Goal: Task Accomplishment & Management: Manage account settings

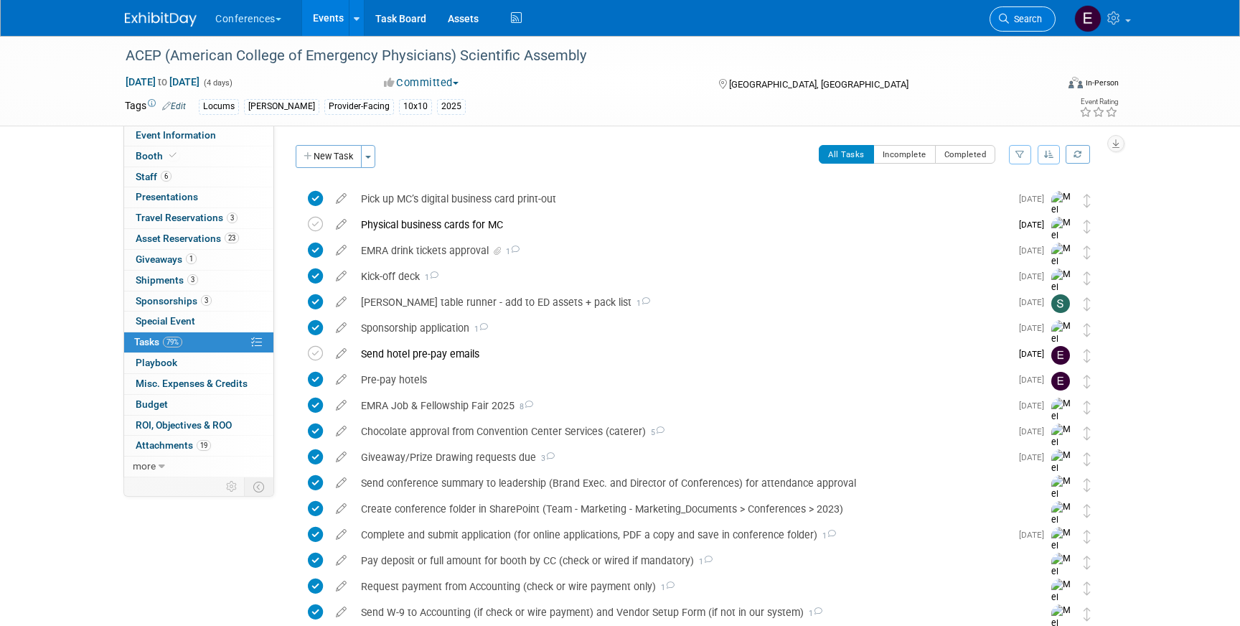
click at [1019, 30] on link "Search" at bounding box center [1023, 18] width 66 height 25
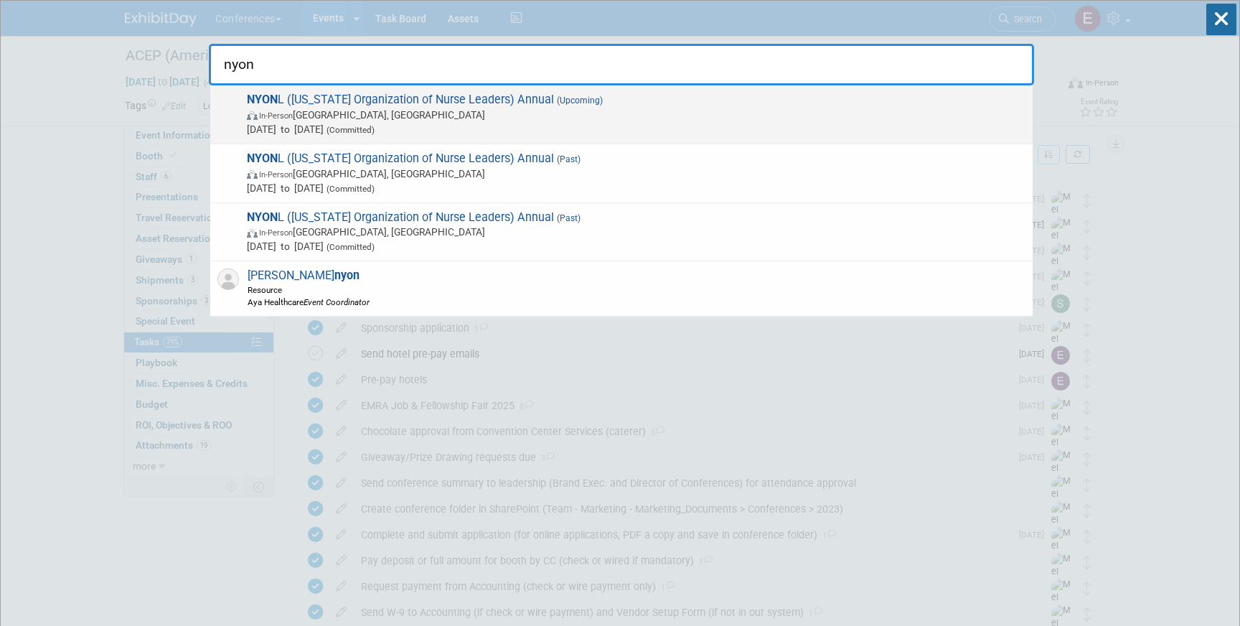
type input "nyon"
click at [586, 118] on span "In-Person Tarrytown, NY" at bounding box center [636, 115] width 779 height 14
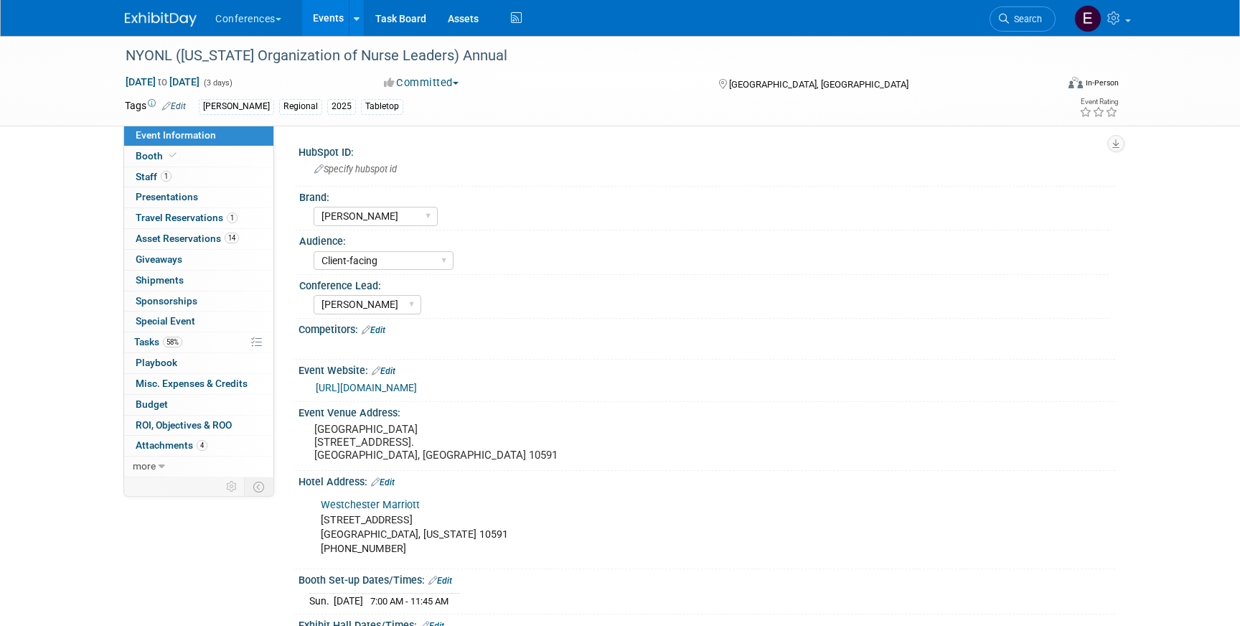
select select "[PERSON_NAME]"
select select "Client-facing"
select select "[PERSON_NAME]"
click at [206, 224] on link "1 Travel Reservations 1" at bounding box center [198, 218] width 149 height 20
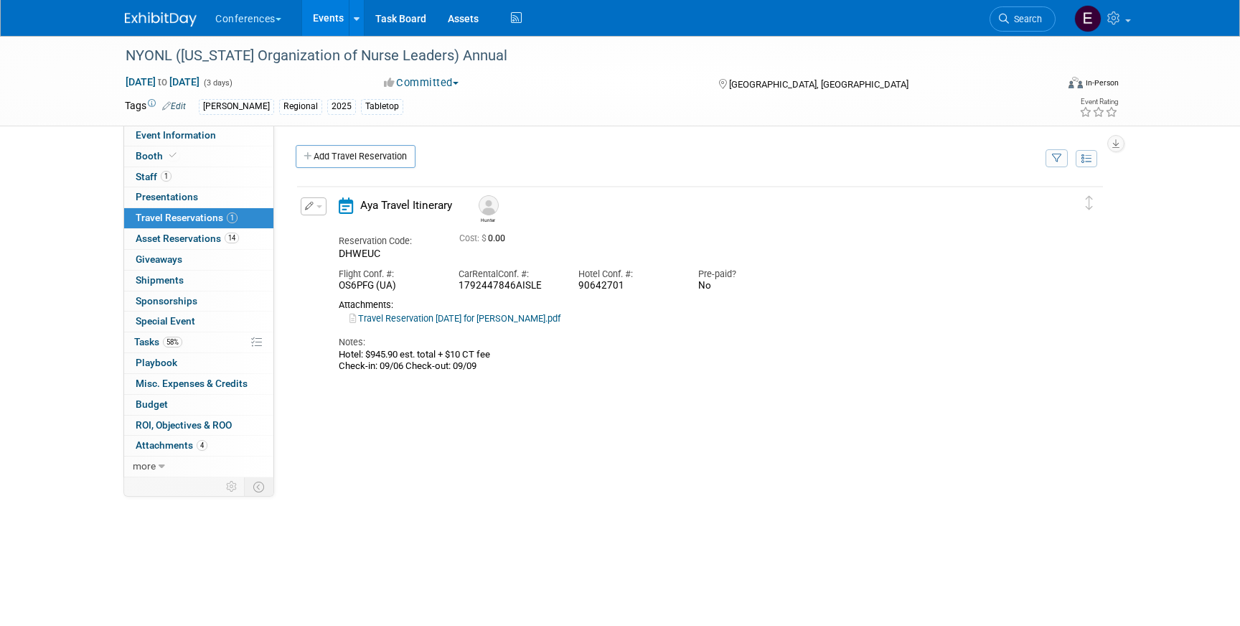
click at [177, 25] on img at bounding box center [161, 19] width 72 height 14
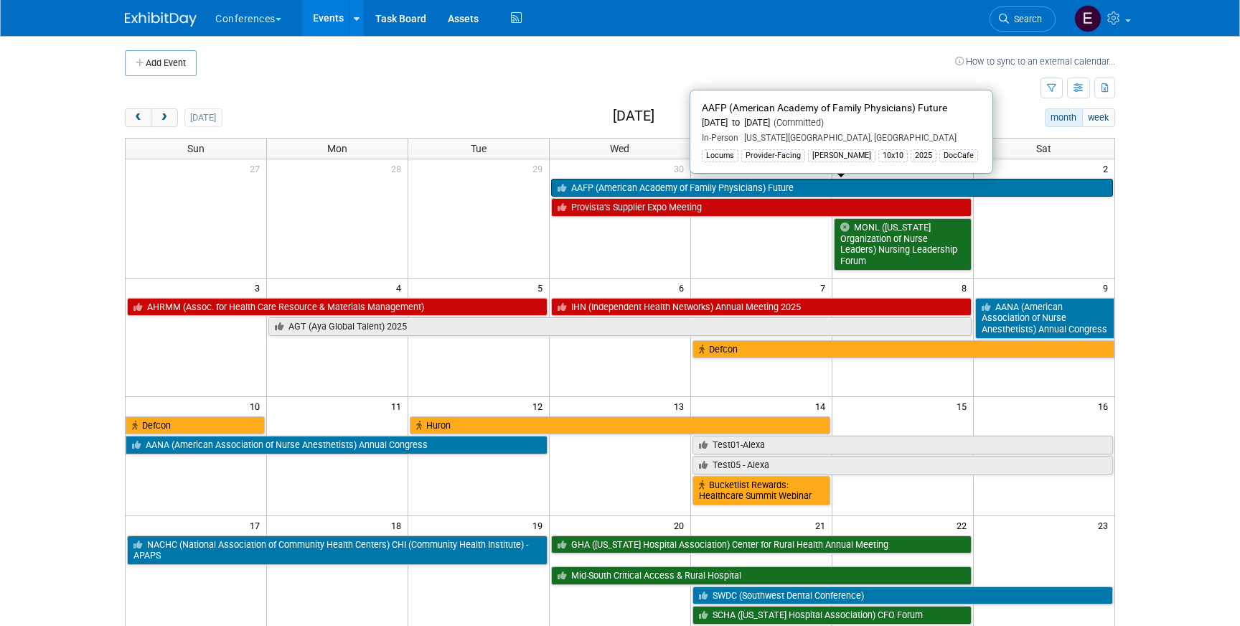
click at [581, 184] on link "AAFP (American Academy of Family Physicians) Future" at bounding box center [832, 188] width 562 height 19
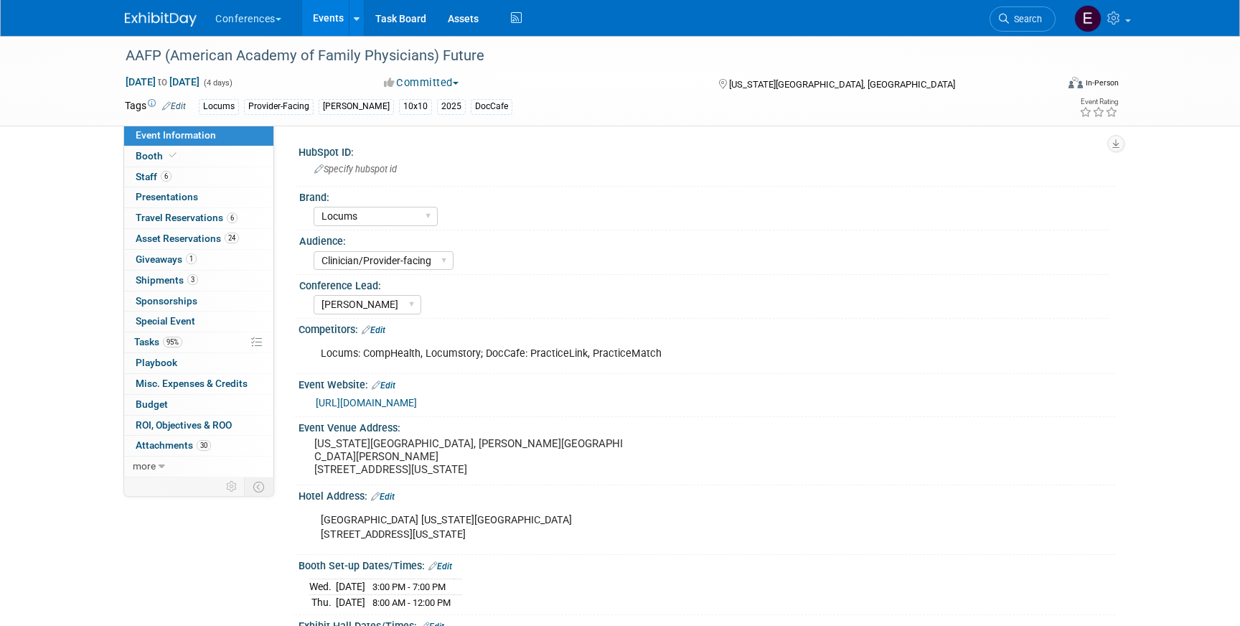
select select "Locums"
select select "Clinician/Provider-facing"
select select "[PERSON_NAME]"
click at [156, 258] on span "Giveaways 1" at bounding box center [166, 258] width 61 height 11
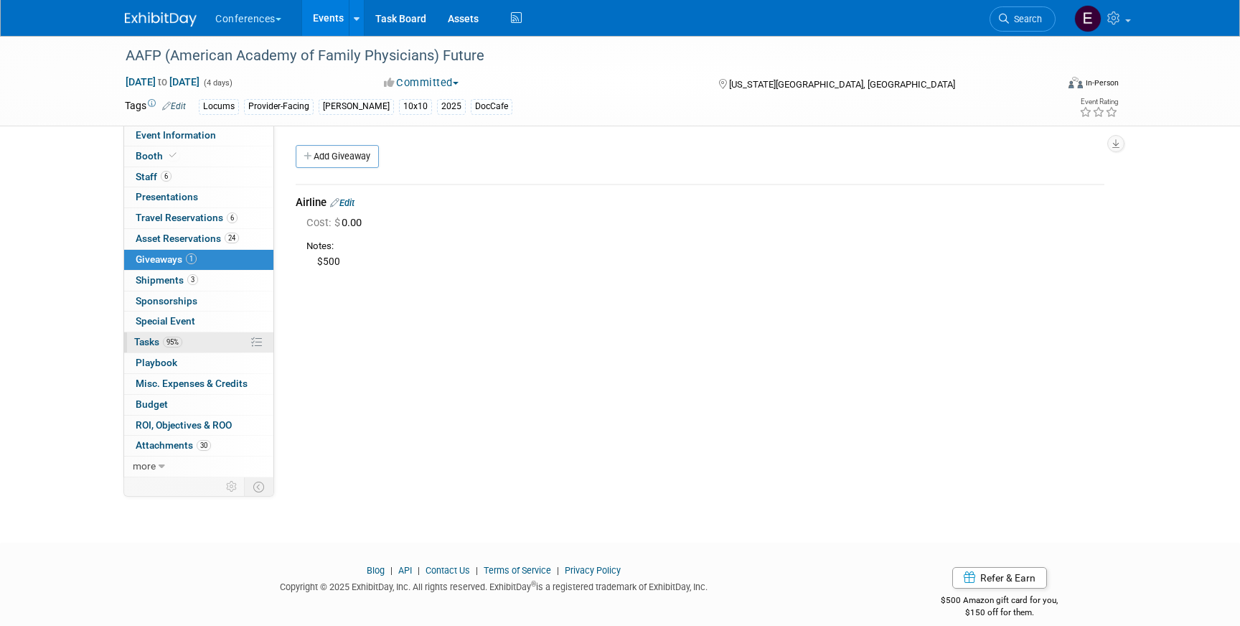
click at [197, 344] on link "95% Tasks 95%" at bounding box center [198, 342] width 149 height 20
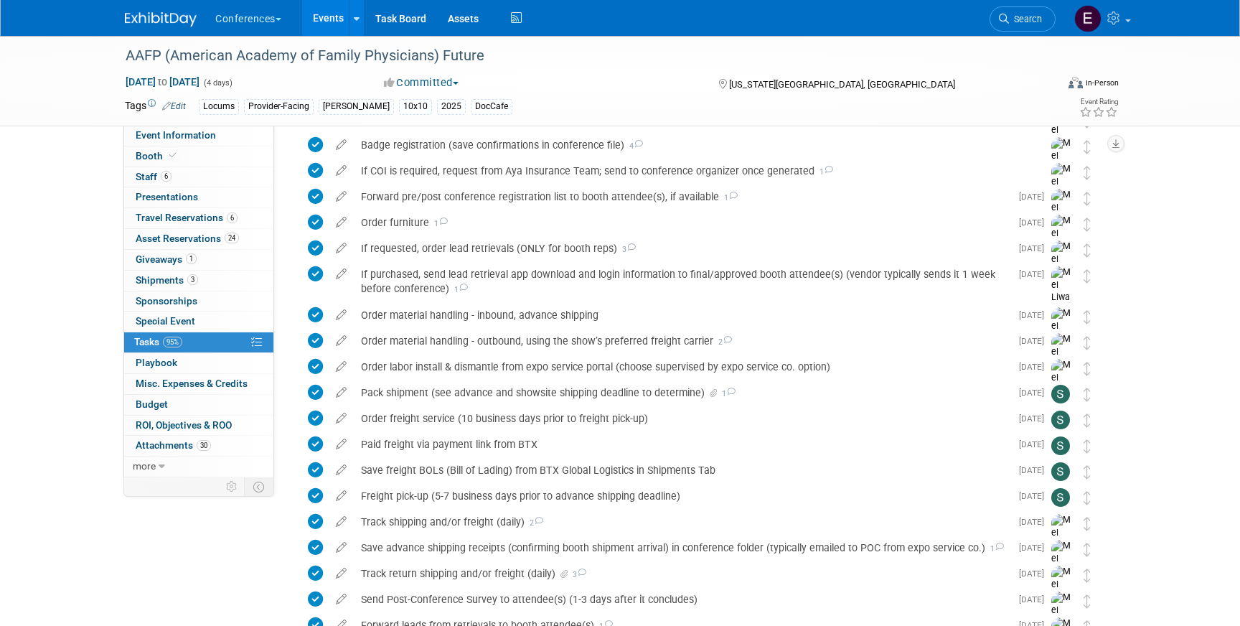
scroll to position [815, 0]
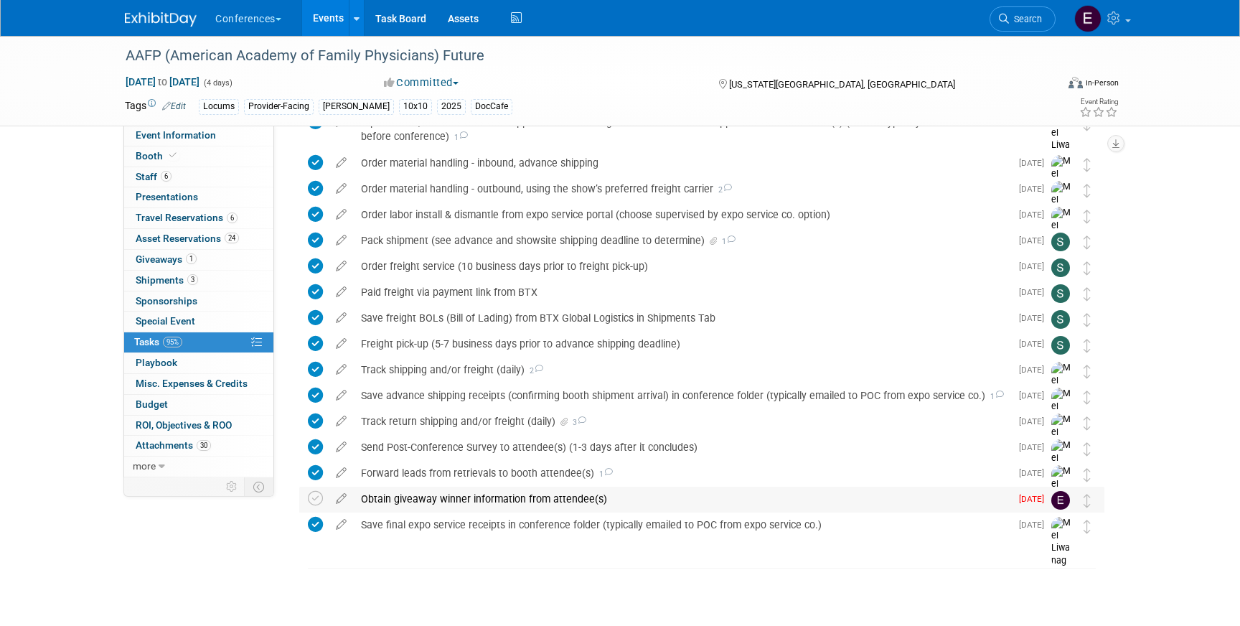
click at [505, 494] on div "Obtain giveaway winner information from attendee(s)" at bounding box center [682, 499] width 657 height 24
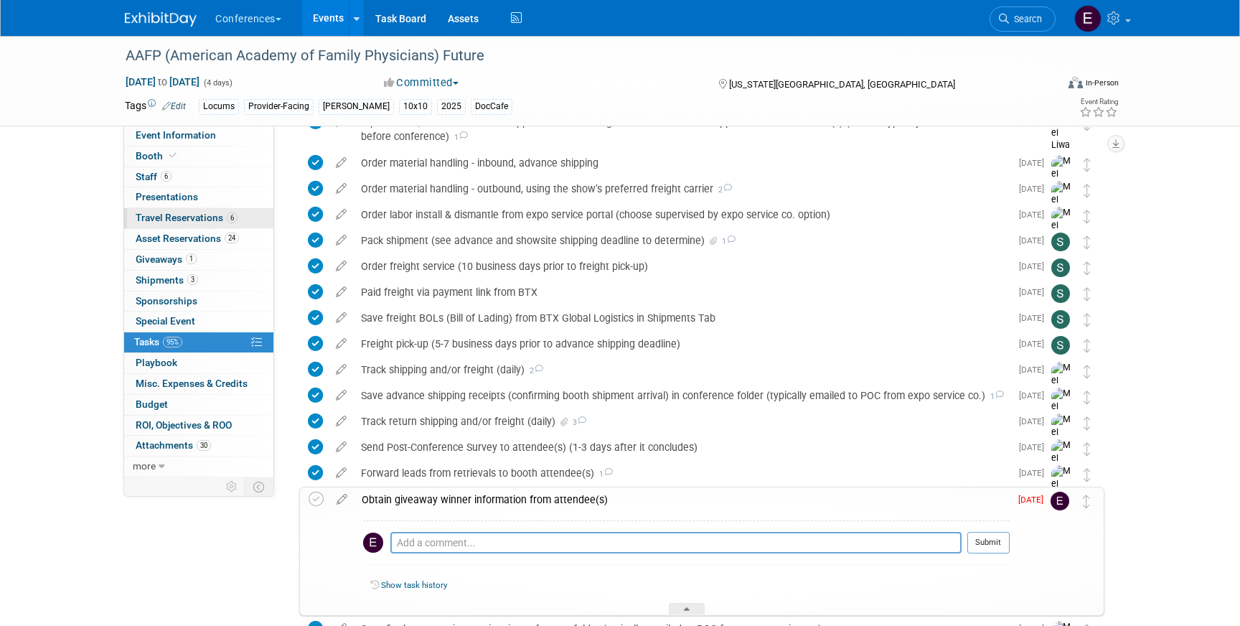
click at [177, 209] on link "6 Travel Reservations 6" at bounding box center [198, 218] width 149 height 20
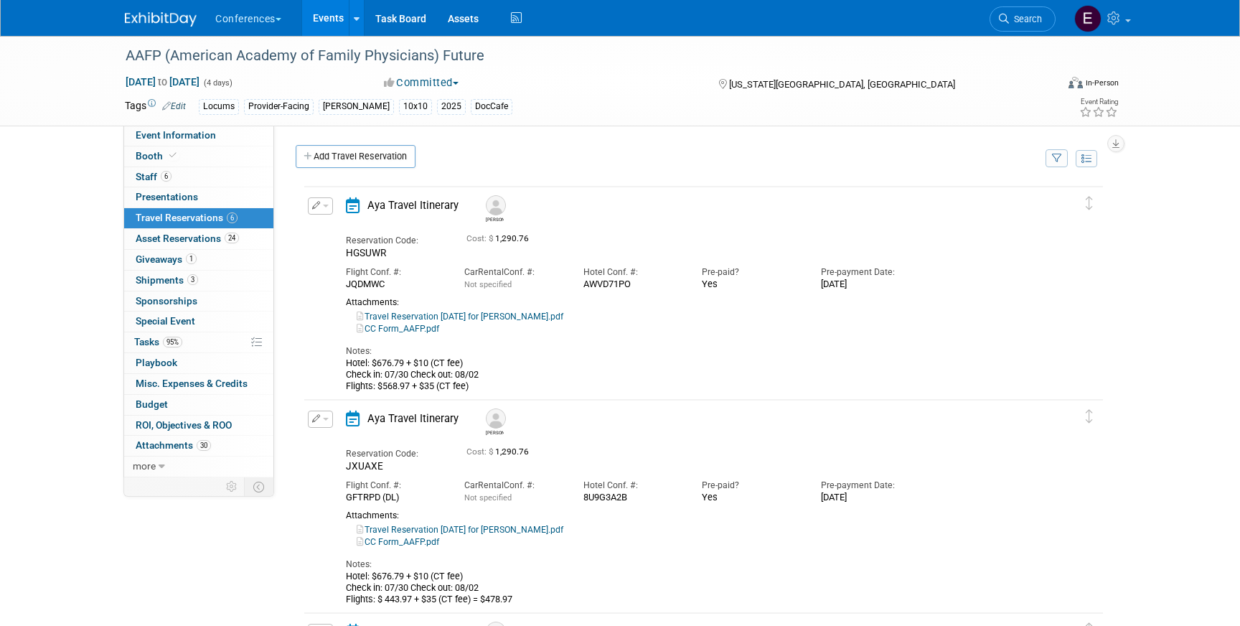
click at [166, 17] on img at bounding box center [161, 19] width 72 height 14
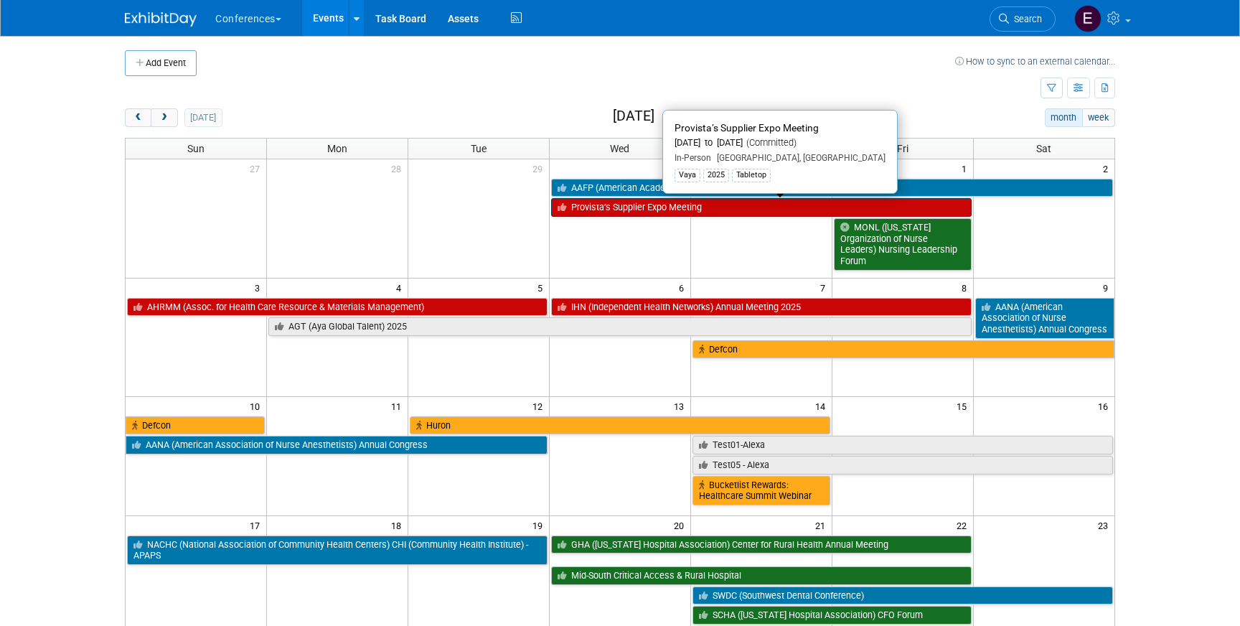
click at [632, 208] on link "Provista’s Supplier Expo Meeting" at bounding box center [761, 207] width 421 height 19
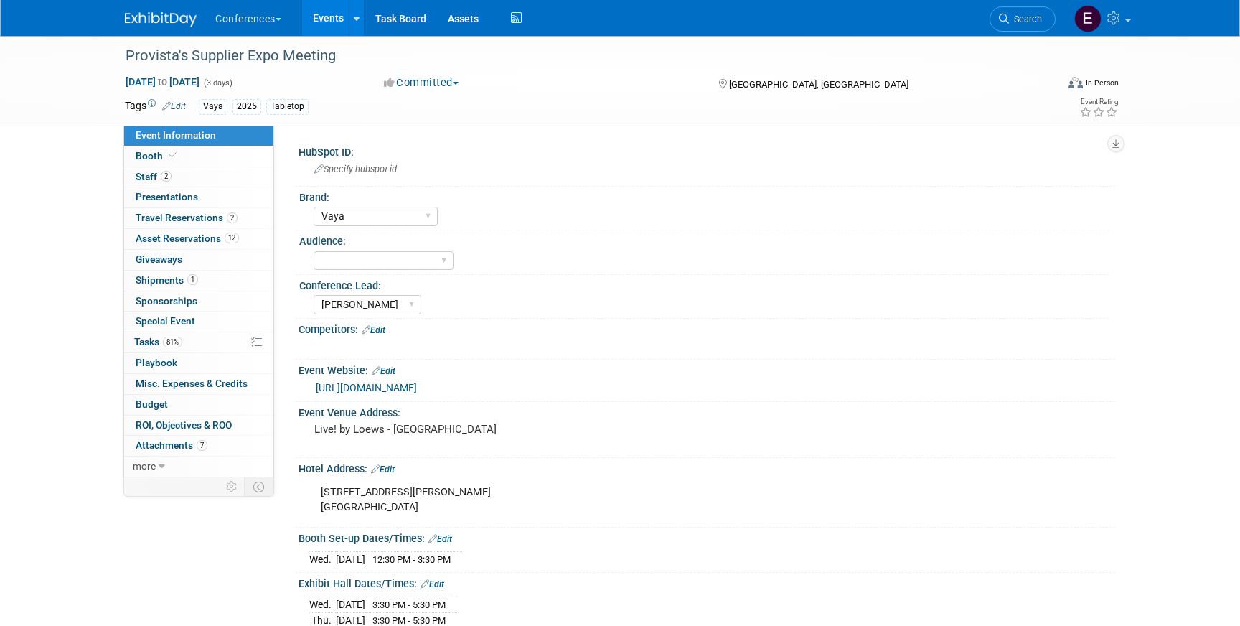
select select "Vaya"
select select "Marygrace"
click at [156, 278] on span "Shipments 1" at bounding box center [167, 279] width 62 height 11
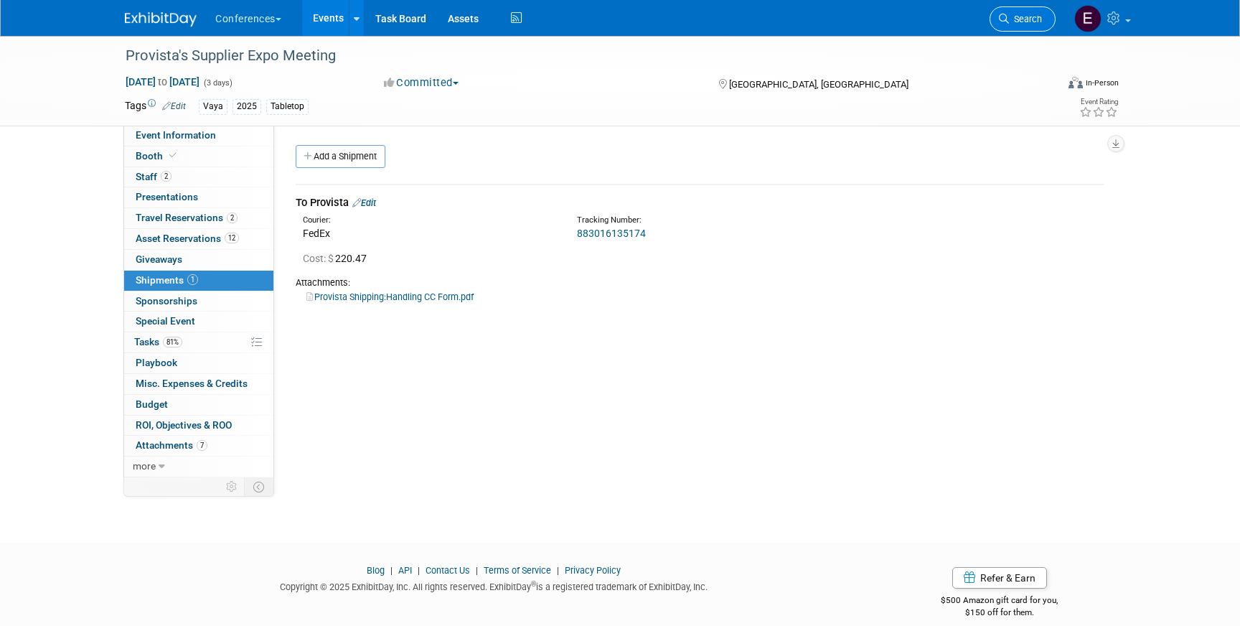
click at [1029, 22] on span "Search" at bounding box center [1025, 19] width 33 height 11
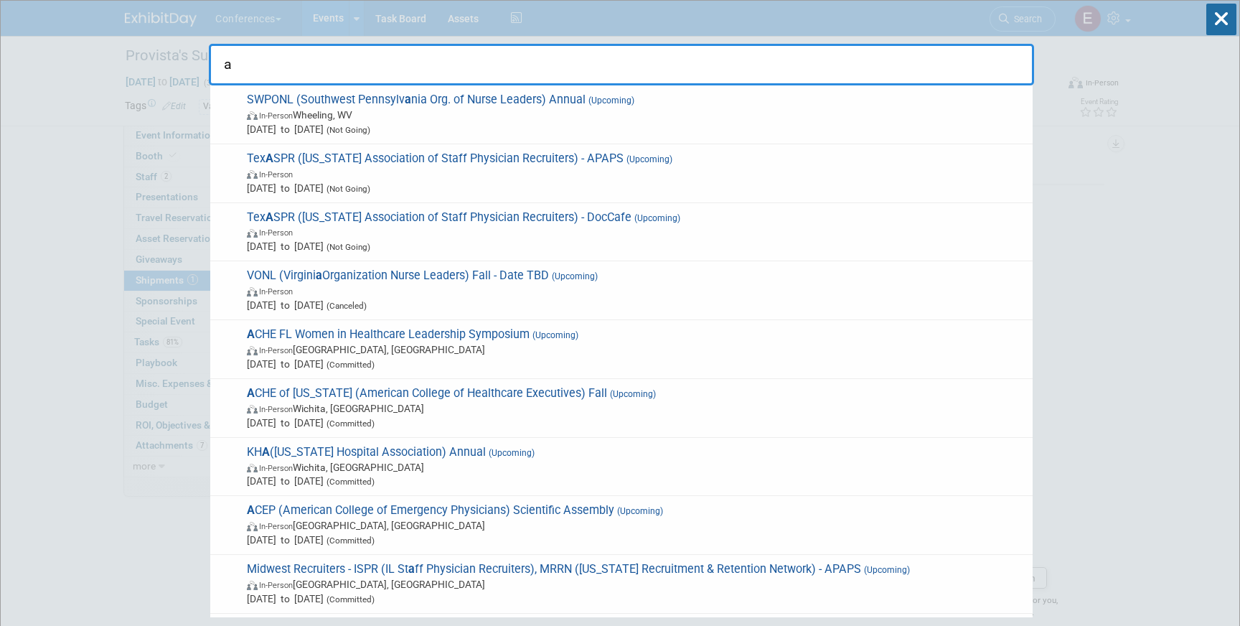
type input "a"
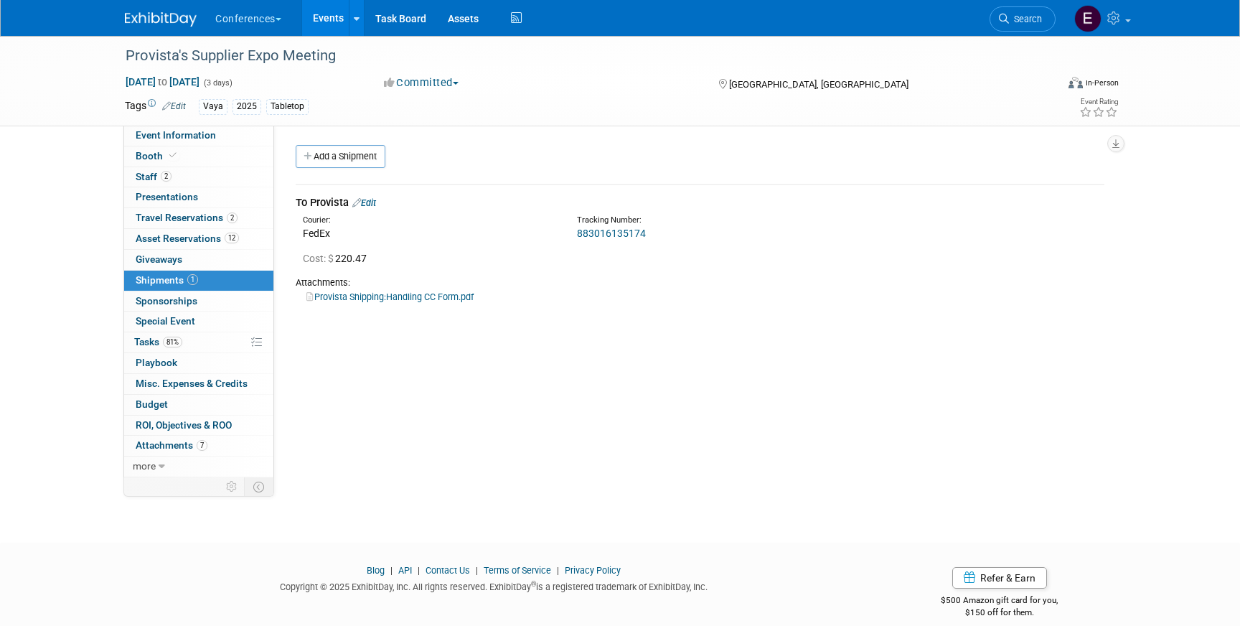
click at [151, 14] on img at bounding box center [161, 19] width 72 height 14
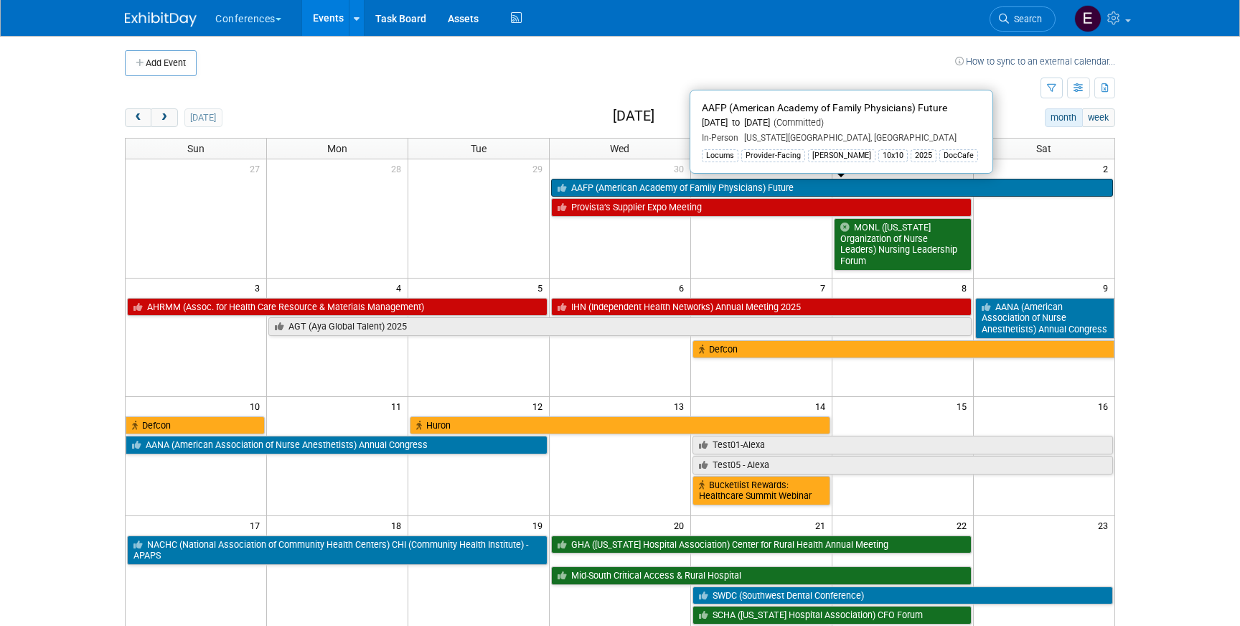
click at [602, 186] on link "AAFP (American Academy of Family Physicians) Future" at bounding box center [832, 188] width 562 height 19
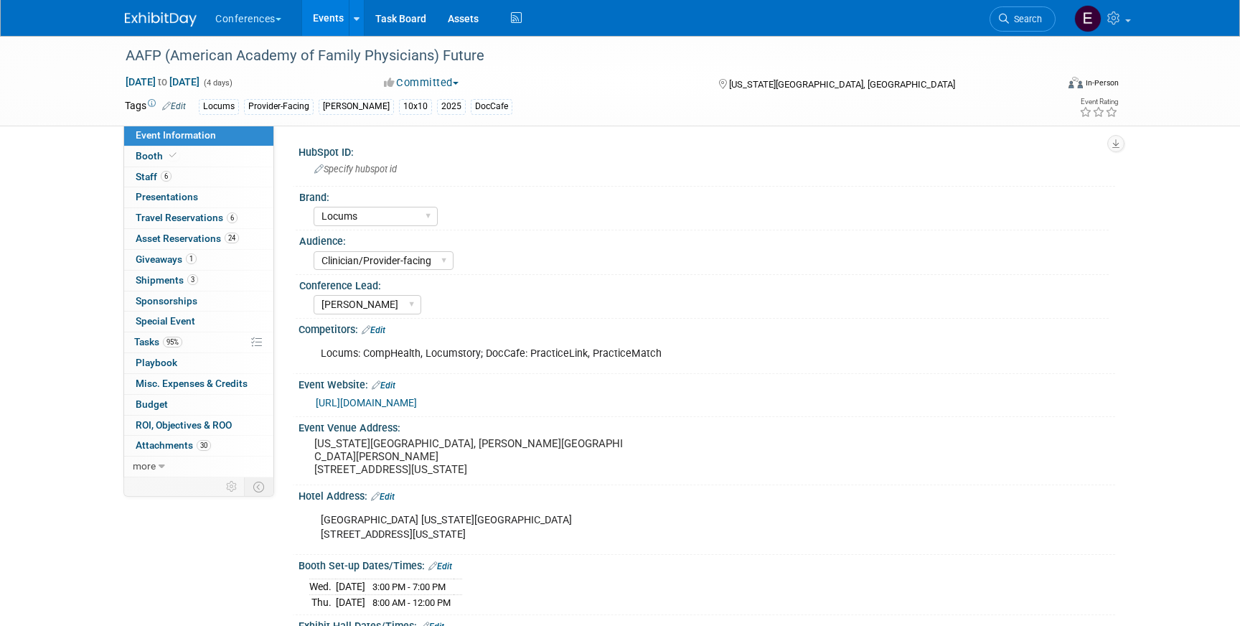
select select "Locums"
select select "Clinician/Provider-facing"
select select "[PERSON_NAME]"
click at [173, 265] on link "1 Giveaways 1" at bounding box center [198, 260] width 149 height 20
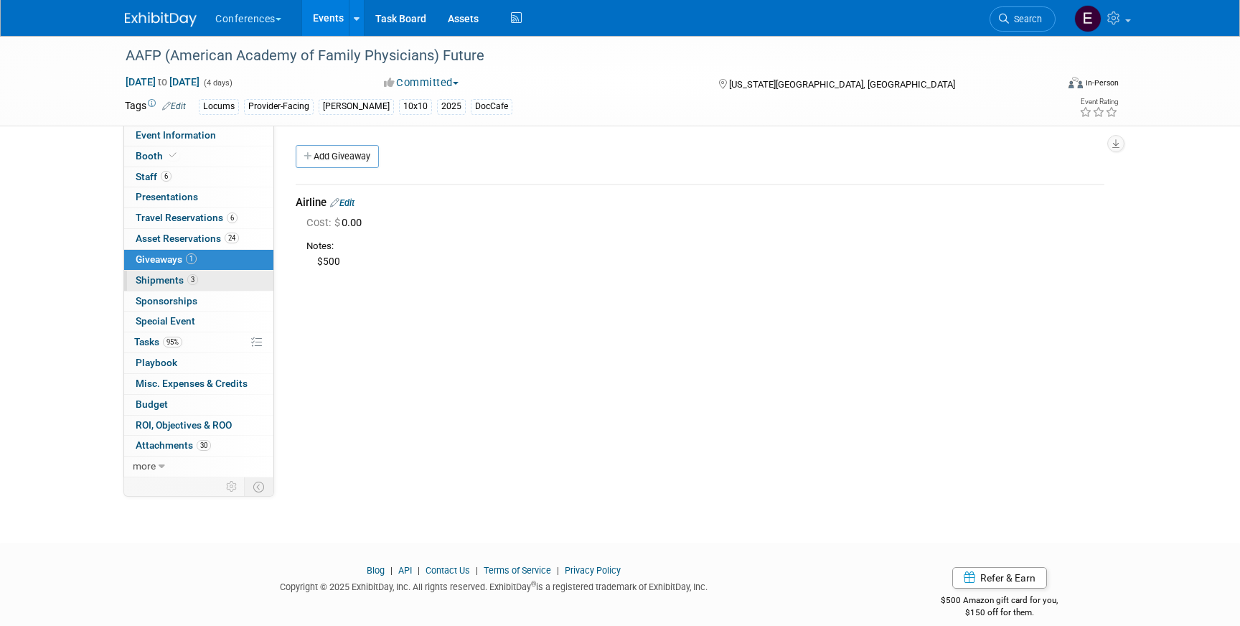
click at [170, 278] on span "Shipments 3" at bounding box center [167, 279] width 62 height 11
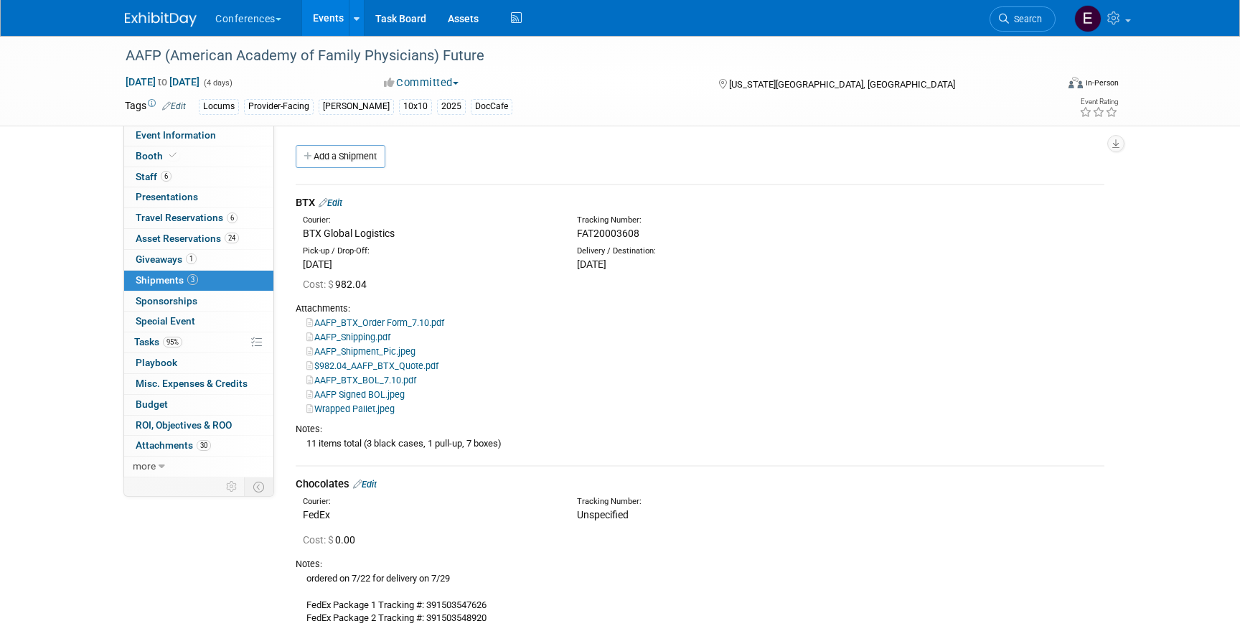
click at [336, 203] on link "Edit" at bounding box center [331, 202] width 24 height 11
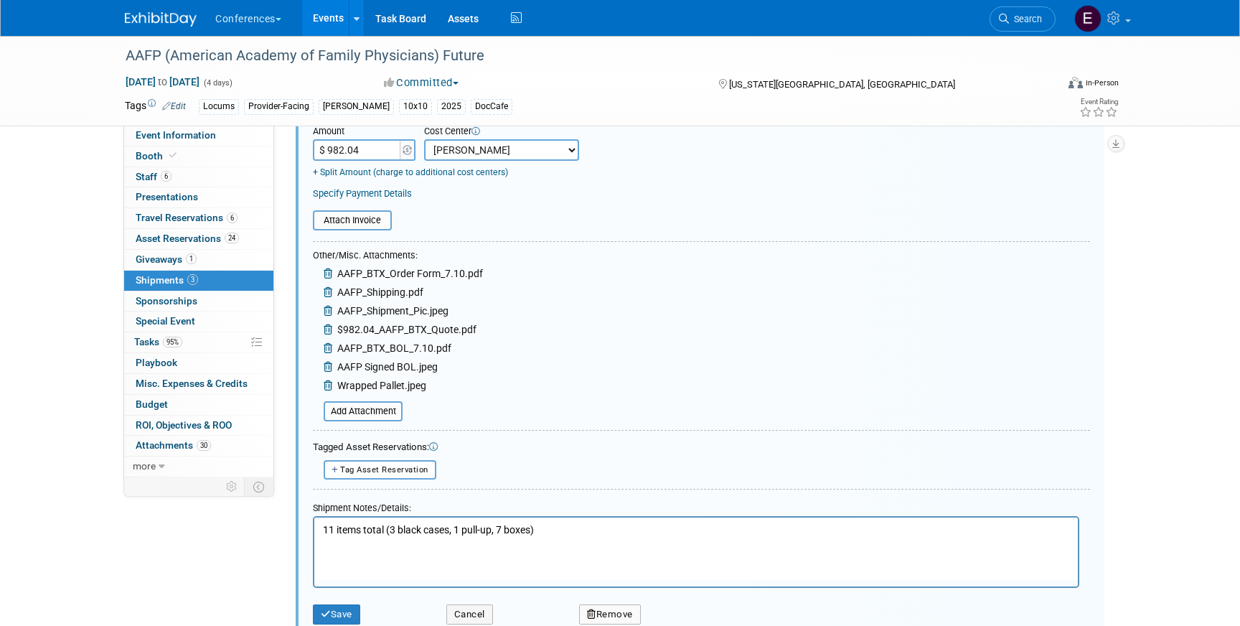
scroll to position [869, 0]
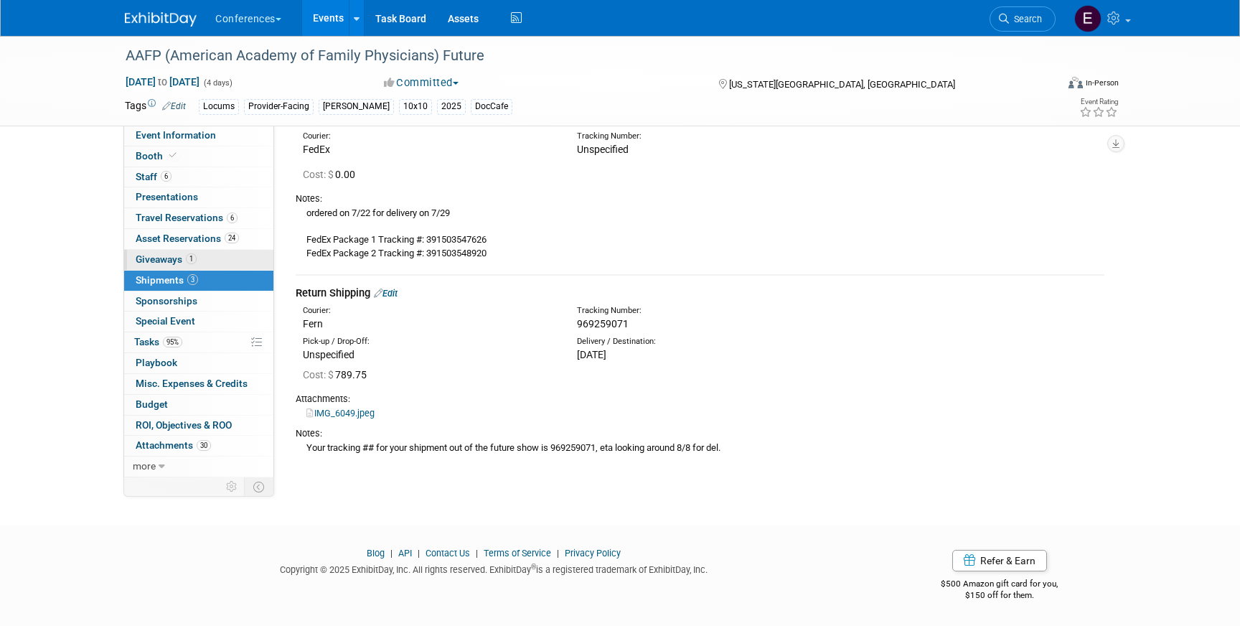
click at [161, 258] on span "Giveaways 1" at bounding box center [166, 258] width 61 height 11
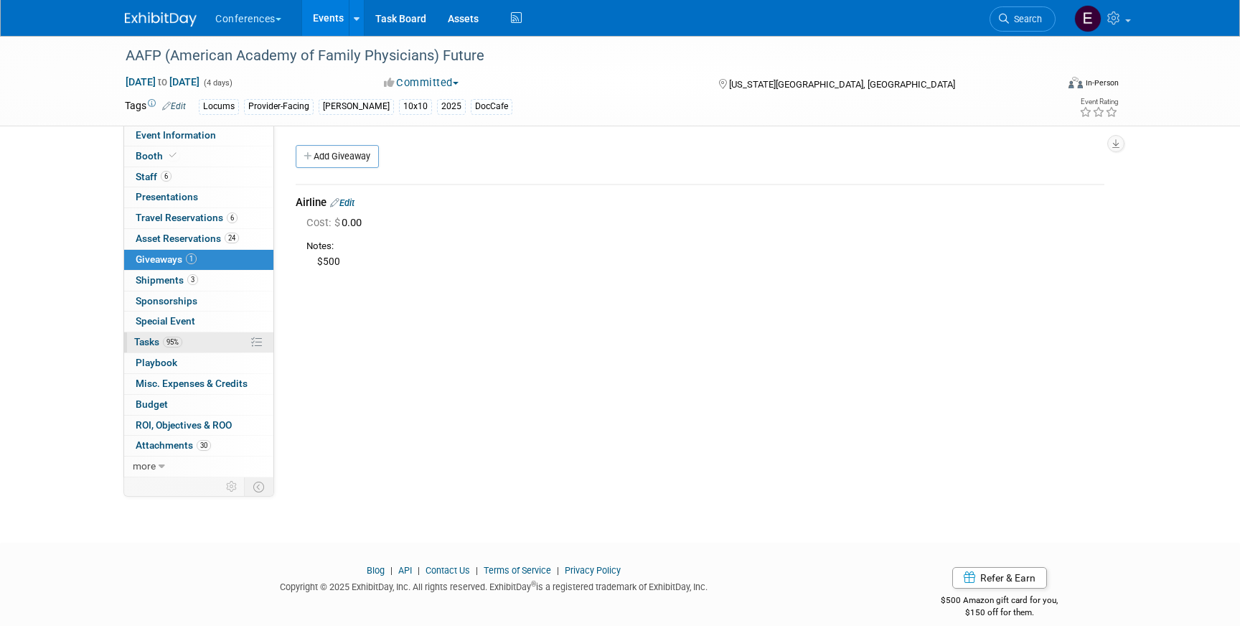
click at [189, 337] on link "95% Tasks 95%" at bounding box center [198, 342] width 149 height 20
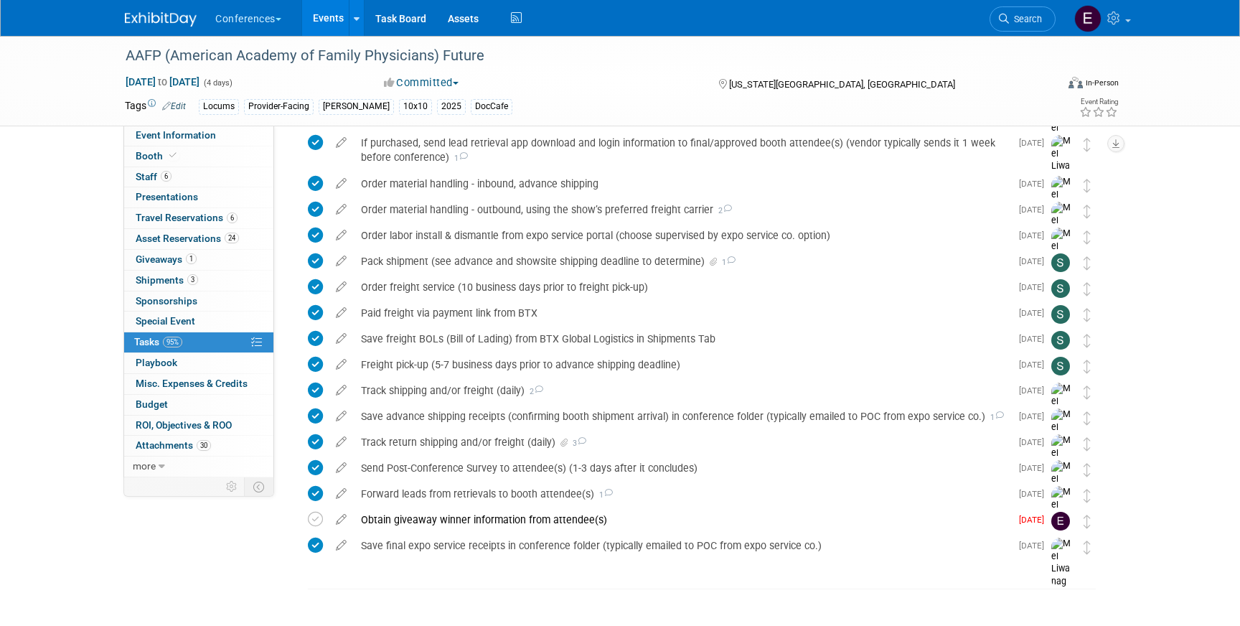
scroll to position [815, 0]
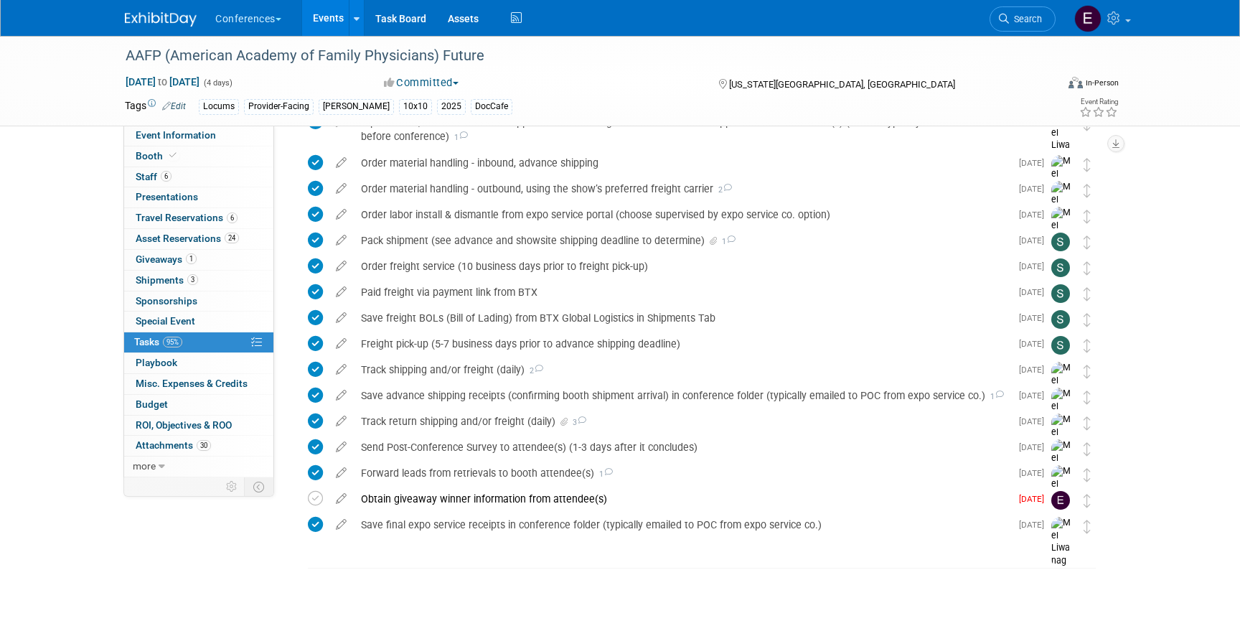
click at [139, 17] on img at bounding box center [161, 19] width 72 height 14
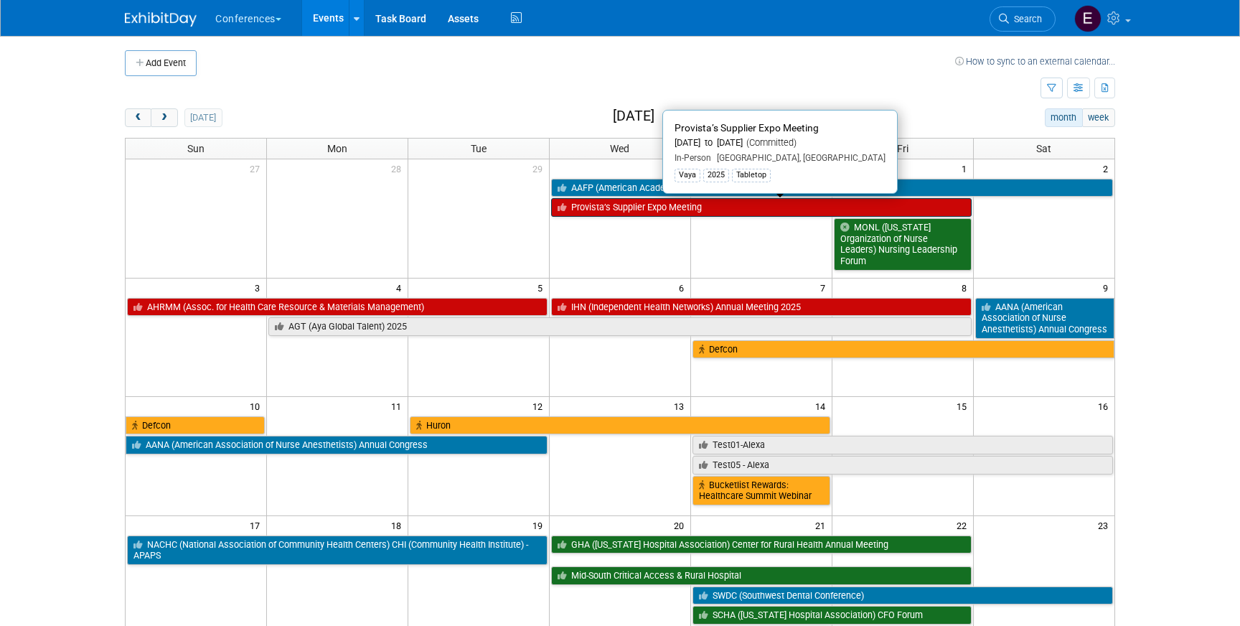
click at [660, 210] on link "Provista’s Supplier Expo Meeting" at bounding box center [761, 207] width 421 height 19
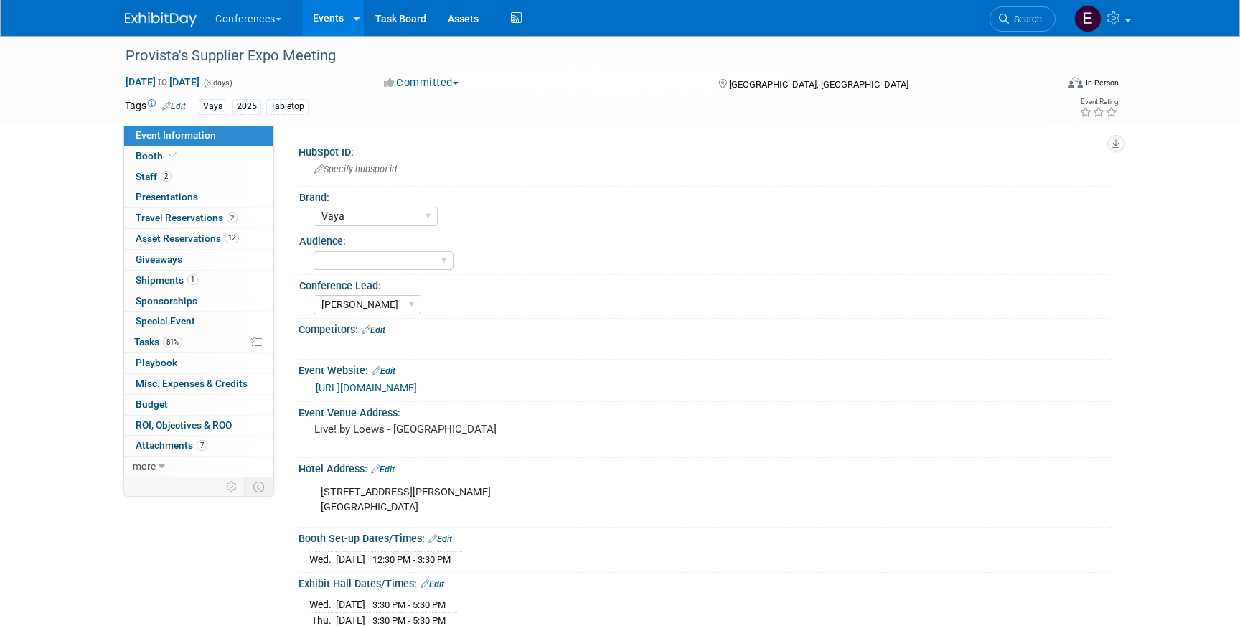
select select "Vaya"
select select "[PERSON_NAME]"
click at [198, 276] on link "1 Shipments 1" at bounding box center [198, 281] width 149 height 20
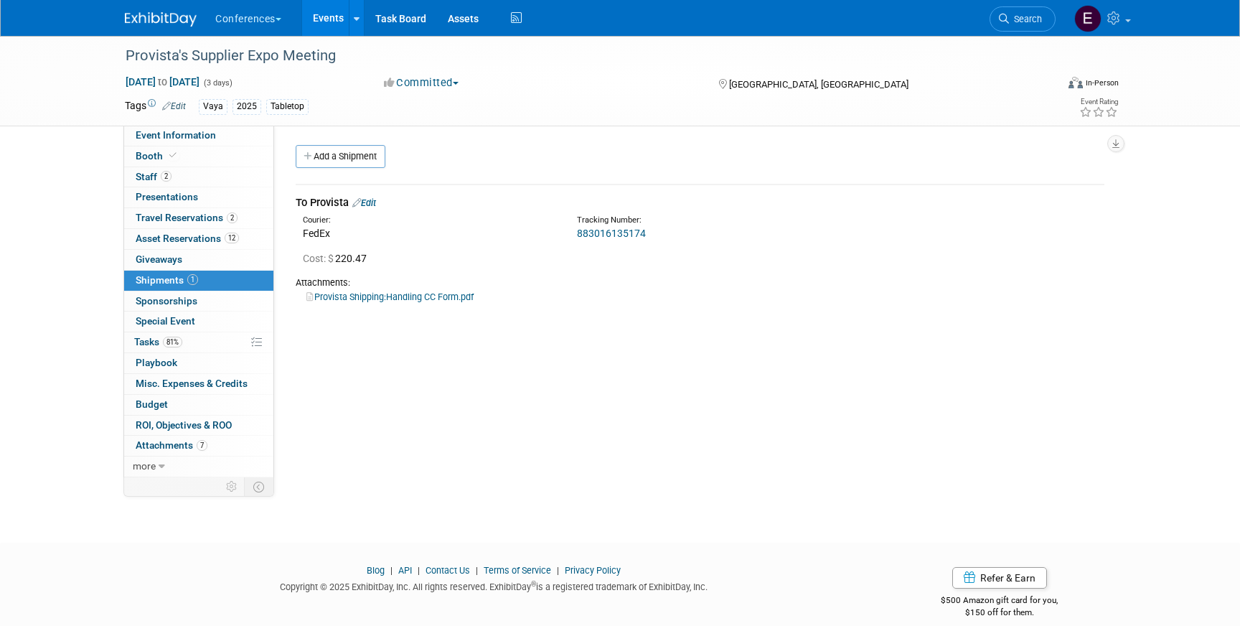
click at [376, 206] on link "Edit" at bounding box center [364, 202] width 24 height 11
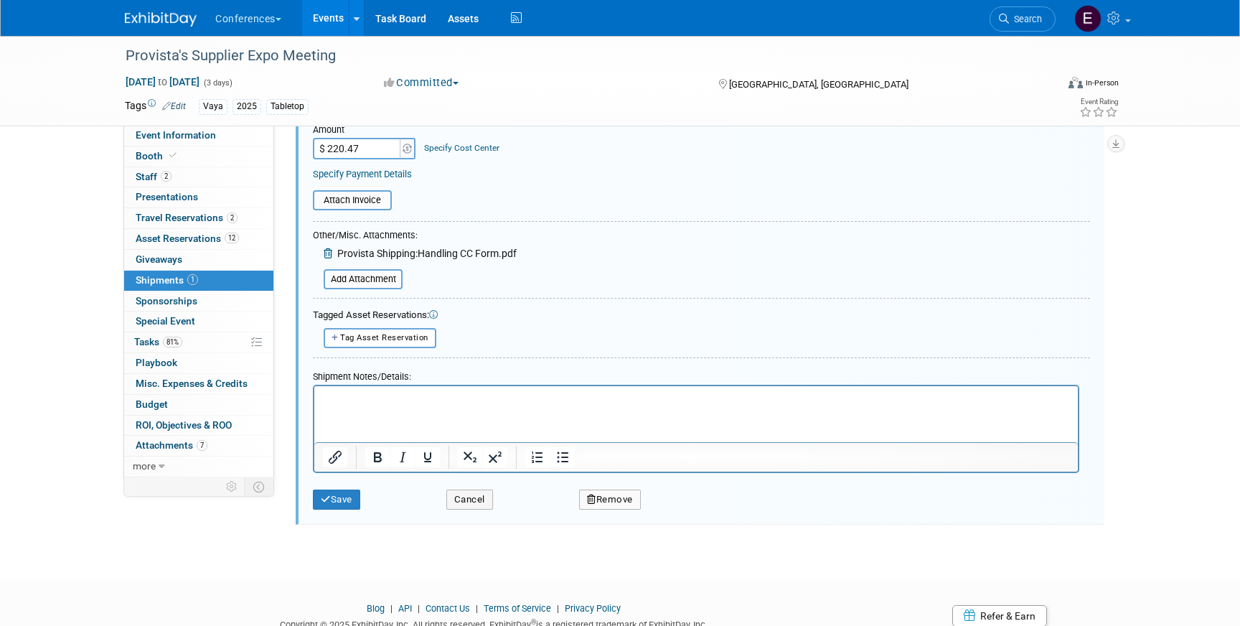
scroll to position [212, 0]
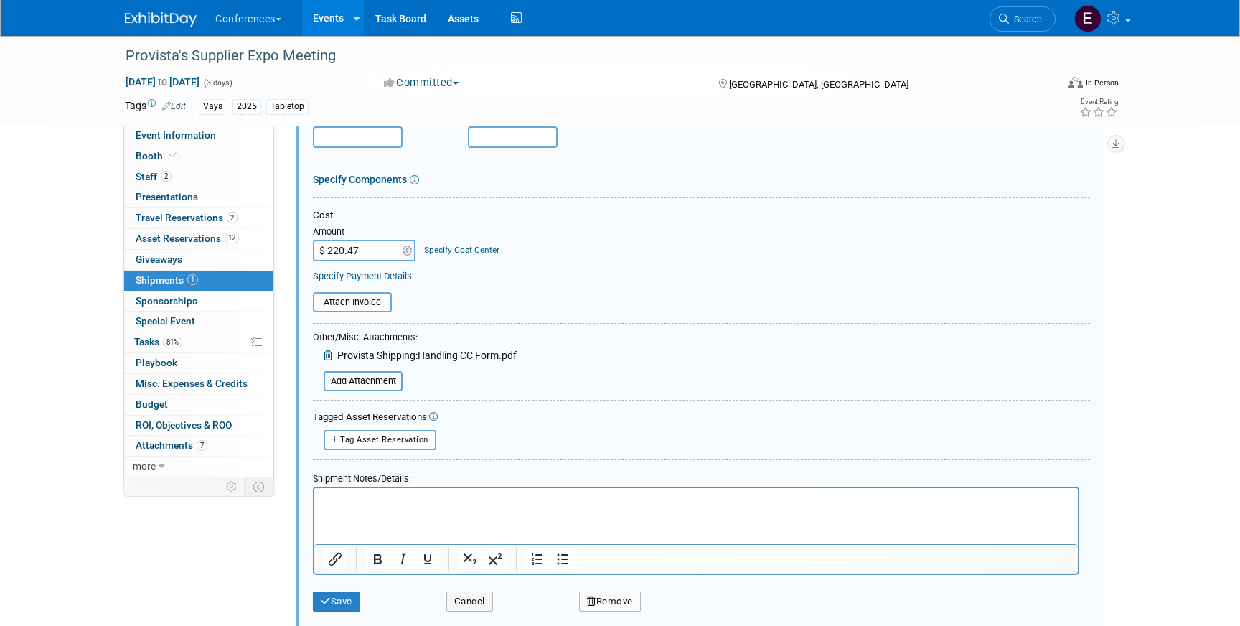
click at [449, 250] on link "Specify Cost Center" at bounding box center [461, 250] width 75 height 10
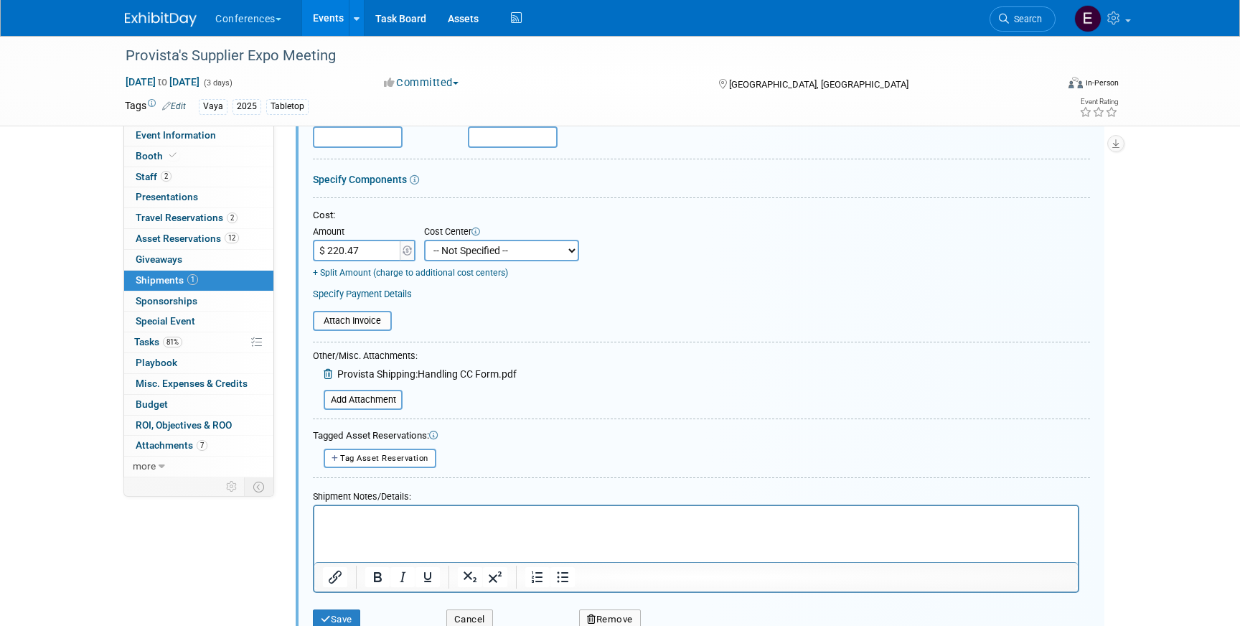
click at [474, 249] on select "-- Not Specified -- Aya Education Aya Healthcare Aya Locums Bespoke Corporate D…" at bounding box center [501, 251] width 155 height 22
select select "18965876"
click at [424, 240] on select "-- Not Specified -- Aya Education Aya Healthcare Aya Locums Bespoke Corporate D…" at bounding box center [501, 251] width 155 height 22
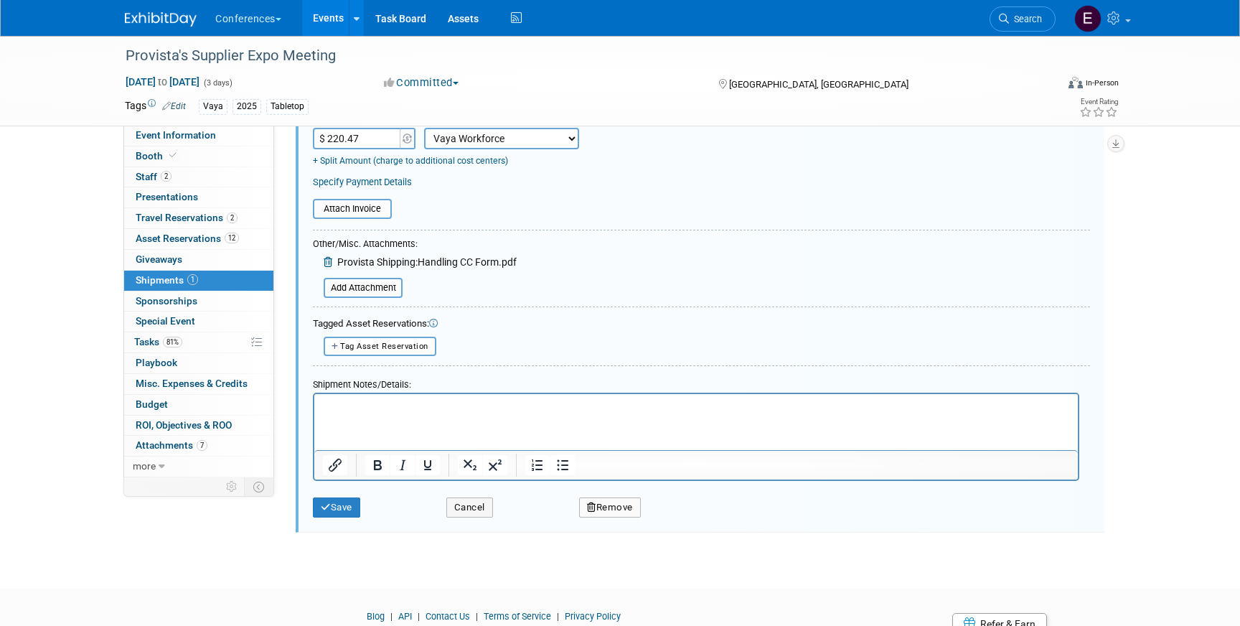
scroll to position [337, 0]
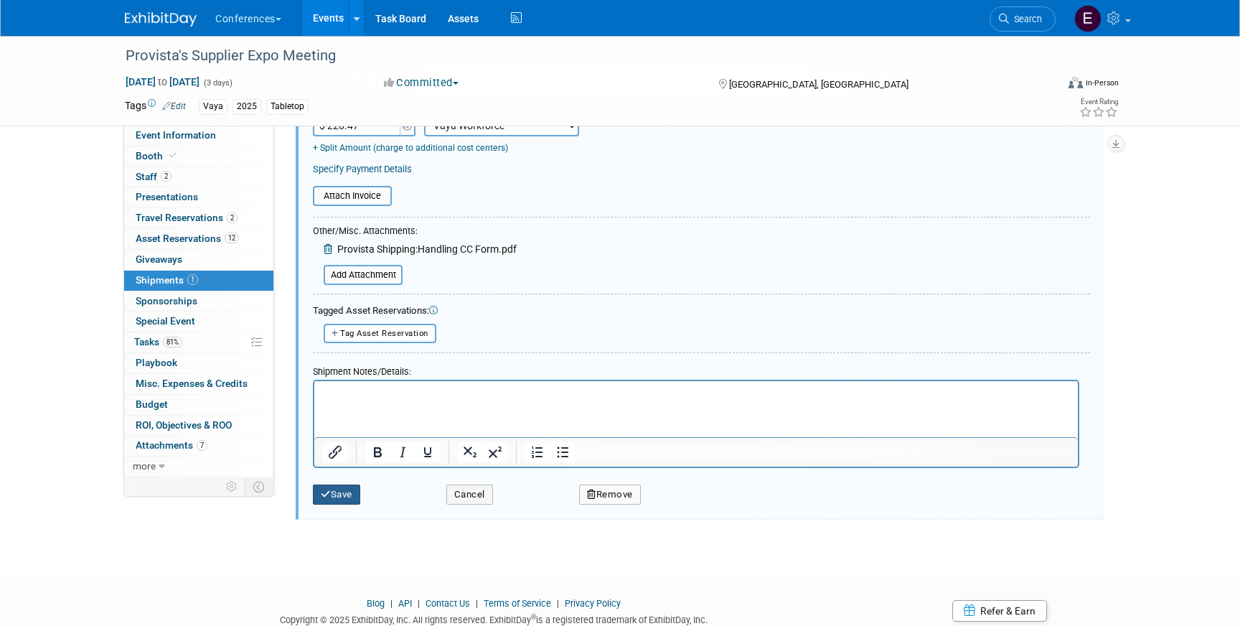
click at [328, 493] on icon "submit" at bounding box center [326, 494] width 10 height 9
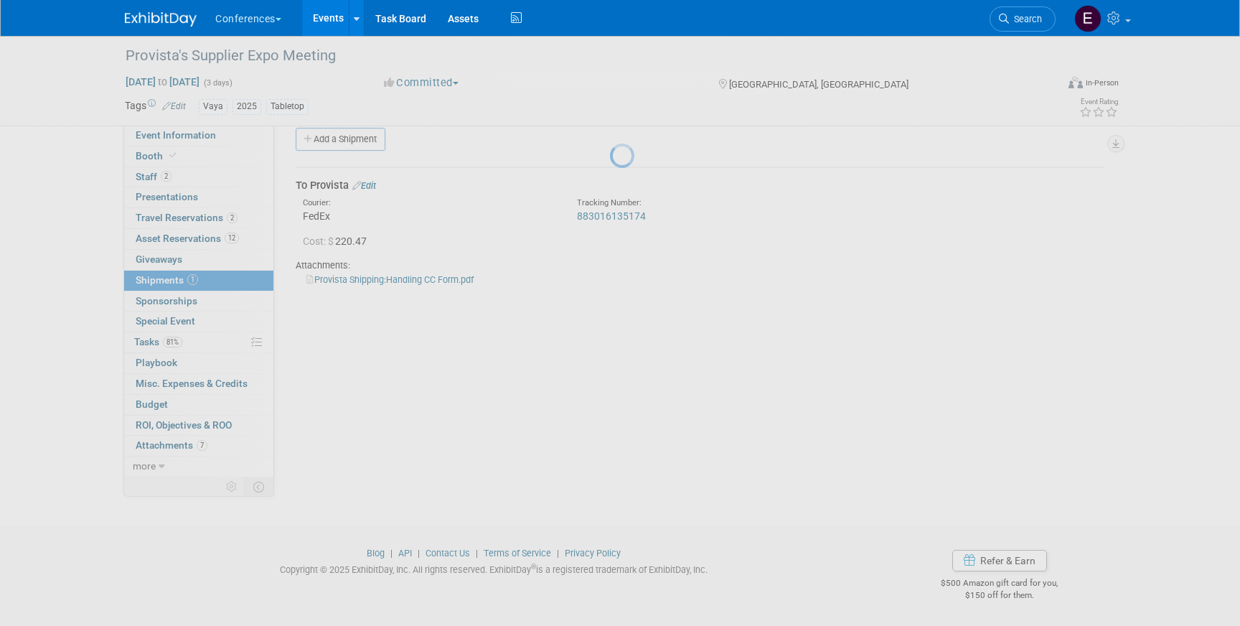
scroll to position [17, 0]
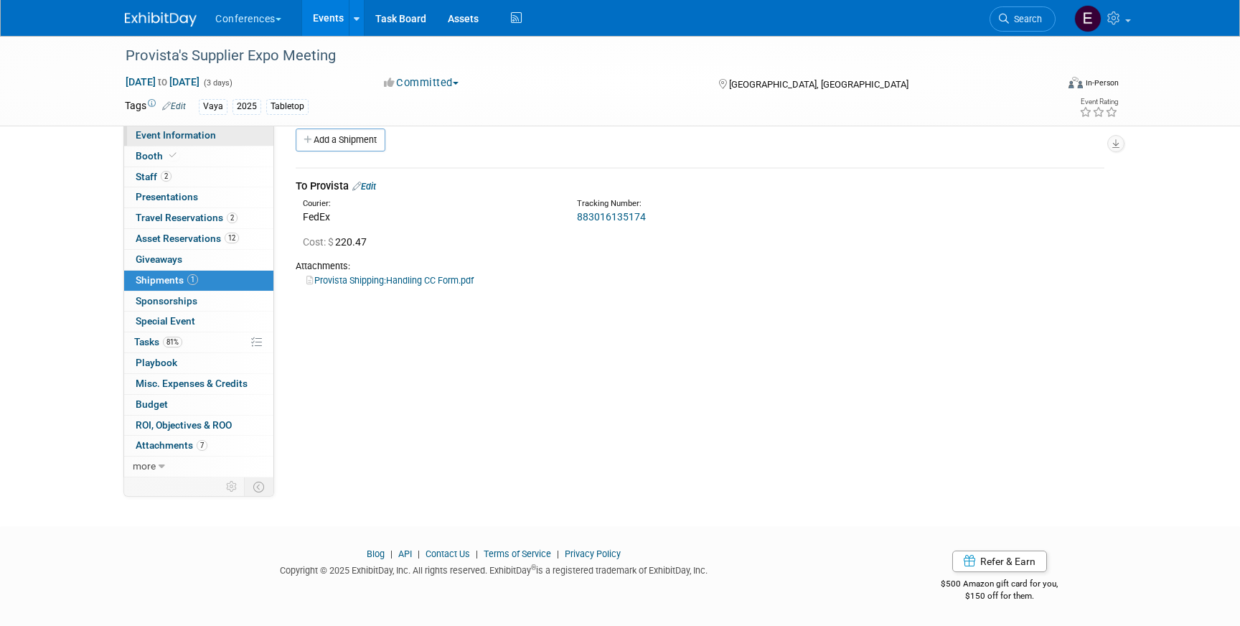
click at [200, 140] on span "Event Information" at bounding box center [176, 134] width 80 height 11
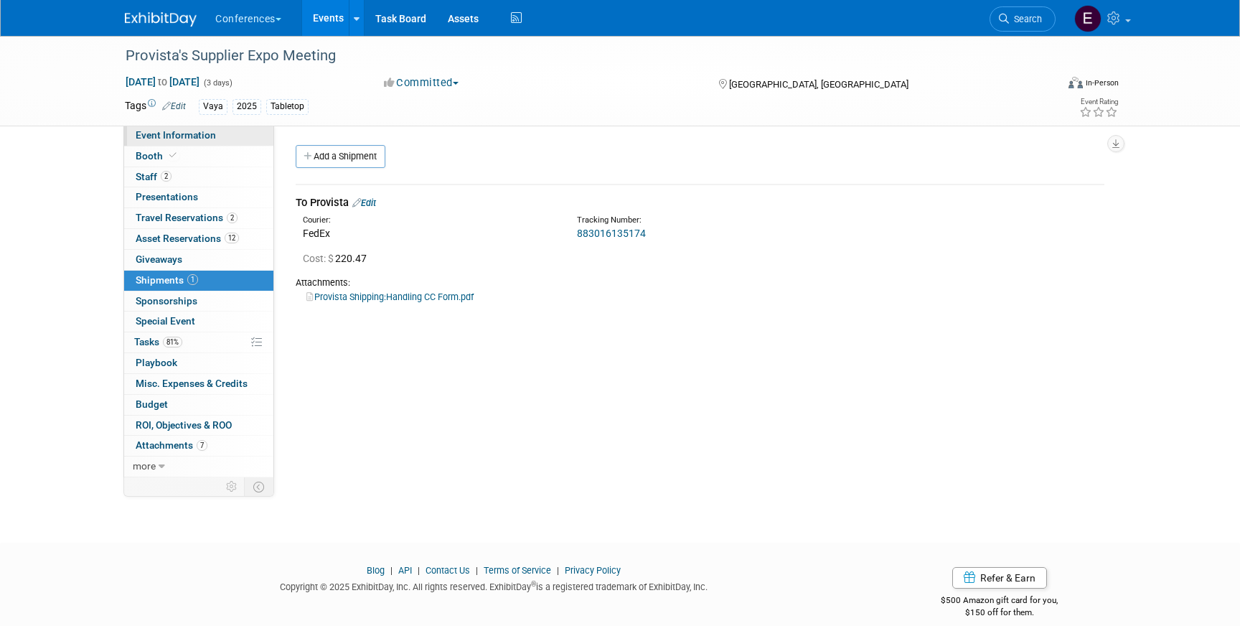
select select "Vaya"
select select "Marygrace"
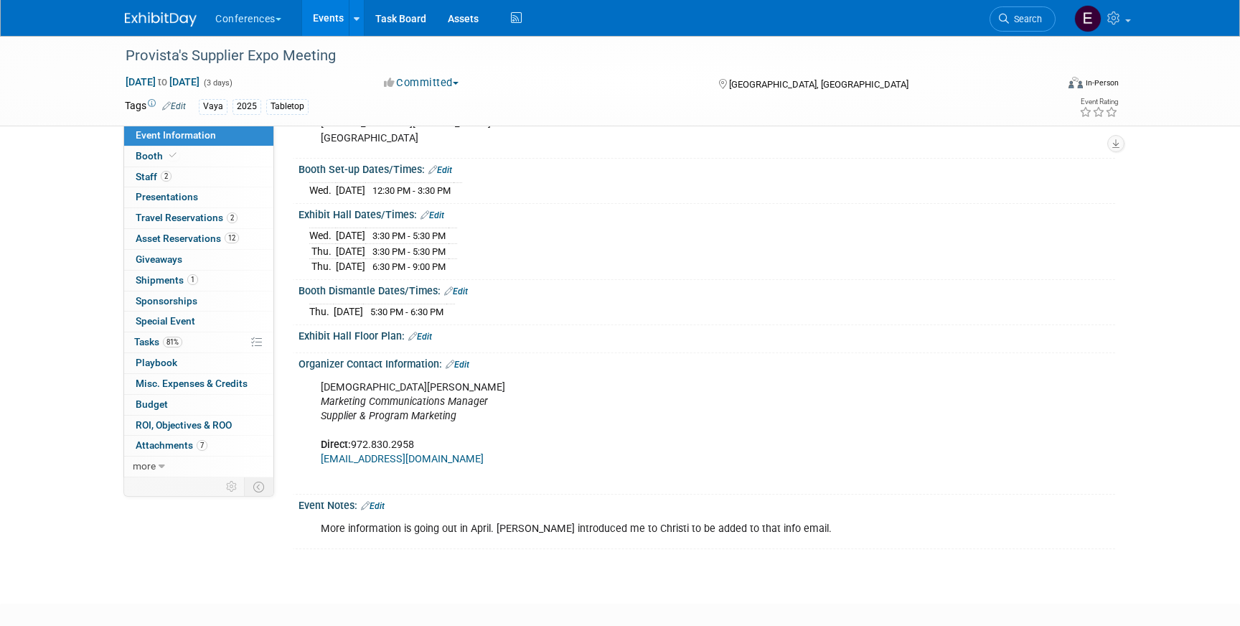
scroll to position [445, 0]
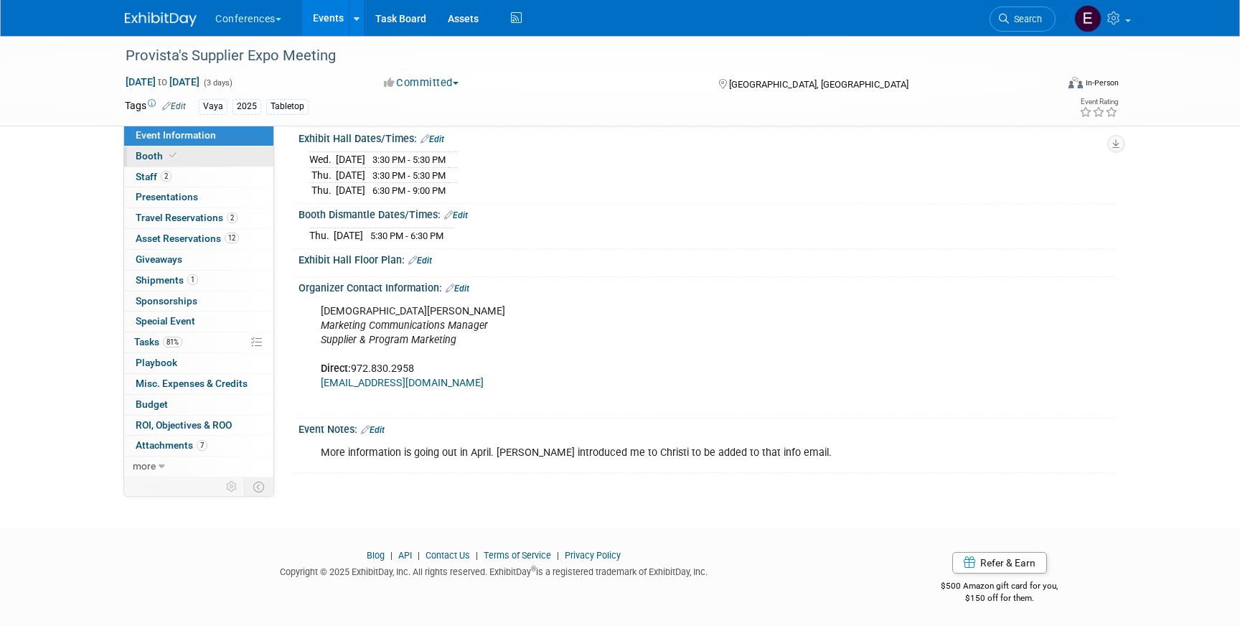
click at [215, 162] on link "Booth" at bounding box center [198, 156] width 149 height 20
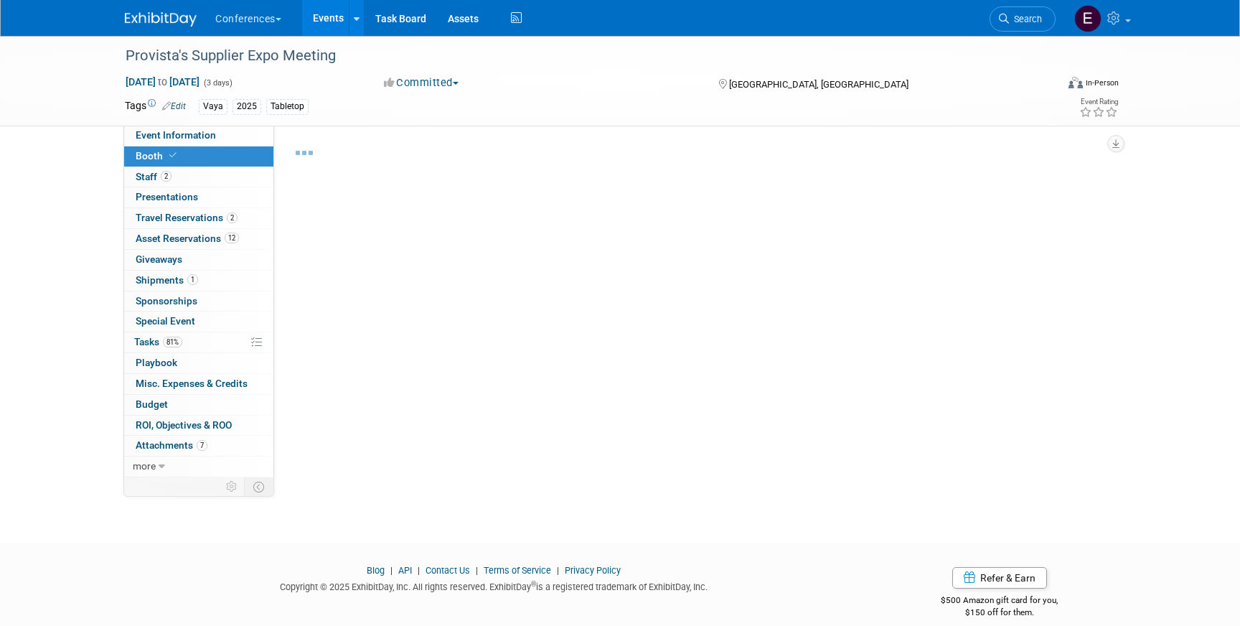
select select "6' tabletop"
select select "No"
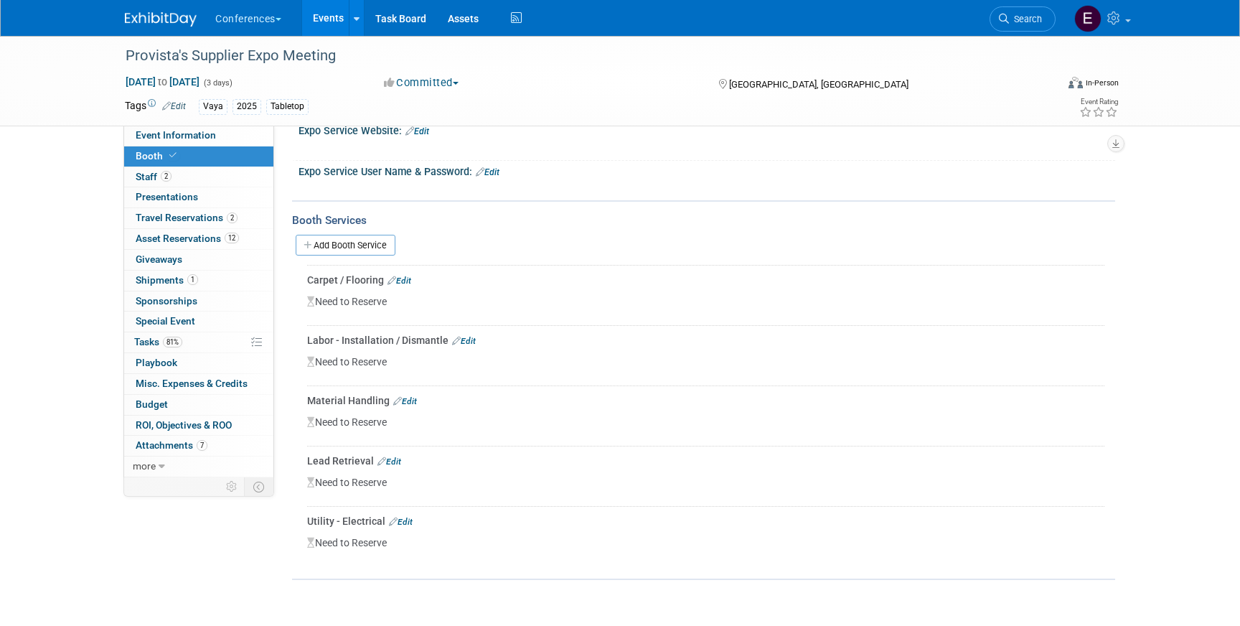
scroll to position [403, 0]
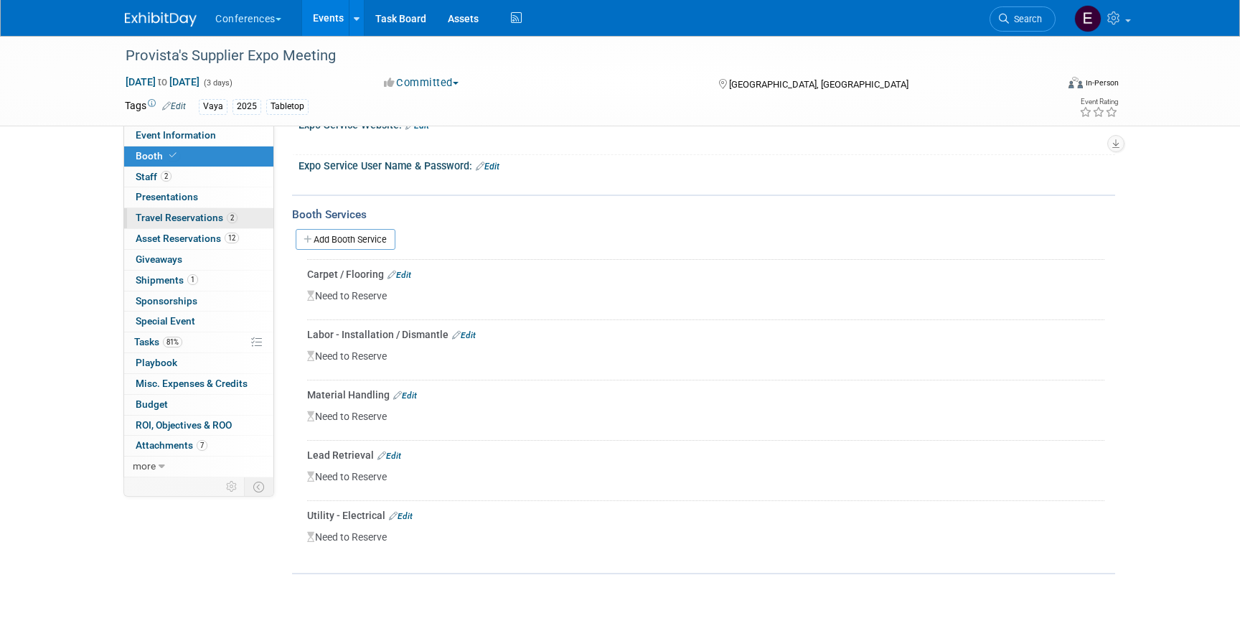
click at [213, 219] on span "Travel Reservations 2" at bounding box center [187, 217] width 102 height 11
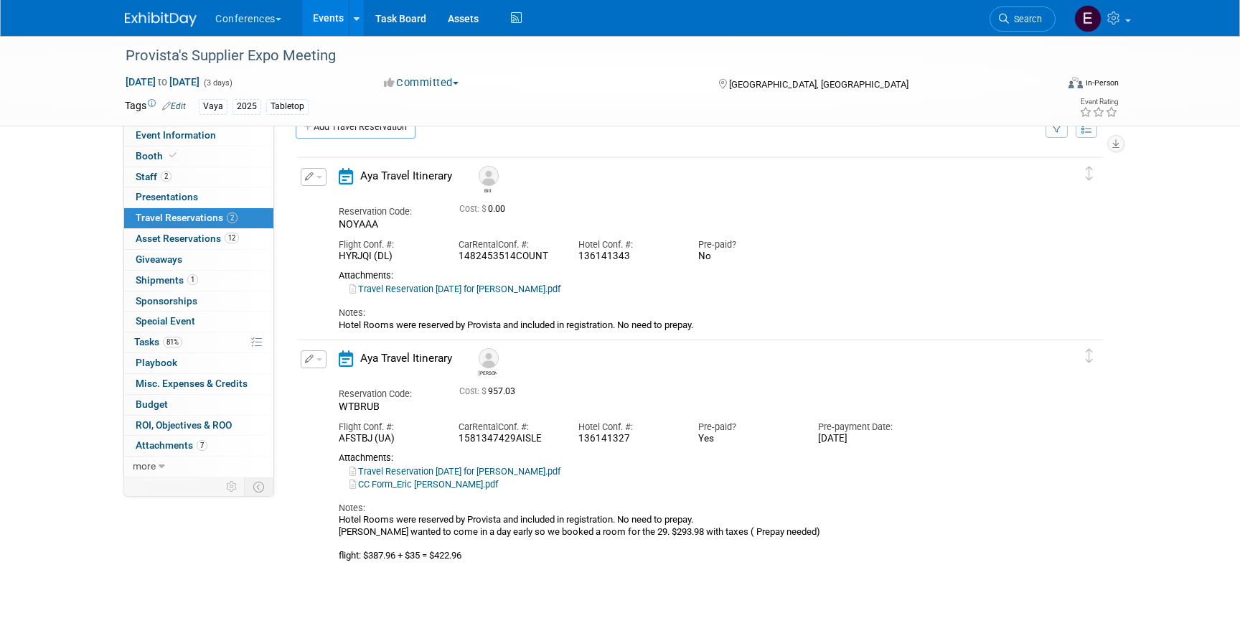
scroll to position [31, 0]
click at [319, 361] on button "button" at bounding box center [314, 358] width 26 height 18
click at [344, 378] on button "Edit Reservation" at bounding box center [361, 383] width 121 height 21
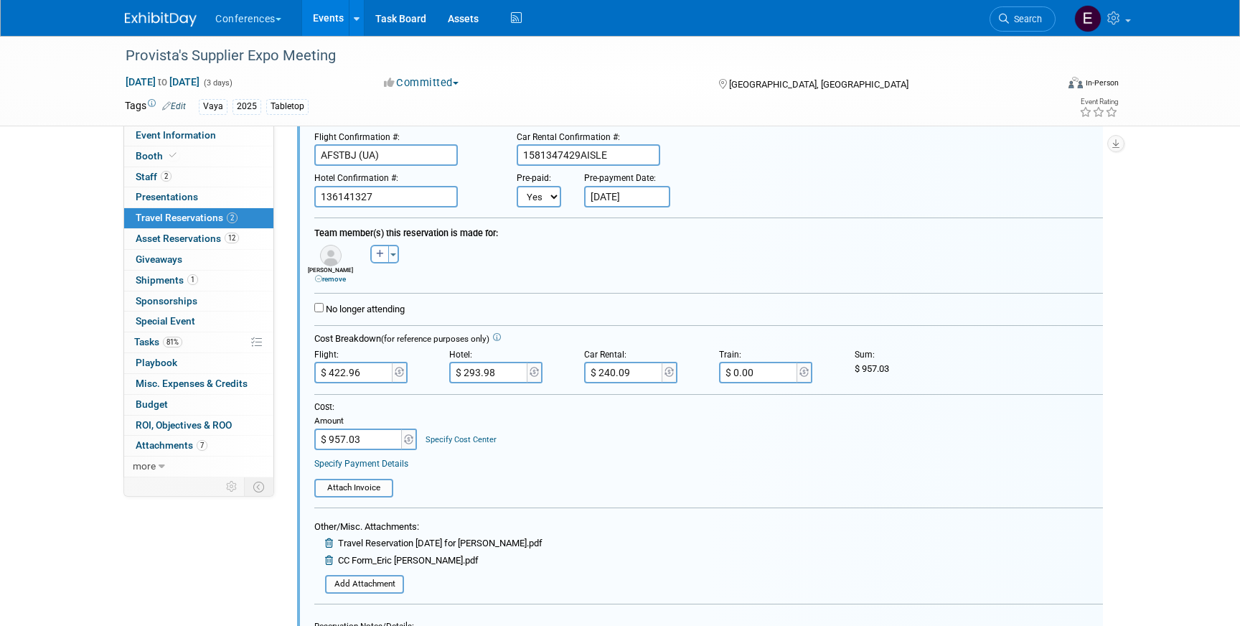
scroll to position [337, 0]
click at [444, 434] on link "Specify Cost Center" at bounding box center [461, 436] width 71 height 9
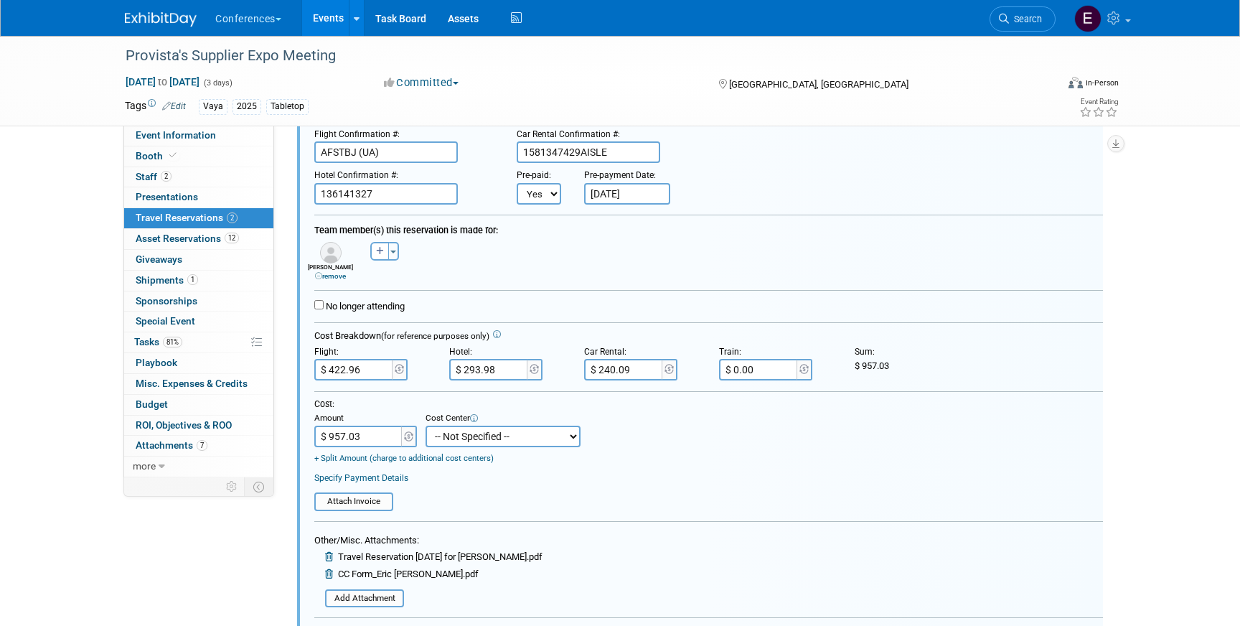
click at [497, 439] on select "-- Not Specified -- Aya Education Aya Healthcare Aya Locums Bespoke Corporate D…" at bounding box center [503, 437] width 155 height 22
select select "18965876"
click at [426, 426] on select "-- Not Specified -- Aya Education Aya Healthcare Aya Locums Bespoke Corporate D…" at bounding box center [503, 437] width 155 height 22
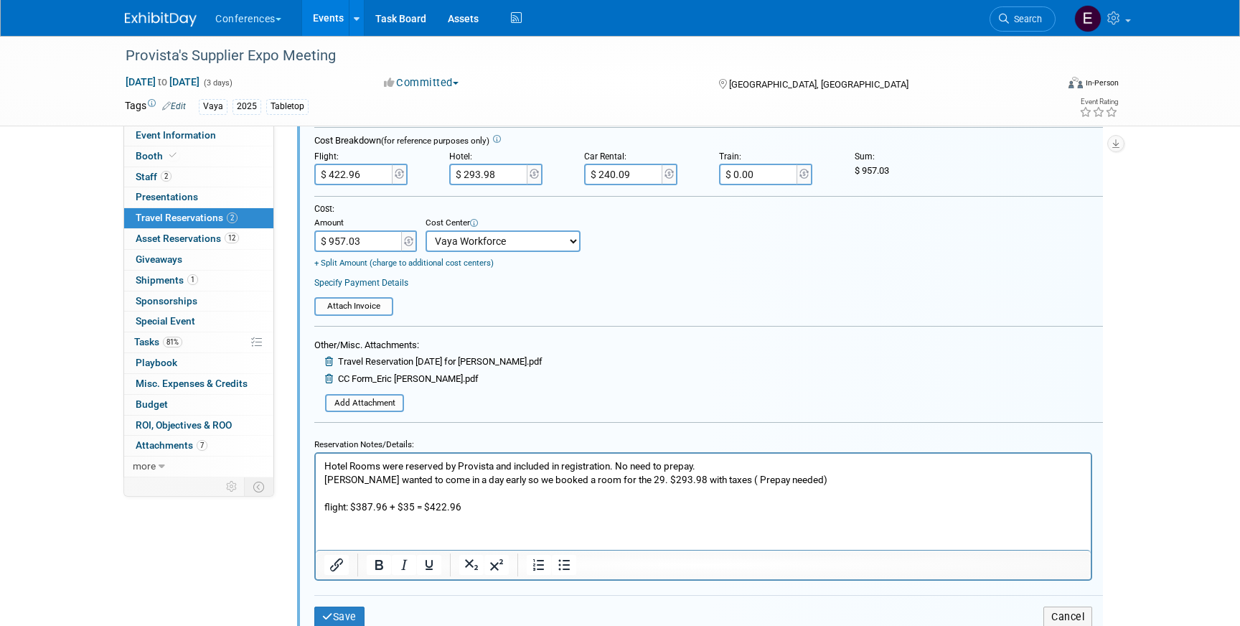
scroll to position [561, 0]
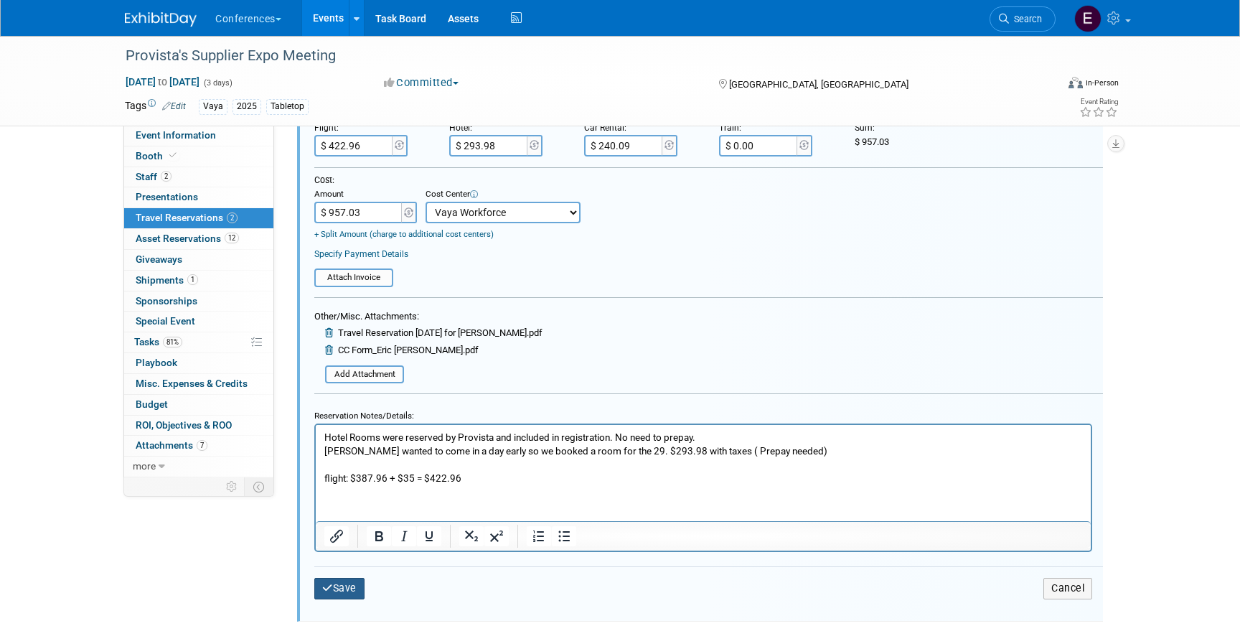
click at [335, 591] on button "Save" at bounding box center [339, 588] width 50 height 21
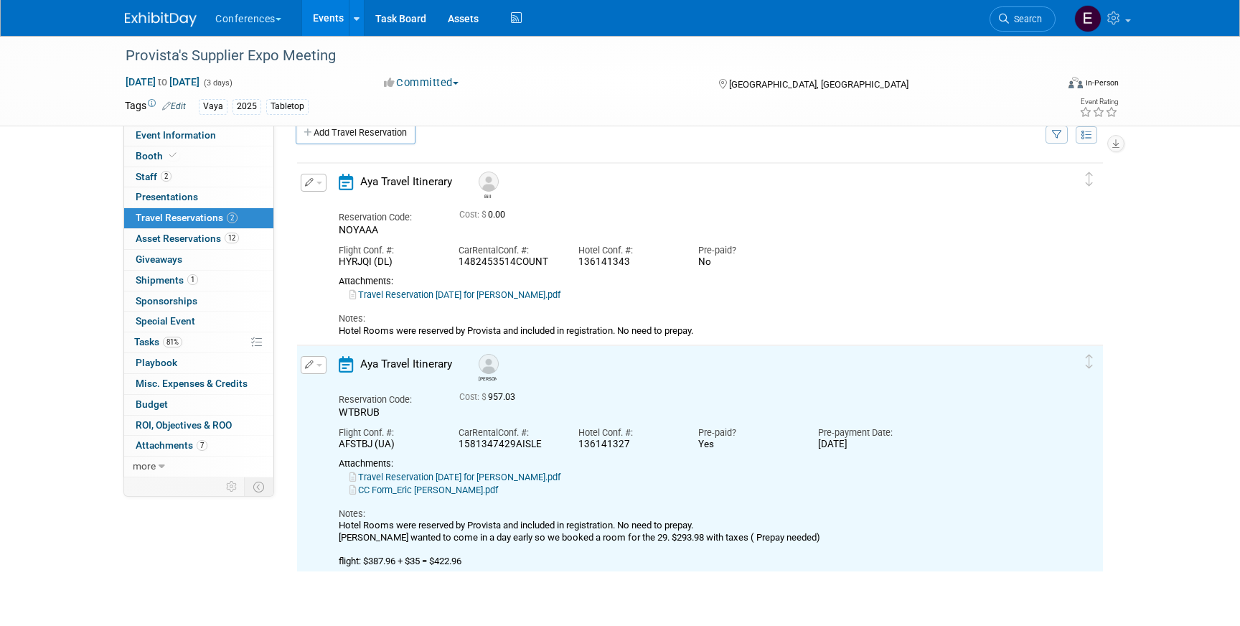
scroll to position [0, 0]
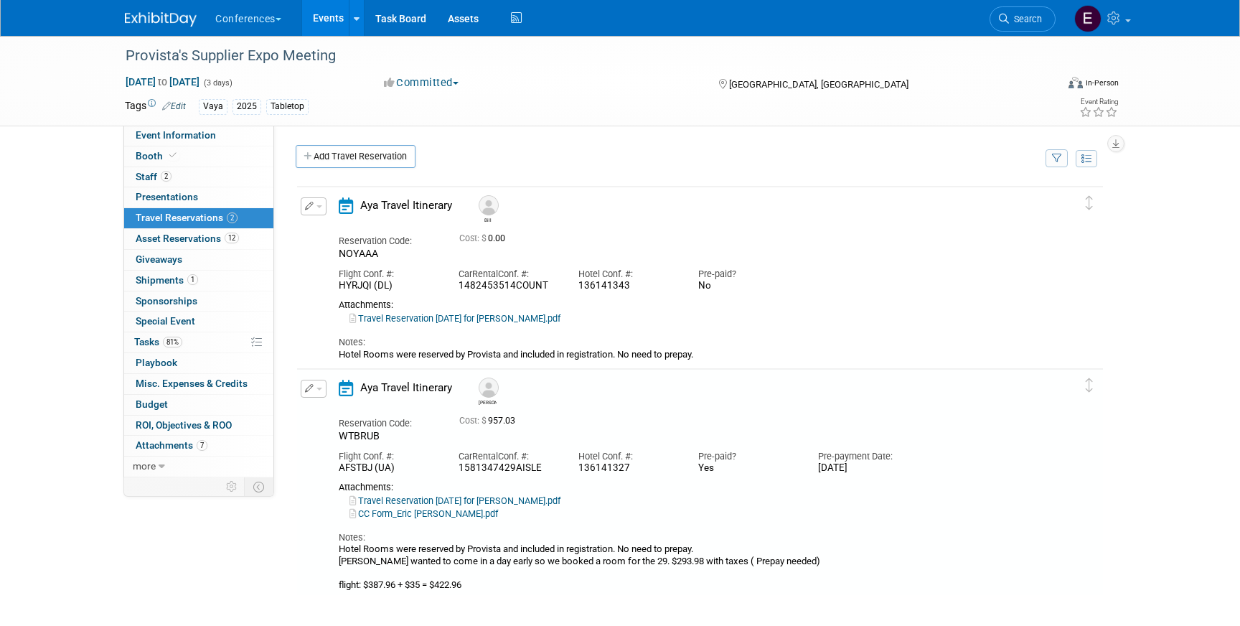
click at [315, 208] on button "button" at bounding box center [314, 206] width 26 height 18
click at [322, 225] on button "Edit Reservation" at bounding box center [361, 231] width 121 height 21
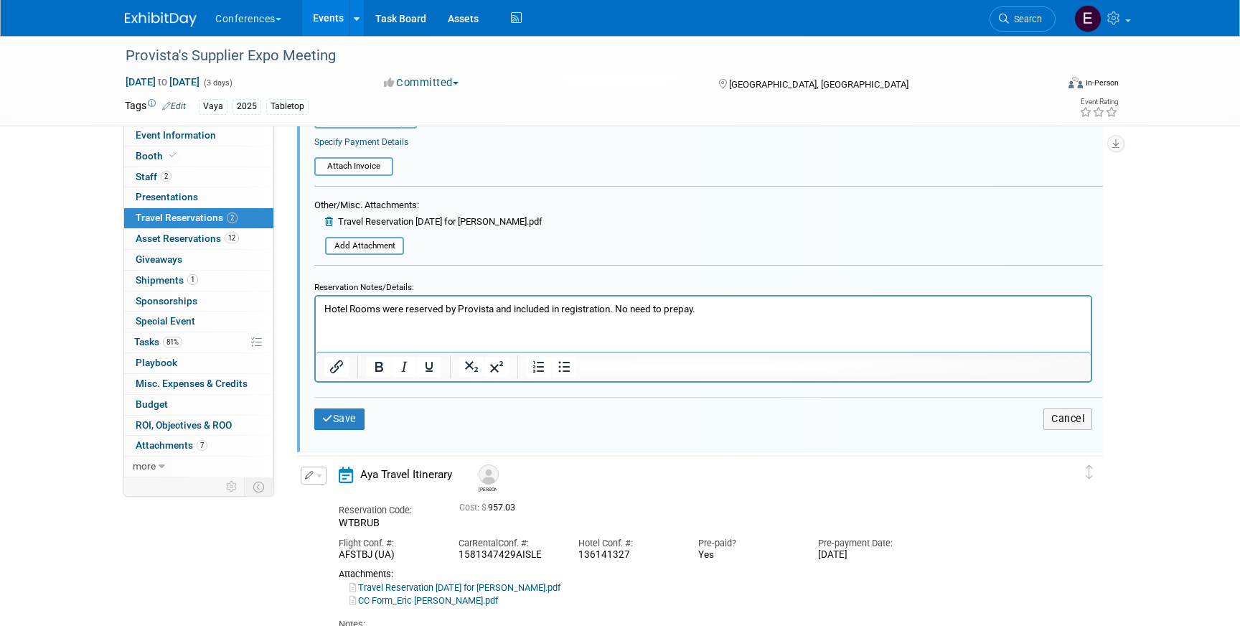
scroll to position [486, 0]
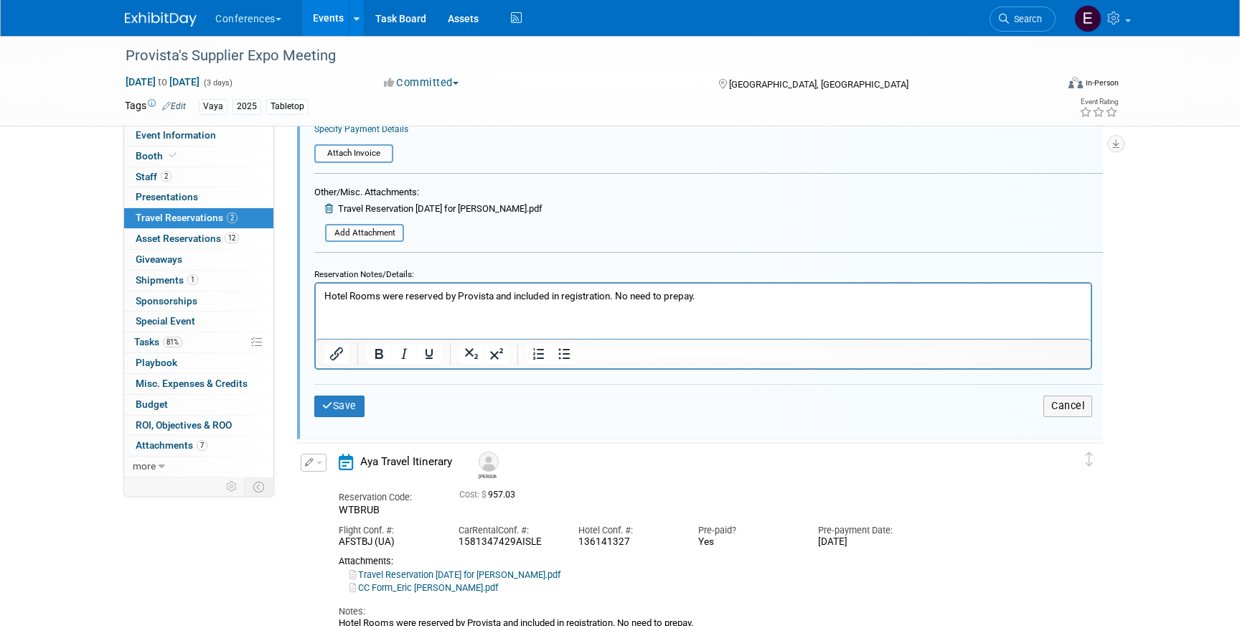
click at [368, 406] on td "Save" at bounding box center [445, 406] width 263 height 21
click at [360, 406] on button "Save" at bounding box center [339, 406] width 50 height 21
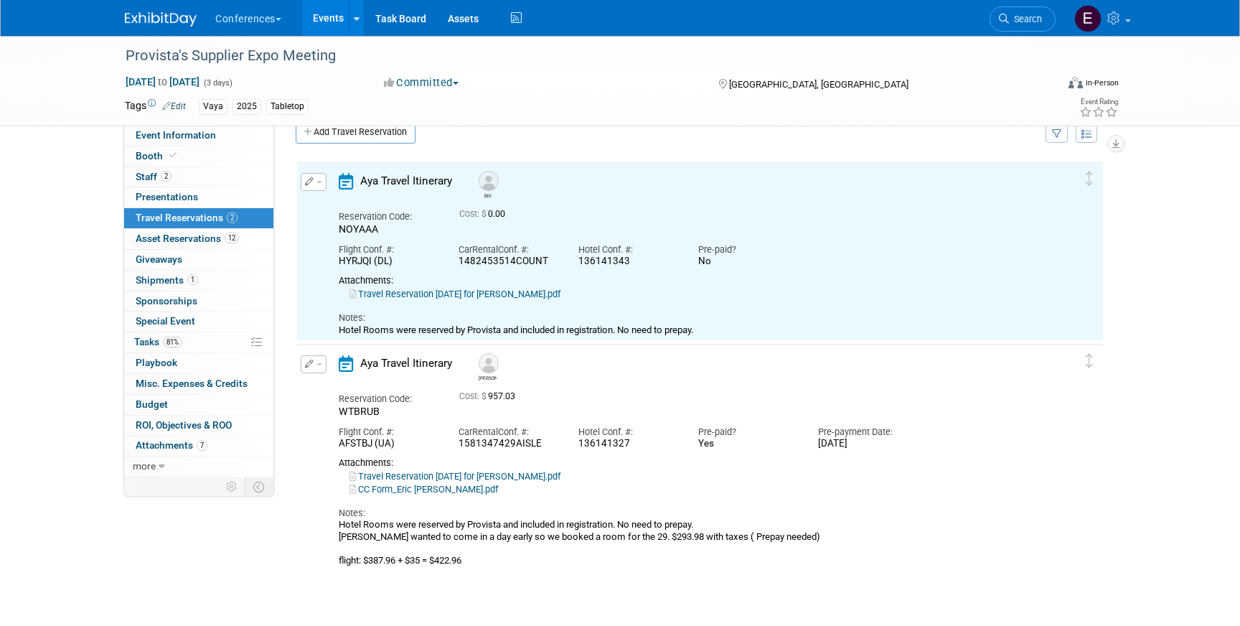
scroll to position [0, 0]
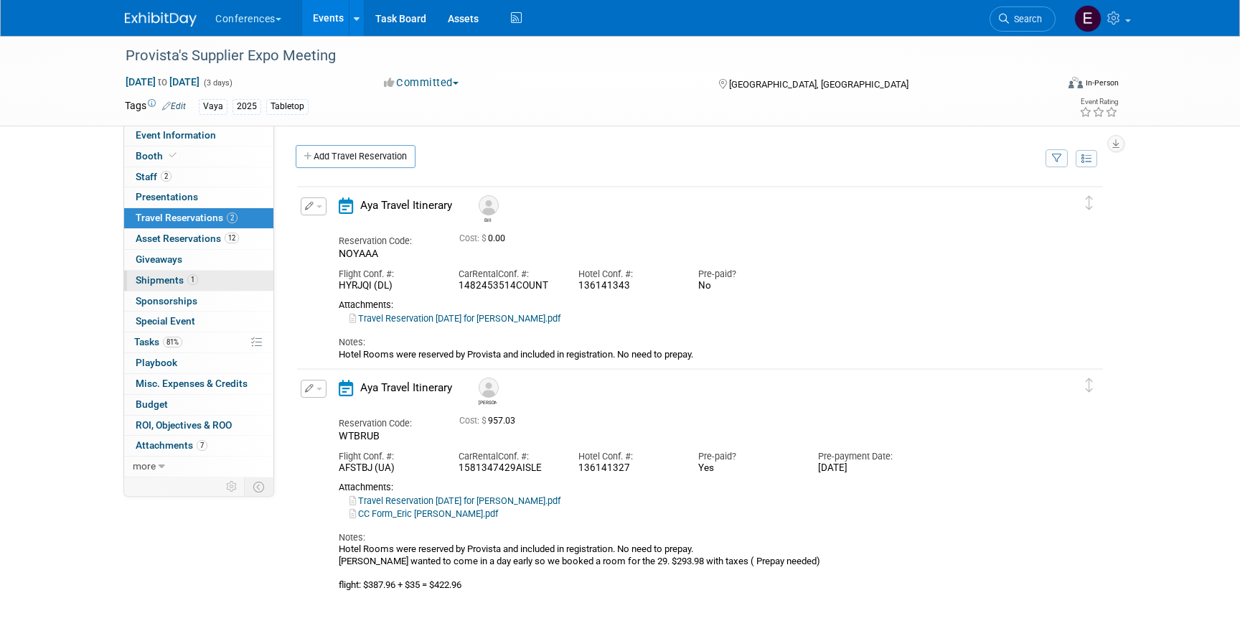
click at [214, 281] on link "1 Shipments 1" at bounding box center [198, 281] width 149 height 20
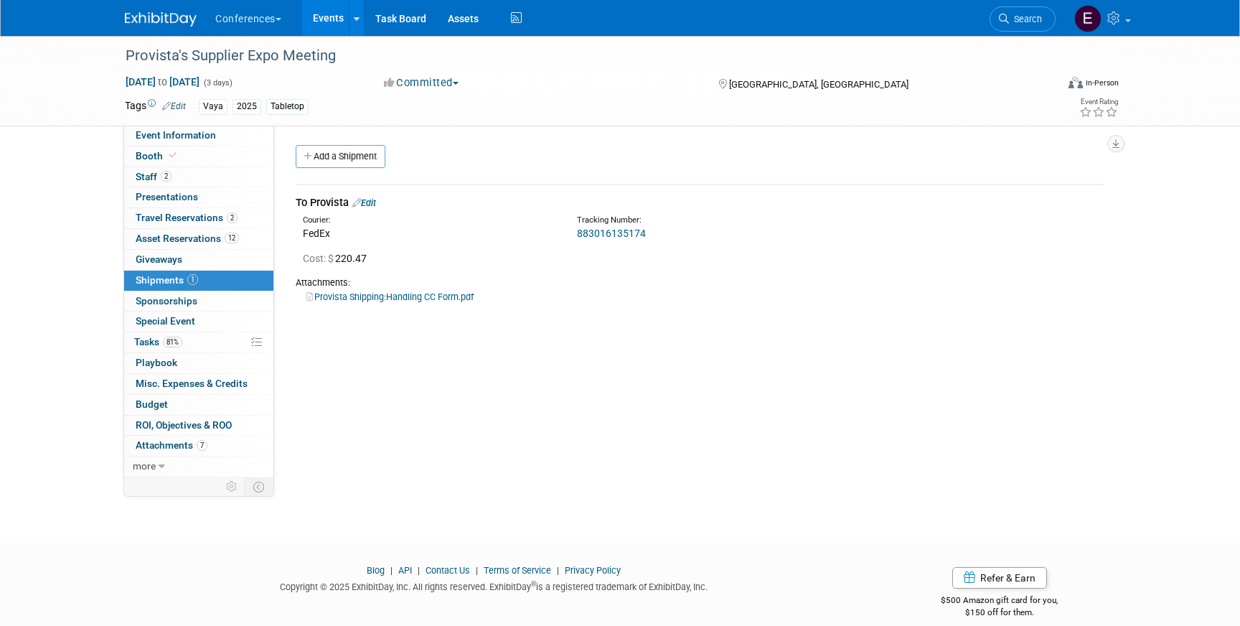
click at [366, 299] on link "Provista Shipping:Handling CC Form.pdf" at bounding box center [389, 296] width 167 height 11
click at [374, 201] on link "Edit" at bounding box center [364, 202] width 24 height 11
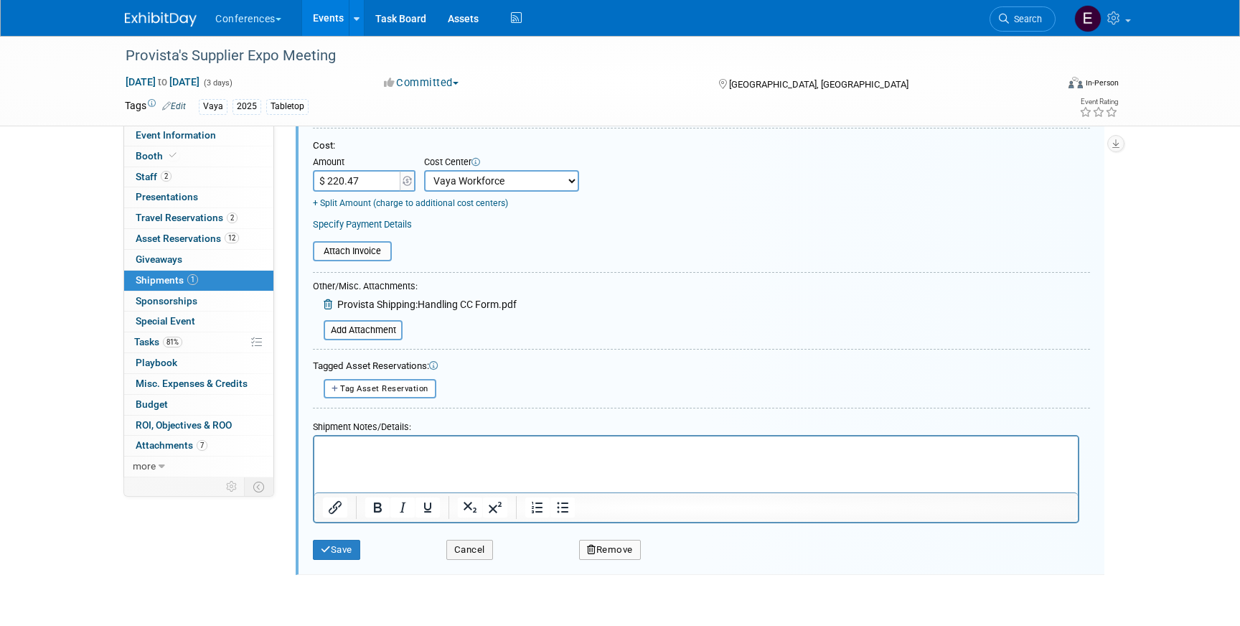
scroll to position [289, 0]
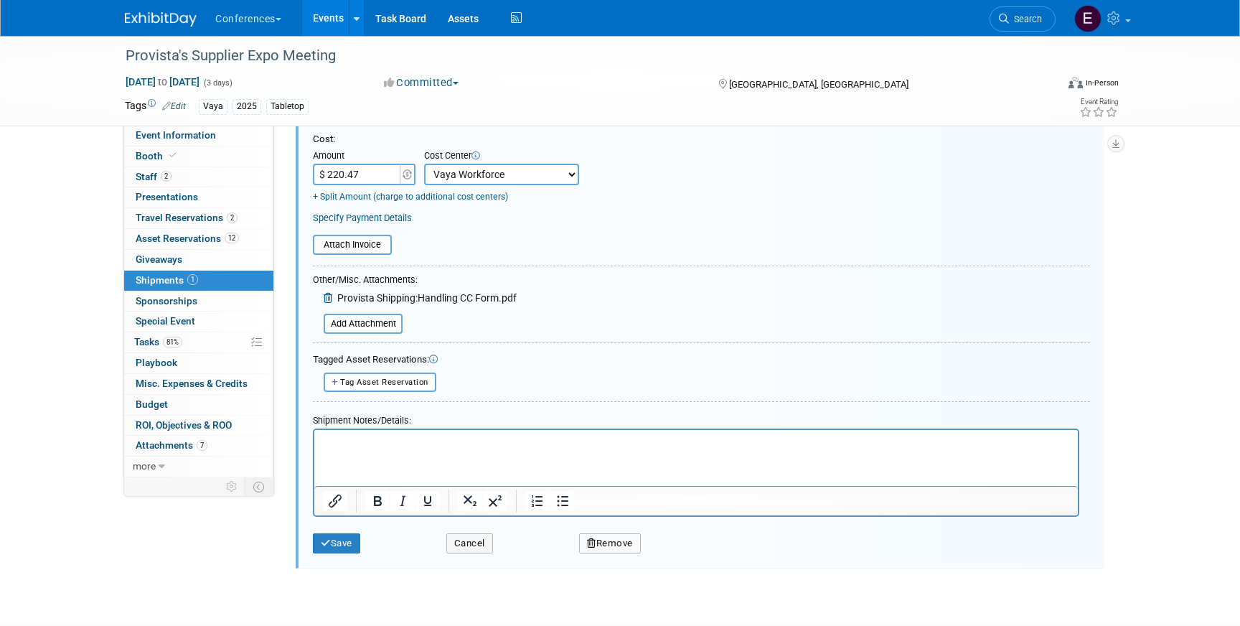
click at [468, 450] on html at bounding box center [696, 440] width 764 height 20
click at [431, 441] on p "$180.47 (FedEx) + $40 Shipping/Handling fee" at bounding box center [696, 443] width 747 height 14
click at [470, 441] on p "$180.47 (FedEx) + $40 shipping/Handling fee" at bounding box center [696, 443] width 747 height 14
click at [473, 441] on p "$180.47 (FedEx) + $40 shipping/Handling fee" at bounding box center [696, 443] width 747 height 14
click at [428, 444] on p "$180.47 (FedEx) + $40 shipping/handling fee" at bounding box center [696, 443] width 747 height 14
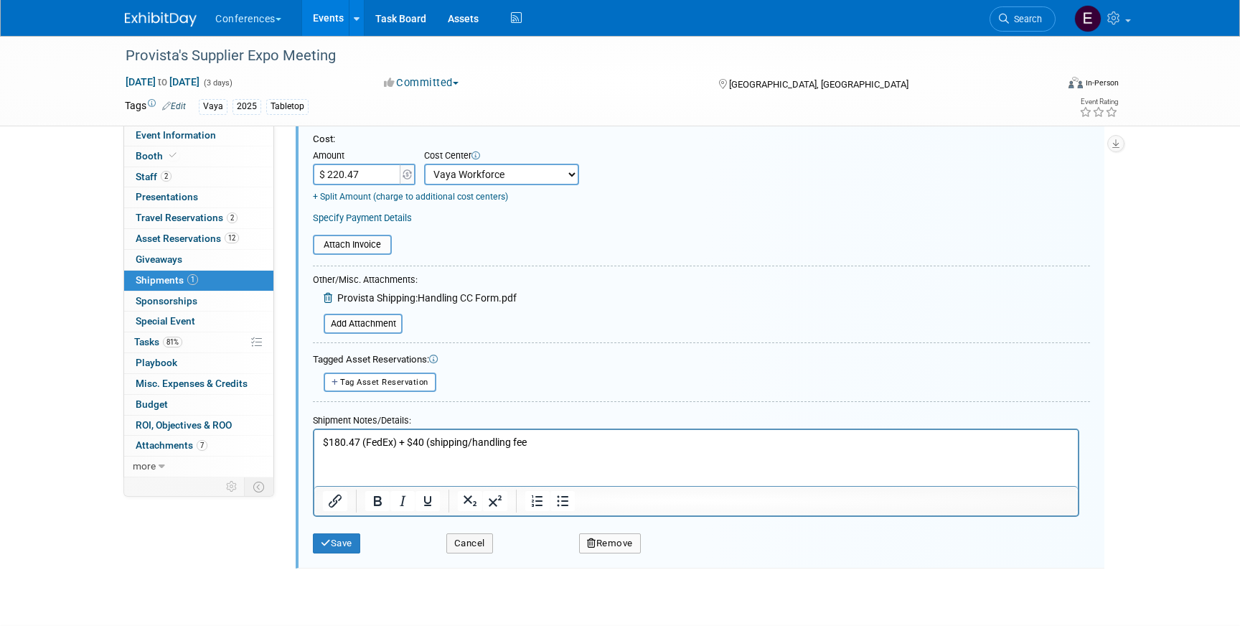
click at [582, 447] on p "$180.47 (FedEx) + $40 (shipping/handling fee" at bounding box center [696, 443] width 747 height 14
click at [347, 541] on button "Save" at bounding box center [336, 543] width 47 height 20
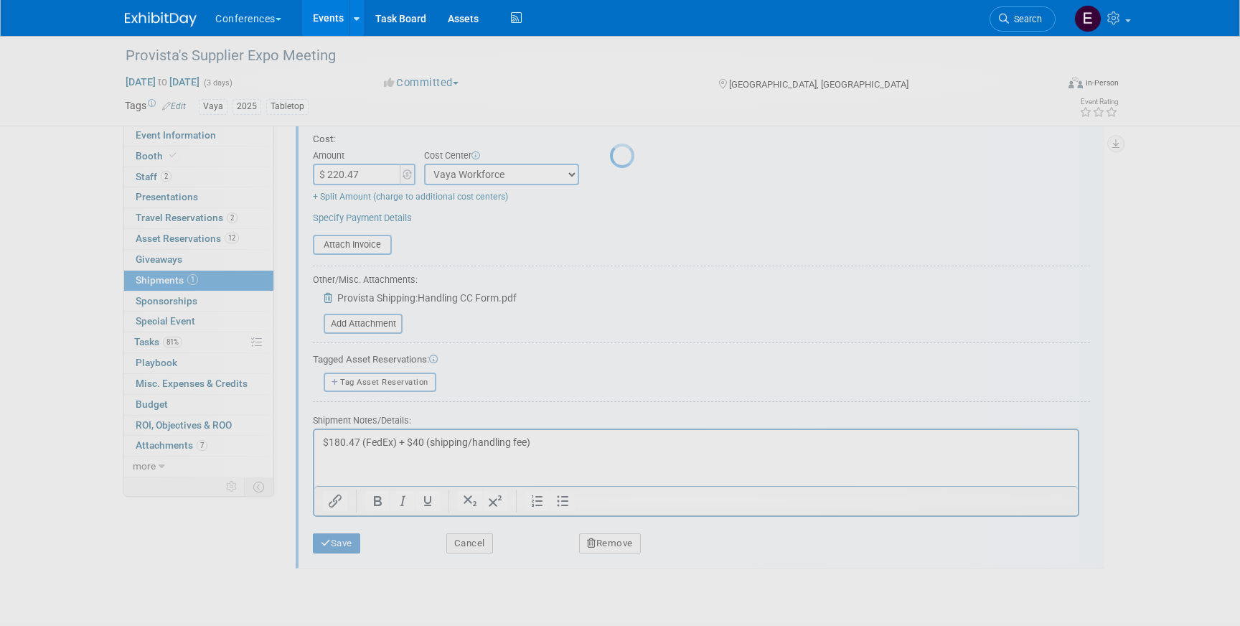
scroll to position [17, 0]
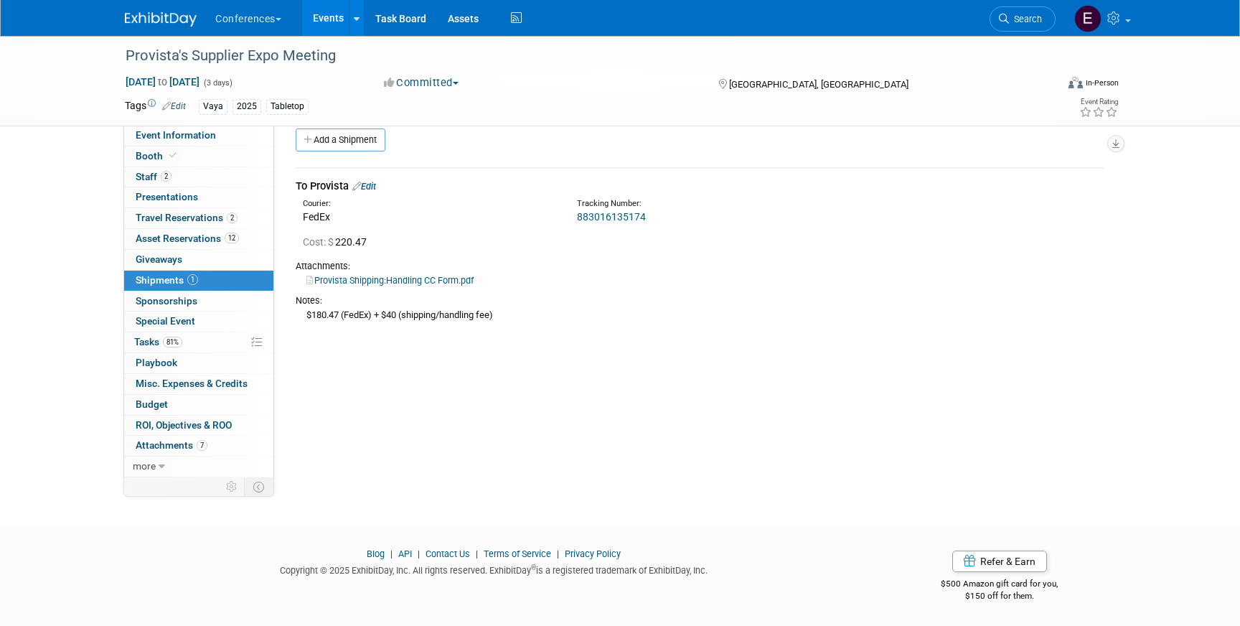
click at [157, 21] on img at bounding box center [161, 19] width 72 height 14
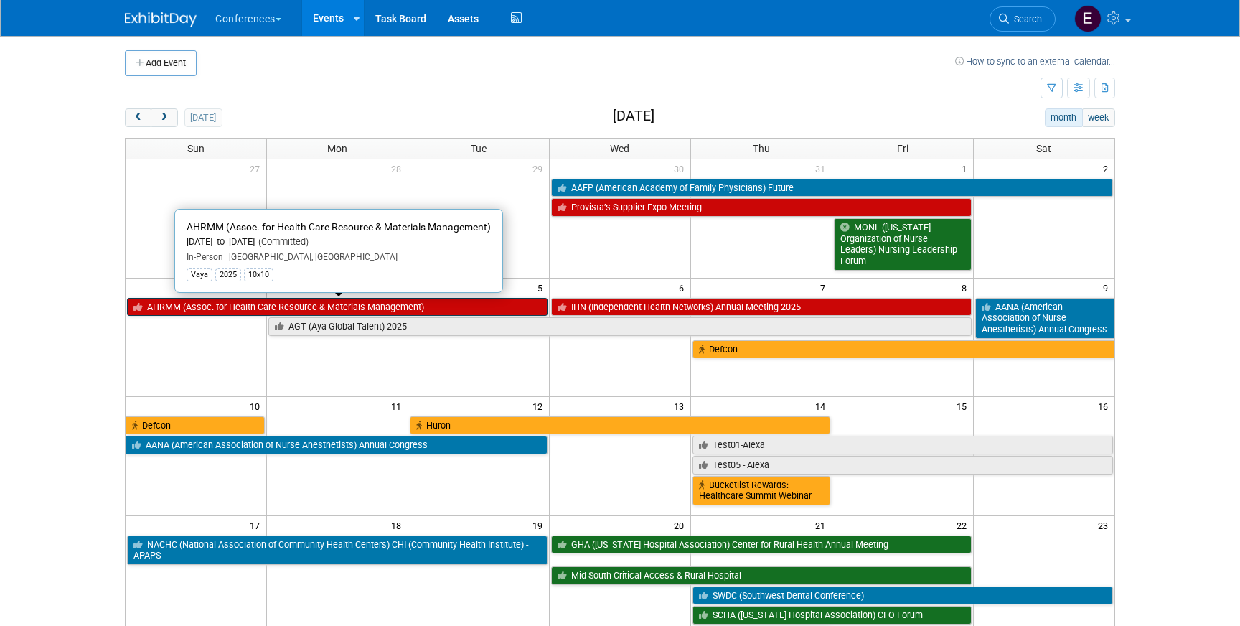
click at [207, 306] on link "AHRMM (Assoc. for Health Care Resource & Materials Management)" at bounding box center [337, 307] width 421 height 19
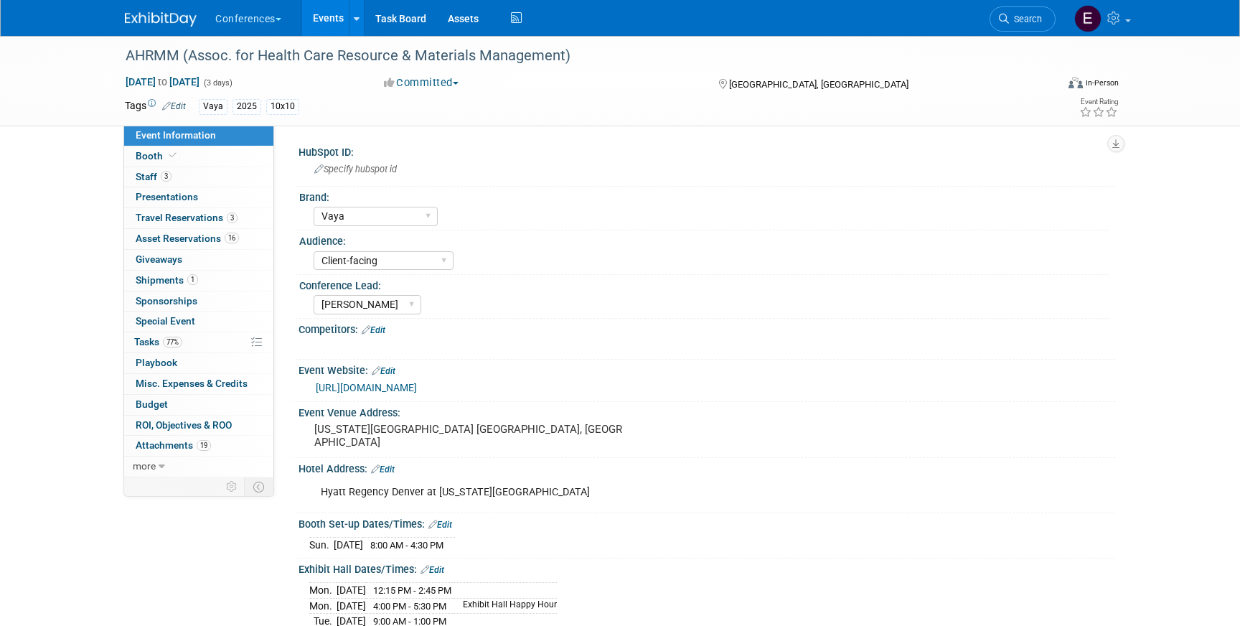
select select "Vaya"
select select "Client-facing"
select select "[PERSON_NAME]"
click at [165, 276] on span "Shipments 1" at bounding box center [167, 279] width 62 height 11
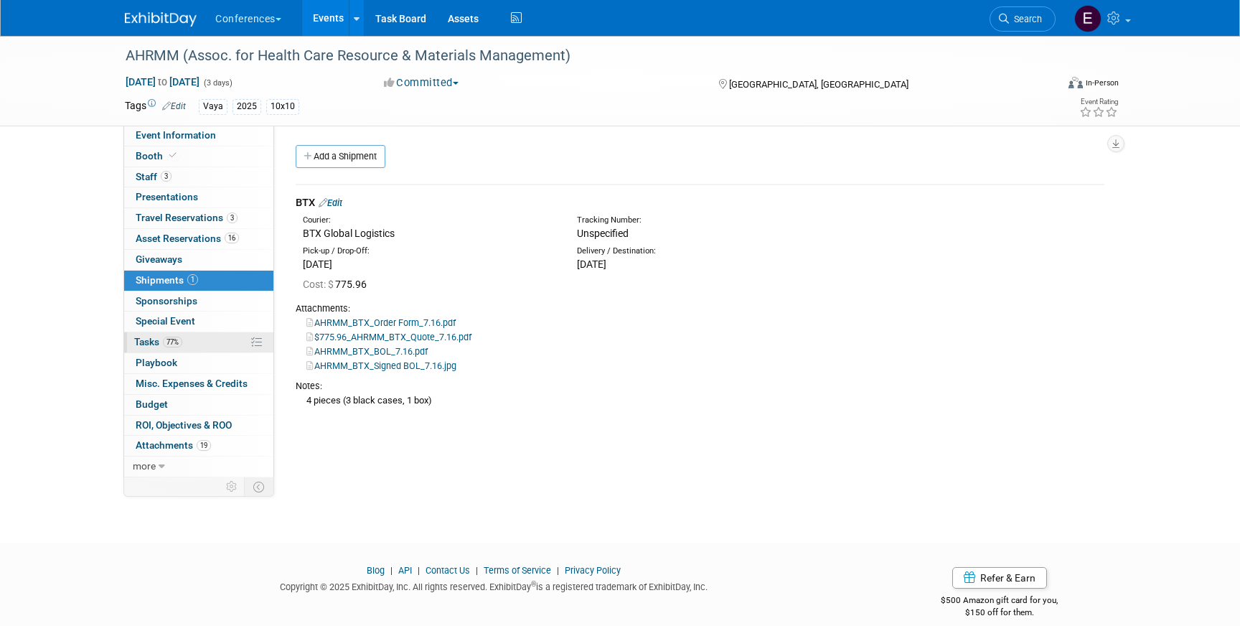
click at [174, 347] on span "Tasks 77%" at bounding box center [158, 341] width 48 height 11
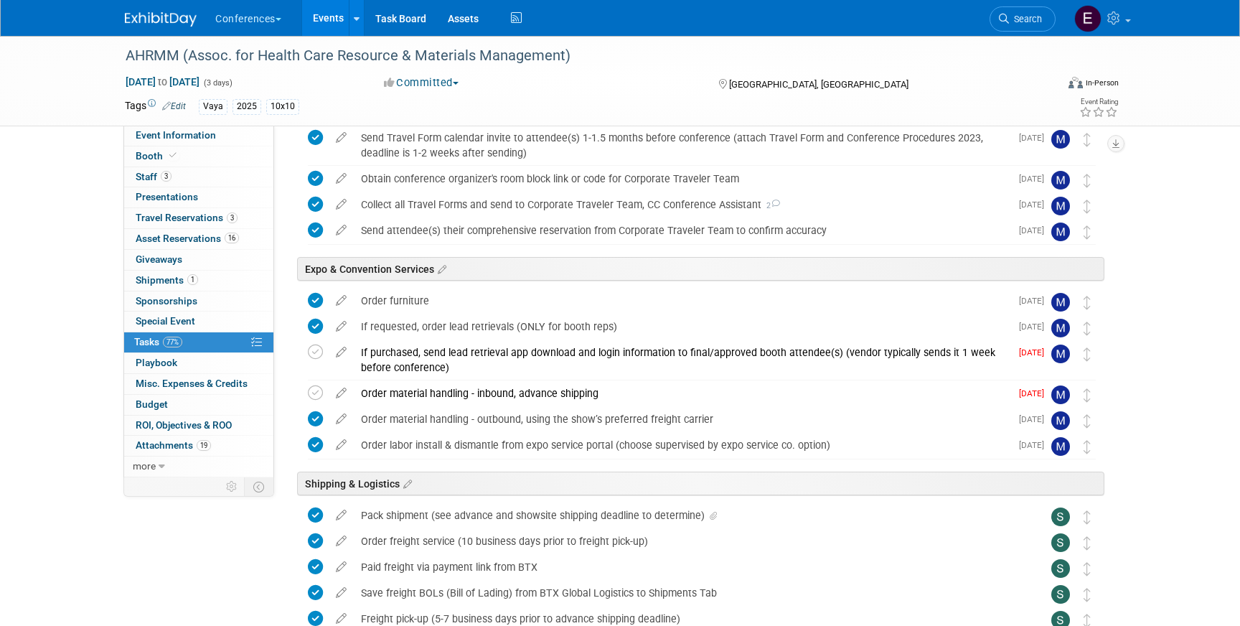
scroll to position [895, 0]
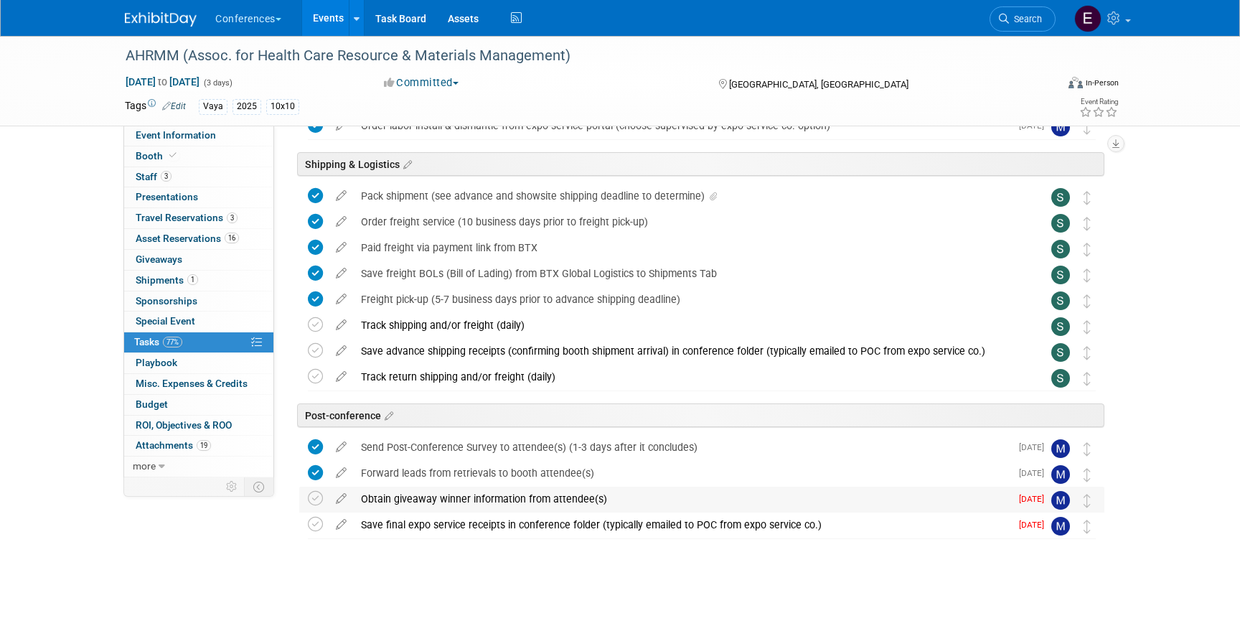
click at [461, 499] on div "Obtain giveaway winner information from attendee(s)" at bounding box center [682, 499] width 657 height 24
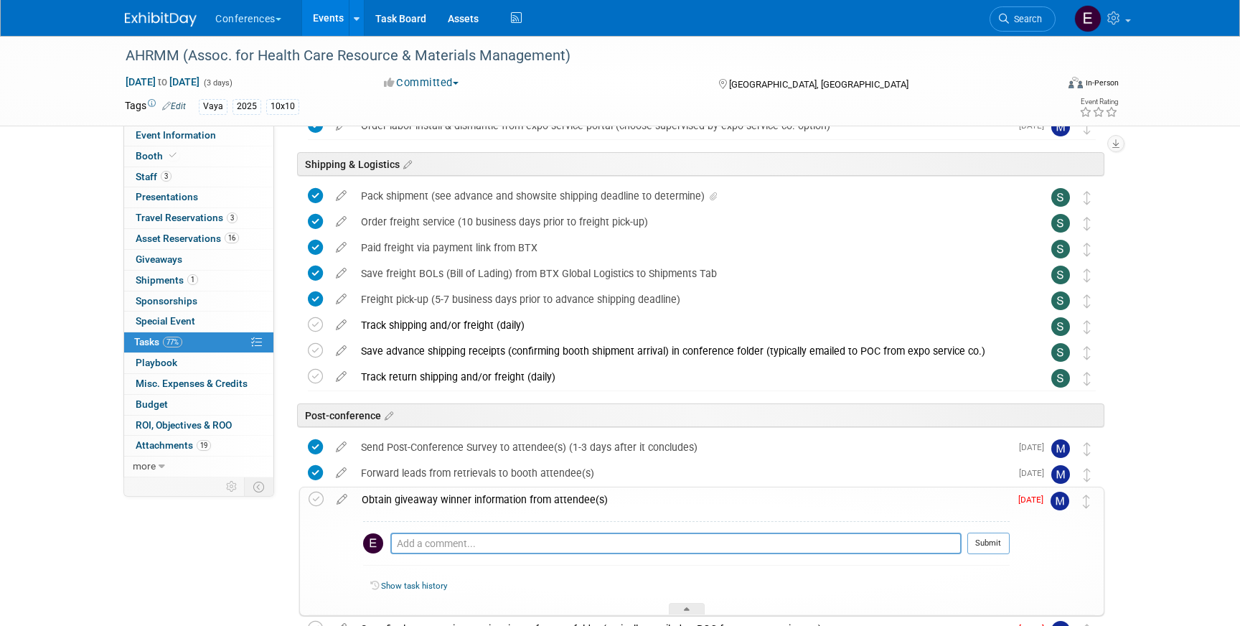
scroll to position [906, 0]
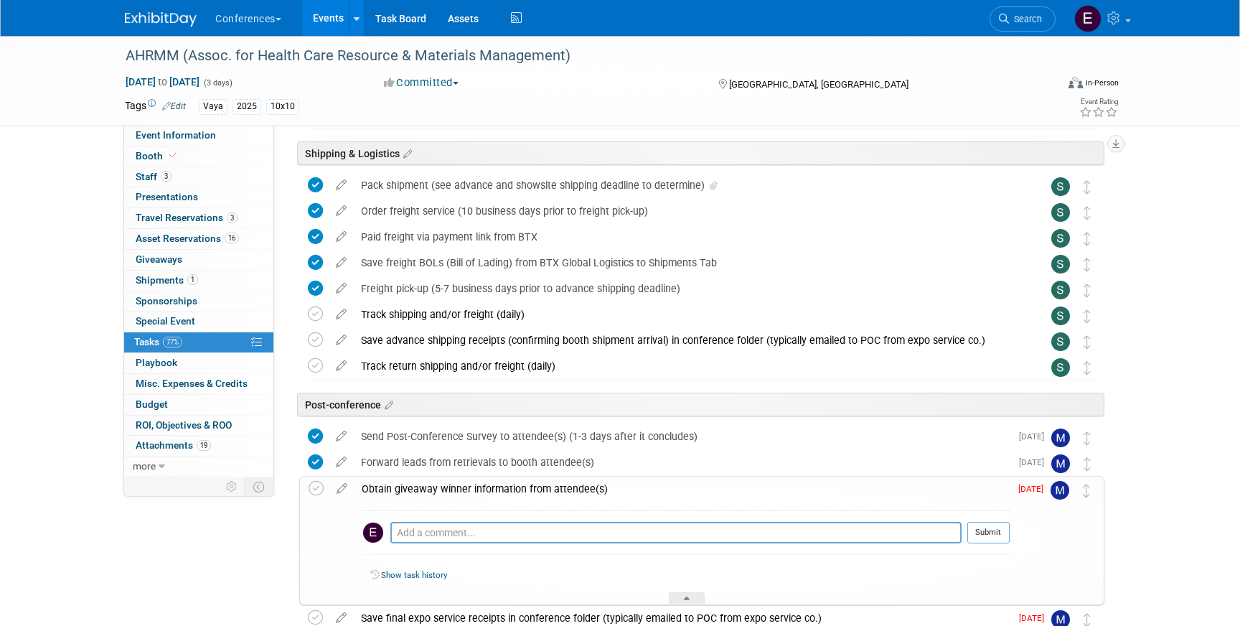
click at [151, 18] on img at bounding box center [161, 19] width 72 height 14
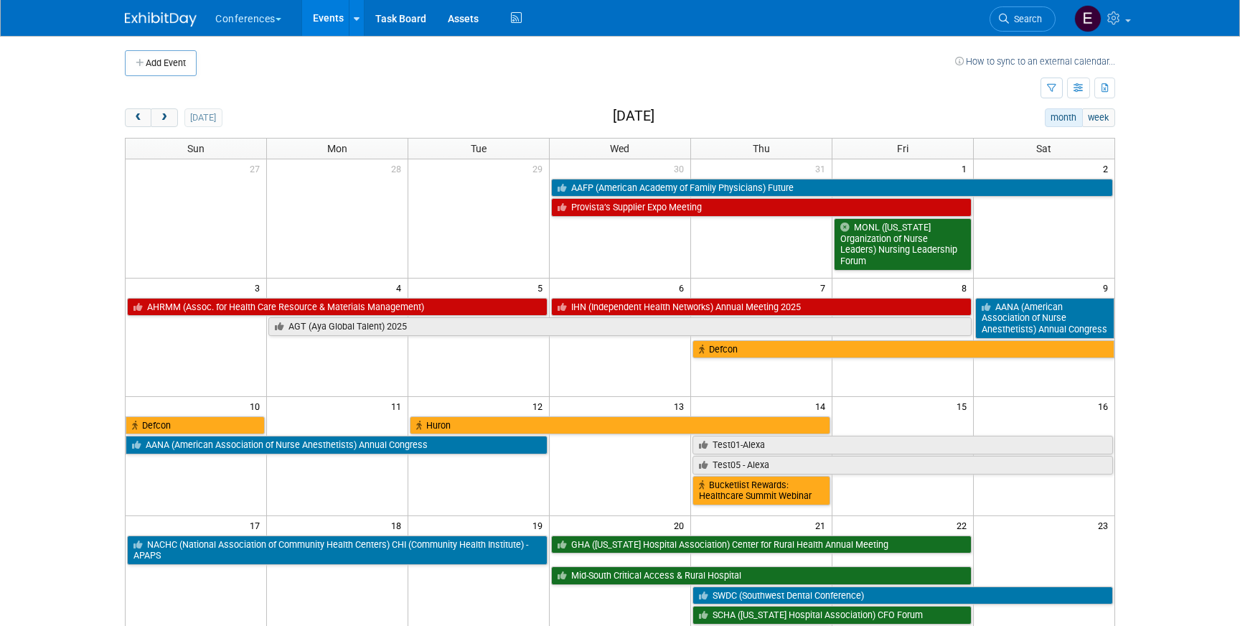
scroll to position [10, 0]
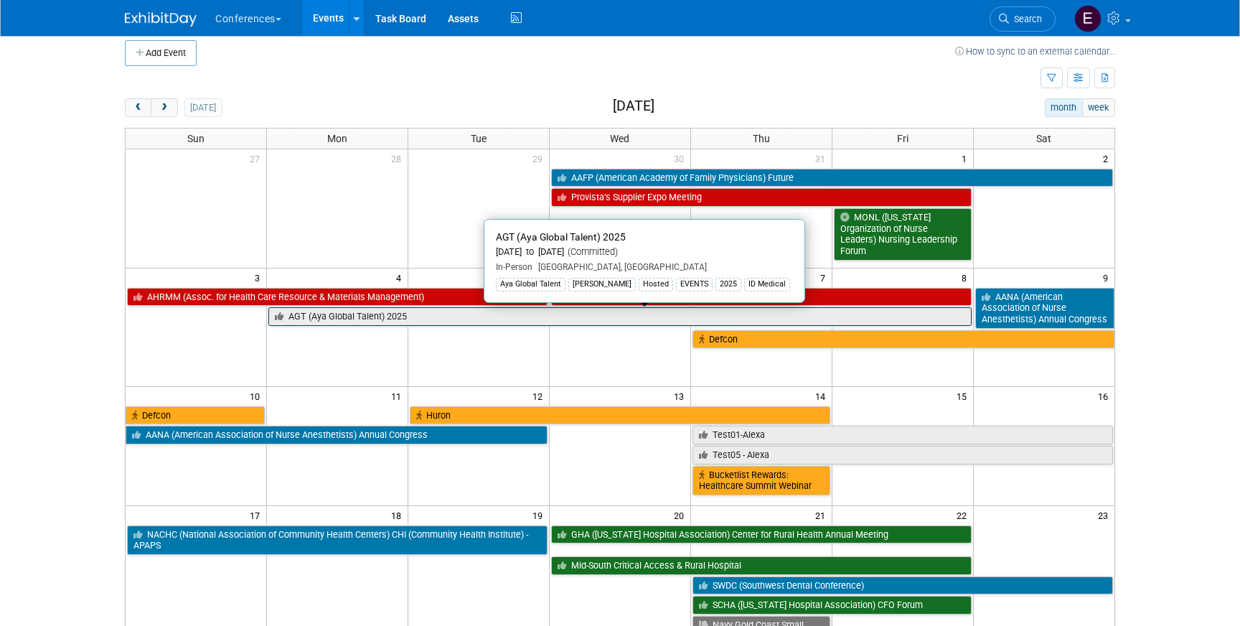
click at [571, 318] on link "AGT (Aya Global Talent) 2025" at bounding box center [619, 316] width 703 height 19
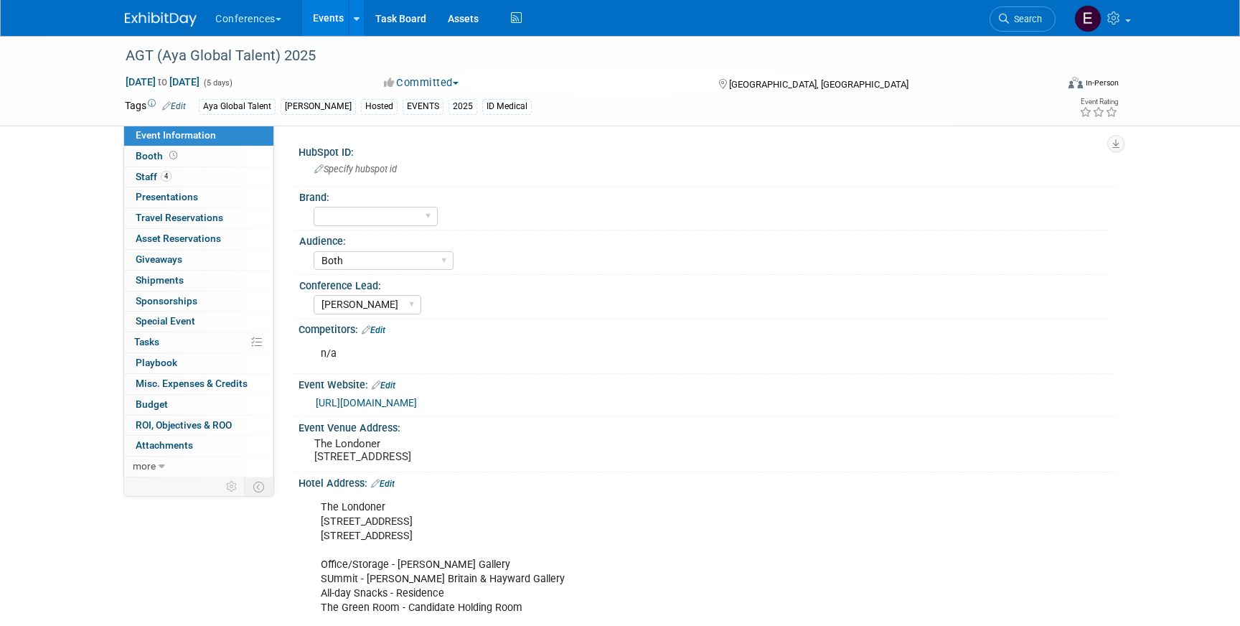
select select "Both"
select select "[PERSON_NAME]"
click at [161, 170] on link "4 Staff 4" at bounding box center [198, 177] width 149 height 20
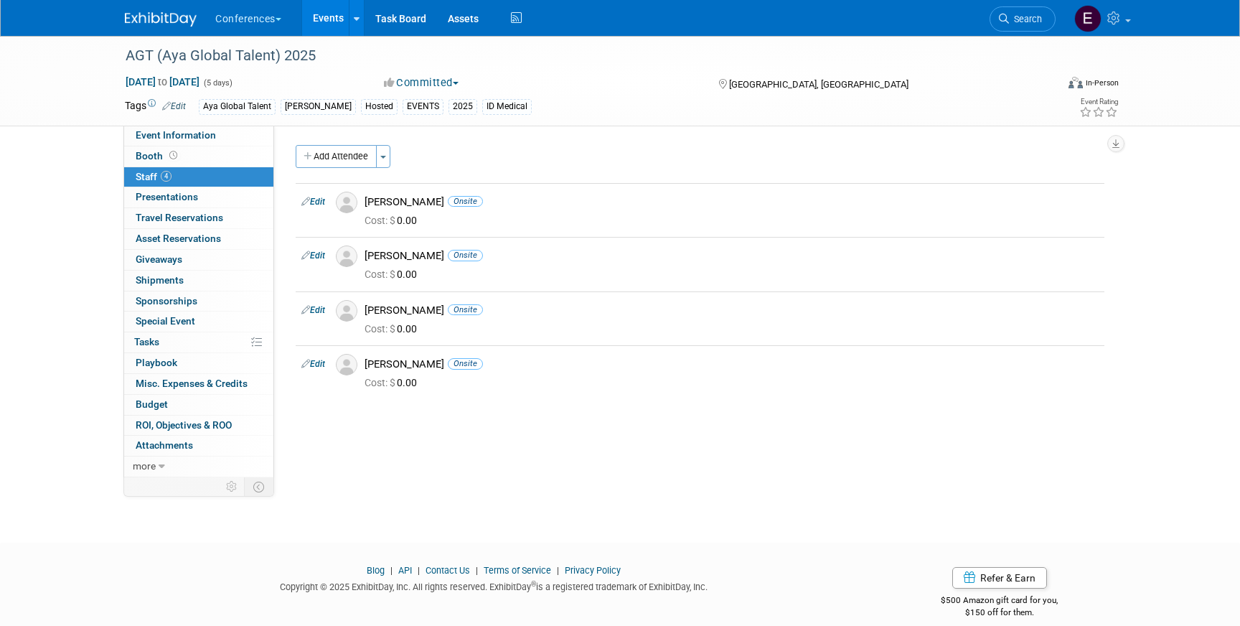
click at [59, 273] on div "AGT (Aya Global Talent) 2025 [DATE] to [DATE] (5 days) [DATE] to [DATE] Committ…" at bounding box center [620, 276] width 1240 height 481
click at [152, 21] on img at bounding box center [161, 19] width 72 height 14
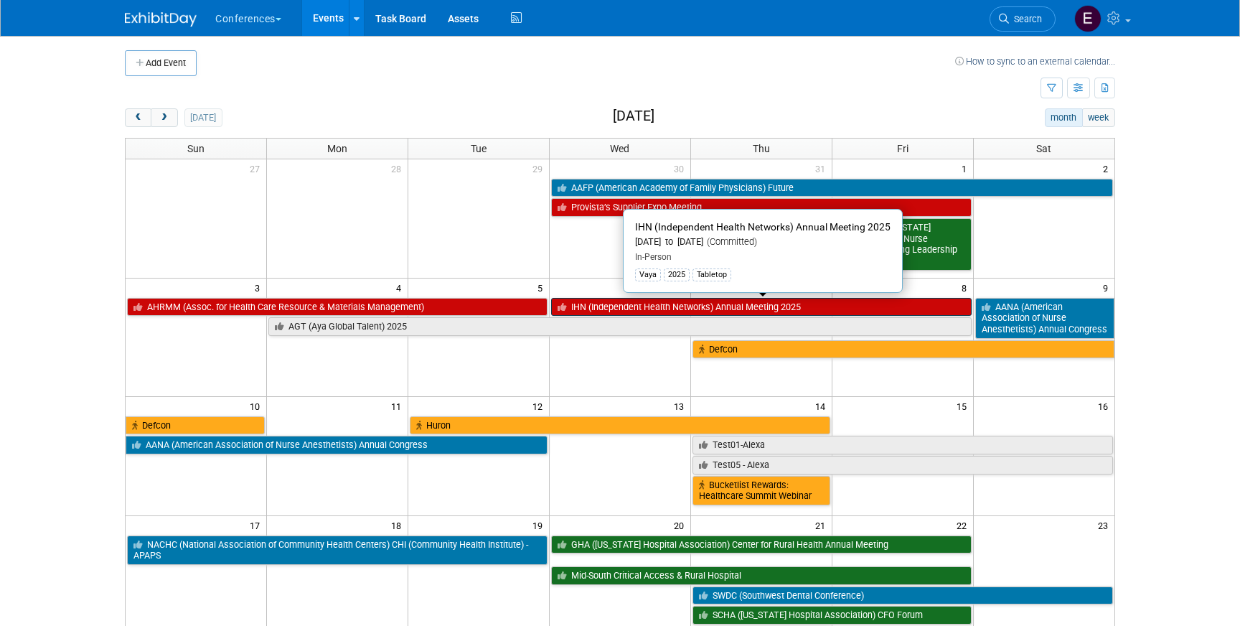
click at [621, 302] on link "IHN (Independent Health Networks) Annual Meeting 2025" at bounding box center [761, 307] width 421 height 19
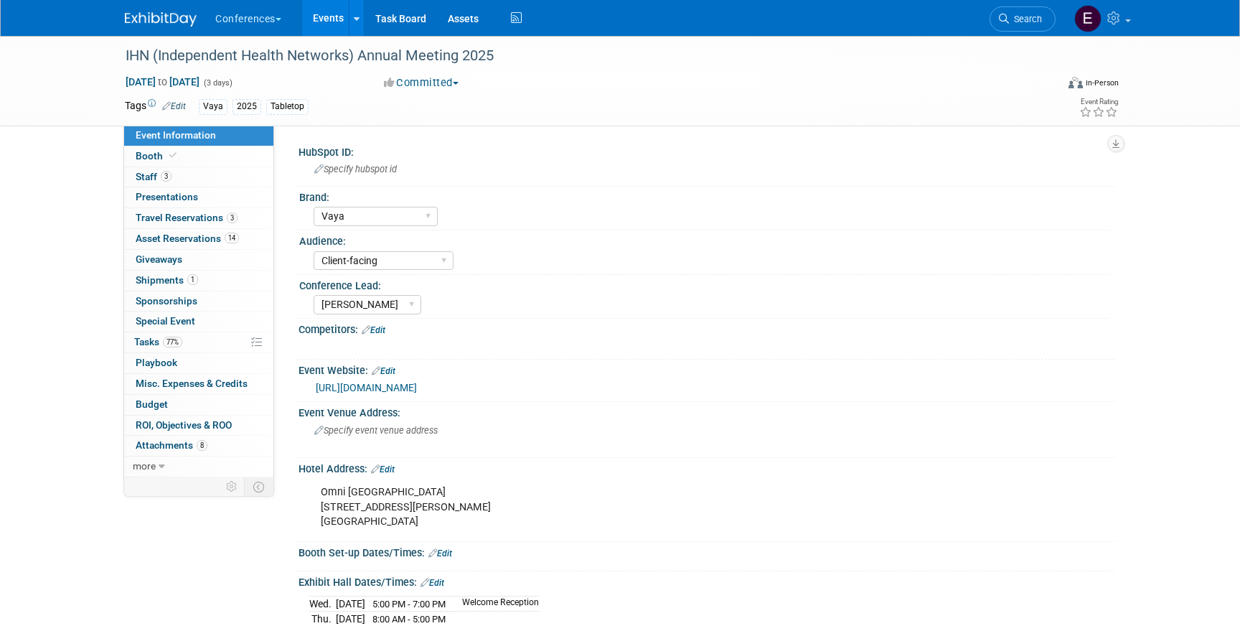
select select "Vaya"
select select "Client-facing"
select select "[PERSON_NAME]"
click at [175, 289] on link "1 Shipments 1" at bounding box center [198, 281] width 149 height 20
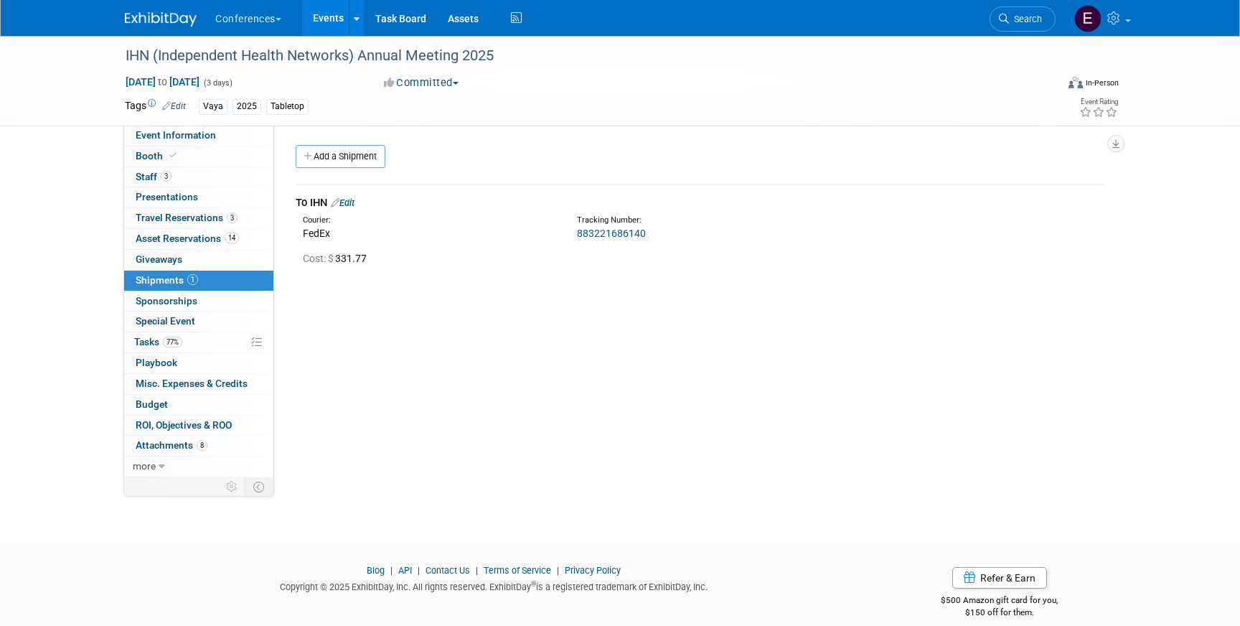
click at [355, 200] on link "Edit" at bounding box center [343, 202] width 24 height 11
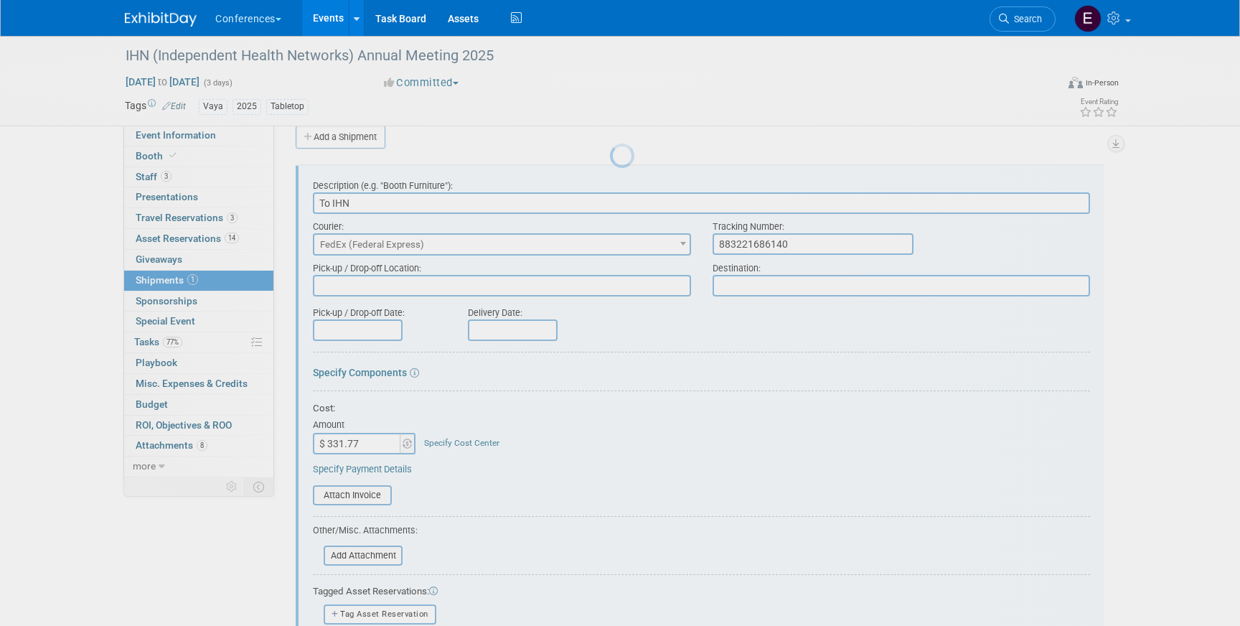
scroll to position [22, 0]
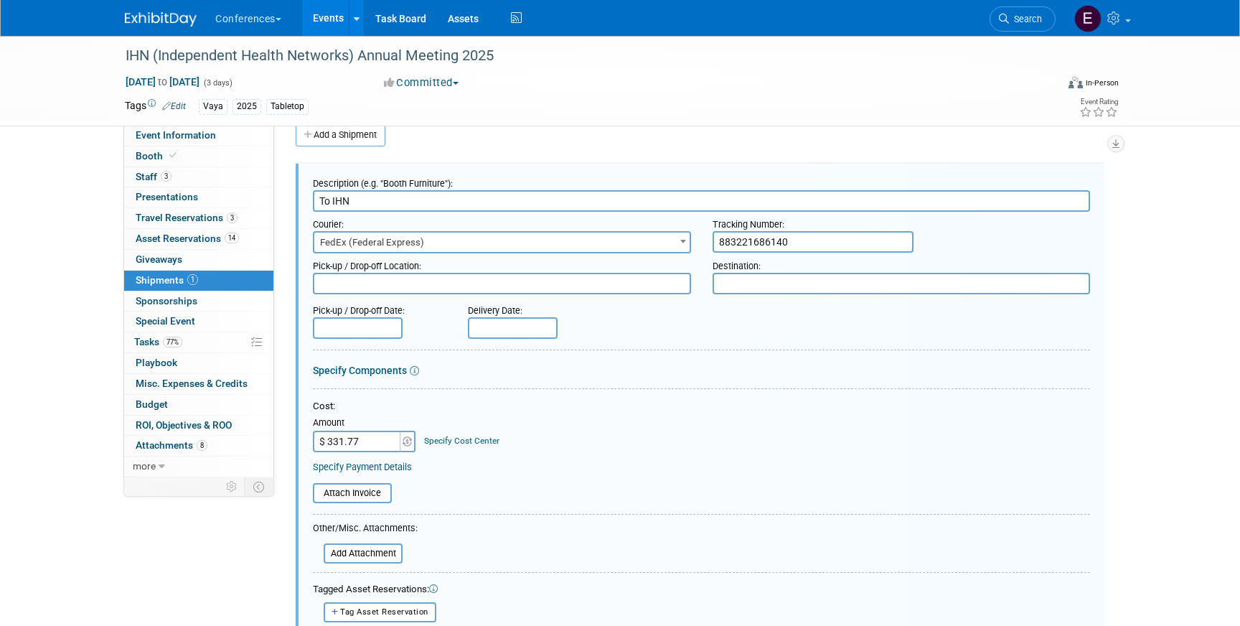
click at [438, 441] on link "Specify Cost Center" at bounding box center [461, 441] width 75 height 10
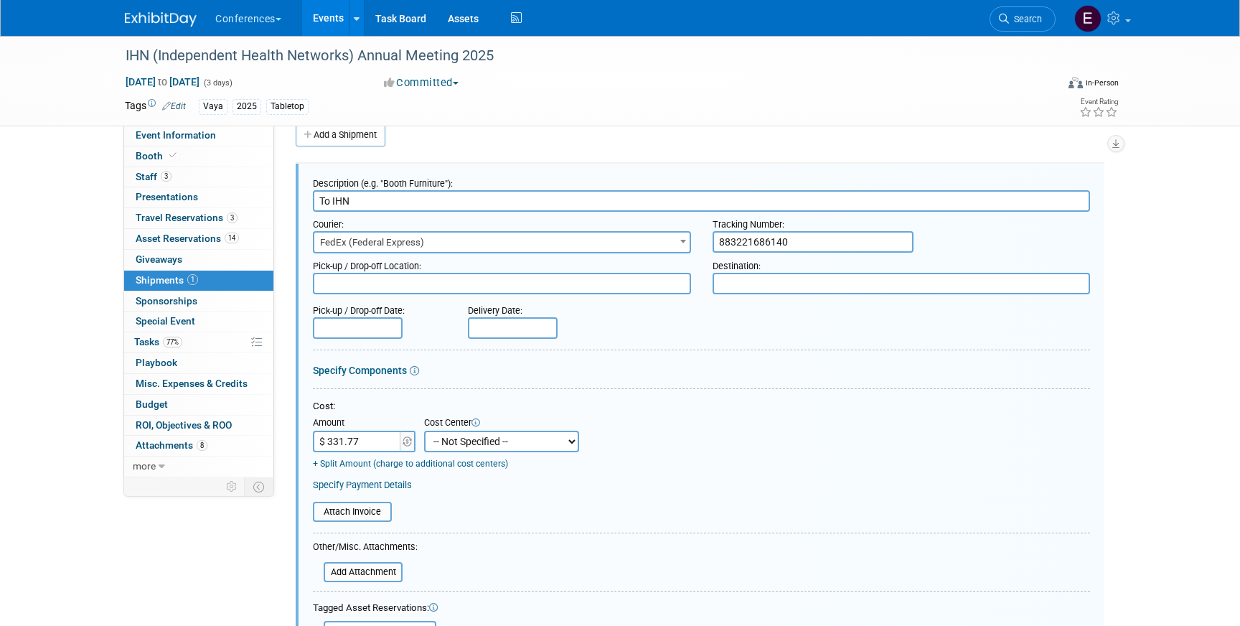
click at [459, 447] on select "-- Not Specified -- Aya Education Aya Healthcare Aya Locums Bespoke Corporate D…" at bounding box center [501, 442] width 155 height 22
select select "18965876"
click at [424, 431] on select "-- Not Specified -- Aya Education Aya Healthcare Aya Locums Bespoke Corporate D…" at bounding box center [501, 442] width 155 height 22
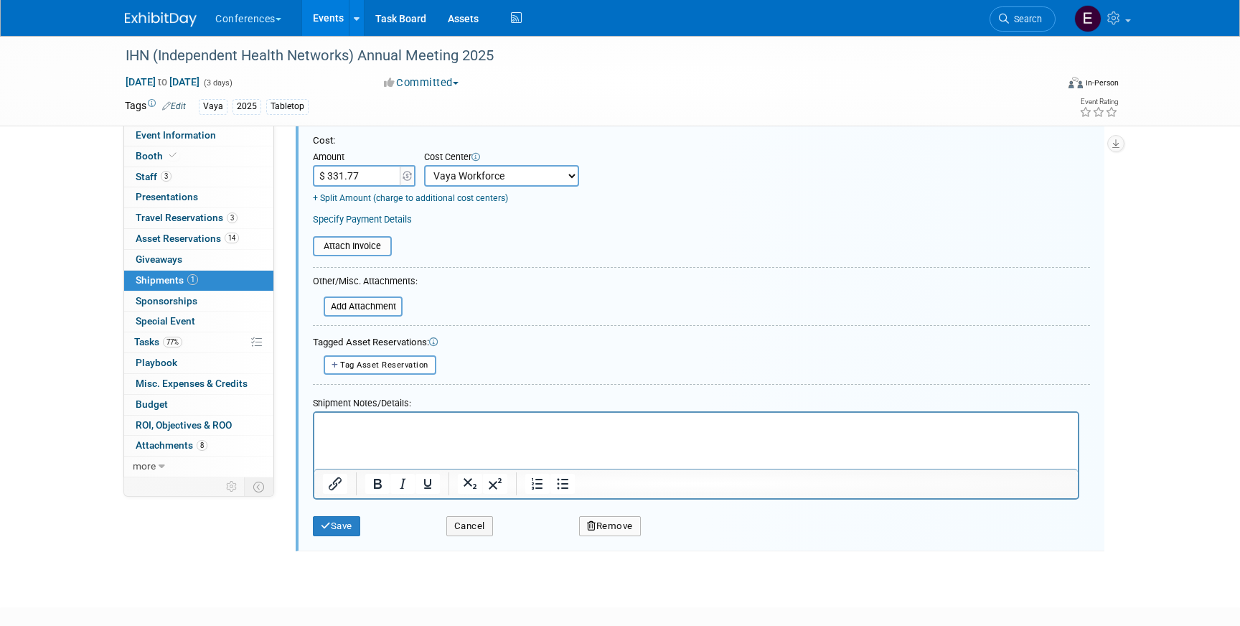
scroll to position [362, 0]
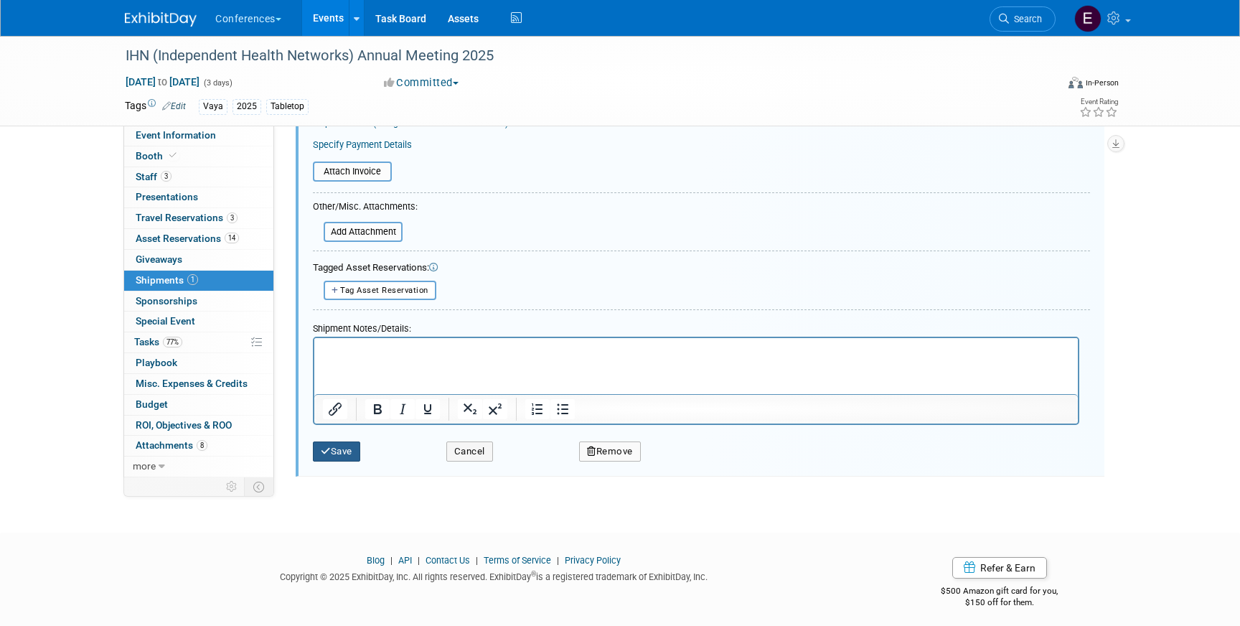
click at [340, 451] on button "Save" at bounding box center [336, 451] width 47 height 20
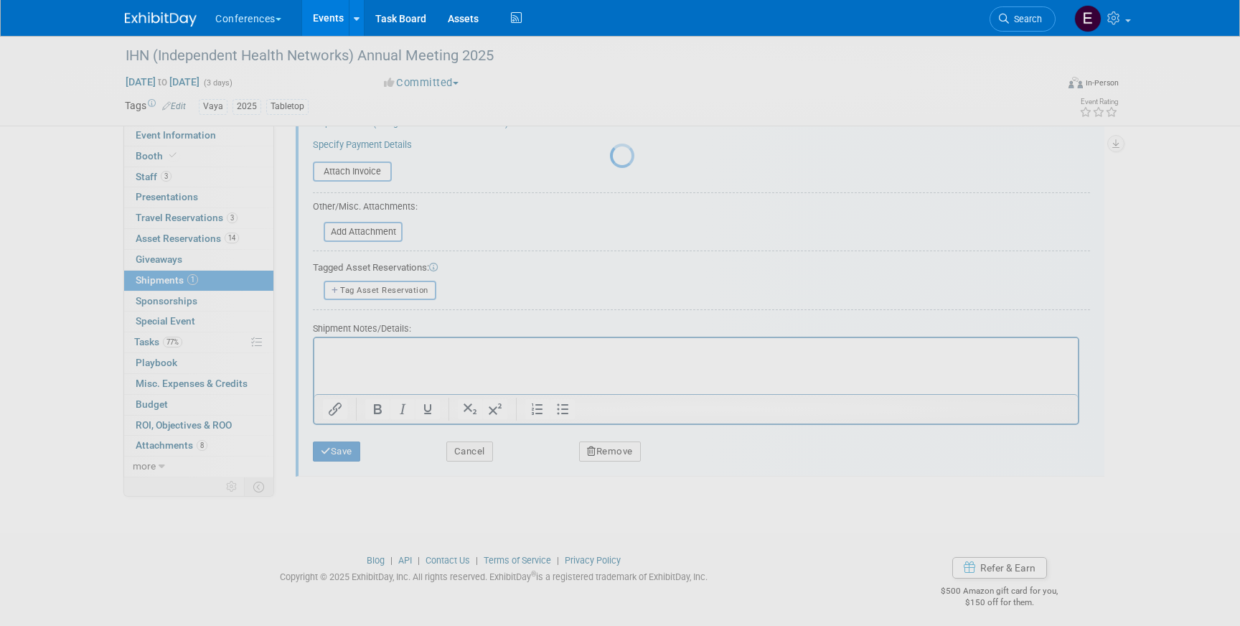
scroll to position [17, 0]
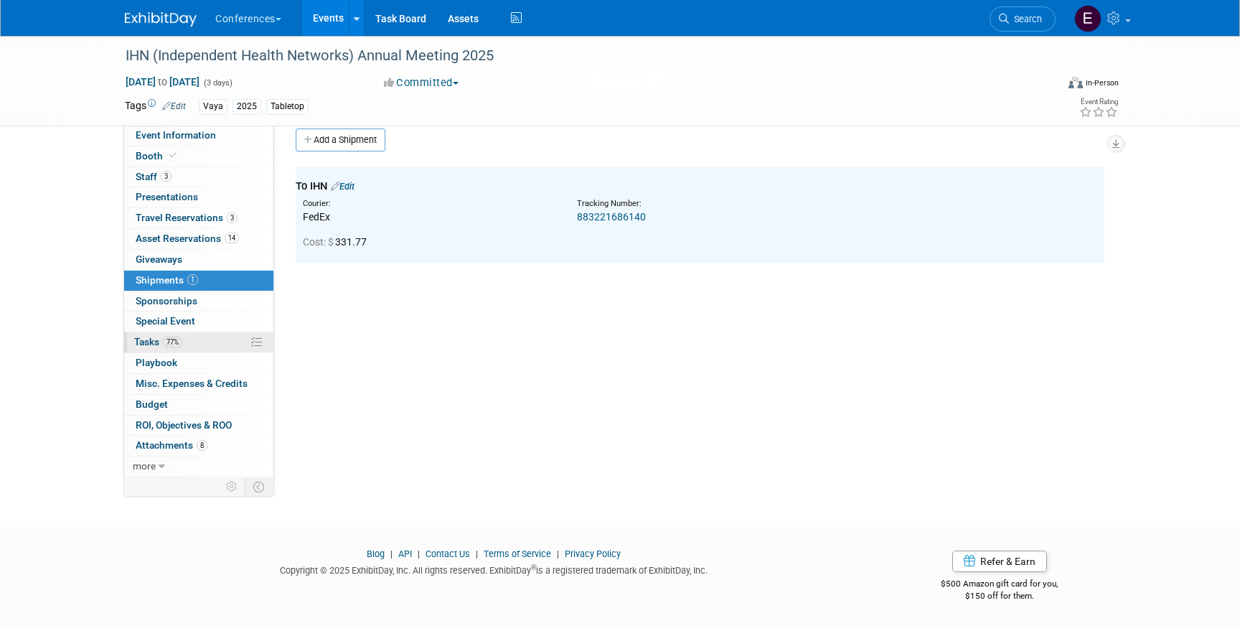
click at [195, 344] on link "77% Tasks 77%" at bounding box center [198, 342] width 149 height 20
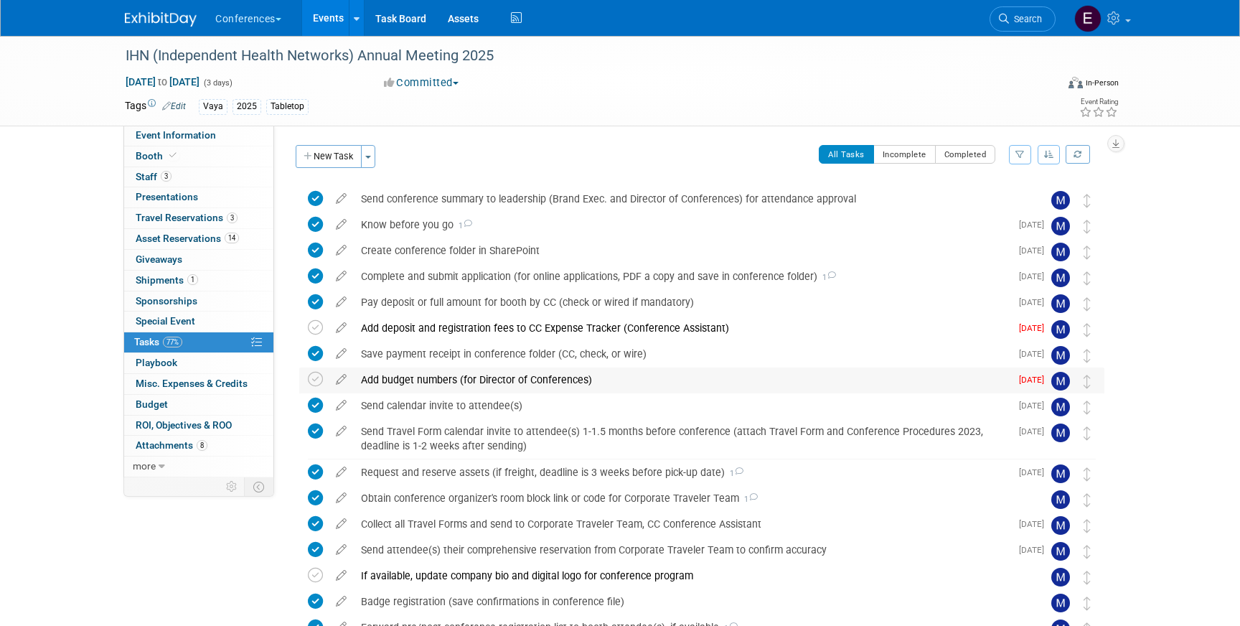
scroll to position [232, 0]
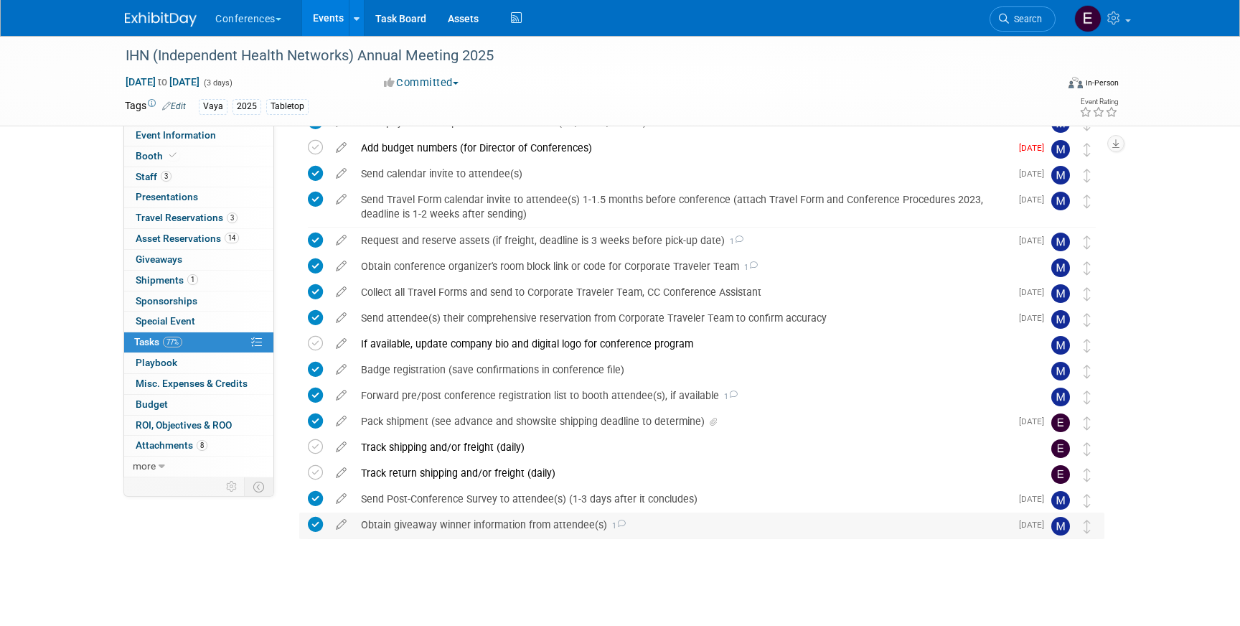
click at [407, 522] on div "Obtain giveaway winner information from attendee(s) 1" at bounding box center [682, 525] width 657 height 24
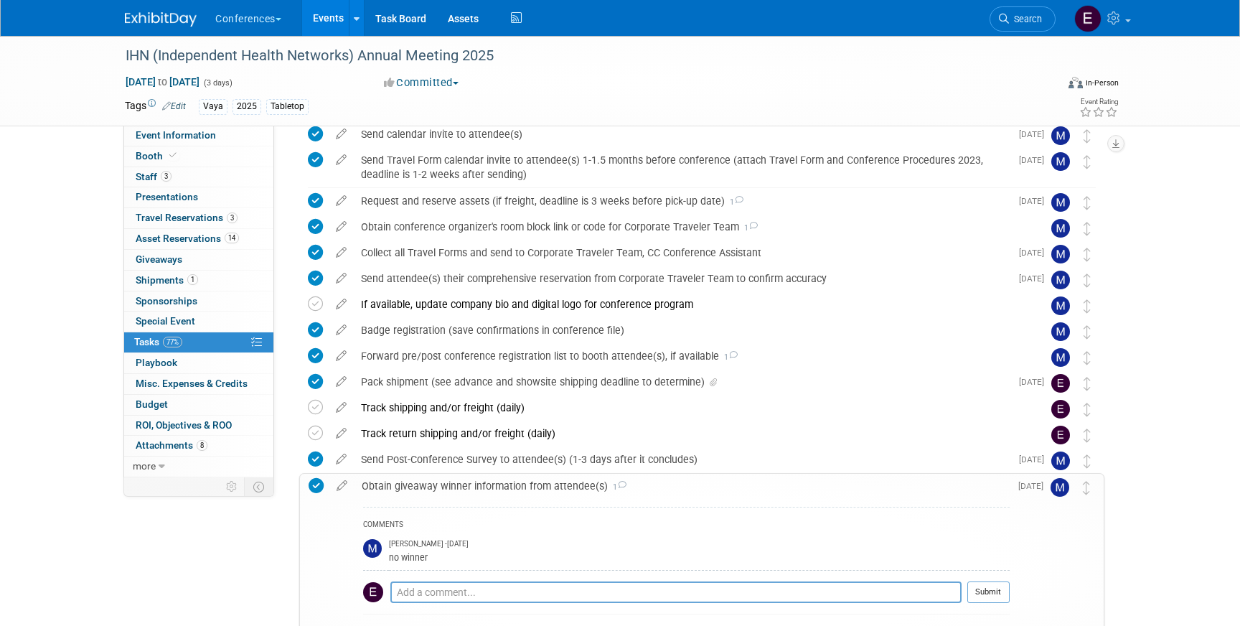
scroll to position [271, 0]
click at [317, 406] on icon at bounding box center [315, 408] width 15 height 15
click at [316, 431] on icon at bounding box center [315, 433] width 15 height 15
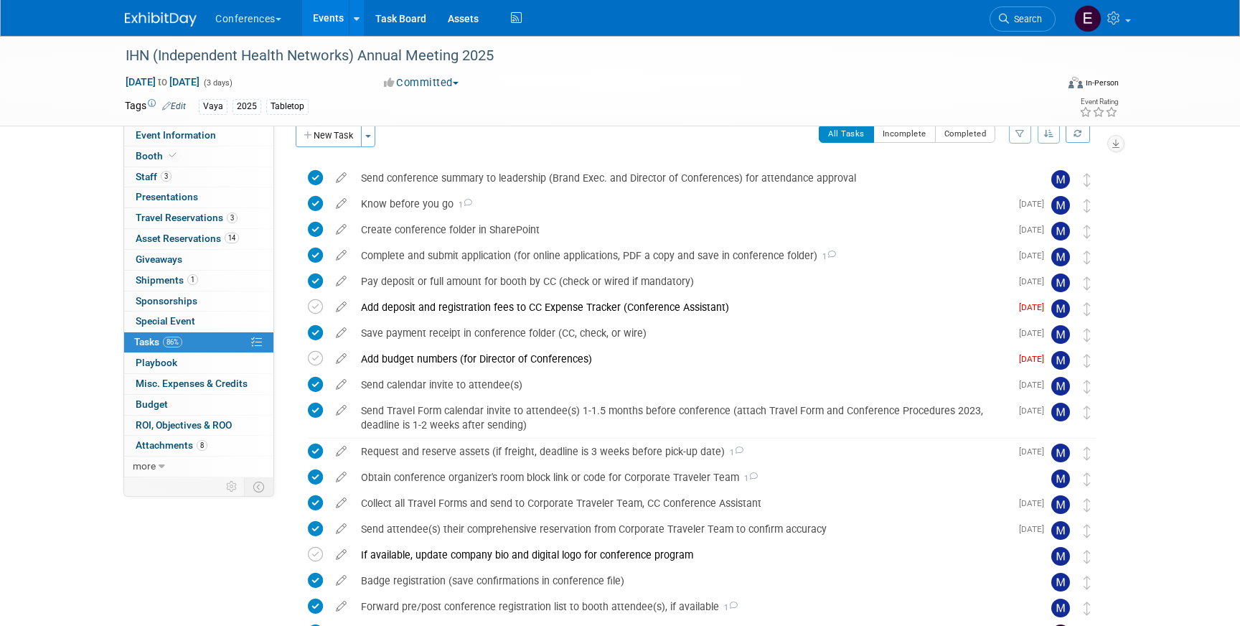
scroll to position [0, 0]
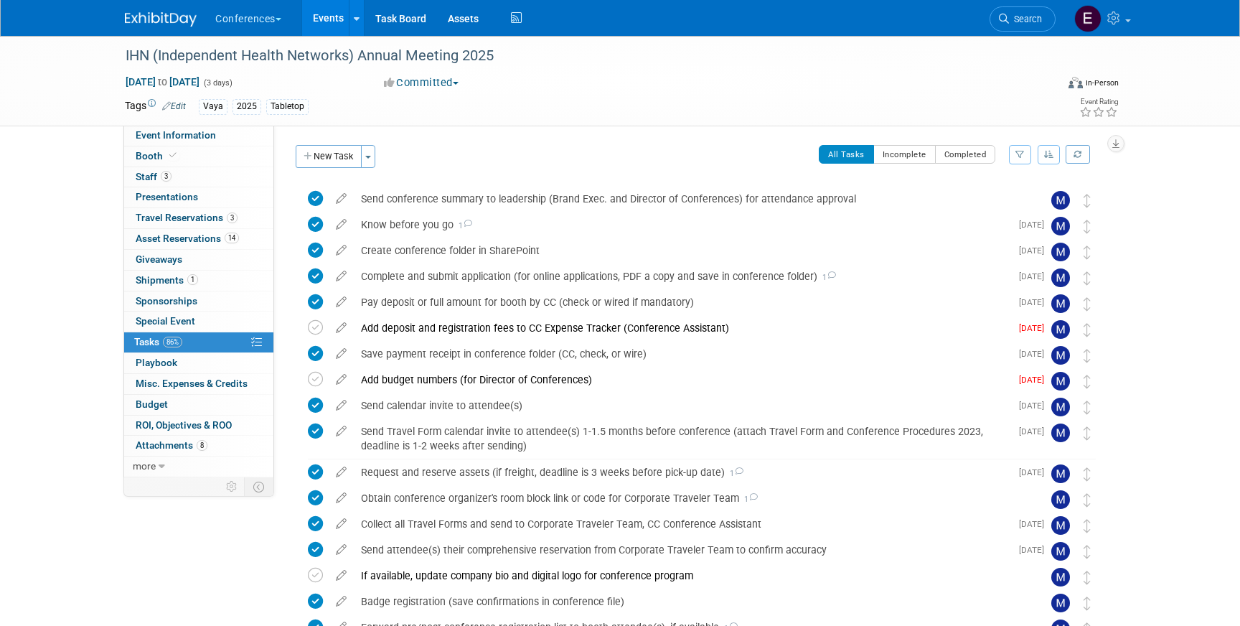
click at [137, 19] on img at bounding box center [161, 19] width 72 height 14
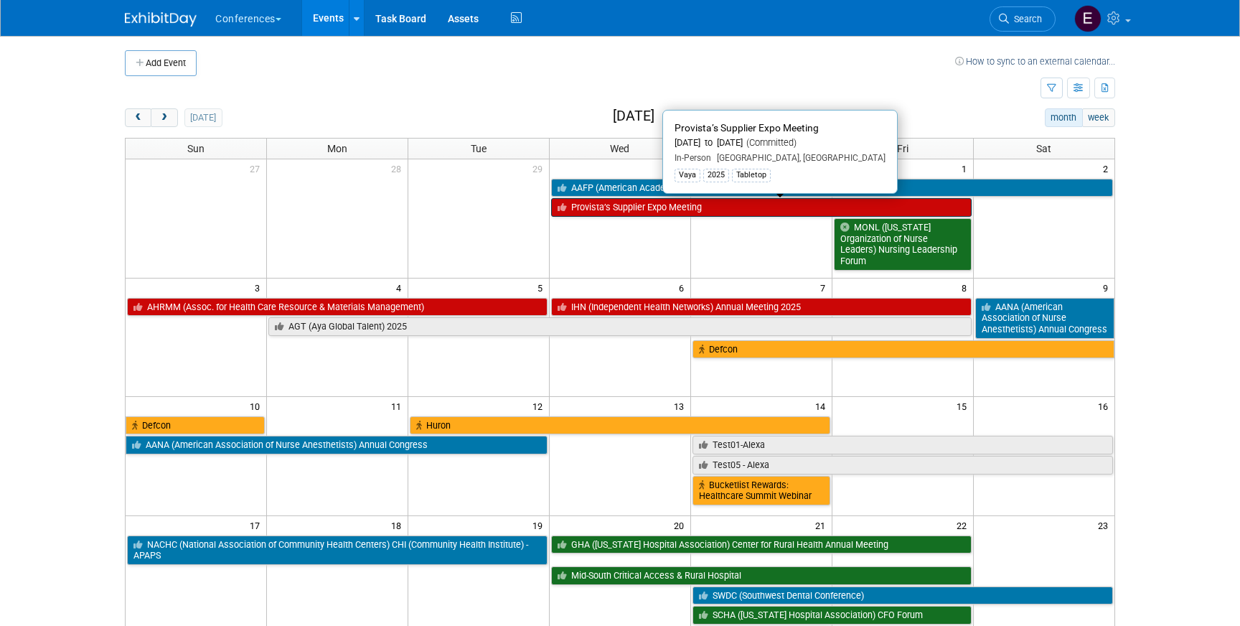
click at [617, 211] on link "Provista’s Supplier Expo Meeting" at bounding box center [761, 207] width 421 height 19
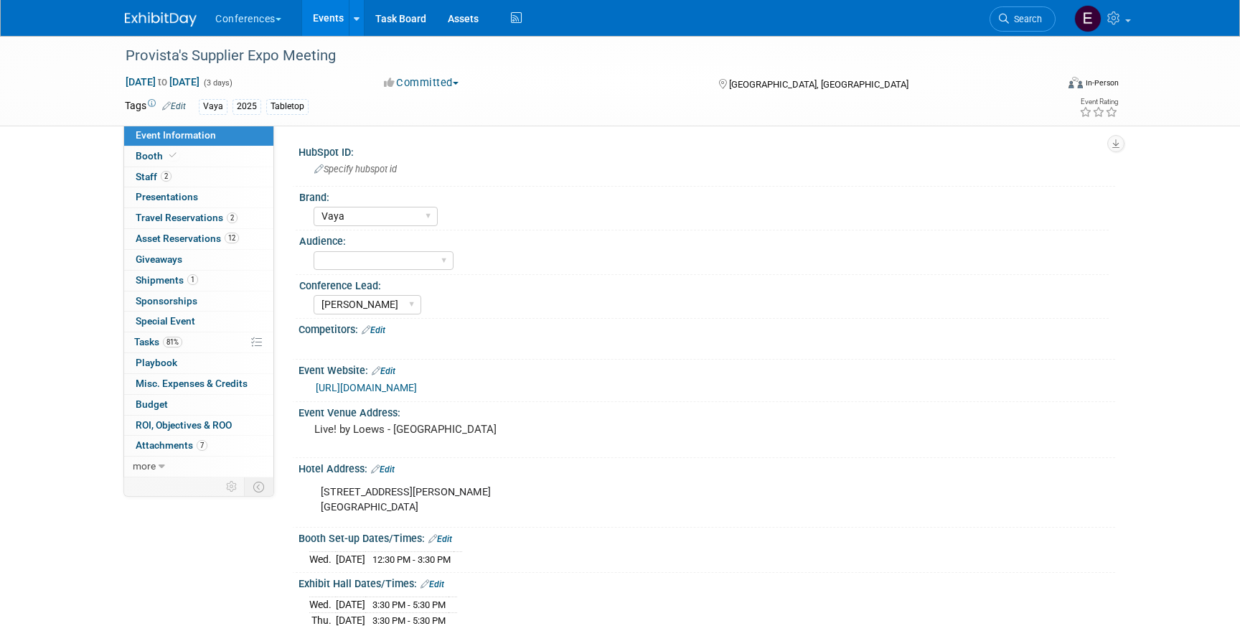
select select "Vaya"
select select "[PERSON_NAME]"
click at [170, 337] on span "81%" at bounding box center [172, 342] width 19 height 11
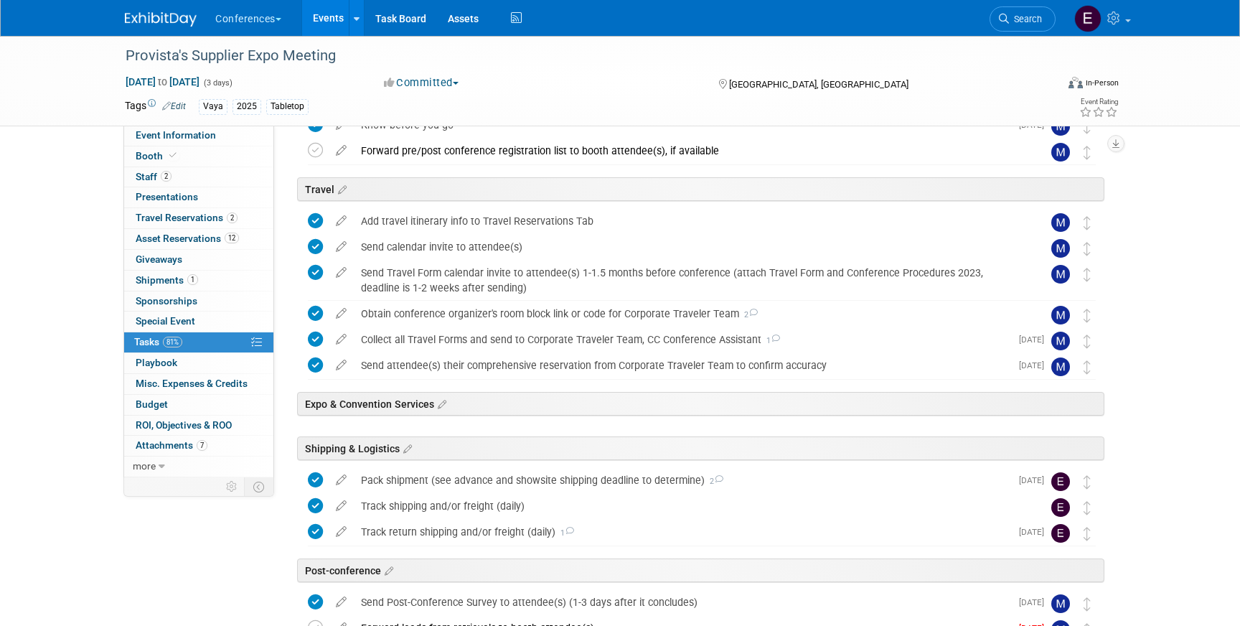
scroll to position [570, 0]
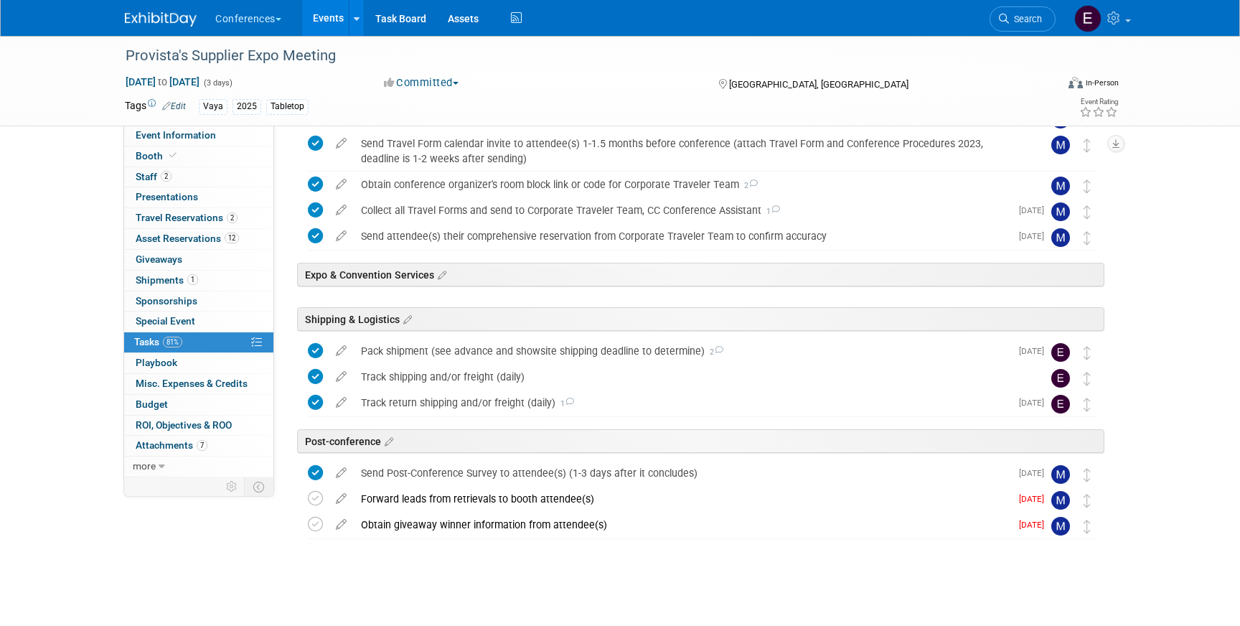
click at [134, 16] on img at bounding box center [161, 19] width 72 height 14
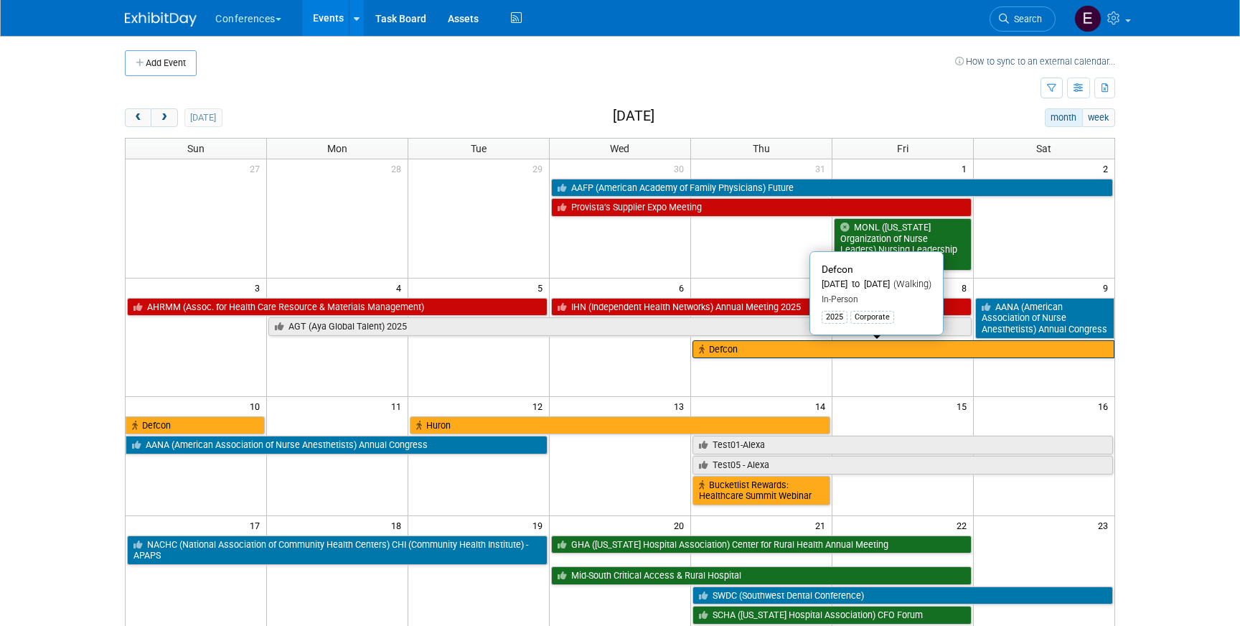
click at [992, 347] on link "Defcon" at bounding box center [904, 349] width 422 height 19
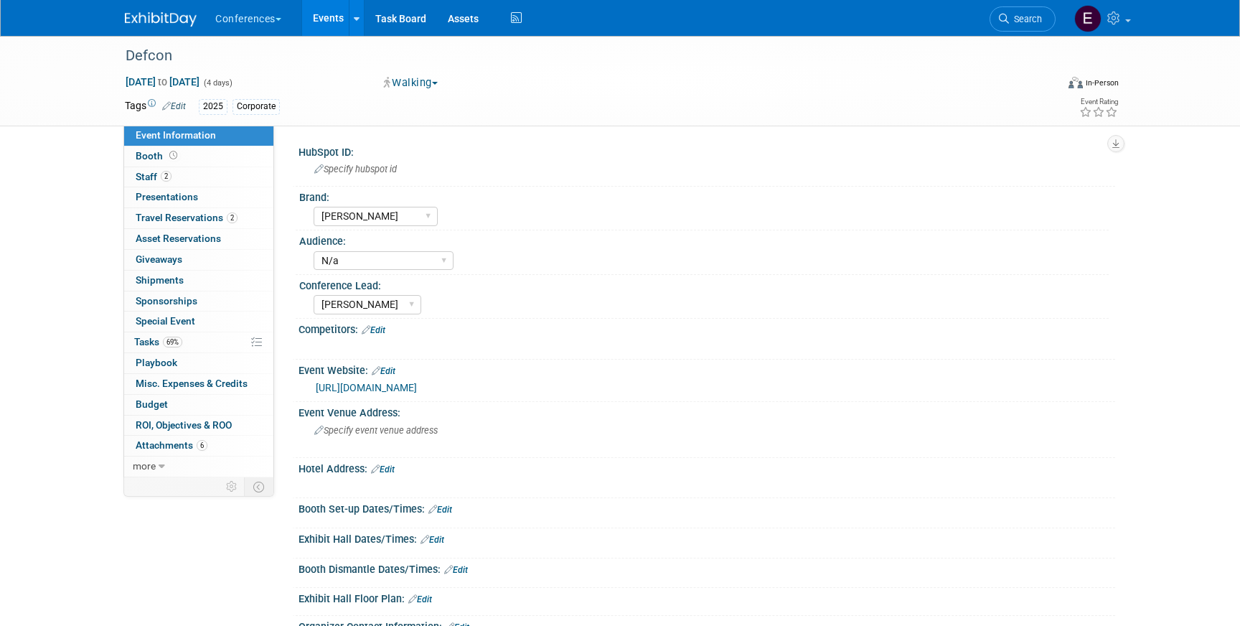
select select "[PERSON_NAME]"
select select "N/a"
select select "[PERSON_NAME]"
click at [169, 212] on link "2 Travel Reservations 2" at bounding box center [198, 218] width 149 height 20
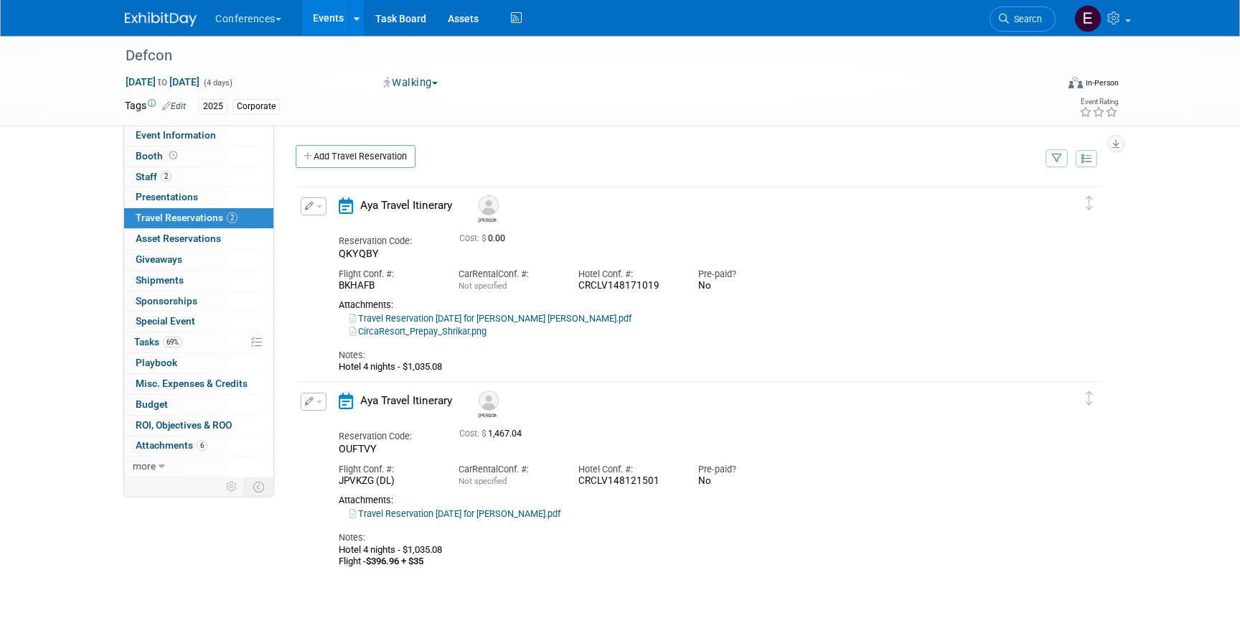
click at [314, 202] on button "button" at bounding box center [314, 206] width 26 height 18
click at [337, 227] on button "Edit Reservation" at bounding box center [361, 231] width 121 height 21
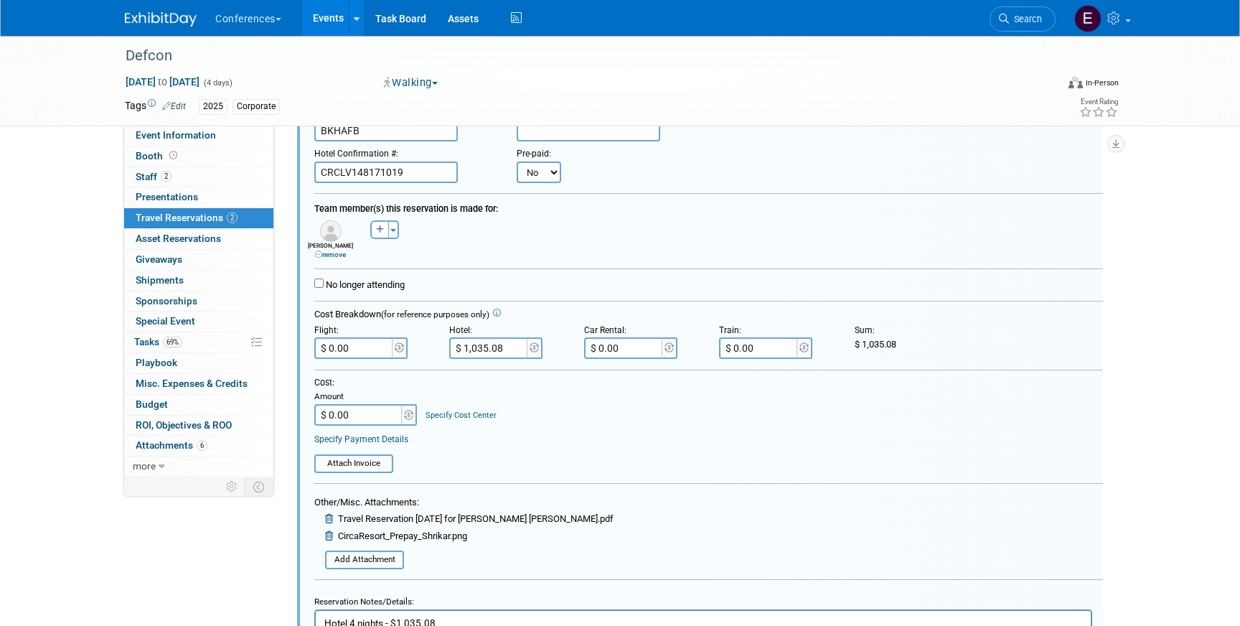
scroll to position [173, 0]
click at [538, 186] on select "No Yes" at bounding box center [539, 175] width 45 height 22
select select "1"
click at [517, 164] on select "No Yes" at bounding box center [539, 175] width 45 height 22
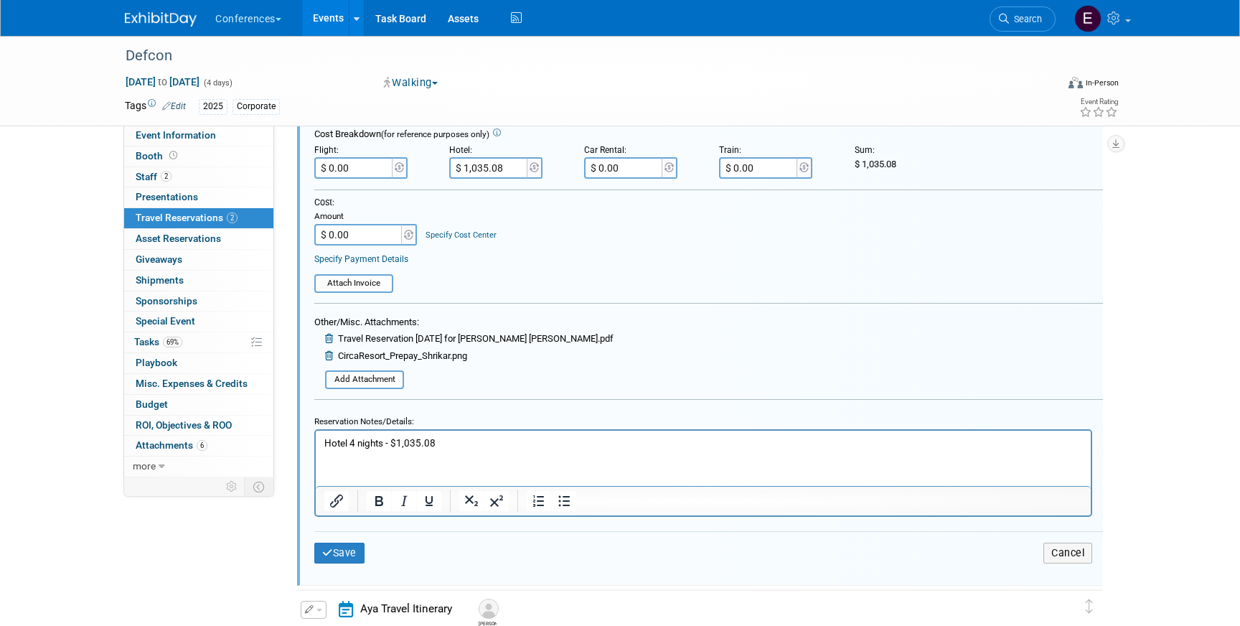
scroll to position [367, 0]
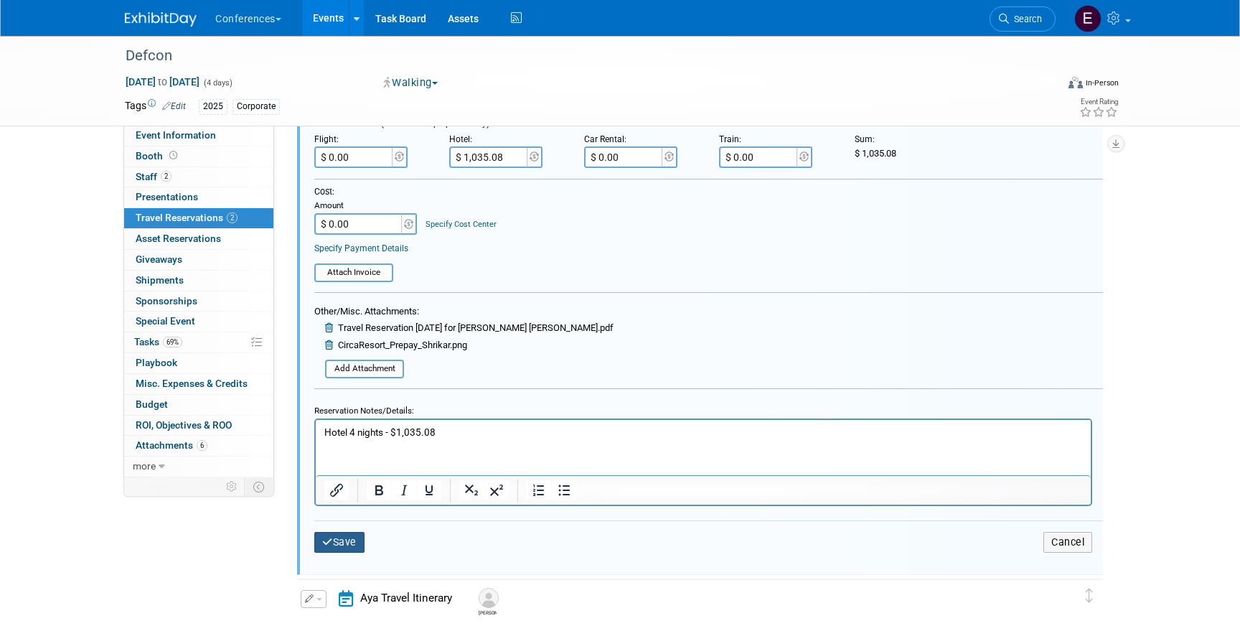
click at [355, 543] on button "Save" at bounding box center [339, 542] width 50 height 21
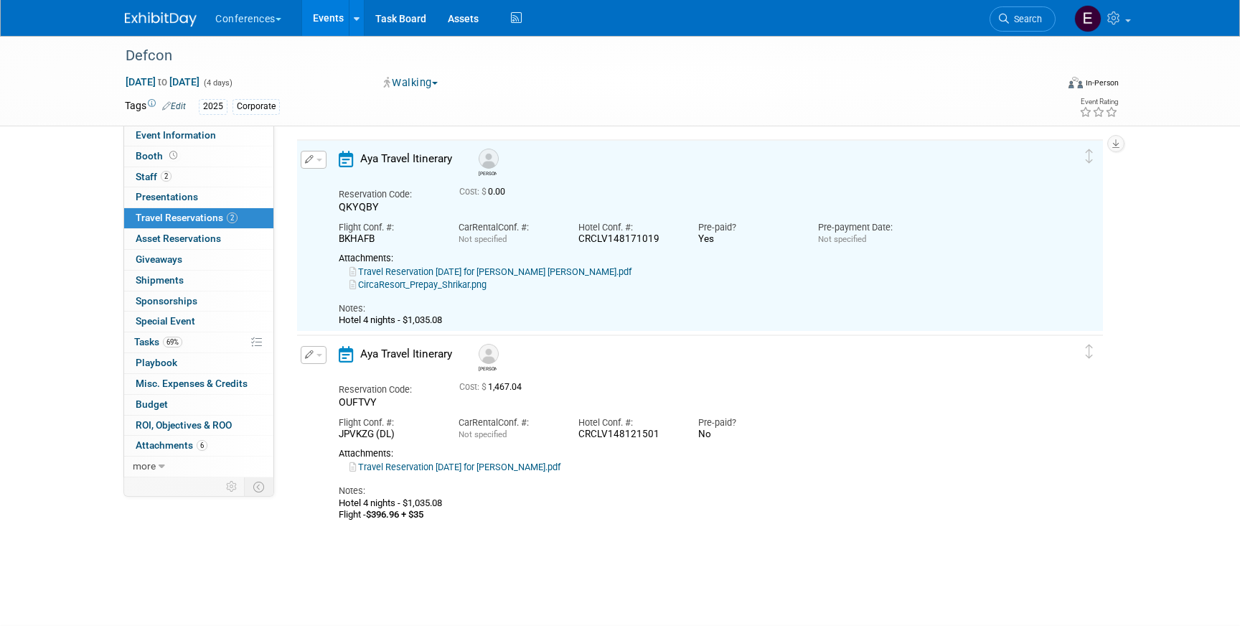
scroll to position [24, 0]
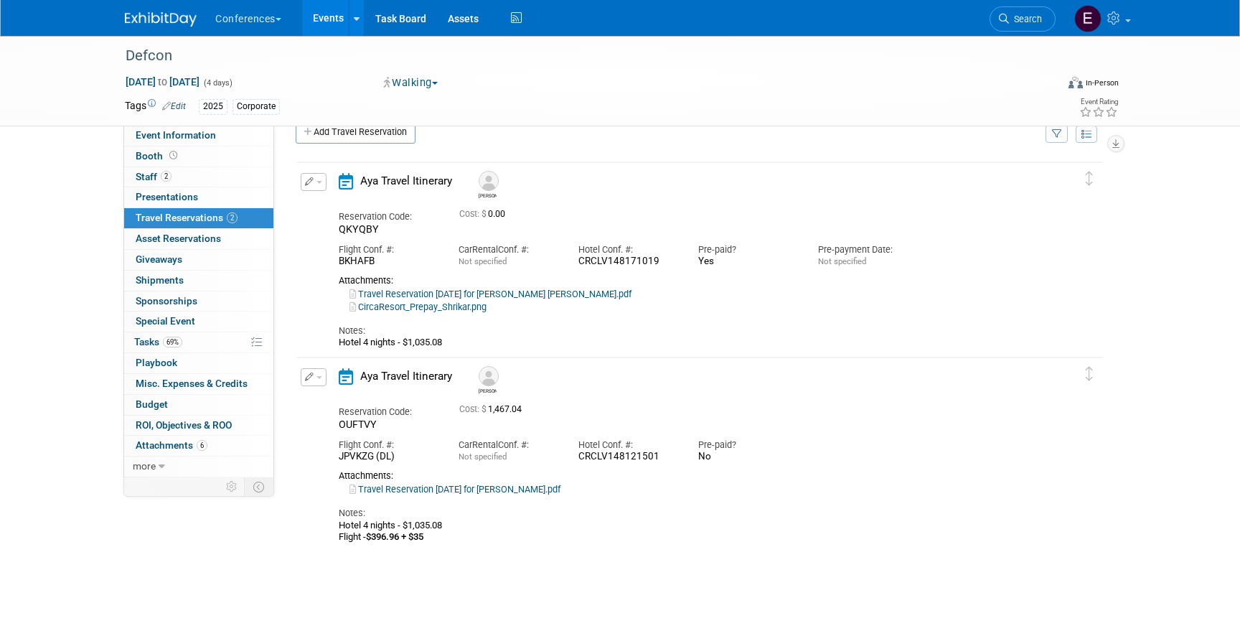
click at [312, 379] on icon "button" at bounding box center [309, 377] width 9 height 9
click at [329, 401] on button "Edit Reservation" at bounding box center [361, 402] width 121 height 21
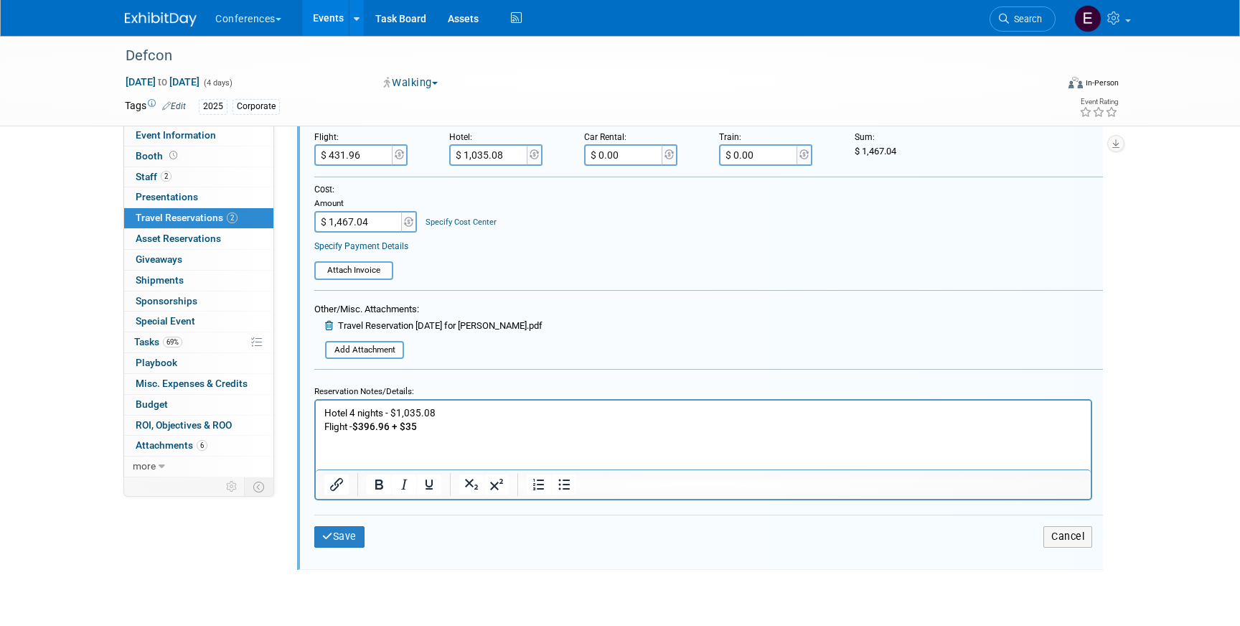
scroll to position [562, 0]
click at [469, 411] on p "Hotel 4 nights - $1,035.08 Flight - $396.96 + $35" at bounding box center [703, 421] width 759 height 27
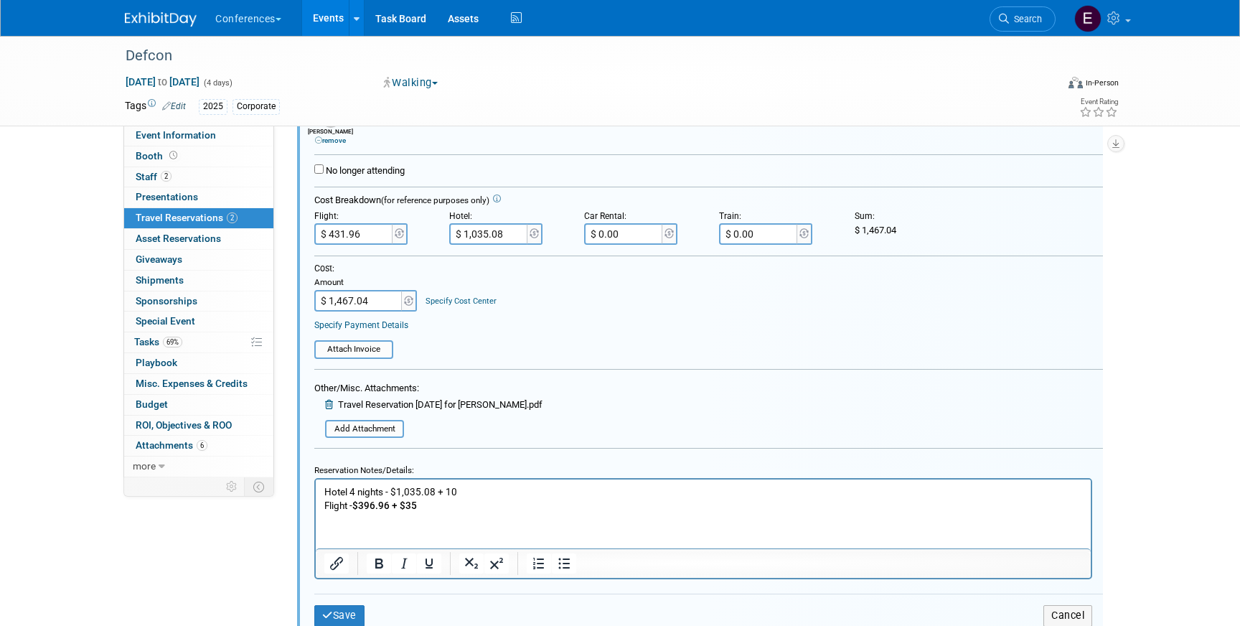
scroll to position [485, 0]
click at [482, 235] on input "$ 1,035.08" at bounding box center [489, 235] width 80 height 22
type input "$ 1,045.08"
click at [349, 301] on input "$ 1,467.04" at bounding box center [359, 302] width 90 height 22
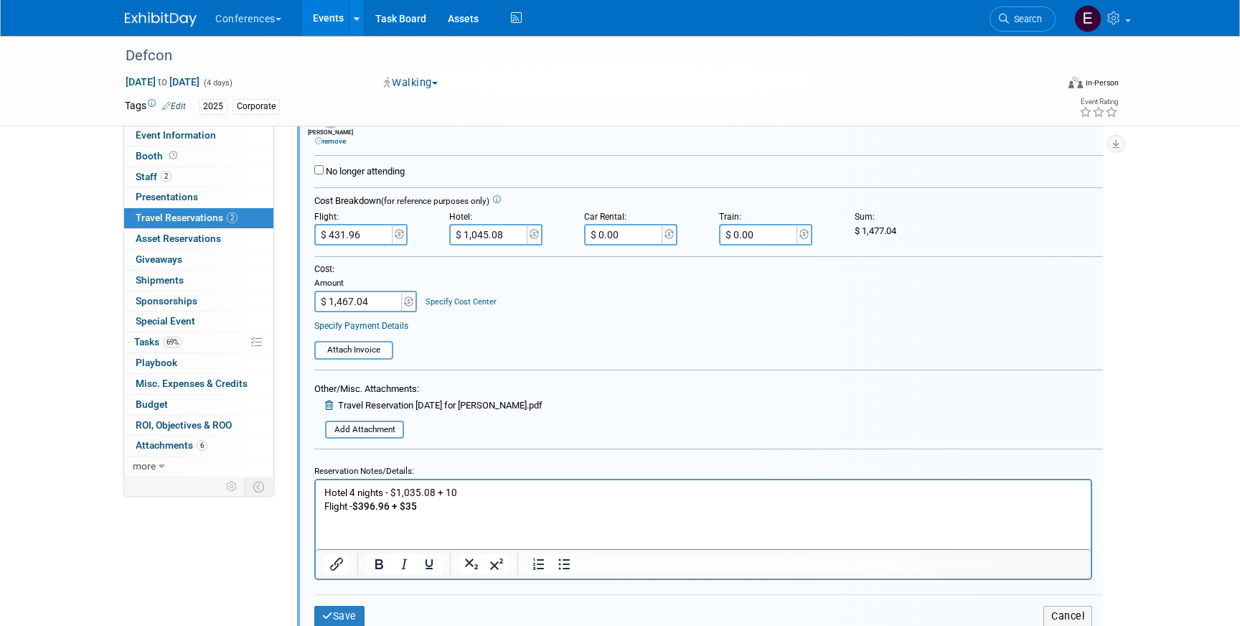
click at [347, 301] on input "$ 1,467.04" at bounding box center [359, 302] width 90 height 22
type input "$ 1,477.04"
click at [463, 304] on link "Specify Cost Center" at bounding box center [461, 301] width 71 height 9
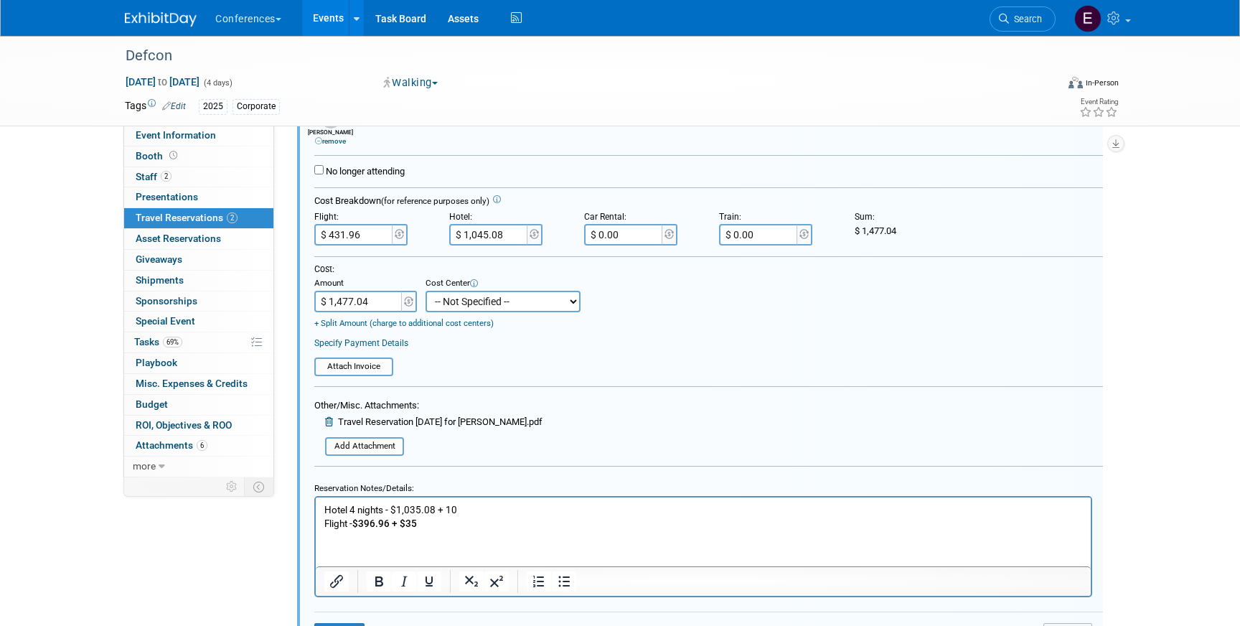
click at [463, 304] on select "-- Not Specified -- Aya Education Aya Healthcare Aya Locums Bespoke Corporate D…" at bounding box center [503, 302] width 155 height 22
select select "18965879"
click at [426, 291] on select "-- Not Specified -- Aya Education Aya Healthcare Aya Locums Bespoke Corporate D…" at bounding box center [503, 302] width 155 height 22
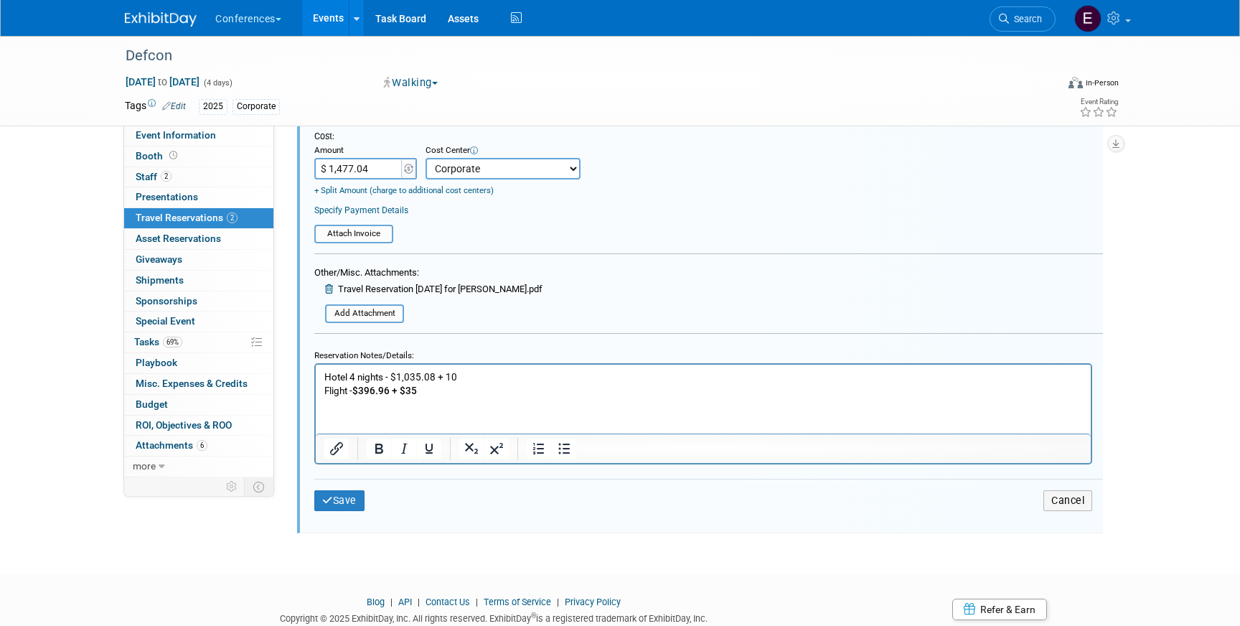
scroll to position [619, 0]
click at [342, 500] on button "Save" at bounding box center [339, 498] width 50 height 21
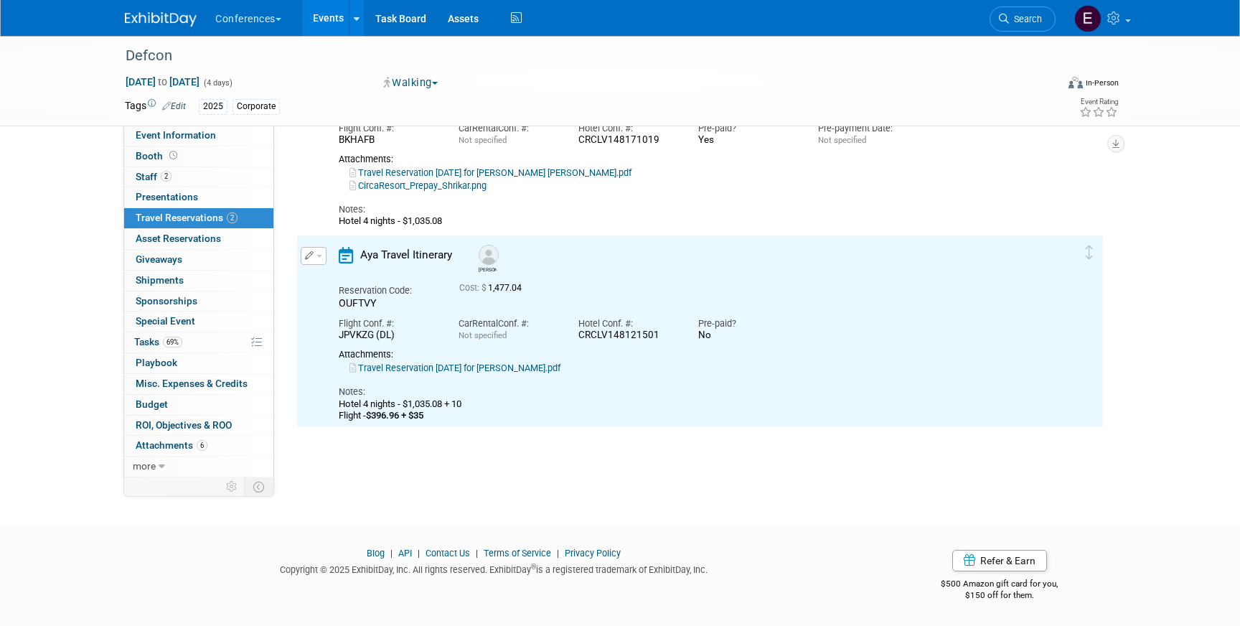
scroll to position [0, 0]
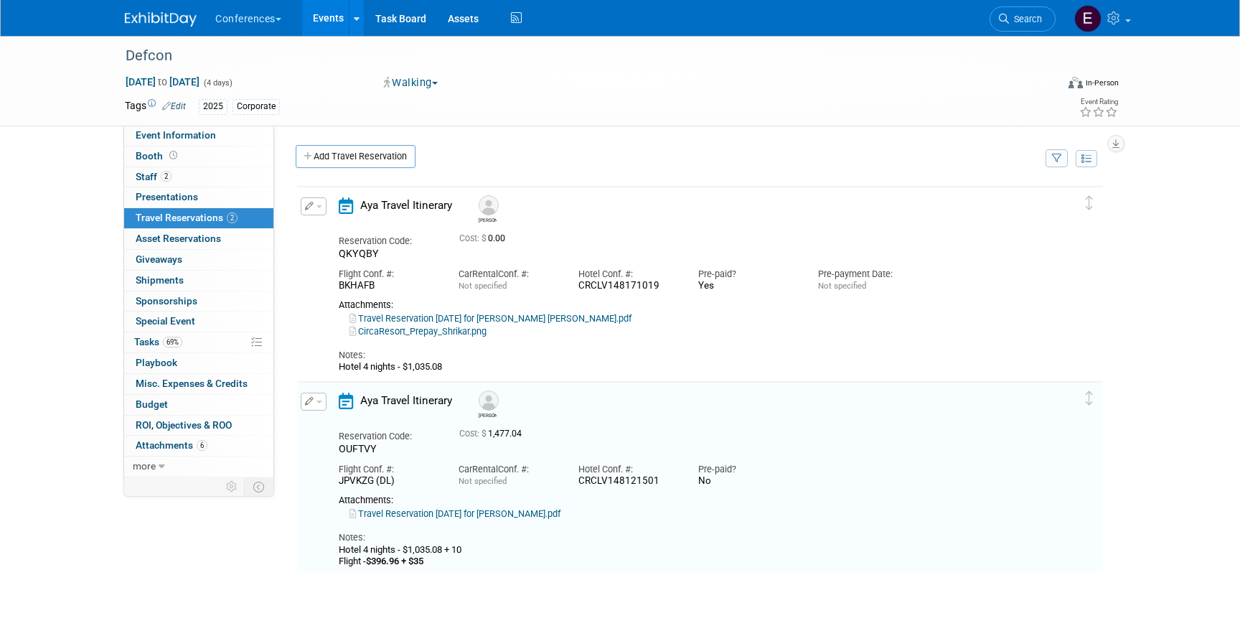
click at [310, 401] on icon "button" at bounding box center [309, 401] width 9 height 9
click at [342, 426] on button "Edit Reservation" at bounding box center [361, 426] width 121 height 21
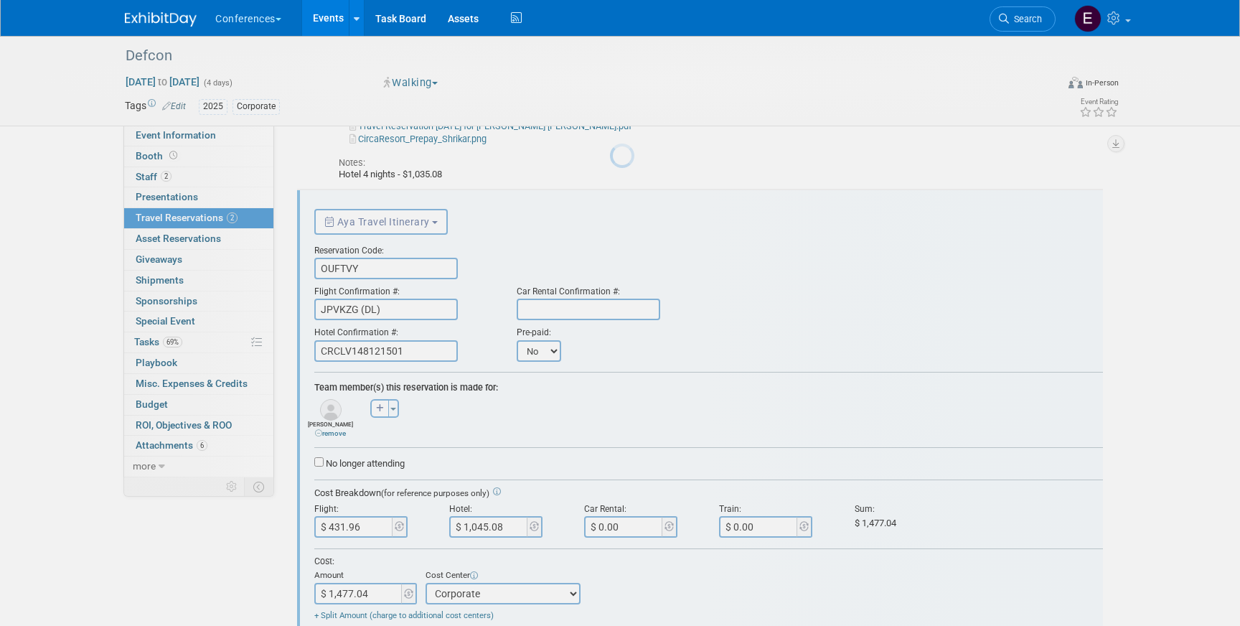
scroll to position [220, 0]
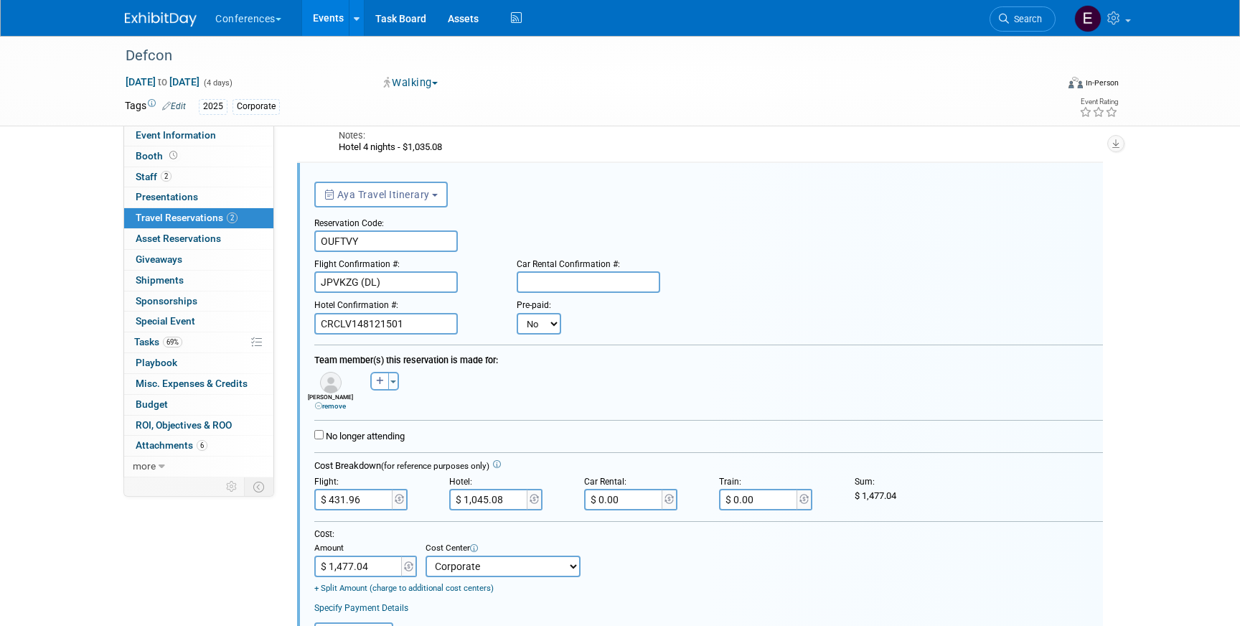
click at [536, 326] on select "No Yes" at bounding box center [539, 324] width 45 height 22
select select "1"
click at [517, 313] on select "No Yes" at bounding box center [539, 324] width 45 height 22
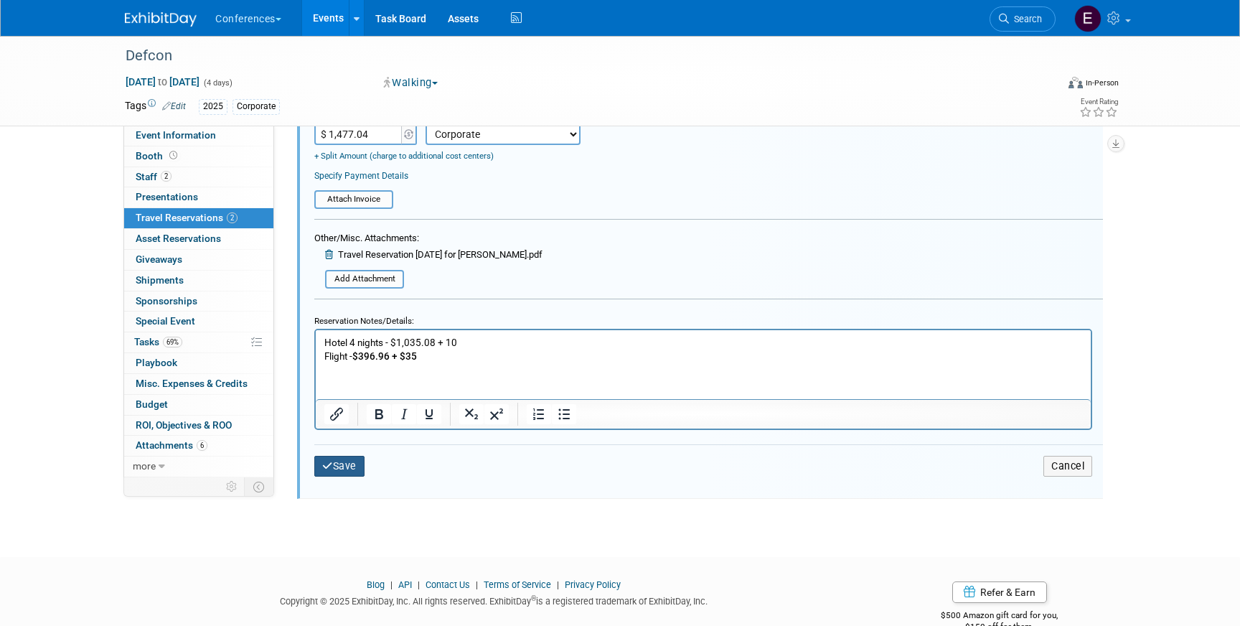
click at [334, 465] on button "Save" at bounding box center [339, 466] width 50 height 21
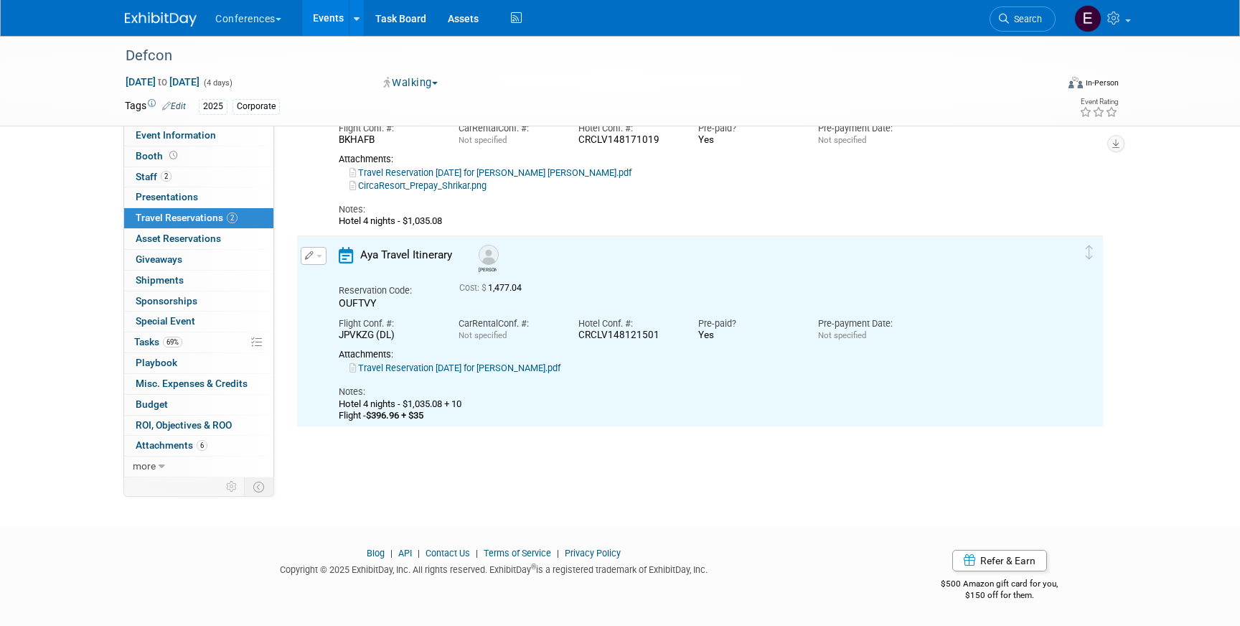
scroll to position [0, 0]
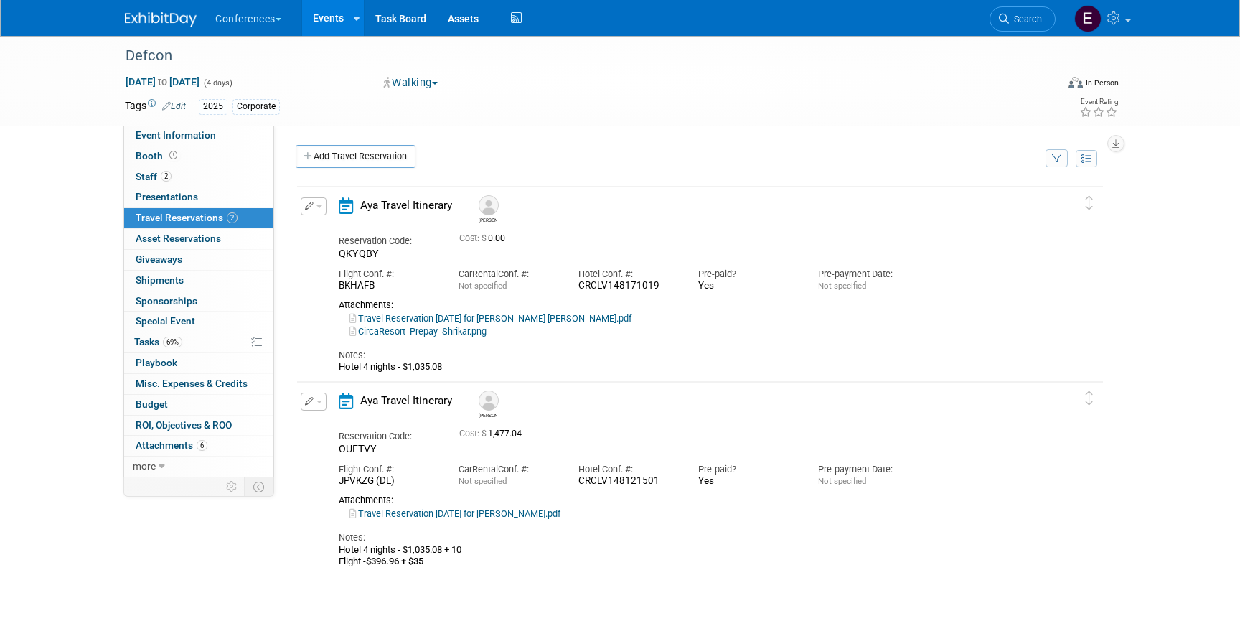
click at [314, 207] on button "button" at bounding box center [314, 206] width 26 height 18
click at [325, 223] on button "Edit Reservation" at bounding box center [361, 231] width 121 height 21
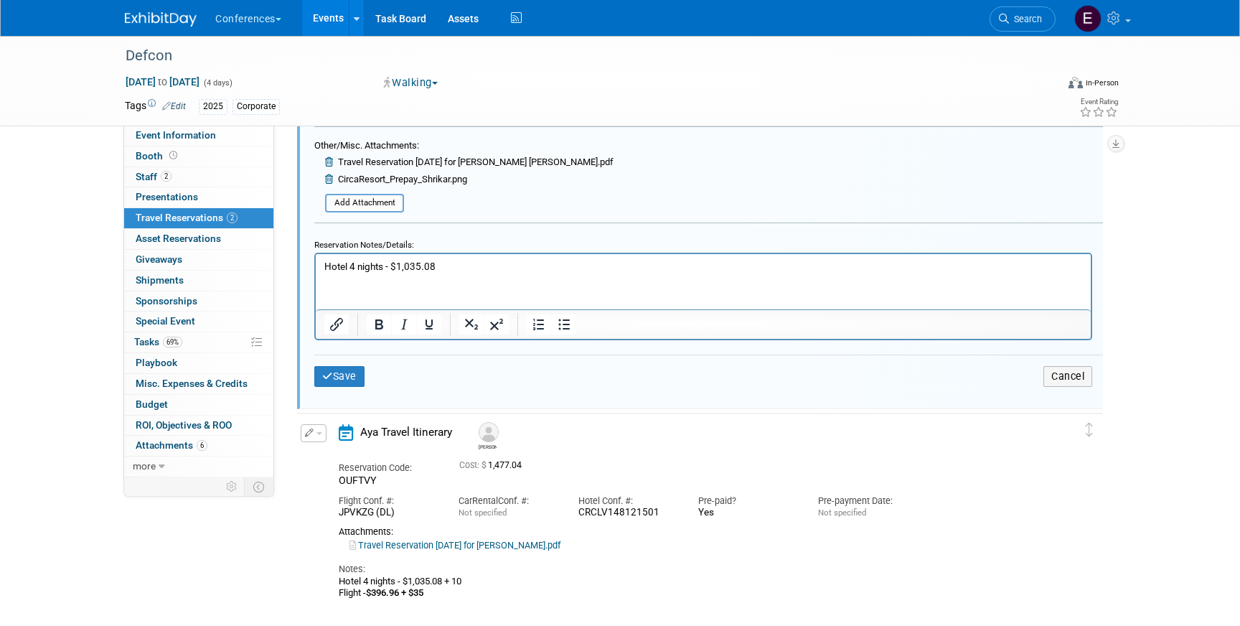
scroll to position [575, 0]
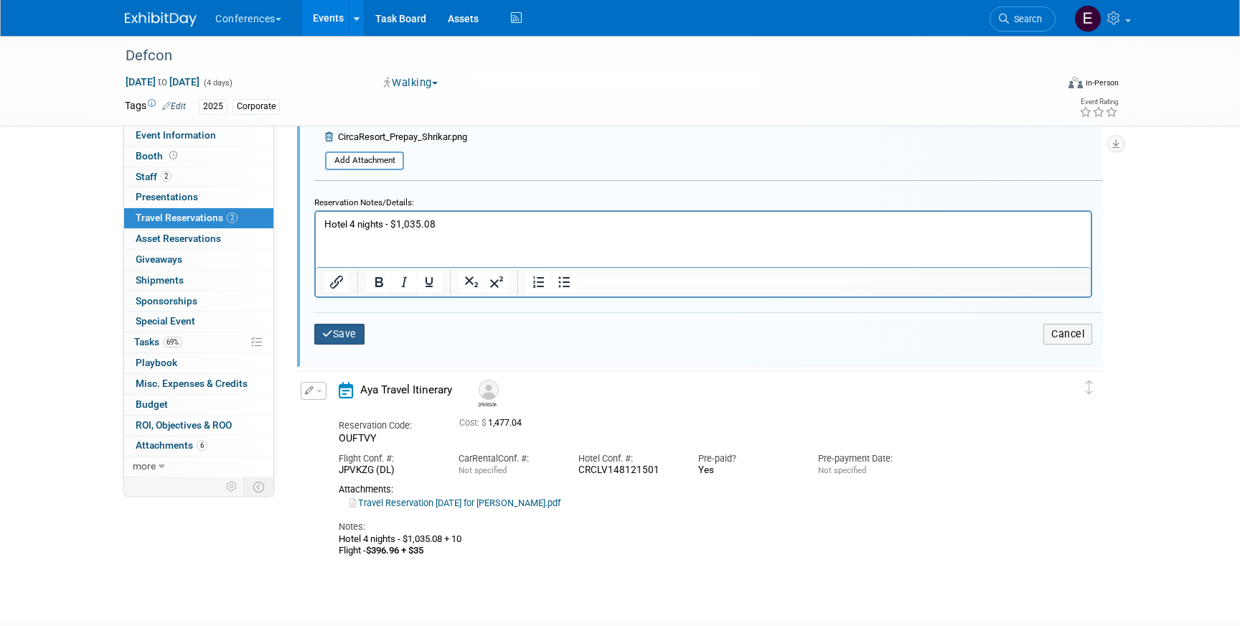
click at [340, 338] on button "Save" at bounding box center [339, 334] width 50 height 21
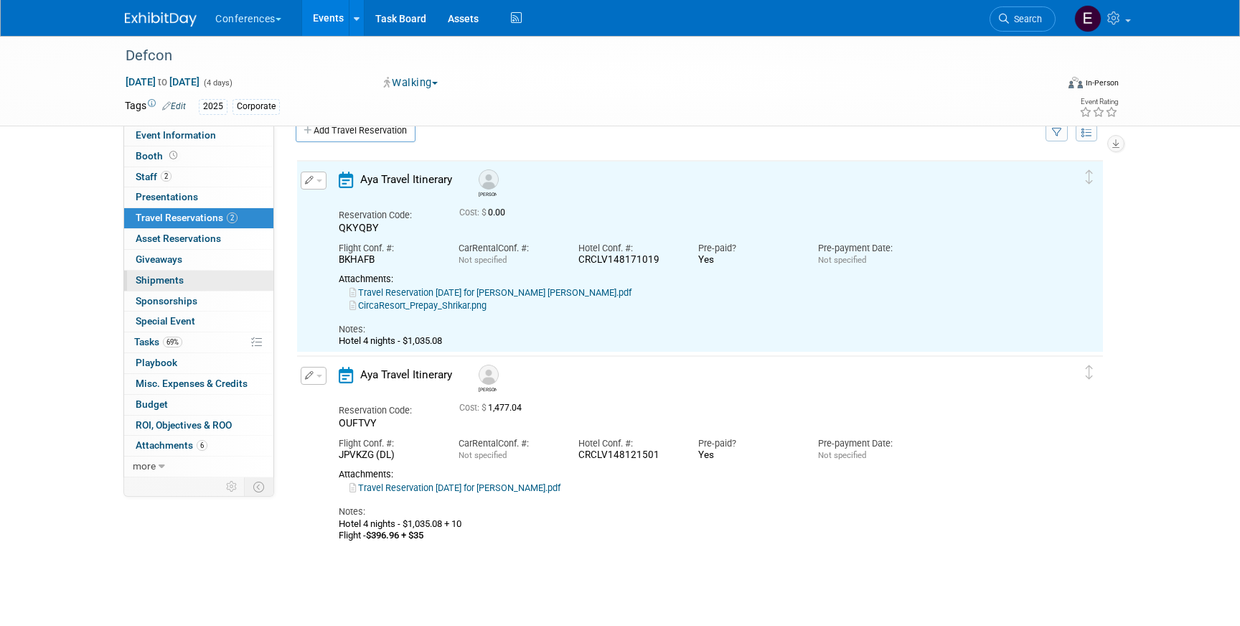
scroll to position [24, 0]
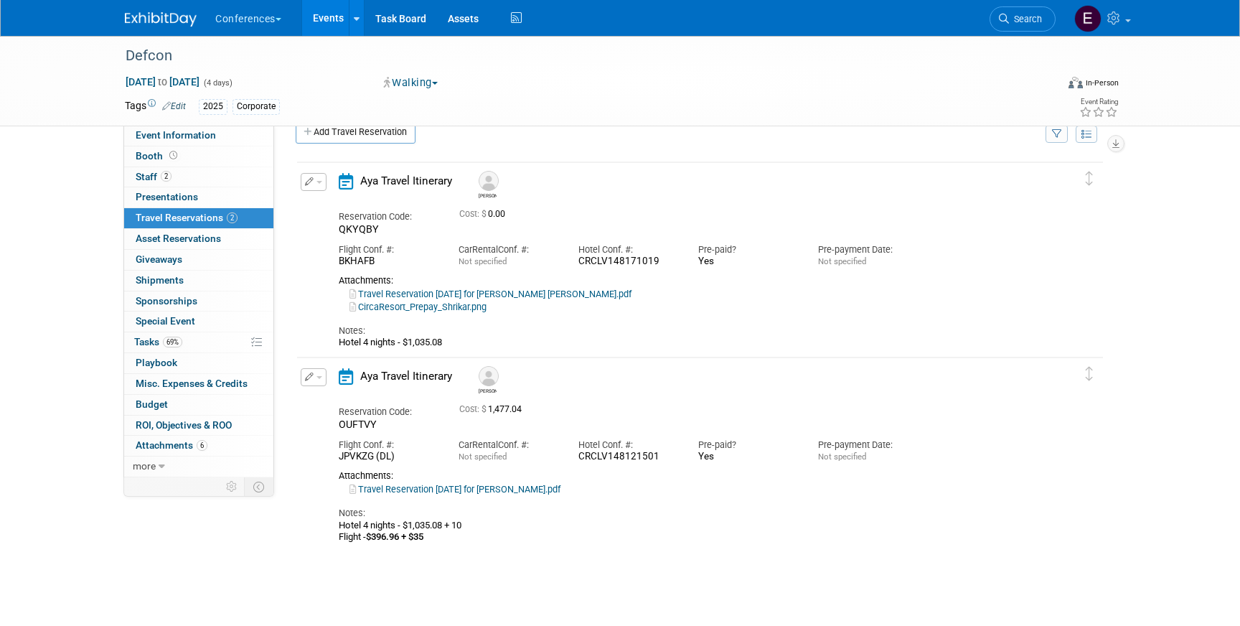
click at [306, 175] on button "button" at bounding box center [314, 182] width 26 height 18
click at [330, 204] on button "Edit Reservation" at bounding box center [361, 207] width 121 height 21
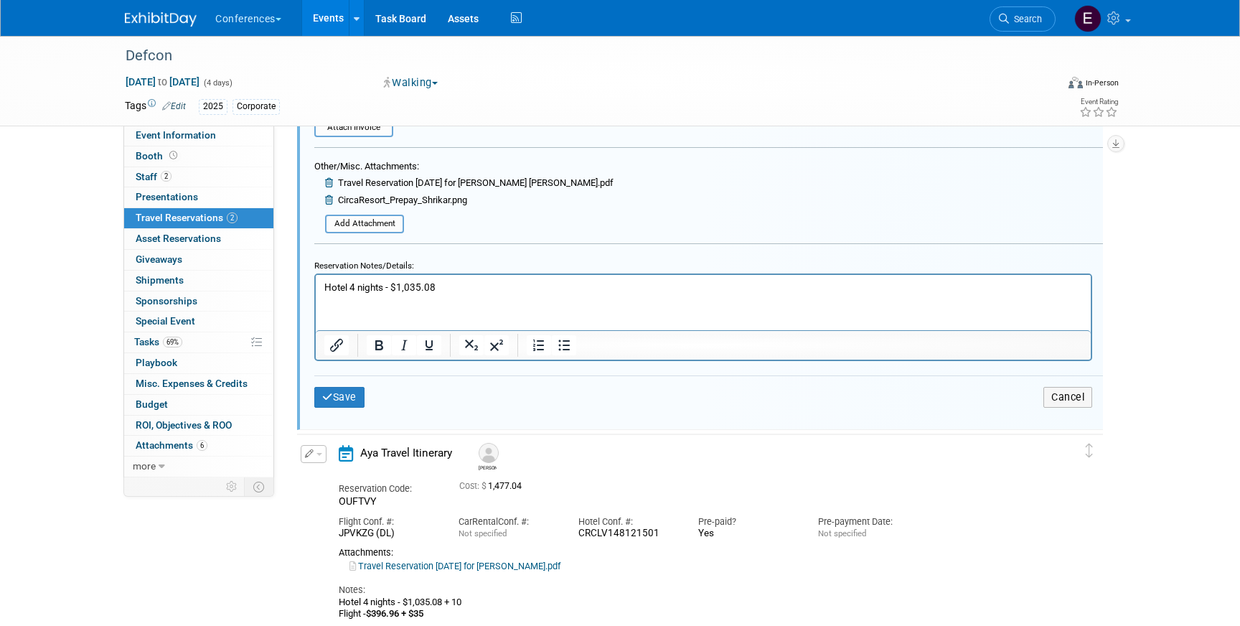
scroll to position [520, 0]
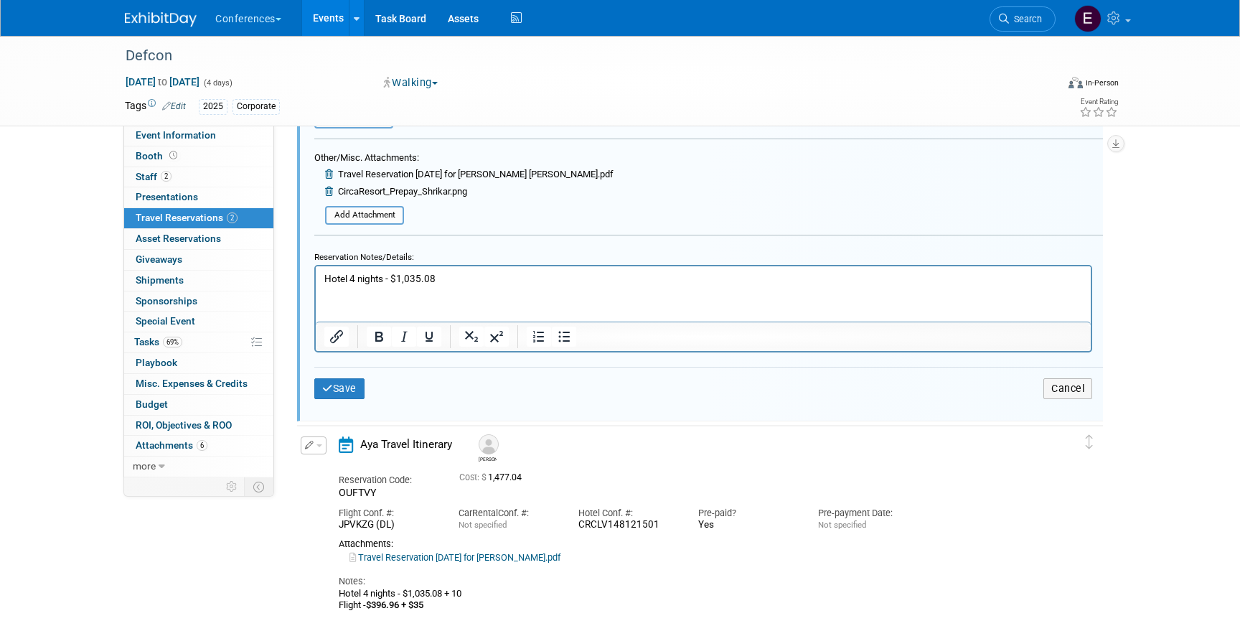
click at [460, 283] on p "Hotel 4 nights - $1,035.08" at bounding box center [703, 278] width 759 height 14
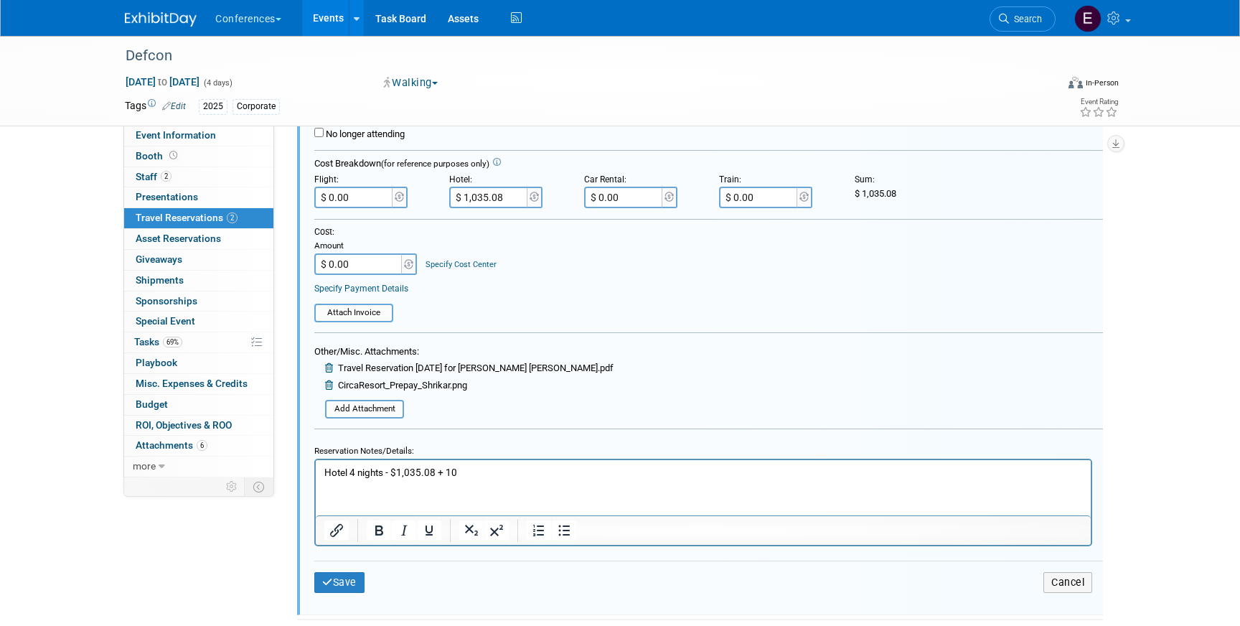
scroll to position [314, 0]
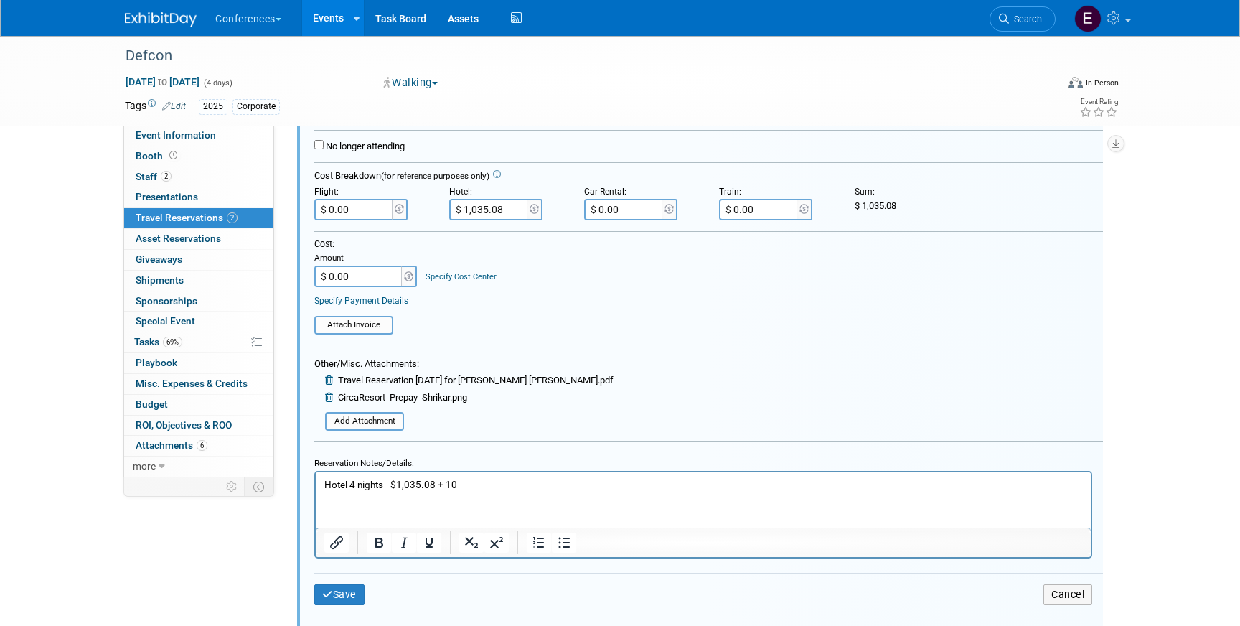
click at [479, 207] on input "$ 1,035.08" at bounding box center [489, 210] width 80 height 22
click at [485, 207] on input "$ 1,035.08" at bounding box center [489, 210] width 80 height 22
type input "$ 1,045.08"
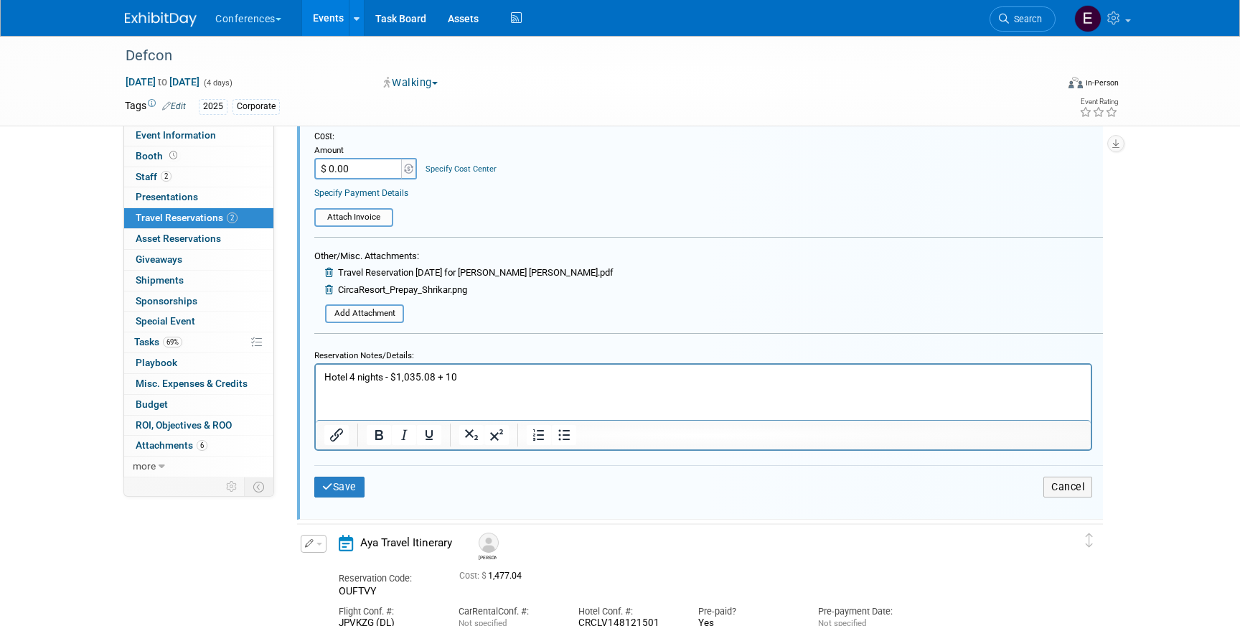
scroll to position [429, 0]
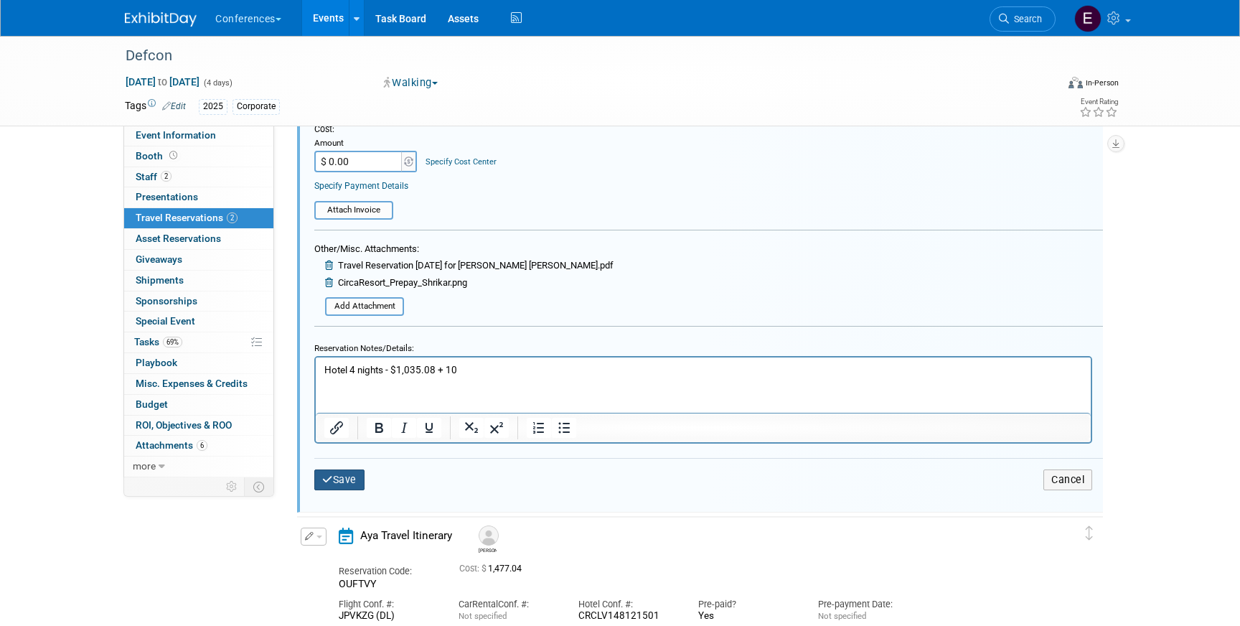
click at [339, 474] on button "Save" at bounding box center [339, 479] width 50 height 21
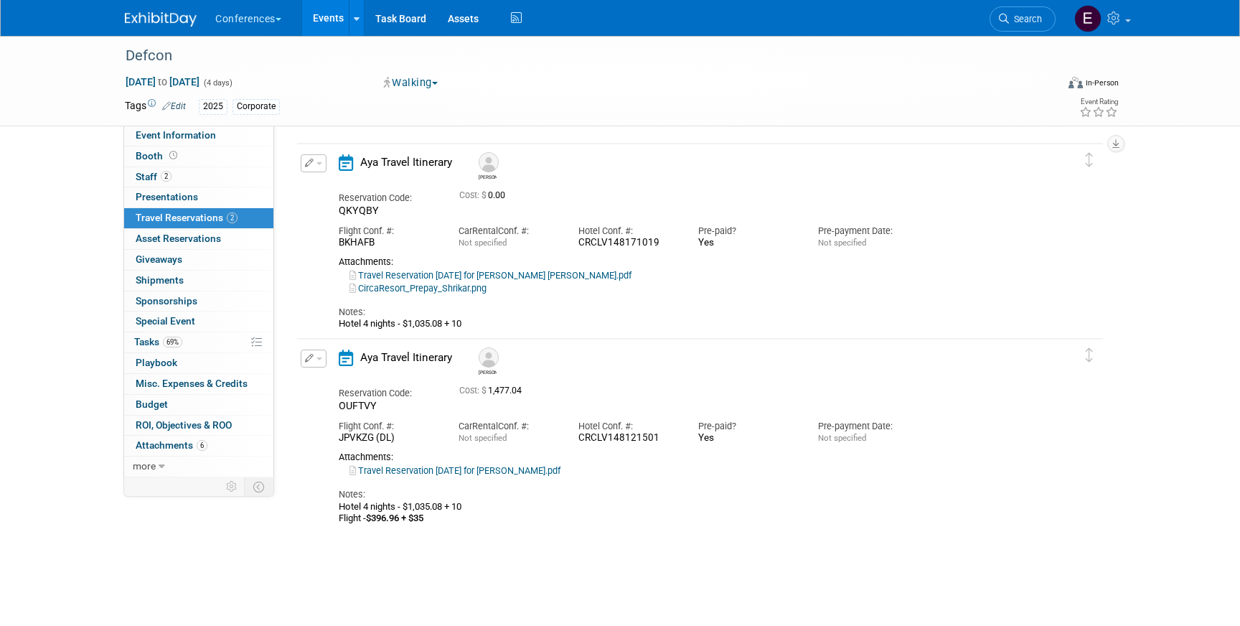
scroll to position [24, 0]
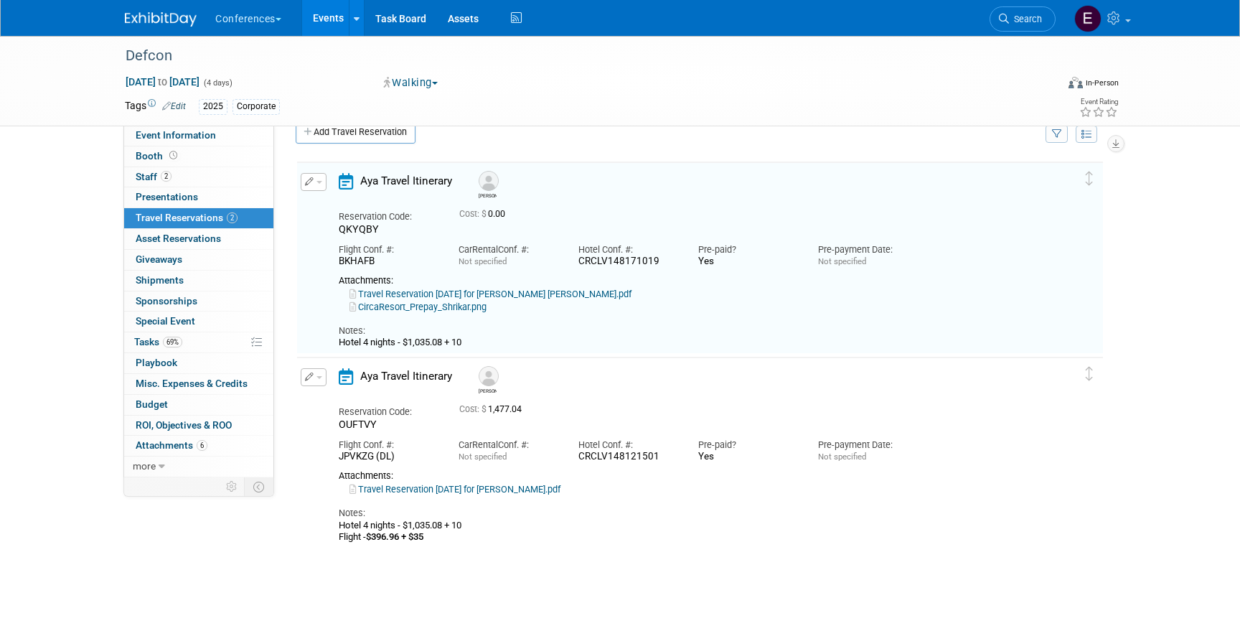
click at [130, 15] on img at bounding box center [161, 19] width 72 height 14
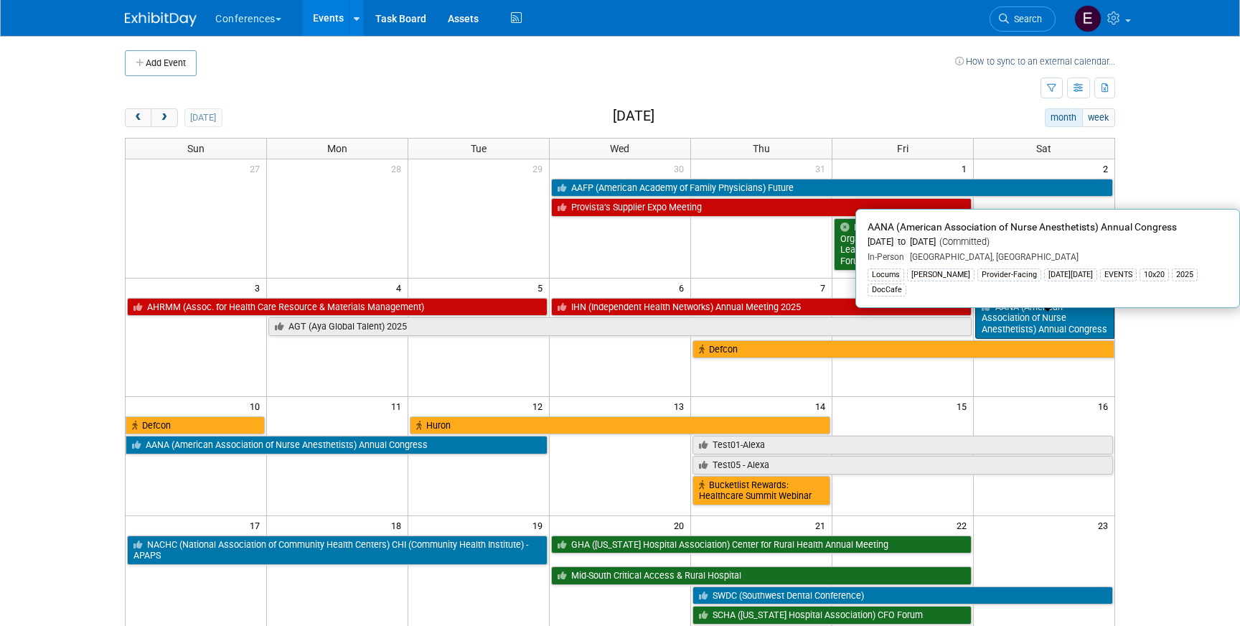
click at [1058, 318] on link "AANA (American Association of Nurse Anesthetists) Annual Congress" at bounding box center [1044, 318] width 139 height 41
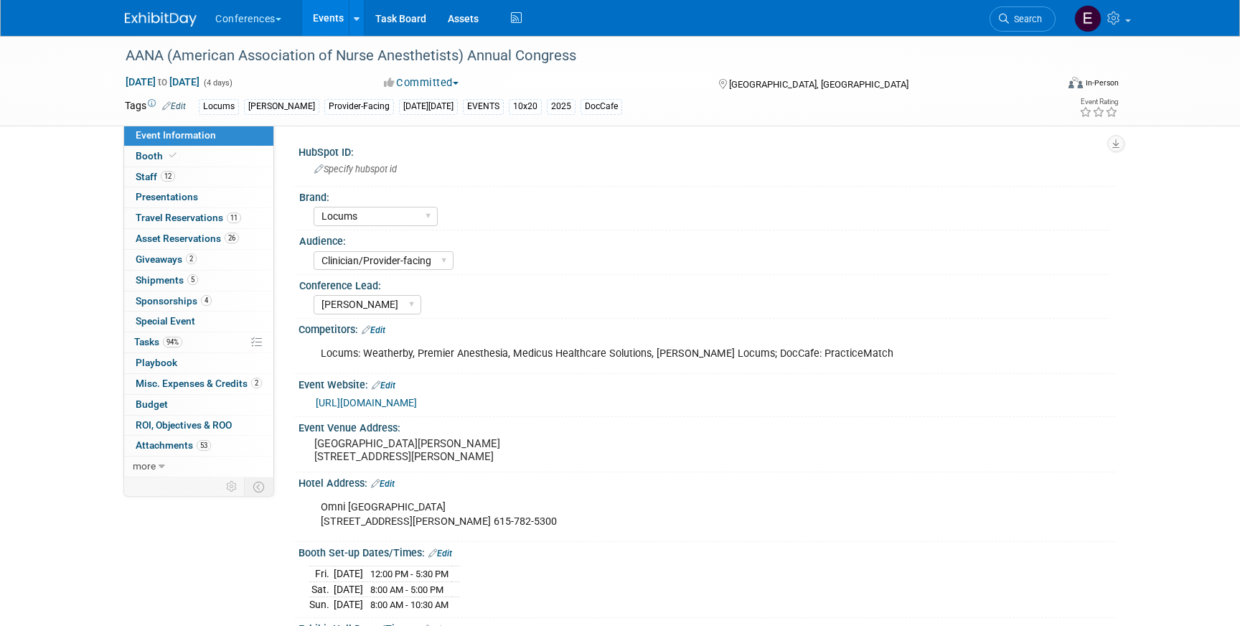
select select "Locums"
select select "Clinician/Provider-facing"
select select "[PERSON_NAME]"
click at [128, 276] on link "5 Shipments 5" at bounding box center [198, 281] width 149 height 20
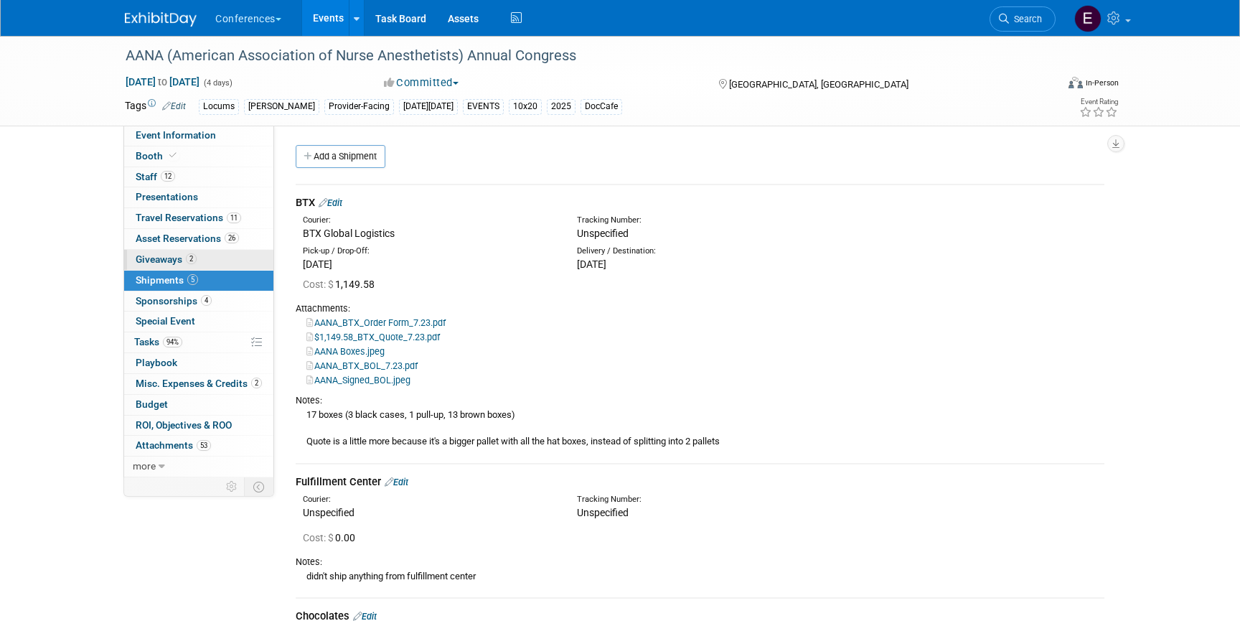
click at [134, 261] on link "2 Giveaways 2" at bounding box center [198, 260] width 149 height 20
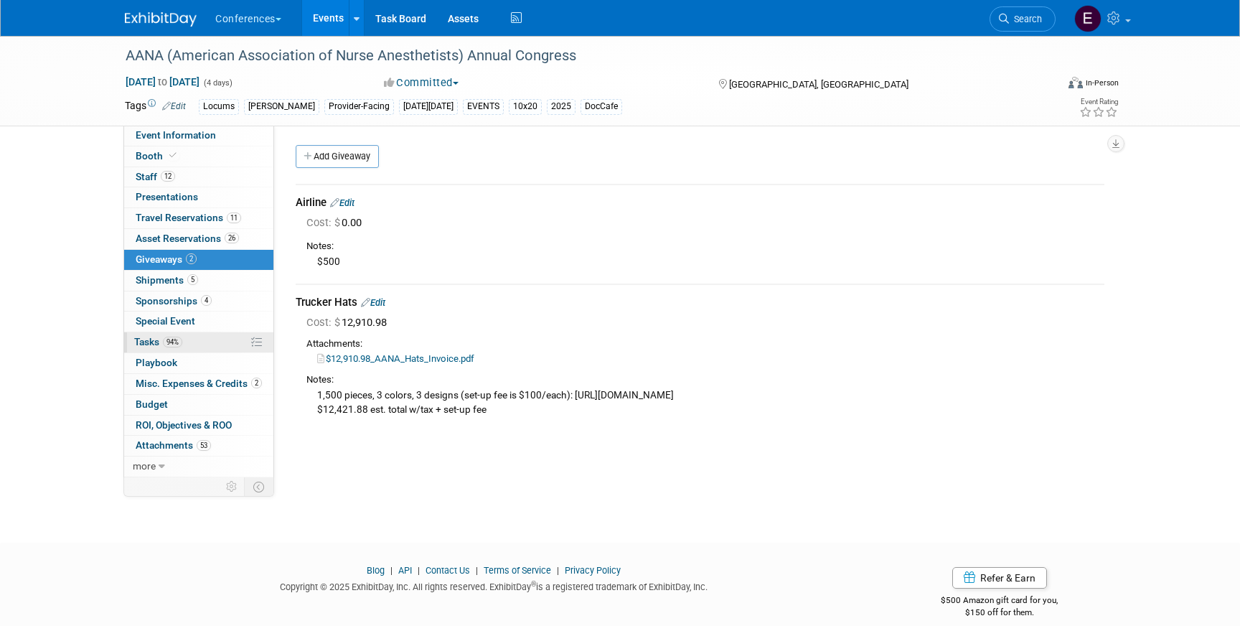
click at [193, 341] on link "94% Tasks 94%" at bounding box center [198, 342] width 149 height 20
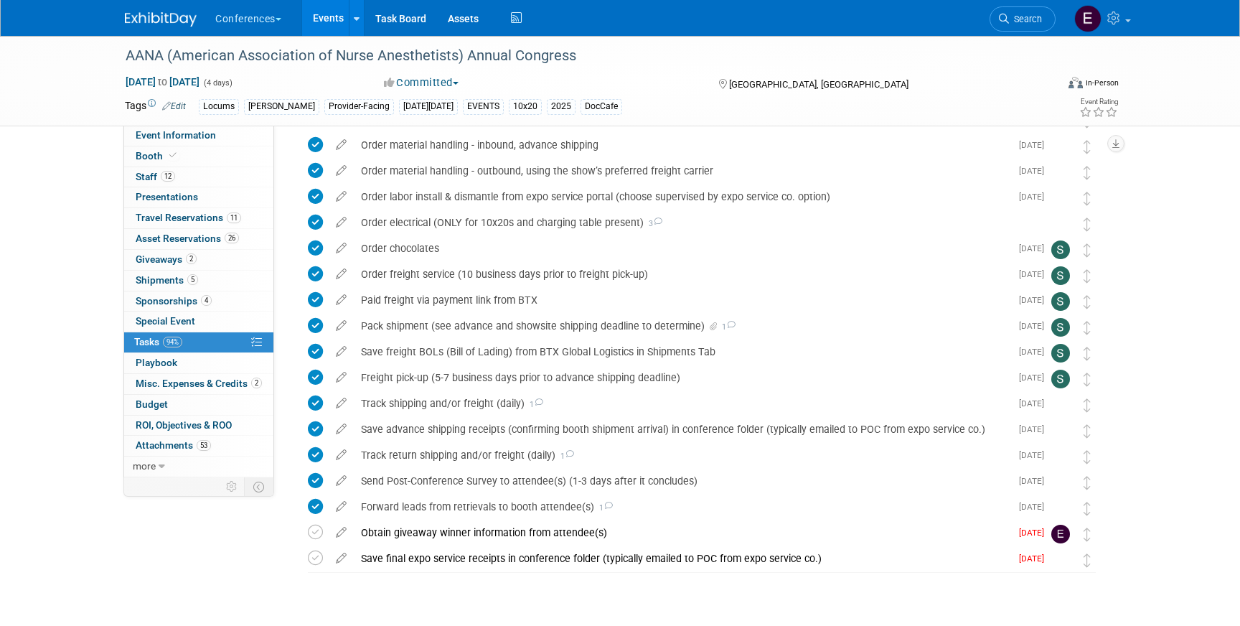
scroll to position [1436, 0]
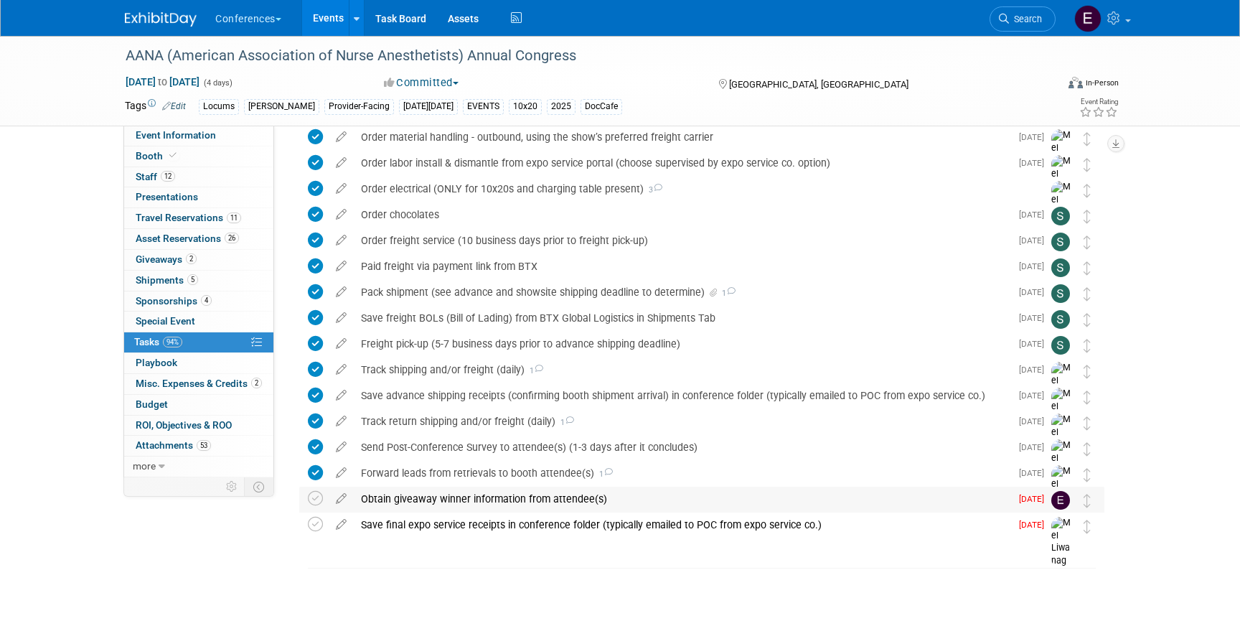
click at [483, 503] on div "Obtain giveaway winner information from attendee(s)" at bounding box center [682, 499] width 657 height 24
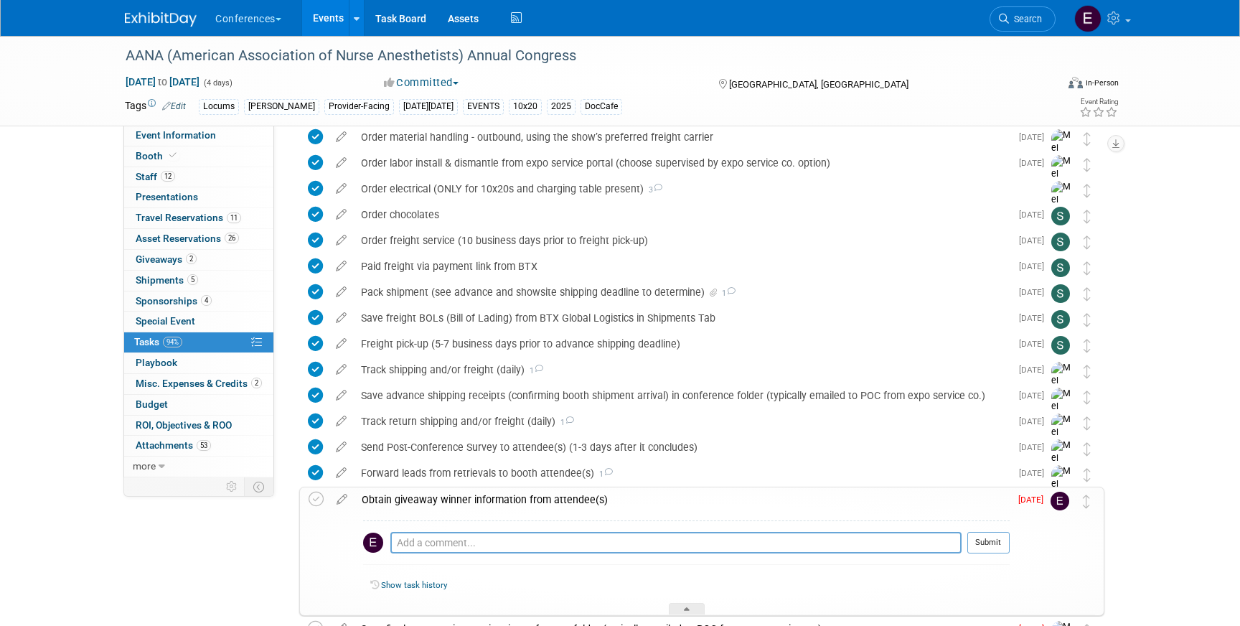
scroll to position [1540, 0]
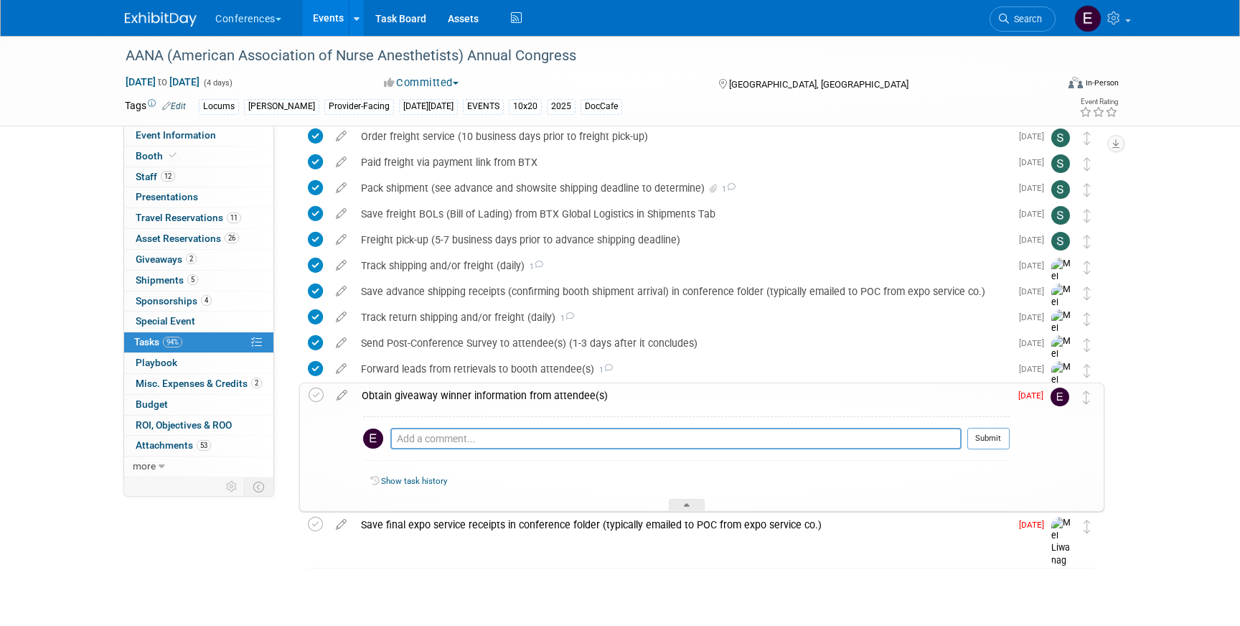
click at [154, 15] on img at bounding box center [161, 19] width 72 height 14
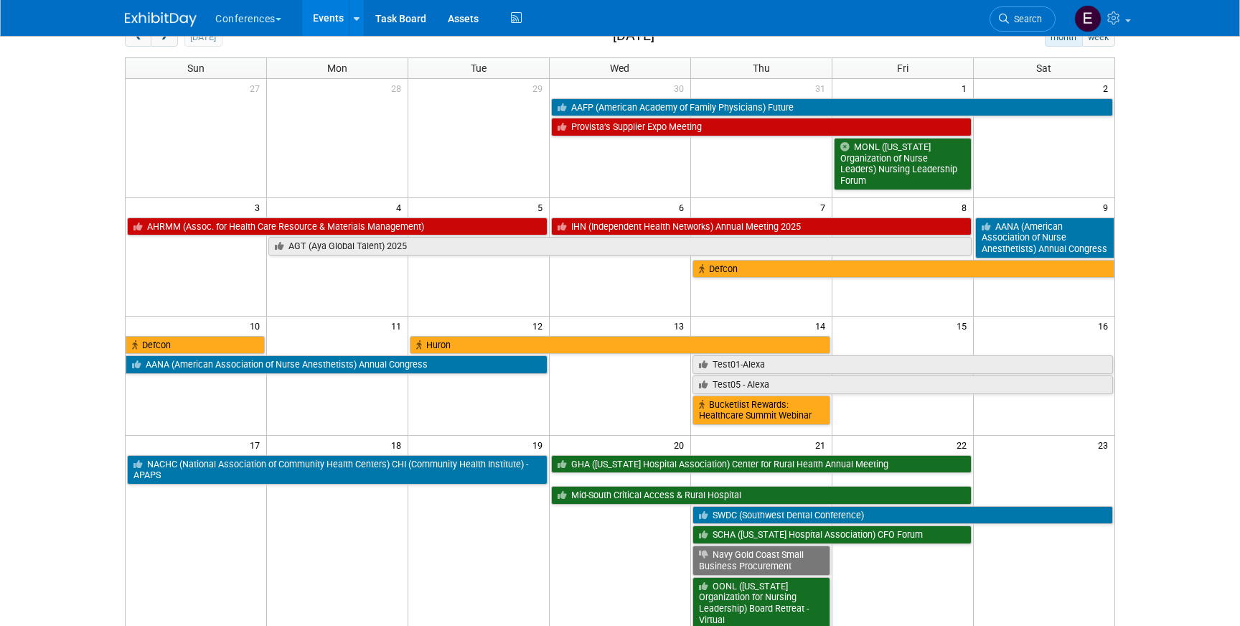
scroll to position [90, 0]
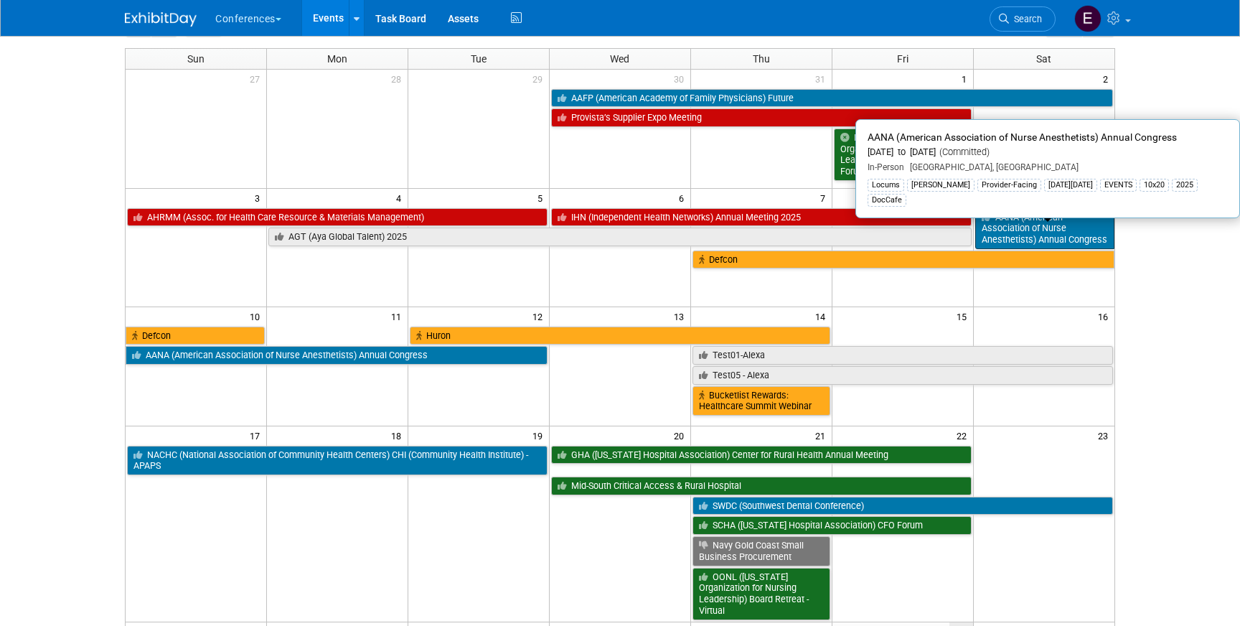
click at [1056, 215] on link "AANA (American Association of Nurse Anesthetists) Annual Congress" at bounding box center [1044, 228] width 139 height 41
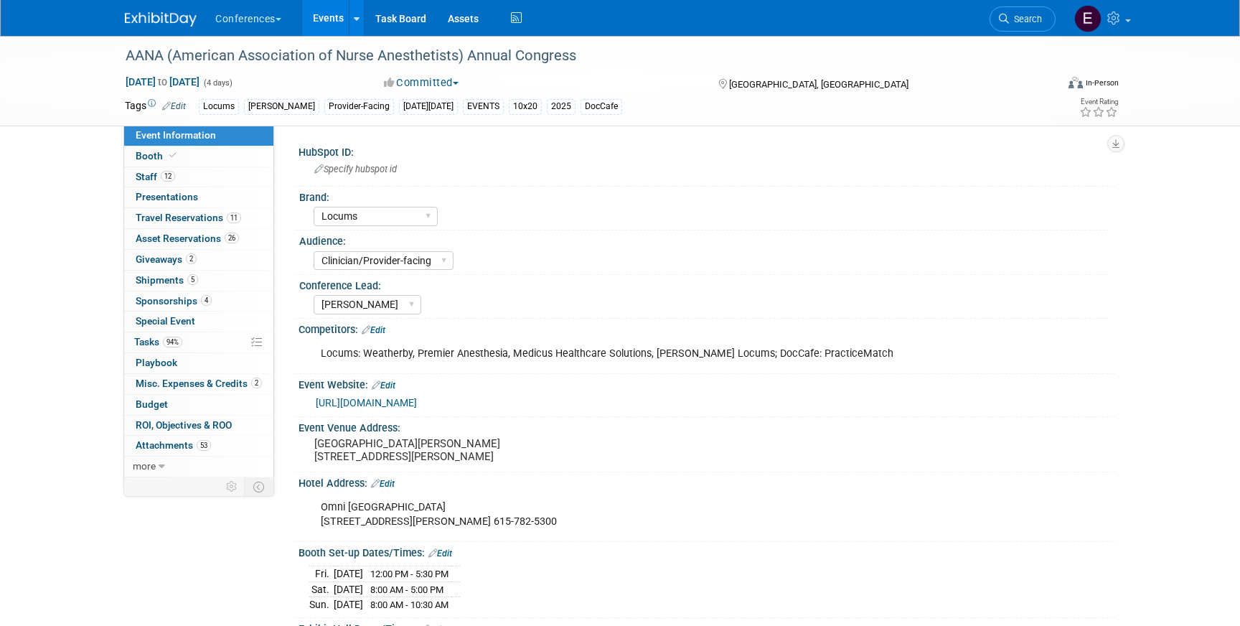
select select "Locums"
select select "Clinician/Provider-facing"
select select "[PERSON_NAME]"
click at [182, 212] on span "Travel Reservations 11" at bounding box center [189, 217] width 106 height 11
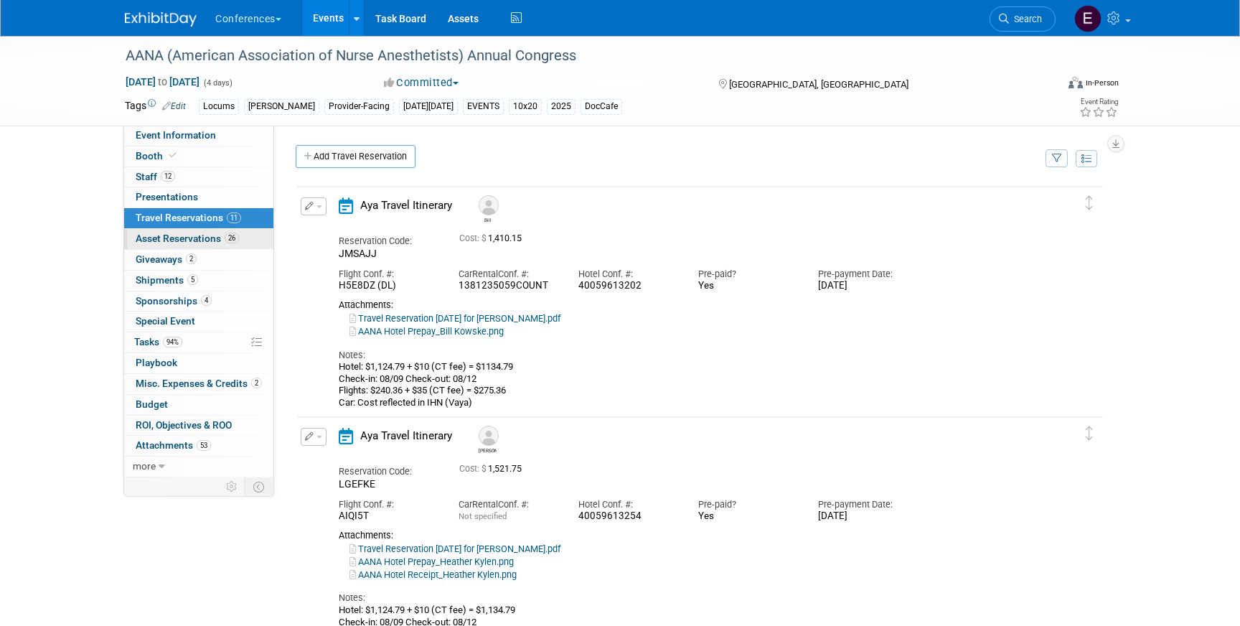
click at [199, 235] on span "Asset Reservations 26" at bounding box center [187, 238] width 103 height 11
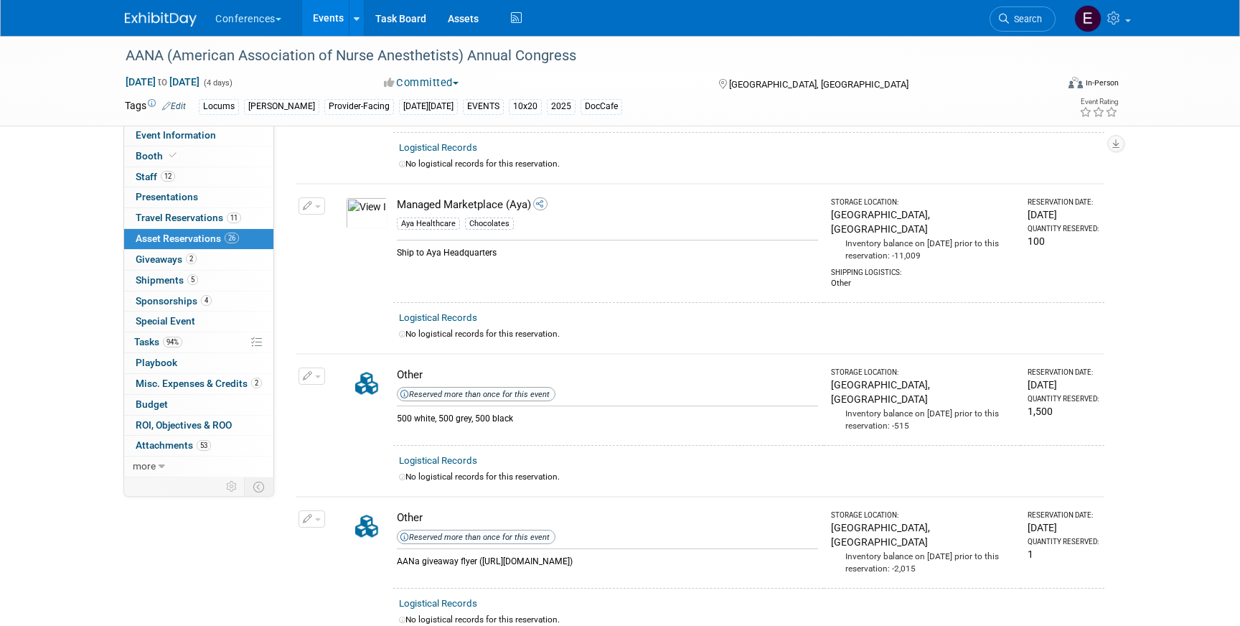
scroll to position [3235, 0]
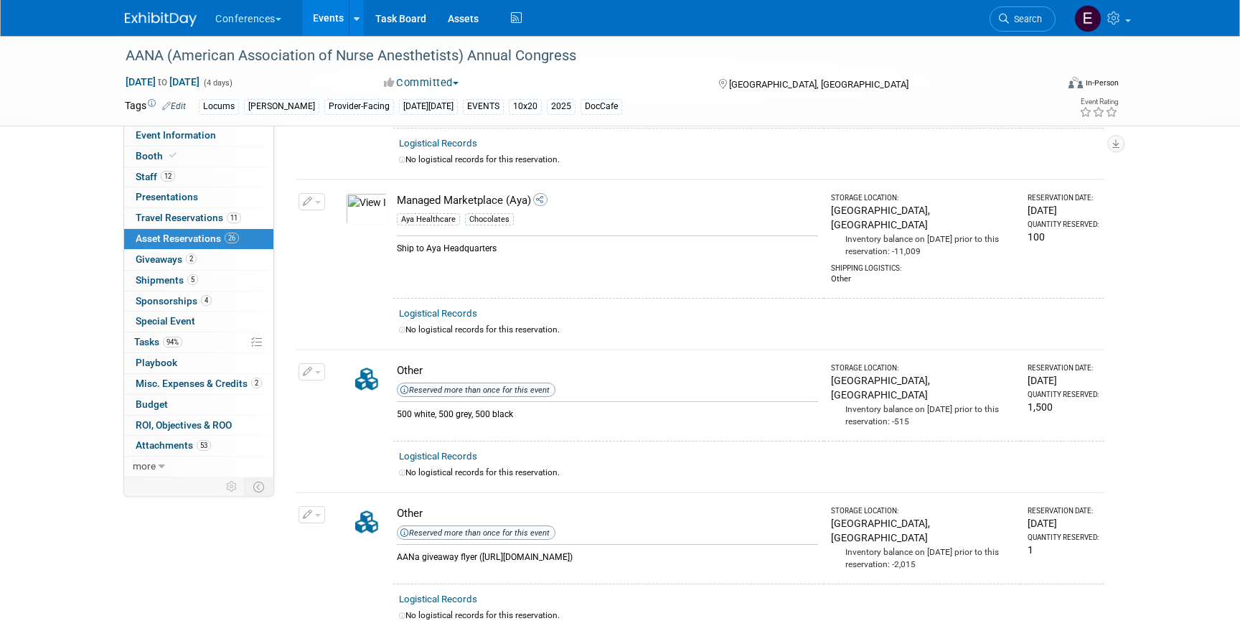
drag, startPoint x: 482, startPoint y: 259, endPoint x: 589, endPoint y: 270, distance: 107.5
click at [589, 544] on div "AANa giveaway flyer (https://ayahealthcare.sharepoint.com/:b:/s/team-marketing/…" at bounding box center [607, 553] width 421 height 19
copy div "https://ayahealthcare.sharepoint.com/:b:/s/team-marketing/EeuT0fmYA0FBgnd3GjGJ6…"
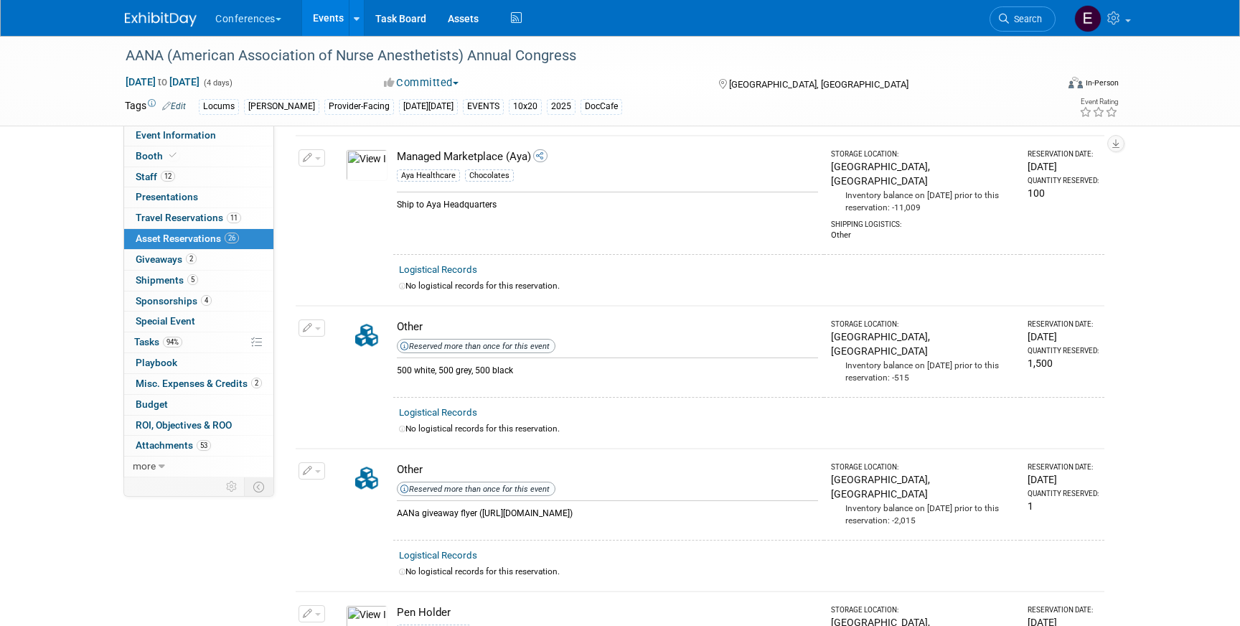
scroll to position [3253, 0]
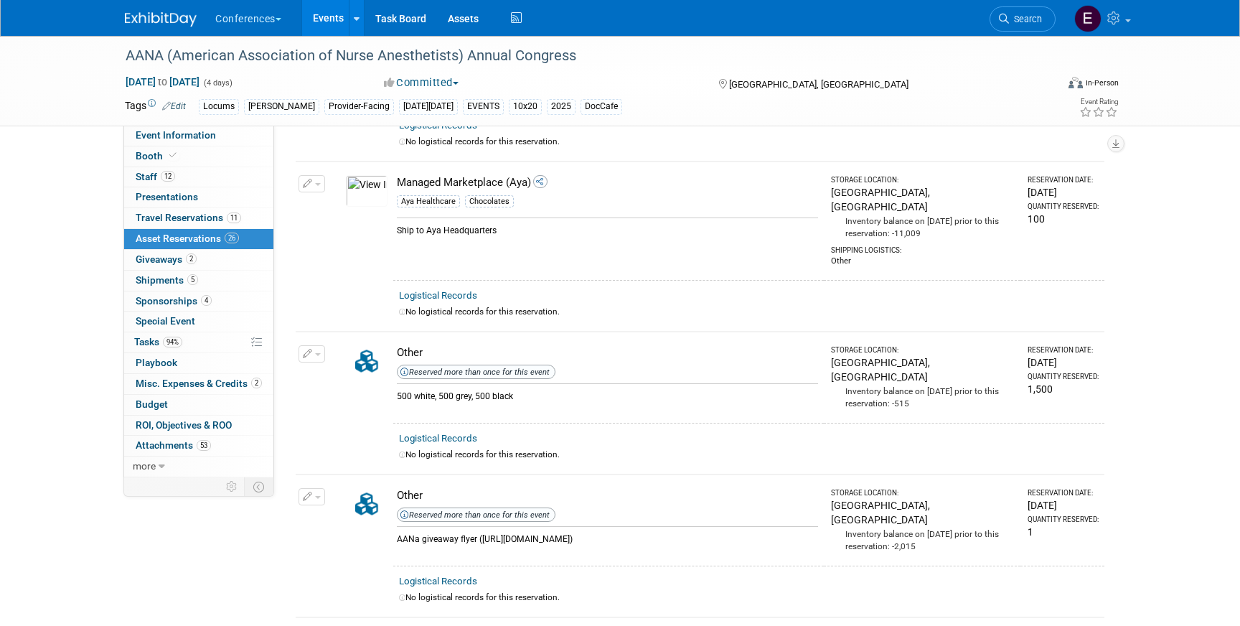
copy div "https://ayahealthcare.sharepoint.com/:b:/s/team-marketing/EeuT0fmYA0FBgnd3GjGJ6…"
click at [145, 14] on img at bounding box center [161, 19] width 72 height 14
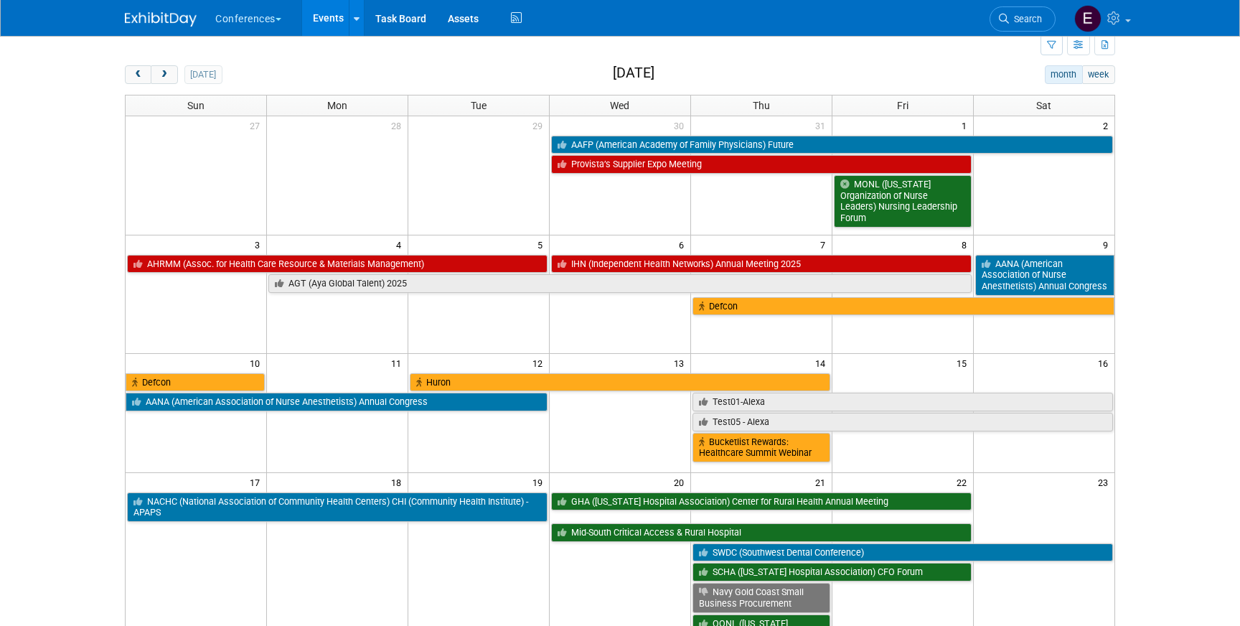
scroll to position [45, 0]
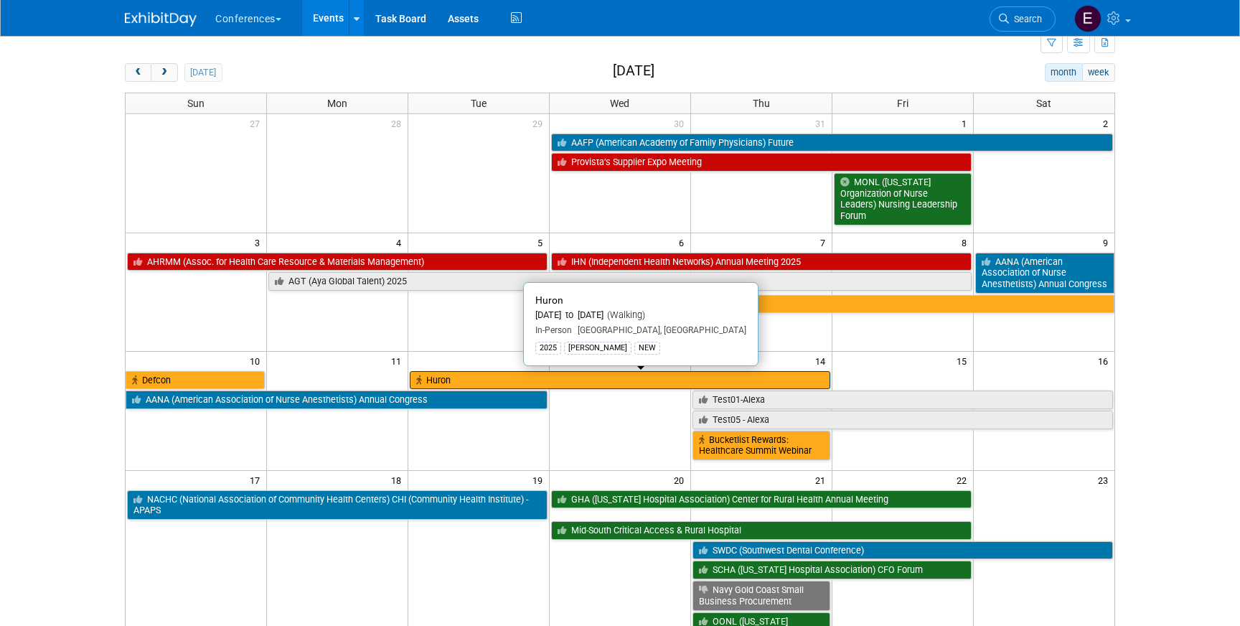
click at [502, 375] on link "Huron" at bounding box center [620, 380] width 421 height 19
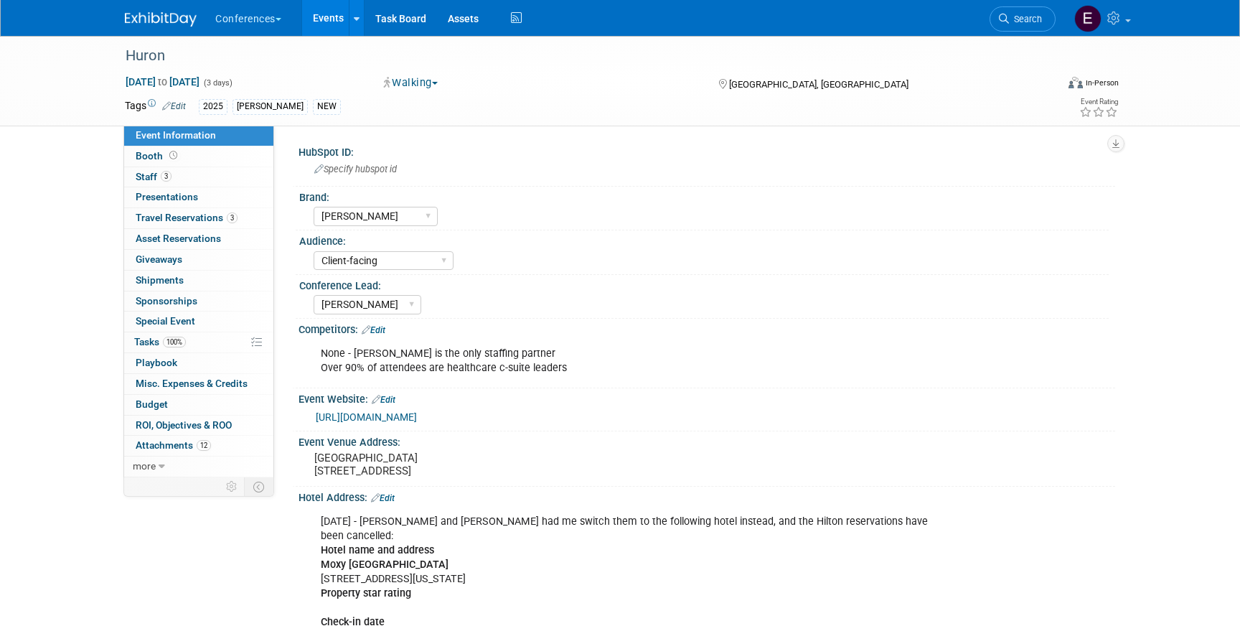
select select "[PERSON_NAME]"
select select "Client-facing"
select select "[PERSON_NAME]"
click at [212, 216] on span "Travel Reservations 3" at bounding box center [187, 217] width 102 height 11
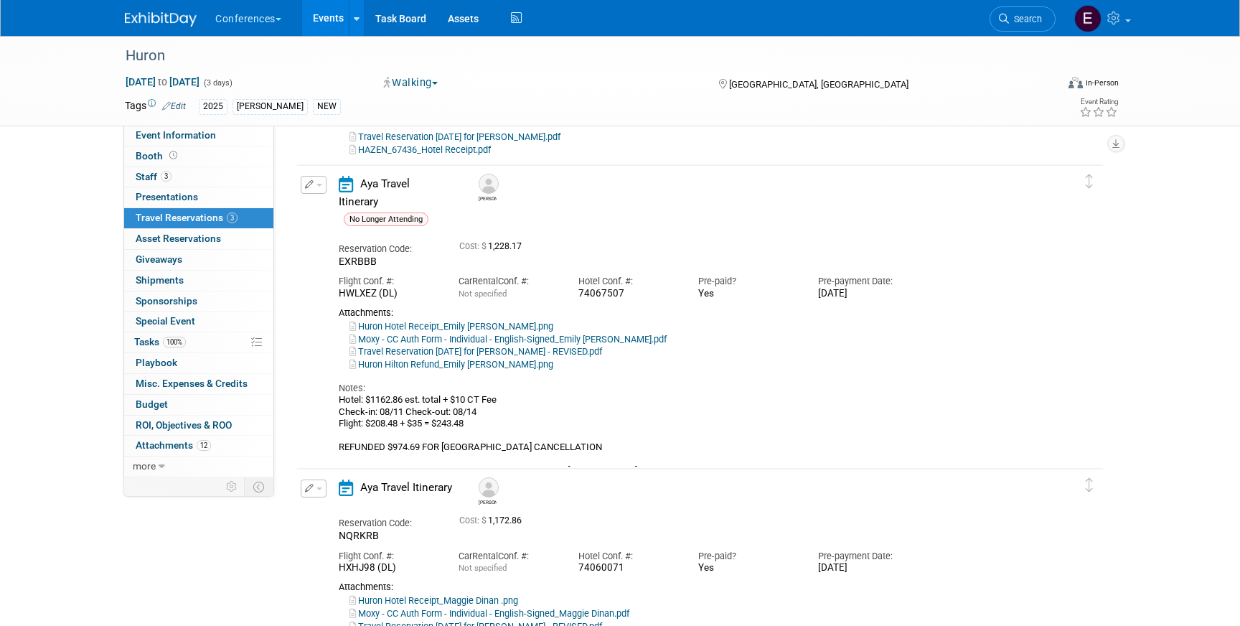
scroll to position [182, 0]
click at [312, 189] on button "button" at bounding box center [314, 184] width 26 height 18
click at [332, 205] on button "Edit Reservation" at bounding box center [361, 209] width 121 height 21
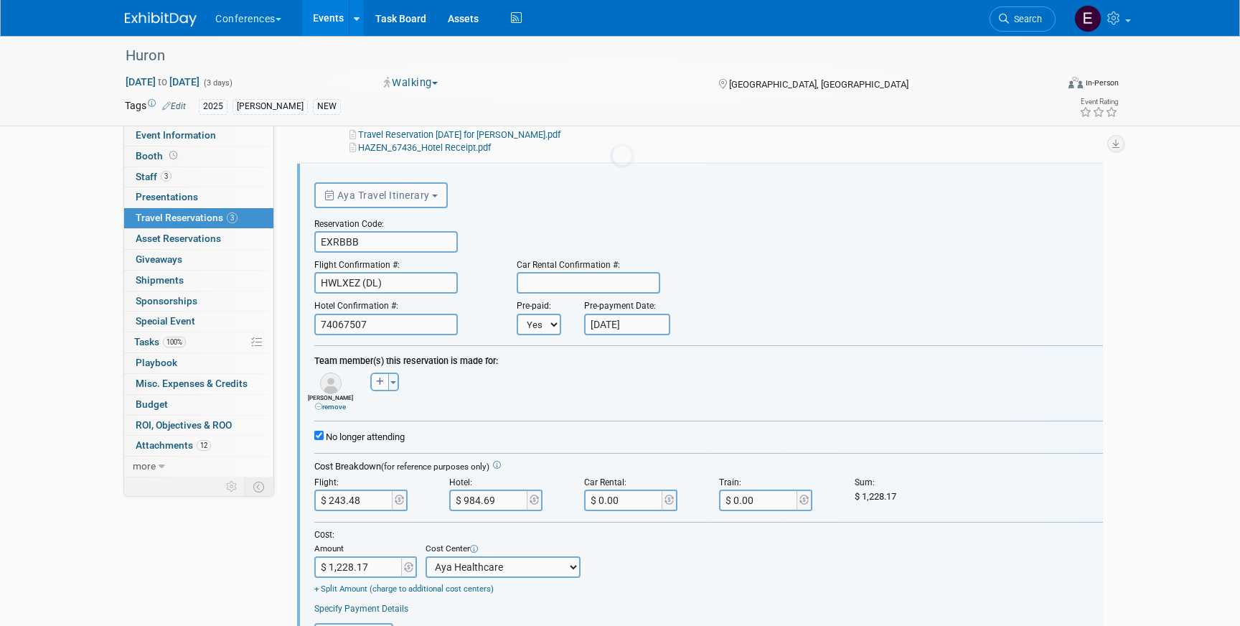
scroll to position [0, 0]
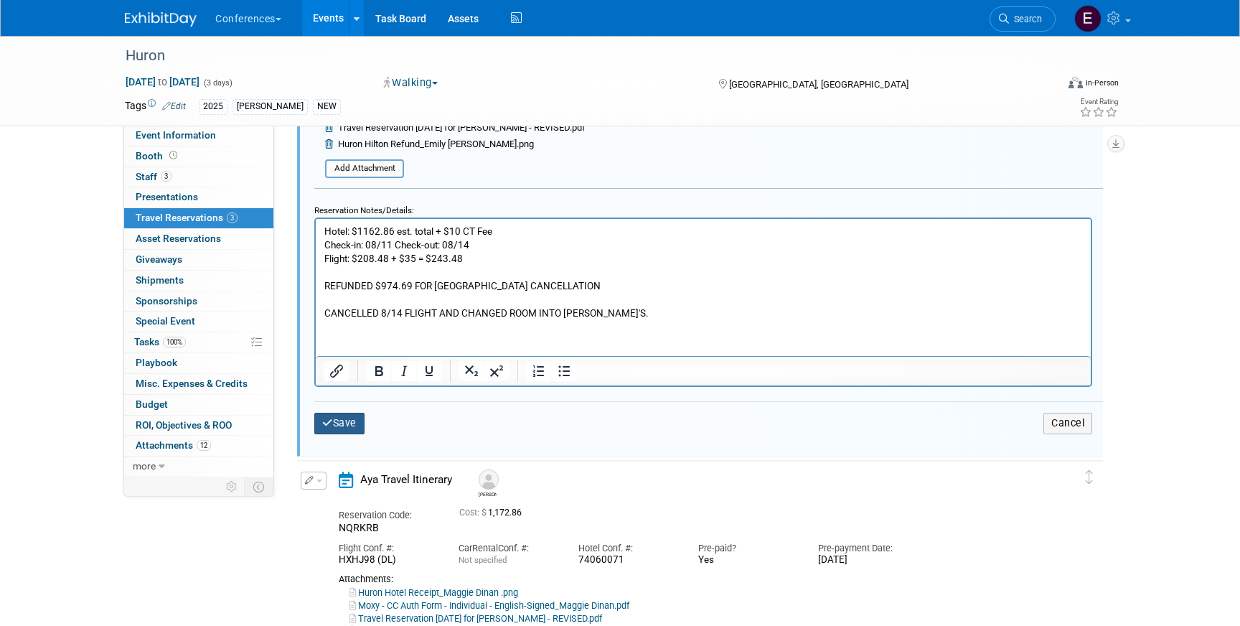
click at [329, 426] on icon "submit" at bounding box center [327, 423] width 11 height 10
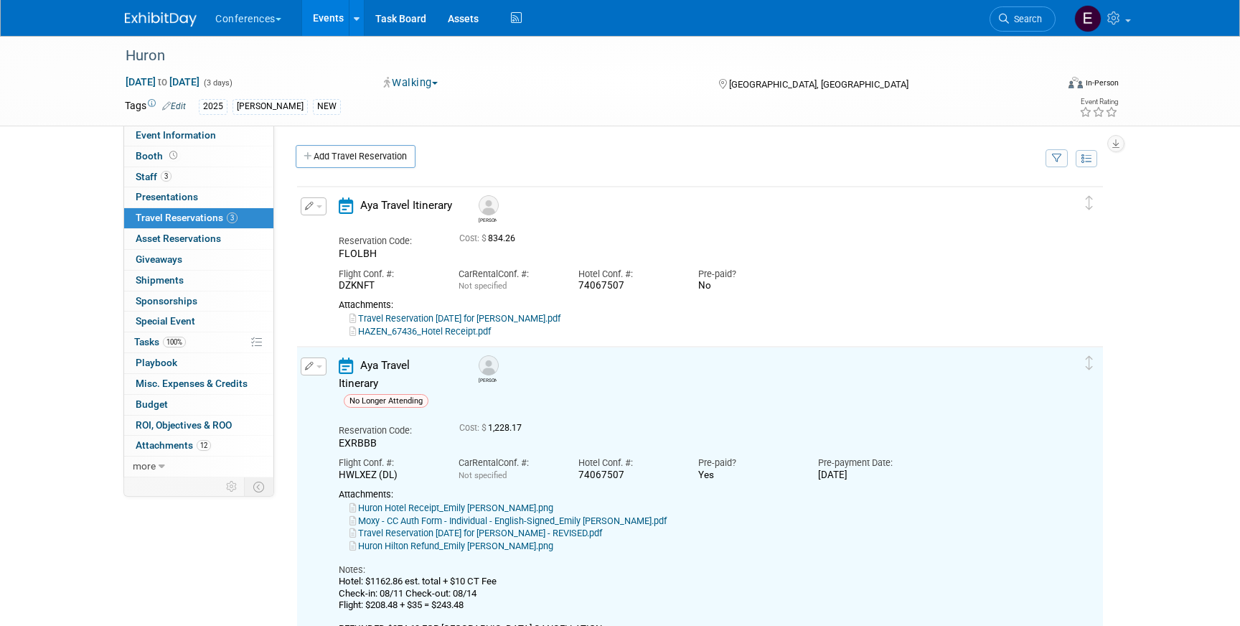
click at [321, 215] on button "button" at bounding box center [314, 206] width 26 height 18
click at [326, 227] on button "Edit Reservation" at bounding box center [361, 231] width 121 height 21
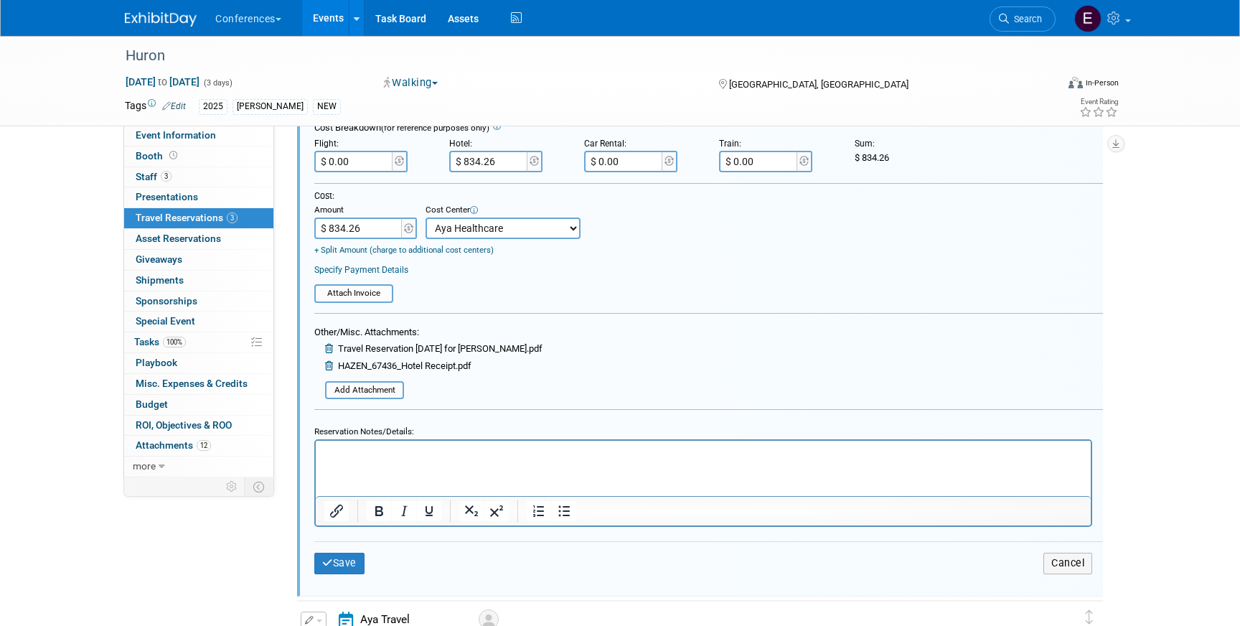
scroll to position [364, 0]
click at [350, 564] on button "Save" at bounding box center [339, 561] width 50 height 21
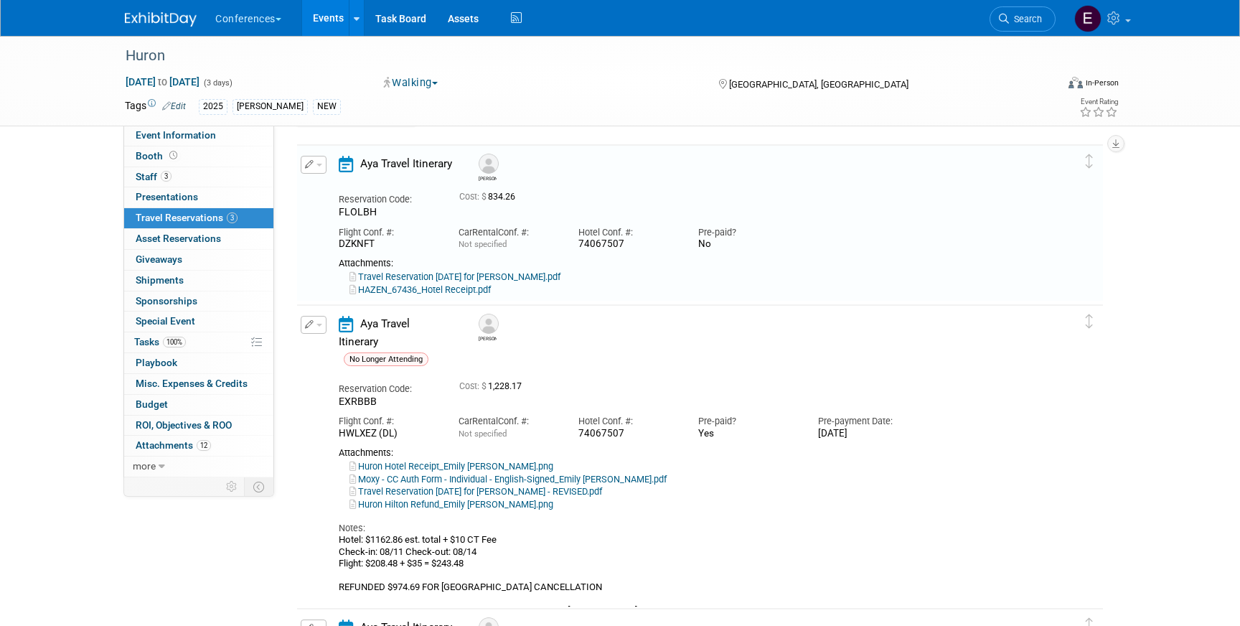
scroll to position [48, 0]
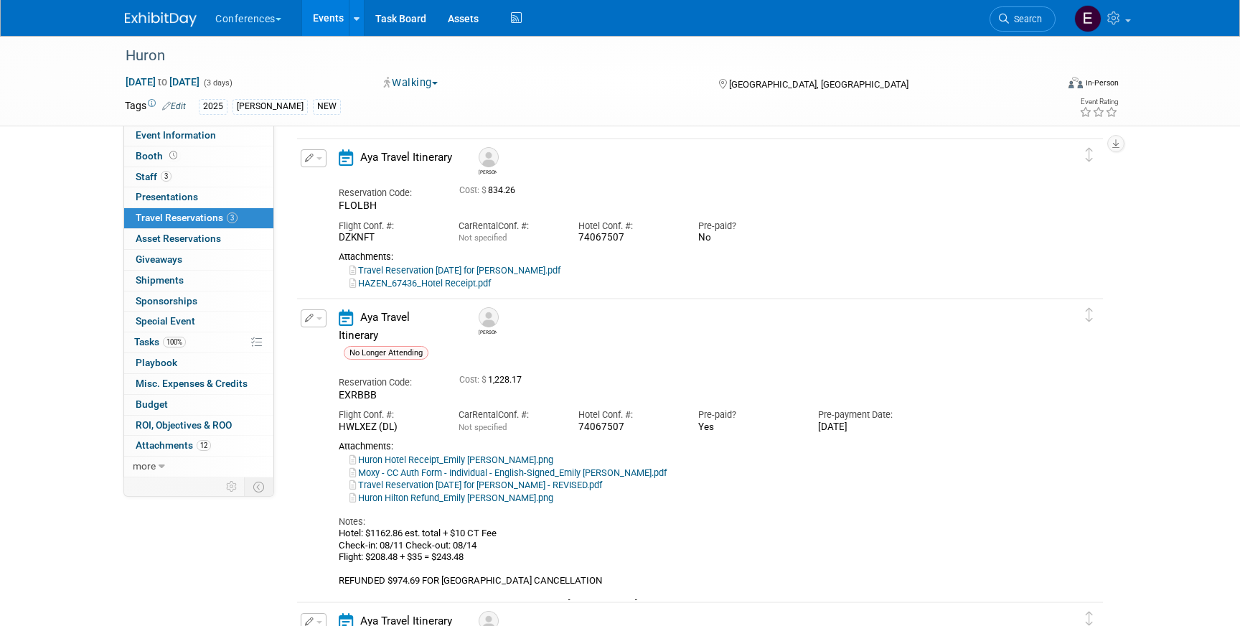
click at [313, 317] on button "button" at bounding box center [314, 318] width 26 height 18
click at [324, 334] on button "Edit Reservation" at bounding box center [361, 343] width 121 height 21
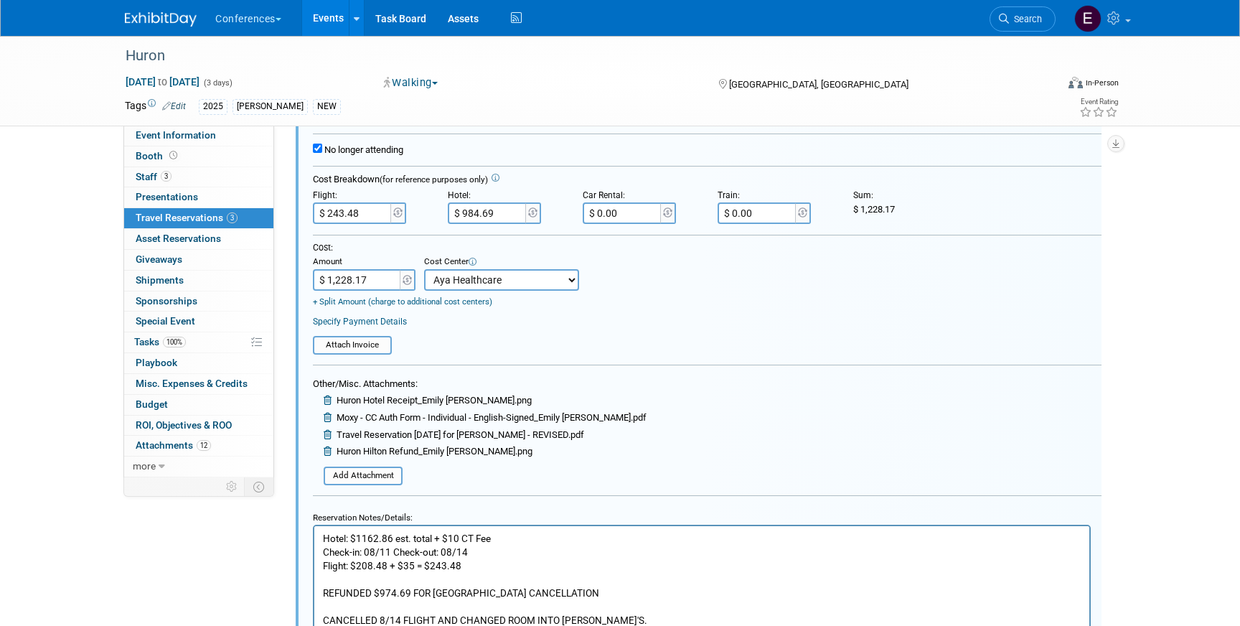
scroll to position [457, 1]
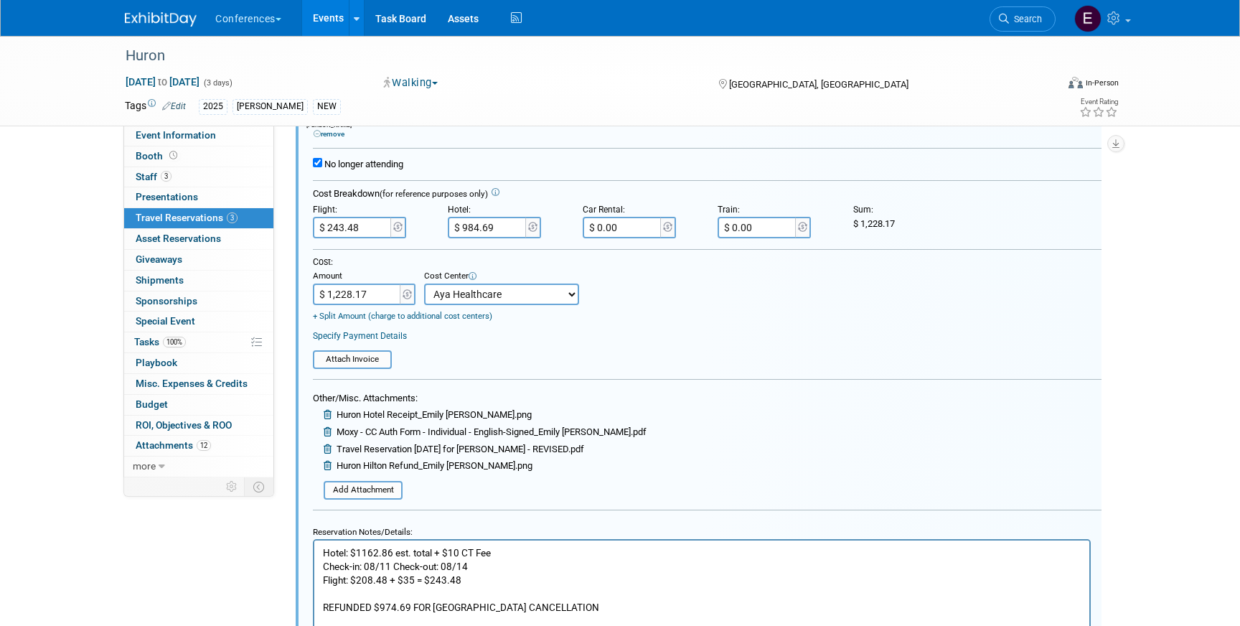
click at [503, 230] on input "$ 984.69" at bounding box center [488, 228] width 80 height 22
type input "$"
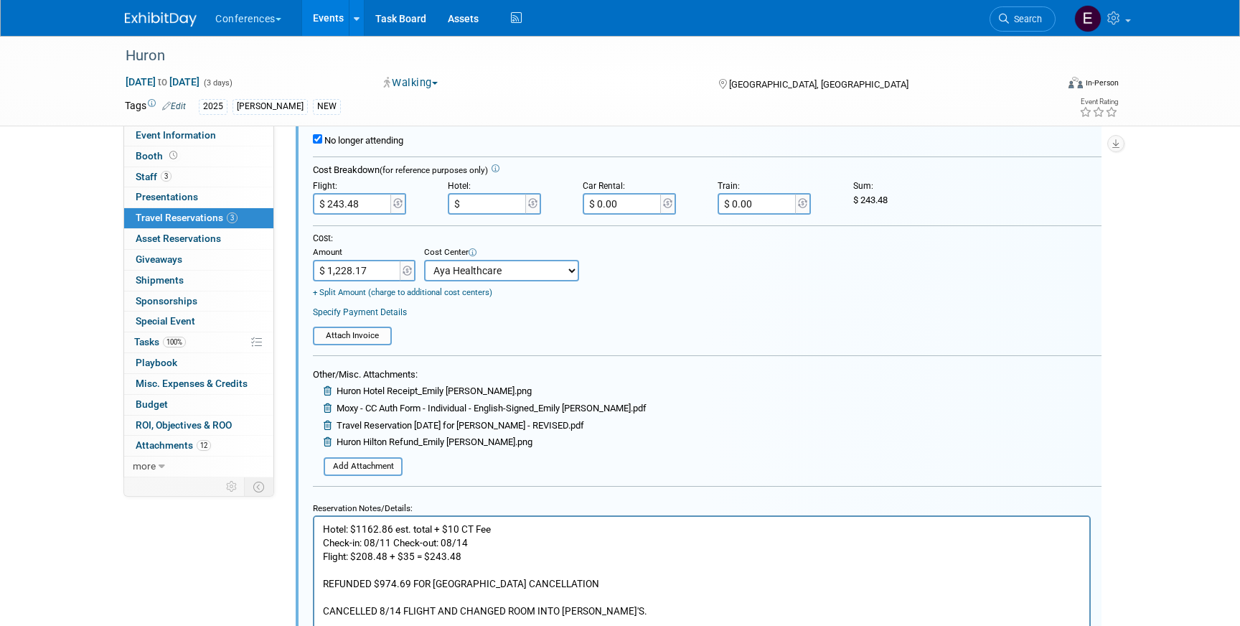
scroll to position [465, 1]
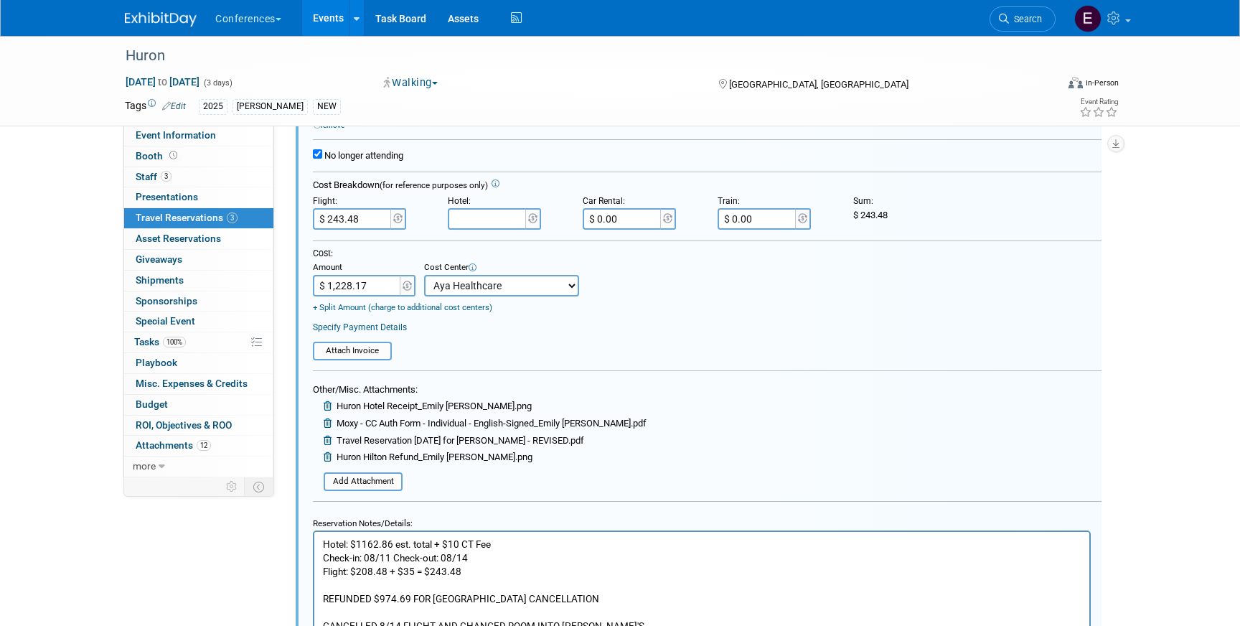
click at [636, 322] on div "Specify Payment Details" at bounding box center [707, 327] width 789 height 13
type input "$"
click at [492, 221] on input "$" at bounding box center [488, 219] width 80 height 22
click at [373, 291] on input "$ 1,228.17" at bounding box center [358, 286] width 90 height 22
type input "$ 243.48"
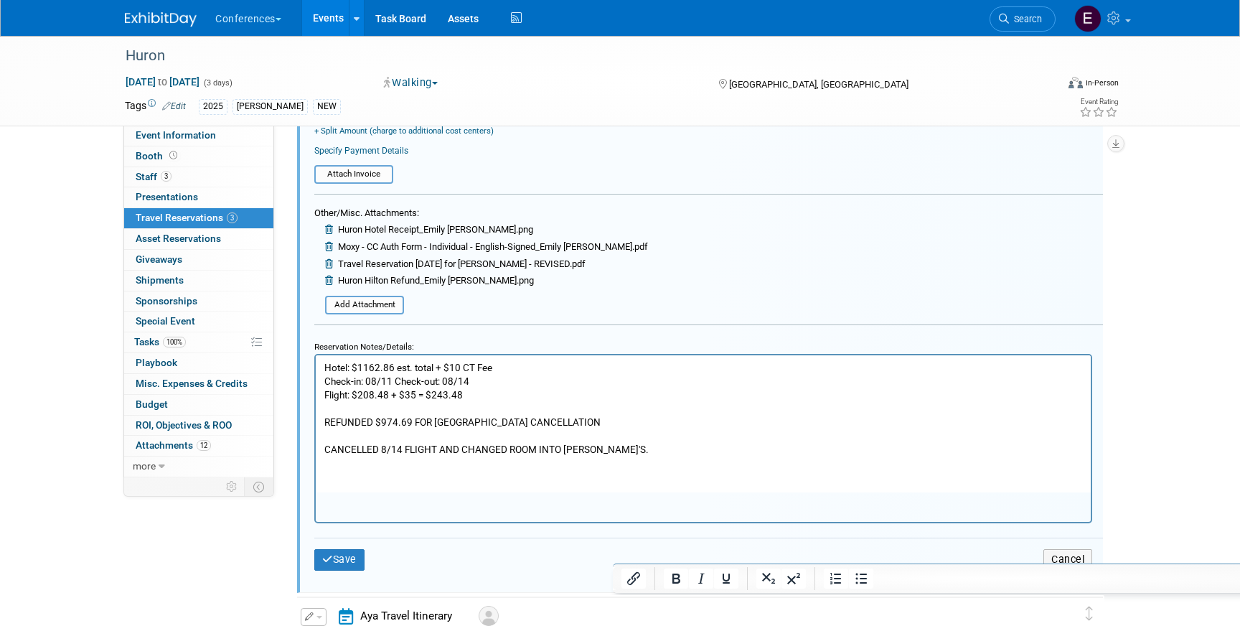
scroll to position [642, 0]
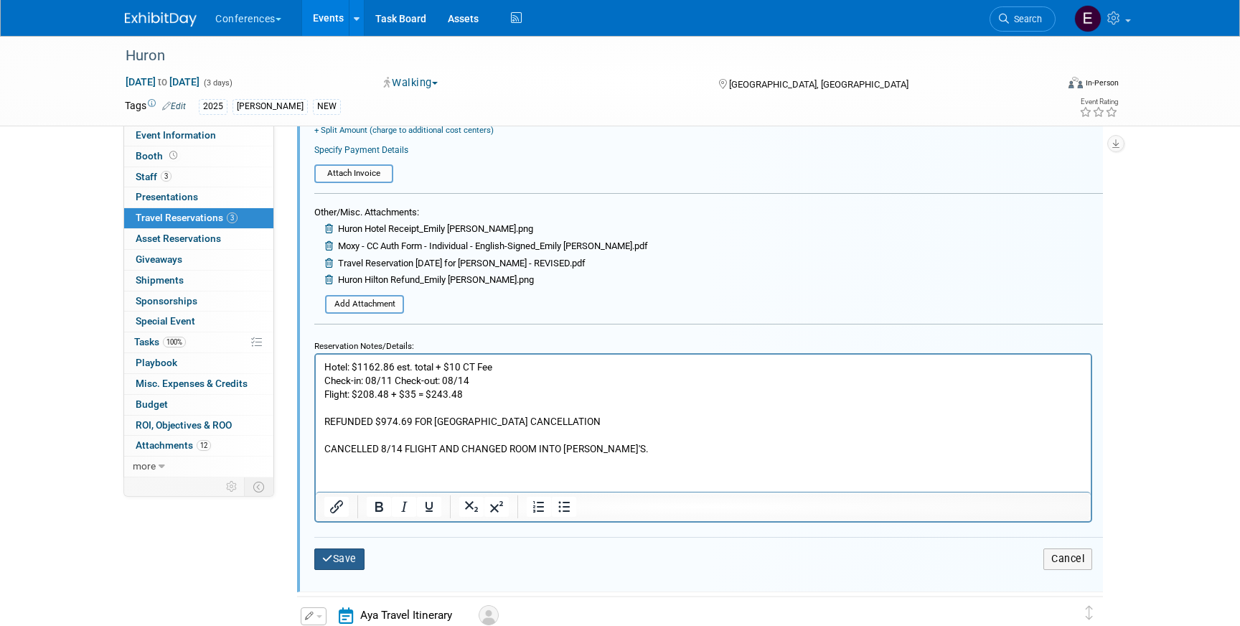
click at [352, 569] on button "Save" at bounding box center [339, 558] width 50 height 21
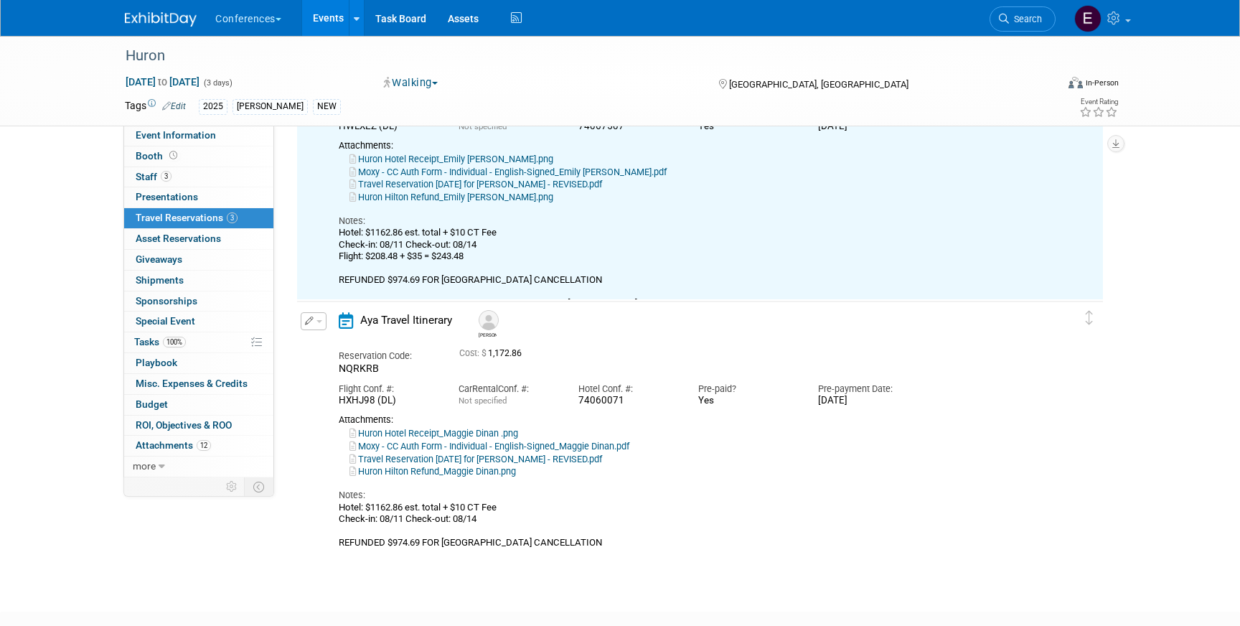
scroll to position [373, 0]
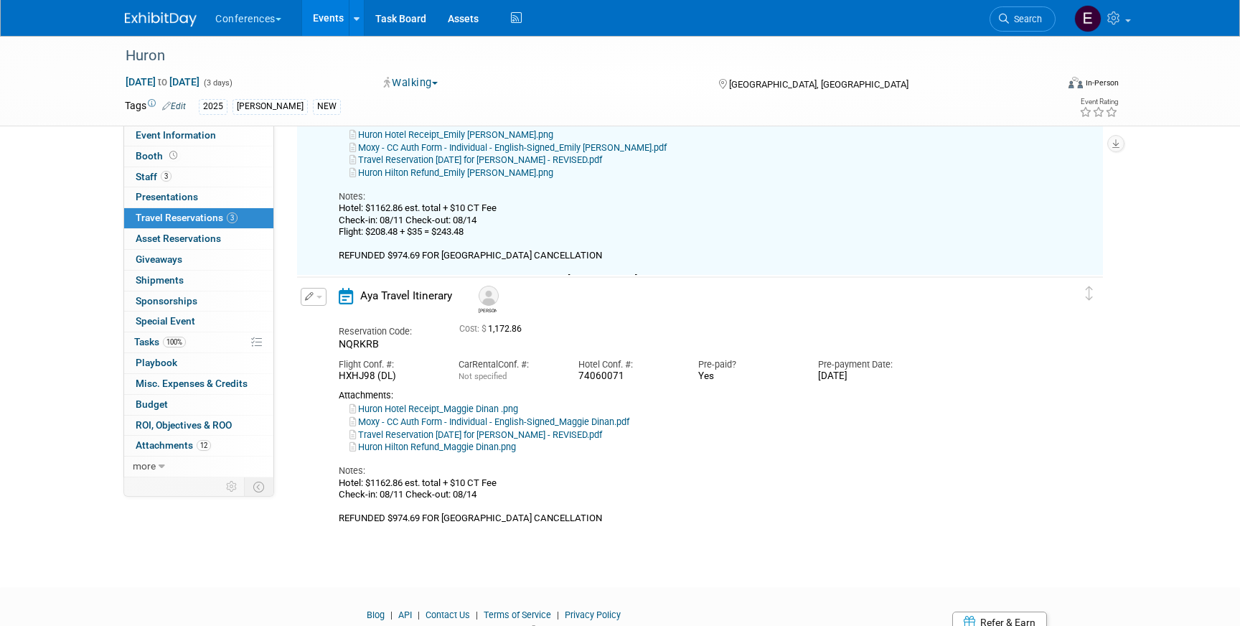
click at [298, 298] on div "Edit Reservation Delete Reservation" at bounding box center [312, 301] width 31 height 27
click at [306, 298] on icon "button" at bounding box center [309, 296] width 9 height 9
click at [326, 316] on button "Edit Reservation" at bounding box center [361, 322] width 121 height 21
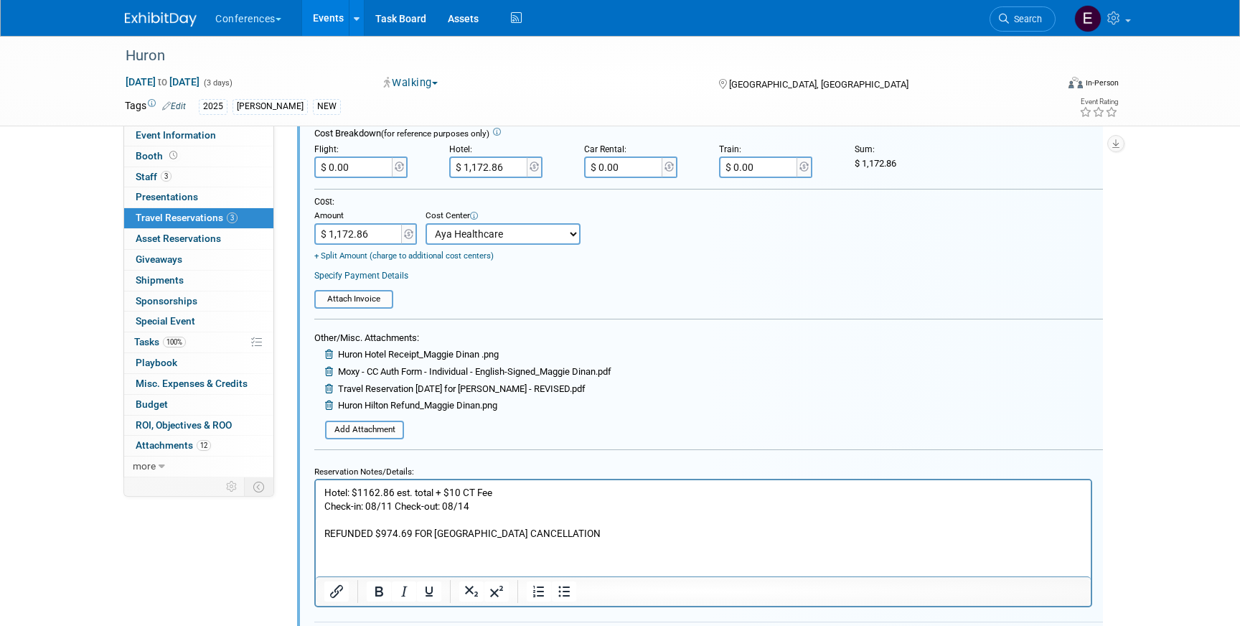
scroll to position [819, 0]
click at [513, 174] on input "$ 1,172.86" at bounding box center [489, 169] width 80 height 22
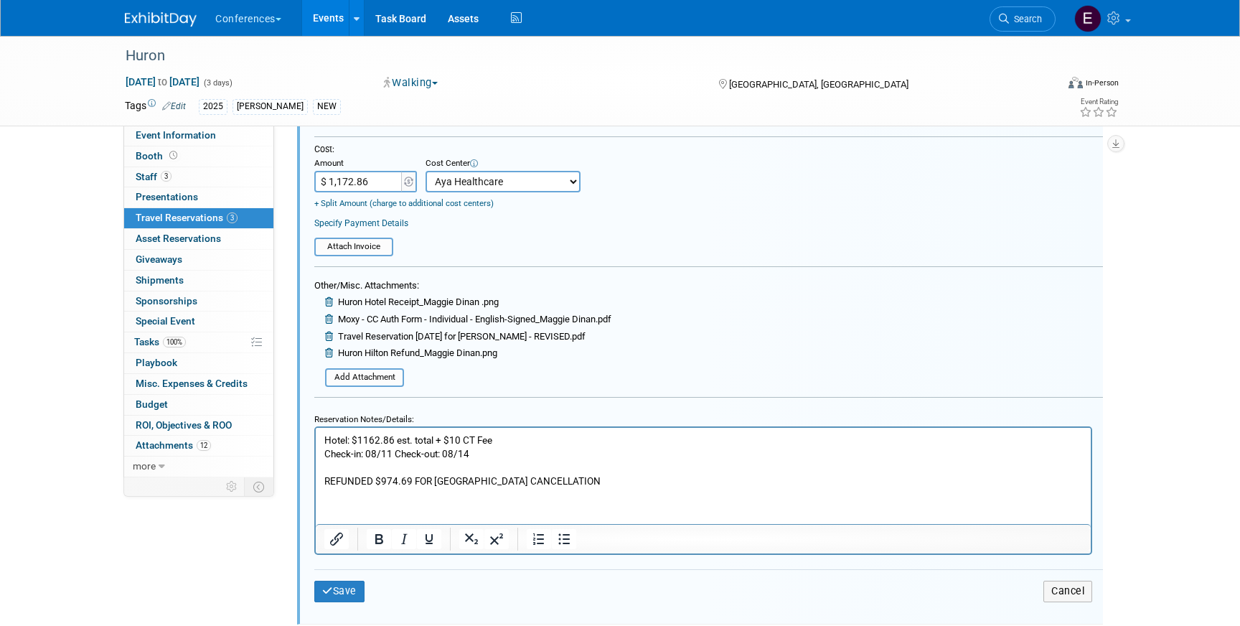
scroll to position [871, 0]
click at [342, 584] on button "Save" at bounding box center [339, 592] width 50 height 21
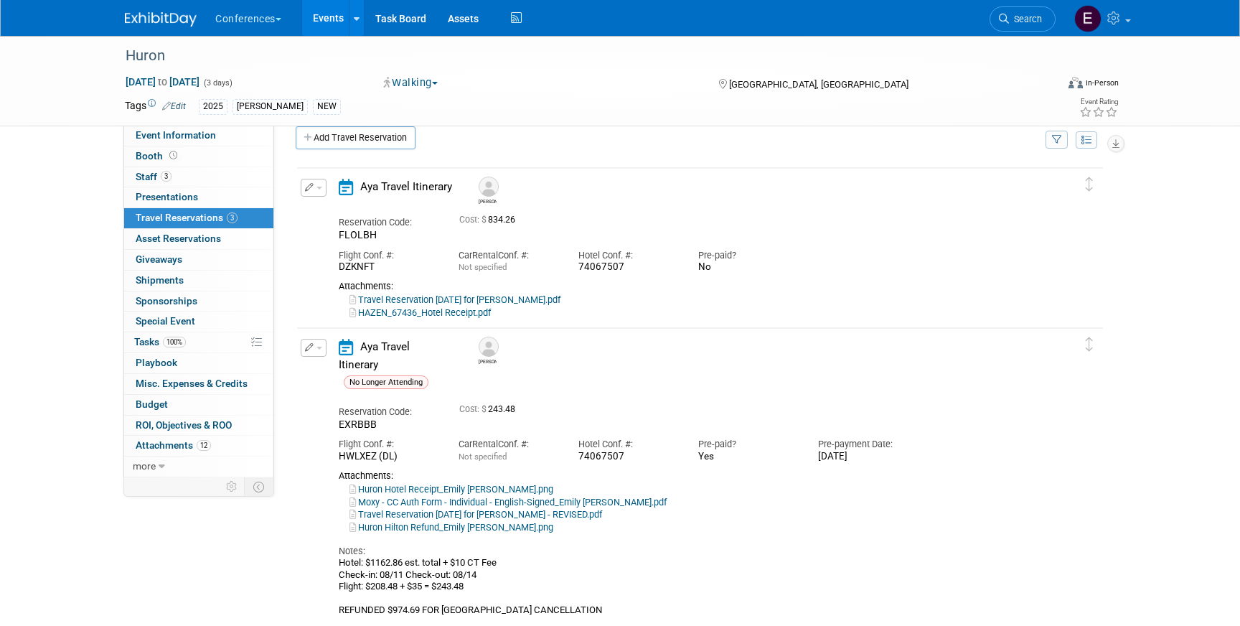
scroll to position [0, 0]
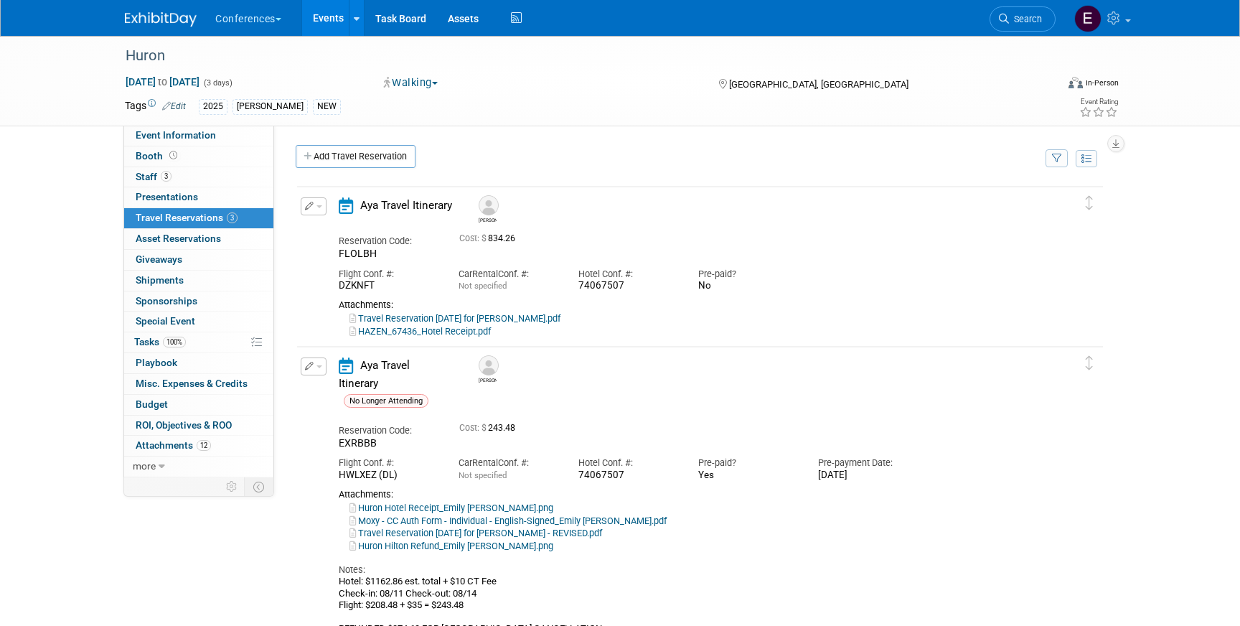
click at [316, 209] on button "button" at bounding box center [314, 206] width 26 height 18
click at [337, 232] on button "Edit Reservation" at bounding box center [361, 231] width 121 height 21
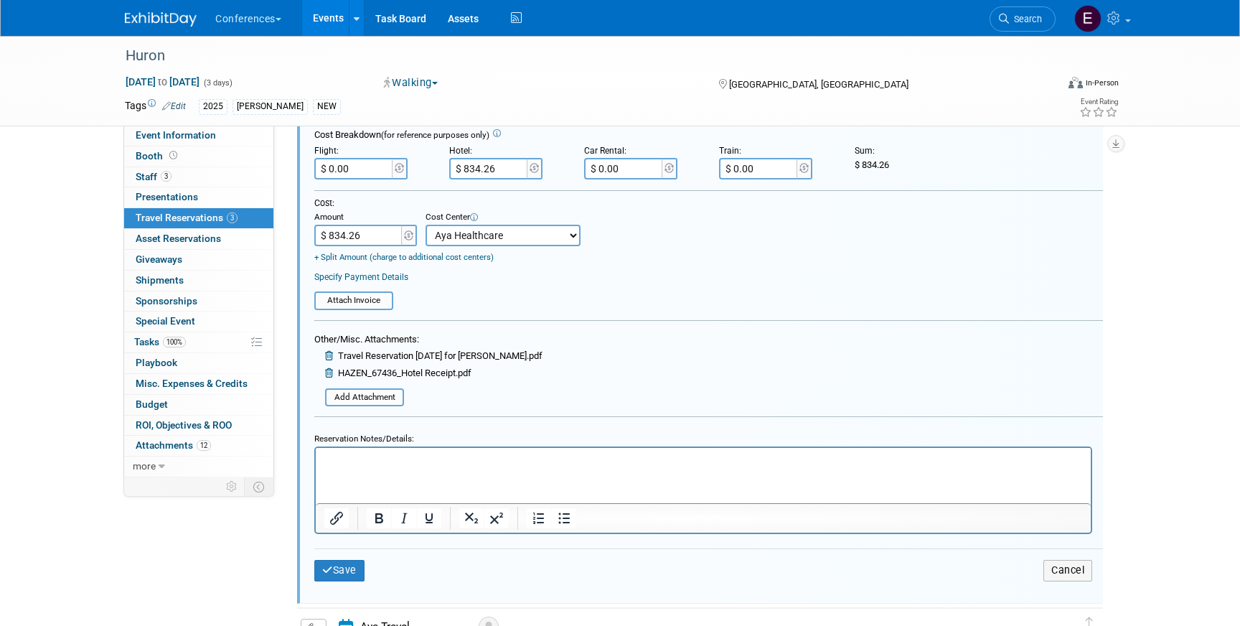
scroll to position [339, 0]
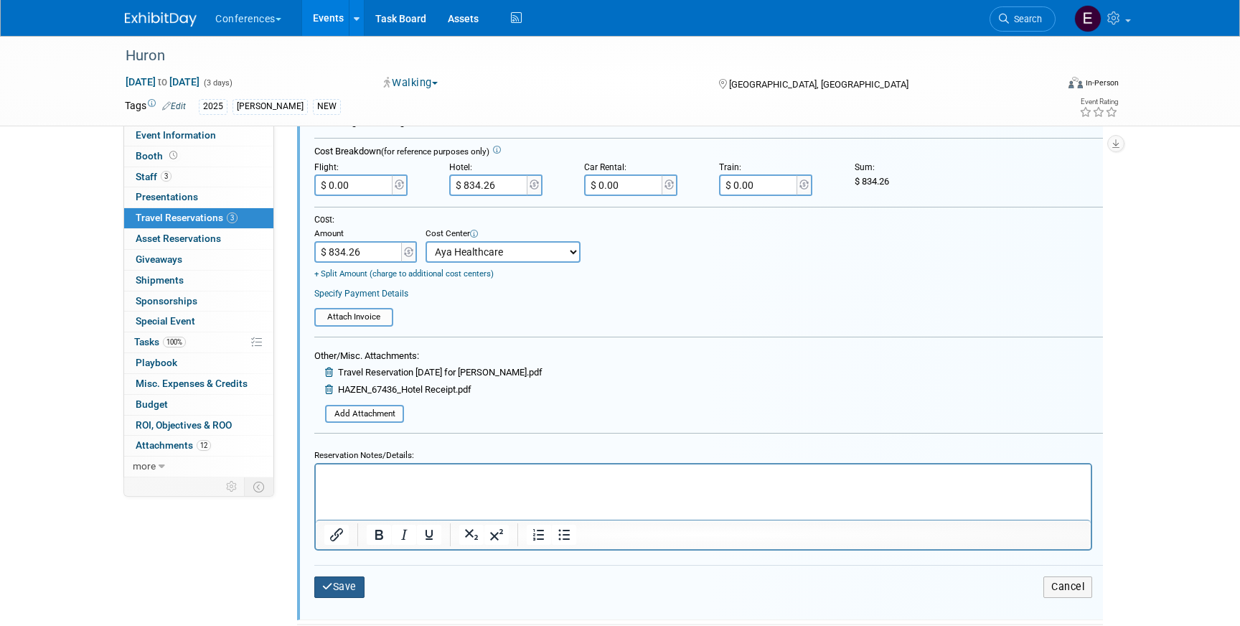
click at [345, 592] on button "Save" at bounding box center [339, 586] width 50 height 21
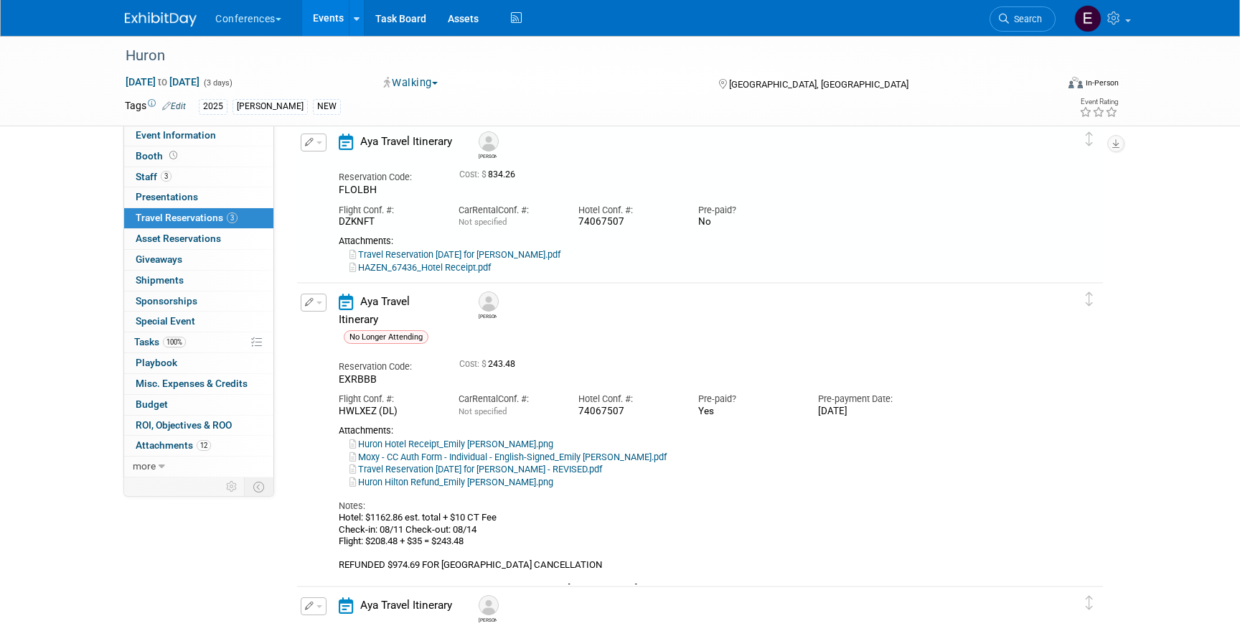
scroll to position [24, 0]
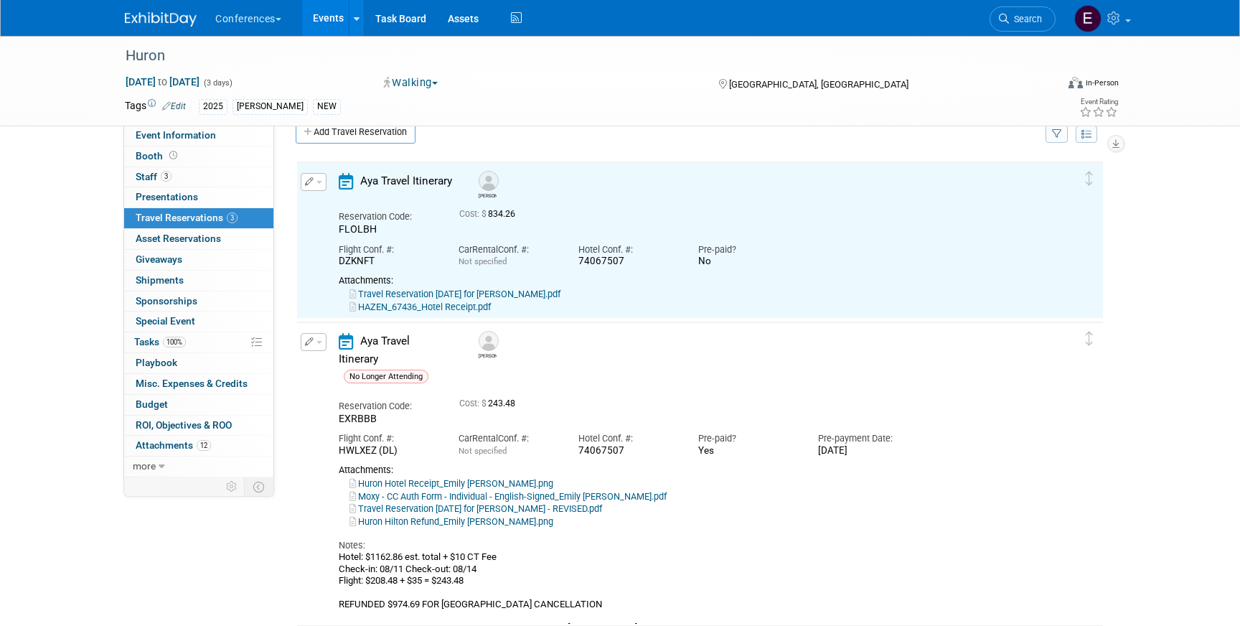
click at [444, 307] on link "HAZEN_67436_Hotel Receipt.pdf" at bounding box center [420, 306] width 141 height 11
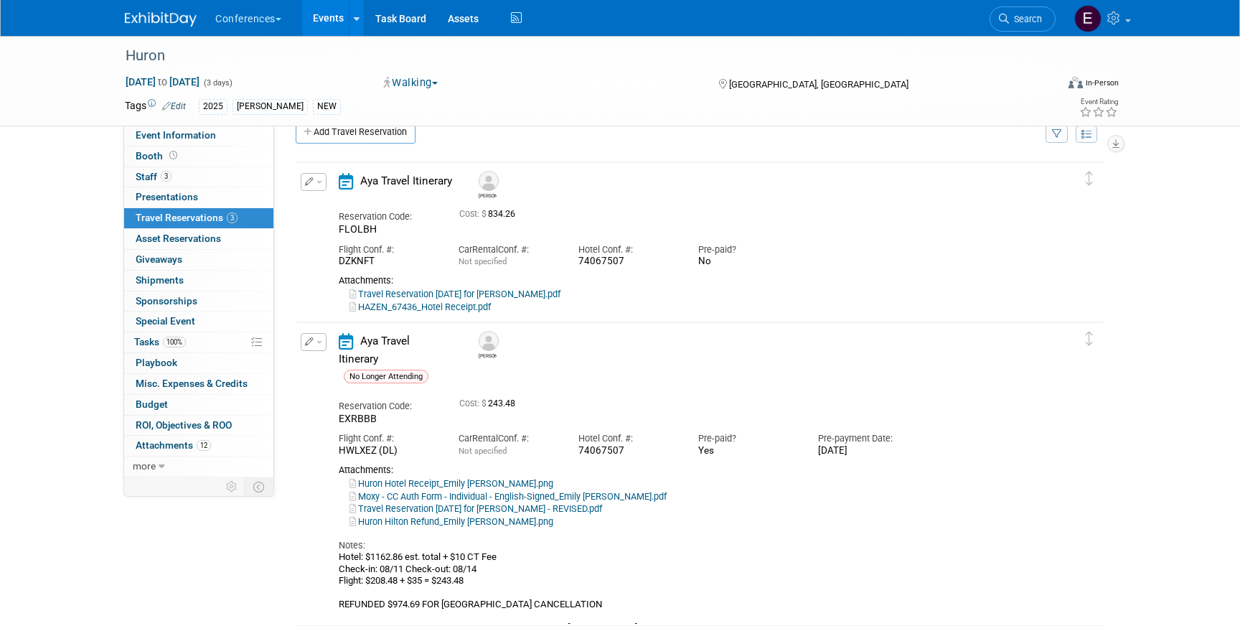
click at [310, 183] on icon "button" at bounding box center [309, 181] width 9 height 9
click at [337, 207] on button "Edit Reservation" at bounding box center [361, 207] width 121 height 21
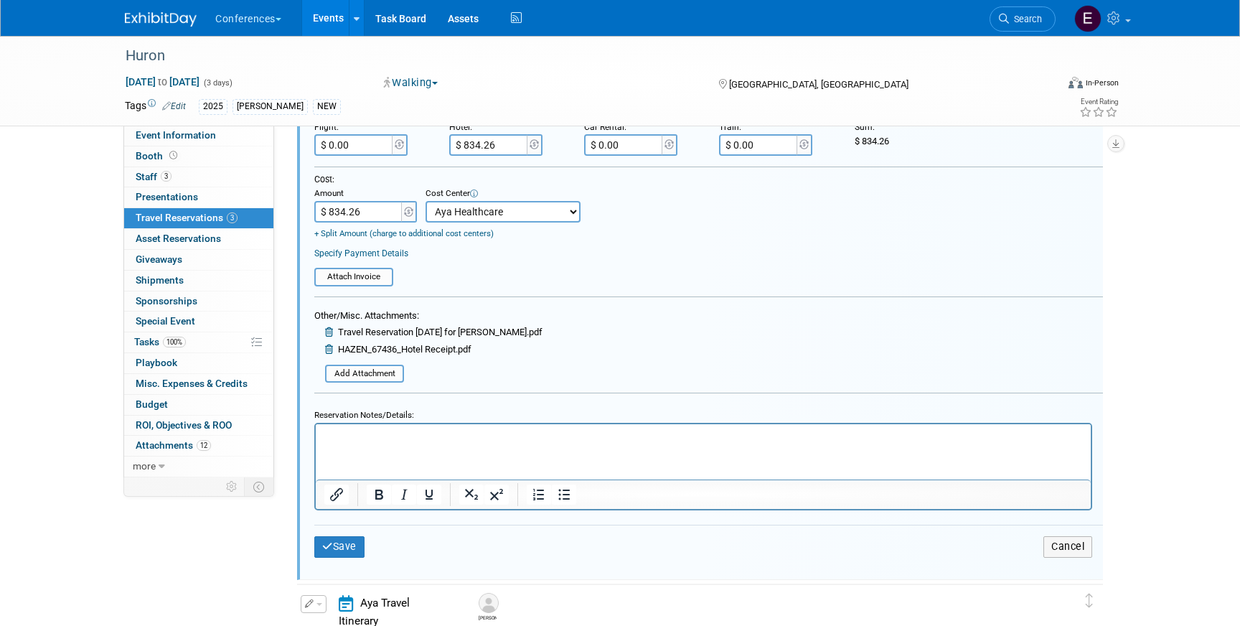
scroll to position [380, 0]
click at [336, 539] on button "Save" at bounding box center [339, 545] width 50 height 21
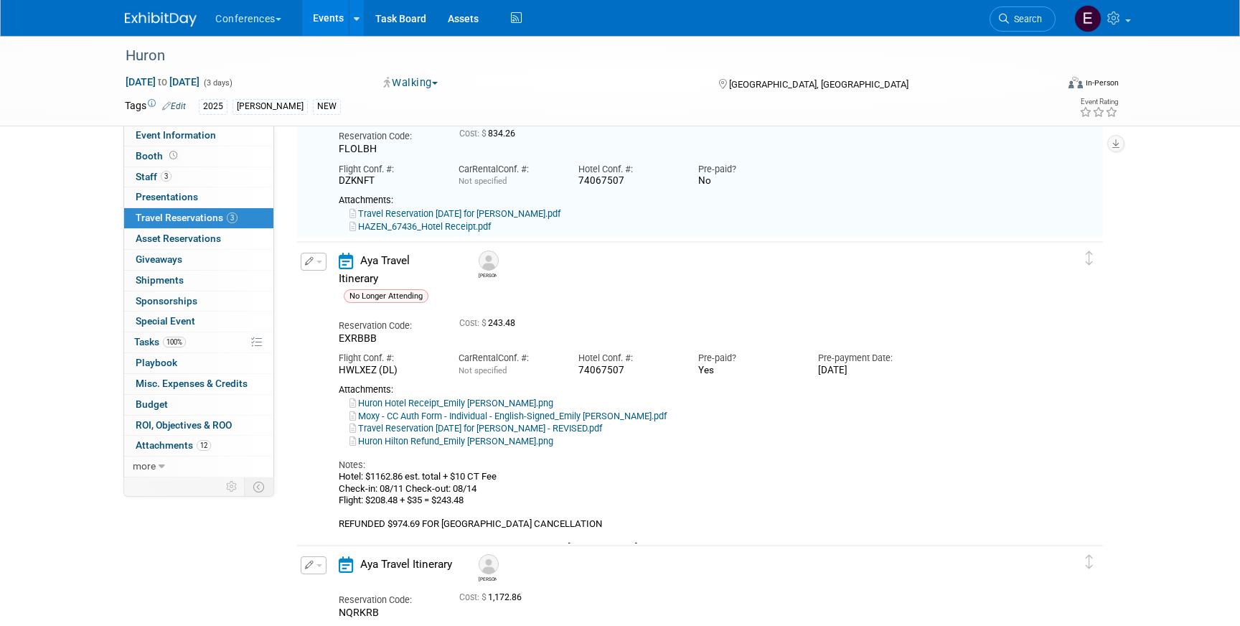
scroll to position [24, 0]
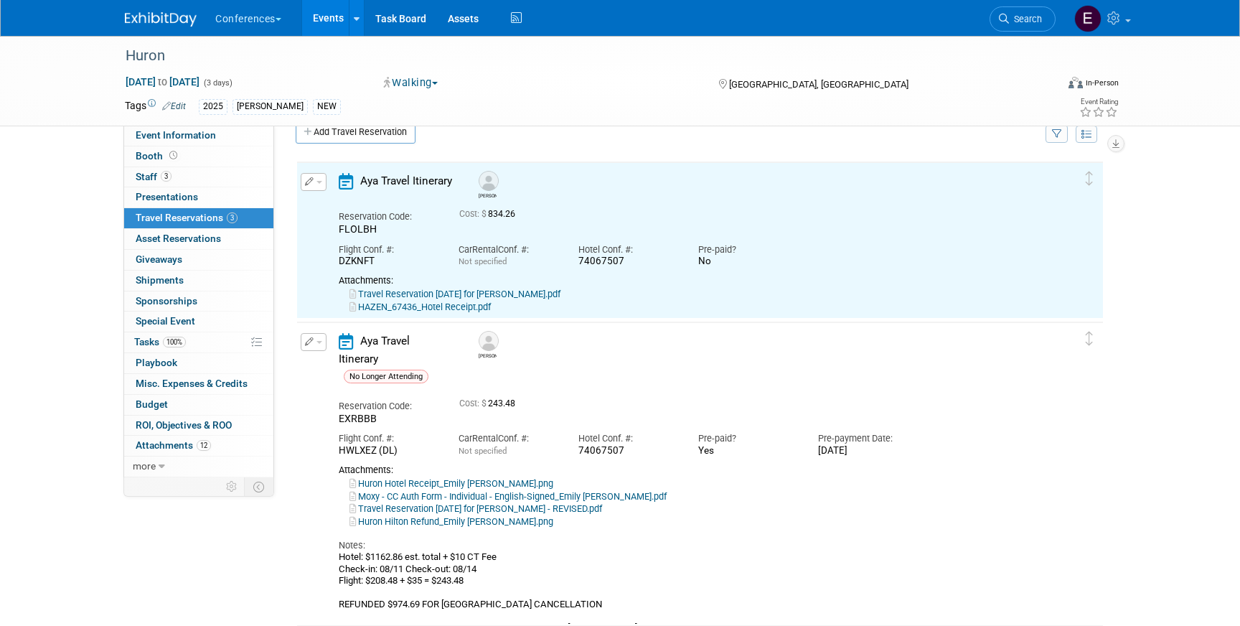
click at [137, 19] on img at bounding box center [161, 19] width 72 height 14
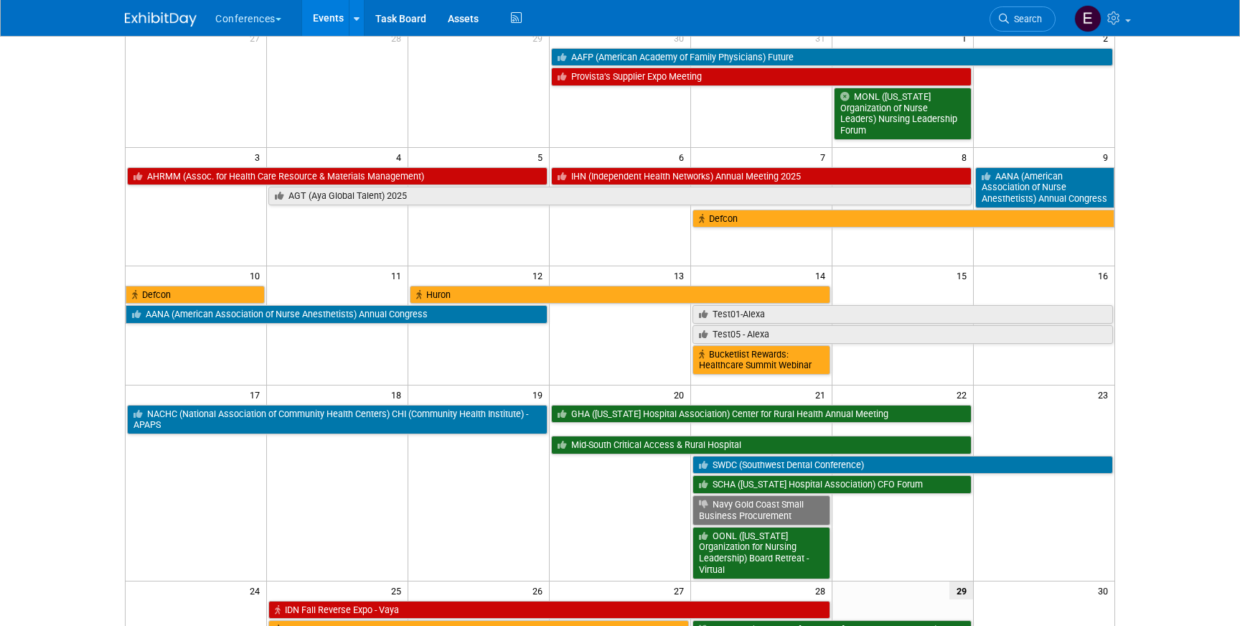
scroll to position [134, 0]
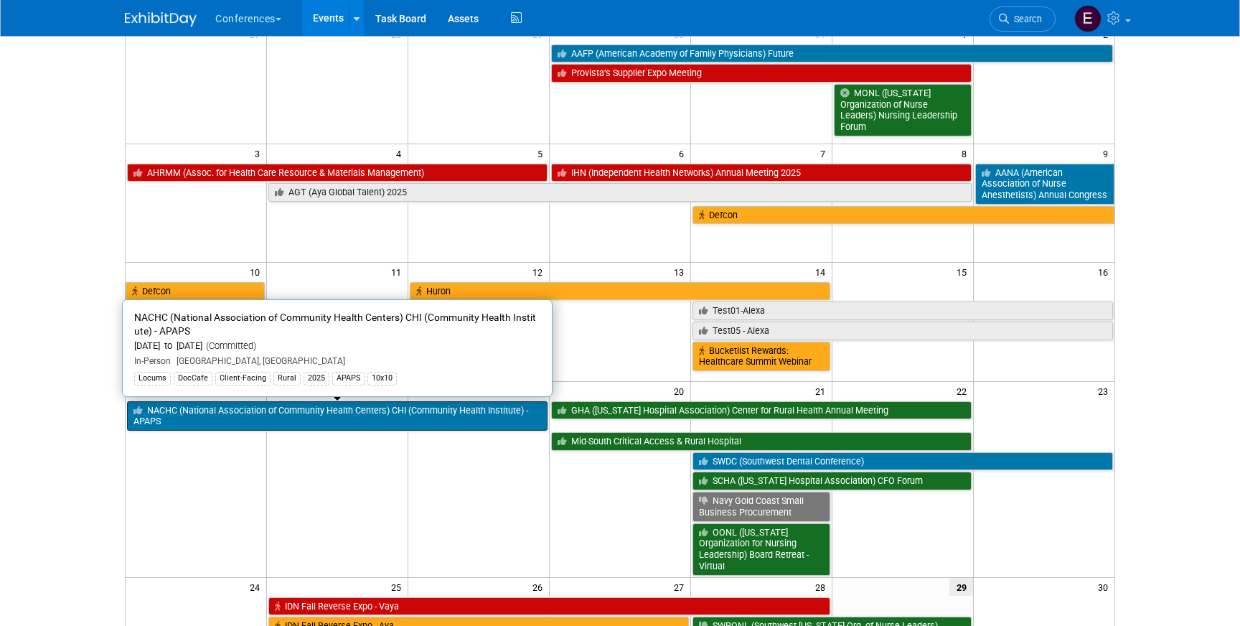
click at [405, 408] on link "NACHC (National Association of Community Health Centers) CHI (Community Health …" at bounding box center [337, 415] width 421 height 29
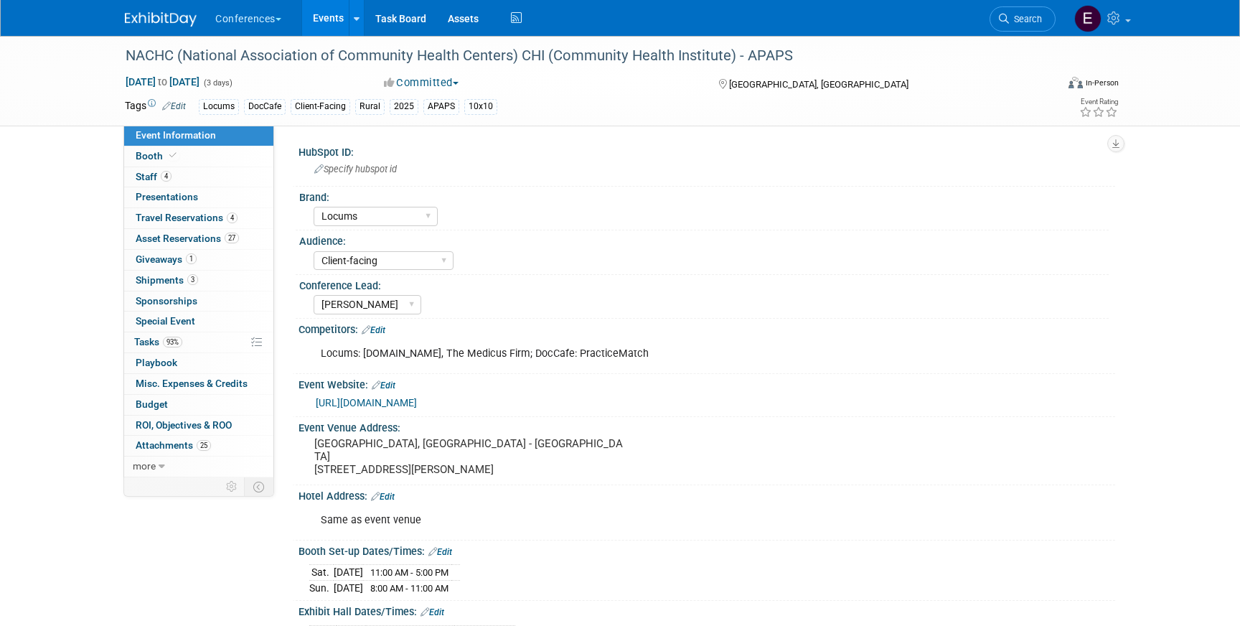
select select "Locums"
select select "Client-facing"
select select "[PERSON_NAME]"
click at [162, 250] on link "1 Giveaways 1" at bounding box center [198, 260] width 149 height 20
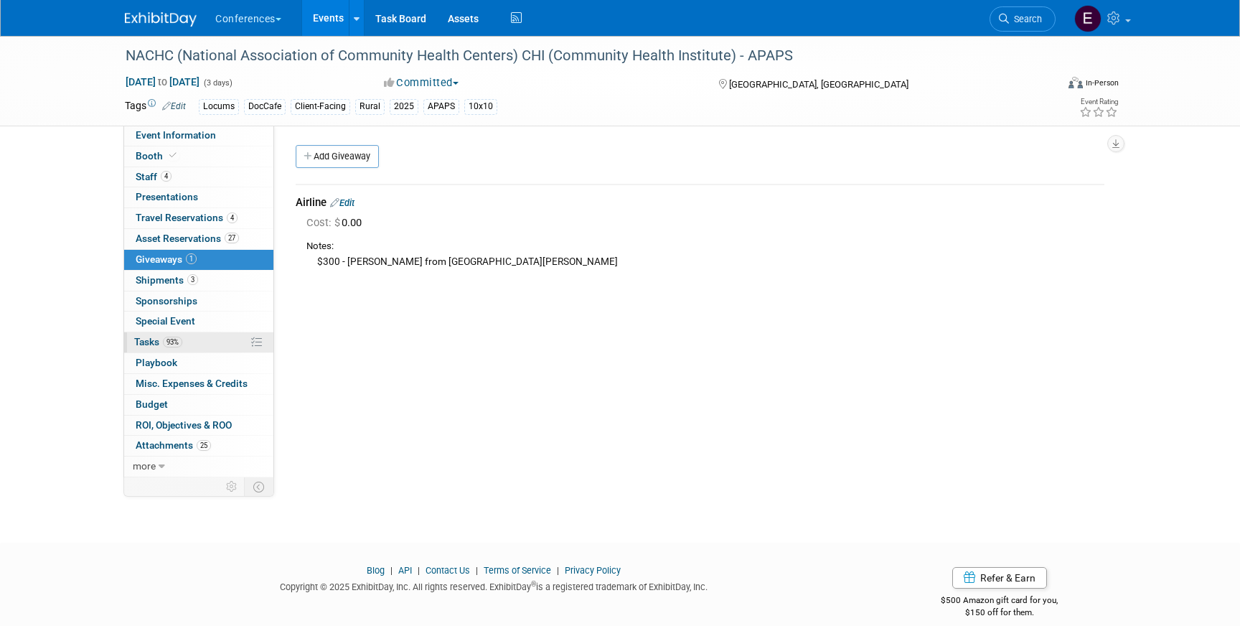
click at [193, 342] on link "93% Tasks 93%" at bounding box center [198, 342] width 149 height 20
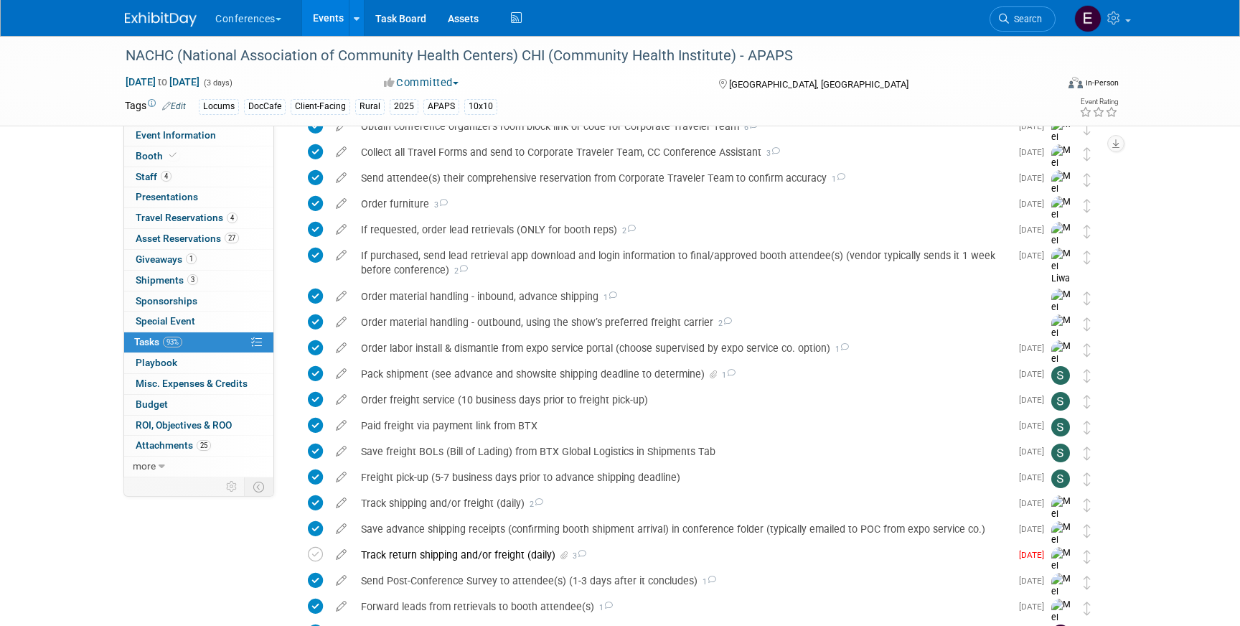
scroll to position [841, 0]
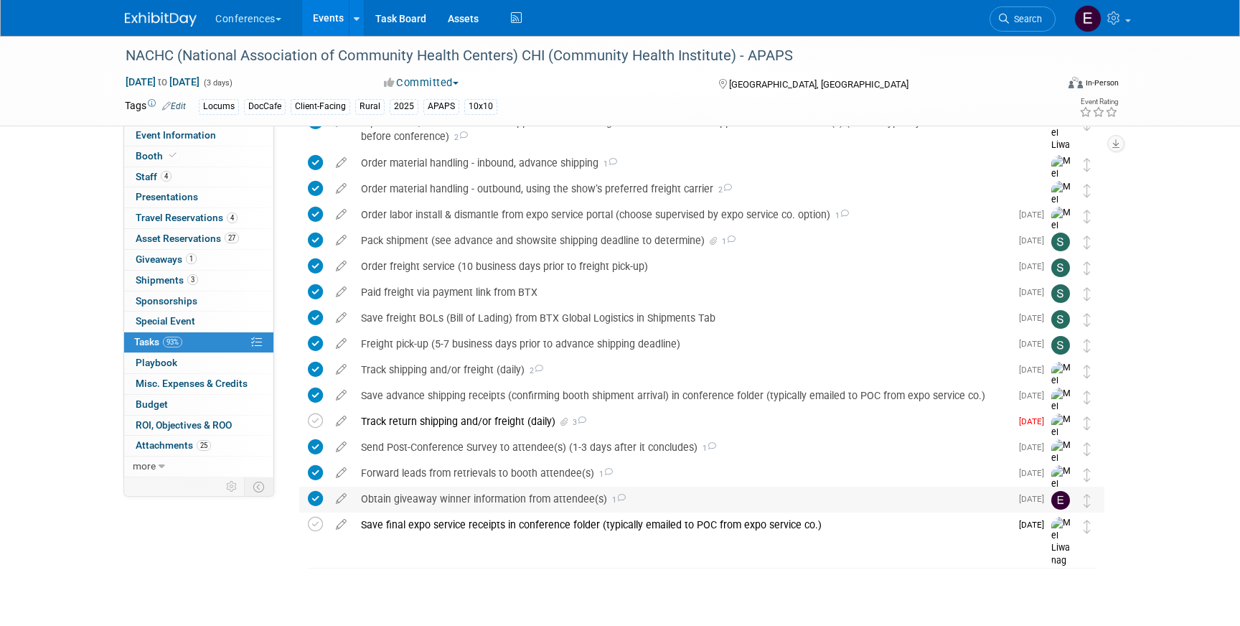
click at [470, 501] on div "Obtain giveaway winner information from attendee(s) 1" at bounding box center [682, 499] width 657 height 24
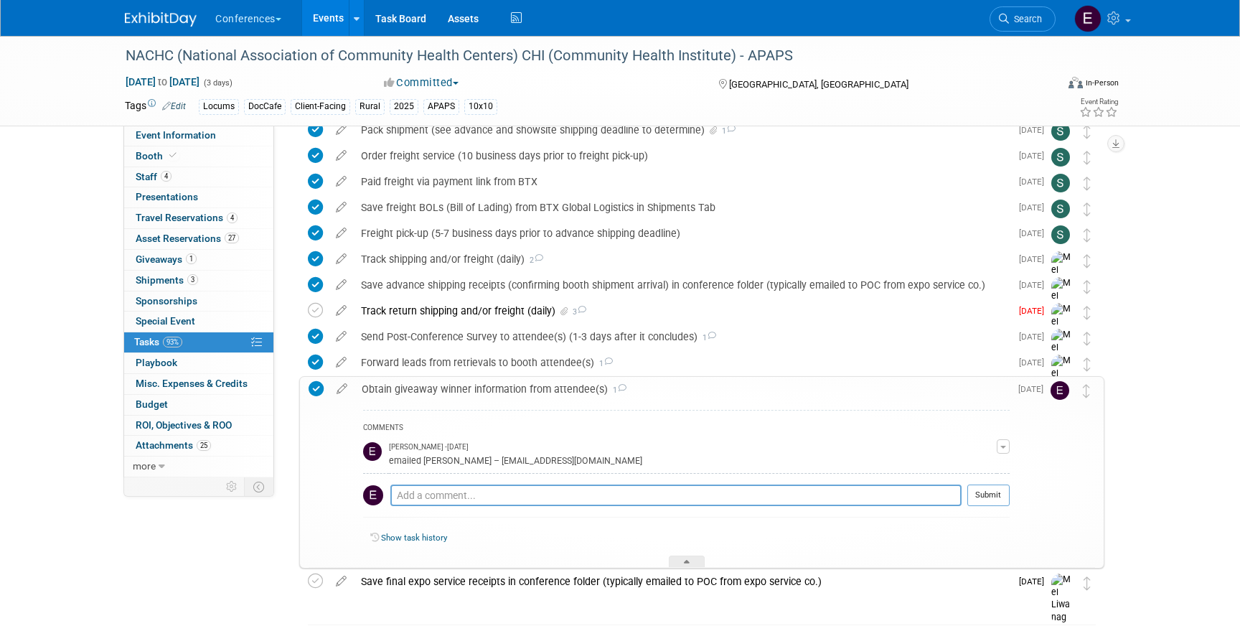
scroll to position [953, 0]
click at [238, 256] on link "1 Giveaways 1" at bounding box center [198, 260] width 149 height 20
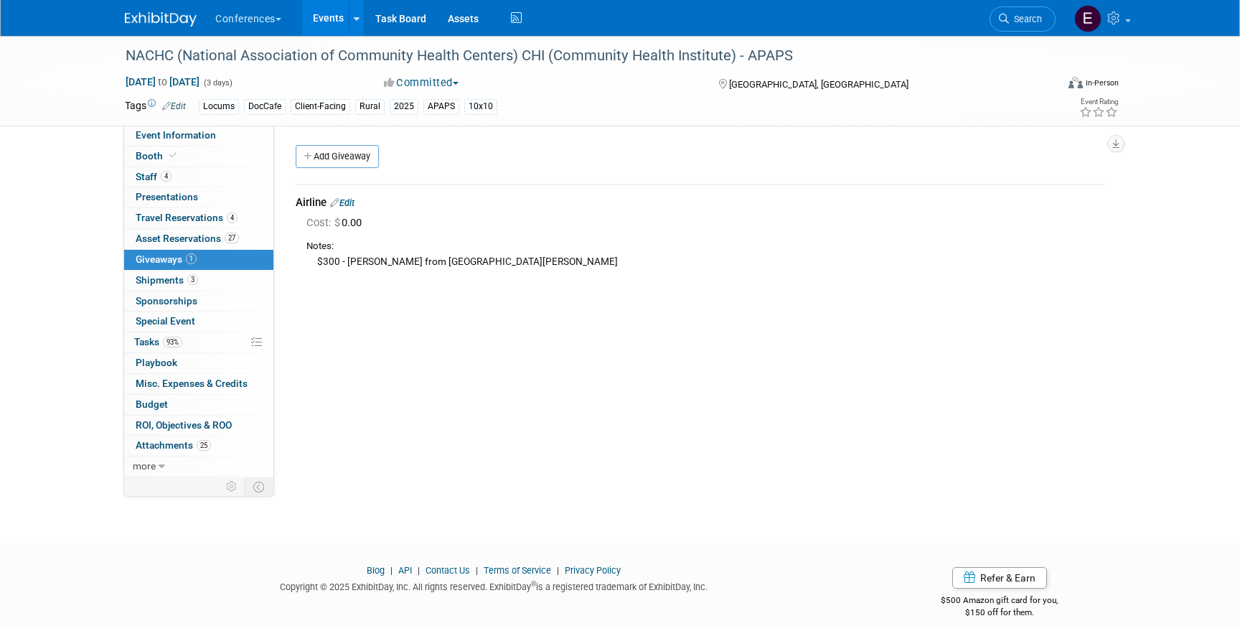
click at [154, 22] on img at bounding box center [161, 19] width 72 height 14
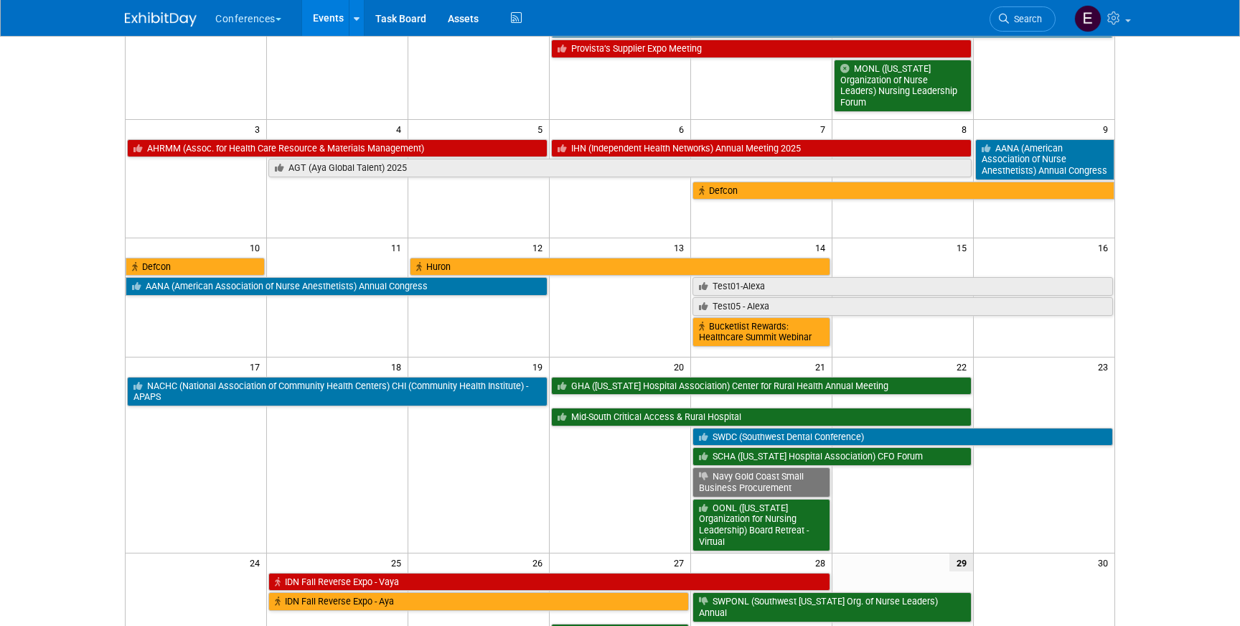
scroll to position [177, 0]
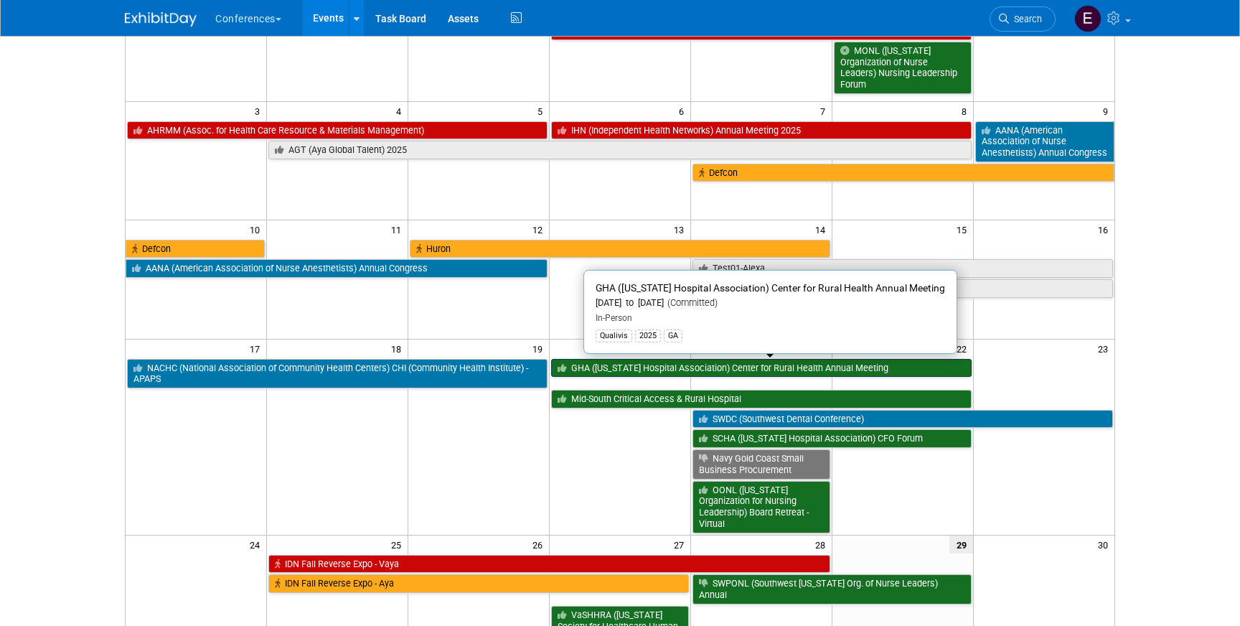
click at [586, 365] on link "GHA ([US_STATE] Hospital Association) Center for Rural Health Annual Meeting" at bounding box center [761, 368] width 421 height 19
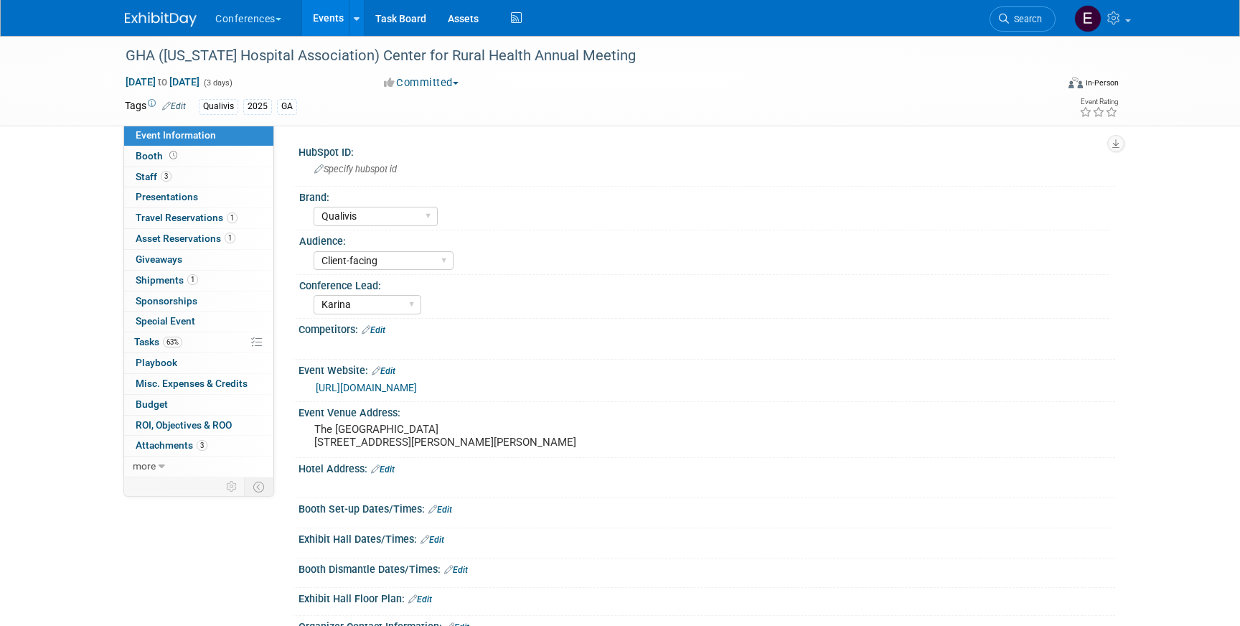
select select "Qualivis"
select select "Client-facing"
select select "Karina"
click at [169, 285] on span "Shipments 1" at bounding box center [167, 279] width 62 height 11
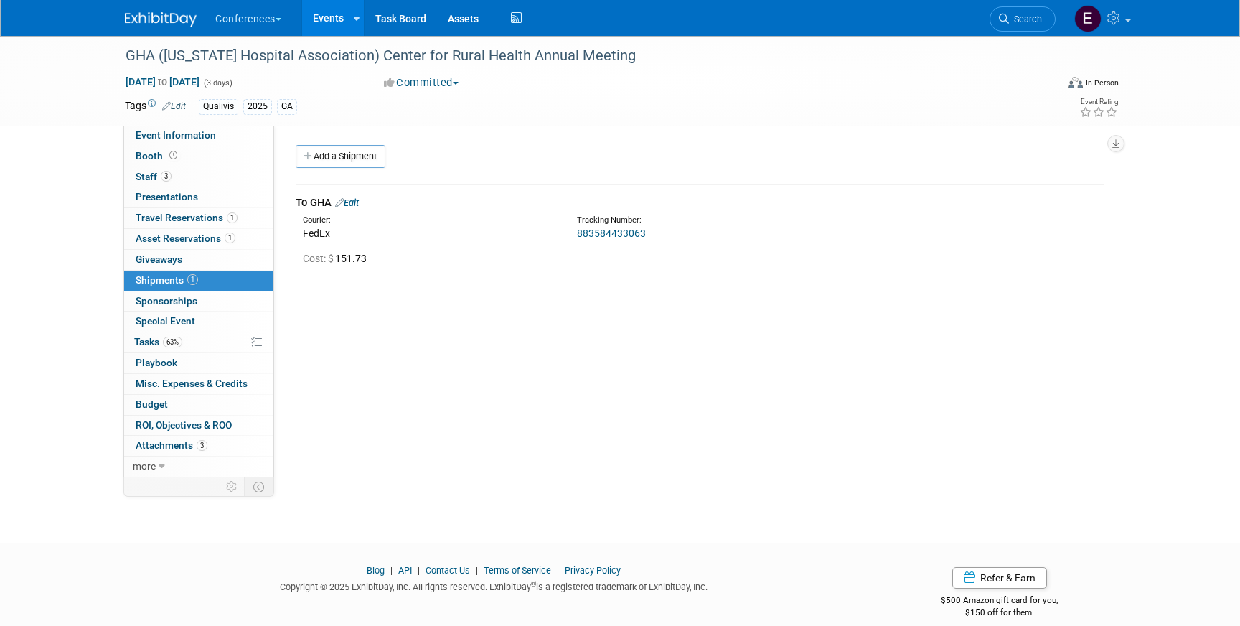
click at [358, 202] on link "Edit" at bounding box center [347, 202] width 24 height 11
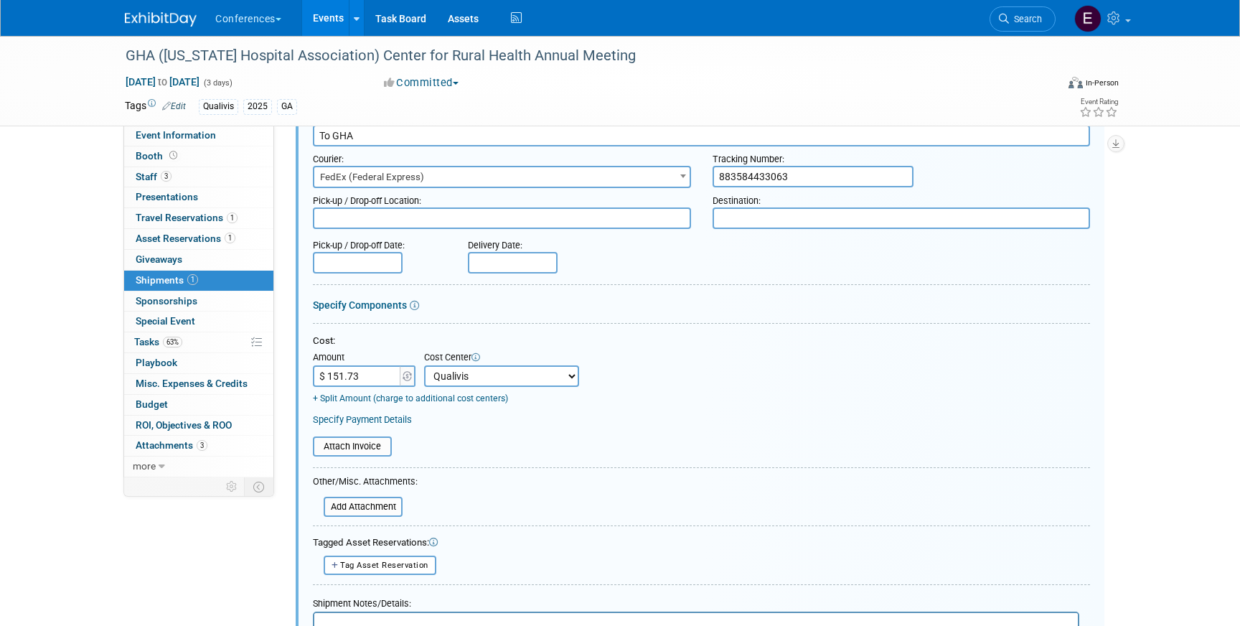
scroll to position [231, 0]
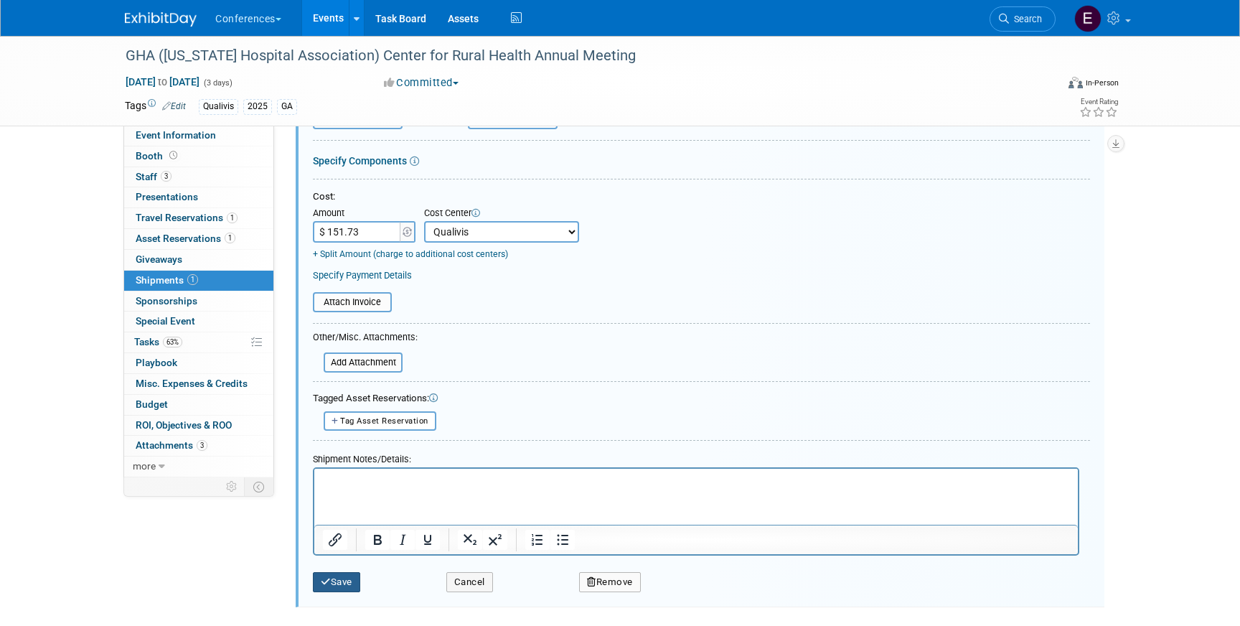
click at [338, 578] on button "Save" at bounding box center [336, 582] width 47 height 20
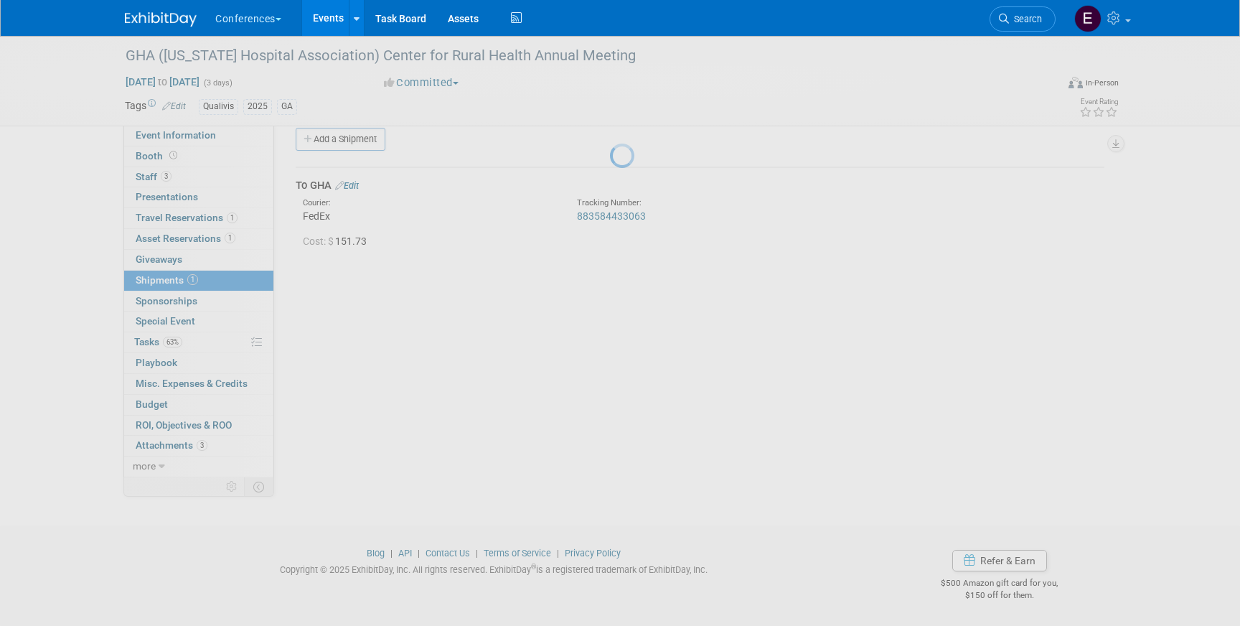
scroll to position [17, 0]
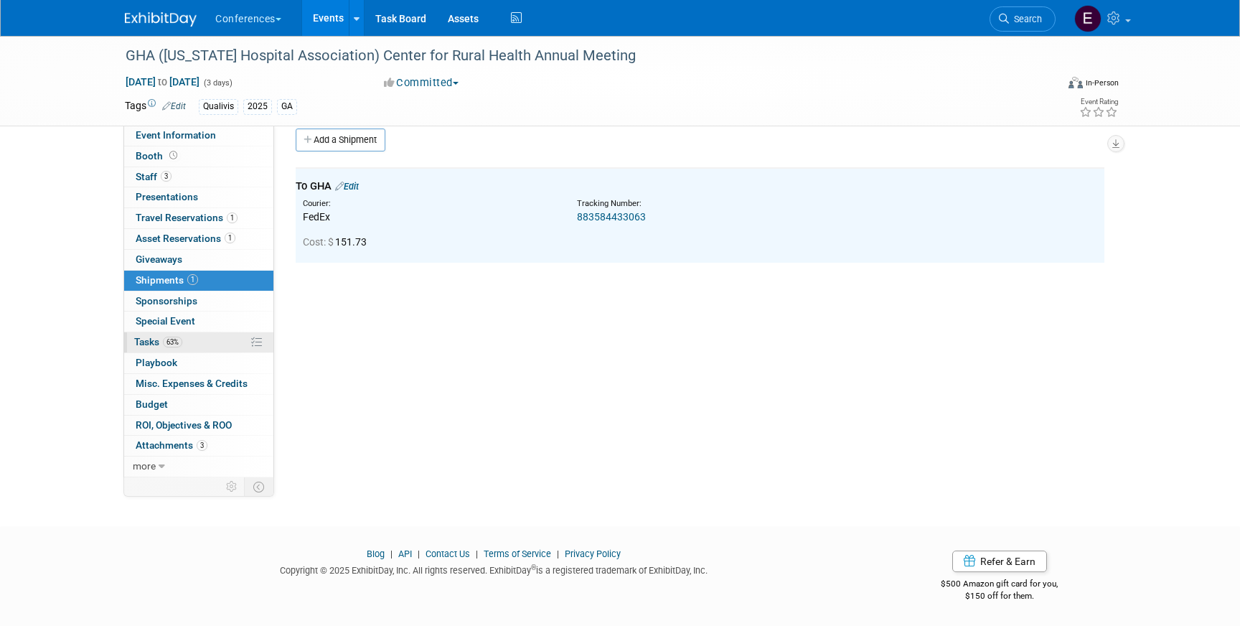
click at [214, 345] on link "63% Tasks 63%" at bounding box center [198, 342] width 149 height 20
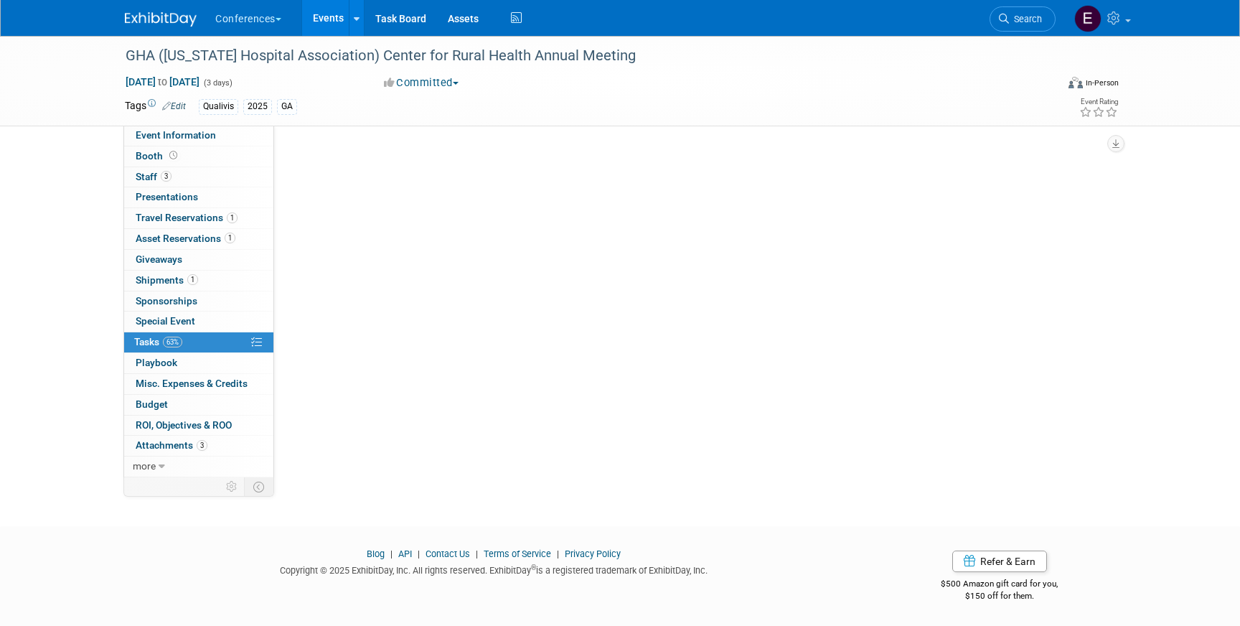
scroll to position [0, 0]
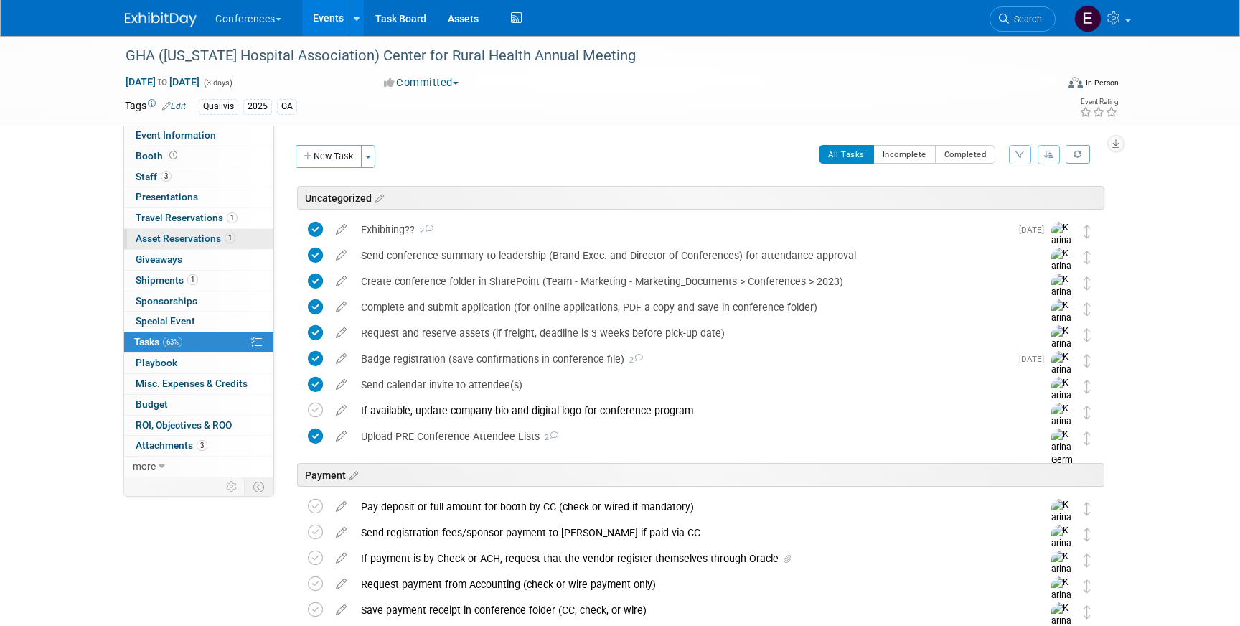
click at [181, 231] on link "1 Asset Reservations 1" at bounding box center [198, 239] width 149 height 20
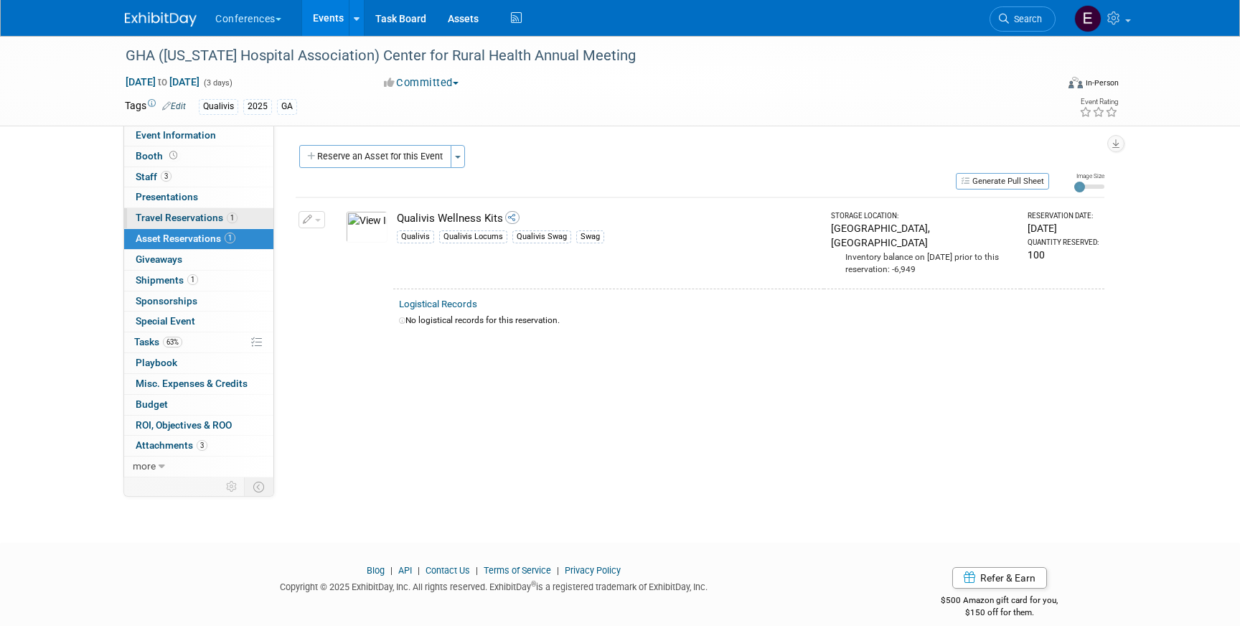
click at [216, 215] on span "Travel Reservations 1" at bounding box center [187, 217] width 102 height 11
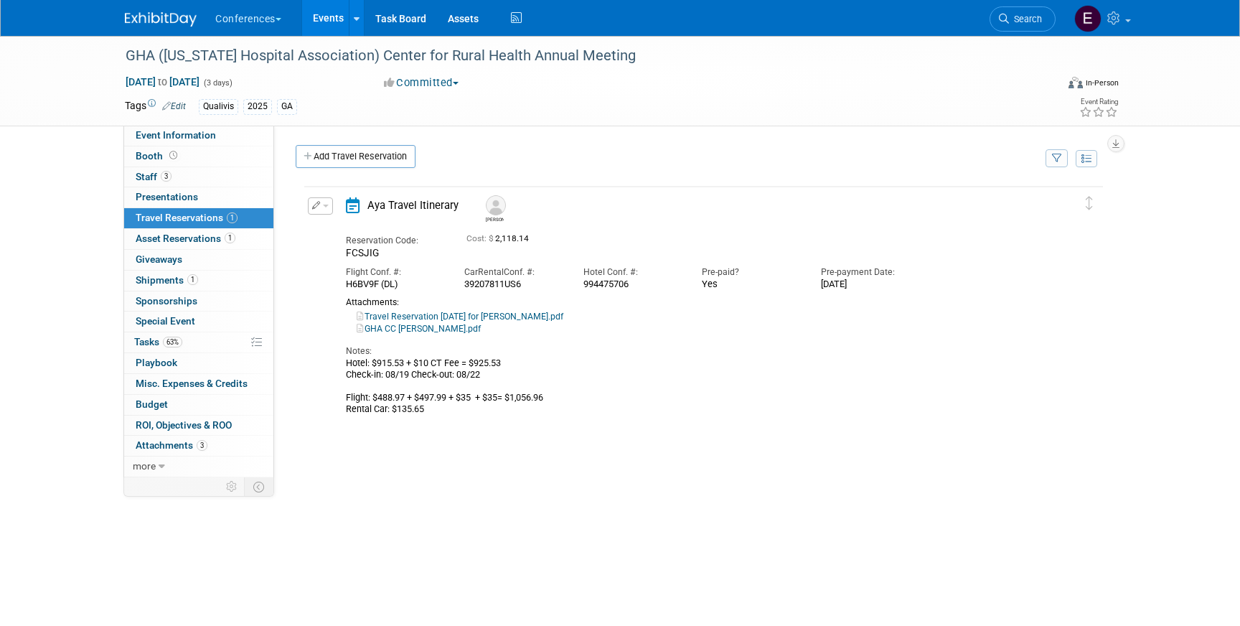
click at [319, 207] on icon "button" at bounding box center [316, 205] width 9 height 8
click at [356, 228] on button "Edit Reservation" at bounding box center [369, 230] width 121 height 21
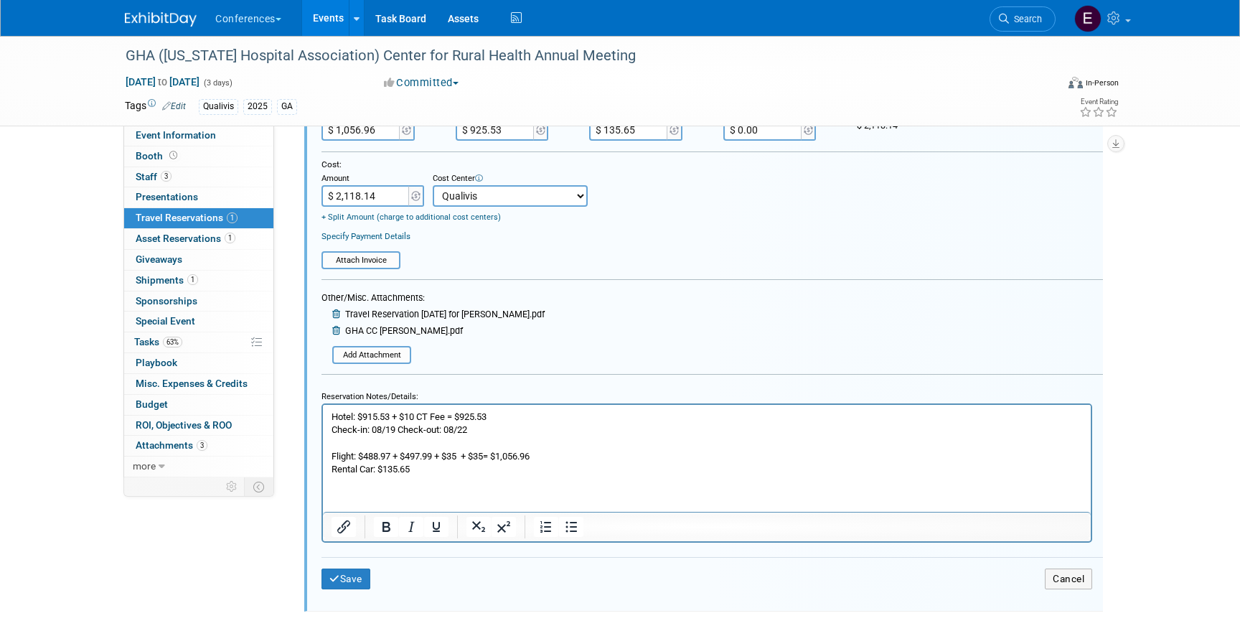
scroll to position [413, 0]
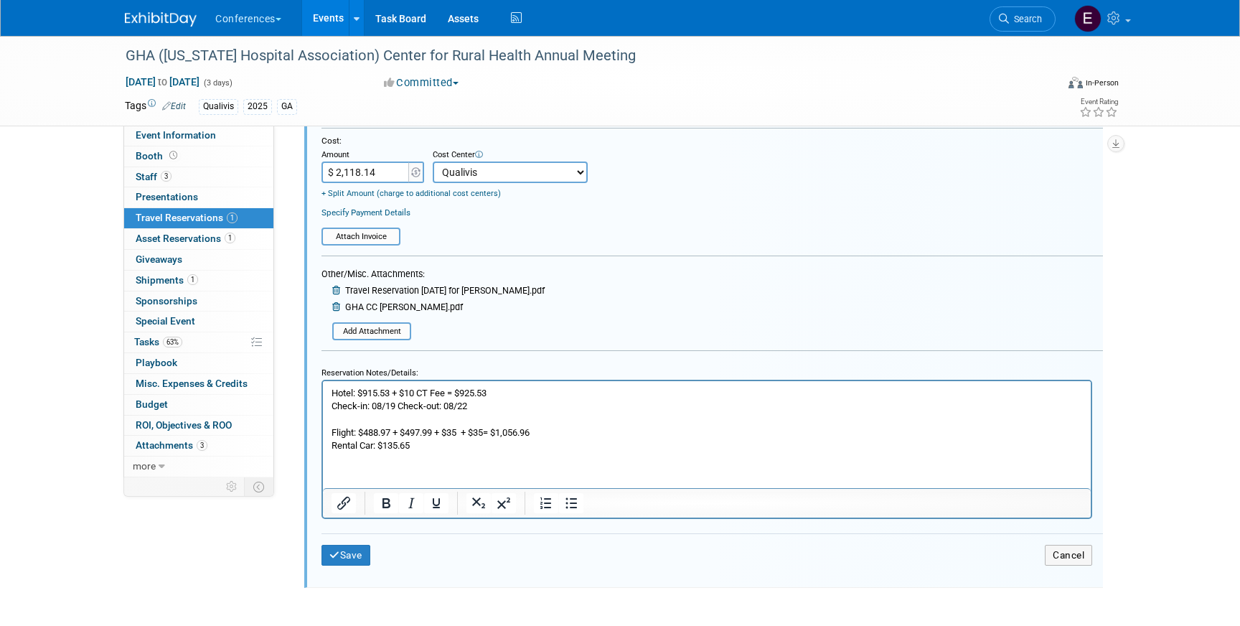
click at [347, 569] on div "Save Cancel" at bounding box center [713, 554] width 782 height 43
click at [343, 559] on button "Save" at bounding box center [346, 555] width 49 height 21
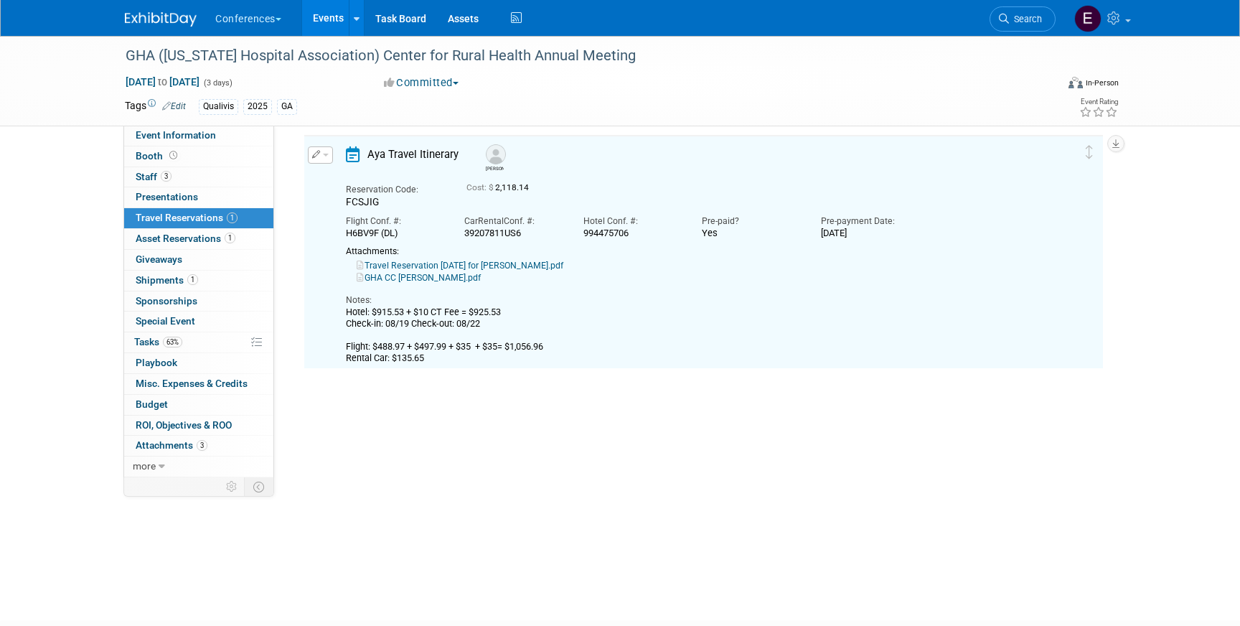
scroll to position [24, 0]
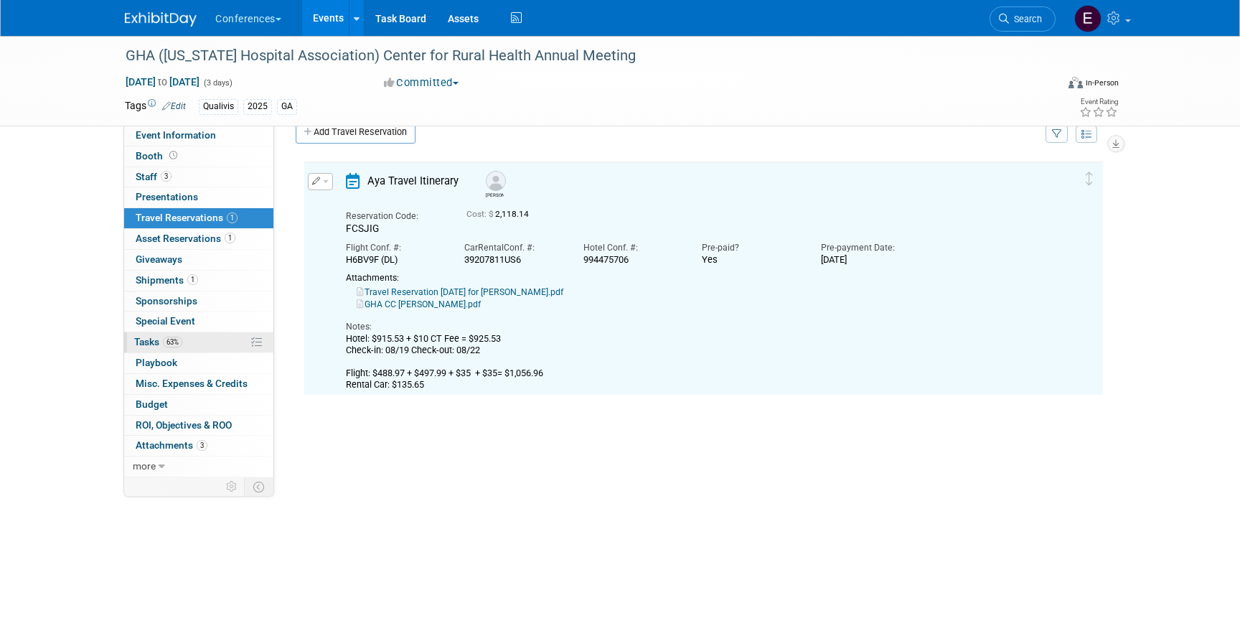
click at [216, 342] on link "63% Tasks 63%" at bounding box center [198, 342] width 149 height 20
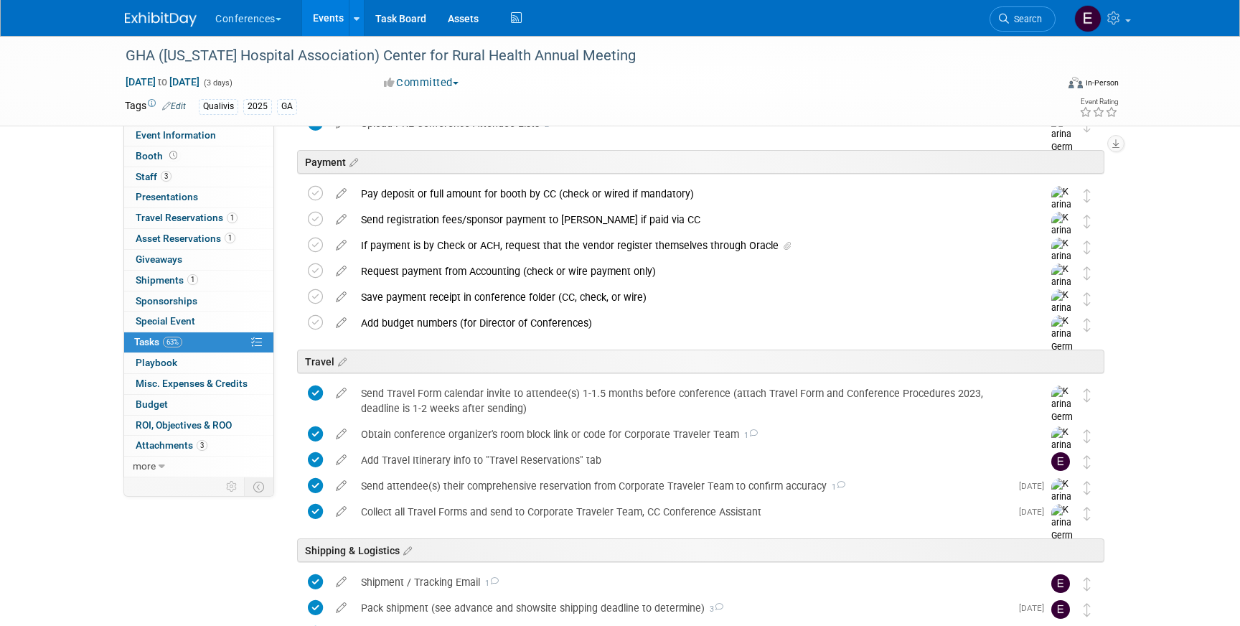
scroll to position [570, 0]
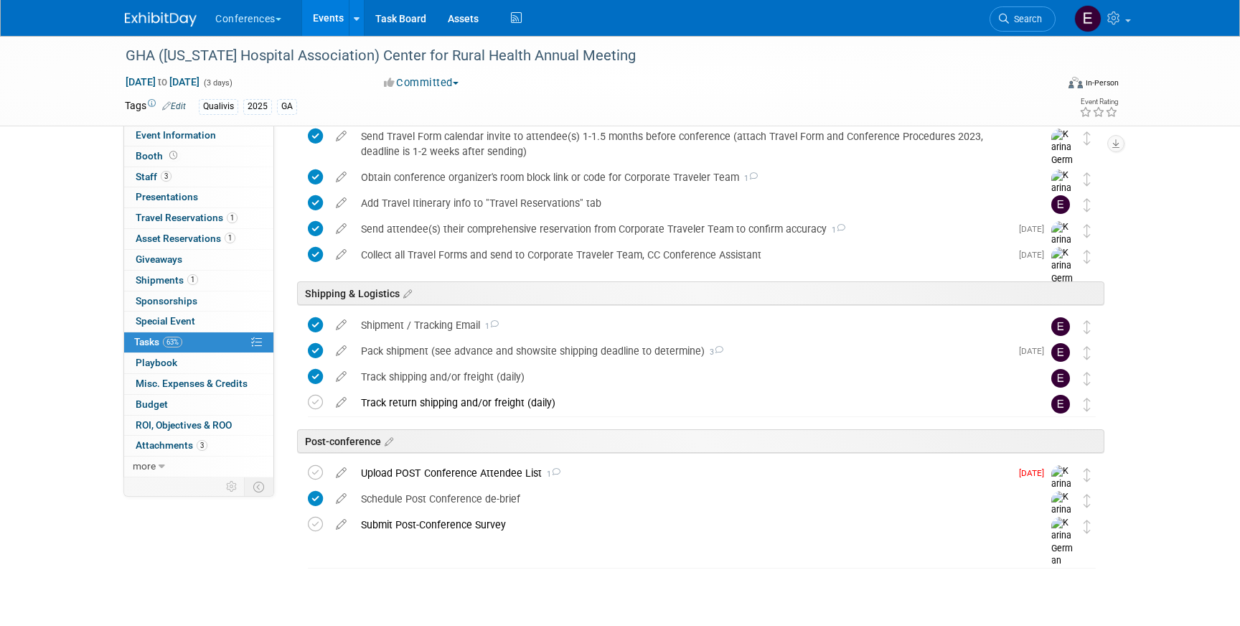
click at [171, 12] on img at bounding box center [161, 19] width 72 height 14
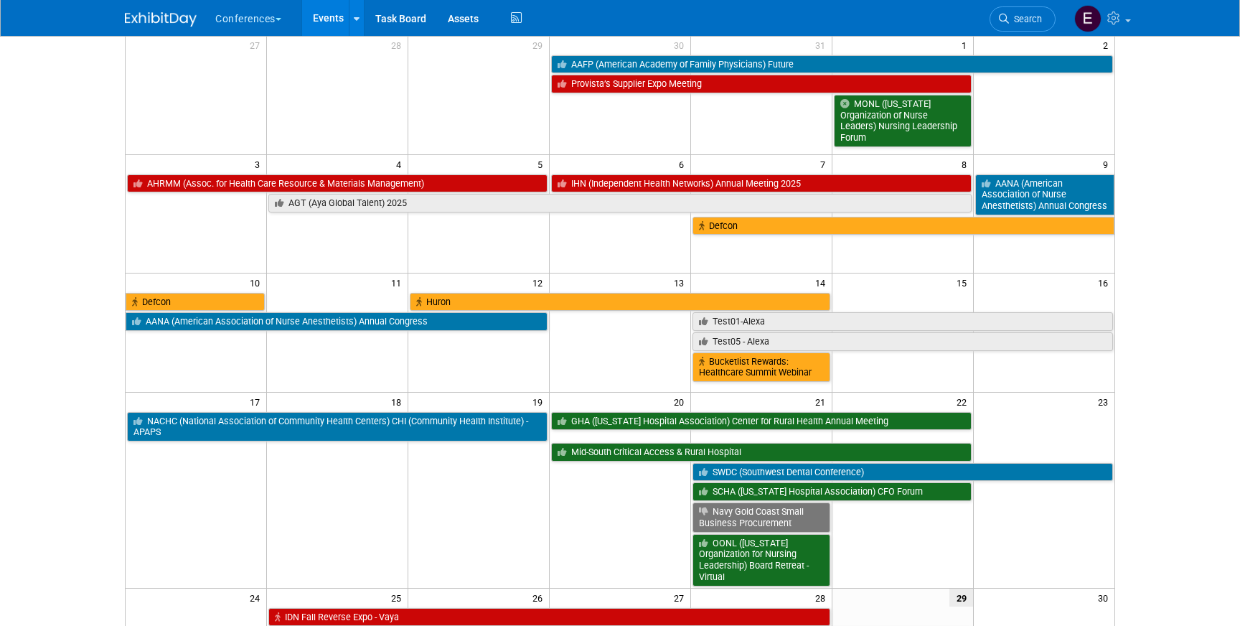
scroll to position [133, 0]
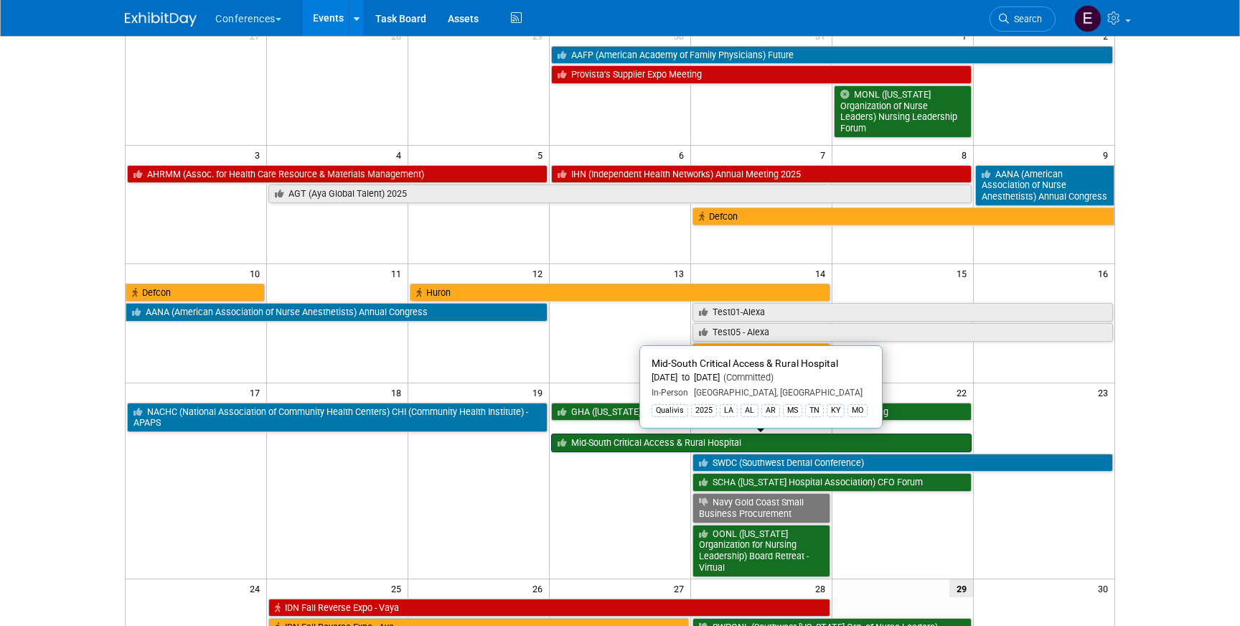
click at [605, 443] on link "Mid-South Critical Access & Rural Hospital" at bounding box center [761, 443] width 421 height 19
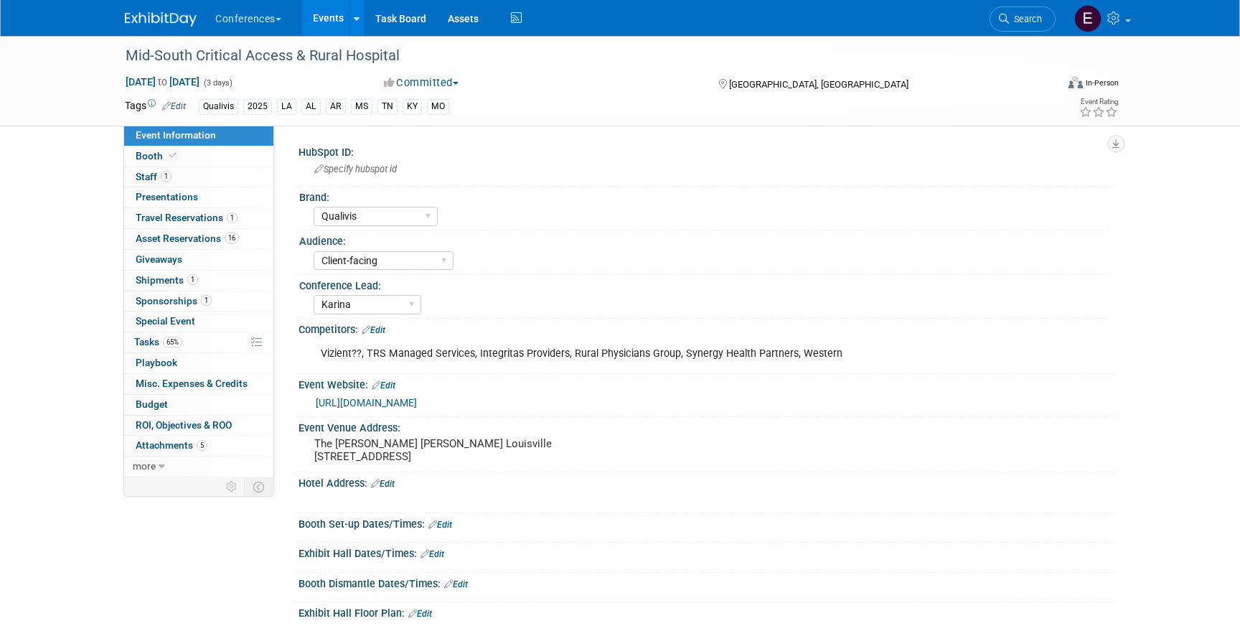
select select "Qualivis"
select select "Client-facing"
select select "Karina"
click at [163, 277] on span "Shipments 1" at bounding box center [167, 279] width 62 height 11
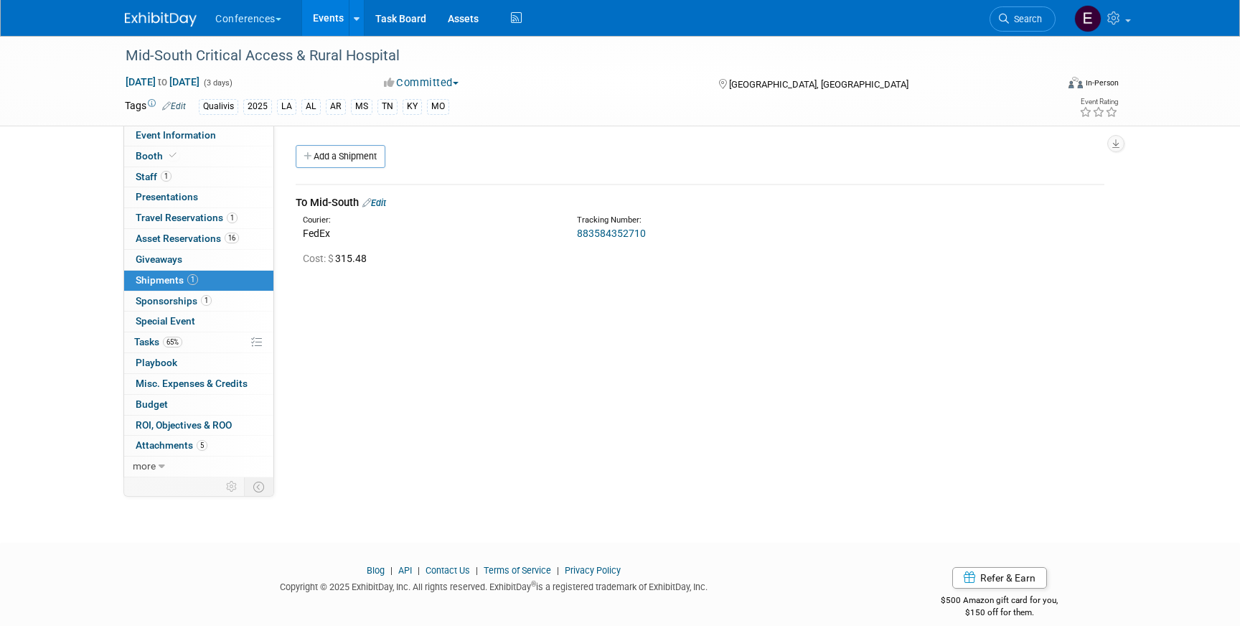
click at [386, 202] on link "Edit" at bounding box center [374, 202] width 24 height 11
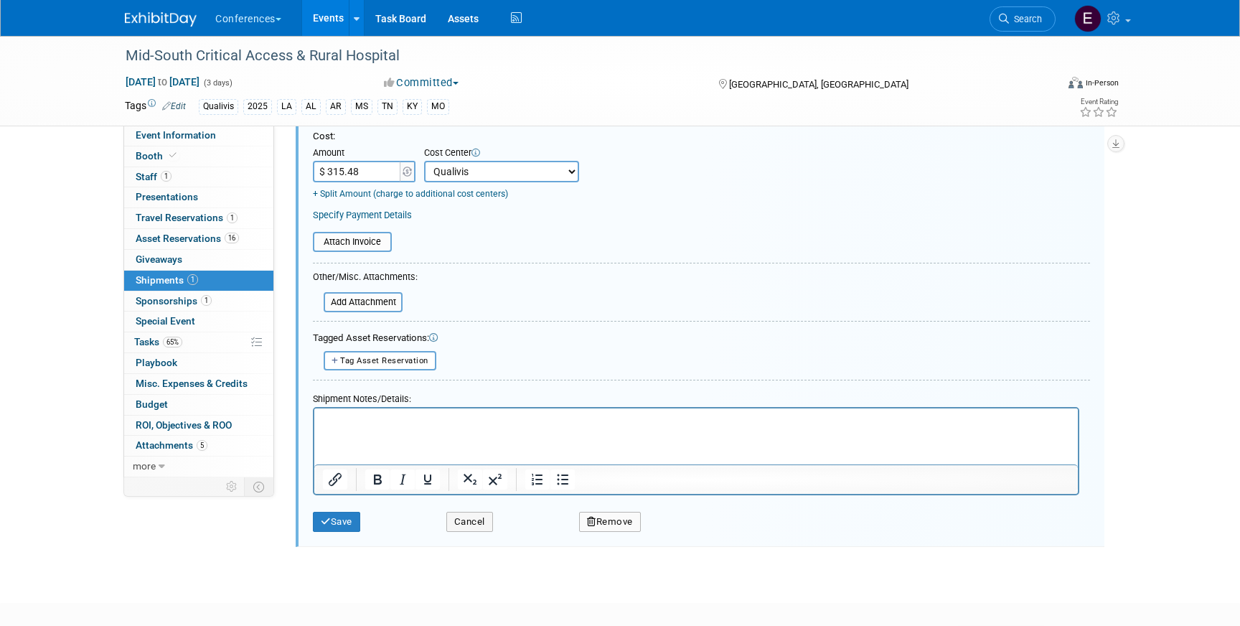
scroll to position [291, 0]
click at [327, 522] on icon "submit" at bounding box center [326, 522] width 10 height 9
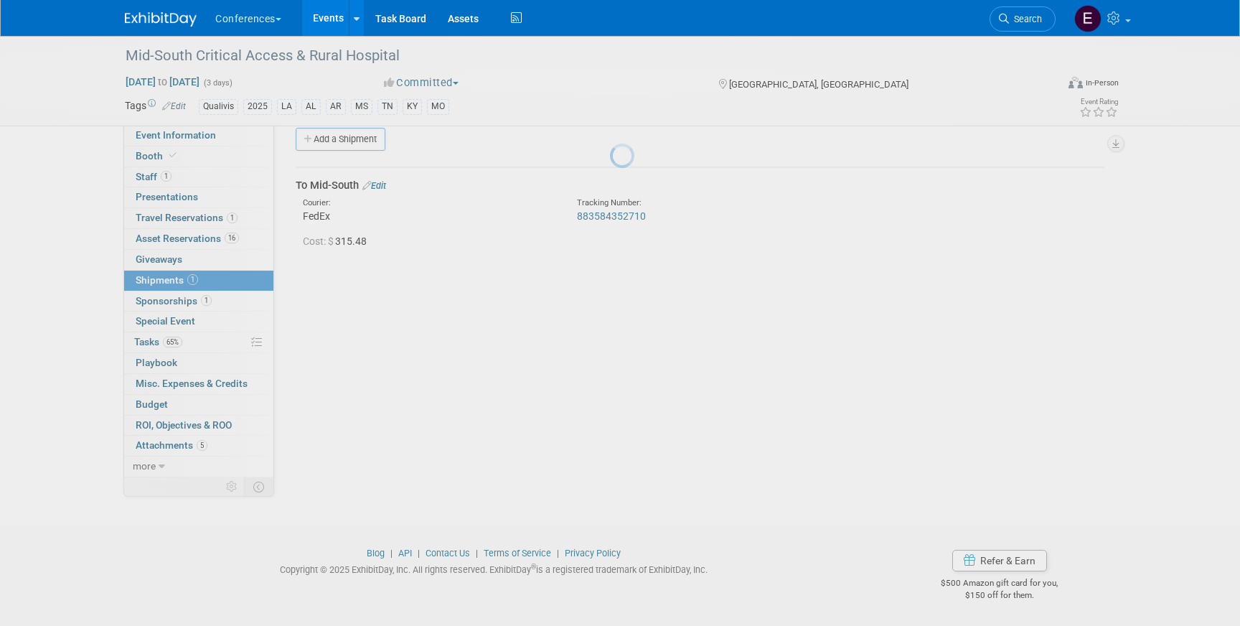
scroll to position [17, 0]
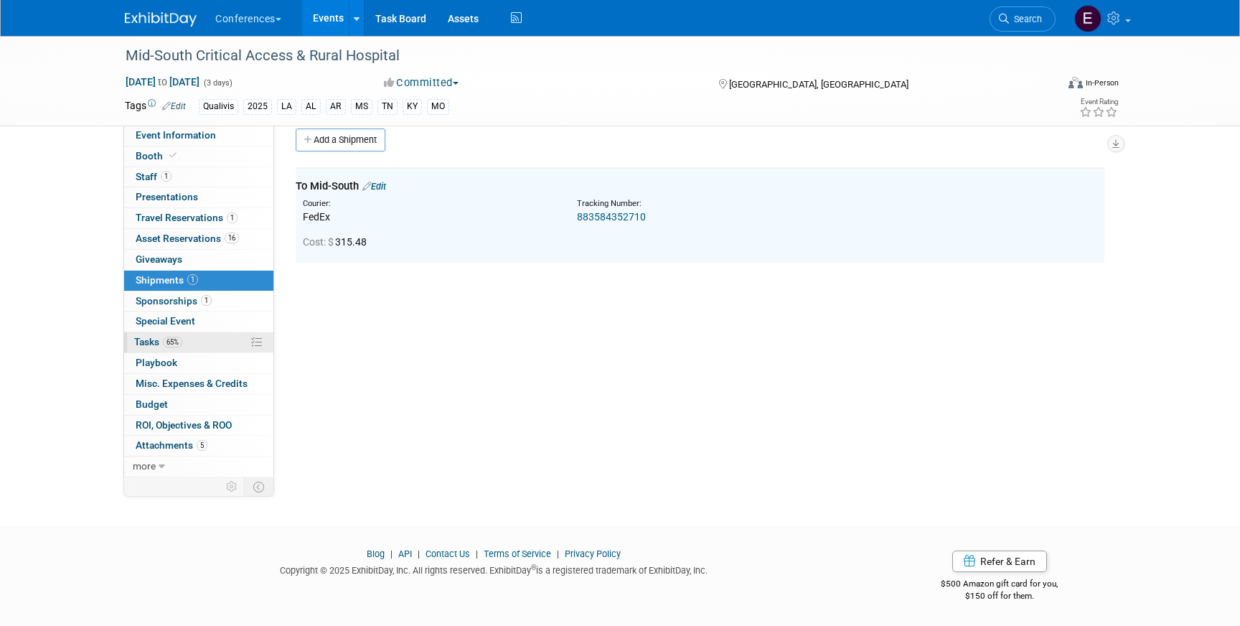
click at [207, 338] on link "65% Tasks 65%" at bounding box center [198, 342] width 149 height 20
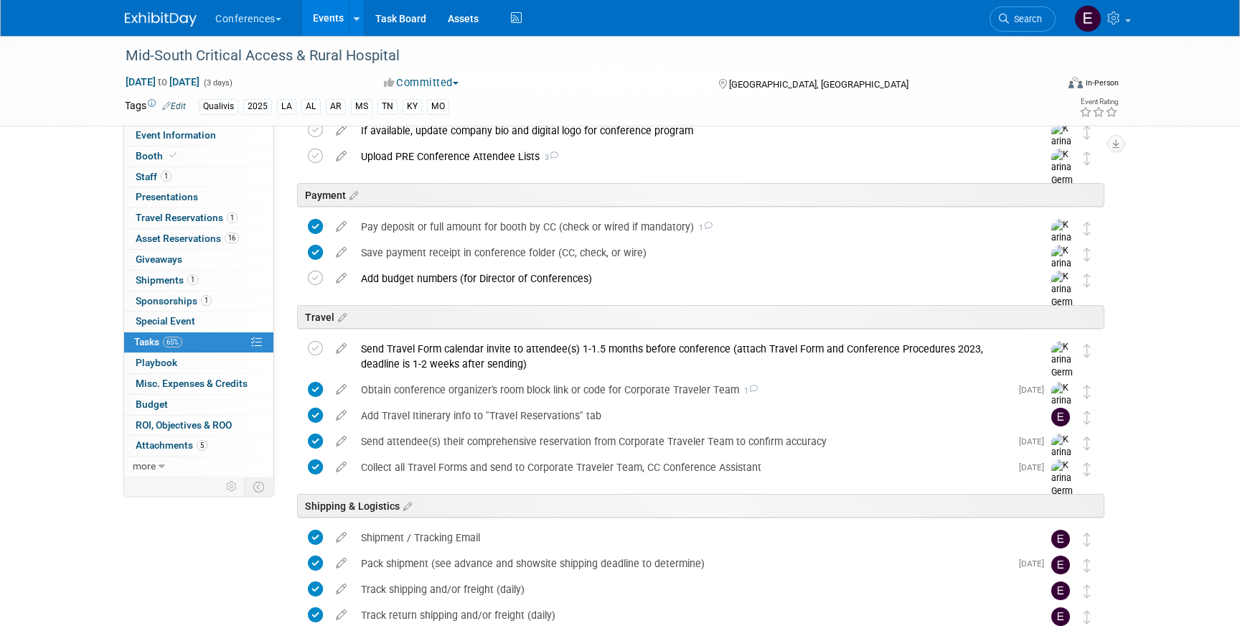
scroll to position [544, 0]
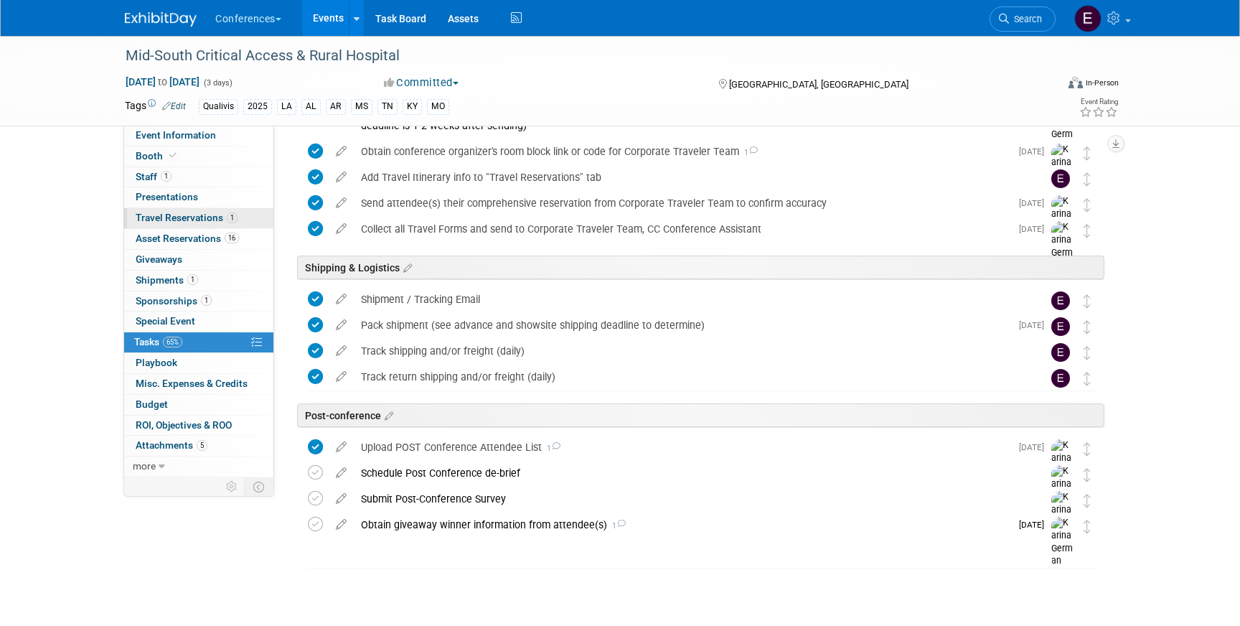
click at [182, 223] on span "Travel Reservations 1" at bounding box center [187, 217] width 102 height 11
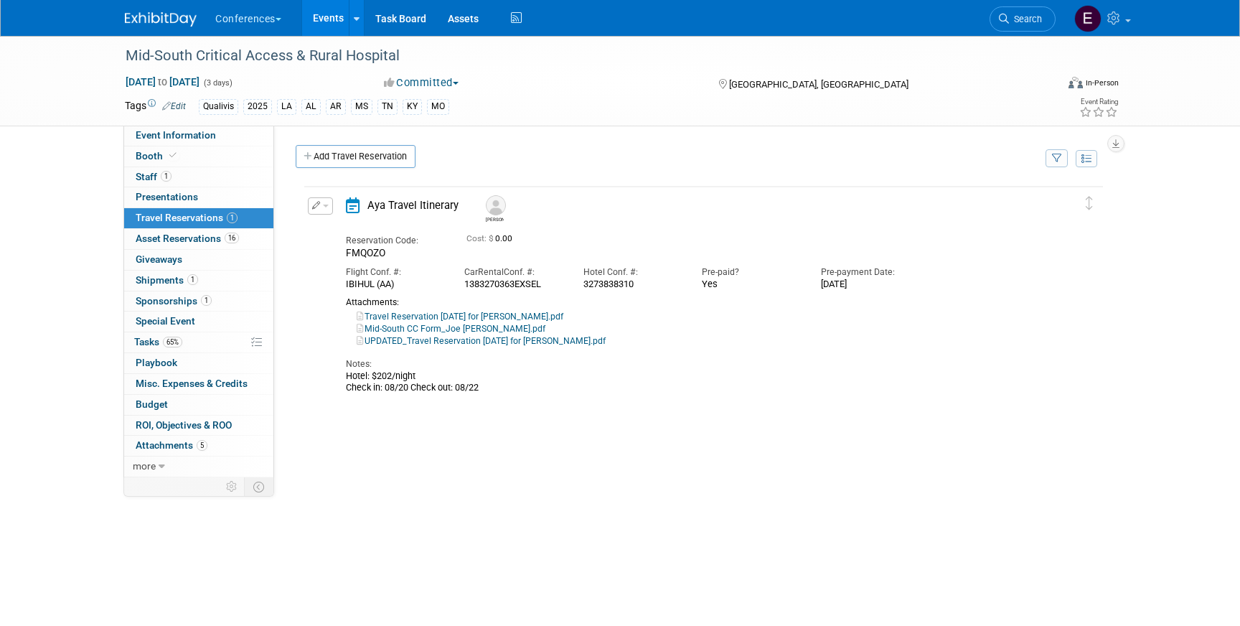
click at [317, 207] on icon "button" at bounding box center [316, 205] width 9 height 8
click at [340, 223] on button "Edit Reservation" at bounding box center [369, 230] width 121 height 21
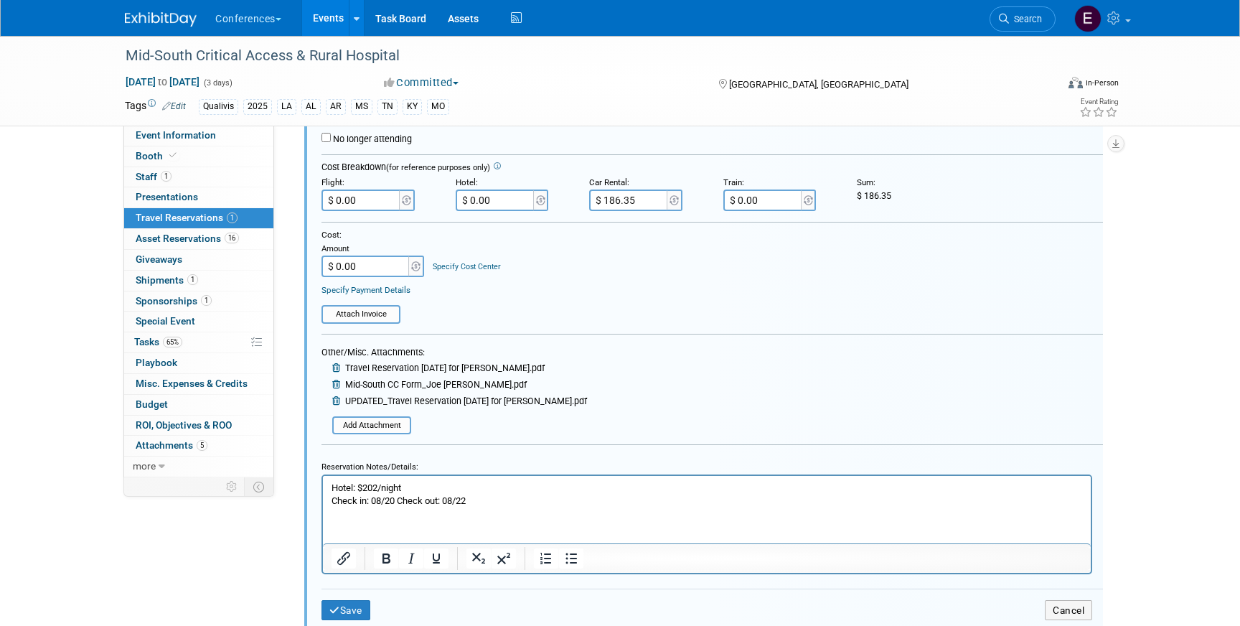
scroll to position [317, 0]
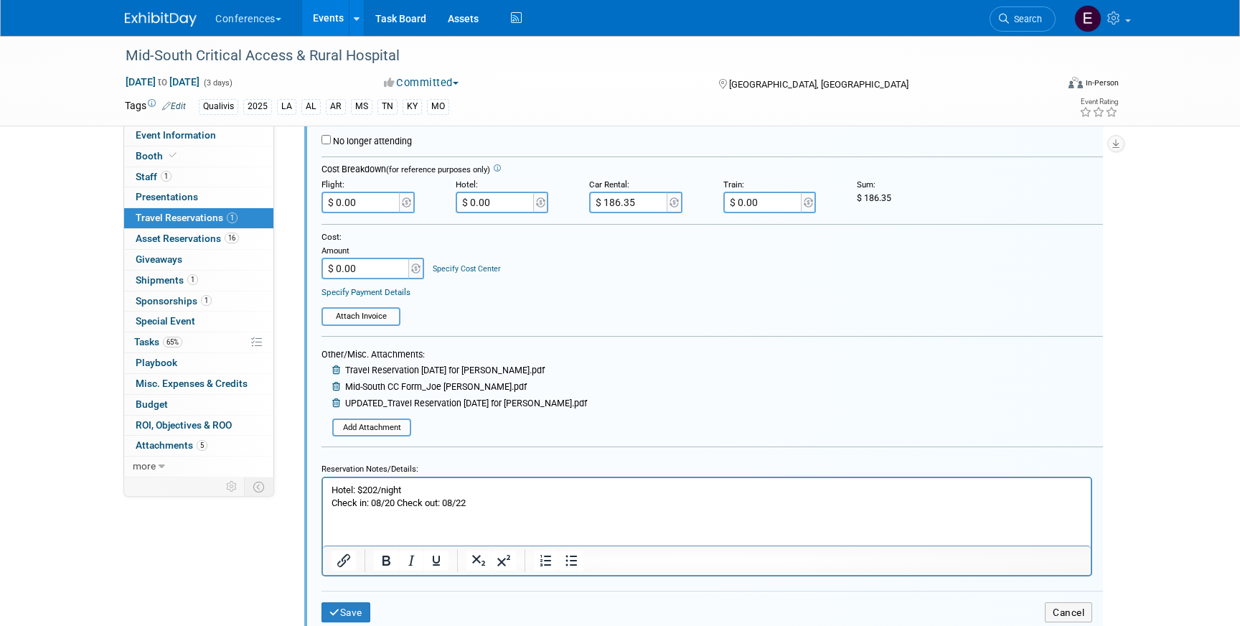
click at [506, 205] on input "$ 0.00" at bounding box center [496, 203] width 80 height 22
type input "$ 467.94"
click at [430, 490] on p "Hotel: $202/night Check in: 08/20 Check out: 08/22" at bounding box center [708, 496] width 752 height 26
drag, startPoint x: 430, startPoint y: 490, endPoint x: 368, endPoint y: 490, distance: 62.4
click at [368, 490] on p "Hotel: $202/night Check in: 08/20 Check out: 08/22" at bounding box center [708, 496] width 752 height 26
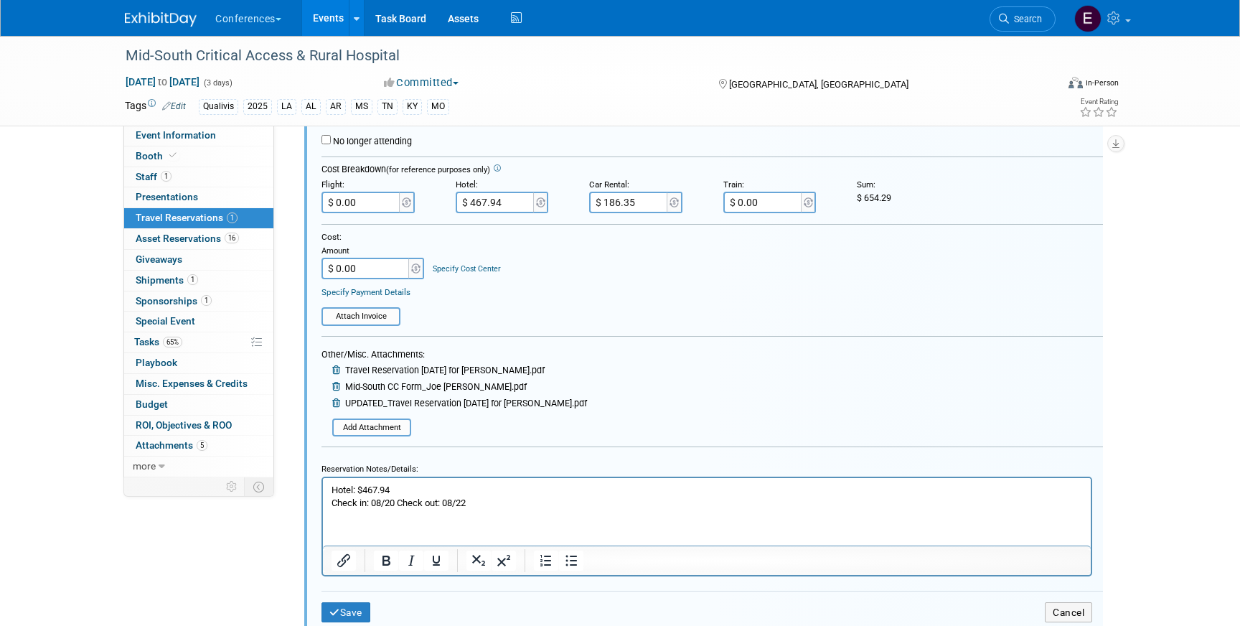
click at [427, 487] on p "Hotel: $467.94" at bounding box center [708, 489] width 752 height 13
drag, startPoint x: 479, startPoint y: 490, endPoint x: 429, endPoint y: 490, distance: 51.0
click at [429, 490] on p "Hotel: $467.94 + $10 = $477.94" at bounding box center [708, 489] width 752 height 13
copy p "$477.94"
click at [506, 200] on input "$ 467.94" at bounding box center [496, 203] width 80 height 22
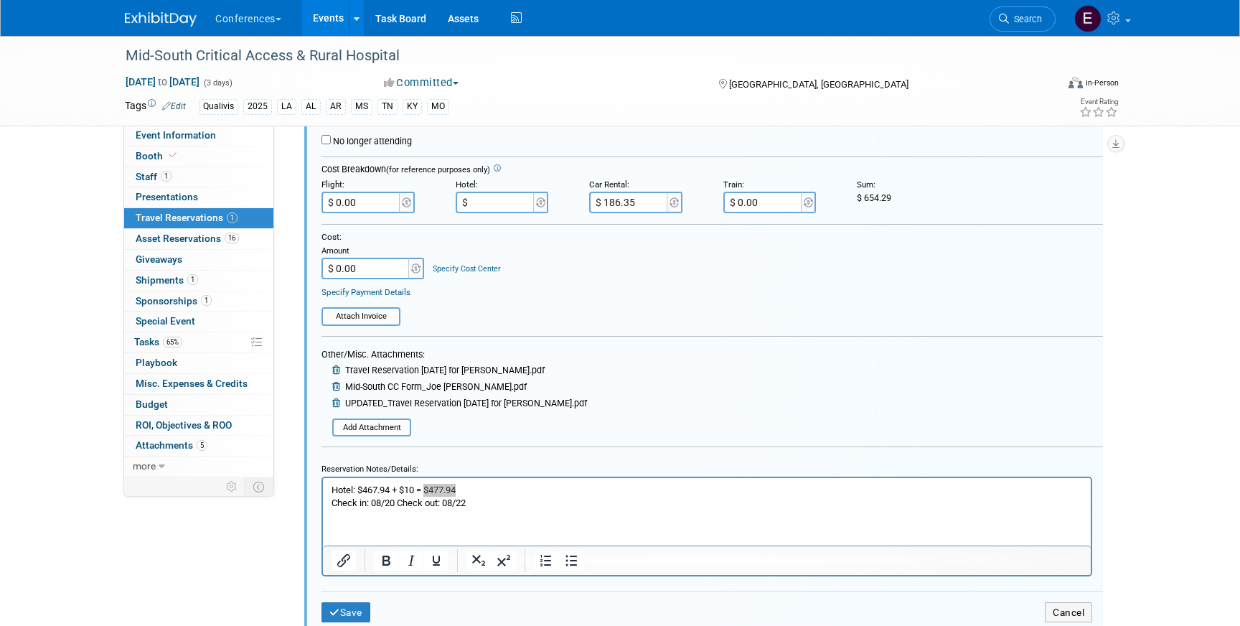
type input "$ 477.94"
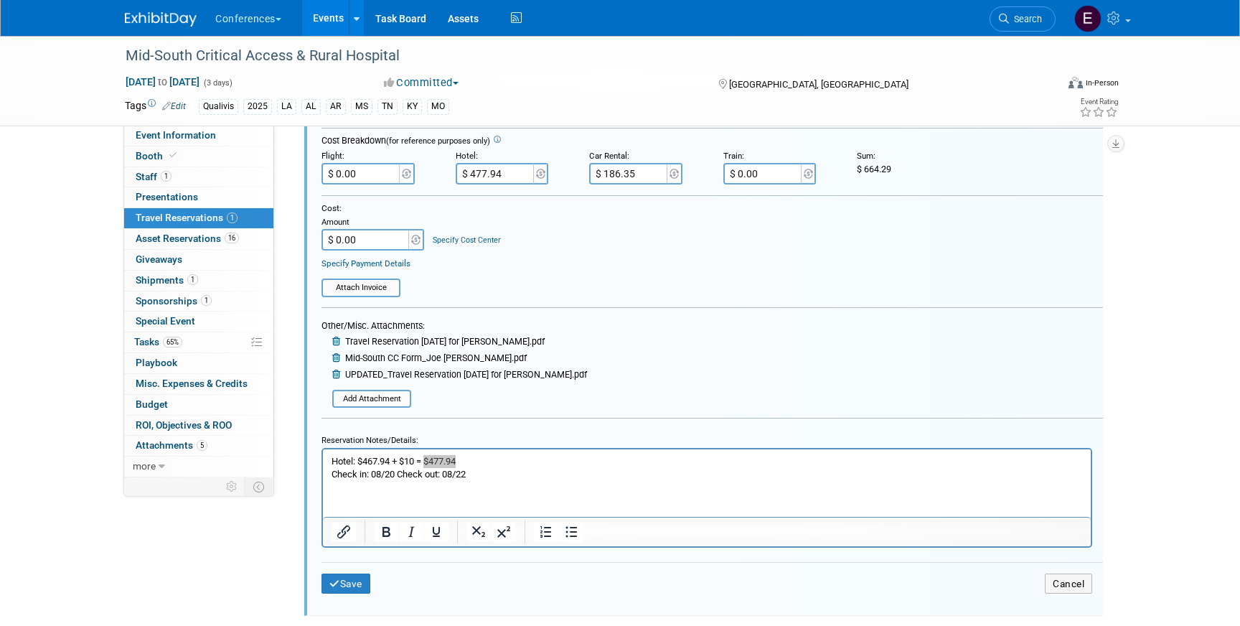
scroll to position [343, 0]
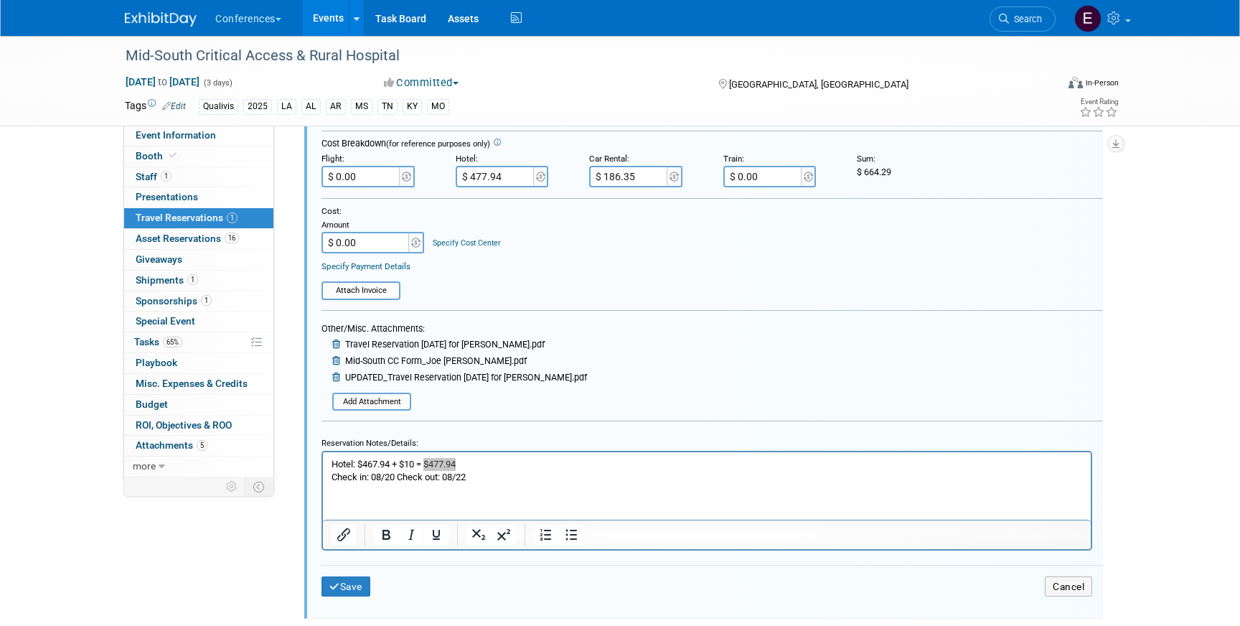
click at [462, 241] on link "Specify Cost Center" at bounding box center [467, 242] width 68 height 9
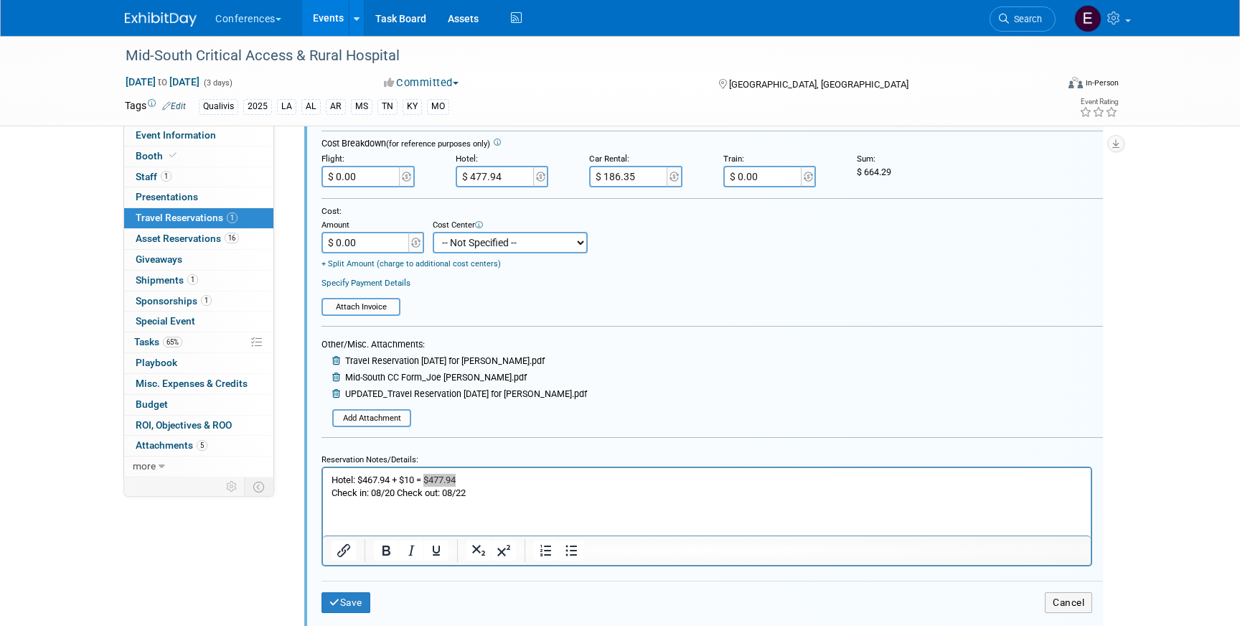
click at [478, 241] on select "-- Not Specified -- Aya Education Aya Healthcare Aya Locums Bespoke Corporate […" at bounding box center [510, 243] width 155 height 22
select select "18965874"
click at [433, 233] on select "-- Not Specified -- Aya Education Aya Healthcare Aya Locums Bespoke Corporate […" at bounding box center [510, 243] width 155 height 22
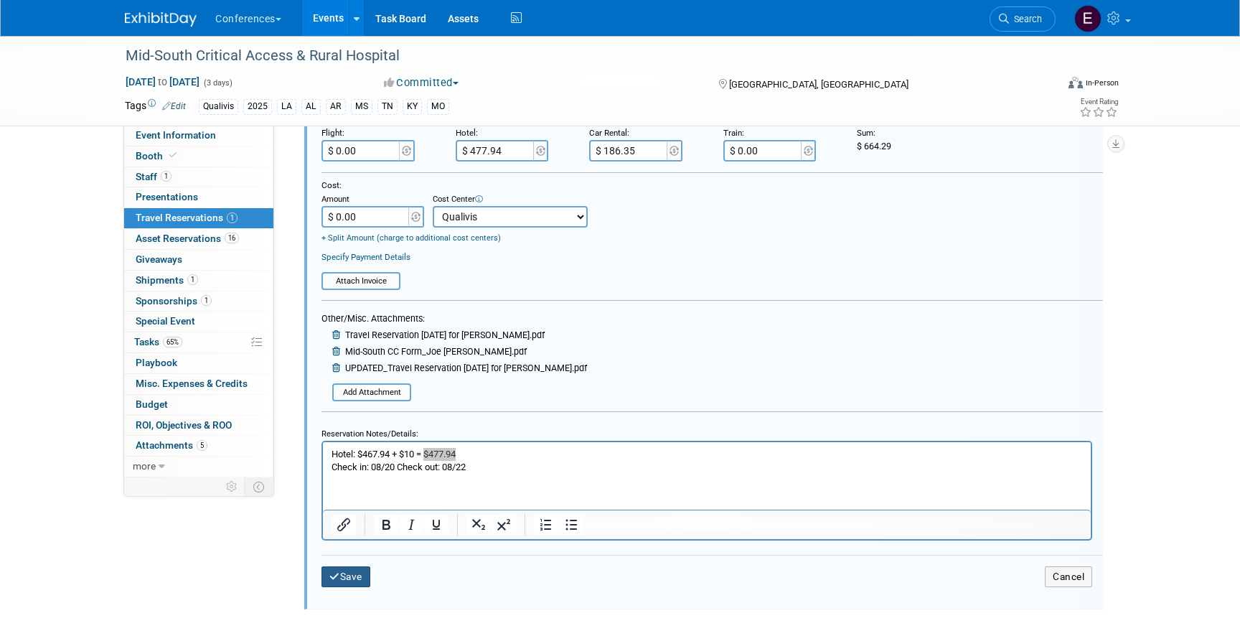
click at [348, 577] on button "Save" at bounding box center [346, 576] width 49 height 21
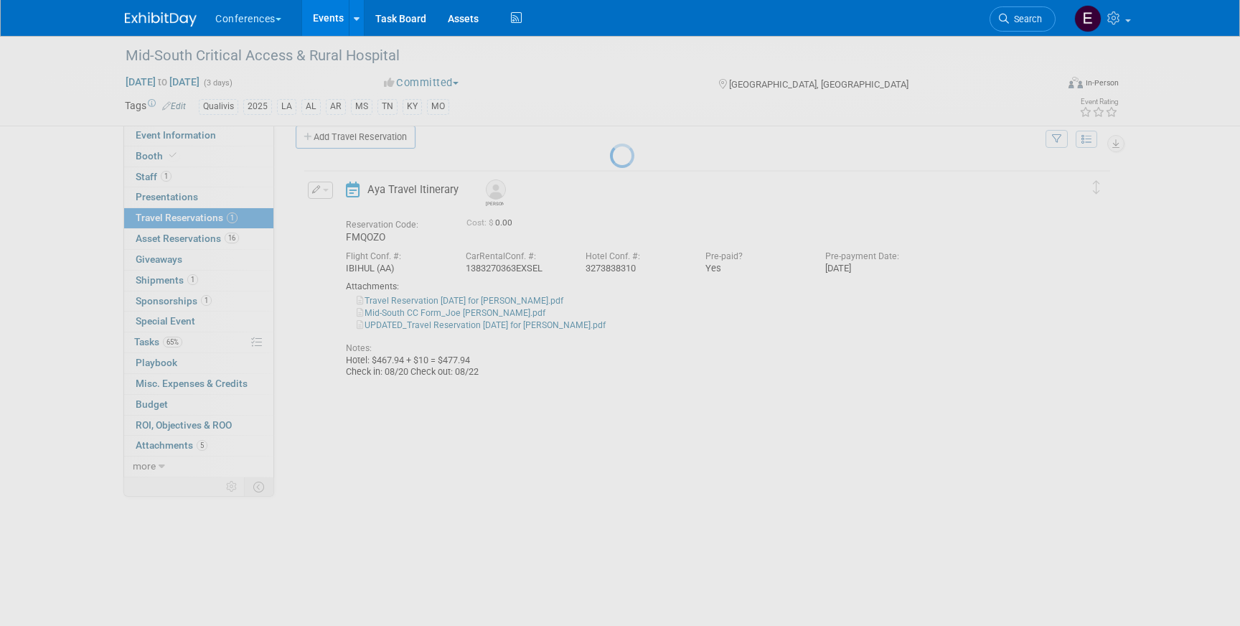
scroll to position [20, 0]
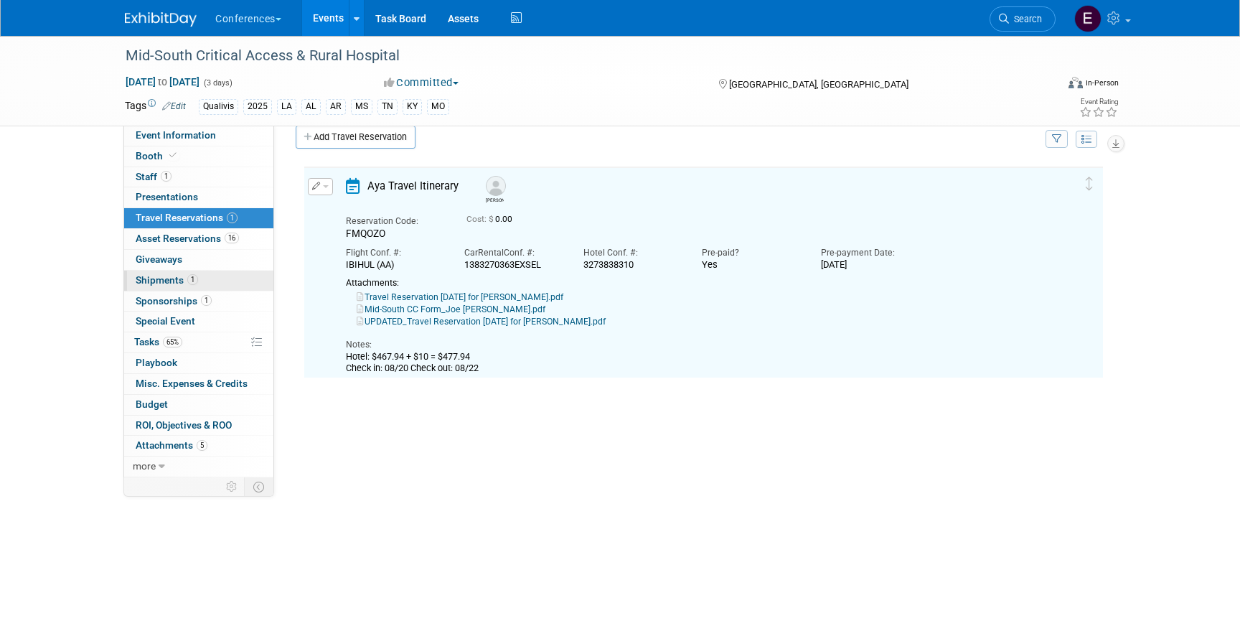
click at [219, 288] on link "1 Shipments 1" at bounding box center [198, 281] width 149 height 20
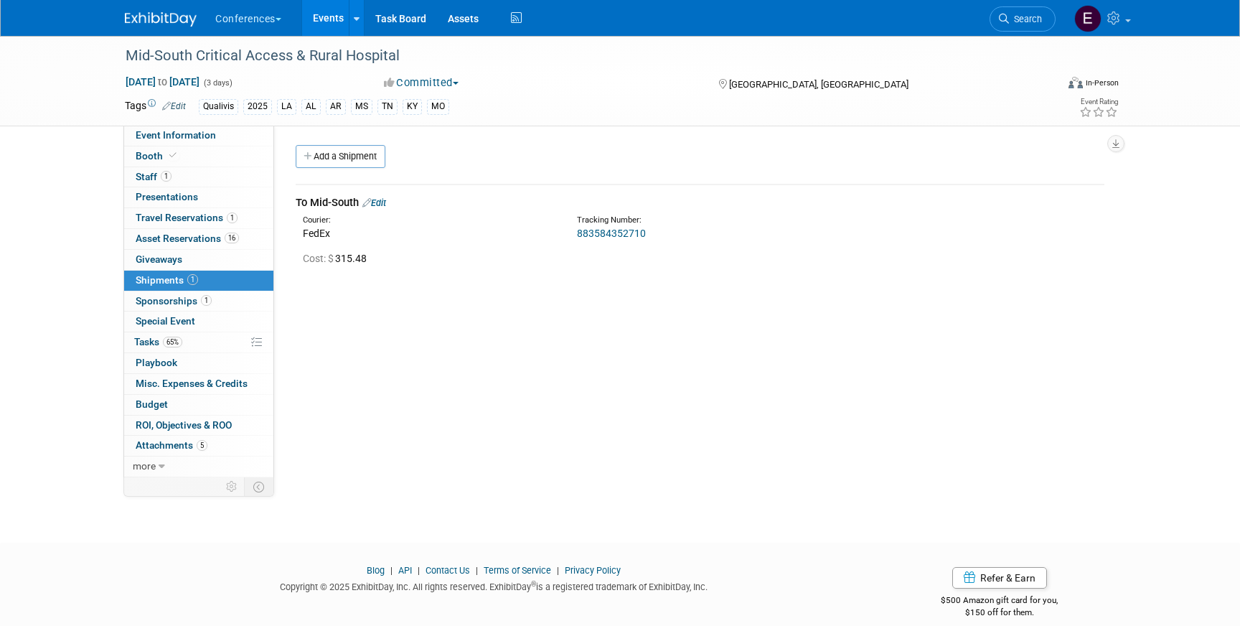
click at [383, 206] on link "Edit" at bounding box center [374, 202] width 24 height 11
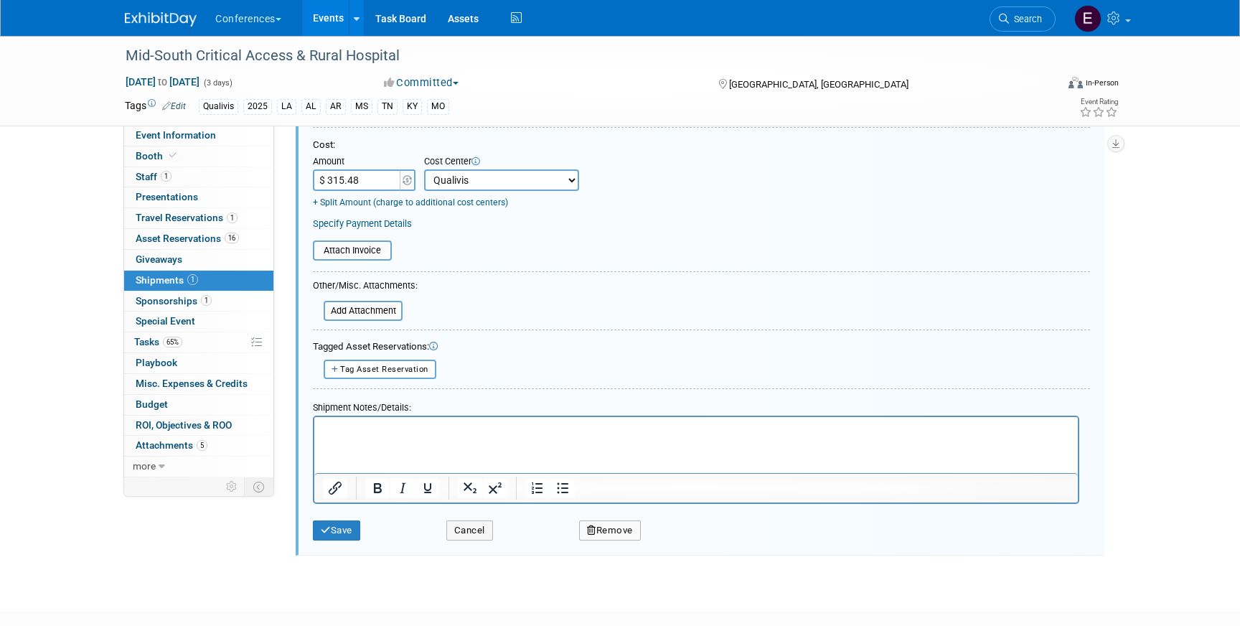
scroll to position [312, 0]
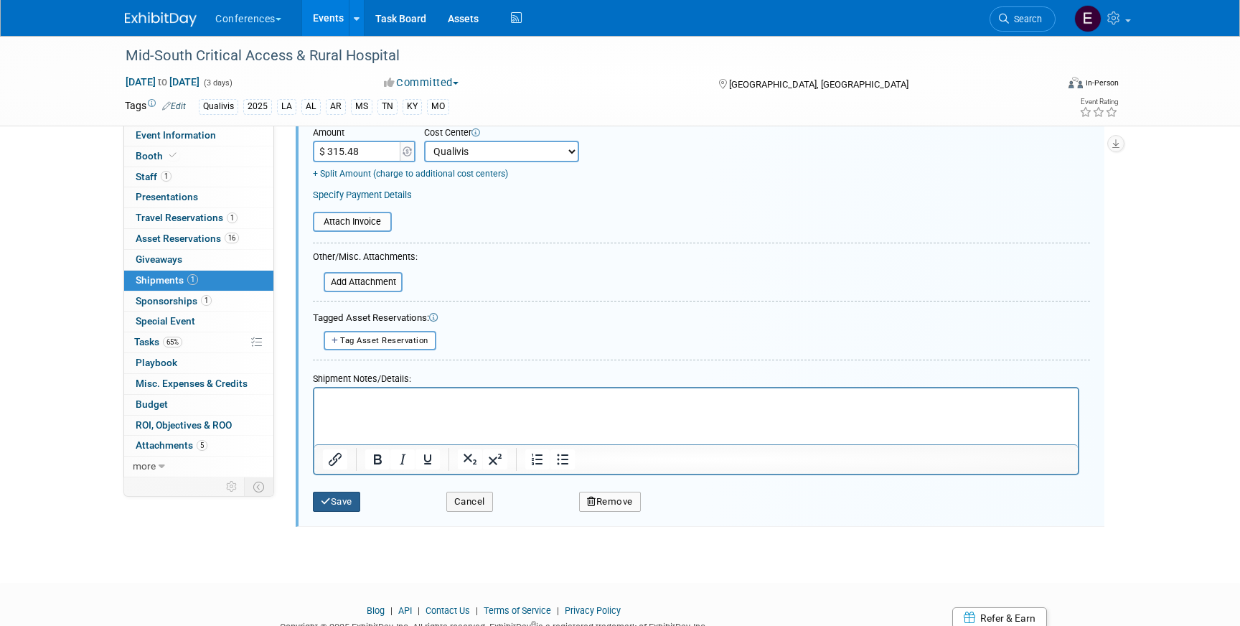
click at [322, 500] on icon "submit" at bounding box center [326, 501] width 10 height 9
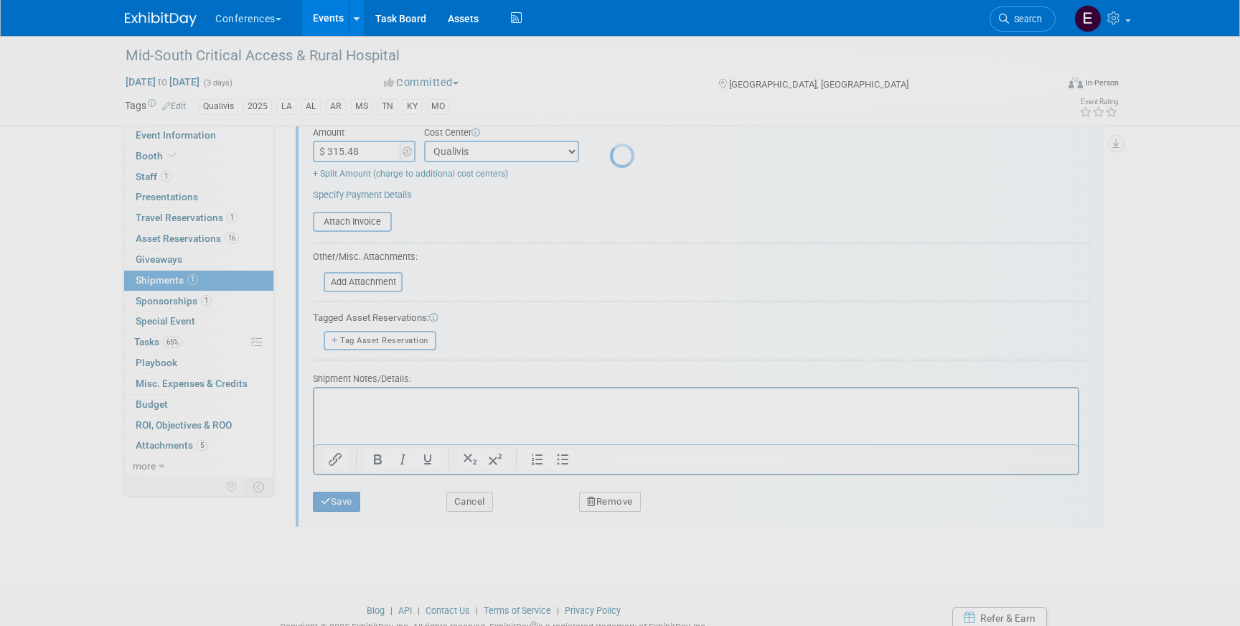
scroll to position [17, 0]
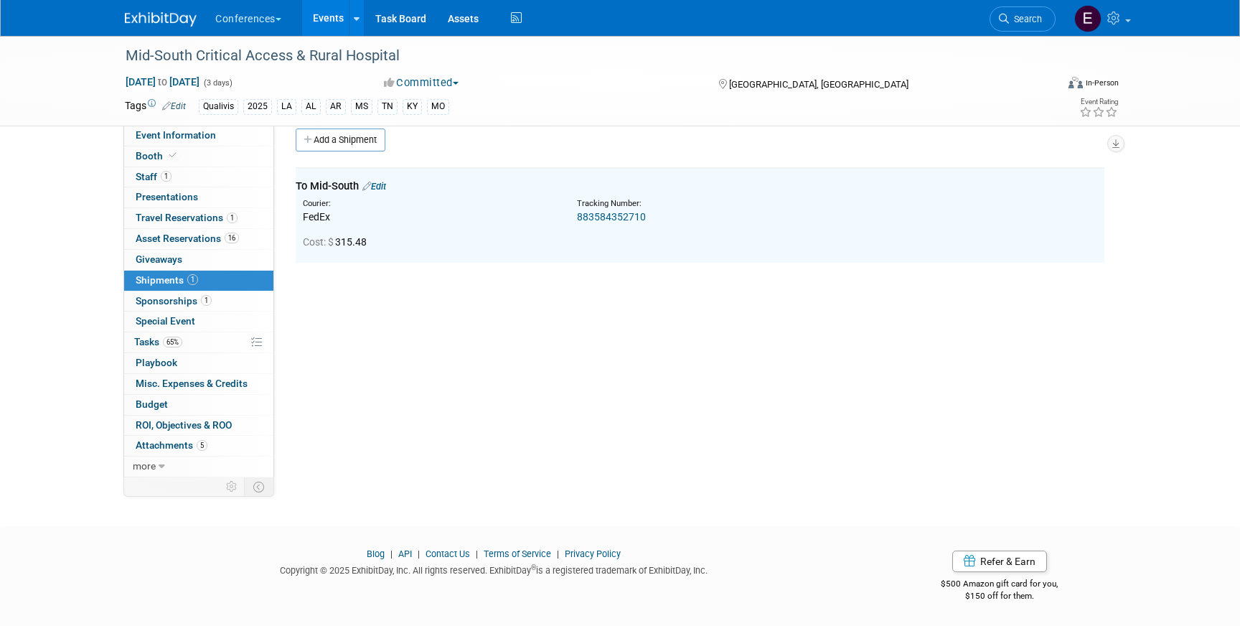
click at [153, 16] on img at bounding box center [161, 19] width 72 height 14
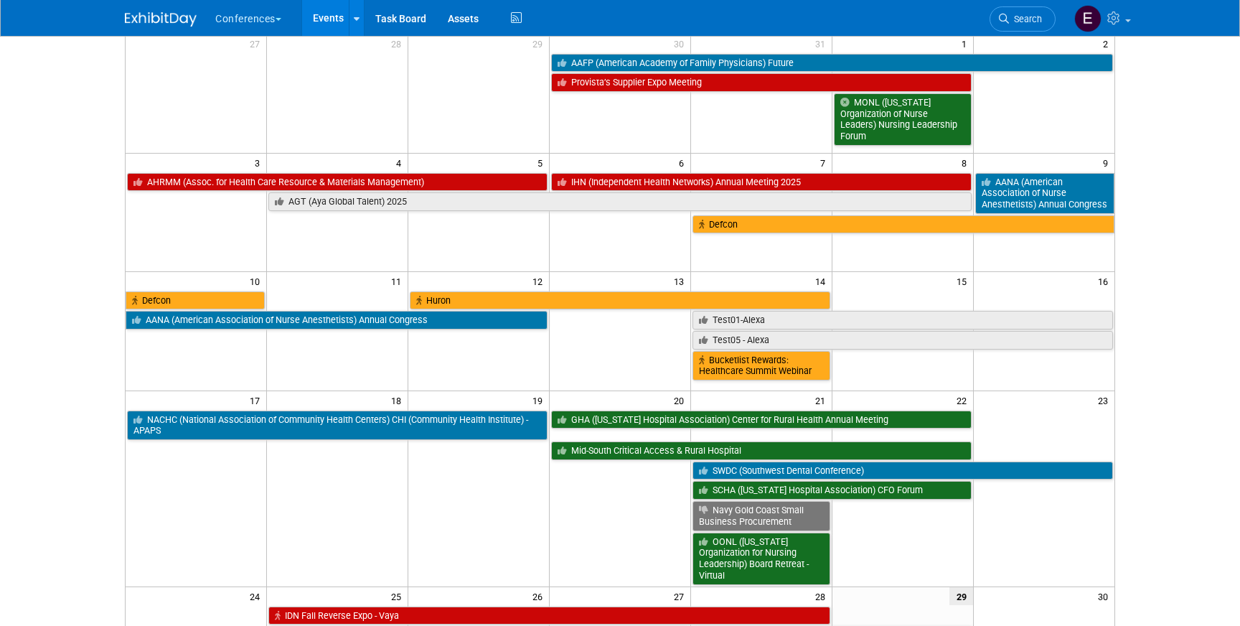
scroll to position [136, 0]
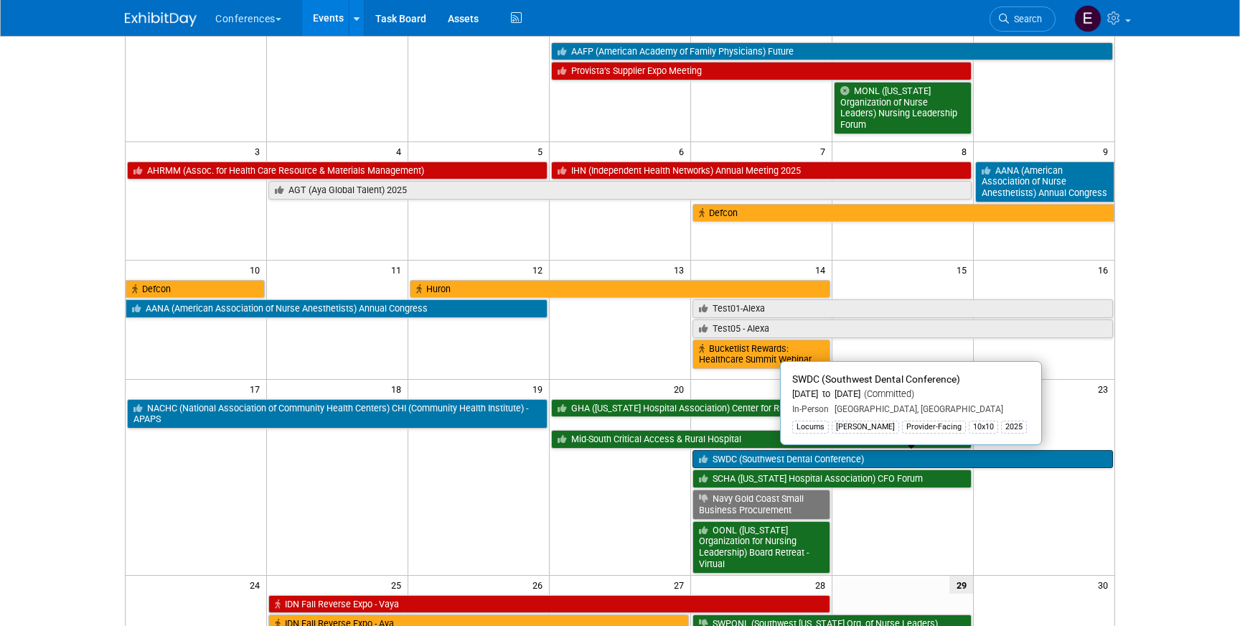
click at [724, 459] on link "SWDC (Southwest Dental Conference)" at bounding box center [903, 459] width 421 height 19
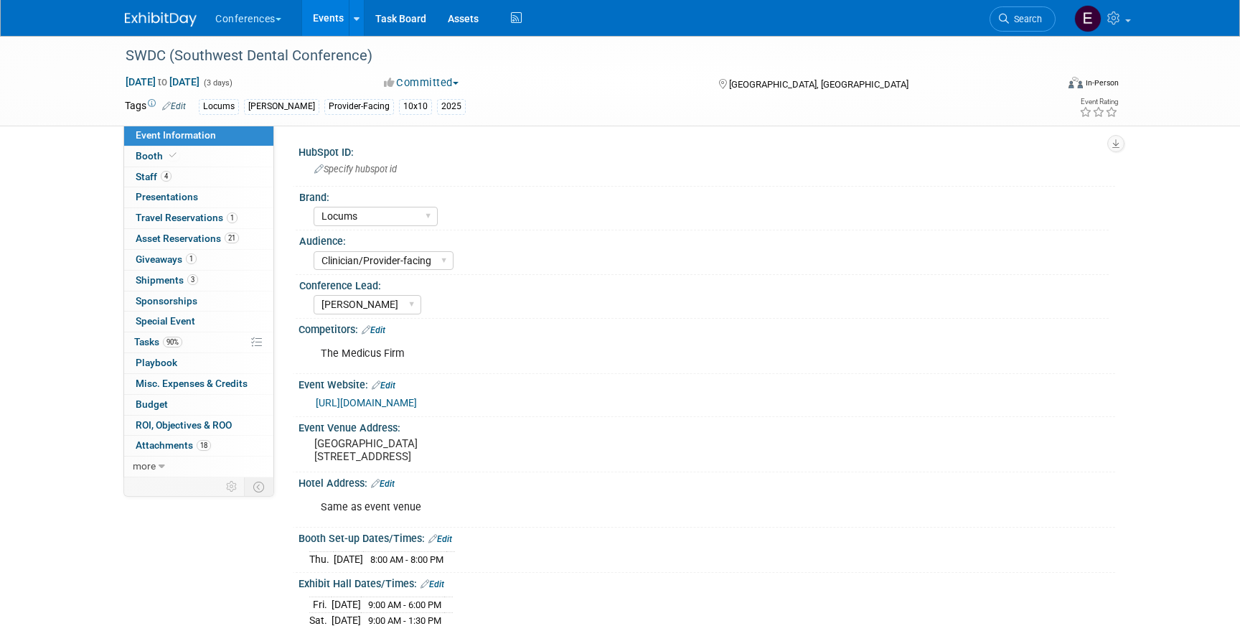
select select "Locums"
select select "Clinician/Provider-facing"
select select "[PERSON_NAME]"
click at [154, 263] on span "Giveaways 1" at bounding box center [166, 258] width 61 height 11
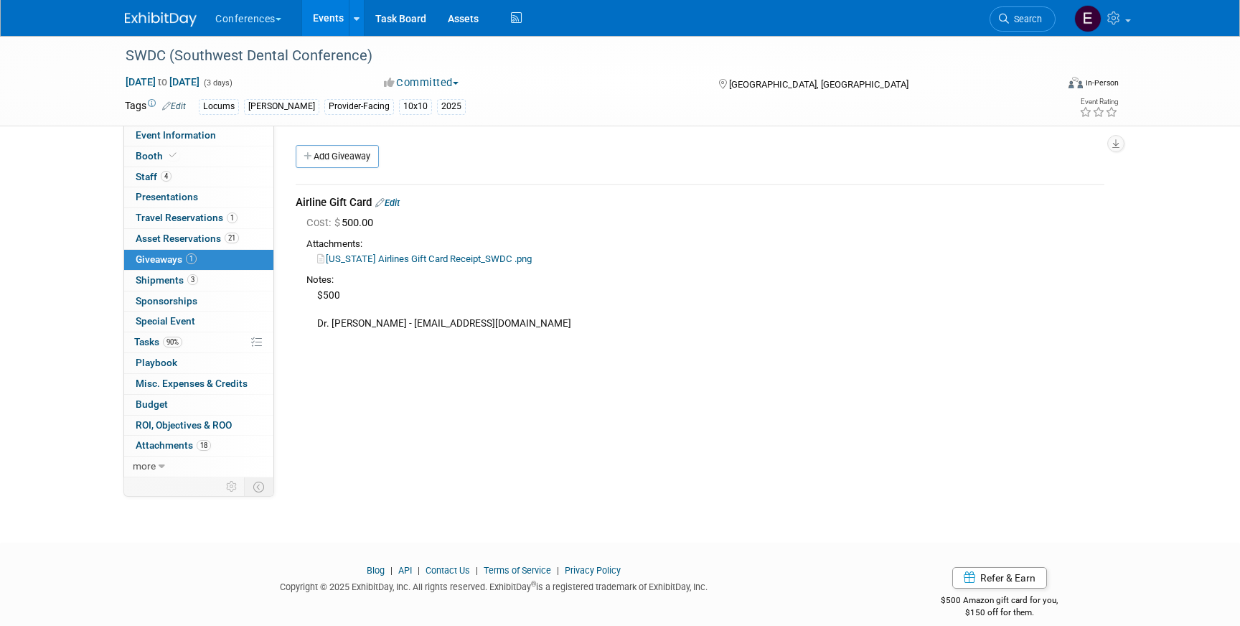
click at [399, 199] on link "Edit" at bounding box center [387, 202] width 24 height 11
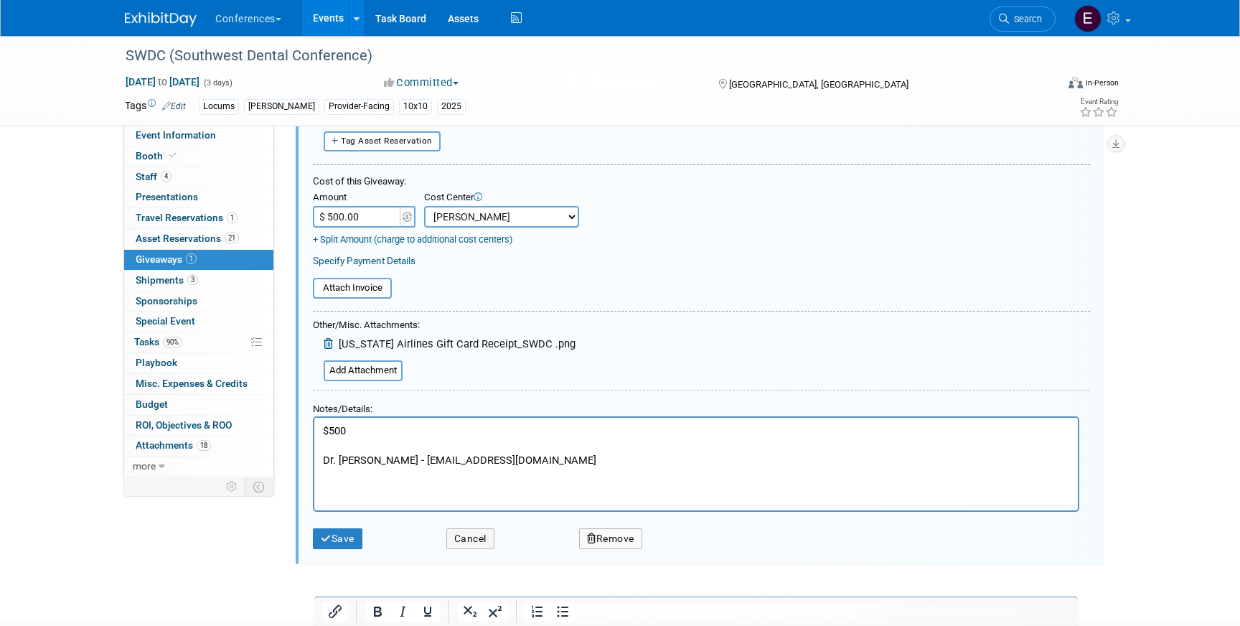
scroll to position [149, 0]
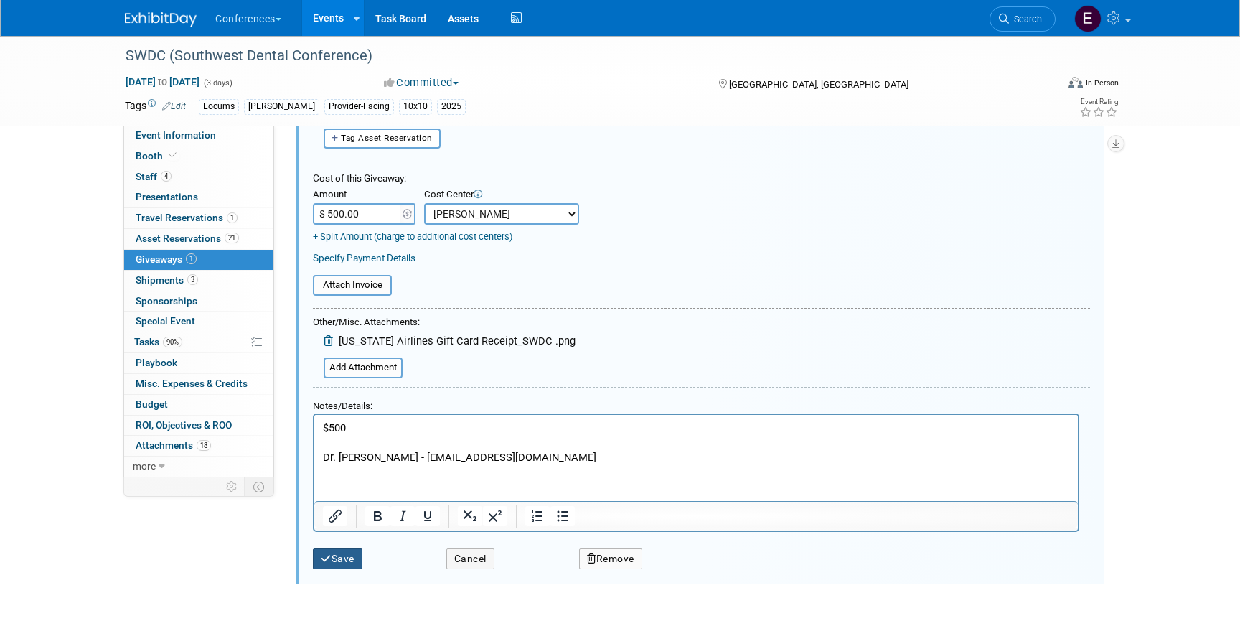
click at [333, 561] on button "Save" at bounding box center [338, 558] width 50 height 21
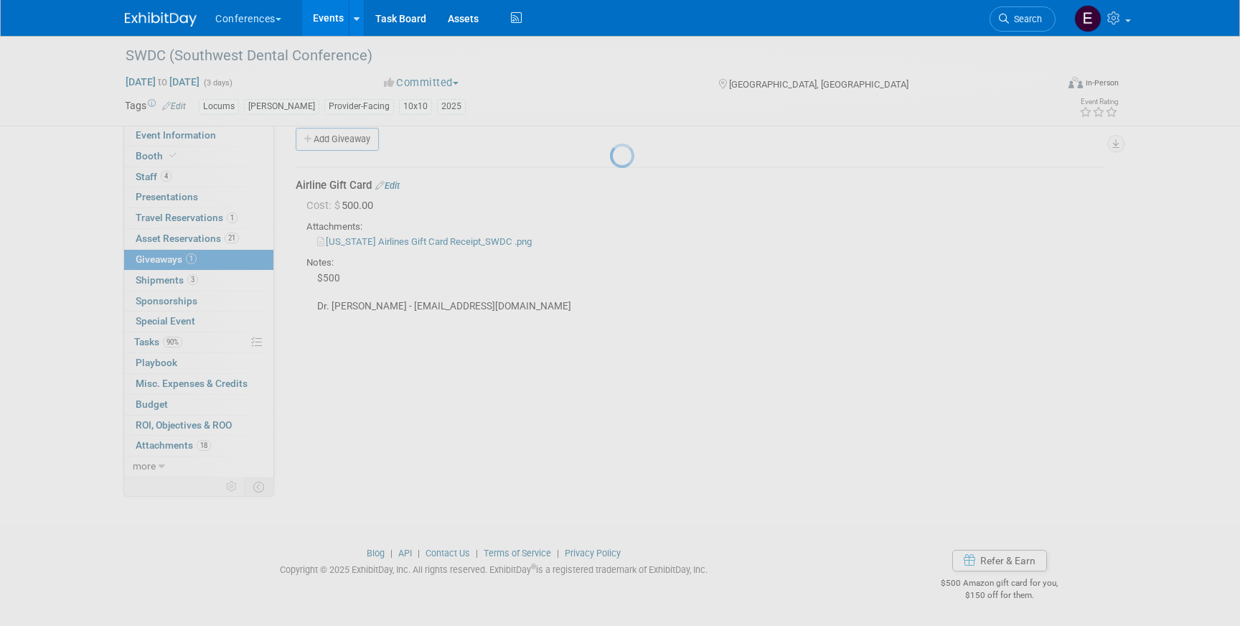
scroll to position [17, 0]
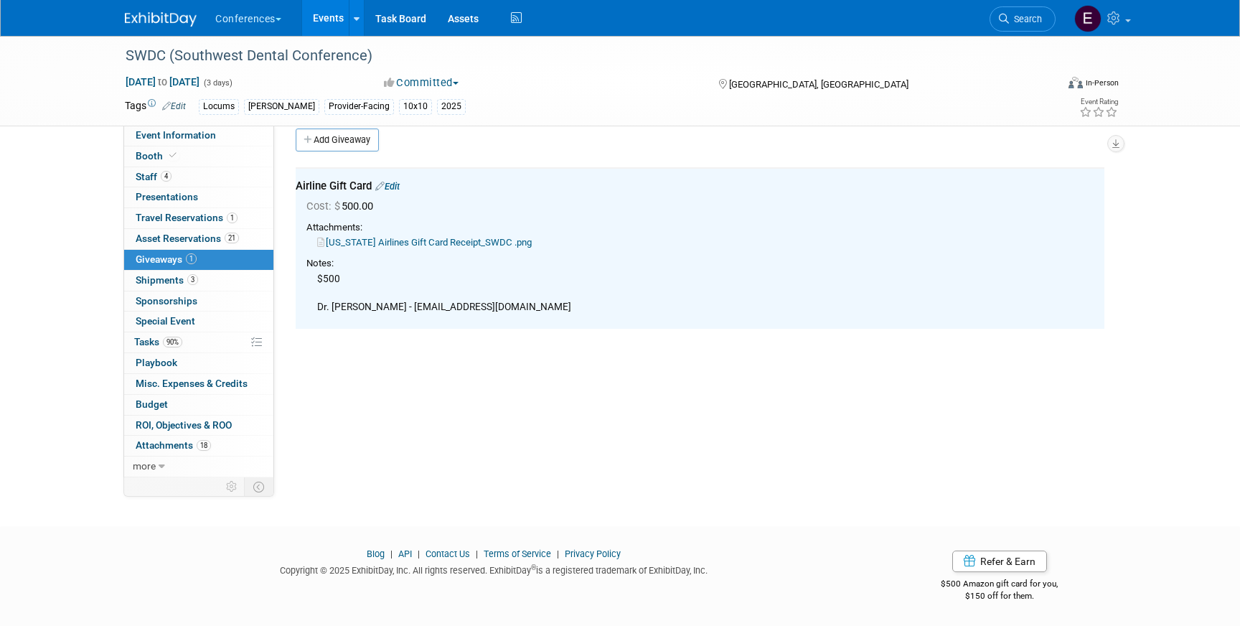
click at [435, 243] on link "[US_STATE] Airlines Gift Card Receipt_SWDC .png" at bounding box center [424, 242] width 215 height 11
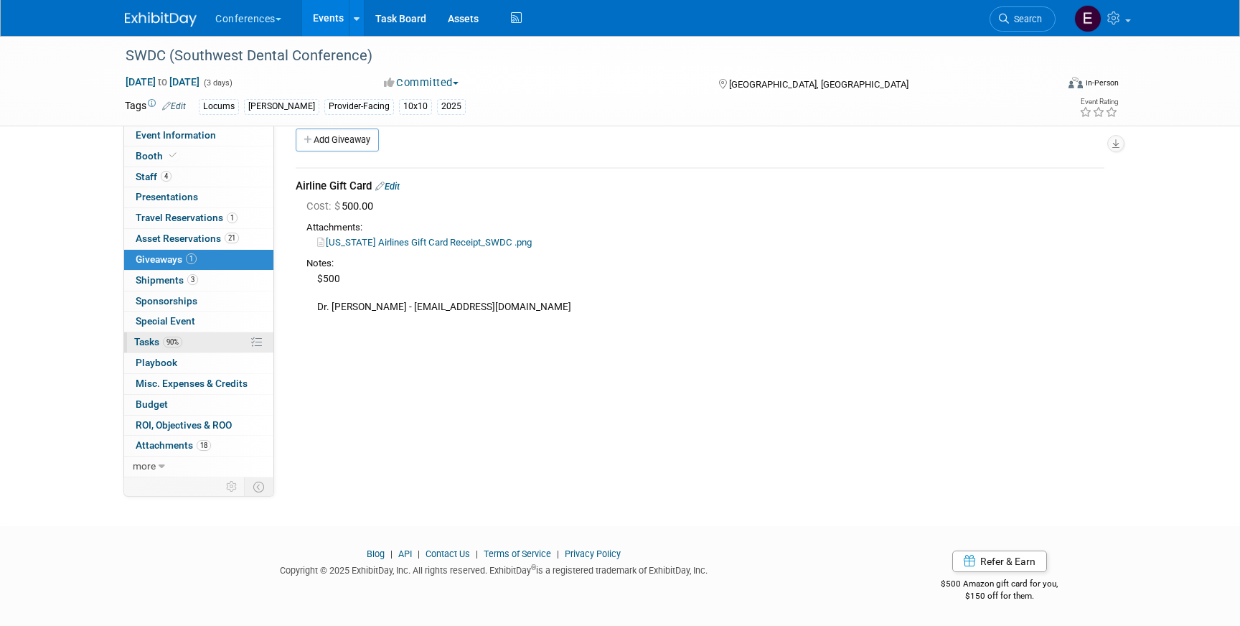
click at [212, 345] on link "90% Tasks 90%" at bounding box center [198, 342] width 149 height 20
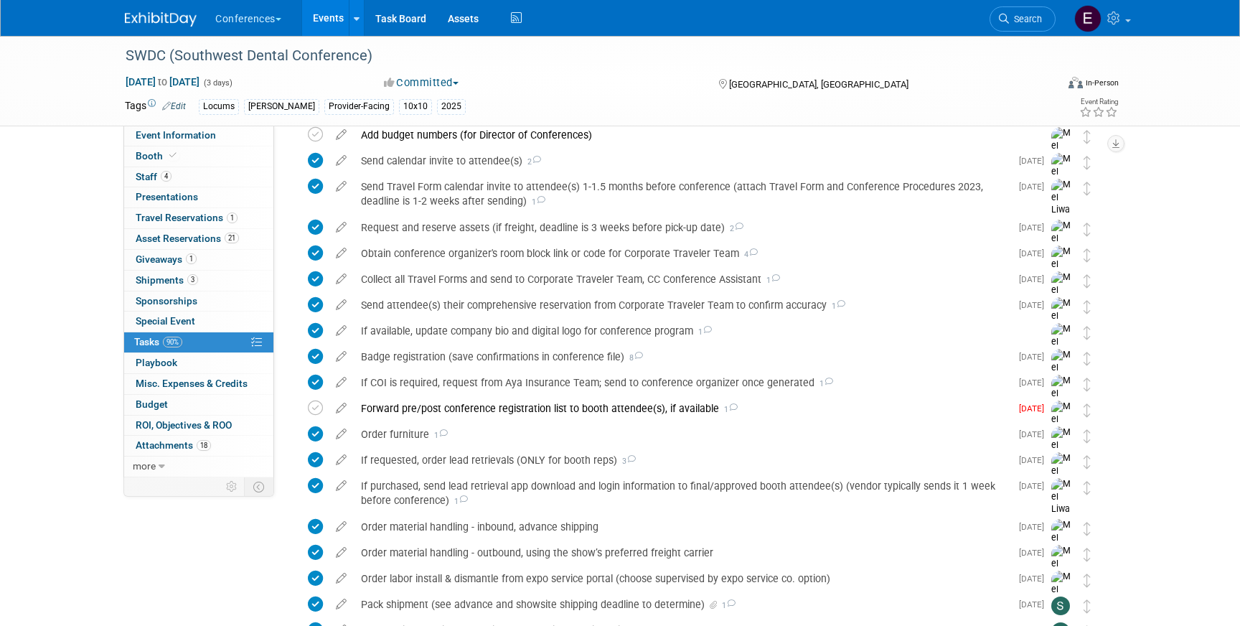
scroll to position [340, 0]
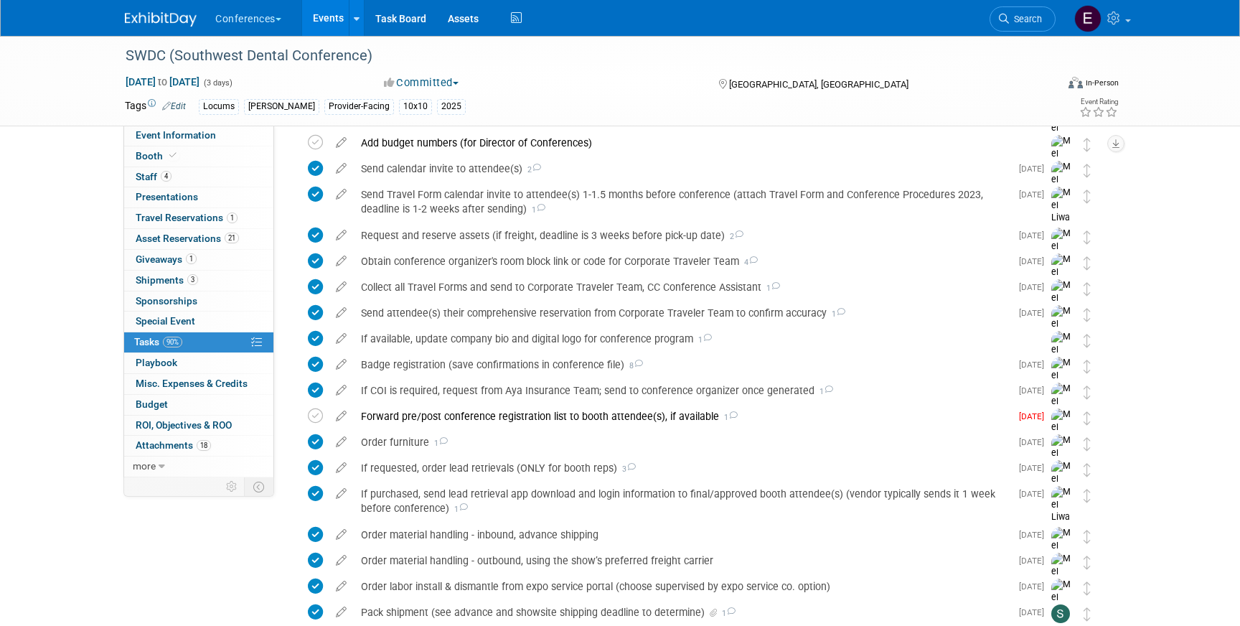
click at [131, 19] on img at bounding box center [161, 19] width 72 height 14
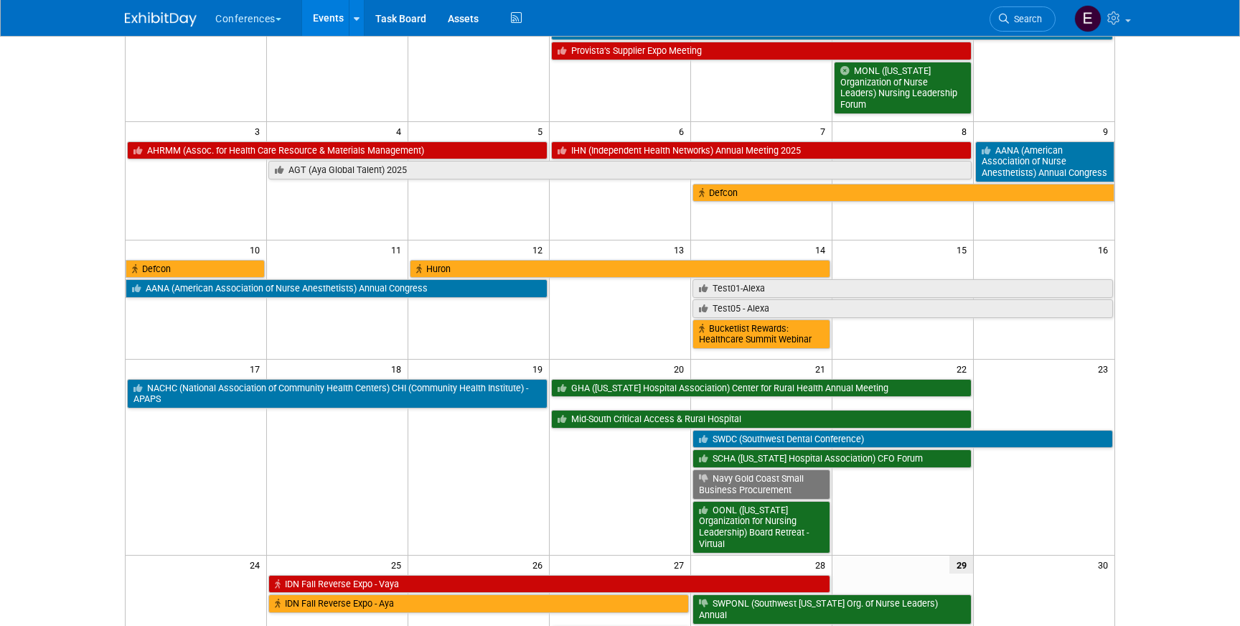
scroll to position [158, 0]
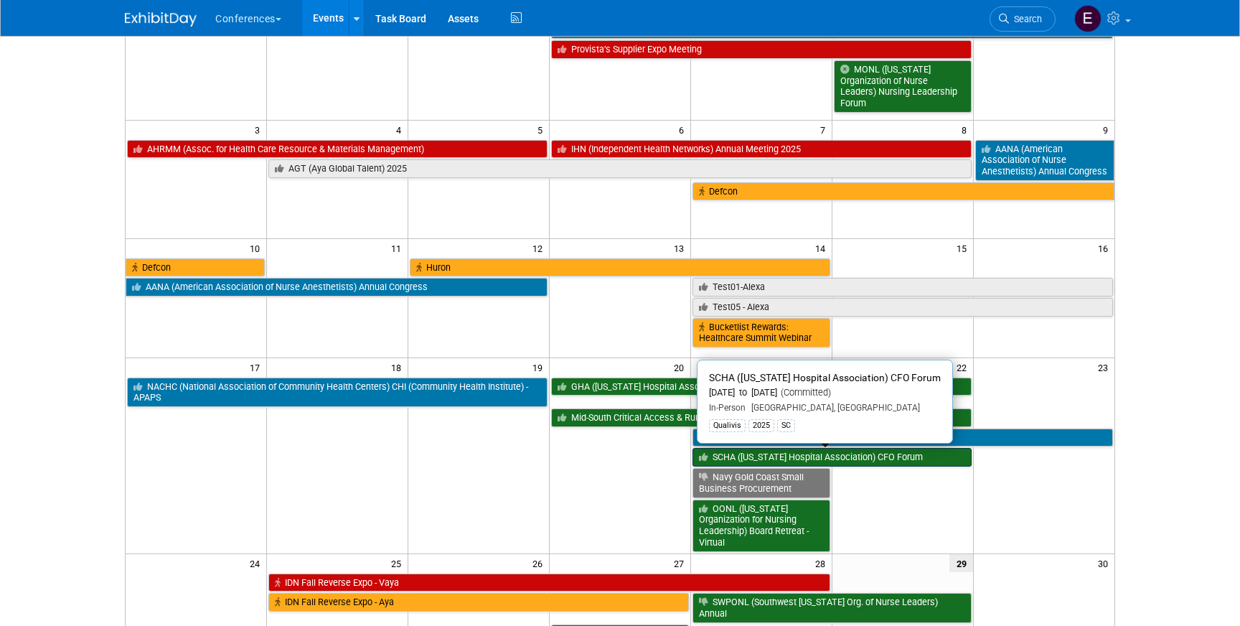
click at [860, 461] on link "SCHA ([US_STATE] Hospital Association) CFO Forum" at bounding box center [832, 457] width 279 height 19
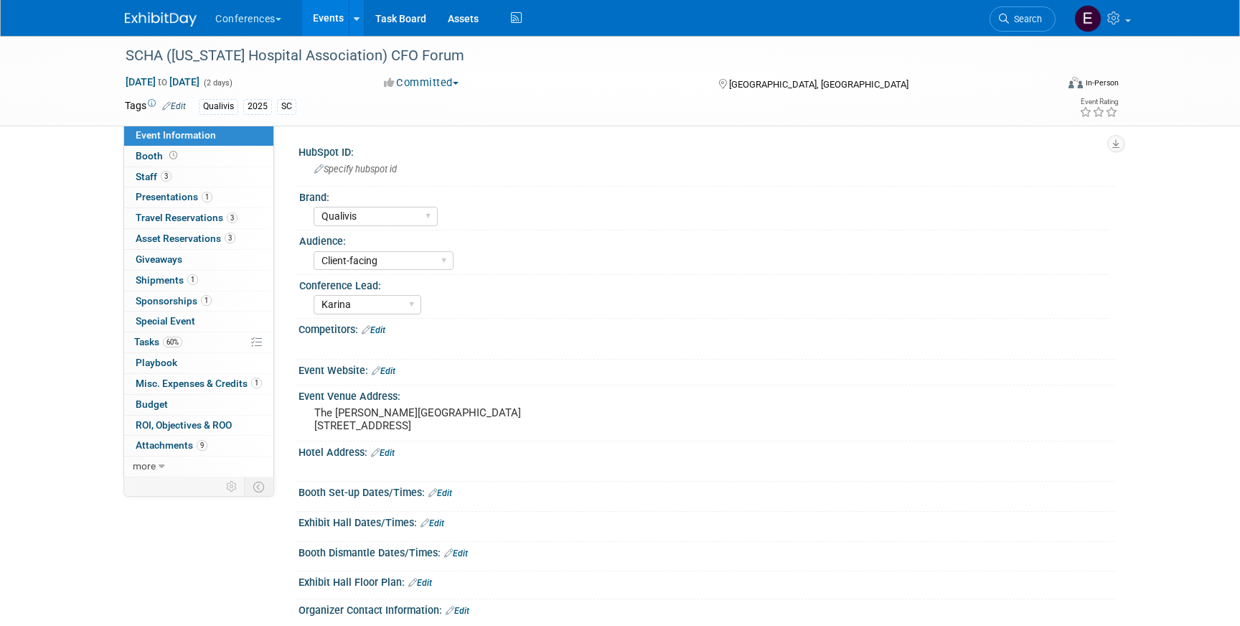
select select "Qualivis"
select select "Client-facing"
select select "Karina"
click at [170, 284] on span "Shipments 1" at bounding box center [167, 279] width 62 height 11
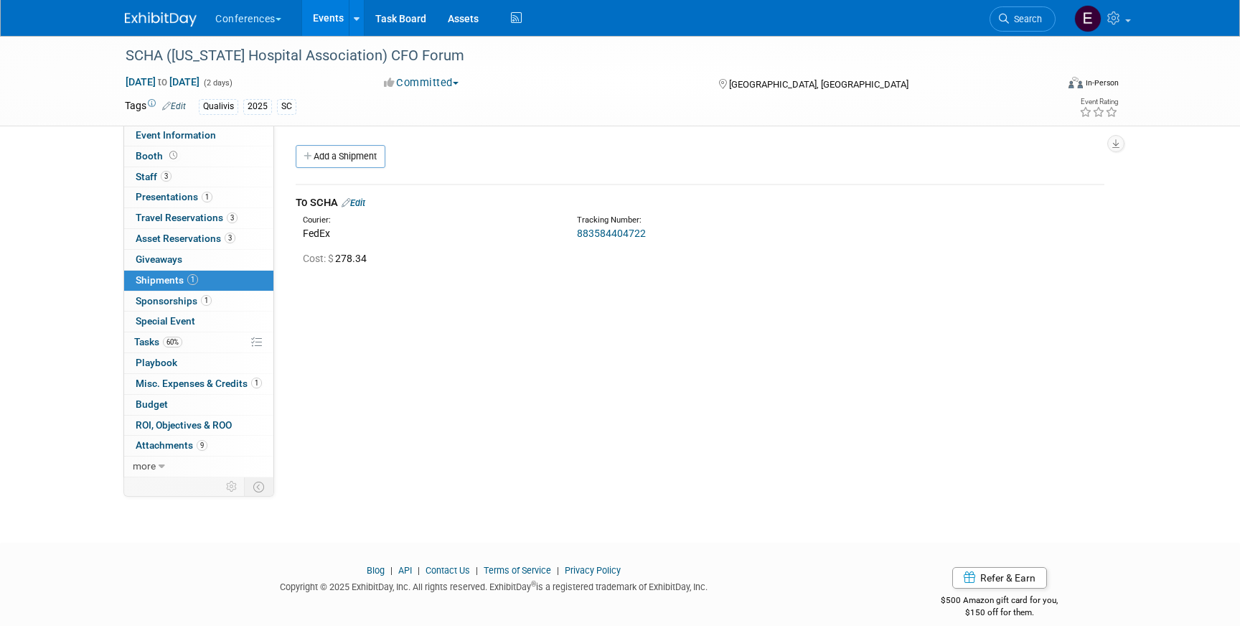
click at [362, 203] on link "Edit" at bounding box center [354, 202] width 24 height 11
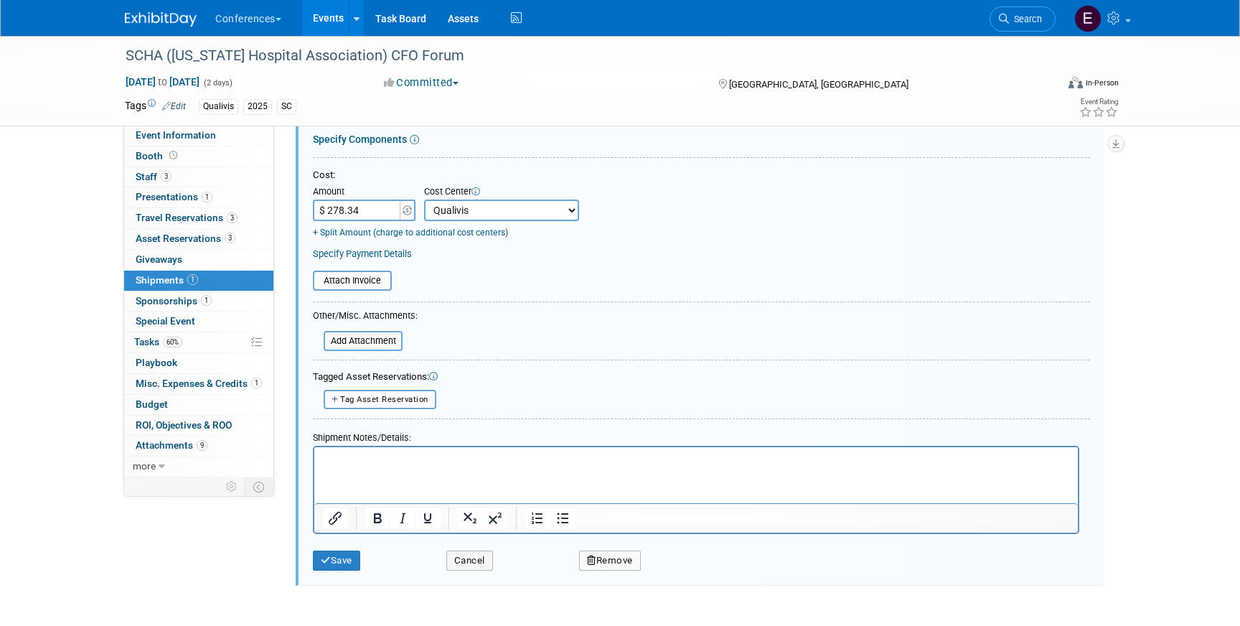
scroll to position [251, 0]
click at [338, 567] on button "Save" at bounding box center [336, 562] width 47 height 20
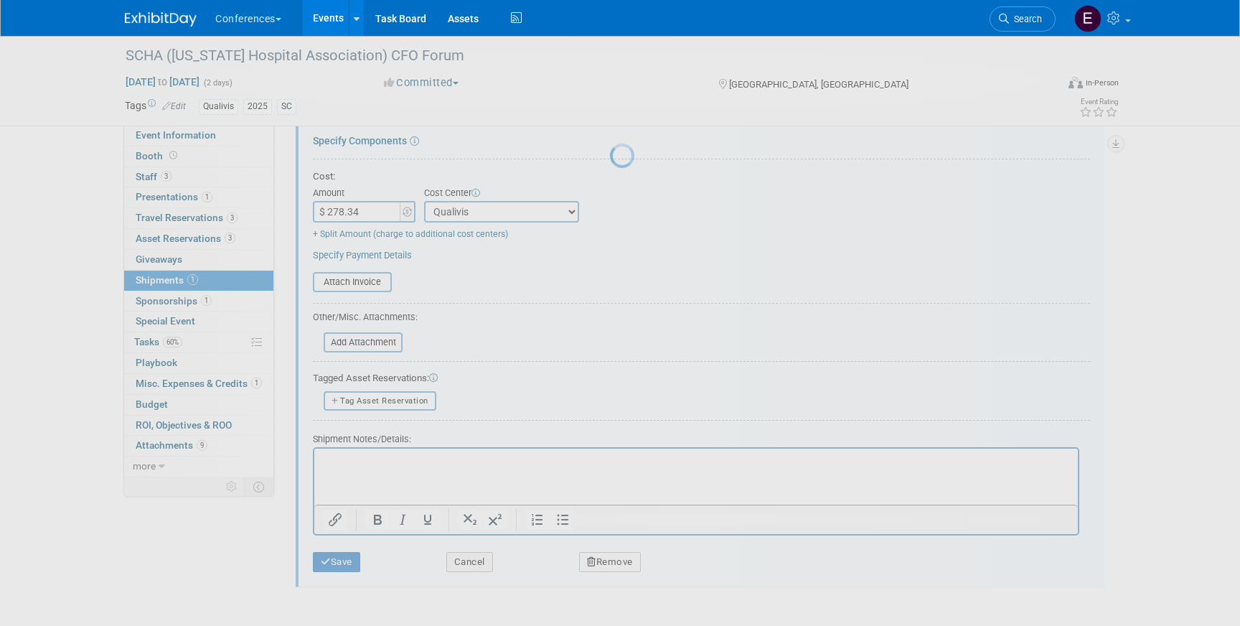
scroll to position [17, 0]
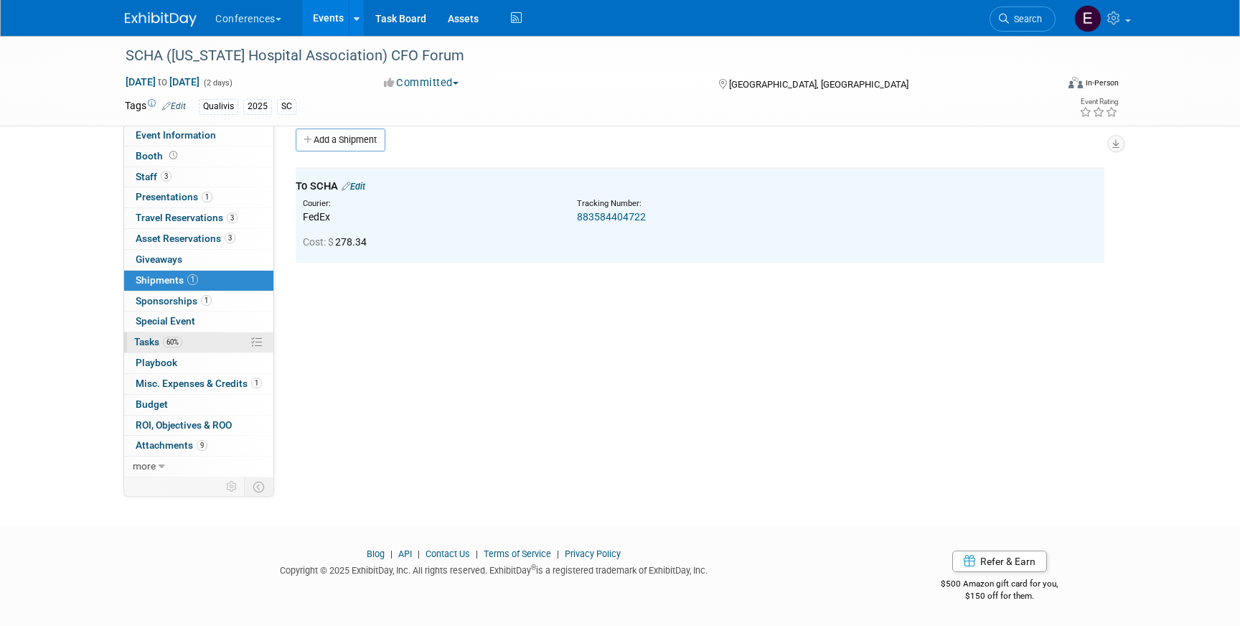
click at [192, 341] on link "60% Tasks 60%" at bounding box center [198, 342] width 149 height 20
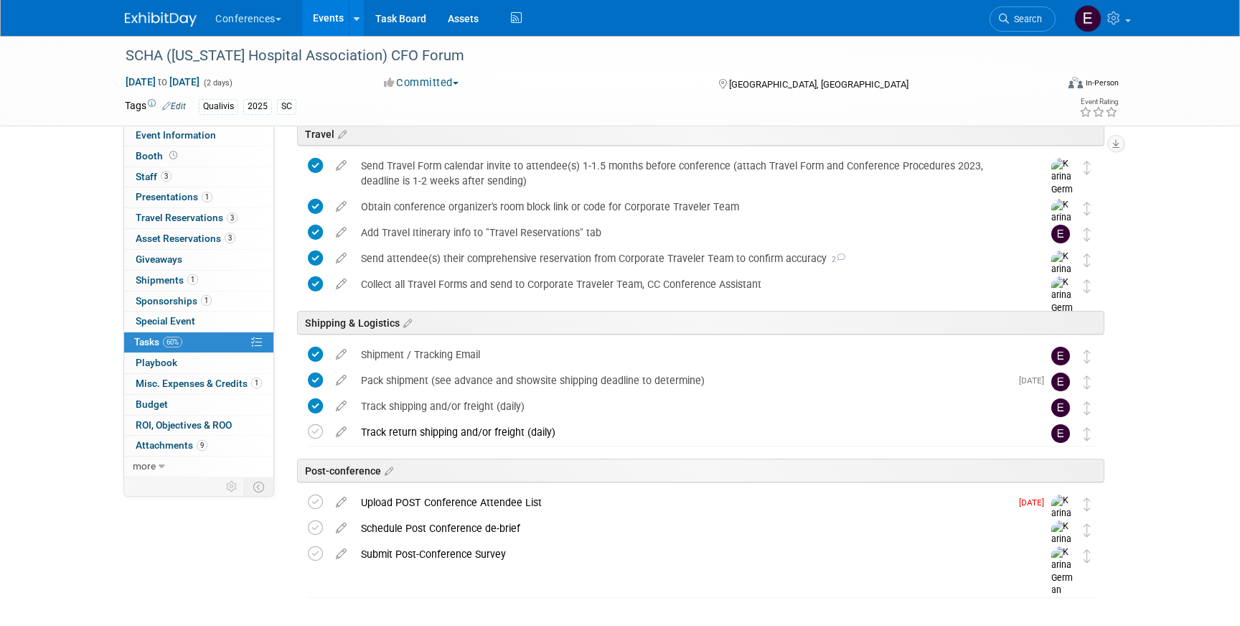
scroll to position [518, 0]
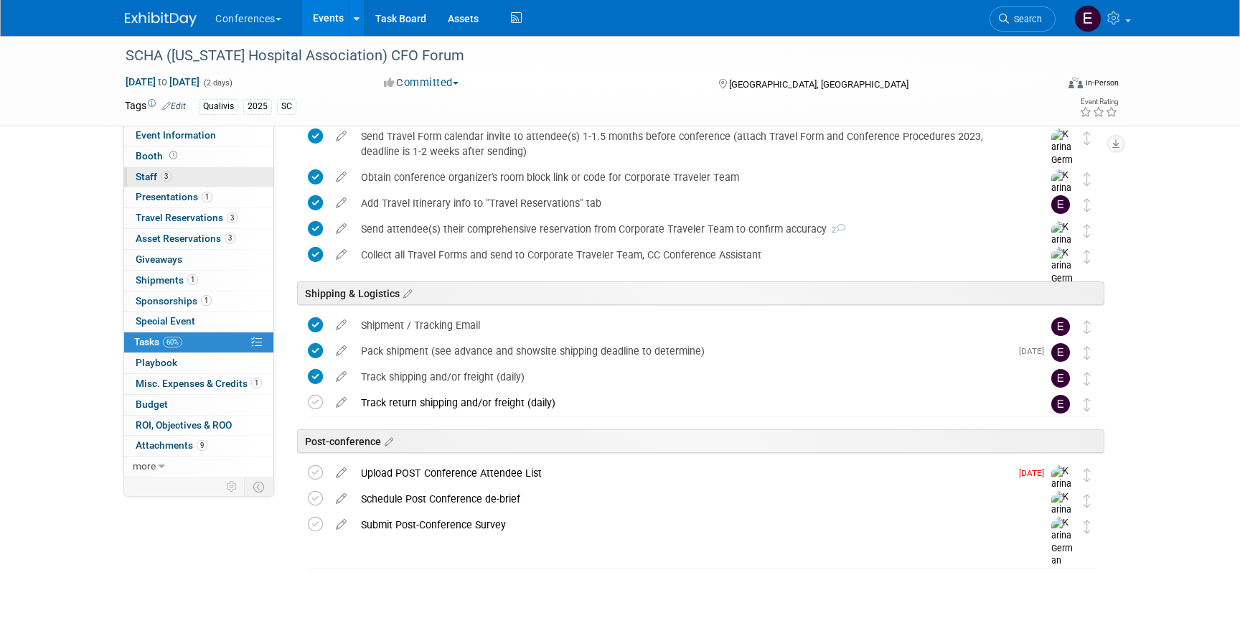
click at [230, 174] on link "3 Staff 3" at bounding box center [198, 177] width 149 height 20
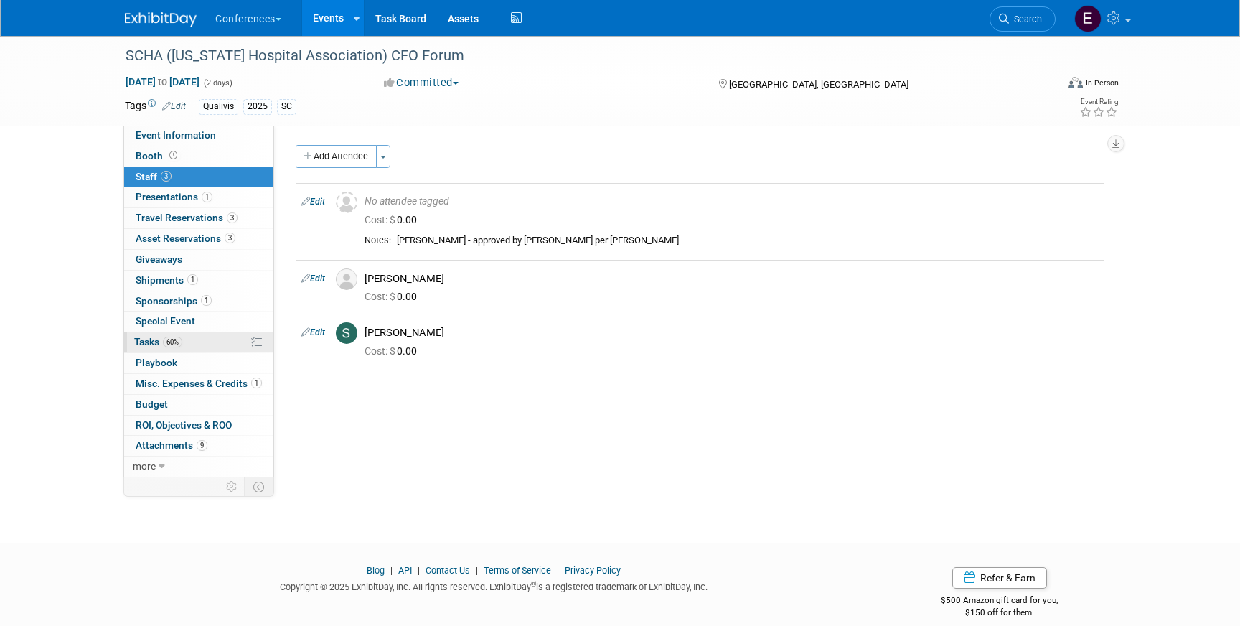
click at [205, 345] on link "60% Tasks 60%" at bounding box center [198, 342] width 149 height 20
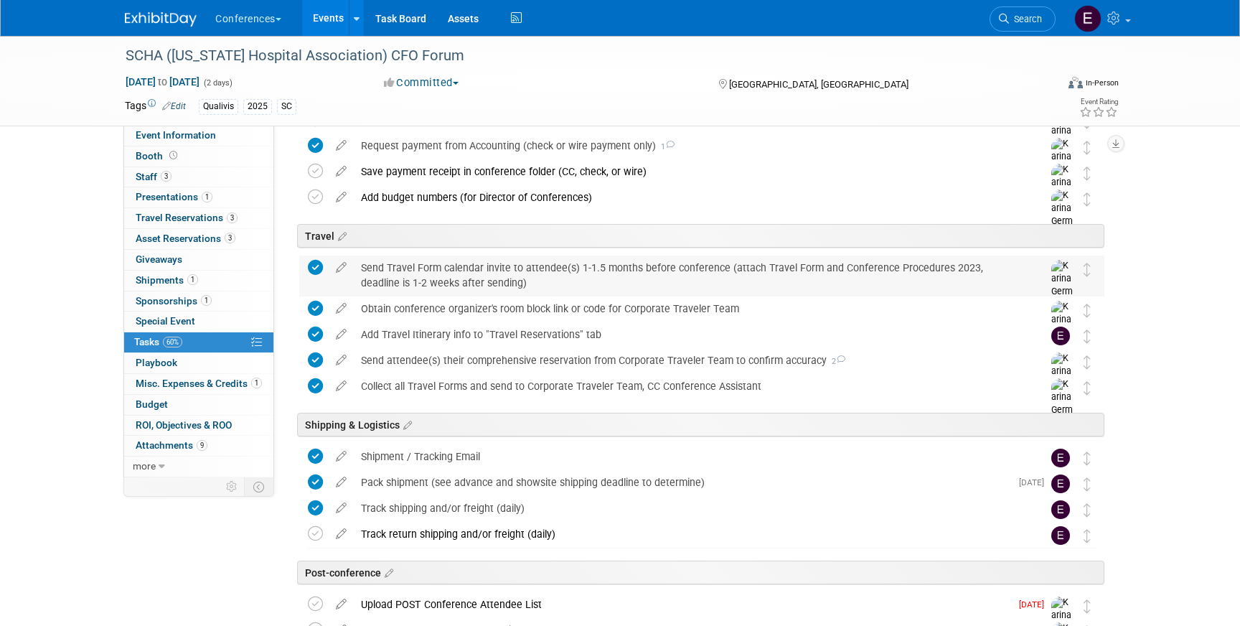
scroll to position [389, 0]
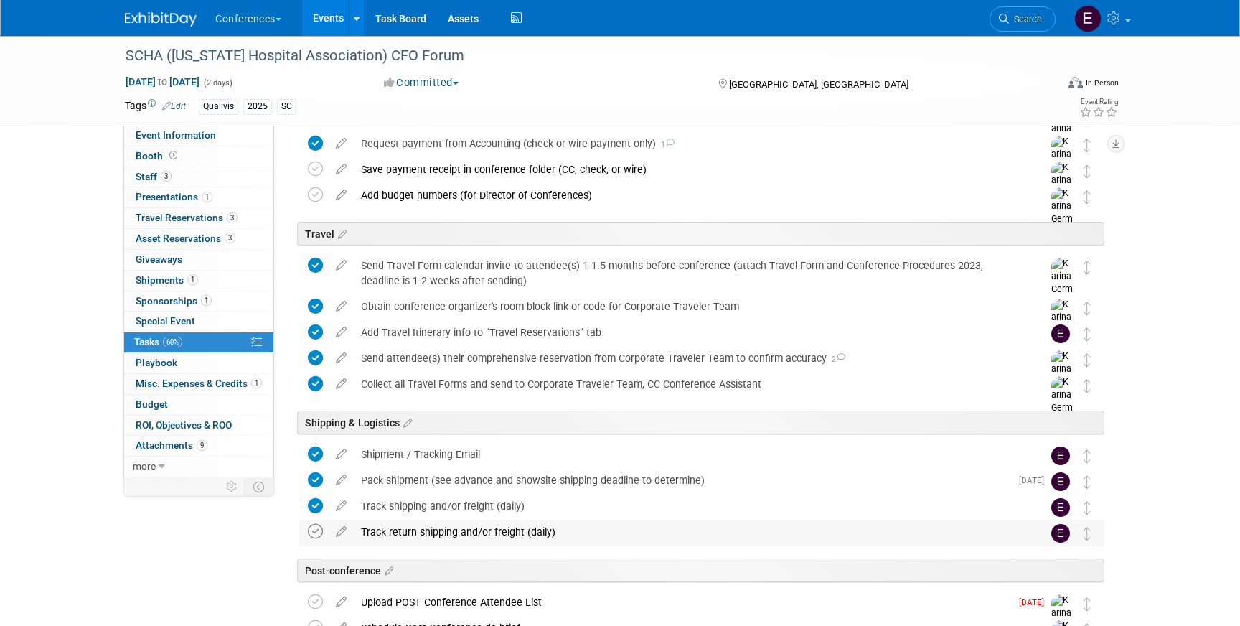
click at [314, 532] on icon at bounding box center [315, 531] width 15 height 15
click at [417, 531] on div "Track return shipping and/or freight (daily)" at bounding box center [688, 532] width 669 height 24
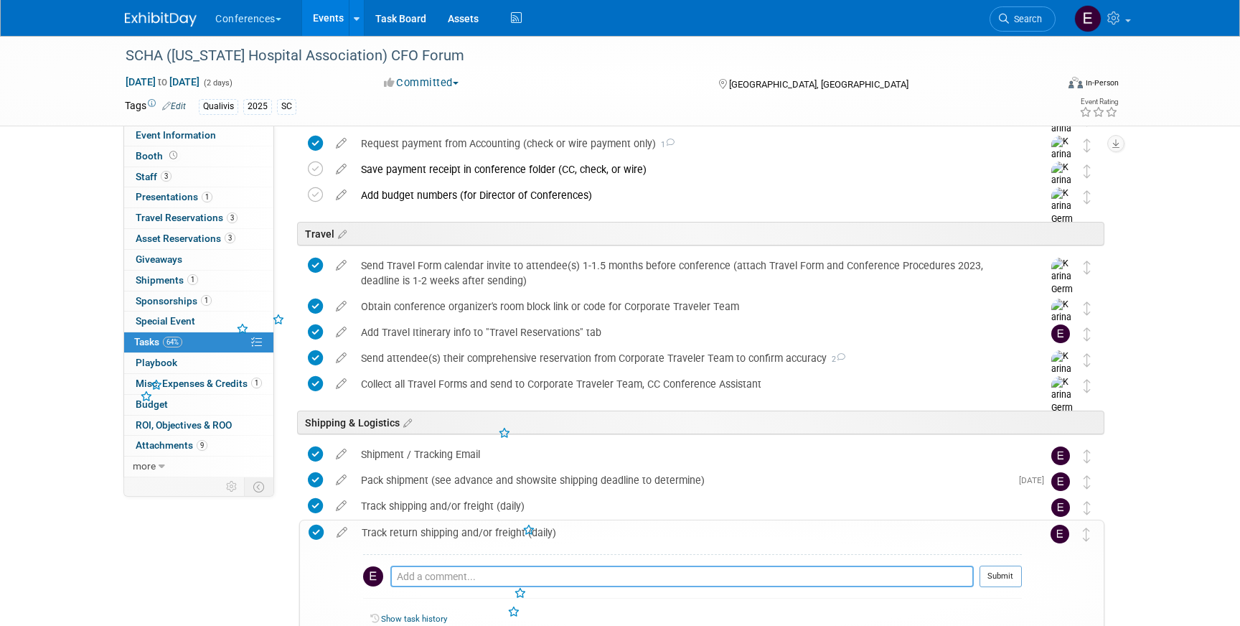
click at [406, 566] on textarea at bounding box center [682, 577] width 584 height 22
type textarea "N/A - kept items after conference"
click at [991, 574] on button "Submit" at bounding box center [1001, 577] width 42 height 22
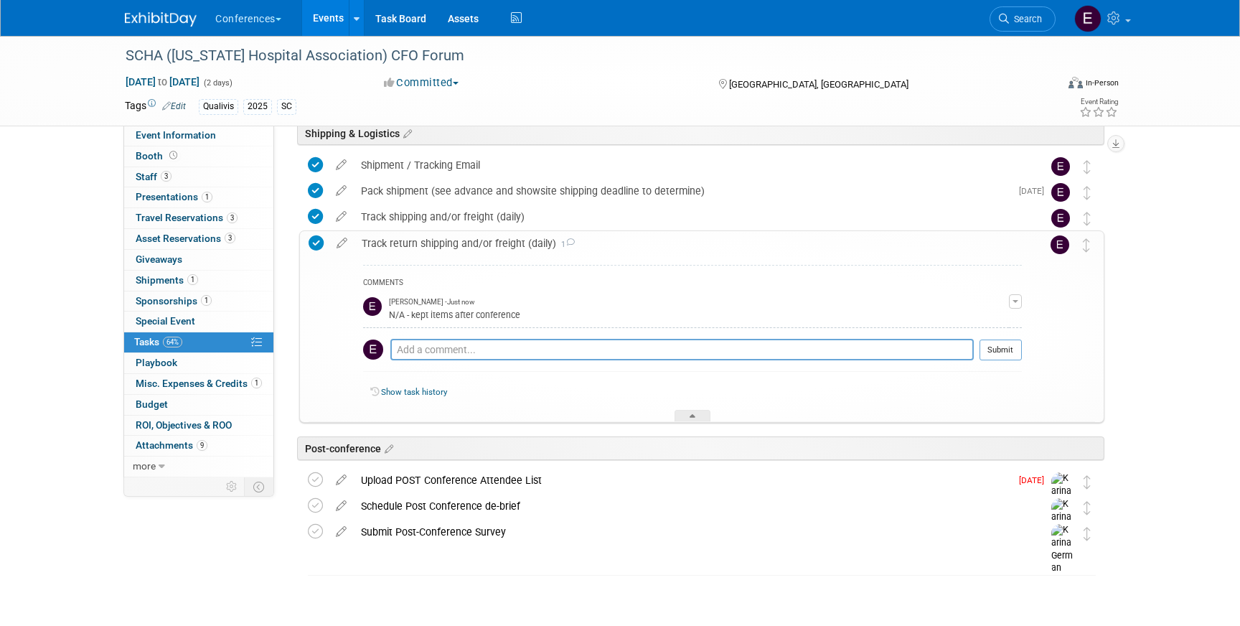
scroll to position [685, 0]
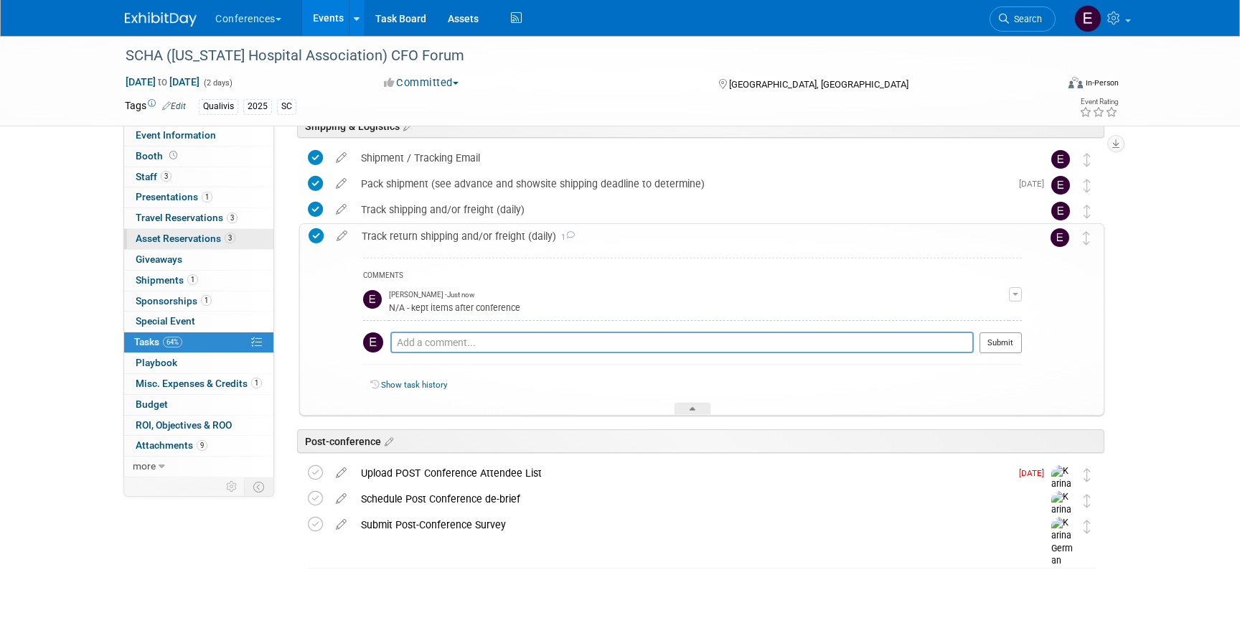
click at [184, 239] on span "Asset Reservations 3" at bounding box center [186, 238] width 100 height 11
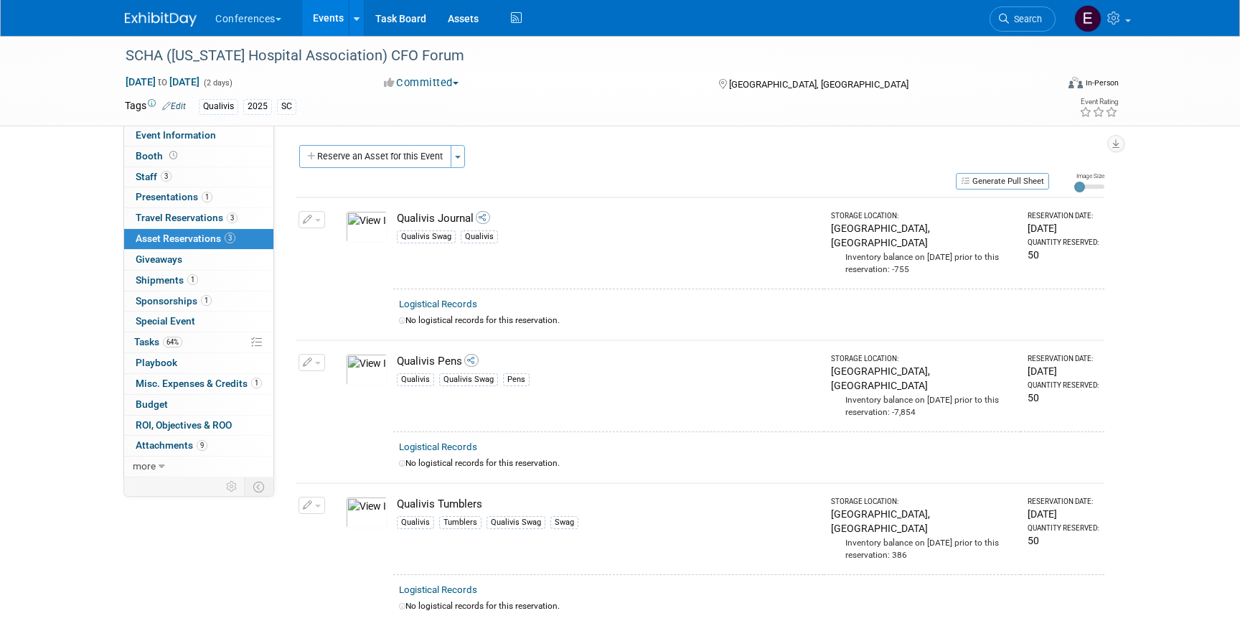
click at [149, 25] on img at bounding box center [161, 19] width 72 height 14
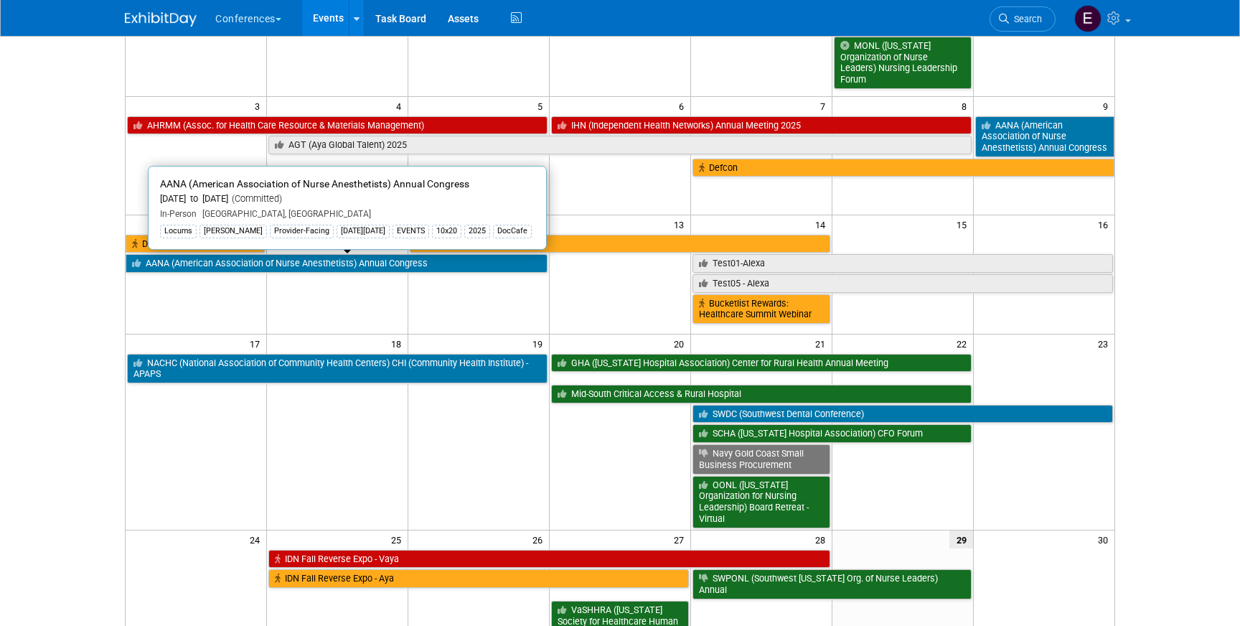
scroll to position [192, 0]
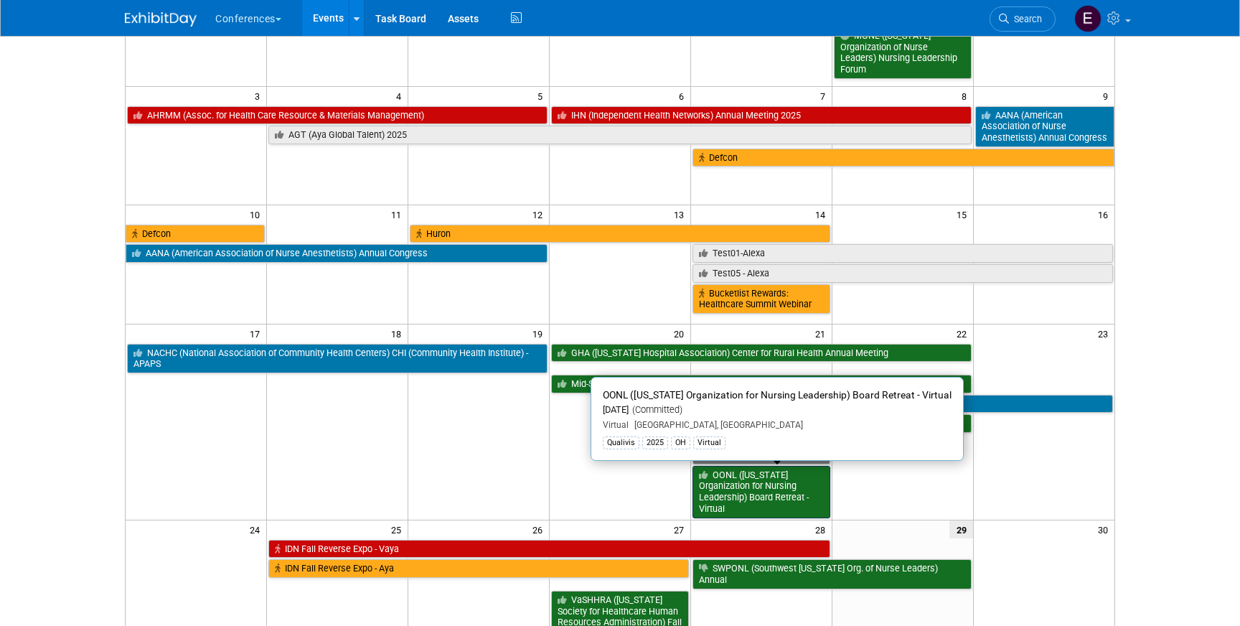
click at [799, 483] on link "OONL ([US_STATE] Organization for Nursing Leadership) Board Retreat - Virtual" at bounding box center [762, 492] width 138 height 52
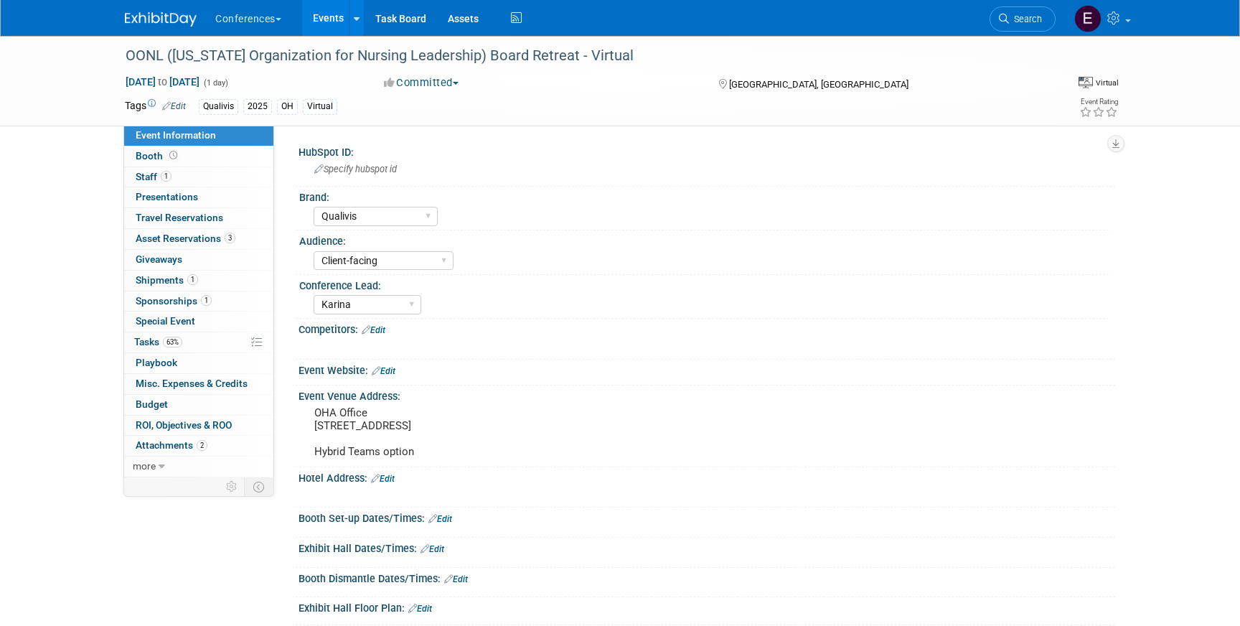
select select "Qualivis"
select select "Client-facing"
select select "Karina"
click at [165, 221] on span "Travel Reservations 0" at bounding box center [180, 217] width 88 height 11
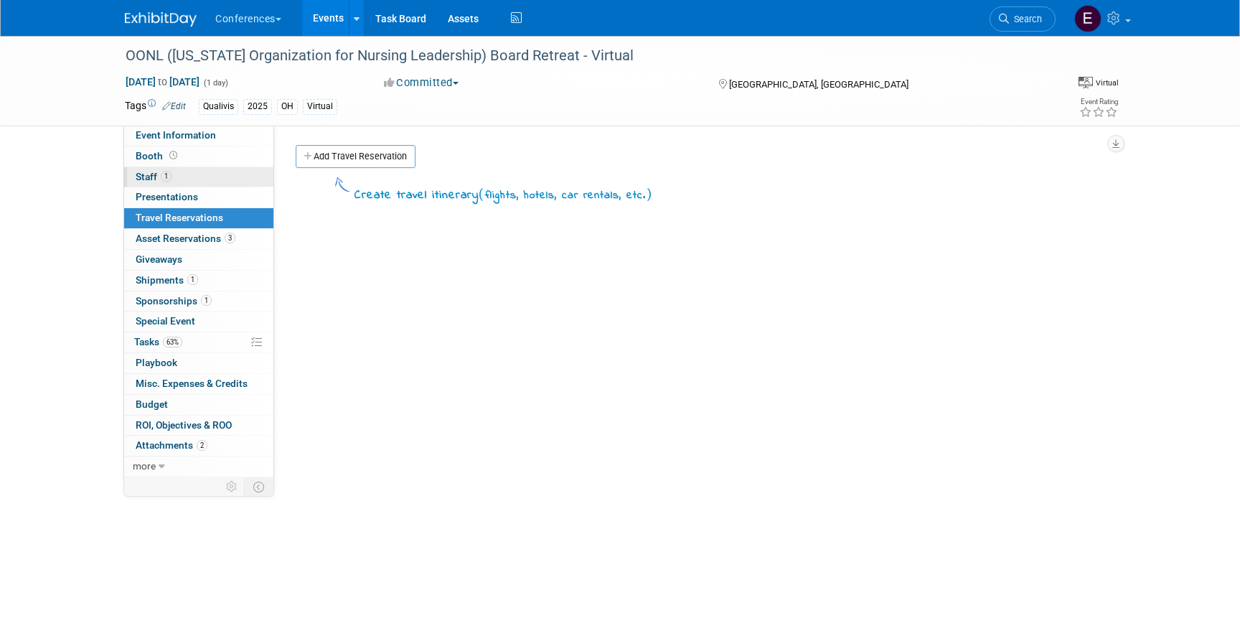
click at [167, 171] on span "1" at bounding box center [166, 176] width 11 height 11
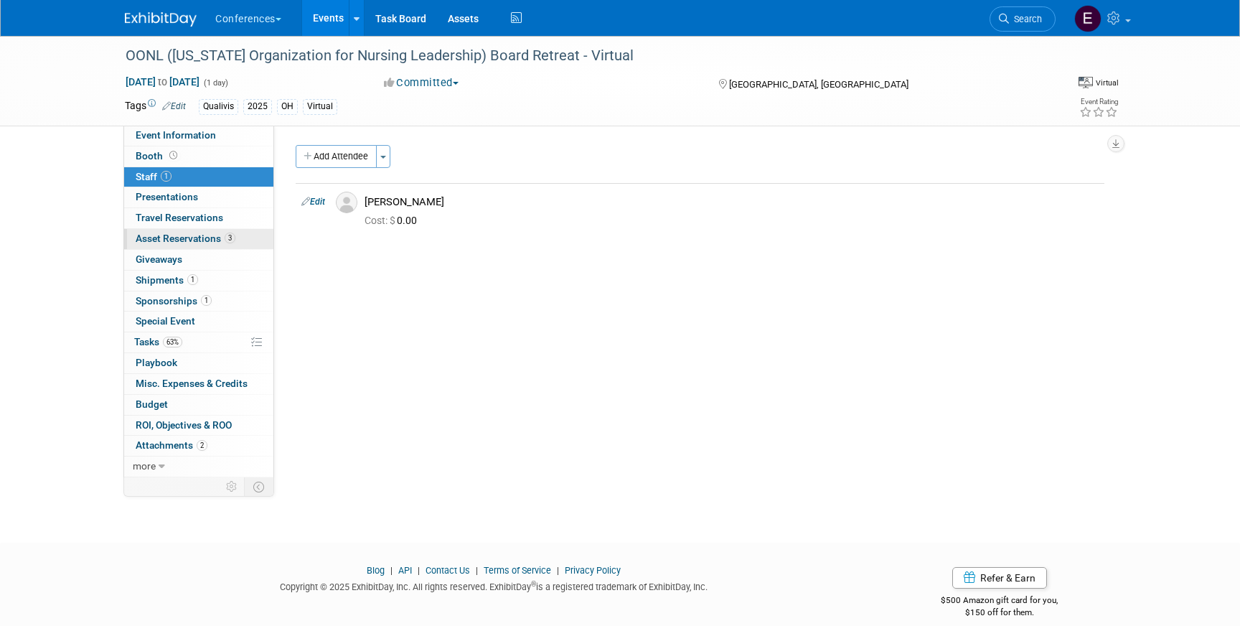
click at [179, 231] on link "3 Asset Reservations 3" at bounding box center [198, 239] width 149 height 20
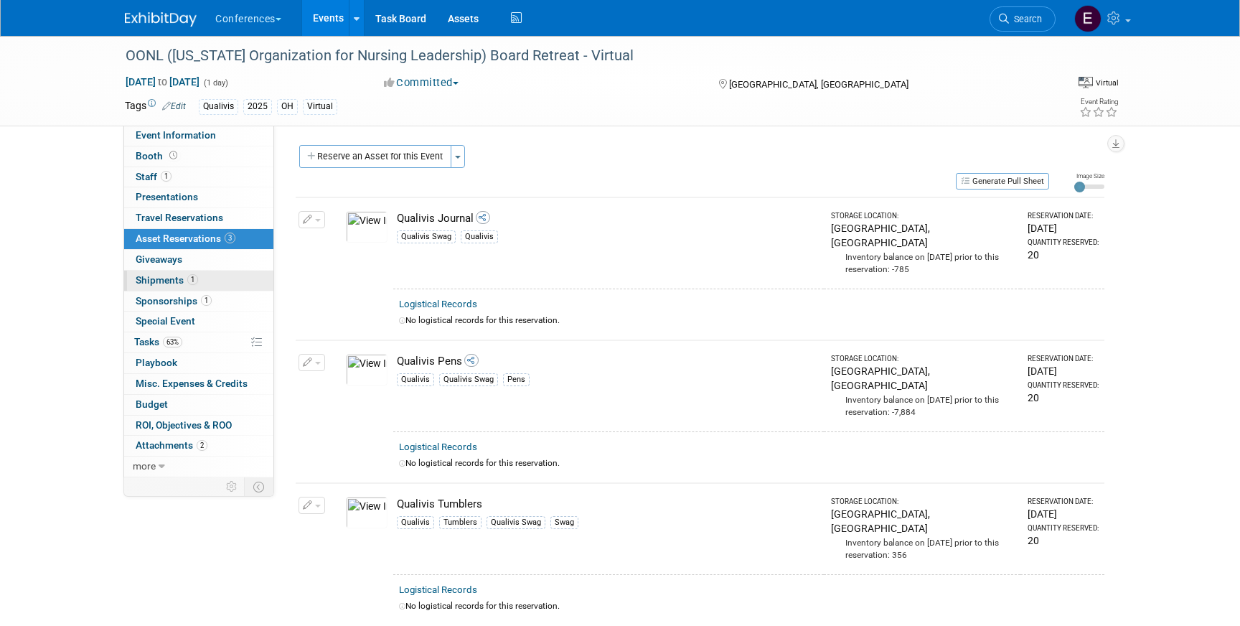
click at [173, 273] on link "1 Shipments 1" at bounding box center [198, 281] width 149 height 20
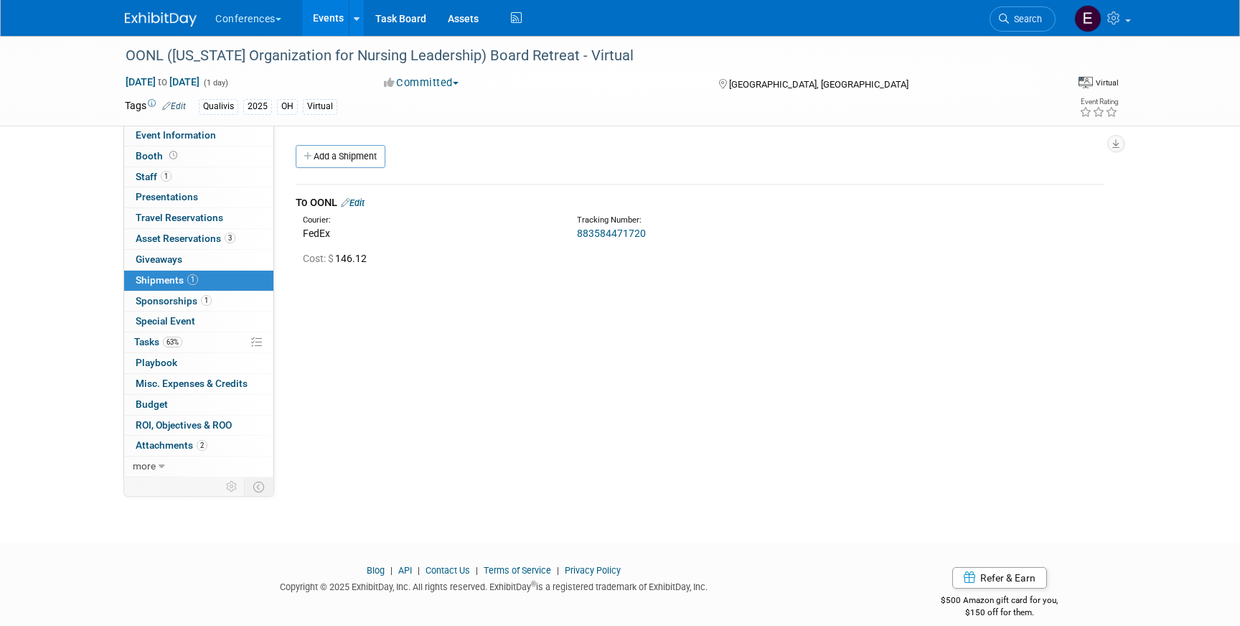
click at [364, 202] on link "Edit" at bounding box center [353, 202] width 24 height 11
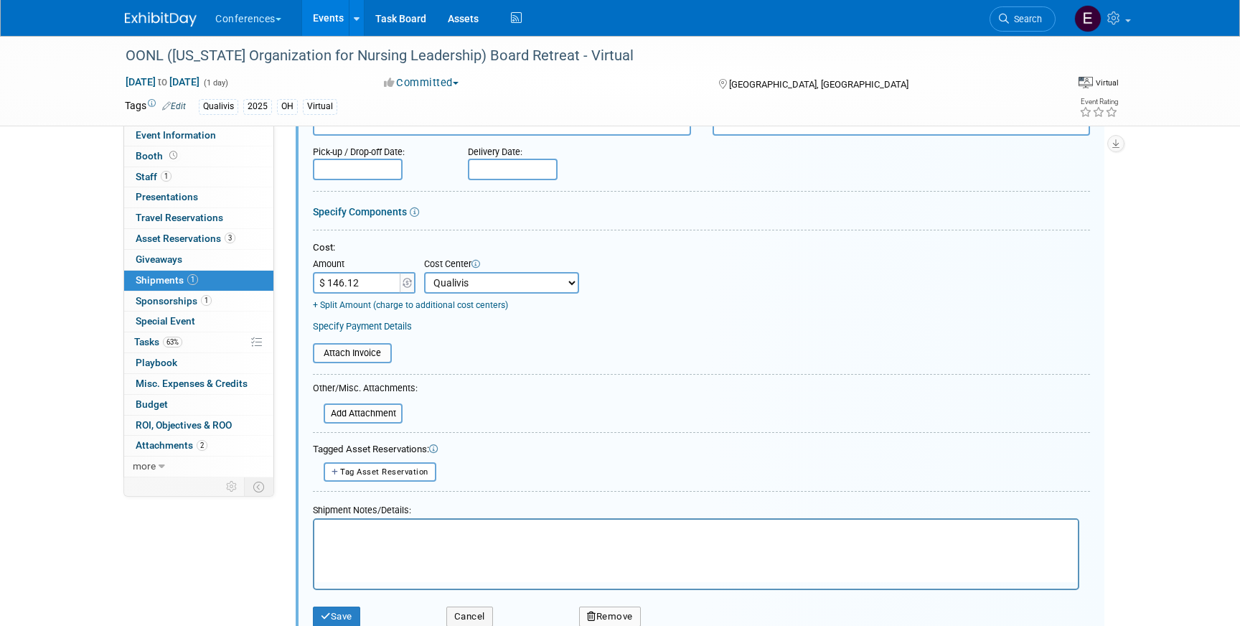
scroll to position [276, 0]
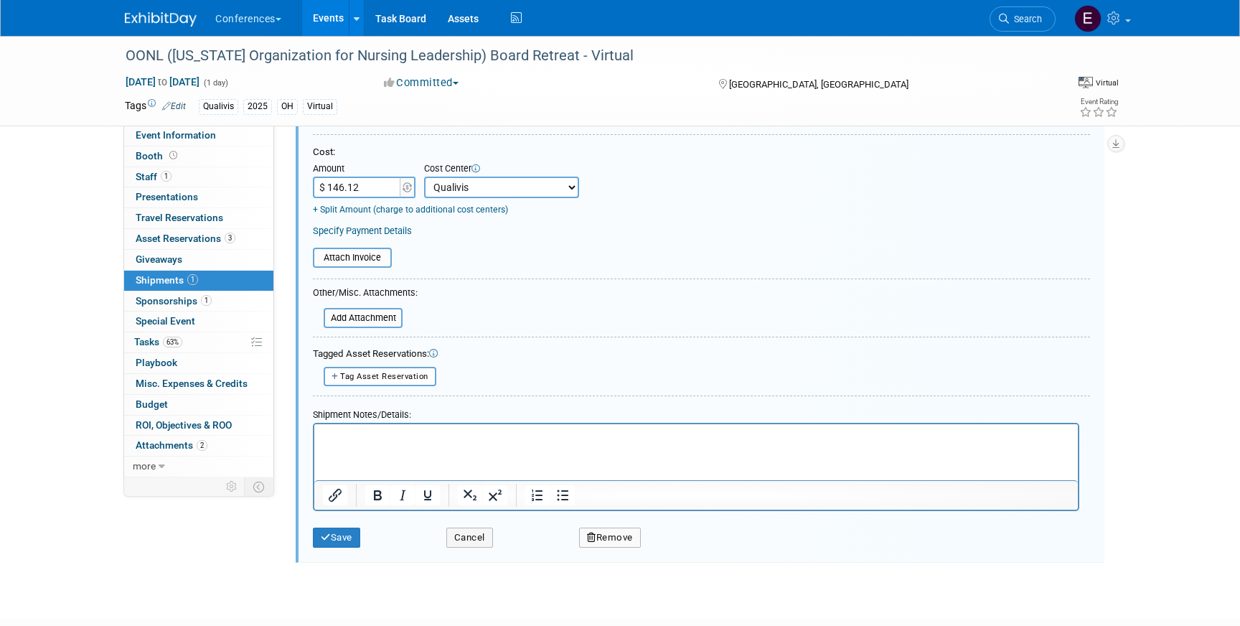
click at [328, 526] on div "Save" at bounding box center [369, 532] width 134 height 29
click at [325, 538] on icon "submit" at bounding box center [326, 537] width 10 height 9
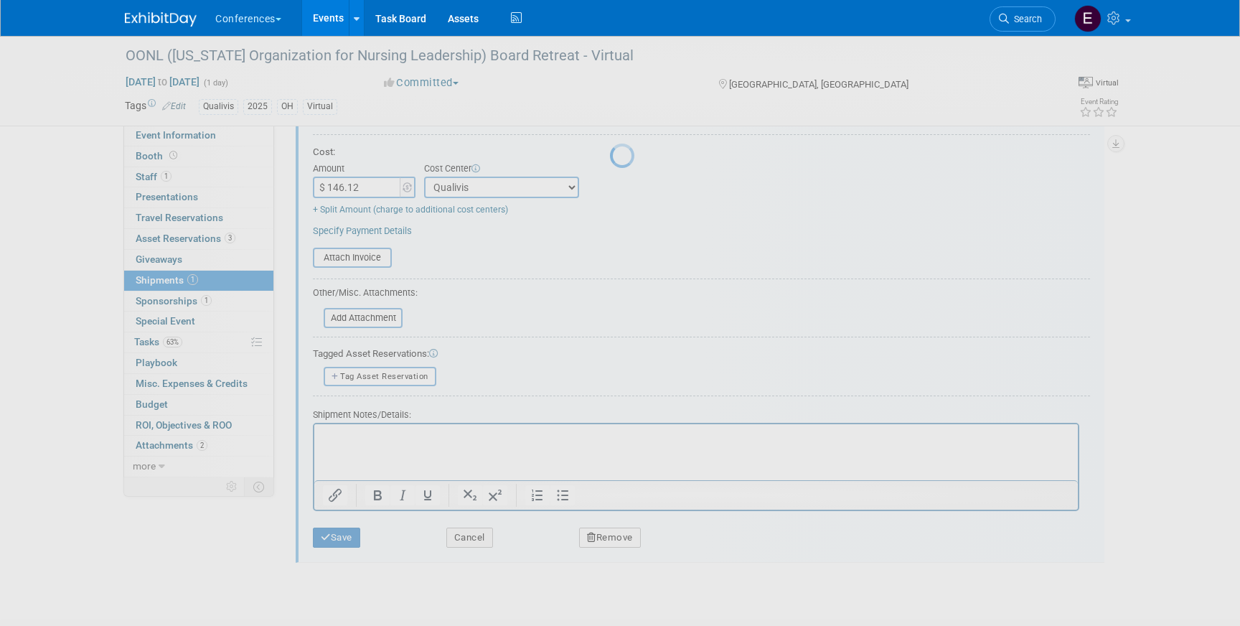
scroll to position [17, 0]
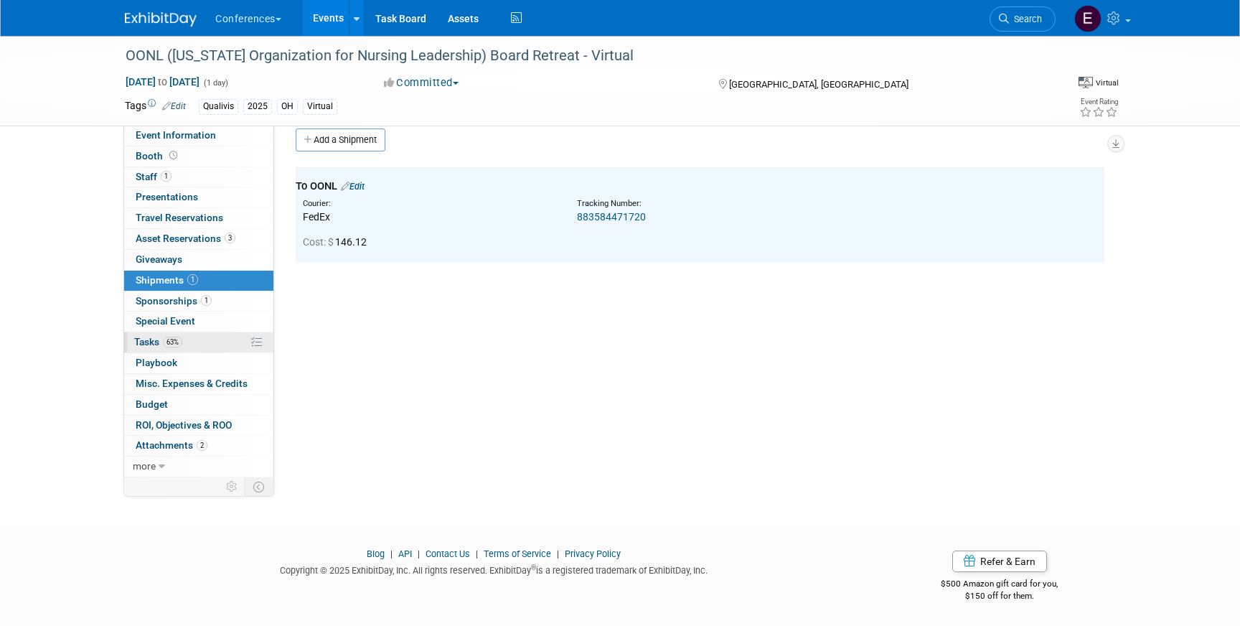
click at [194, 349] on link "63% Tasks 63%" at bounding box center [198, 342] width 149 height 20
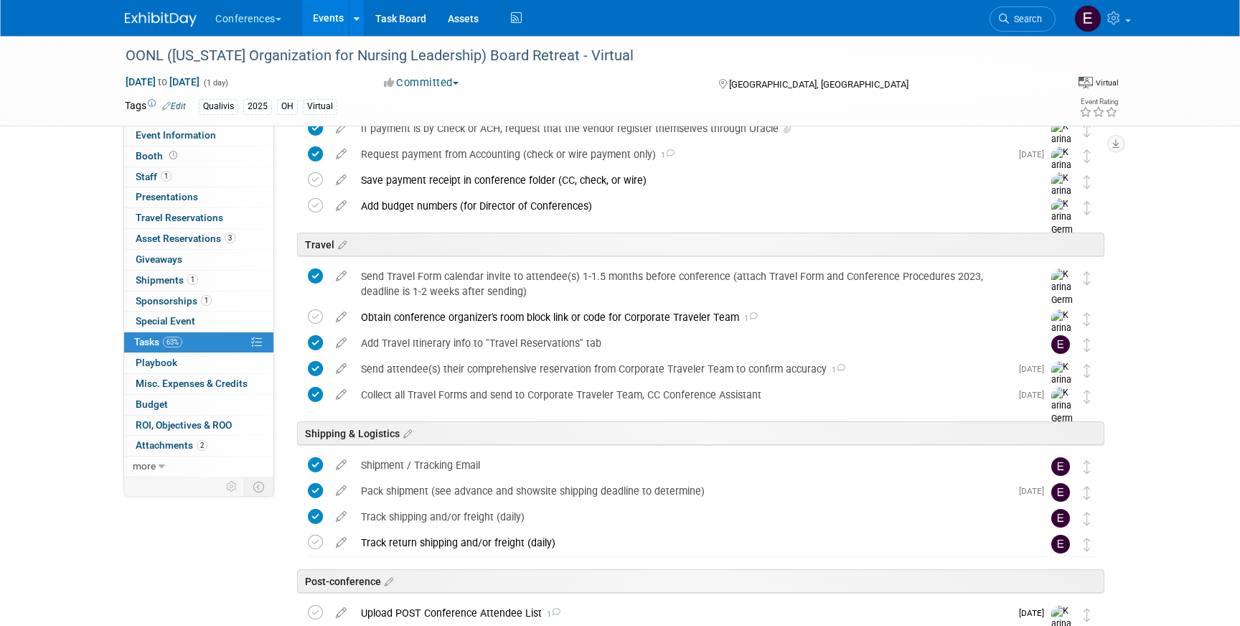
scroll to position [437, 0]
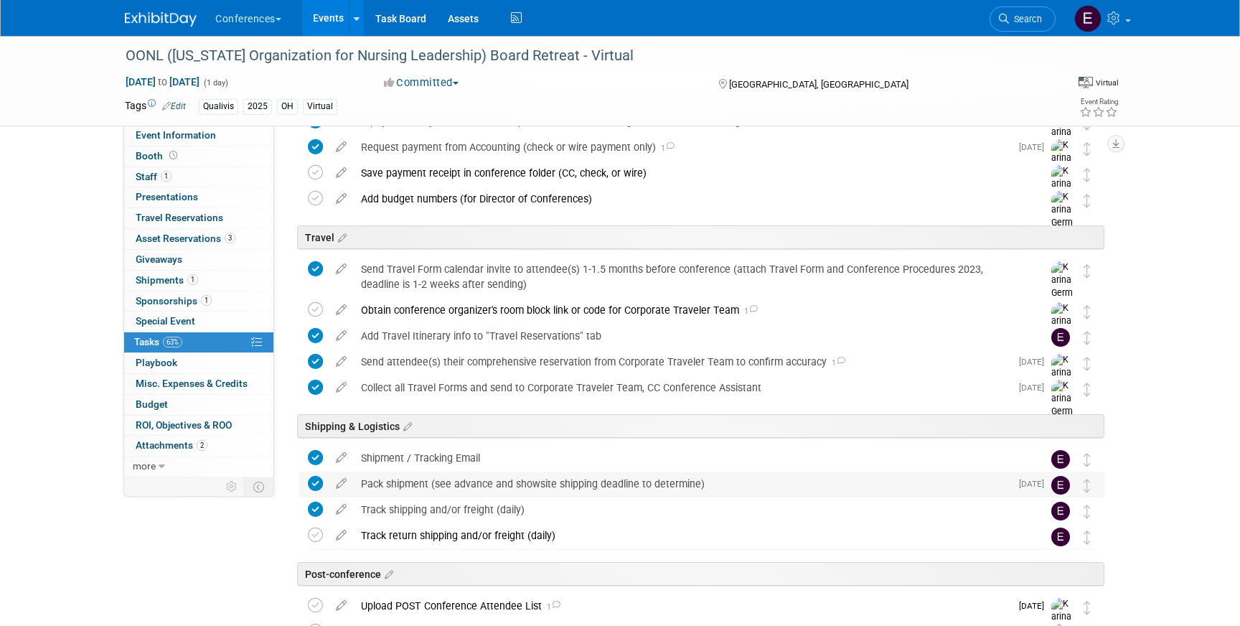
click at [472, 482] on div "Pack shipment (see advance and showsite shipping deadline to determine)" at bounding box center [682, 484] width 657 height 24
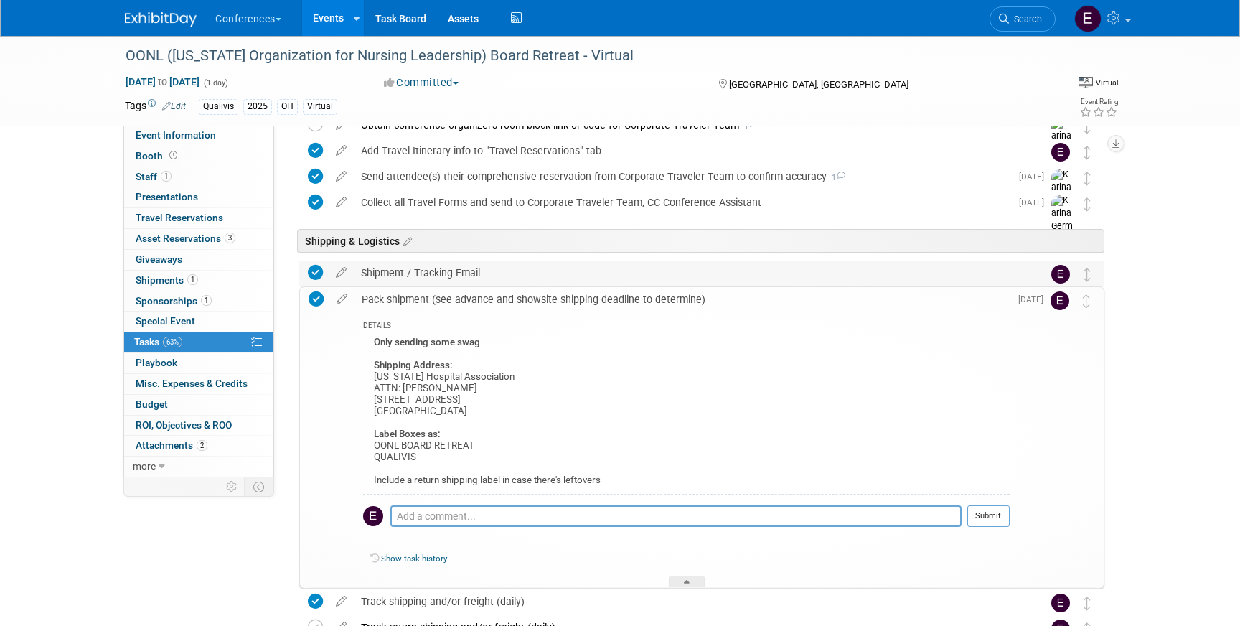
scroll to position [637, 0]
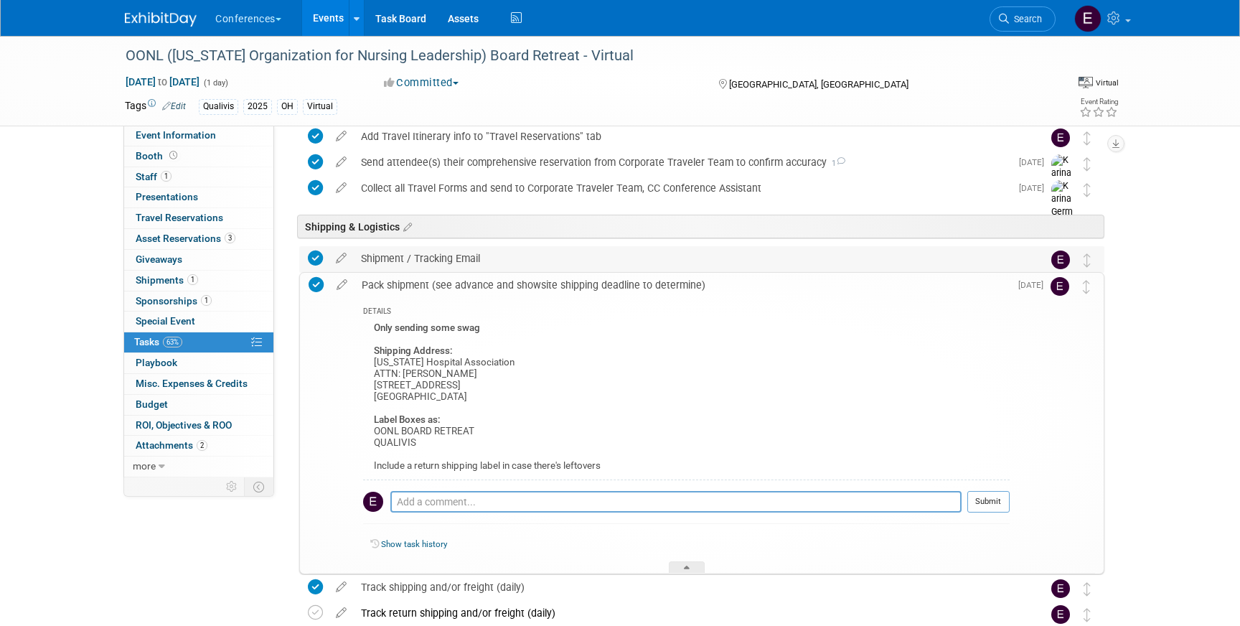
click at [492, 267] on div "Shipment / Tracking Email" at bounding box center [688, 258] width 669 height 24
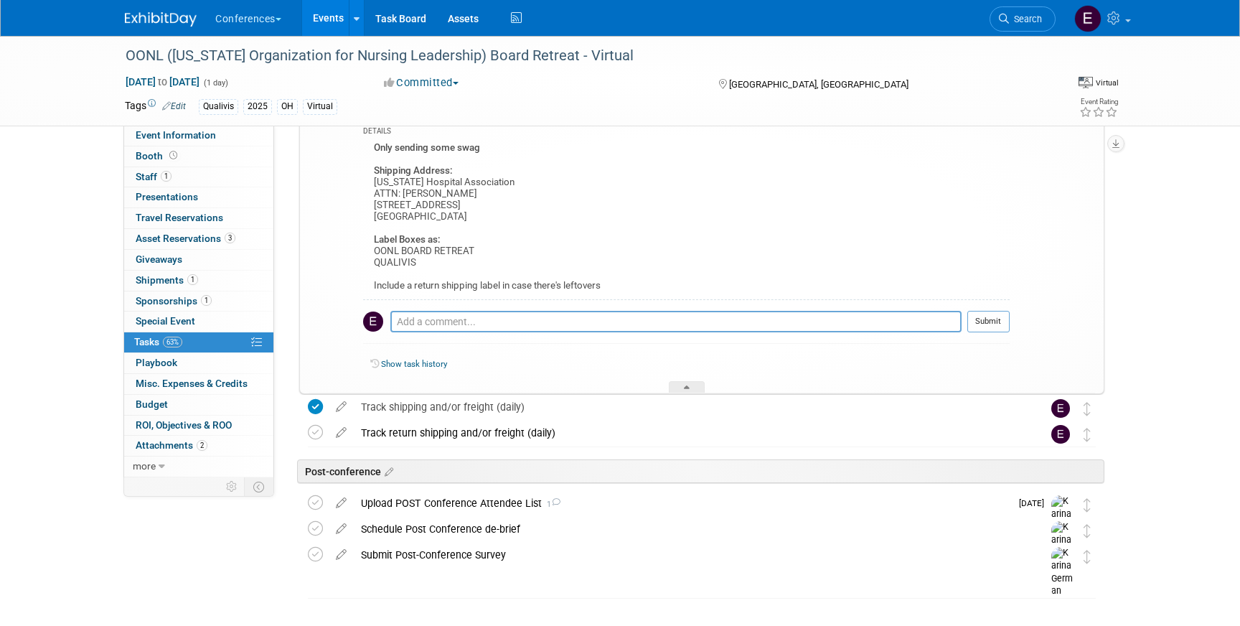
scroll to position [923, 0]
click at [457, 426] on div "Track return shipping and/or freight (daily)" at bounding box center [688, 430] width 669 height 24
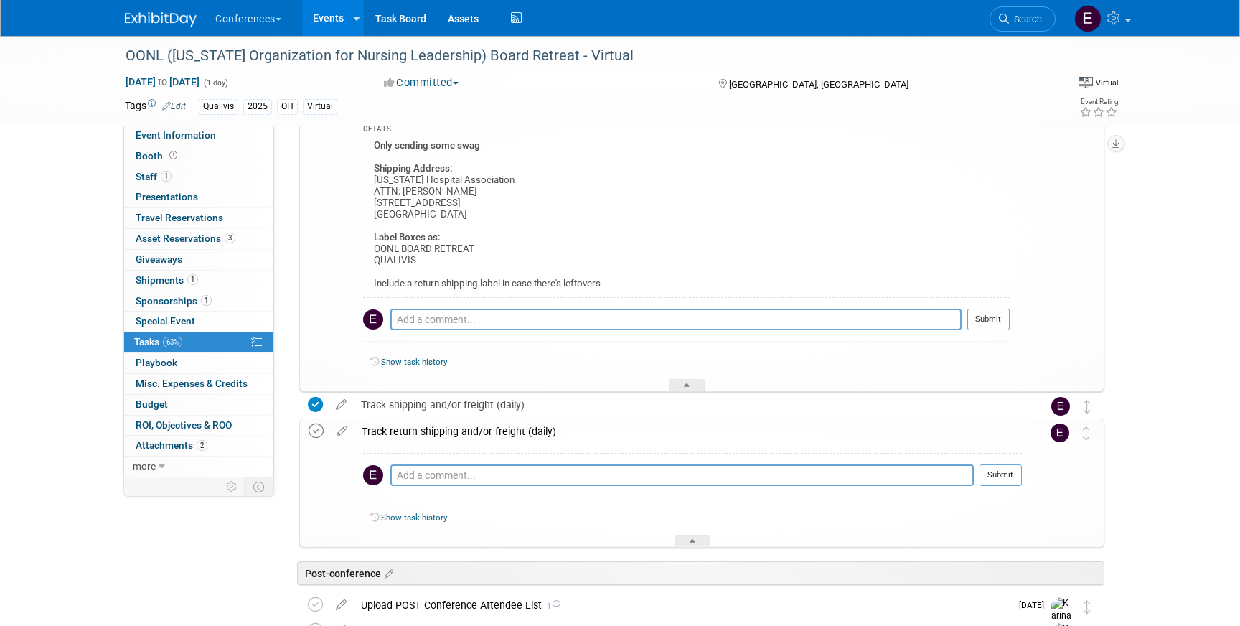
click at [315, 429] on icon at bounding box center [316, 431] width 15 height 15
click at [444, 475] on textarea at bounding box center [682, 475] width 584 height 22
type textarea "N/A - no leftovers"
click at [1006, 476] on button "Submit" at bounding box center [1001, 475] width 42 height 22
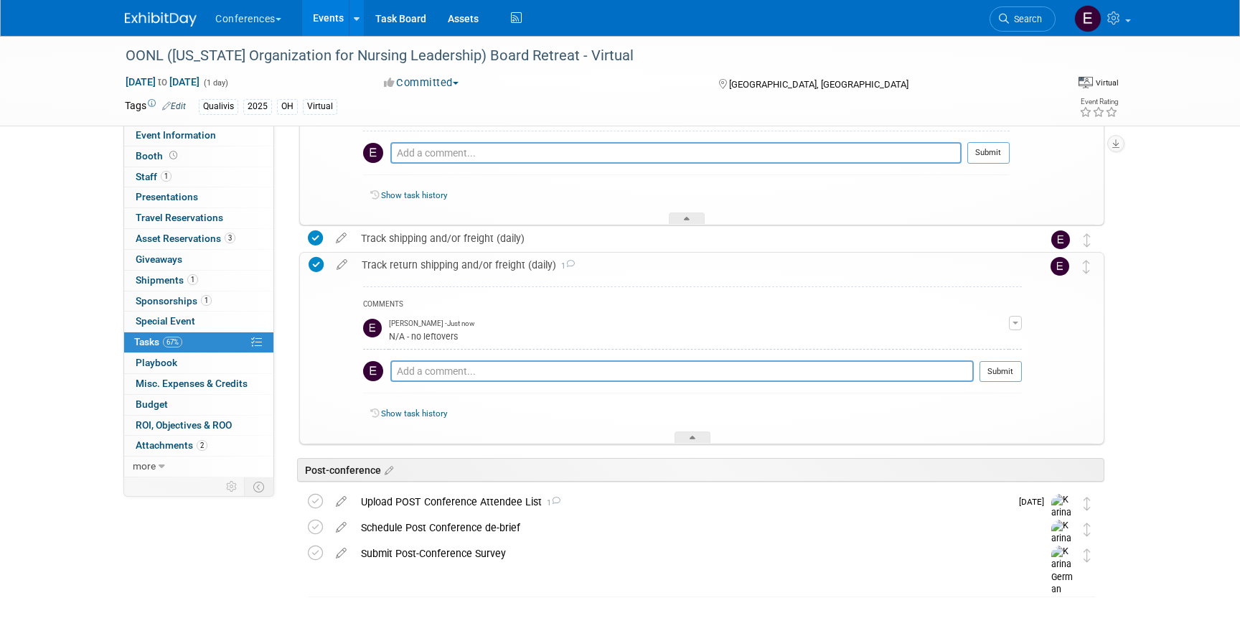
scroll to position [1088, 0]
click at [194, 170] on link "1 Staff 1" at bounding box center [198, 177] width 149 height 20
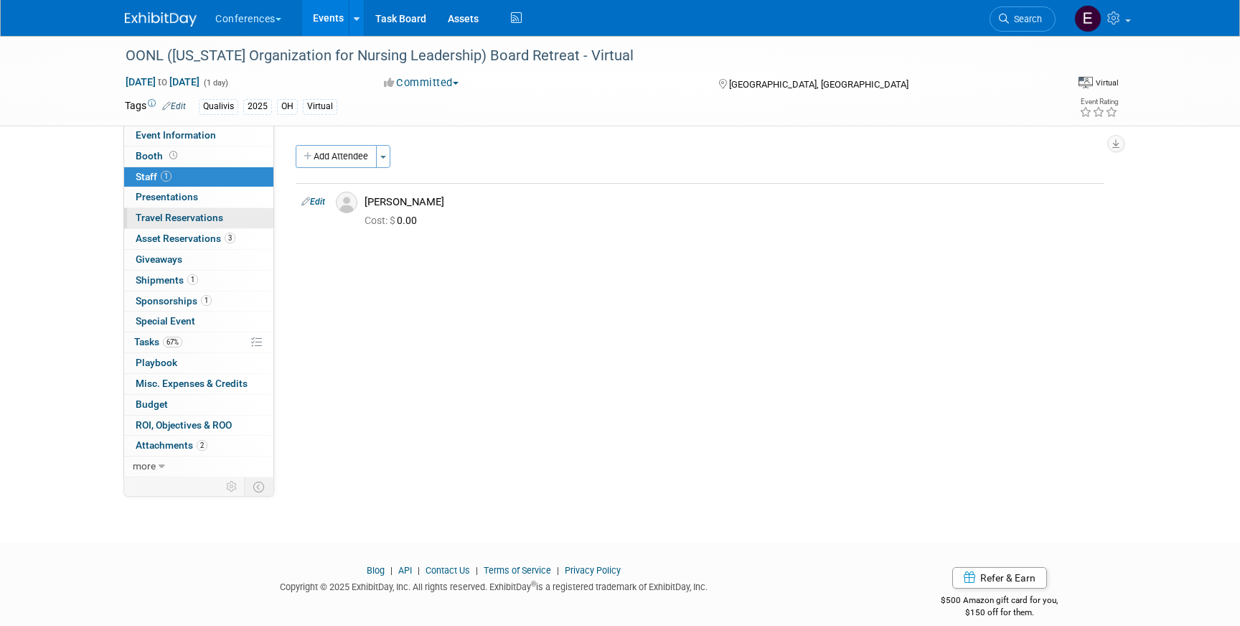
click at [198, 218] on span "Travel Reservations 0" at bounding box center [180, 217] width 88 height 11
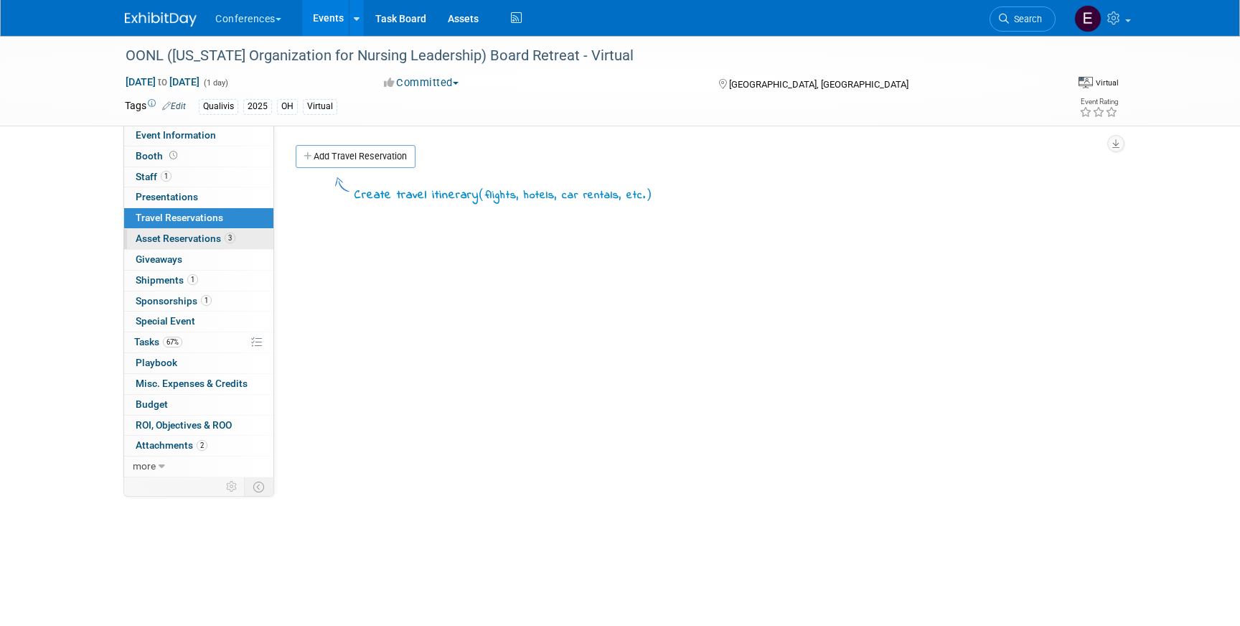
click at [198, 232] on link "3 Asset Reservations 3" at bounding box center [198, 239] width 149 height 20
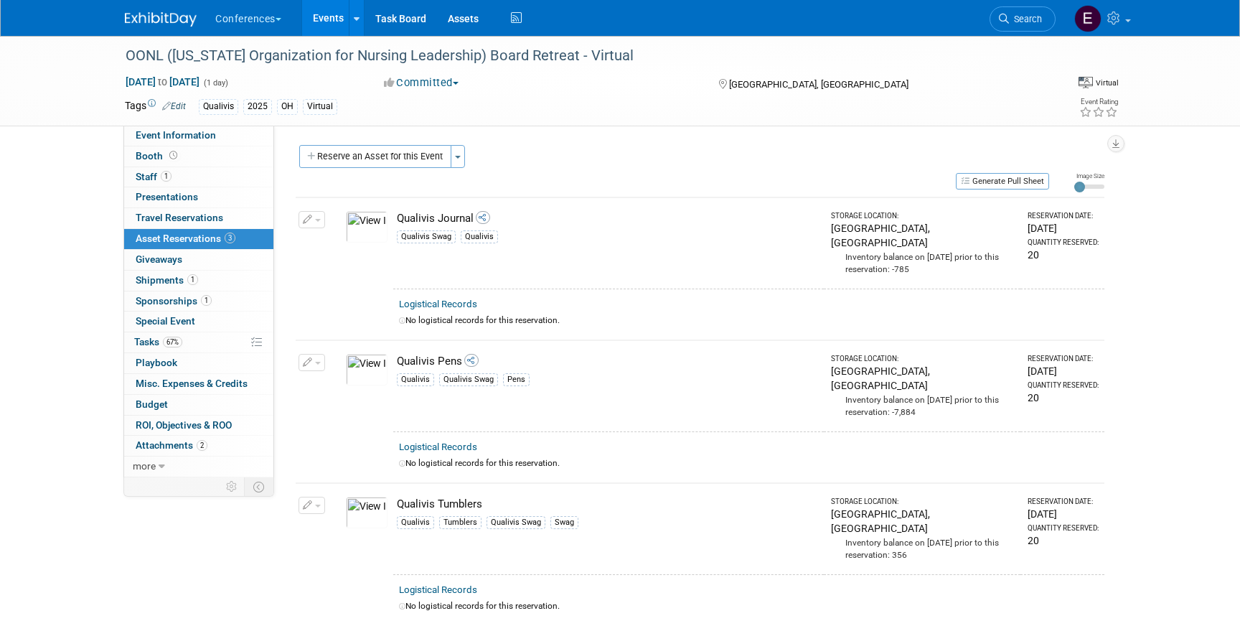
click at [140, 27] on div "Conferences Explore: My Workspaces 2 Go to Workspace: Conferences Marketing Req…" at bounding box center [620, 18] width 991 height 36
click at [149, 19] on img at bounding box center [161, 19] width 72 height 14
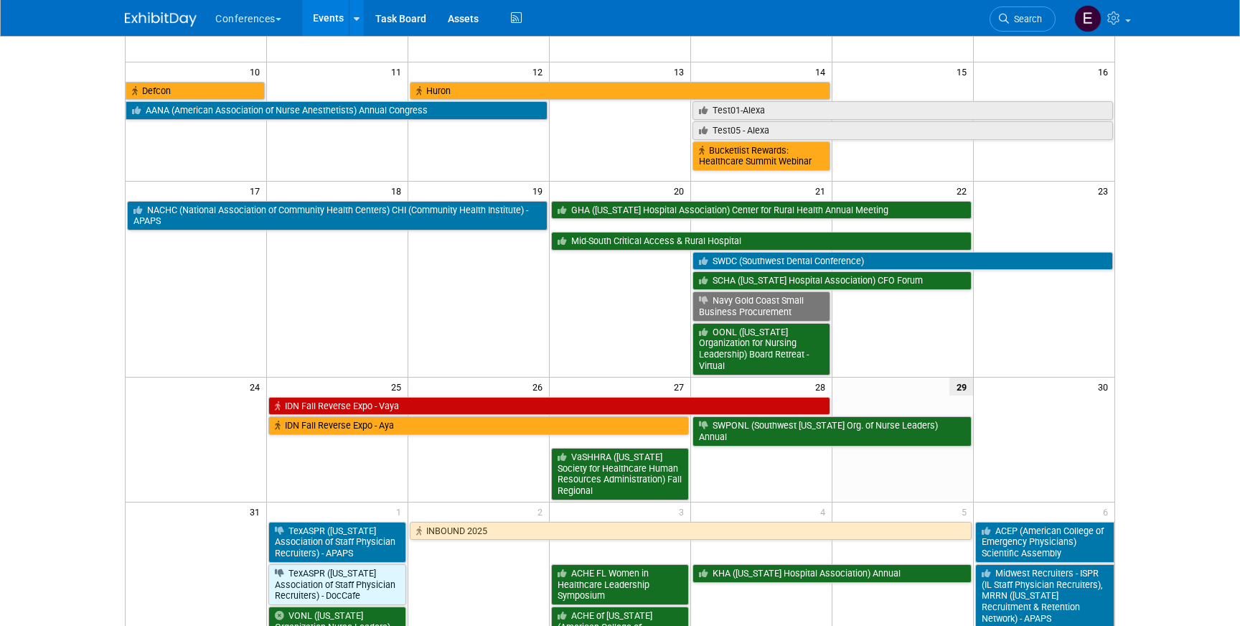
scroll to position [340, 0]
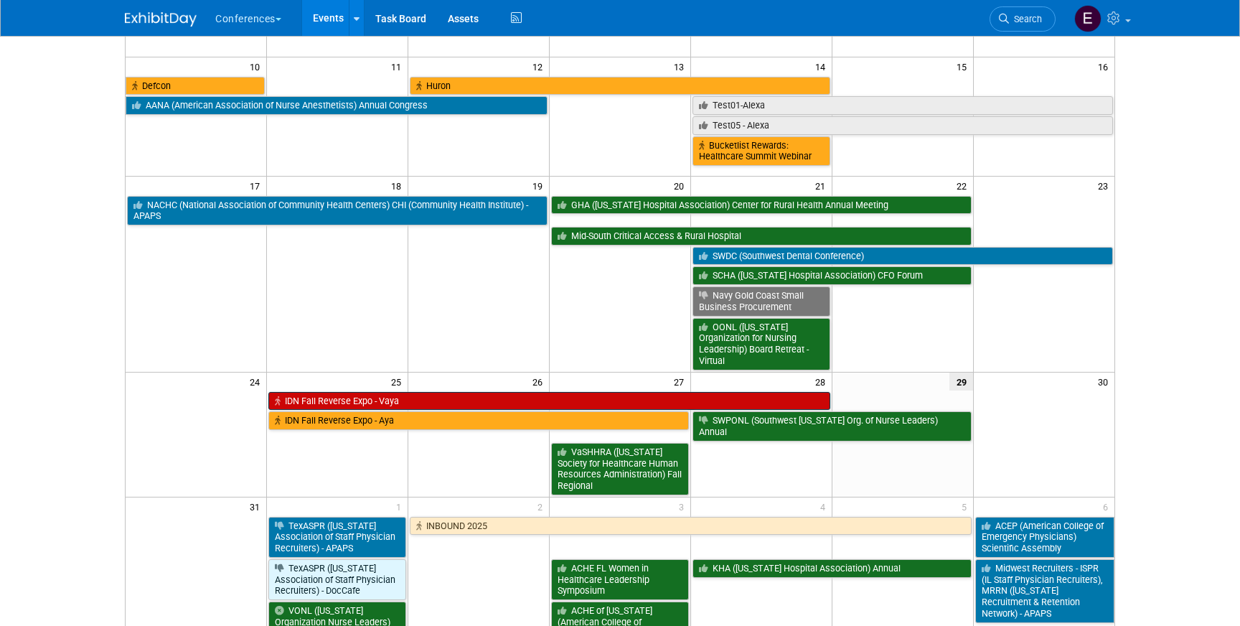
click at [451, 392] on link "IDN Fall Reverse Expo - Vaya" at bounding box center [548, 401] width 561 height 19
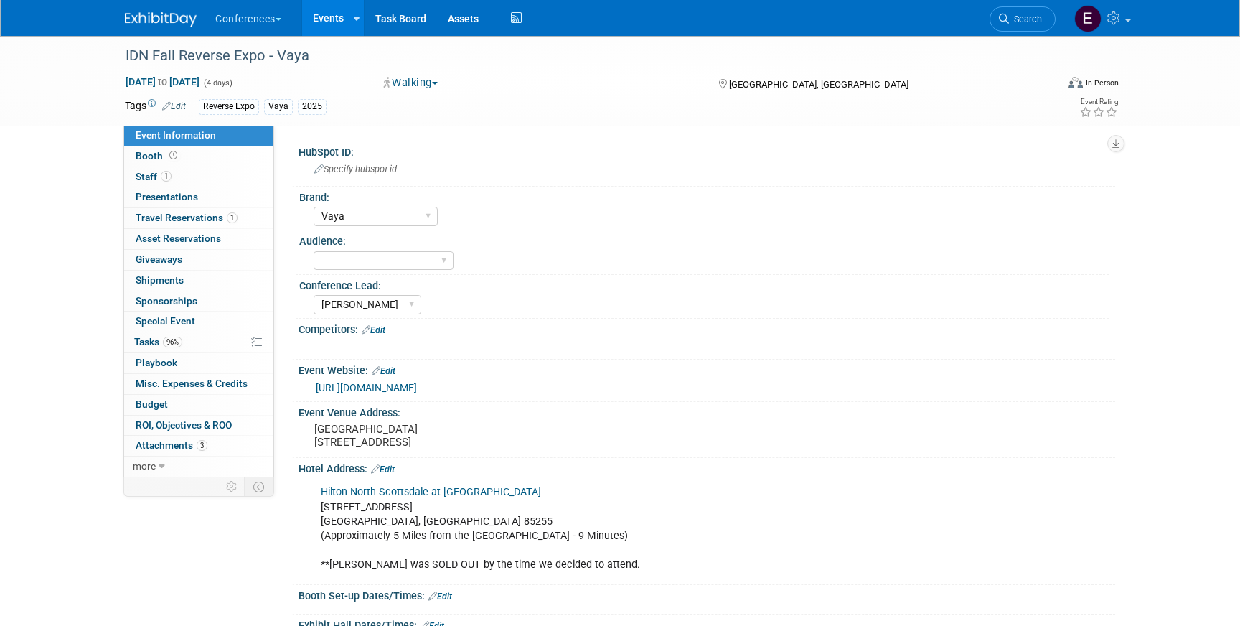
select select "Vaya"
select select "[PERSON_NAME]"
click at [217, 217] on span "Travel Reservations 1" at bounding box center [187, 217] width 102 height 11
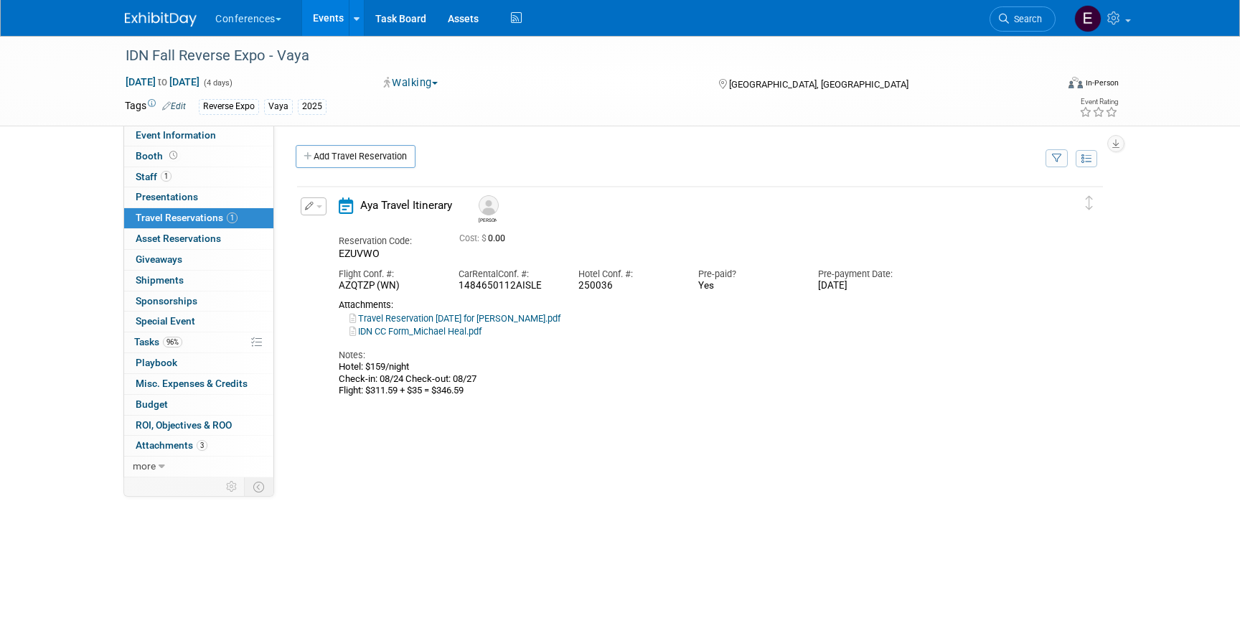
click at [309, 204] on icon "button" at bounding box center [309, 206] width 9 height 9
click at [436, 434] on div "Delete Reservation [PERSON_NAME] Reservation Code: EZUVWO" at bounding box center [700, 399] width 809 height 431
click at [318, 205] on button "button" at bounding box center [314, 206] width 26 height 18
click at [352, 225] on button "Edit Reservation" at bounding box center [361, 231] width 121 height 21
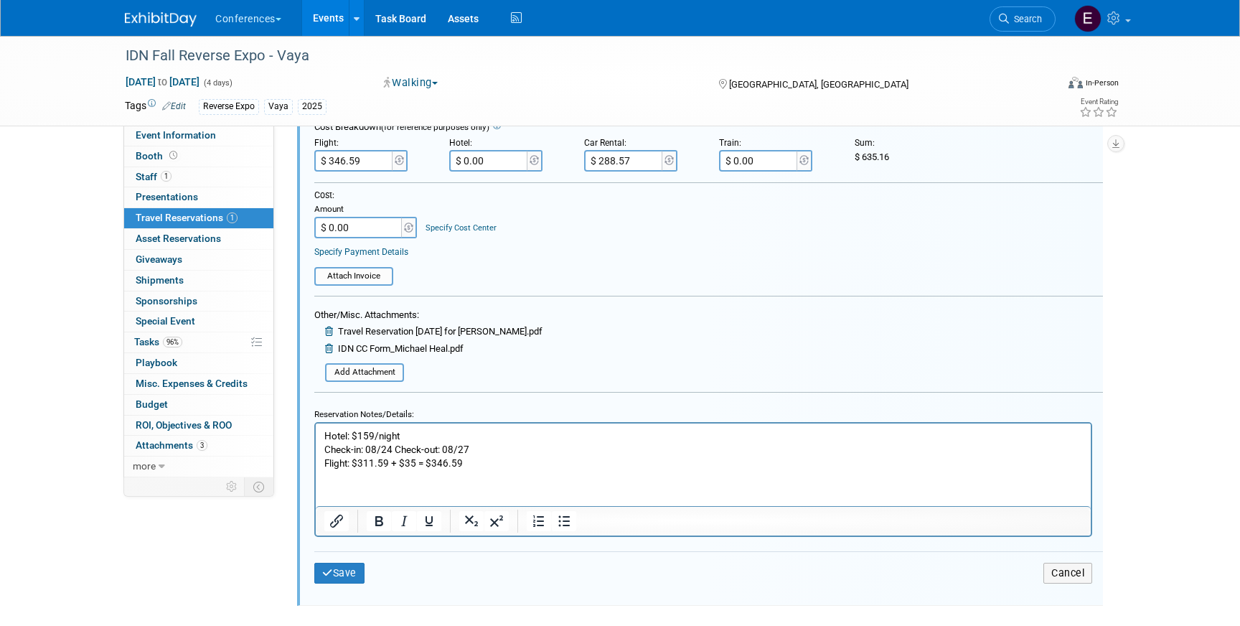
scroll to position [362, 0]
drag, startPoint x: 408, startPoint y: 436, endPoint x: 362, endPoint y: 436, distance: 46.7
click at [362, 436] on p "Hotel: $159/night Check-in: 08/24 Check-out: 08/27 Flight: $311.59 + $35 = $346…" at bounding box center [703, 450] width 759 height 41
drag, startPoint x: 463, startPoint y: 437, endPoint x: 418, endPoint y: 436, distance: 44.5
click at [418, 436] on p "Hotel: $543.63 + 10 = $553.63 Check-in: 08/24 Check-out: 08/27 Flight: $311.59 …" at bounding box center [703, 450] width 759 height 41
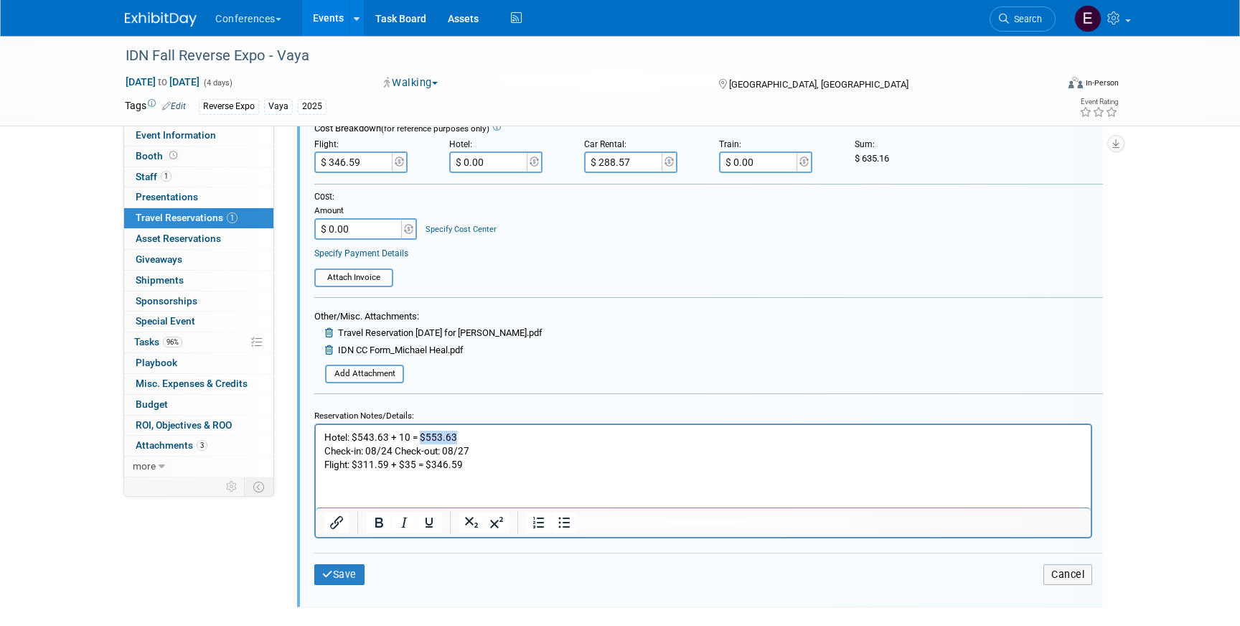
copy p "$553.63"
click at [398, 437] on p "Hotel: $543.63 + 10 = $553.63 Check-in: 08/24 Check-out: 08/27 Flight: $311.59 …" at bounding box center [703, 450] width 759 height 41
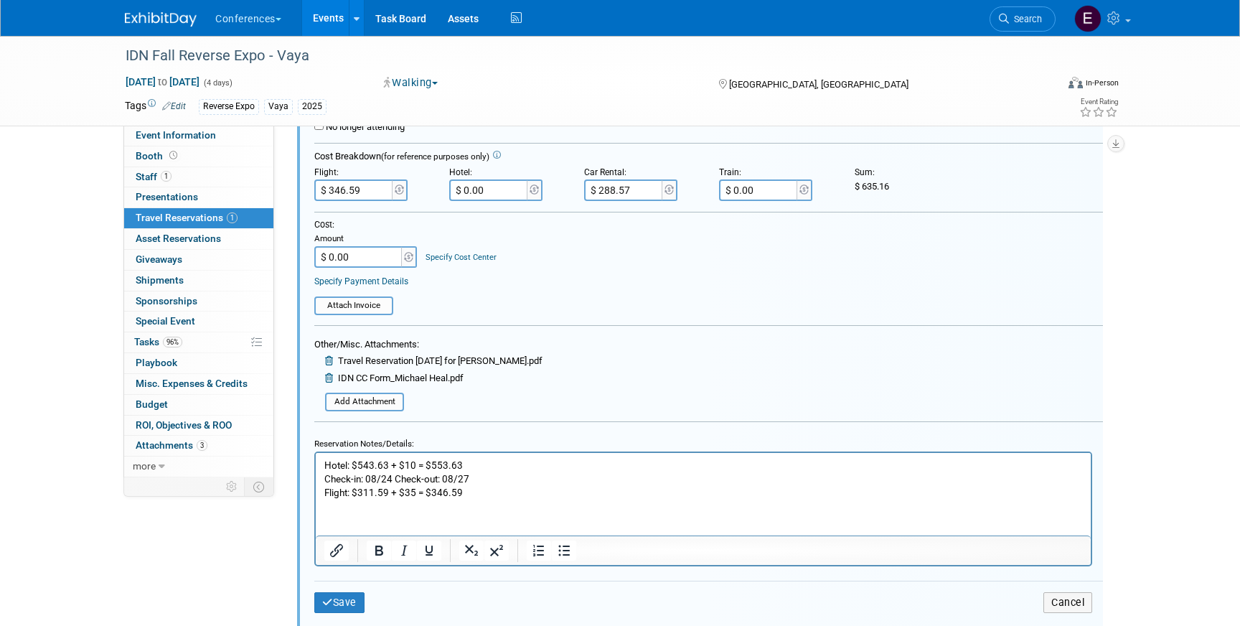
scroll to position [319, 0]
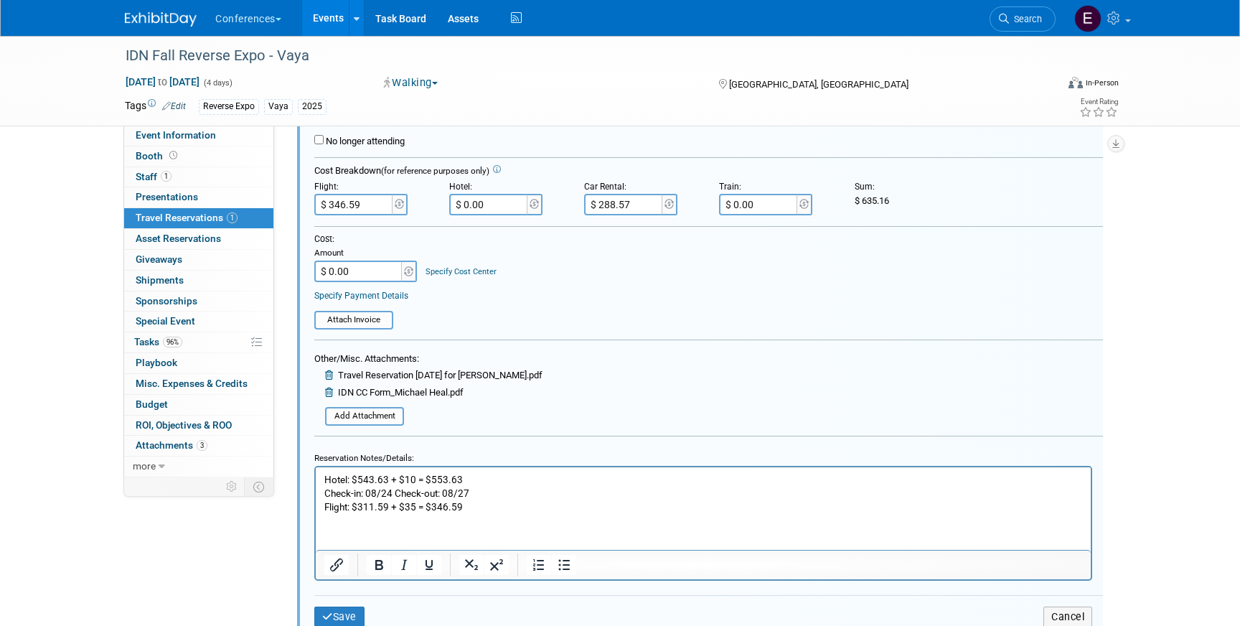
click at [491, 210] on input "$ 0.00" at bounding box center [489, 205] width 80 height 22
type input "$ 553.63"
click at [384, 275] on input "$ 0.00" at bounding box center [359, 272] width 90 height 22
type input "$ 1,188.79"
click at [451, 269] on link "Specify Cost Center" at bounding box center [461, 271] width 71 height 9
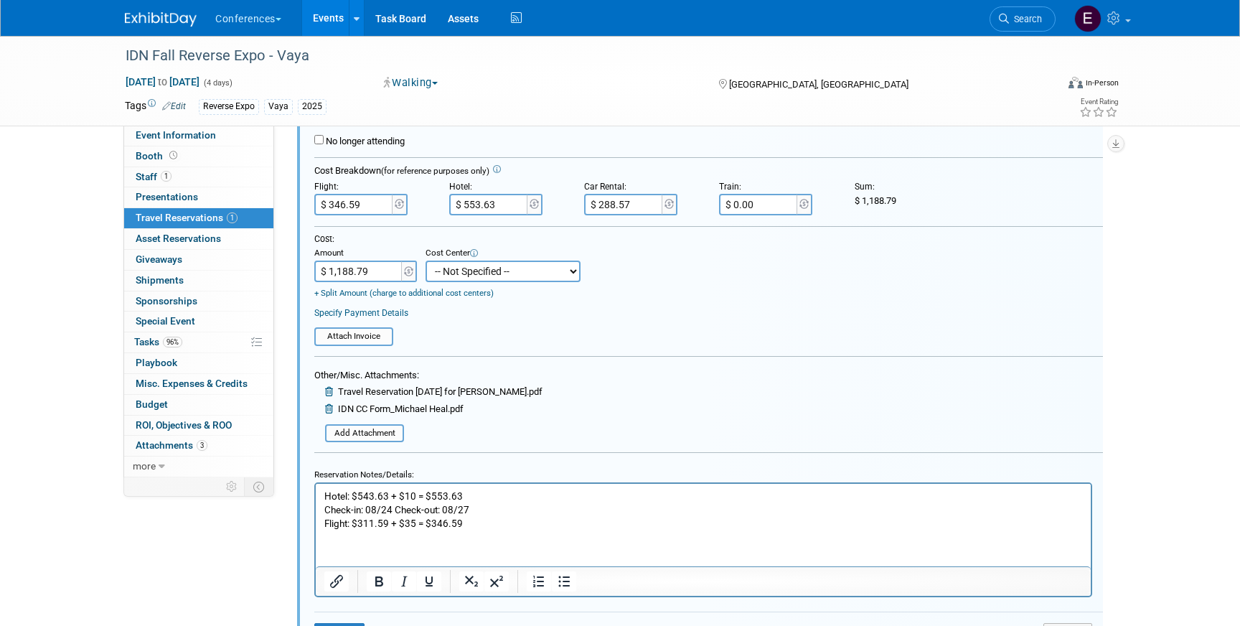
click at [451, 269] on select "-- Not Specified -- Aya Education Aya Healthcare Aya Locums Bespoke Corporate D…" at bounding box center [503, 272] width 155 height 22
select select "18965876"
click at [426, 261] on select "-- Not Specified -- Aya Education Aya Healthcare Aya Locums Bespoke Corporate D…" at bounding box center [503, 272] width 155 height 22
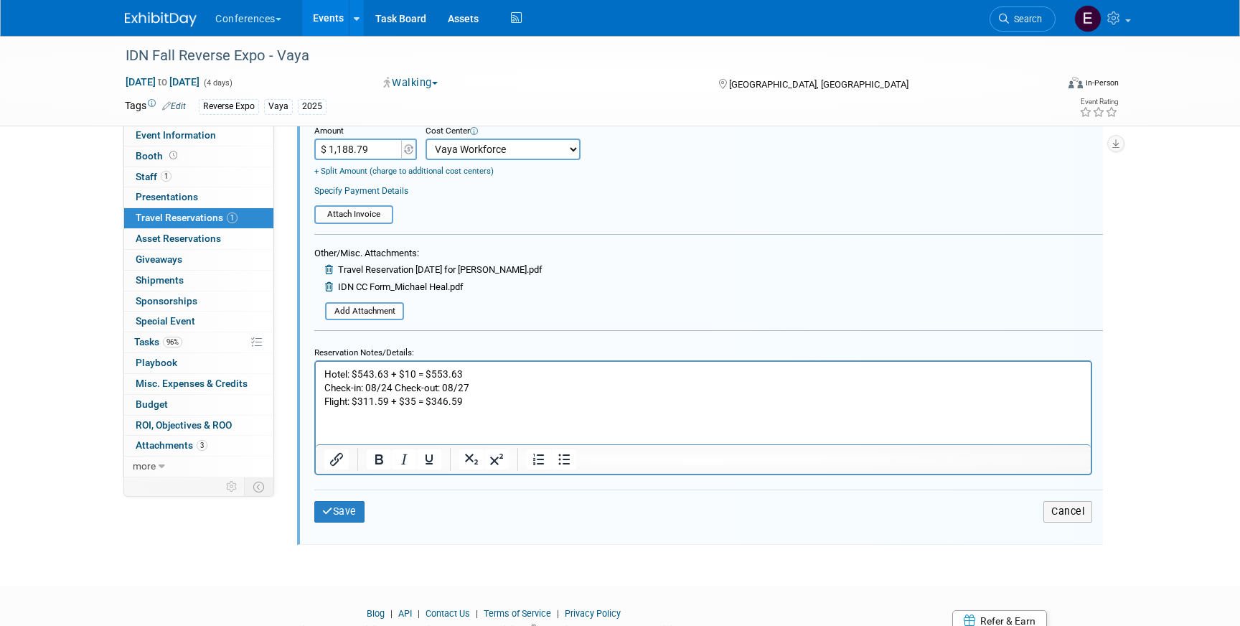
scroll to position [443, 0]
click at [356, 515] on button "Save" at bounding box center [339, 510] width 50 height 21
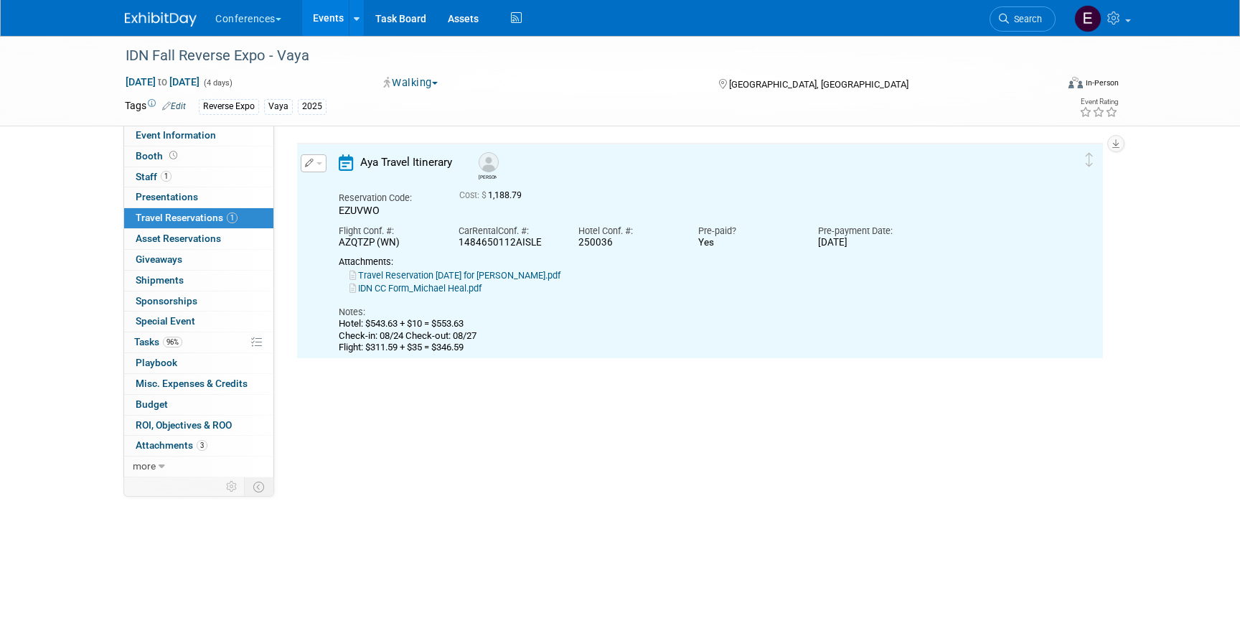
scroll to position [24, 0]
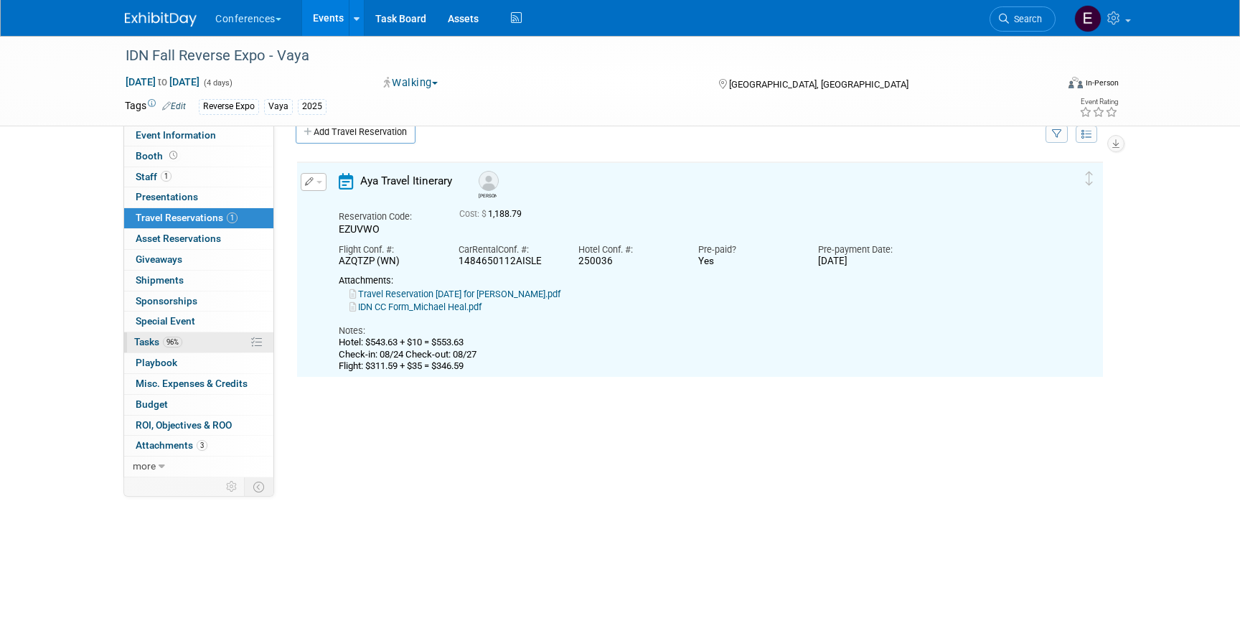
click at [192, 344] on link "96% Tasks 96%" at bounding box center [198, 342] width 149 height 20
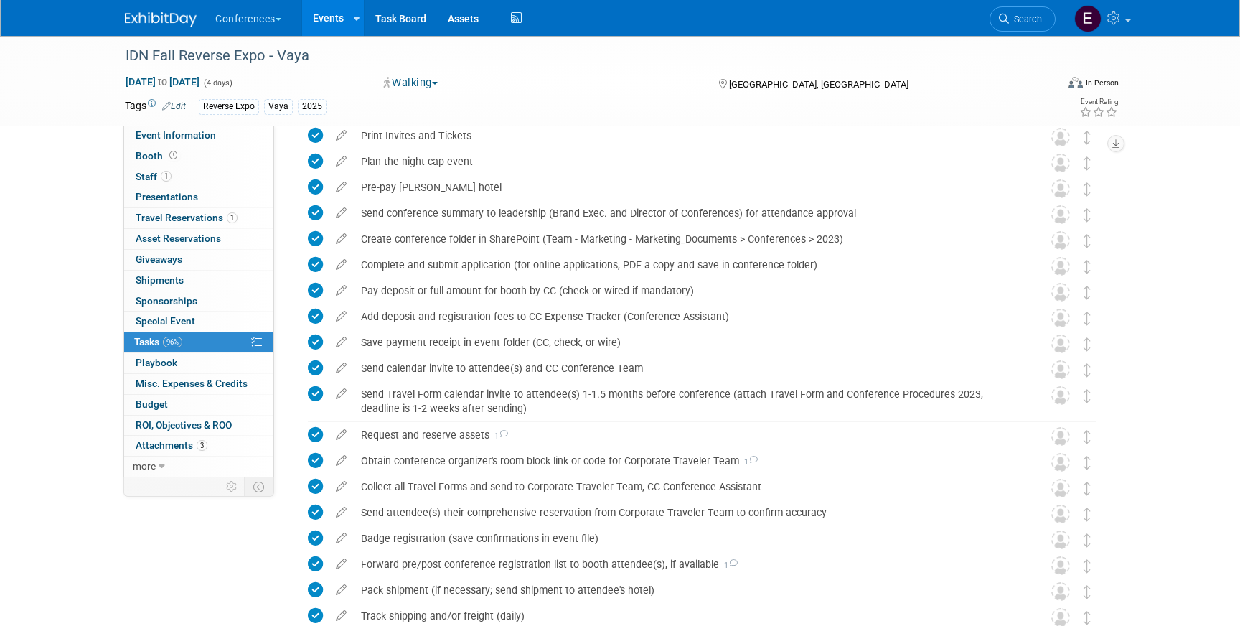
scroll to position [387, 0]
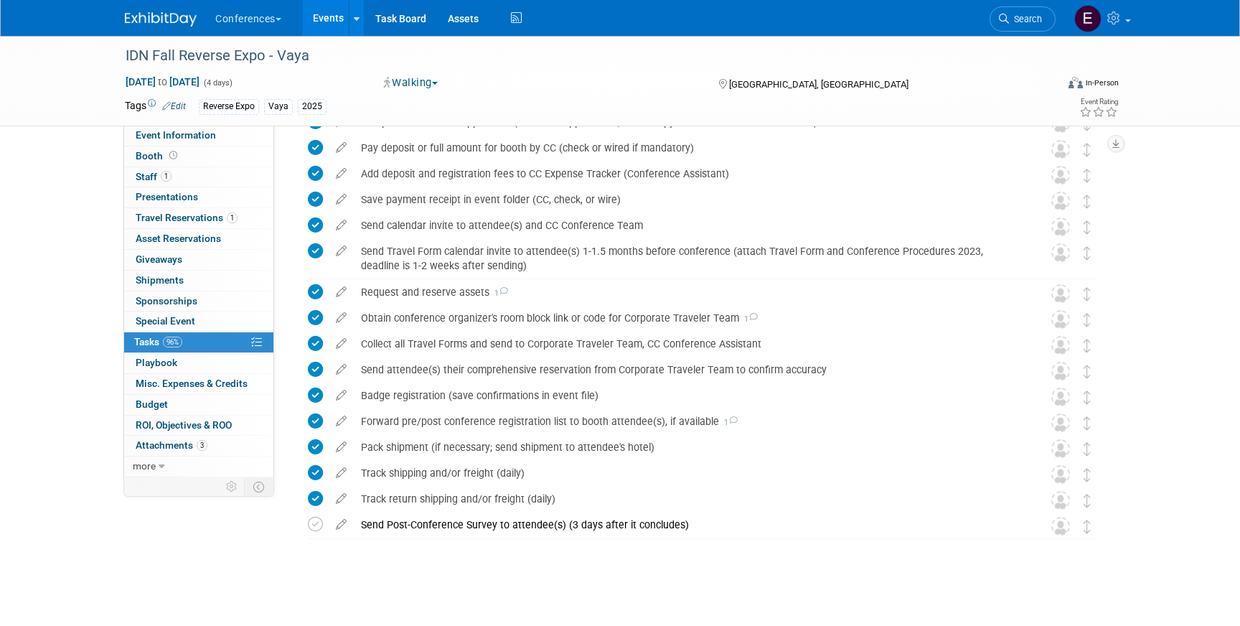
click at [149, 20] on img at bounding box center [161, 19] width 72 height 14
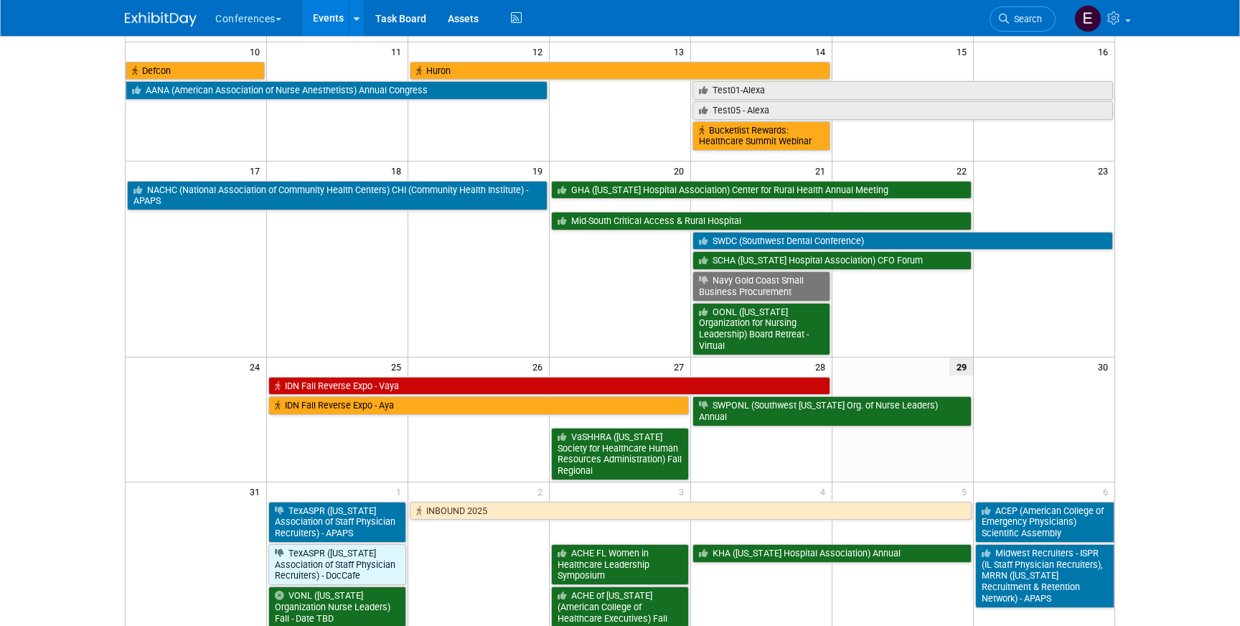
scroll to position [356, 0]
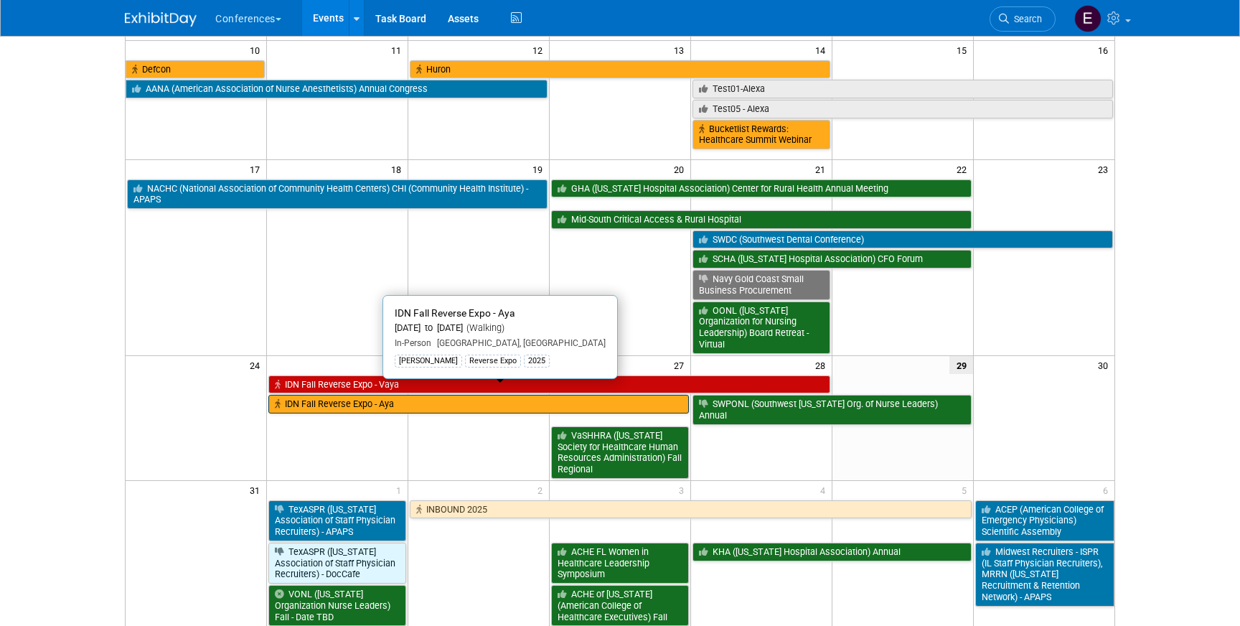
click at [312, 395] on link "IDN Fall Reverse Expo - Aya" at bounding box center [478, 404] width 421 height 19
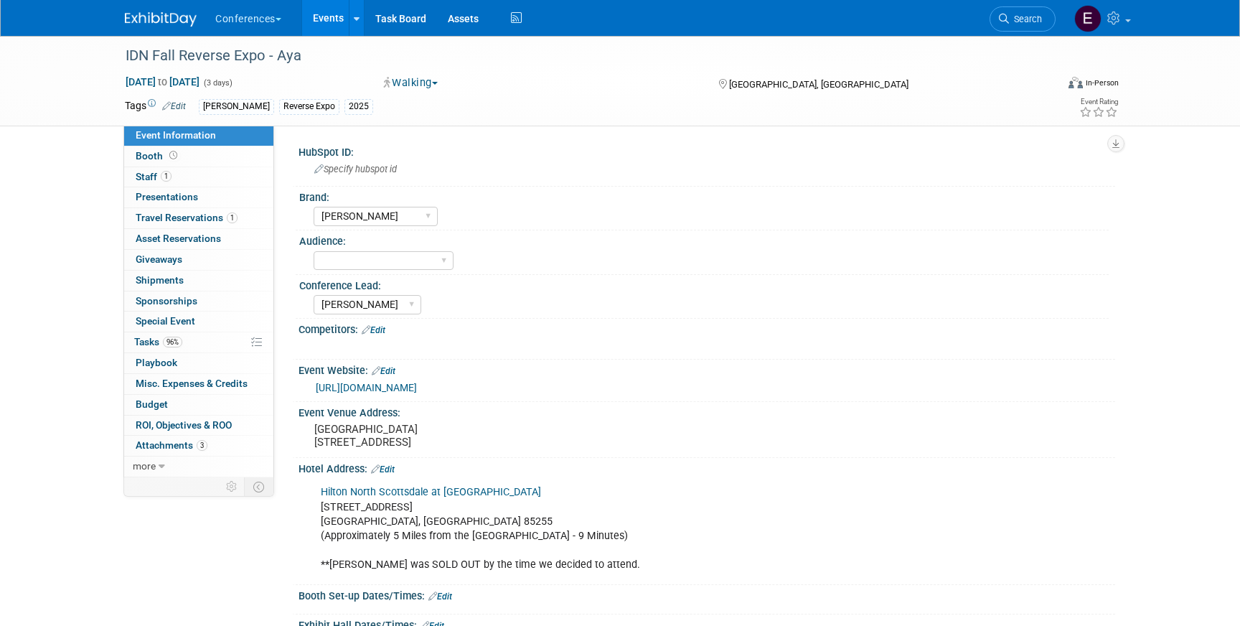
select select "[PERSON_NAME]"
click at [209, 223] on span "Travel Reservations 1" at bounding box center [187, 217] width 102 height 11
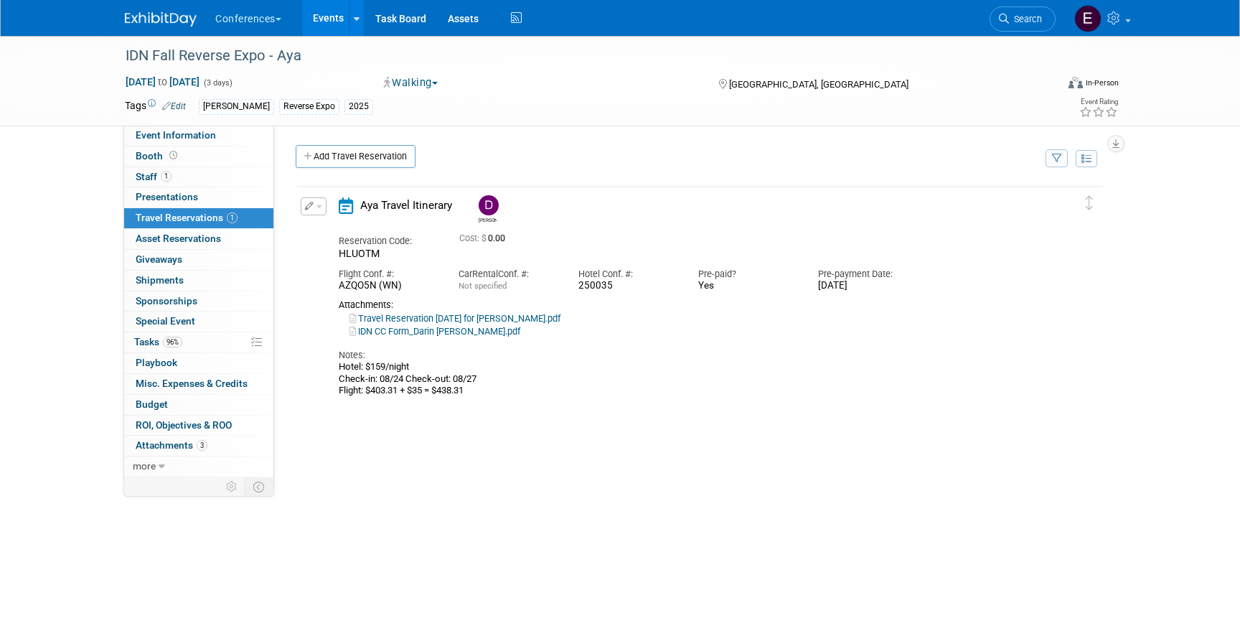
click at [317, 205] on button "button" at bounding box center [314, 206] width 26 height 18
click at [339, 228] on button "Edit Reservation" at bounding box center [361, 231] width 121 height 21
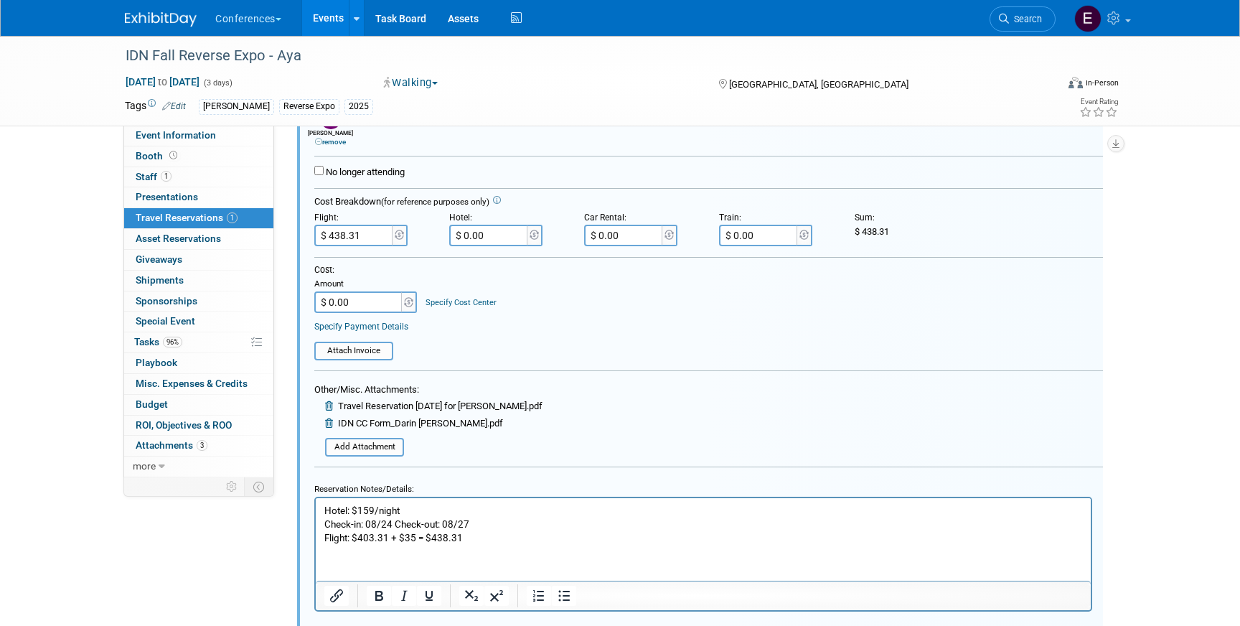
scroll to position [303, 0]
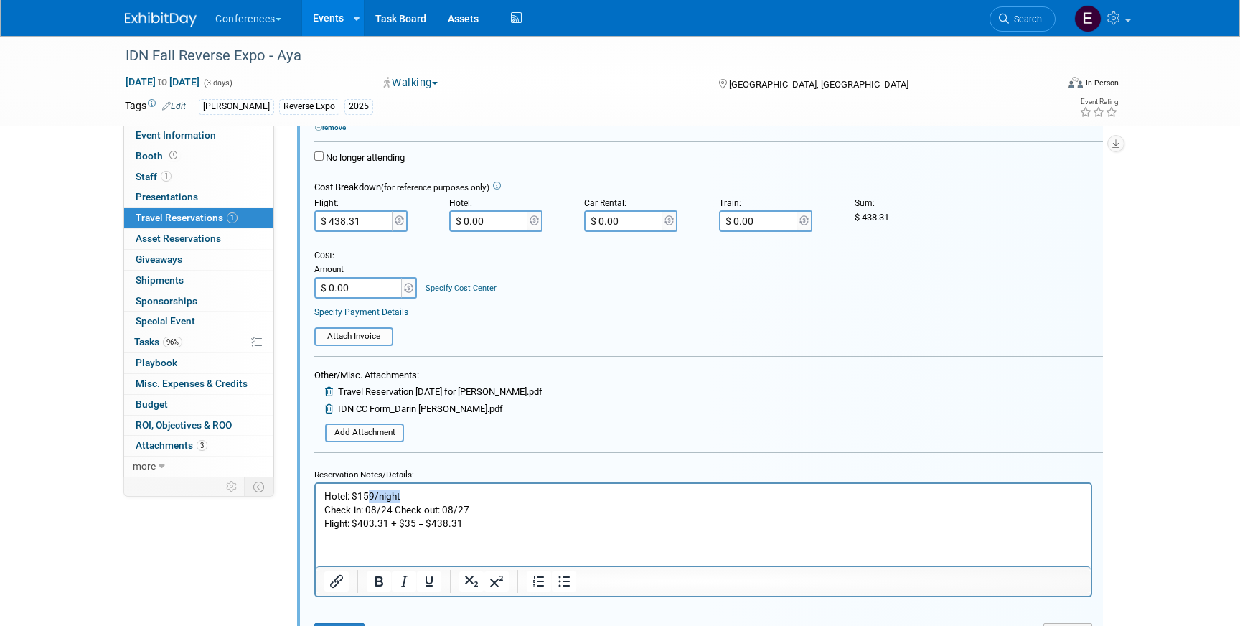
drag, startPoint x: 421, startPoint y: 497, endPoint x: 367, endPoint y: 496, distance: 54.6
click at [367, 496] on p "Hotel: $159/night Check-in: 08/24 Check-out: 08/27 Flight: $403.31 + $35 = $438…" at bounding box center [703, 509] width 759 height 41
drag, startPoint x: 465, startPoint y: 492, endPoint x: 423, endPoint y: 491, distance: 42.4
click at [423, 491] on p "Hotel: $543.63 + 10 = $553.63 Check-in: 08/24 Check-out: 08/27 Flight: $403.31 …" at bounding box center [703, 509] width 759 height 41
copy p "553.63"
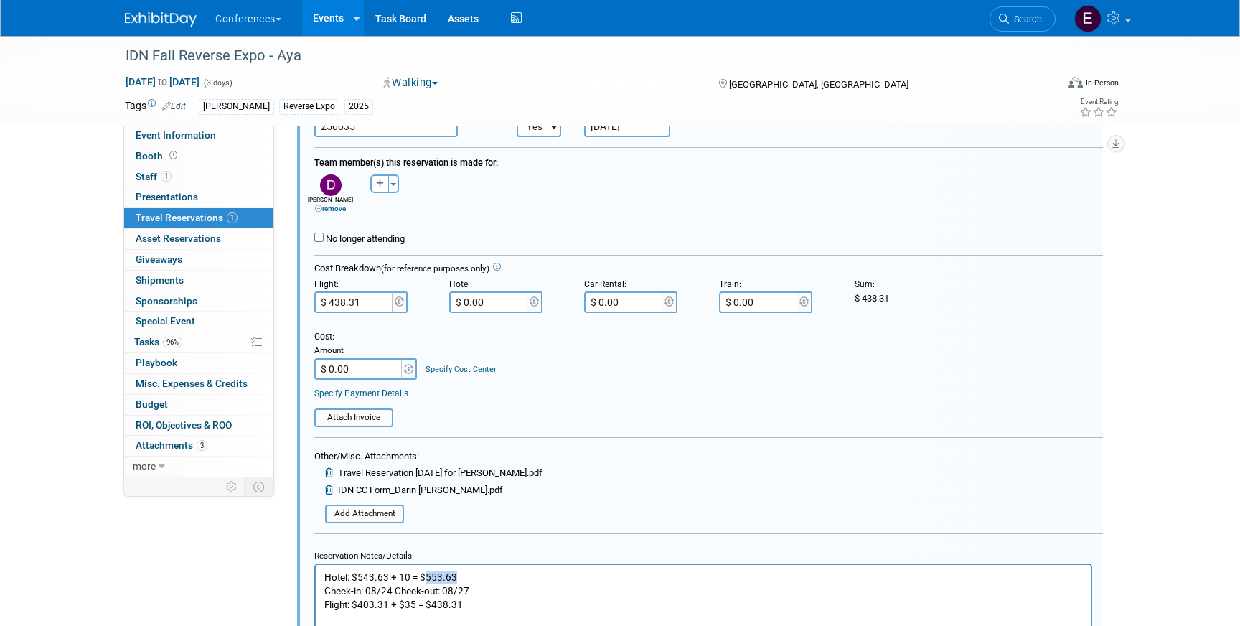
scroll to position [209, 0]
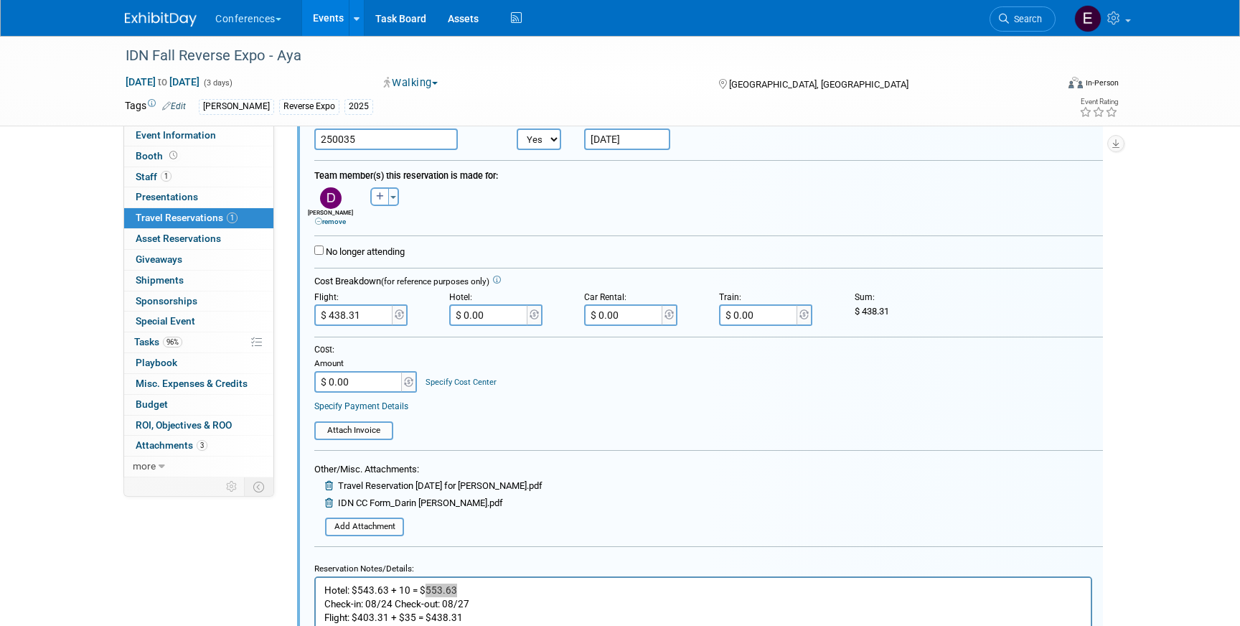
click at [501, 317] on input "$ 0.00" at bounding box center [489, 315] width 80 height 22
paste input "553.63"
type input "$ 553.63"
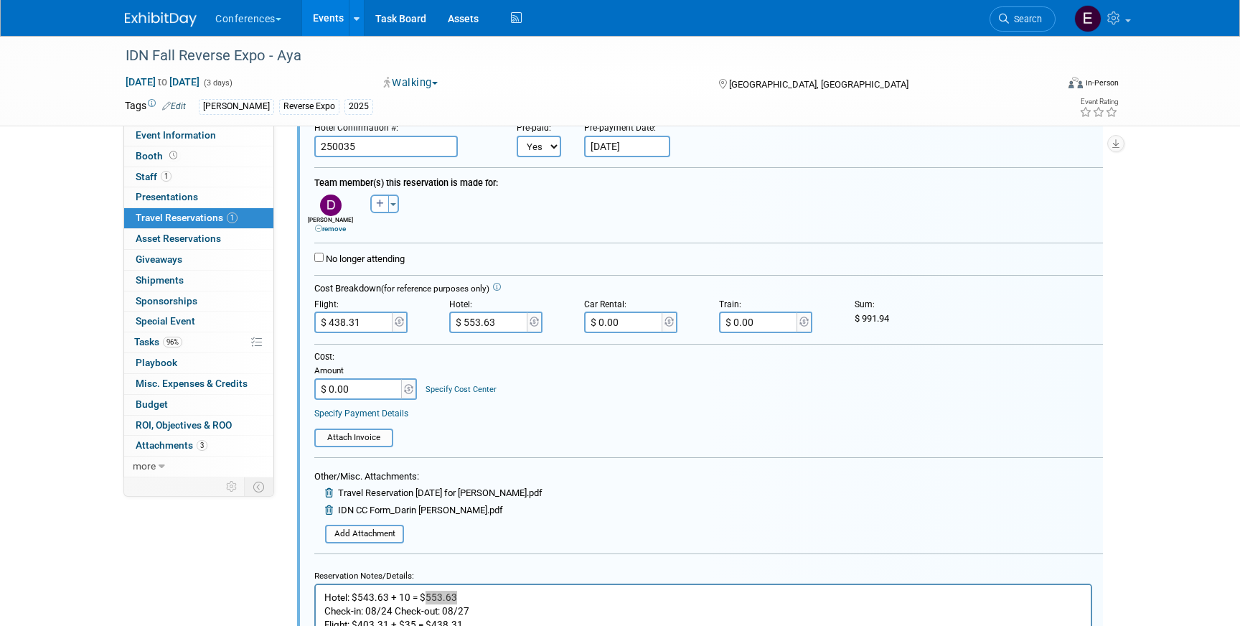
scroll to position [213, 0]
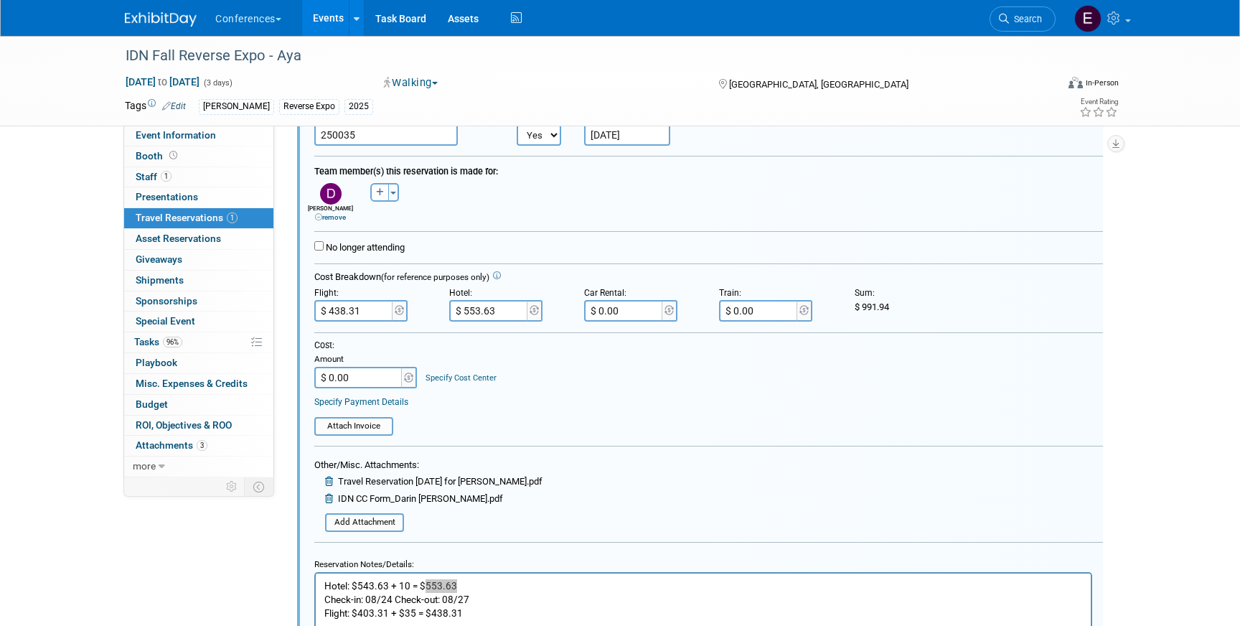
click at [360, 377] on input "$ 0.00" at bounding box center [359, 378] width 90 height 22
type input "$ 991.94"
click at [460, 378] on link "Specify Cost Center" at bounding box center [461, 377] width 71 height 9
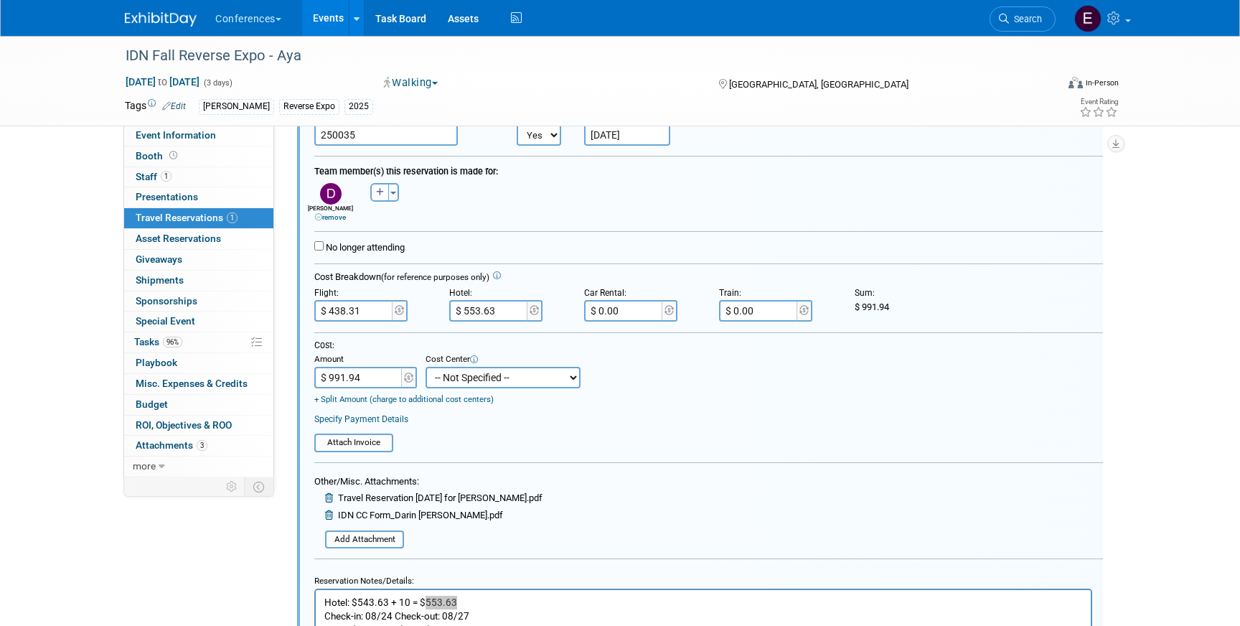
click at [464, 379] on select "-- Not Specified -- Aya Education Aya Healthcare Aya Locums Bespoke Corporate D…" at bounding box center [503, 378] width 155 height 22
select select "18965872"
click at [426, 368] on select "-- Not Specified -- Aya Education Aya Healthcare Aya Locums Bespoke Corporate D…" at bounding box center [503, 378] width 155 height 22
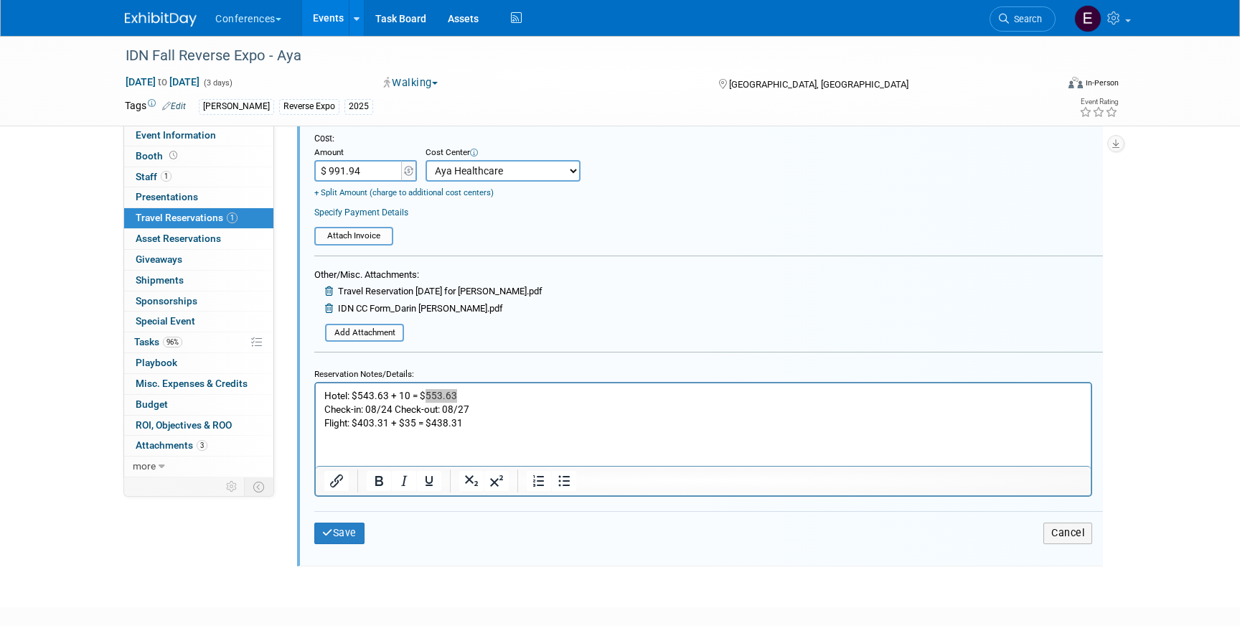
scroll to position [421, 0]
click at [352, 547] on div "Save Cancel" at bounding box center [708, 531] width 789 height 43
click at [347, 528] on button "Save" at bounding box center [339, 531] width 50 height 21
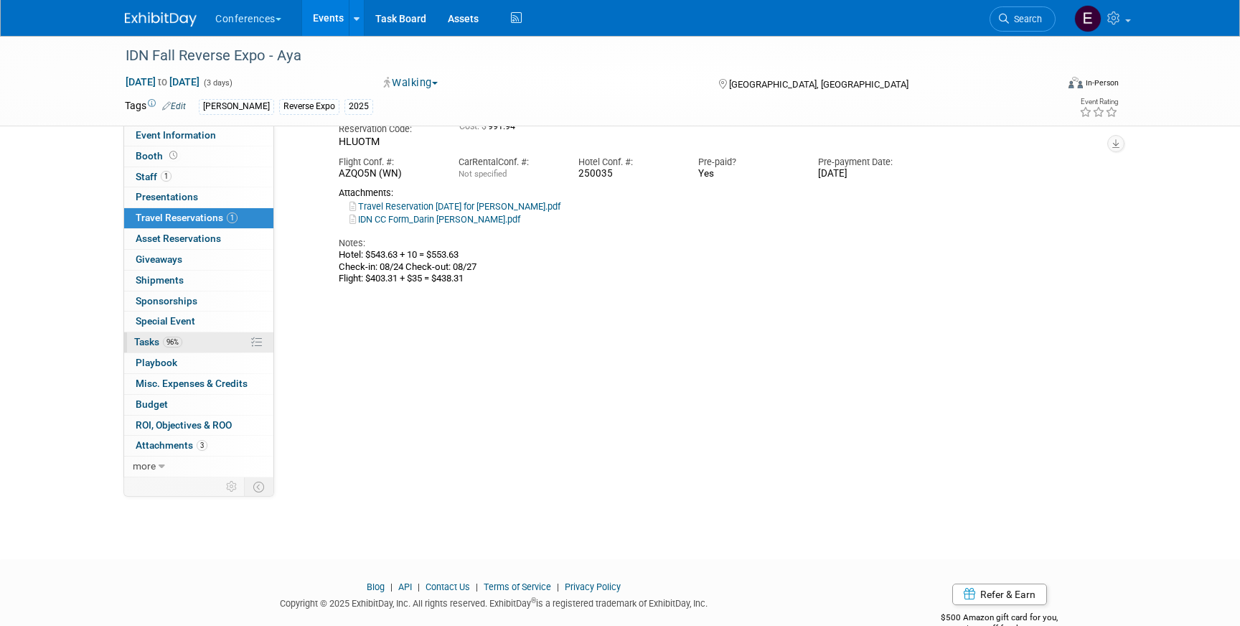
click at [187, 335] on link "96% Tasks 96%" at bounding box center [198, 342] width 149 height 20
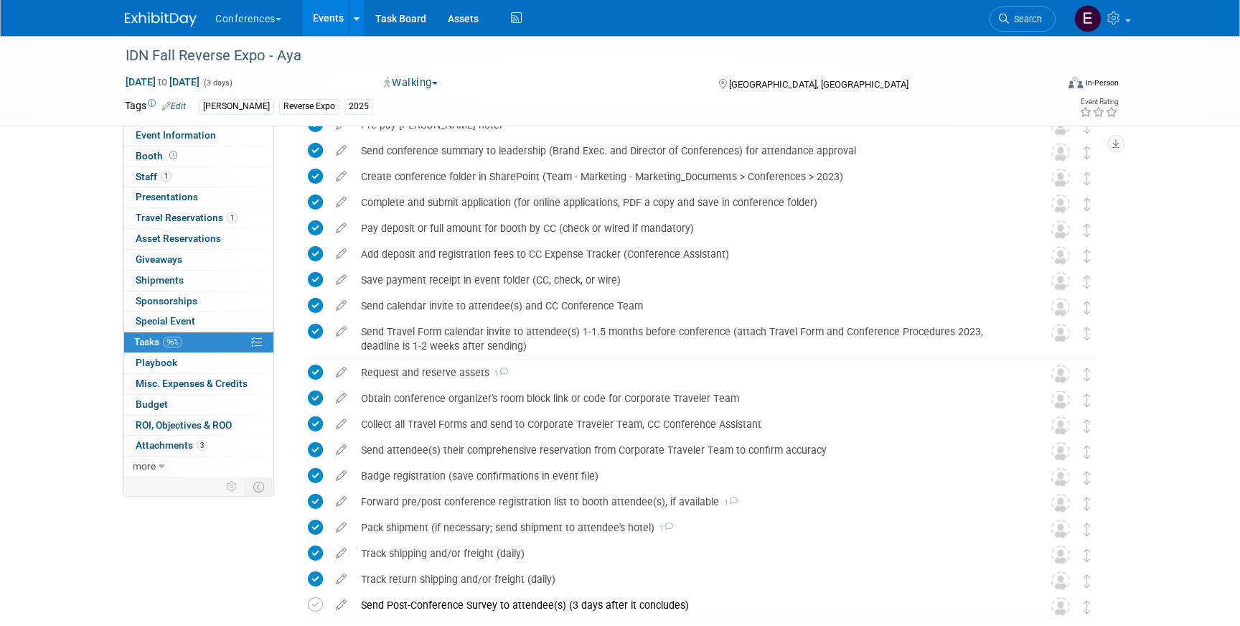
scroll to position [361, 0]
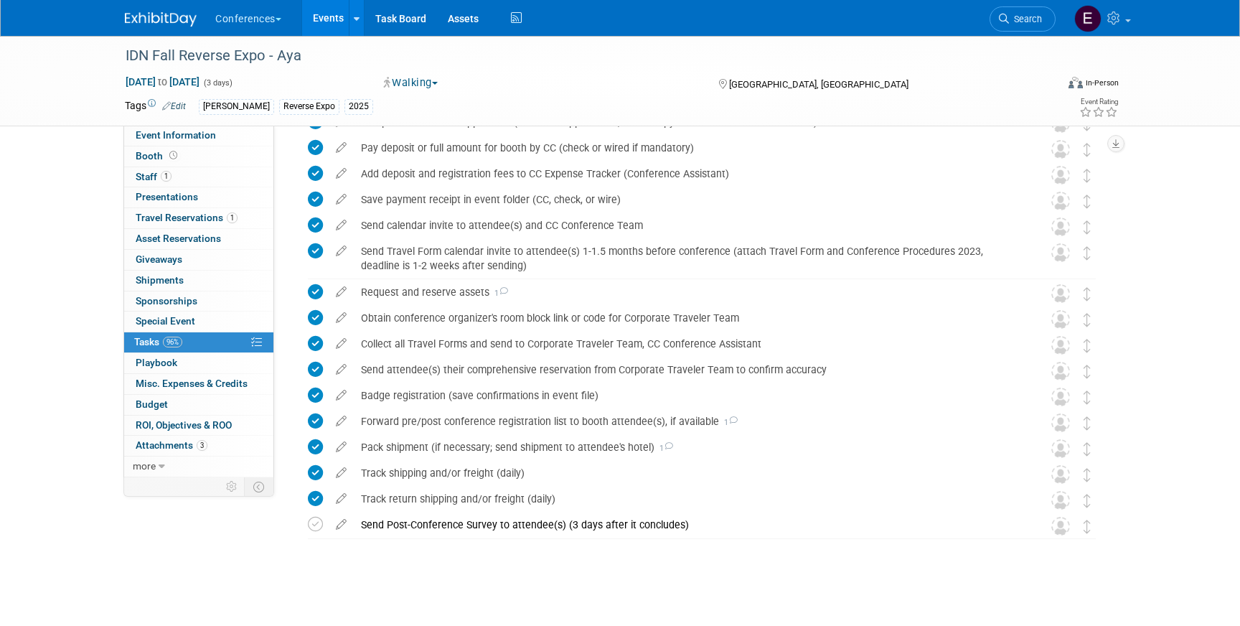
click at [140, 17] on img at bounding box center [161, 19] width 72 height 14
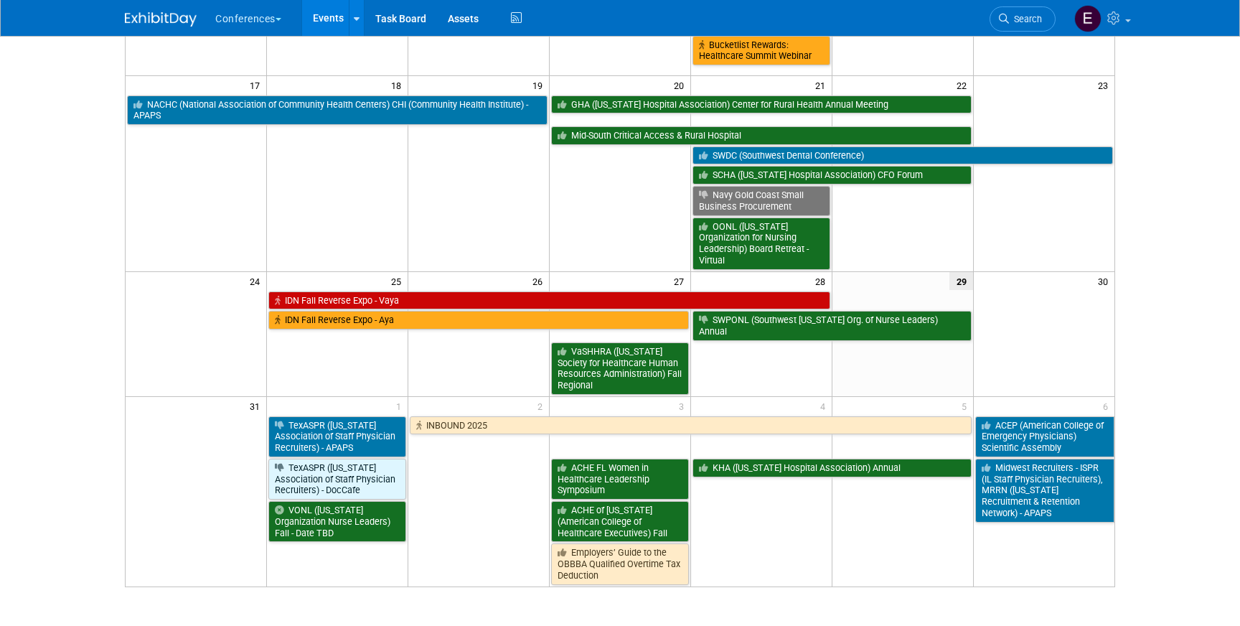
scroll to position [432, 0]
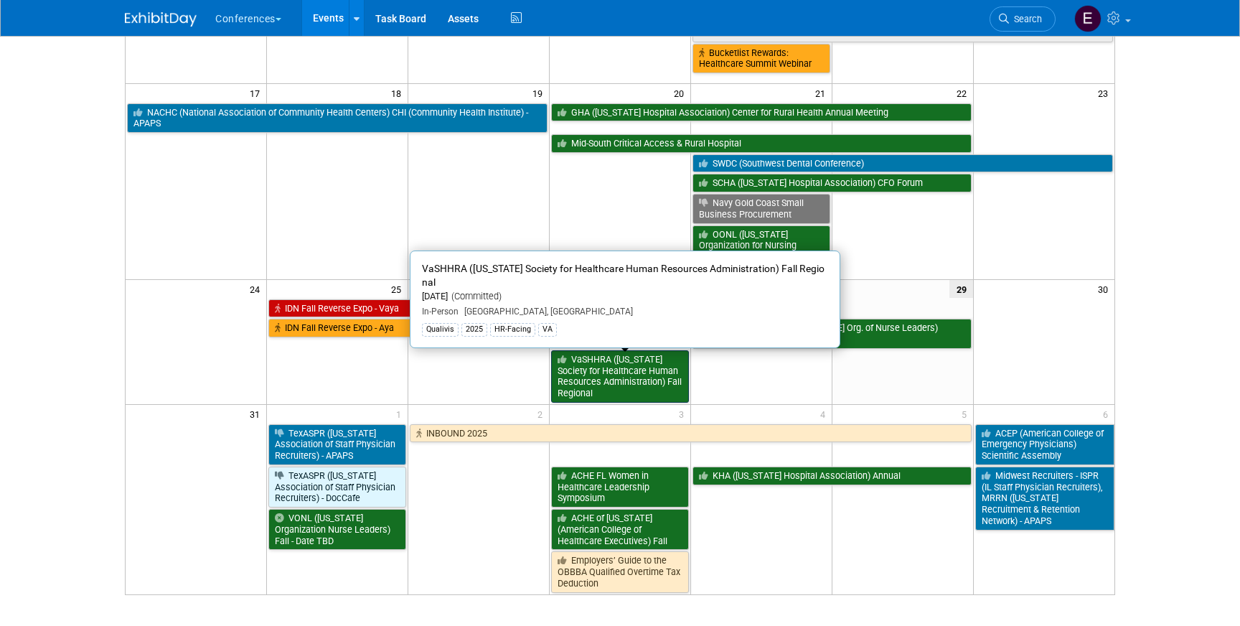
click at [606, 358] on link "VaSHHRA ([US_STATE] Society for Healthcare Human Resources Administration) Fall…" at bounding box center [620, 376] width 138 height 52
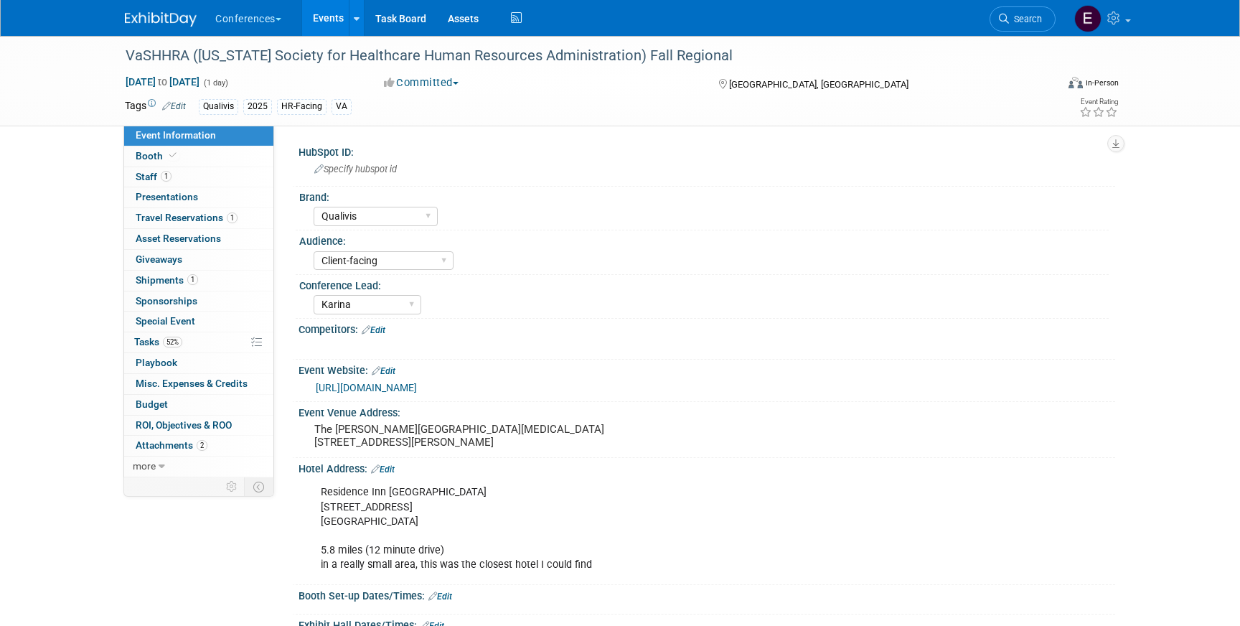
select select "Qualivis"
select select "Client-facing"
select select "Karina"
click at [164, 21] on img at bounding box center [161, 19] width 72 height 14
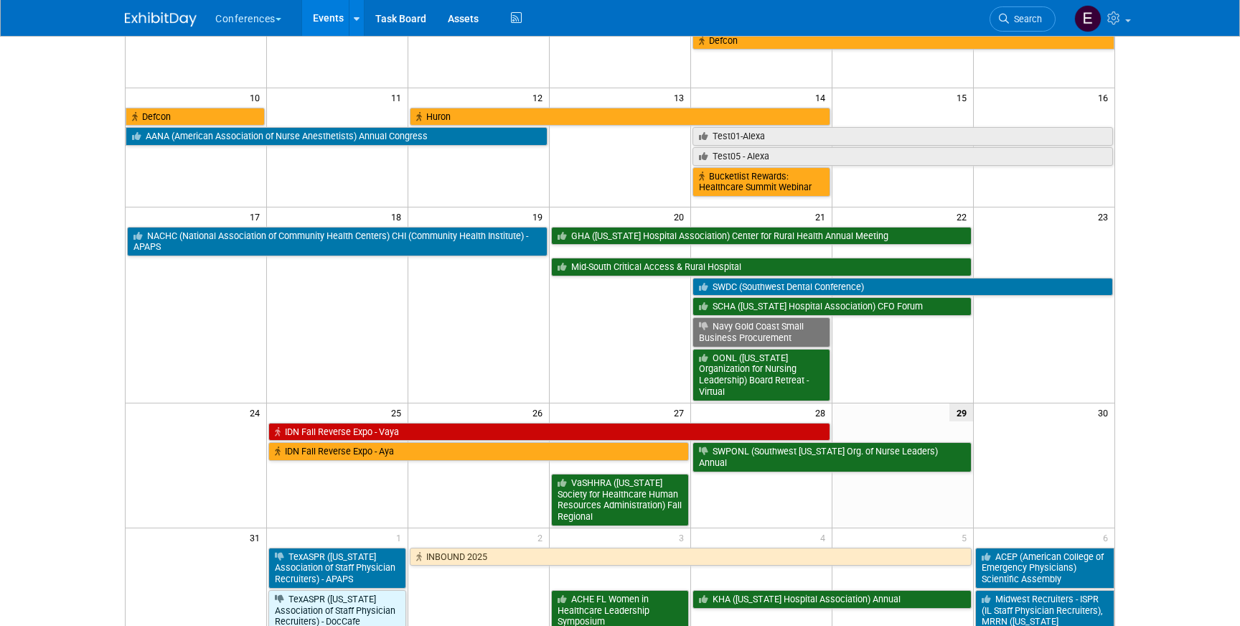
scroll to position [327, 0]
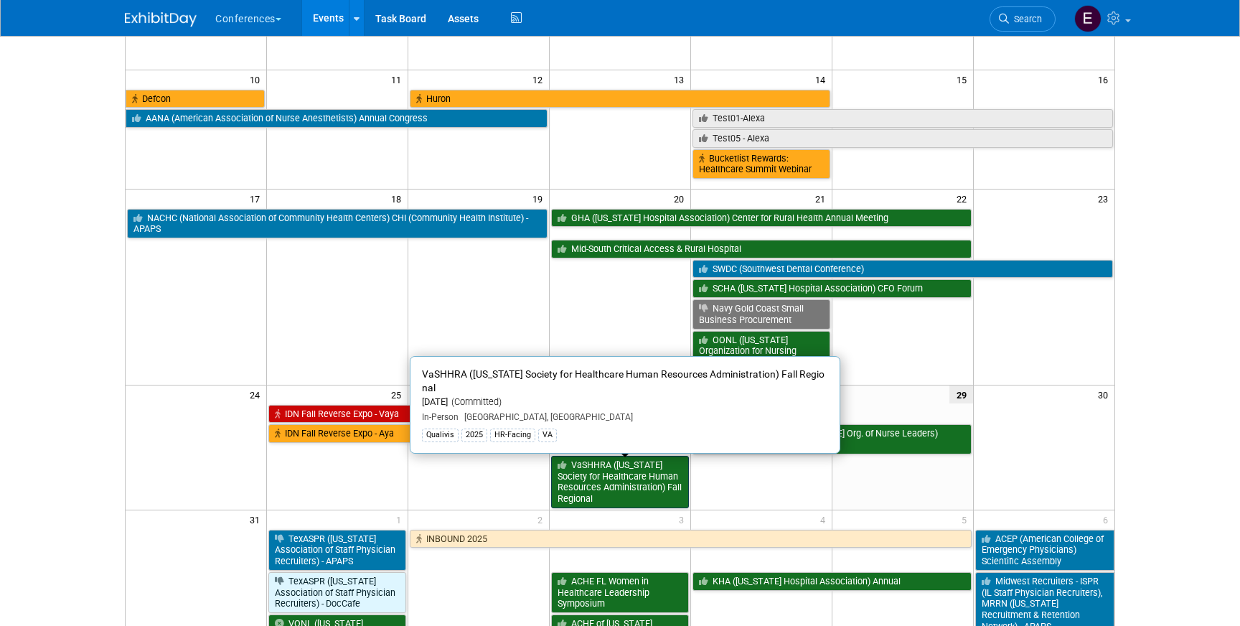
click at [608, 466] on link "VaSHHRA ([US_STATE] Society for Healthcare Human Resources Administration) Fall…" at bounding box center [620, 482] width 138 height 52
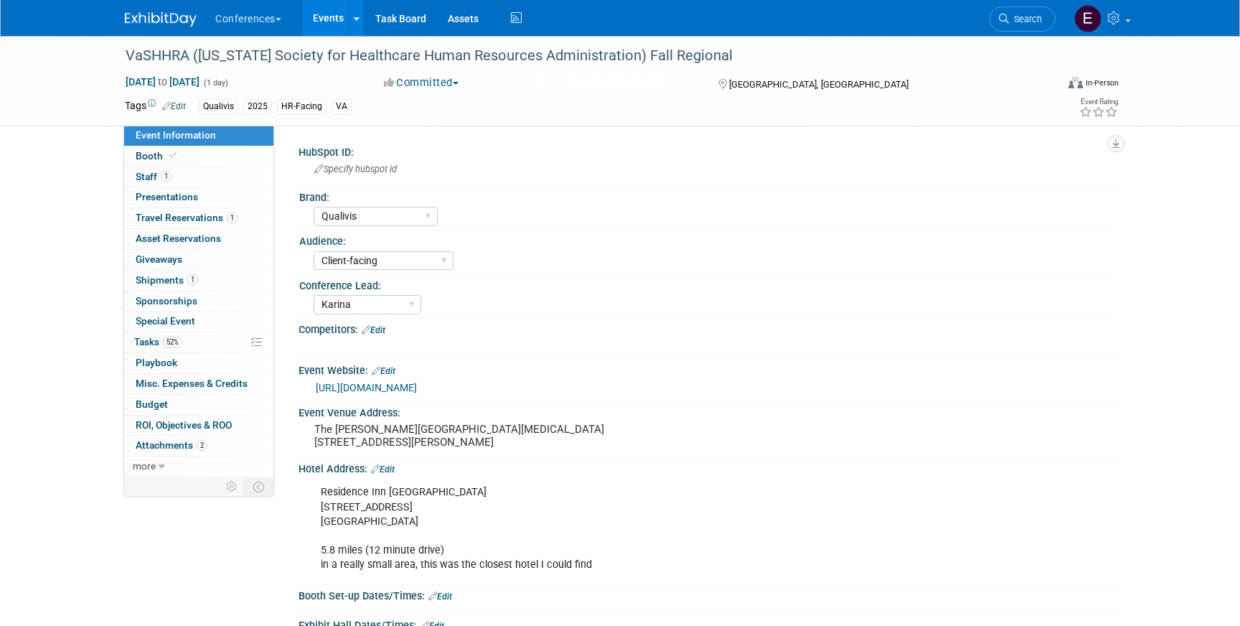
select select "Qualivis"
select select "Client-facing"
select select "Karina"
click at [174, 220] on span "Travel Reservations 1" at bounding box center [187, 217] width 102 height 11
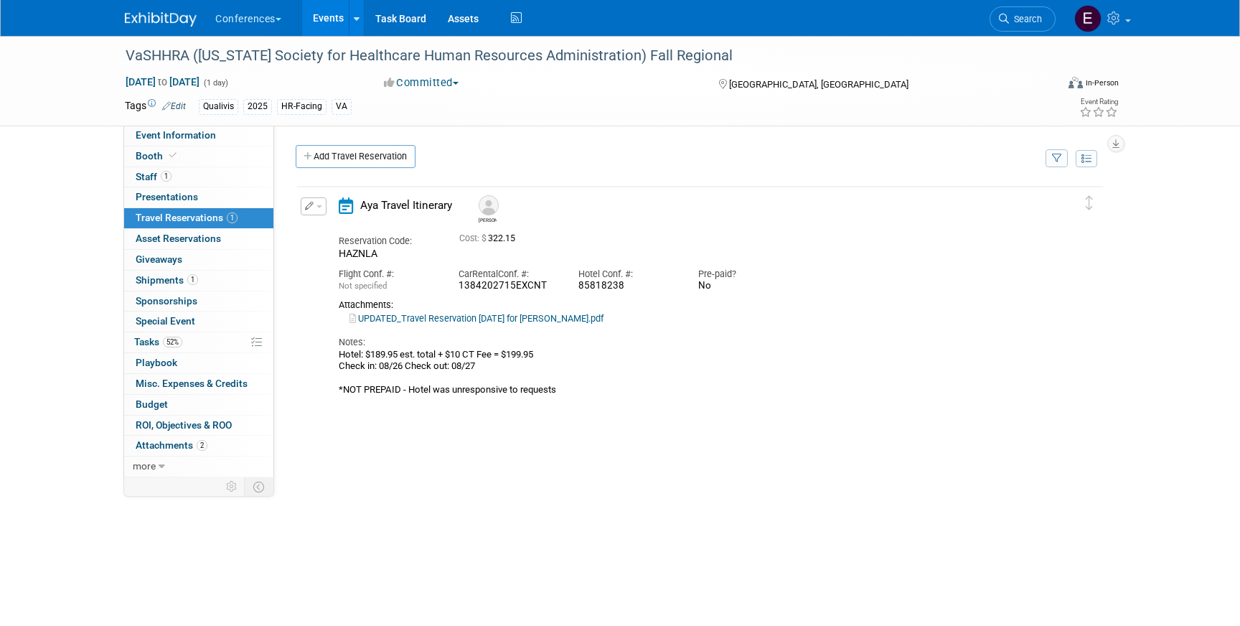
click at [310, 210] on icon "button" at bounding box center [309, 206] width 9 height 9
click at [331, 234] on button "Edit Reservation" at bounding box center [361, 231] width 121 height 21
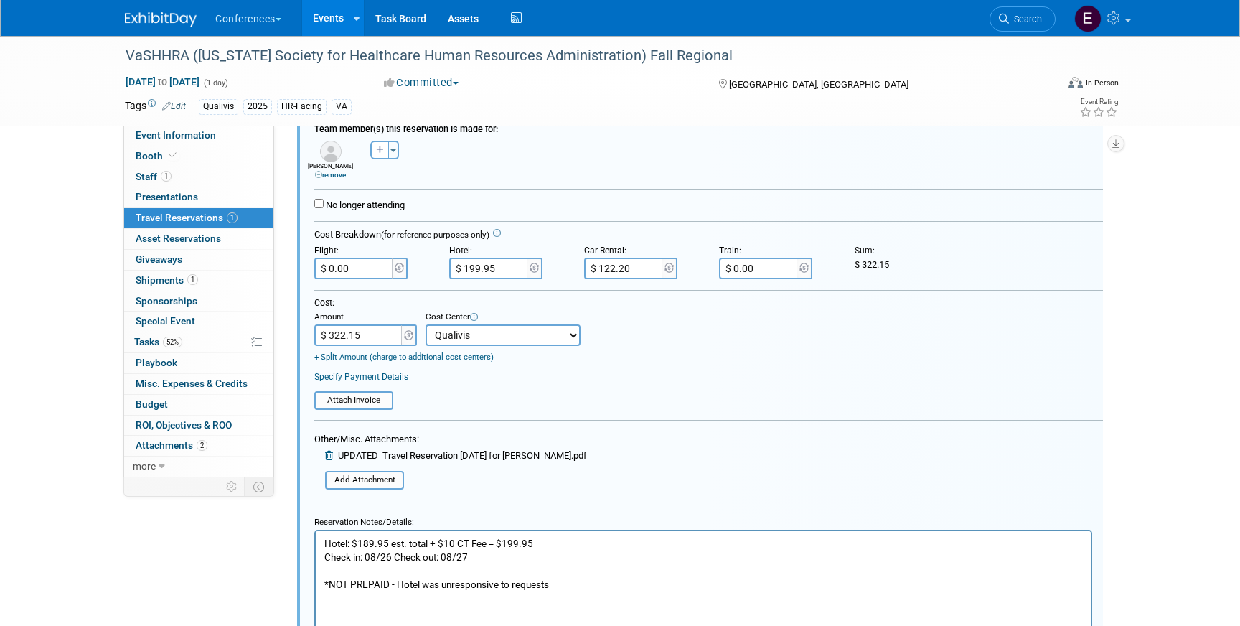
scroll to position [257, 0]
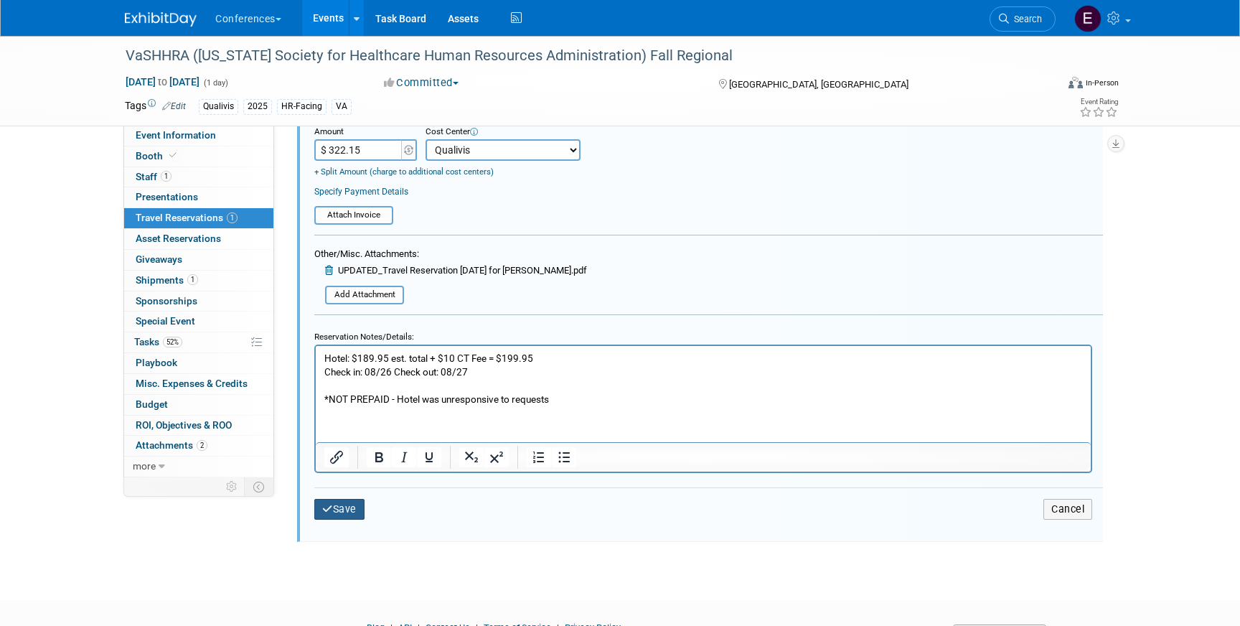
click at [342, 517] on button "Save" at bounding box center [339, 509] width 50 height 21
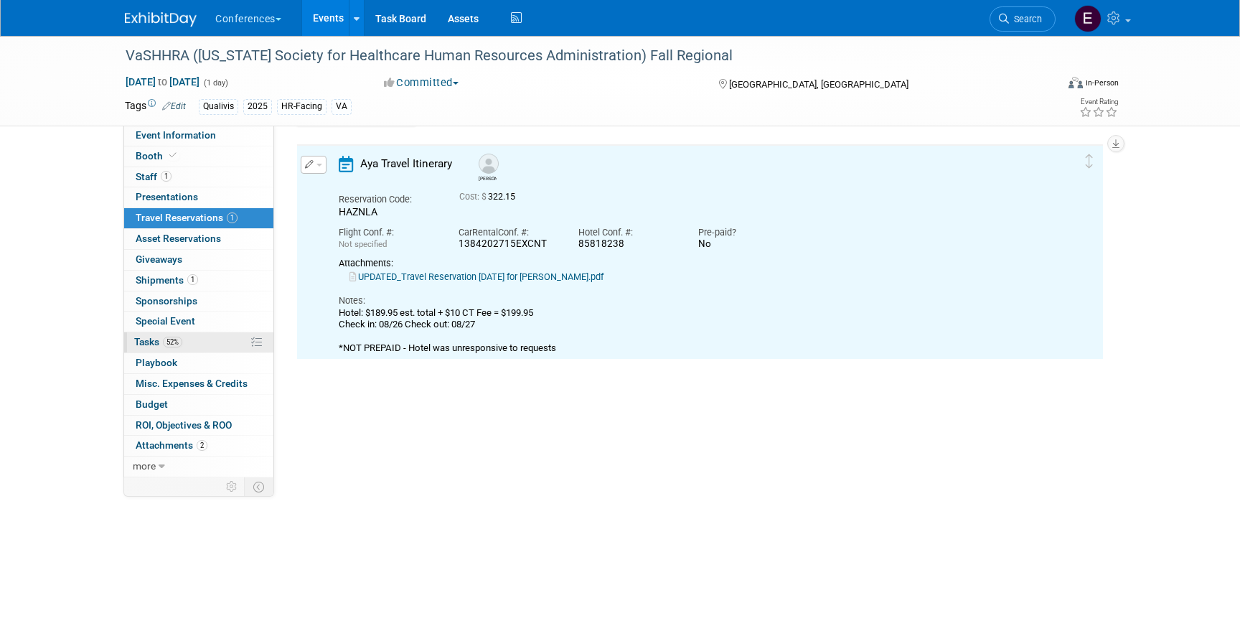
scroll to position [24, 0]
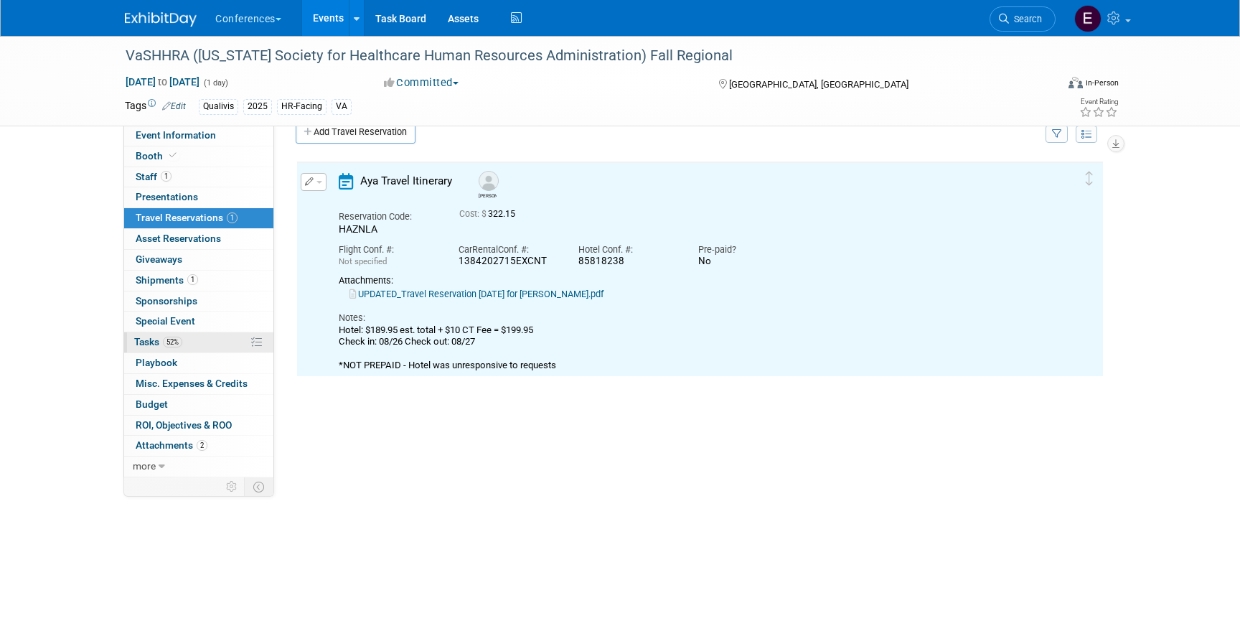
click at [198, 339] on link "52% Tasks 52%" at bounding box center [198, 342] width 149 height 20
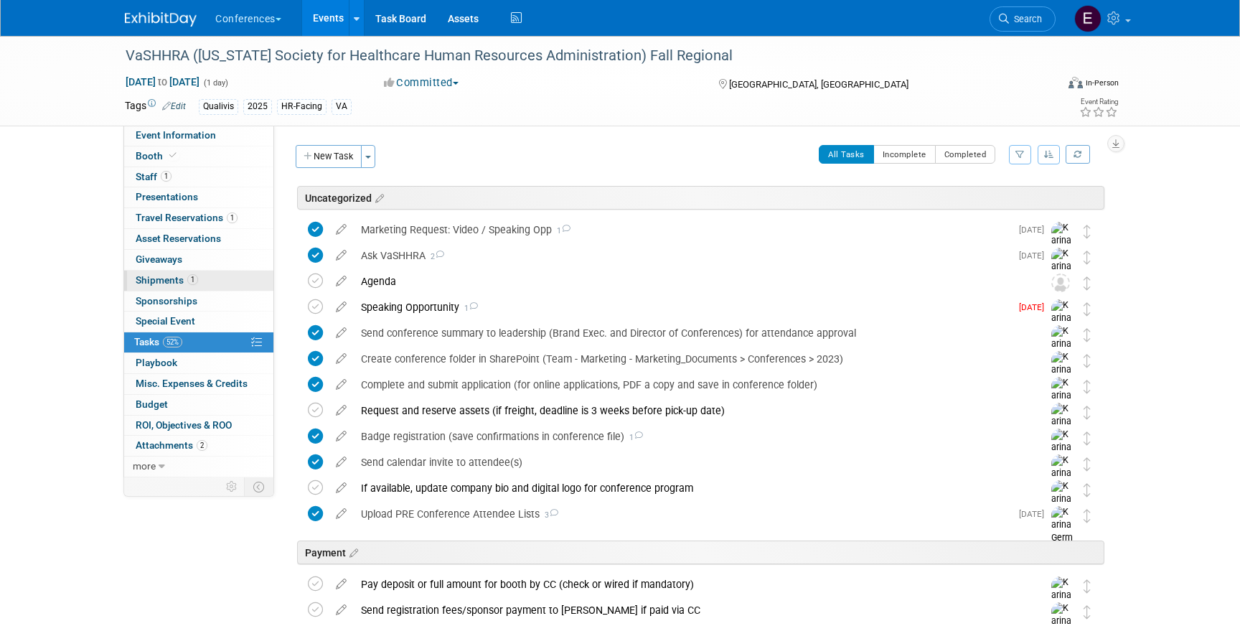
click at [195, 271] on link "1 Shipments 1" at bounding box center [198, 281] width 149 height 20
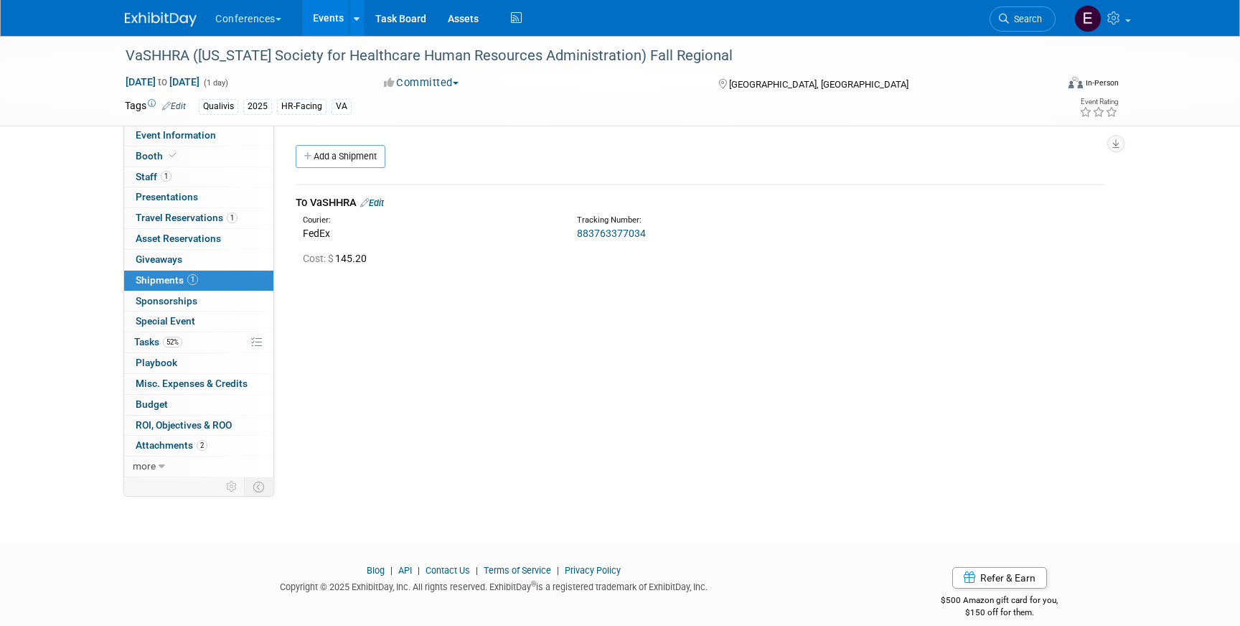
click at [380, 207] on link "Edit" at bounding box center [372, 202] width 24 height 11
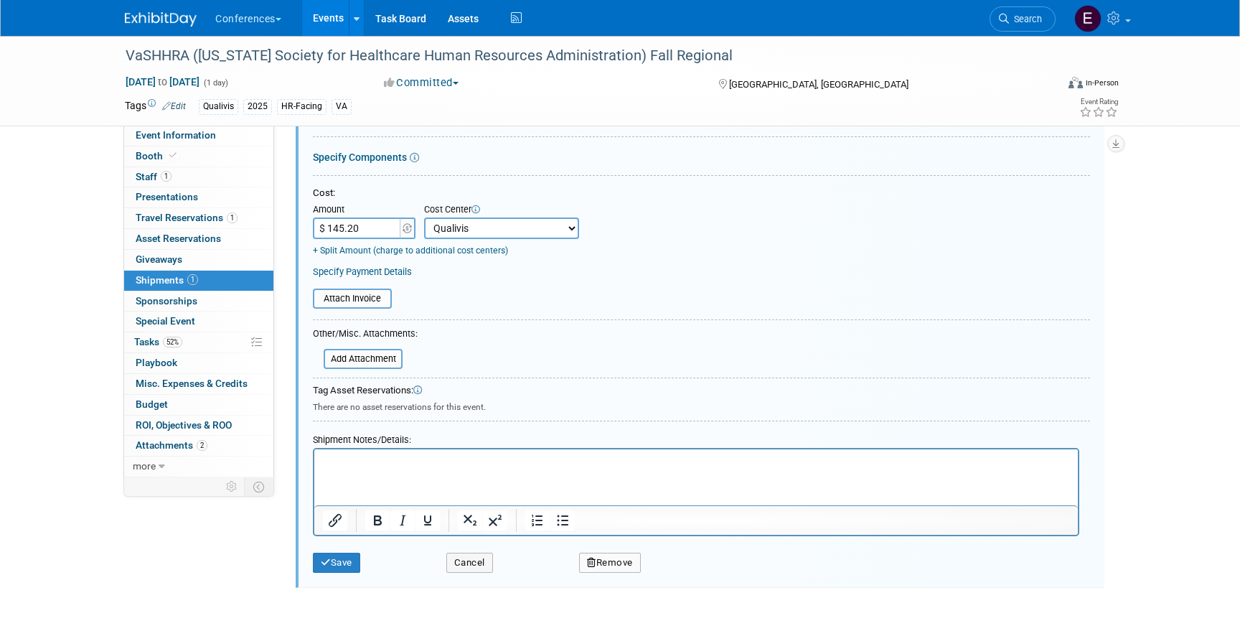
scroll to position [257, 0]
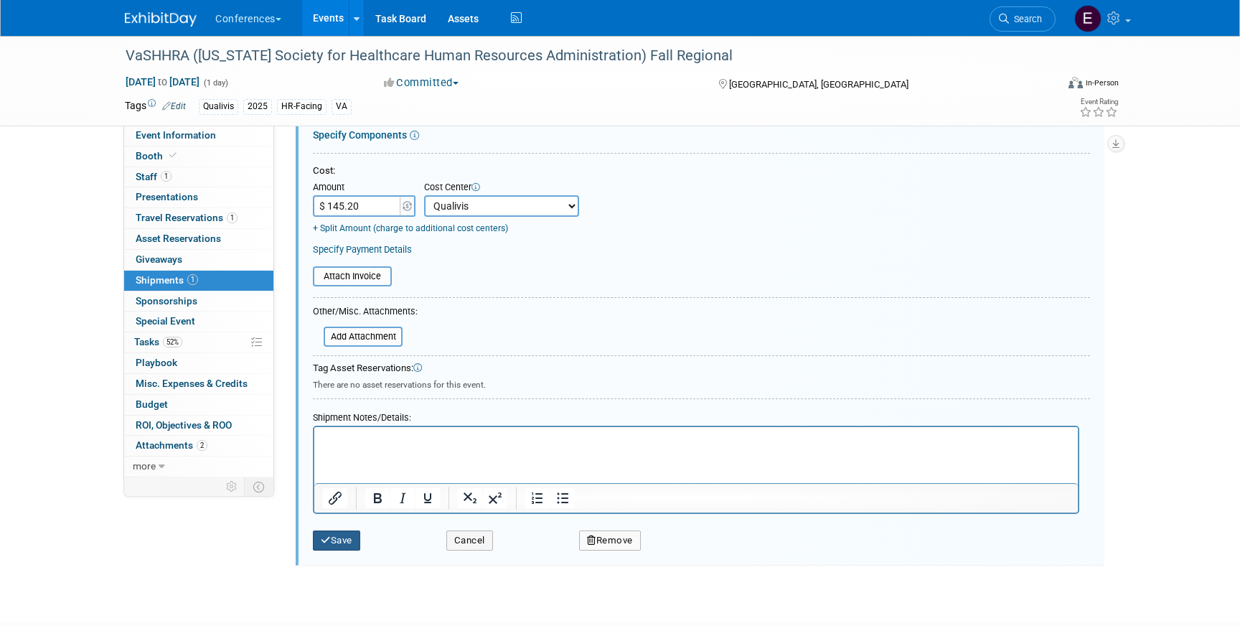
click at [350, 530] on button "Save" at bounding box center [336, 540] width 47 height 20
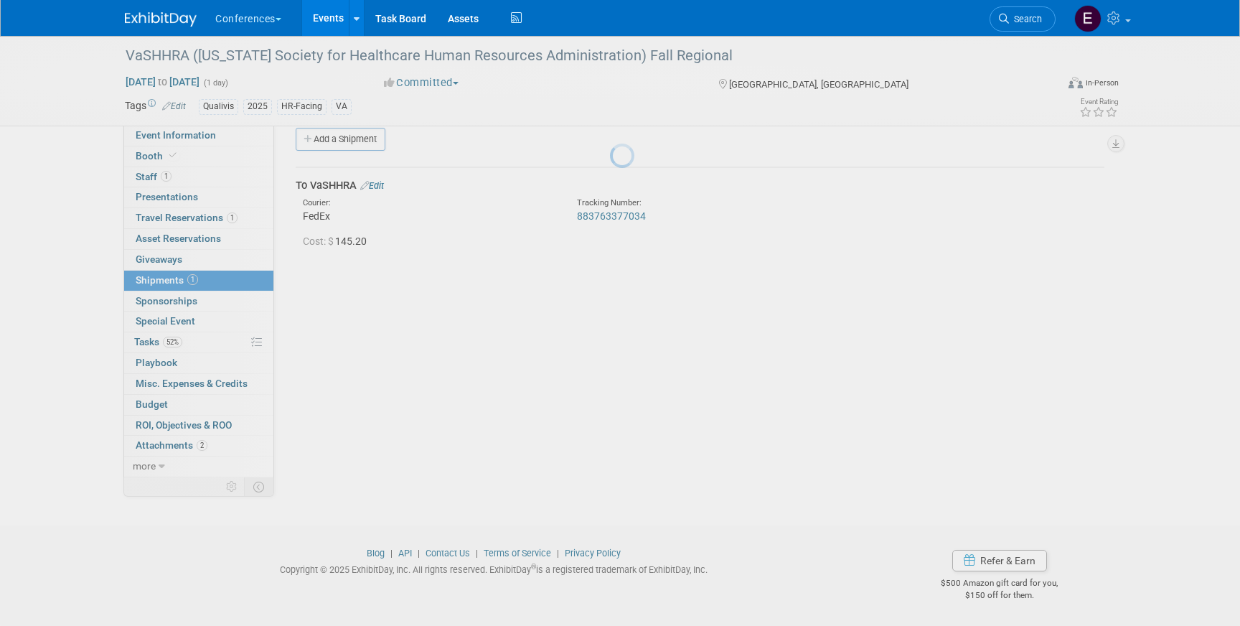
scroll to position [17, 0]
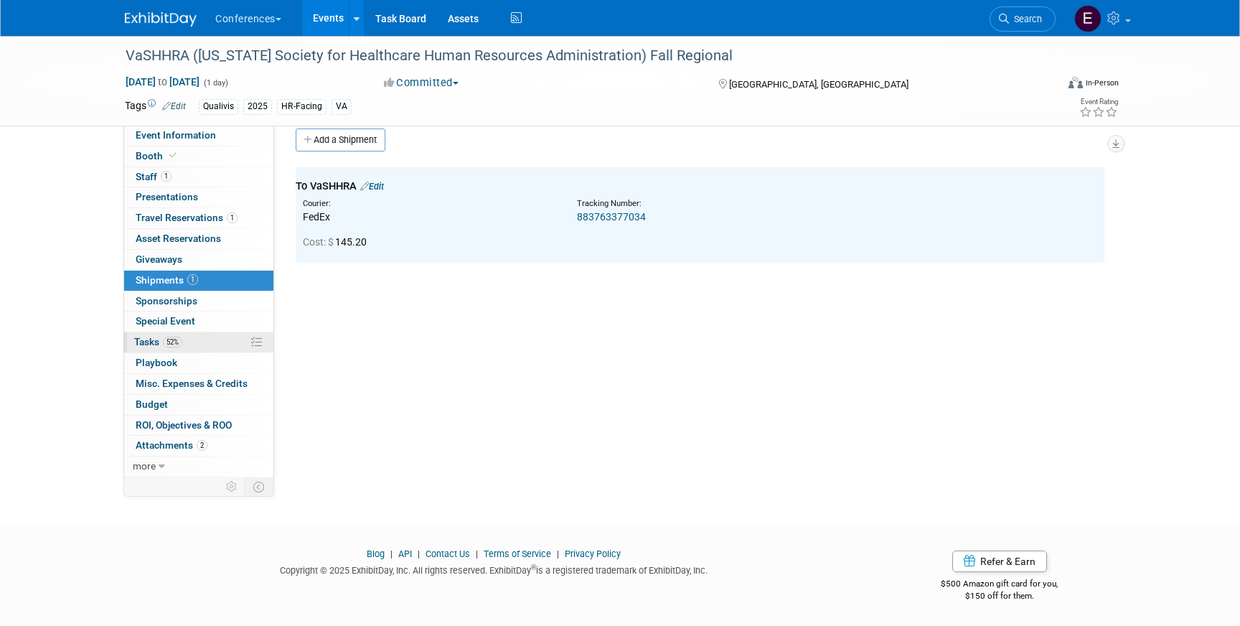
click at [199, 340] on link "52% Tasks 52%" at bounding box center [198, 342] width 149 height 20
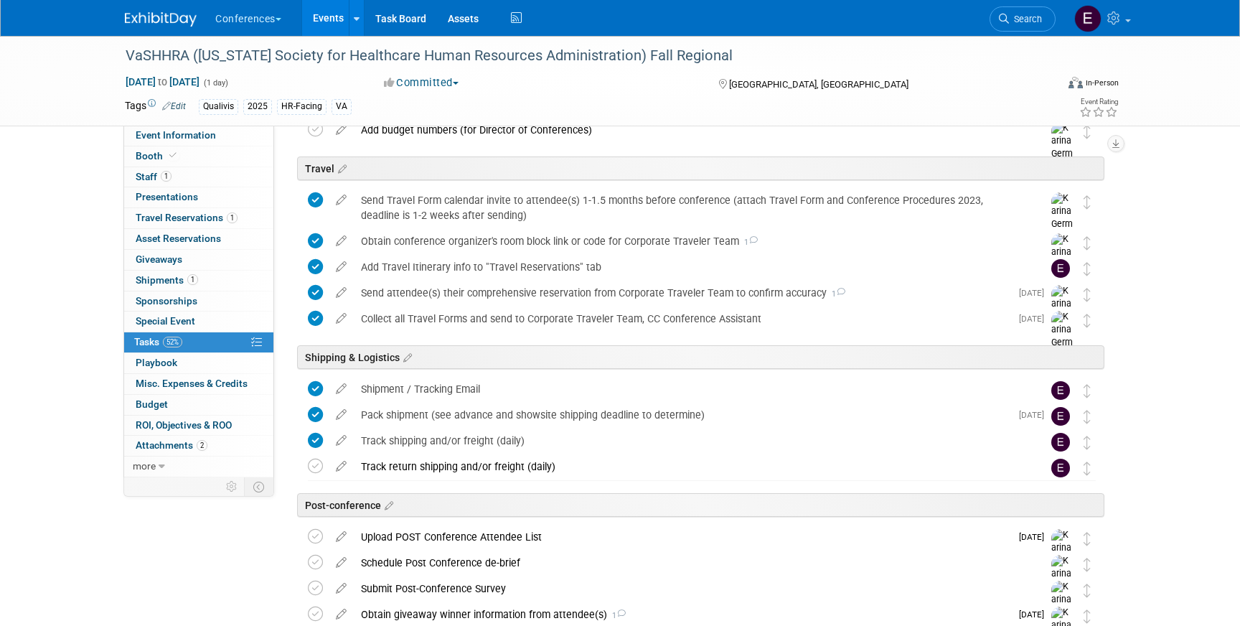
scroll to position [673, 0]
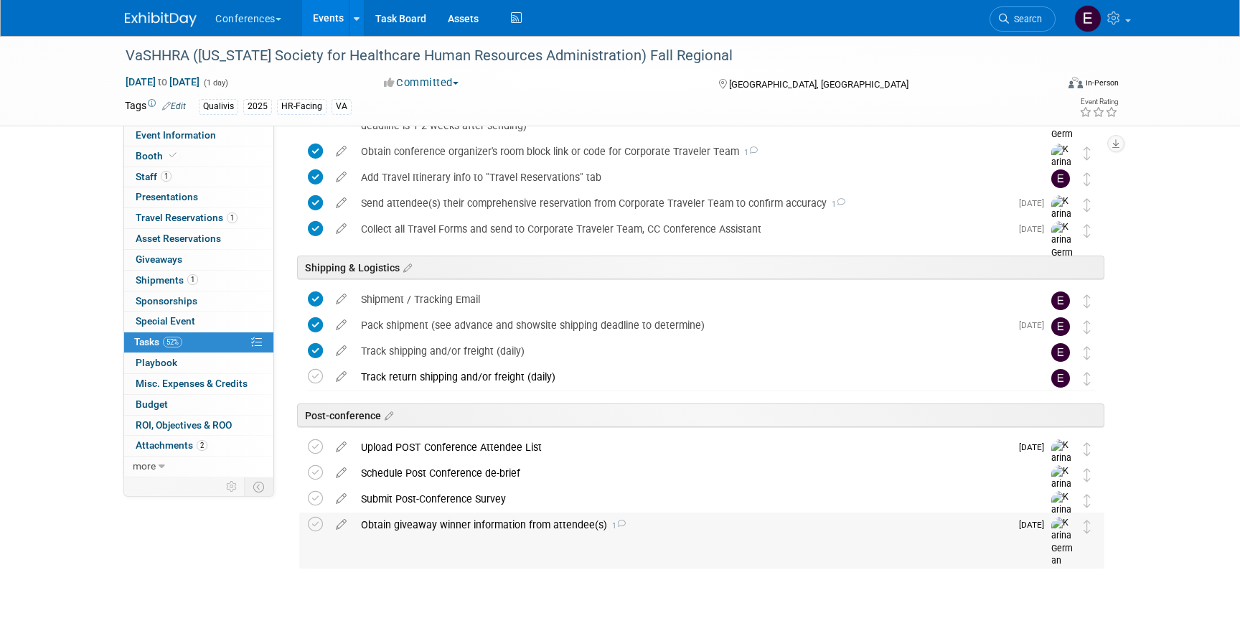
click at [446, 523] on div "Obtain giveaway winner information from attendee(s) 1" at bounding box center [682, 525] width 657 height 24
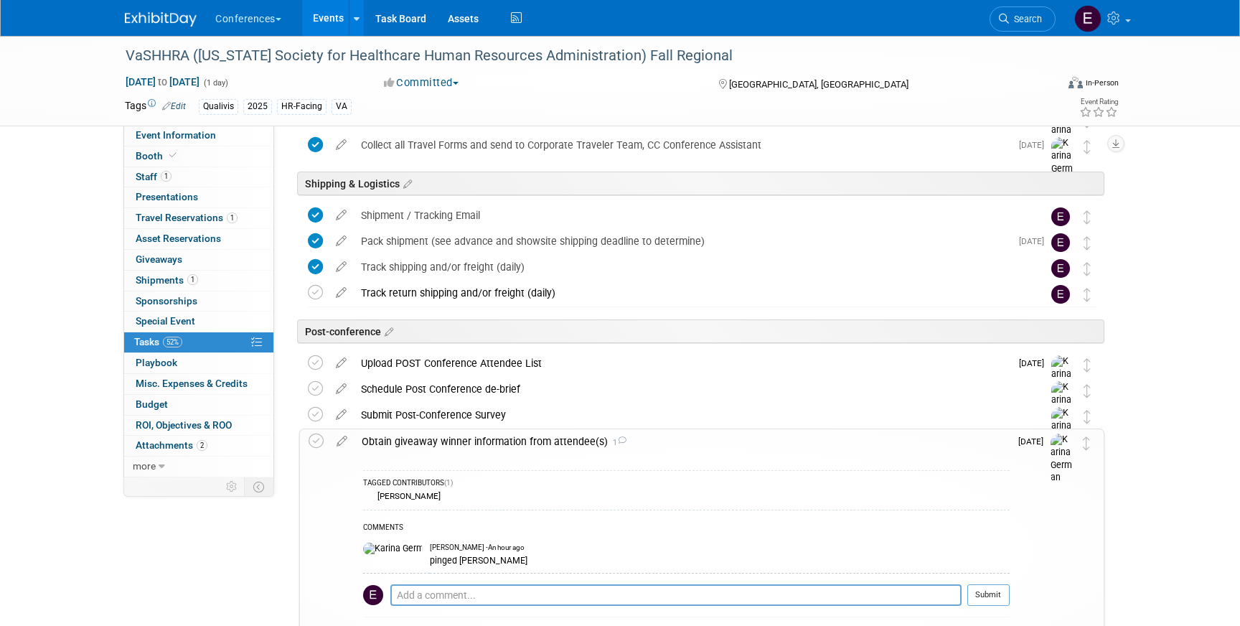
scroll to position [764, 0]
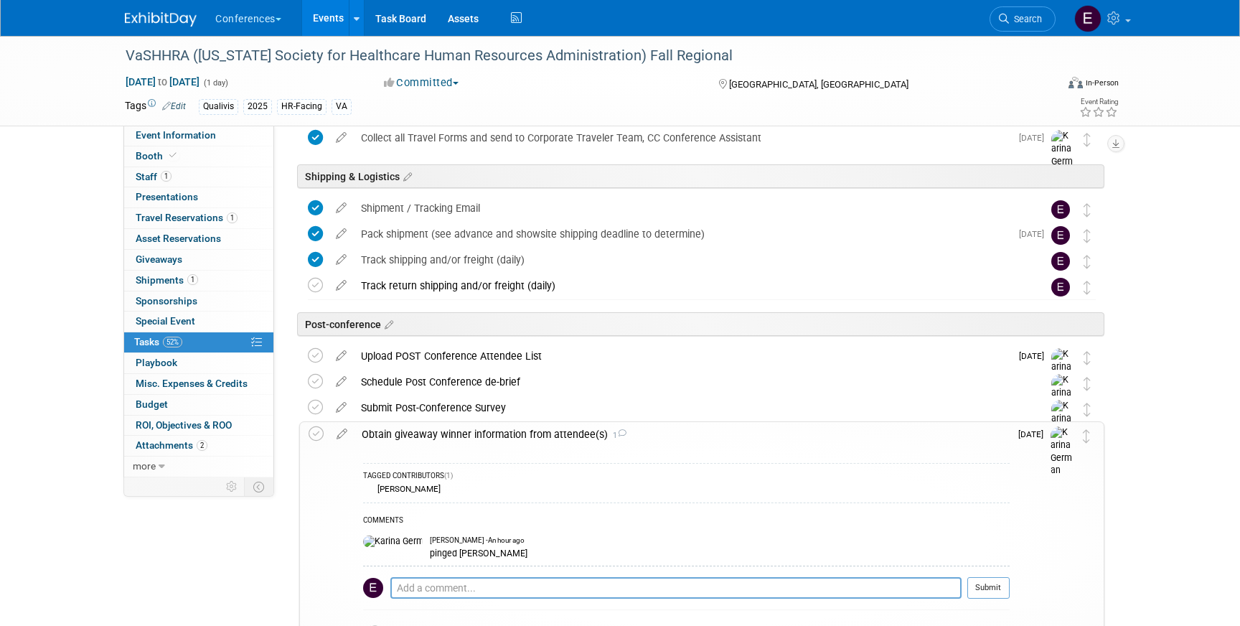
click at [144, 22] on img at bounding box center [161, 19] width 72 height 14
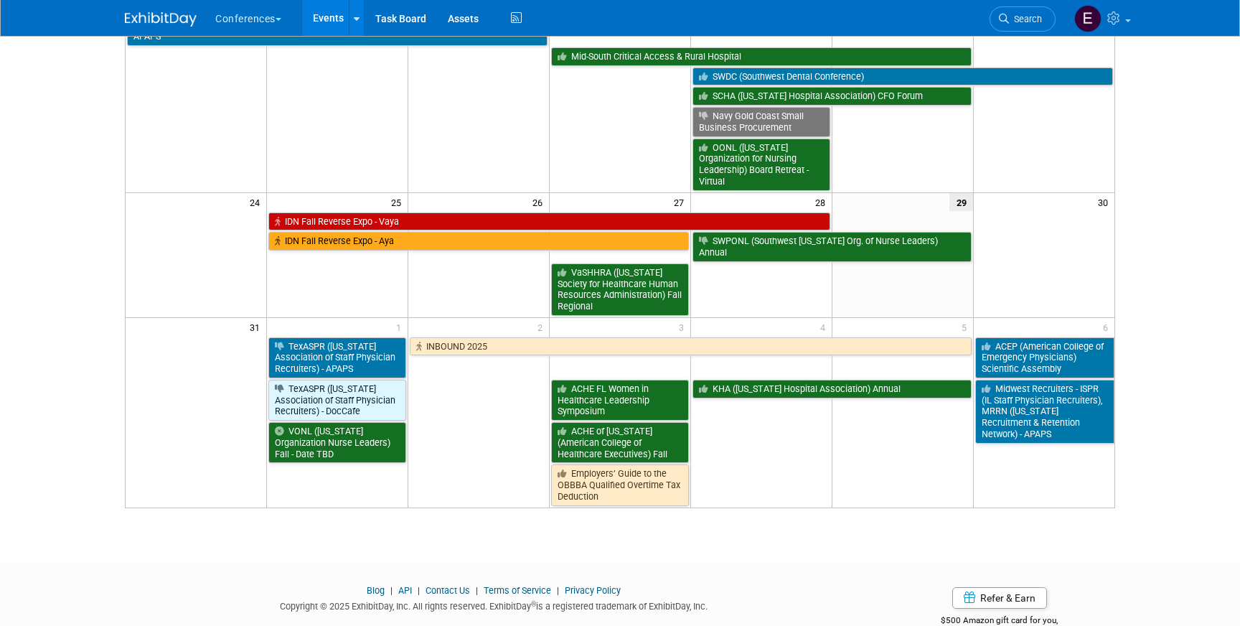
scroll to position [520, 0]
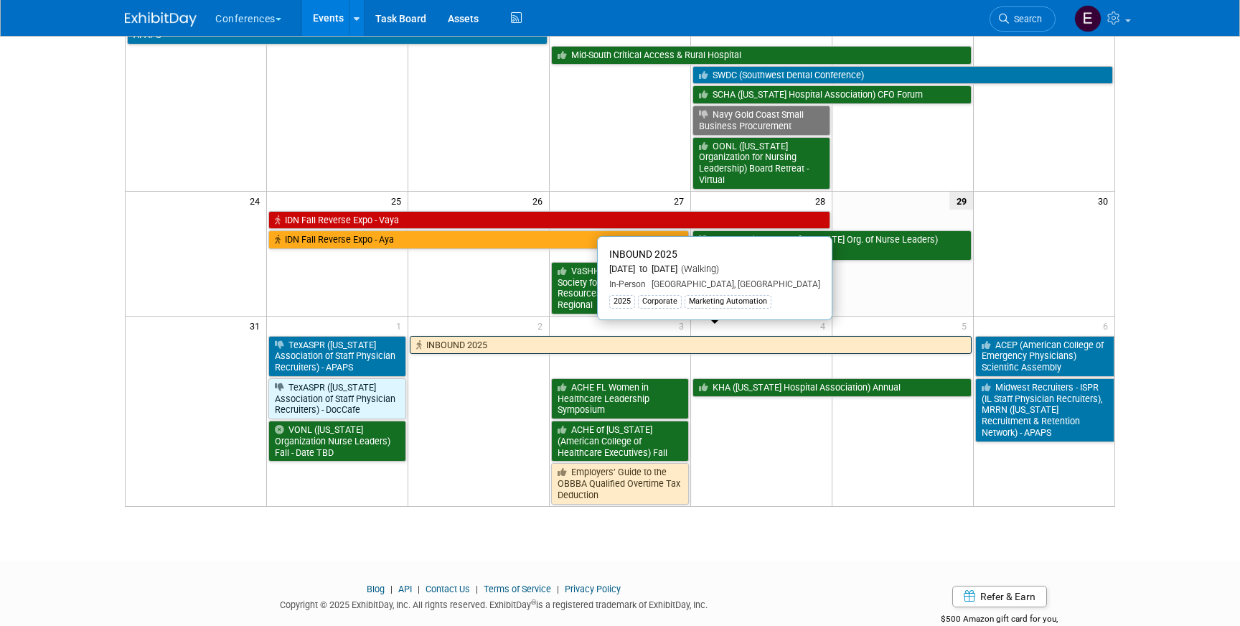
click at [466, 336] on link "INBOUND 2025" at bounding box center [690, 345] width 561 height 19
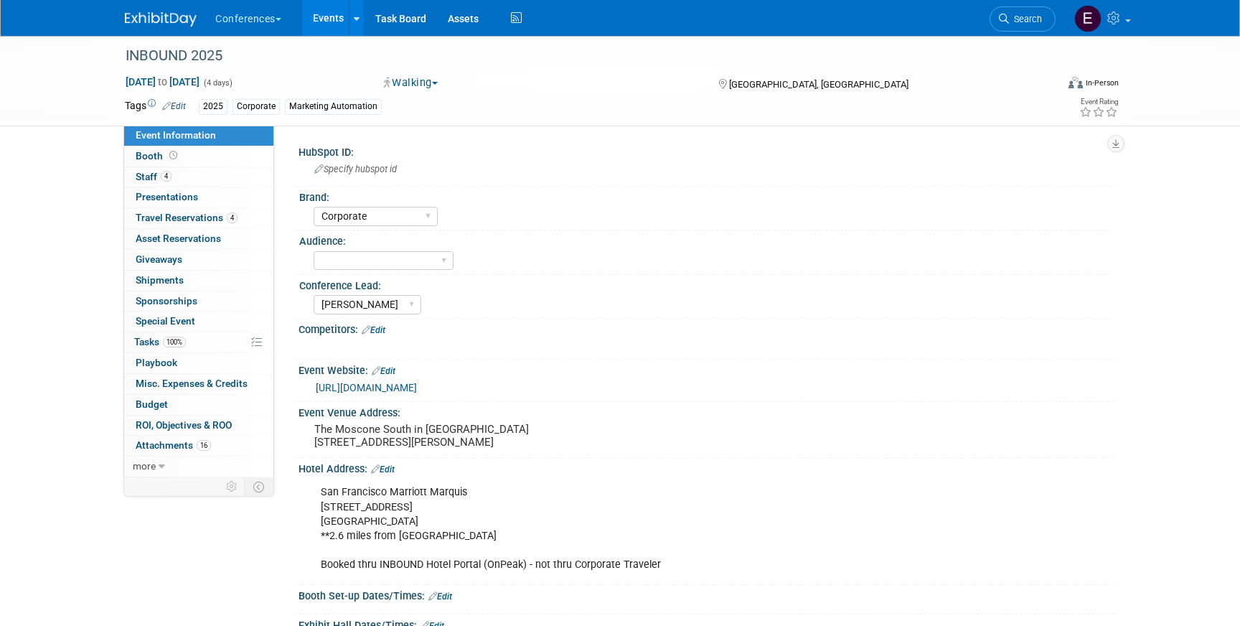
select select "Corporate"
select select "[PERSON_NAME]"
click at [214, 225] on link "4 Travel Reservations 4" at bounding box center [198, 218] width 149 height 20
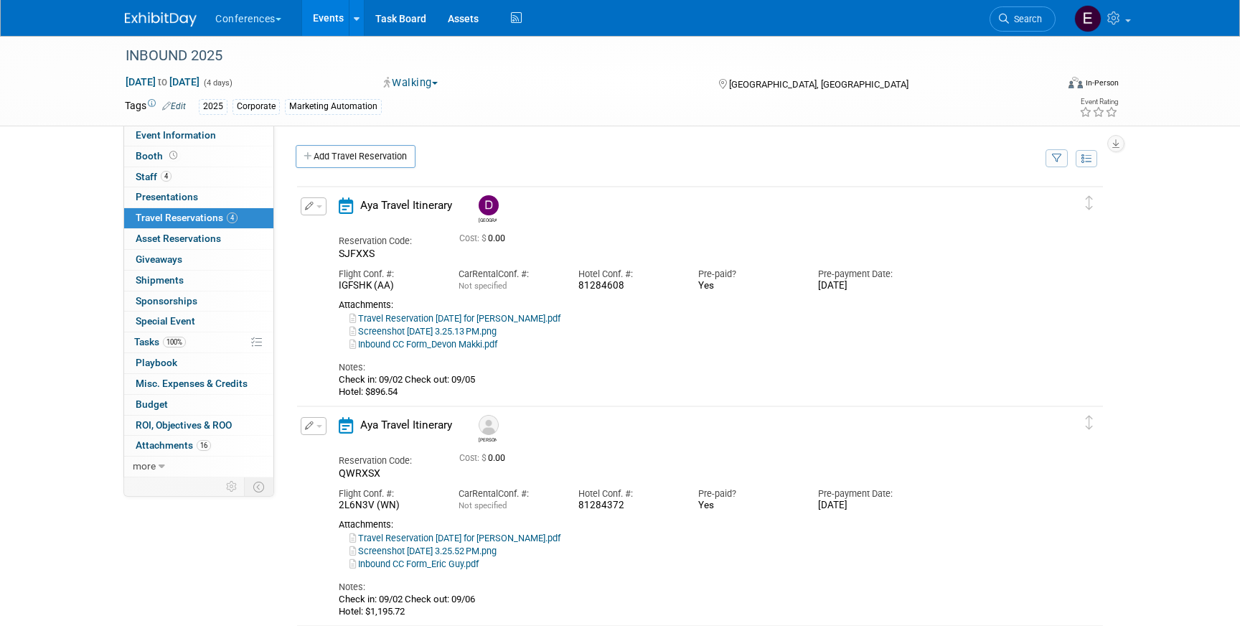
click at [305, 206] on icon "button" at bounding box center [309, 206] width 9 height 9
click at [340, 223] on button "Edit Reservation" at bounding box center [361, 231] width 121 height 21
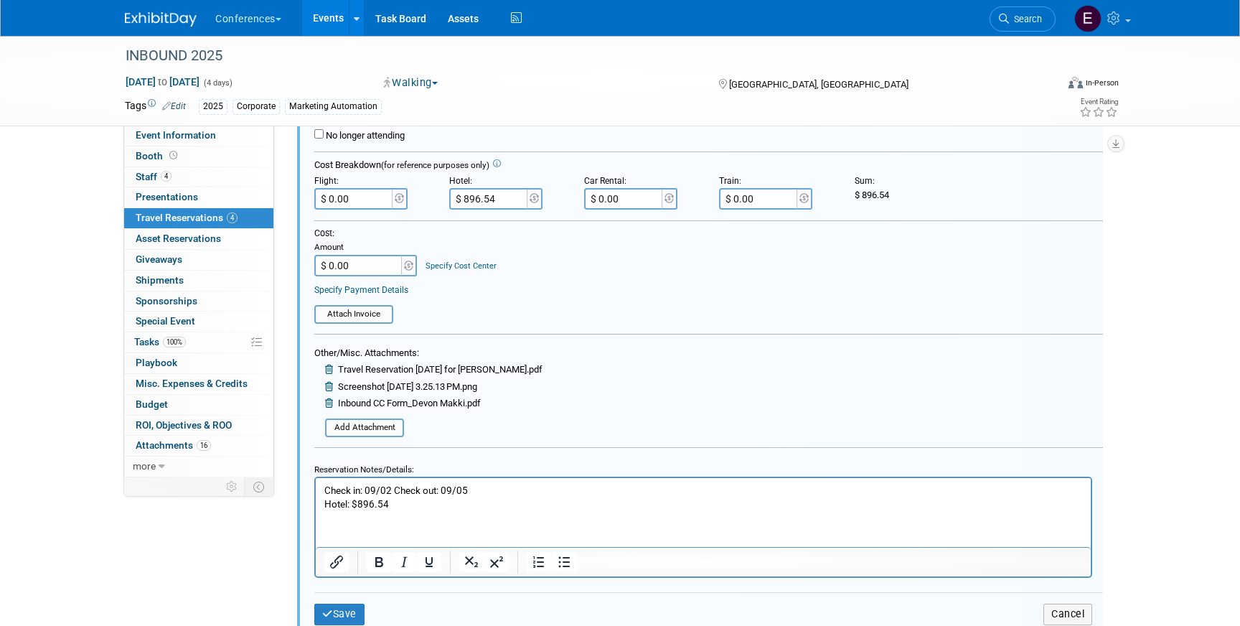
scroll to position [340, 0]
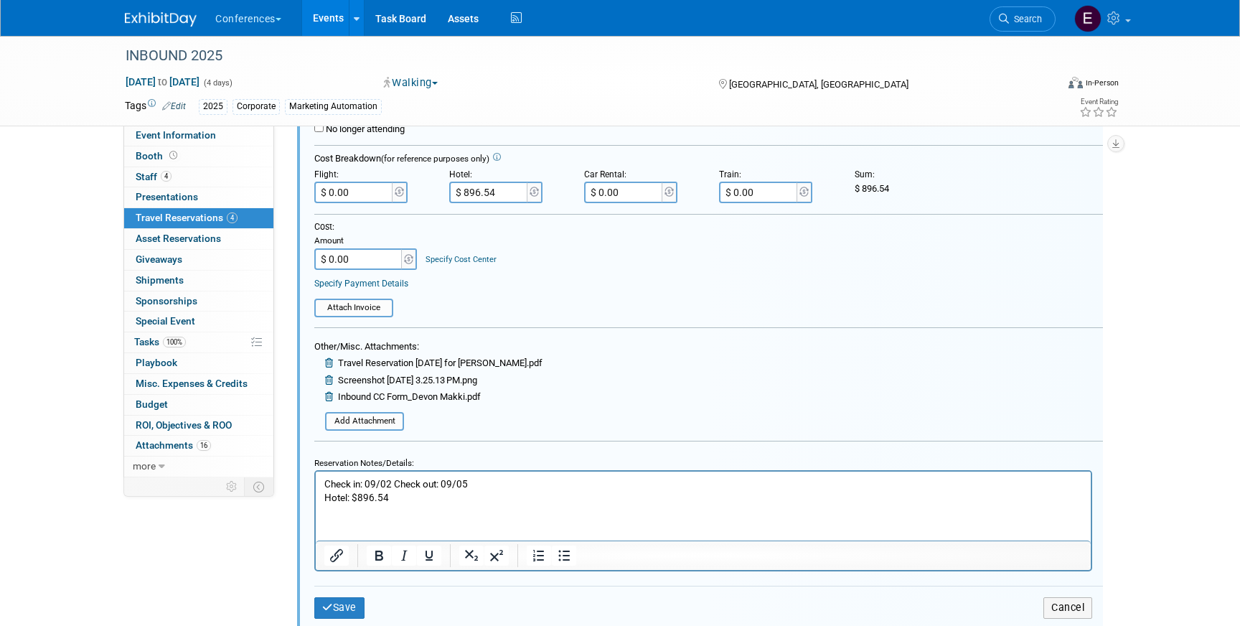
click at [466, 497] on p "Check in: 09/02 Check out: 09/05 Hotel: $896.54" at bounding box center [703, 490] width 759 height 27
click at [330, 602] on icon "submit" at bounding box center [327, 607] width 11 height 10
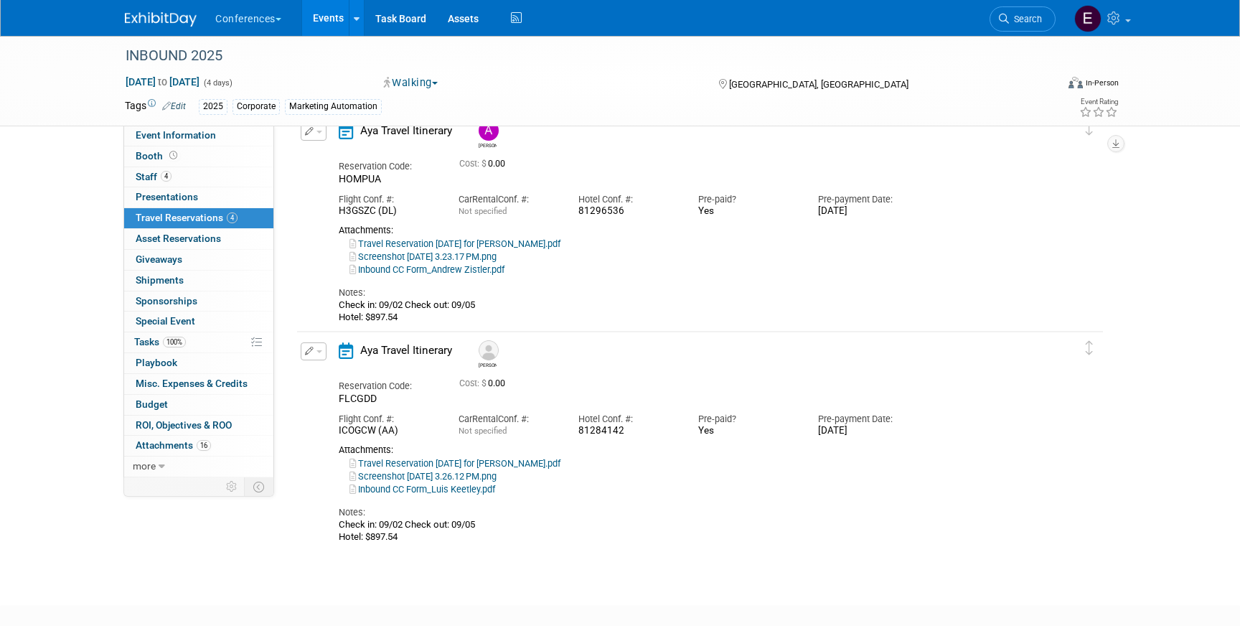
scroll to position [515, 0]
click at [197, 338] on link "100% Tasks 100%" at bounding box center [198, 342] width 149 height 20
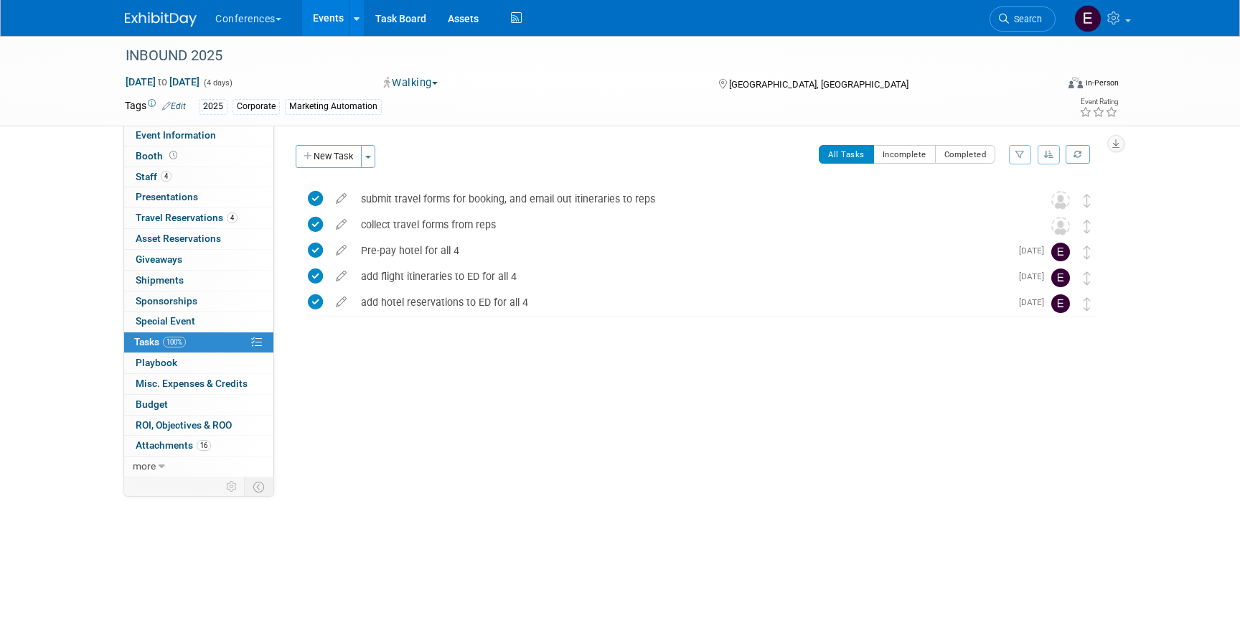
click at [140, 24] on img at bounding box center [161, 19] width 72 height 14
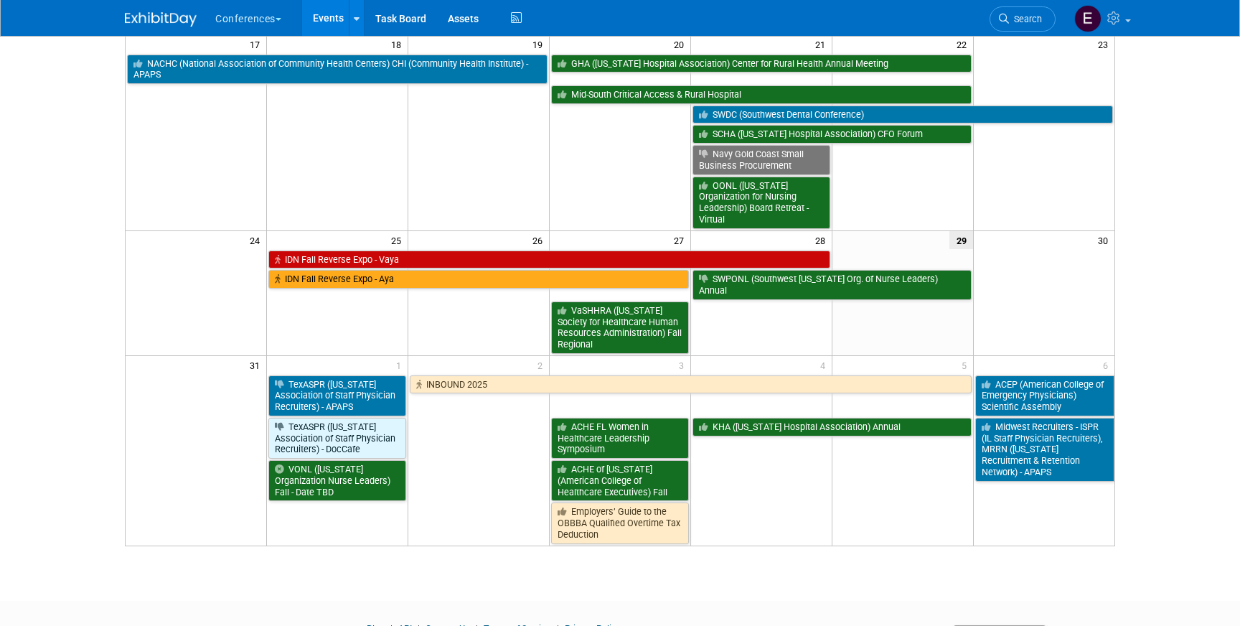
scroll to position [484, 0]
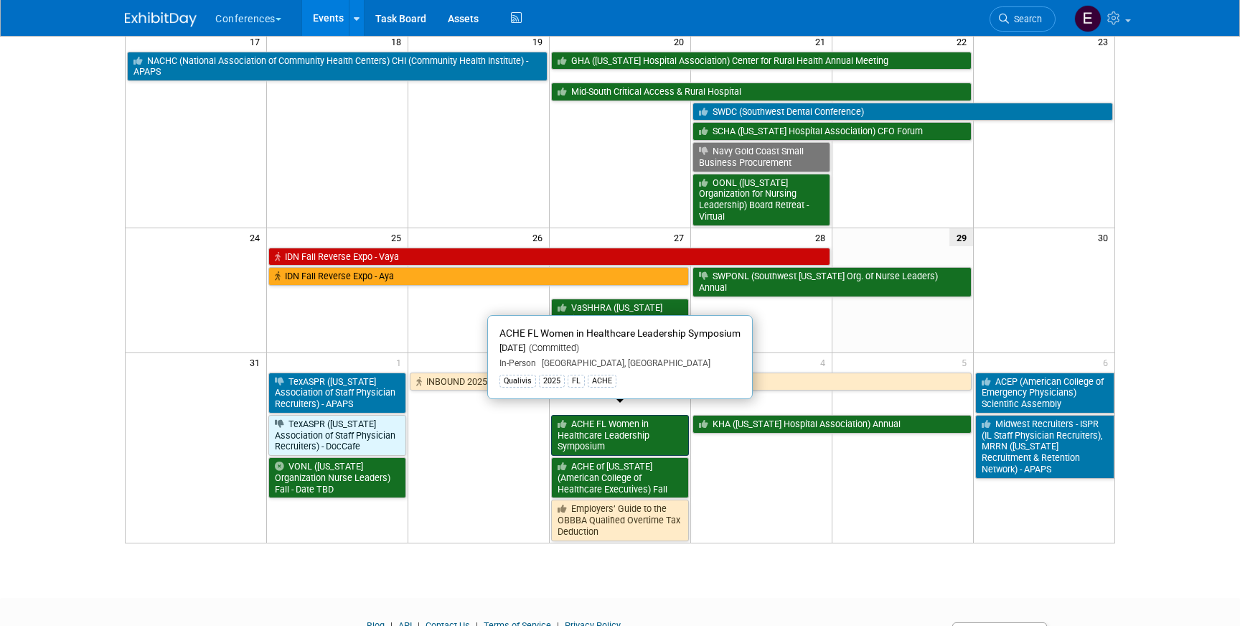
click at [612, 424] on link "ACHE FL Women in Healthcare Leadership Symposium" at bounding box center [620, 435] width 138 height 41
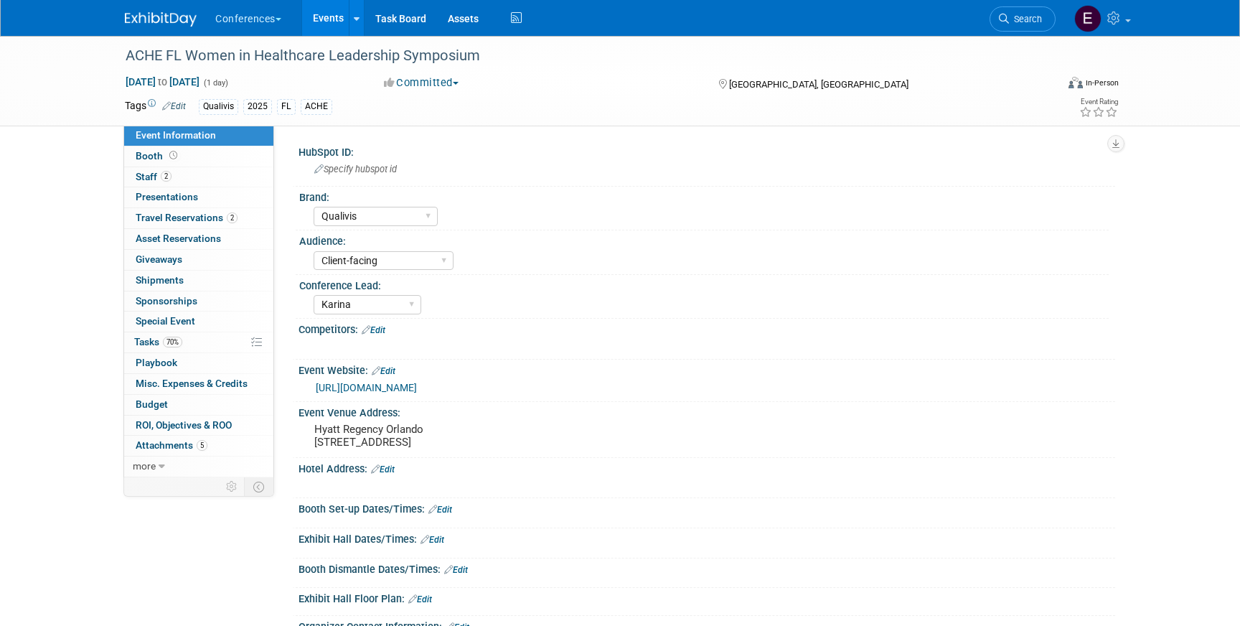
select select "Qualivis"
select select "Client-facing"
select select "Karina"
click at [175, 215] on span "Travel Reservations 2" at bounding box center [187, 217] width 102 height 11
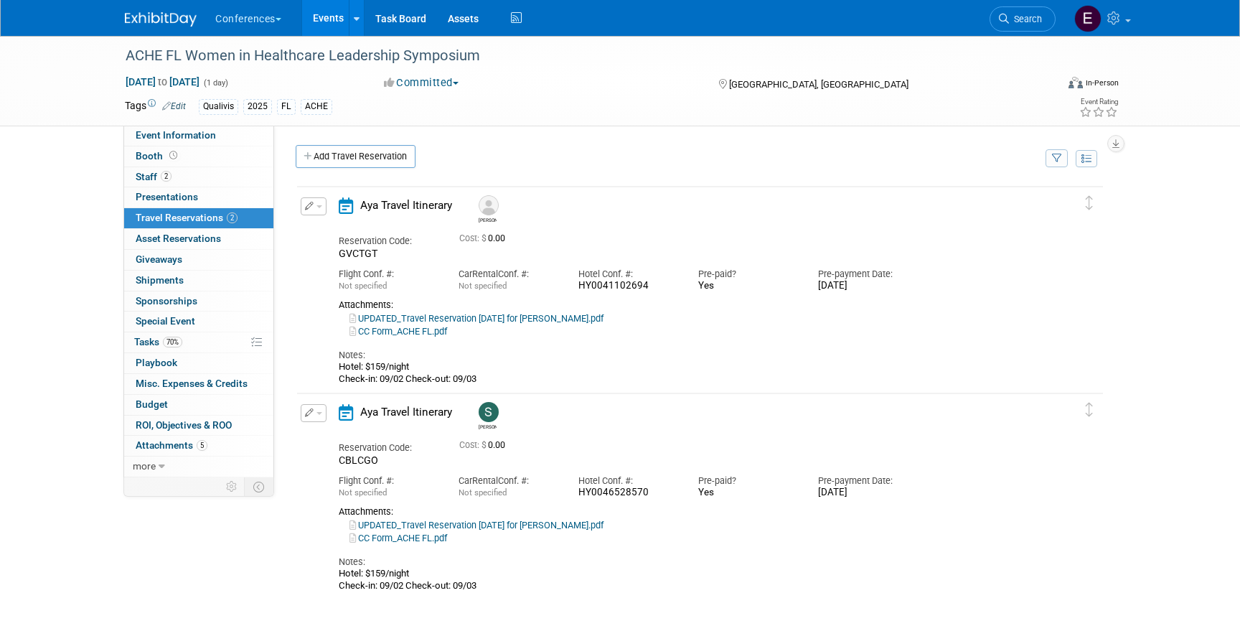
click at [315, 209] on button "button" at bounding box center [314, 206] width 26 height 18
click at [355, 236] on button "Edit Reservation" at bounding box center [361, 231] width 121 height 21
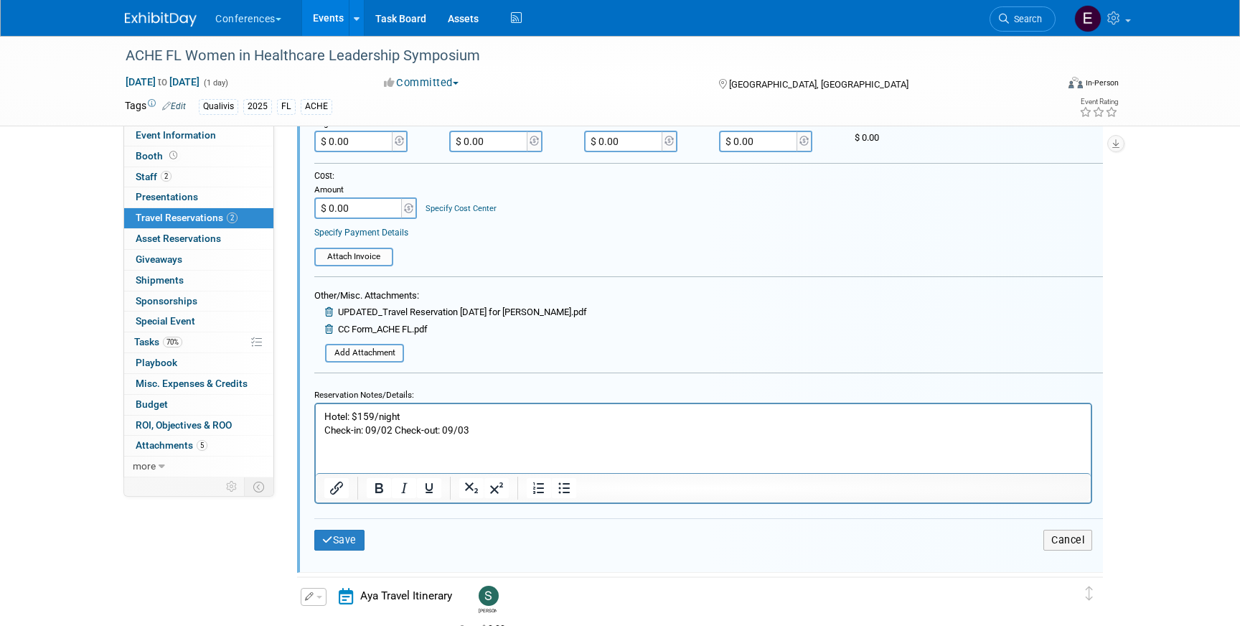
scroll to position [384, 0]
click at [339, 541] on button "Save" at bounding box center [339, 538] width 50 height 21
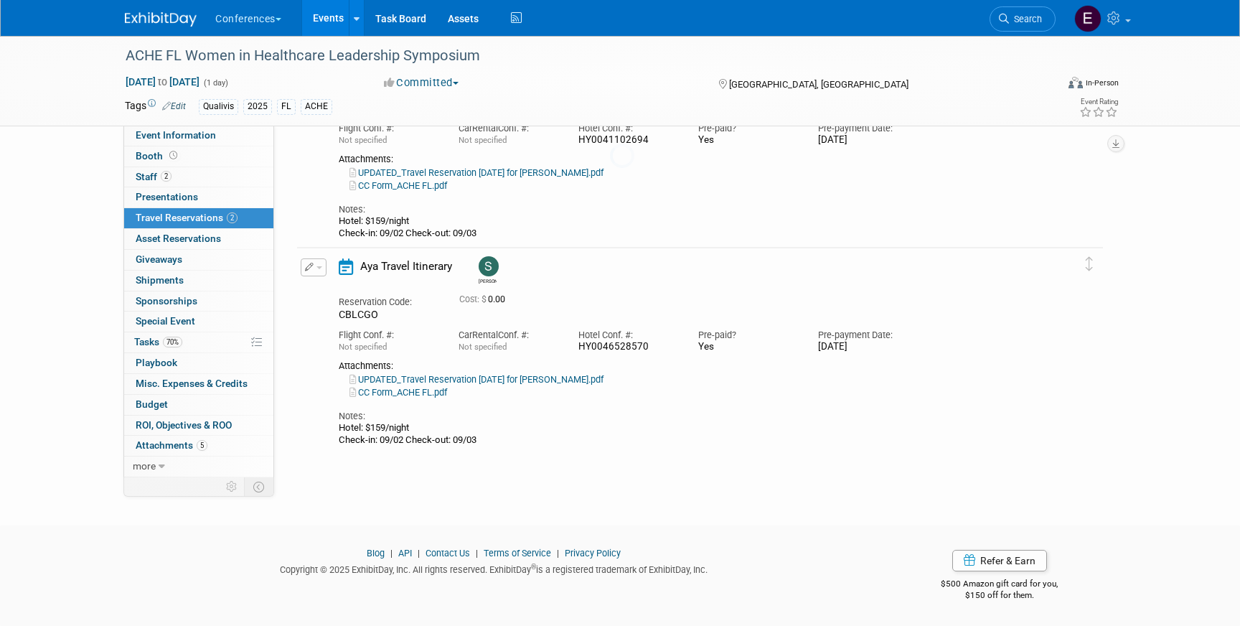
click at [159, 11] on link at bounding box center [169, 11] width 89 height 11
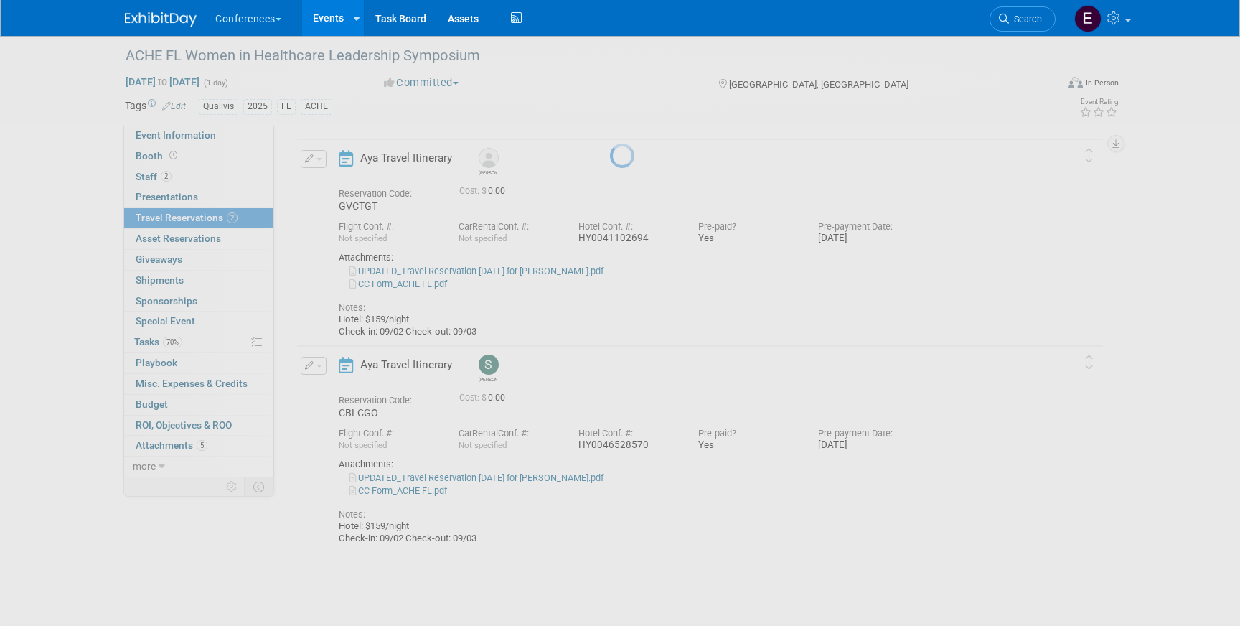
scroll to position [24, 0]
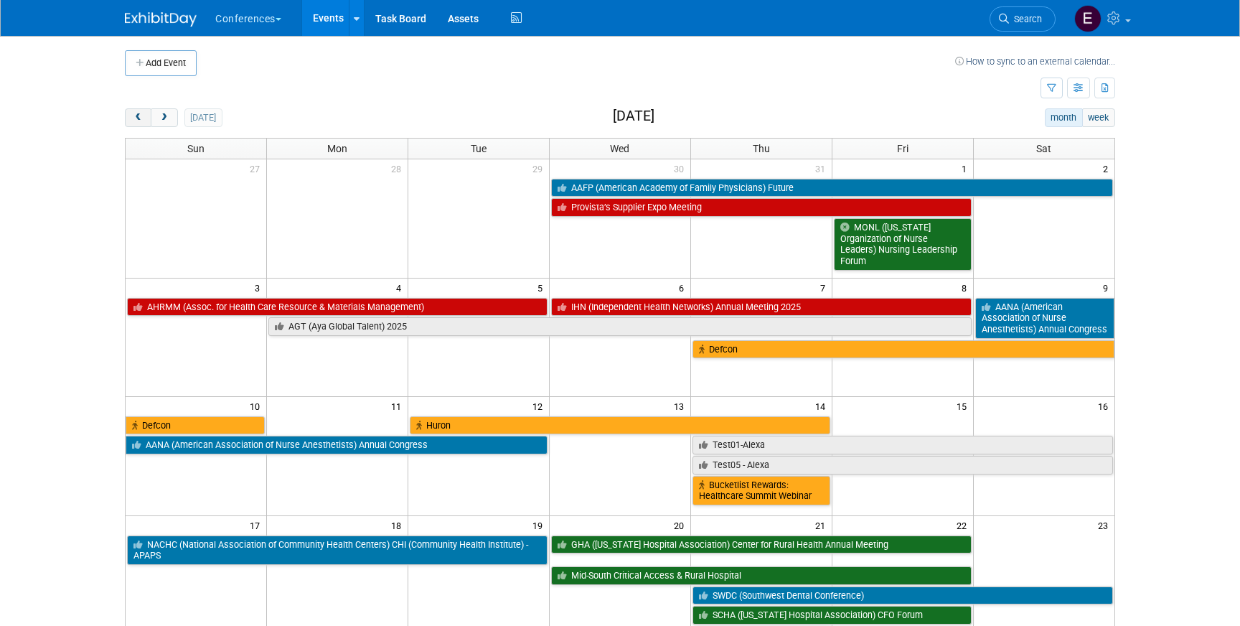
click at [133, 124] on button "prev" at bounding box center [138, 117] width 27 height 19
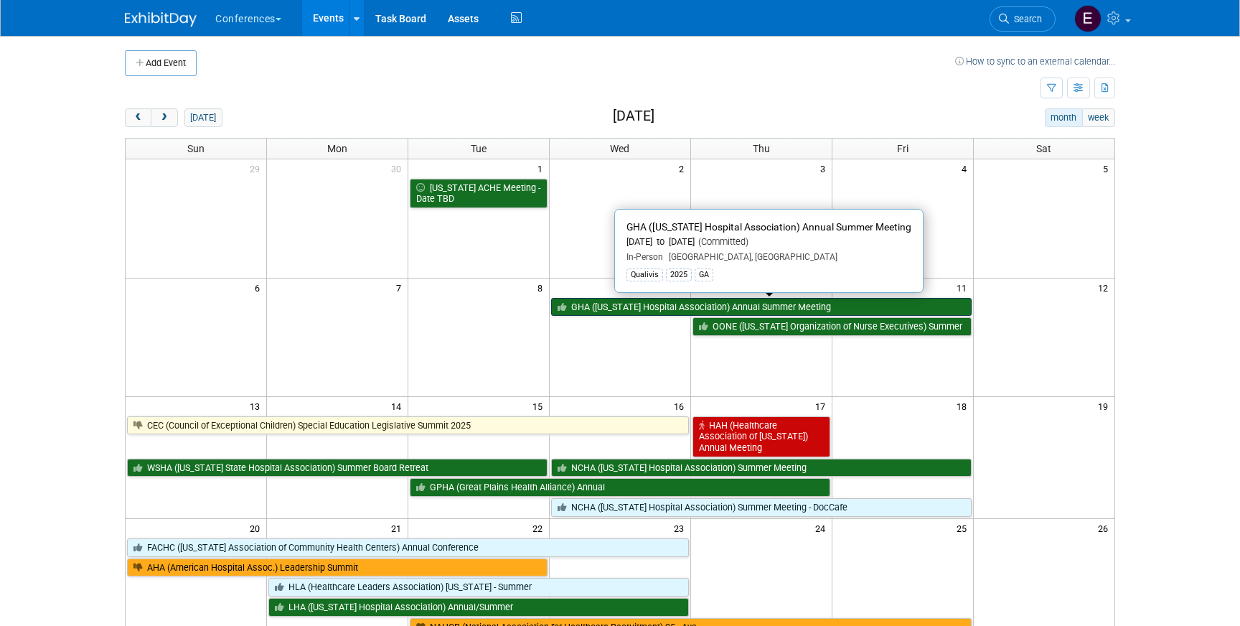
click at [583, 309] on link "GHA ([US_STATE] Hospital Association) Annual Summer Meeting" at bounding box center [761, 307] width 421 height 19
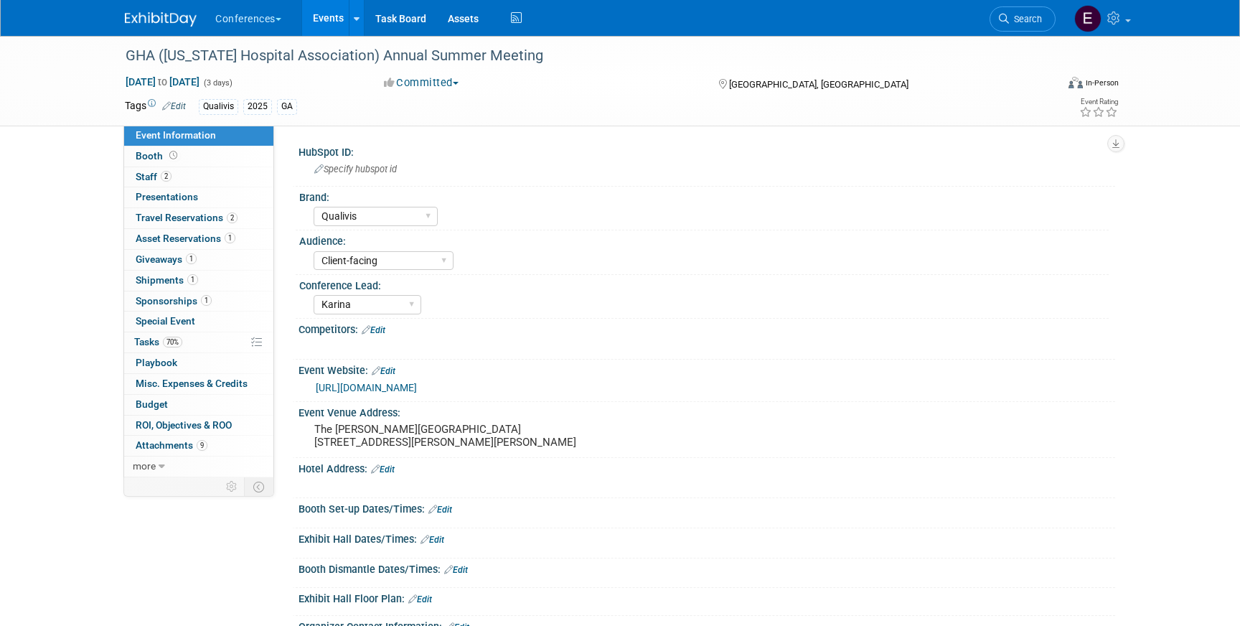
select select "Qualivis"
select select "Client-facing"
select select "Karina"
click at [176, 218] on span "Travel Reservations 2" at bounding box center [187, 217] width 102 height 11
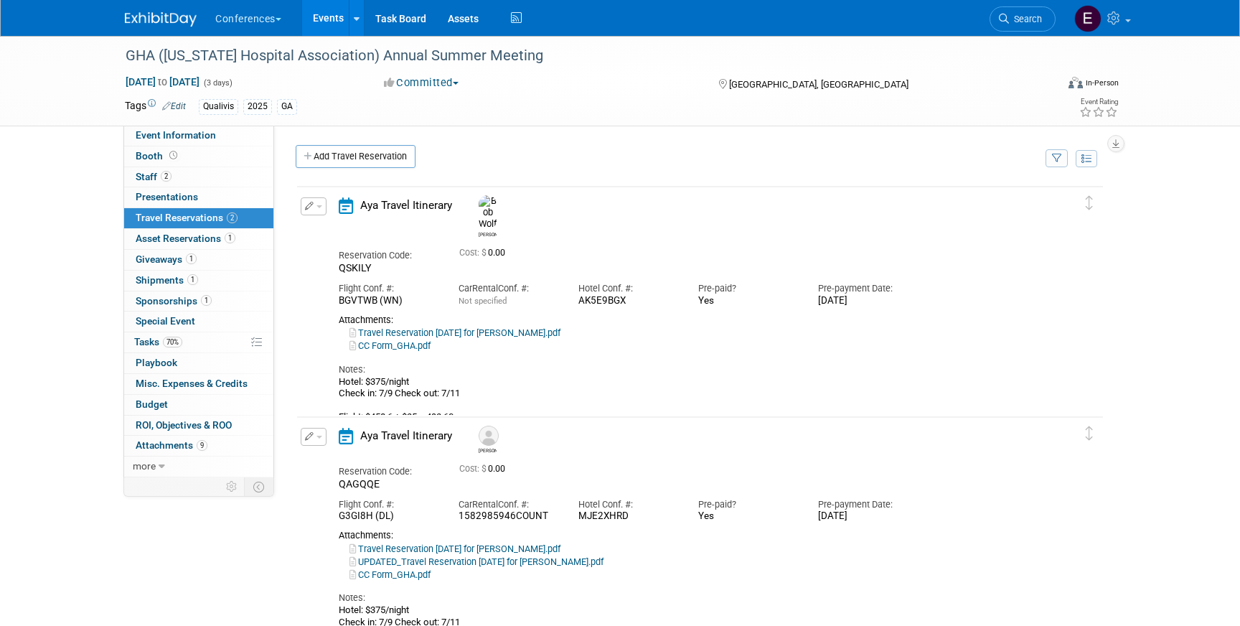
click at [317, 207] on span "button" at bounding box center [320, 206] width 6 height 3
click at [337, 230] on button "Edit Reservation" at bounding box center [361, 231] width 121 height 21
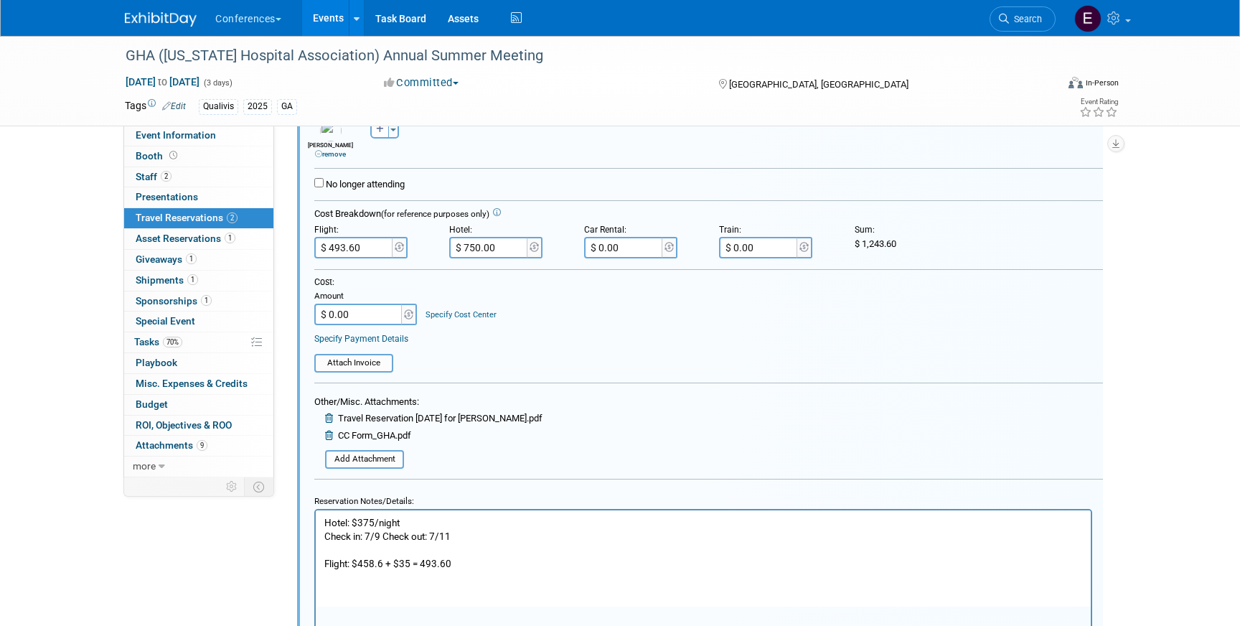
scroll to position [275, 0]
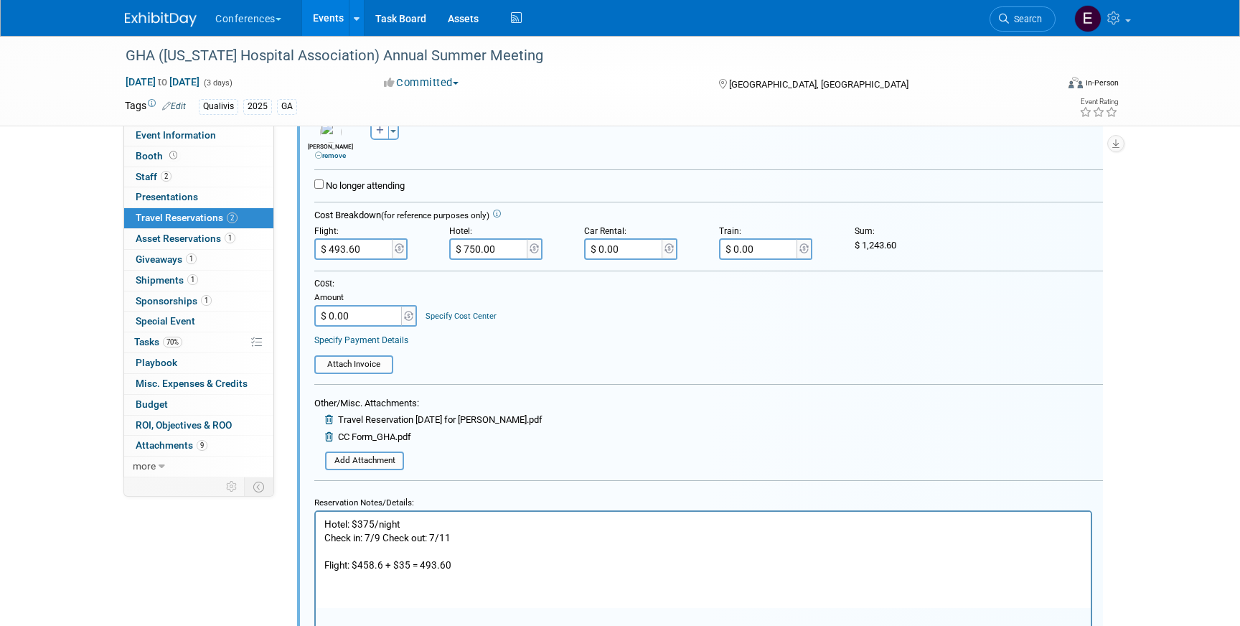
click at [469, 523] on p "Hotel: $375/night Check in: 7/9 Check out: 7/11 Flight: $458.6 + $35 = 493.60" at bounding box center [703, 544] width 759 height 55
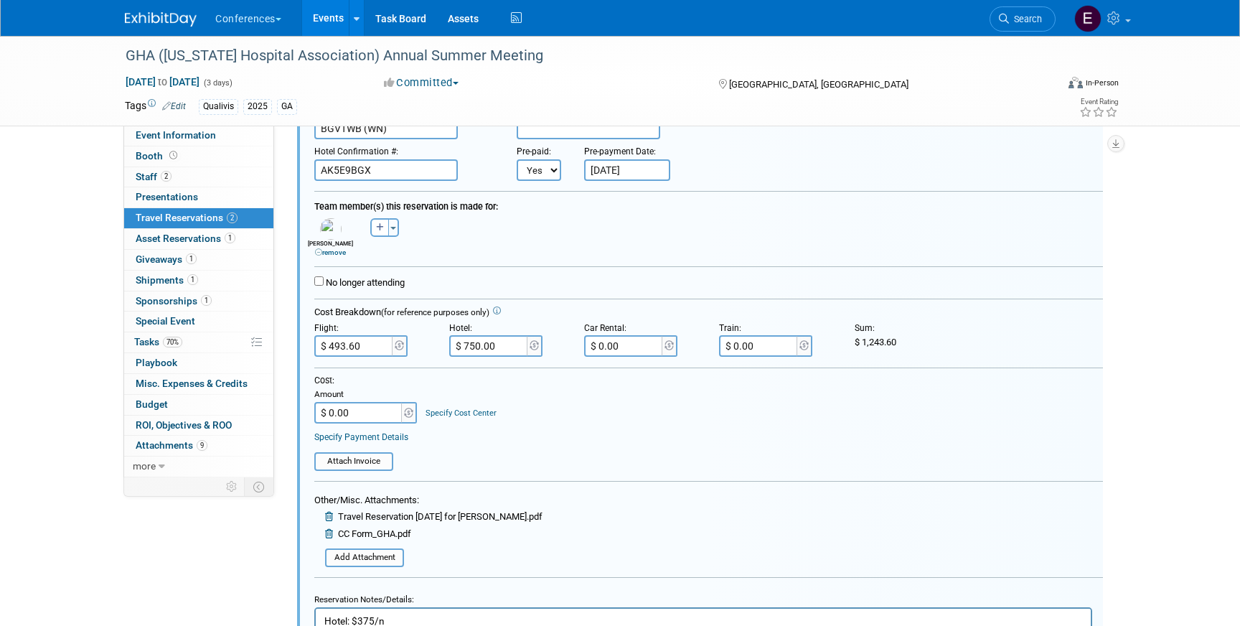
scroll to position [217, 0]
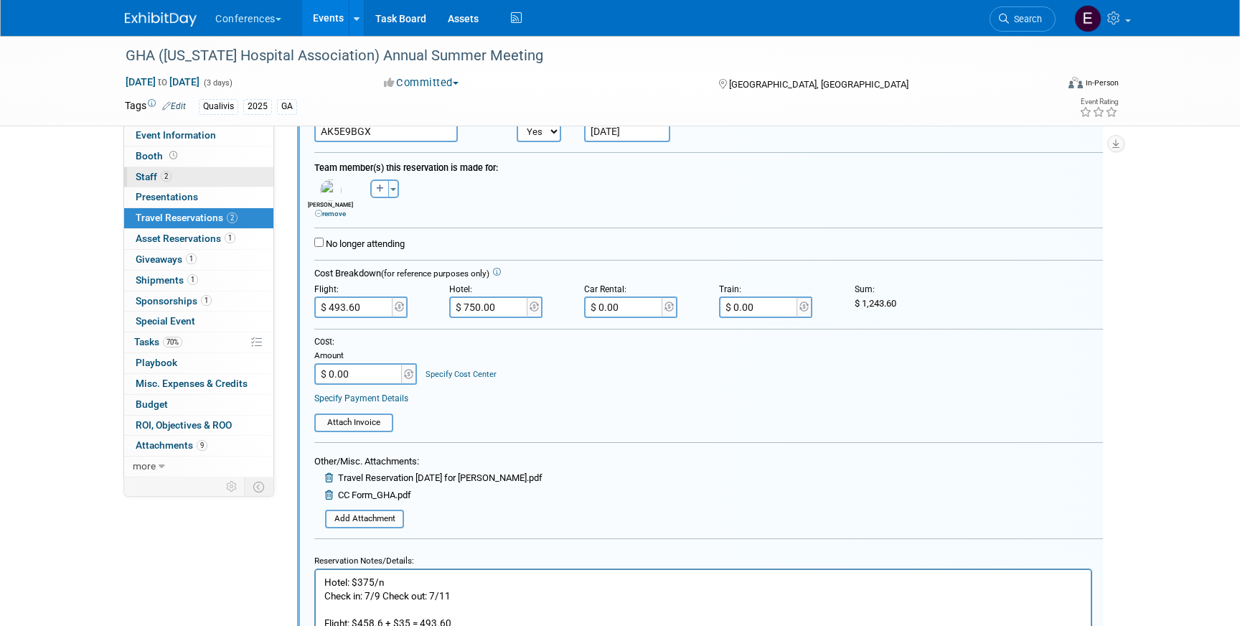
click at [225, 178] on link "2 Staff 2" at bounding box center [198, 177] width 149 height 20
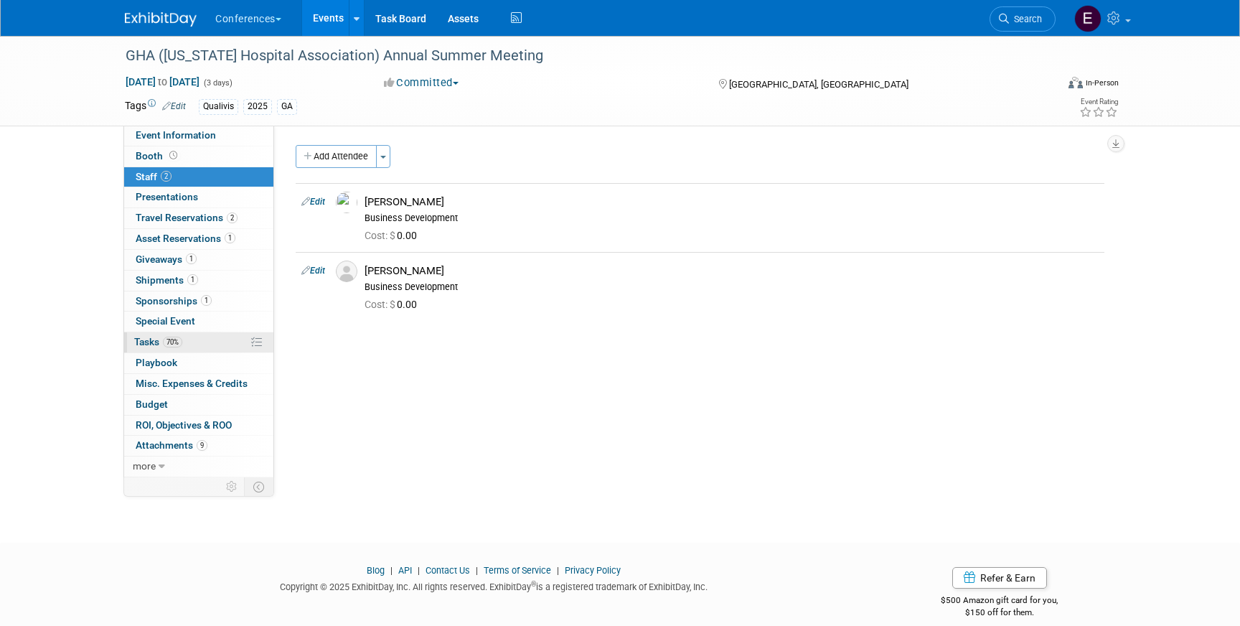
click at [181, 333] on link "70% Tasks 70%" at bounding box center [198, 342] width 149 height 20
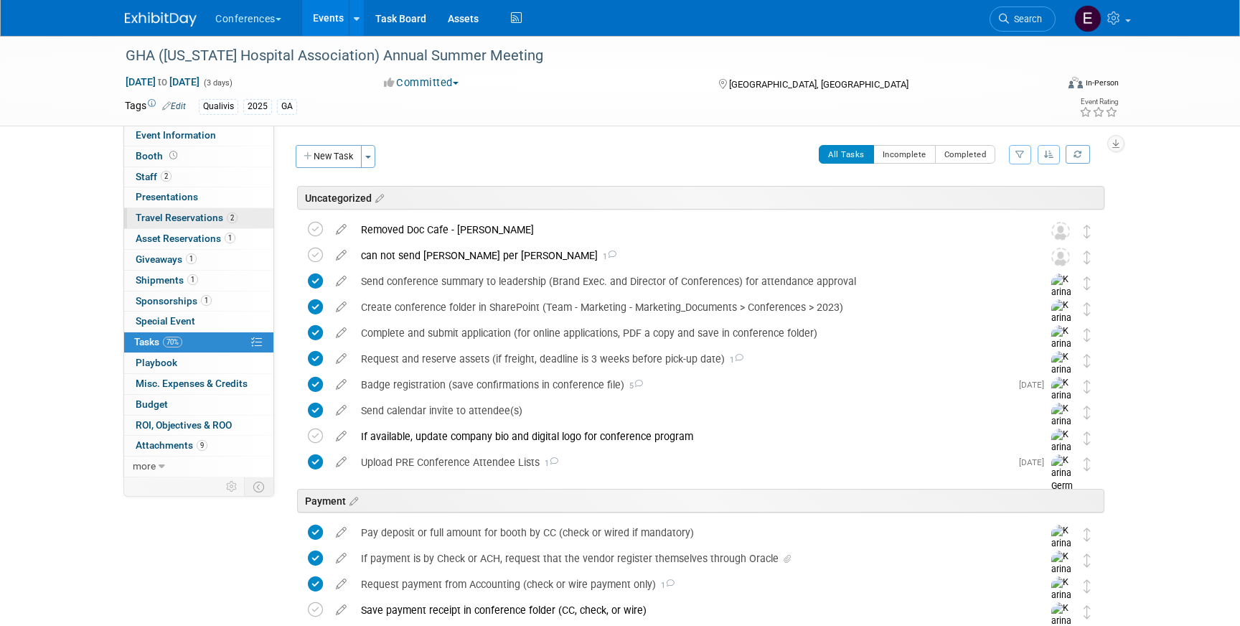
click at [213, 221] on span "Travel Reservations 2" at bounding box center [187, 217] width 102 height 11
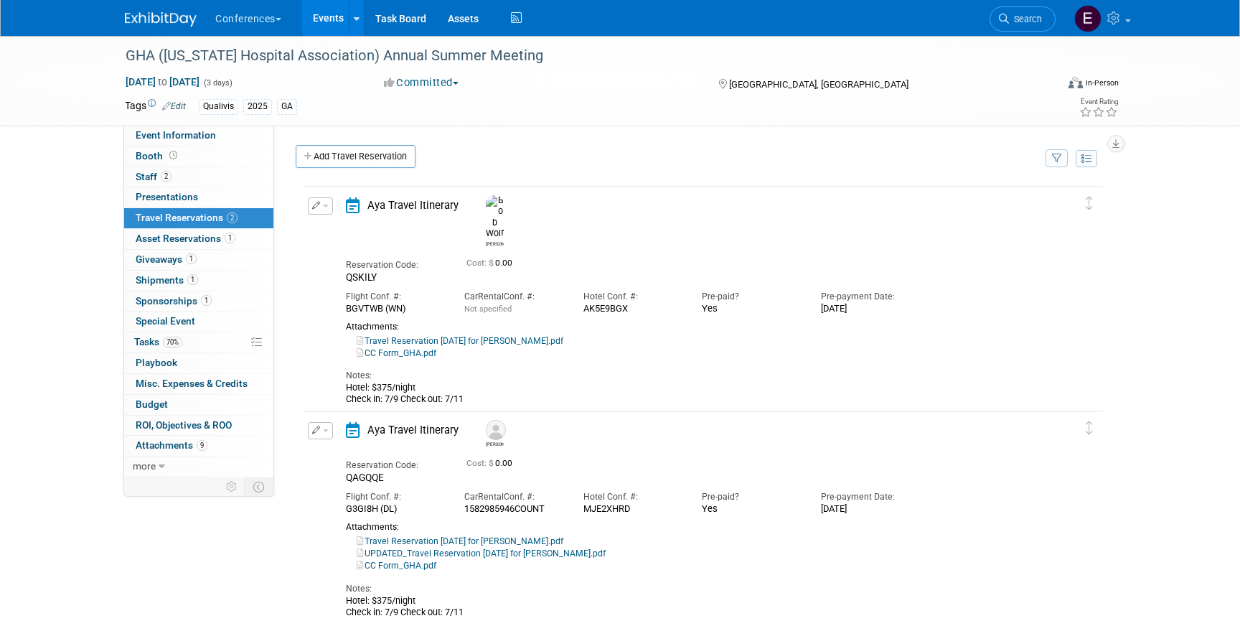
scroll to position [29, 0]
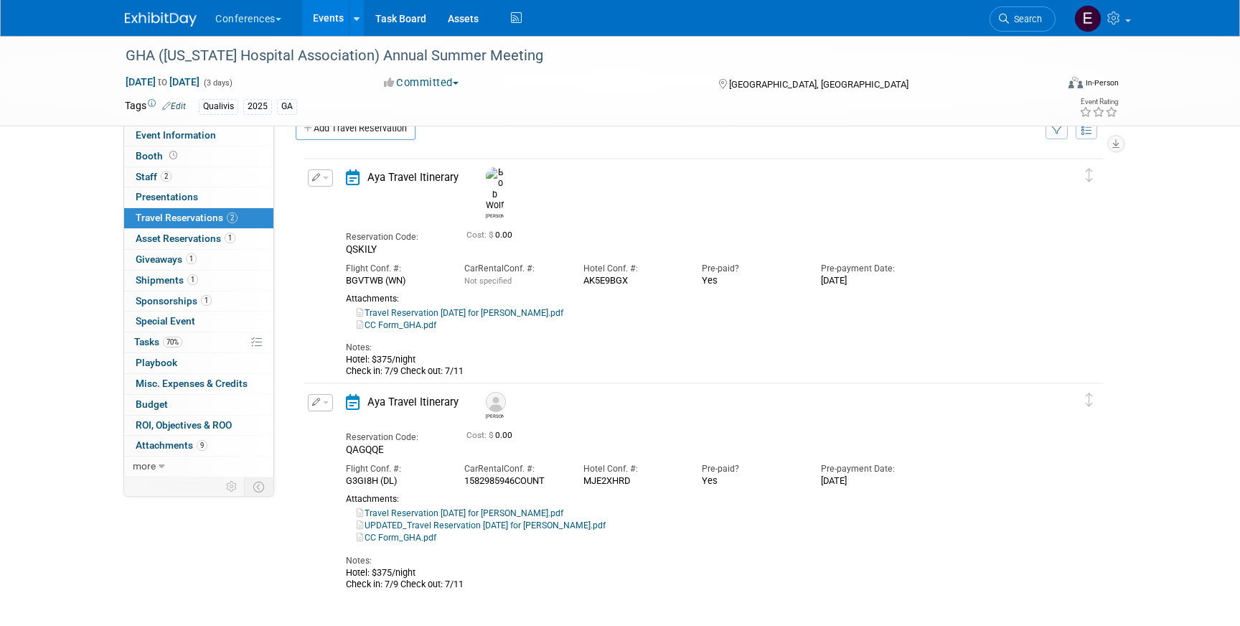
click at [319, 182] on button "button" at bounding box center [320, 177] width 25 height 17
click at [345, 201] on button "Edit Reservation" at bounding box center [369, 202] width 121 height 21
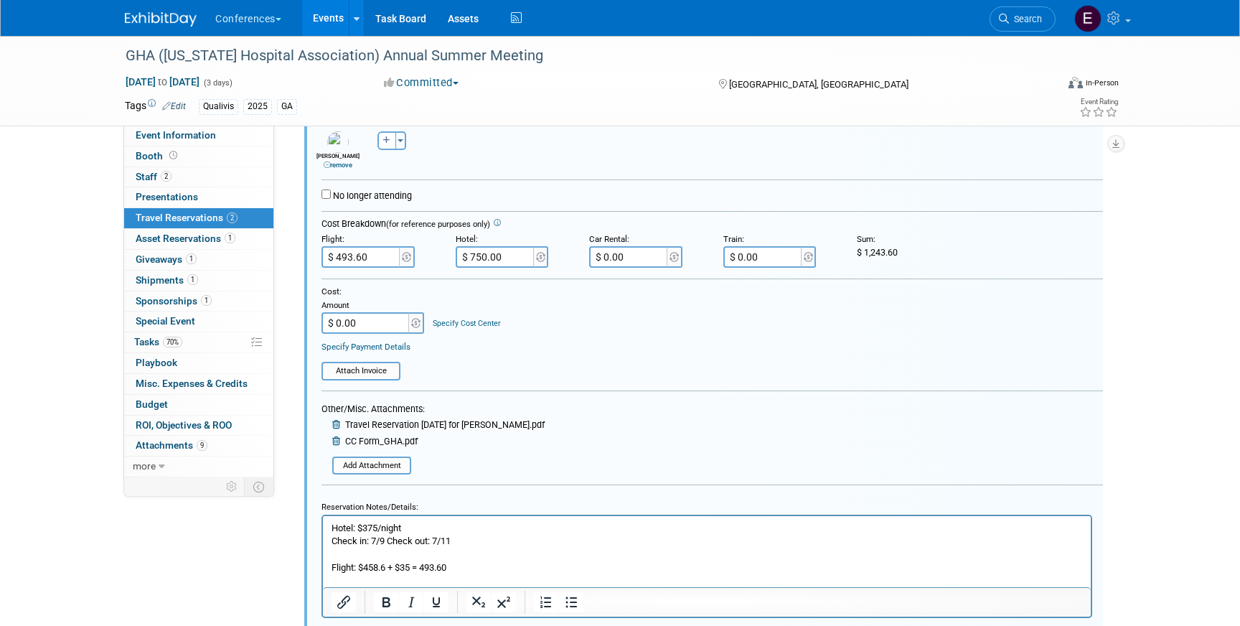
scroll to position [279, 0]
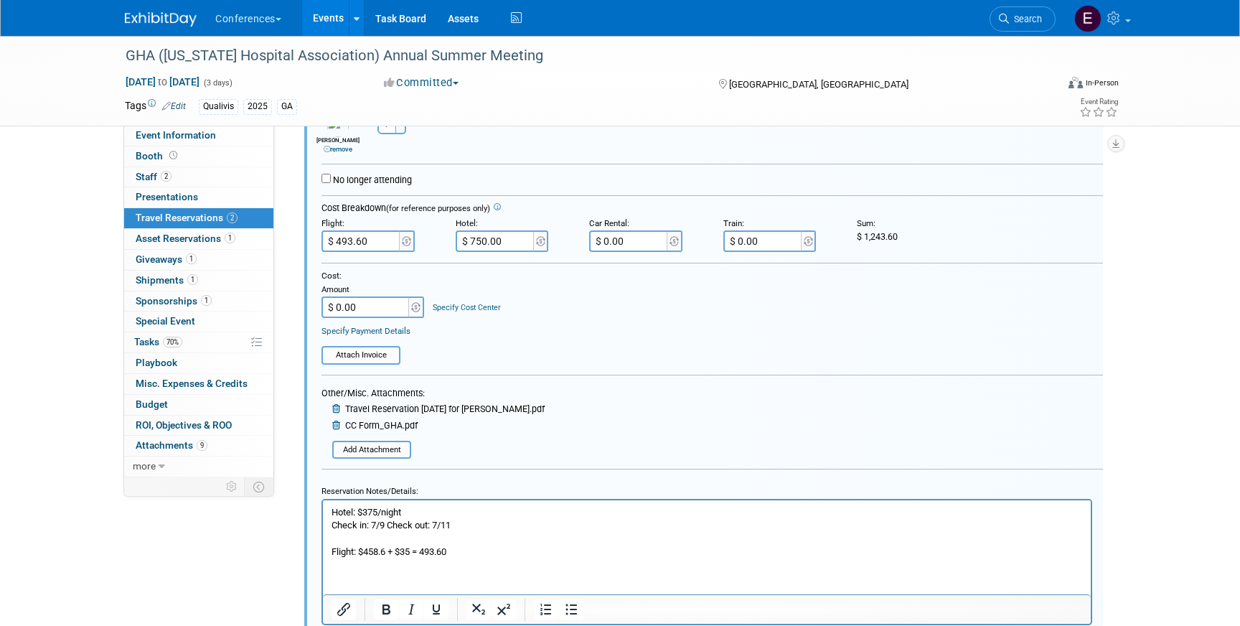
drag, startPoint x: 423, startPoint y: 515, endPoint x: 369, endPoint y: 512, distance: 53.9
click at [369, 512] on p "Hotel: $375/night Check in: 7/9 Check out: 7/11 Flight: $458.6 + $35 = 493.60" at bounding box center [708, 531] width 752 height 52
click at [509, 246] on input "$ 750.00" at bounding box center [496, 241] width 80 height 22
type input "$ 760.00"
click at [367, 308] on input "$ 0.00" at bounding box center [367, 307] width 90 height 22
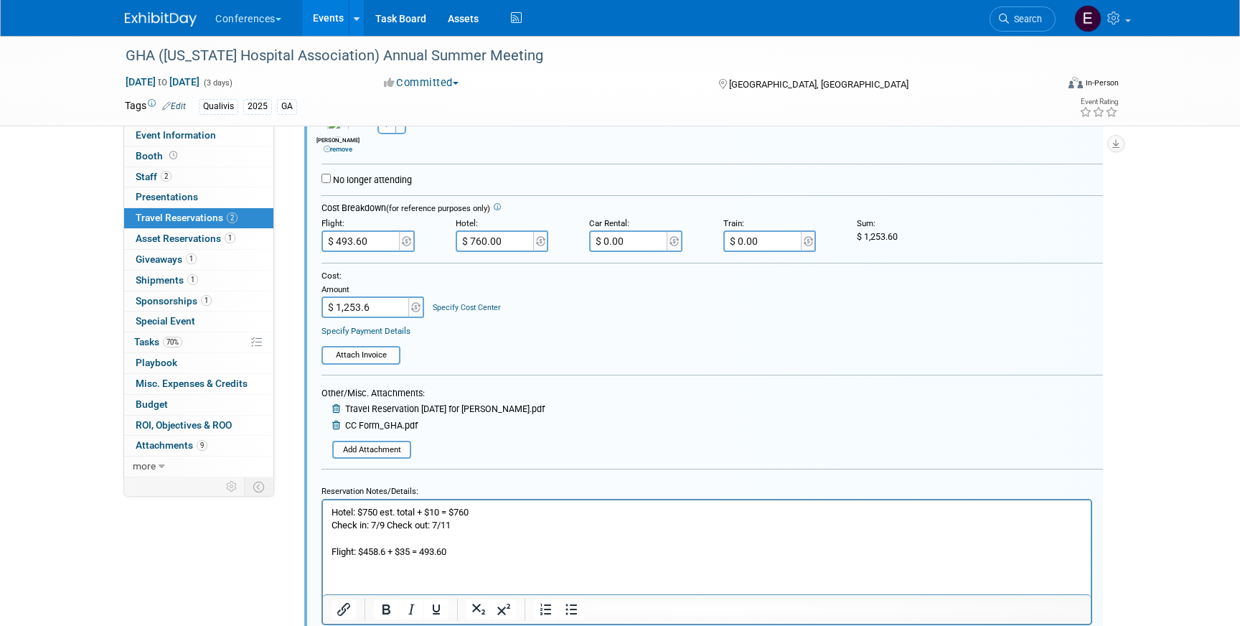
type input "$ 1,253.60"
click at [482, 307] on link "Specify Cost Center" at bounding box center [467, 307] width 68 height 9
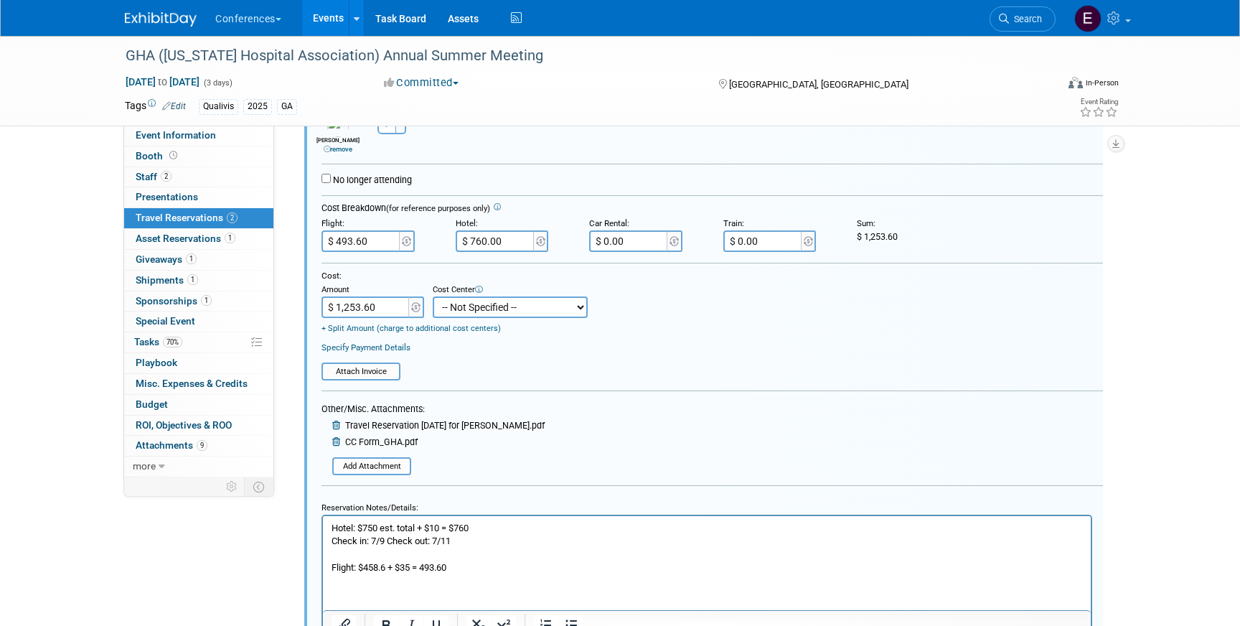
click at [482, 307] on select "-- Not Specified -- Aya Education Aya Healthcare Aya Locums Bespoke Corporate […" at bounding box center [510, 307] width 155 height 22
select select "18965874"
click at [433, 297] on select "-- Not Specified -- Aya Education Aya Healthcare Aya Locums Bespoke Corporate […" at bounding box center [510, 307] width 155 height 22
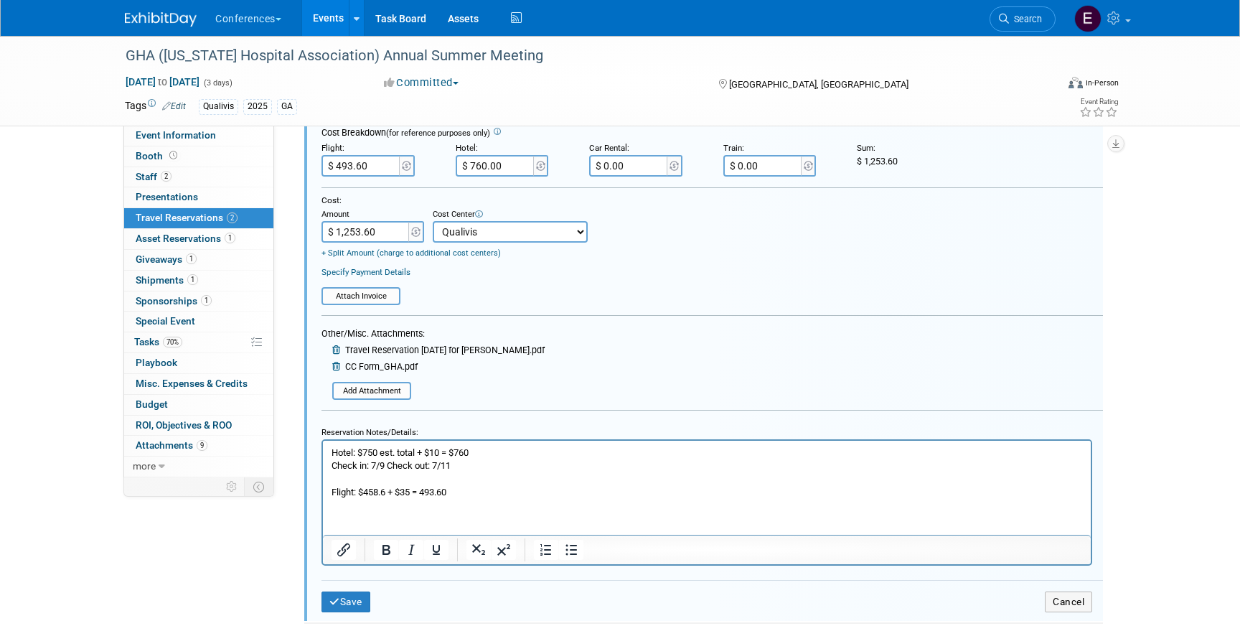
scroll to position [358, 0]
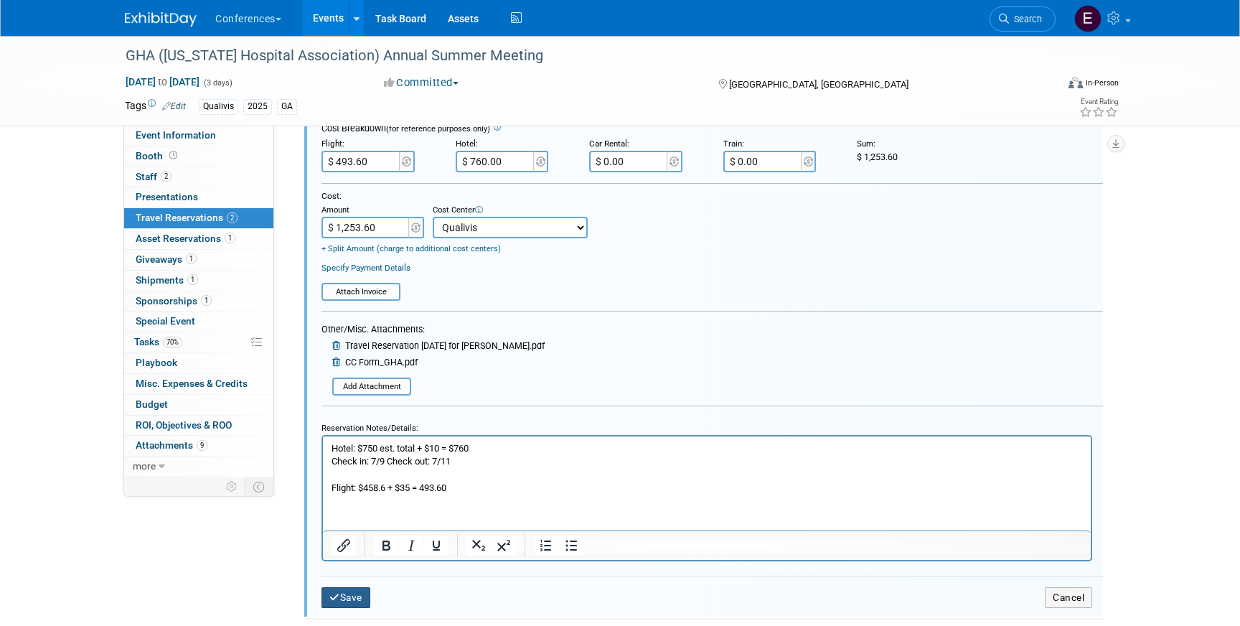
click at [341, 603] on button "Save" at bounding box center [346, 597] width 49 height 21
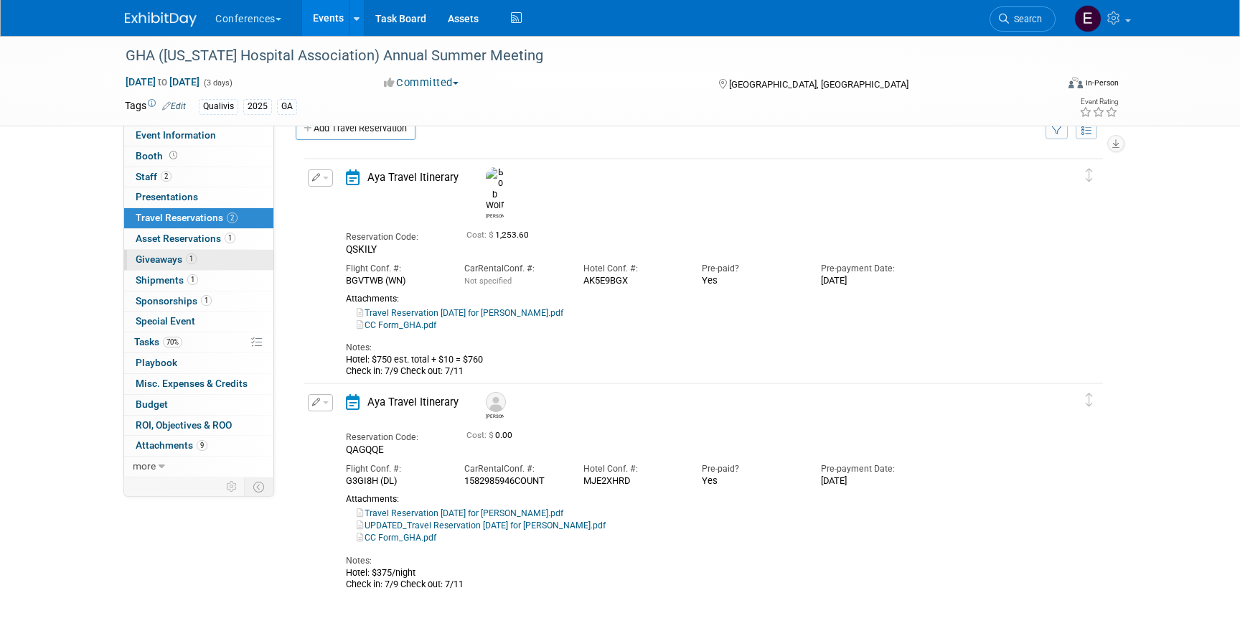
click at [221, 262] on link "1 Giveaways 1" at bounding box center [198, 260] width 149 height 20
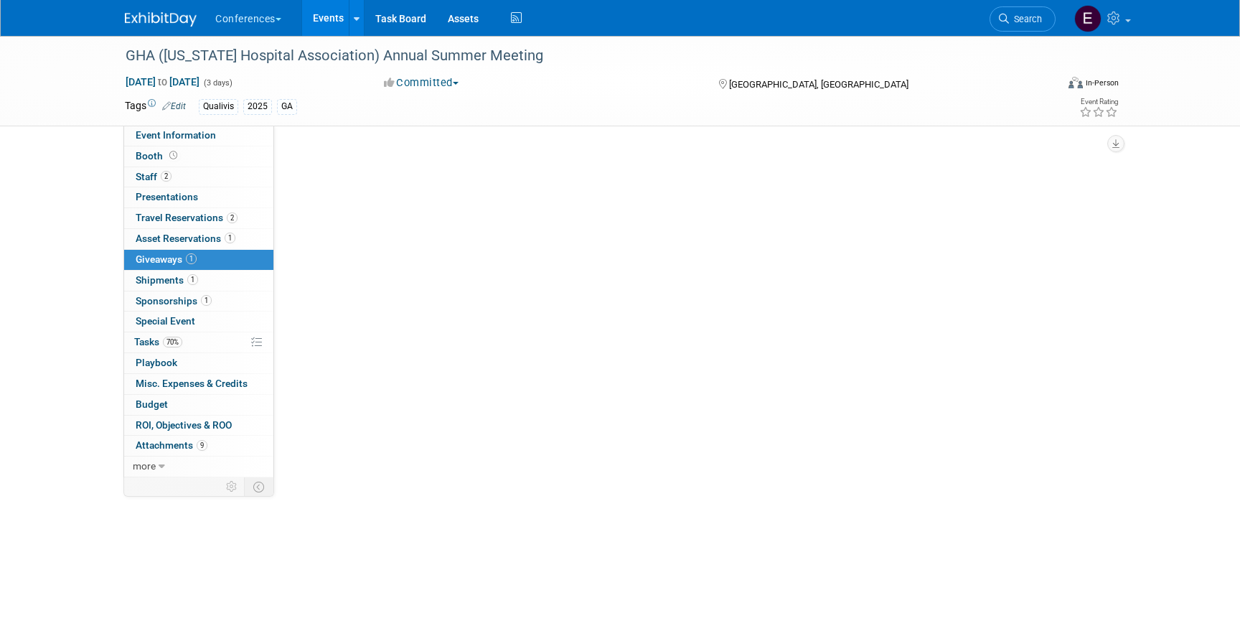
scroll to position [17, 0]
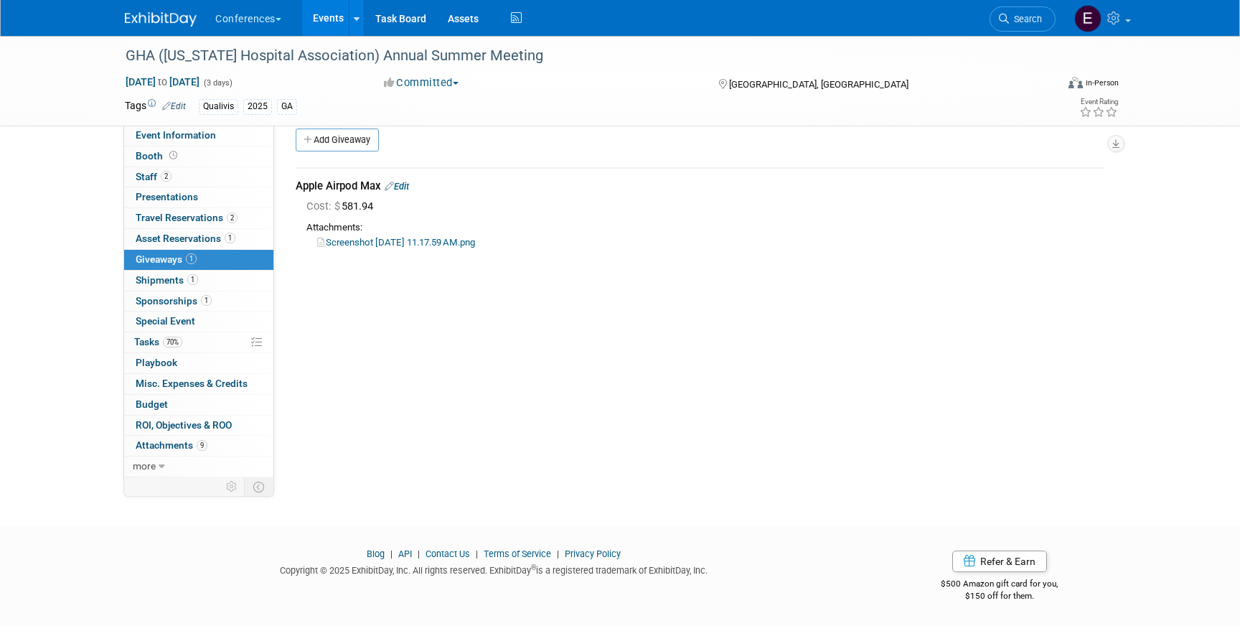
click at [403, 185] on link "Edit" at bounding box center [397, 186] width 24 height 11
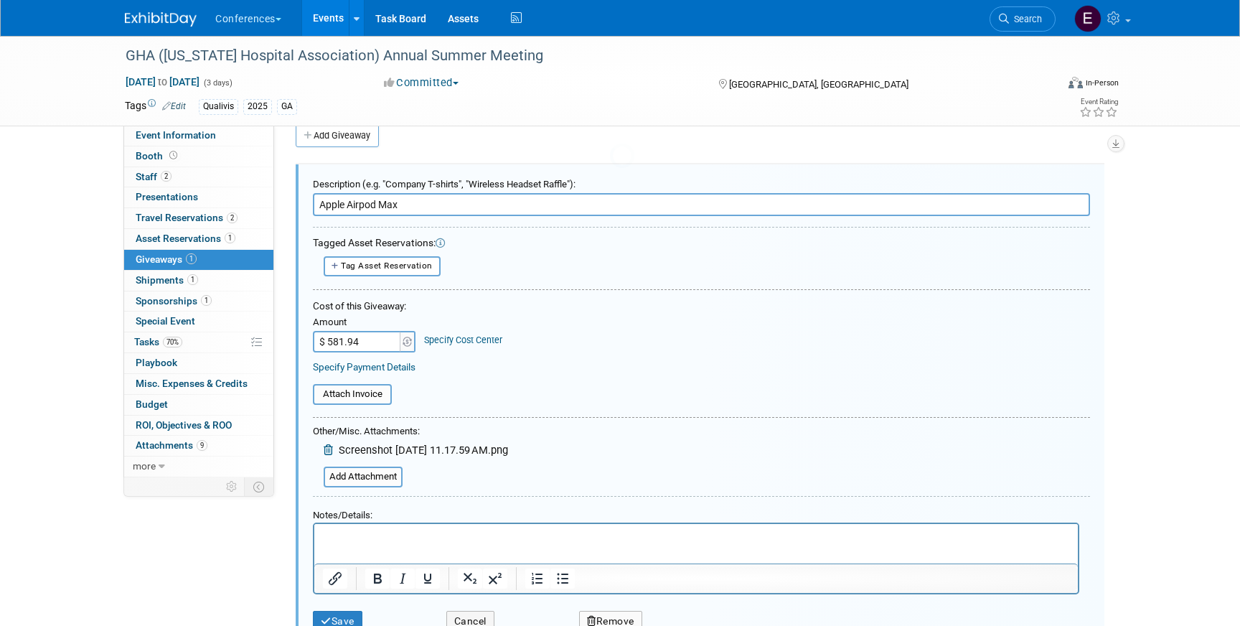
scroll to position [22, 0]
click at [446, 343] on link "Specify Cost Center" at bounding box center [463, 339] width 78 height 11
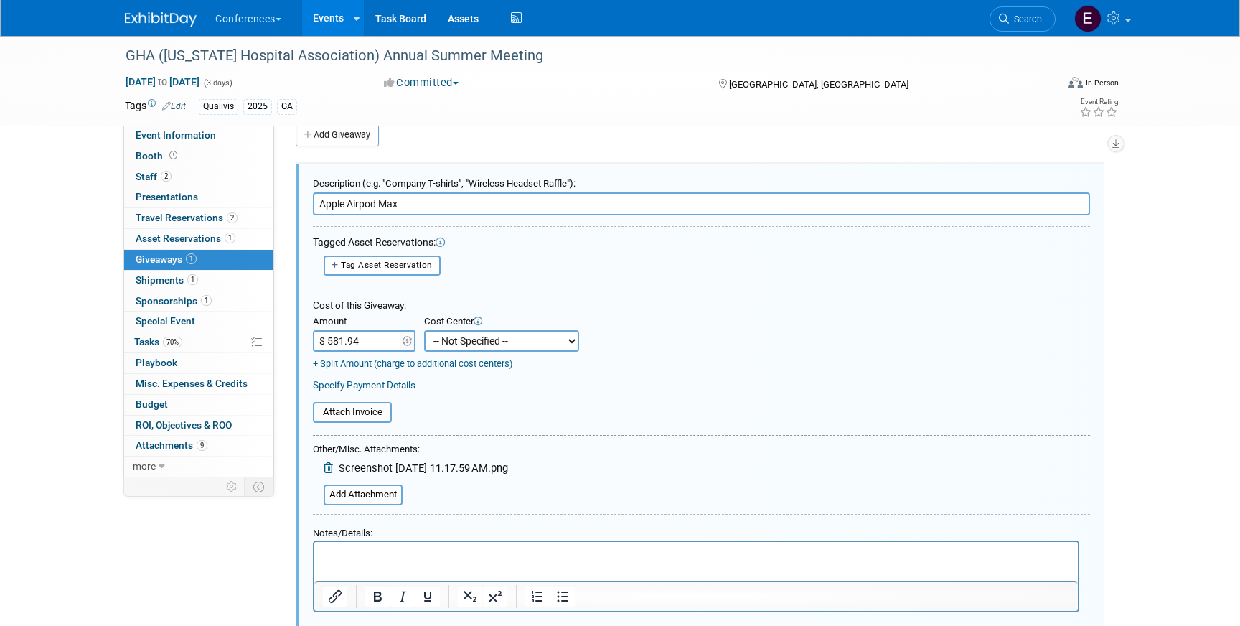
click at [461, 342] on select "-- Not Specified -- Aya Education Aya Healthcare Aya Locums Bespoke Corporate […" at bounding box center [501, 341] width 155 height 22
select select "18965874"
click at [424, 330] on select "-- Not Specified -- Aya Education Aya Healthcare Aya Locums Bespoke Corporate […" at bounding box center [501, 341] width 155 height 22
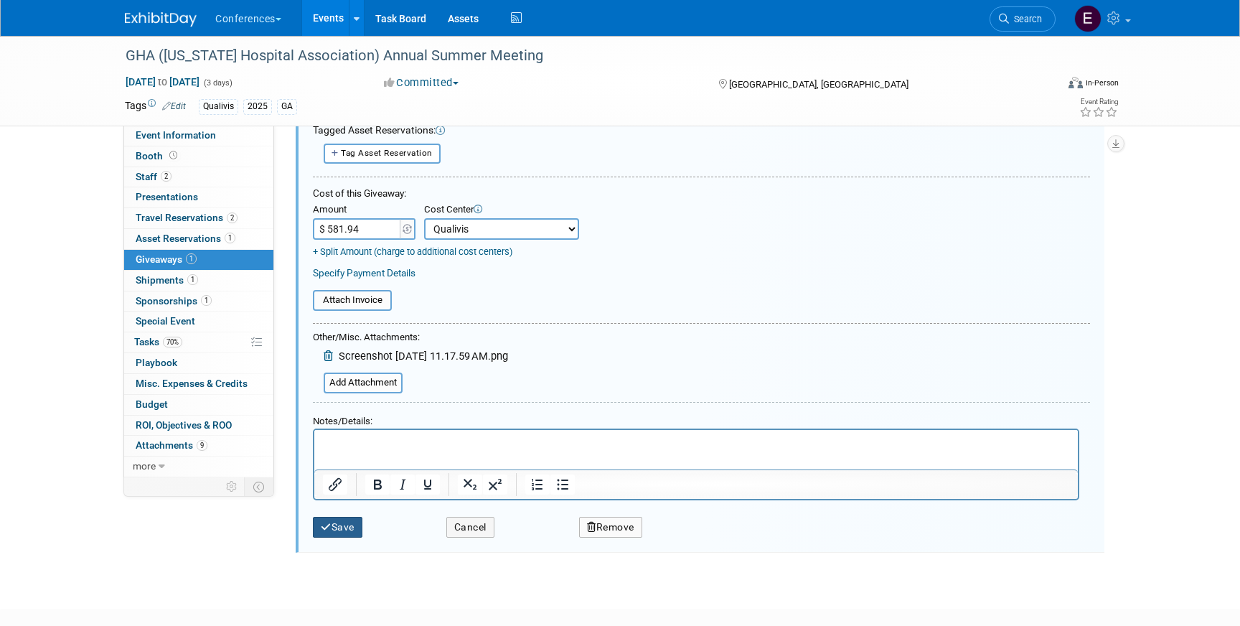
click at [341, 532] on button "Save" at bounding box center [338, 527] width 50 height 21
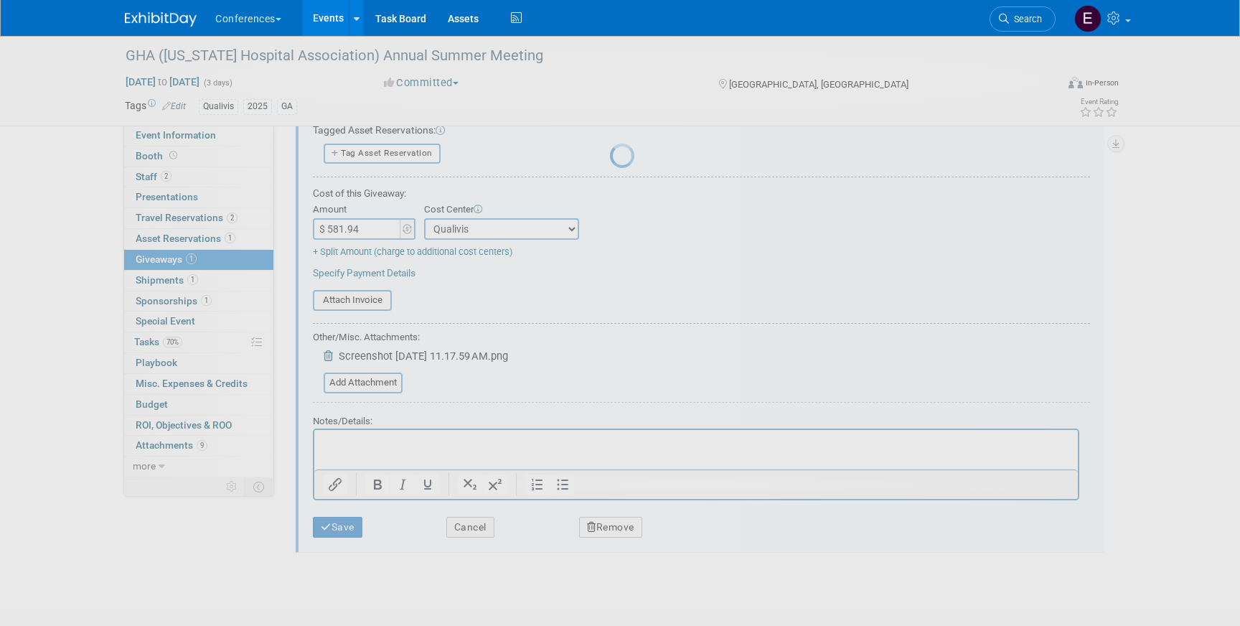
scroll to position [17, 0]
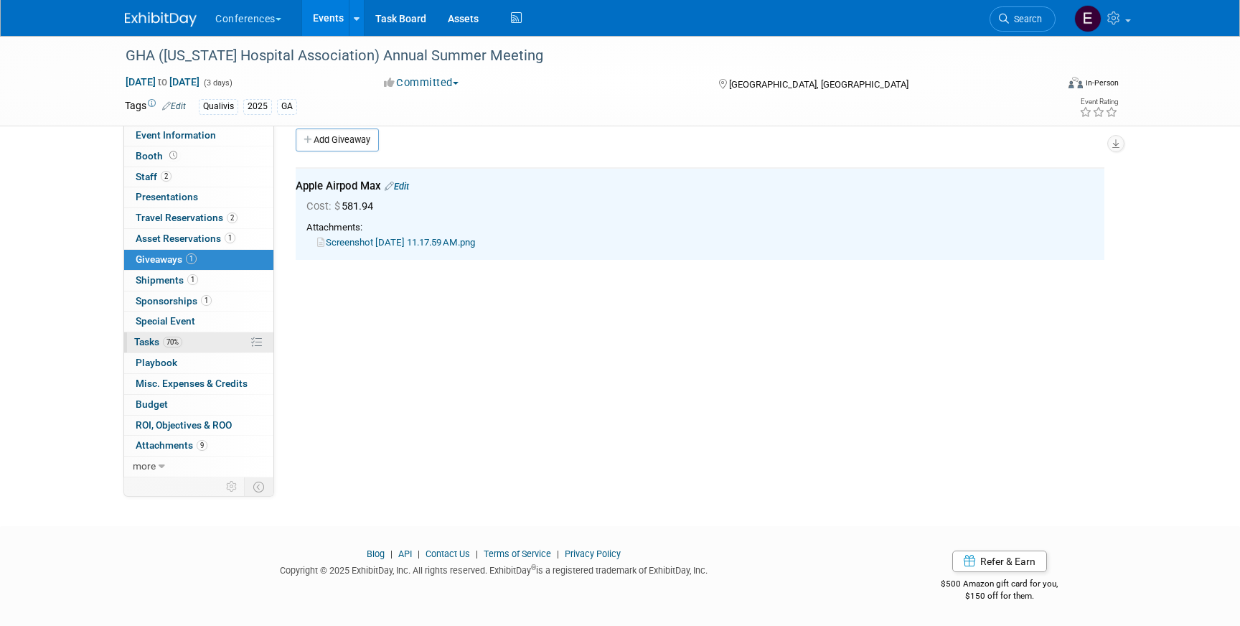
click at [208, 345] on link "70% Tasks 70%" at bounding box center [198, 342] width 149 height 20
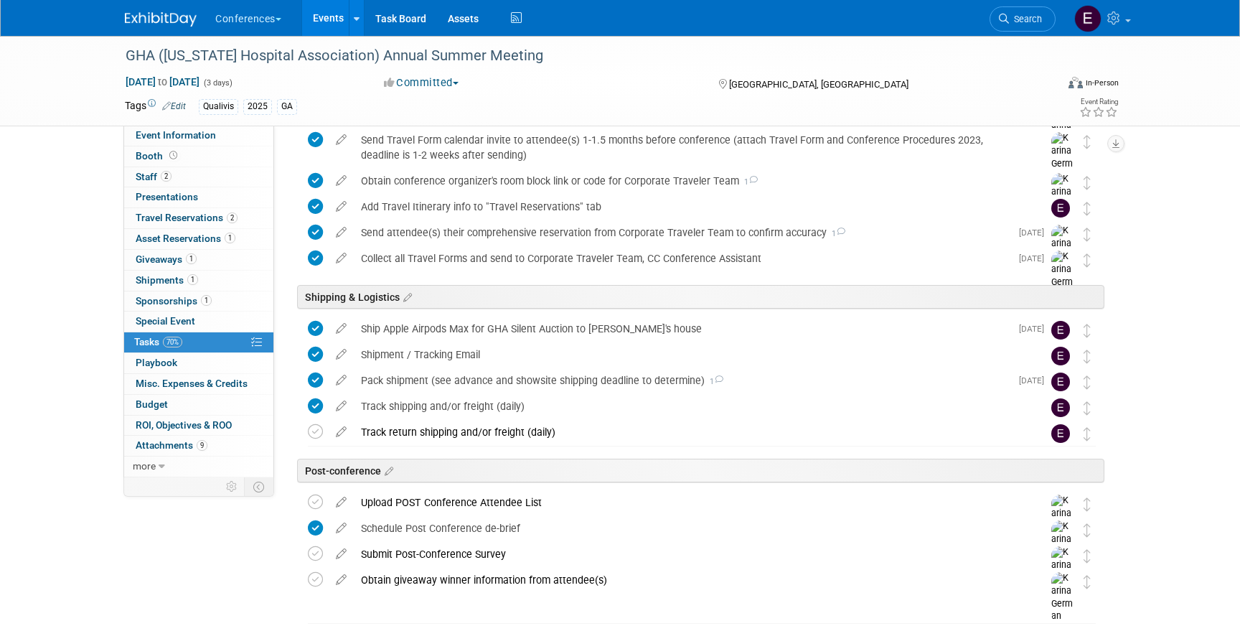
scroll to position [632, 0]
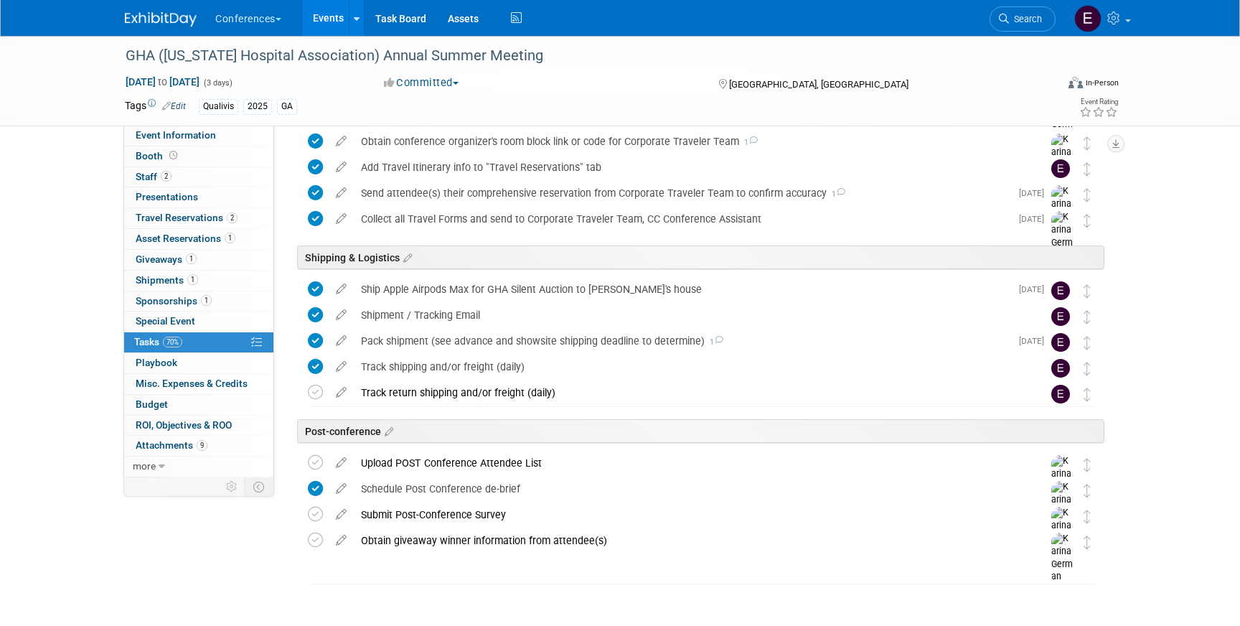
click at [139, 22] on img at bounding box center [161, 19] width 72 height 14
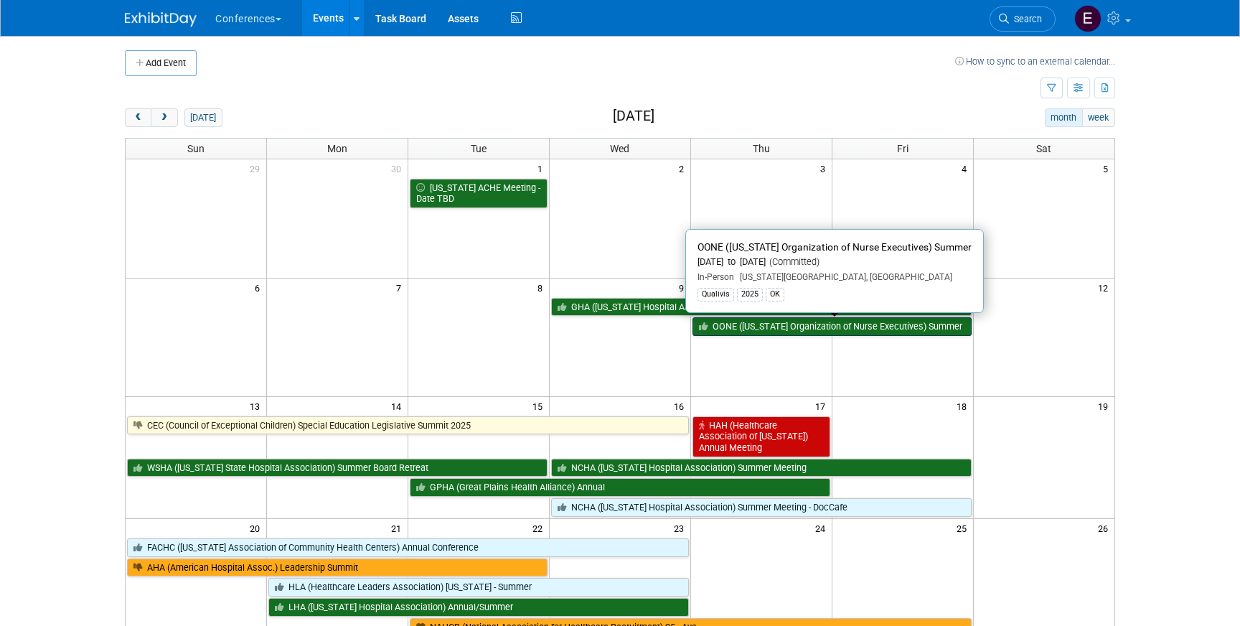
click at [761, 331] on link "OONE ([US_STATE] Organization of Nurse Executives) Summer" at bounding box center [832, 326] width 279 height 19
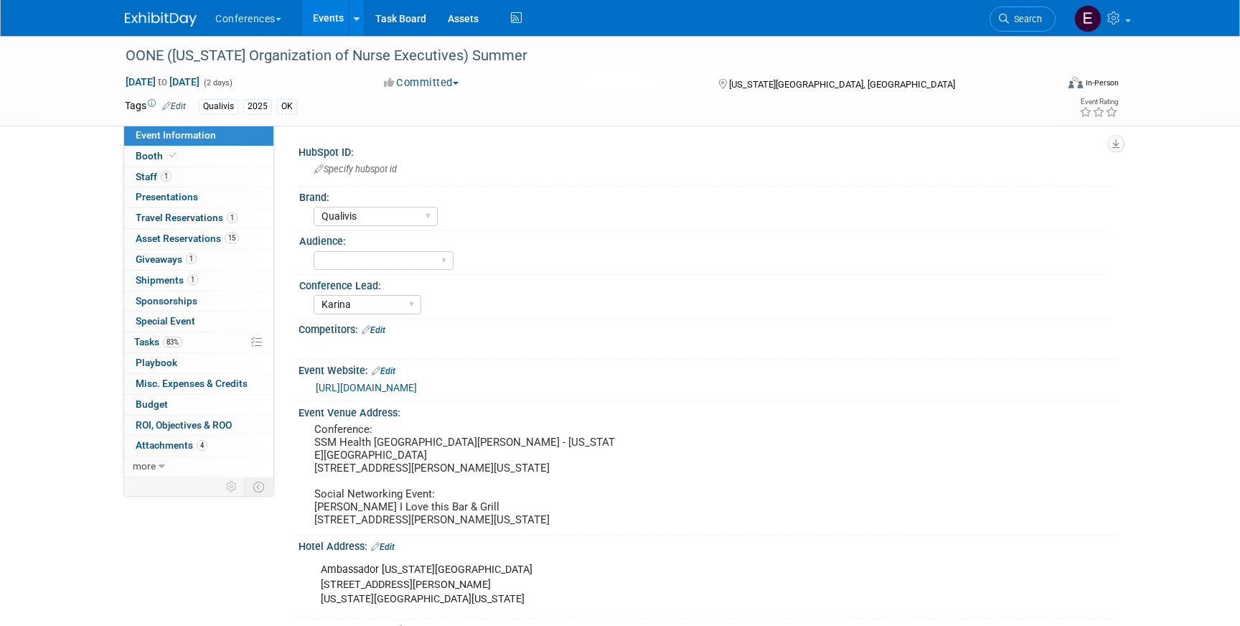
select select "Qualivis"
select select "Karina"
click at [161, 16] on img at bounding box center [161, 19] width 72 height 14
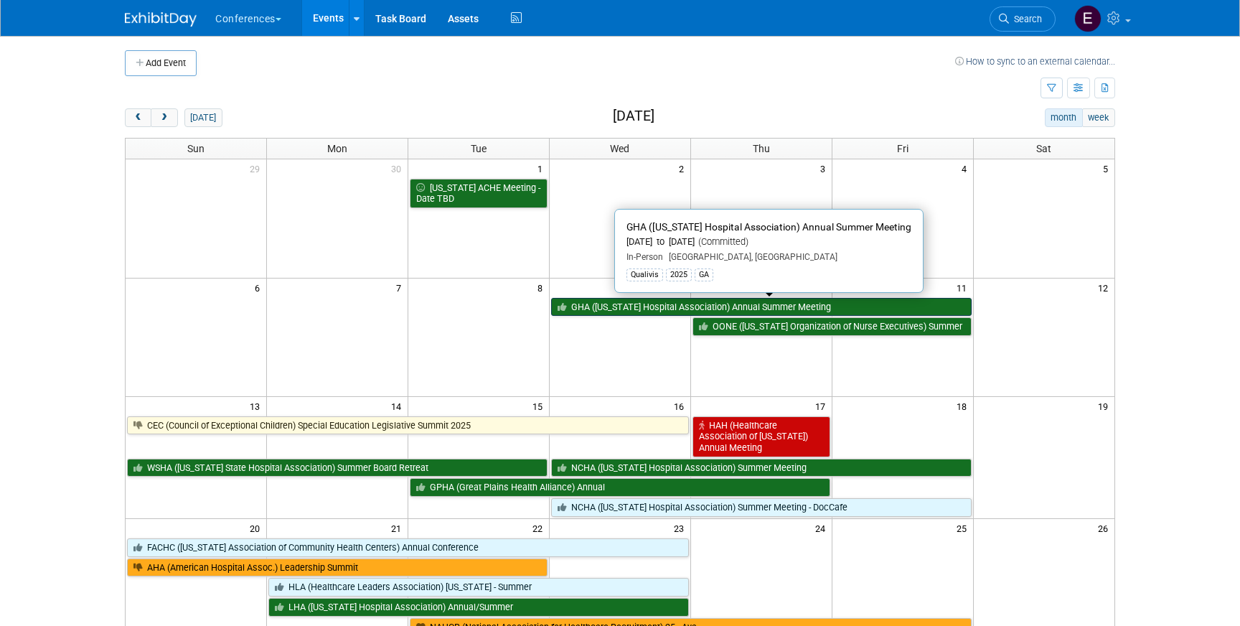
click at [635, 300] on link "GHA ([US_STATE] Hospital Association) Annual Summer Meeting" at bounding box center [761, 307] width 421 height 19
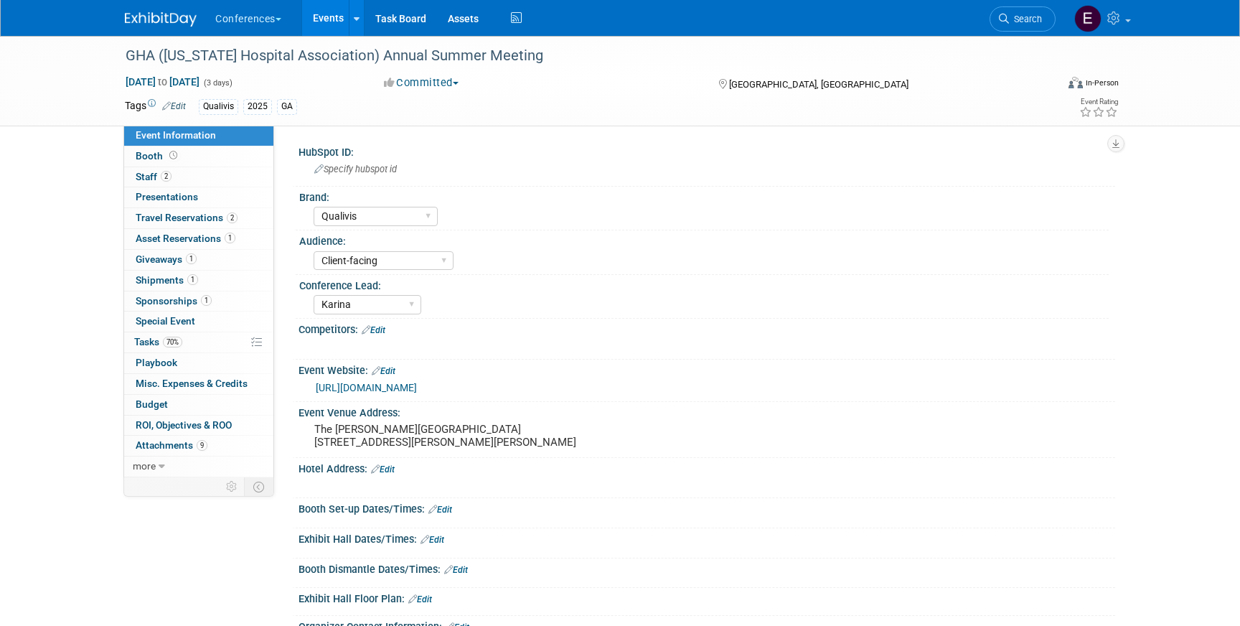
select select "Qualivis"
select select "Client-facing"
select select "Karina"
click at [162, 257] on span "Giveaways 1" at bounding box center [166, 258] width 61 height 11
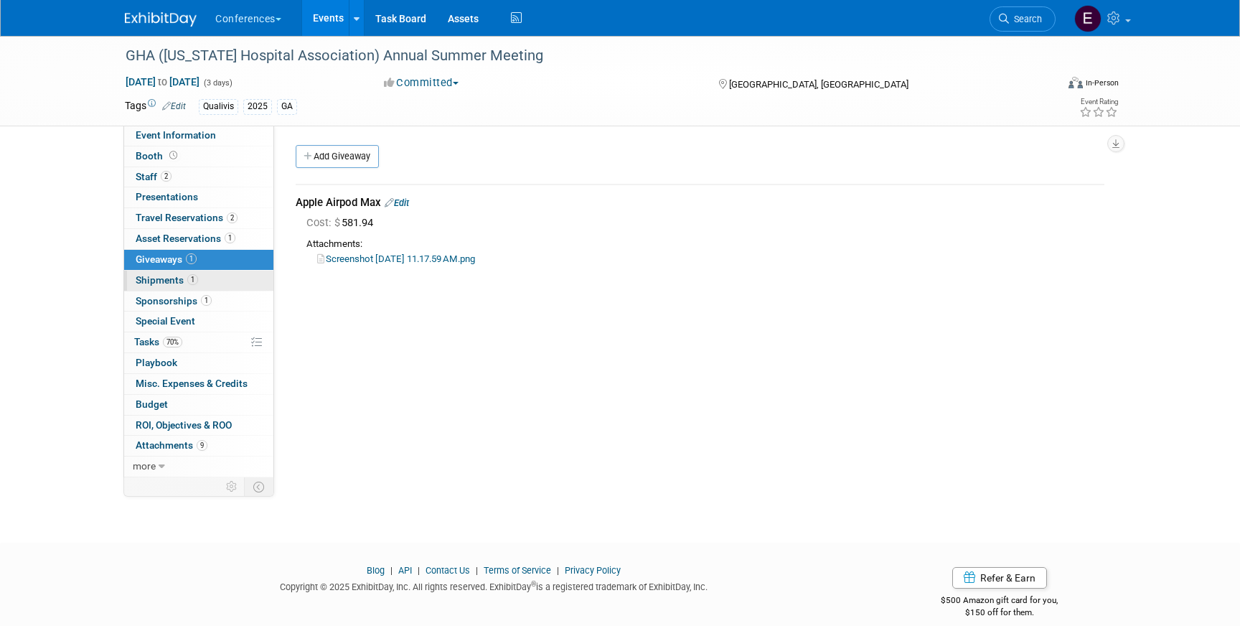
click at [212, 275] on link "1 Shipments 1" at bounding box center [198, 281] width 149 height 20
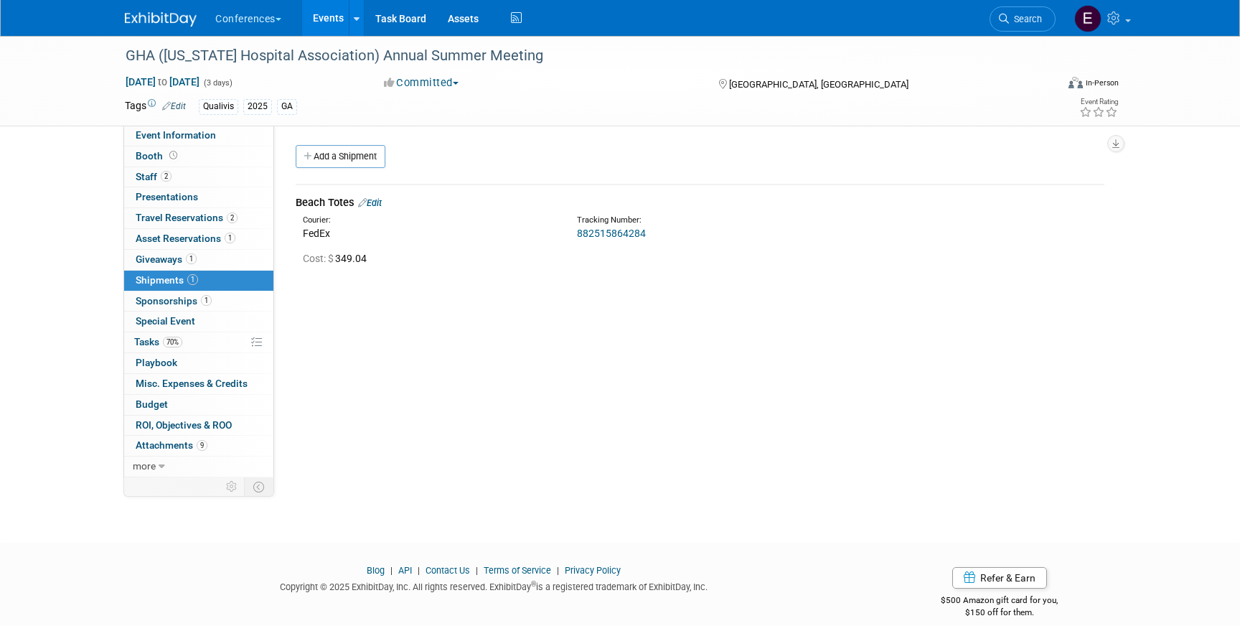
click at [375, 206] on link "Edit" at bounding box center [370, 202] width 24 height 11
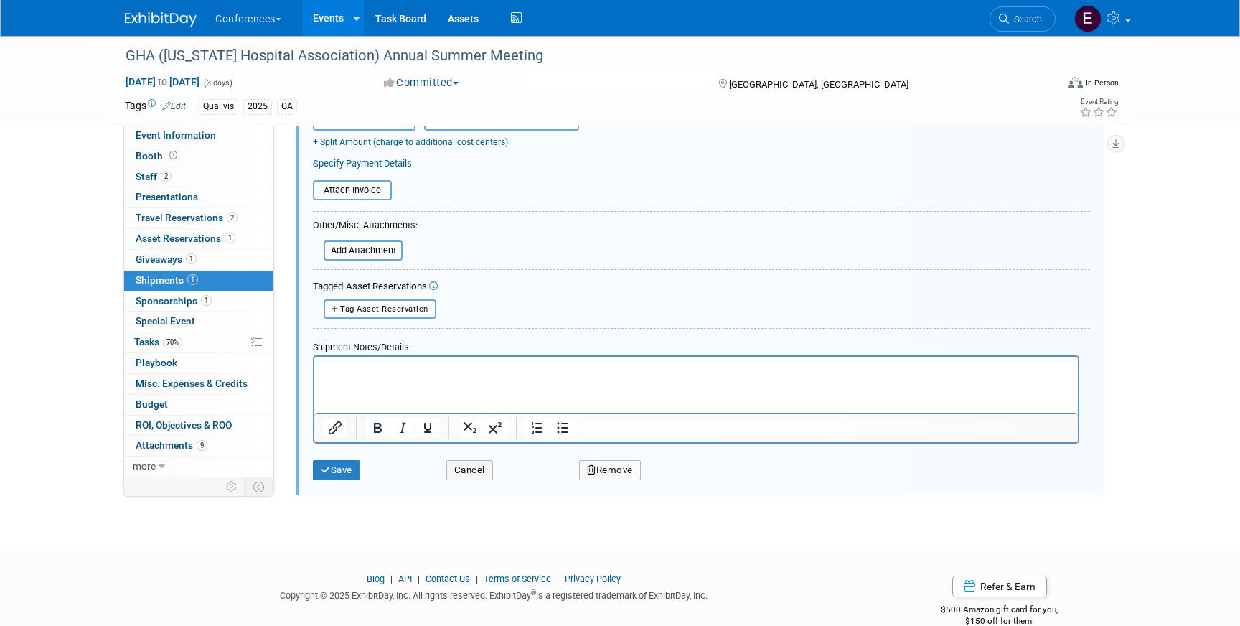
scroll to position [369, 0]
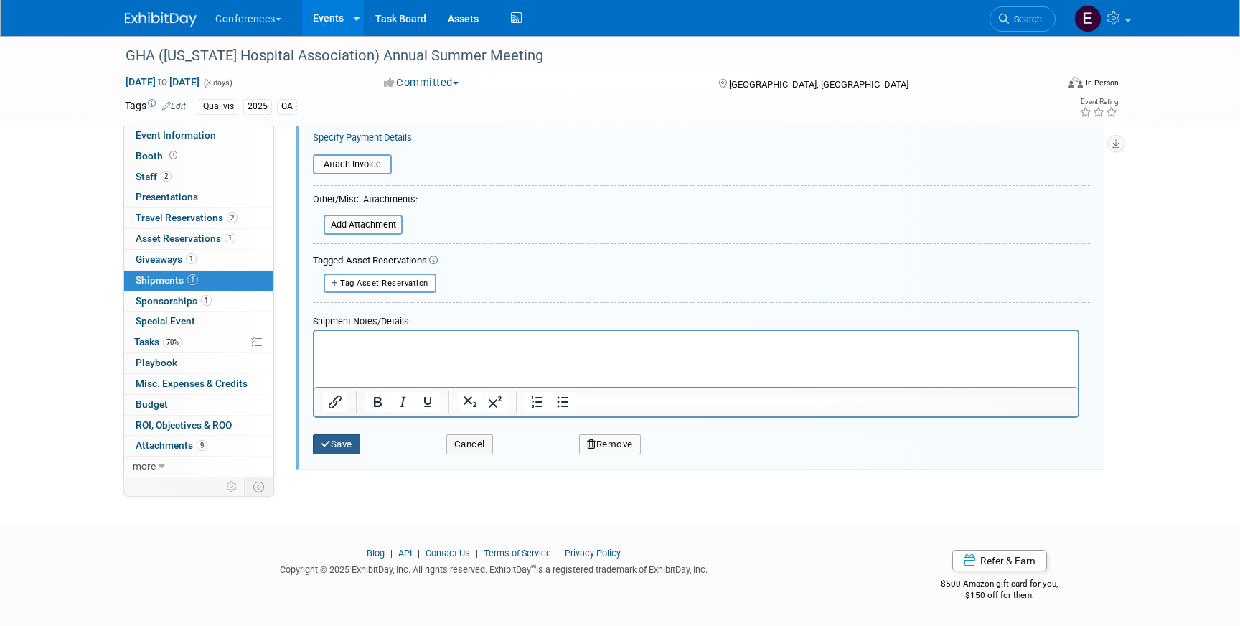
click at [345, 445] on button "Save" at bounding box center [336, 444] width 47 height 20
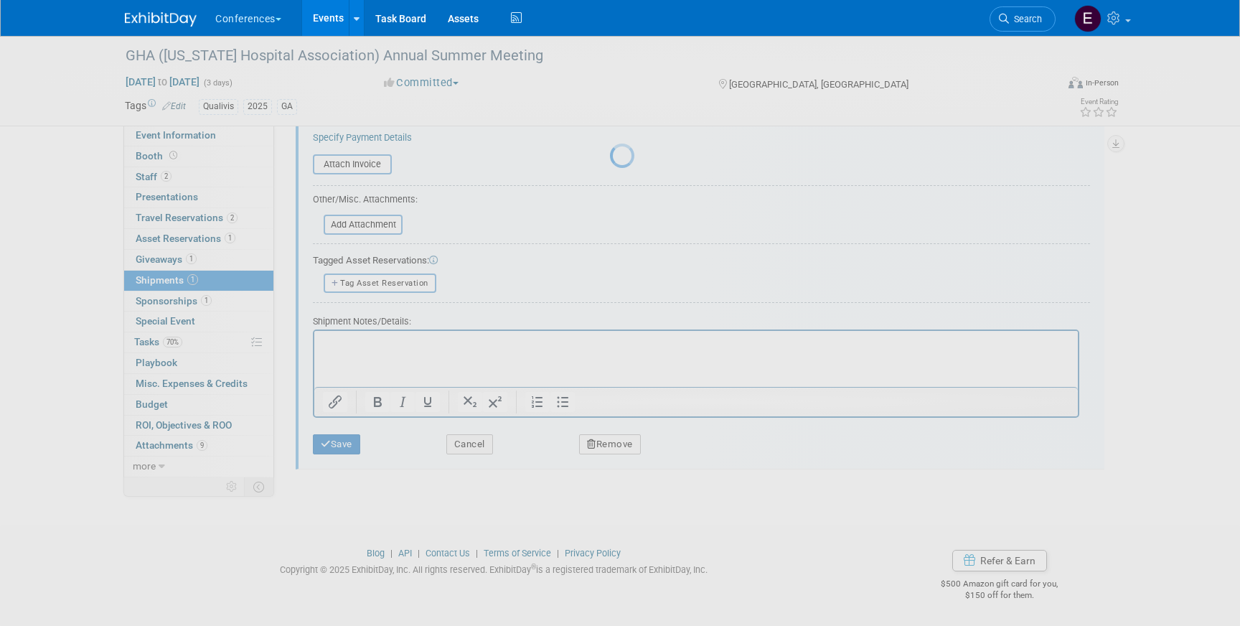
scroll to position [17, 0]
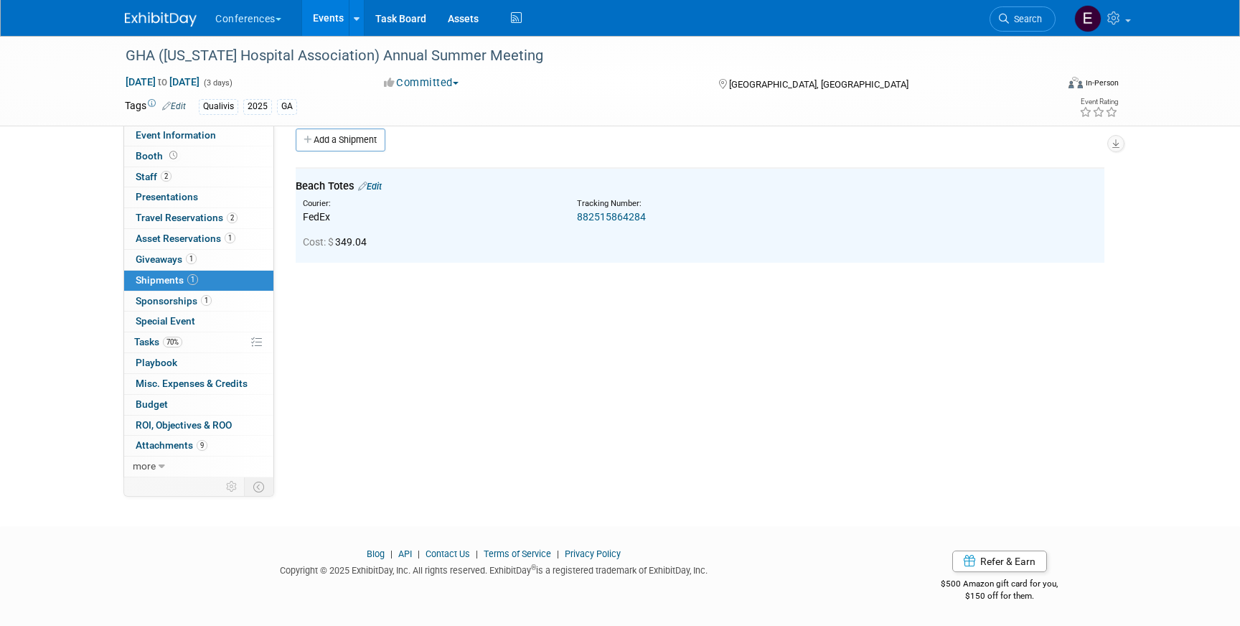
click at [201, 344] on link "70% Tasks 70%" at bounding box center [198, 342] width 149 height 20
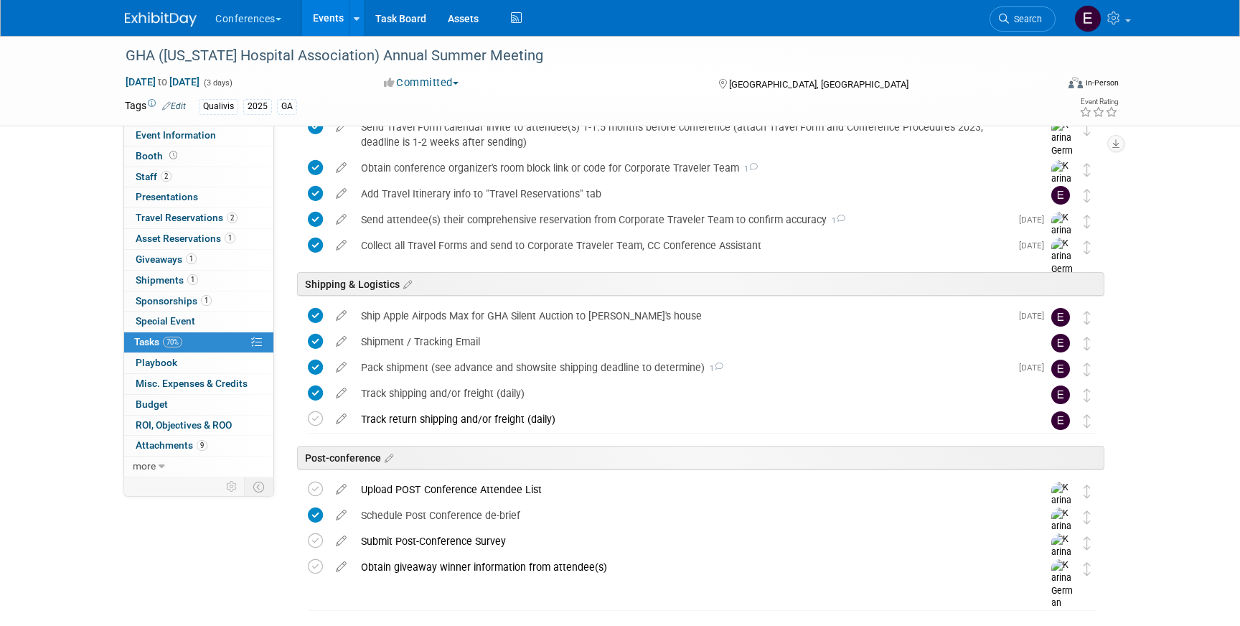
scroll to position [647, 0]
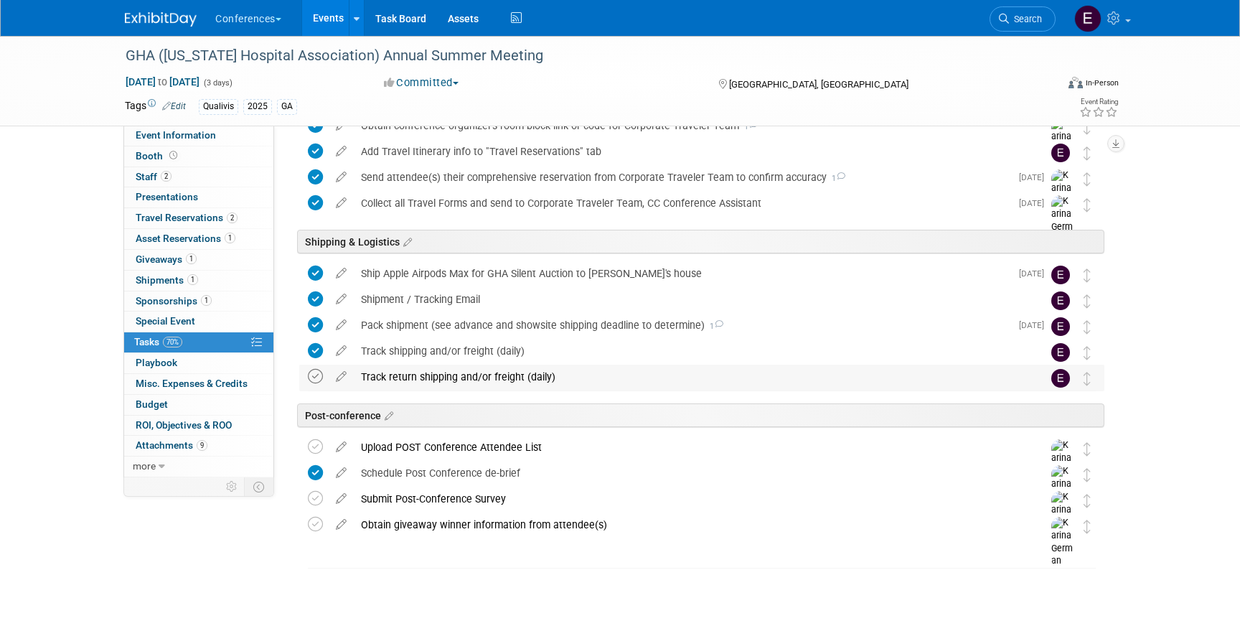
click at [312, 370] on icon at bounding box center [315, 376] width 15 height 15
click at [461, 509] on div "Submit Post-Conference Survey" at bounding box center [688, 499] width 669 height 24
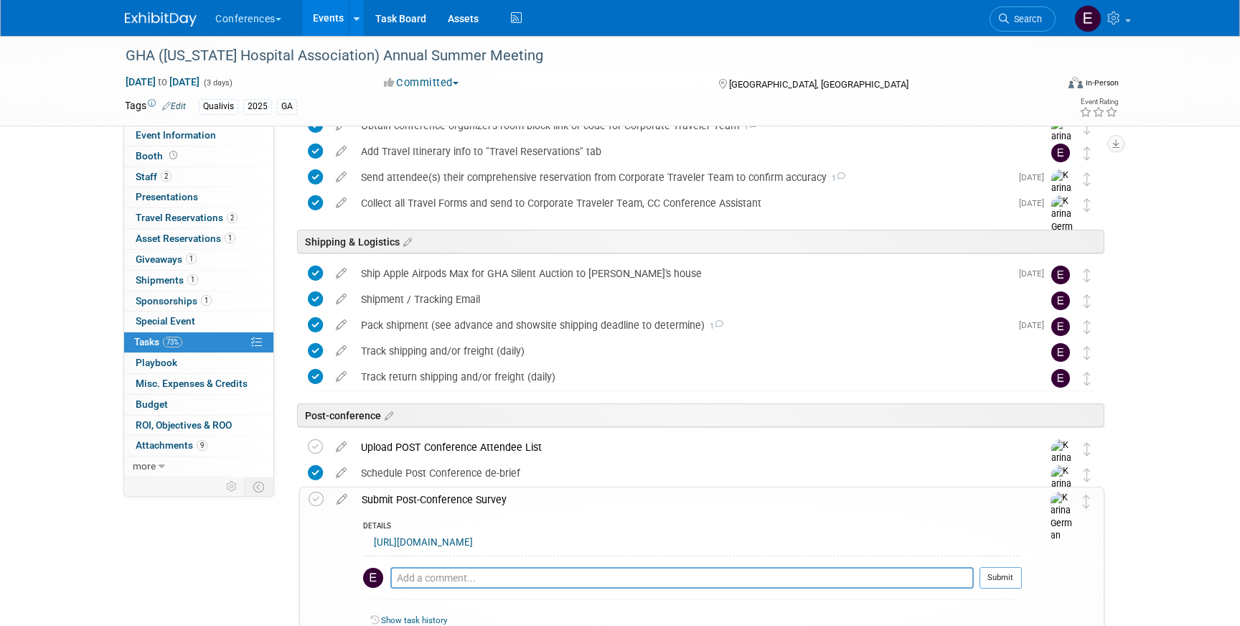
scroll to position [787, 0]
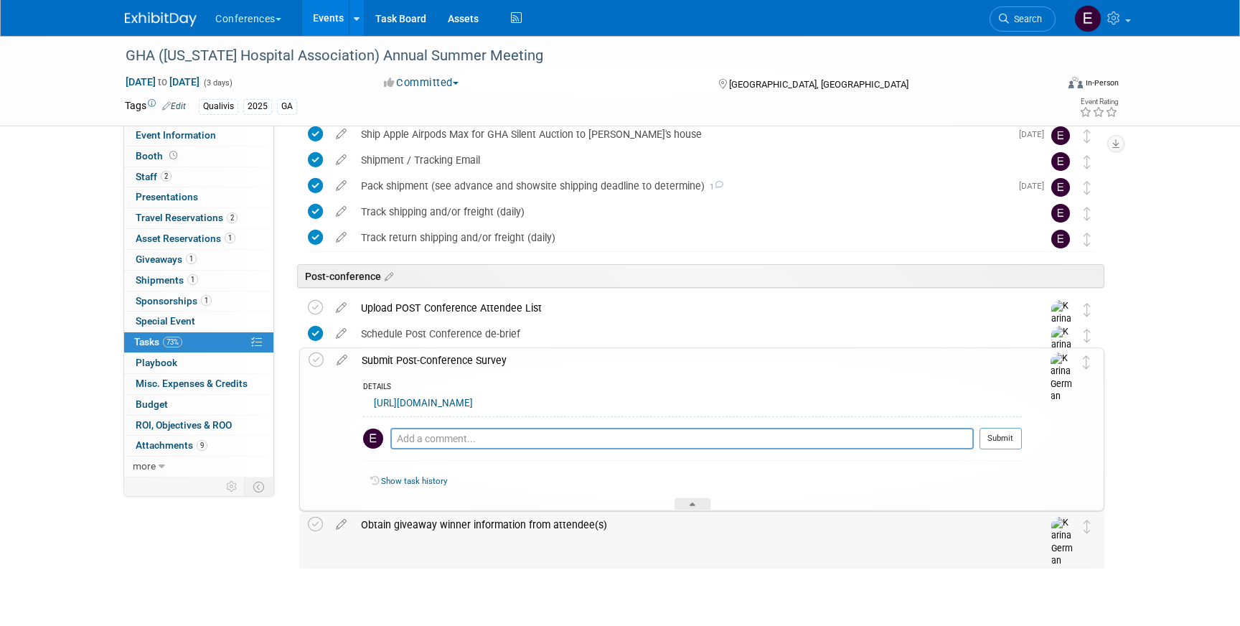
click at [420, 522] on div "Obtain giveaway winner information from attendee(s)" at bounding box center [688, 525] width 669 height 24
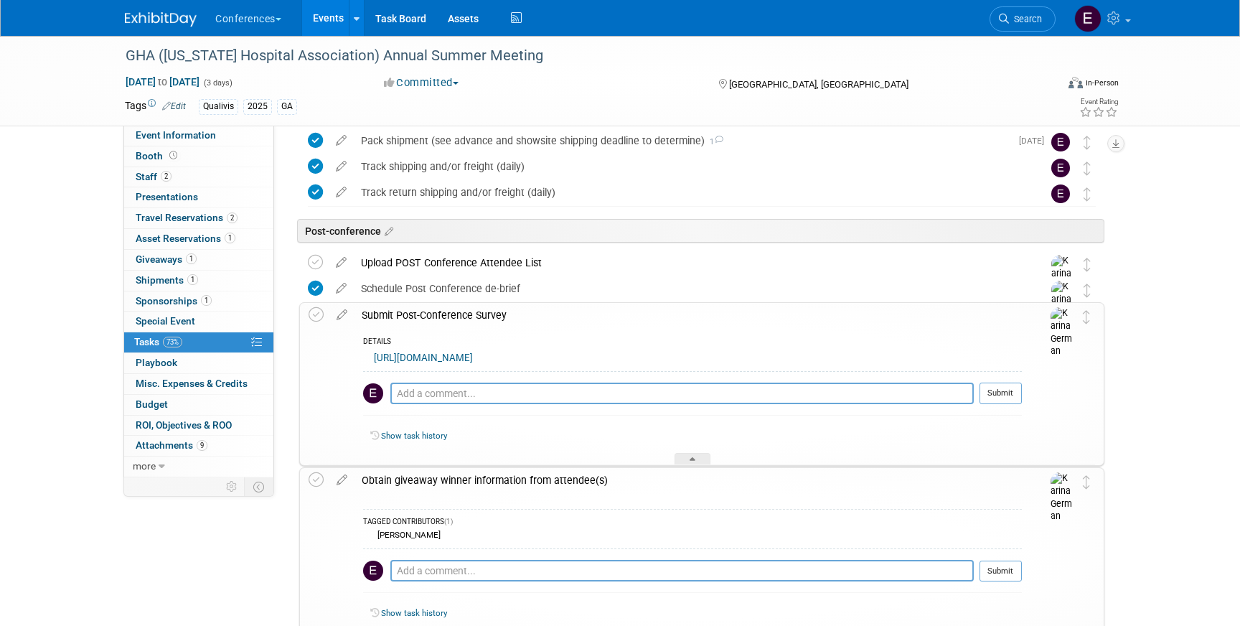
scroll to position [851, 0]
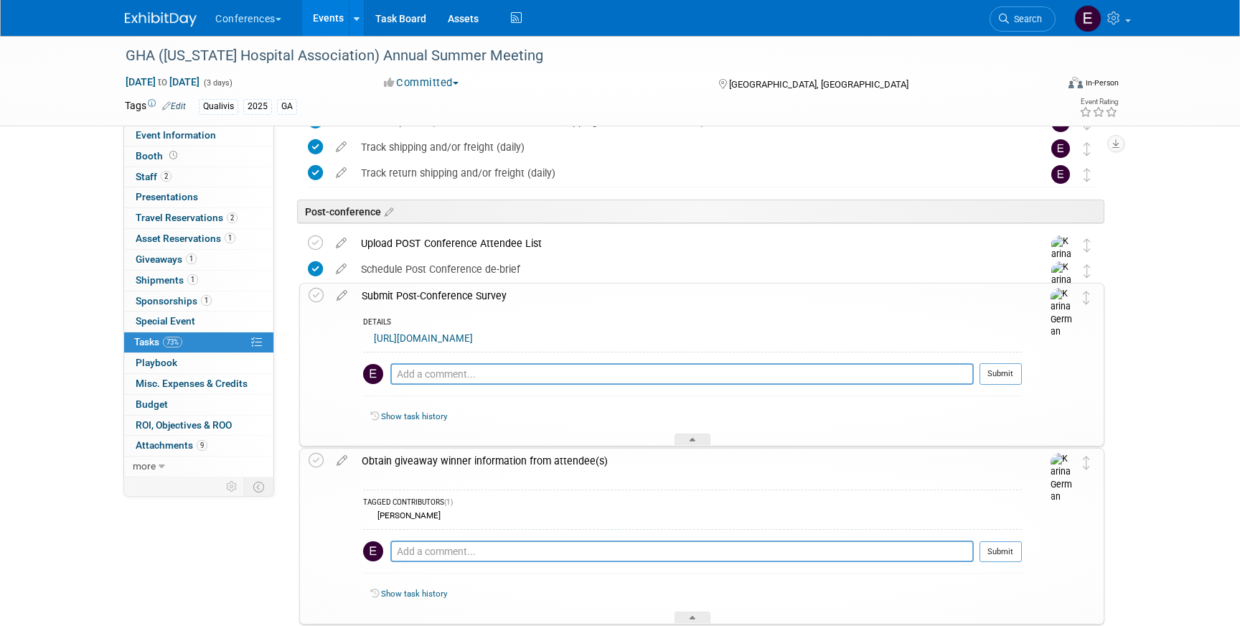
click at [149, 14] on img at bounding box center [161, 19] width 72 height 14
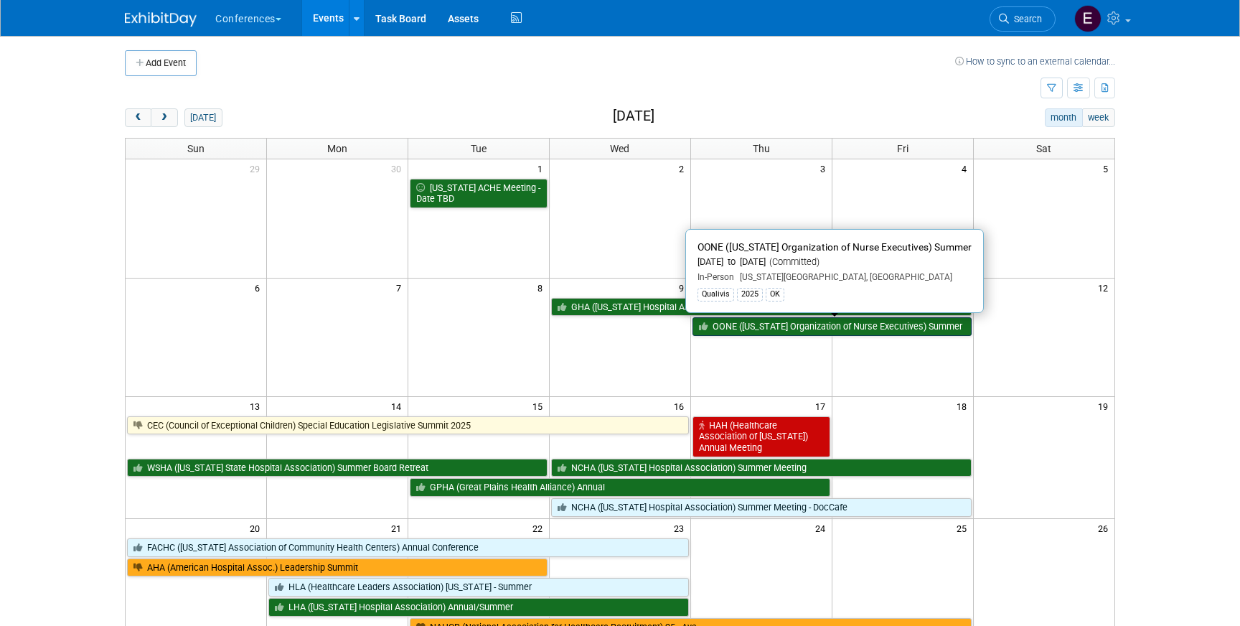
click at [760, 324] on link "OONE ([US_STATE] Organization of Nurse Executives) Summer" at bounding box center [832, 326] width 279 height 19
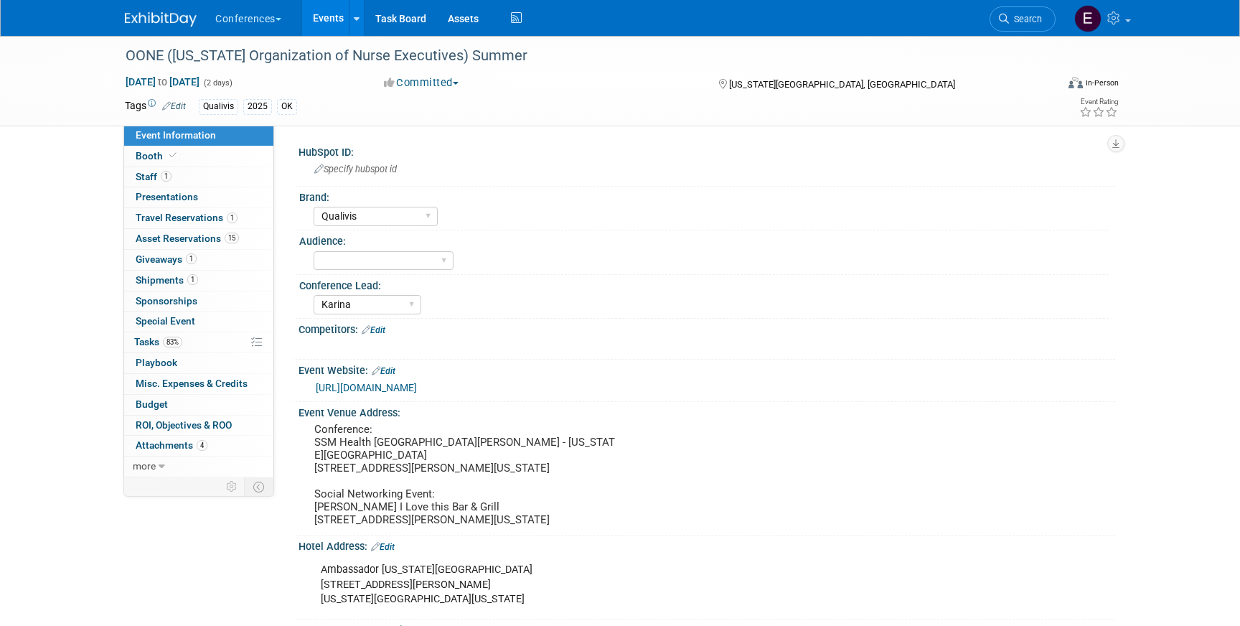
select select "Qualivis"
select select "Karina"
click at [196, 214] on span "Travel Reservations 1" at bounding box center [187, 217] width 102 height 11
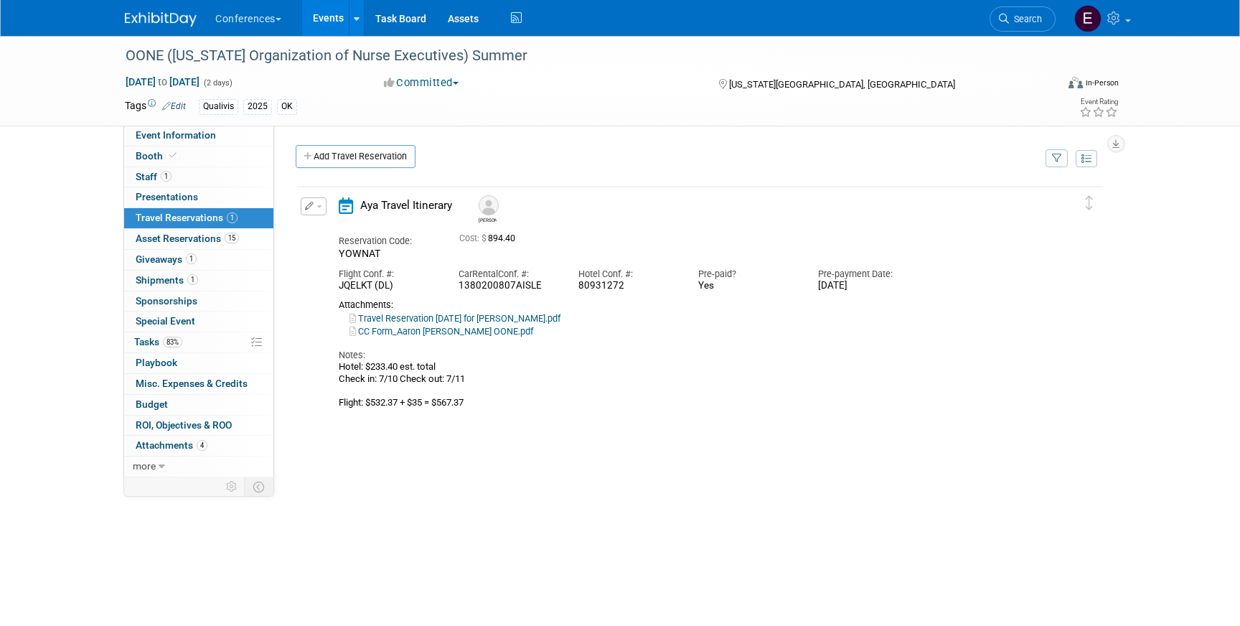
click at [319, 210] on button "button" at bounding box center [314, 206] width 26 height 18
click at [326, 225] on button "Edit Reservation" at bounding box center [361, 231] width 121 height 21
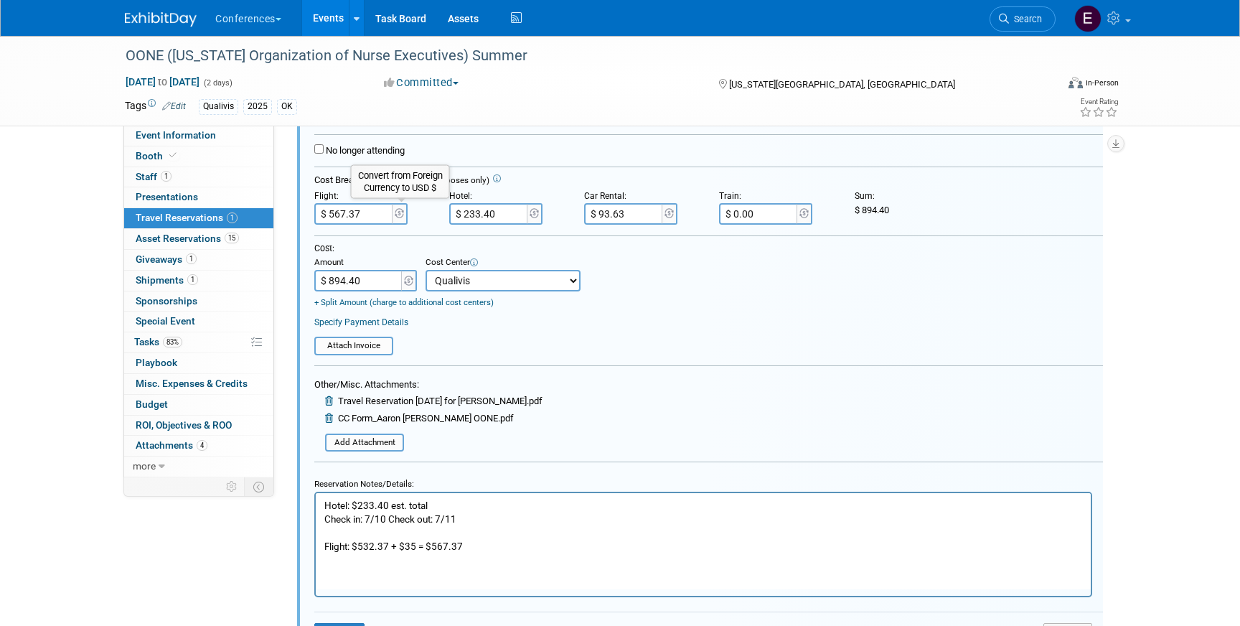
scroll to position [324, 0]
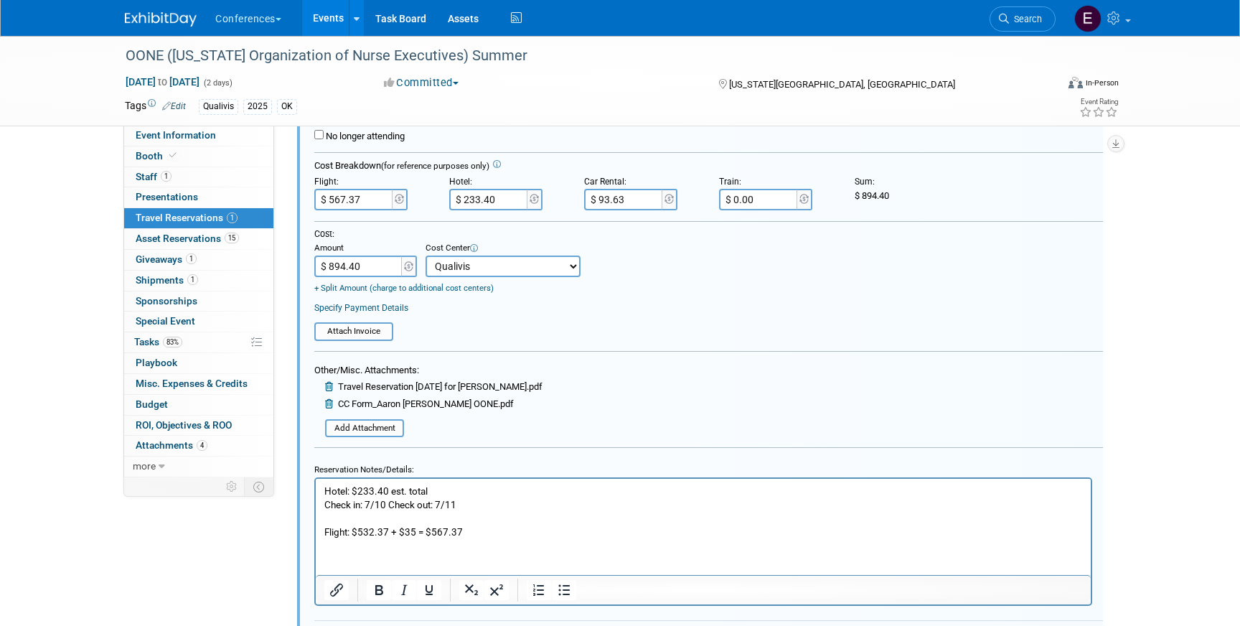
click at [452, 487] on p "Hotel: $233.40 est. total Check in: 7/10 Check out: 7/11 Flight: $532.37 + $35 …" at bounding box center [703, 512] width 759 height 55
click at [497, 207] on input "$ 233.40" at bounding box center [489, 200] width 80 height 22
type input "$ 243.40"
click at [377, 265] on input "$ 894.40" at bounding box center [359, 267] width 90 height 22
type input "$ 904.40"
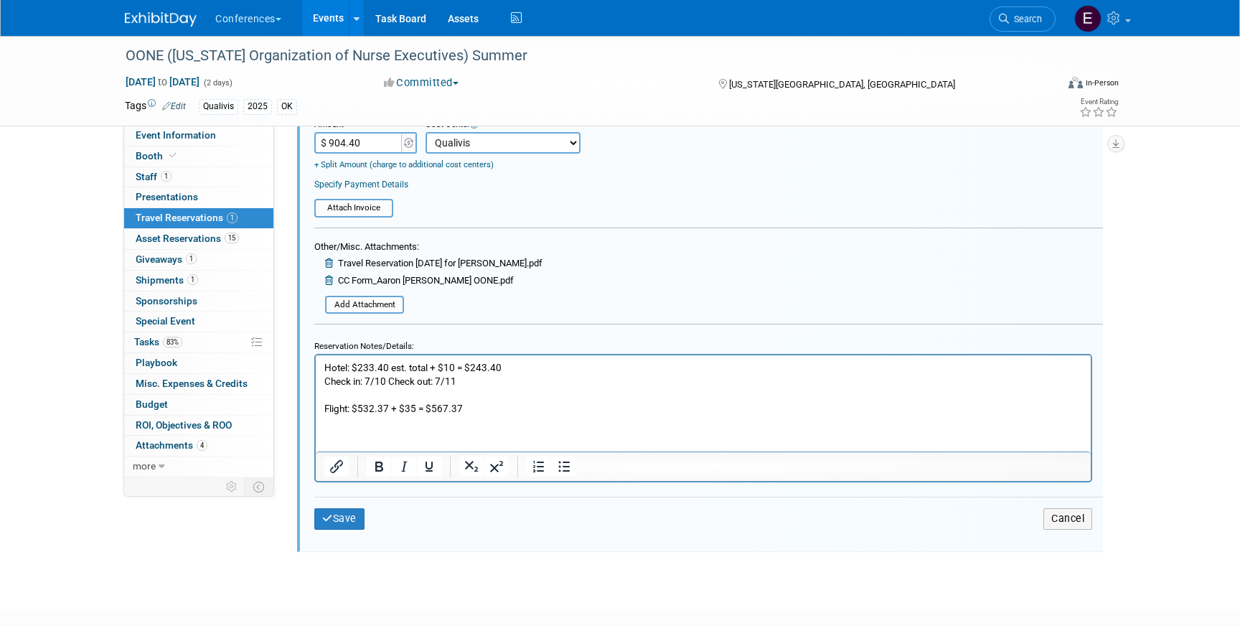
scroll to position [533, 0]
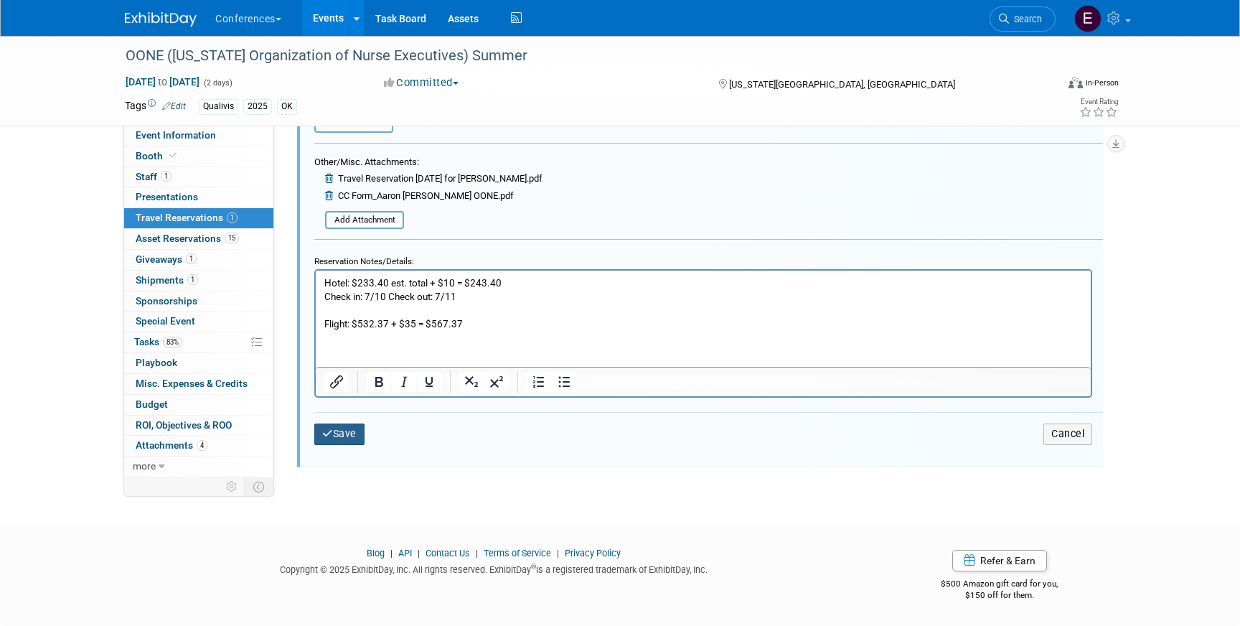
click at [343, 441] on button "Save" at bounding box center [339, 434] width 50 height 21
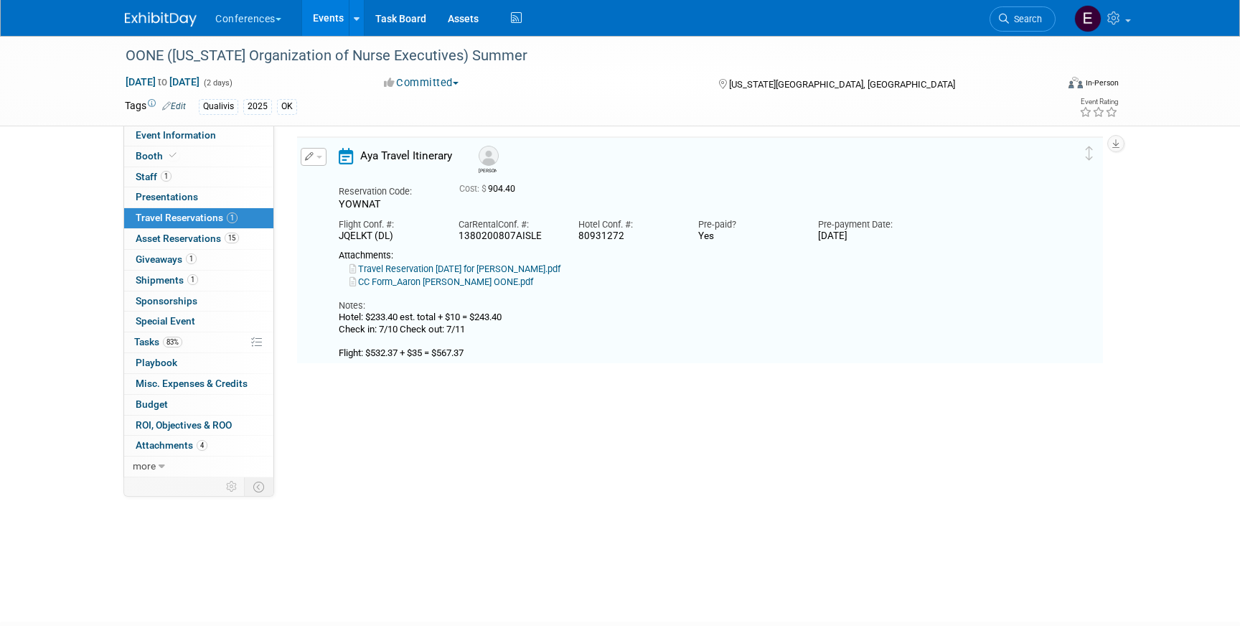
scroll to position [24, 0]
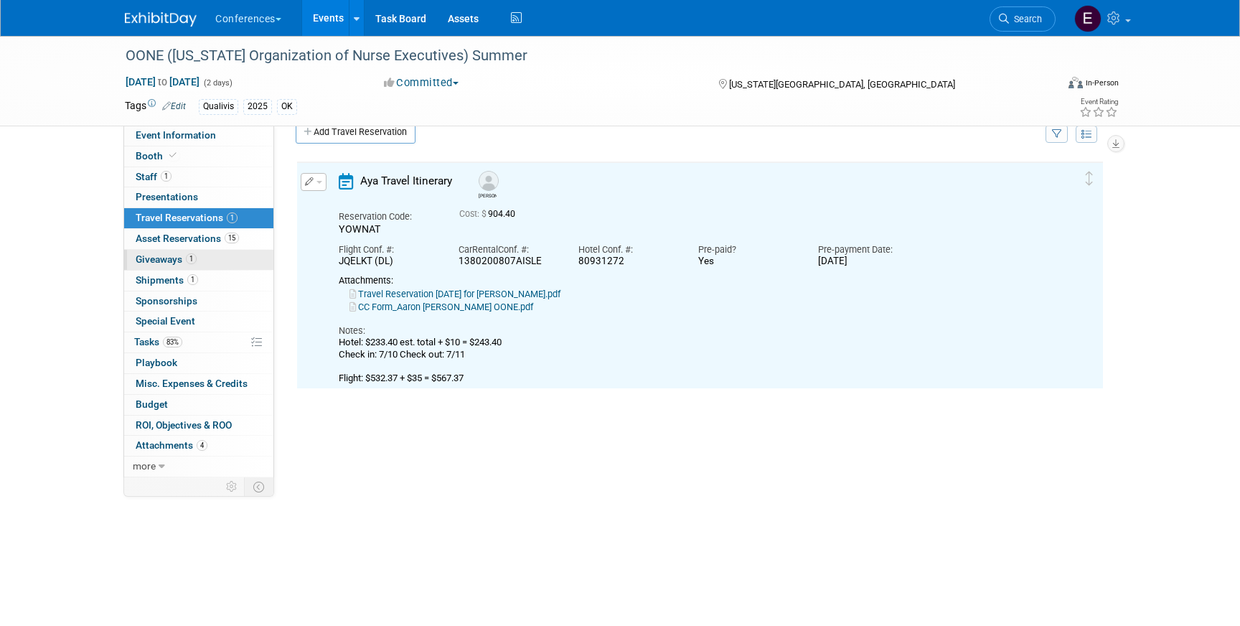
click at [189, 256] on span "1" at bounding box center [191, 258] width 11 height 11
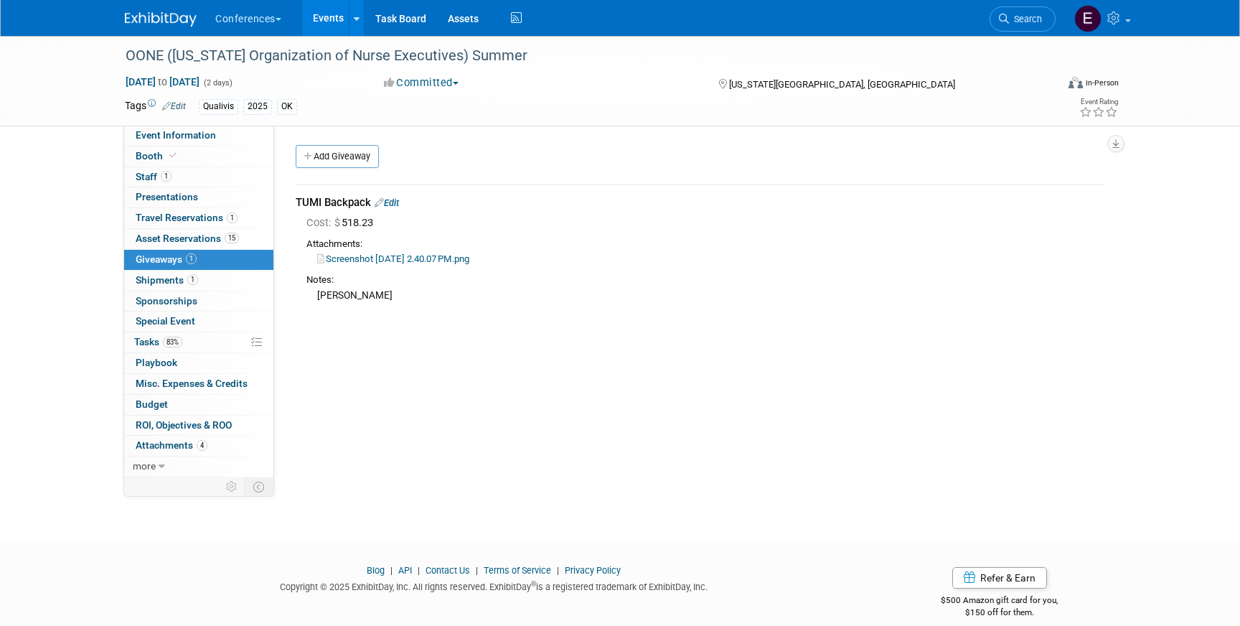
click at [390, 202] on link "Edit" at bounding box center [387, 202] width 24 height 11
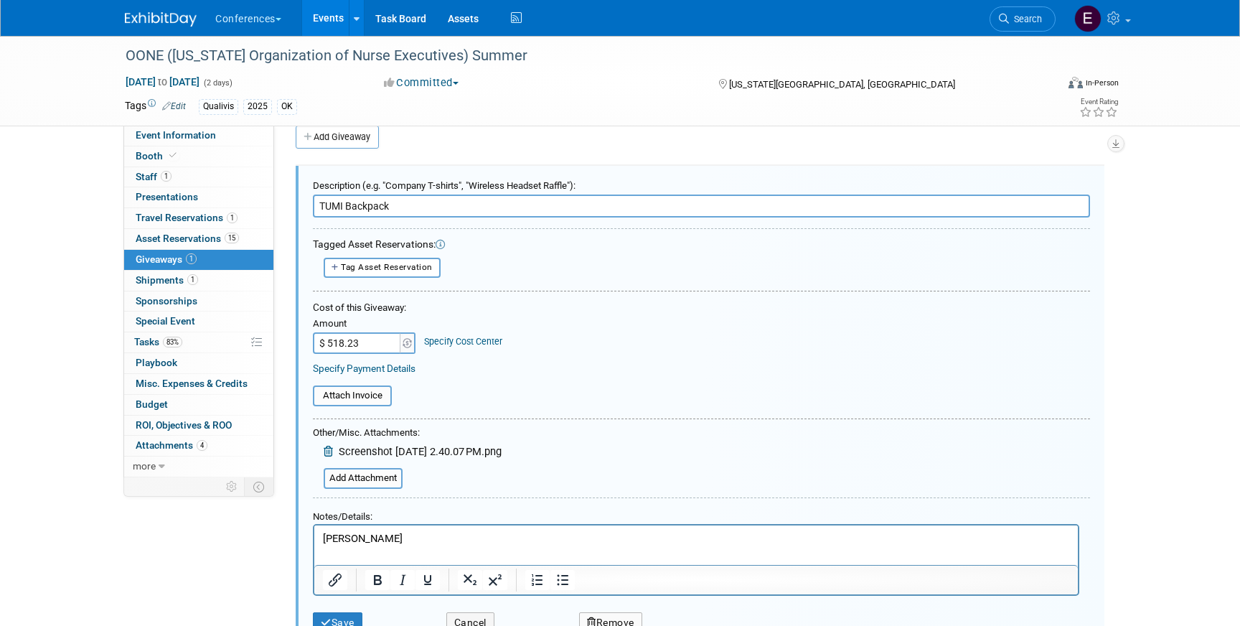
scroll to position [22, 0]
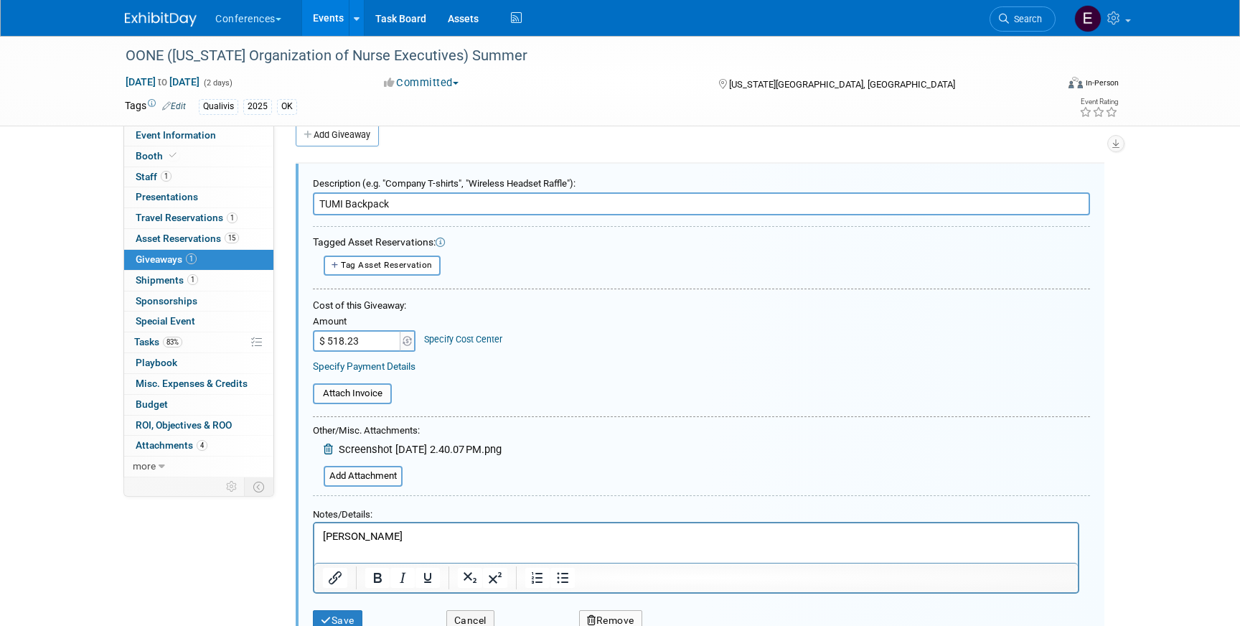
click at [441, 337] on link "Specify Cost Center" at bounding box center [463, 339] width 78 height 11
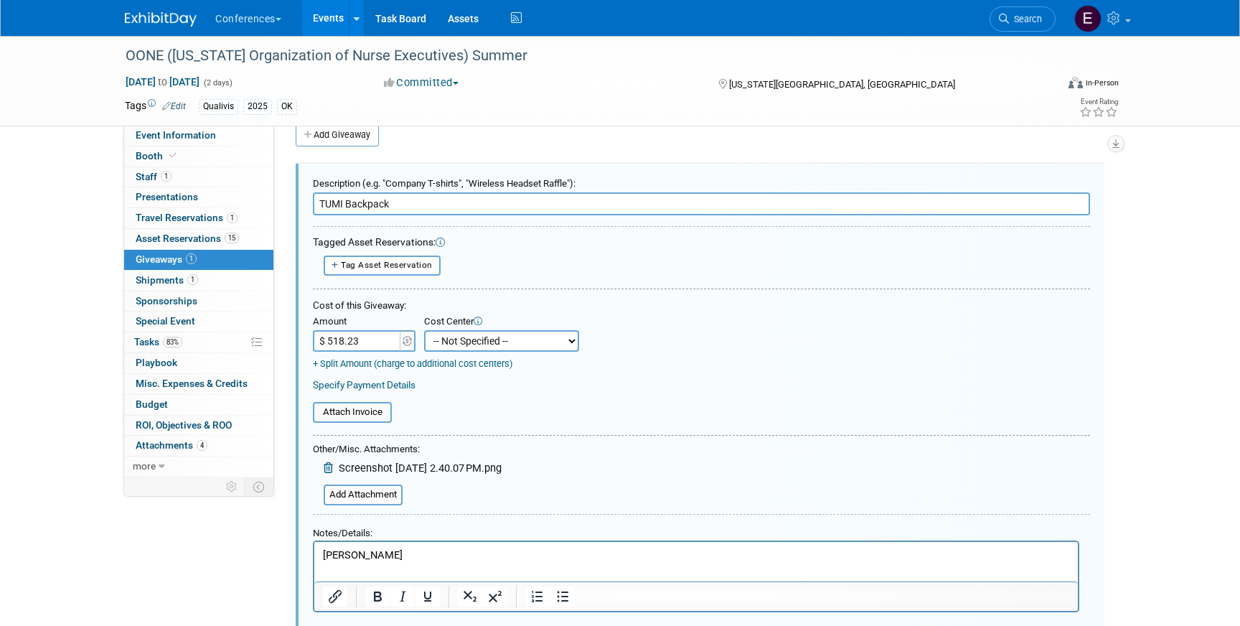
click at [459, 345] on select "-- Not Specified -- Aya Education Aya Healthcare Aya Locums Bespoke Corporate D…" at bounding box center [501, 341] width 155 height 22
select select "18965874"
click at [424, 330] on select "-- Not Specified -- Aya Education Aya Healthcare Aya Locums Bespoke Corporate D…" at bounding box center [501, 341] width 155 height 22
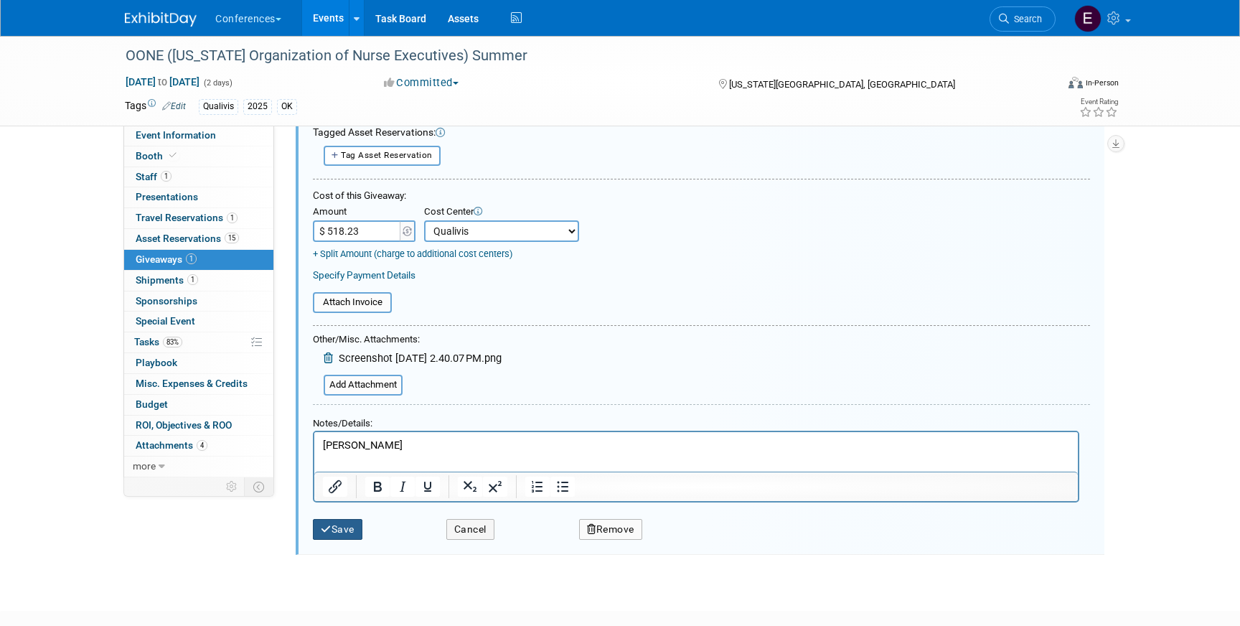
click at [335, 519] on button "Save" at bounding box center [338, 529] width 50 height 21
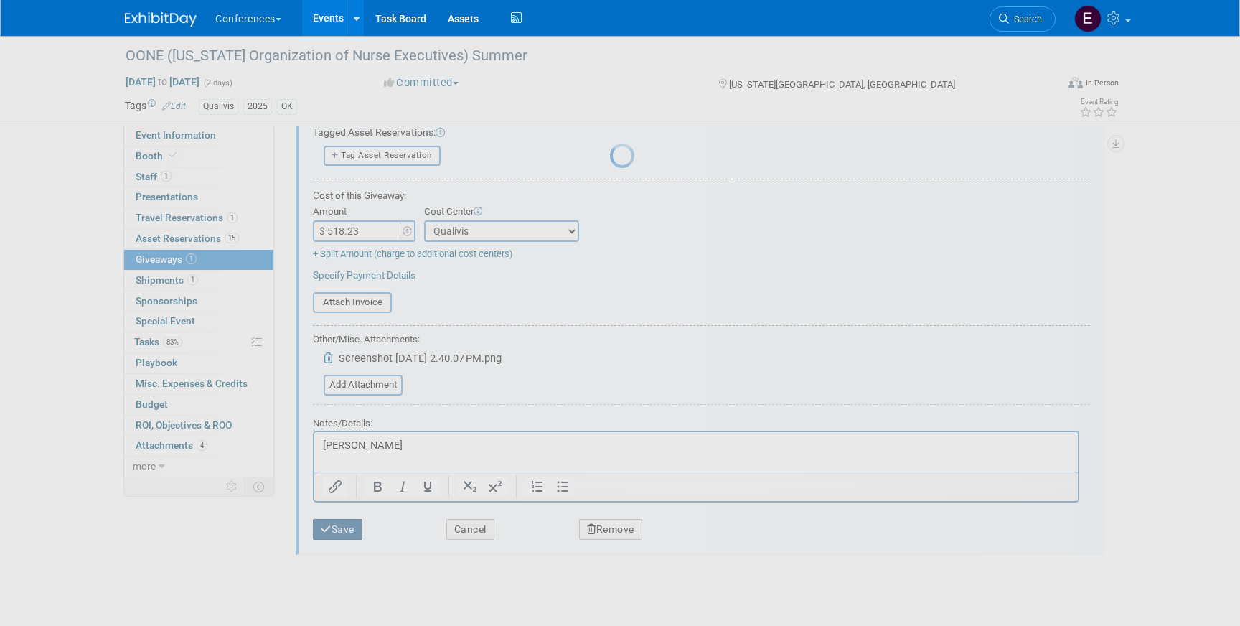
scroll to position [17, 0]
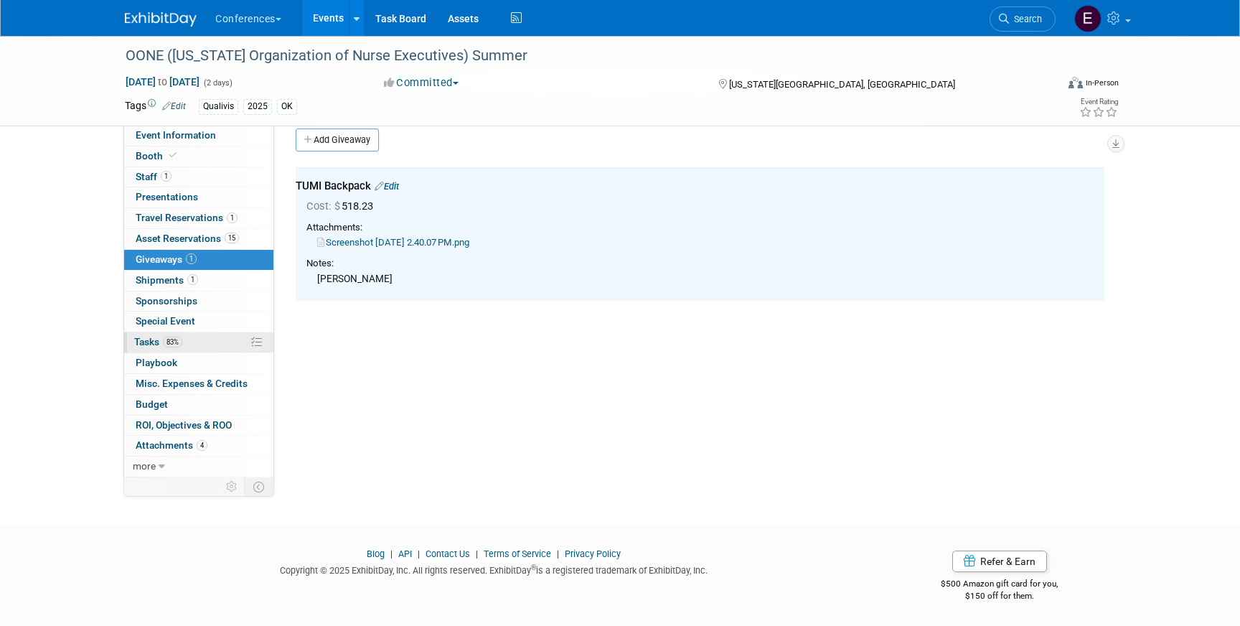
click at [210, 342] on link "83% Tasks 83%" at bounding box center [198, 342] width 149 height 20
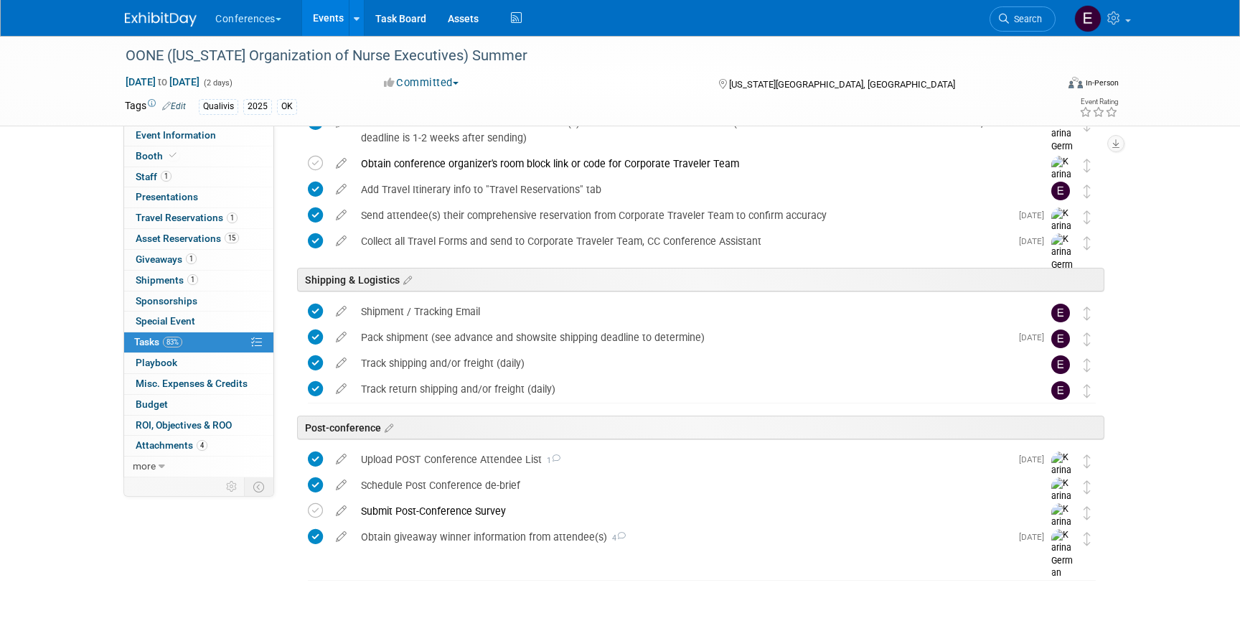
scroll to position [483, 0]
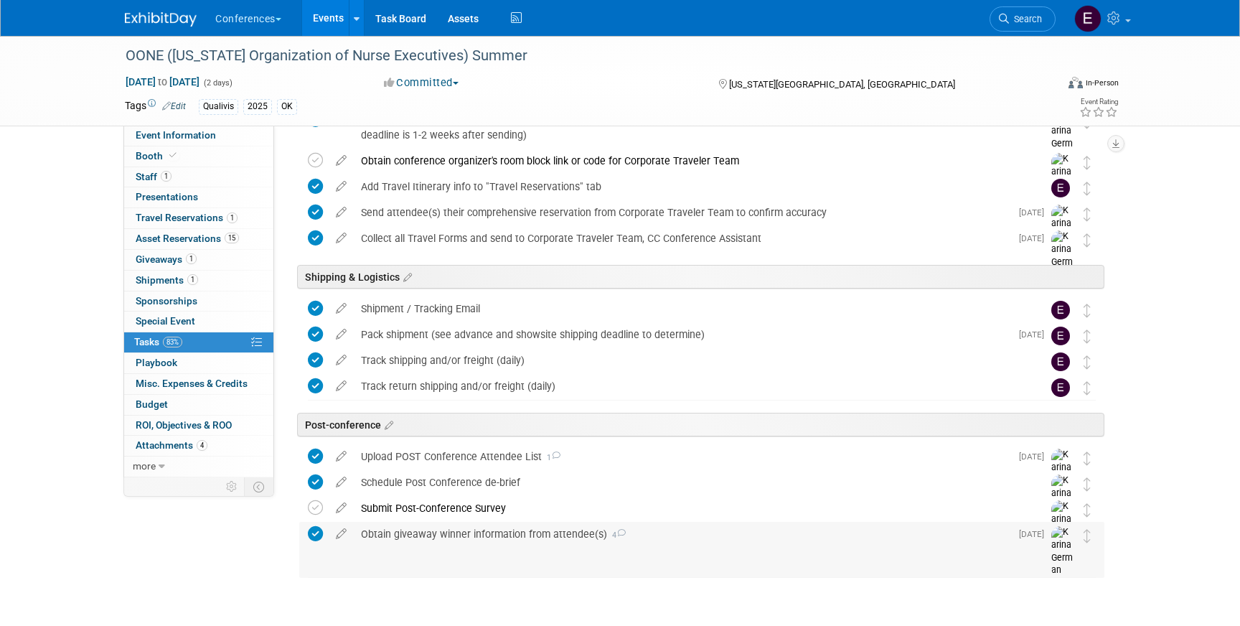
click at [503, 526] on div "Obtain giveaway winner information from attendee(s) 4" at bounding box center [682, 534] width 657 height 24
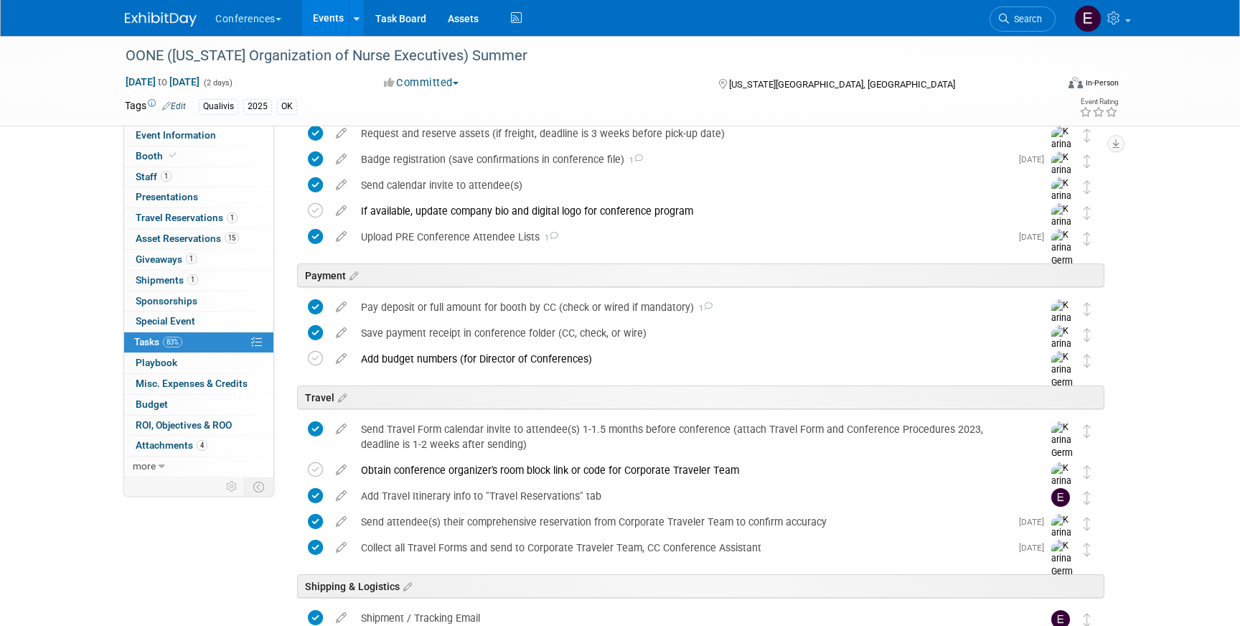
scroll to position [0, 0]
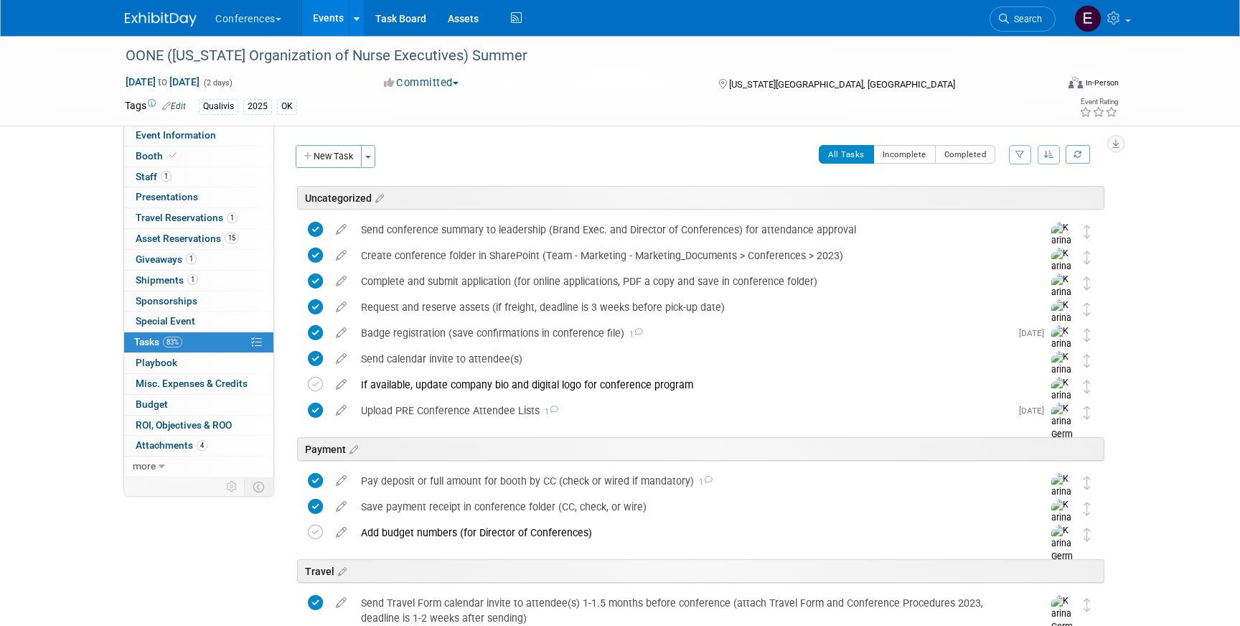
click at [151, 24] on img at bounding box center [161, 19] width 72 height 14
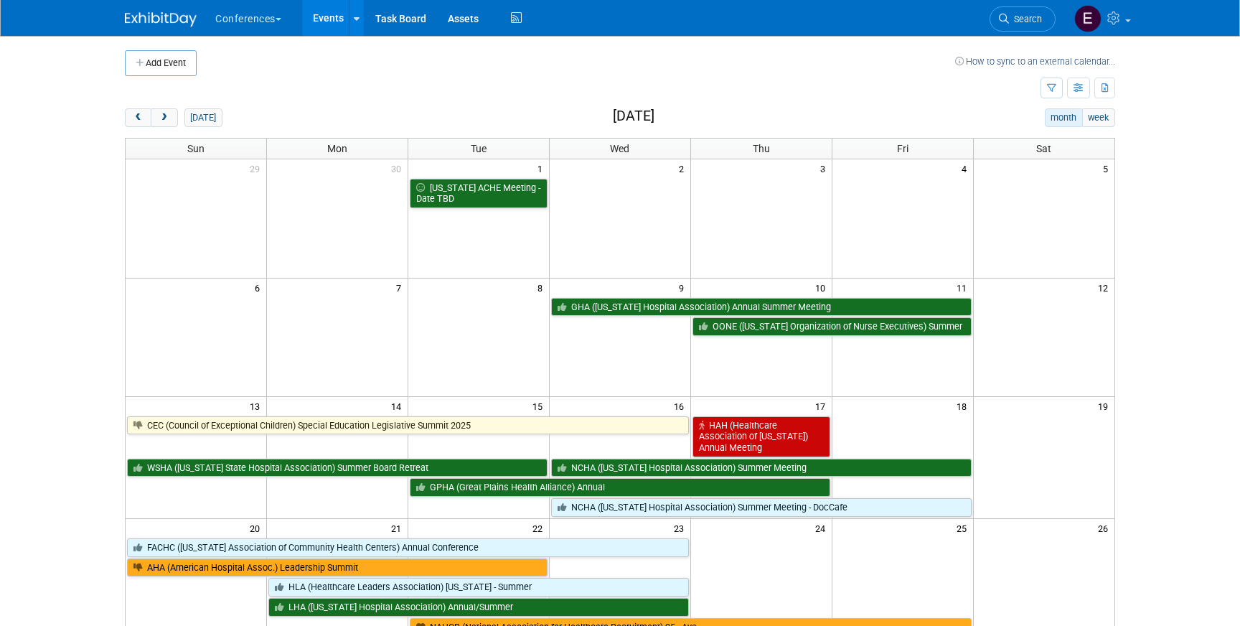
scroll to position [35, 0]
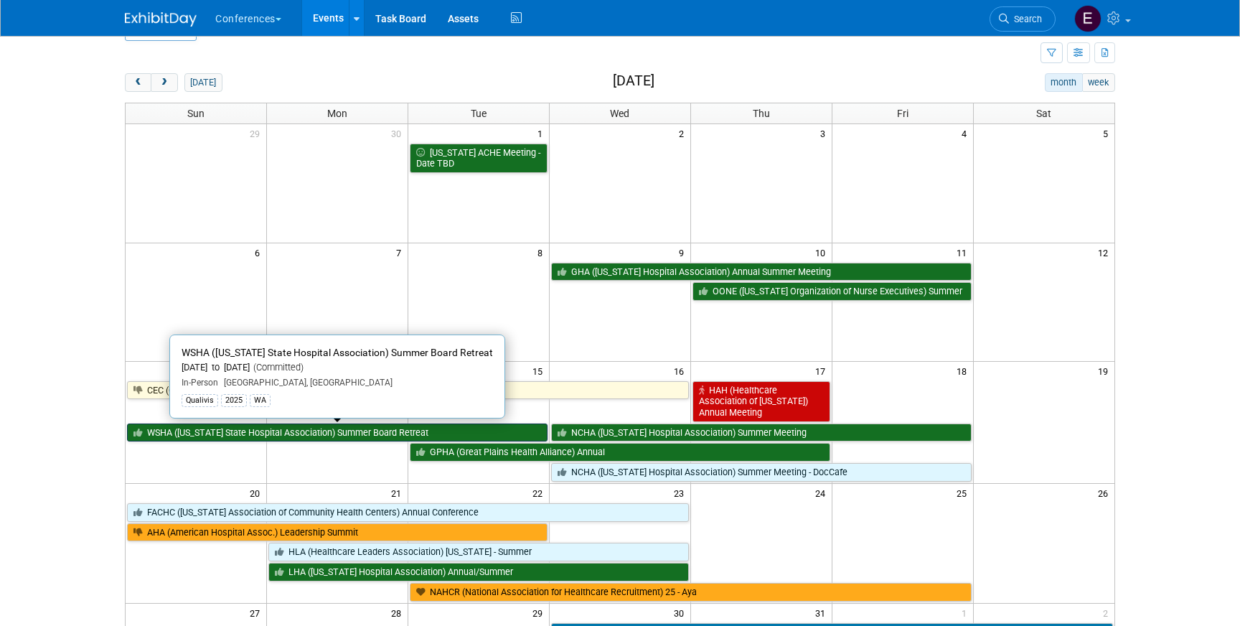
click at [332, 431] on link "WSHA ([US_STATE] State Hospital Association) Summer Board Retreat" at bounding box center [337, 433] width 421 height 19
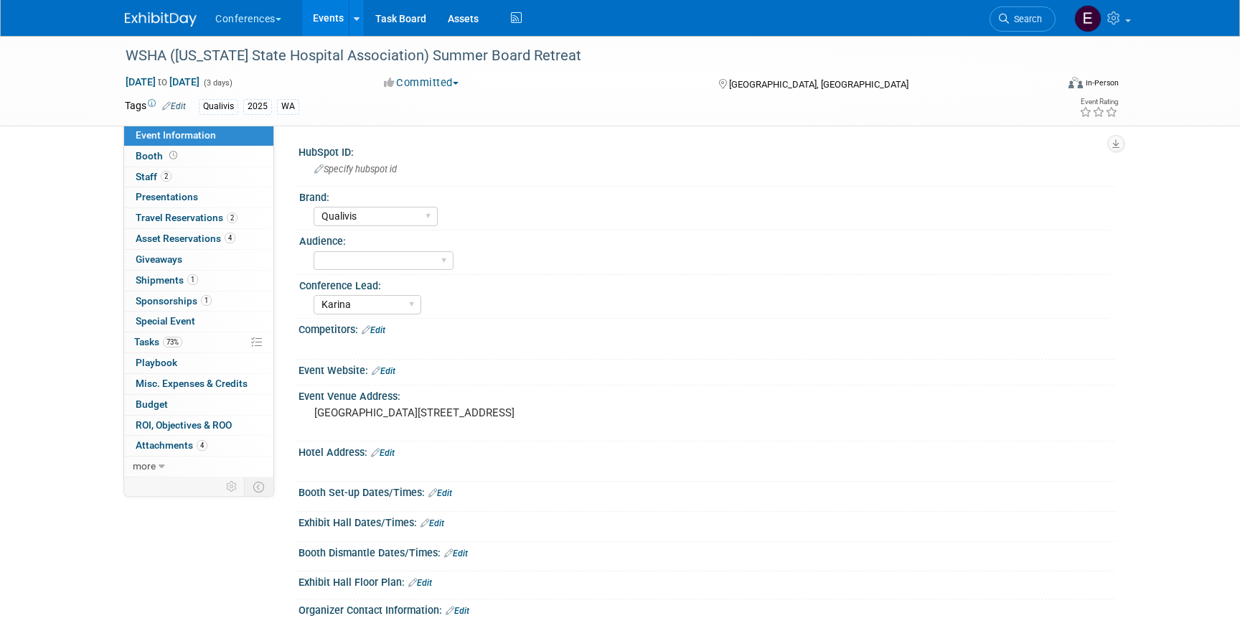
select select "Qualivis"
select select "Karina"
click at [205, 235] on span "Asset Reservations 4" at bounding box center [186, 238] width 100 height 11
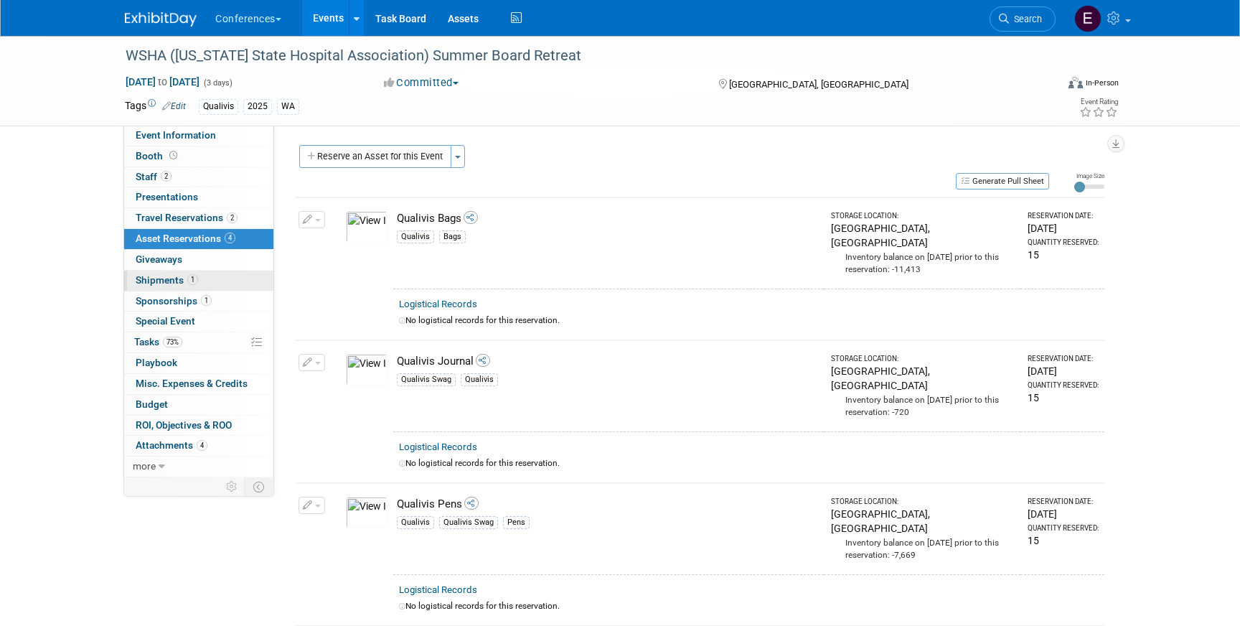
click at [202, 278] on link "1 Shipments 1" at bounding box center [198, 281] width 149 height 20
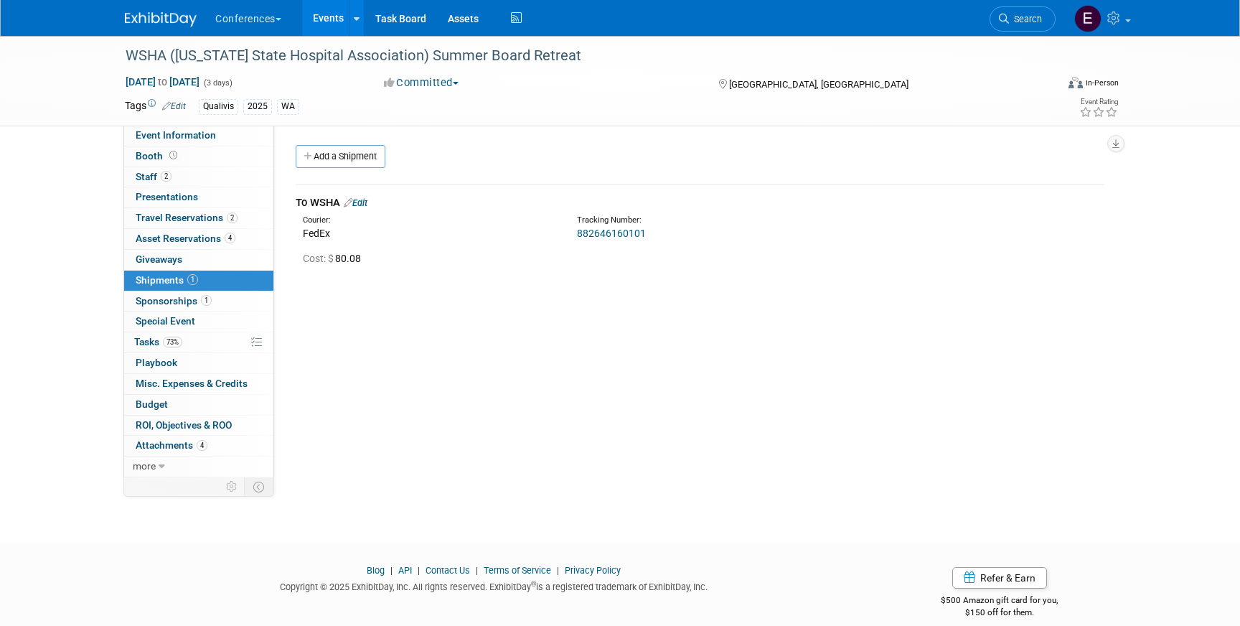
click at [368, 202] on link "Edit" at bounding box center [356, 202] width 24 height 11
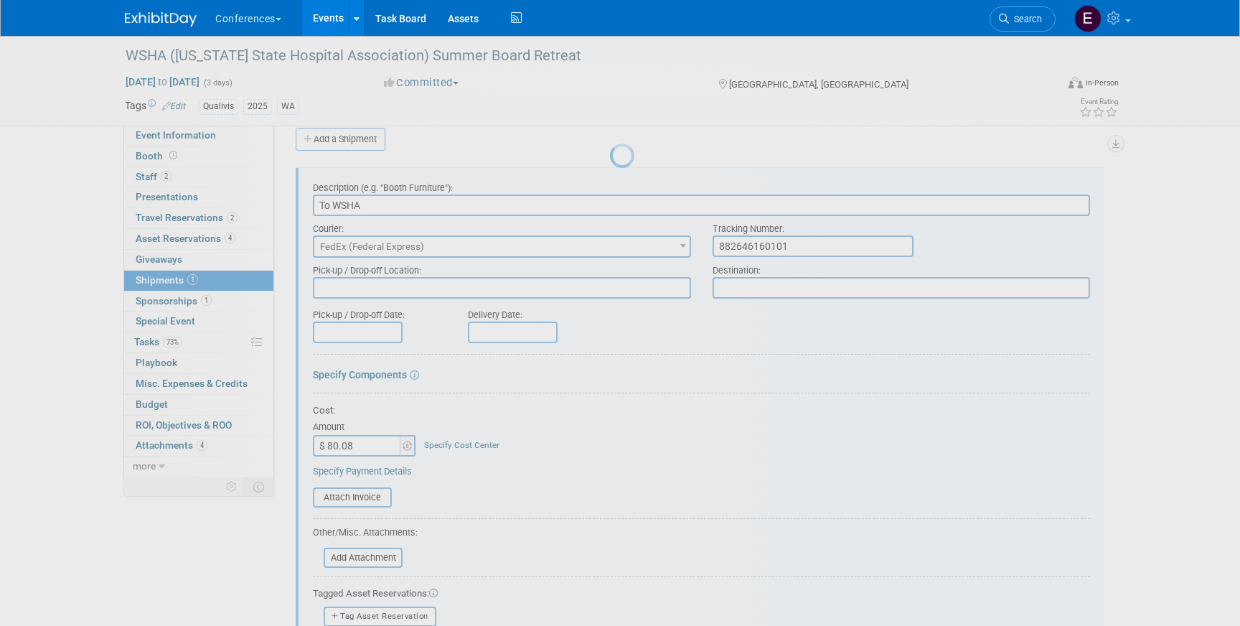
scroll to position [22, 0]
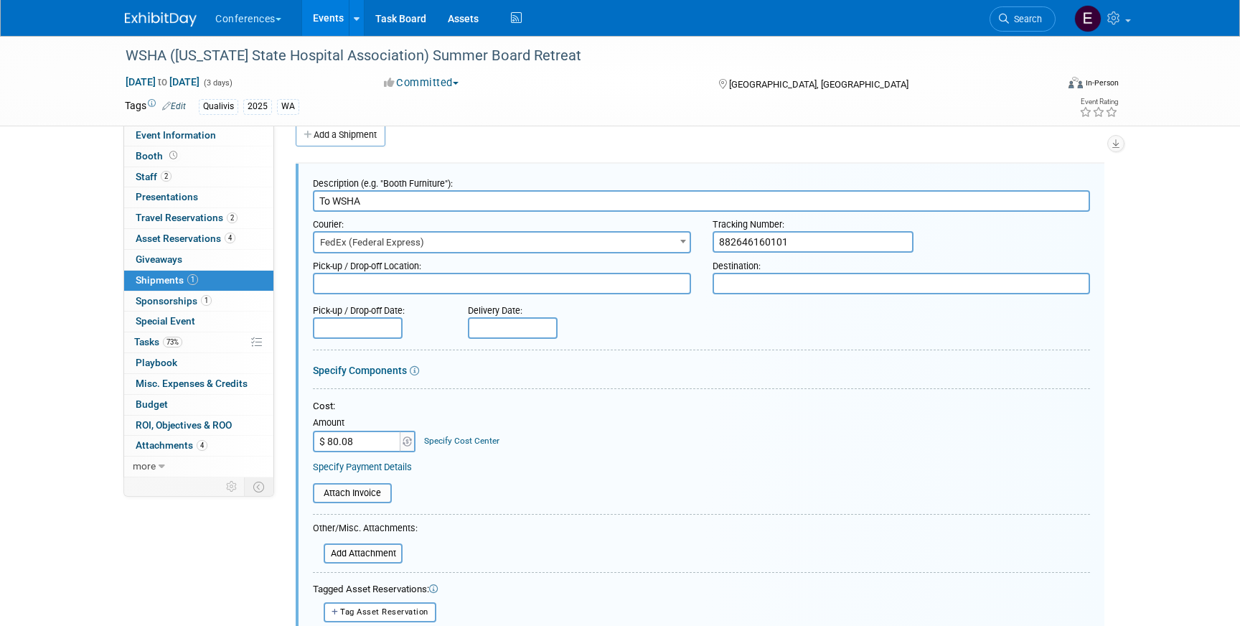
click at [438, 445] on link "Specify Cost Center" at bounding box center [461, 441] width 75 height 10
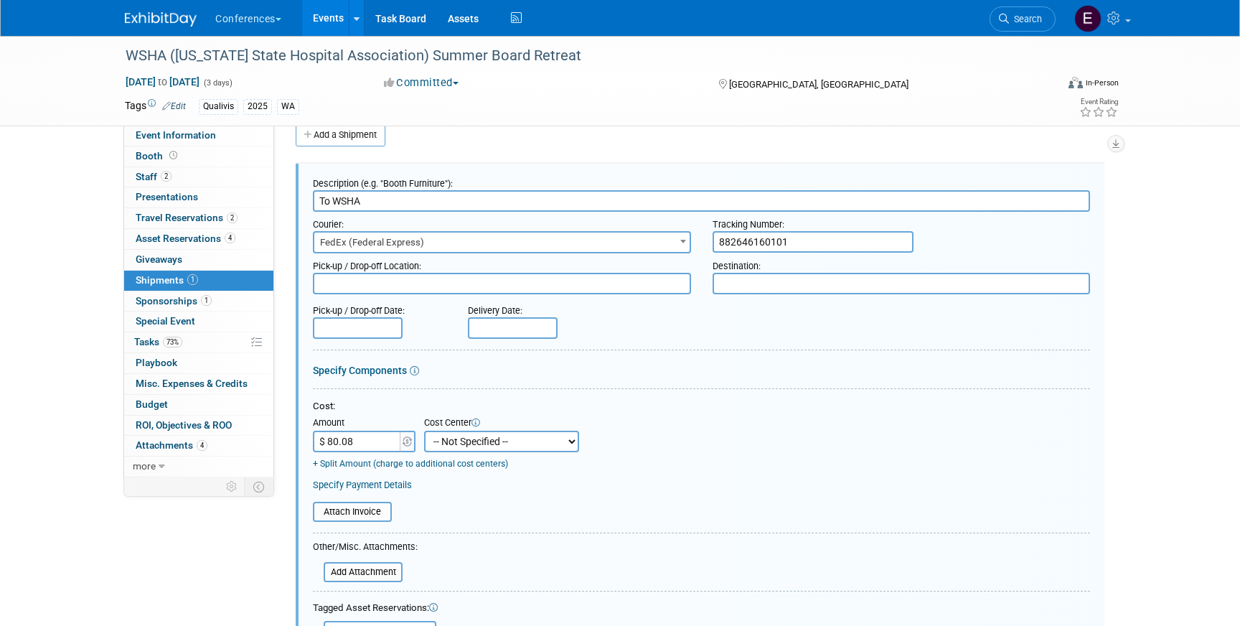
click at [475, 444] on select "-- Not Specified -- Aya Education Aya Healthcare Aya Locums Bespoke Corporate […" at bounding box center [501, 442] width 155 height 22
select select "18965874"
click at [424, 431] on select "-- Not Specified -- Aya Education Aya Healthcare Aya Locums Bespoke Corporate […" at bounding box center [501, 442] width 155 height 22
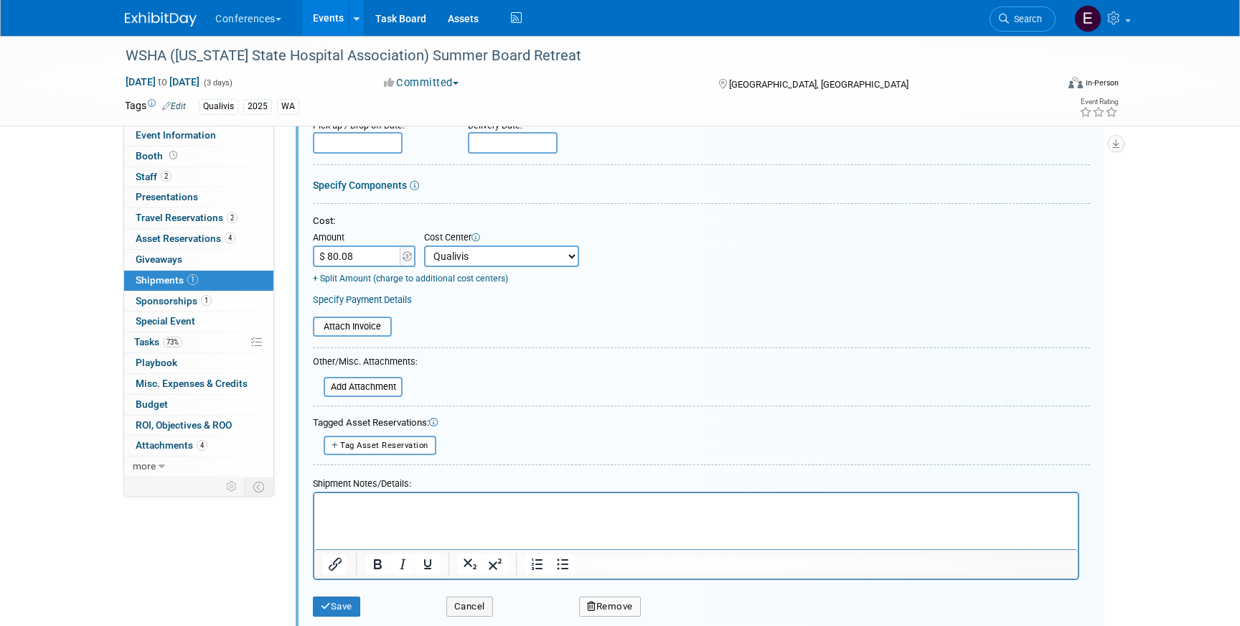
scroll to position [228, 0]
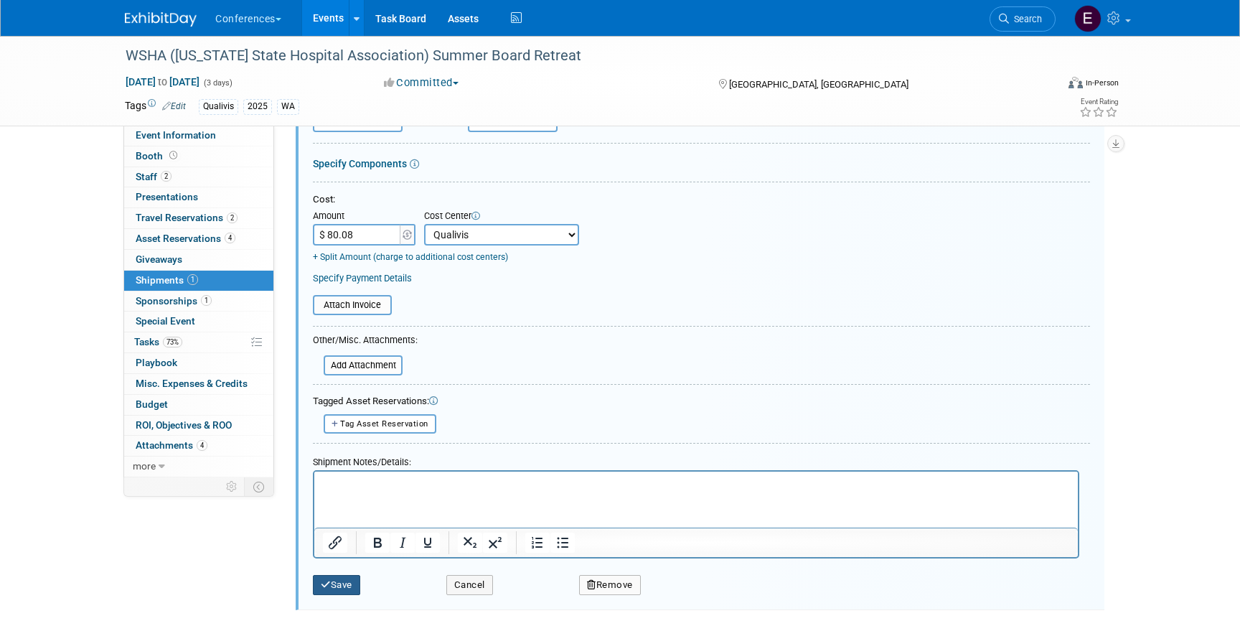
click at [332, 581] on button "Save" at bounding box center [336, 585] width 47 height 20
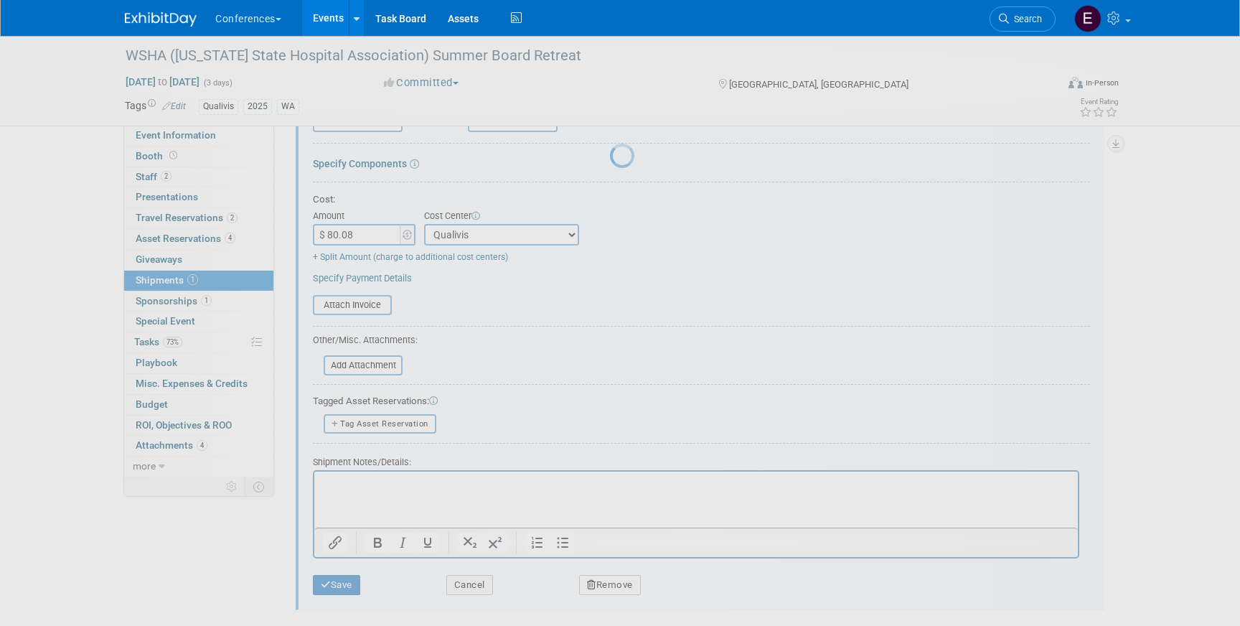
scroll to position [17, 0]
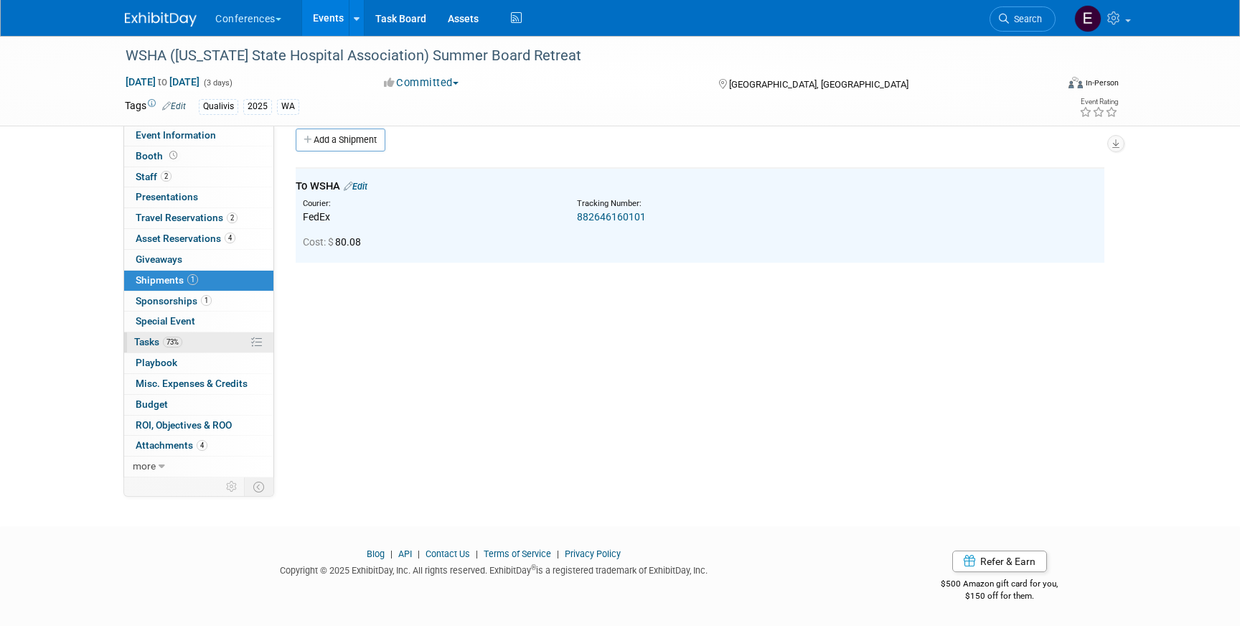
click at [214, 350] on link "73% Tasks 73%" at bounding box center [198, 342] width 149 height 20
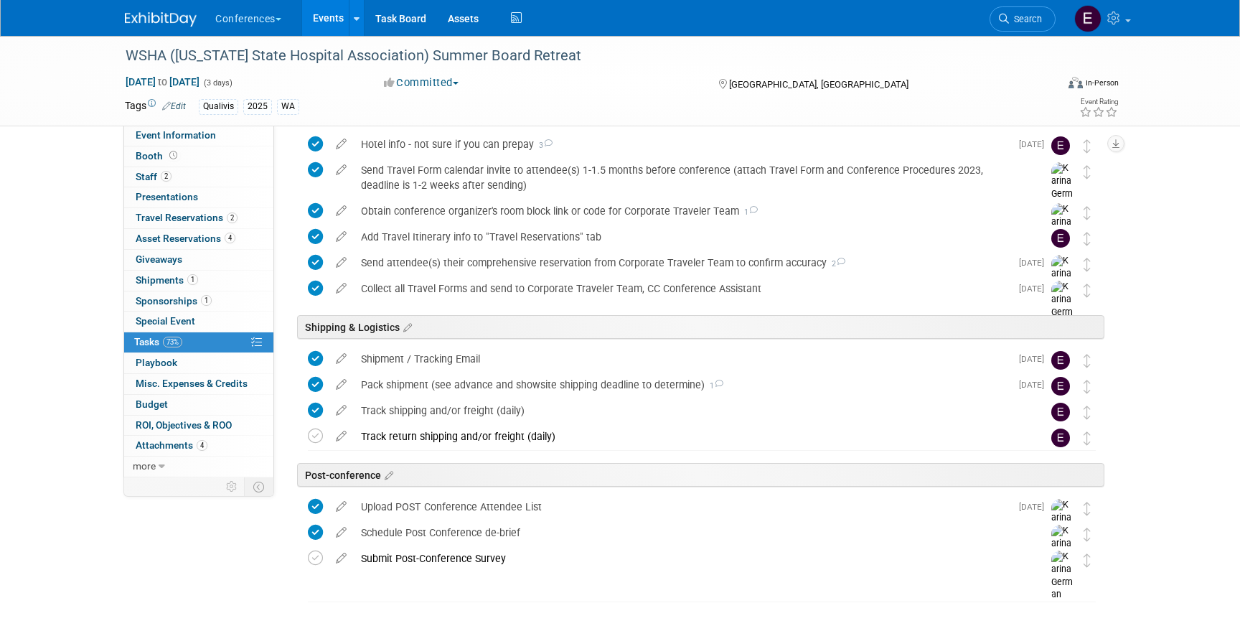
scroll to position [534, 0]
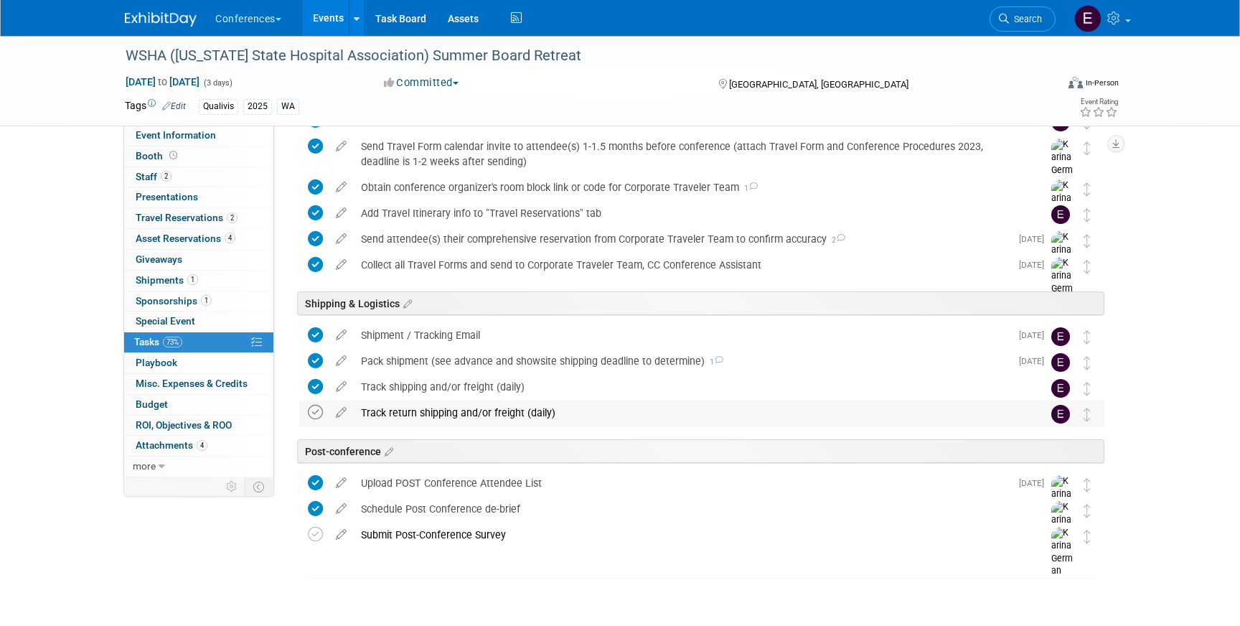
click at [315, 414] on icon at bounding box center [315, 412] width 15 height 15
click at [492, 405] on div "Track return shipping and/or freight (daily)" at bounding box center [688, 413] width 669 height 24
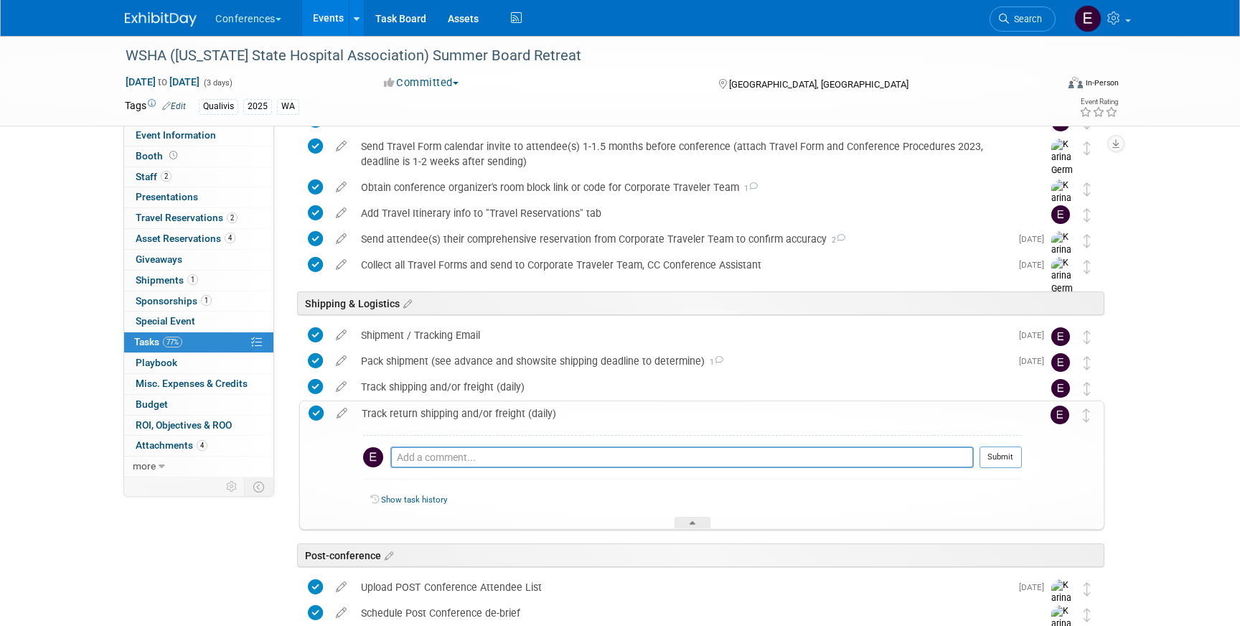
click at [146, 15] on img at bounding box center [161, 19] width 72 height 14
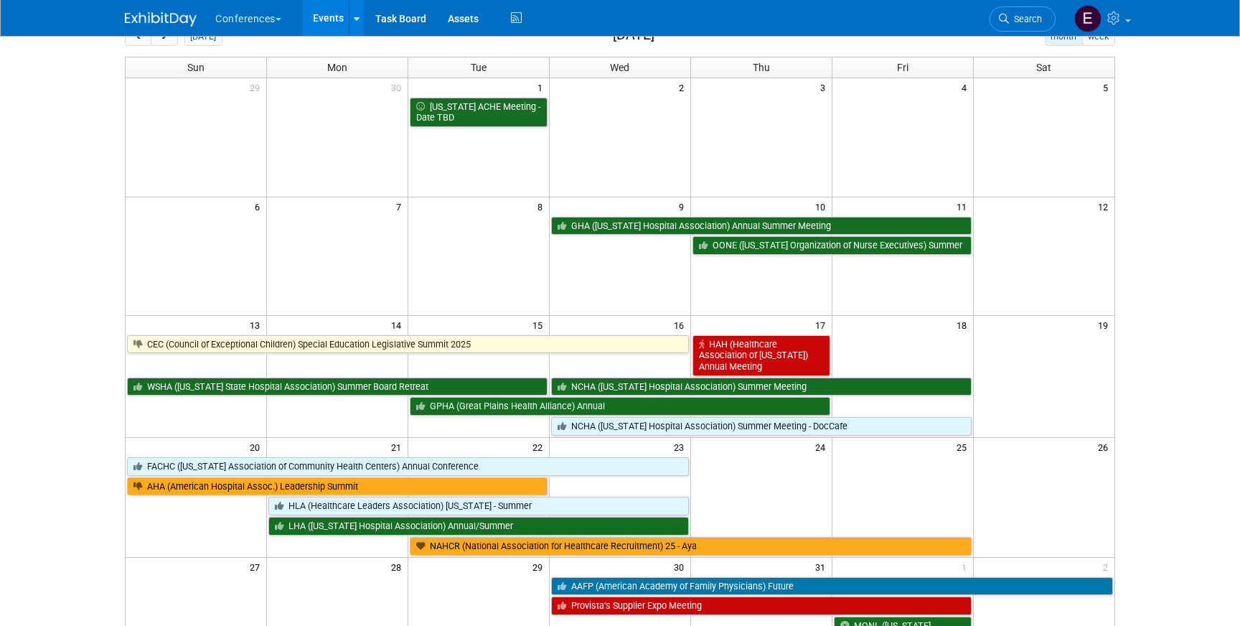
scroll to position [84, 0]
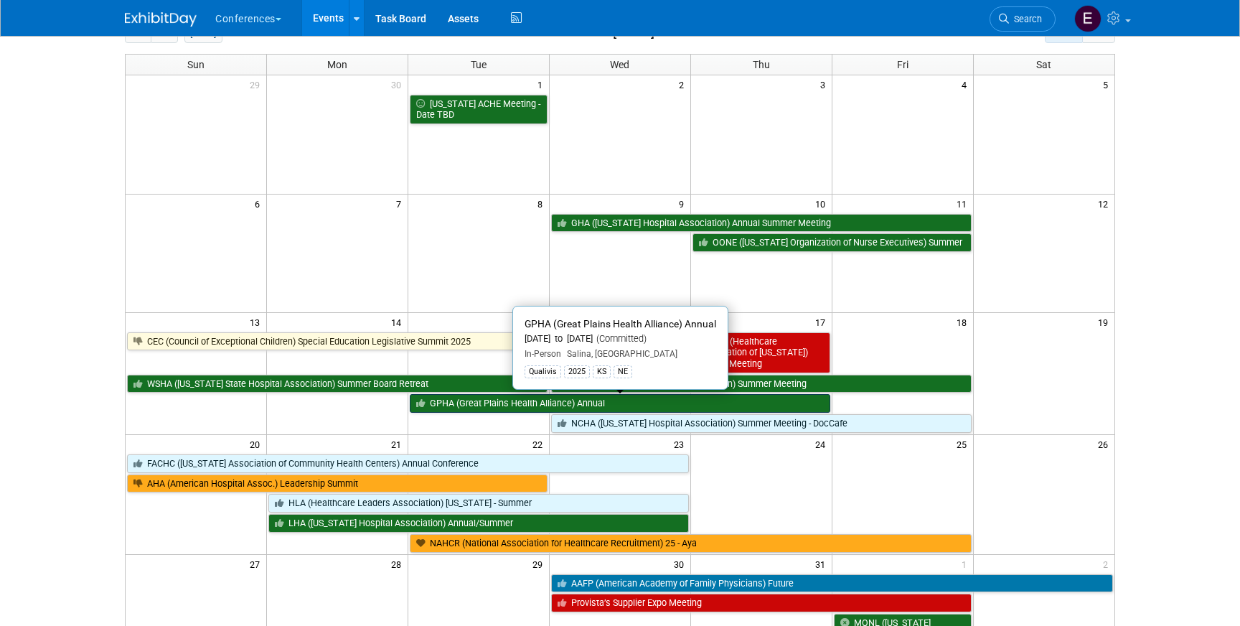
click at [480, 403] on link "GPHA (Great Plains Health Alliance) Annual" at bounding box center [620, 403] width 421 height 19
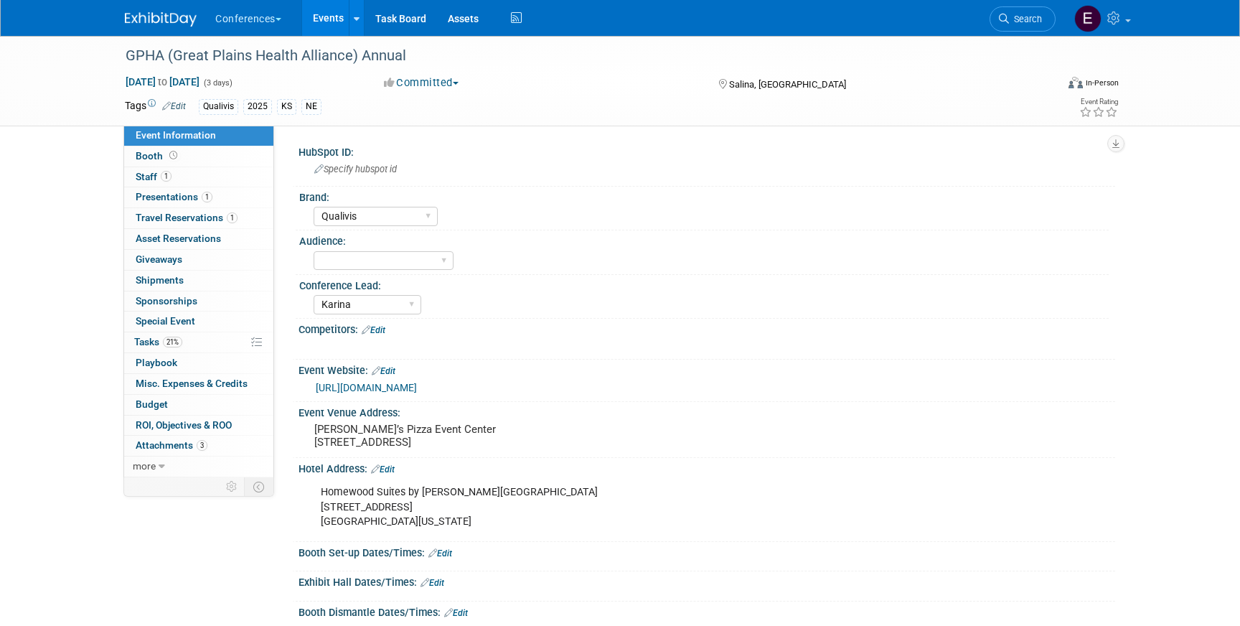
select select "Qualivis"
select select "Karina"
click at [227, 218] on span "1" at bounding box center [232, 217] width 11 height 11
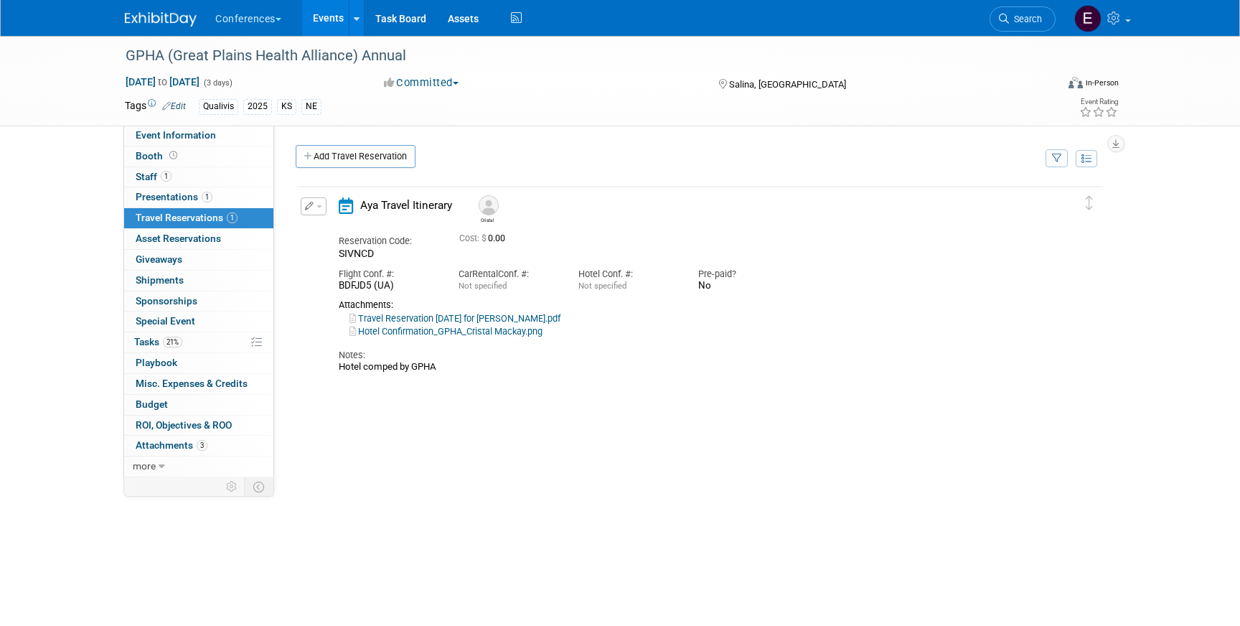
click at [324, 204] on button "button" at bounding box center [314, 206] width 26 height 18
click at [334, 224] on button "Edit Reservation" at bounding box center [361, 231] width 121 height 21
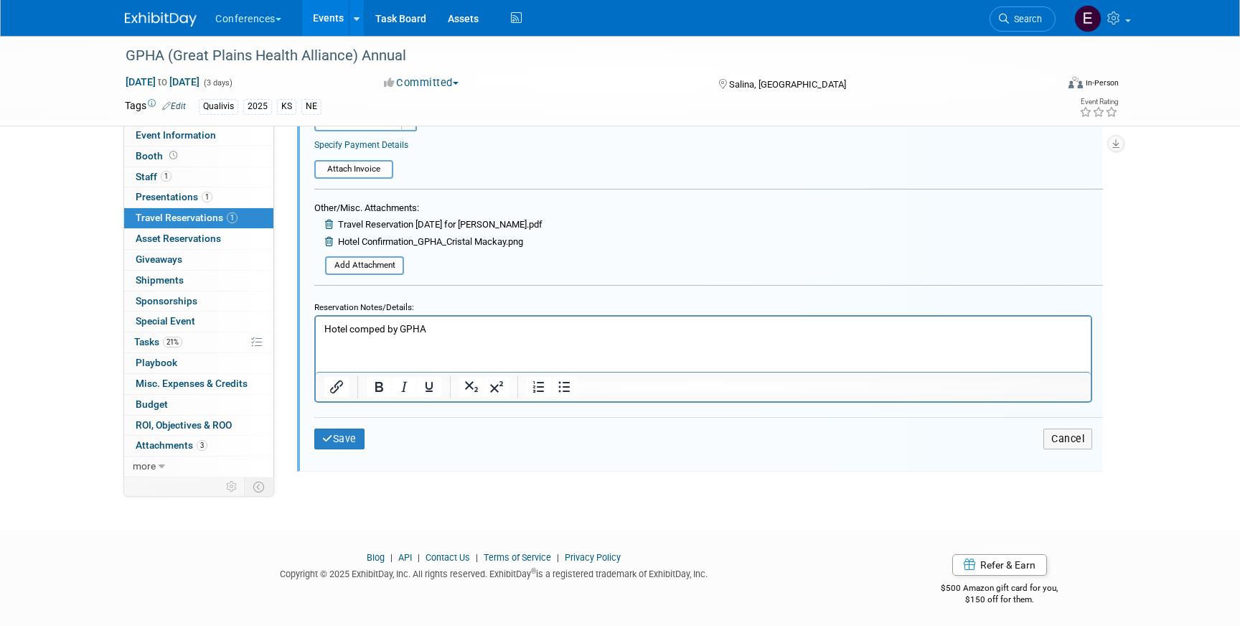
scroll to position [475, 0]
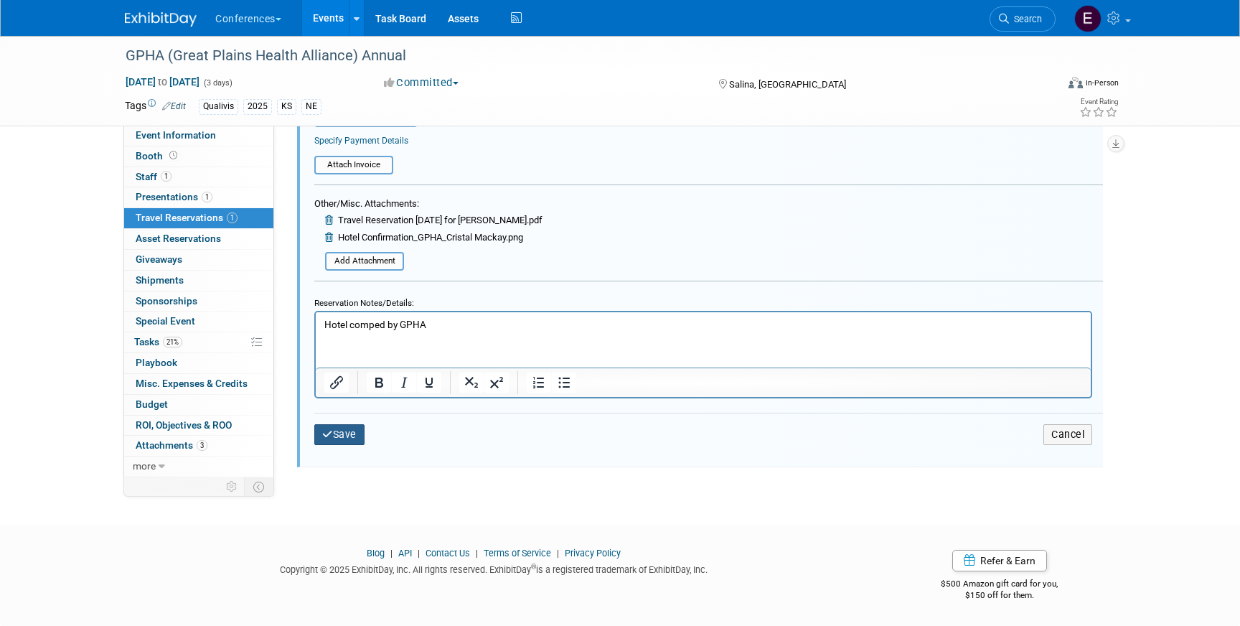
click at [357, 439] on button "Save" at bounding box center [339, 434] width 50 height 21
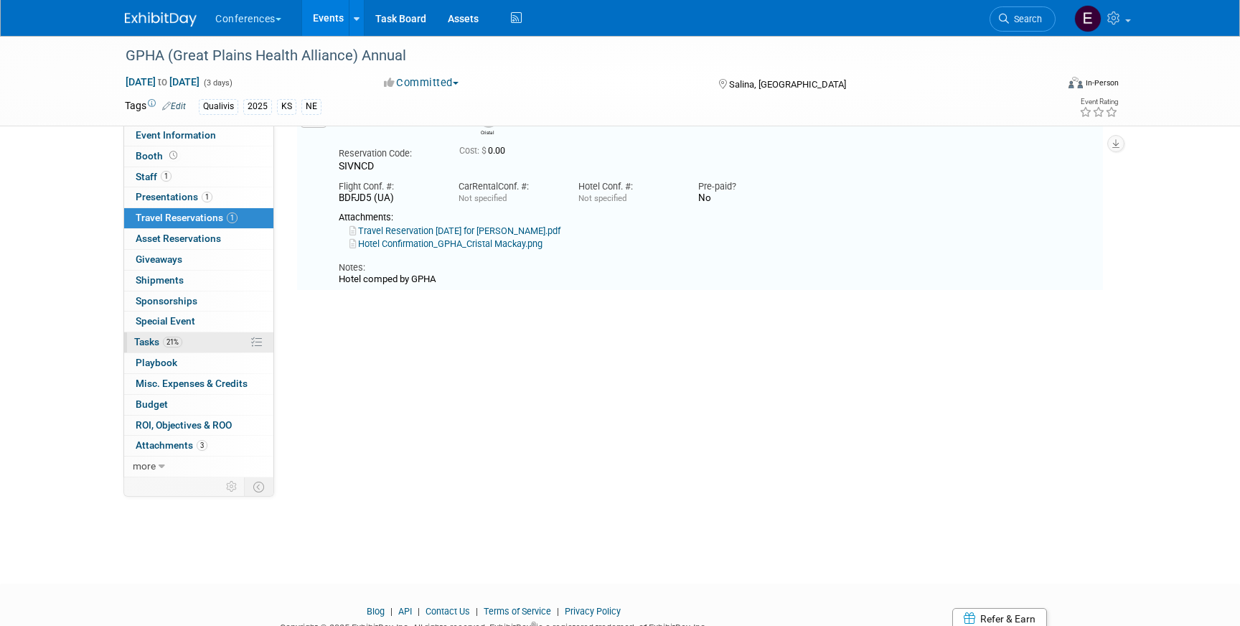
scroll to position [24, 0]
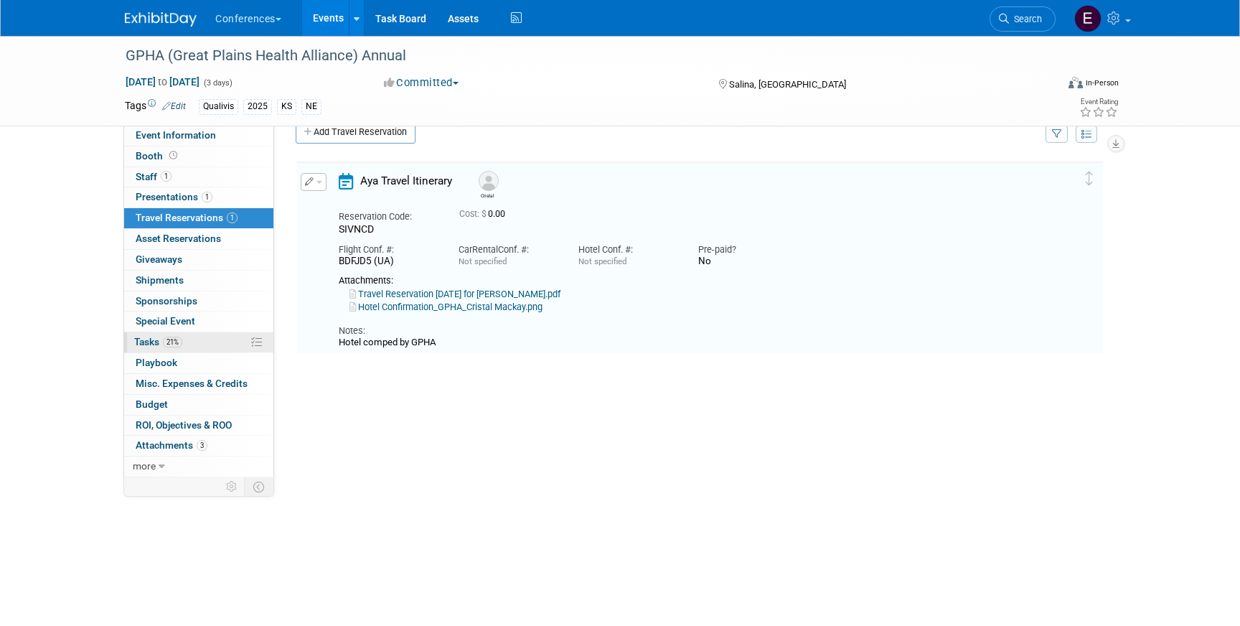
click at [202, 346] on link "21% Tasks 21%" at bounding box center [198, 342] width 149 height 20
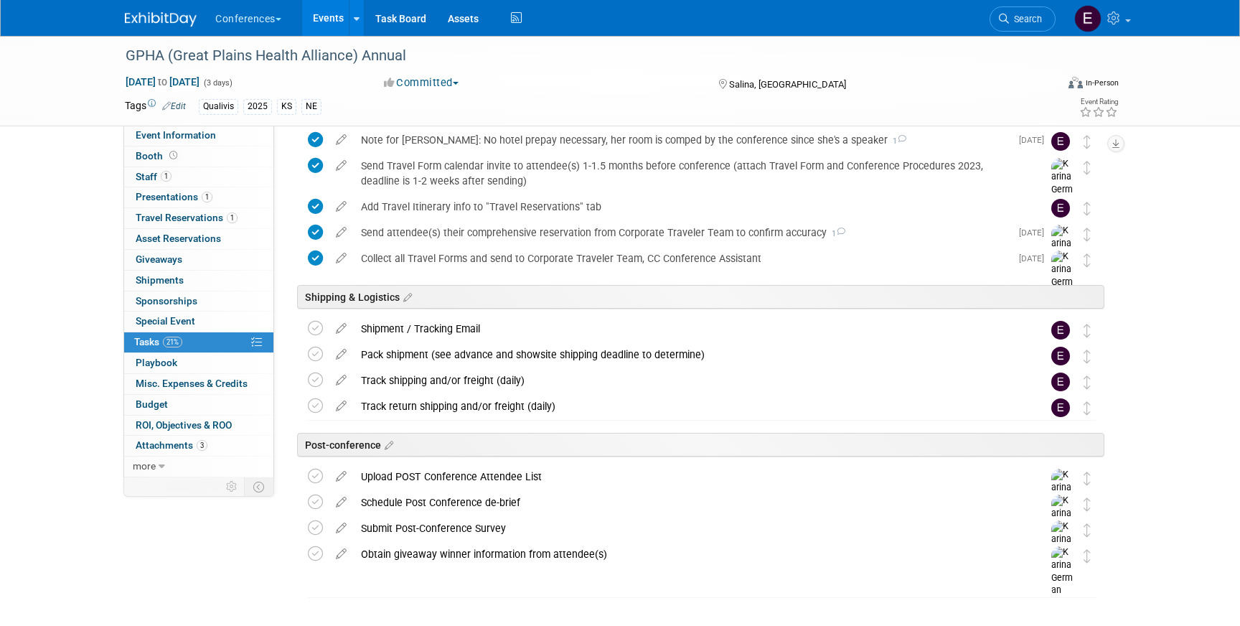
scroll to position [571, 0]
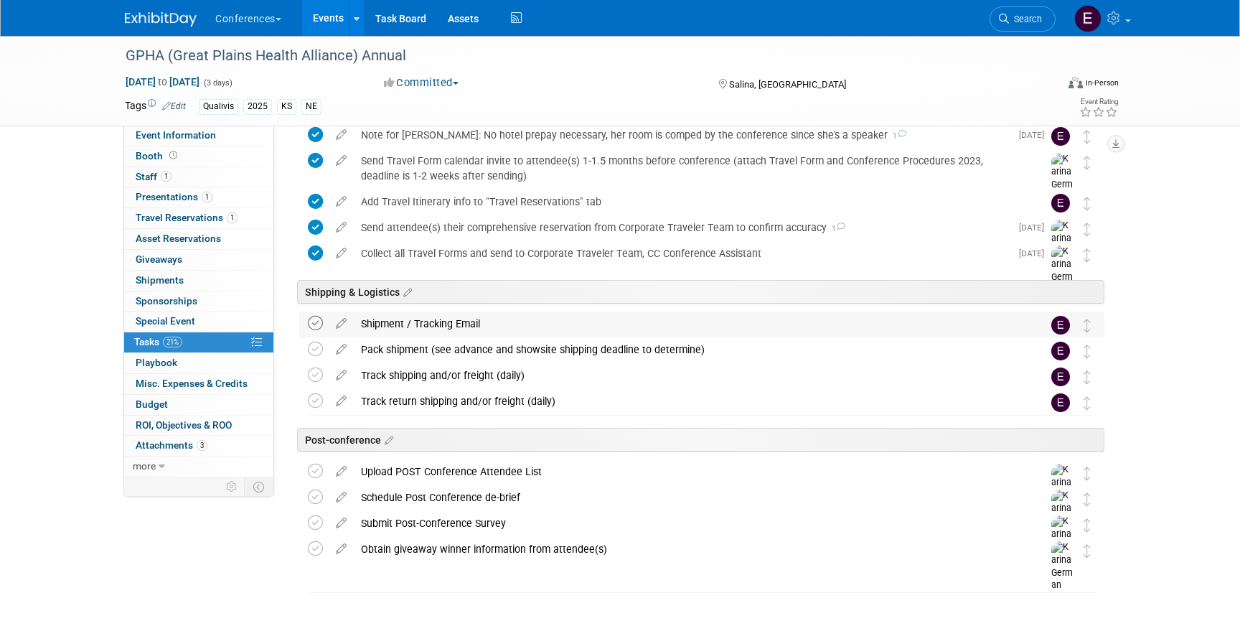
click at [314, 325] on icon at bounding box center [315, 323] width 15 height 15
click at [314, 348] on icon at bounding box center [315, 349] width 15 height 15
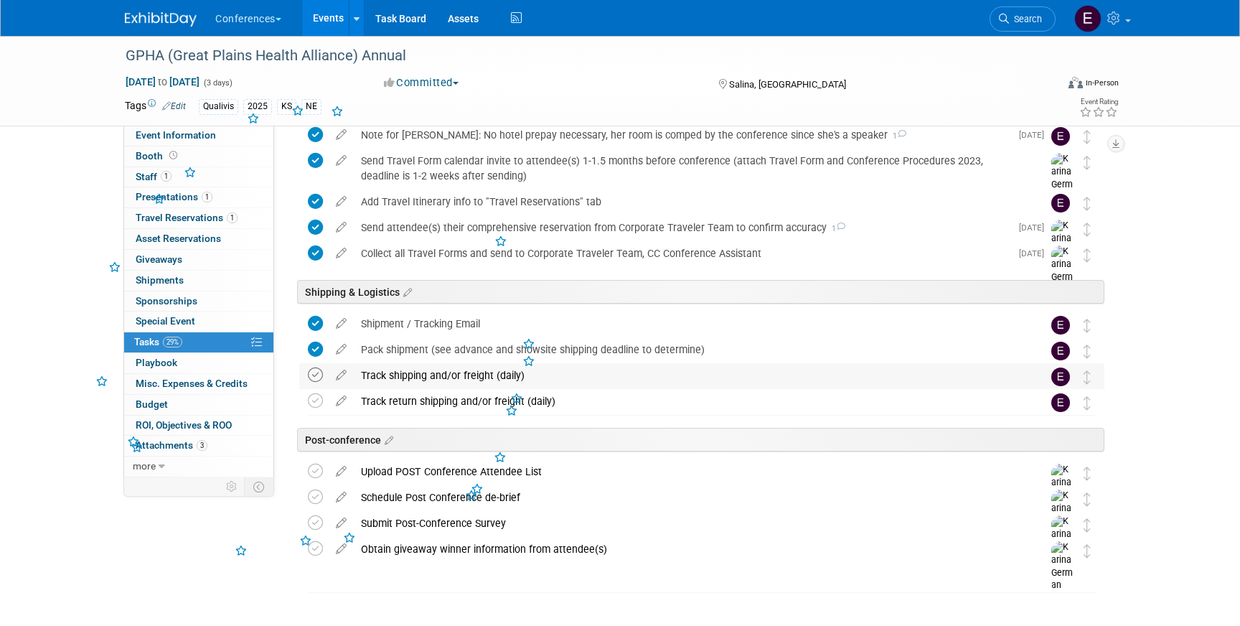
click at [317, 375] on icon at bounding box center [315, 375] width 15 height 15
click at [317, 406] on icon at bounding box center [315, 400] width 15 height 15
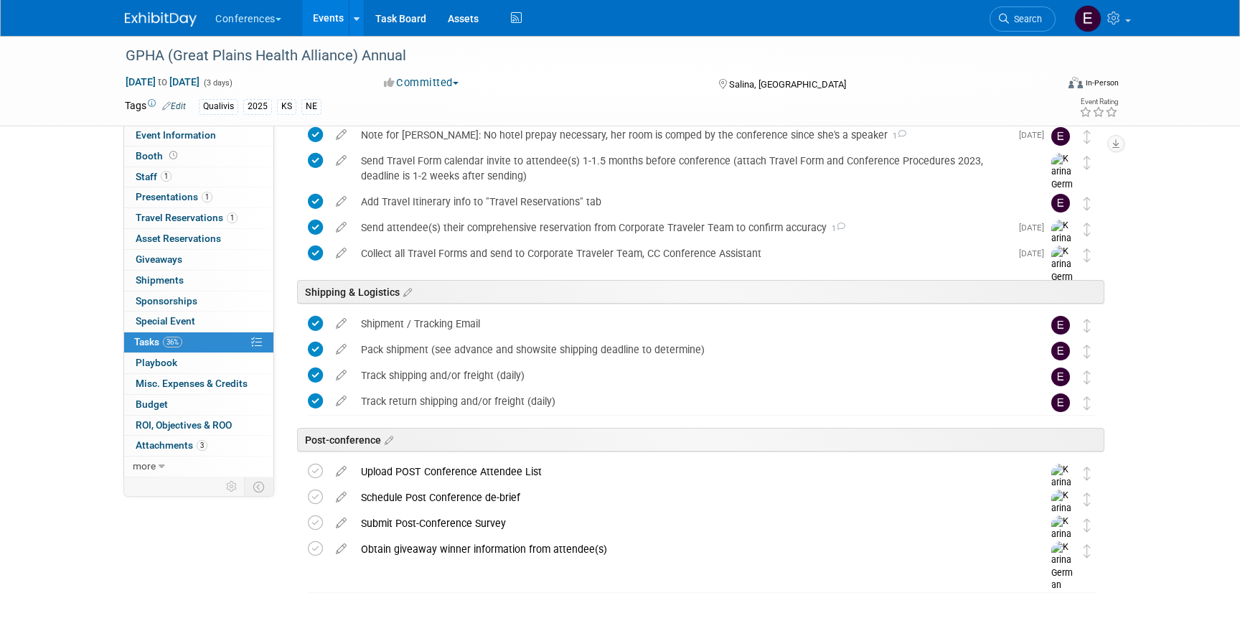
click at [149, 14] on img at bounding box center [161, 19] width 72 height 14
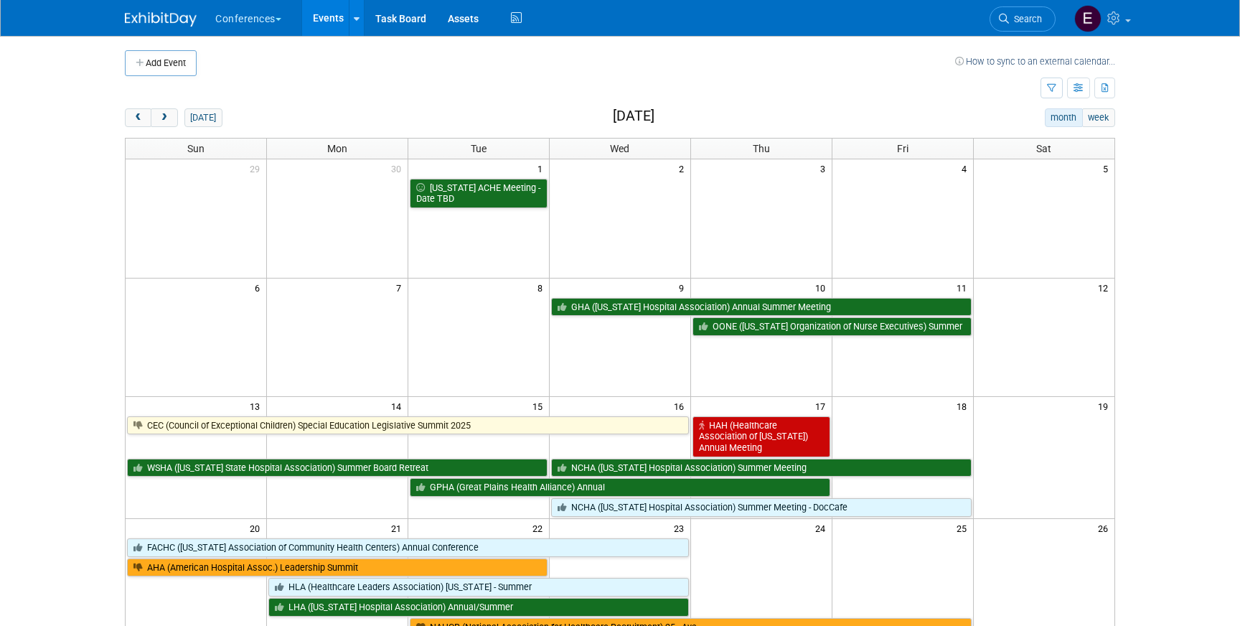
scroll to position [85, 0]
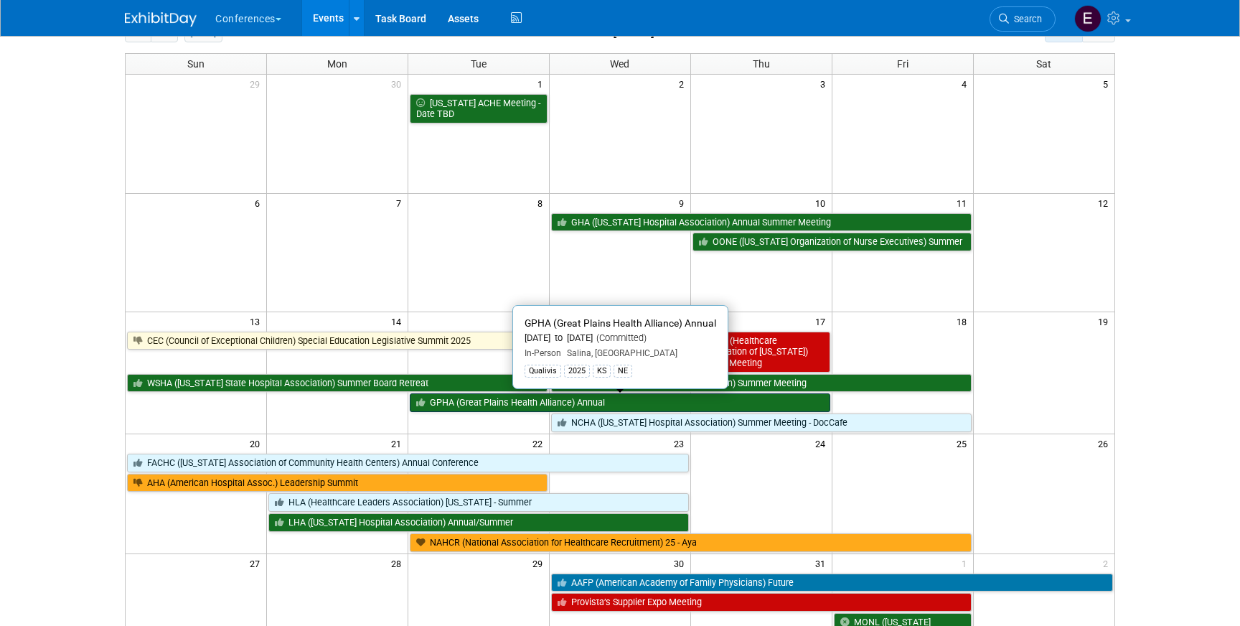
click at [523, 409] on link "GPHA (Great Plains Health Alliance) Annual" at bounding box center [620, 402] width 421 height 19
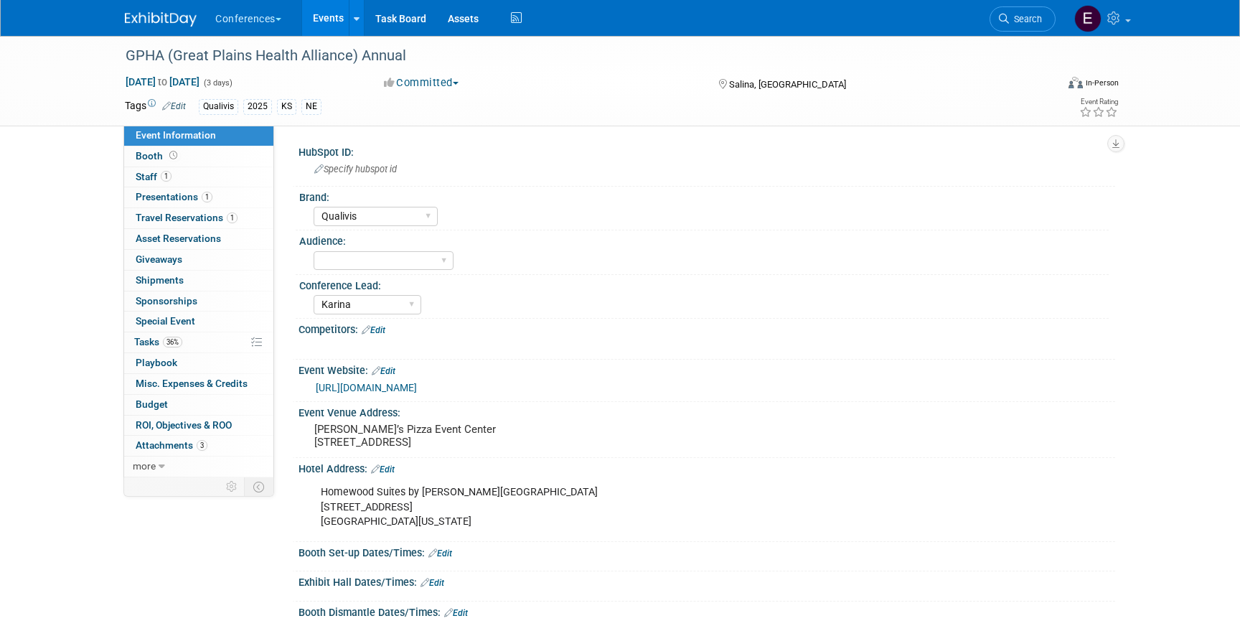
select select "Qualivis"
select select "Karina"
click at [169, 227] on link "1 Travel Reservations 1" at bounding box center [198, 218] width 149 height 20
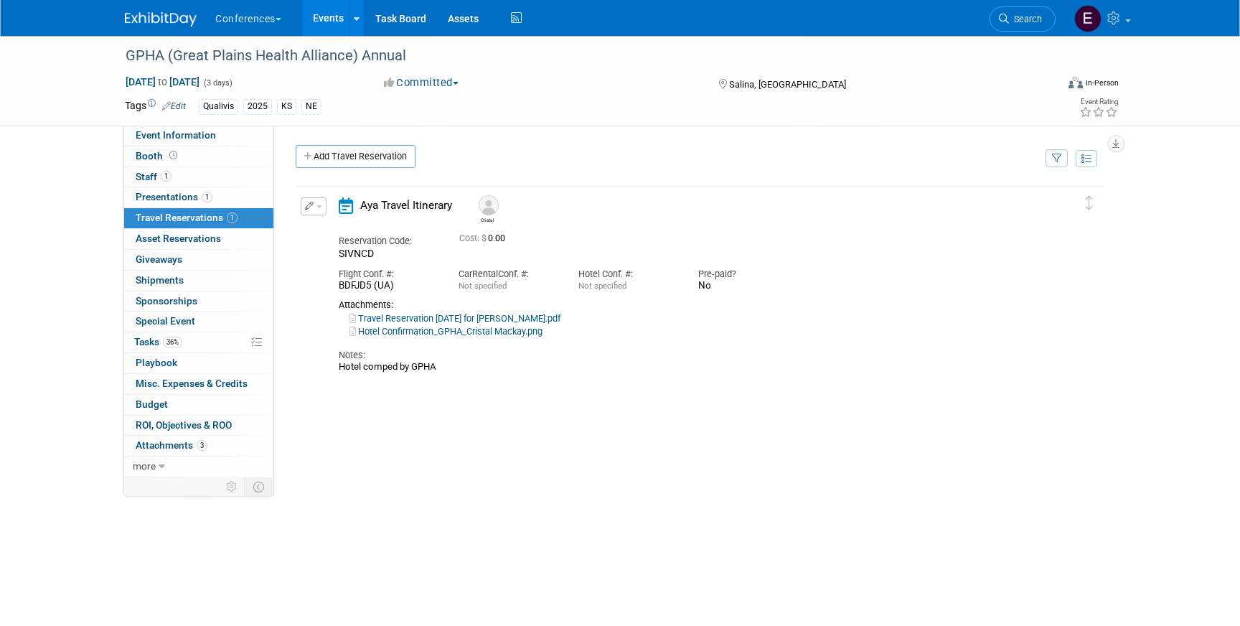
click at [151, 17] on img at bounding box center [161, 19] width 72 height 14
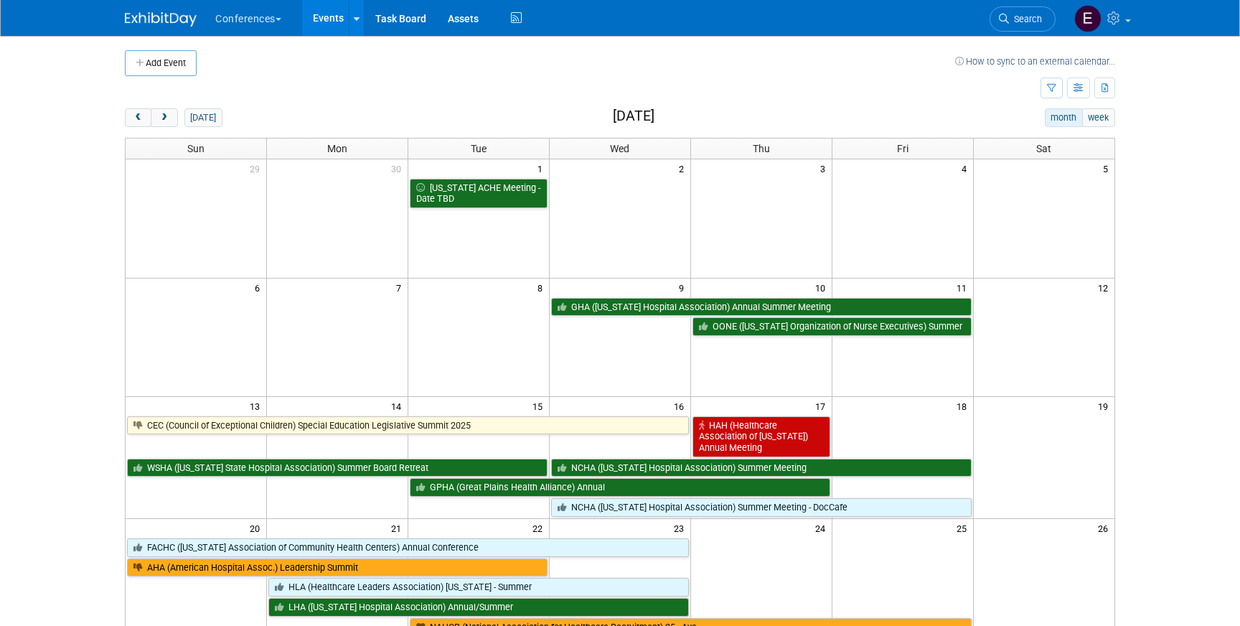
scroll to position [26, 0]
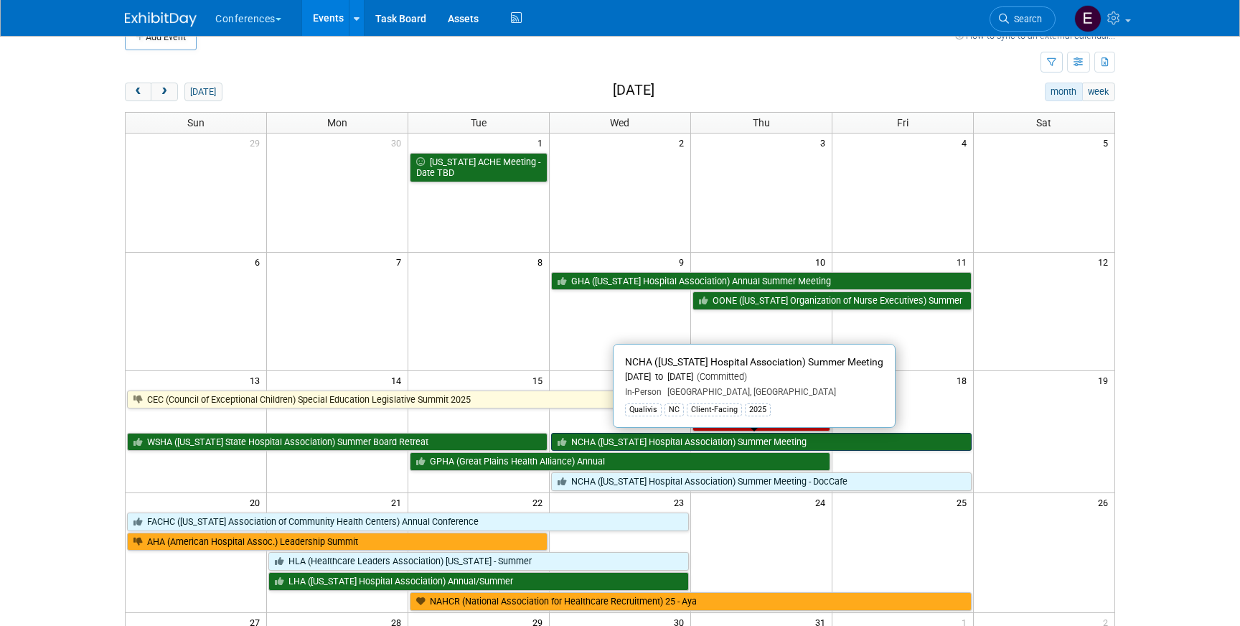
click at [607, 438] on link "NCHA ([US_STATE] Hospital Association) Summer Meeting" at bounding box center [761, 442] width 421 height 19
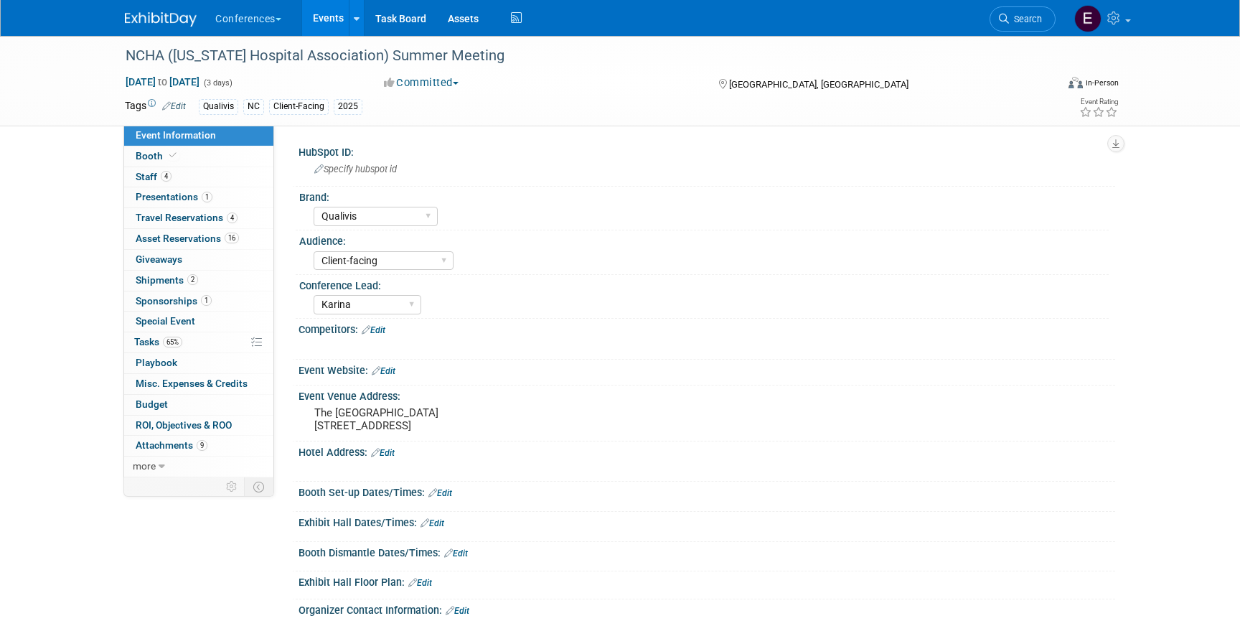
select select "Qualivis"
select select "Client-facing"
select select "Karina"
click at [207, 223] on span "Travel Reservations 4" at bounding box center [187, 217] width 102 height 11
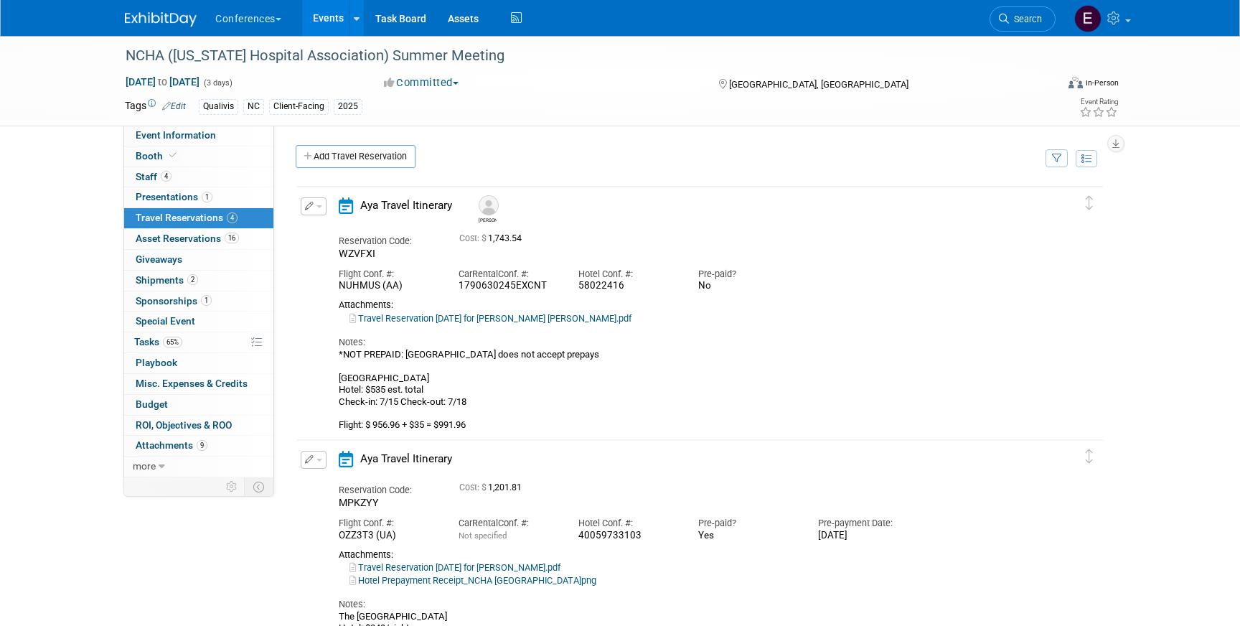
click at [319, 205] on span "button" at bounding box center [320, 206] width 6 height 3
click at [342, 225] on button "Edit Reservation" at bounding box center [361, 231] width 121 height 21
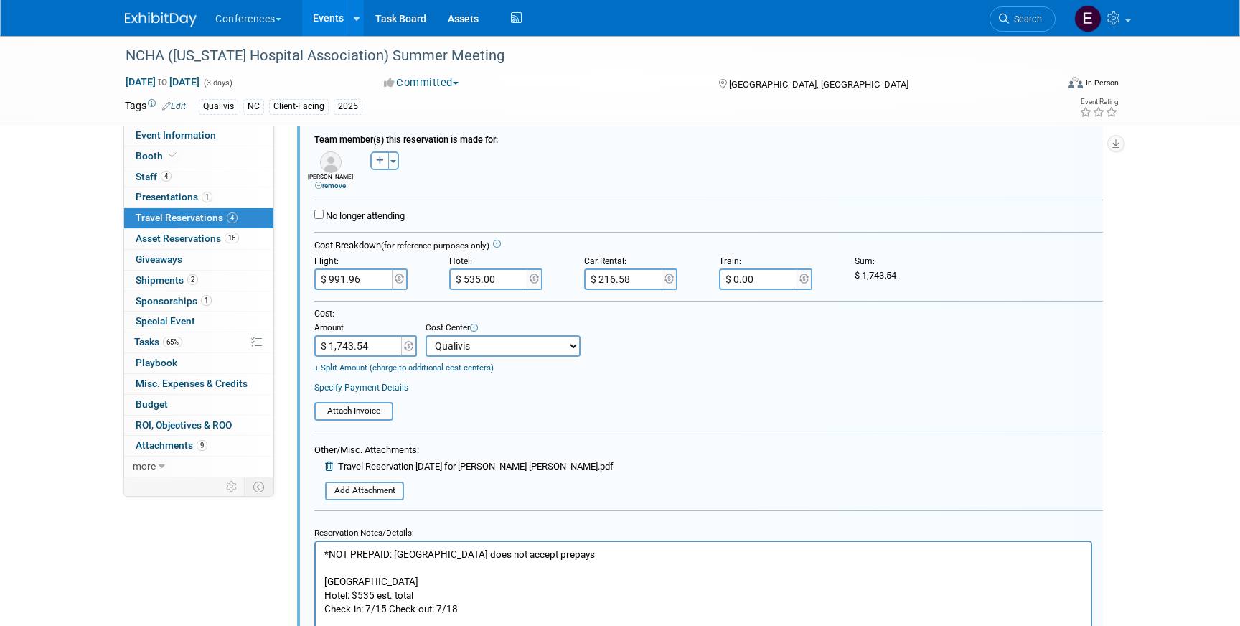
scroll to position [368, 0]
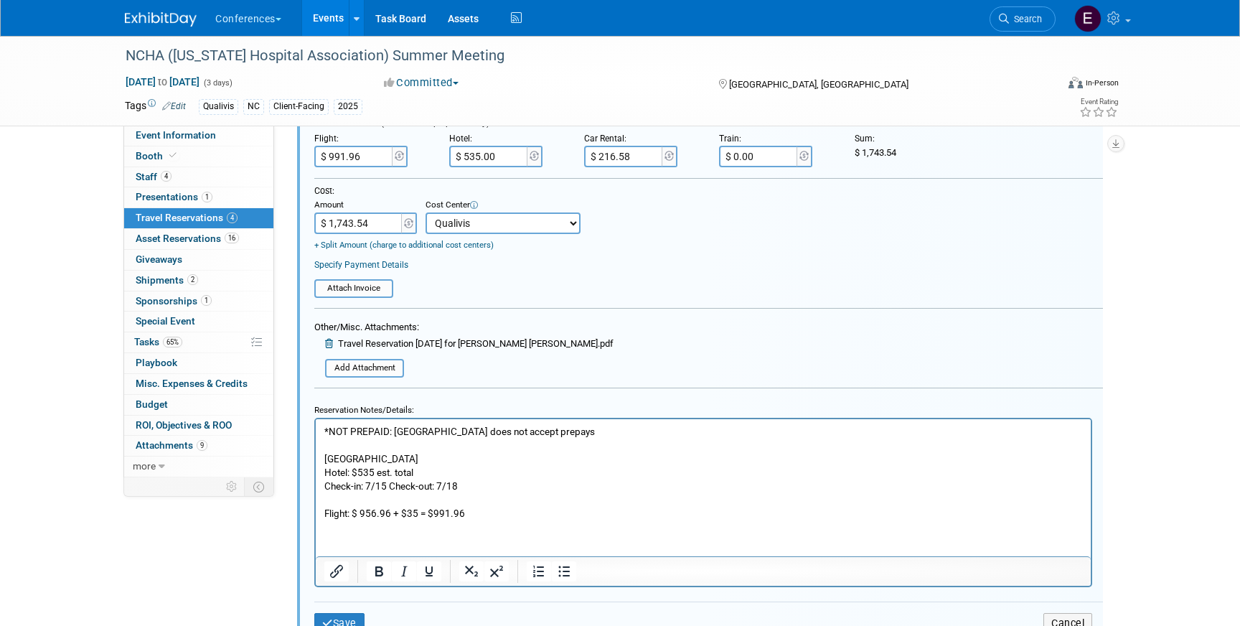
click at [439, 470] on p "*NOT PREPAID: Cambria Hotel does not accept prepays Cambria Hotel Downtown Ashe…" at bounding box center [703, 471] width 759 height 95
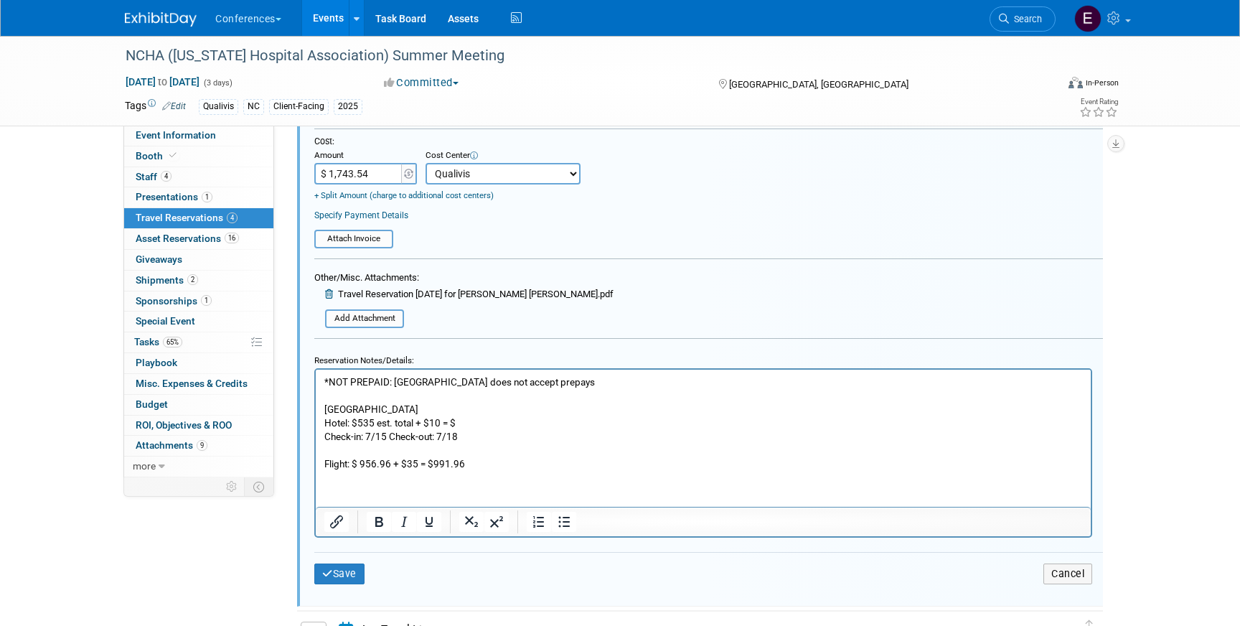
scroll to position [420, 0]
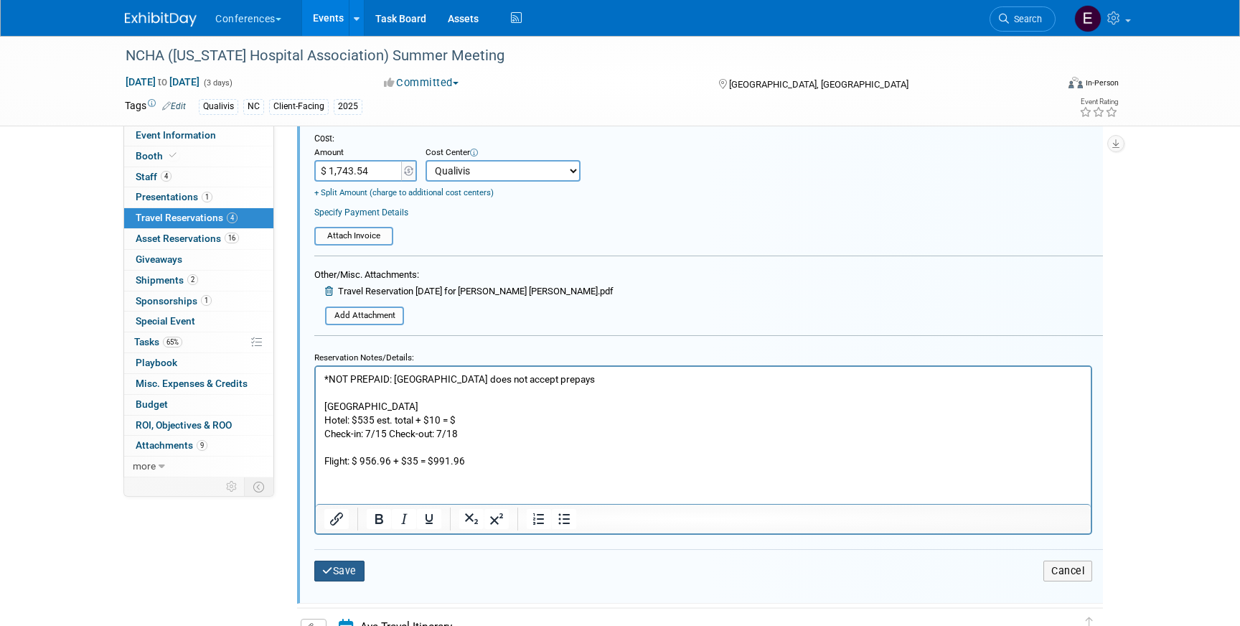
click at [354, 571] on button "Save" at bounding box center [339, 571] width 50 height 21
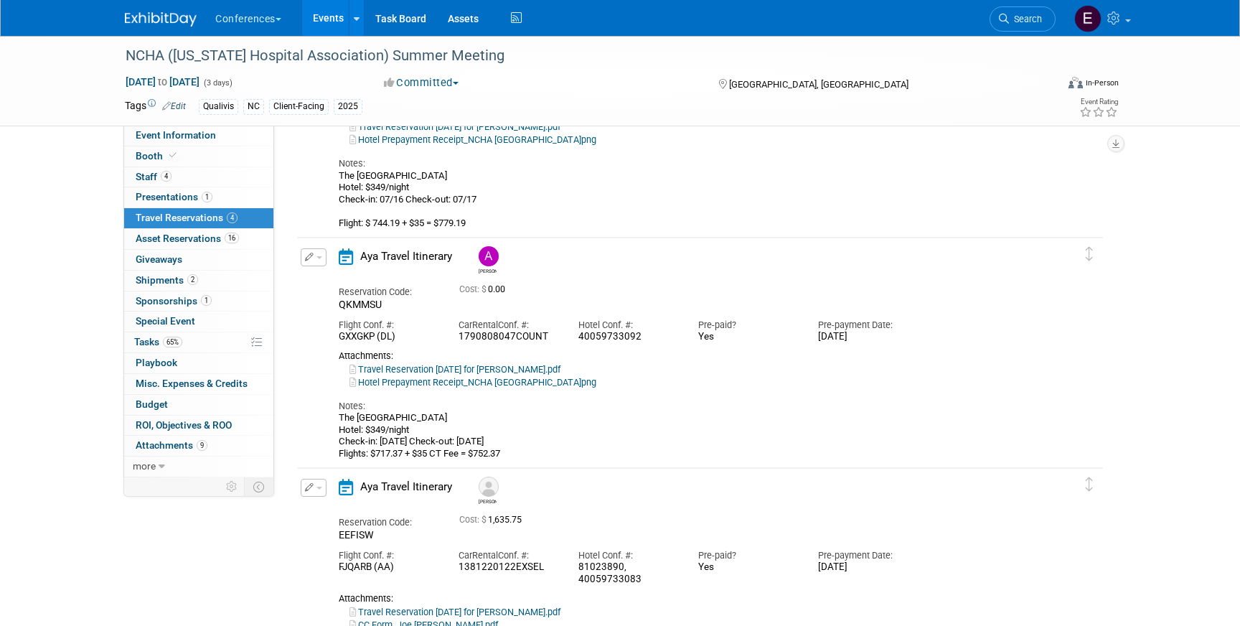
scroll to position [448, 0]
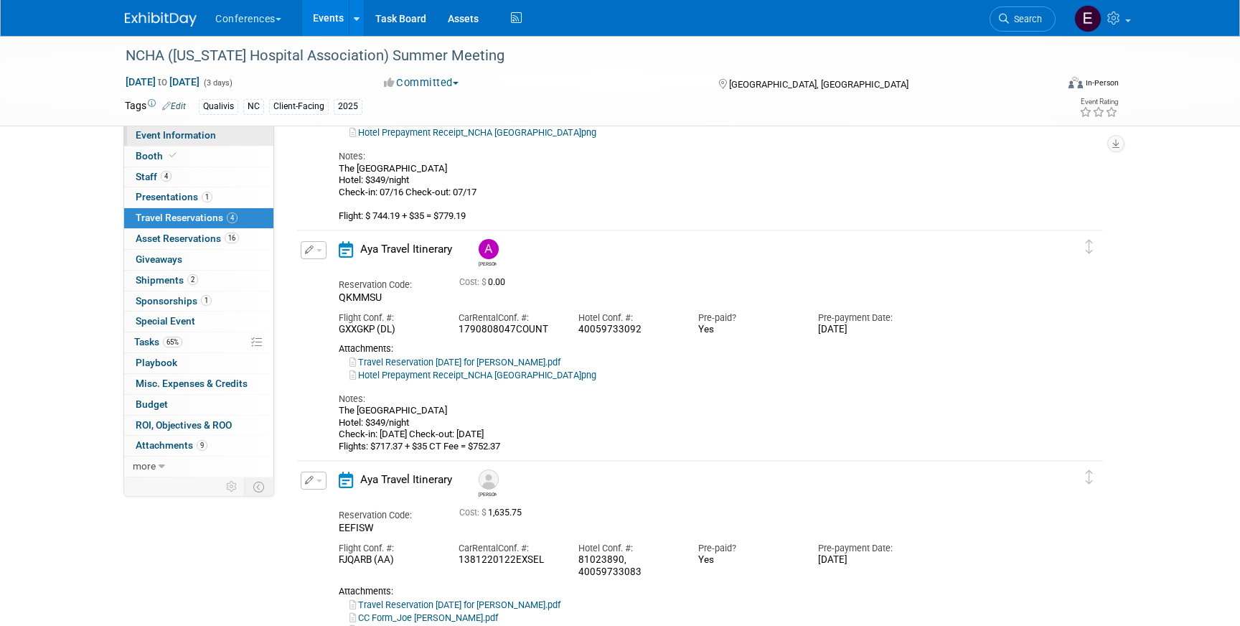
click at [223, 141] on link "Event Information" at bounding box center [198, 136] width 149 height 20
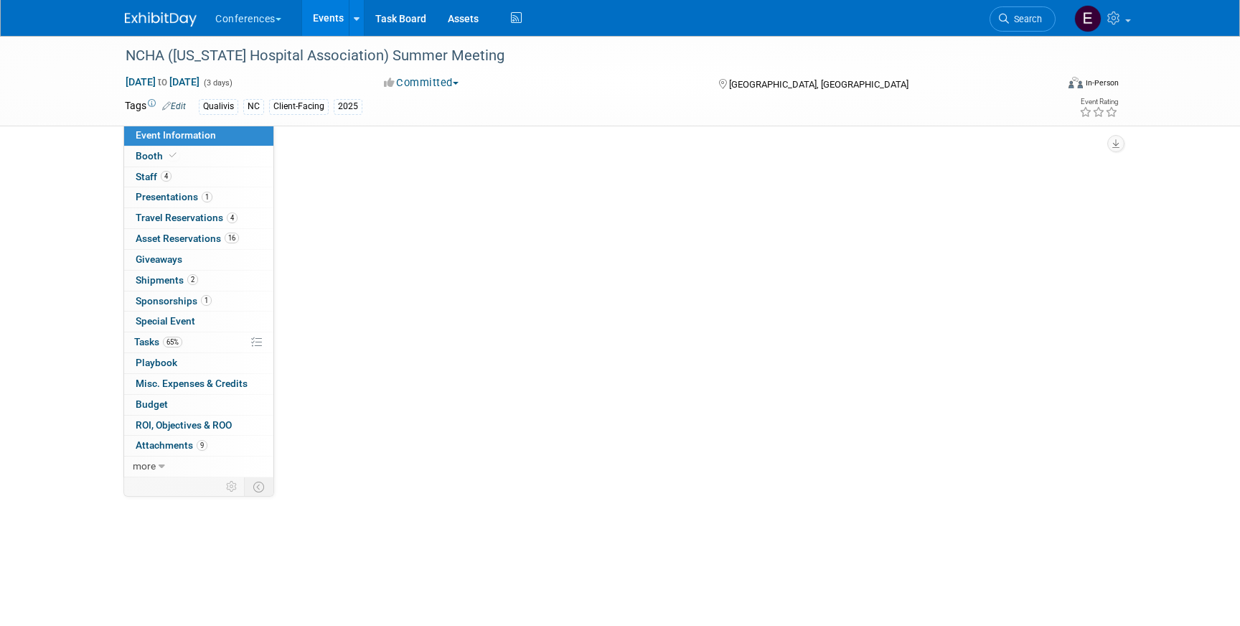
scroll to position [0, 0]
select select "Qualivis"
select select "Client-facing"
select select "Karina"
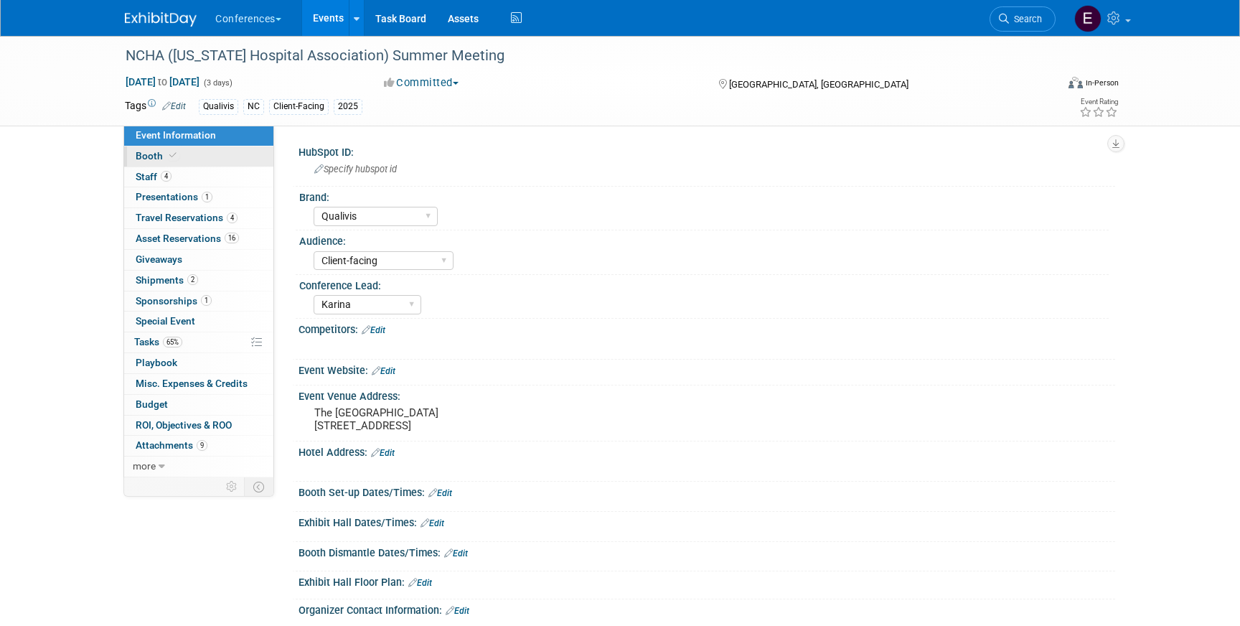
click at [223, 162] on link "Booth" at bounding box center [198, 156] width 149 height 20
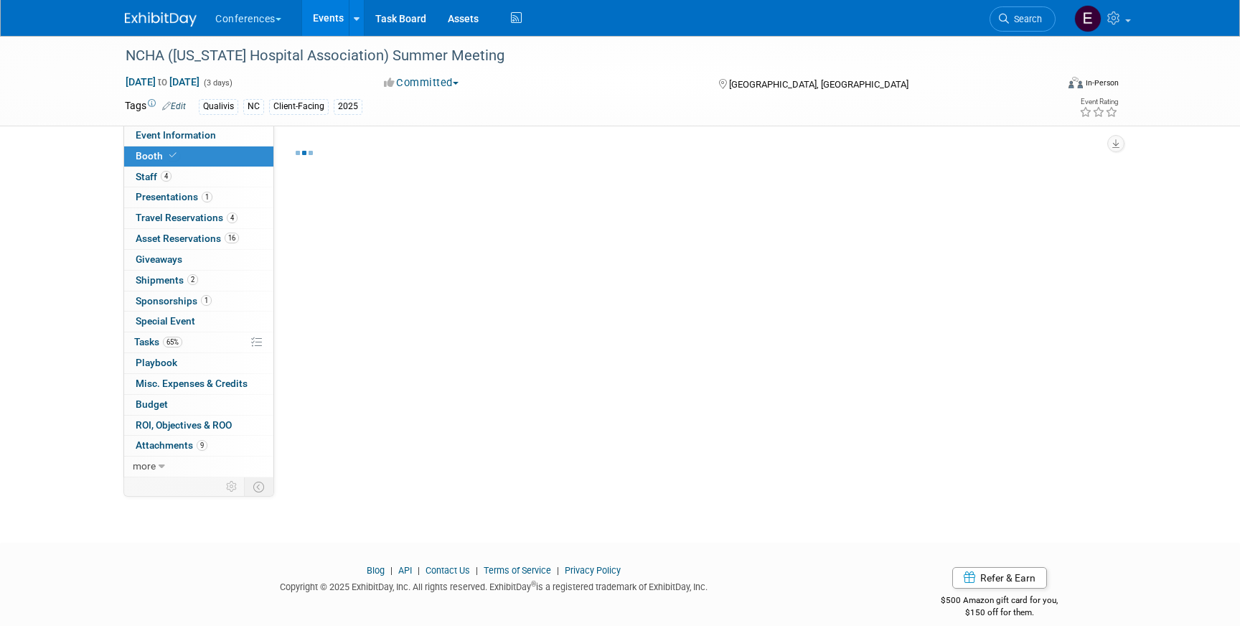
select select "6' tabletop"
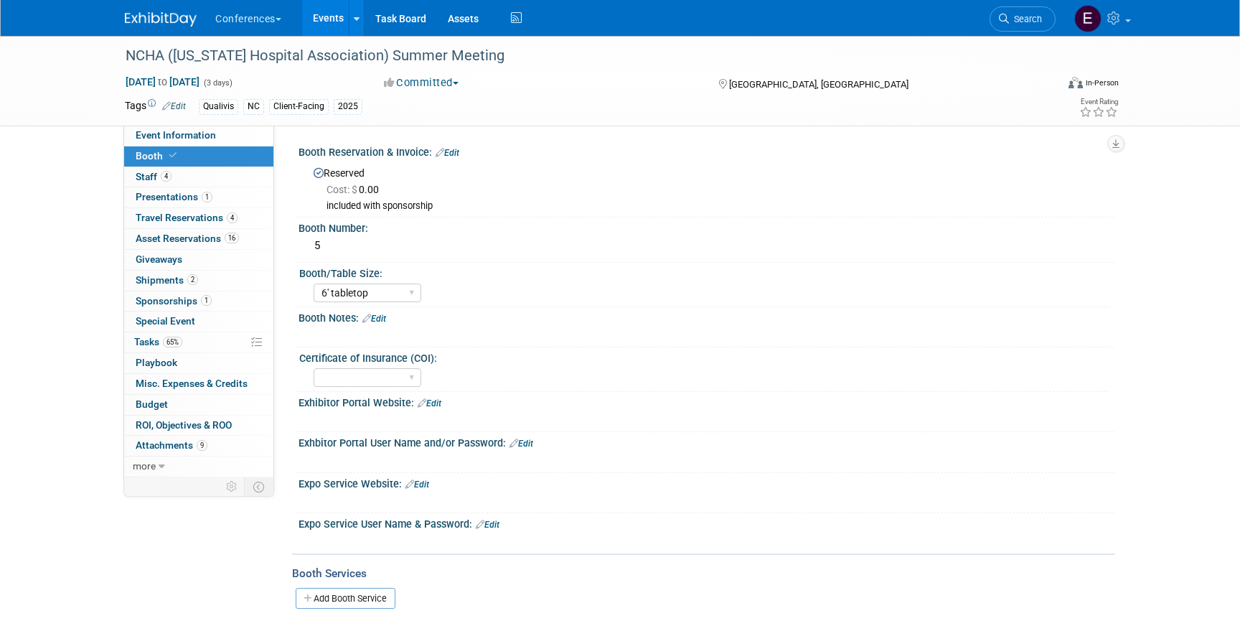
click at [222, 151] on link "Booth" at bounding box center [198, 156] width 149 height 20
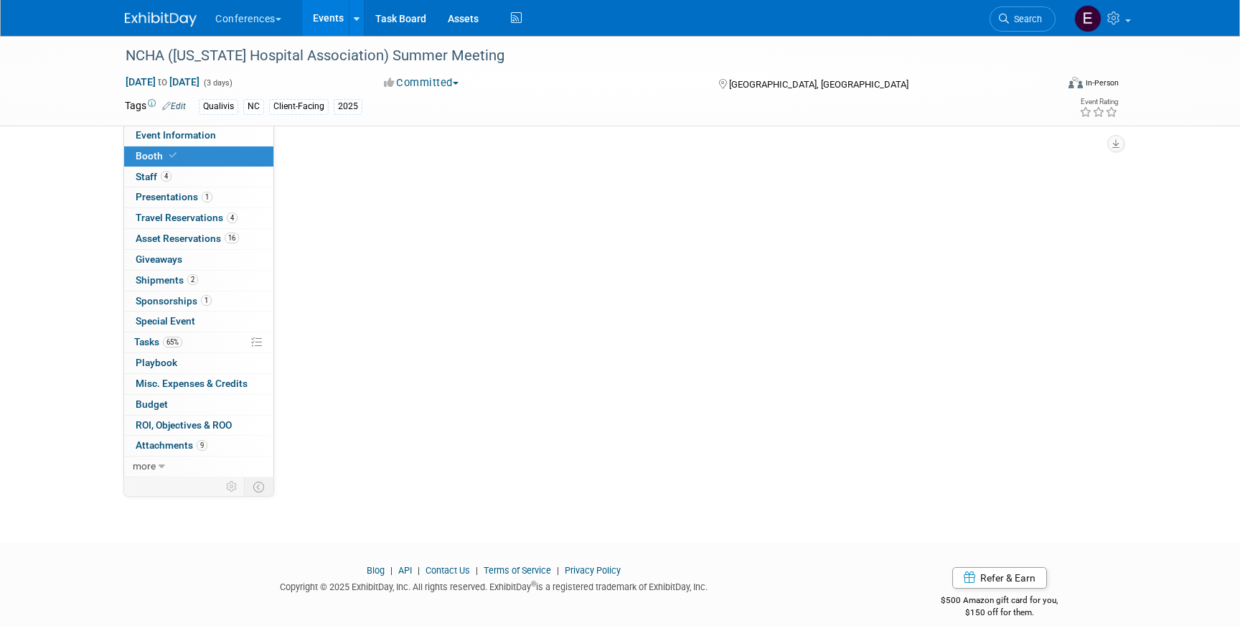
select select "6' tabletop"
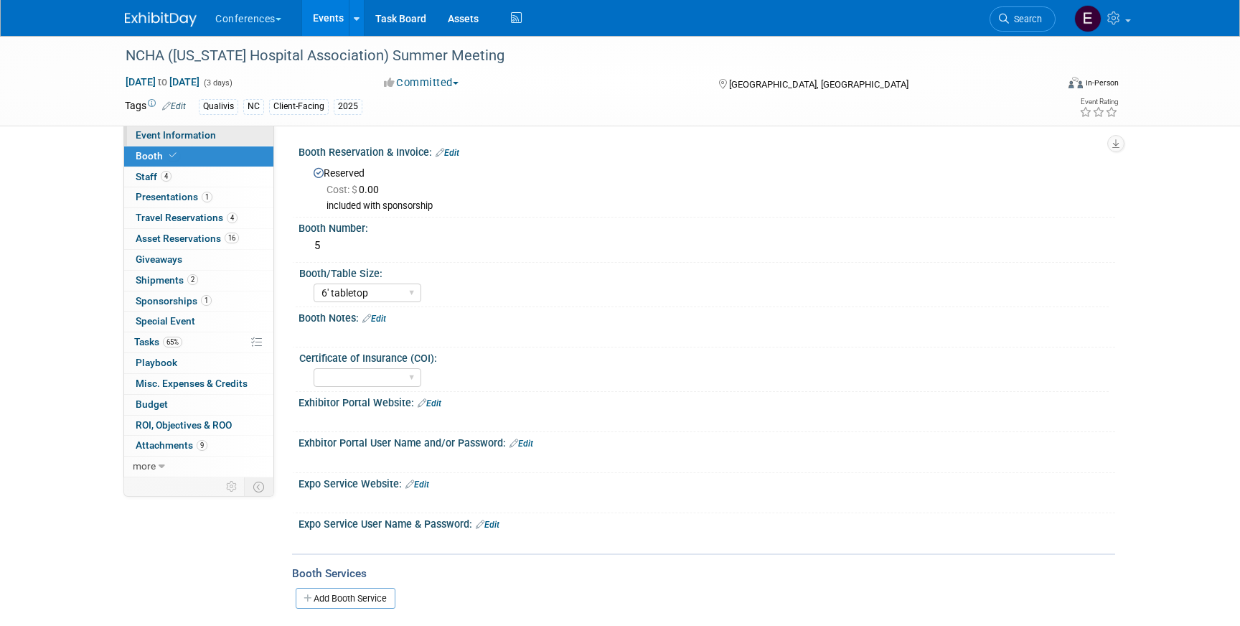
click at [226, 138] on link "Event Information" at bounding box center [198, 136] width 149 height 20
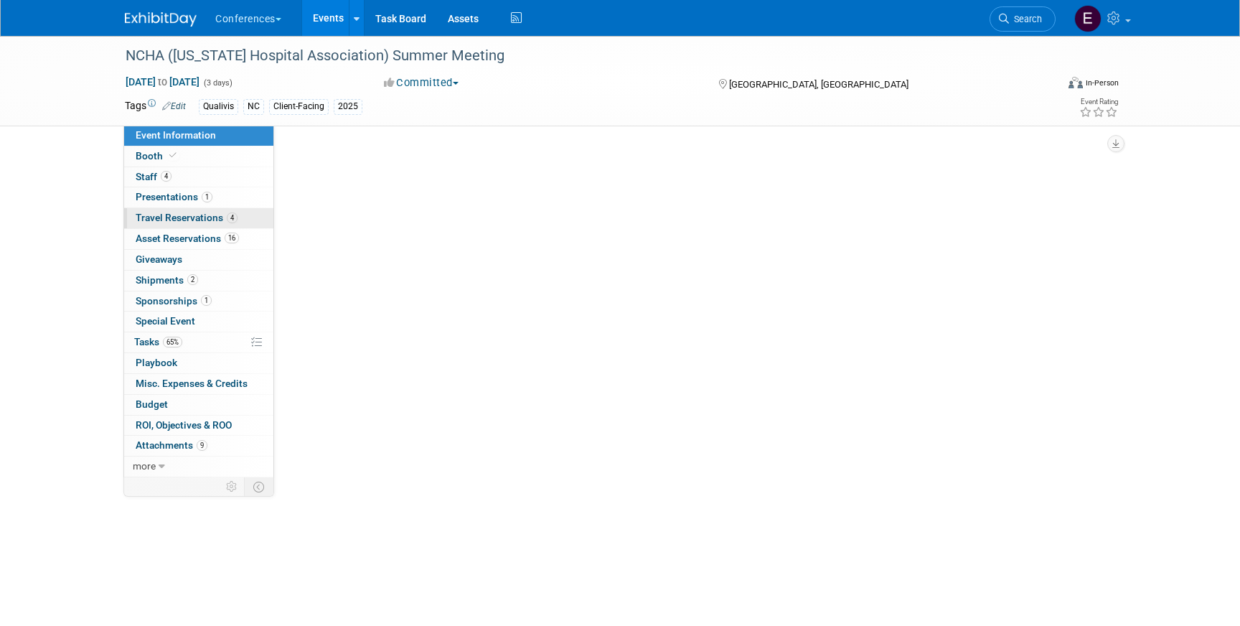
select select "Qualivis"
select select "Client-facing"
select select "Karina"
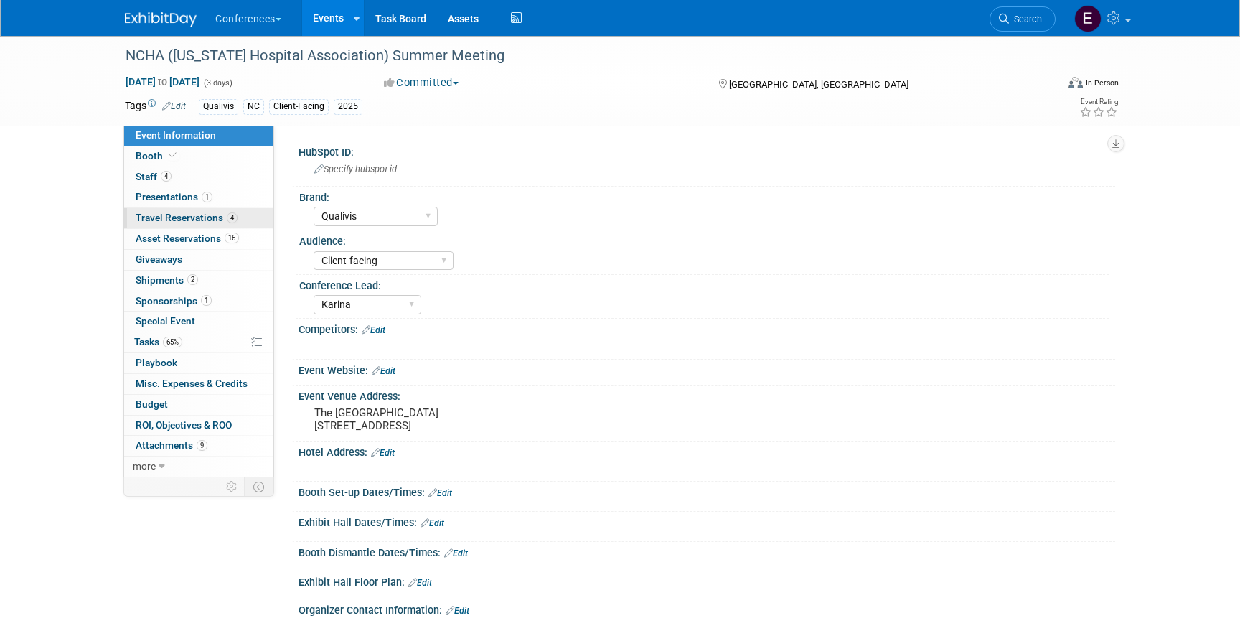
click at [228, 223] on span "4" at bounding box center [232, 217] width 11 height 11
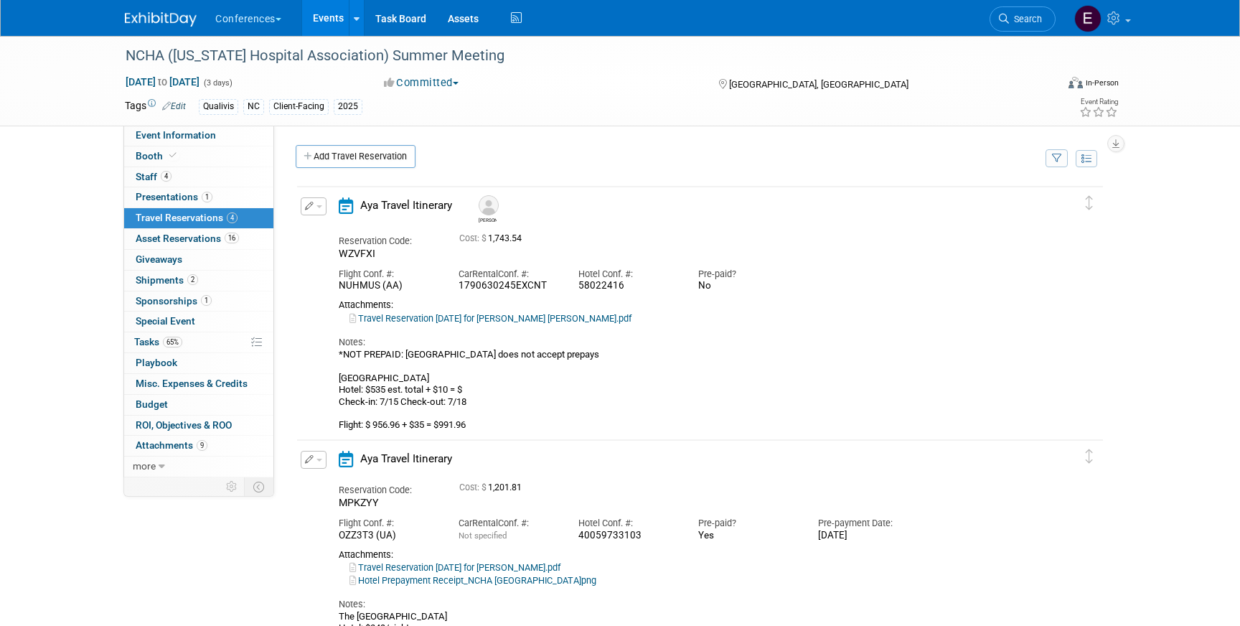
click at [463, 324] on link "Travel Reservation July 15 for BRANDON JAMES MILES.pdf" at bounding box center [491, 318] width 282 height 11
click at [317, 197] on td "Delete Reservation Brandon Reservation Code: WZVFXI Car" at bounding box center [689, 311] width 785 height 249
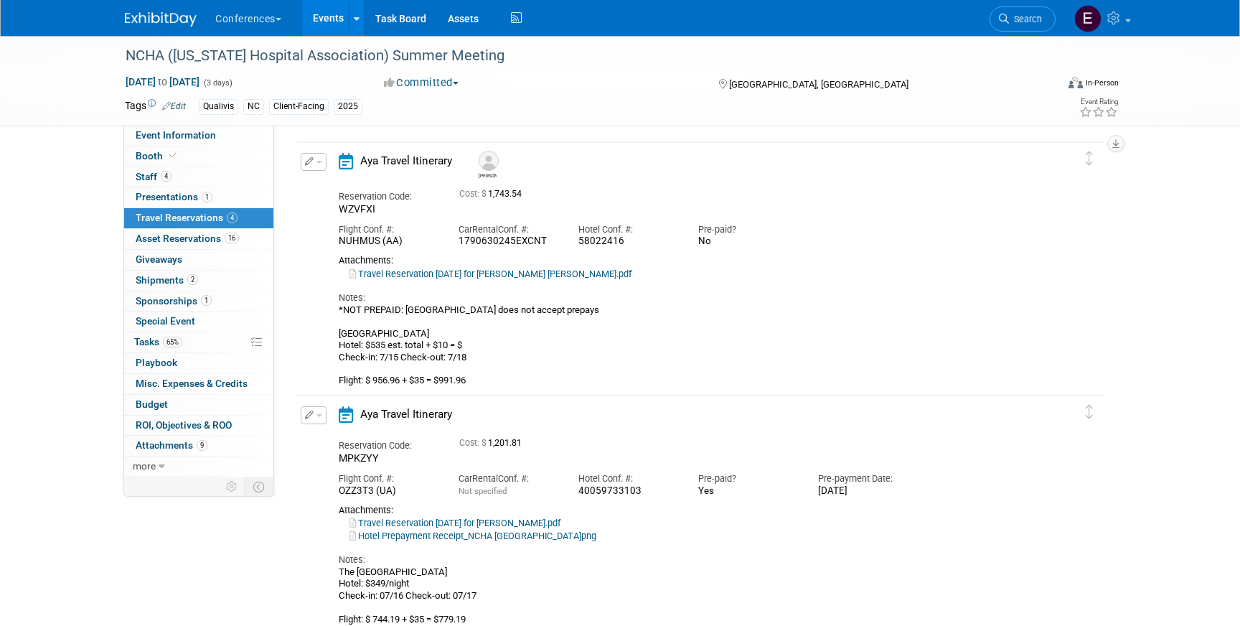
scroll to position [39, 0]
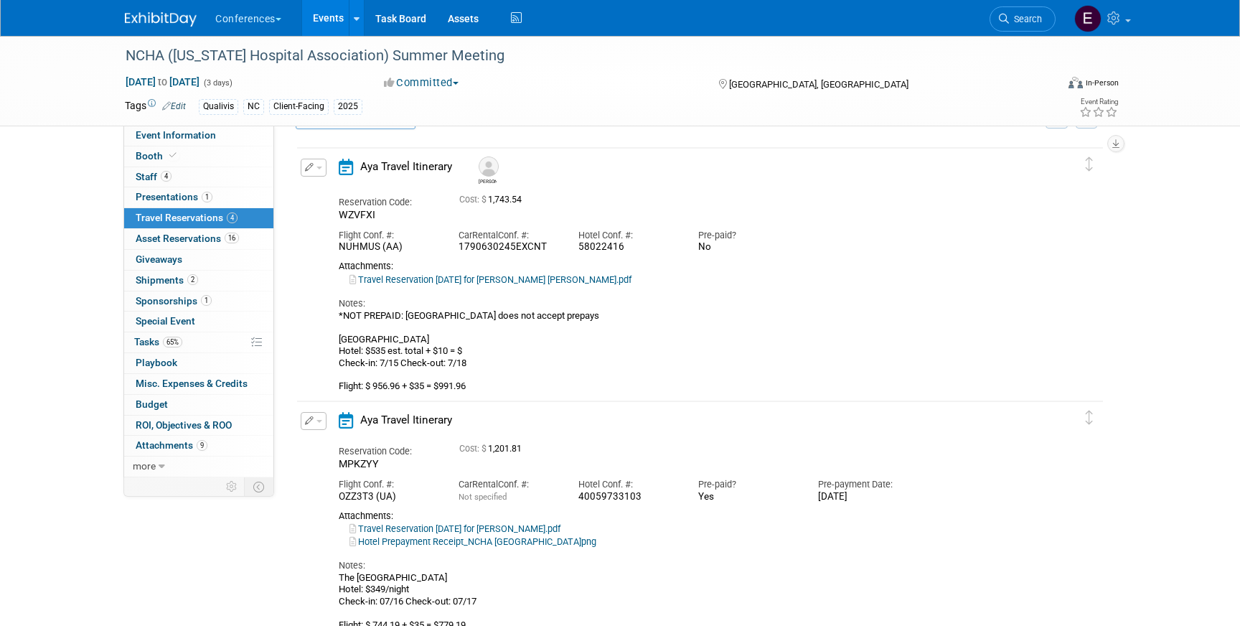
click at [318, 165] on button "button" at bounding box center [314, 168] width 26 height 18
click at [336, 186] on button "Edit Reservation" at bounding box center [361, 192] width 121 height 21
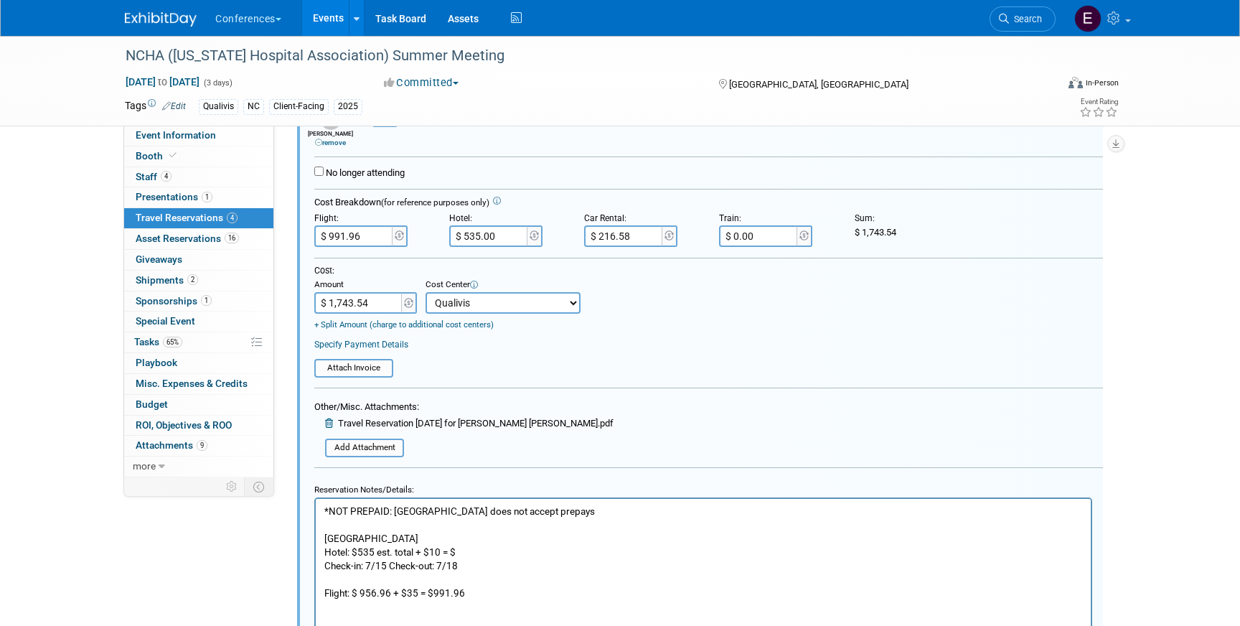
scroll to position [289, 0]
click at [474, 556] on p "*NOT PREPAID: Cambria Hotel does not accept prepays Cambria Hotel Downtown Ashe…" at bounding box center [703, 549] width 759 height 95
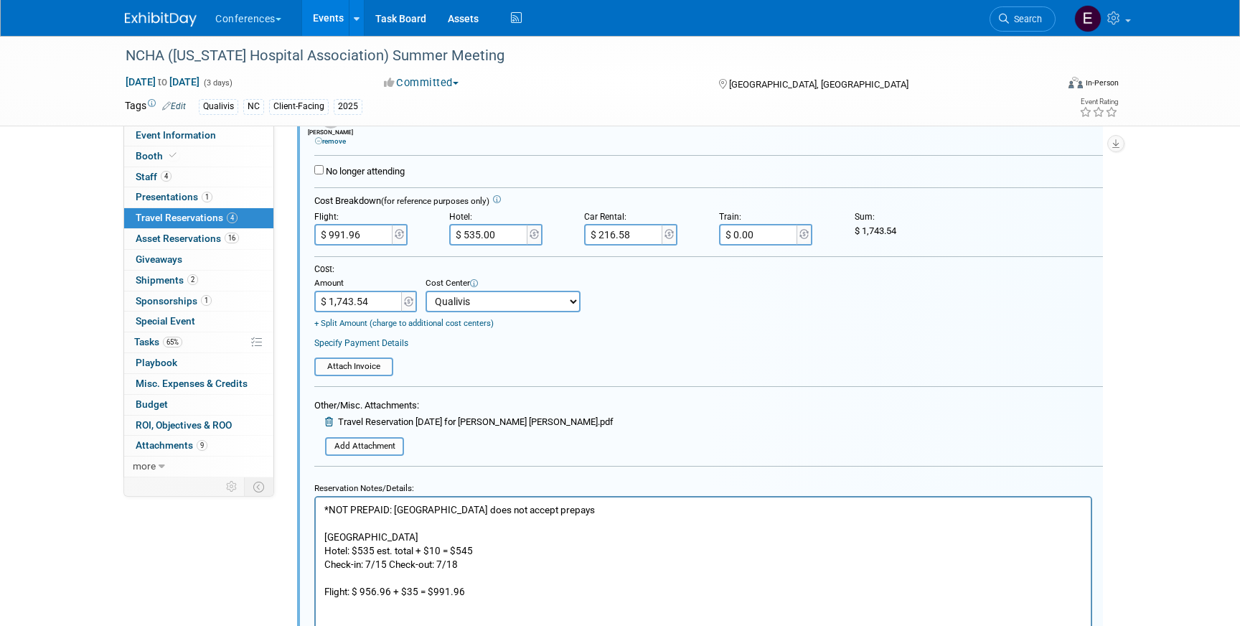
click at [499, 235] on input "$ 535.00" at bounding box center [489, 235] width 80 height 22
type input "$ 545.00"
click at [375, 305] on input "$ 1,743.54" at bounding box center [359, 302] width 90 height 22
click at [337, 305] on input "$ 1,743.54" at bounding box center [359, 302] width 90 height 22
click at [347, 301] on input "$ 1,743.54" at bounding box center [359, 302] width 90 height 22
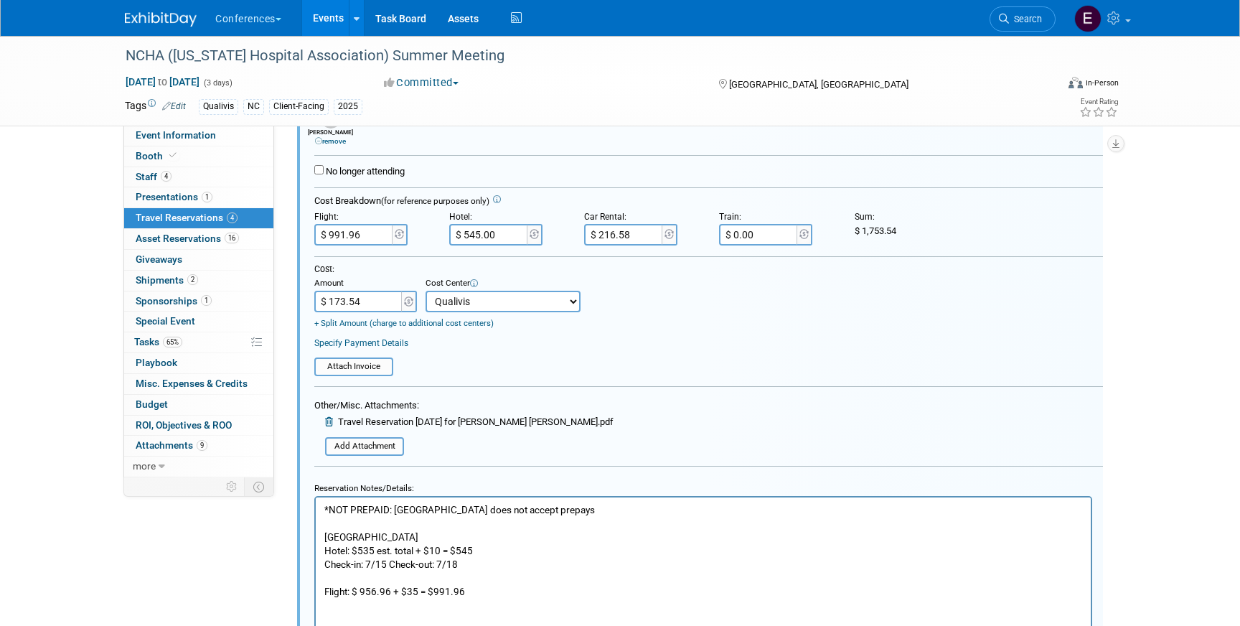
type input "$ 1,753.54"
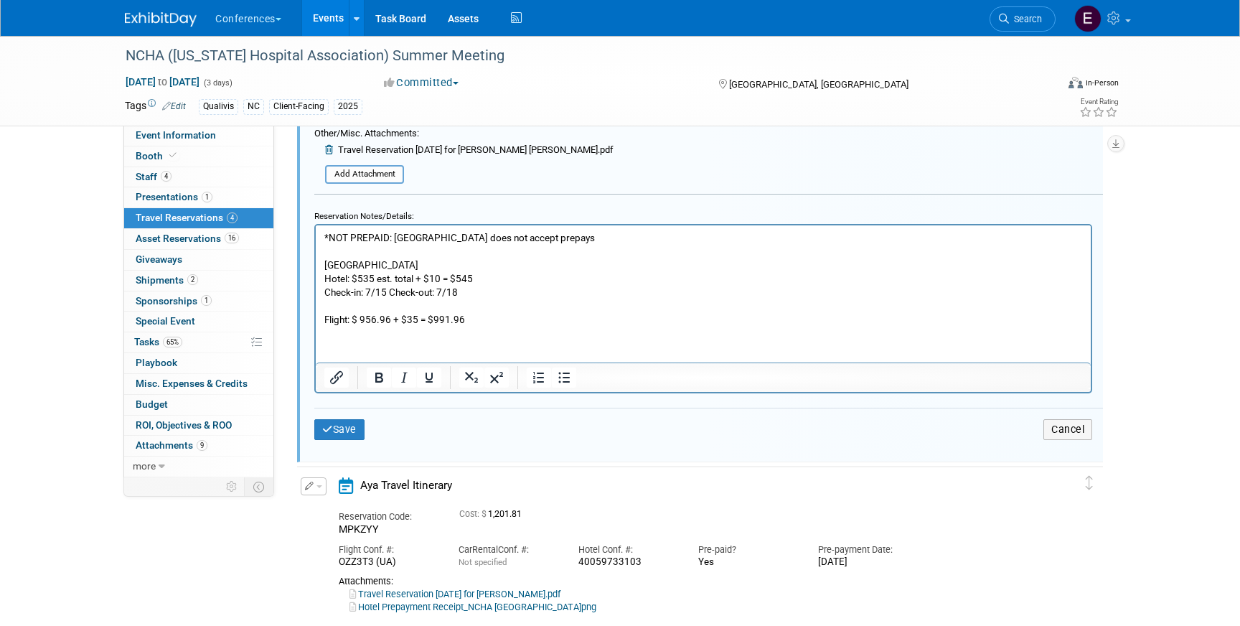
scroll to position [601, 0]
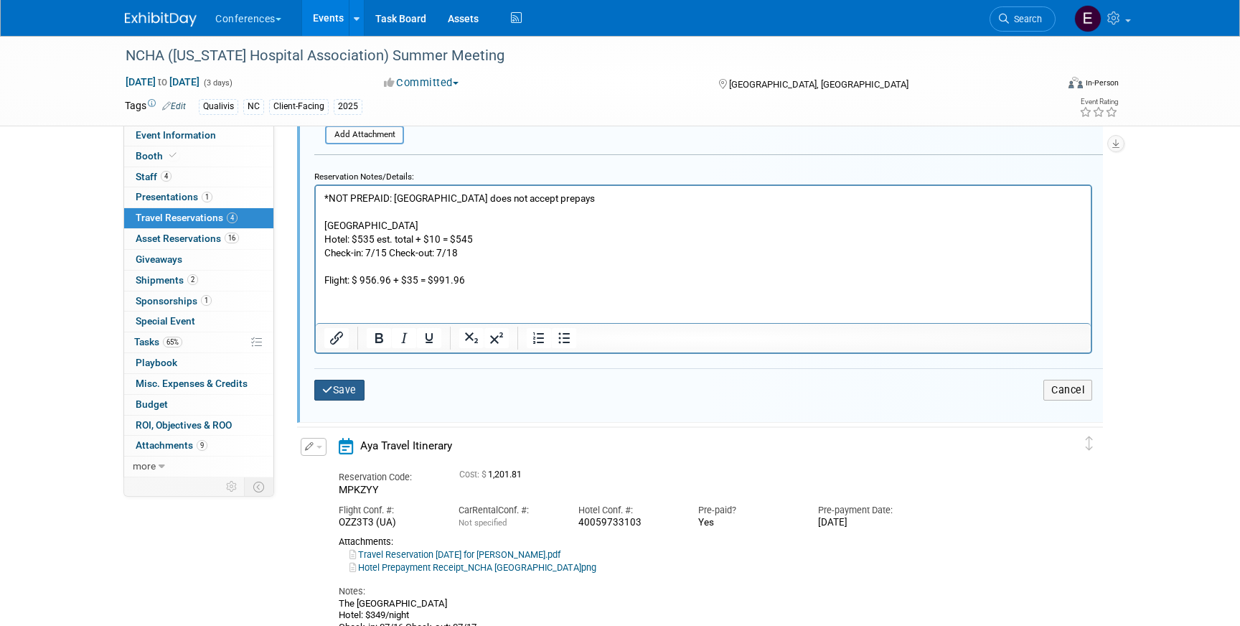
click at [354, 387] on button "Save" at bounding box center [339, 390] width 50 height 21
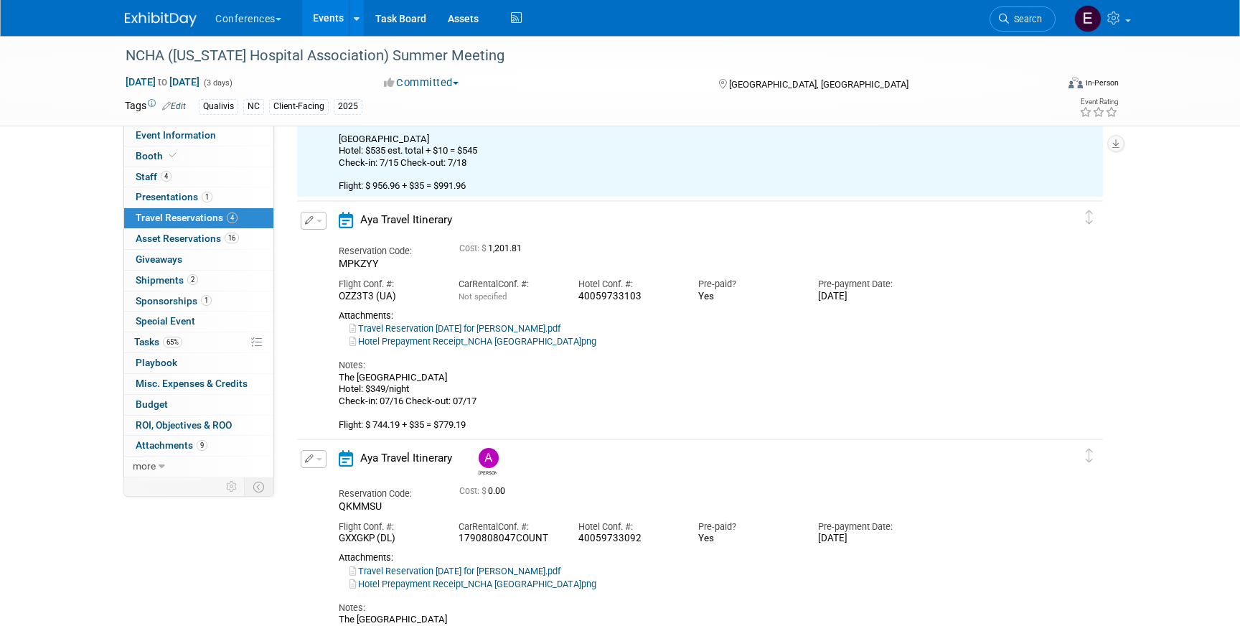
scroll to position [245, 0]
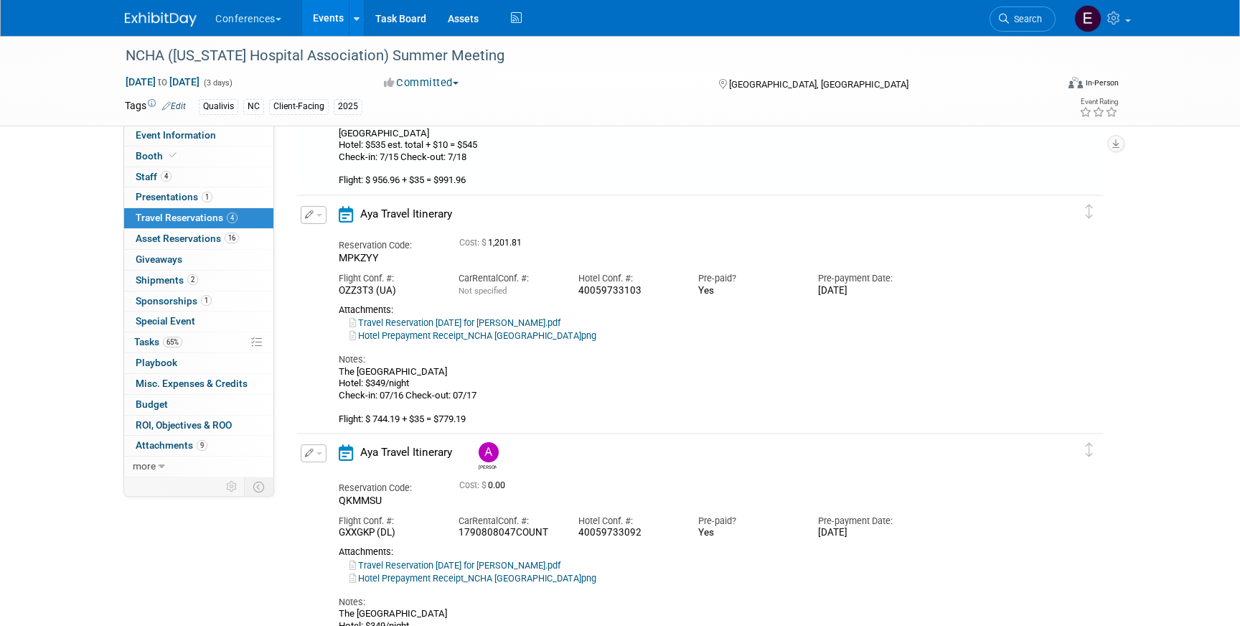
click at [315, 222] on button "button" at bounding box center [314, 215] width 26 height 18
click at [388, 373] on div "The Omni Grove Park Inn & Spa Hotel: $349/night Check-in: 07/16 Check-out: 07/1…" at bounding box center [688, 395] width 698 height 59
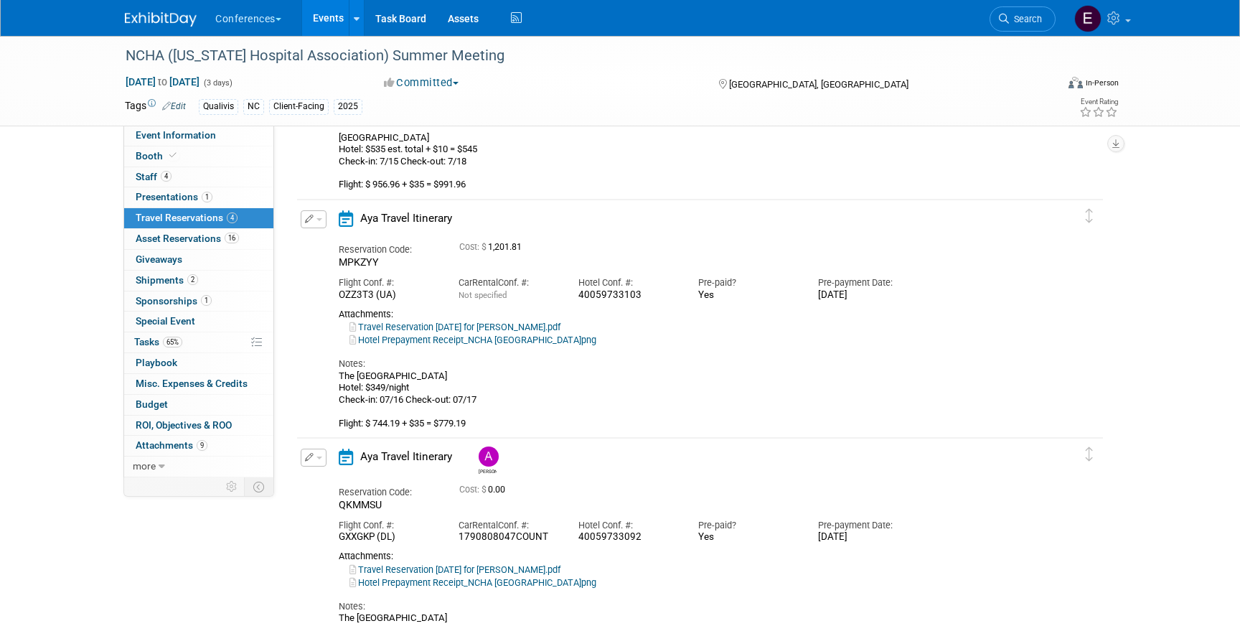
scroll to position [263, 0]
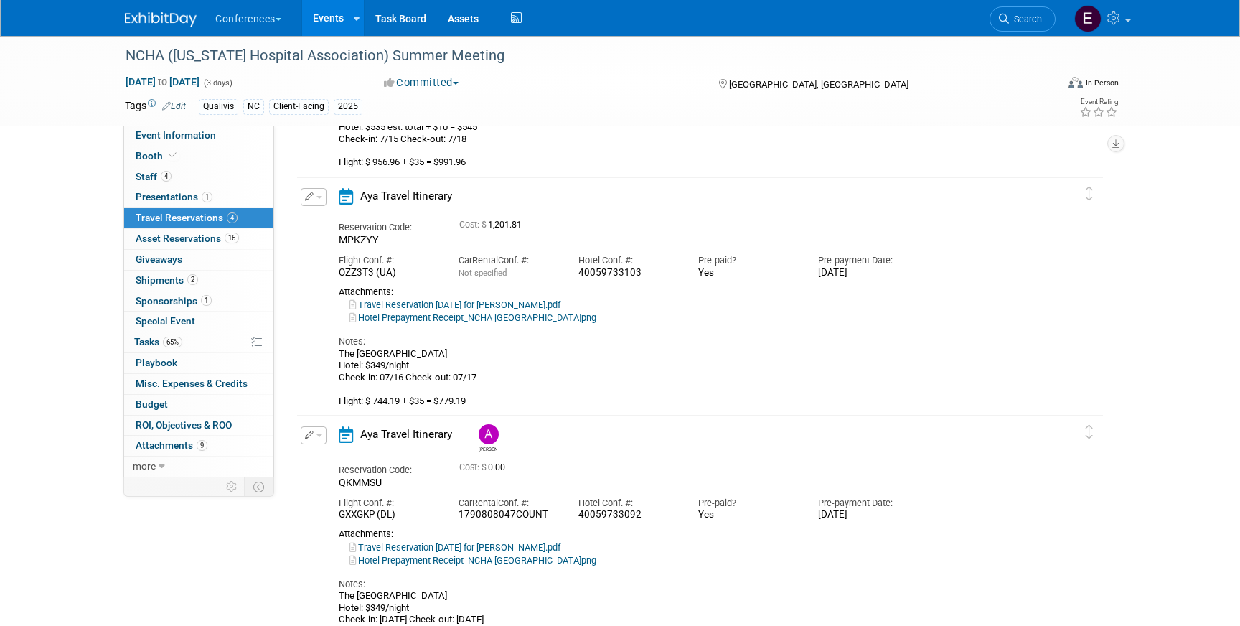
click at [310, 195] on icon "button" at bounding box center [309, 196] width 9 height 9
click at [331, 216] on button "Edit Reservation" at bounding box center [361, 222] width 121 height 21
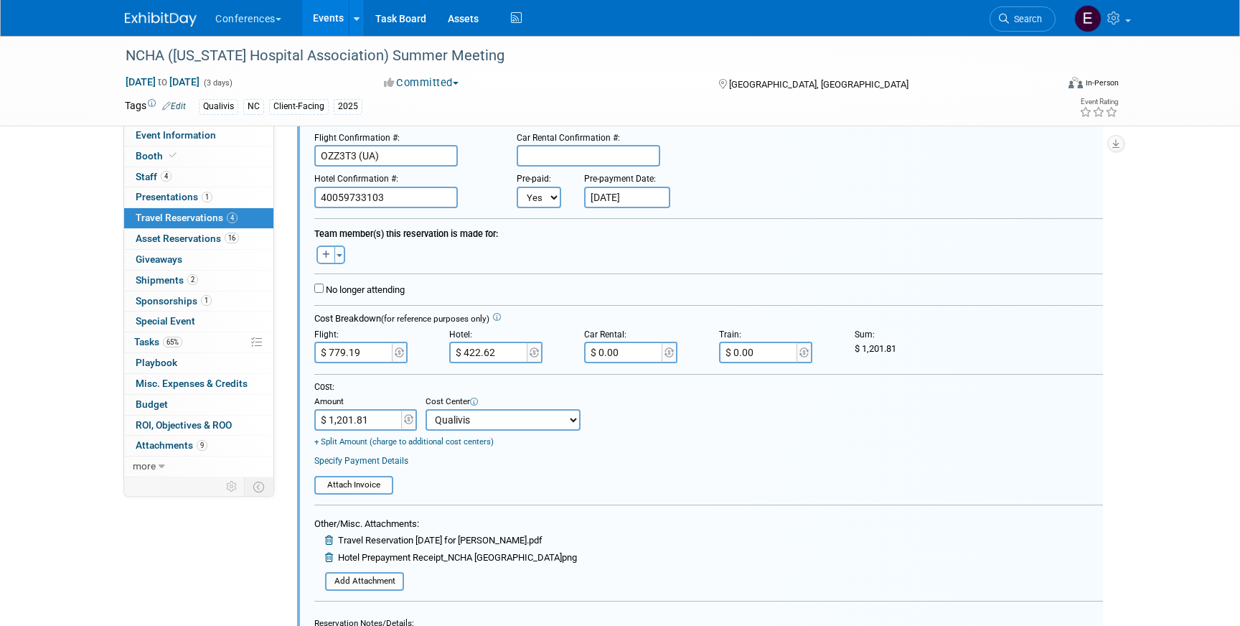
scroll to position [406, 0]
click at [512, 351] on input "$ 422.62" at bounding box center [489, 351] width 80 height 22
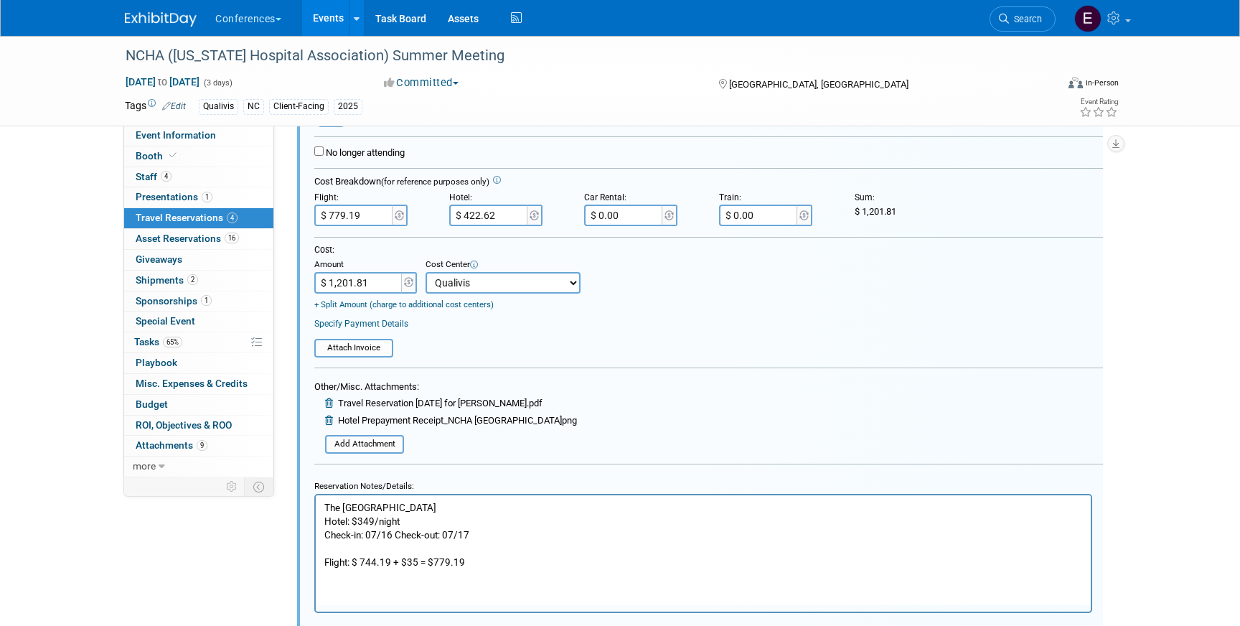
scroll to position [543, 0]
drag, startPoint x: 408, startPoint y: 518, endPoint x: 359, endPoint y: 519, distance: 49.5
click at [359, 519] on p "The Omni Grove Park Inn & Spa Hotel: $349/night Check-in: 07/16 Check-out: 07/1…" at bounding box center [703, 533] width 759 height 68
click at [418, 519] on p "The Omni Grove Park Inn & Spa Hotel: $422.62 Check-in: 07/16 Check-out: 07/17 F…" at bounding box center [703, 533] width 759 height 68
click at [367, 282] on input "$ 1,201.81" at bounding box center [359, 282] width 90 height 22
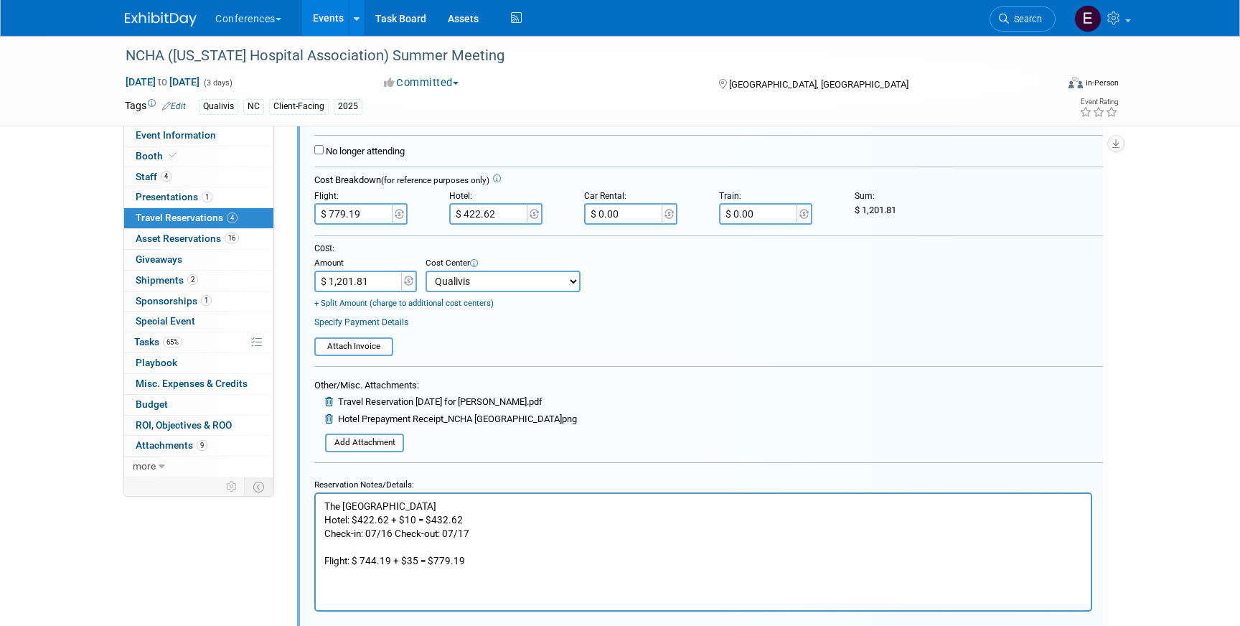
click at [367, 282] on input "$ 1,201.81" at bounding box center [359, 282] width 90 height 22
click at [476, 215] on input "$ 422.62" at bounding box center [489, 214] width 80 height 22
type input "$ 432.62"
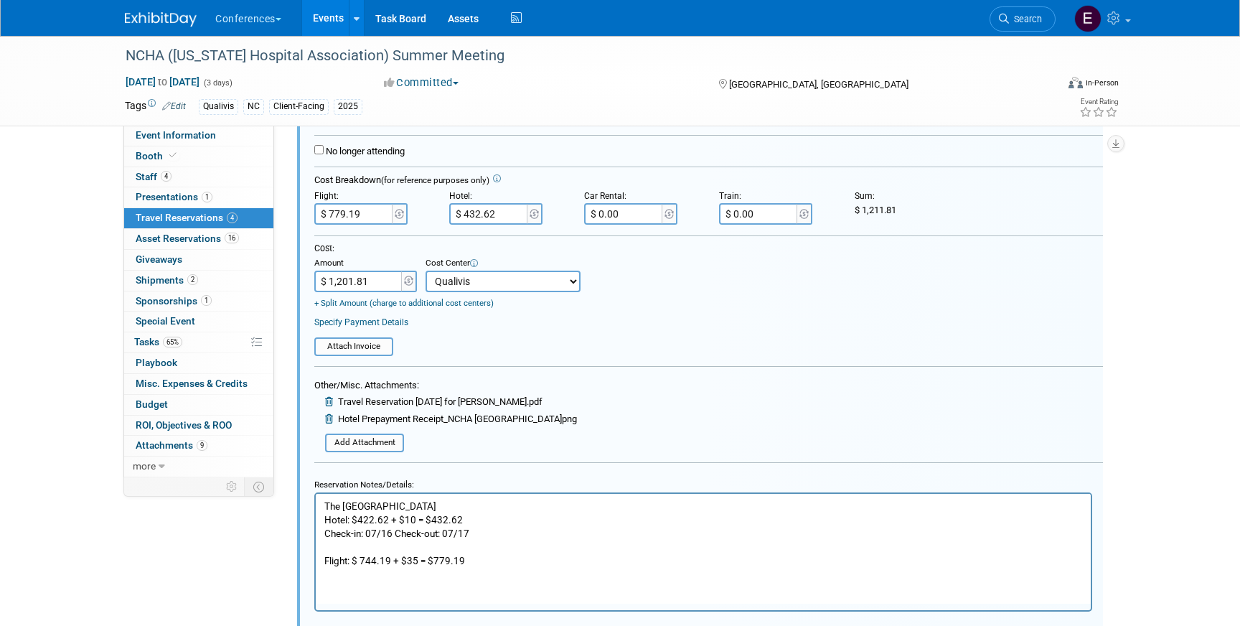
click at [352, 281] on input "$ 1,201.81" at bounding box center [359, 282] width 90 height 22
click at [349, 281] on input "$ 1,201.81" at bounding box center [359, 282] width 90 height 22
type input "$ 1,211.81"
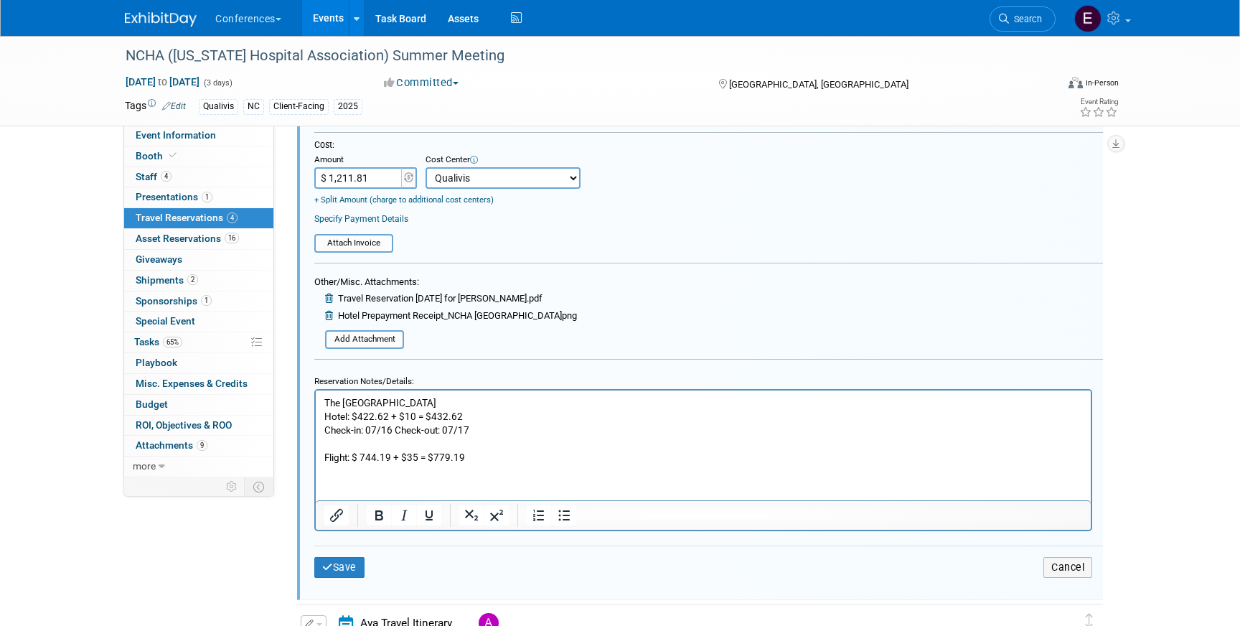
scroll to position [647, 0]
click at [332, 562] on icon "submit" at bounding box center [327, 566] width 11 height 10
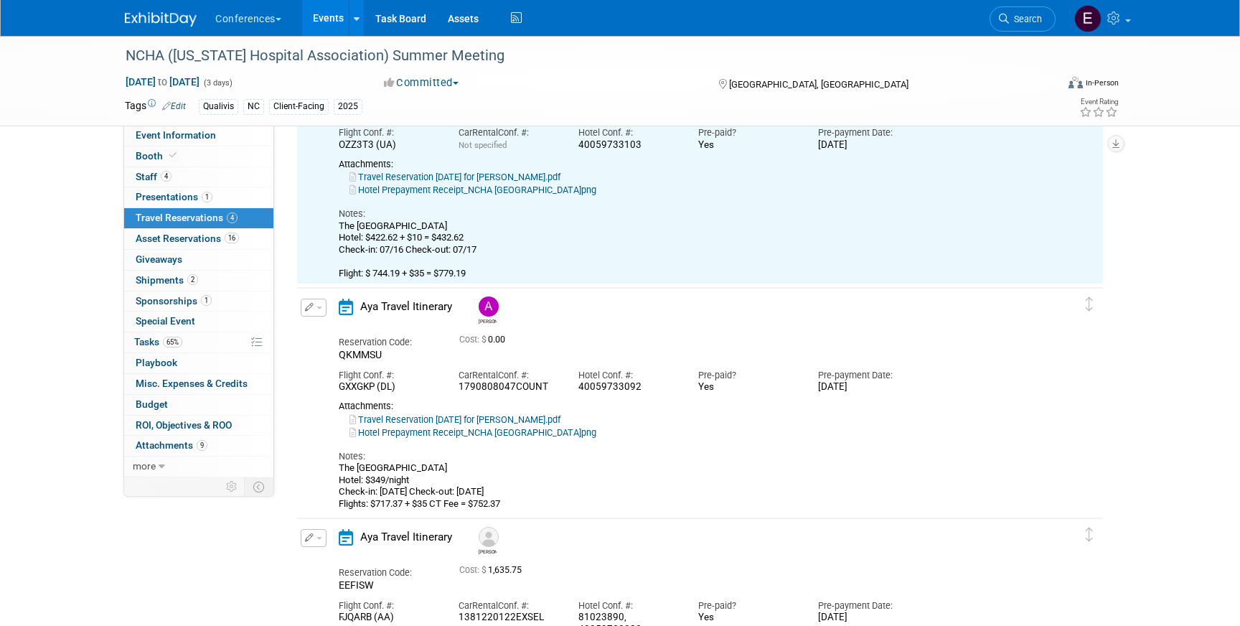
scroll to position [391, 0]
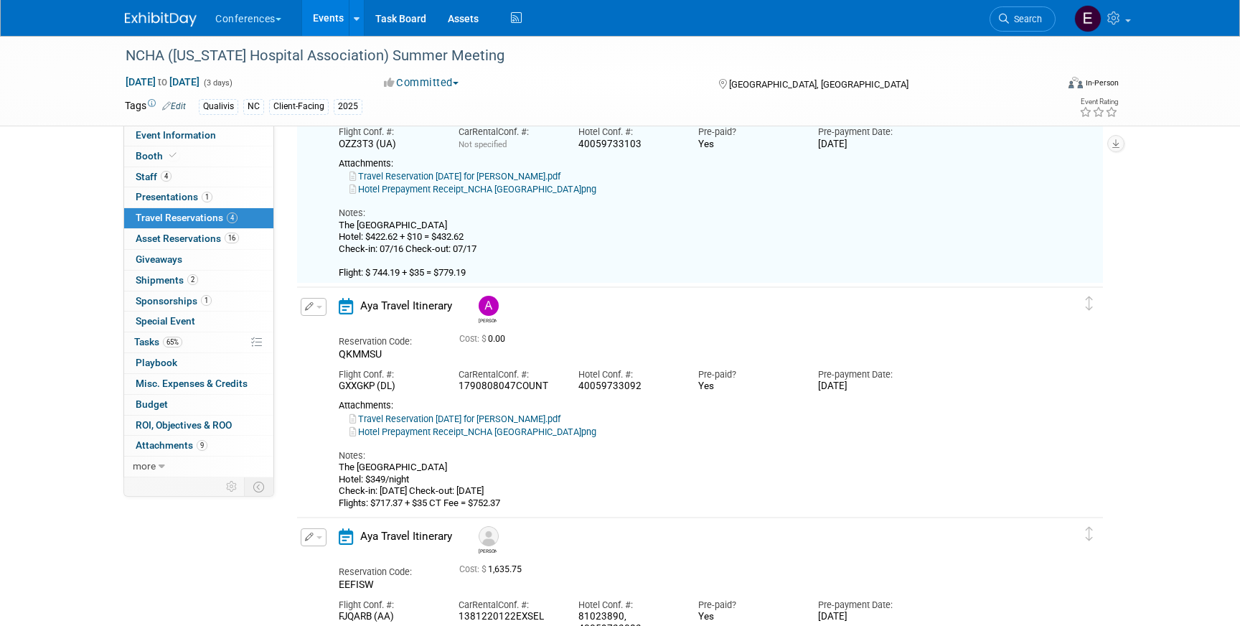
click at [316, 302] on button "button" at bounding box center [314, 307] width 26 height 18
click at [329, 321] on li "Edit Reservation" at bounding box center [361, 332] width 121 height 24
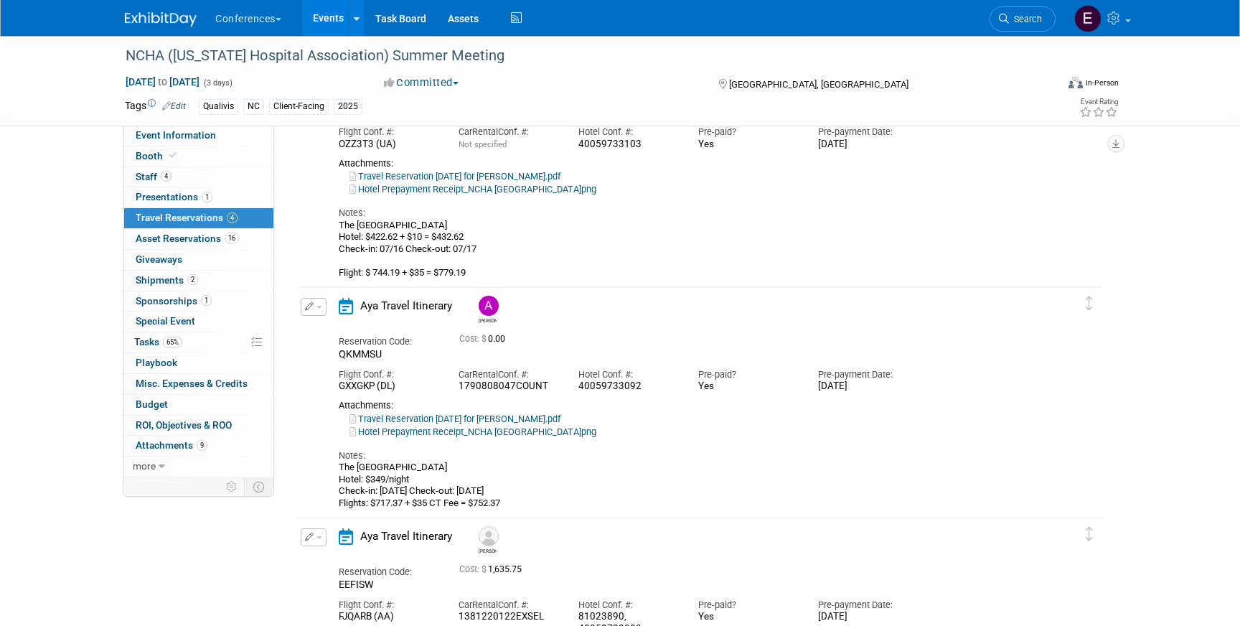
click at [319, 312] on button "button" at bounding box center [314, 307] width 26 height 18
click at [333, 328] on button "Edit Reservation" at bounding box center [361, 332] width 121 height 21
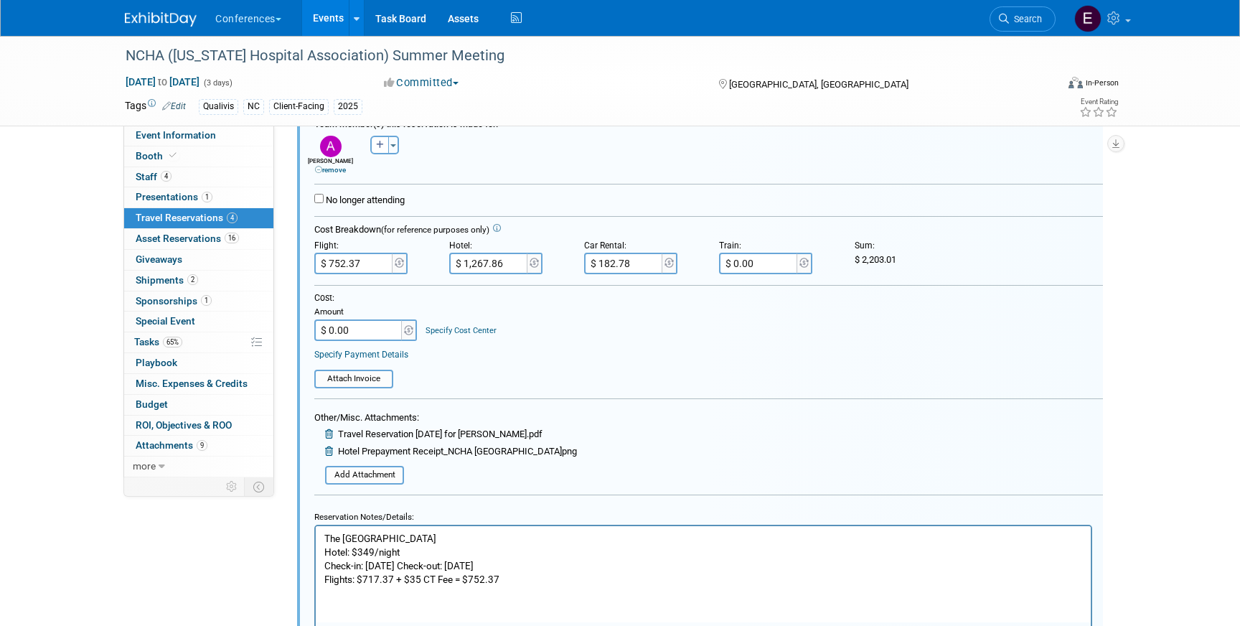
scroll to position [780, 0]
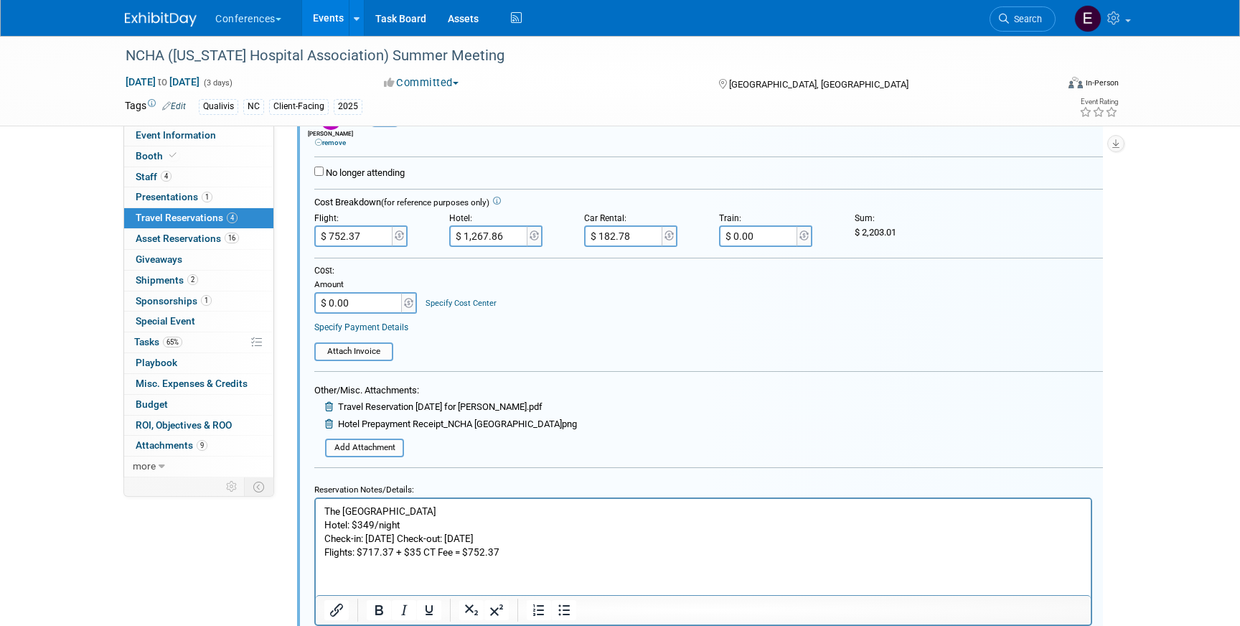
click at [482, 244] on input "$ 1,267.86" at bounding box center [489, 236] width 80 height 22
click at [482, 236] on input "$ 1,267.86" at bounding box center [489, 236] width 80 height 22
type input "$ 1,277.86"
click at [515, 283] on div "Cost: Amount $ 0.00 Specify Cost Center Cost Center -- Not Specified -- Aya Edu…" at bounding box center [708, 289] width 789 height 49
click at [364, 310] on input "$ 0.00" at bounding box center [359, 303] width 90 height 22
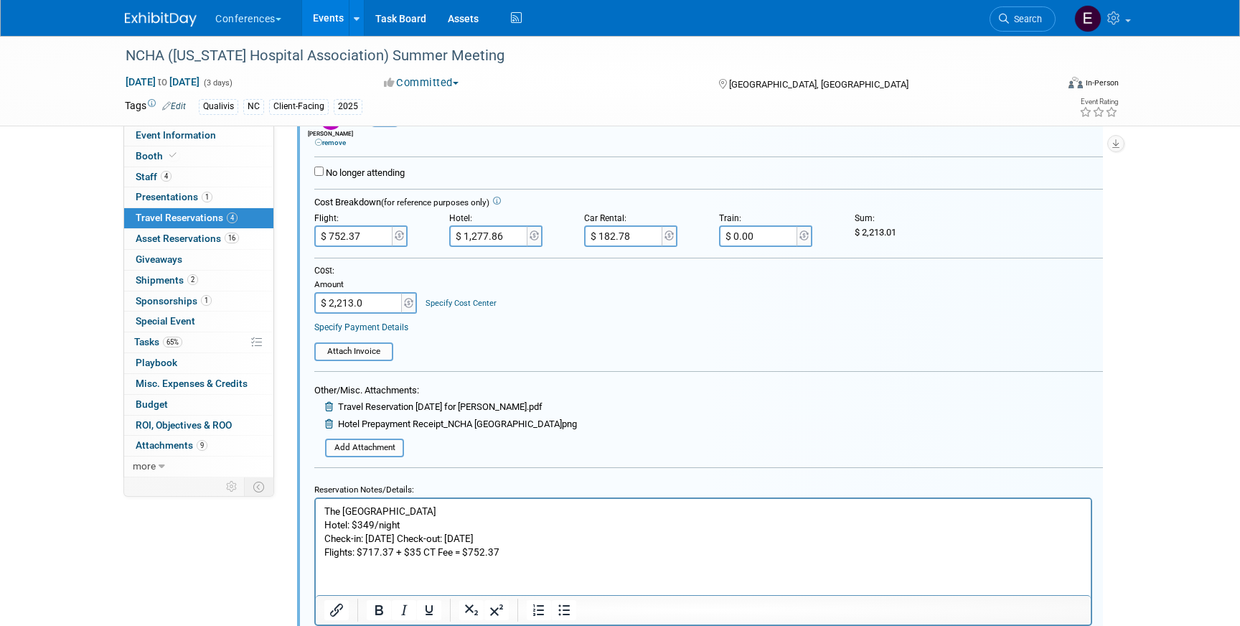
type input "$ 2,213.01"
click at [463, 301] on link "Specify Cost Center" at bounding box center [461, 303] width 71 height 9
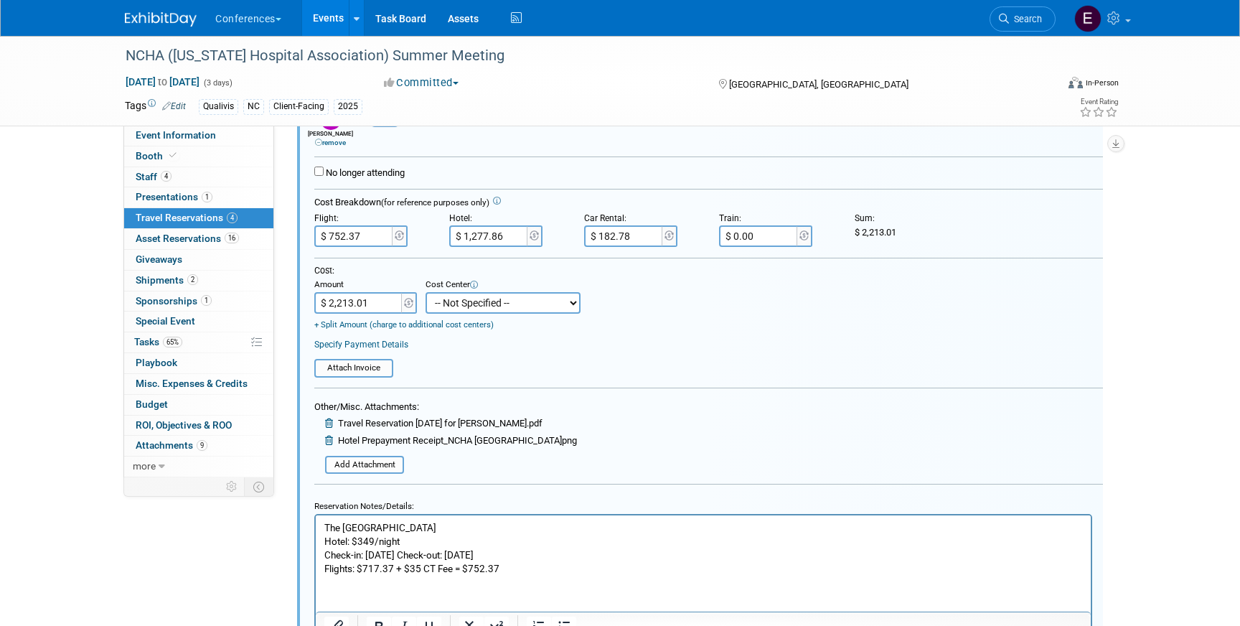
click at [478, 317] on td "+ Split Amount (charge to additional cost centers)" at bounding box center [447, 322] width 266 height 17
click at [486, 307] on select "-- Not Specified -- Aya Education Aya Healthcare Aya Locums Bespoke Corporate D…" at bounding box center [503, 303] width 155 height 22
select select "18965874"
click at [426, 293] on select "-- Not Specified -- Aya Education Aya Healthcare Aya Locums Bespoke Corporate D…" at bounding box center [503, 303] width 155 height 22
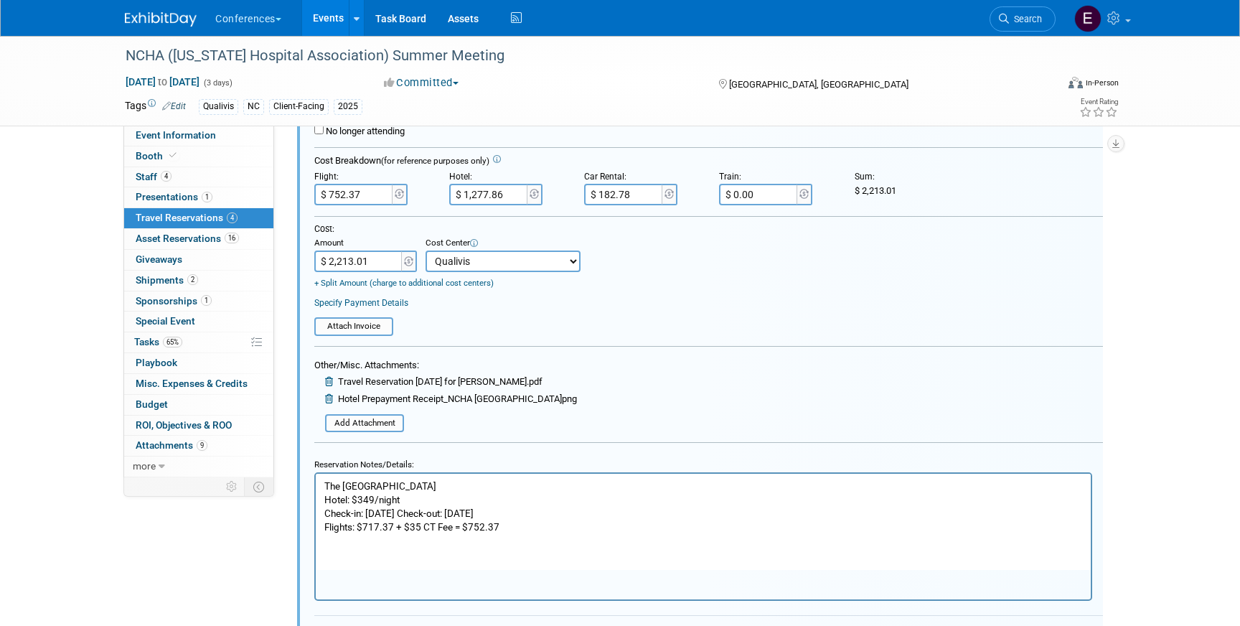
scroll to position [822, 0]
drag, startPoint x: 410, startPoint y: 499, endPoint x: 360, endPoint y: 500, distance: 50.3
click at [360, 500] on p "The Omni Grove Park Inn & Spa Hotel: $349/night Check-in: 15-Jul-25 Check-out: …" at bounding box center [703, 506] width 759 height 55
click at [410, 502] on p "The Omni Grove Park Inn & Spa Hotel: $1267.86 Check-in: 15-Jul-25 Check-out: 18…" at bounding box center [703, 506] width 759 height 55
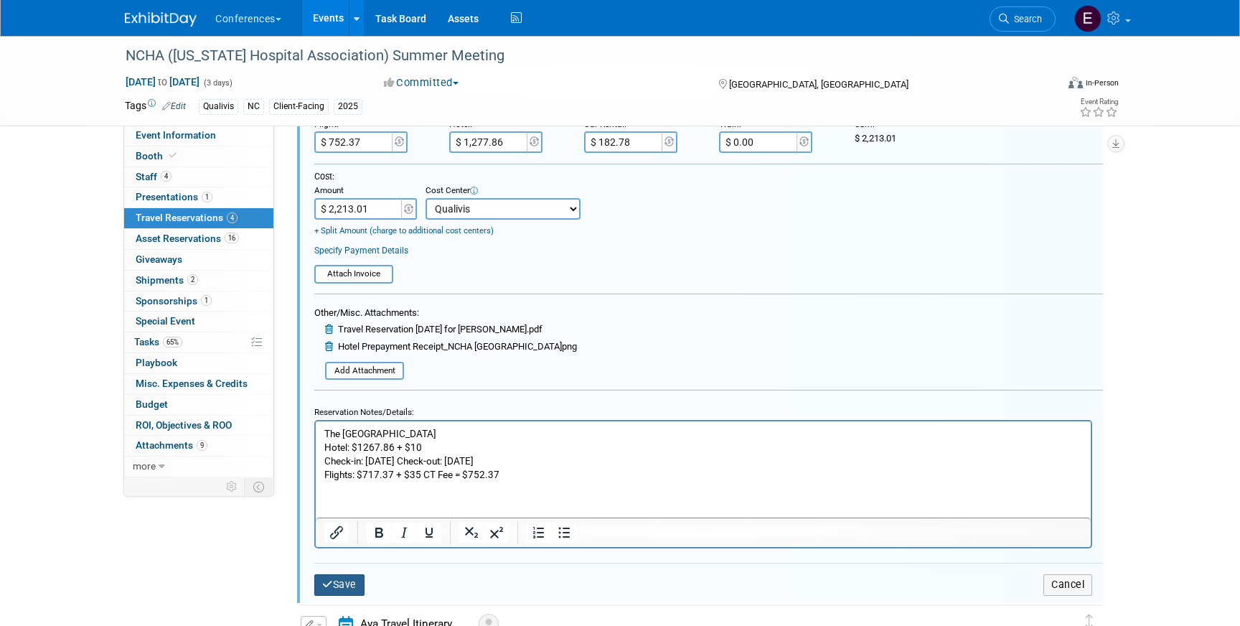
click at [362, 581] on button "Save" at bounding box center [339, 584] width 50 height 21
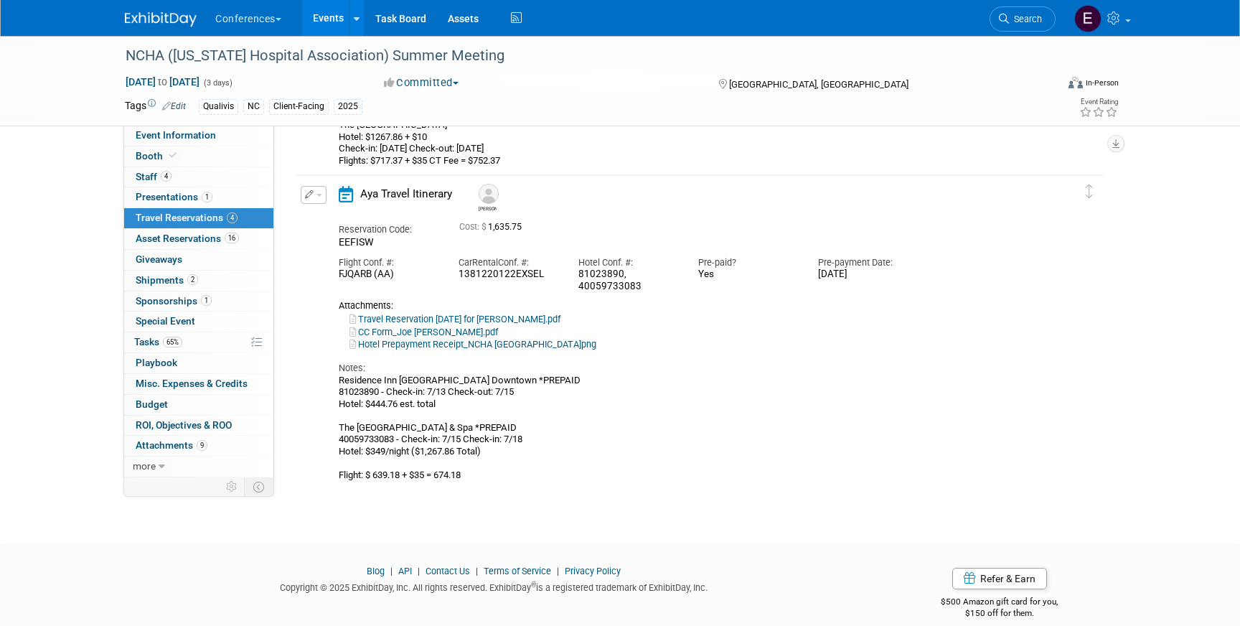
scroll to position [736, 0]
click at [310, 195] on icon "button" at bounding box center [309, 192] width 9 height 9
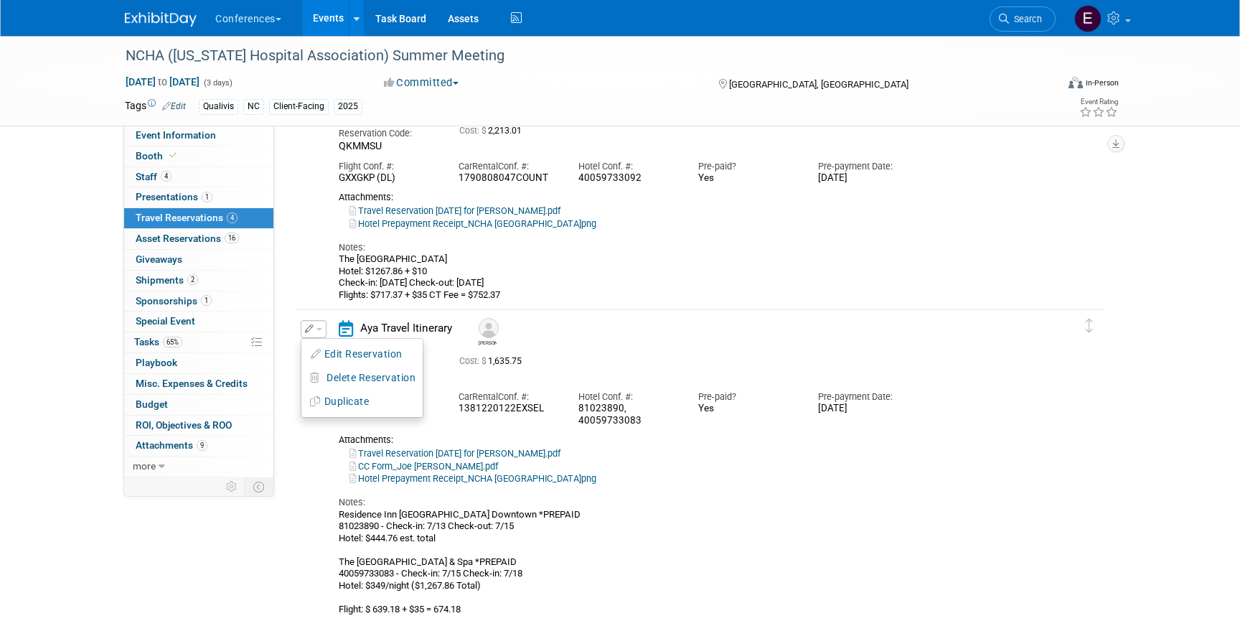
scroll to position [589, 0]
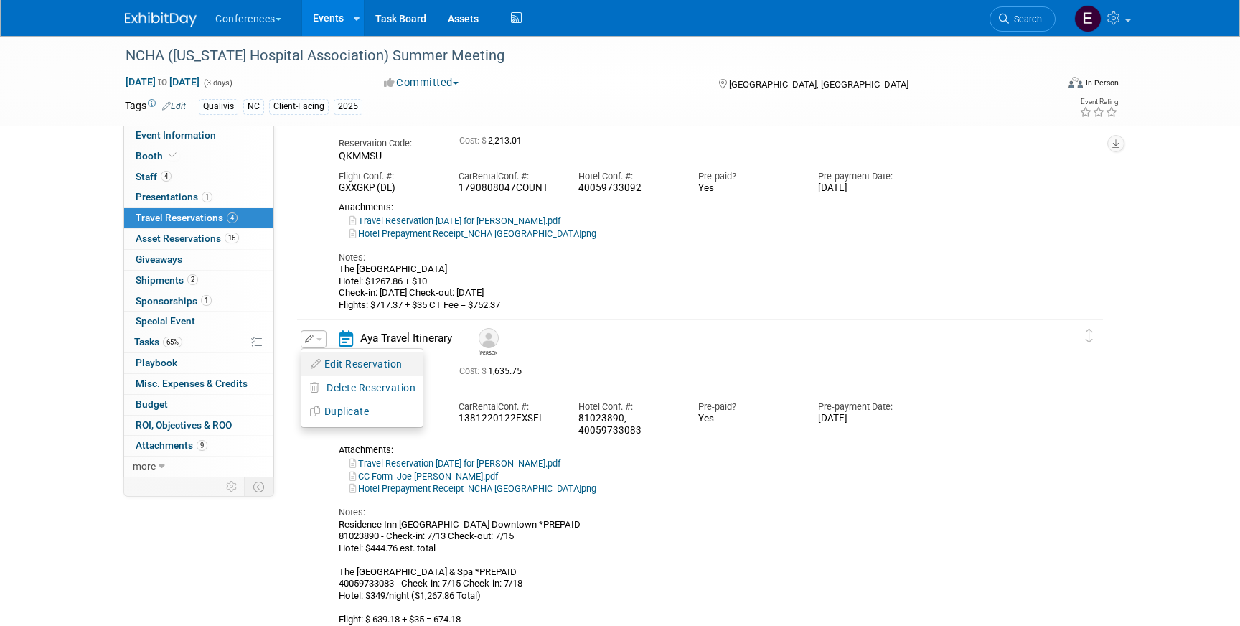
click at [356, 364] on button "Edit Reservation" at bounding box center [361, 364] width 121 height 21
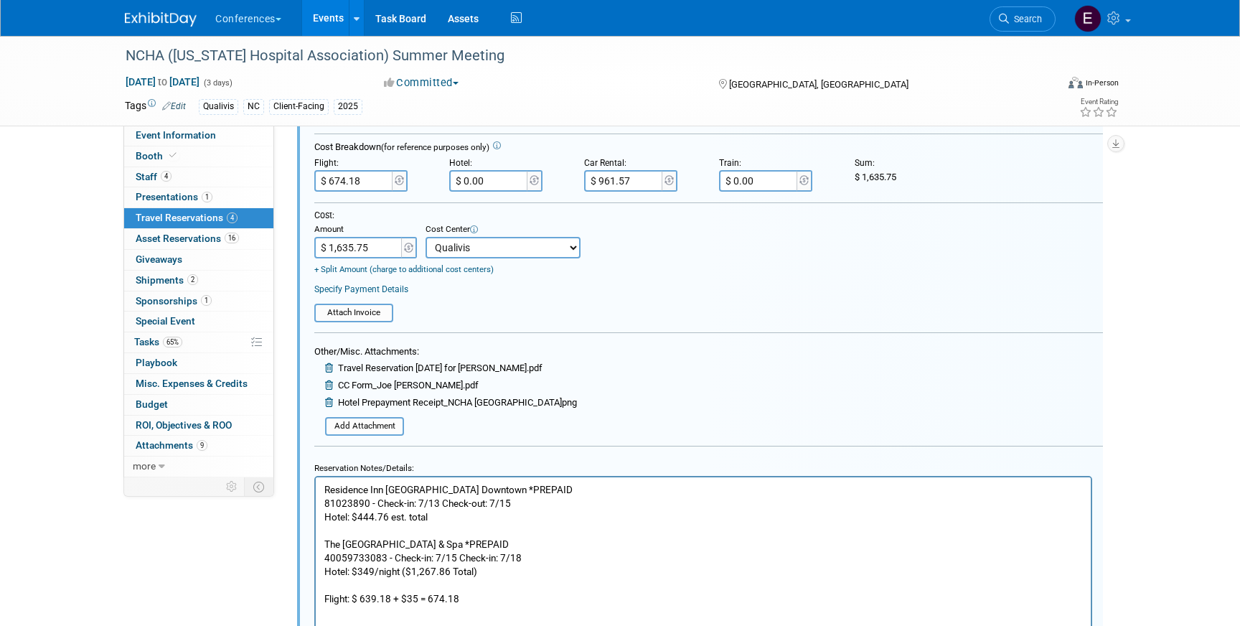
scroll to position [1243, 0]
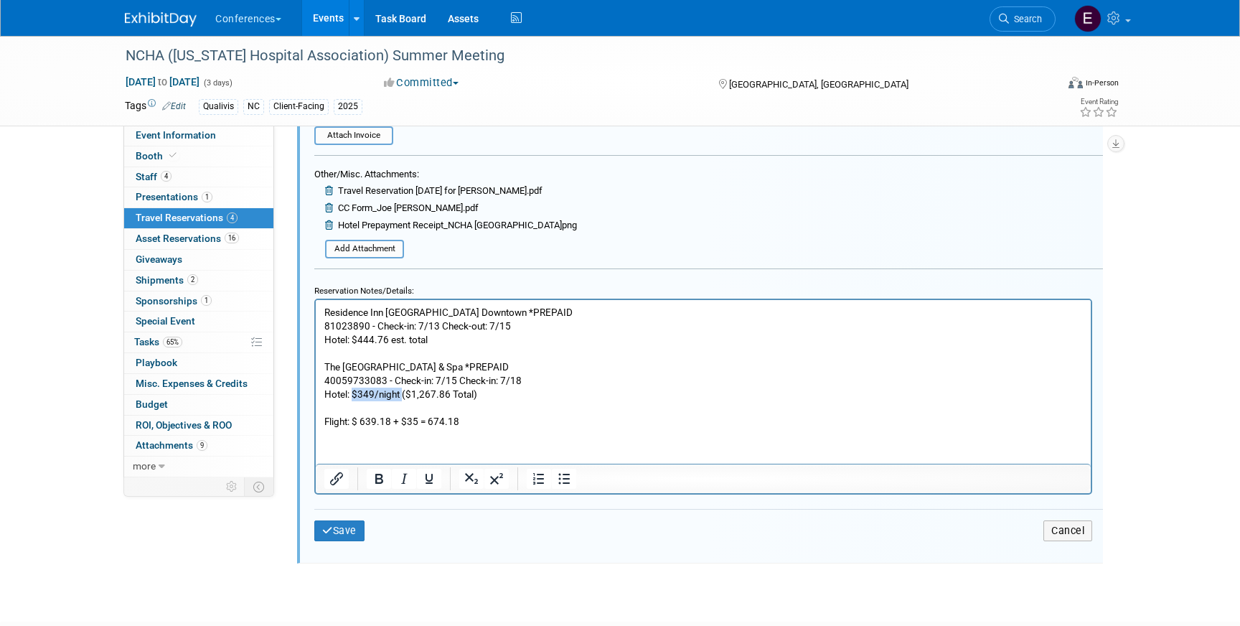
drag, startPoint x: 403, startPoint y: 395, endPoint x: 355, endPoint y: 391, distance: 48.2
click at [355, 391] on p "Residence Inn Louisville Downtown *PREPAID 81023890 - Check-in: 7/13 Check-out:…" at bounding box center [703, 366] width 759 height 122
click at [356, 390] on p "Residence Inn Louisville Downtown *PREPAID 81023890 - Check-in: 7/13 Check-out:…" at bounding box center [703, 366] width 759 height 122
click at [455, 400] on p "Residence Inn Louisville Downtown *PREPAID 81023890 - Check-in: 7/13 Check-out:…" at bounding box center [703, 366] width 759 height 122
click at [436, 392] on p "Residence Inn Louisville Downtown *PREPAID 81023890 - Check-in: 7/13 Check-out:…" at bounding box center [703, 366] width 759 height 122
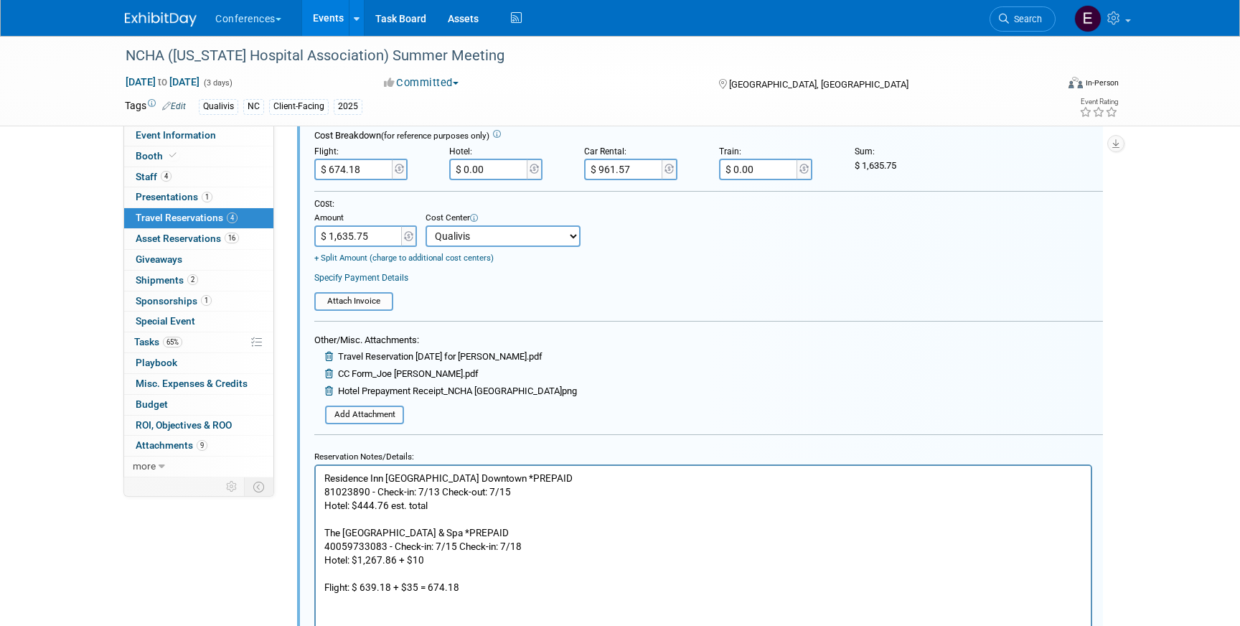
scroll to position [1103, 0]
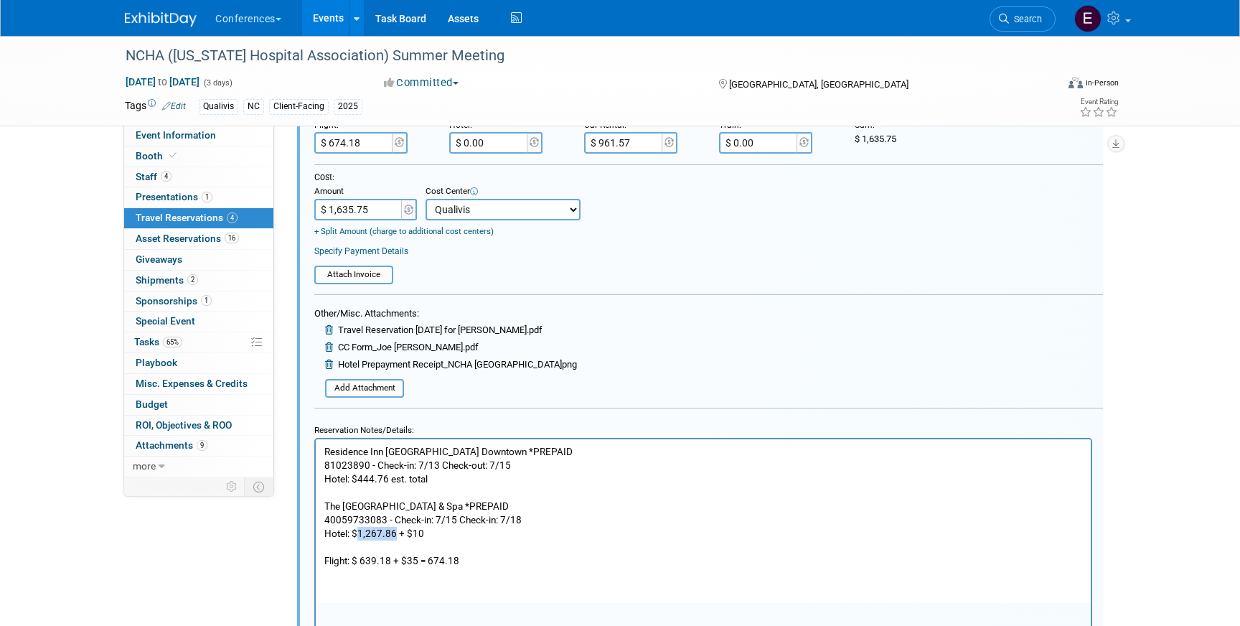
drag, startPoint x: 393, startPoint y: 532, endPoint x: 357, endPoint y: 534, distance: 35.2
click at [357, 534] on p "Residence Inn Louisville Downtown *PREPAID 81023890 - Check-in: 7/13 Check-out:…" at bounding box center [703, 505] width 759 height 122
click at [399, 530] on p "Residence Inn Louisville Downtown *PREPAID 81023890 - Check-in: 7/13 Check-out:…" at bounding box center [703, 505] width 759 height 122
click at [439, 530] on p "Residence Inn Louisville Downtown *PREPAID 81023890 - Check-in: 7/13 Check-out:…" at bounding box center [703, 505] width 759 height 122
drag, startPoint x: 386, startPoint y: 479, endPoint x: 357, endPoint y: 479, distance: 28.7
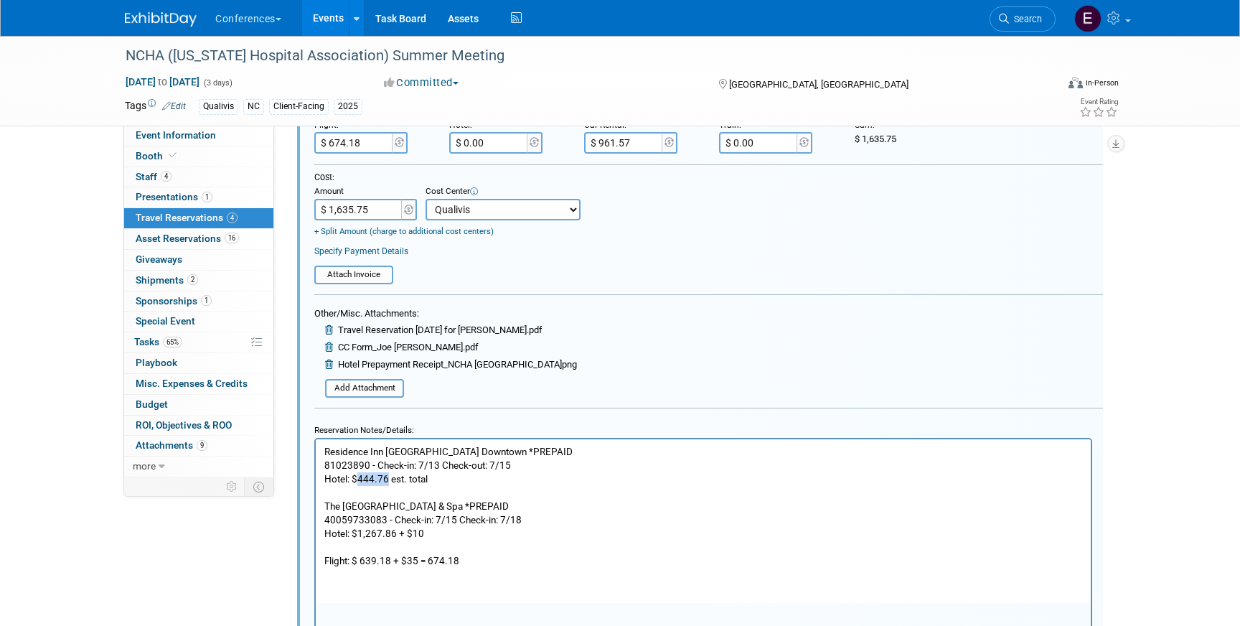
click at [357, 479] on p "Residence Inn Louisville Downtown *PREPAID 81023890 - Check-in: 7/13 Check-out:…" at bounding box center [703, 505] width 759 height 122
copy p "444.76"
click at [434, 477] on p "Residence Inn Louisville Downtown *PREPAID 81023890 - Check-in: 7/13 Check-out:…" at bounding box center [703, 505] width 759 height 122
click at [502, 147] on input "$ 0.00" at bounding box center [489, 143] width 80 height 22
type input "$ 1,732.62"
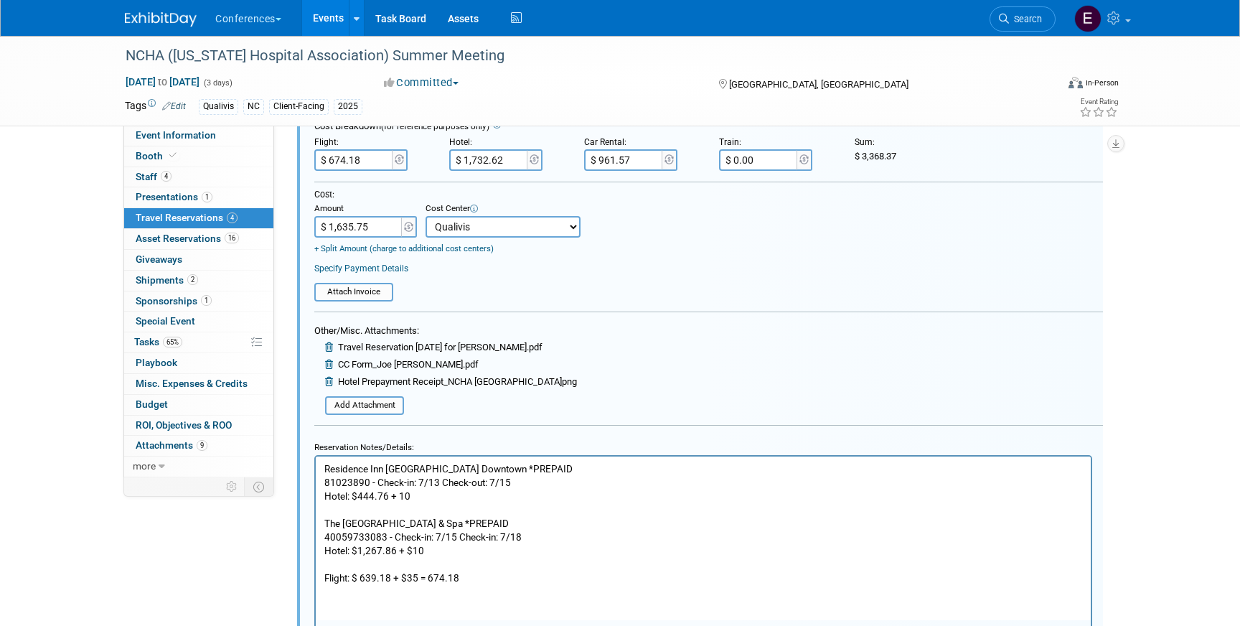
scroll to position [1080, 0]
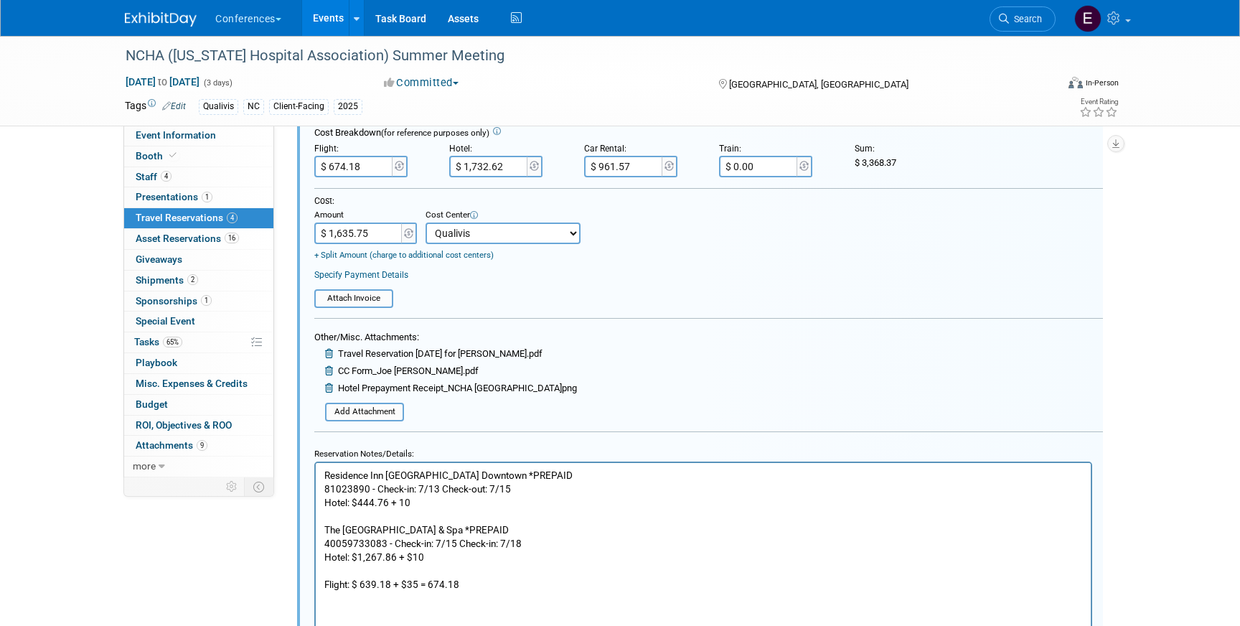
click at [384, 233] on input "$ 1,635.75" at bounding box center [359, 234] width 90 height 22
type input "$ 3,368.37"
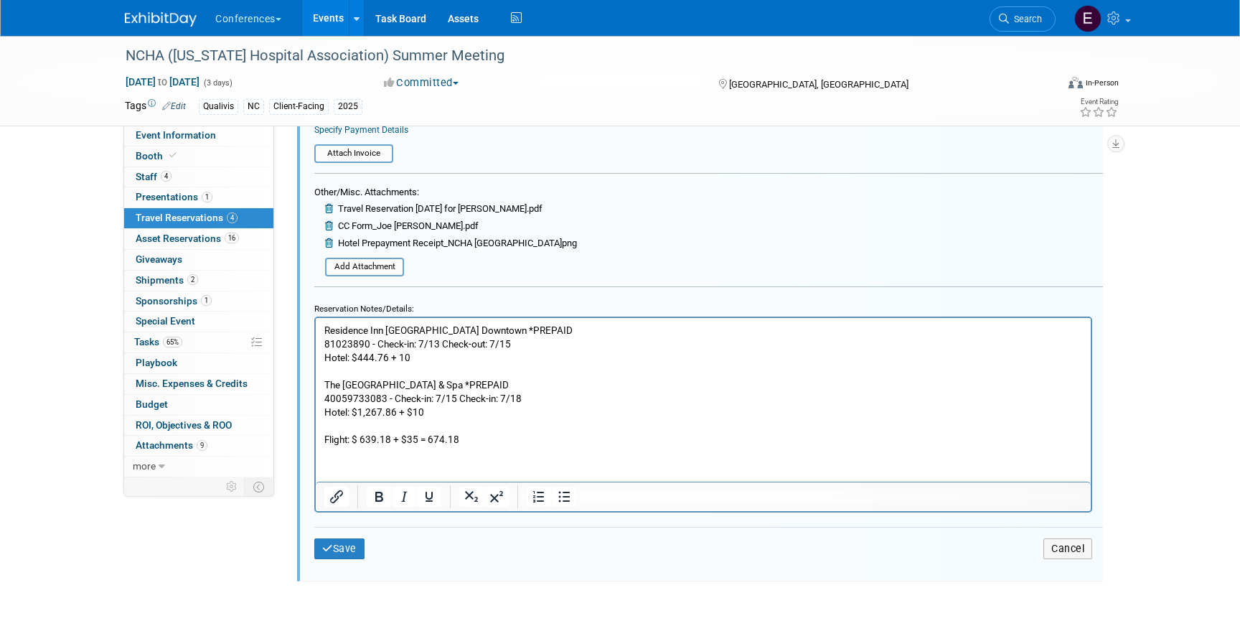
scroll to position [1236, 0]
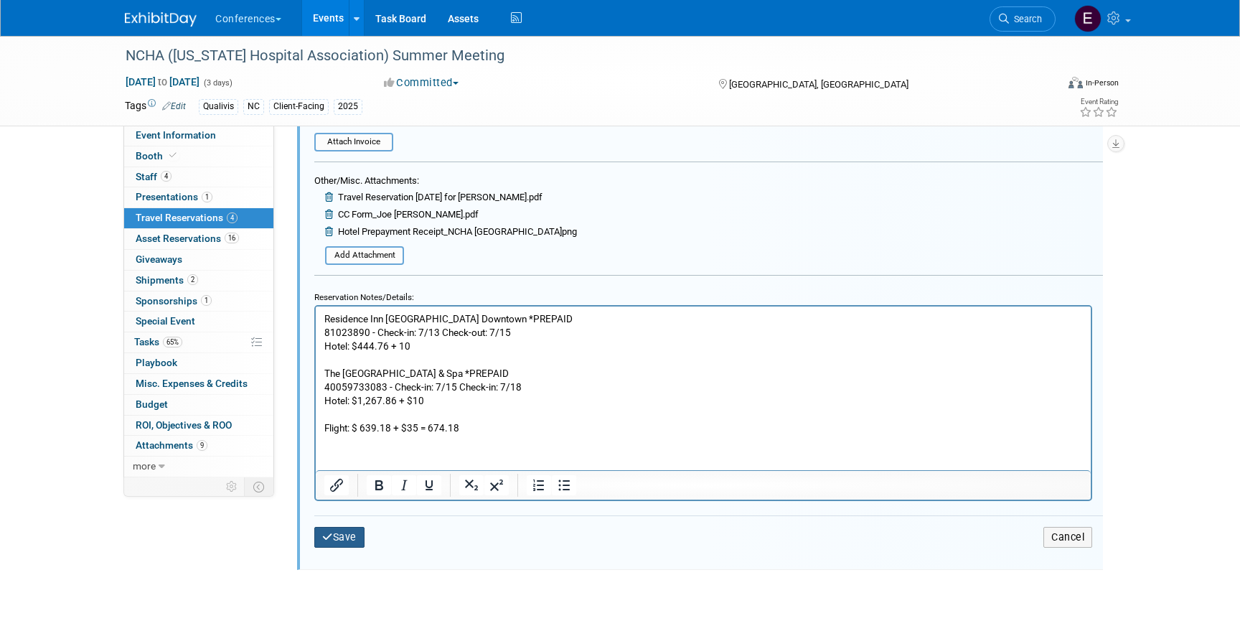
click at [341, 543] on button "Save" at bounding box center [339, 537] width 50 height 21
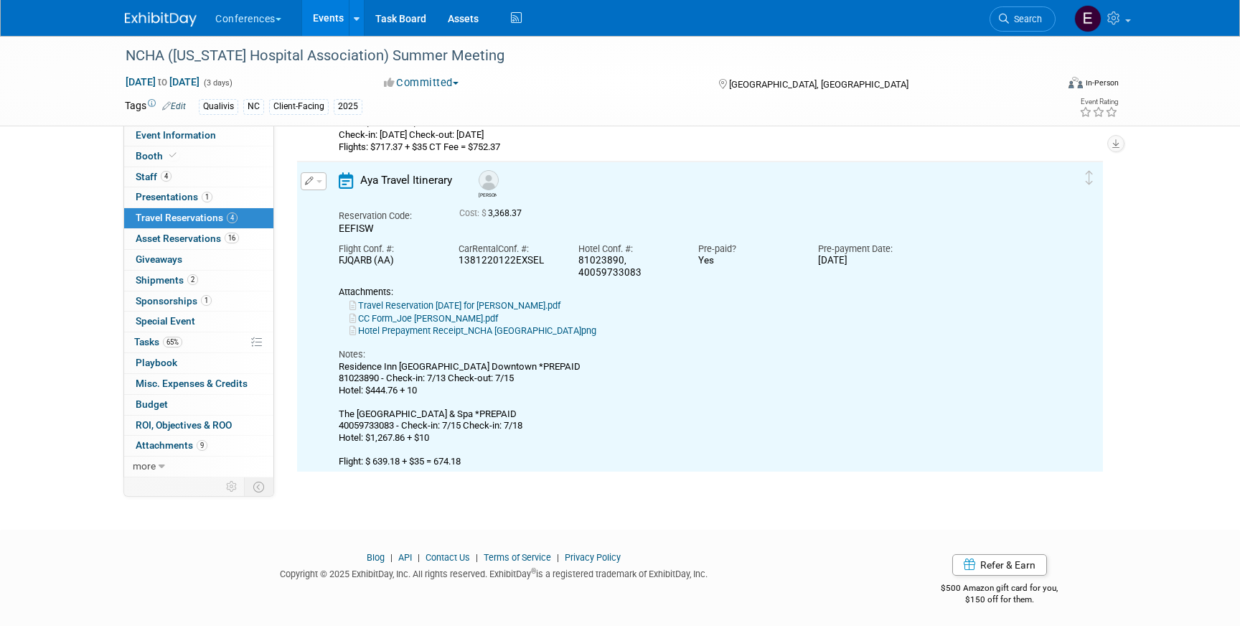
scroll to position [747, 0]
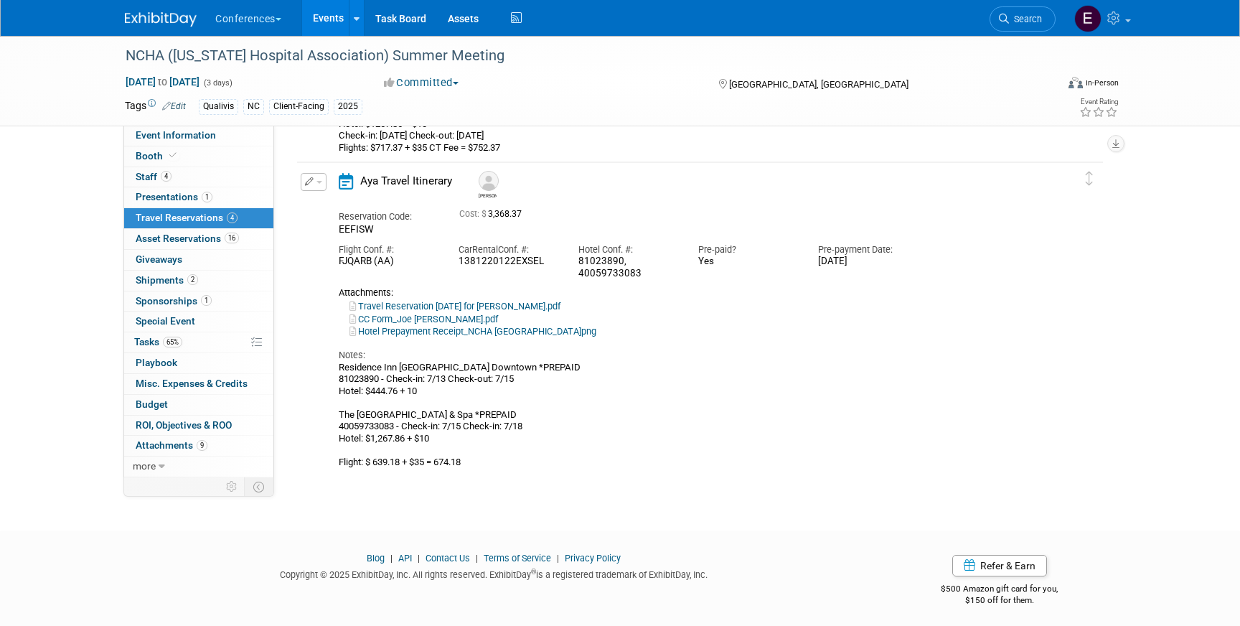
click at [167, 22] on img at bounding box center [161, 19] width 72 height 14
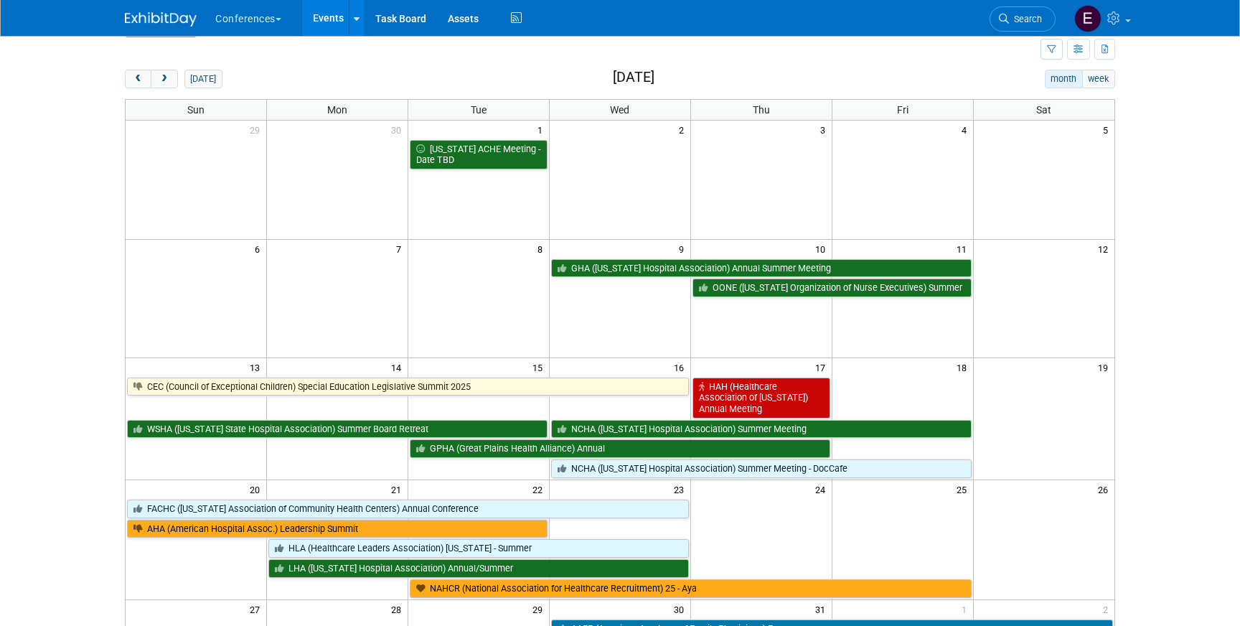
scroll to position [42, 0]
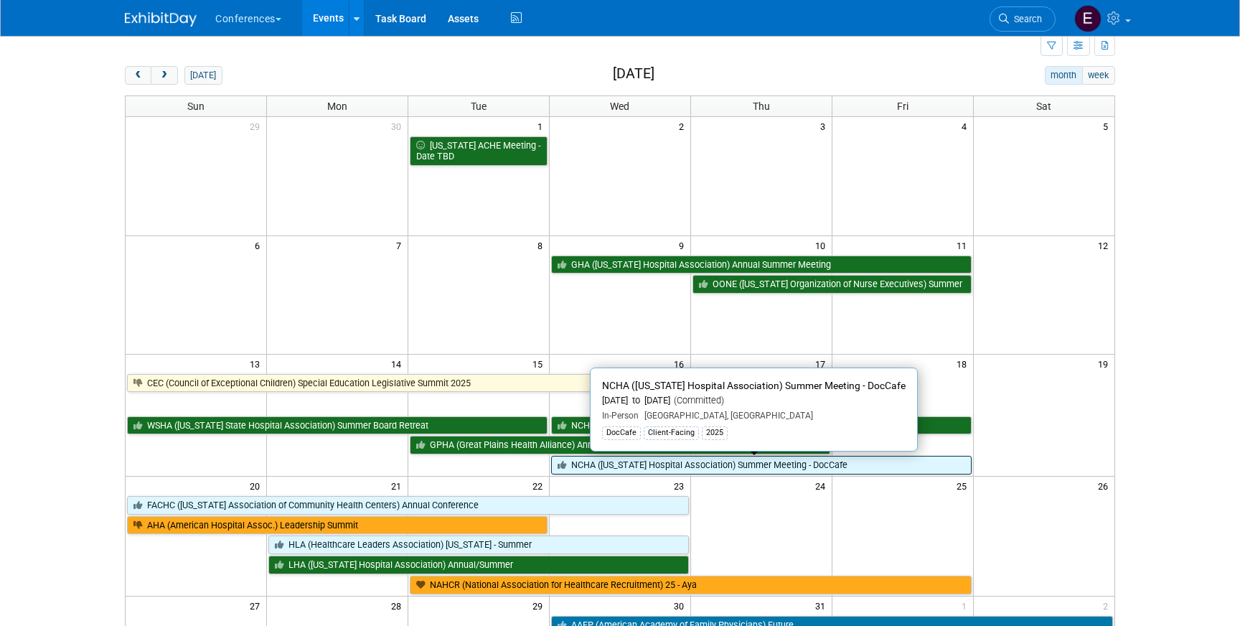
click at [652, 467] on link "NCHA ([US_STATE] Hospital Association) Summer Meeting - DocCafe" at bounding box center [761, 465] width 421 height 19
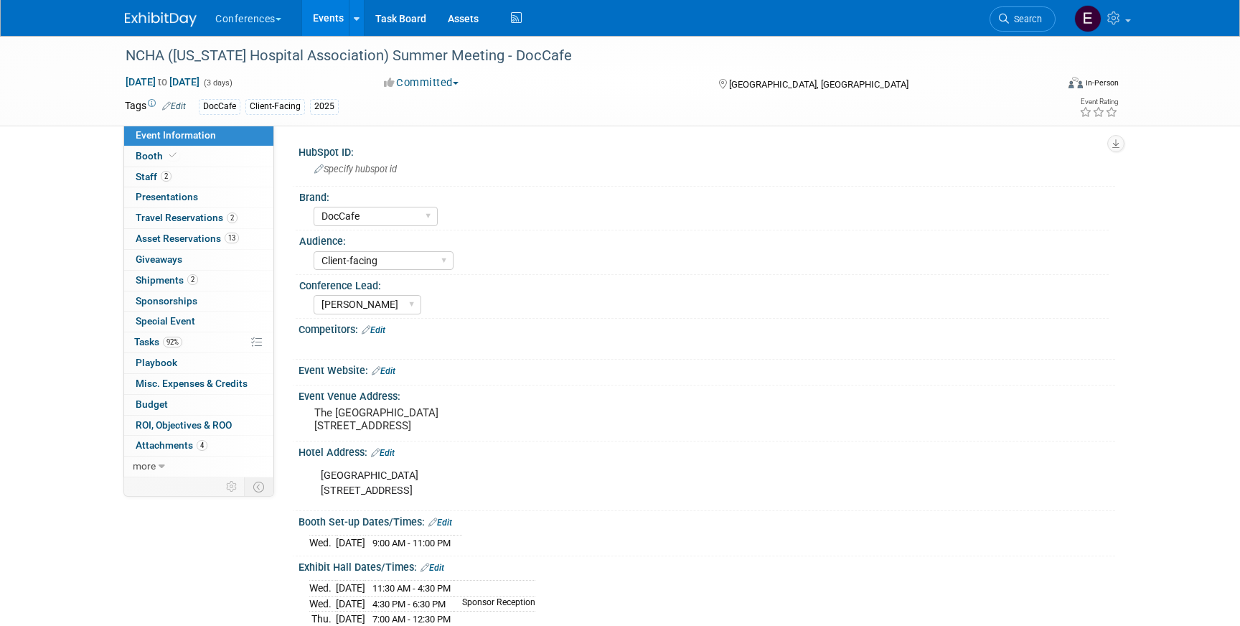
select select "DocCafe"
select select "Client-facing"
select select "[PERSON_NAME]"
click at [194, 222] on span "Travel Reservations 2" at bounding box center [187, 217] width 102 height 11
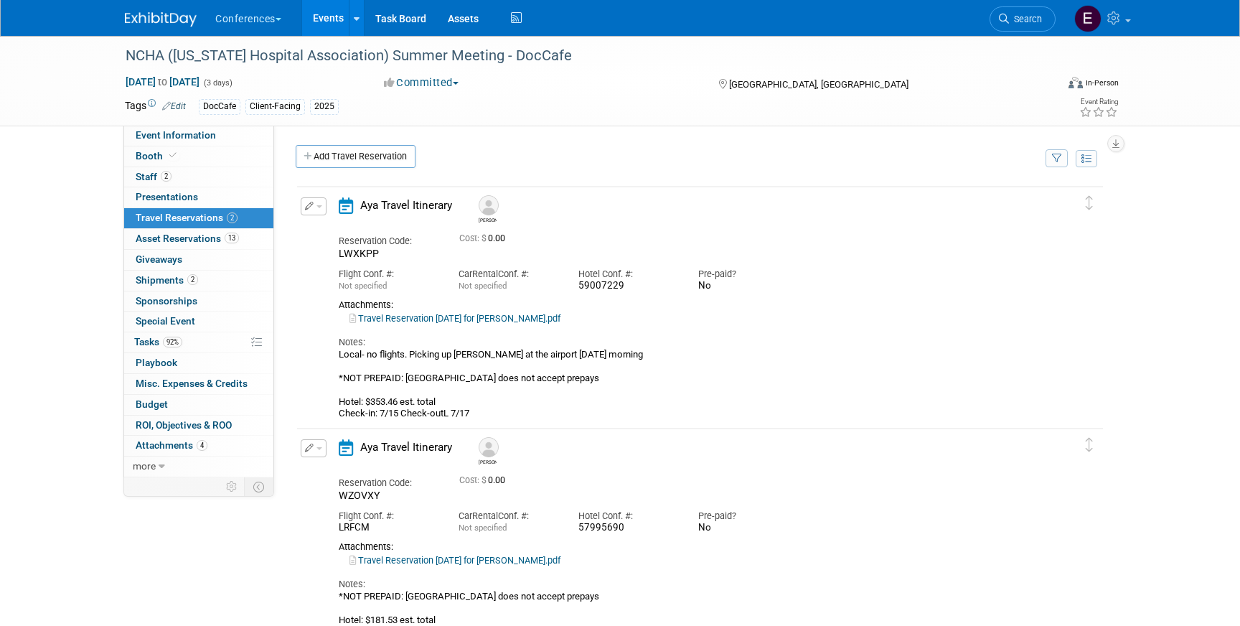
click at [312, 212] on button "button" at bounding box center [314, 206] width 26 height 18
click at [333, 233] on button "Edit Reservation" at bounding box center [361, 231] width 121 height 21
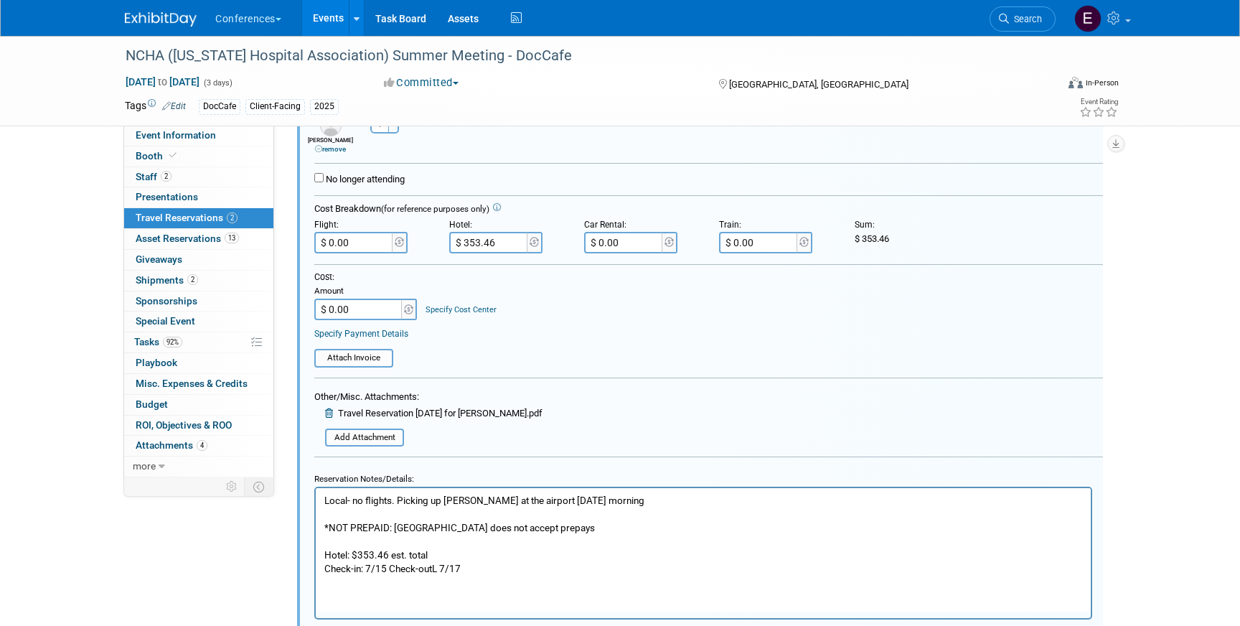
scroll to position [282, 0]
click at [454, 553] on p "Local- no flights. Picking up Damian at the airport on Wed morning *NOT PREPAID…" at bounding box center [703, 534] width 759 height 82
click at [474, 238] on input "$ 353.46" at bounding box center [489, 242] width 80 height 22
type input "$ 363.46"
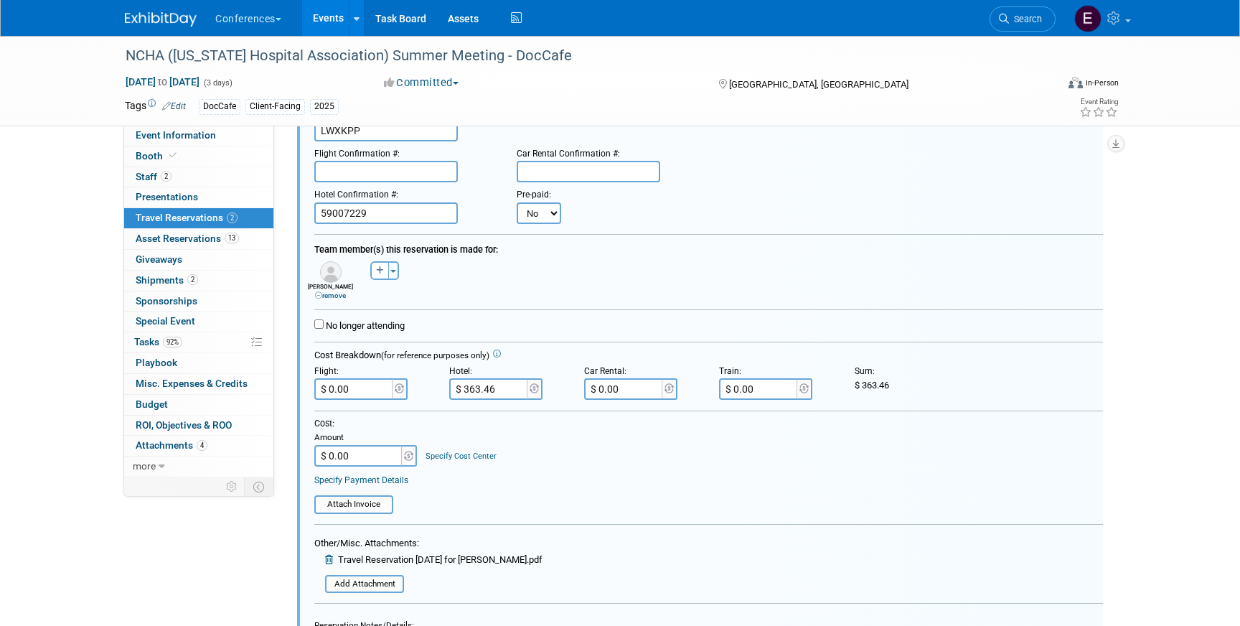
scroll to position [197, 0]
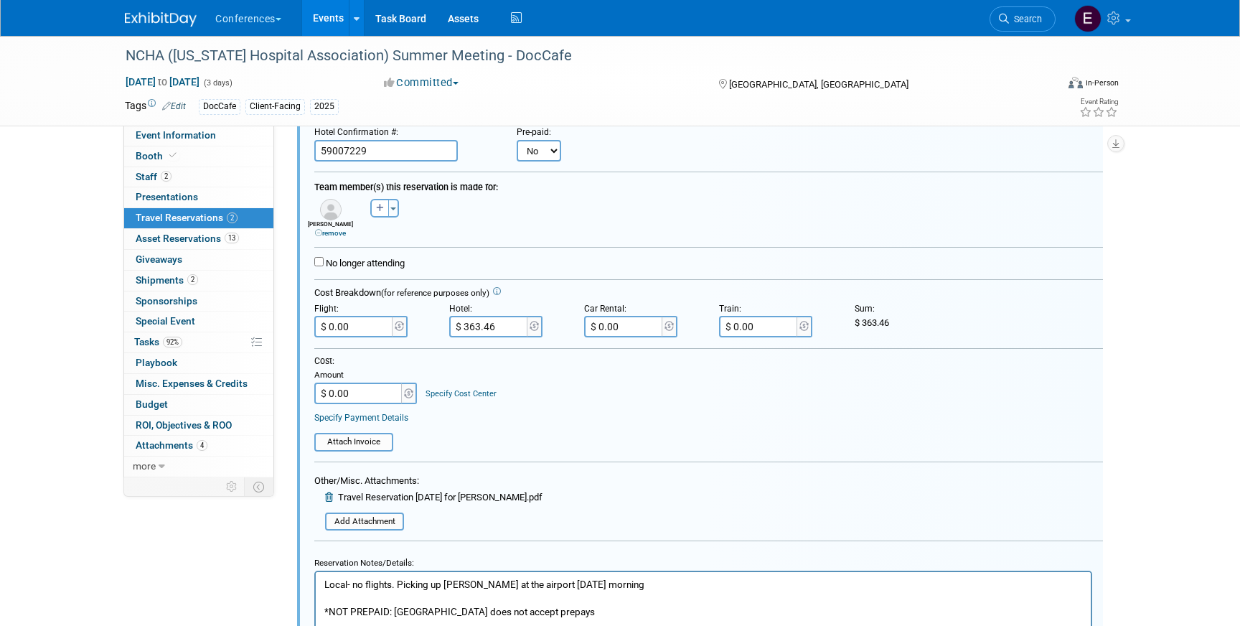
click at [363, 399] on input "$ 0.00" at bounding box center [359, 394] width 90 height 22
click at [349, 393] on input "$ 3,633.46" at bounding box center [359, 394] width 90 height 22
type input "$ 363.46"
click at [435, 396] on link "Specify Cost Center" at bounding box center [461, 393] width 71 height 9
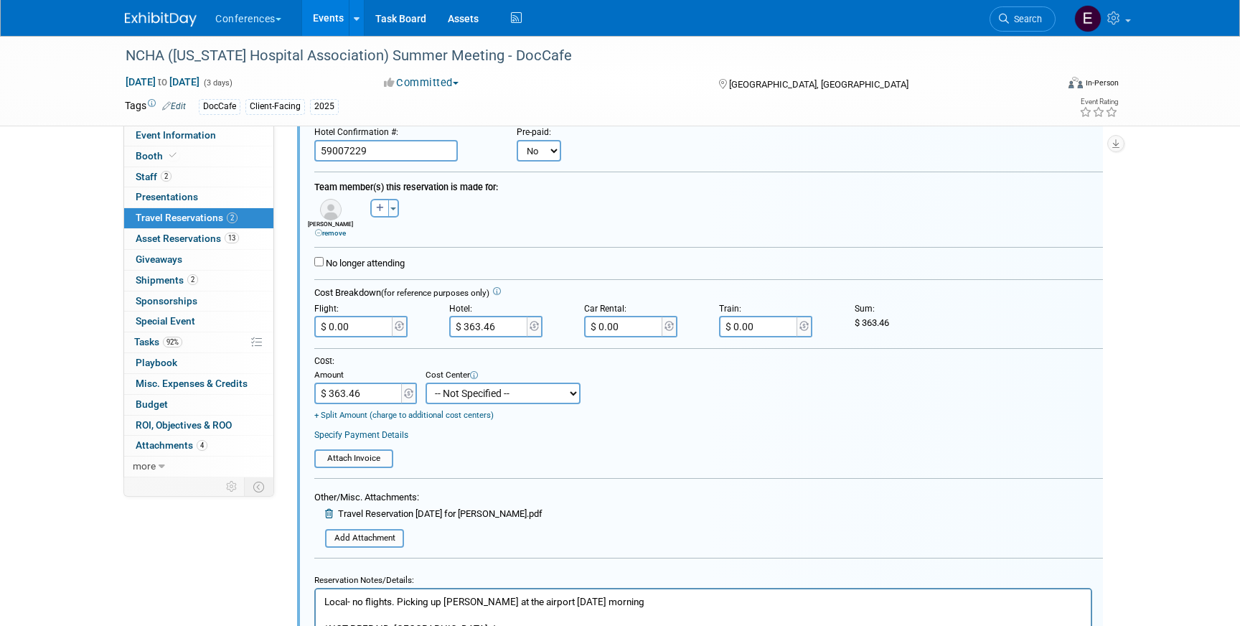
click at [460, 396] on select "-- Not Specified -- Aya Education Aya Healthcare Aya Locums Bespoke Corporate […" at bounding box center [503, 394] width 155 height 22
select select "18965878"
click at [426, 383] on select "-- Not Specified -- Aya Education Aya Healthcare Aya Locums Bespoke Corporate […" at bounding box center [503, 394] width 155 height 22
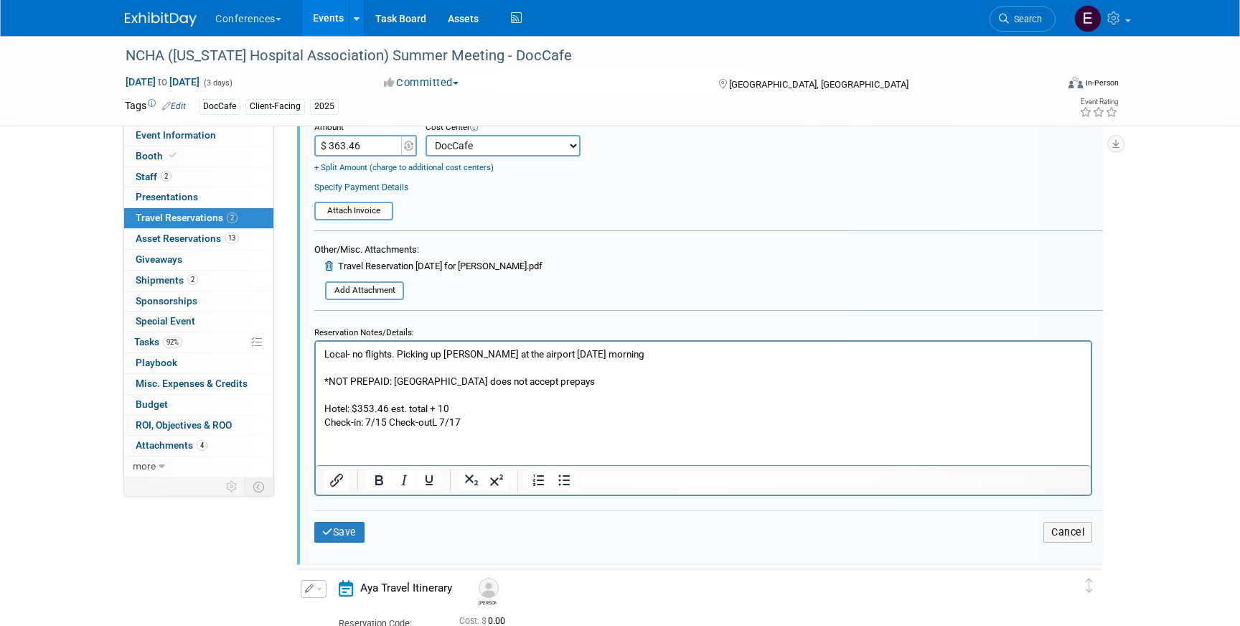
scroll to position [477, 0]
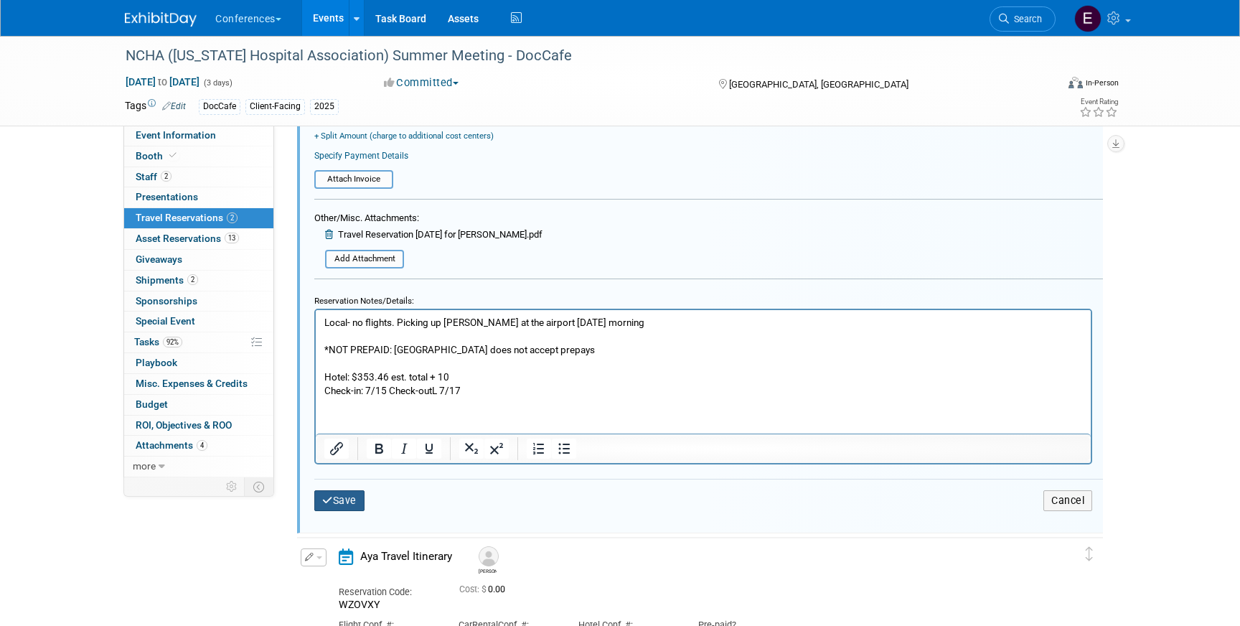
click at [347, 497] on button "Save" at bounding box center [339, 500] width 50 height 21
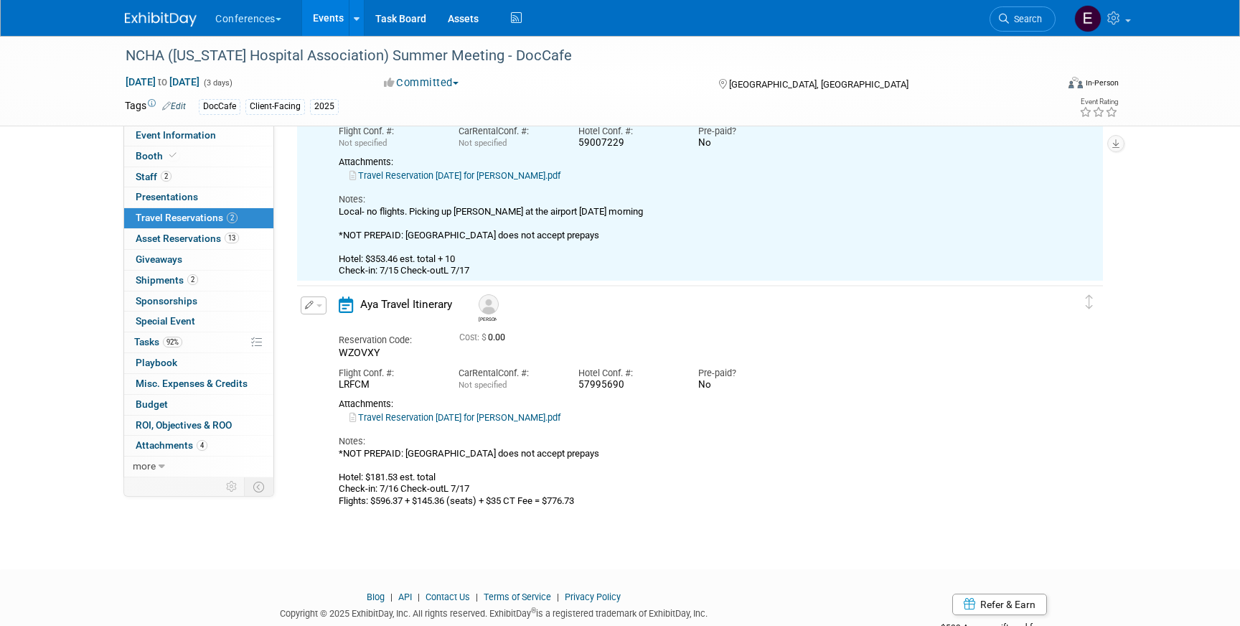
scroll to position [187, 0]
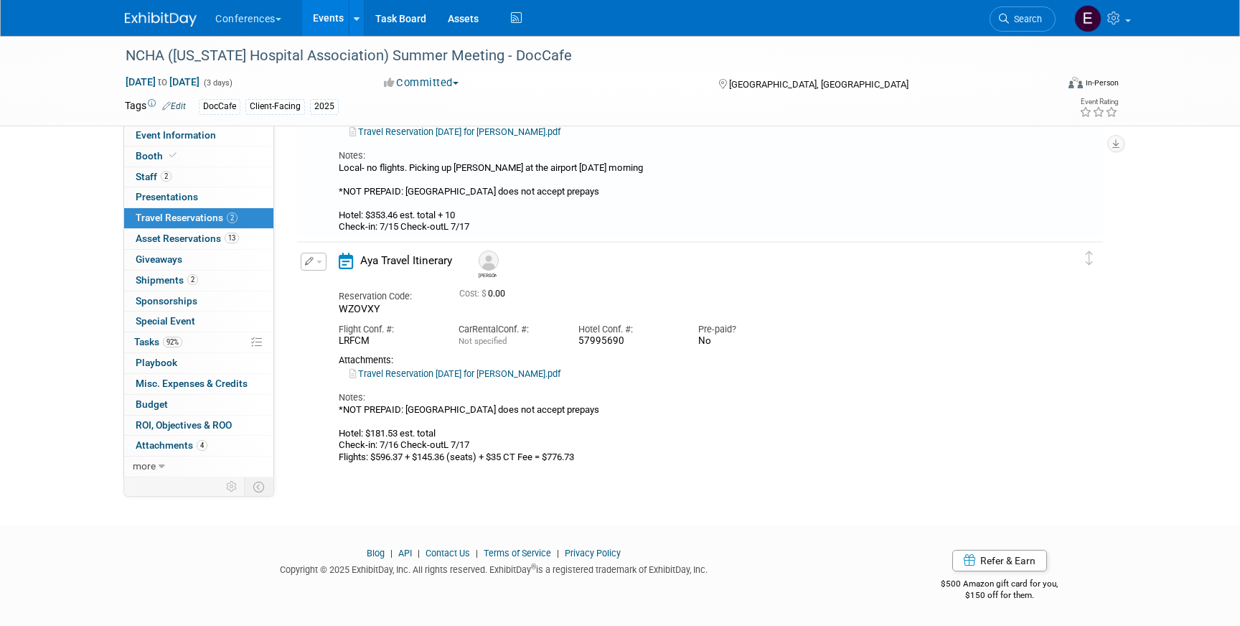
click at [312, 257] on icon "button" at bounding box center [309, 261] width 9 height 9
click at [332, 288] on button "Edit Reservation" at bounding box center [361, 286] width 121 height 21
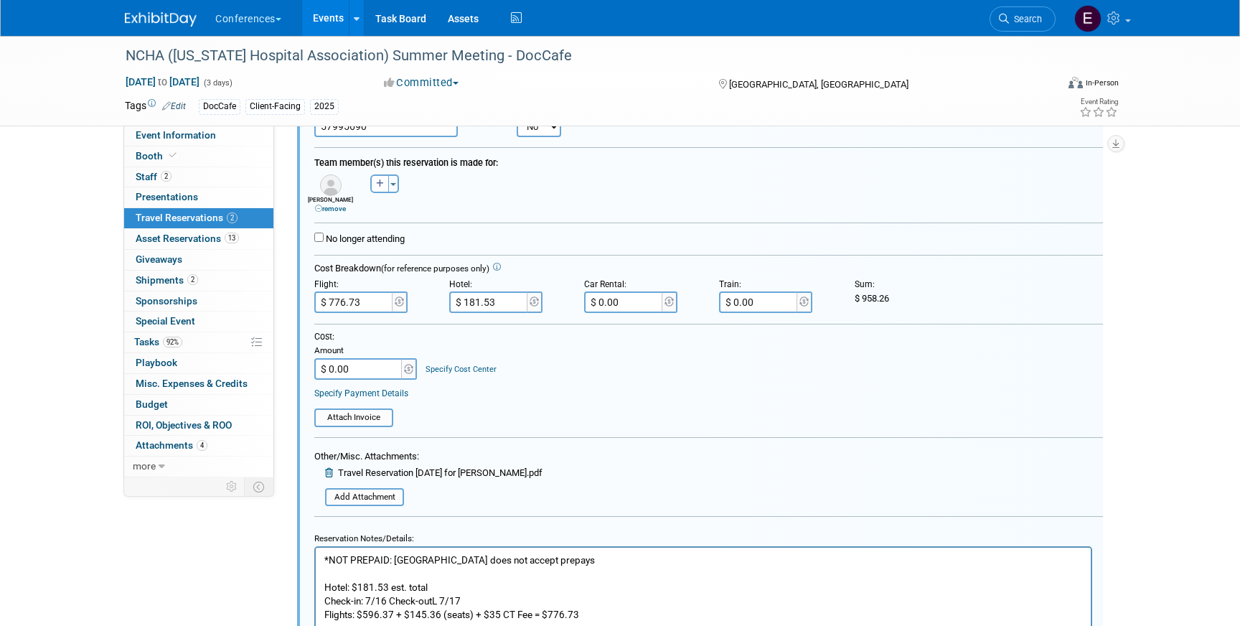
scroll to position [538, 0]
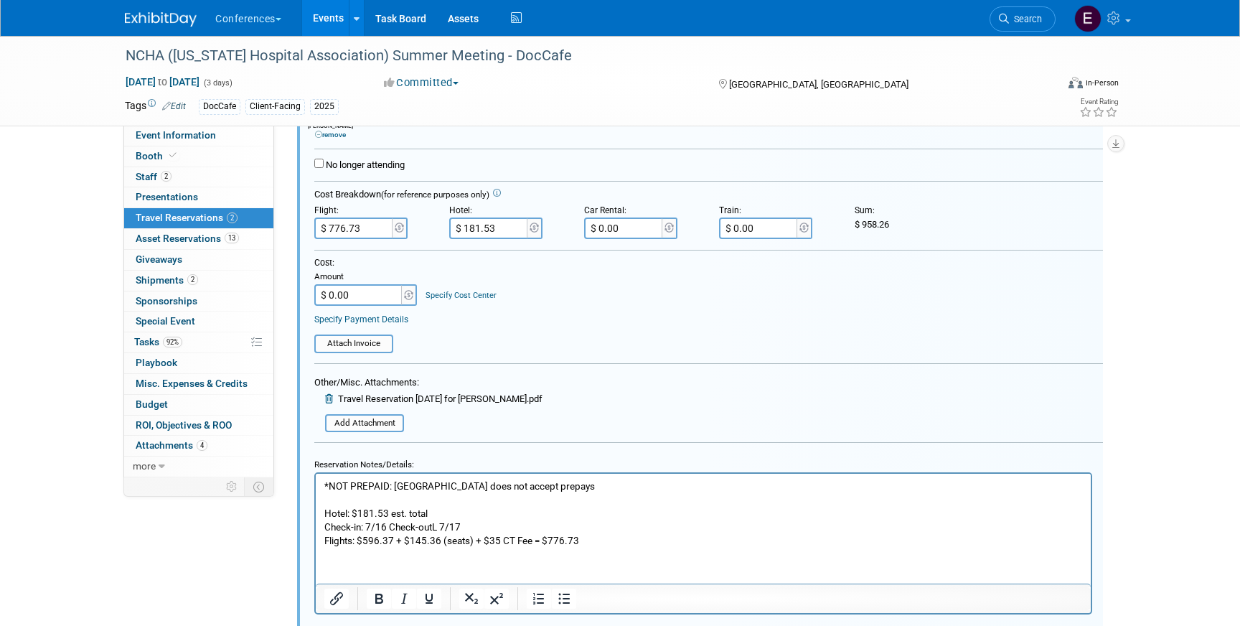
click at [480, 513] on p "*NOT PREPAID: Cambria Hotel does not accept prepays Hotel: $181.53 est. total C…" at bounding box center [703, 513] width 759 height 68
click at [478, 229] on input "$ 181.53" at bounding box center [489, 228] width 80 height 22
click at [474, 228] on input "$ 181.53" at bounding box center [489, 228] width 80 height 22
type input "$ 191.53"
click at [384, 297] on input "$ 0.00" at bounding box center [359, 295] width 90 height 22
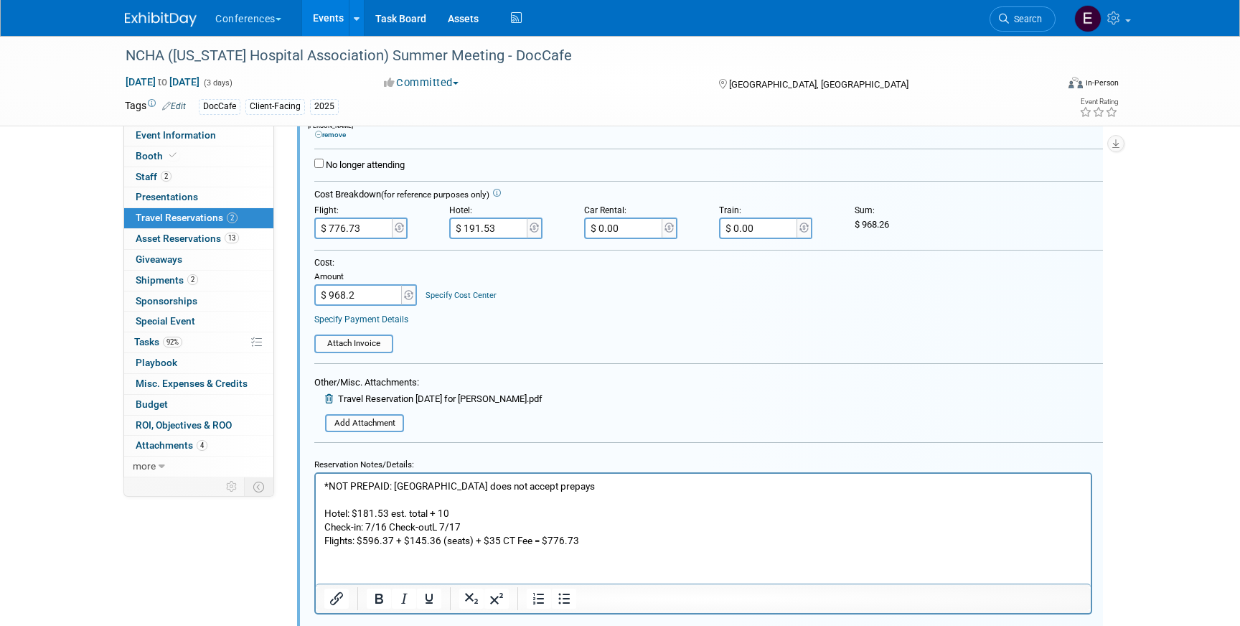
type input "$ 968.26"
click at [461, 295] on link "Specify Cost Center" at bounding box center [461, 295] width 71 height 9
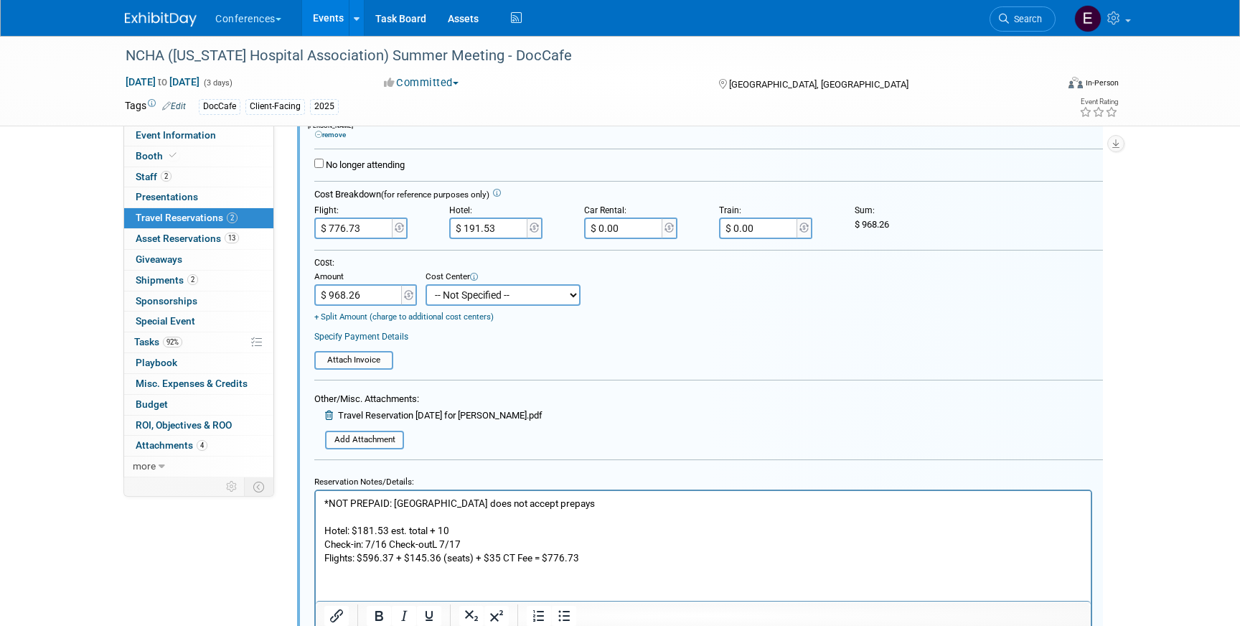
click at [461, 295] on select "-- Not Specified -- Aya Education Aya Healthcare Aya Locums Bespoke Corporate […" at bounding box center [503, 295] width 155 height 22
select select "18965878"
click at [426, 285] on select "-- Not Specified -- Aya Education Aya Healthcare Aya Locums Bespoke Corporate […" at bounding box center [503, 295] width 155 height 22
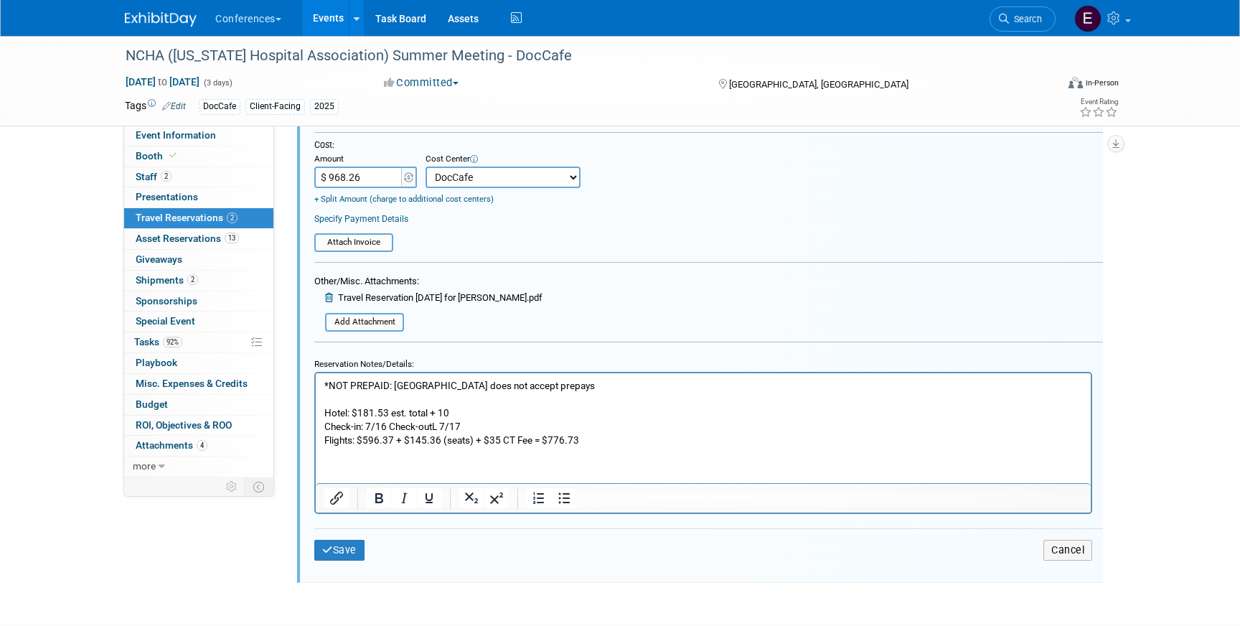
scroll to position [657, 0]
click at [337, 549] on button "Save" at bounding box center [339, 548] width 50 height 21
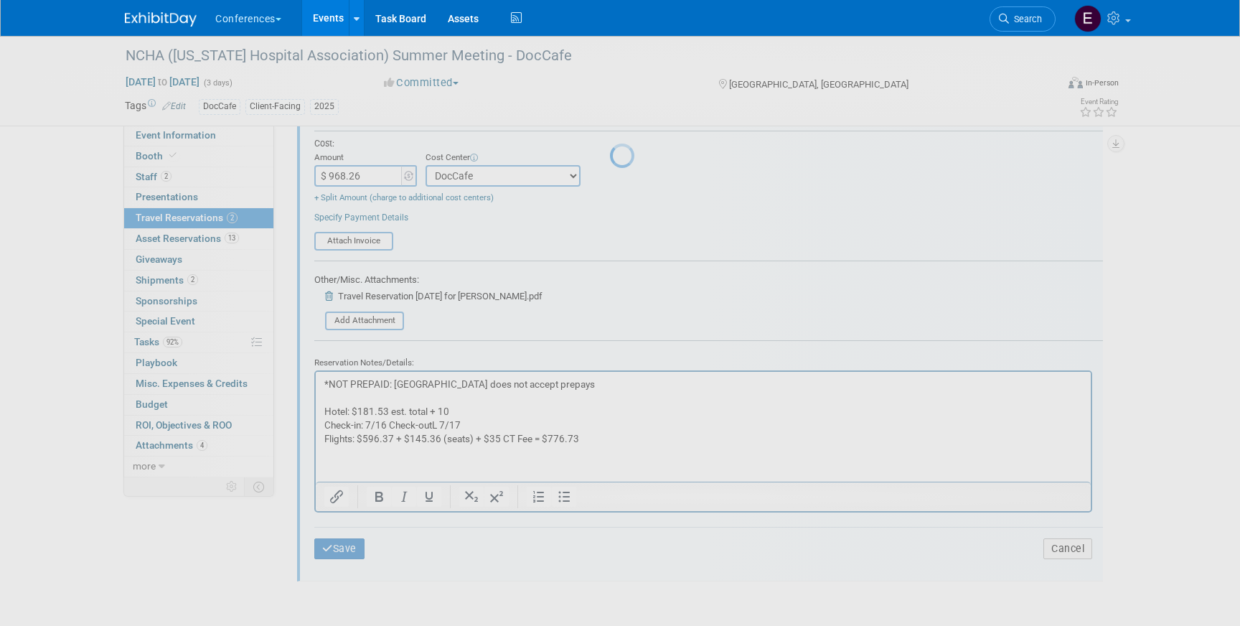
scroll to position [187, 0]
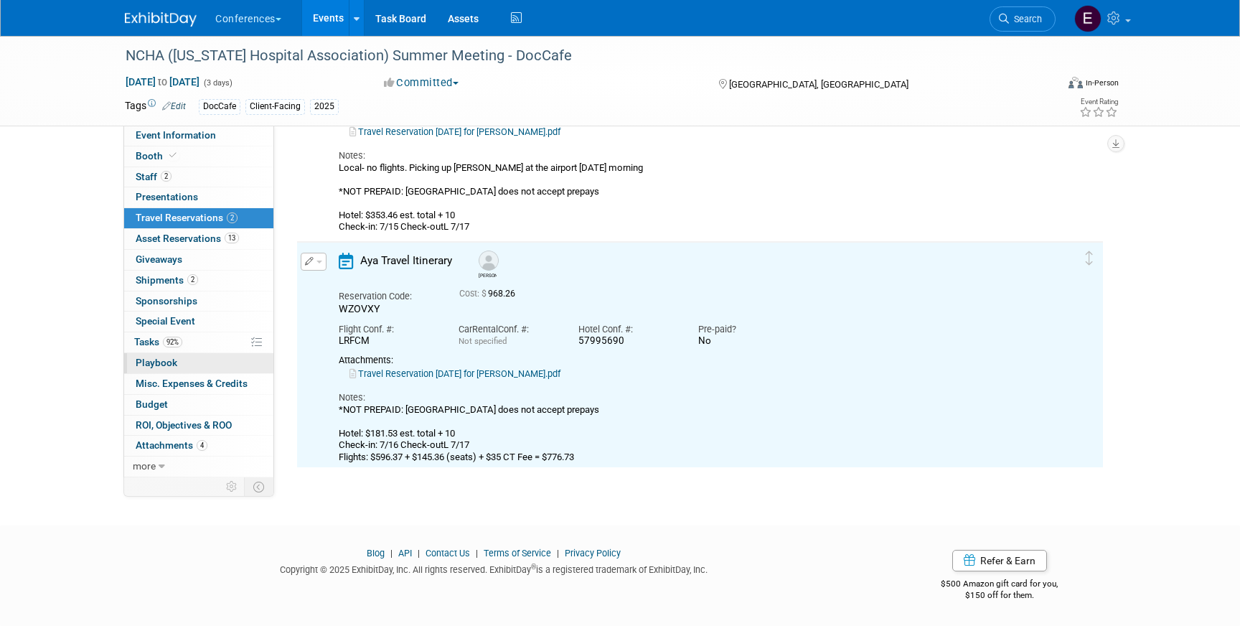
click at [213, 354] on link "0 Playbook 0" at bounding box center [198, 363] width 149 height 20
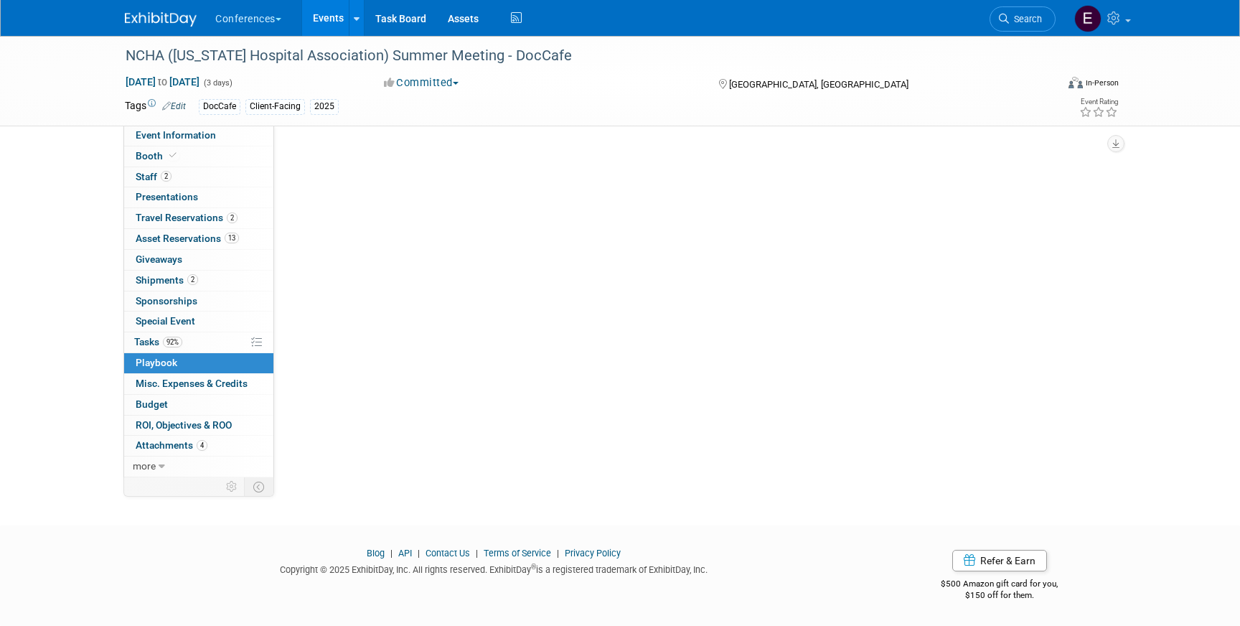
scroll to position [0, 0]
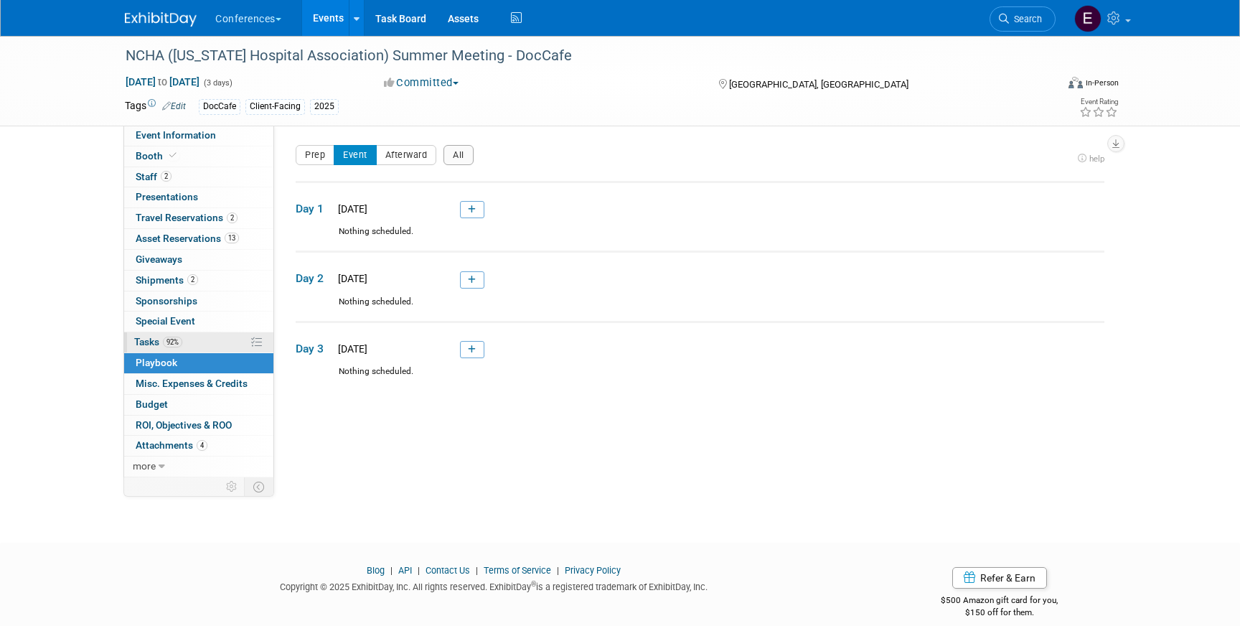
click at [202, 342] on link "92% Tasks 92%" at bounding box center [198, 342] width 149 height 20
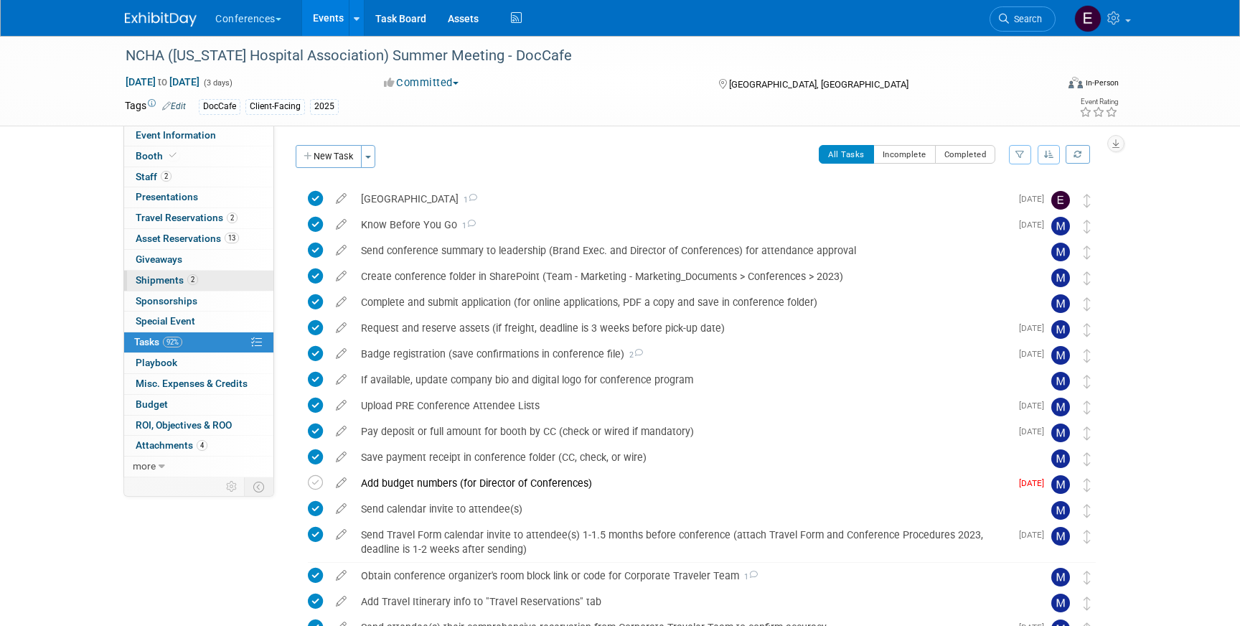
click at [224, 287] on link "2 Shipments 2" at bounding box center [198, 281] width 149 height 20
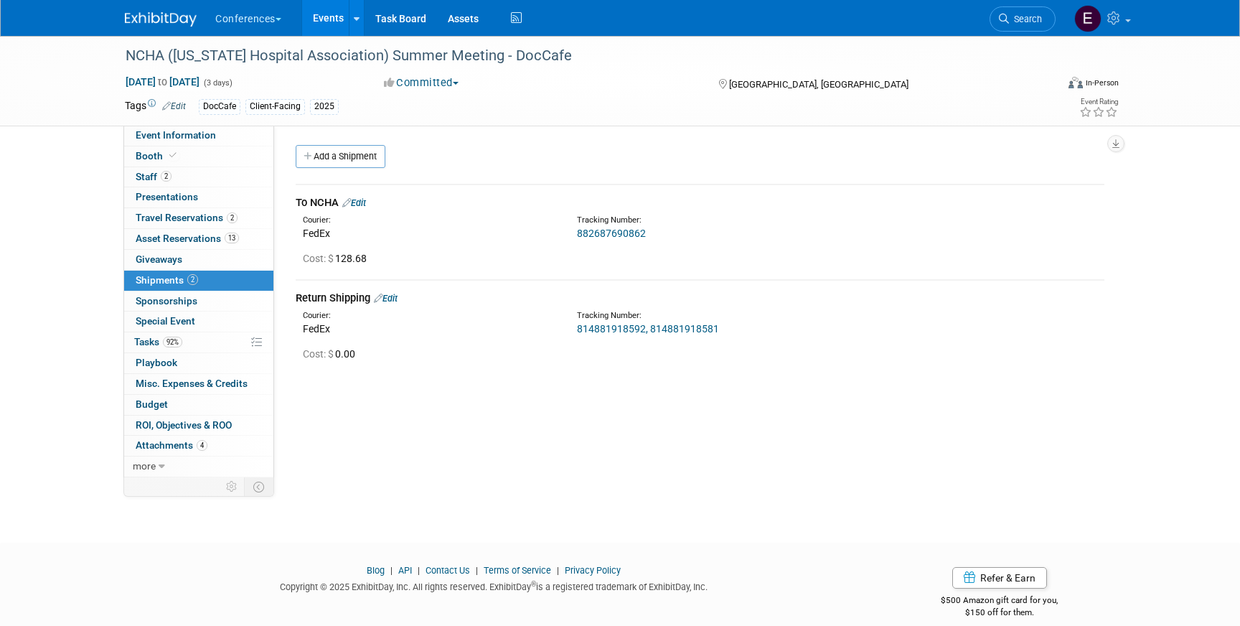
click at [365, 206] on link "Edit" at bounding box center [354, 202] width 24 height 11
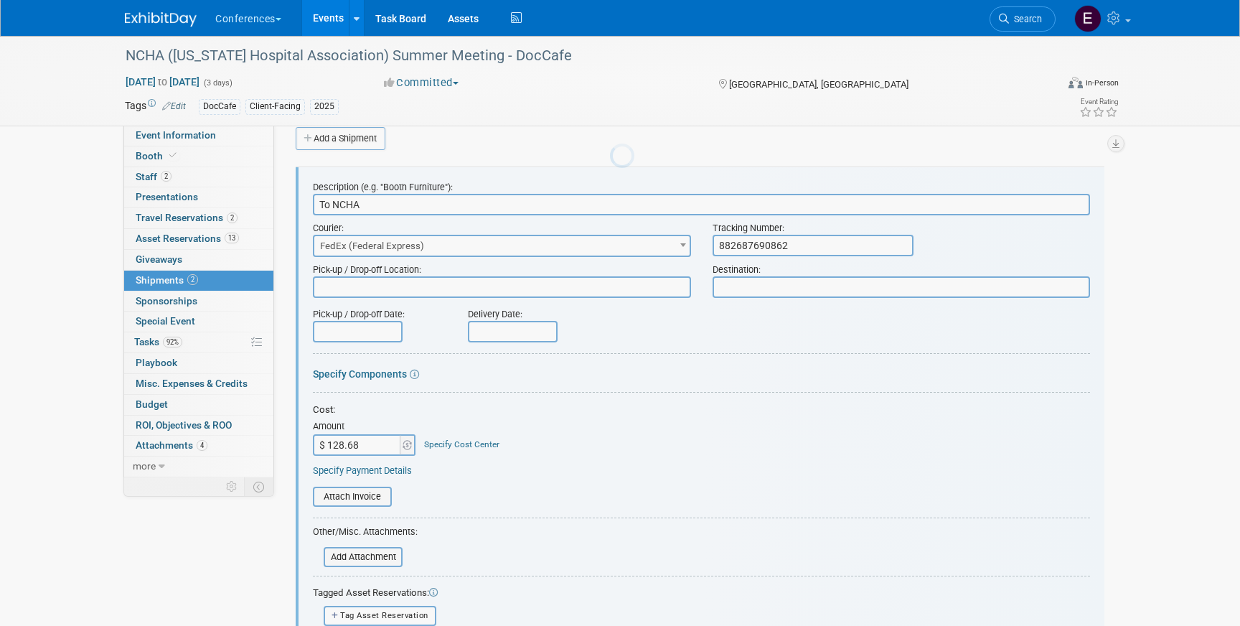
scroll to position [22, 0]
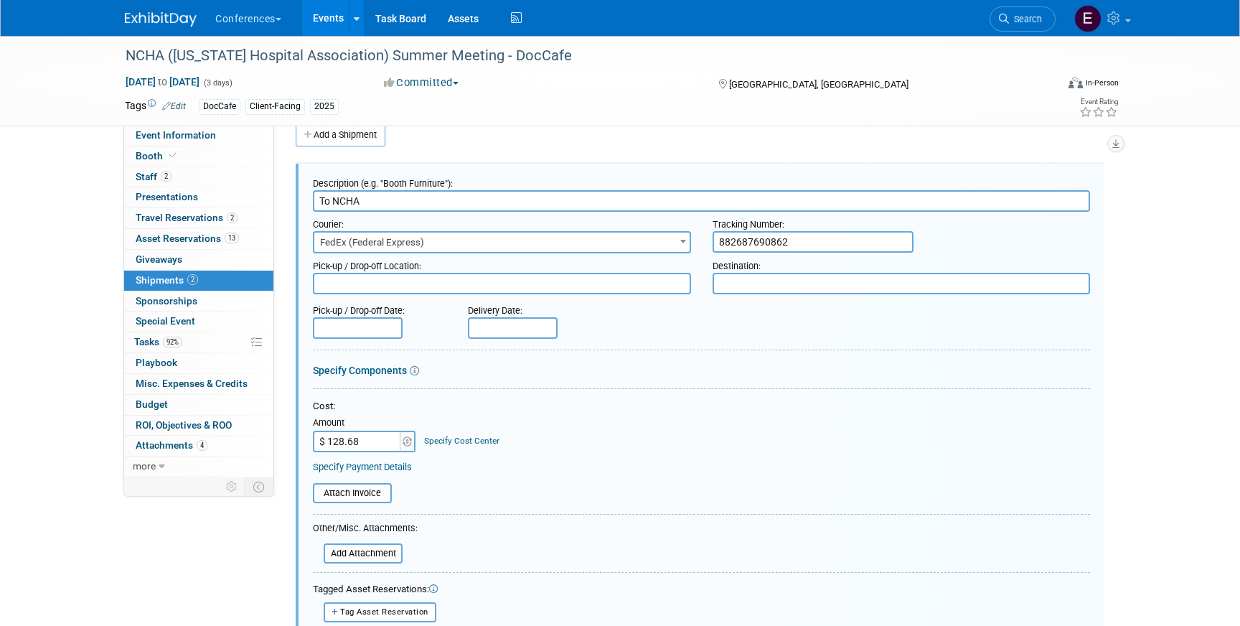
click at [457, 442] on link "Specify Cost Center" at bounding box center [461, 441] width 75 height 10
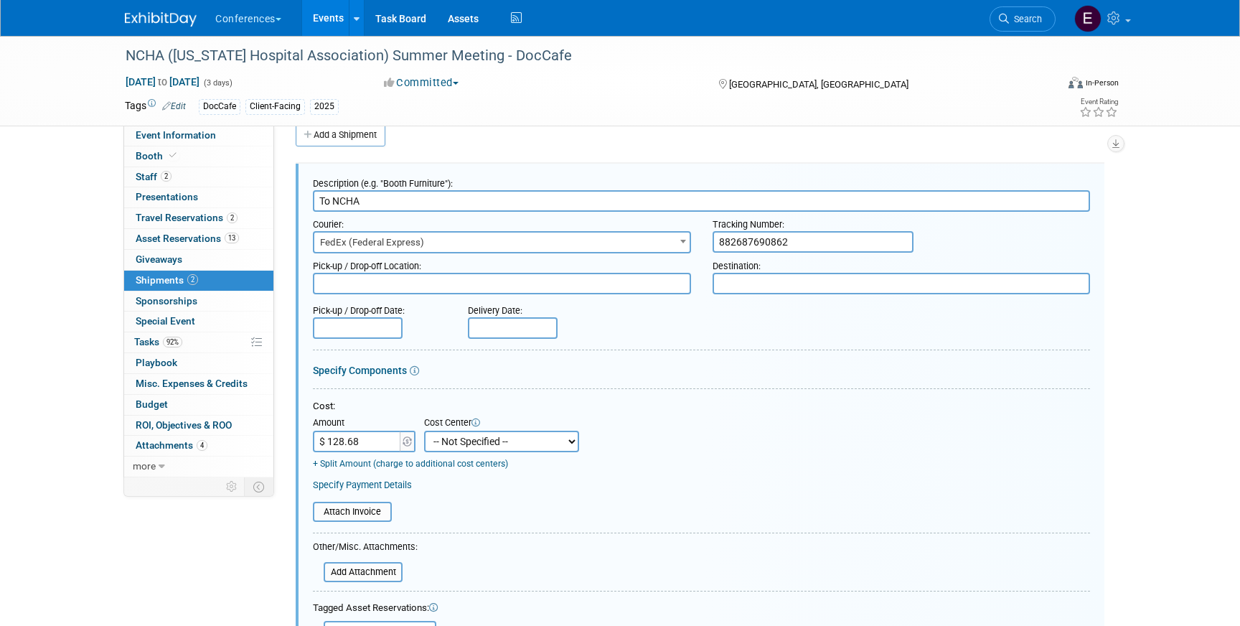
click at [459, 446] on select "-- Not Specified -- Aya Education Aya Healthcare Aya Locums Bespoke Corporate D…" at bounding box center [501, 442] width 155 height 22
select select "18965878"
click at [424, 431] on select "-- Not Specified -- Aya Education Aya Healthcare Aya Locums Bespoke Corporate D…" at bounding box center [501, 442] width 155 height 22
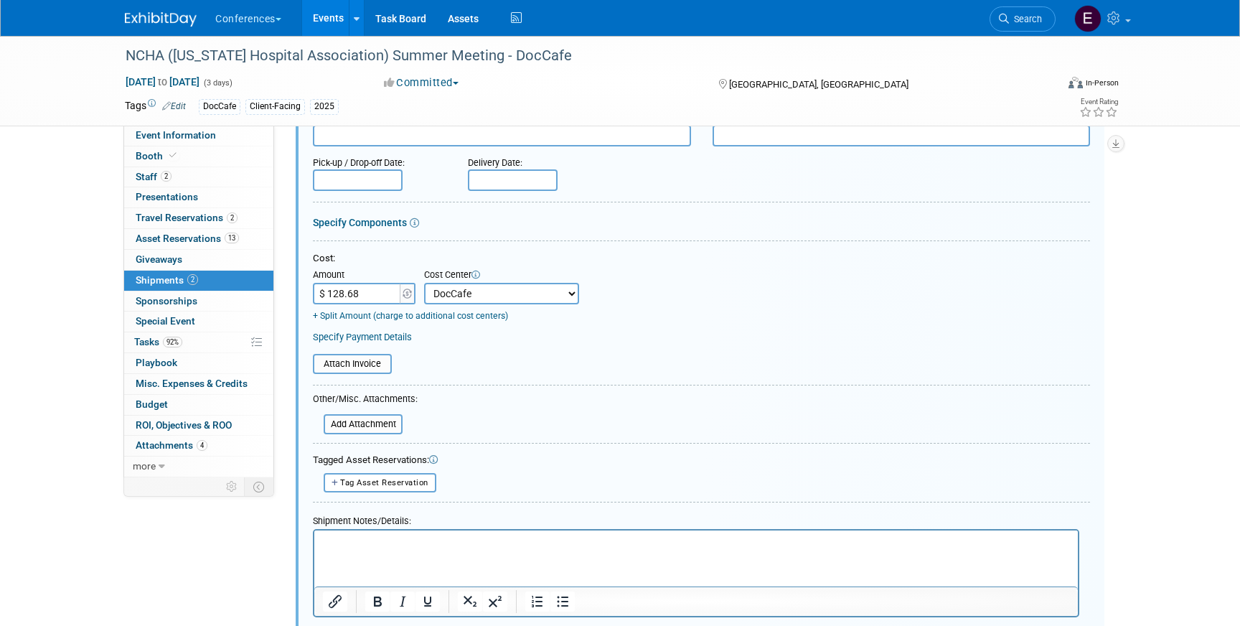
scroll to position [211, 0]
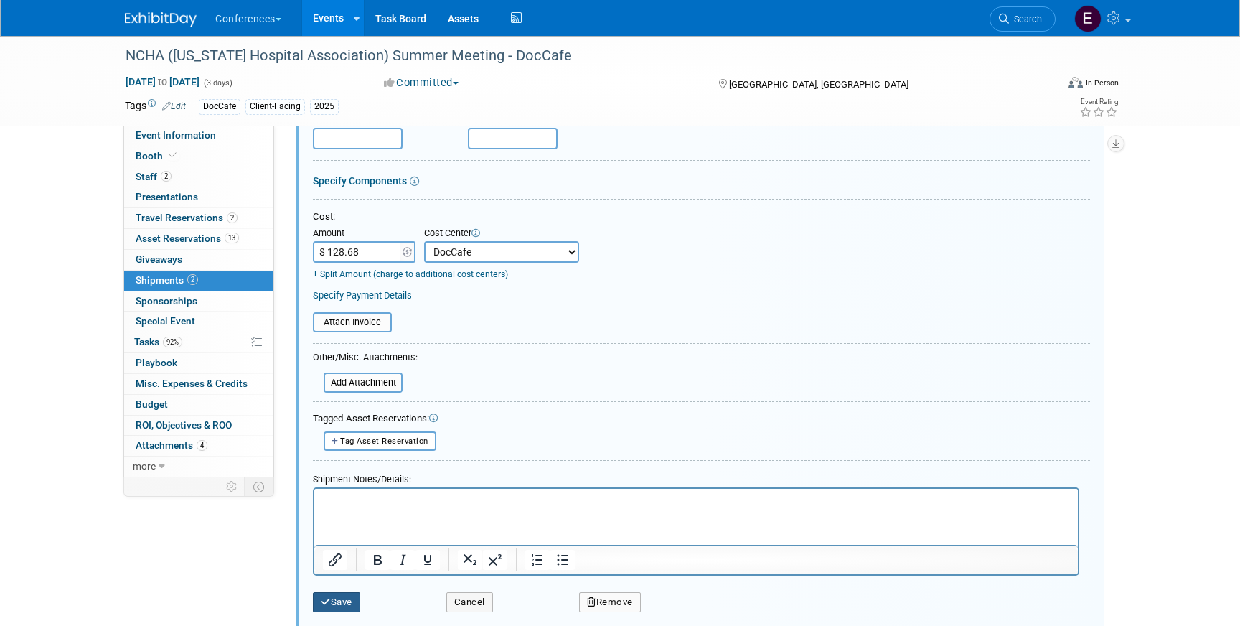
click at [329, 599] on icon "submit" at bounding box center [326, 601] width 10 height 9
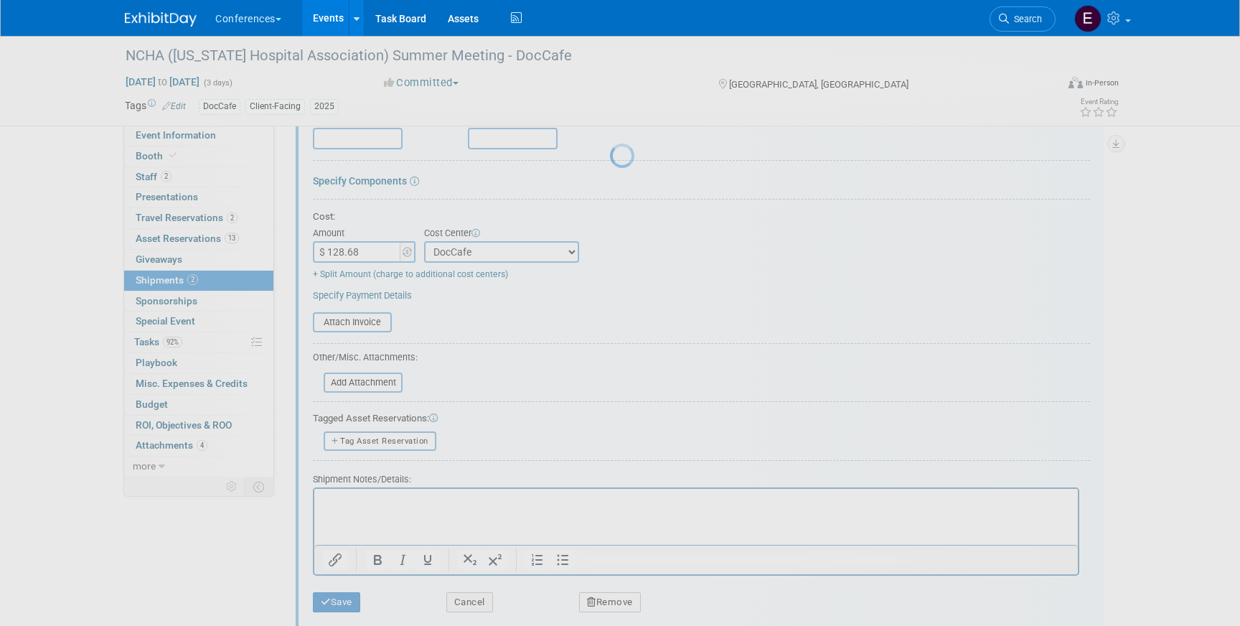
scroll to position [17, 0]
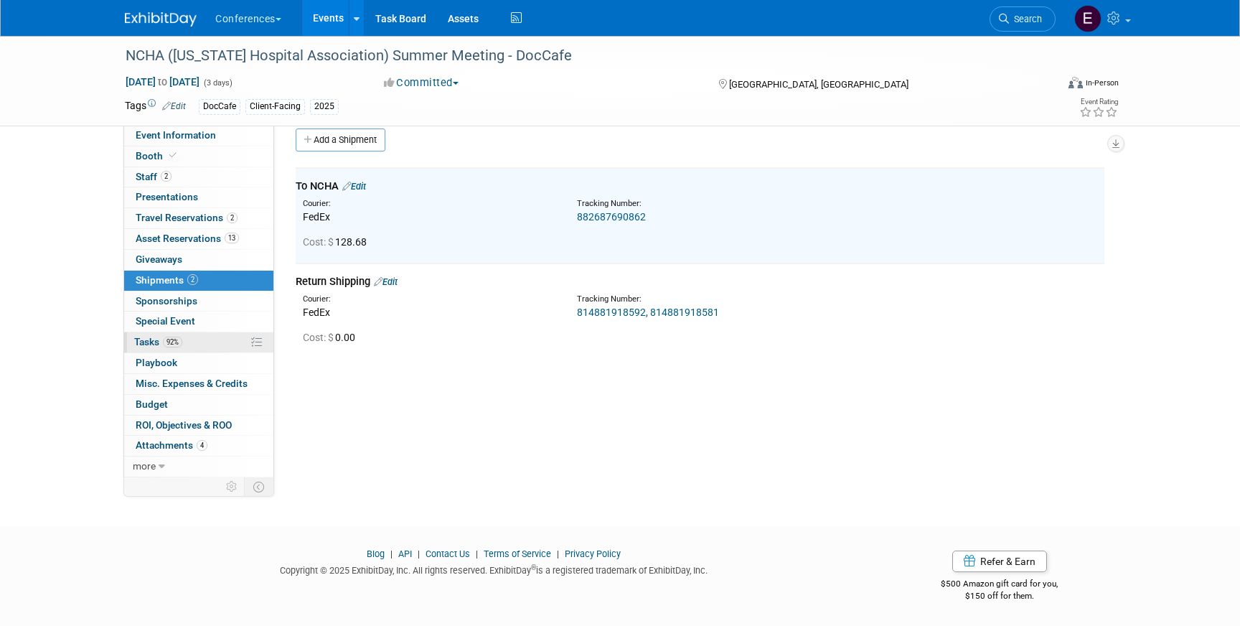
click at [219, 344] on link "92% Tasks 92%" at bounding box center [198, 342] width 149 height 20
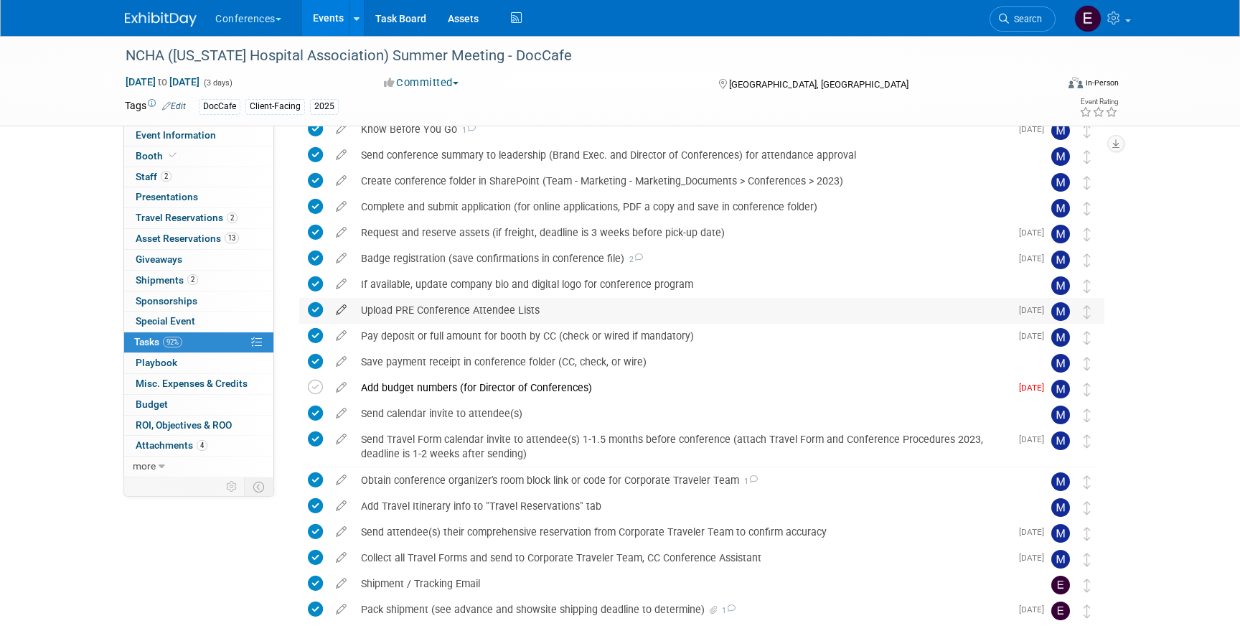
scroll to position [65, 0]
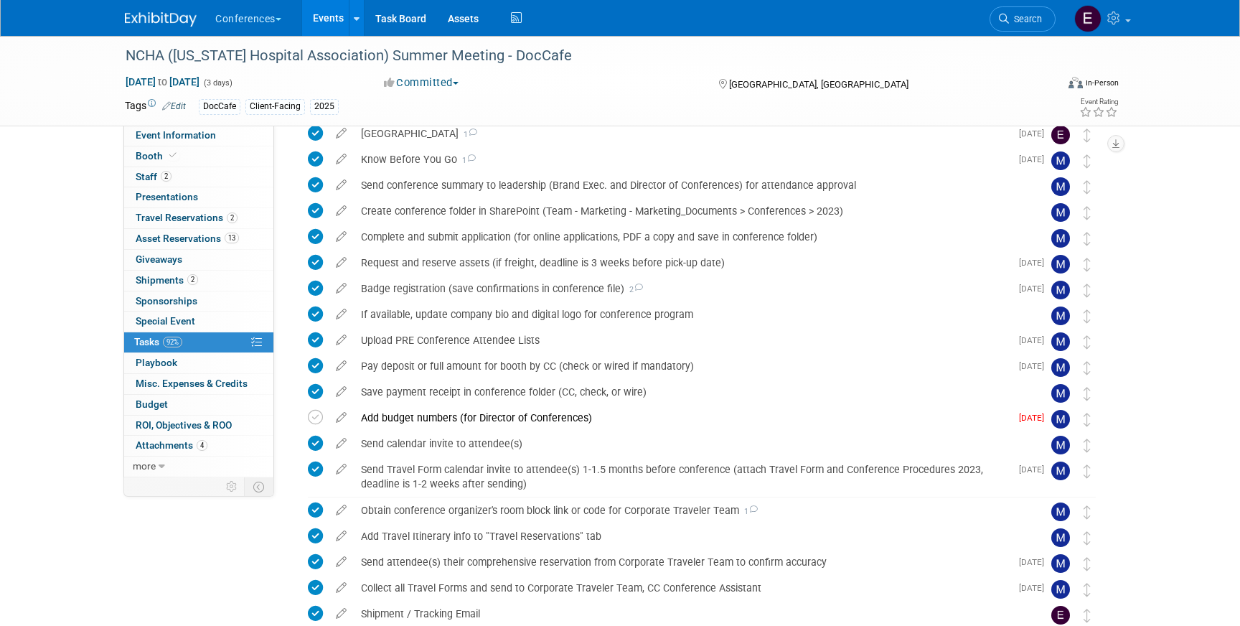
click at [148, 22] on img at bounding box center [161, 19] width 72 height 14
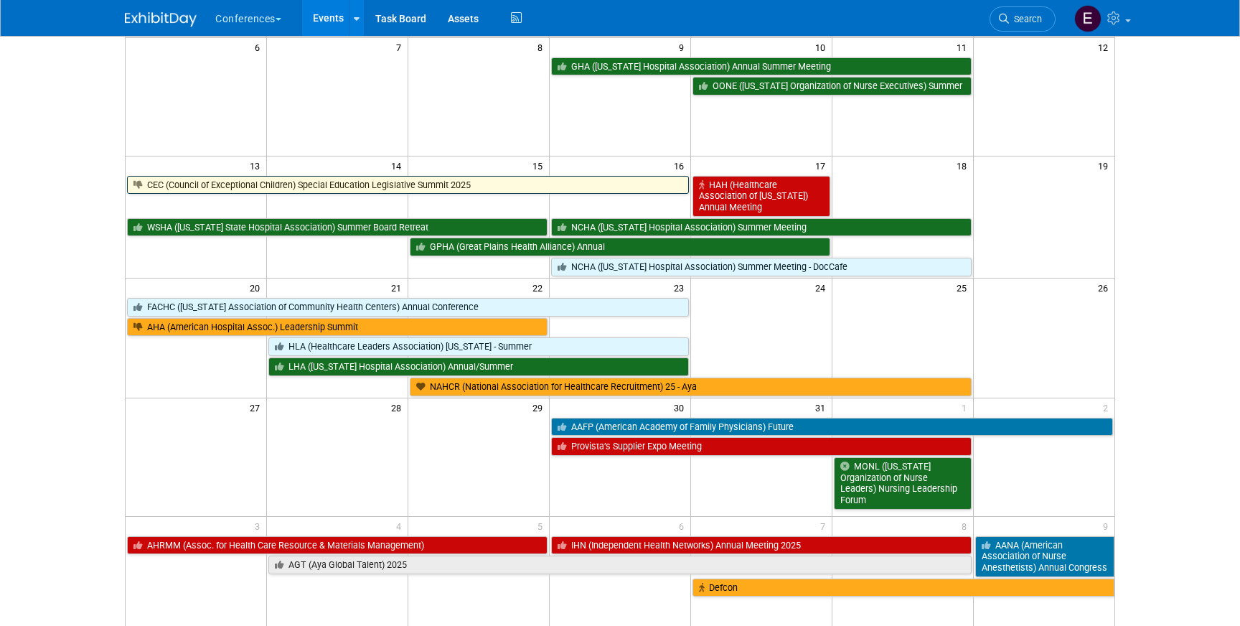
scroll to position [244, 0]
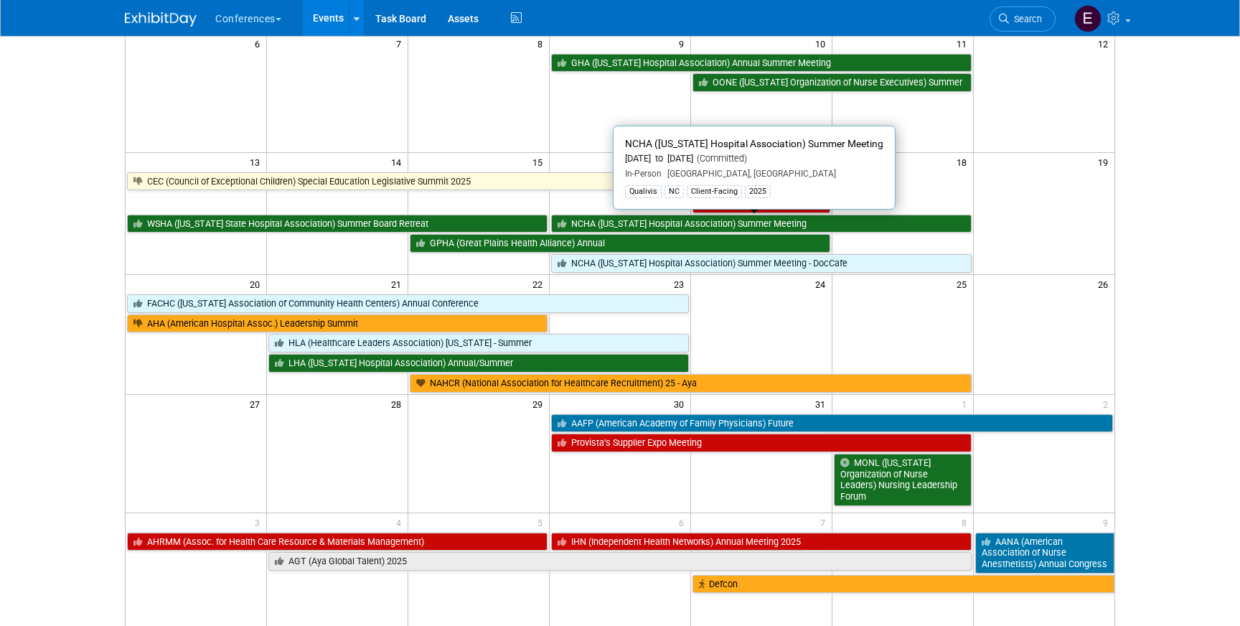
click at [621, 226] on link "NCHA ([US_STATE] Hospital Association) Summer Meeting" at bounding box center [761, 224] width 421 height 19
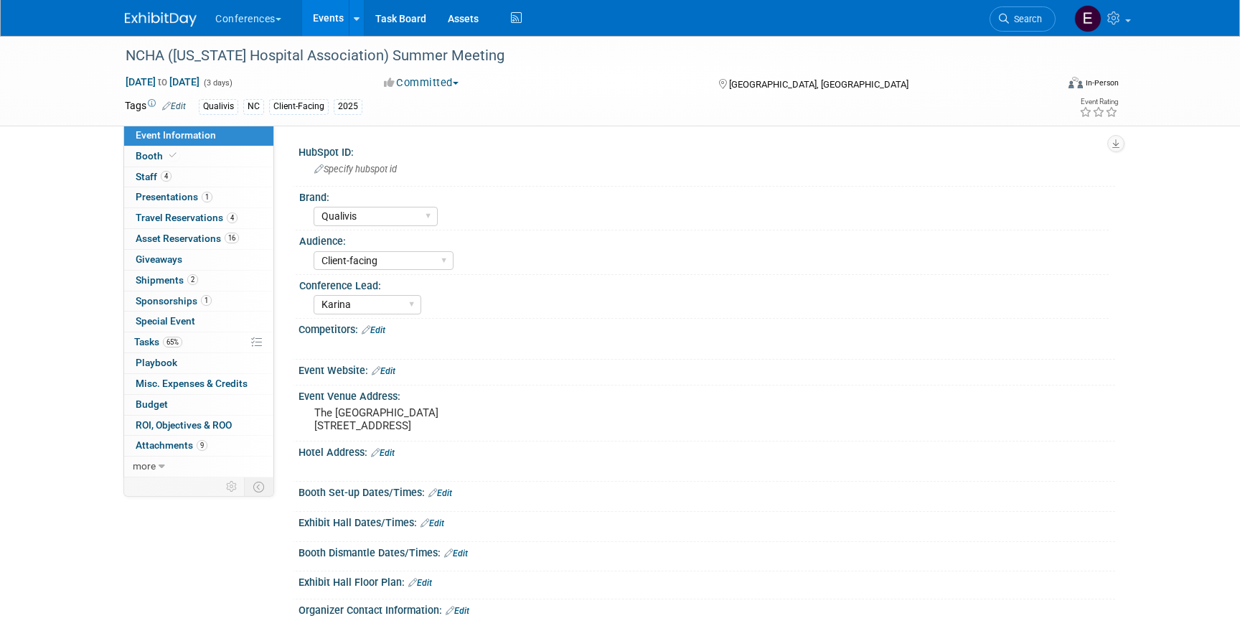
select select "Qualivis"
select select "Client-facing"
select select "Karina"
click at [158, 273] on link "2 Shipments 2" at bounding box center [198, 281] width 149 height 20
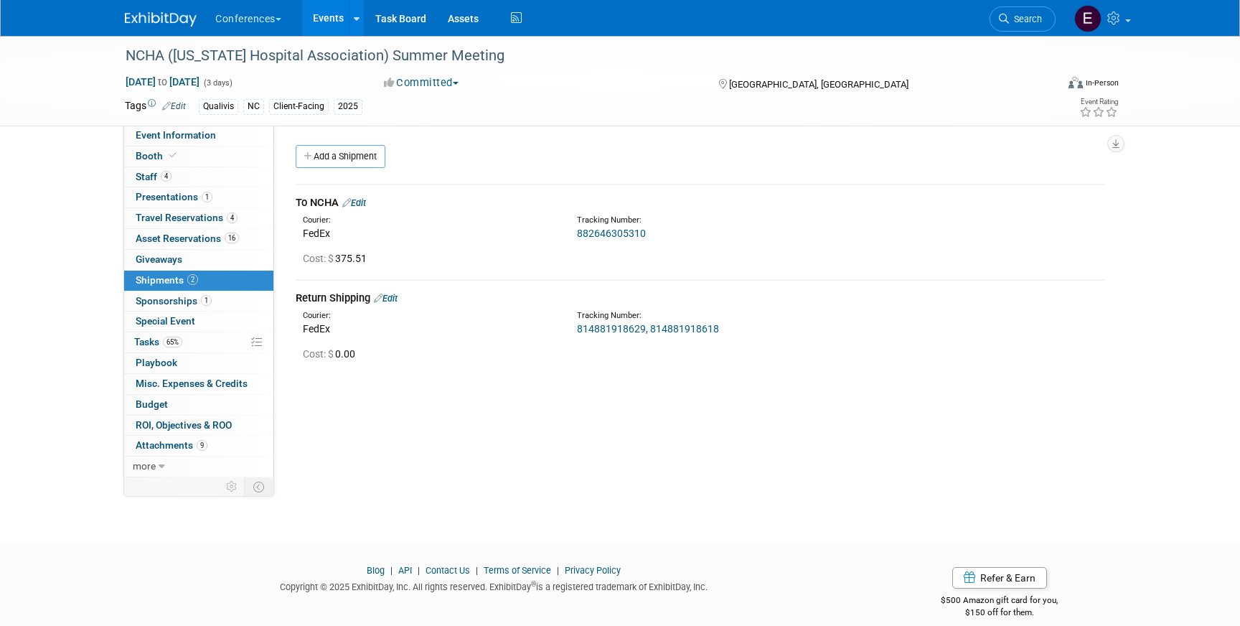
click at [360, 200] on link "Edit" at bounding box center [354, 202] width 24 height 11
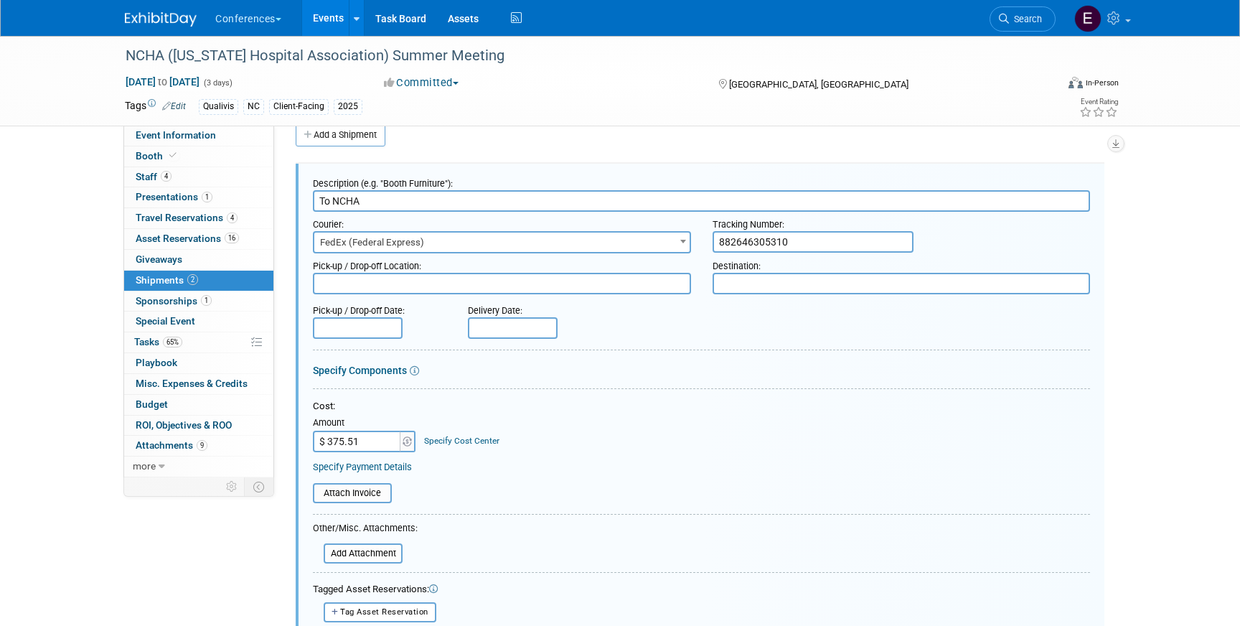
click at [451, 445] on link "Specify Cost Center" at bounding box center [461, 441] width 75 height 10
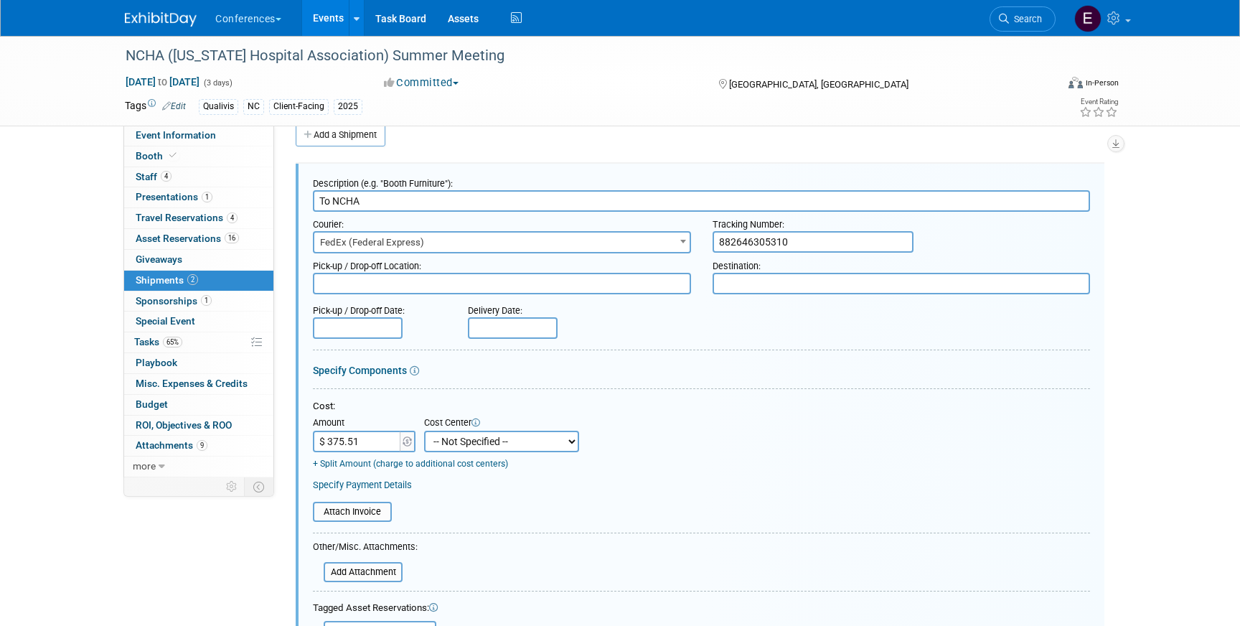
click at [452, 449] on select "-- Not Specified -- Aya Education Aya Healthcare Aya Locums Bespoke Corporate […" at bounding box center [501, 442] width 155 height 22
select select "18965874"
click at [424, 431] on select "-- Not Specified -- Aya Education Aya Healthcare Aya Locums Bespoke Corporate […" at bounding box center [501, 442] width 155 height 22
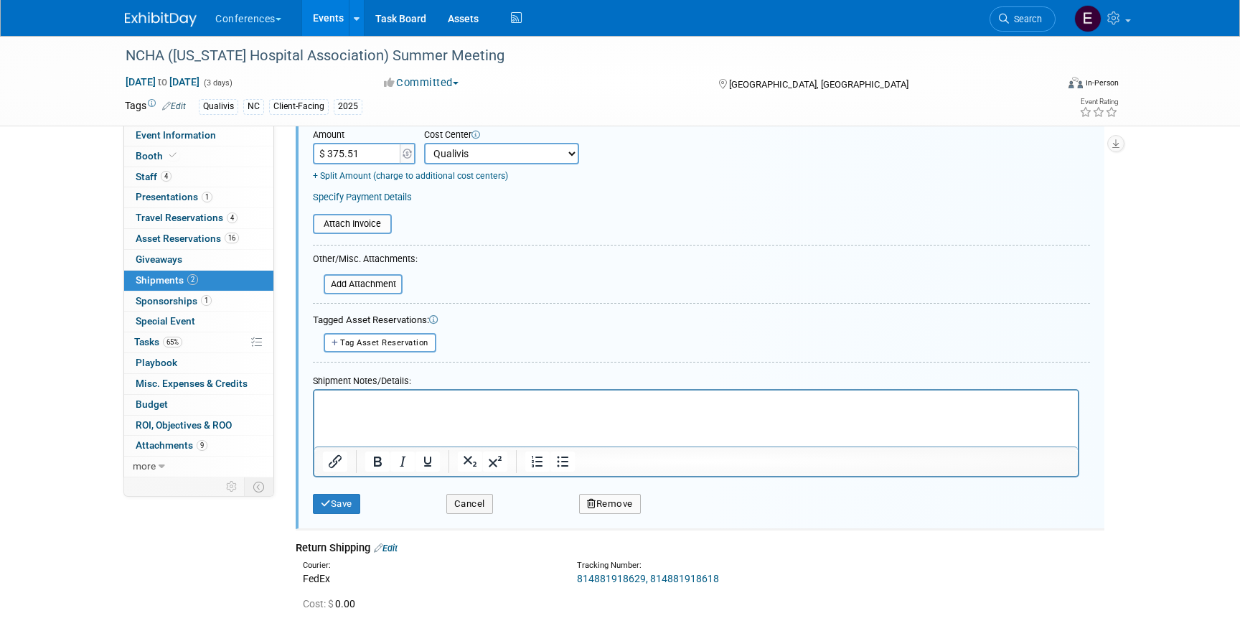
scroll to position [322, 0]
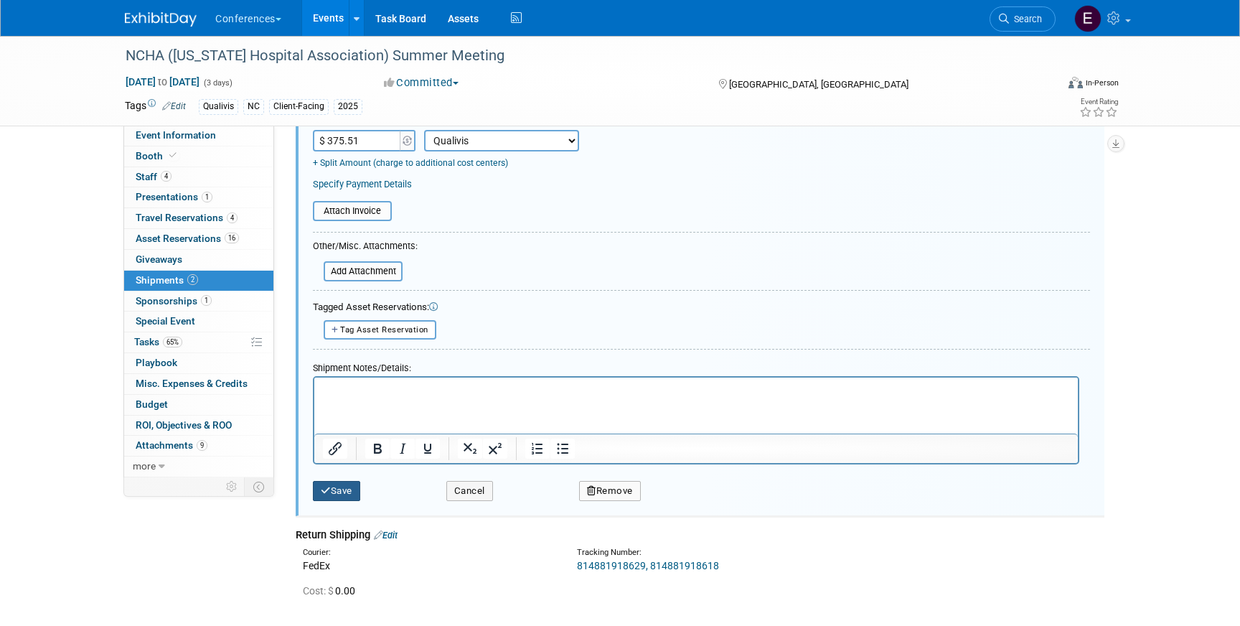
click at [328, 487] on icon "submit" at bounding box center [326, 490] width 10 height 9
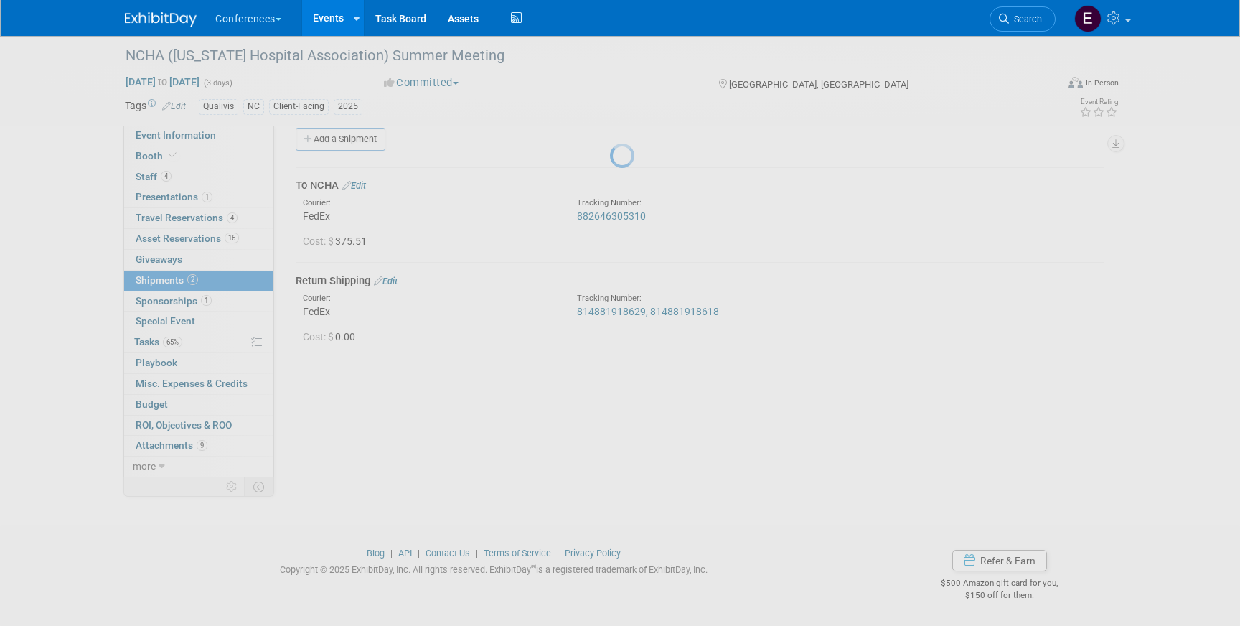
scroll to position [17, 0]
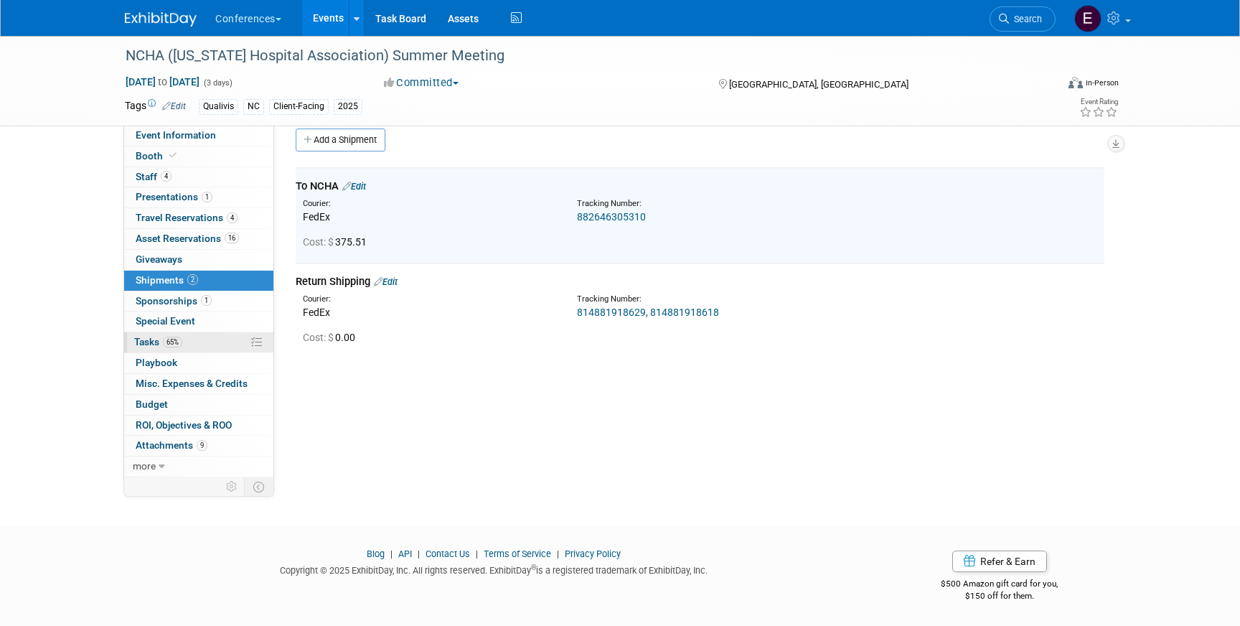
click at [209, 342] on link "65% Tasks 65%" at bounding box center [198, 342] width 149 height 20
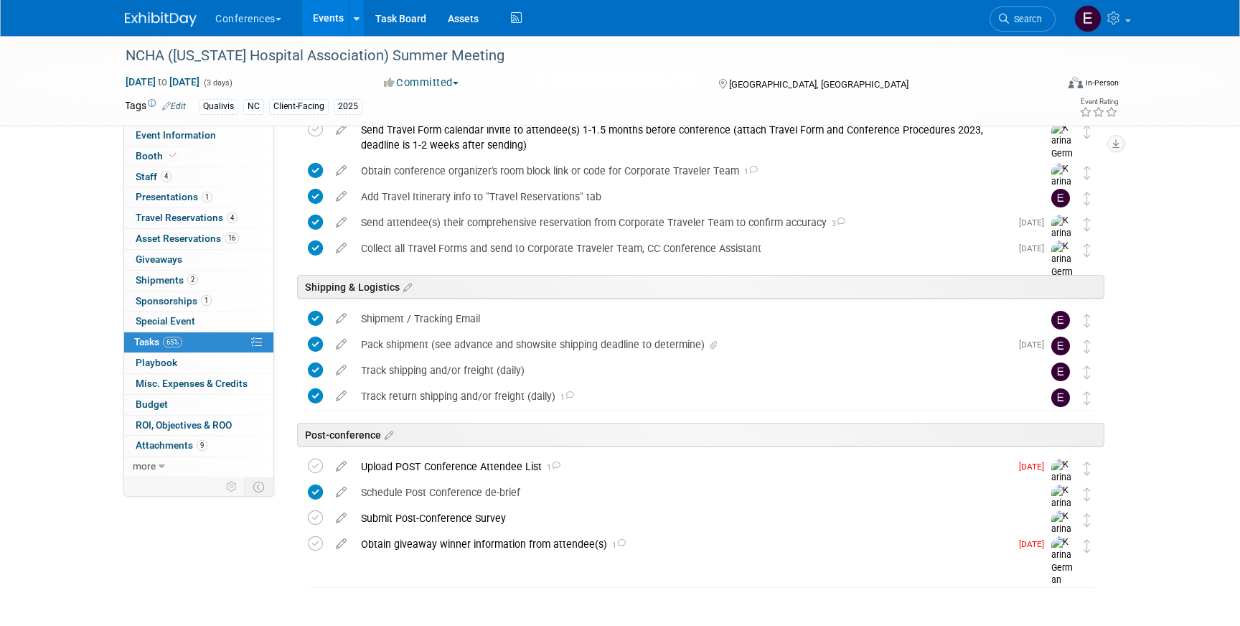
scroll to position [525, 0]
click at [141, 14] on img at bounding box center [161, 19] width 72 height 14
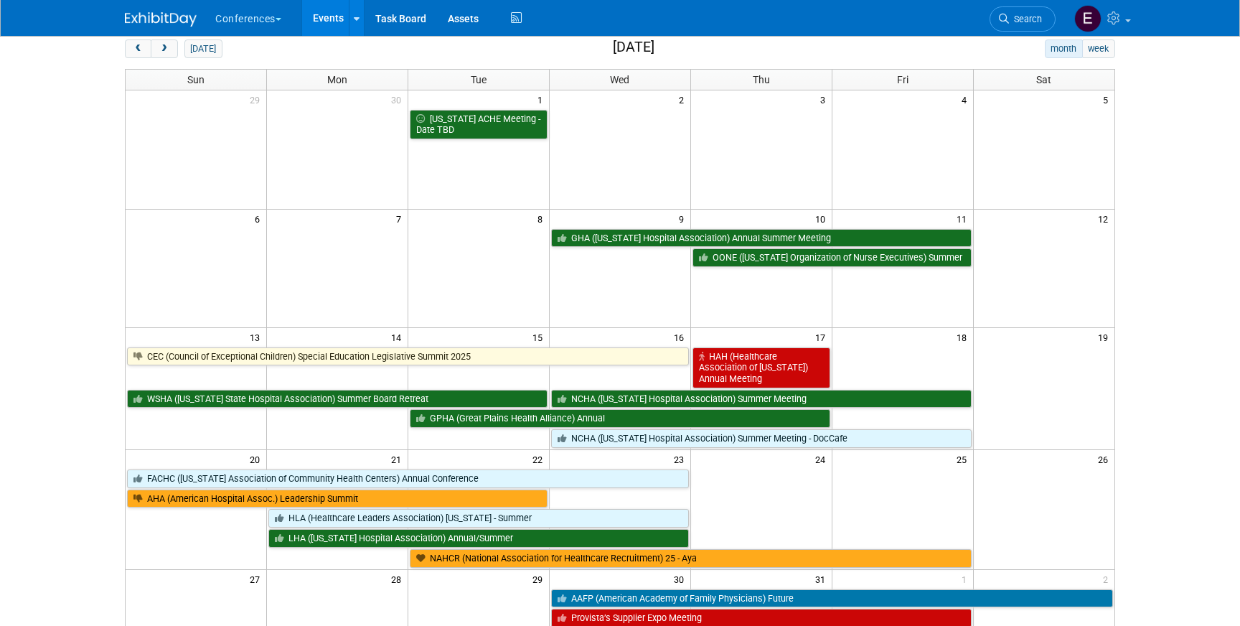
scroll to position [165, 0]
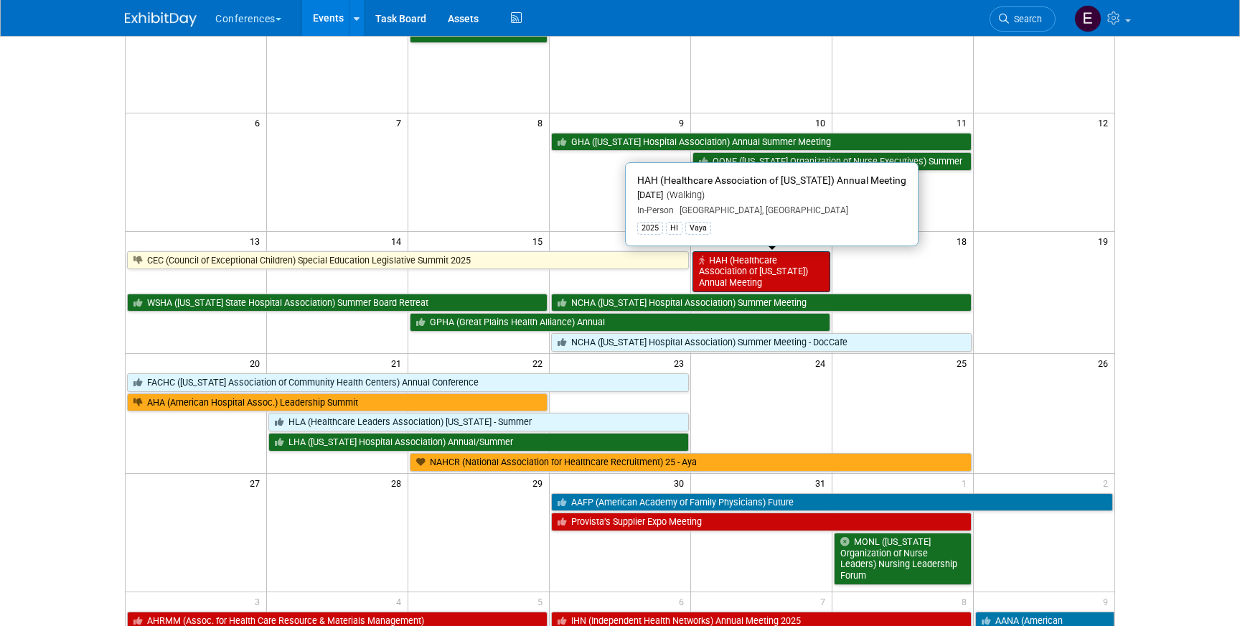
click at [789, 277] on link "HAH (Healthcare Association of [US_STATE]) Annual Meeting" at bounding box center [762, 271] width 138 height 41
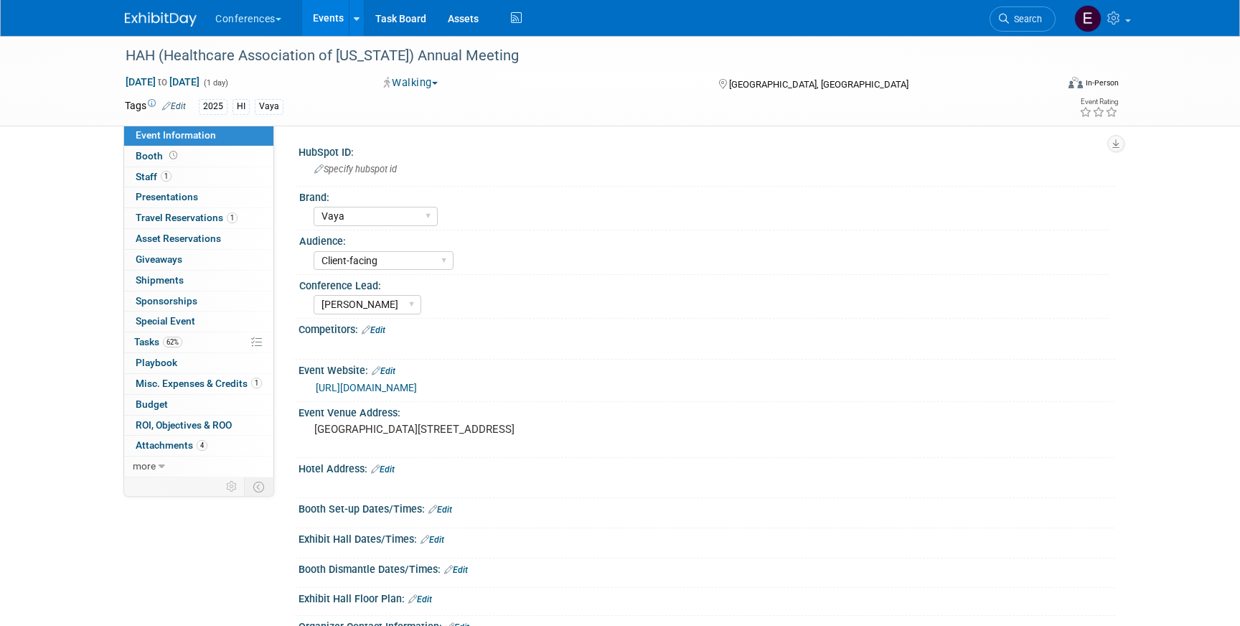
select select "Vaya"
select select "Client-facing"
select select "[PERSON_NAME]"
click at [193, 206] on link "0 Presentations 0" at bounding box center [198, 197] width 149 height 20
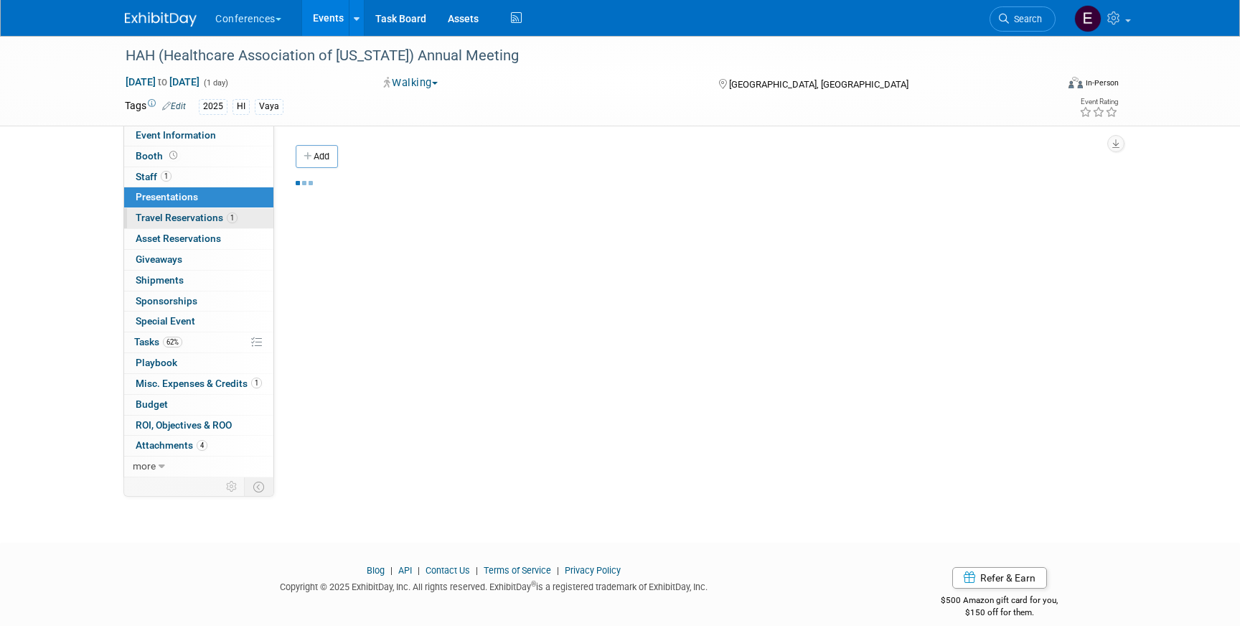
click at [189, 221] on span "Travel Reservations 1" at bounding box center [187, 217] width 102 height 11
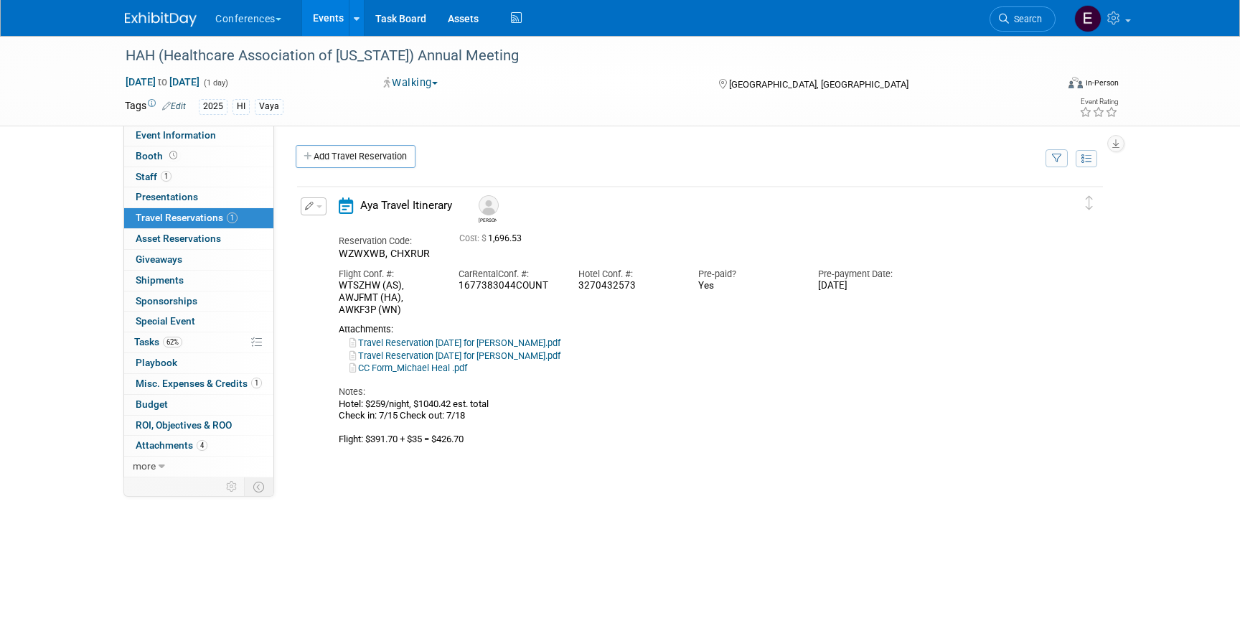
click at [313, 212] on button "button" at bounding box center [314, 206] width 26 height 18
click at [326, 226] on button "Edit Reservation" at bounding box center [361, 231] width 121 height 21
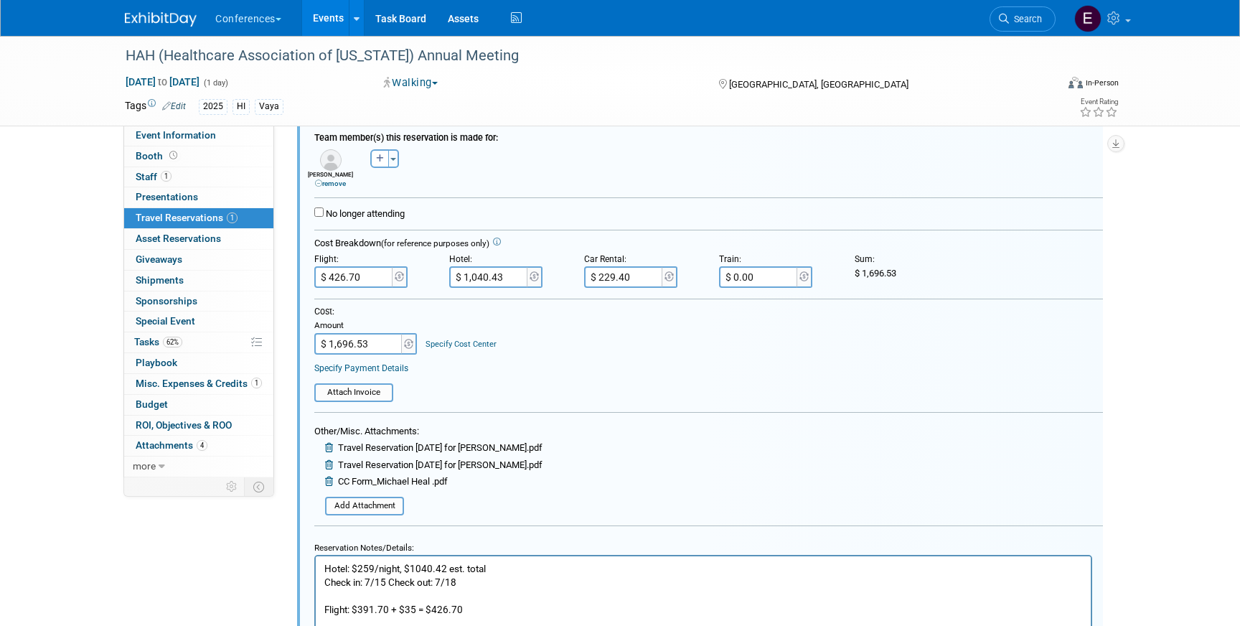
scroll to position [274, 0]
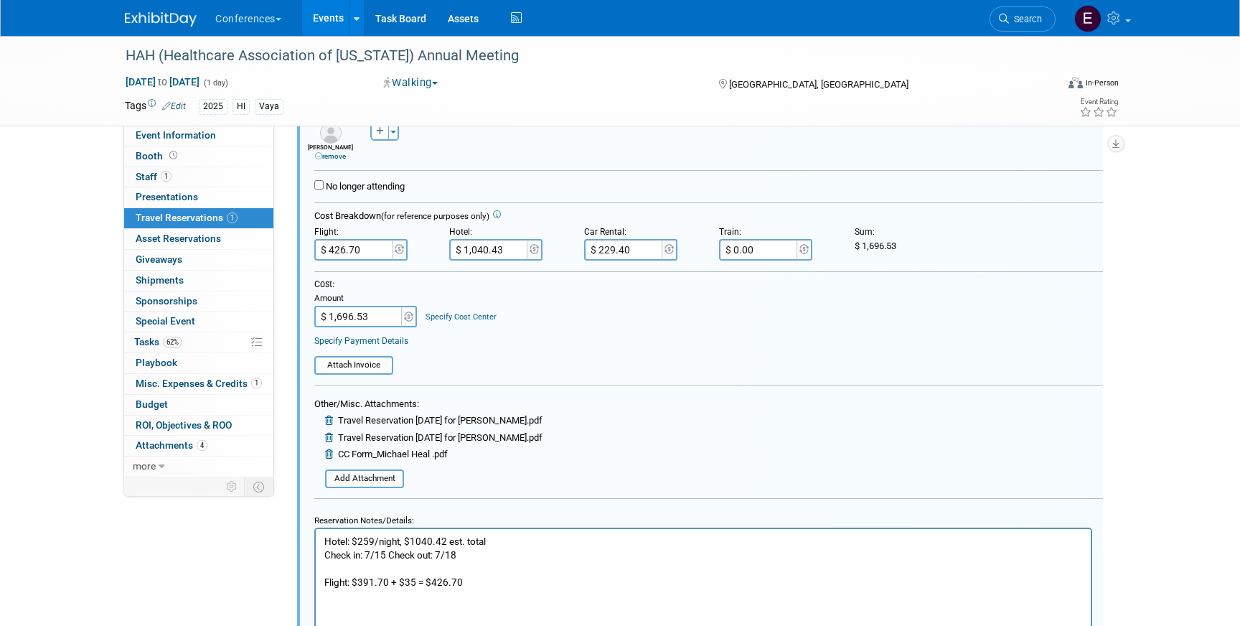
click at [502, 538] on p "Hotel: $259/night, $1040.42 est. total Check in: 7/15 Check out: 7/18 Flight: $…" at bounding box center [703, 562] width 759 height 55
click at [472, 242] on input "$ 1,040.43" at bounding box center [489, 250] width 80 height 22
click at [482, 249] on input "$ 1,040.43" at bounding box center [489, 250] width 80 height 22
type input "$ 1,050.43"
click at [347, 317] on input "$ 1,696.53" at bounding box center [359, 317] width 90 height 22
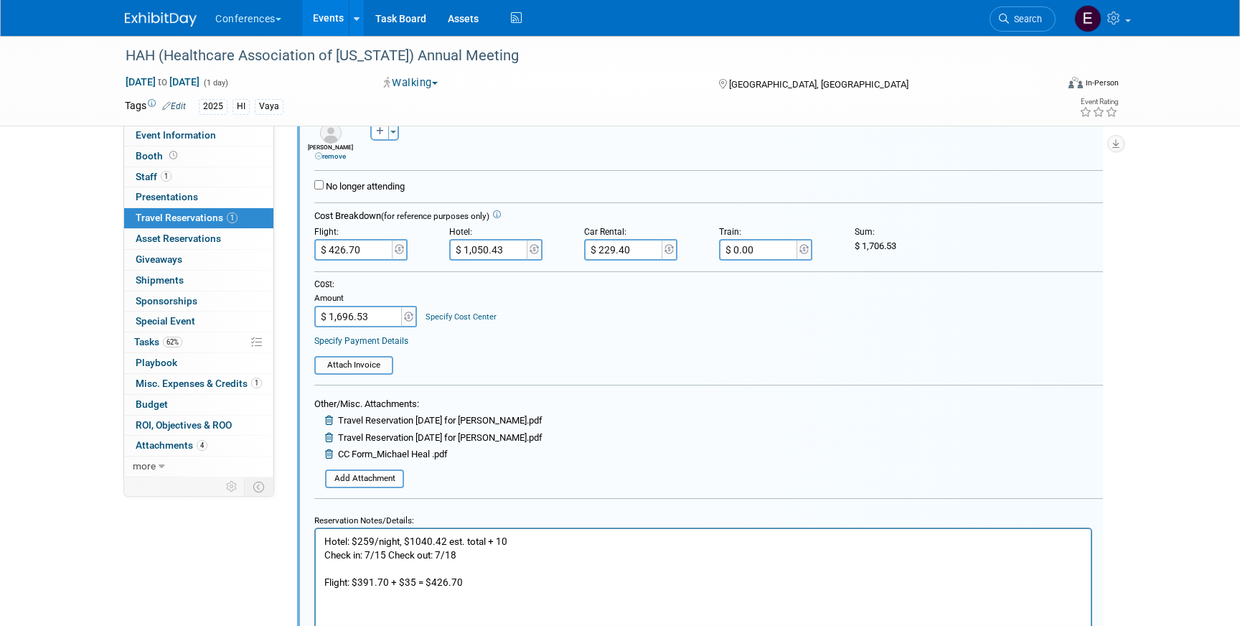
click at [347, 317] on input "$ 1,696.53" at bounding box center [359, 317] width 90 height 22
type input "$ 1,706.53"
click at [452, 317] on link "Specify Cost Center" at bounding box center [461, 316] width 71 height 9
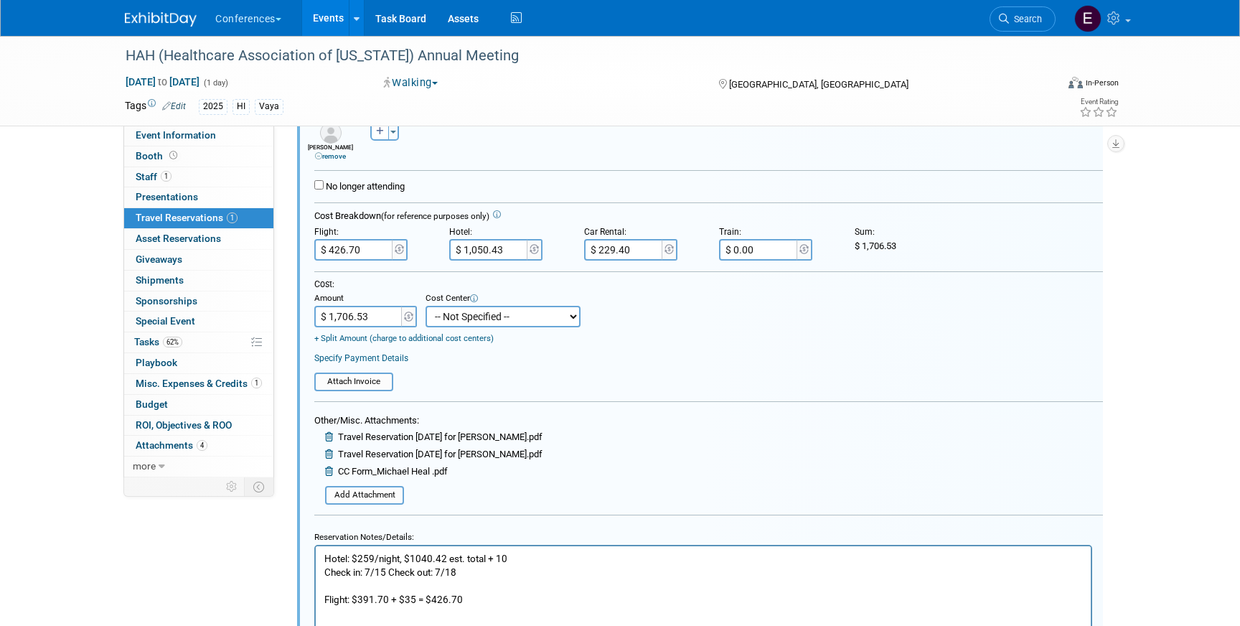
click at [452, 317] on select "-- Not Specified -- Aya Education Aya Healthcare Aya Locums Bespoke Corporate D…" at bounding box center [503, 317] width 155 height 22
select select "18965876"
click at [426, 306] on select "-- Not Specified -- Aya Education Aya Healthcare Aya Locums Bespoke Corporate […" at bounding box center [503, 317] width 155 height 22
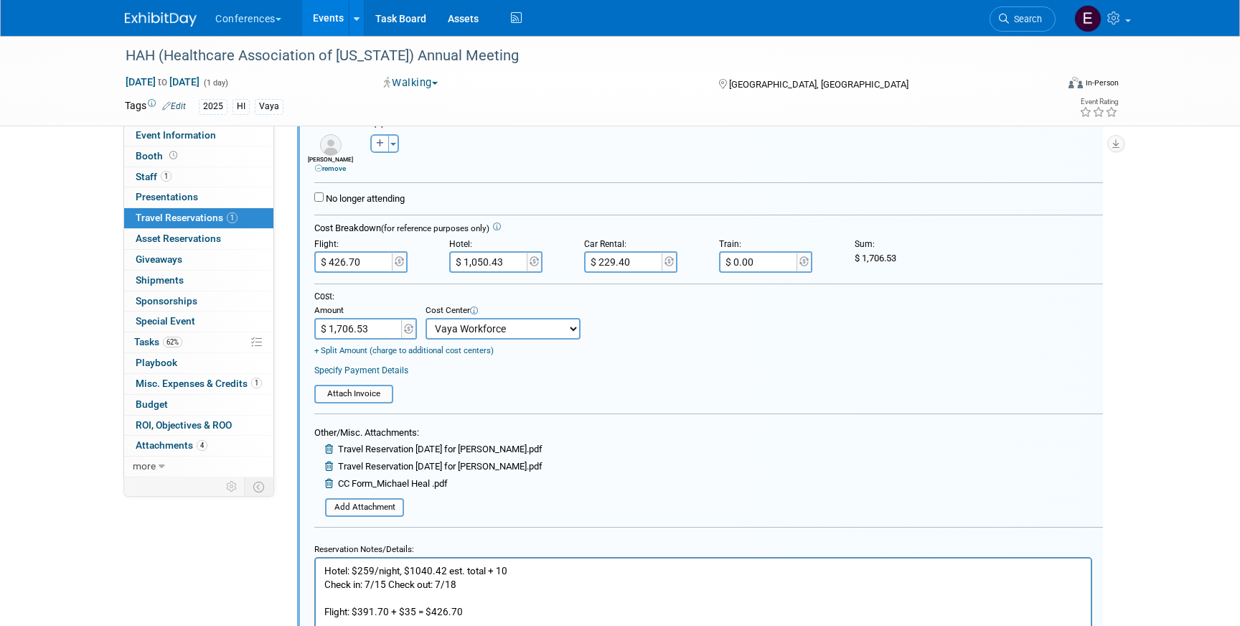
click at [513, 258] on input "$ 1,050.43" at bounding box center [489, 262] width 80 height 22
click at [513, 263] on input "$ 1,050.43" at bounding box center [489, 262] width 80 height 22
click at [443, 572] on p "Hotel: $259/night, $1040.42 est. total + 10 Check in: 7/15 Check out: 7/18 Flig…" at bounding box center [703, 590] width 759 height 55
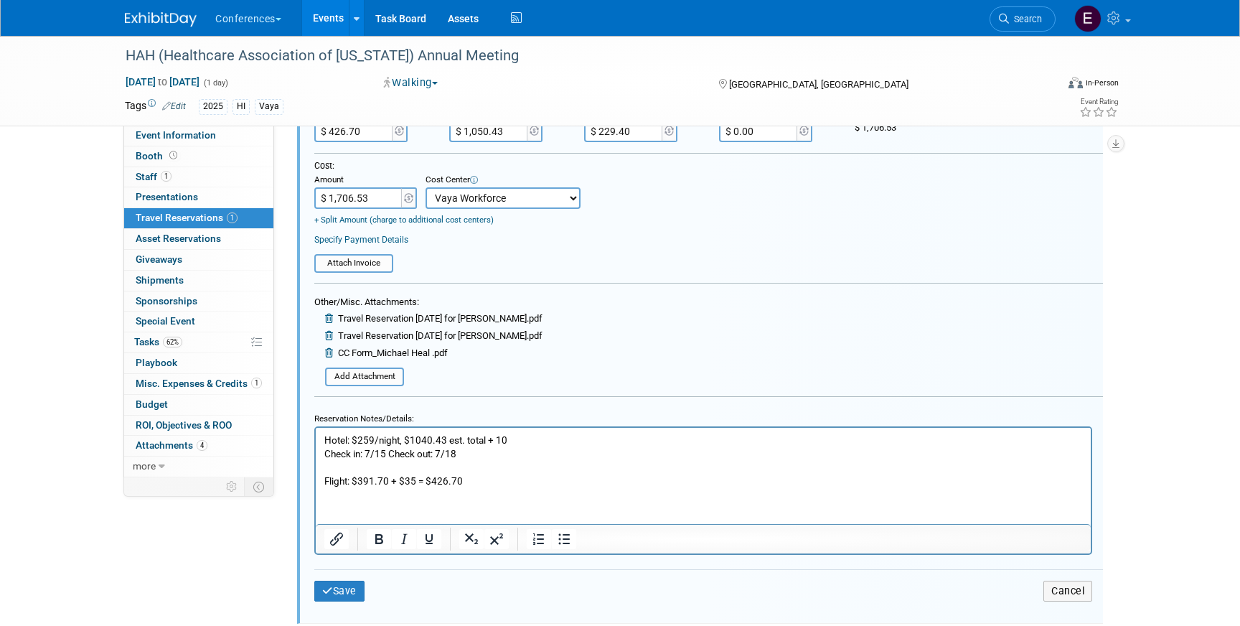
scroll to position [413, 0]
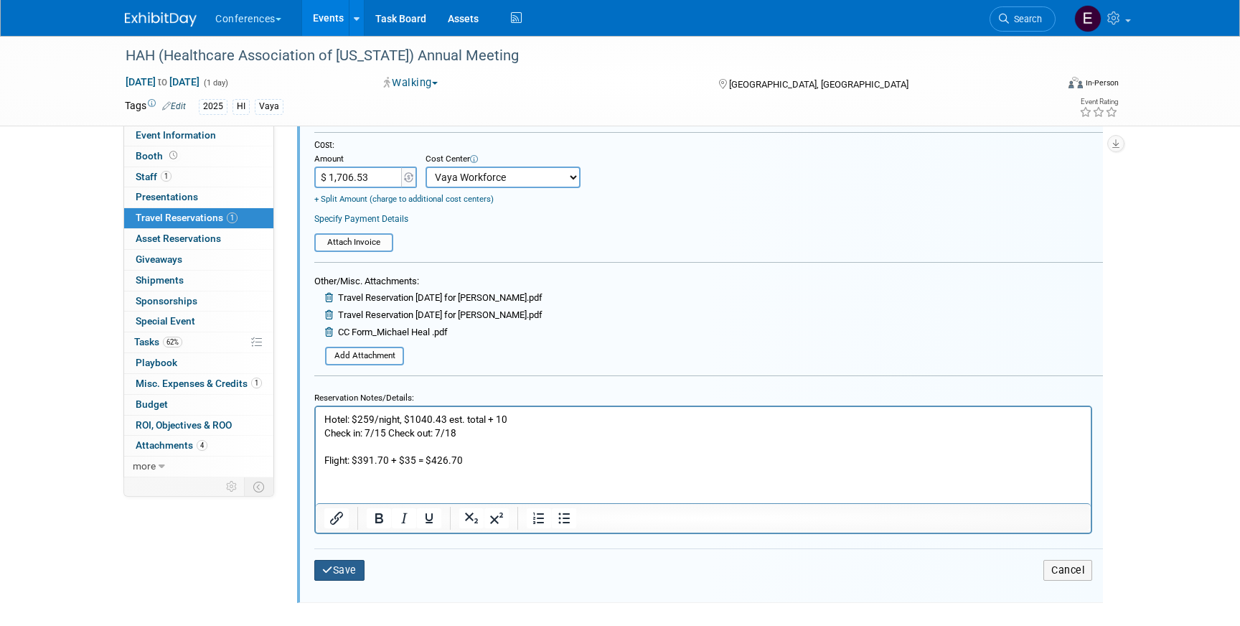
click at [333, 579] on button "Save" at bounding box center [339, 570] width 50 height 21
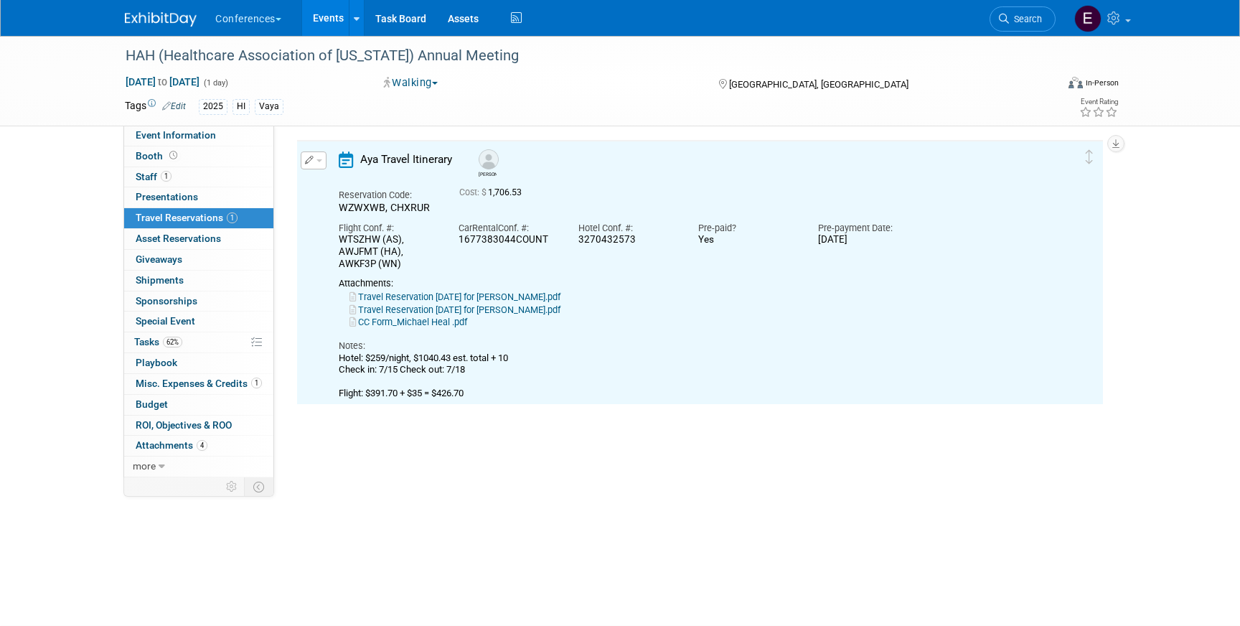
scroll to position [24, 0]
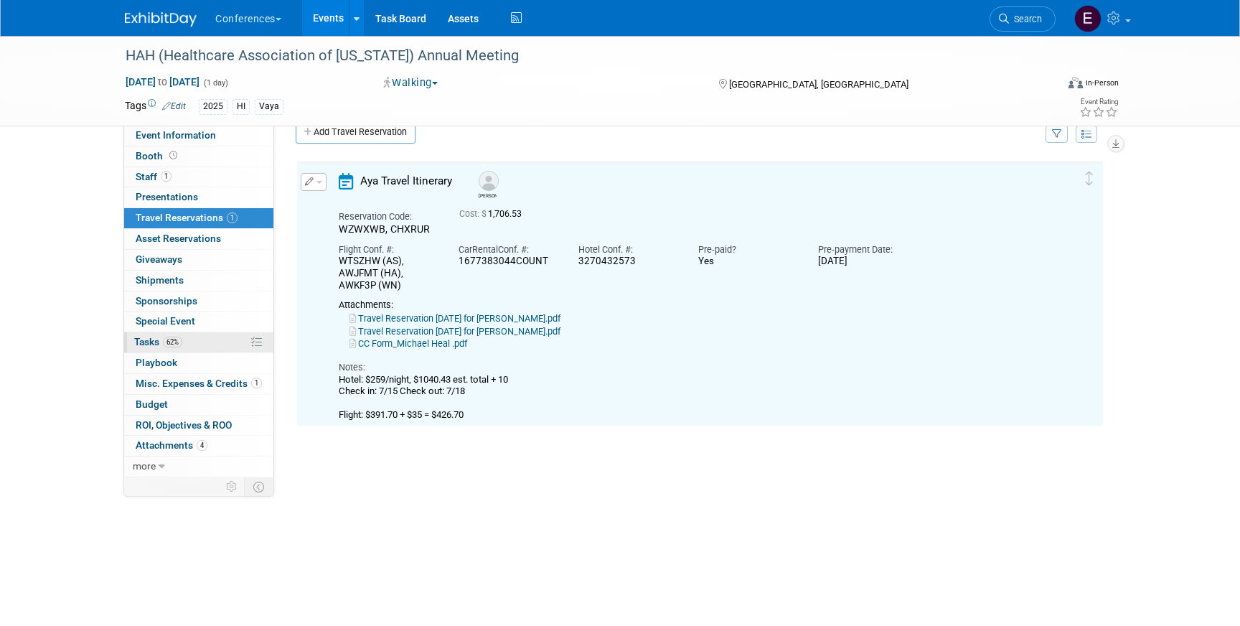
click at [193, 348] on link "62% Tasks 62%" at bounding box center [198, 342] width 149 height 20
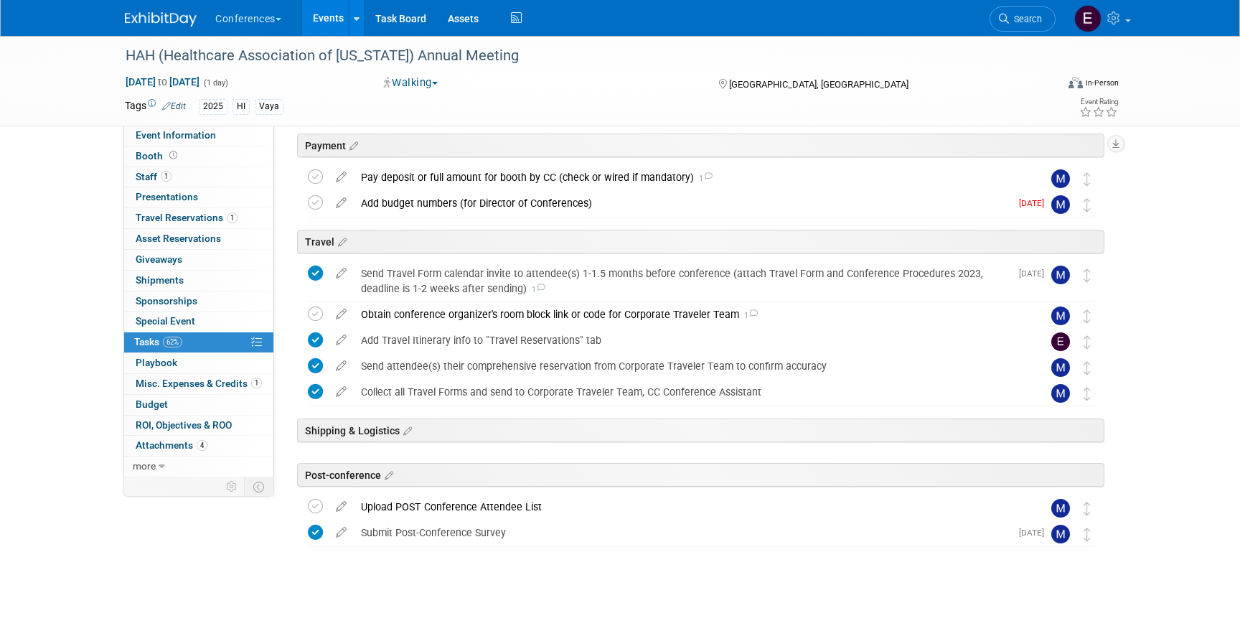
scroll to position [286, 0]
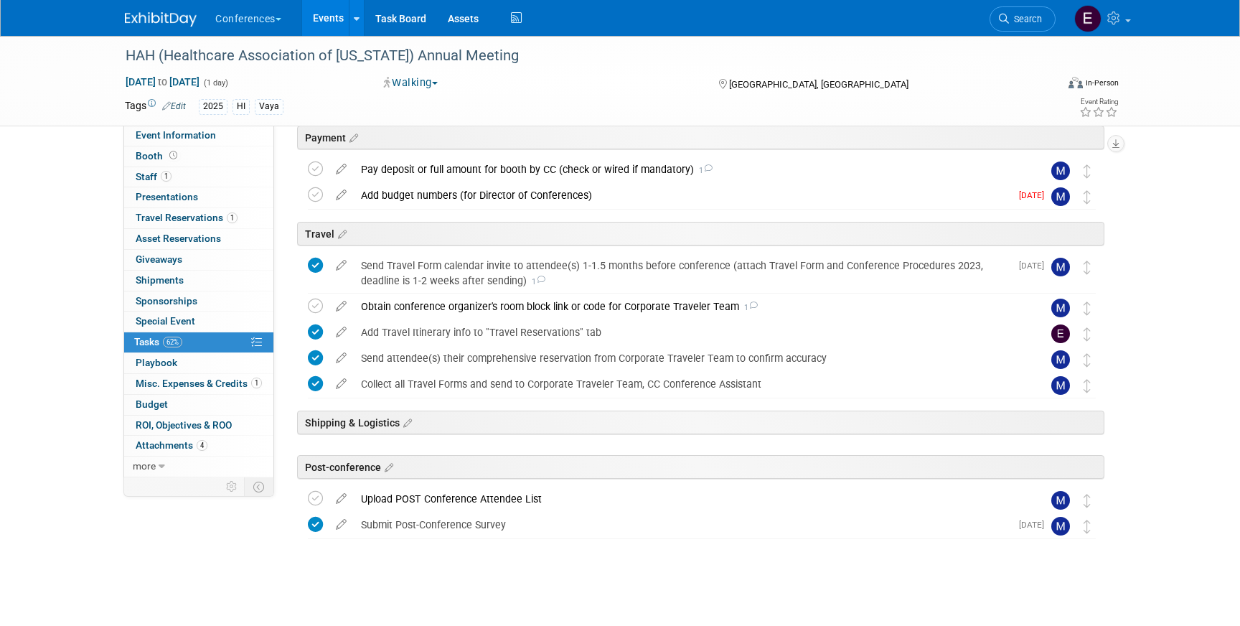
click at [146, 19] on img at bounding box center [161, 19] width 72 height 14
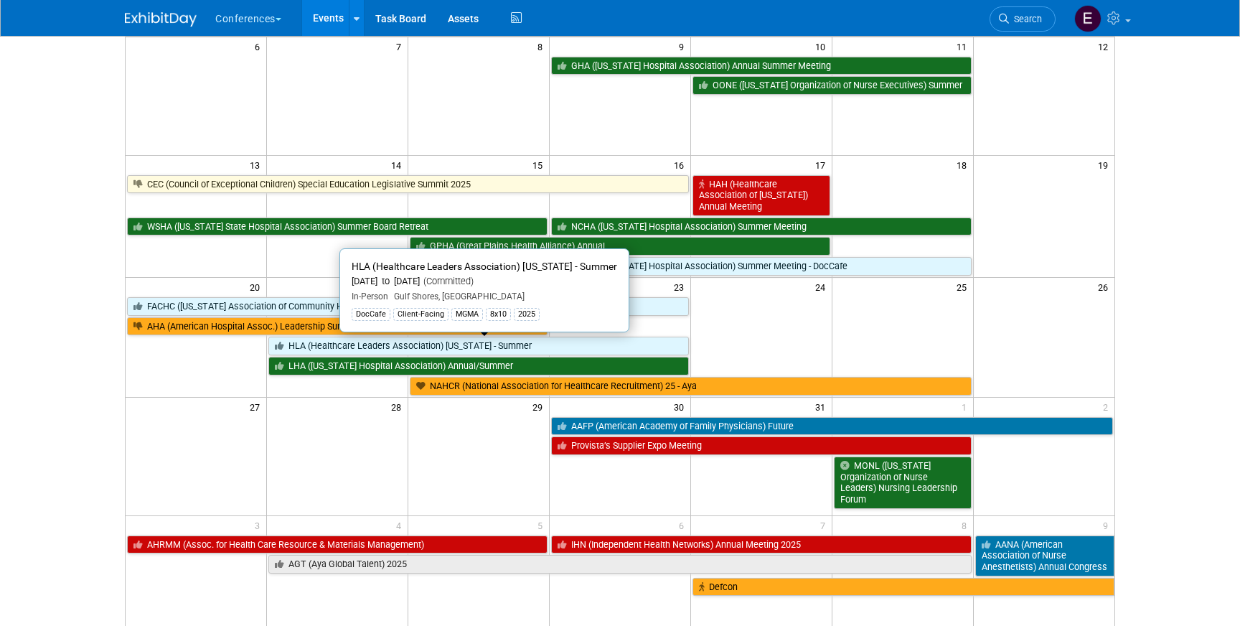
scroll to position [243, 0]
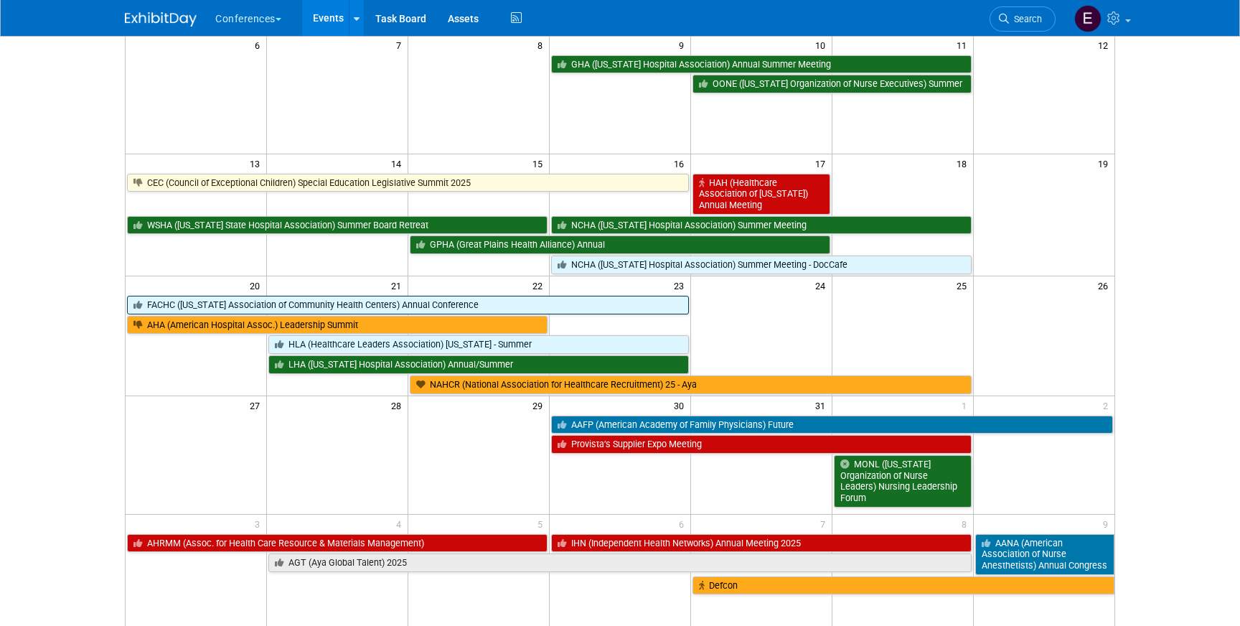
click at [204, 304] on link "FACHC ([US_STATE] Association of Community Health Centers) Annual Conference" at bounding box center [408, 305] width 562 height 19
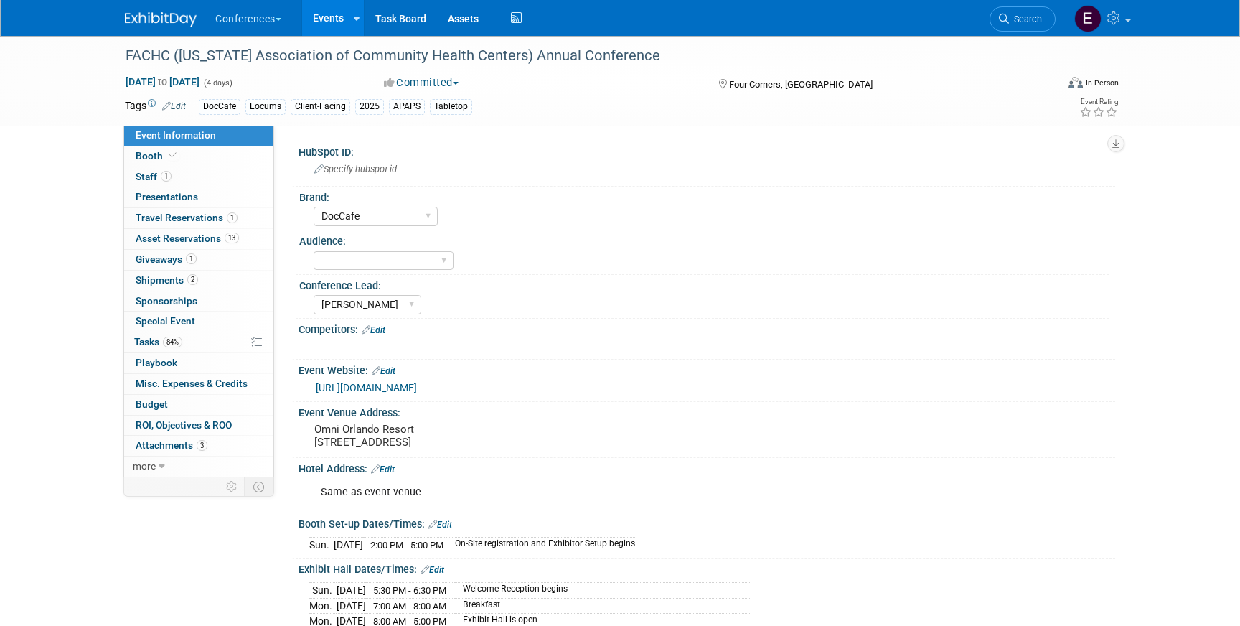
select select "DocCafe"
select select "[PERSON_NAME]"
click at [249, 262] on link "1 Giveaways 1" at bounding box center [198, 260] width 149 height 20
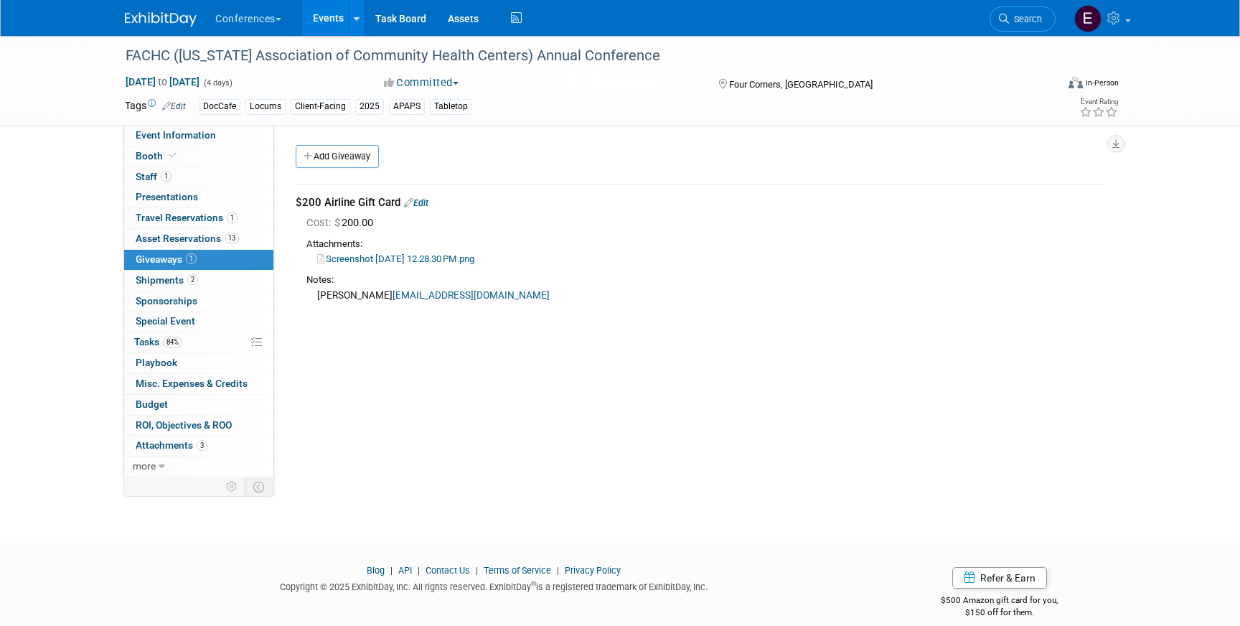
click at [429, 202] on link "Edit" at bounding box center [416, 202] width 24 height 11
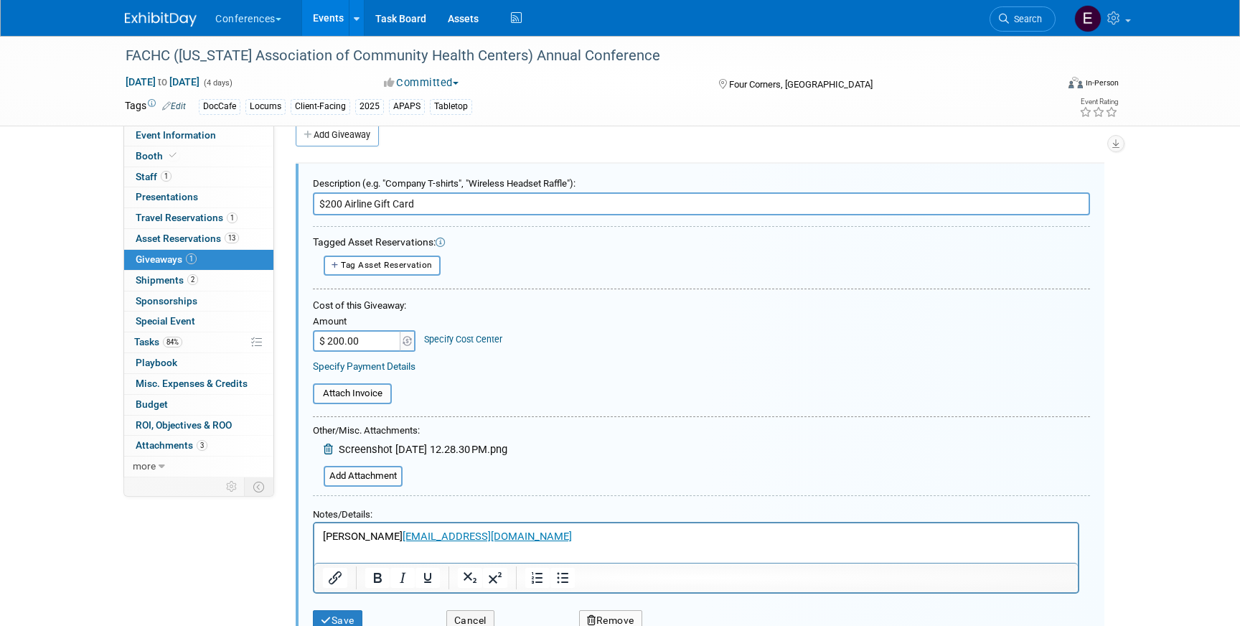
click at [440, 338] on link "Specify Cost Center" at bounding box center [463, 339] width 78 height 11
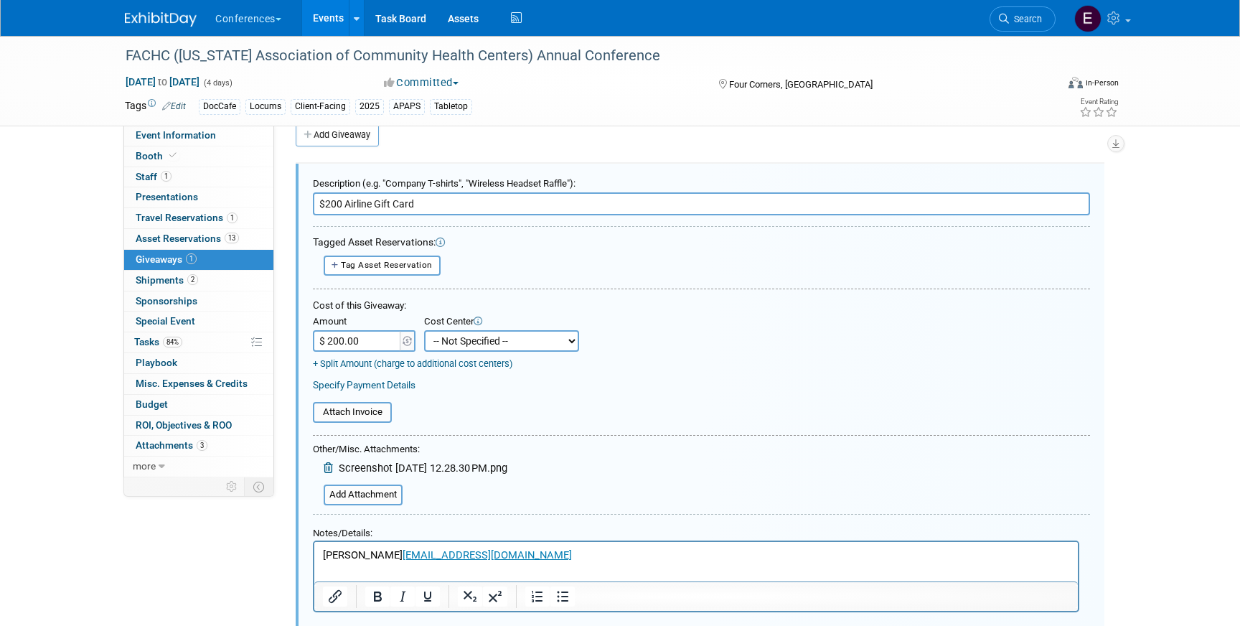
click at [446, 341] on select "-- Not Specified -- Aya Education Aya Healthcare Aya Locums Bespoke Corporate […" at bounding box center [501, 341] width 155 height 22
select select "18965878"
click at [424, 330] on select "-- Not Specified -- Aya Education Aya Healthcare Aya Locums Bespoke Corporate […" at bounding box center [501, 341] width 155 height 22
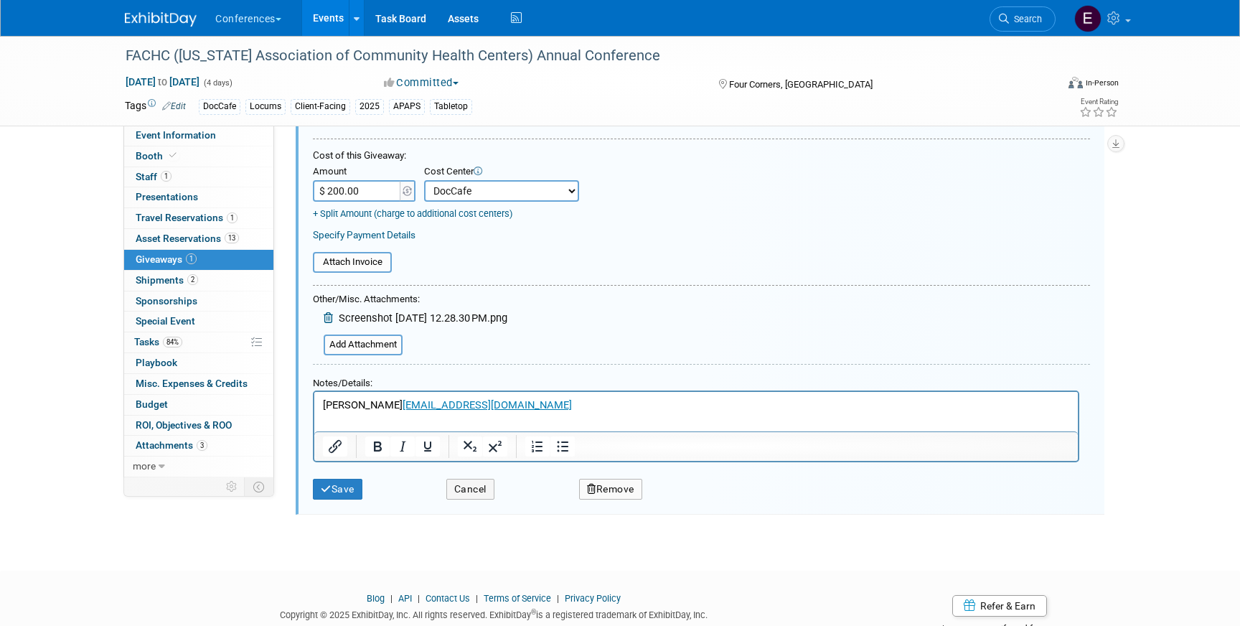
scroll to position [178, 0]
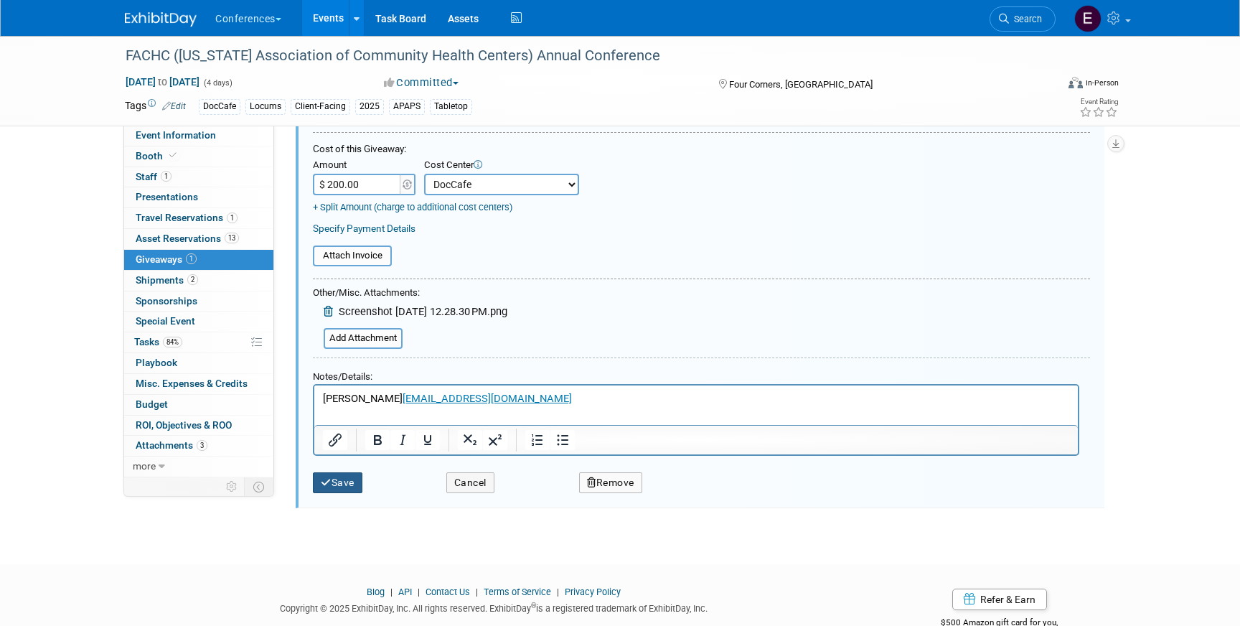
click at [335, 483] on button "Save" at bounding box center [338, 482] width 50 height 21
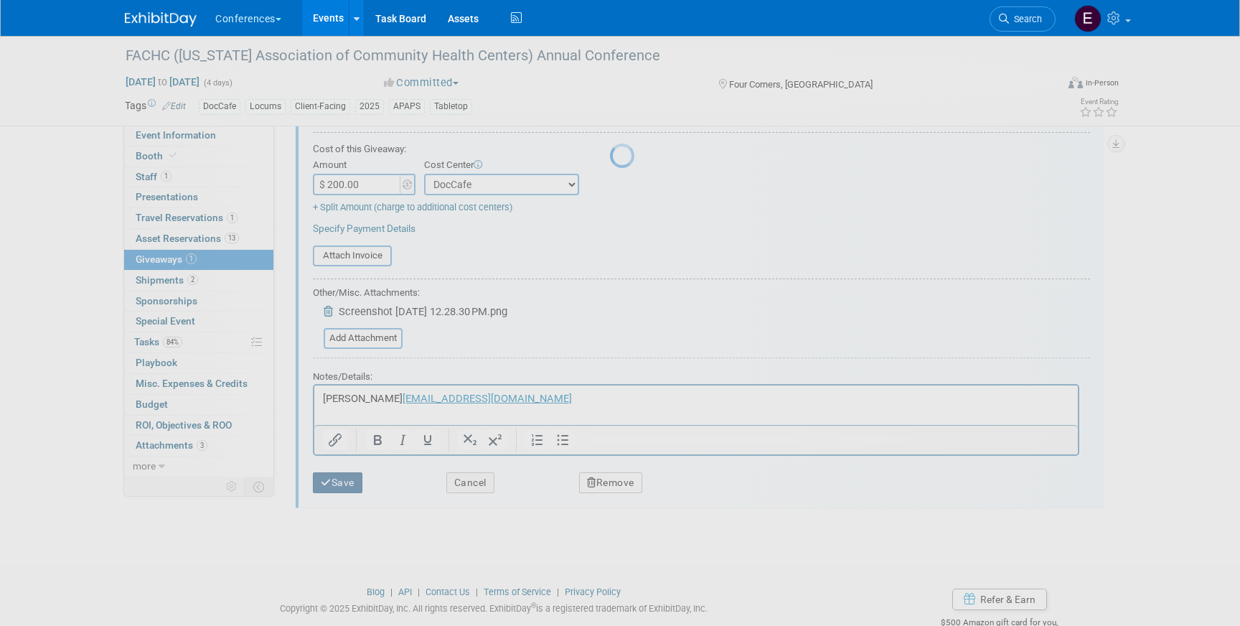
scroll to position [17, 0]
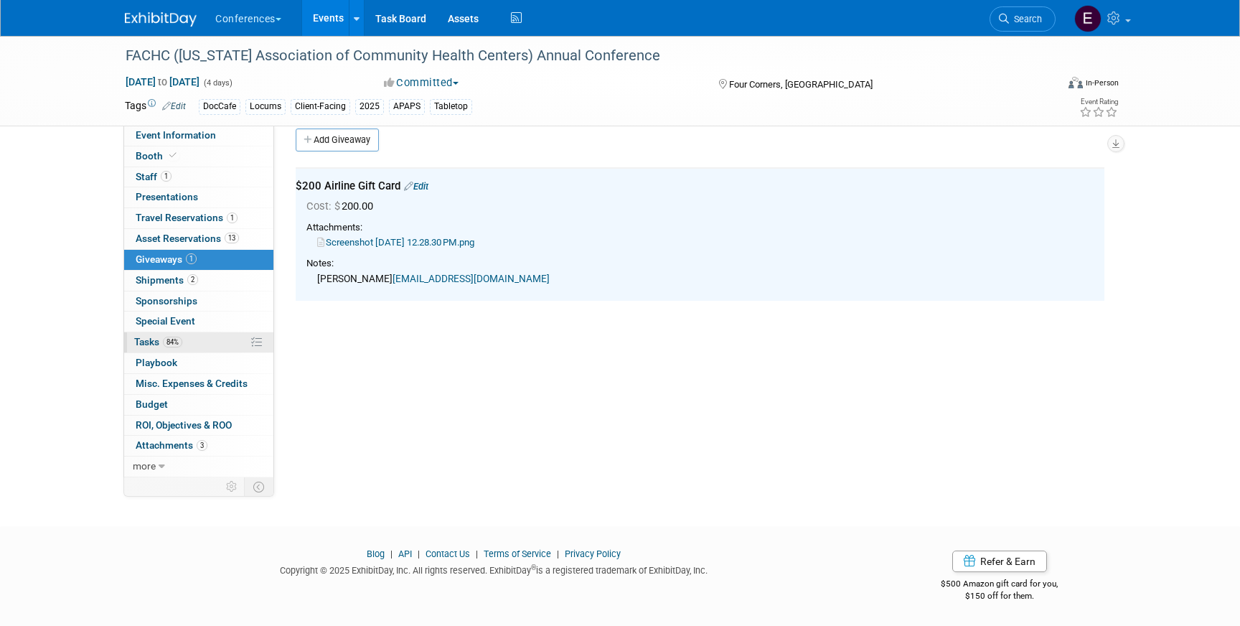
click at [195, 332] on link "84% Tasks 84%" at bounding box center [198, 342] width 149 height 20
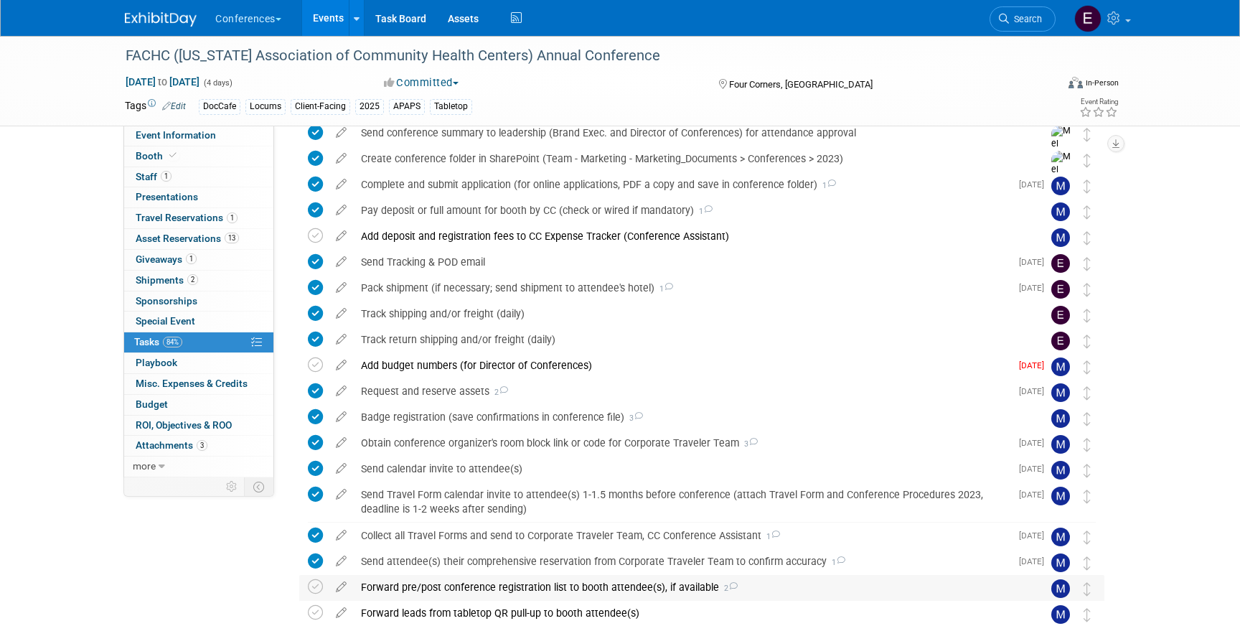
scroll to position [309, 0]
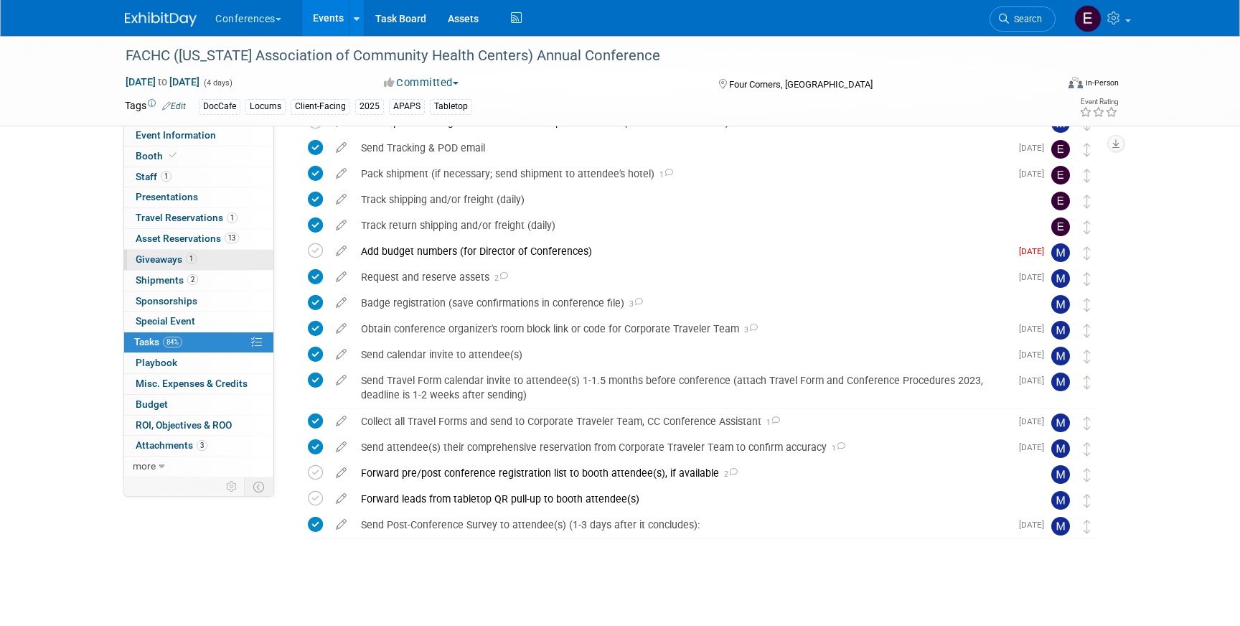
click at [215, 267] on link "1 Giveaways 1" at bounding box center [198, 260] width 149 height 20
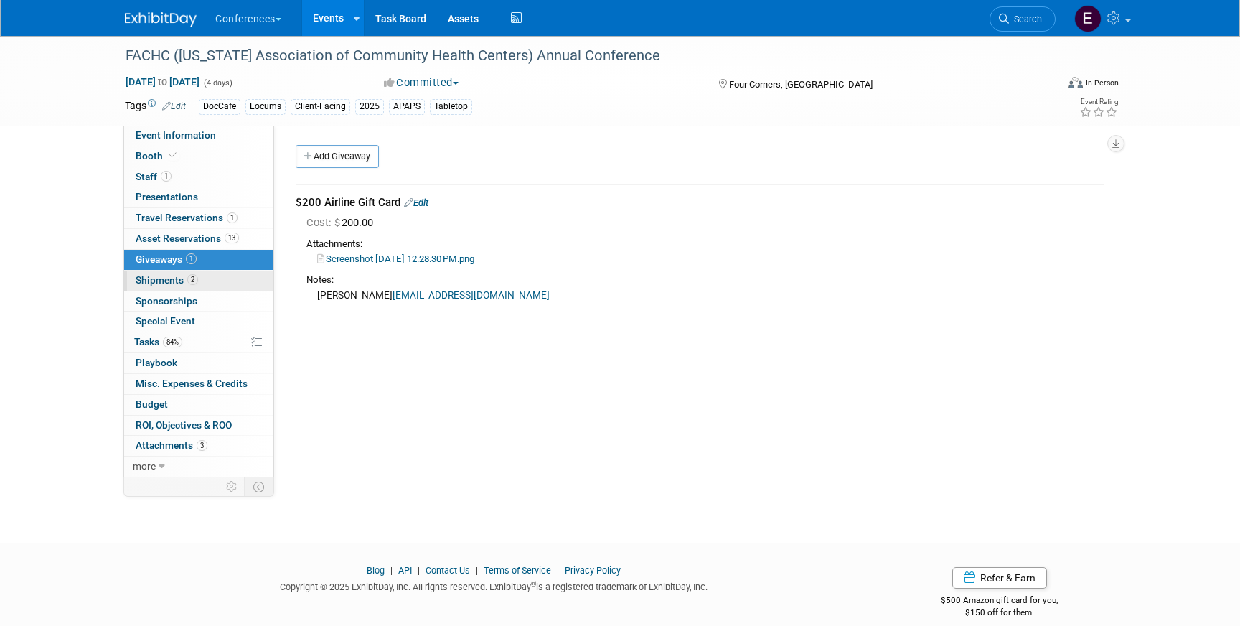
click at [213, 278] on link "2 Shipments 2" at bounding box center [198, 281] width 149 height 20
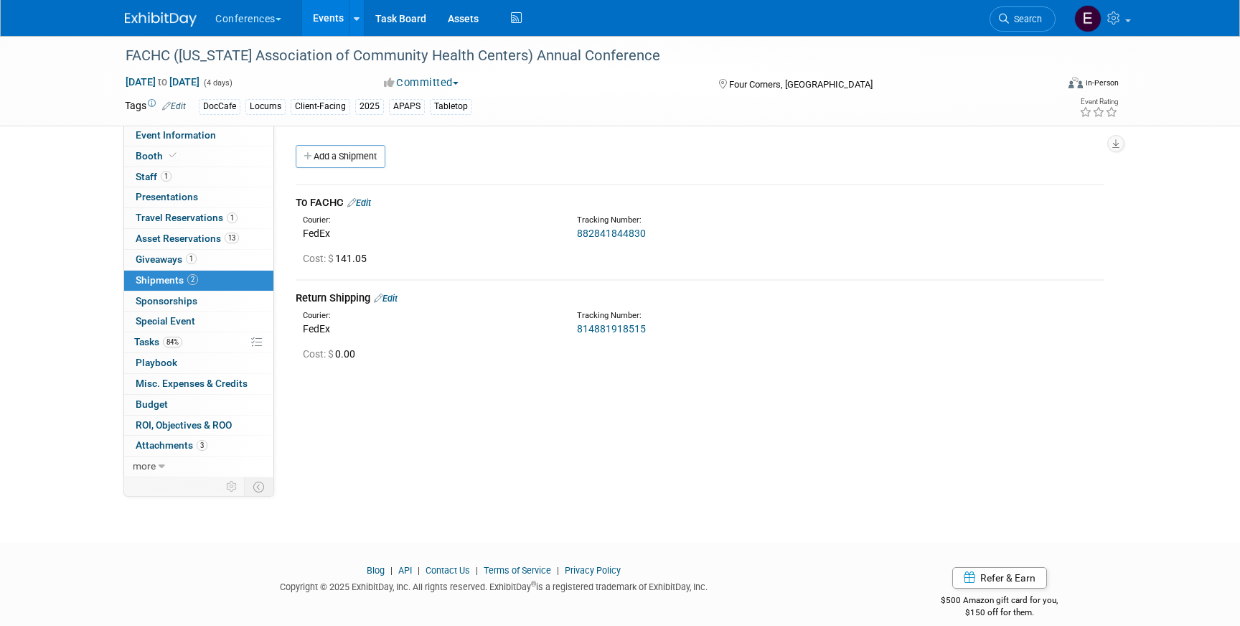
click at [159, 22] on img at bounding box center [161, 19] width 72 height 14
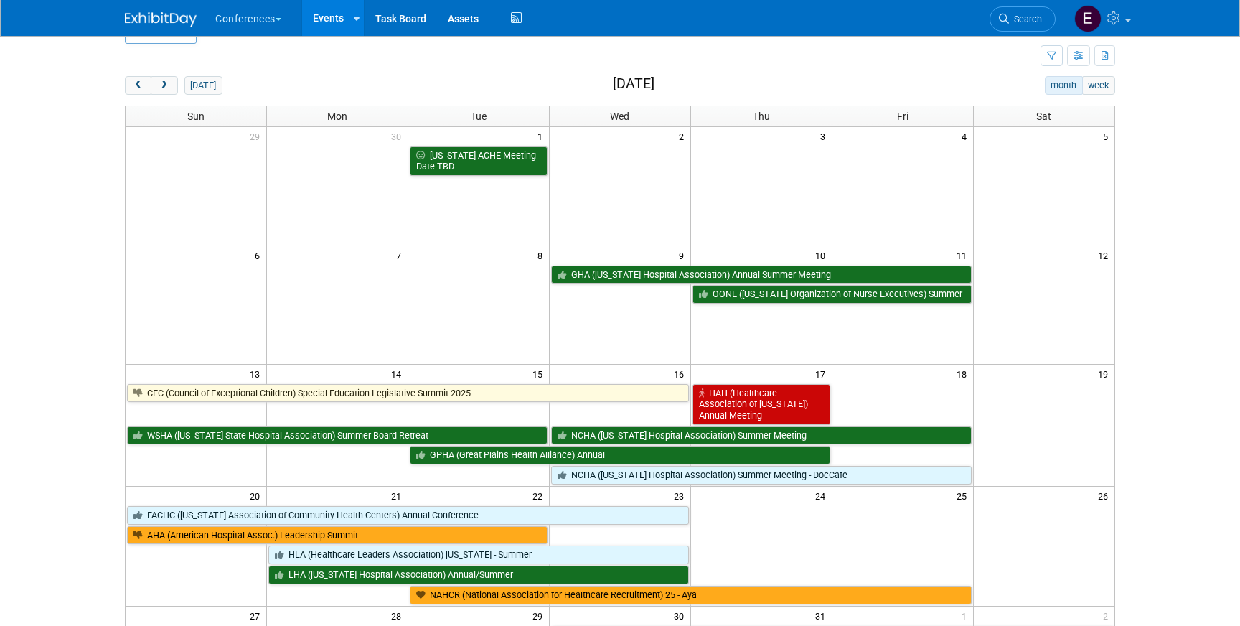
scroll to position [160, 0]
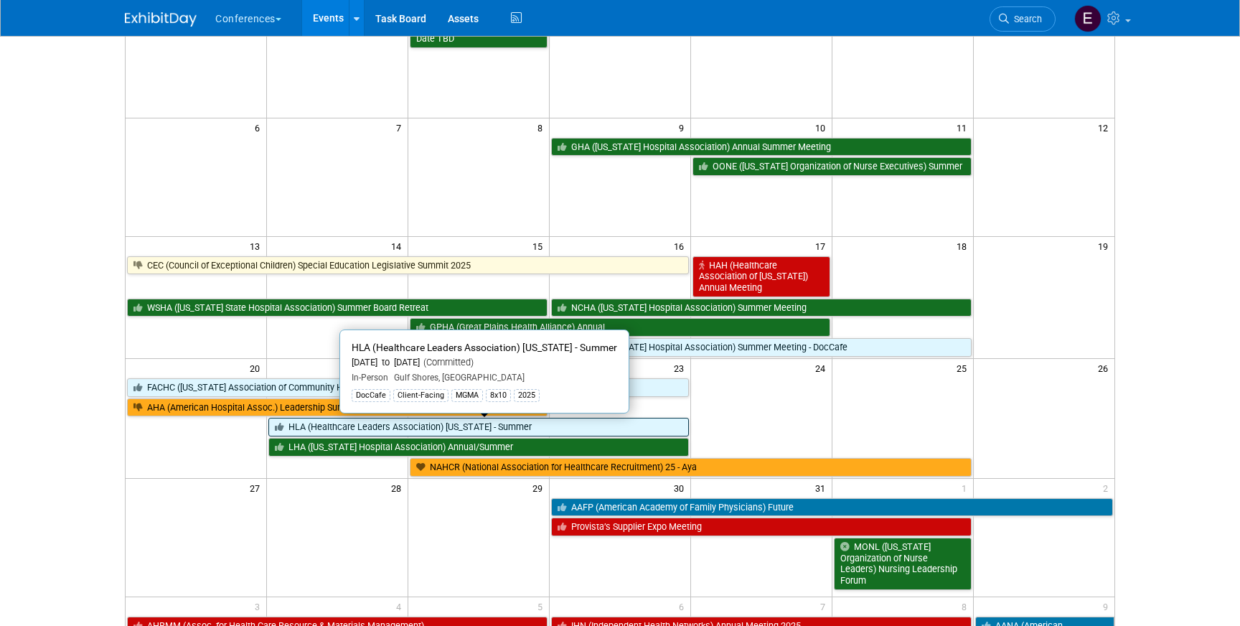
click at [334, 431] on link "HLA (Healthcare Leaders Association) [US_STATE] - Summer" at bounding box center [478, 427] width 421 height 19
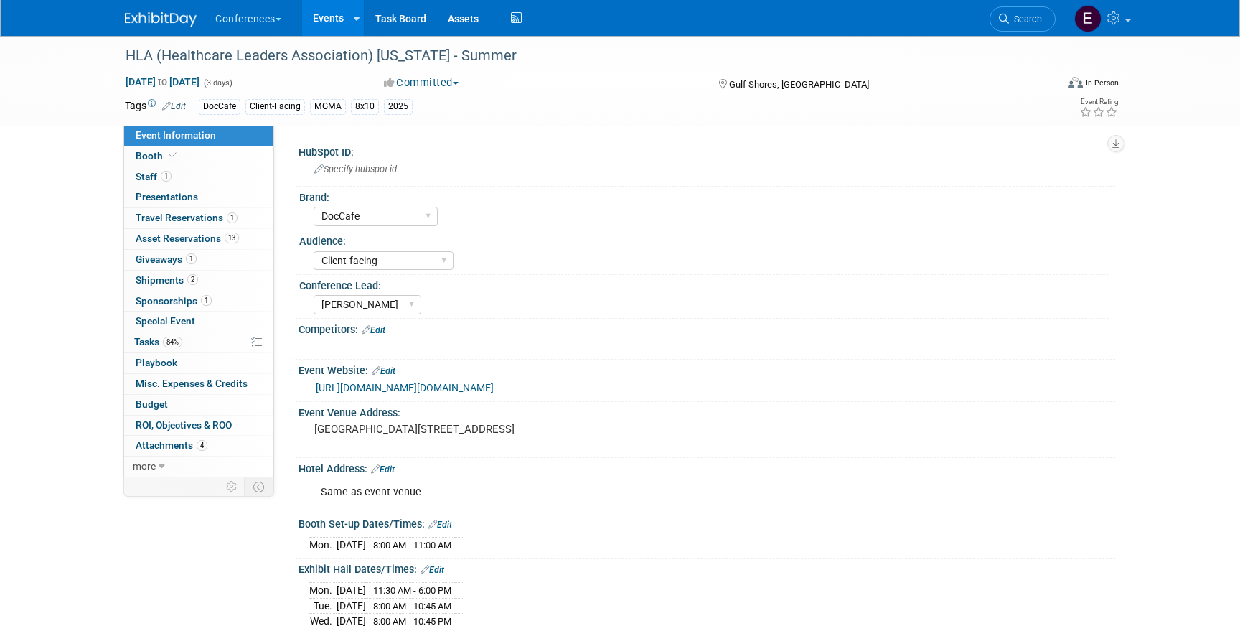
select select "DocCafe"
select select "Client-facing"
select select "[PERSON_NAME]"
click at [225, 251] on link "1 Giveaways 1" at bounding box center [198, 260] width 149 height 20
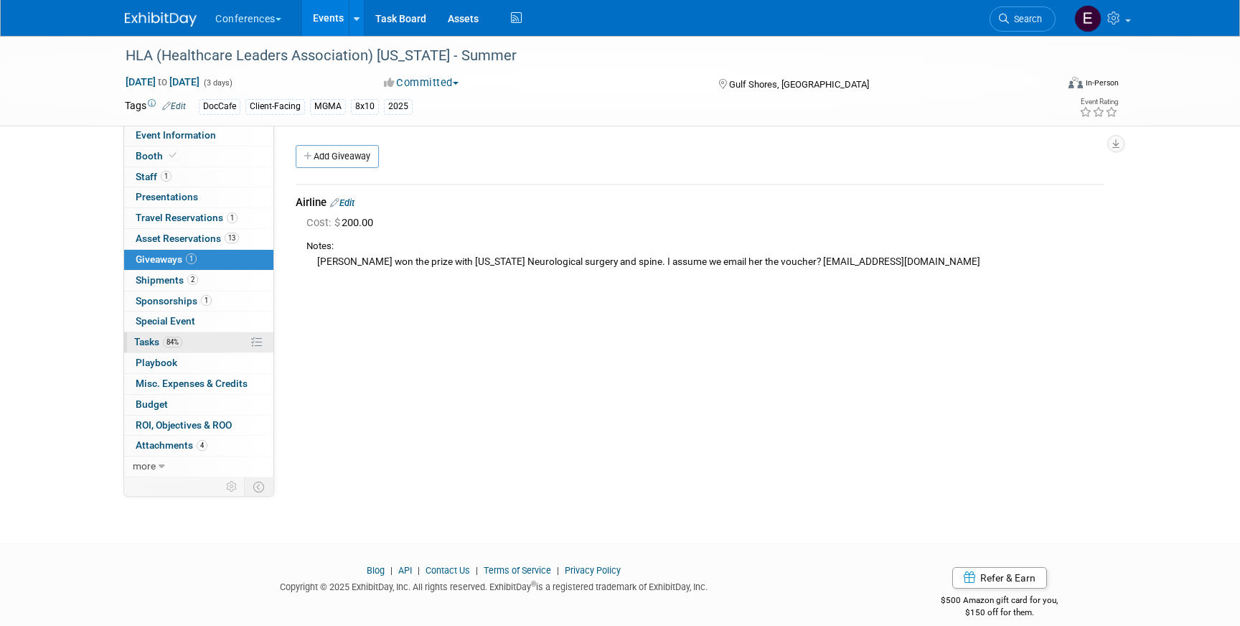
click at [200, 348] on link "84% Tasks 84%" at bounding box center [198, 342] width 149 height 20
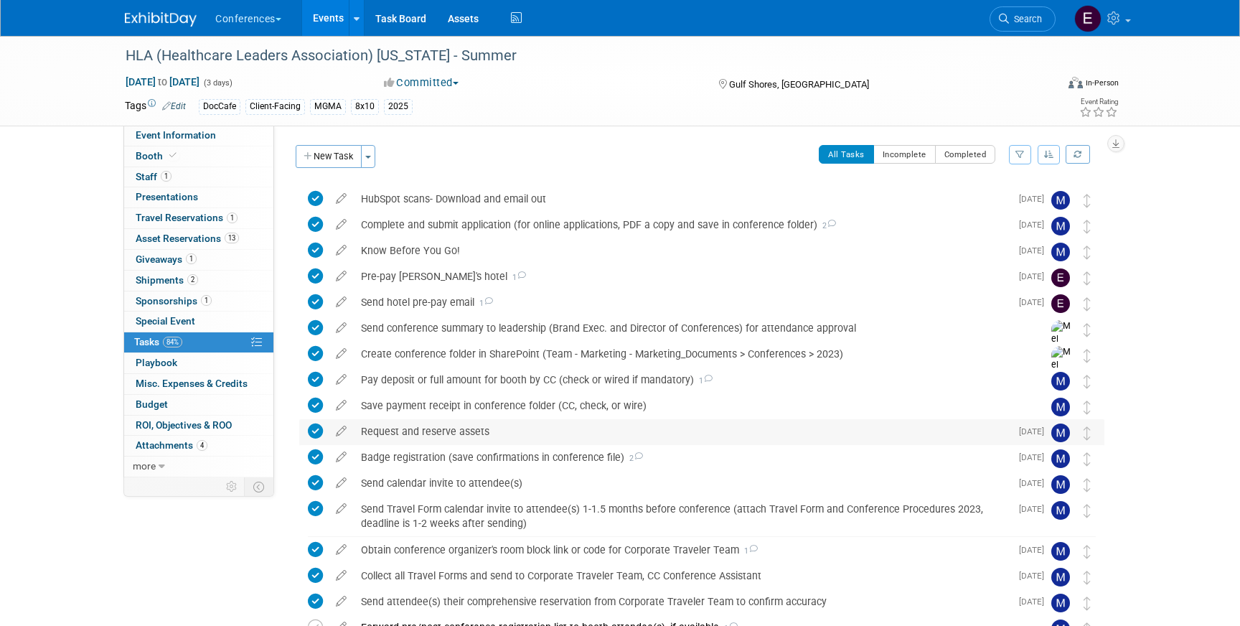
scroll to position [309, 0]
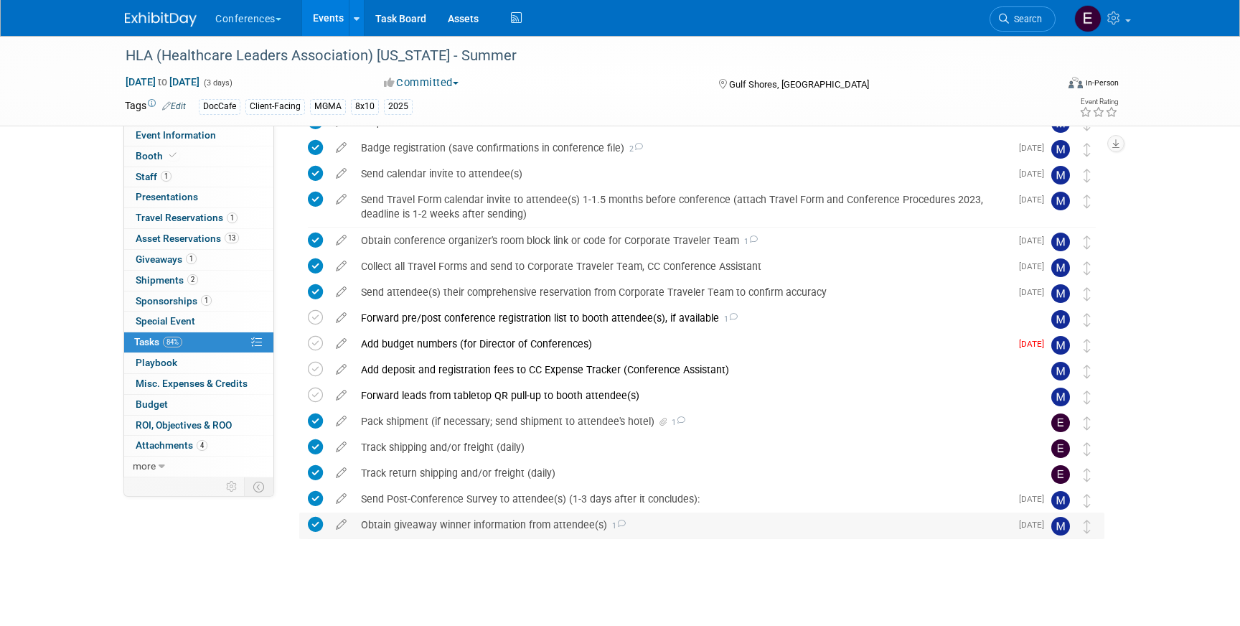
click at [416, 516] on div "Obtain giveaway winner information from attendee(s) 1" at bounding box center [682, 525] width 657 height 24
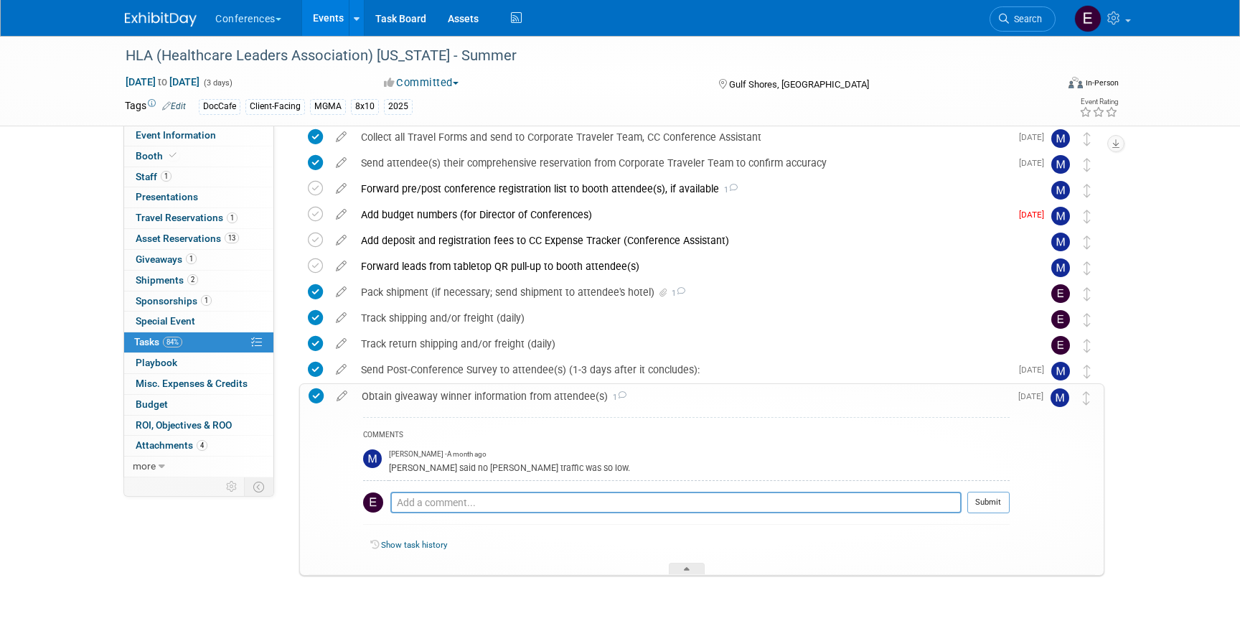
scroll to position [440, 0]
click at [212, 262] on link "1 Giveaways 1" at bounding box center [198, 260] width 149 height 20
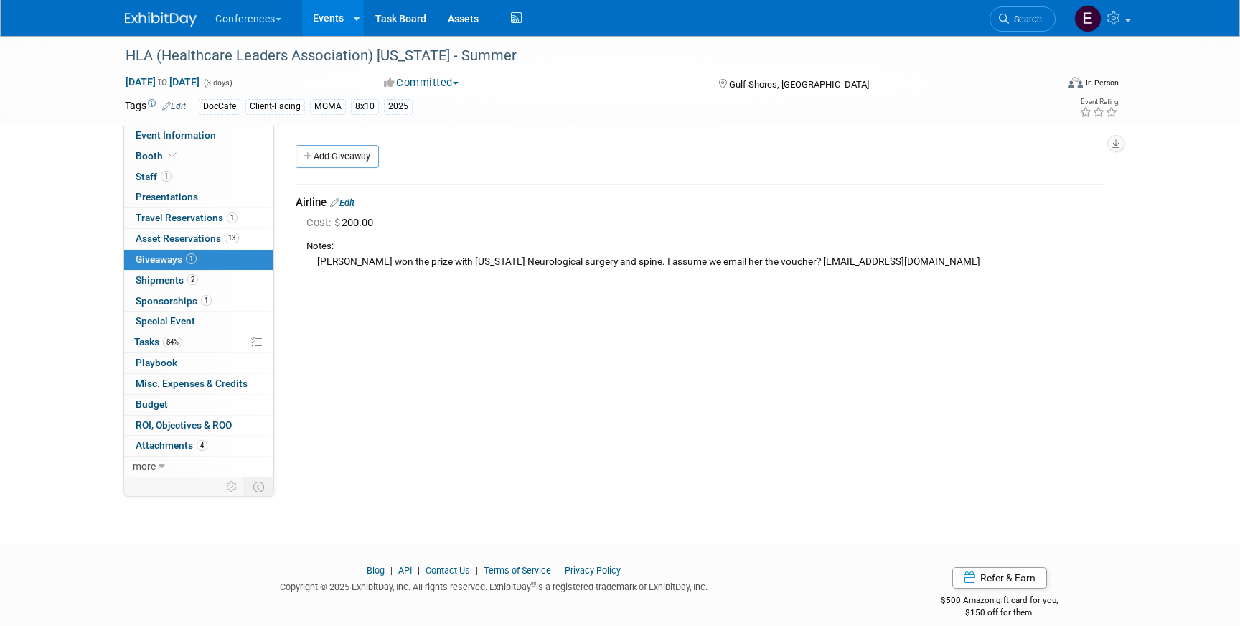
click at [351, 203] on link "Edit" at bounding box center [342, 202] width 24 height 11
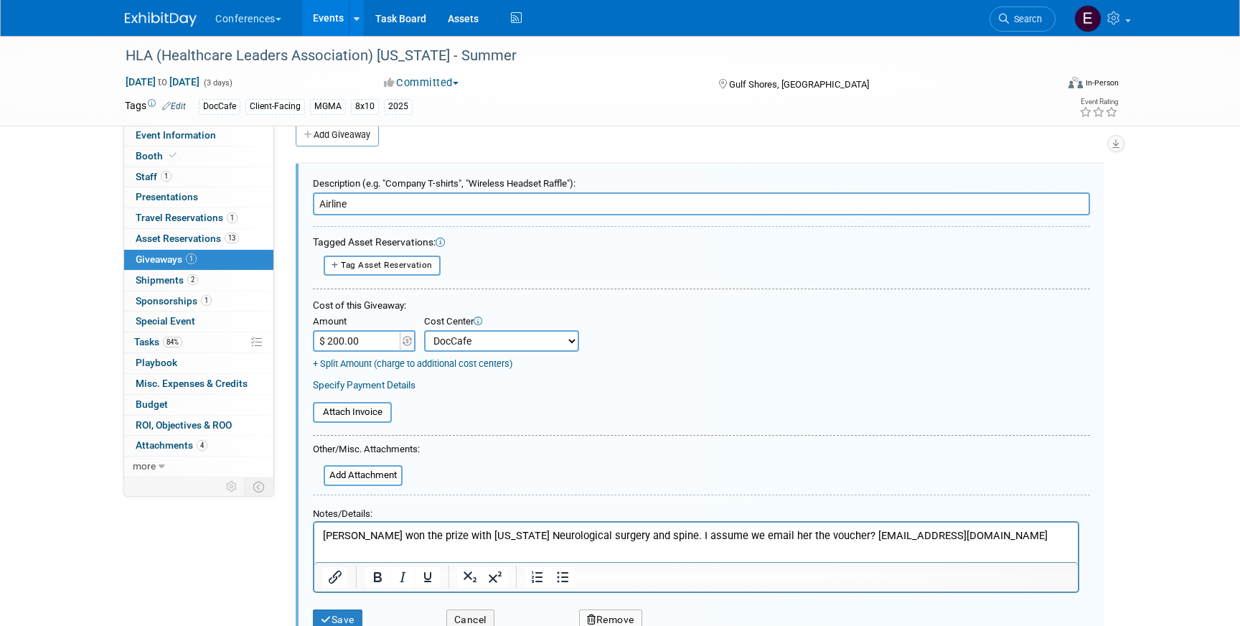
click at [581, 533] on p "[PERSON_NAME] won the prize with [US_STATE] Neurological surgery and spine. I a…" at bounding box center [696, 535] width 747 height 15
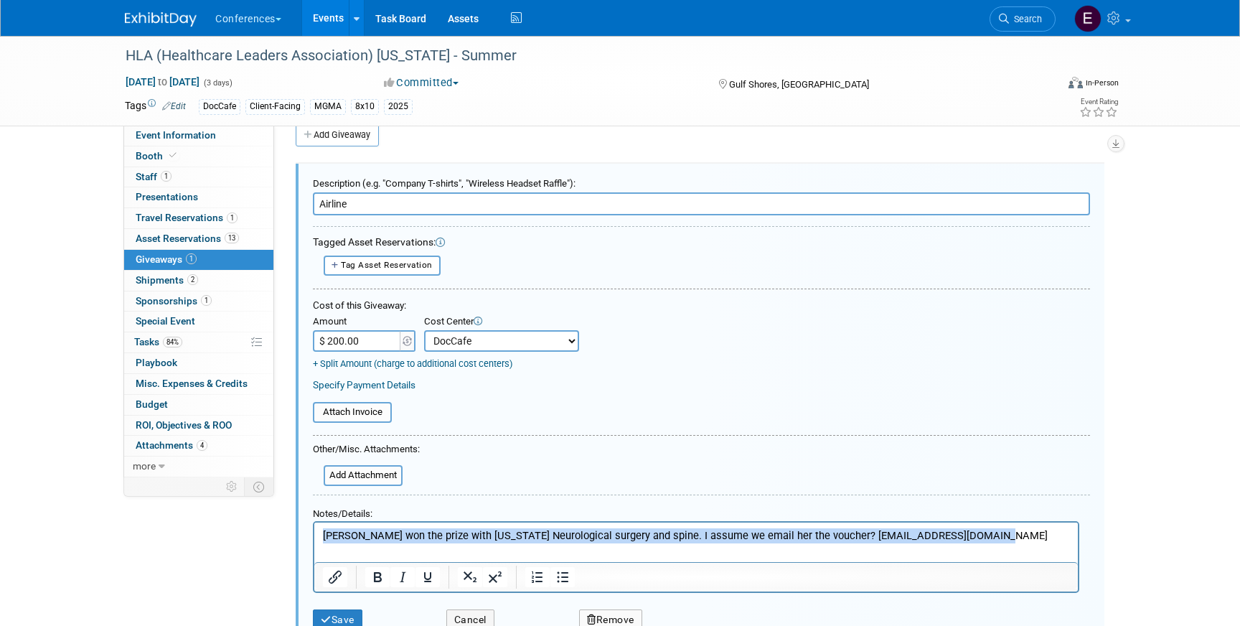
click at [581, 533] on p "[PERSON_NAME] won the prize with [US_STATE] Neurological surgery and spine. I a…" at bounding box center [696, 535] width 747 height 15
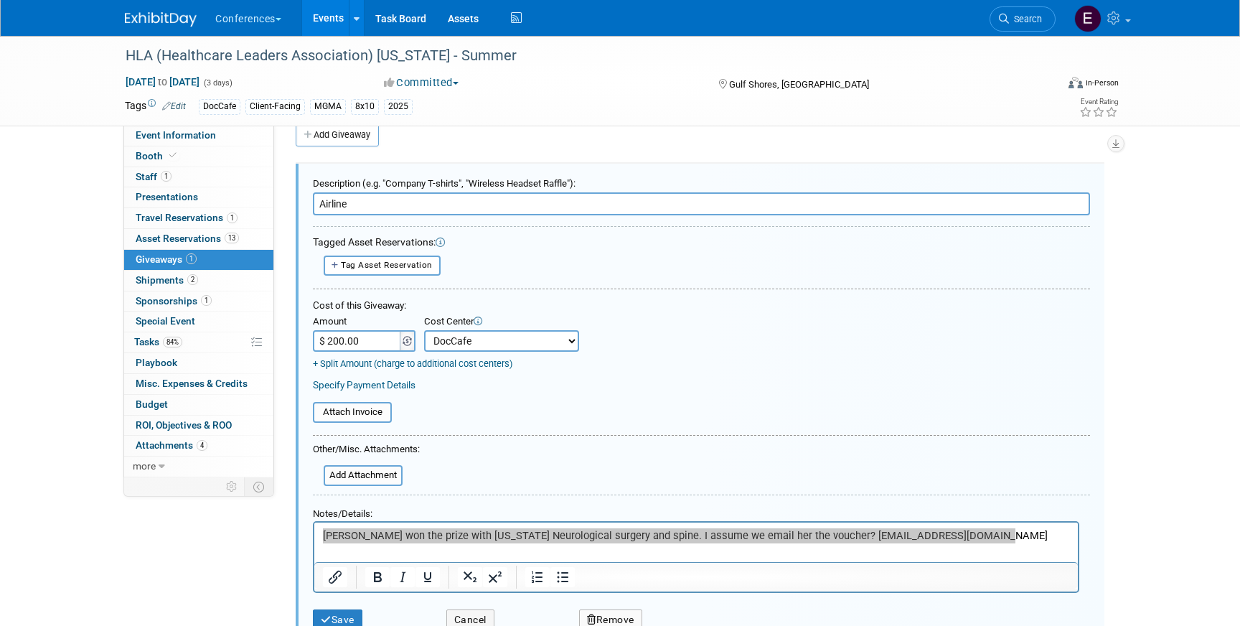
click at [403, 338] on img at bounding box center [407, 341] width 9 height 10
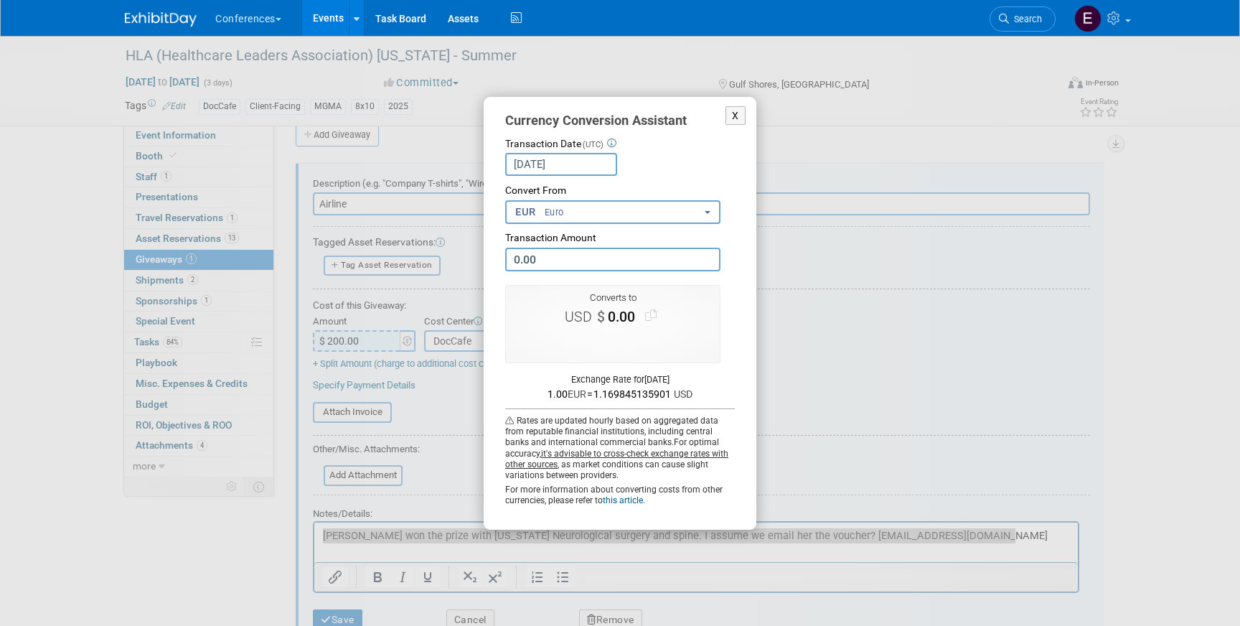
click at [394, 338] on div "X Currency Conversion Assistant Transaction Date (UTC) Aug 29, 2025 Loading Rat…" at bounding box center [620, 313] width 646 height 433
click at [377, 340] on div "X Currency Conversion Assistant Transaction Date (UTC) Aug 29, 2025 Loading Rat…" at bounding box center [620, 313] width 646 height 433
click at [739, 115] on button "X" at bounding box center [736, 115] width 20 height 19
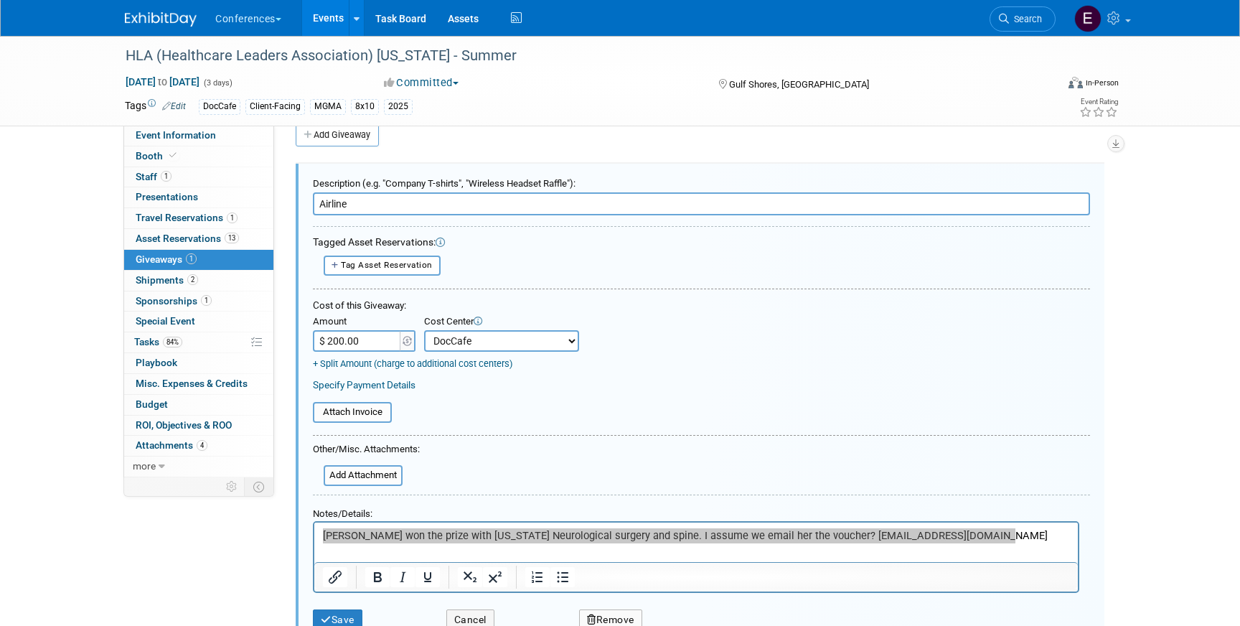
click at [369, 340] on input "$ 200.00" at bounding box center [358, 341] width 90 height 22
type input "$ 0.00"
click at [456, 329] on div "Cost Center" at bounding box center [501, 322] width 155 height 15
click at [456, 339] on select "-- Not Specified -- Aya Education Aya Healthcare Aya Locums Bespoke Corporate […" at bounding box center [501, 341] width 155 height 22
select select "0"
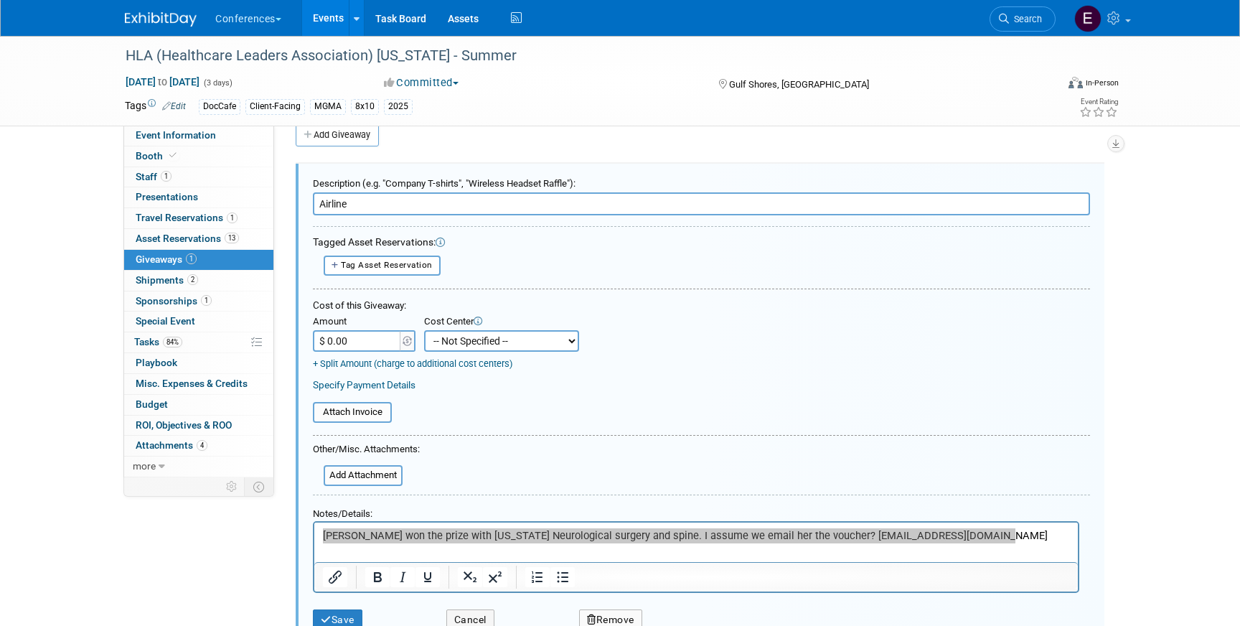
click at [424, 330] on select "-- Not Specified -- Aya Education Aya Healthcare Aya Locums Bespoke Corporate D…" at bounding box center [501, 341] width 155 height 22
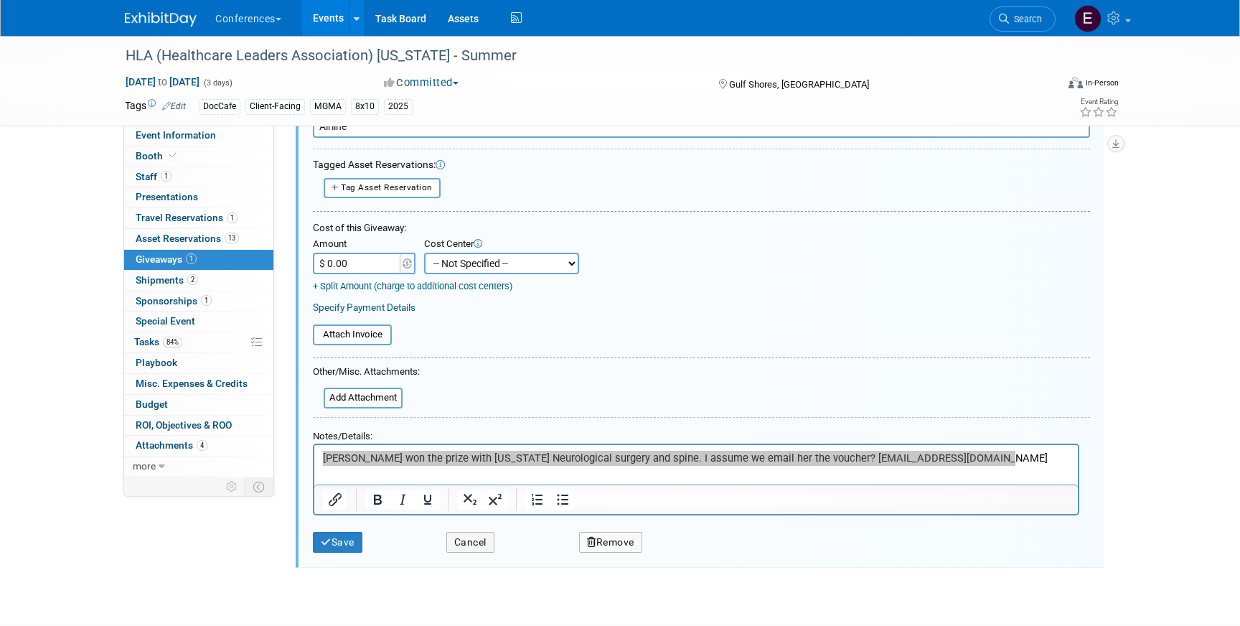
scroll to position [110, 0]
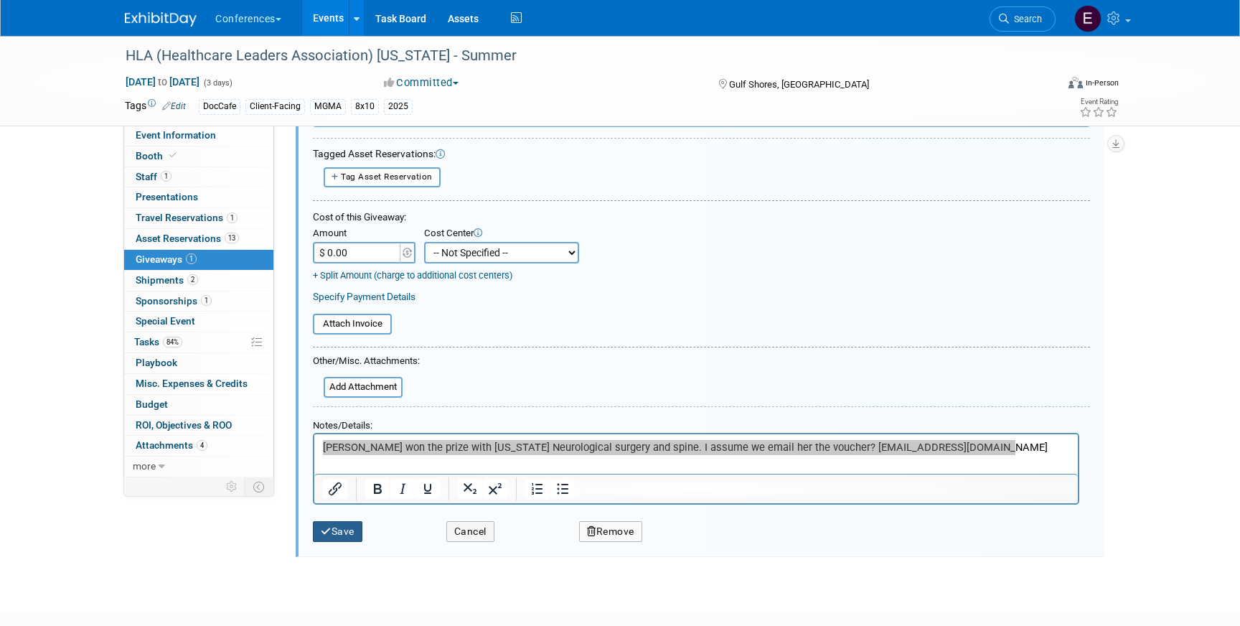
click at [345, 538] on button "Save" at bounding box center [338, 531] width 50 height 21
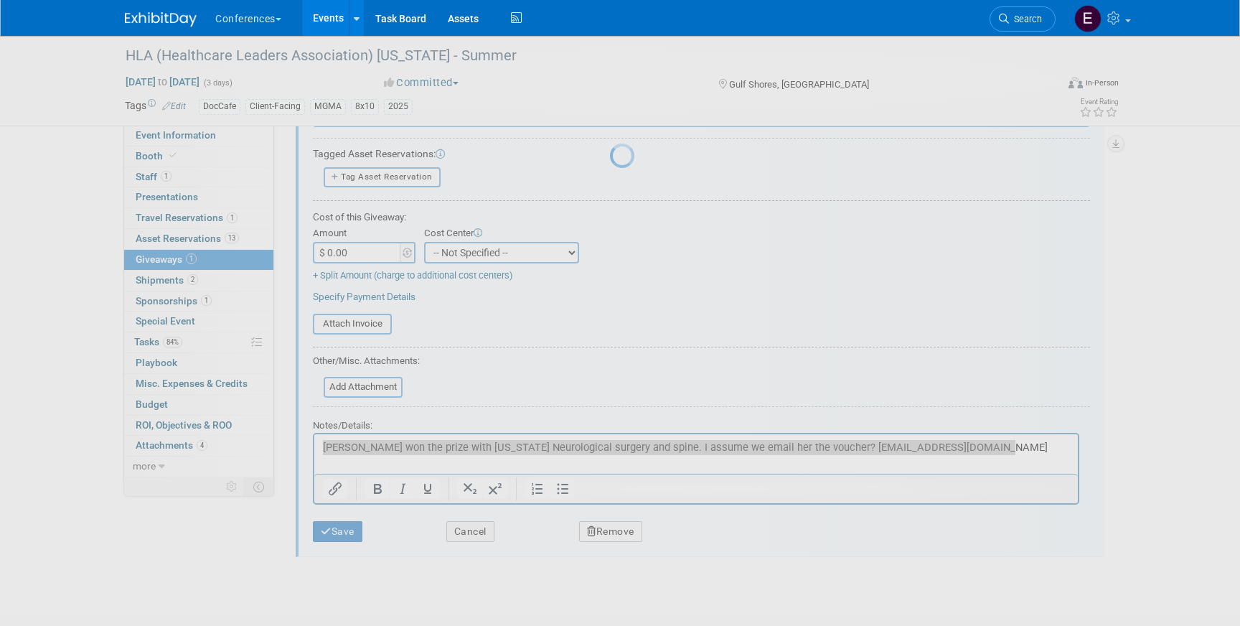
scroll to position [17, 0]
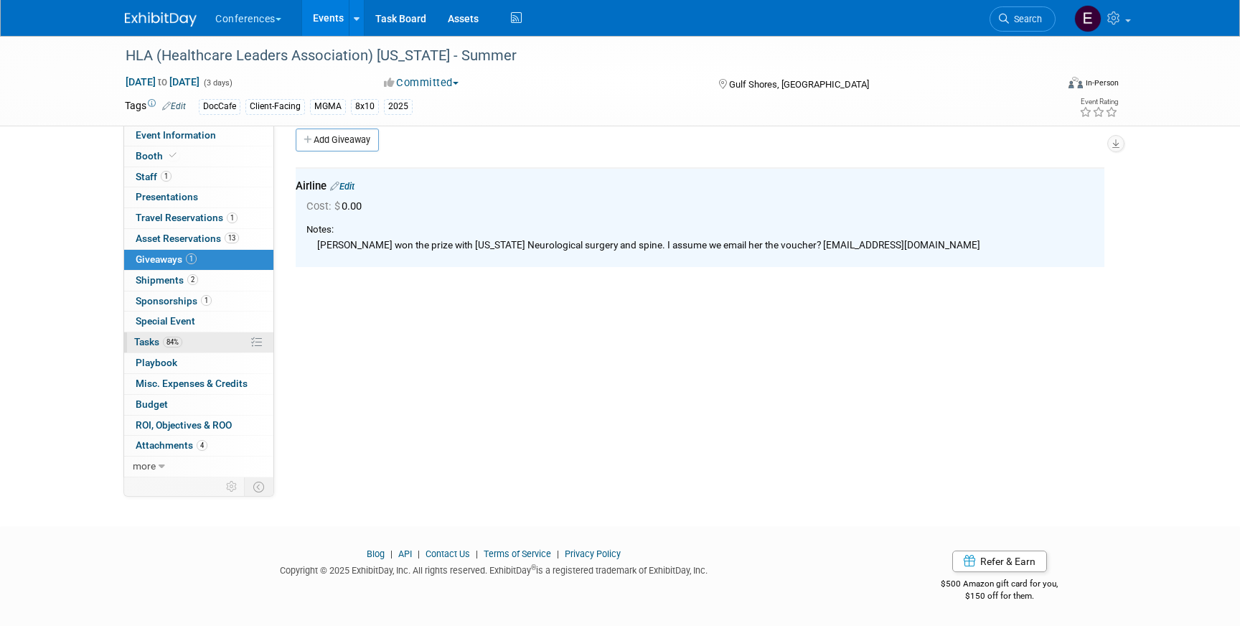
click at [212, 347] on link "84% Tasks 84%" at bounding box center [198, 342] width 149 height 20
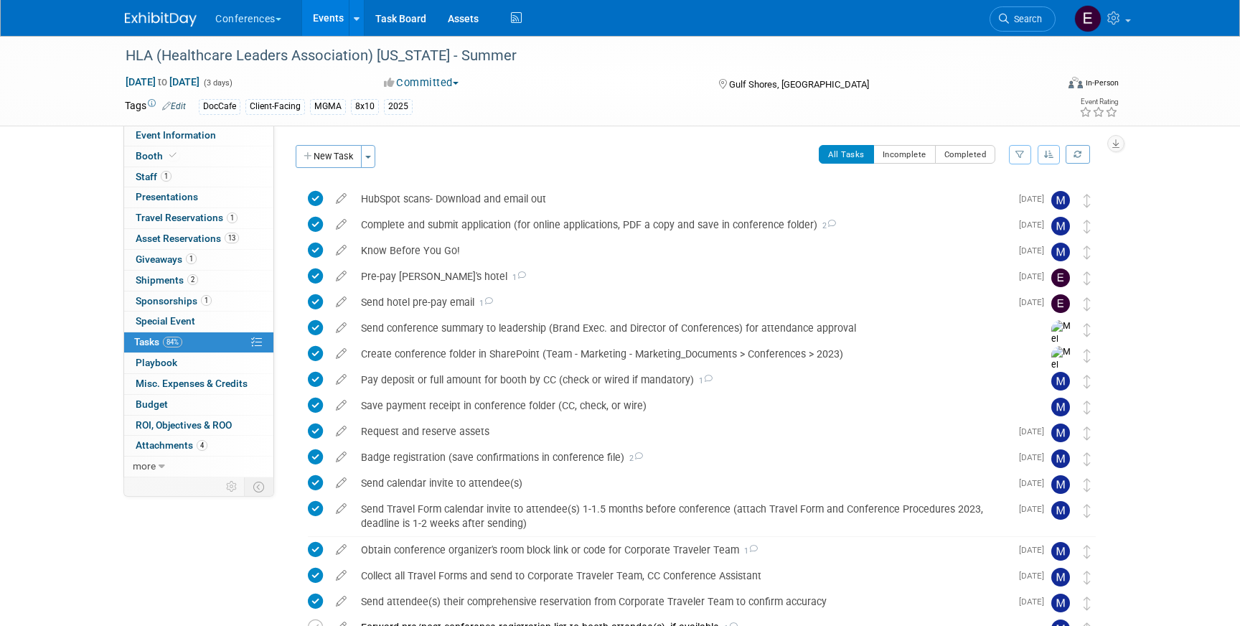
scroll to position [309, 0]
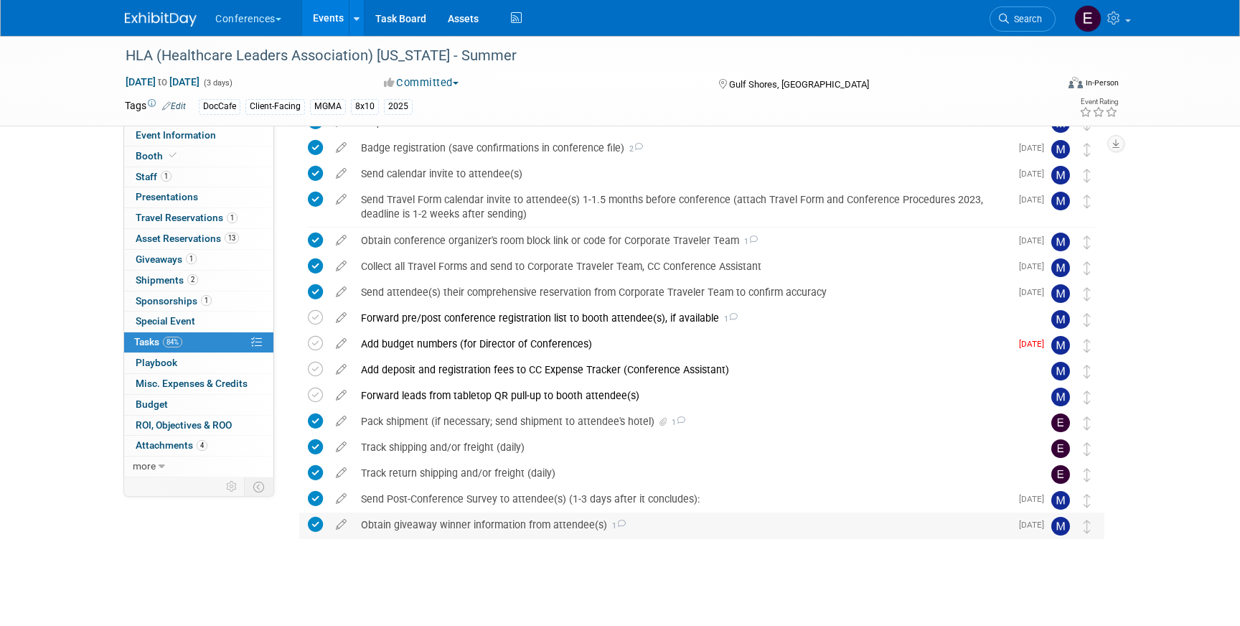
click at [452, 518] on div "Obtain giveaway winner information from attendee(s) 1" at bounding box center [682, 525] width 657 height 24
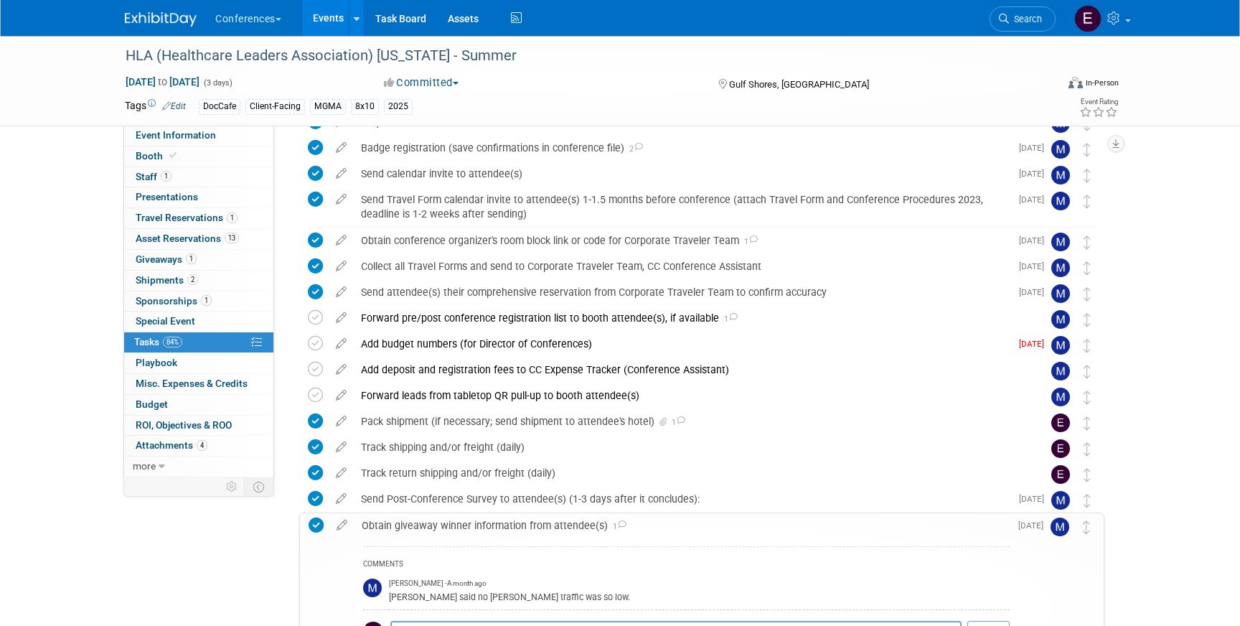
scroll to position [380, 0]
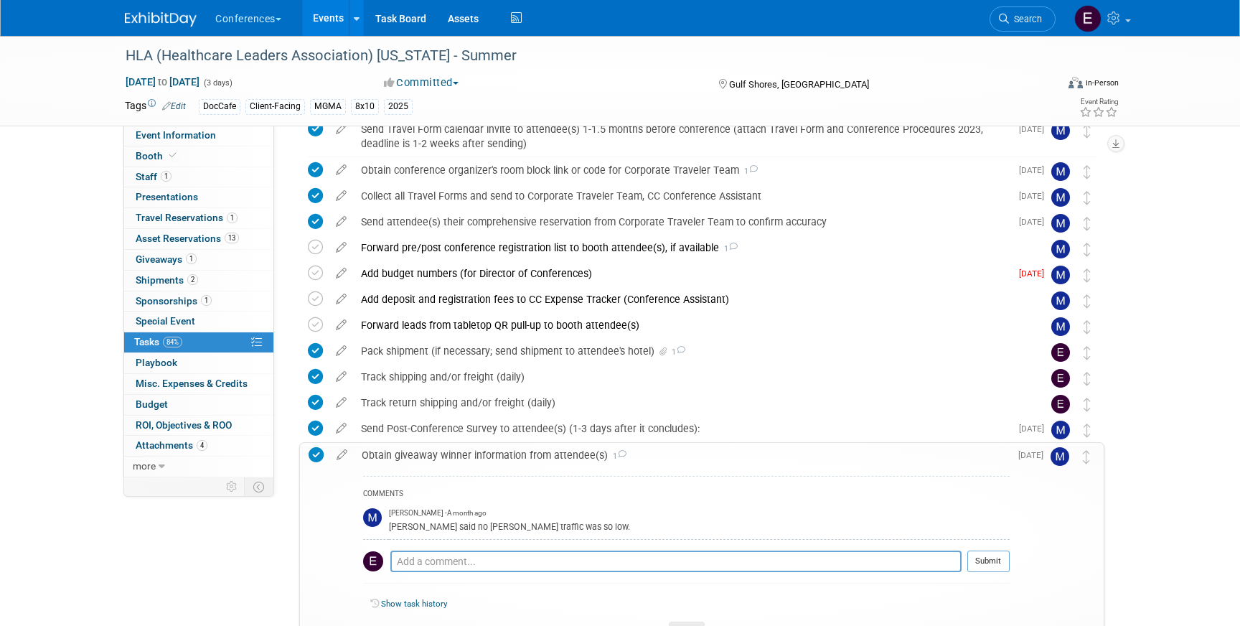
drag, startPoint x: 388, startPoint y: 528, endPoint x: 516, endPoint y: 529, distance: 127.8
click at [516, 529] on div "John said no bc booth traffic was so low." at bounding box center [699, 526] width 621 height 14
drag, startPoint x: 548, startPoint y: 529, endPoint x: 425, endPoint y: 530, distance: 122.7
click at [425, 530] on div "John said no bc booth traffic was so low." at bounding box center [699, 526] width 621 height 14
click at [175, 177] on link "1 Staff 1" at bounding box center [198, 177] width 149 height 20
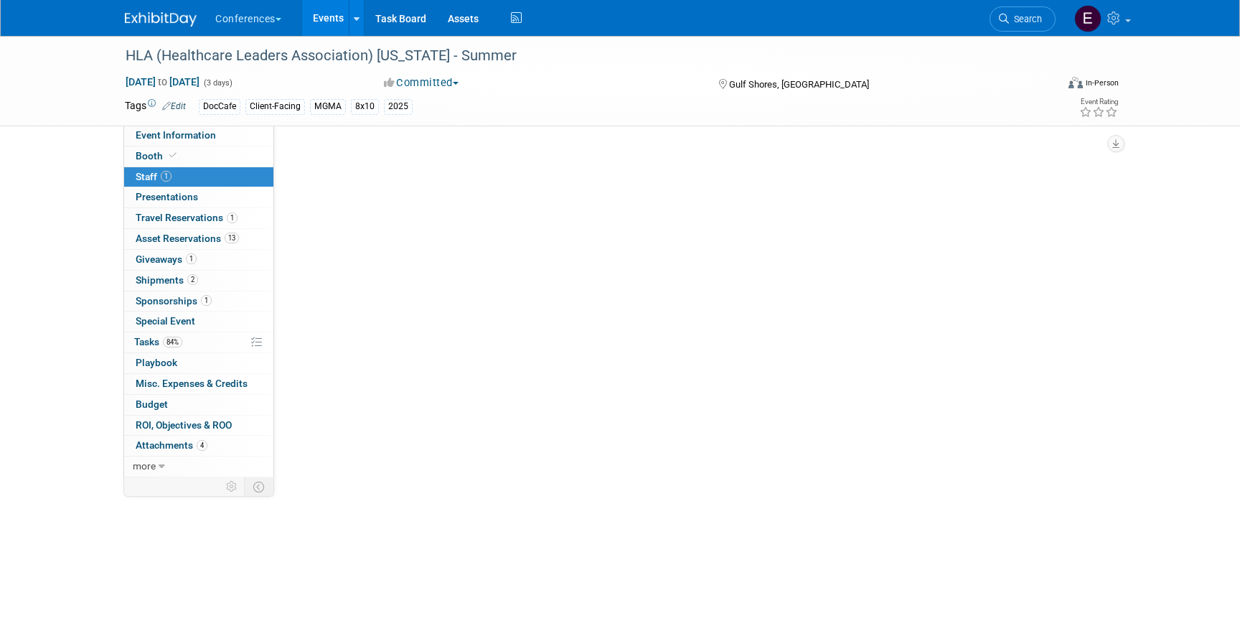
scroll to position [0, 0]
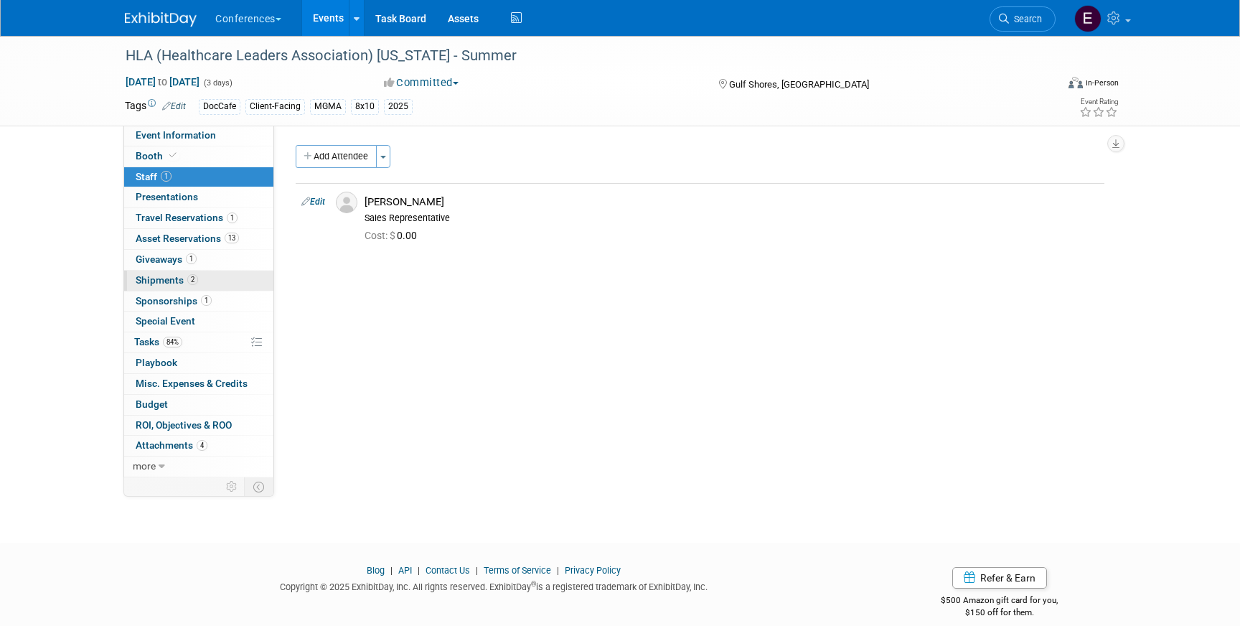
click at [202, 279] on link "2 Shipments 2" at bounding box center [198, 281] width 149 height 20
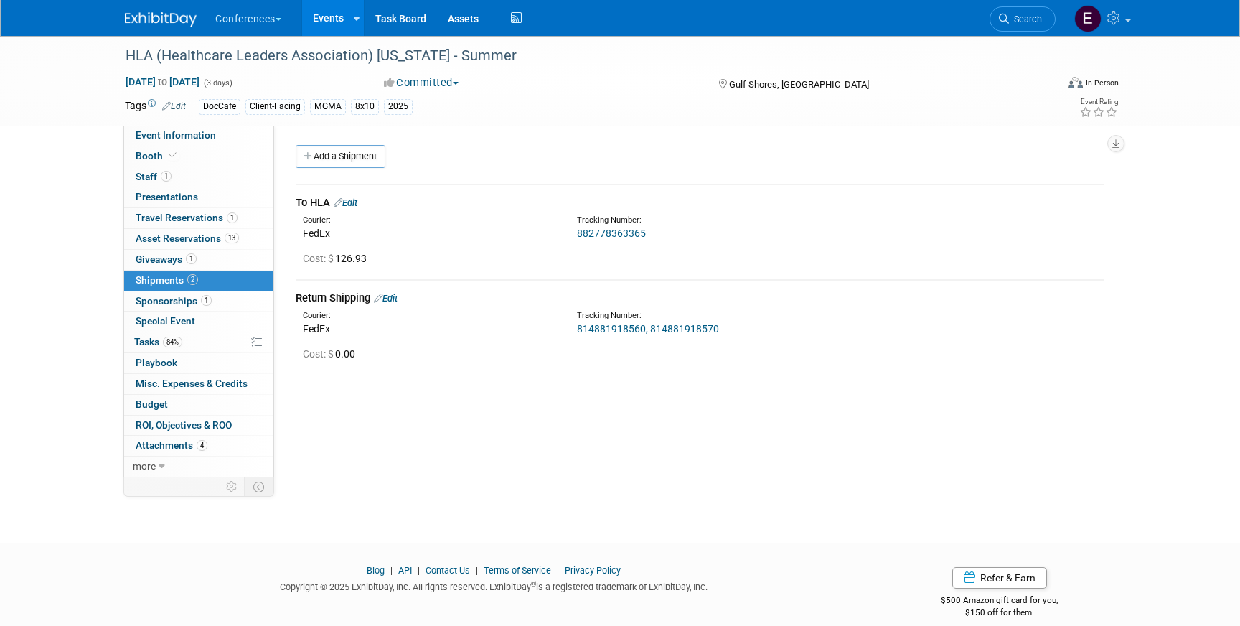
click at [210, 269] on div "1 Giveaways 1 Giveaways" at bounding box center [198, 260] width 149 height 21
click at [219, 264] on link "1 Giveaways 1" at bounding box center [198, 260] width 149 height 20
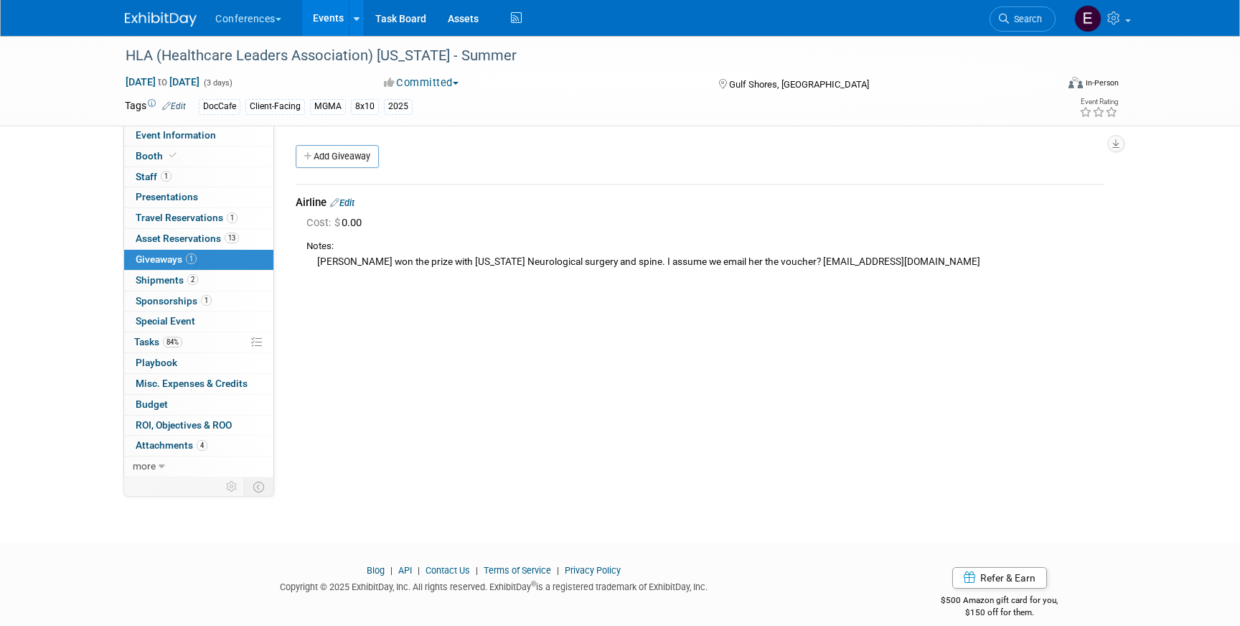
click at [352, 203] on link "Edit" at bounding box center [342, 202] width 24 height 11
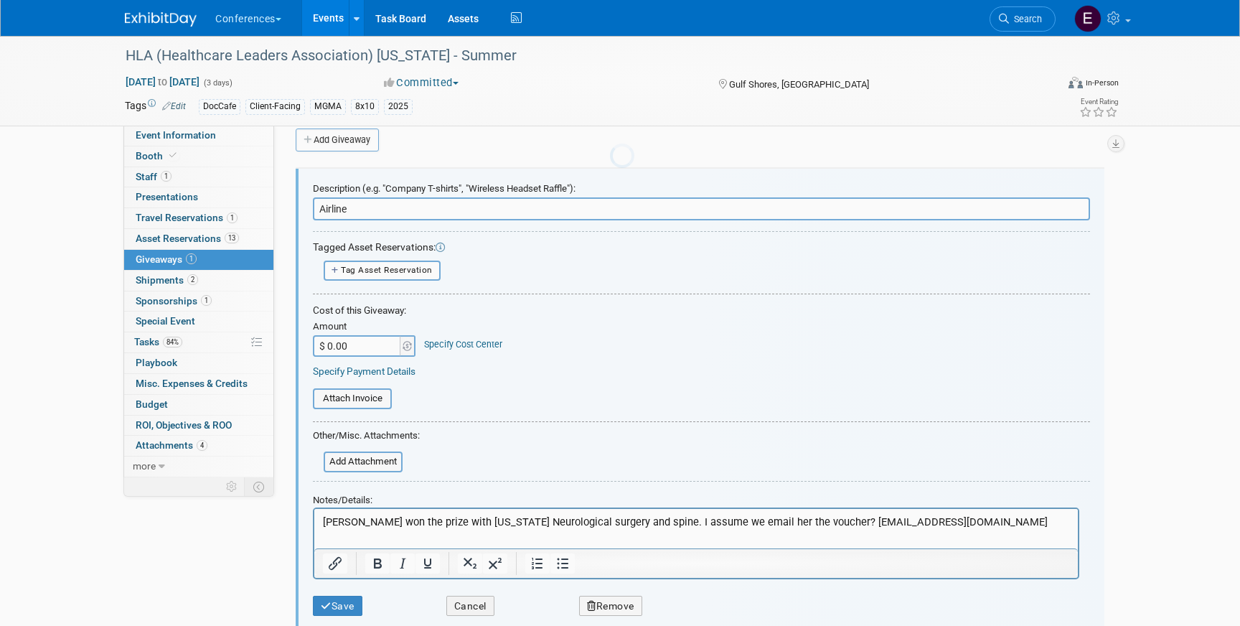
scroll to position [22, 0]
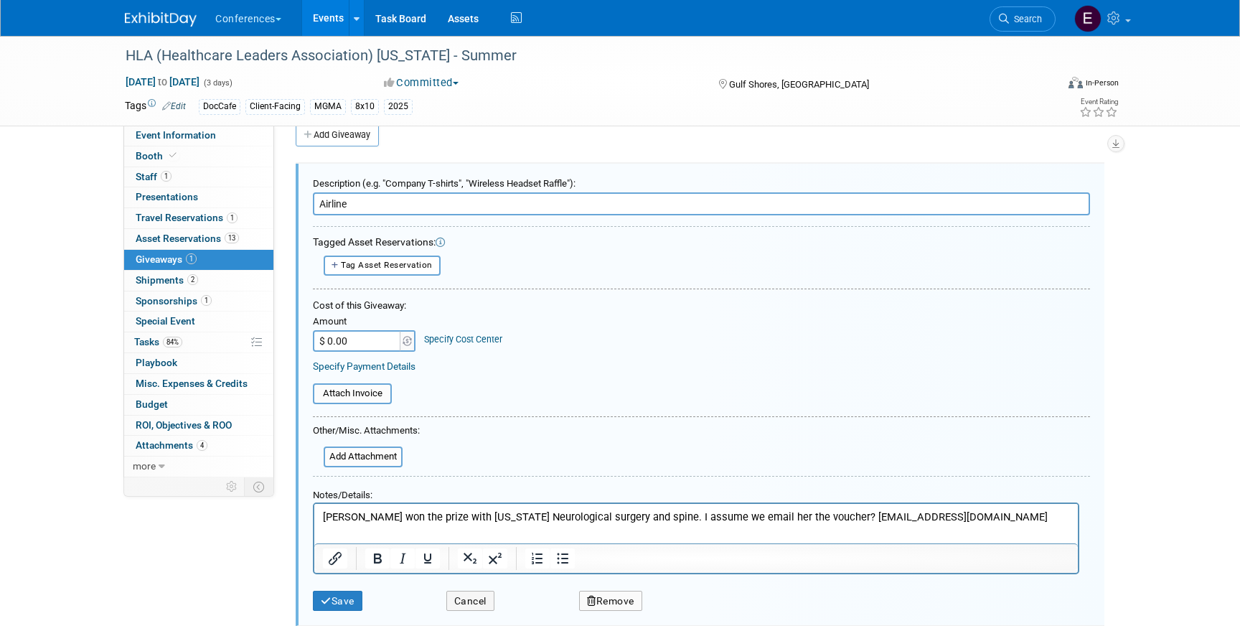
click at [324, 515] on html "Patricia Garza won the prize with Alabama Neurological surgery and spine. I ass…" at bounding box center [696, 513] width 764 height 21
click at [324, 515] on p "Patricia Garza won the prize with Alabama Neurological surgery and spine. I ass…" at bounding box center [696, 516] width 747 height 15
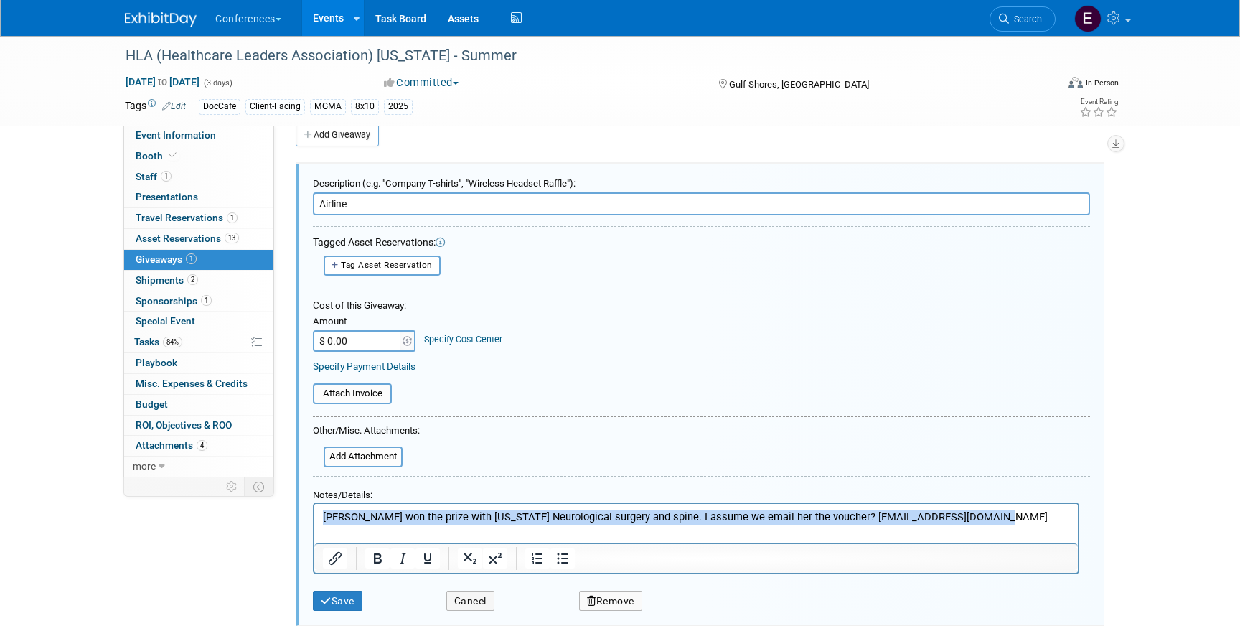
click at [324, 515] on p "Patricia Garza won the prize with Alabama Neurological surgery and spine. I ass…" at bounding box center [696, 516] width 747 height 15
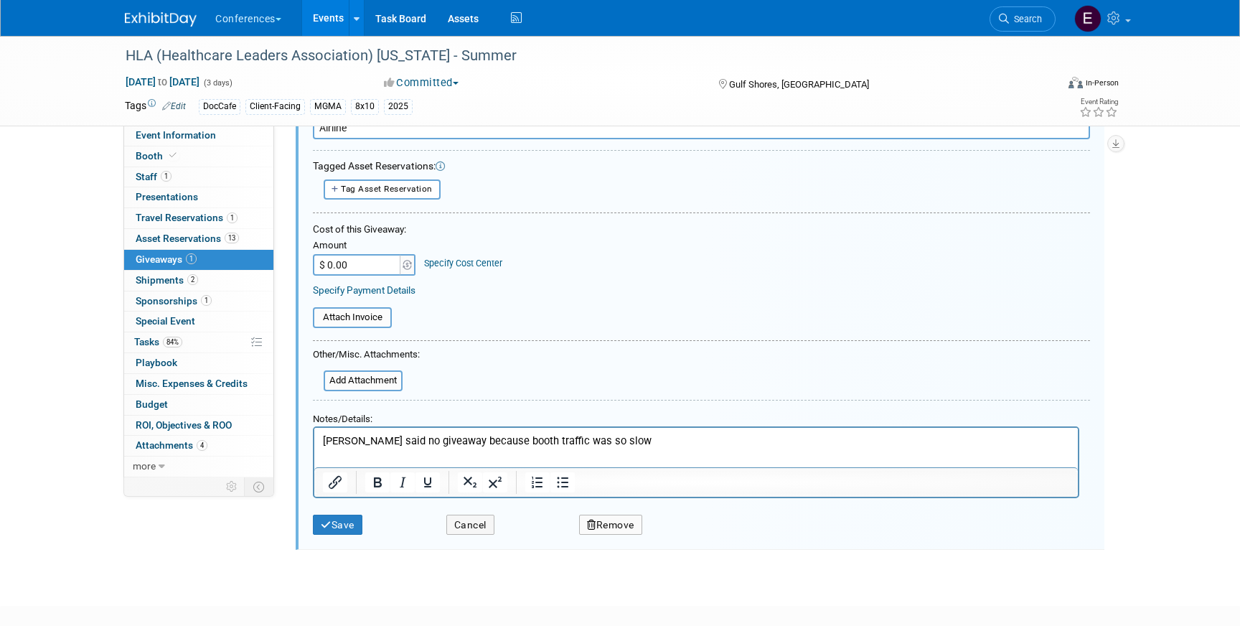
scroll to position [98, 0]
click at [329, 525] on icon "submit" at bounding box center [326, 525] width 11 height 10
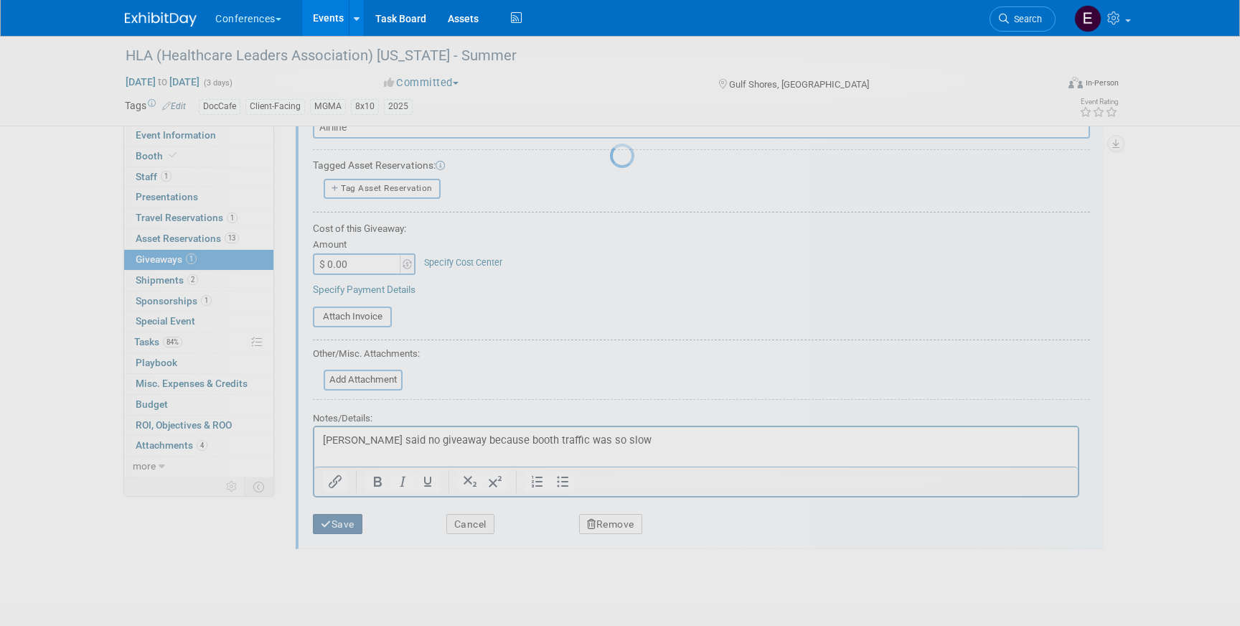
scroll to position [17, 0]
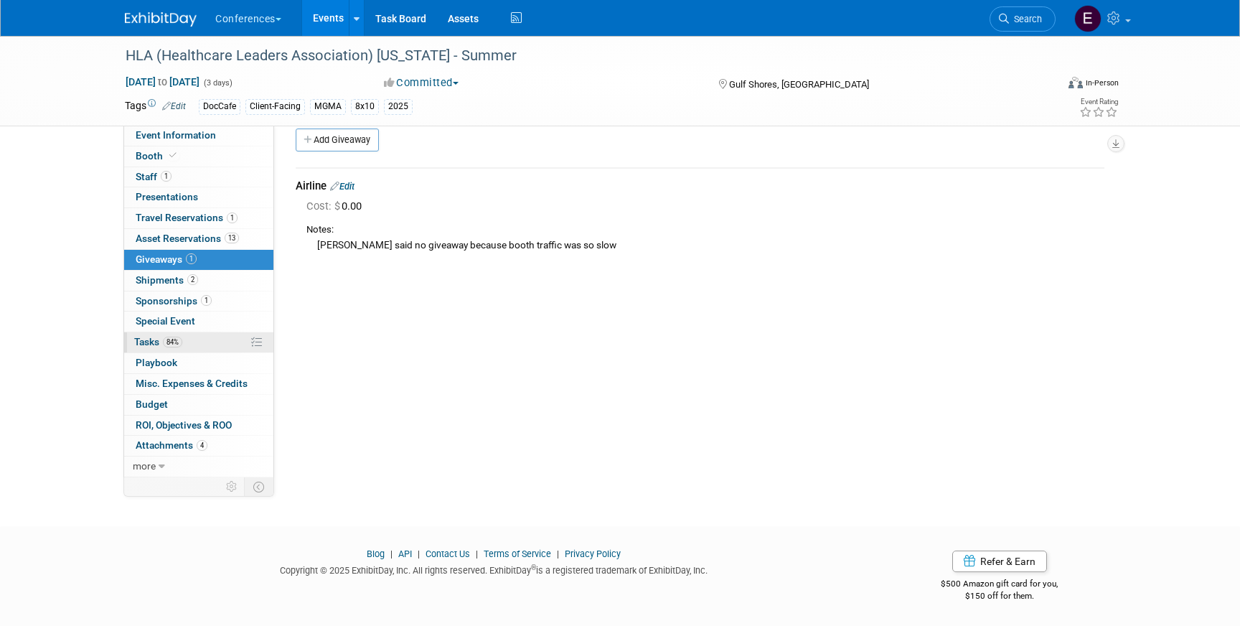
click at [186, 342] on link "84% Tasks 84%" at bounding box center [198, 342] width 149 height 20
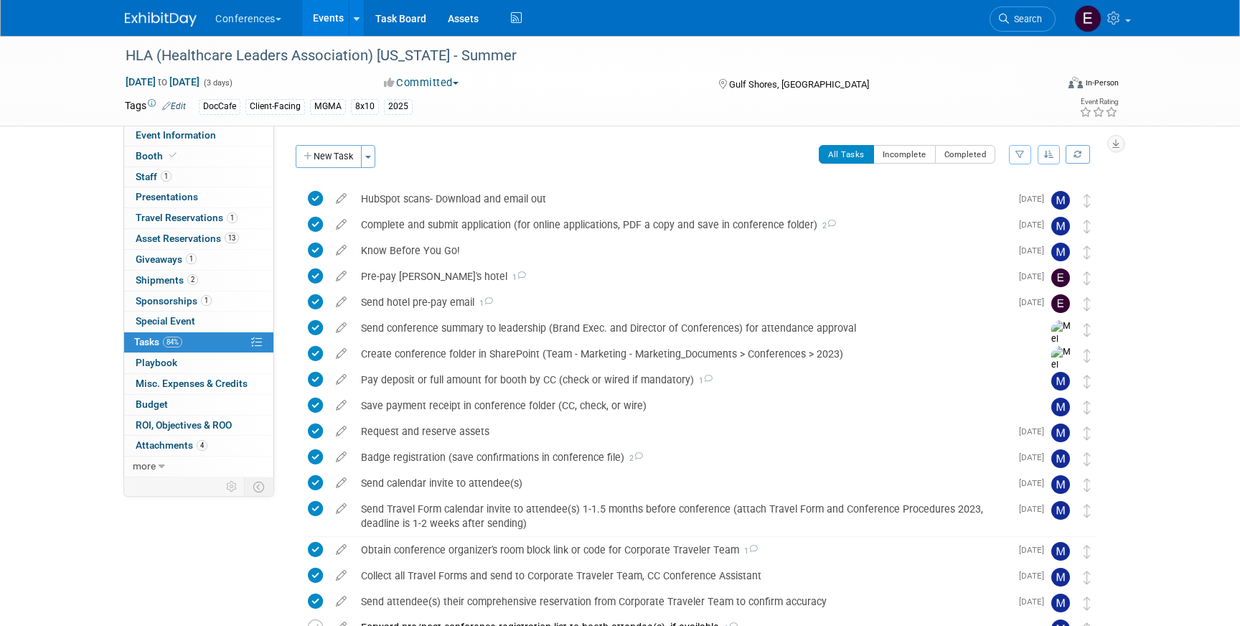
scroll to position [309, 0]
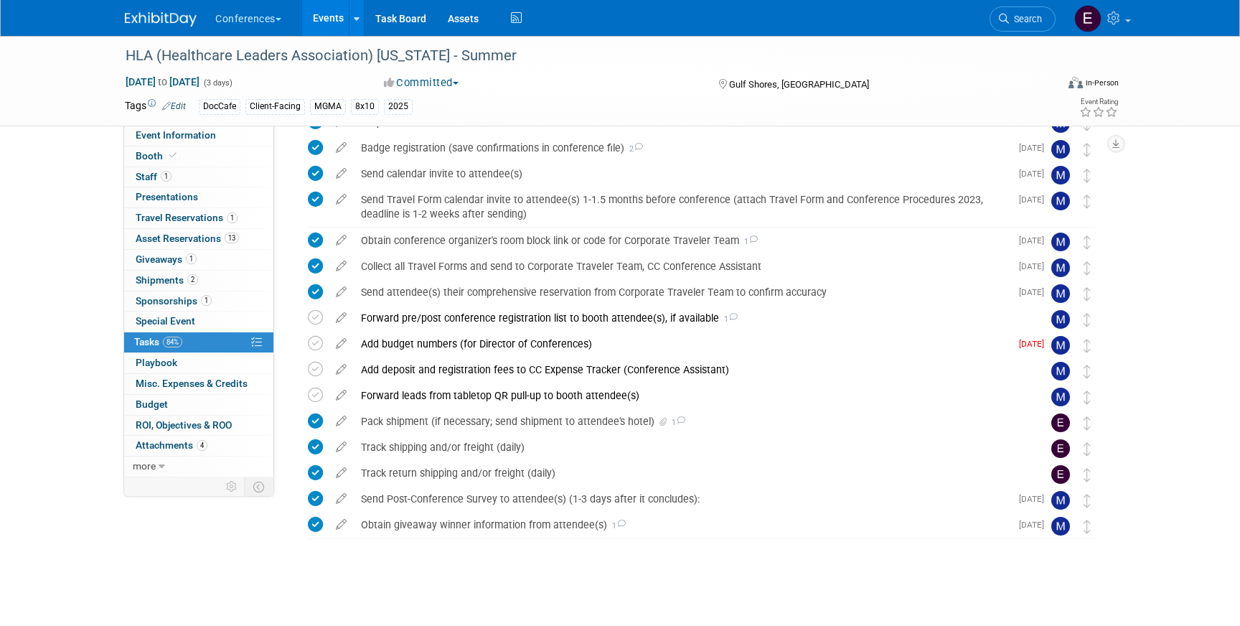
click at [148, 27] on div "Conferences Explore: My Workspaces 2 Go to Workspace: Conferences Marketing Req…" at bounding box center [620, 18] width 991 height 36
click at [164, 222] on span "Travel Reservations 1" at bounding box center [187, 217] width 102 height 11
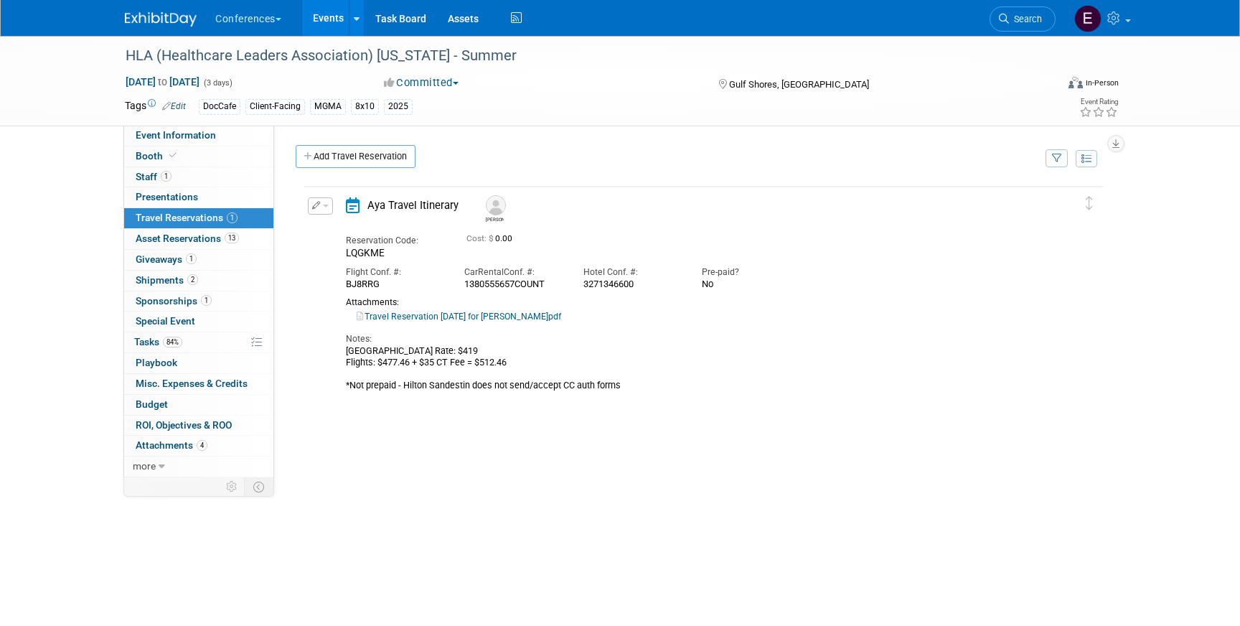
click at [327, 207] on span "button" at bounding box center [326, 206] width 6 height 3
click at [331, 224] on button "Edit Reservation" at bounding box center [369, 230] width 121 height 21
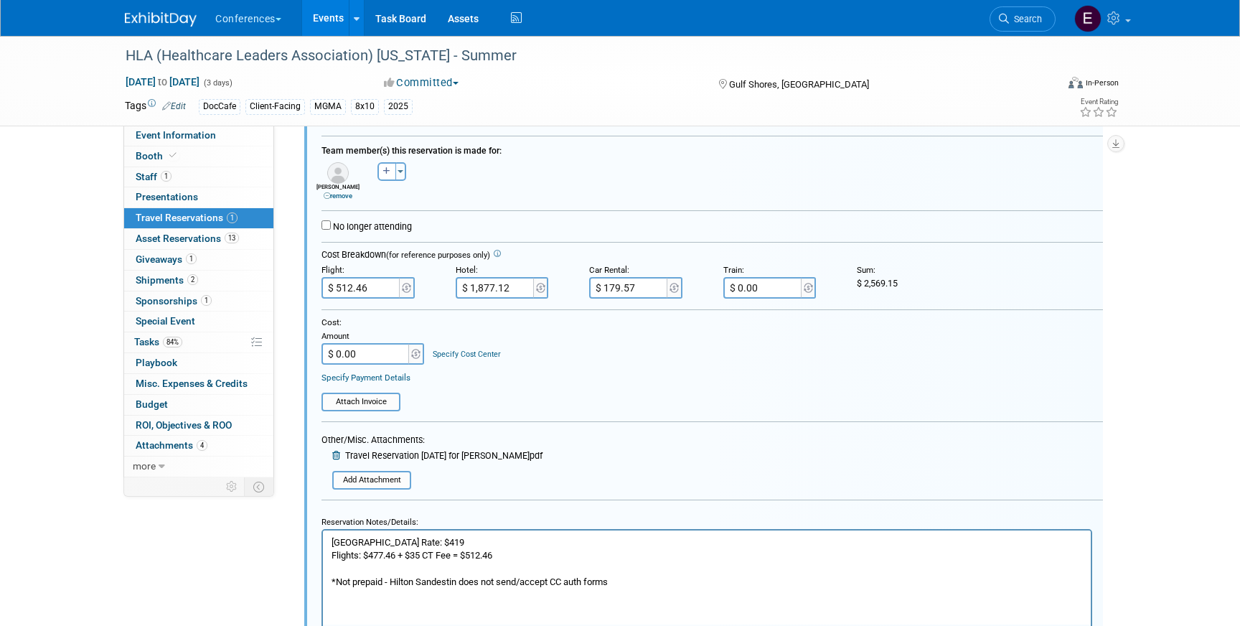
scroll to position [239, 0]
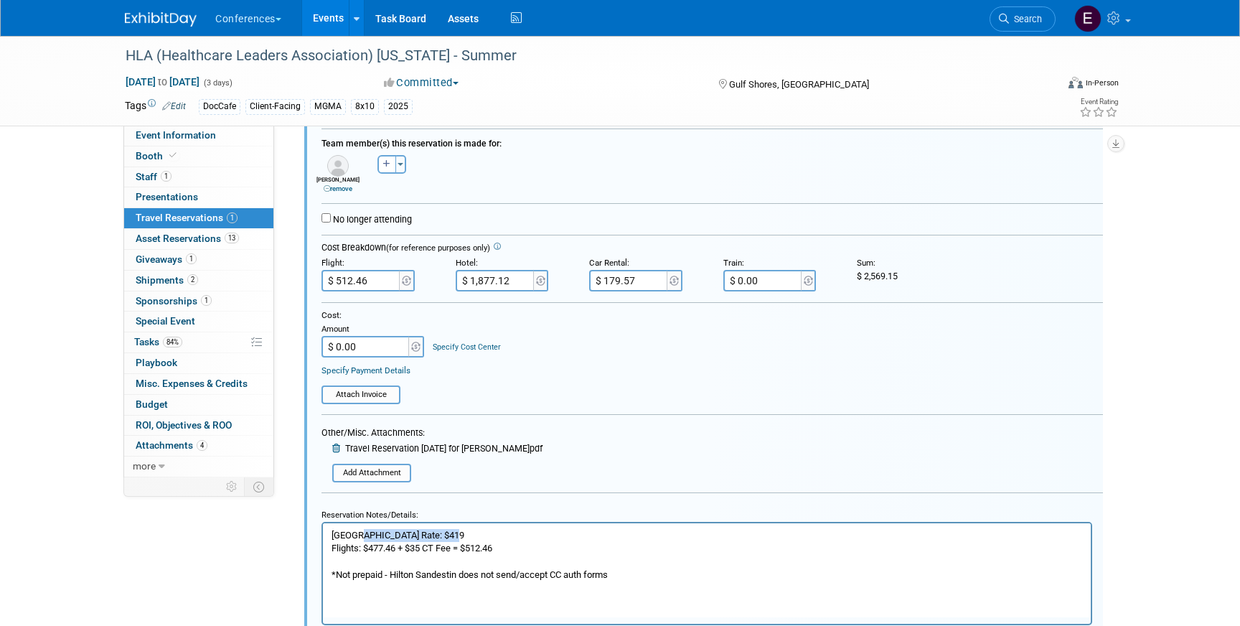
drag, startPoint x: 491, startPoint y: 532, endPoint x: 356, endPoint y: 535, distance: 135.0
click at [356, 535] on p "Hotel Room Block Rate: $419 Flights: $477.46 + $35 CT Fee = $512.46 *Not prepai…" at bounding box center [708, 554] width 752 height 52
click at [515, 276] on input "$ 1,877.12" at bounding box center [496, 281] width 80 height 22
click at [483, 284] on input "$ 1,877.12" at bounding box center [496, 281] width 80 height 22
click at [486, 284] on input "$ 1,877.12" at bounding box center [496, 281] width 80 height 22
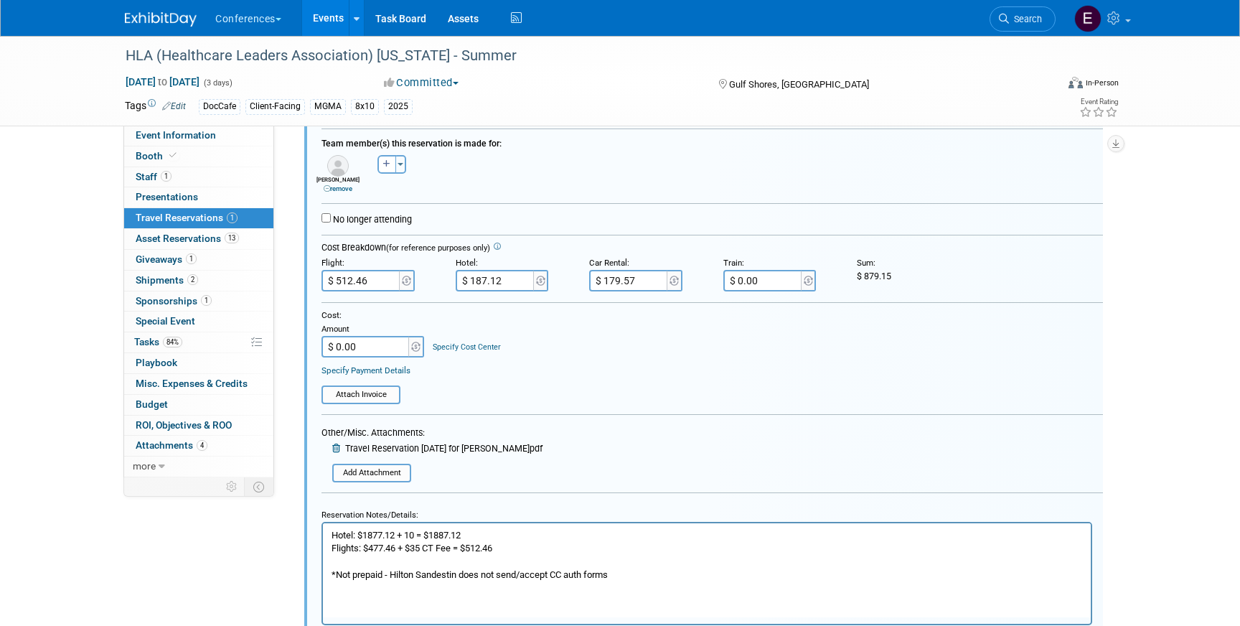
type input "$ 1,887.12"
click at [399, 353] on input "$ 0.00" at bounding box center [367, 347] width 90 height 22
type input "$ 2,579.15"
click at [461, 345] on link "Specify Cost Center" at bounding box center [467, 346] width 68 height 9
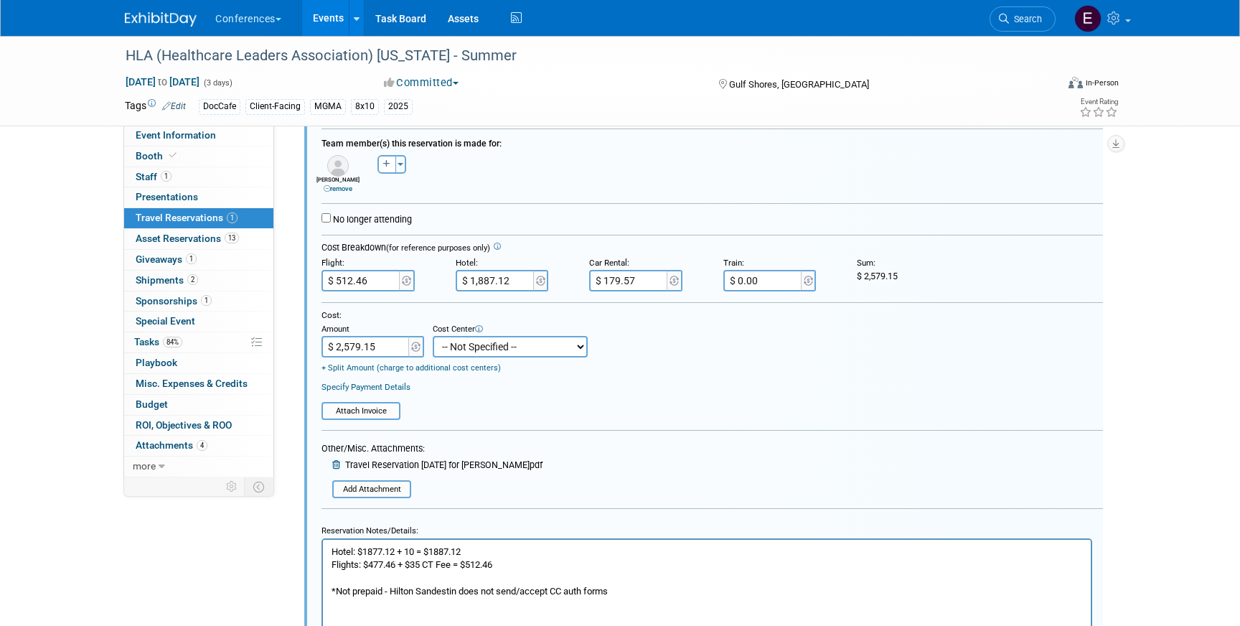
click at [462, 347] on select "-- Not Specified -- Aya Education Aya Healthcare Aya Locums Bespoke Corporate D…" at bounding box center [510, 347] width 155 height 22
select select "18965878"
click at [433, 337] on select "-- Not Specified -- Aya Education Aya Healthcare Aya Locums Bespoke Corporate D…" at bounding box center [510, 347] width 155 height 22
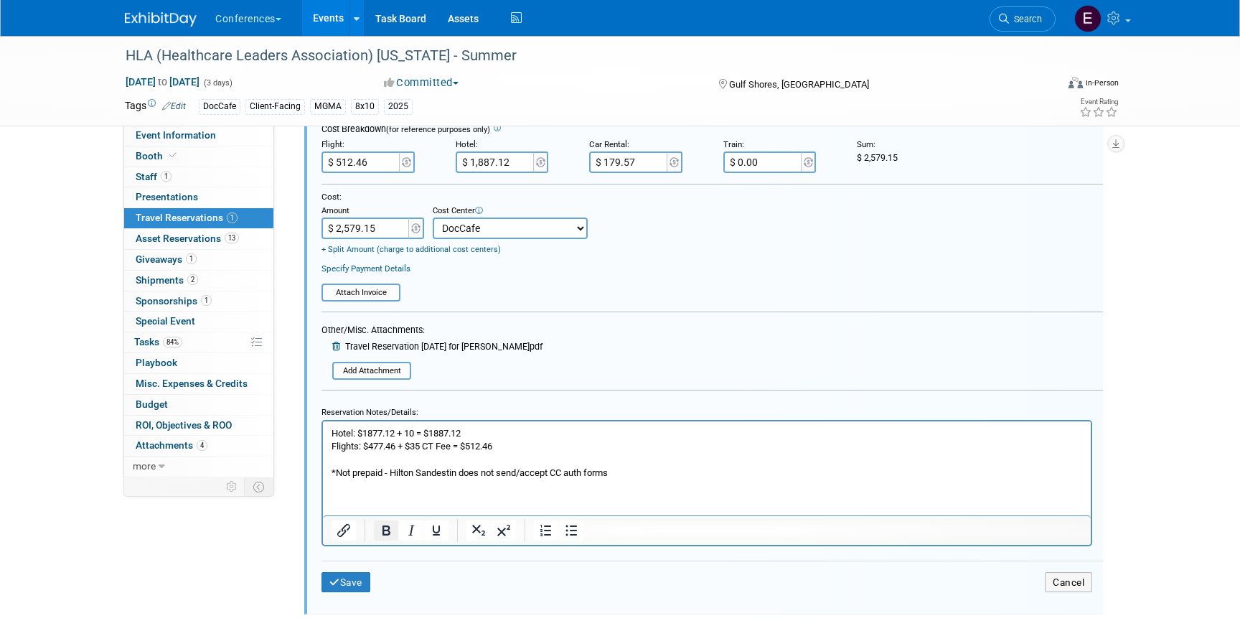
scroll to position [380, 0]
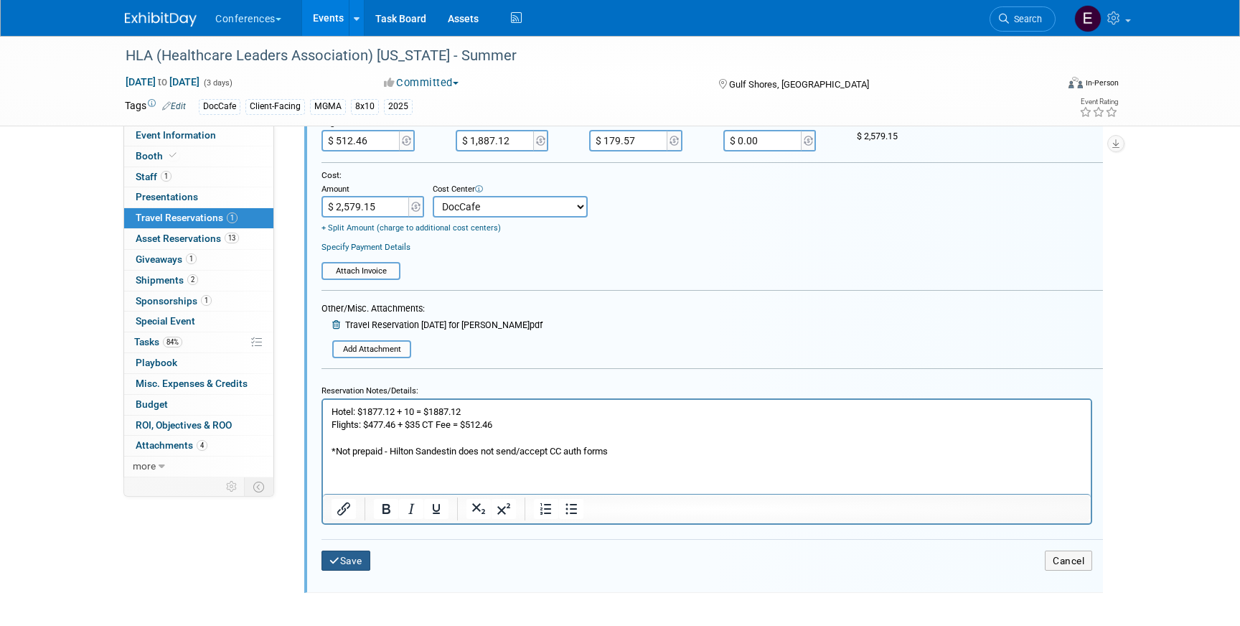
click at [344, 563] on button "Save" at bounding box center [346, 561] width 49 height 21
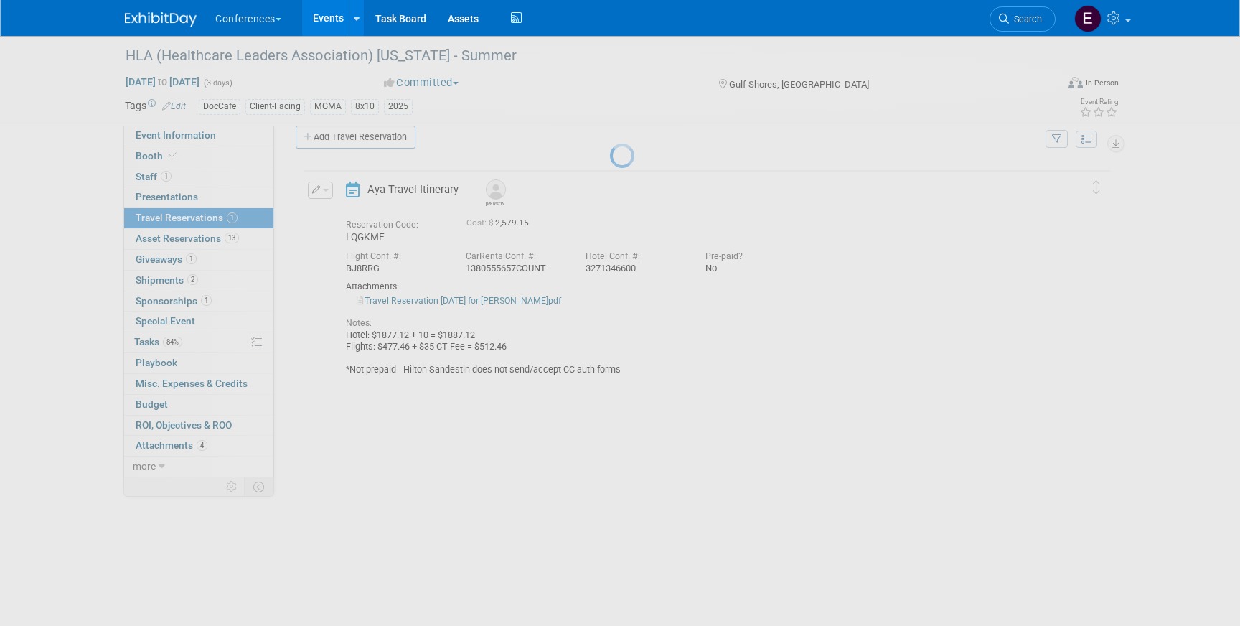
scroll to position [20, 0]
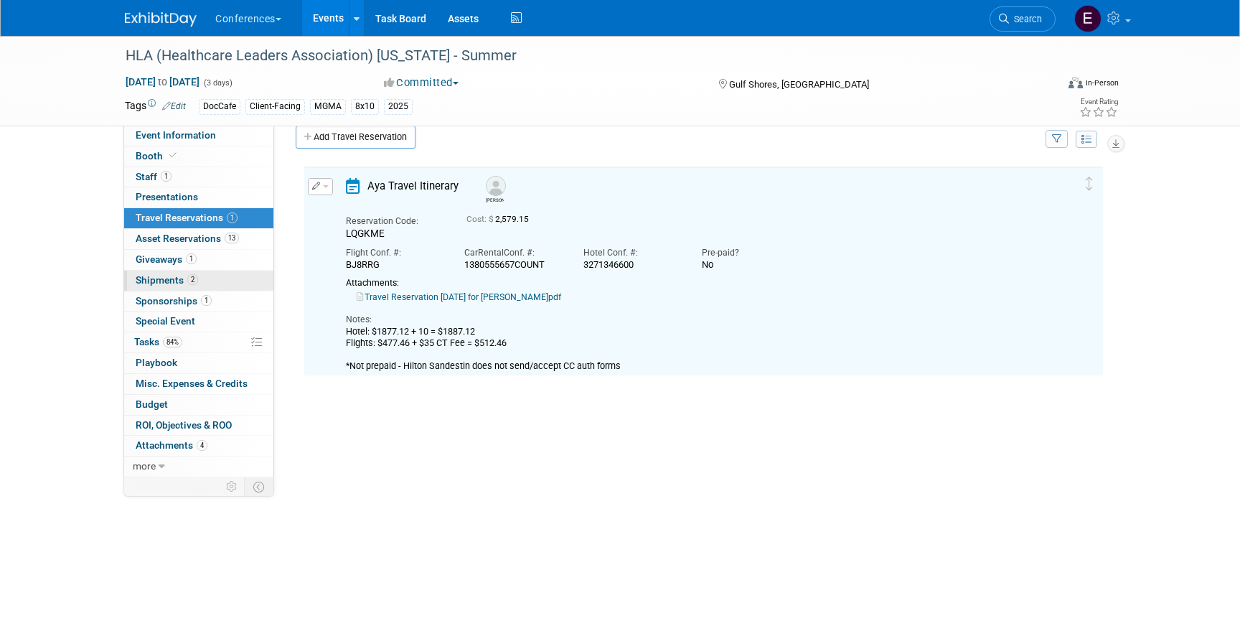
click at [212, 271] on link "2 Shipments 2" at bounding box center [198, 281] width 149 height 20
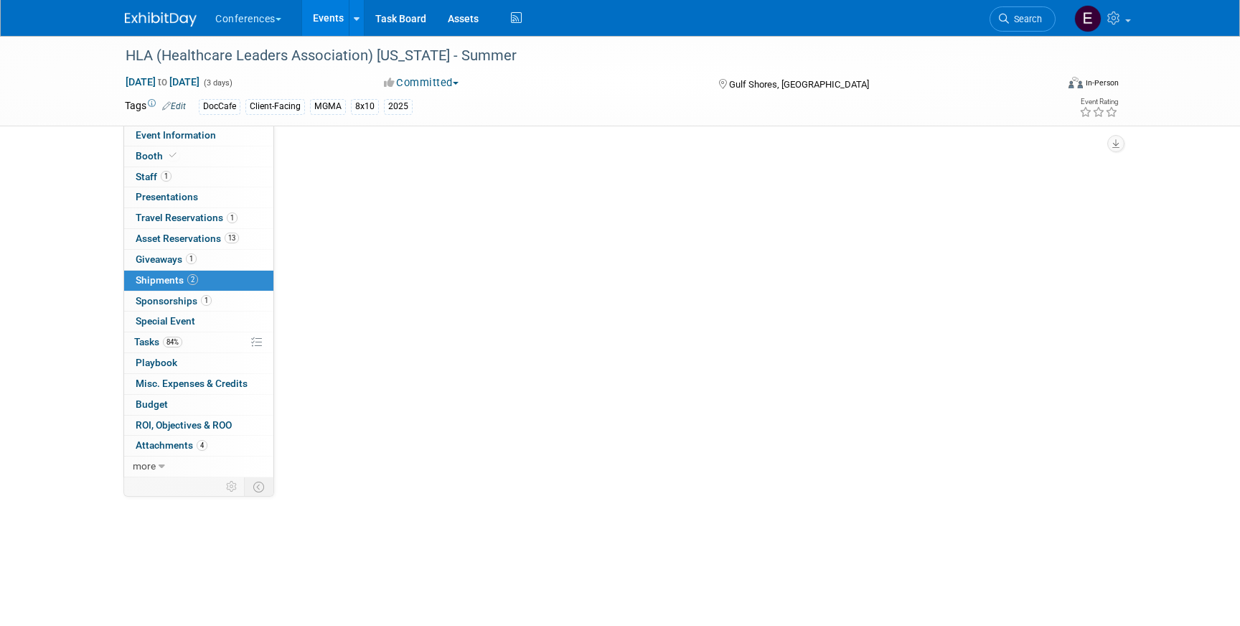
scroll to position [0, 0]
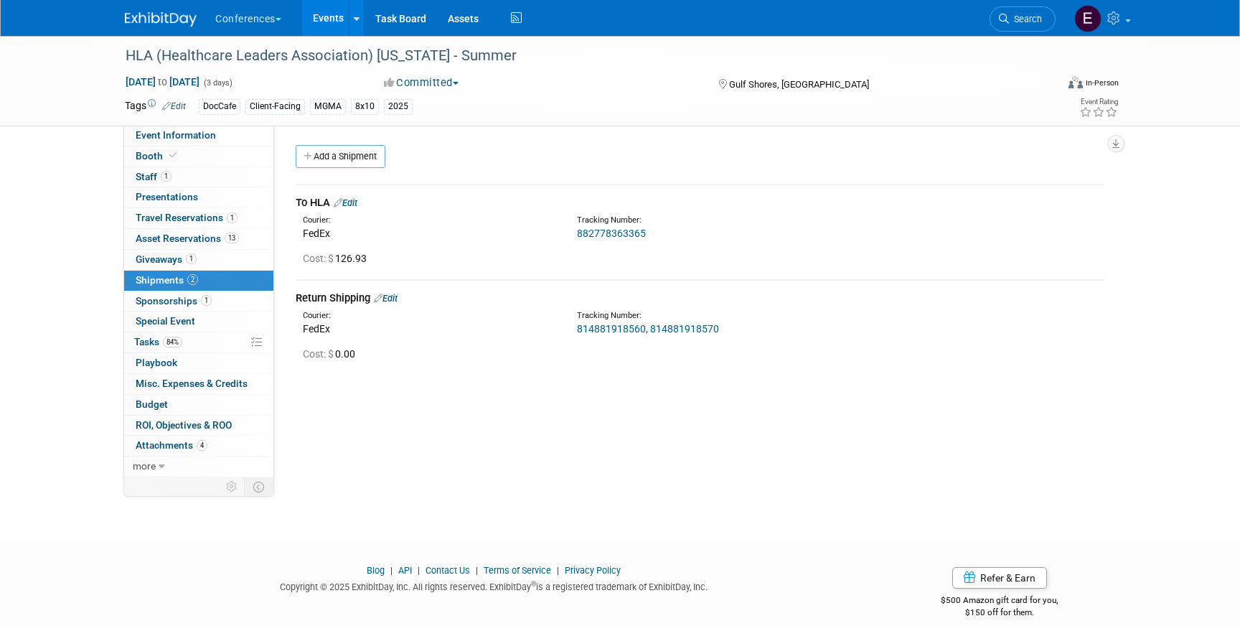
click at [357, 203] on link "Edit" at bounding box center [346, 202] width 24 height 11
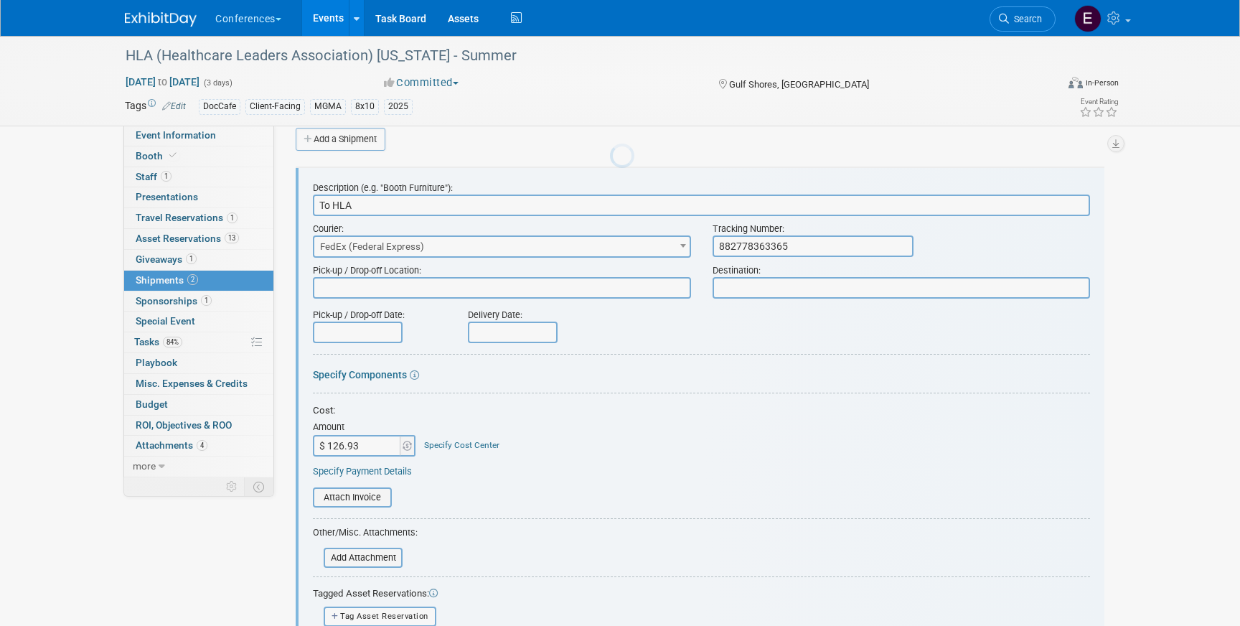
scroll to position [22, 0]
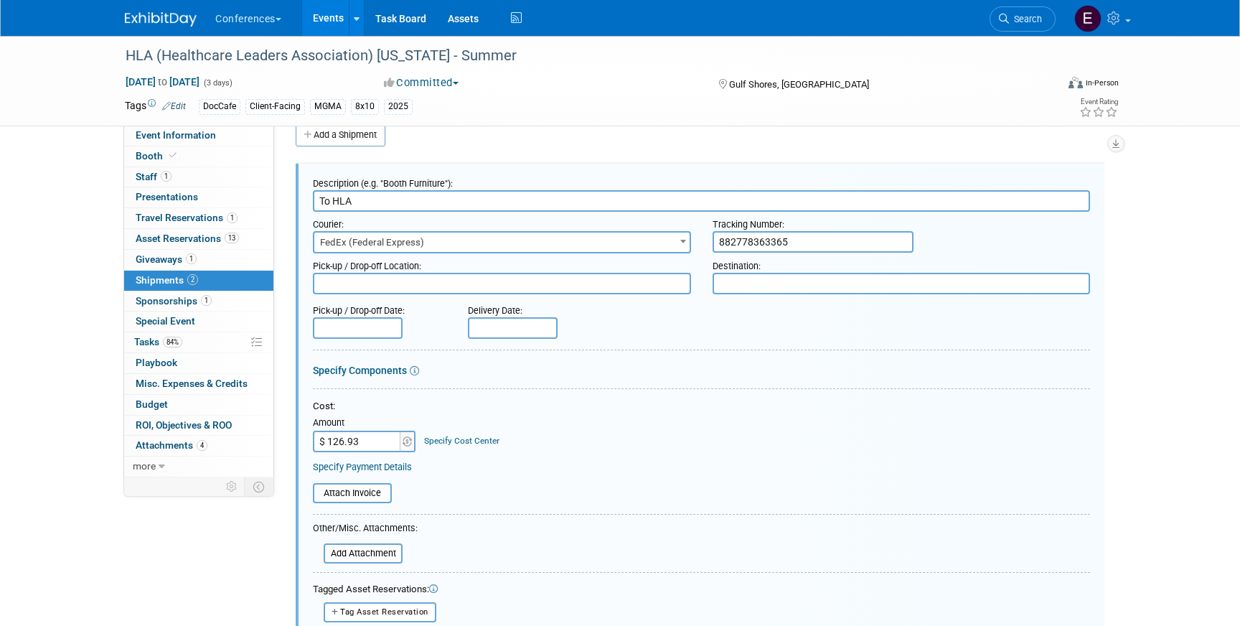
click at [429, 434] on div "Specify Cost Center" at bounding box center [461, 434] width 75 height 27
click at [429, 436] on link "Specify Cost Center" at bounding box center [461, 441] width 75 height 10
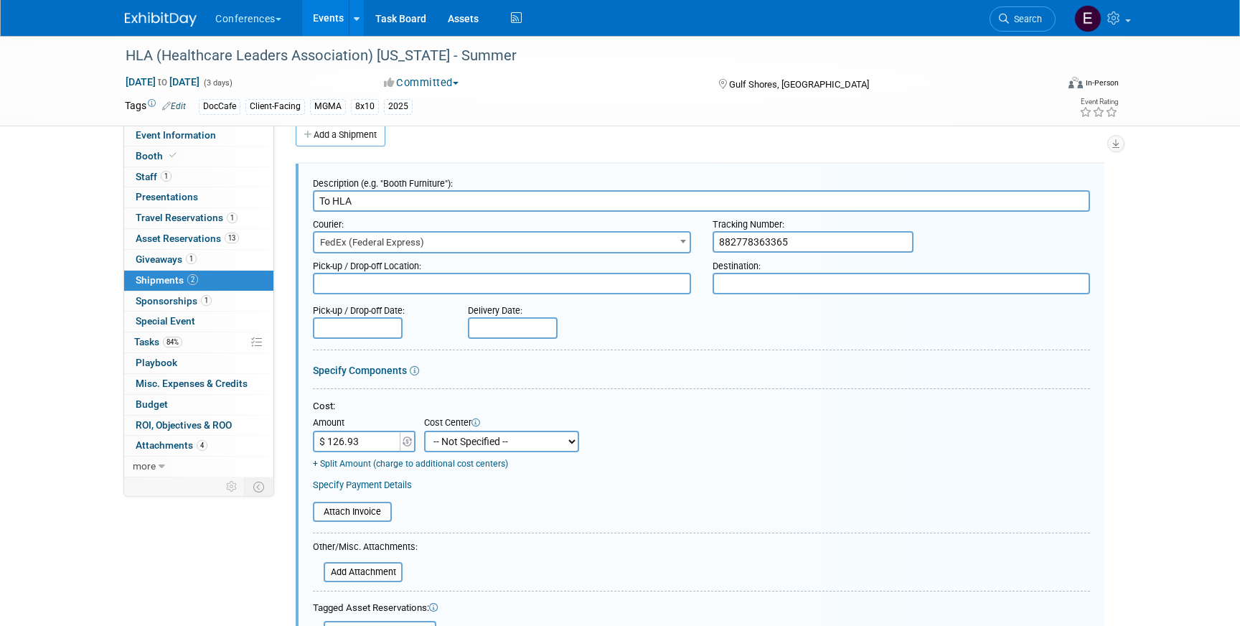
click at [441, 448] on select "-- Not Specified -- Aya Education Aya Healthcare Aya Locums Bespoke Corporate D…" at bounding box center [501, 442] width 155 height 22
select select "18965878"
click at [424, 431] on select "-- Not Specified -- Aya Education Aya Healthcare Aya Locums Bespoke Corporate D…" at bounding box center [501, 442] width 155 height 22
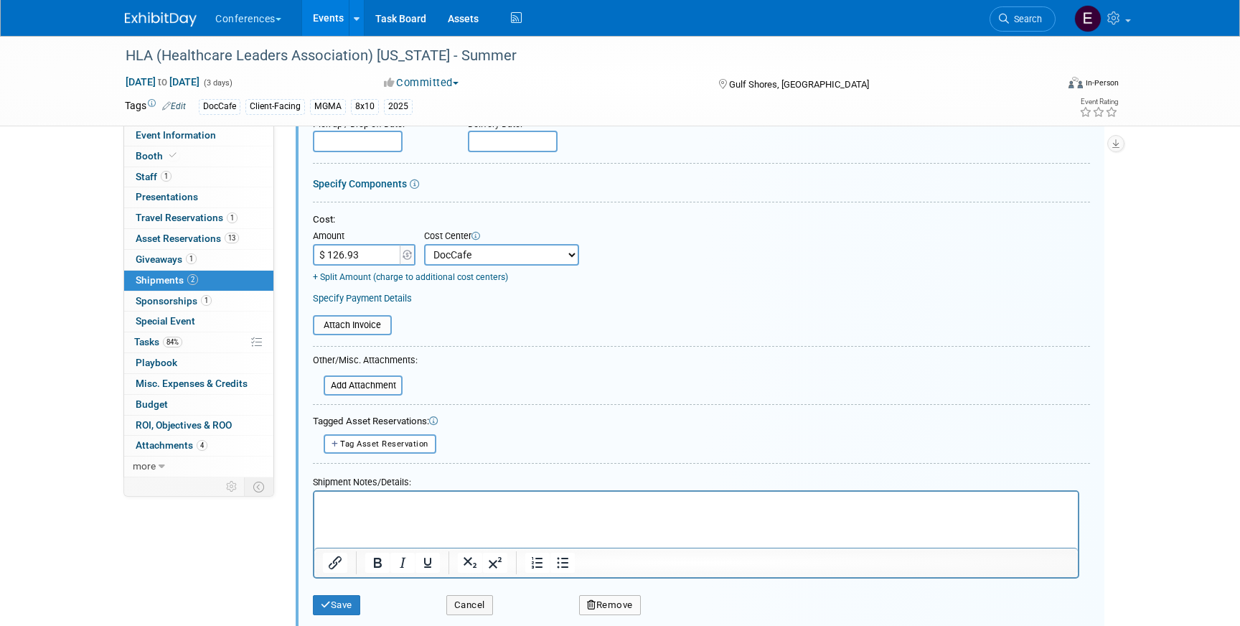
scroll to position [258, 0]
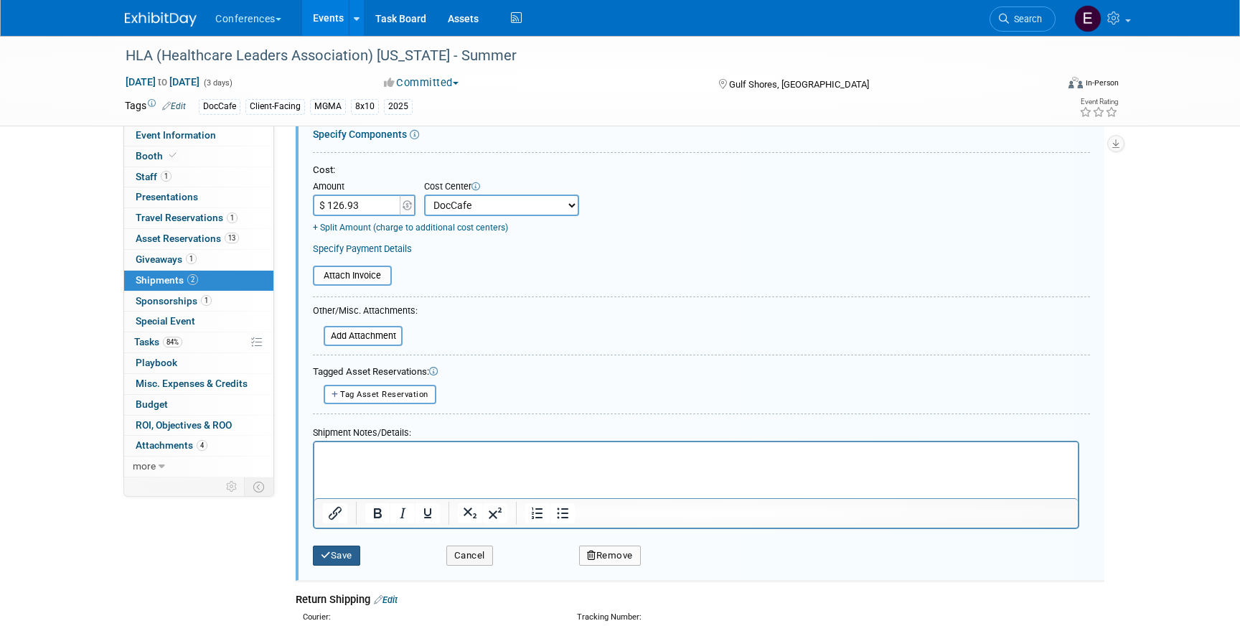
click at [332, 553] on button "Save" at bounding box center [336, 556] width 47 height 20
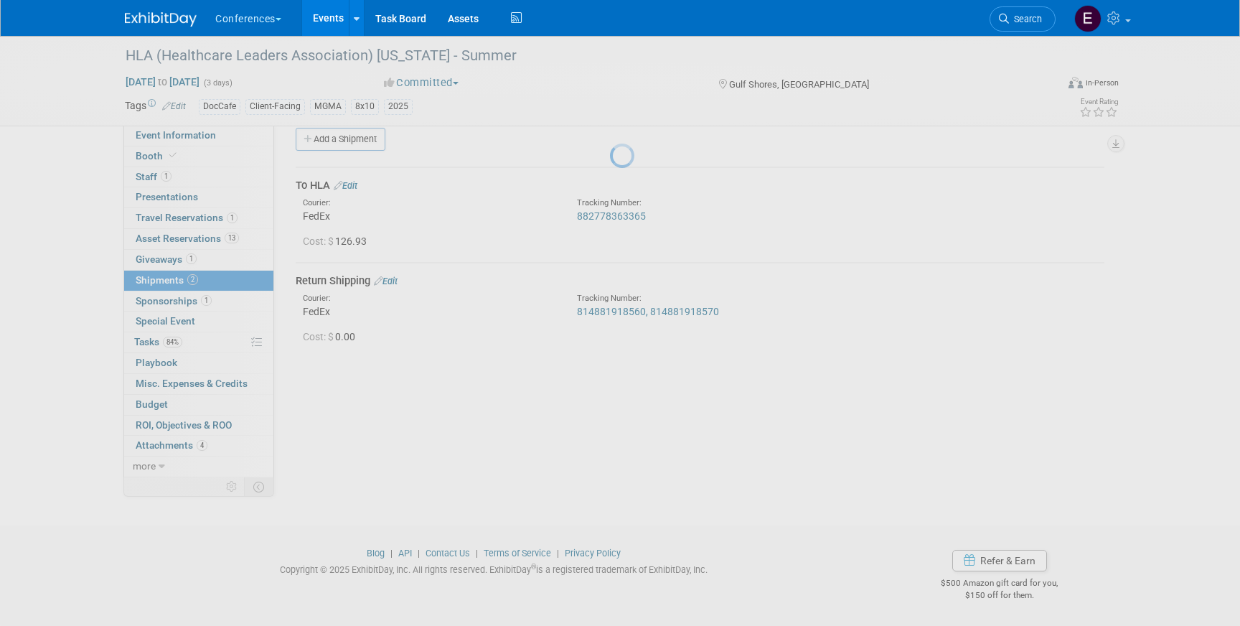
scroll to position [17, 0]
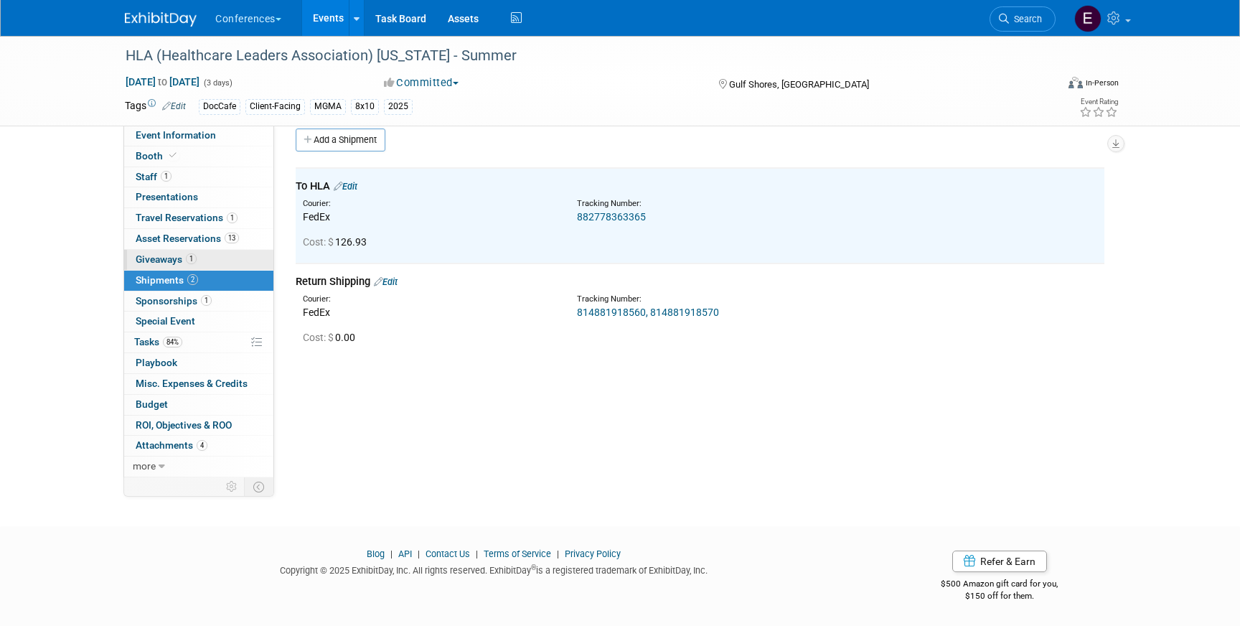
click at [222, 255] on link "1 Giveaways 1" at bounding box center [198, 260] width 149 height 20
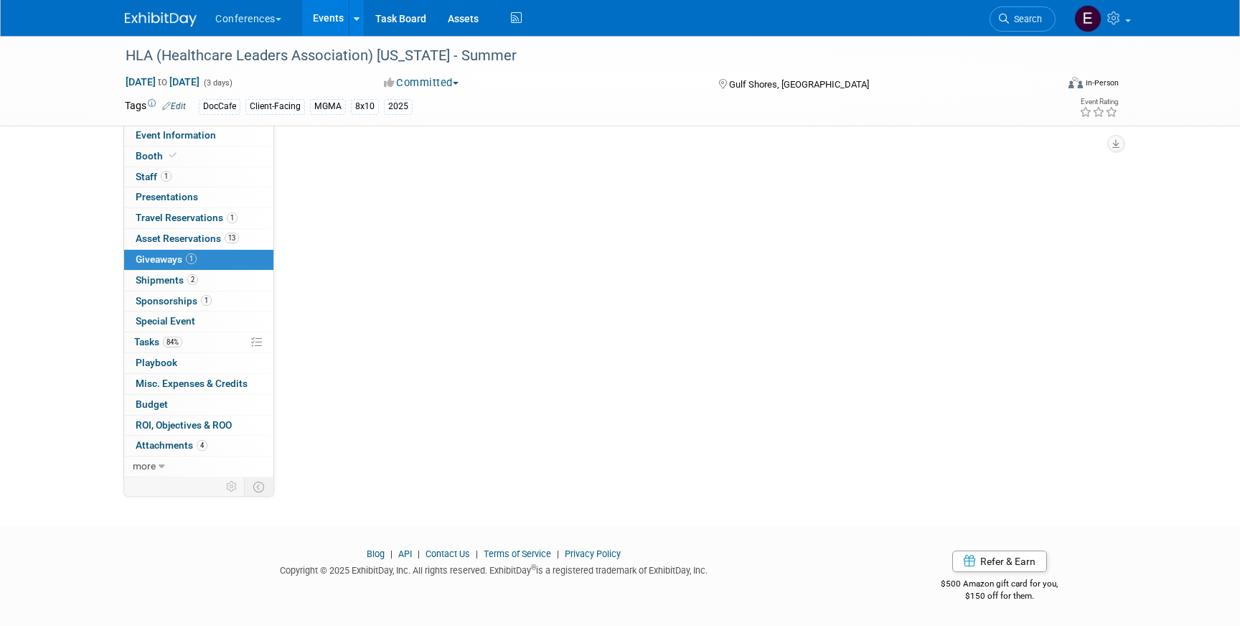
scroll to position [0, 0]
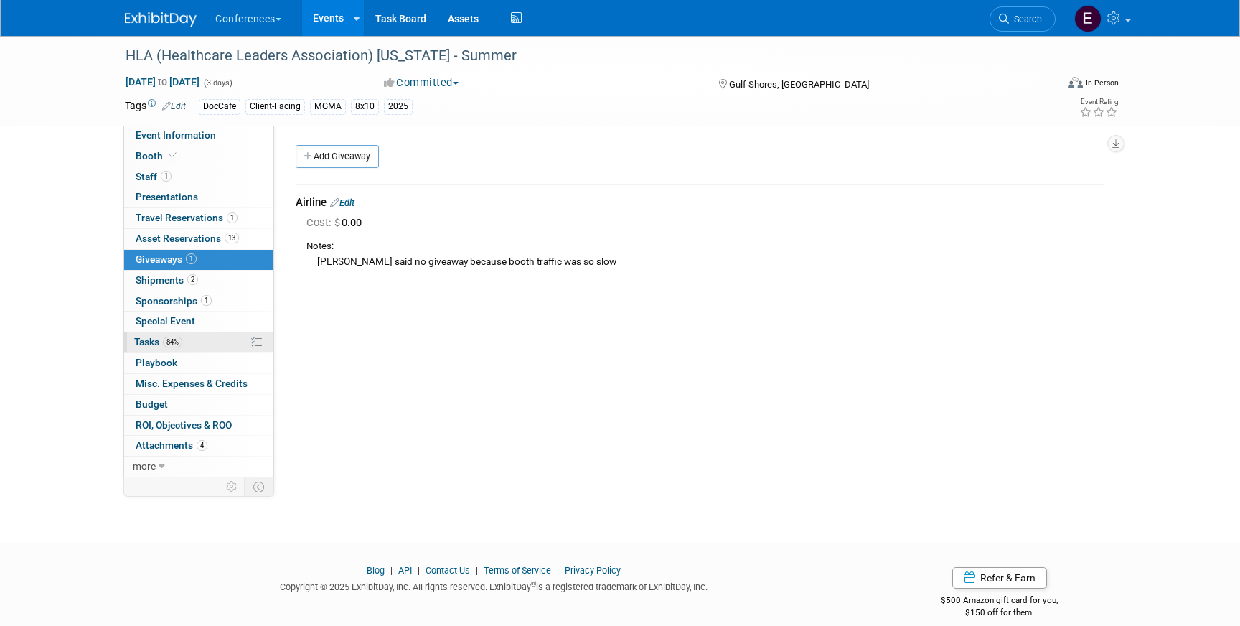
click at [202, 351] on link "84% Tasks 84%" at bounding box center [198, 342] width 149 height 20
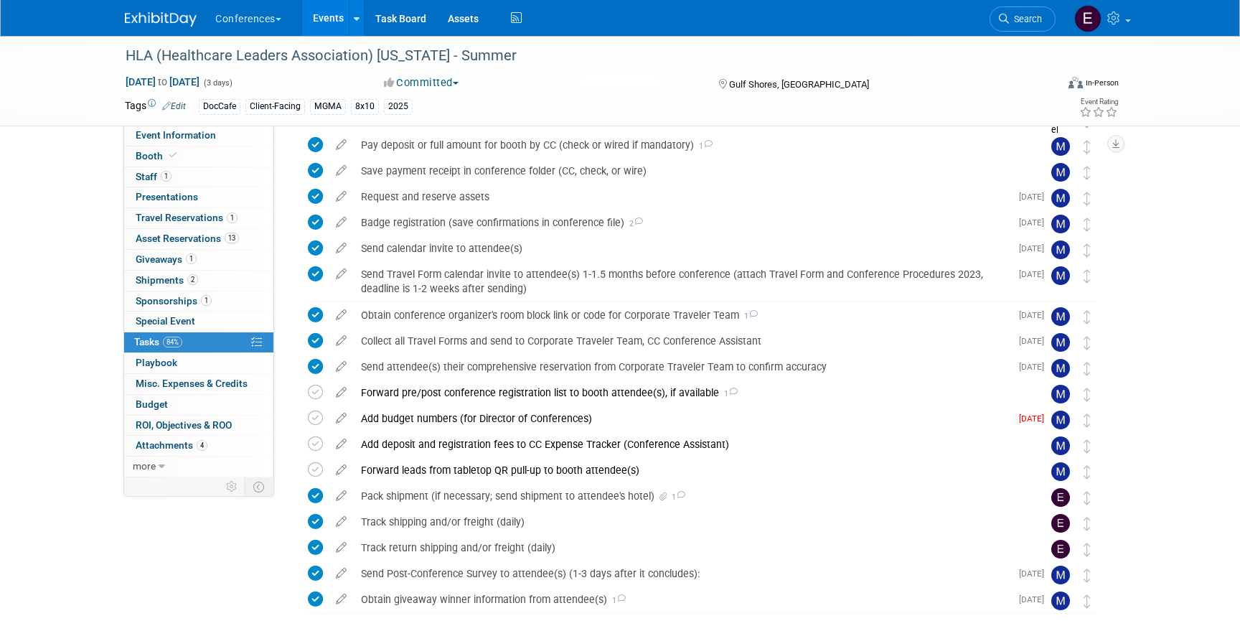
scroll to position [309, 0]
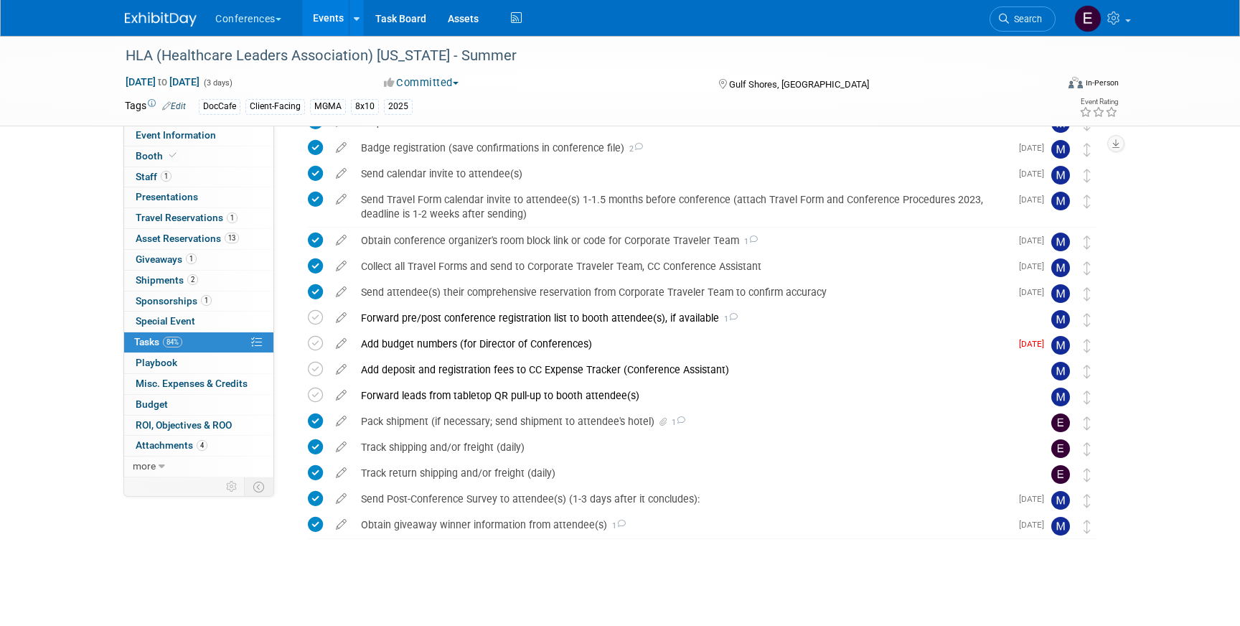
click at [144, 26] on img at bounding box center [161, 19] width 72 height 14
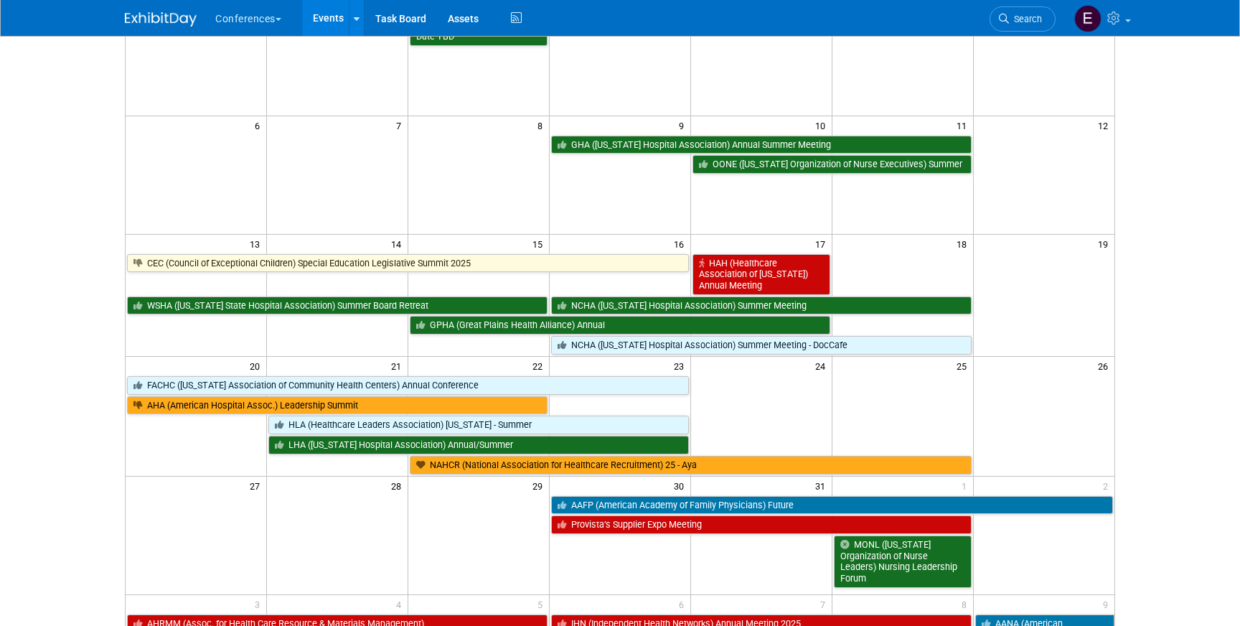
scroll to position [164, 0]
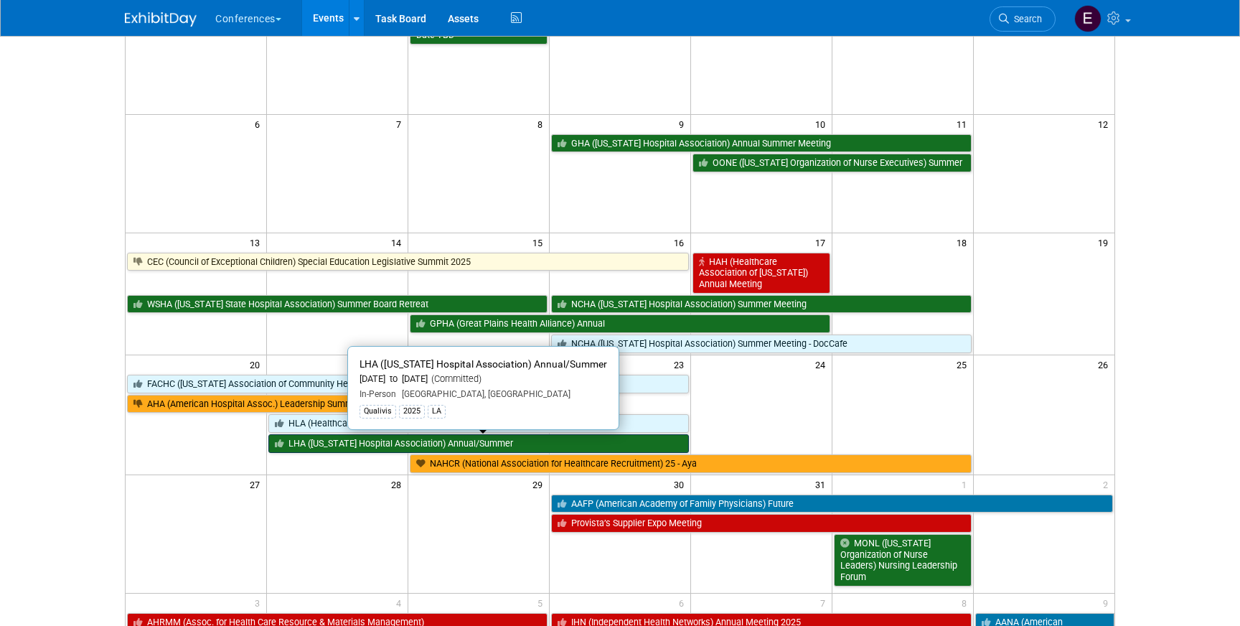
click at [382, 446] on link "LHA ([US_STATE] Hospital Association) Annual/Summer" at bounding box center [478, 443] width 421 height 19
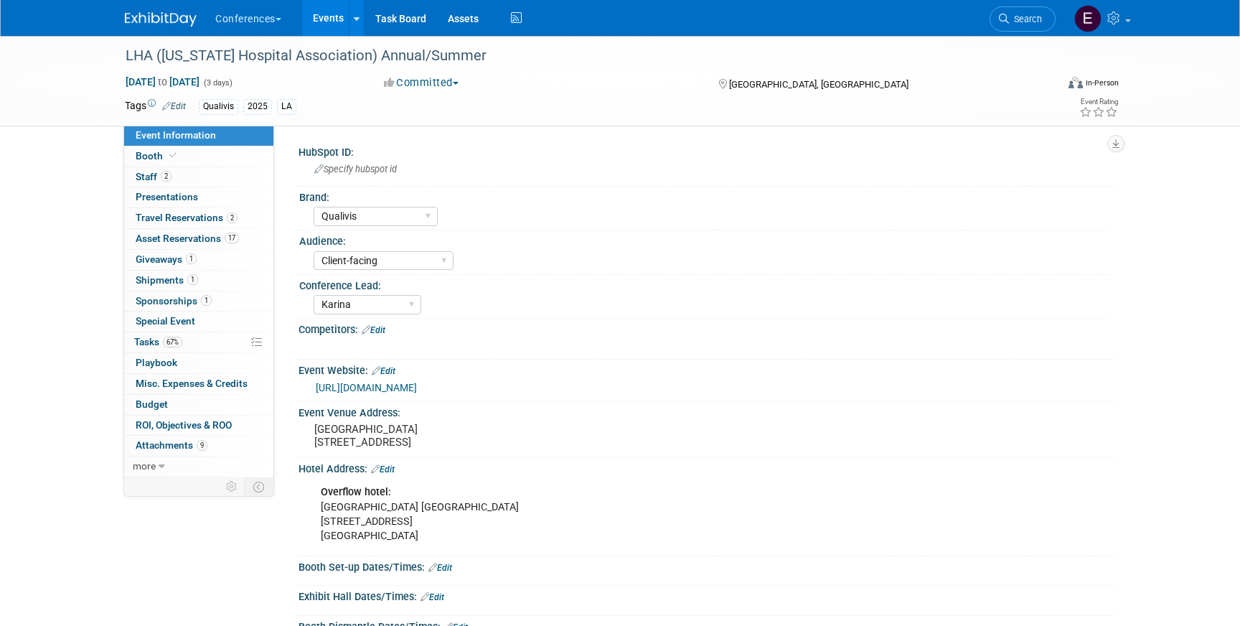
select select "Qualivis"
select select "Client-facing"
select select "Karina"
click at [212, 220] on span "Travel Reservations 2" at bounding box center [187, 217] width 102 height 11
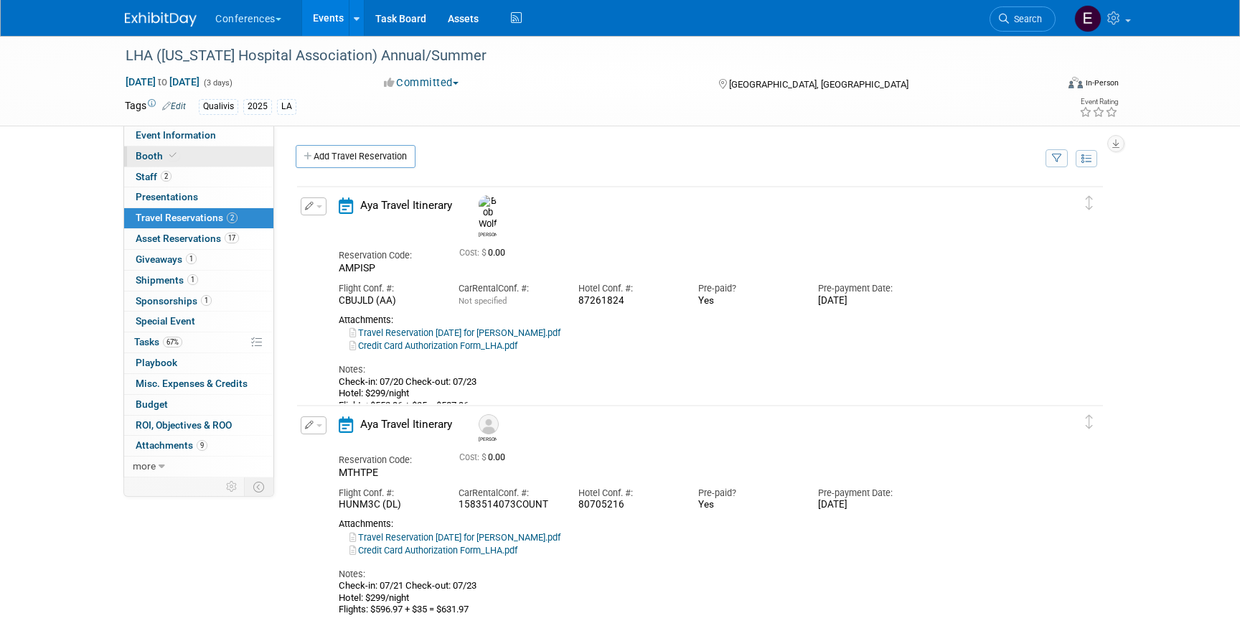
click at [207, 151] on link "Booth" at bounding box center [198, 156] width 149 height 20
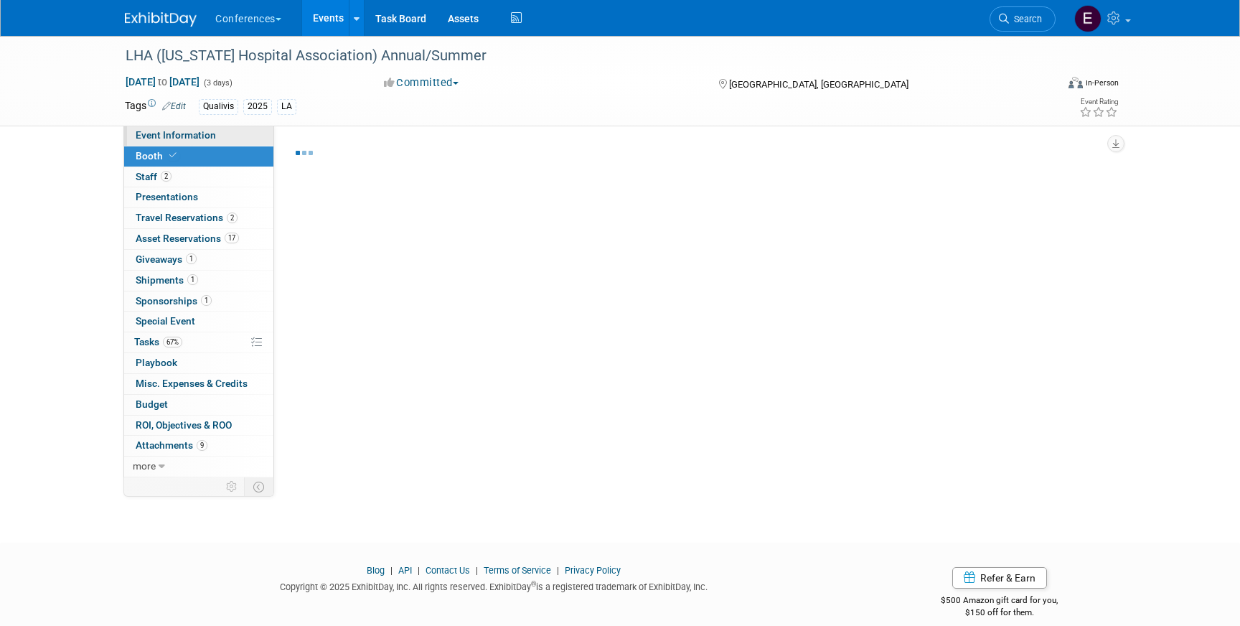
select select "6' tabletop"
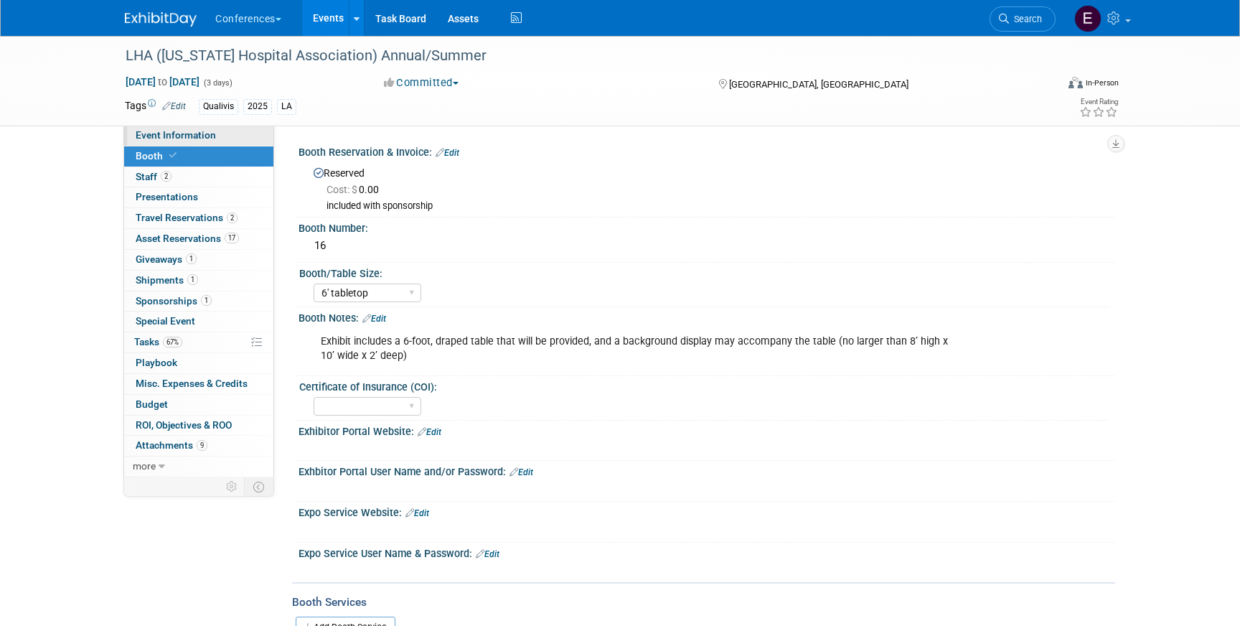
click at [207, 139] on span "Event Information" at bounding box center [176, 134] width 80 height 11
select select "Qualivis"
select select "Client-facing"
select select "Karina"
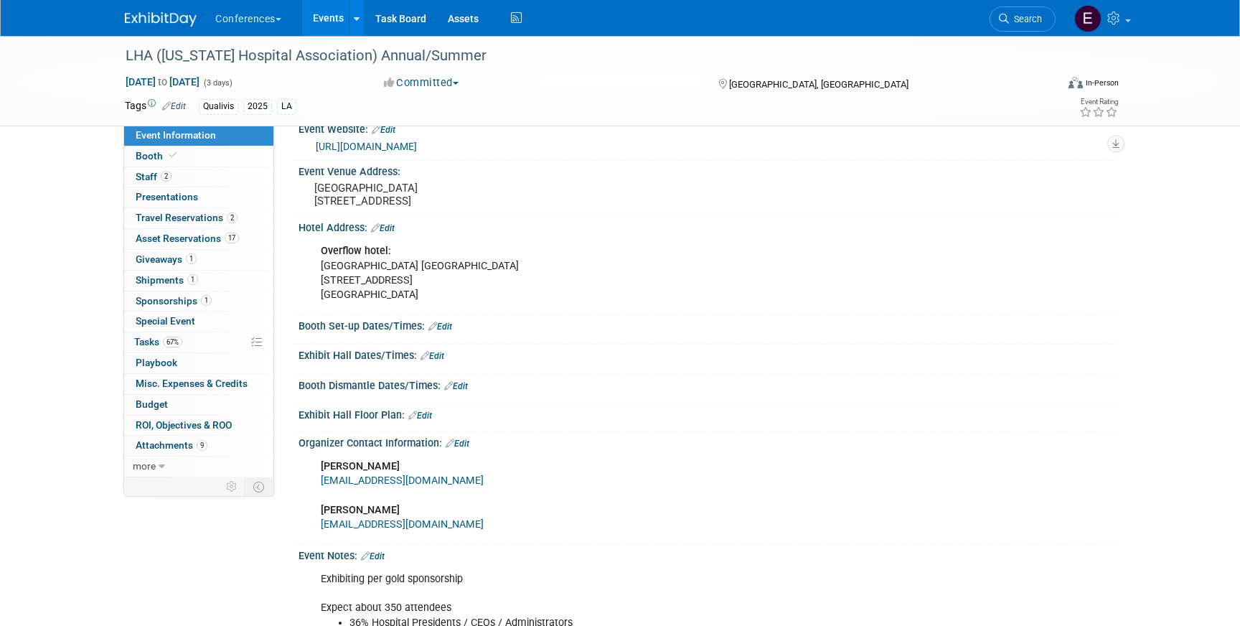
scroll to position [257, 0]
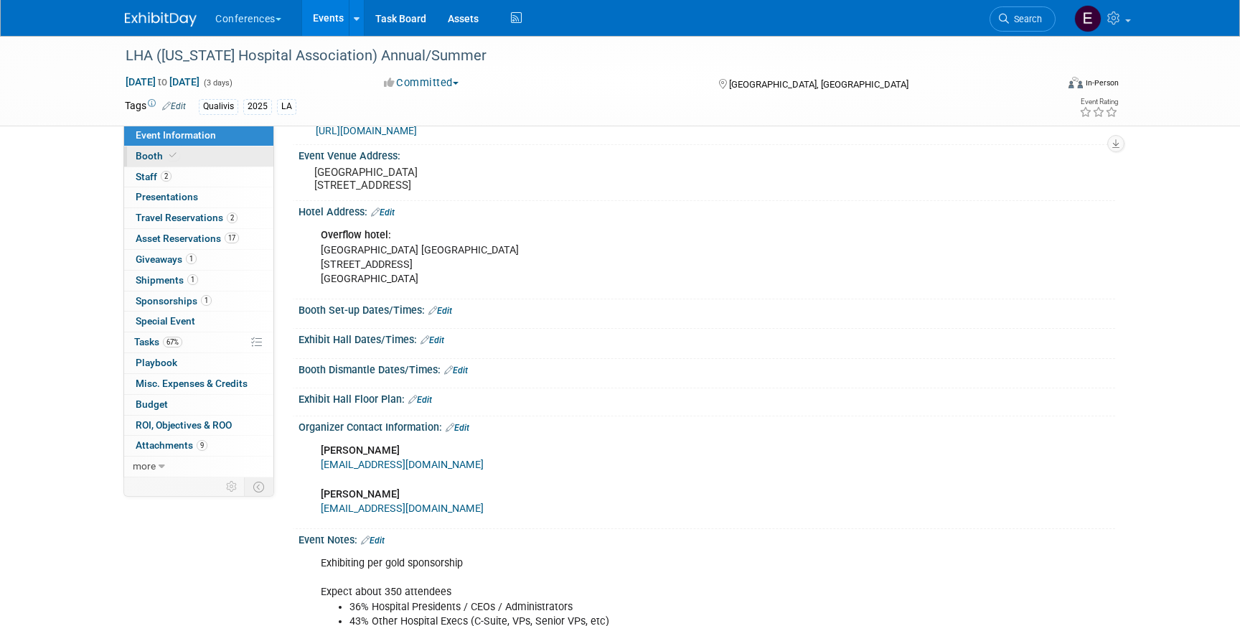
click at [217, 166] on link "Booth" at bounding box center [198, 156] width 149 height 20
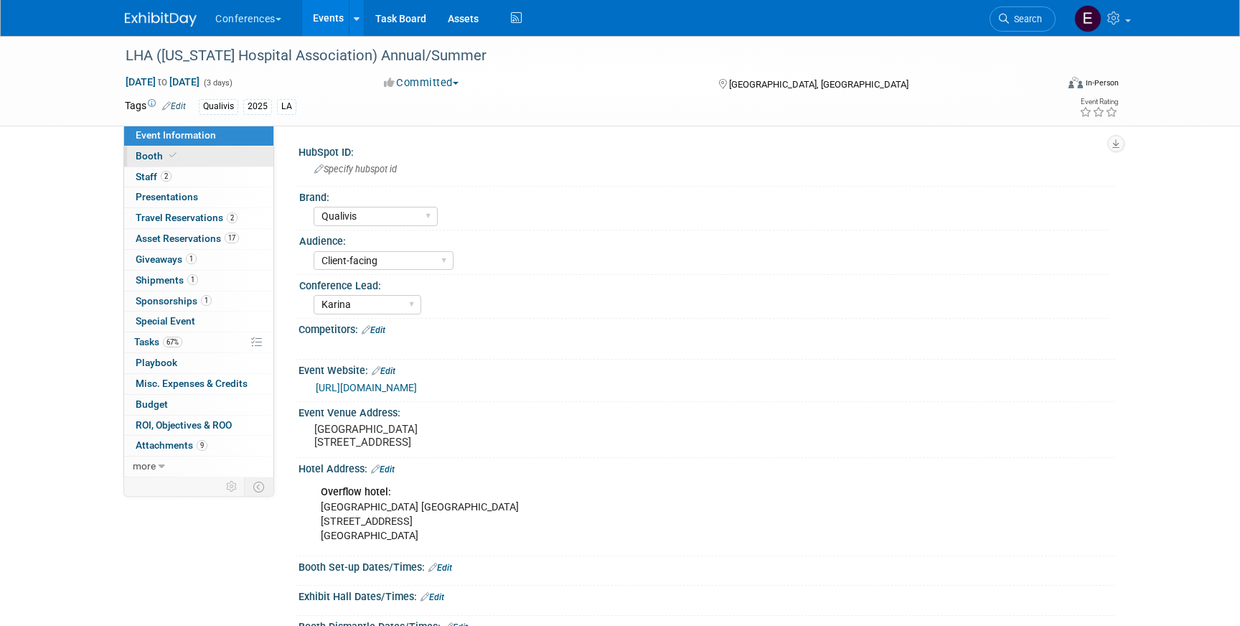
select select "6' tabletop"
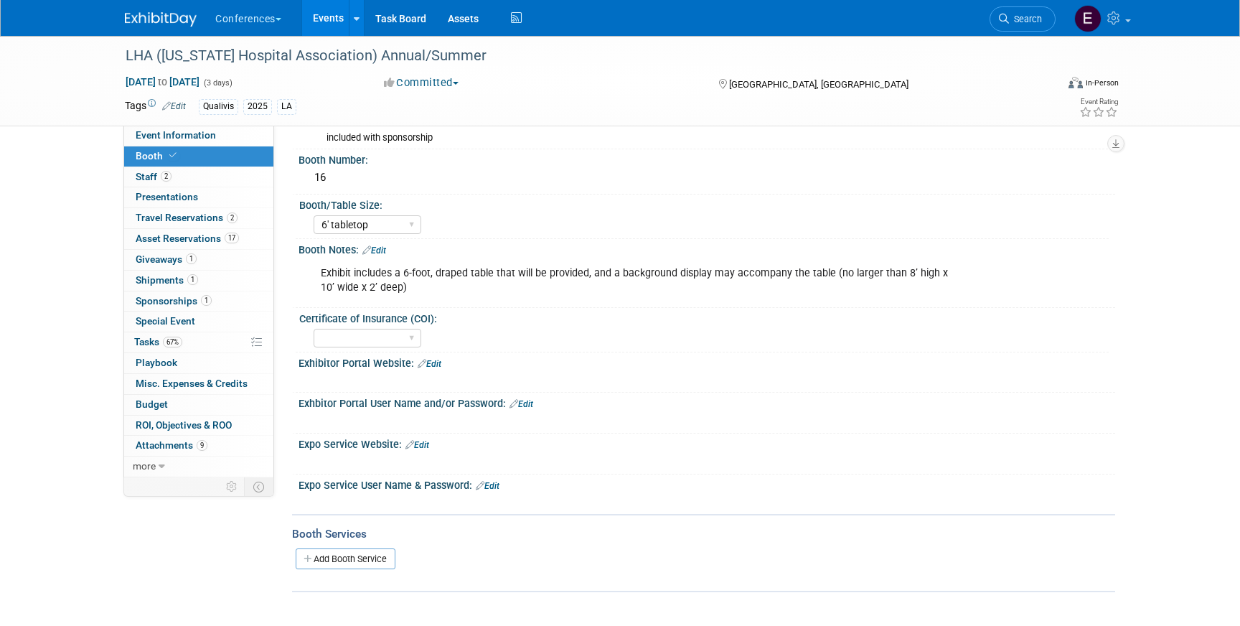
scroll to position [189, 0]
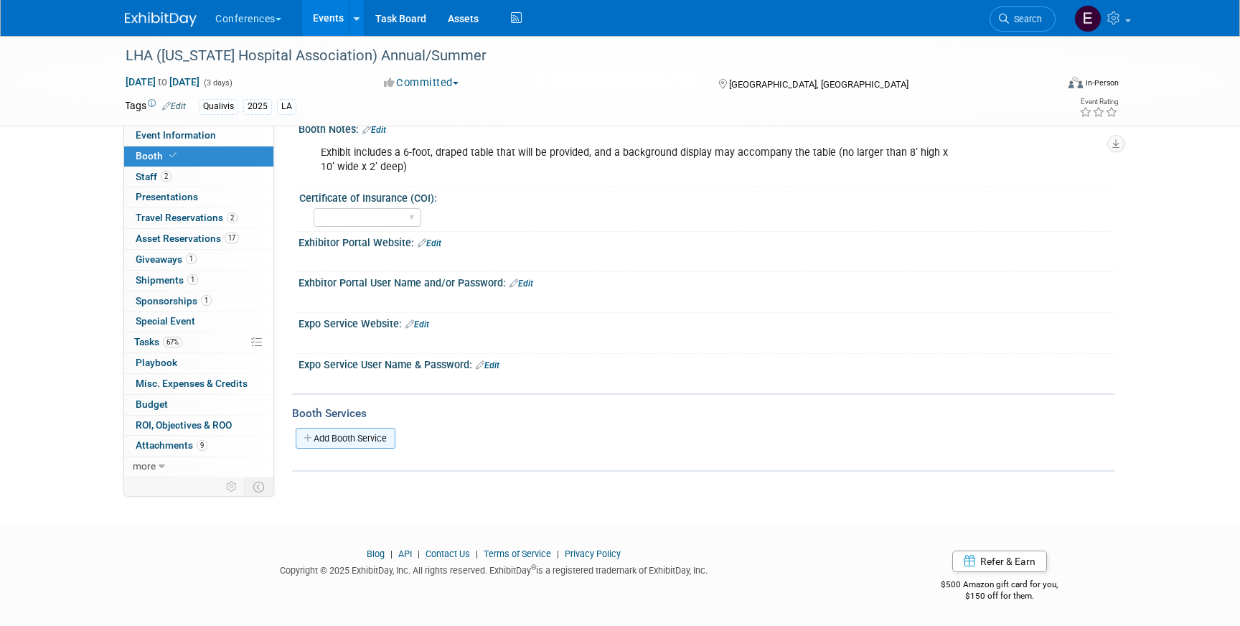
click at [361, 442] on link "Add Booth Service" at bounding box center [346, 438] width 100 height 21
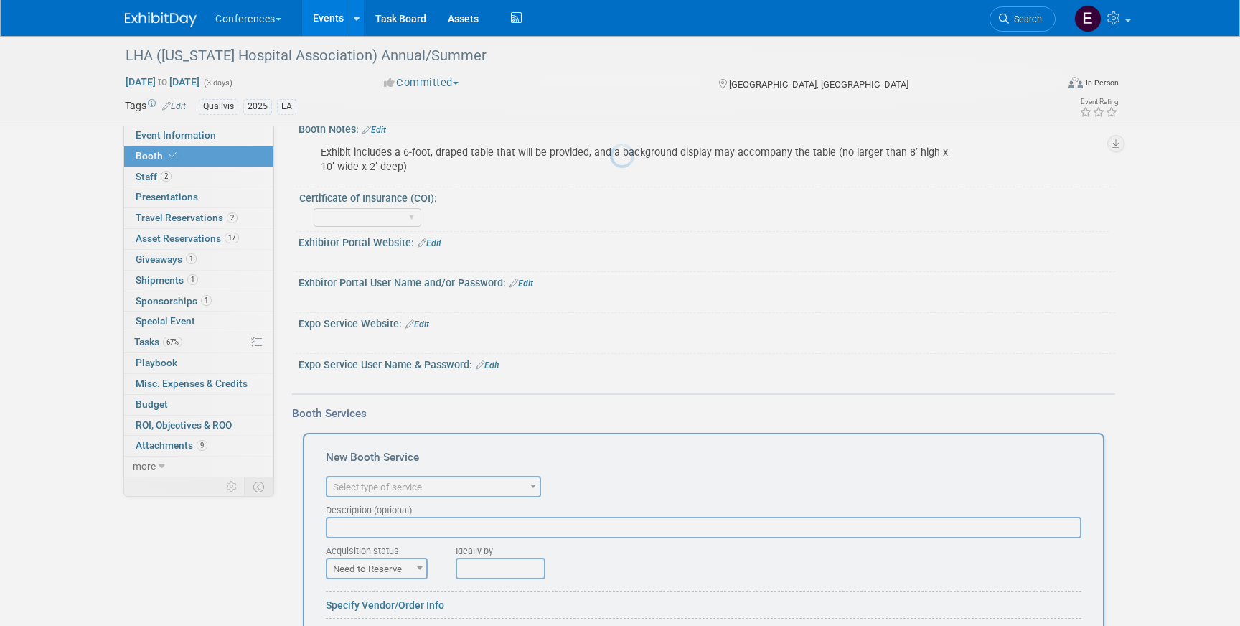
scroll to position [0, 0]
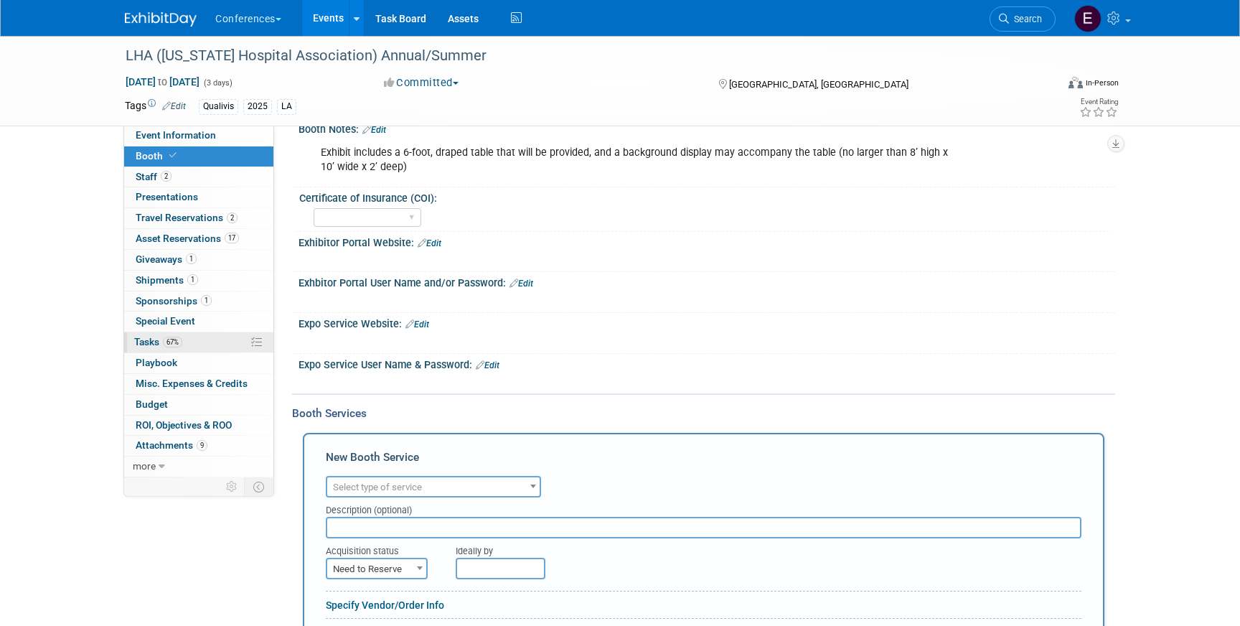
click at [197, 347] on link "67% Tasks 67%" at bounding box center [198, 342] width 149 height 20
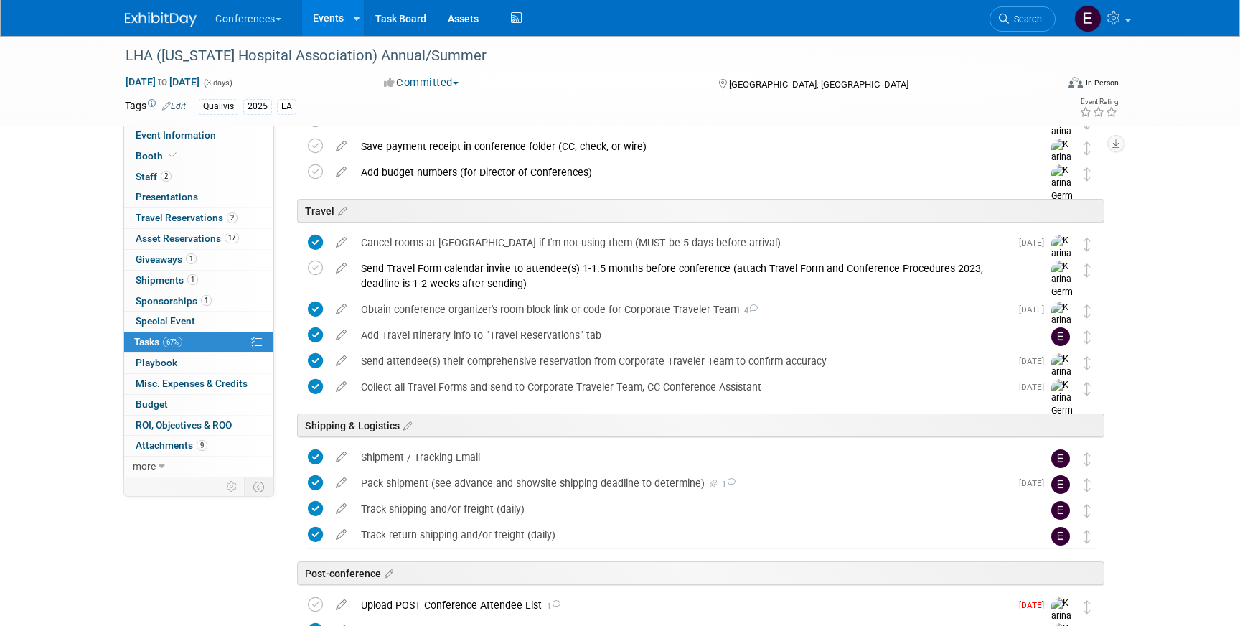
scroll to position [501, 0]
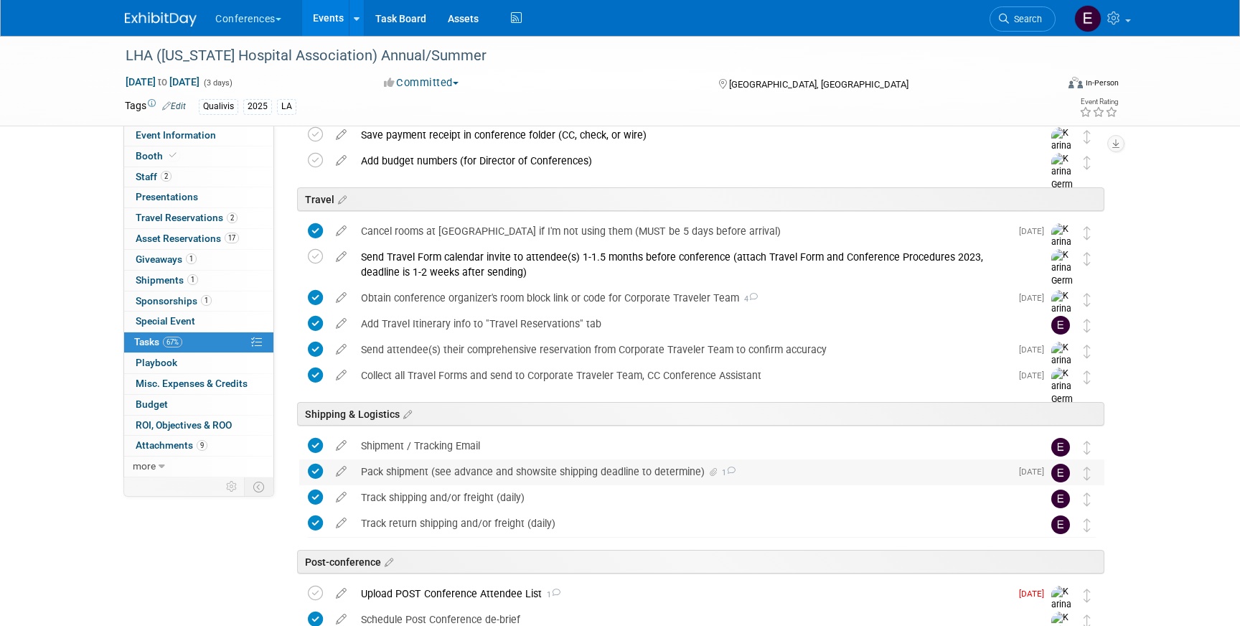
click at [462, 469] on div "Pack shipment (see advance and showsite shipping deadline to determine) 1" at bounding box center [682, 471] width 657 height 24
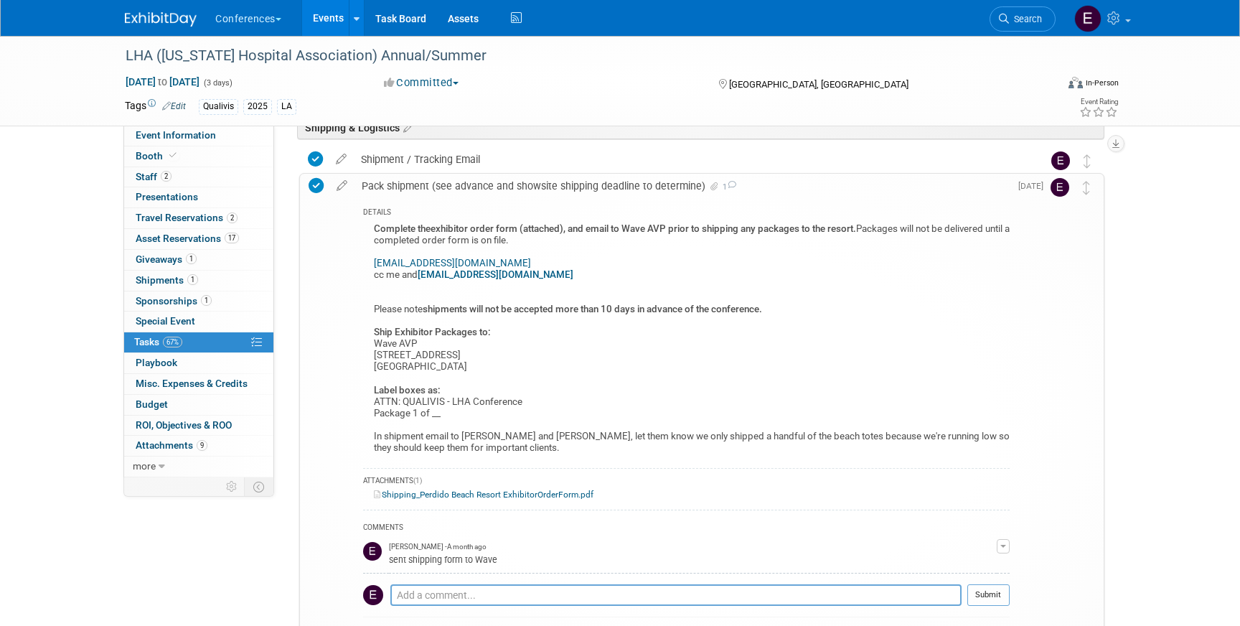
scroll to position [804, 0]
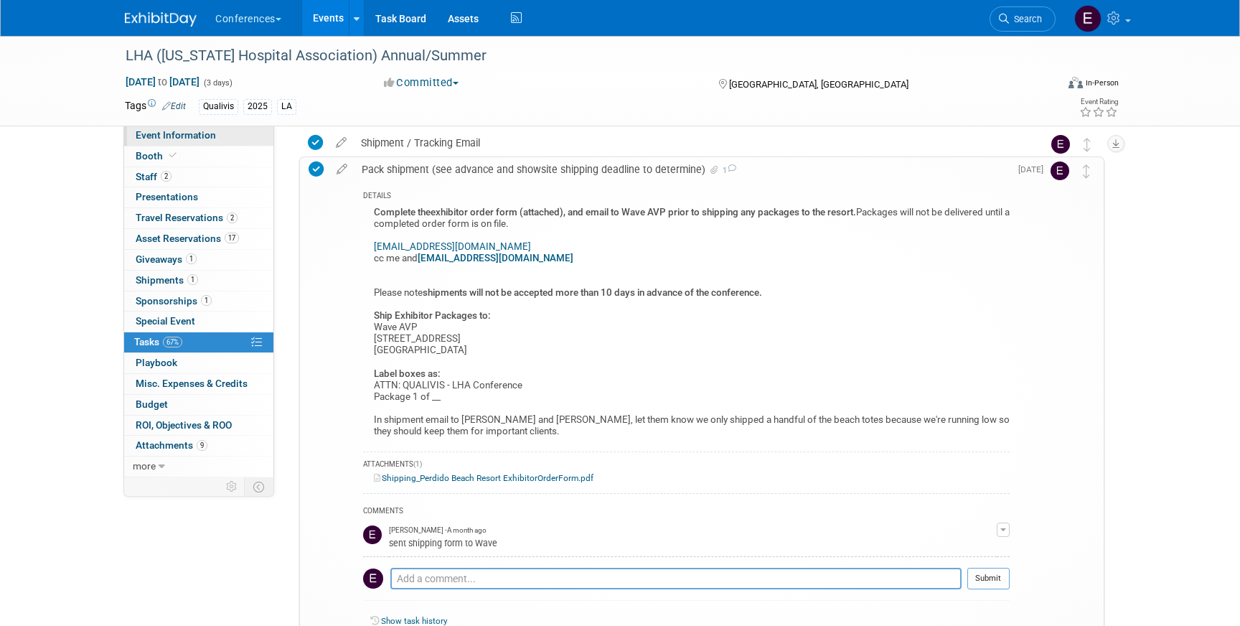
click at [195, 131] on span "Event Information" at bounding box center [176, 134] width 80 height 11
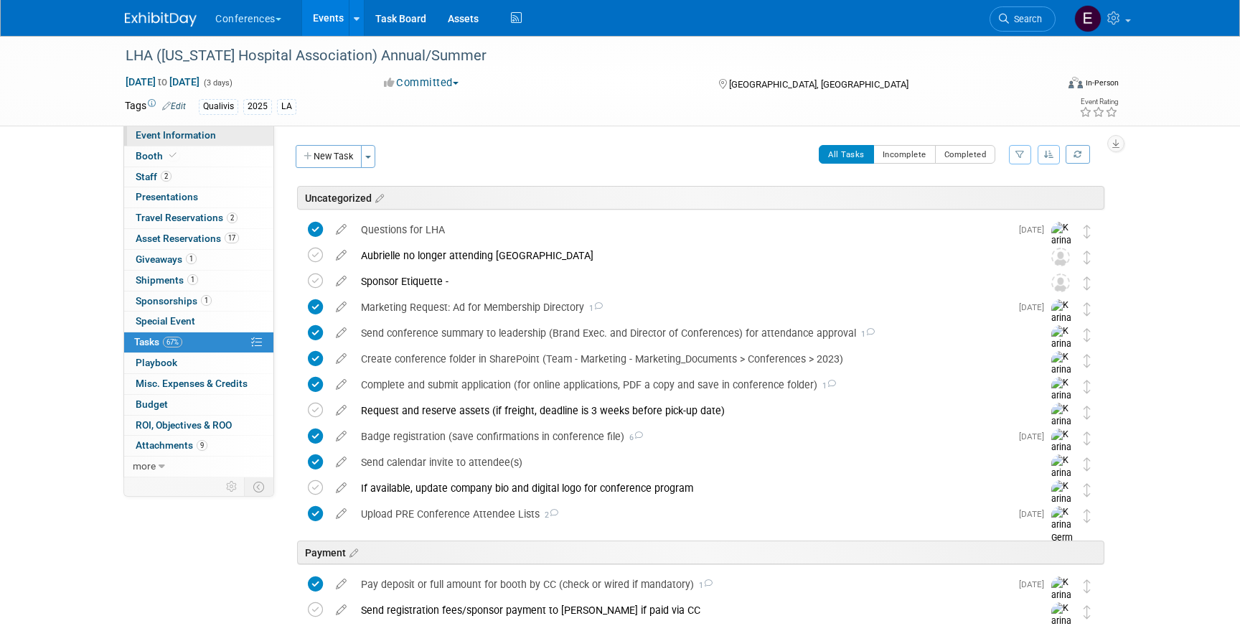
select select "Qualivis"
select select "Client-facing"
select select "Karina"
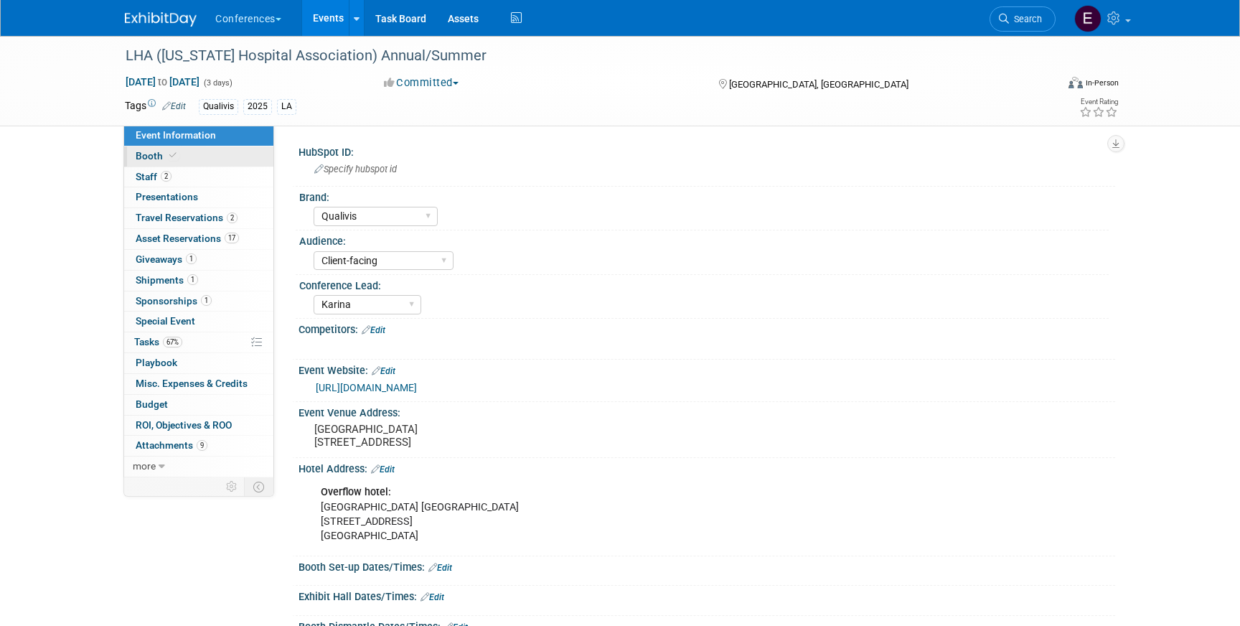
click at [156, 162] on link "Booth" at bounding box center [198, 156] width 149 height 20
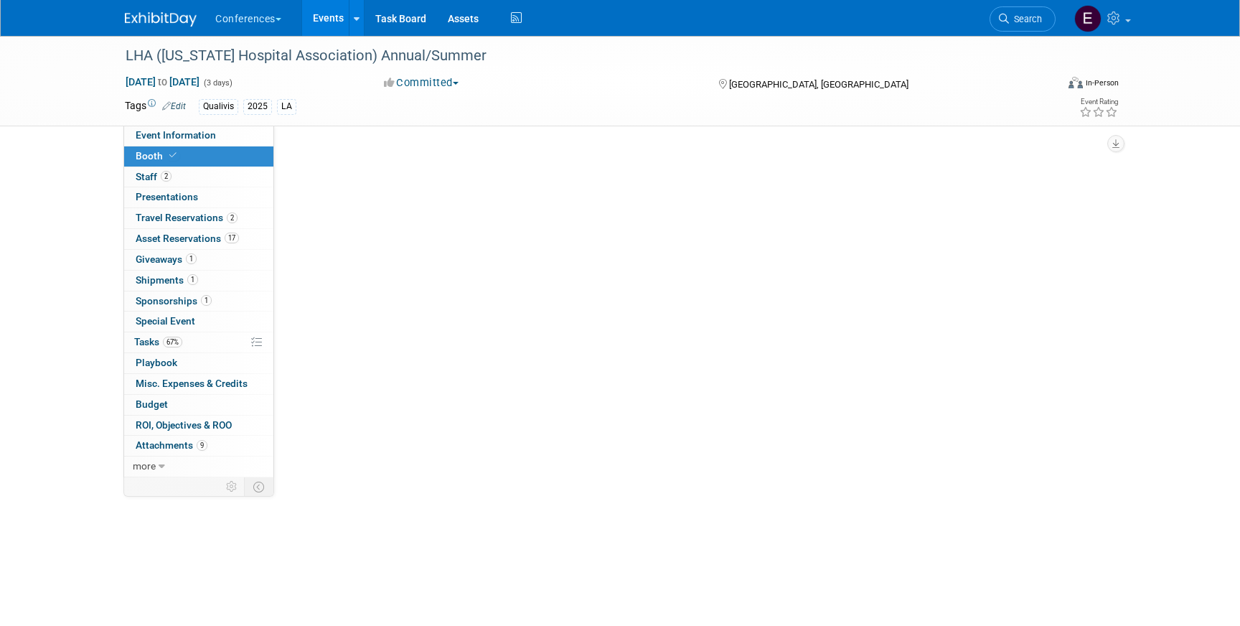
select select "6' tabletop"
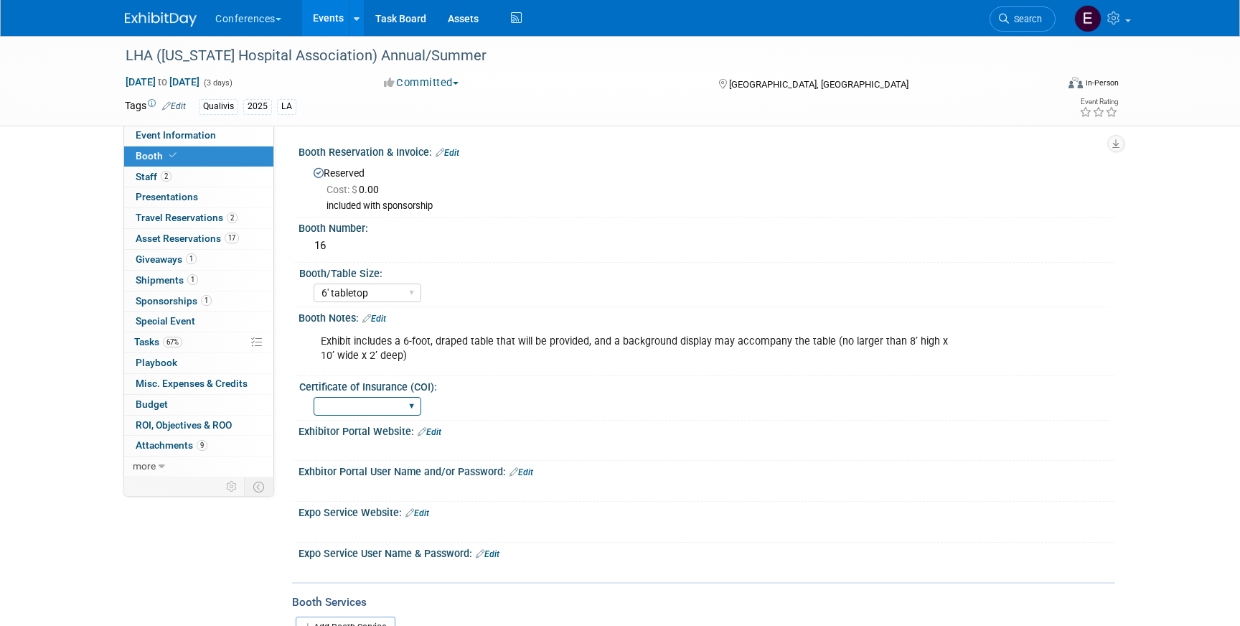
scroll to position [62, 0]
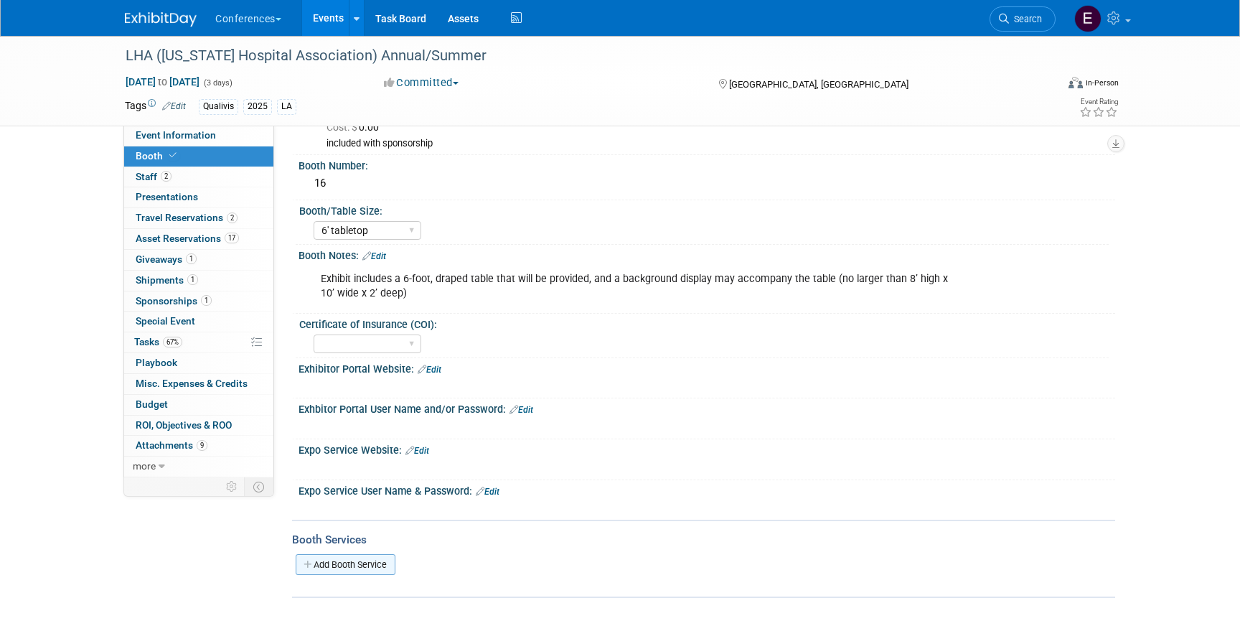
click at [358, 566] on link "Add Booth Service" at bounding box center [346, 564] width 100 height 21
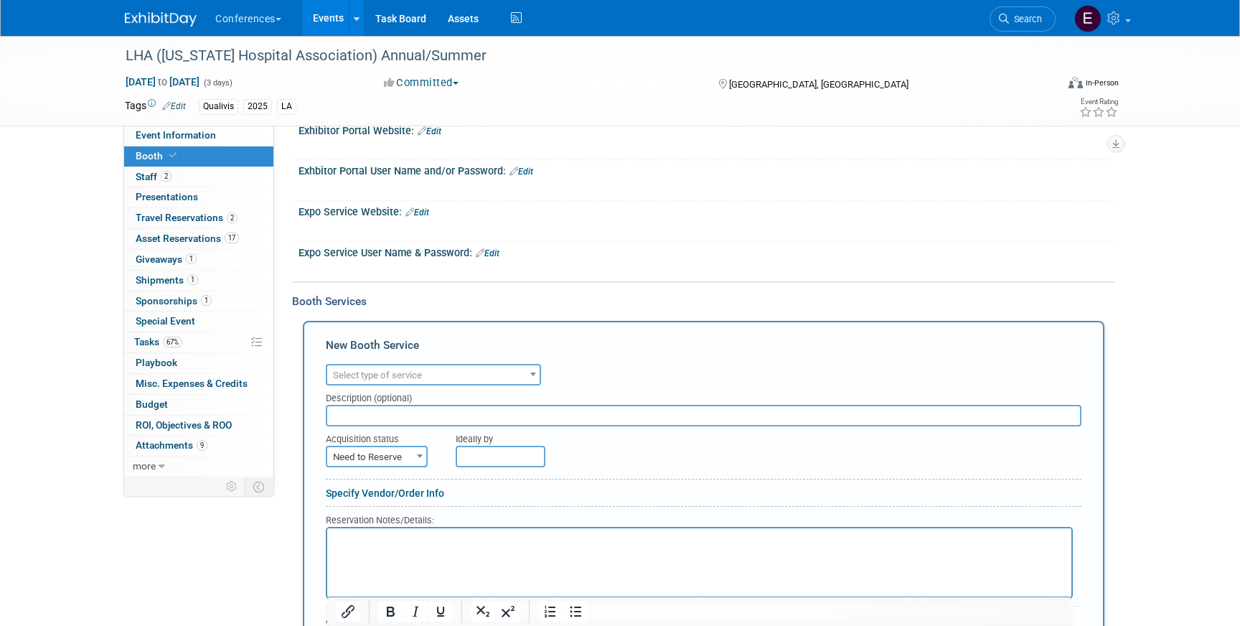
scroll to position [318, 0]
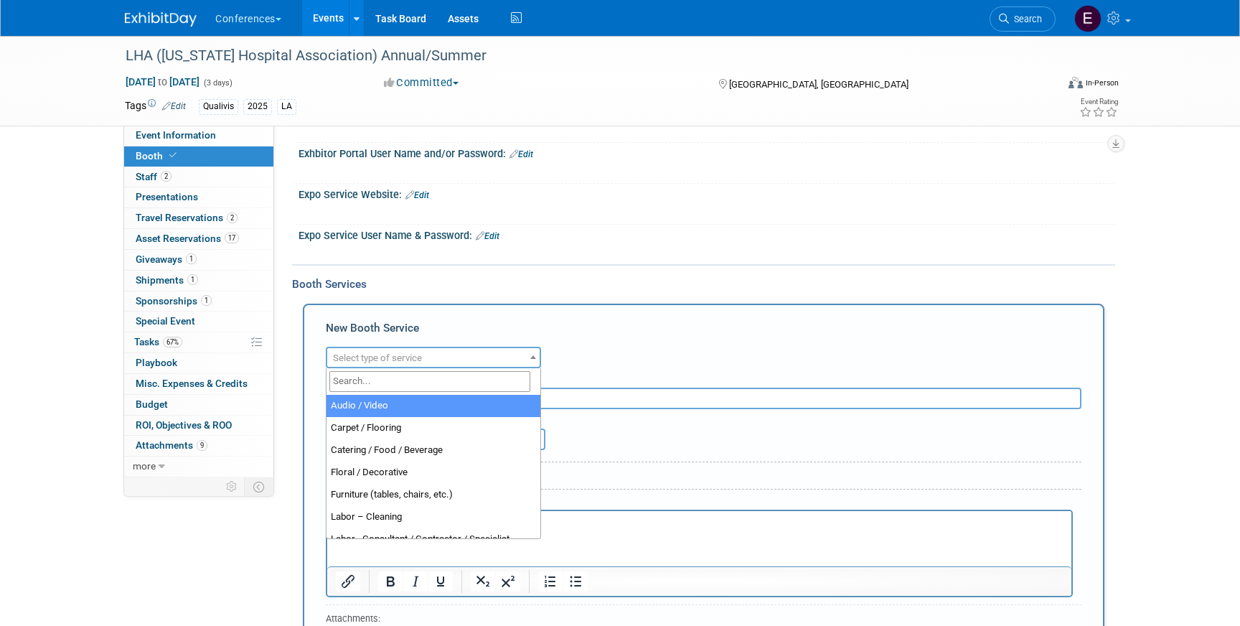
click at [386, 354] on span "Select type of service" at bounding box center [377, 357] width 89 height 11
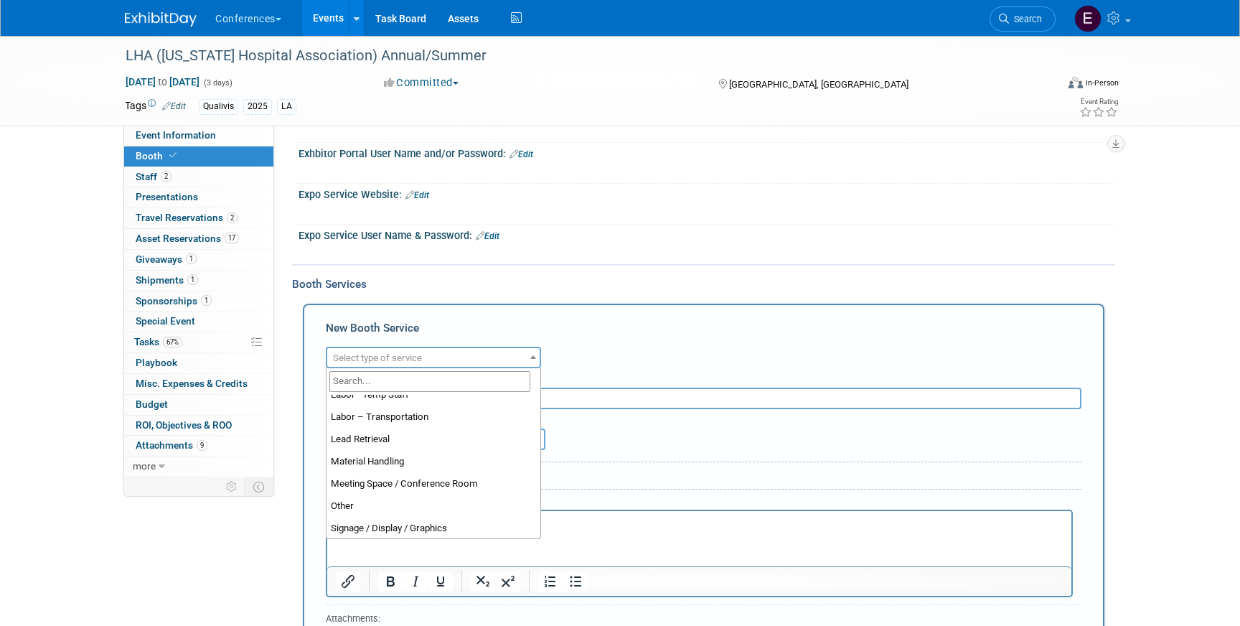
scroll to position [282, 0]
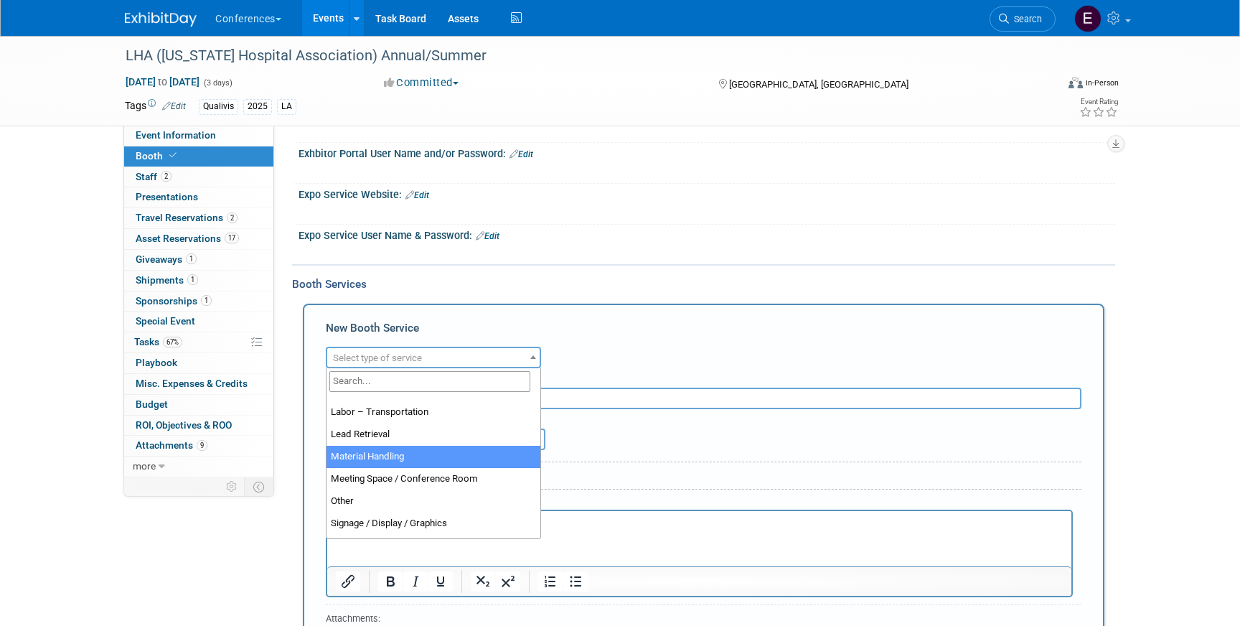
select select "10"
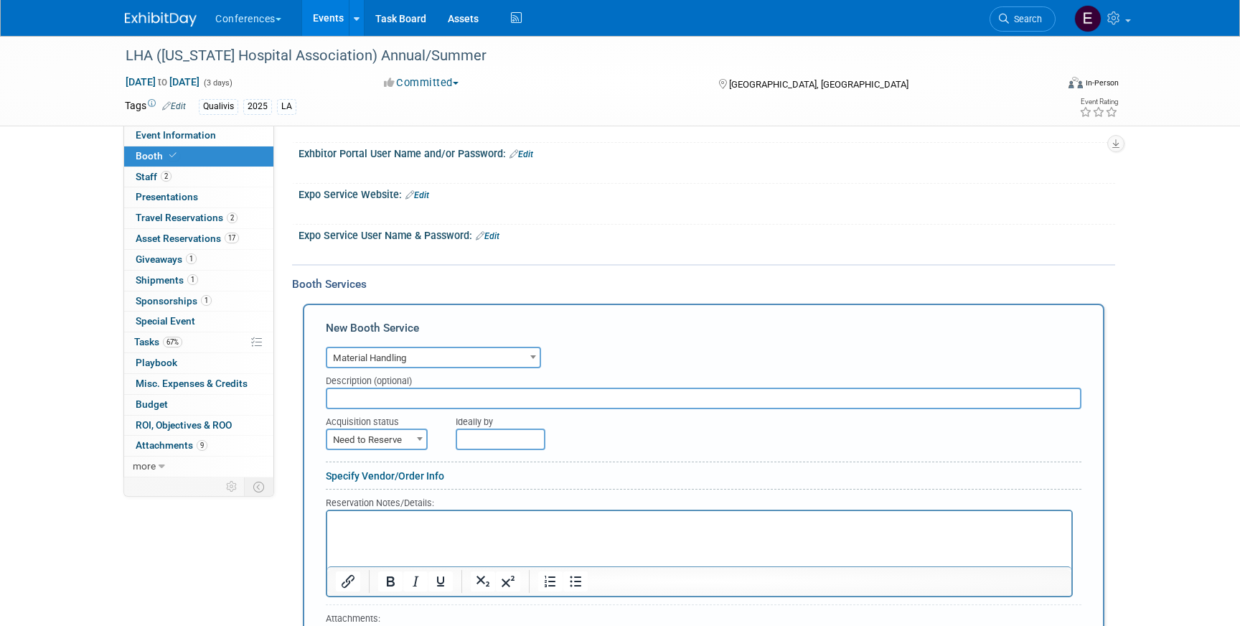
click at [386, 398] on input "text" at bounding box center [704, 399] width 756 height 22
type input "Shipping Handling Fee"
click at [419, 443] on span at bounding box center [420, 438] width 14 height 19
select select "2"
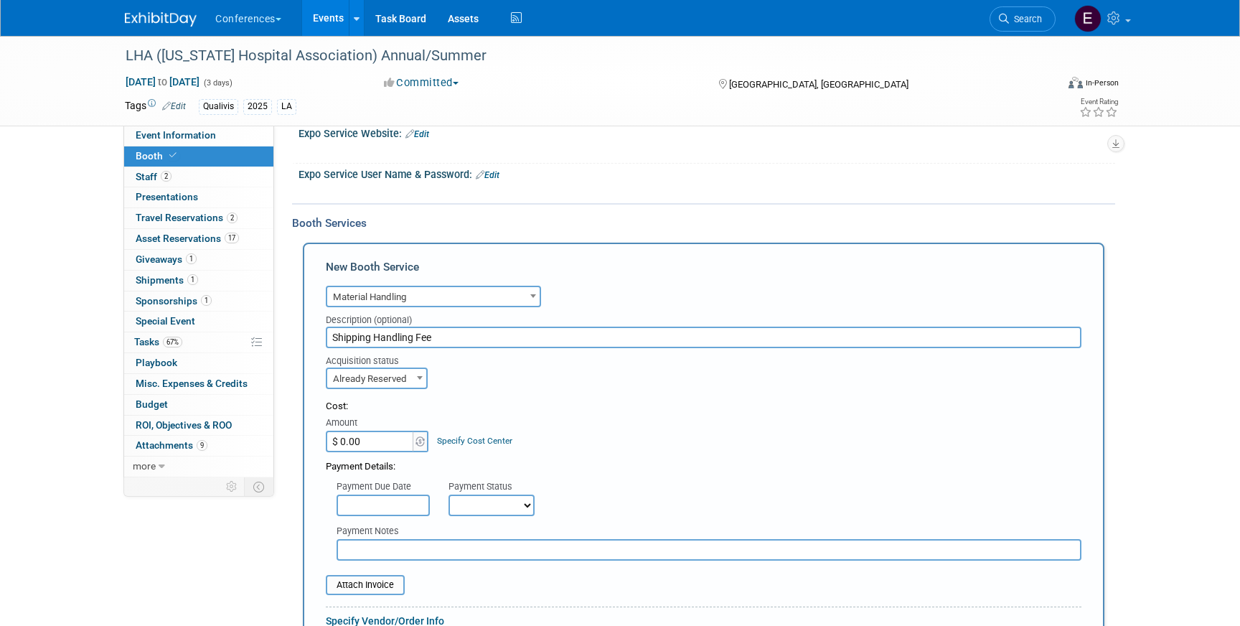
scroll to position [380, 0]
click at [397, 424] on div "Amount" at bounding box center [378, 422] width 104 height 14
click at [390, 433] on input "$ 0.00" at bounding box center [371, 440] width 90 height 22
click at [378, 439] on input "$ 122.00" at bounding box center [371, 440] width 90 height 22
type input "$ 122.76"
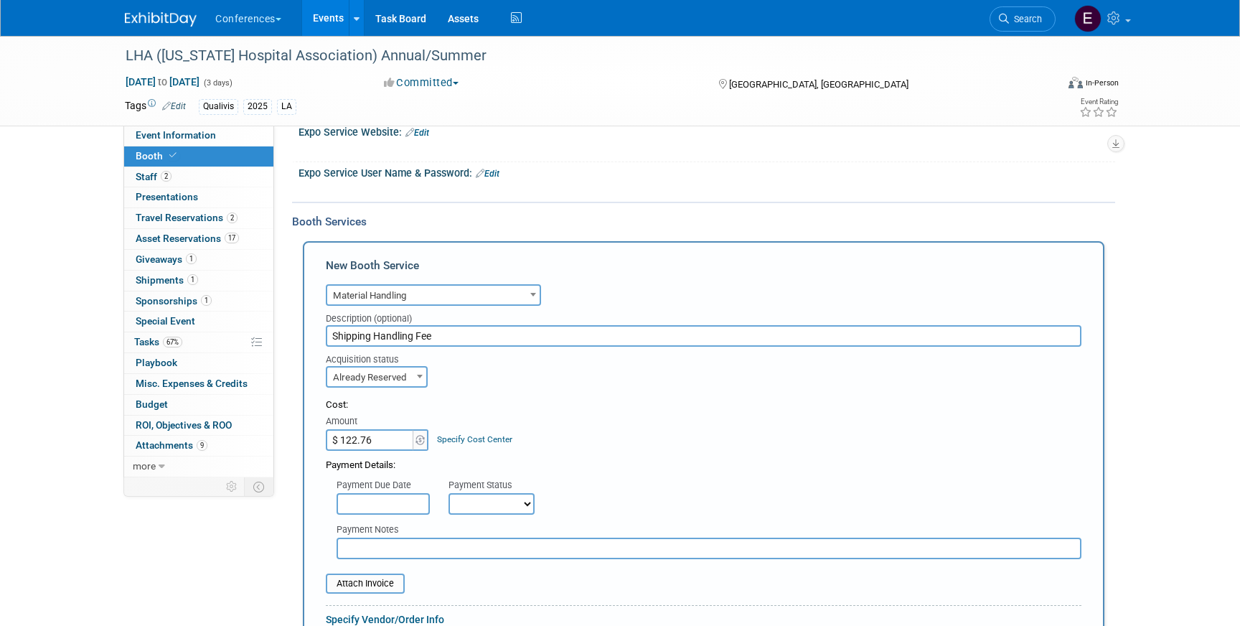
click at [486, 441] on link "Specify Cost Center" at bounding box center [474, 439] width 75 height 10
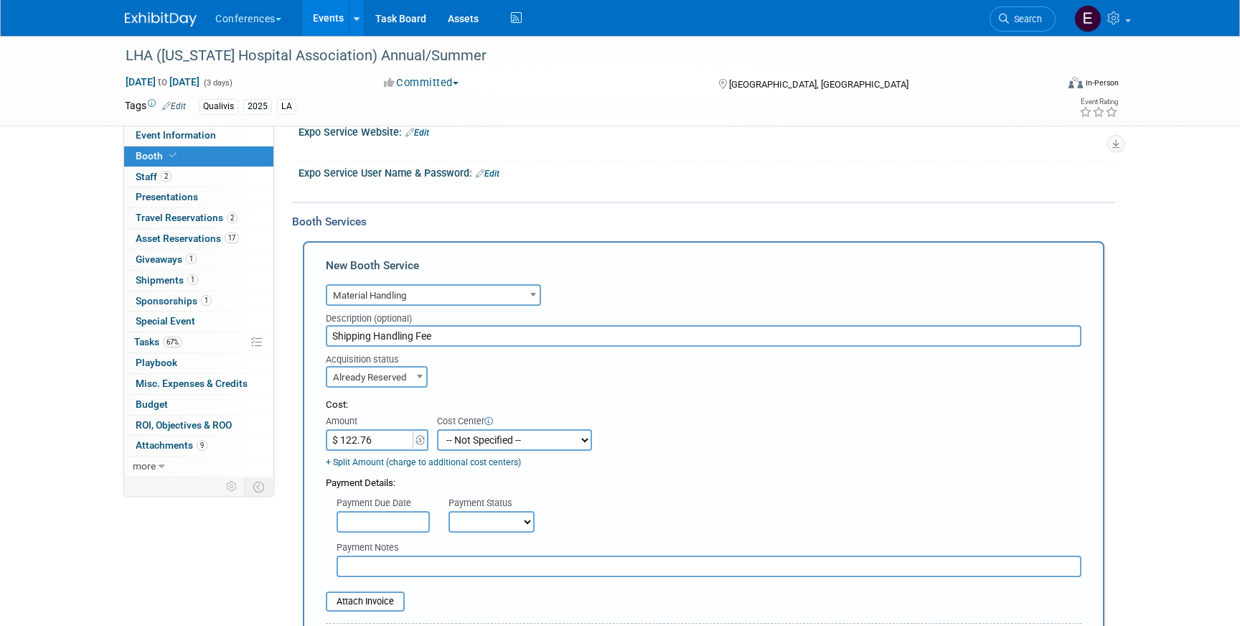
click at [487, 441] on select "-- Not Specified -- Aya Education Aya Healthcare Aya Locums Bespoke Corporate D…" at bounding box center [514, 440] width 155 height 22
select select "18965874"
click at [437, 429] on select "-- Not Specified -- Aya Education Aya Healthcare Aya Locums Bespoke Corporate D…" at bounding box center [514, 440] width 155 height 22
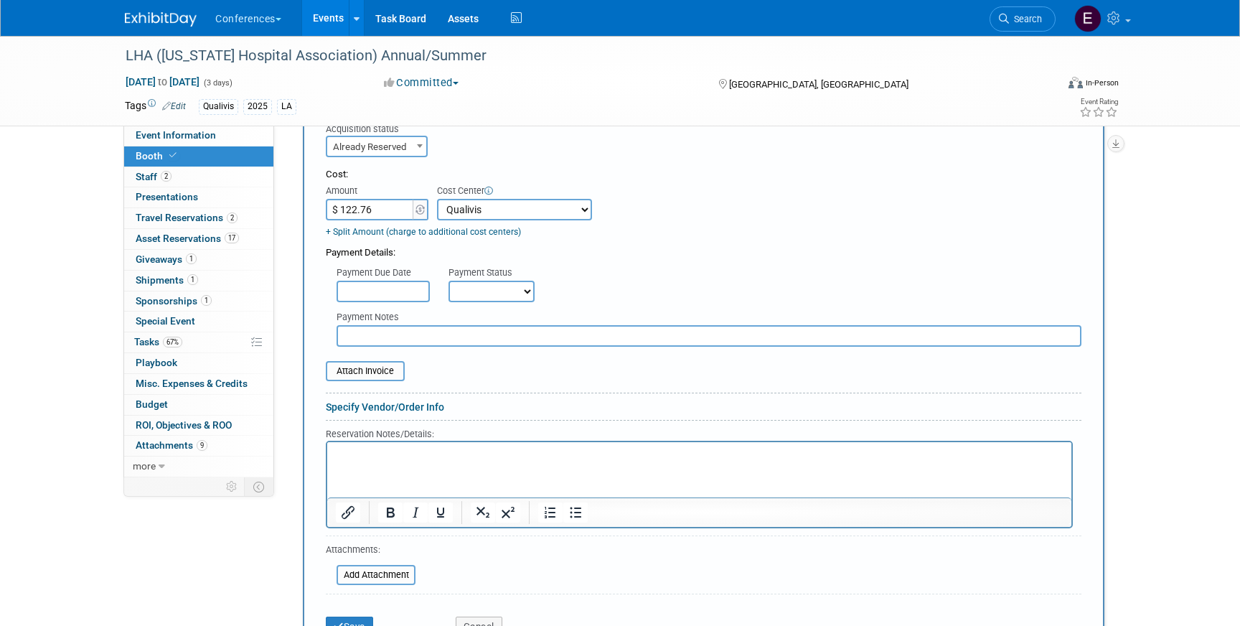
scroll to position [658, 0]
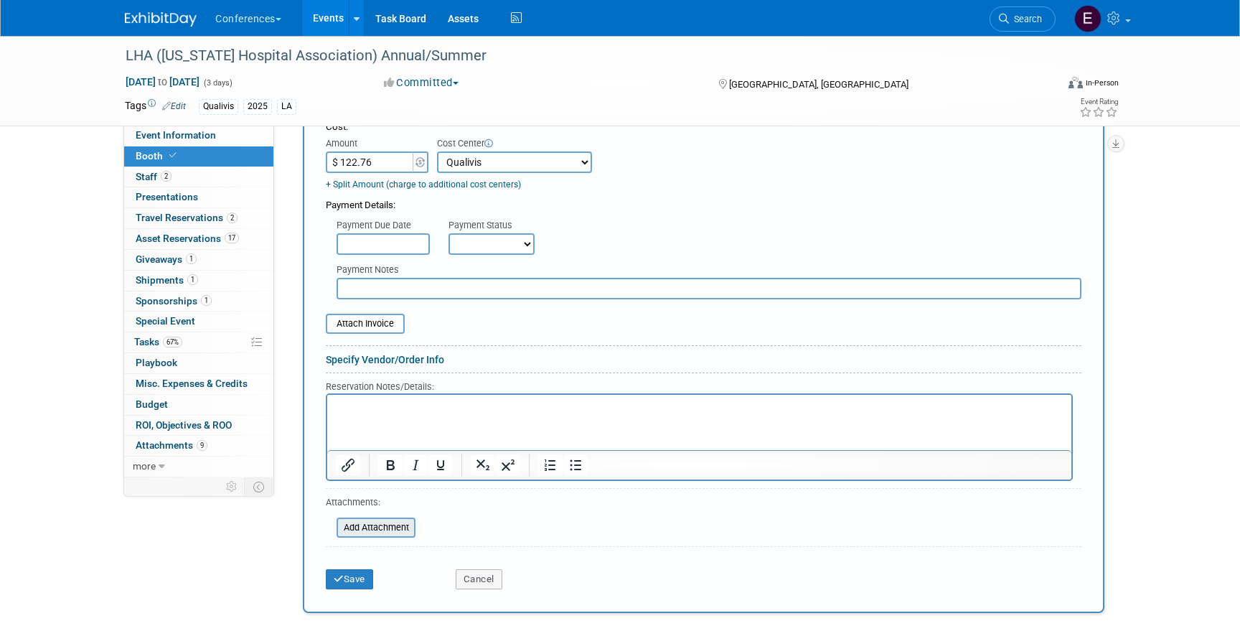
click at [376, 528] on input "file" at bounding box center [328, 527] width 171 height 17
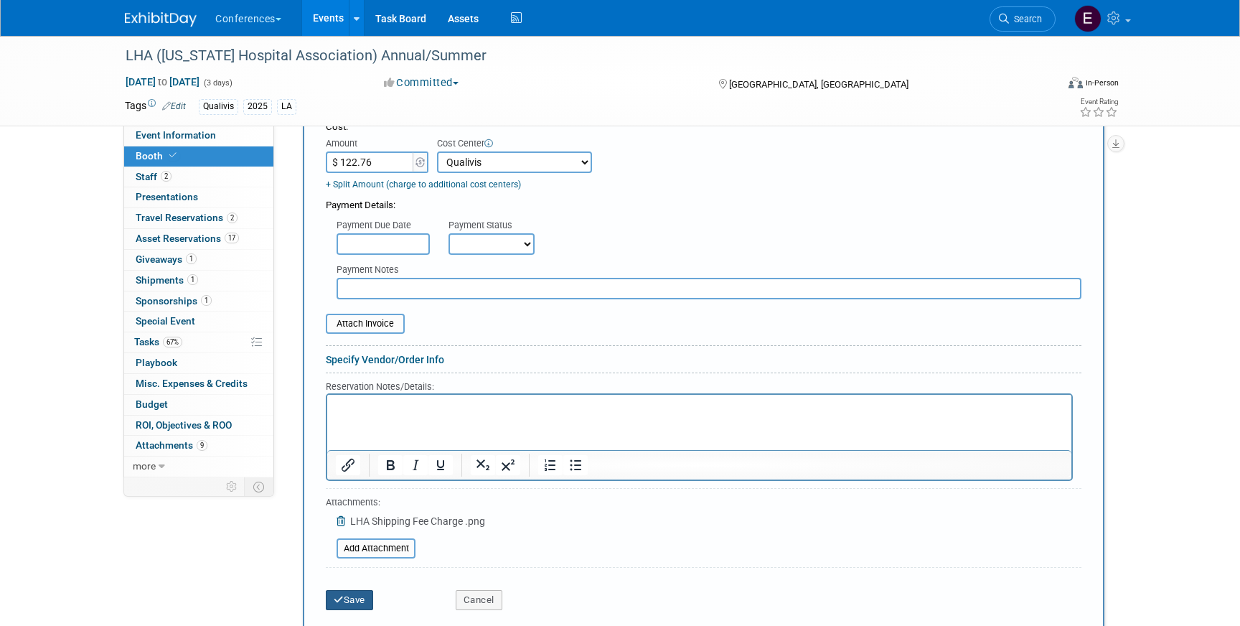
click at [342, 594] on button "Save" at bounding box center [349, 600] width 47 height 20
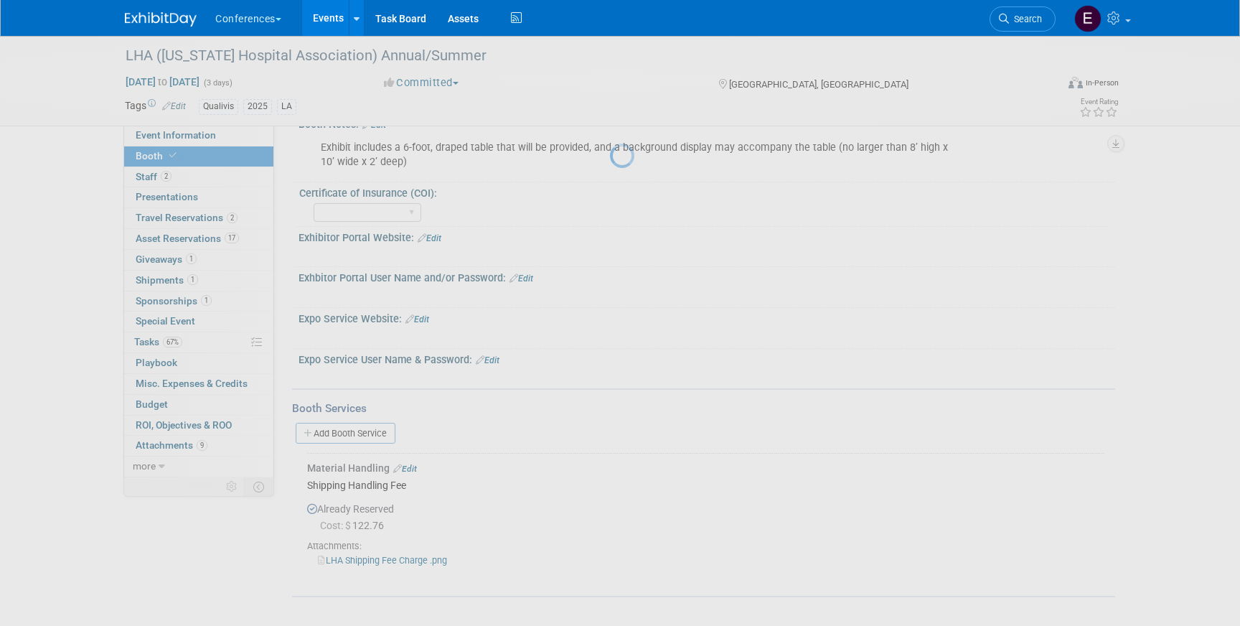
scroll to position [193, 0]
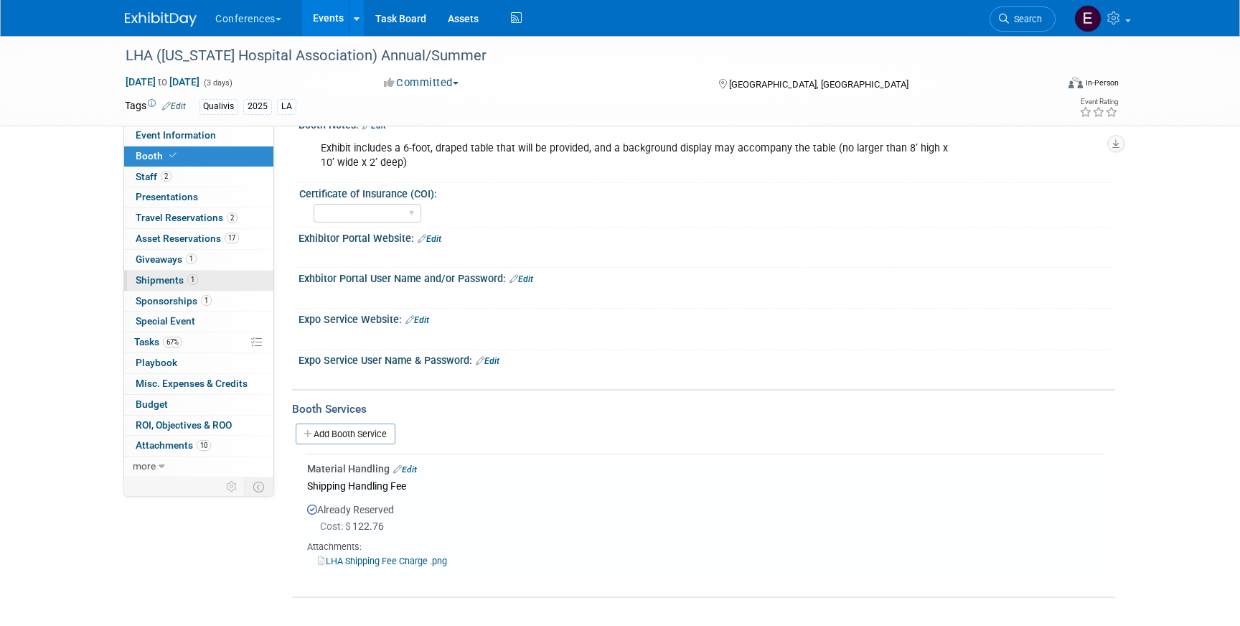
click at [167, 276] on span "Shipments 1" at bounding box center [167, 279] width 62 height 11
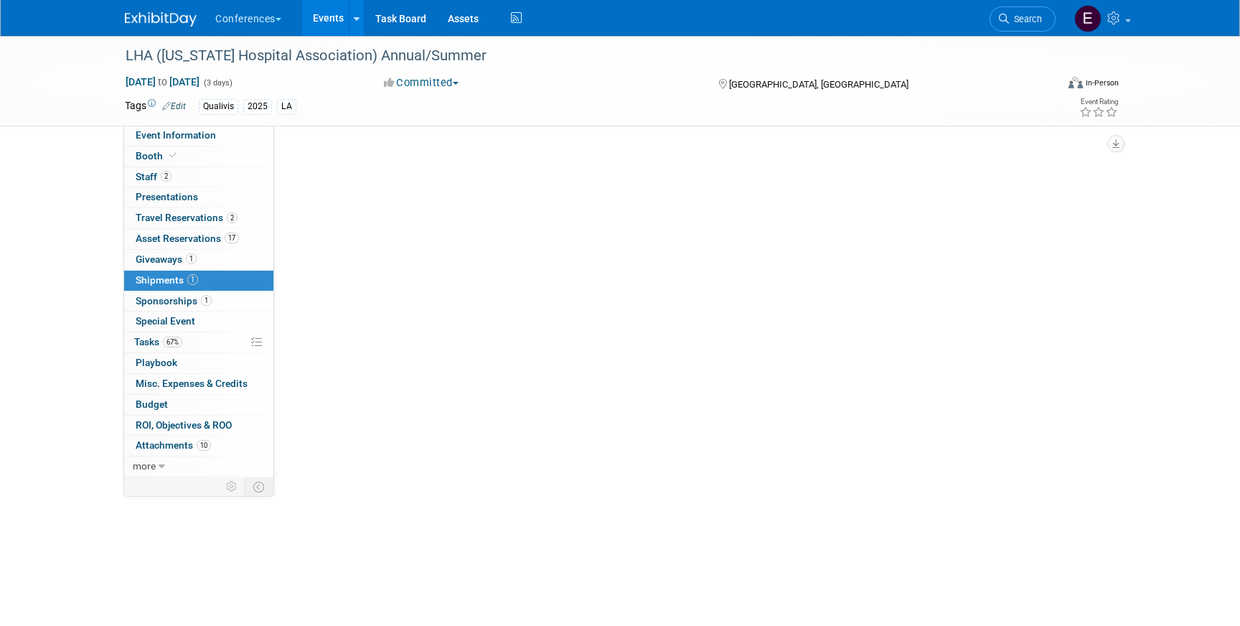
scroll to position [0, 0]
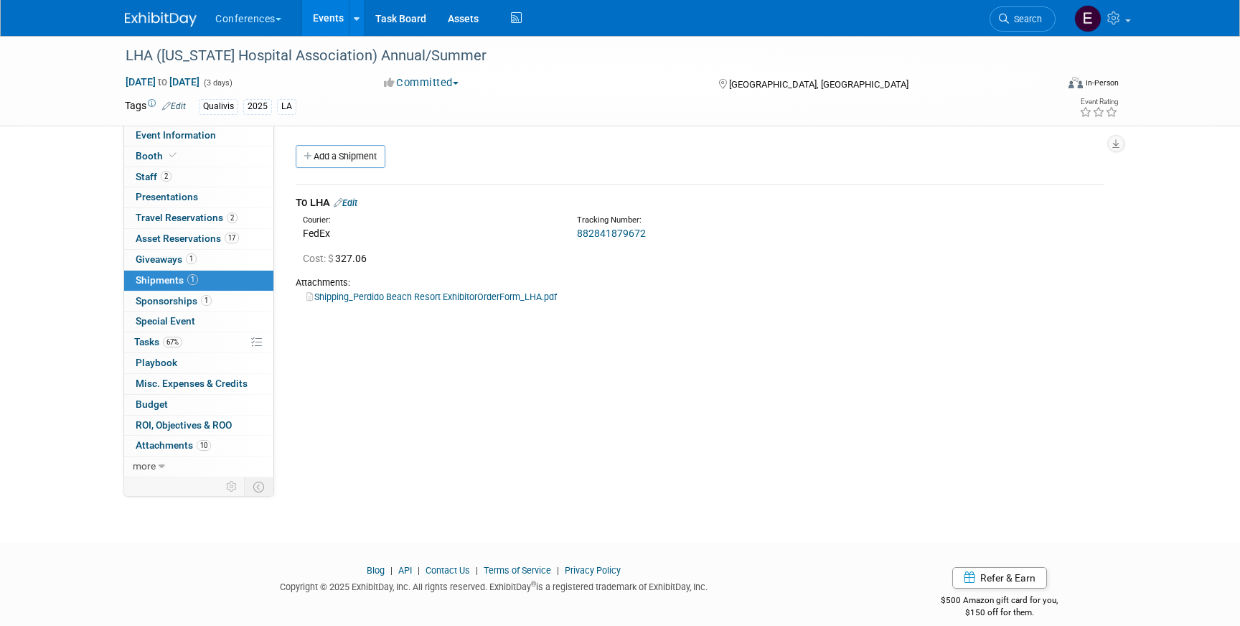
click at [357, 201] on link "Edit" at bounding box center [346, 202] width 24 height 11
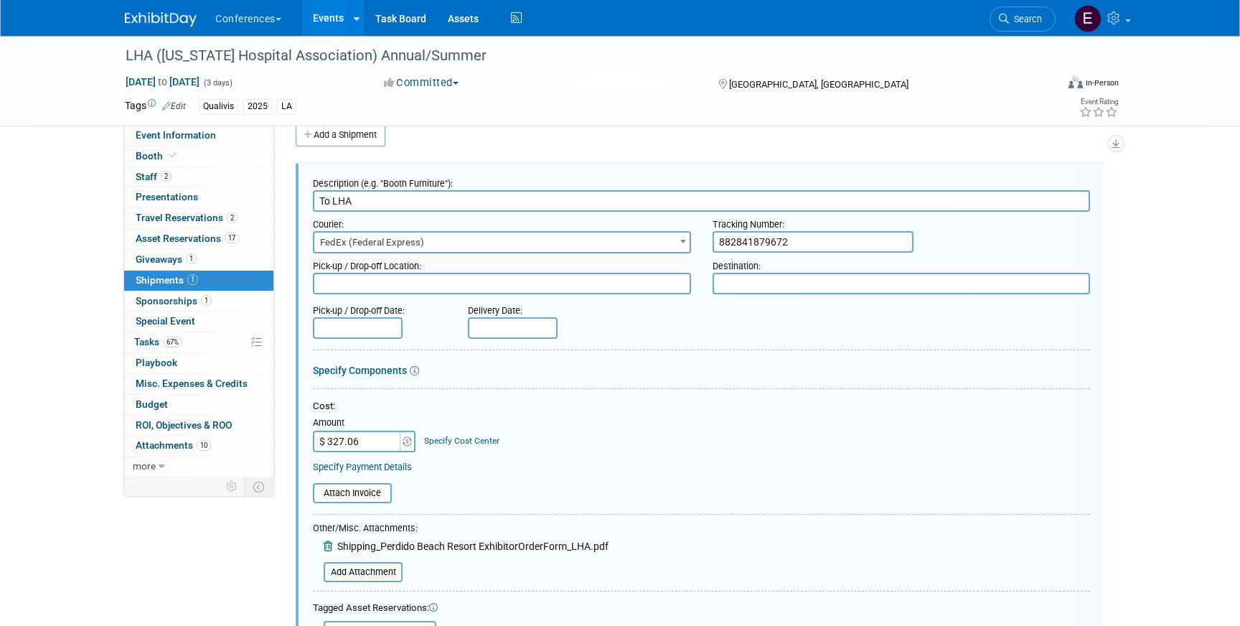
scroll to position [47, 0]
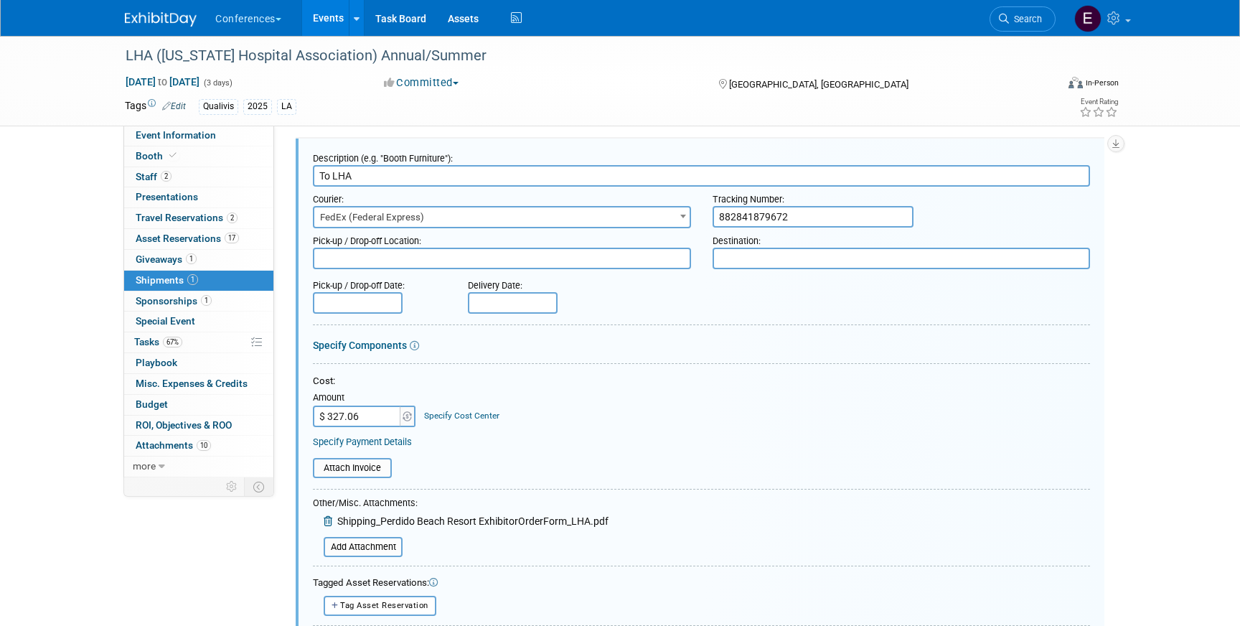
click at [451, 405] on div "Specify Cost Center" at bounding box center [461, 409] width 75 height 27
click at [449, 415] on link "Specify Cost Center" at bounding box center [461, 416] width 75 height 10
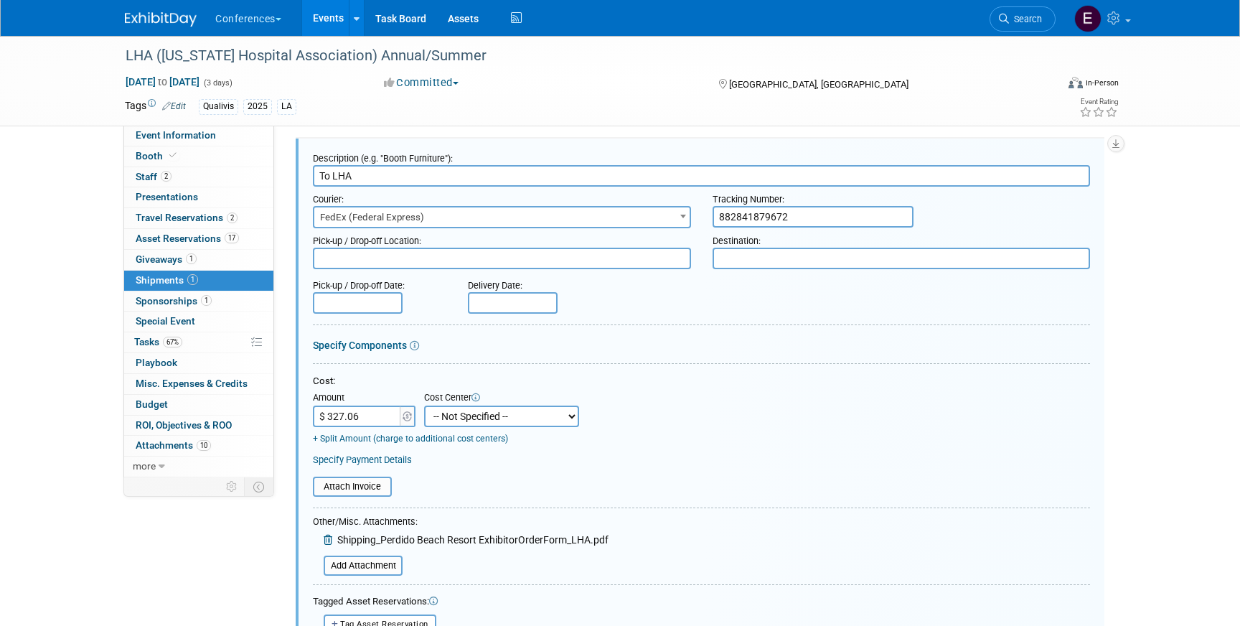
click at [474, 413] on select "-- Not Specified -- Aya Education Aya Healthcare Aya Locums Bespoke Corporate D…" at bounding box center [501, 417] width 155 height 22
click at [424, 406] on select "-- Not Specified -- Aya Education Aya Healthcare Aya Locums Bespoke Corporate D…" at bounding box center [501, 417] width 155 height 22
click at [486, 424] on select "-- Not Specified -- Aya Education Aya Healthcare Aya Locums Bespoke Corporate D…" at bounding box center [501, 417] width 155 height 22
select select "18965874"
click at [424, 406] on select "-- Not Specified -- Aya Education Aya Healthcare Aya Locums Bespoke Corporate D…" at bounding box center [501, 417] width 155 height 22
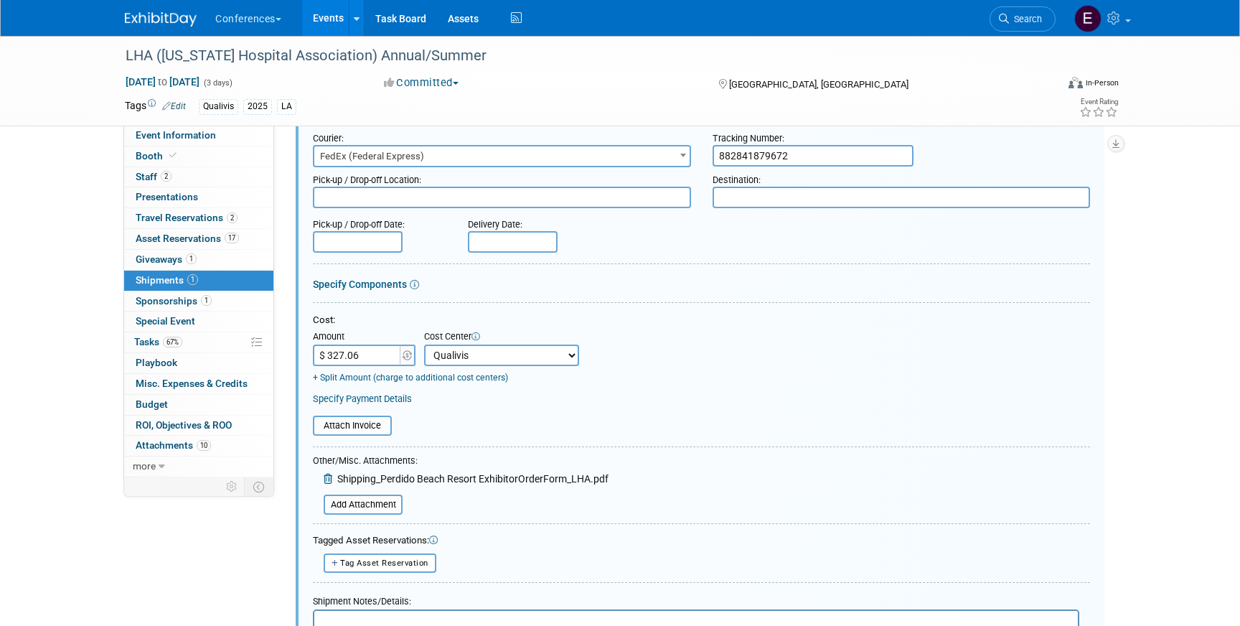
scroll to position [120, 0]
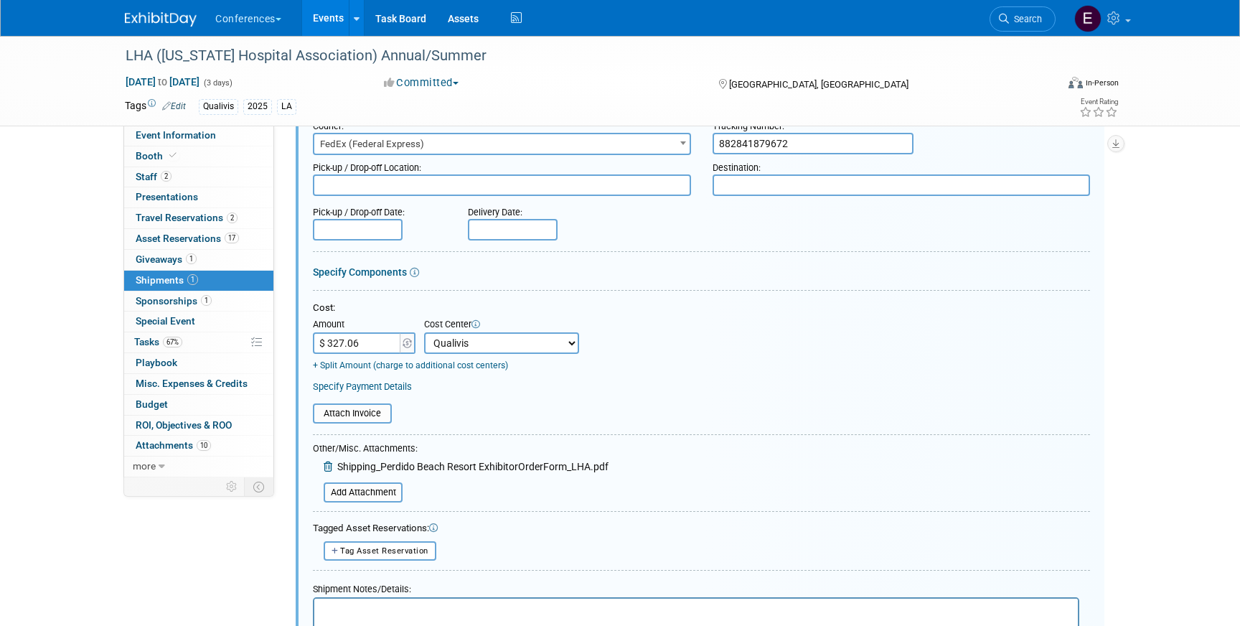
click at [329, 464] on icon at bounding box center [329, 467] width 11 height 10
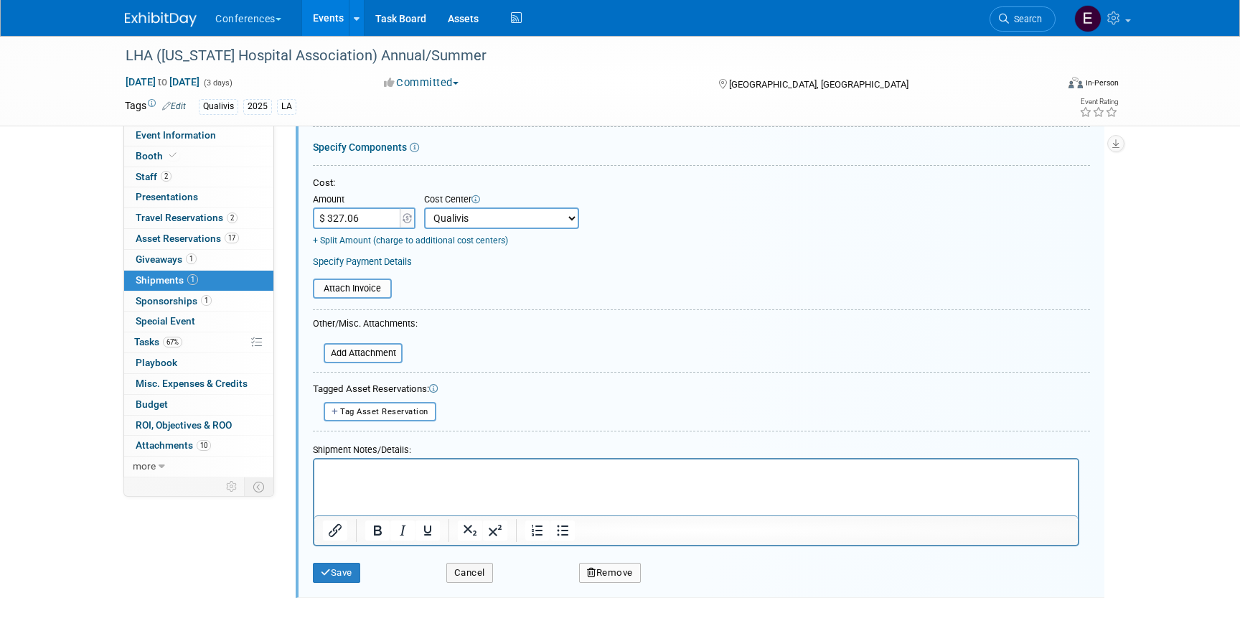
scroll to position [276, 0]
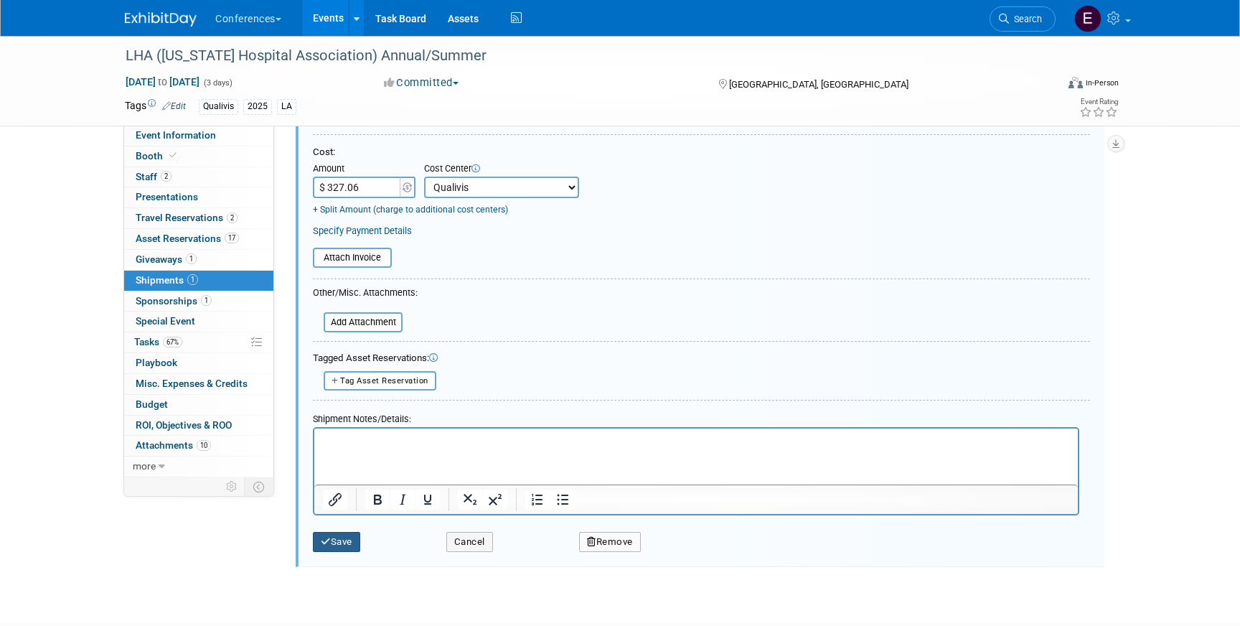
click at [336, 535] on button "Save" at bounding box center [336, 542] width 47 height 20
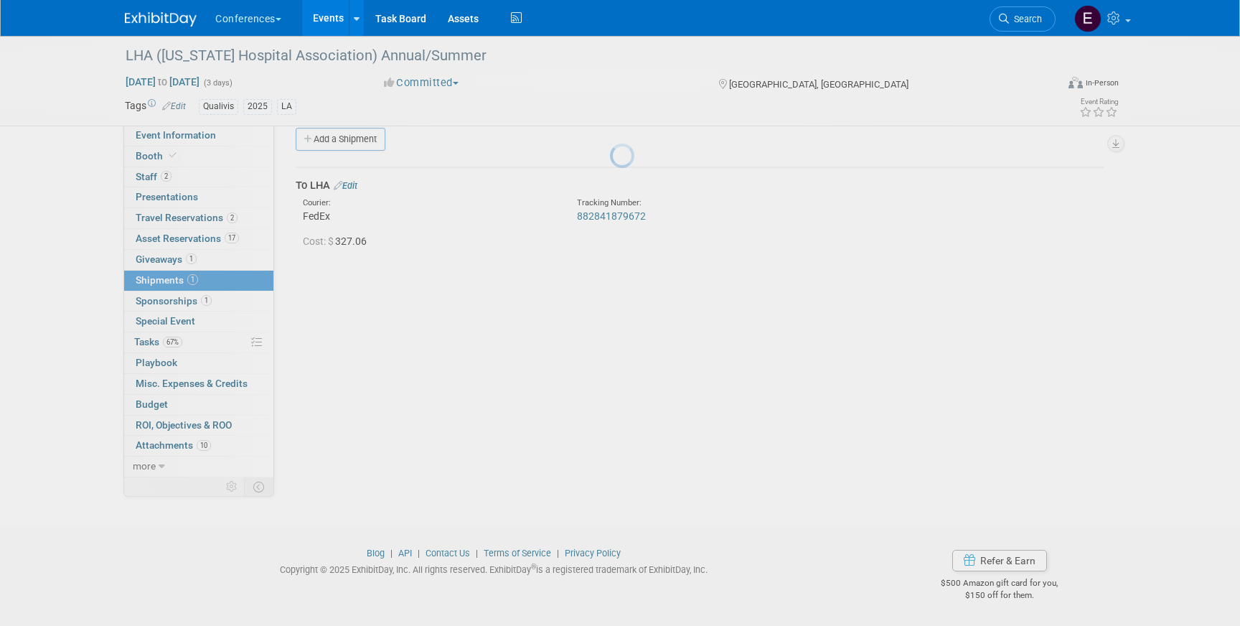
scroll to position [17, 0]
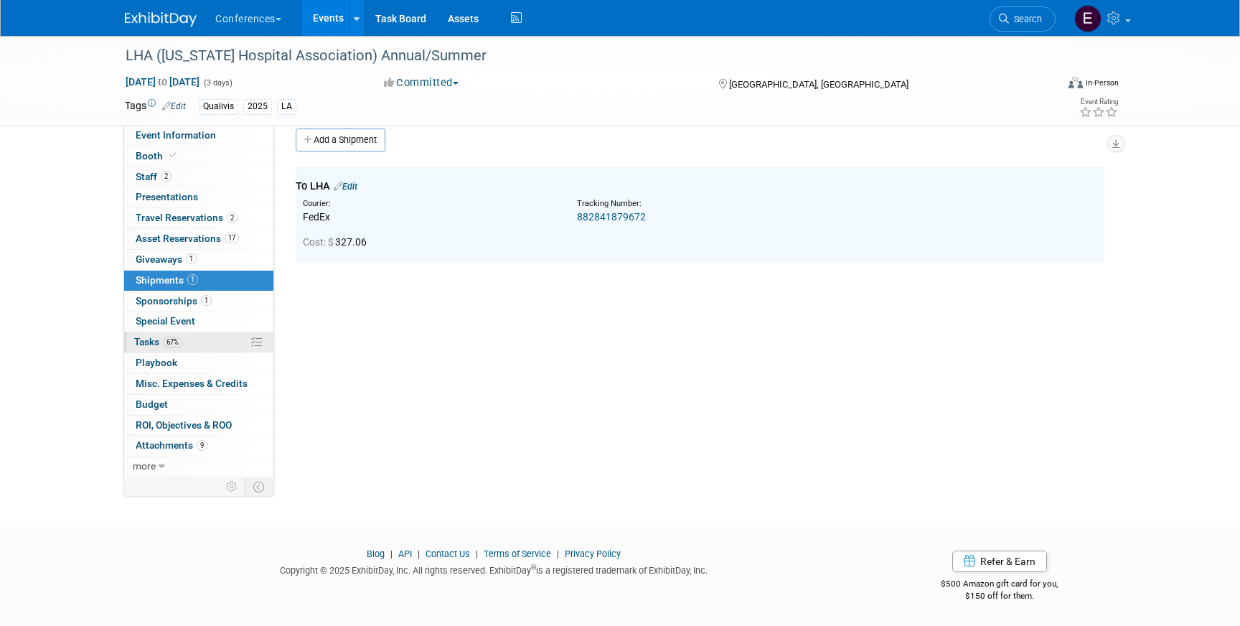
click at [201, 345] on link "67% Tasks 67%" at bounding box center [198, 342] width 149 height 20
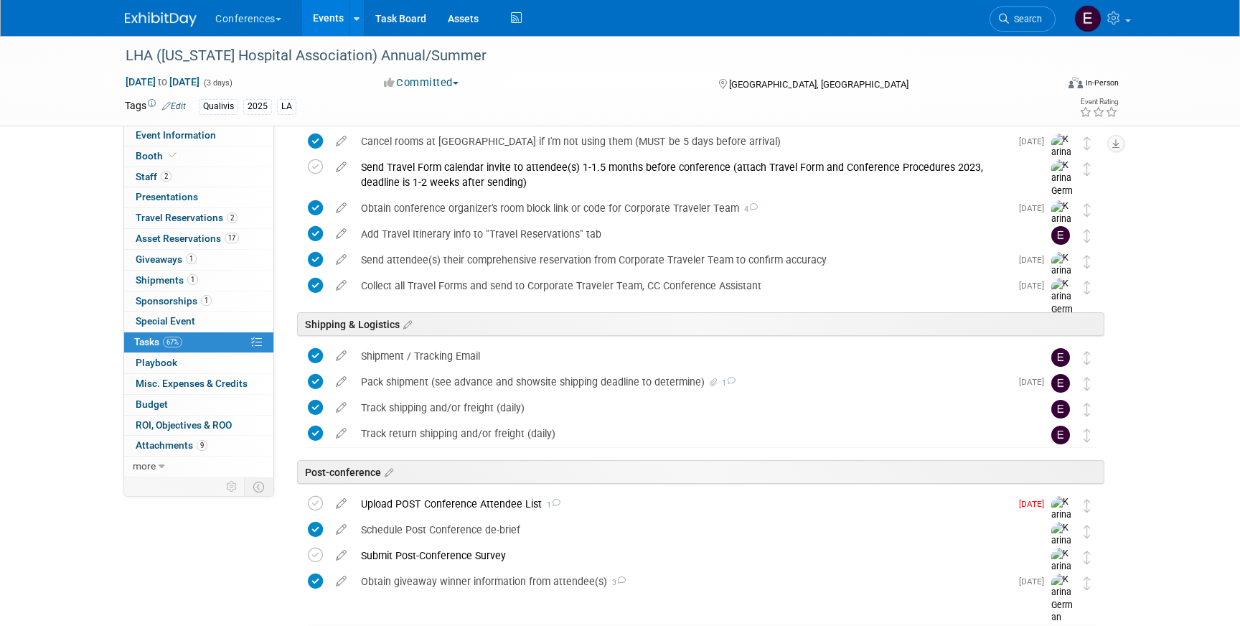
scroll to position [612, 0]
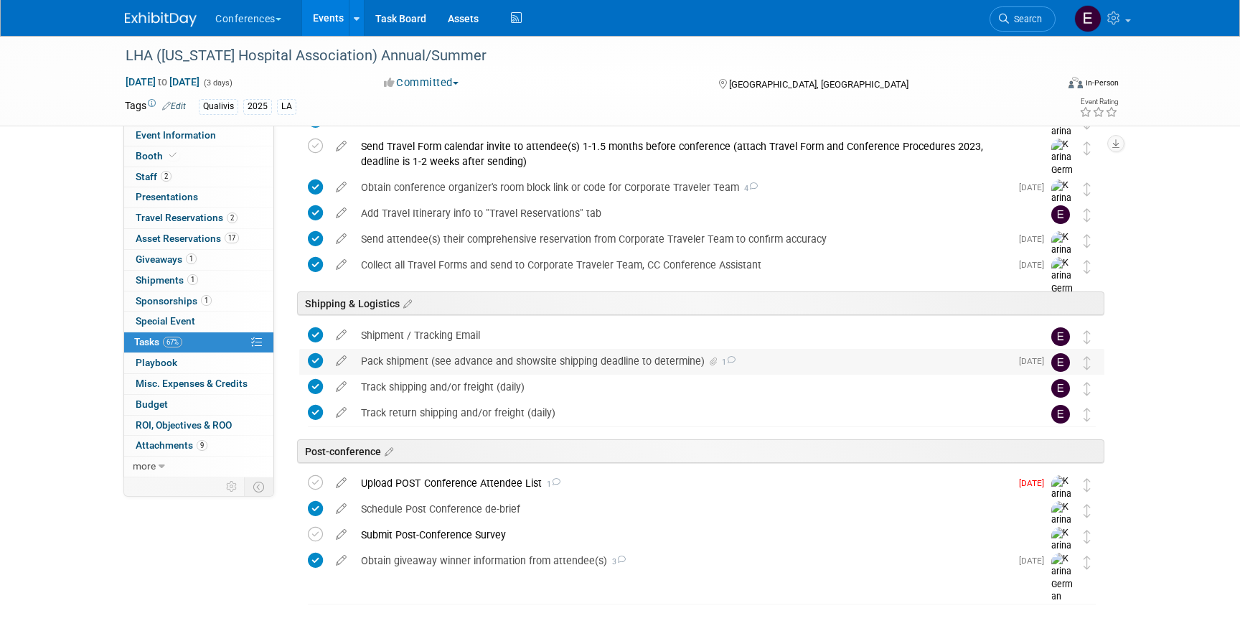
click at [466, 370] on div "Pack shipment (see advance and showsite shipping deadline to determine) 1" at bounding box center [682, 361] width 657 height 24
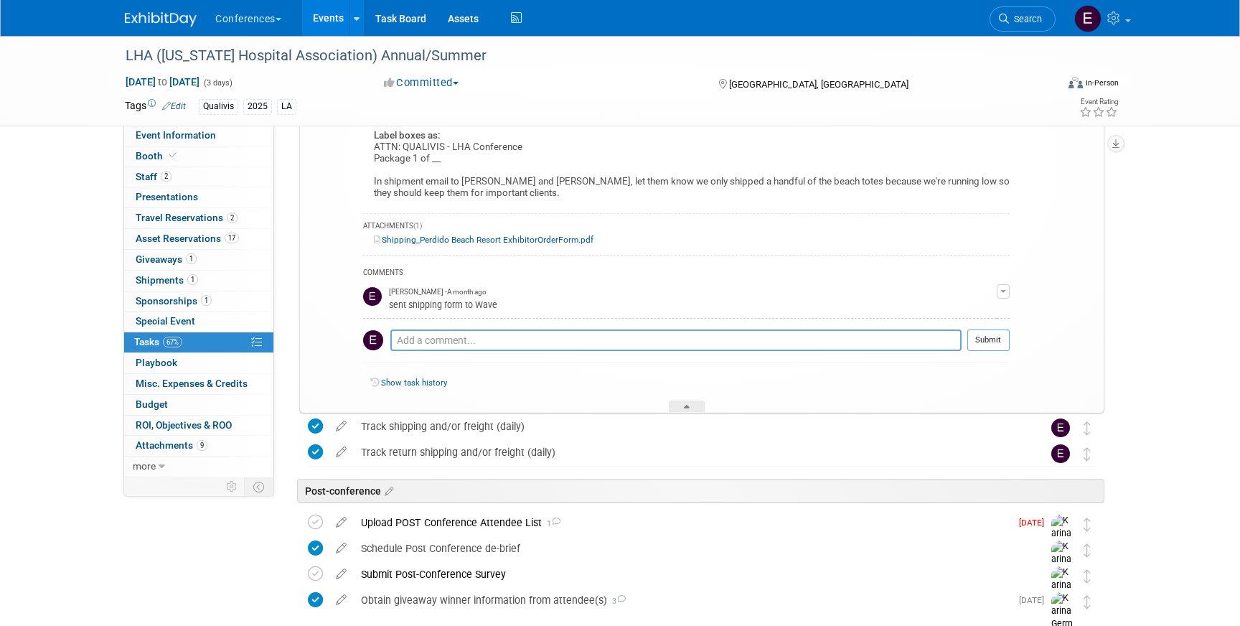
scroll to position [1118, 0]
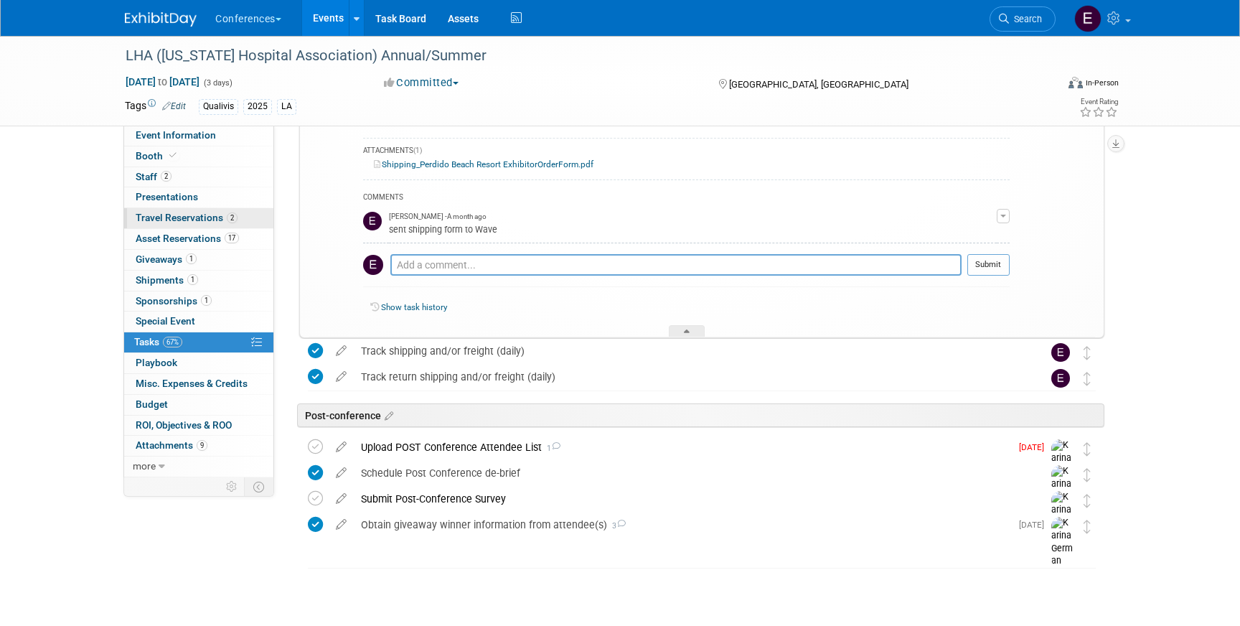
click at [174, 213] on span "Travel Reservations 2" at bounding box center [187, 217] width 102 height 11
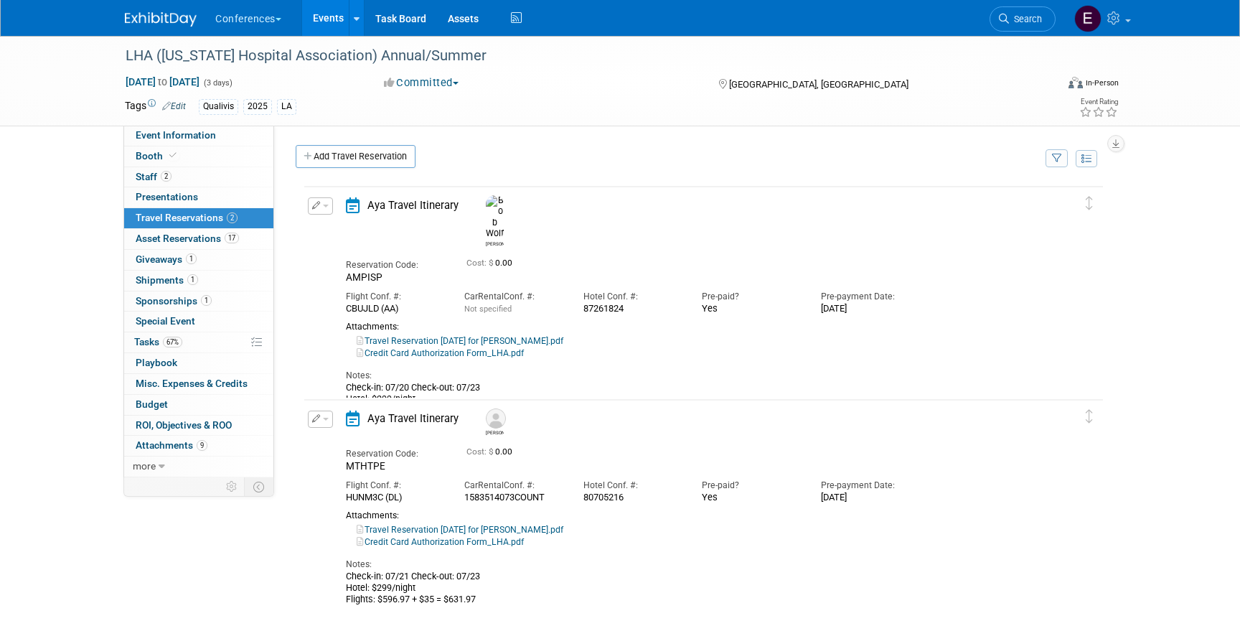
click at [325, 204] on button "button" at bounding box center [320, 205] width 25 height 17
click at [335, 224] on button "Edit Reservation" at bounding box center [369, 230] width 121 height 21
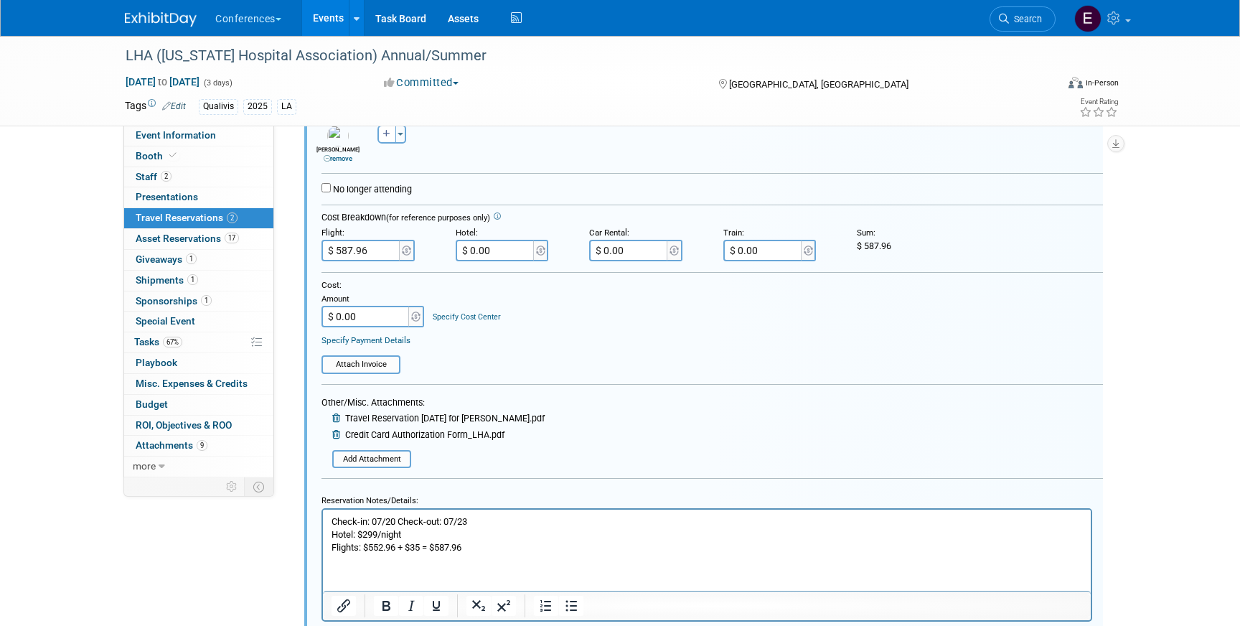
scroll to position [271, 0]
click at [158, 262] on span "Giveaways 1" at bounding box center [166, 258] width 61 height 11
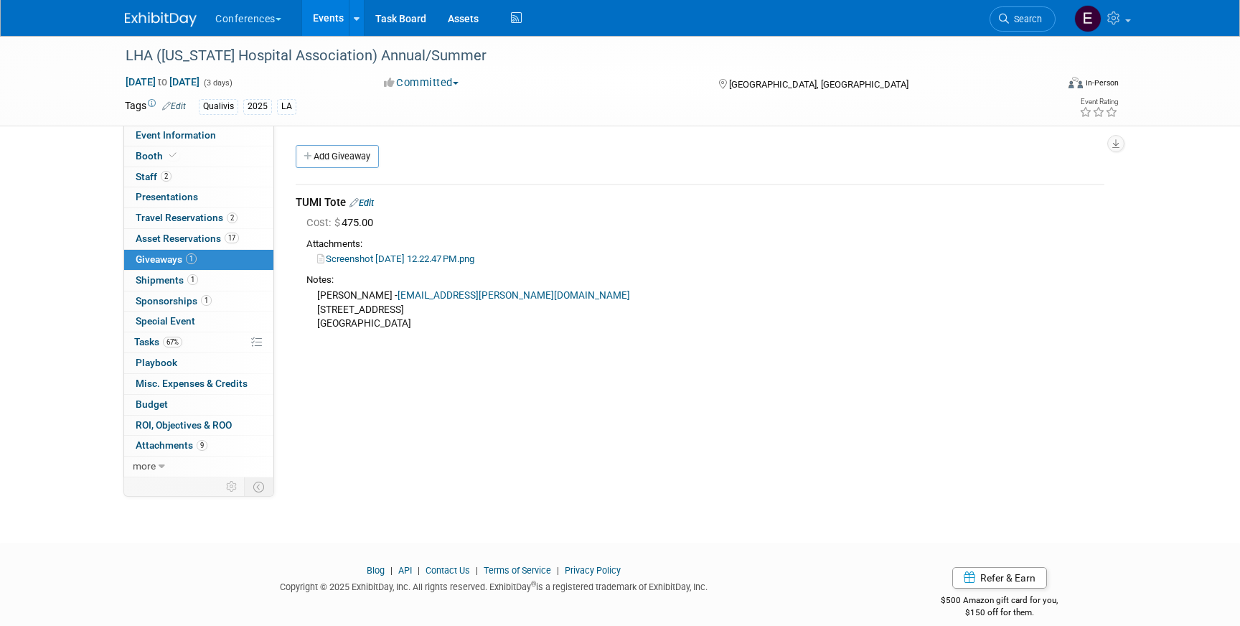
click at [370, 202] on link "Edit" at bounding box center [362, 202] width 24 height 11
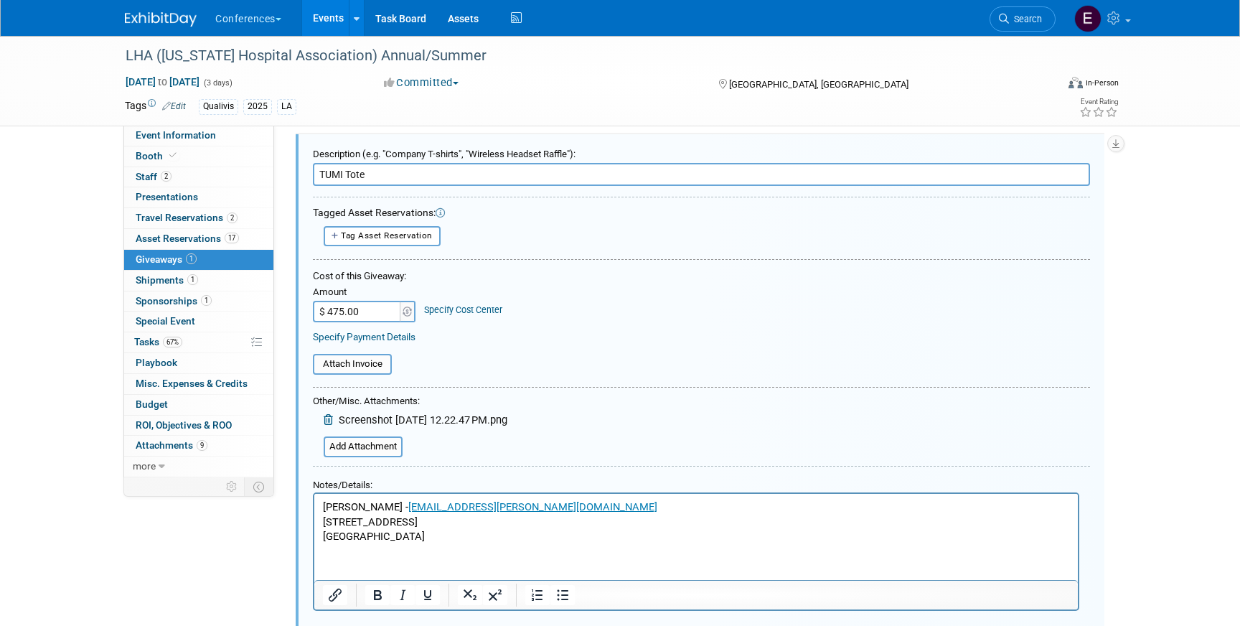
scroll to position [70, 0]
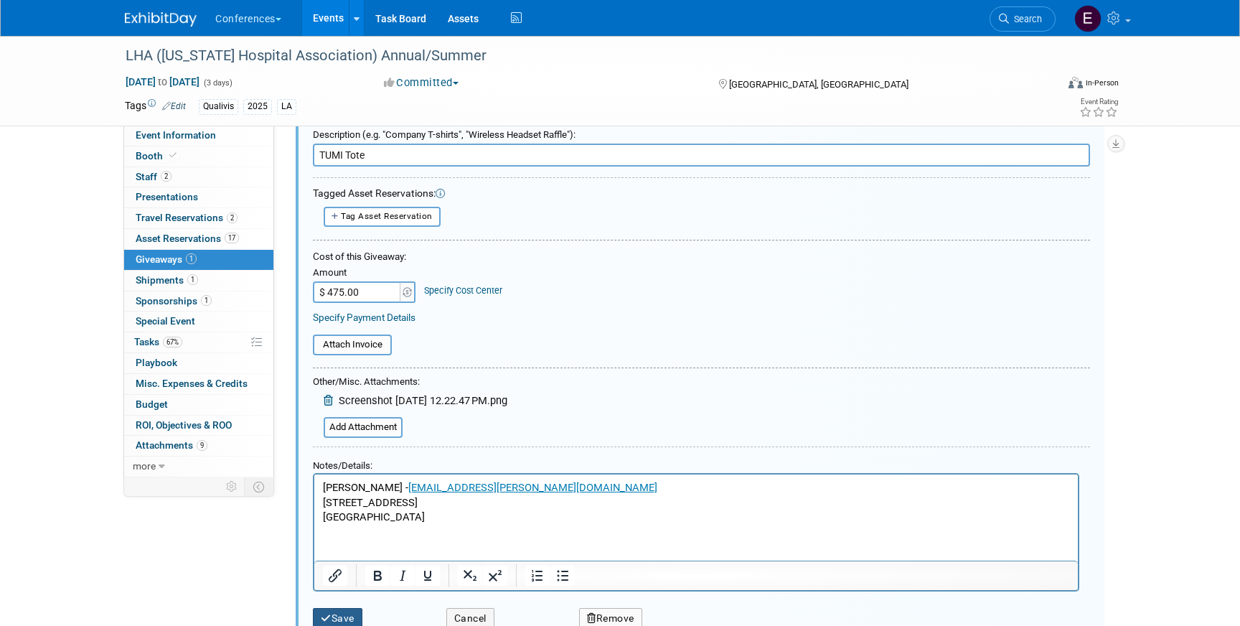
click at [324, 611] on button "Save" at bounding box center [338, 618] width 50 height 21
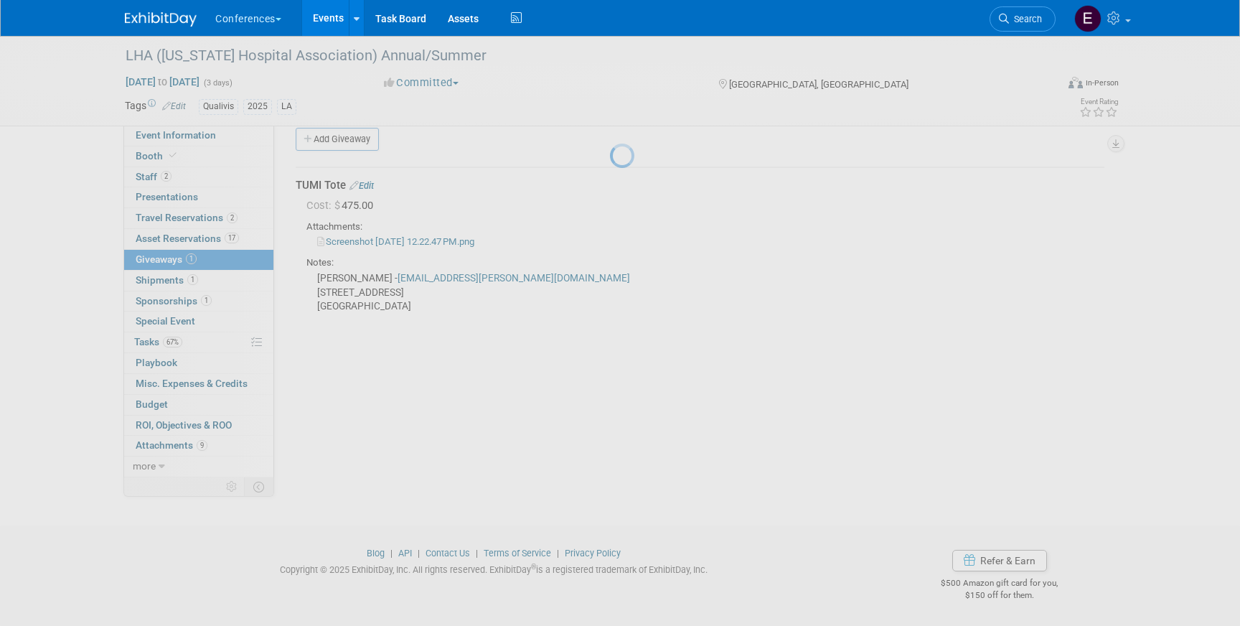
scroll to position [17, 0]
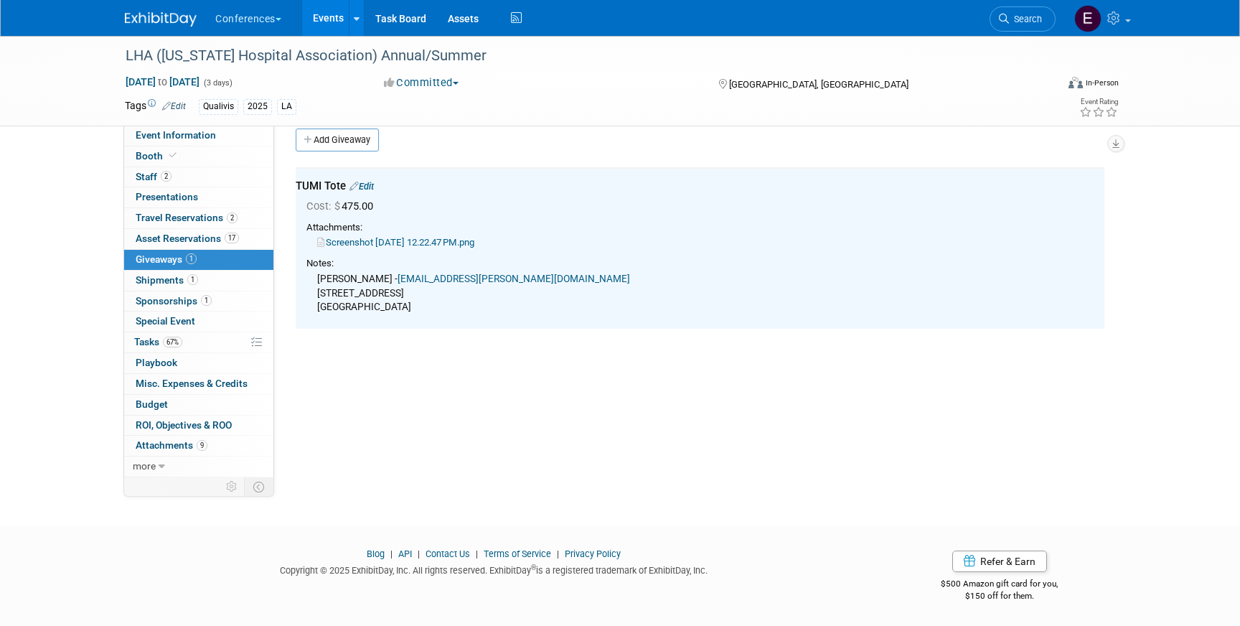
click at [466, 242] on link "Screenshot 2025-07-29 at 12.22.47 PM.png" at bounding box center [395, 242] width 157 height 11
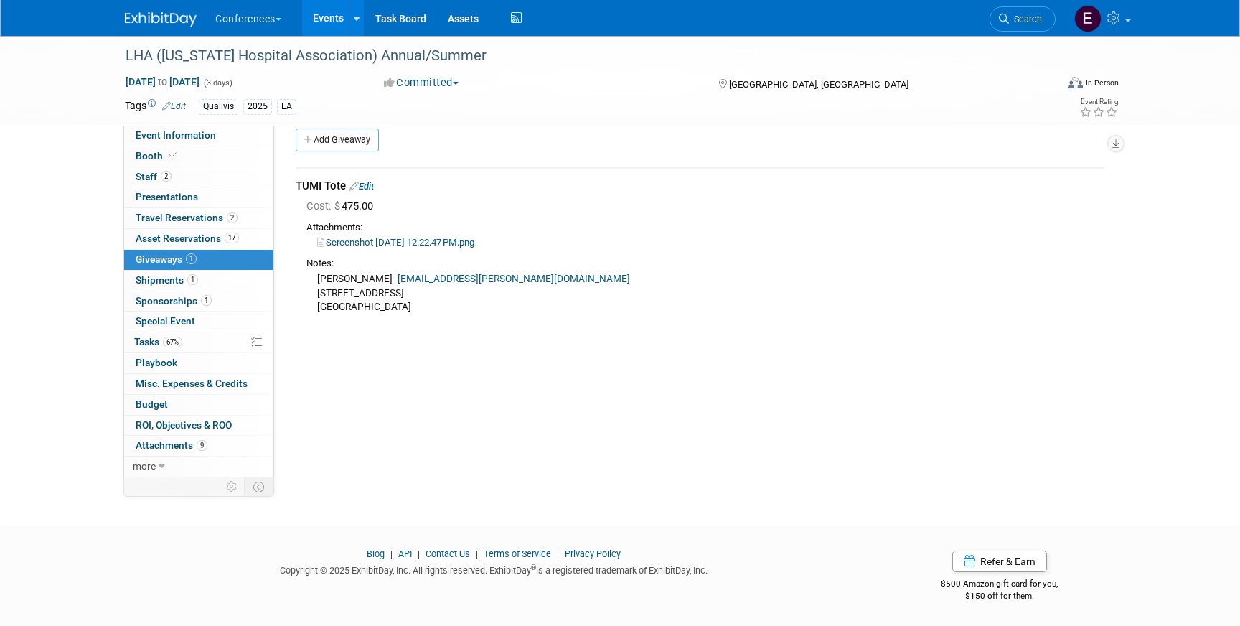
click at [366, 177] on td "TUMI Tote Edit Cost: $ 475.00 Attachments: autumn.fulmer@ahmgt.com" at bounding box center [700, 248] width 809 height 161
click at [367, 182] on link "Edit" at bounding box center [362, 186] width 24 height 11
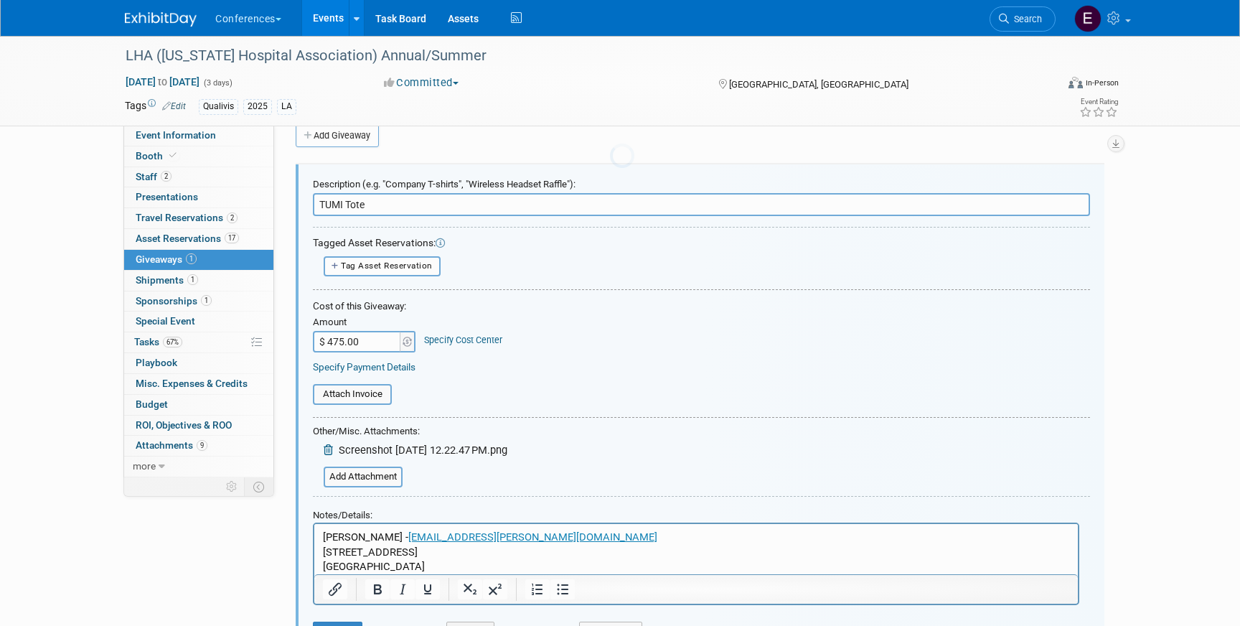
scroll to position [22, 0]
click at [340, 336] on input "$ 475.00" at bounding box center [358, 341] width 90 height 22
click at [340, 345] on input "$ 475.00" at bounding box center [358, 341] width 90 height 22
type input "$ 495.00"
click at [467, 340] on link "Specify Cost Center" at bounding box center [463, 339] width 78 height 11
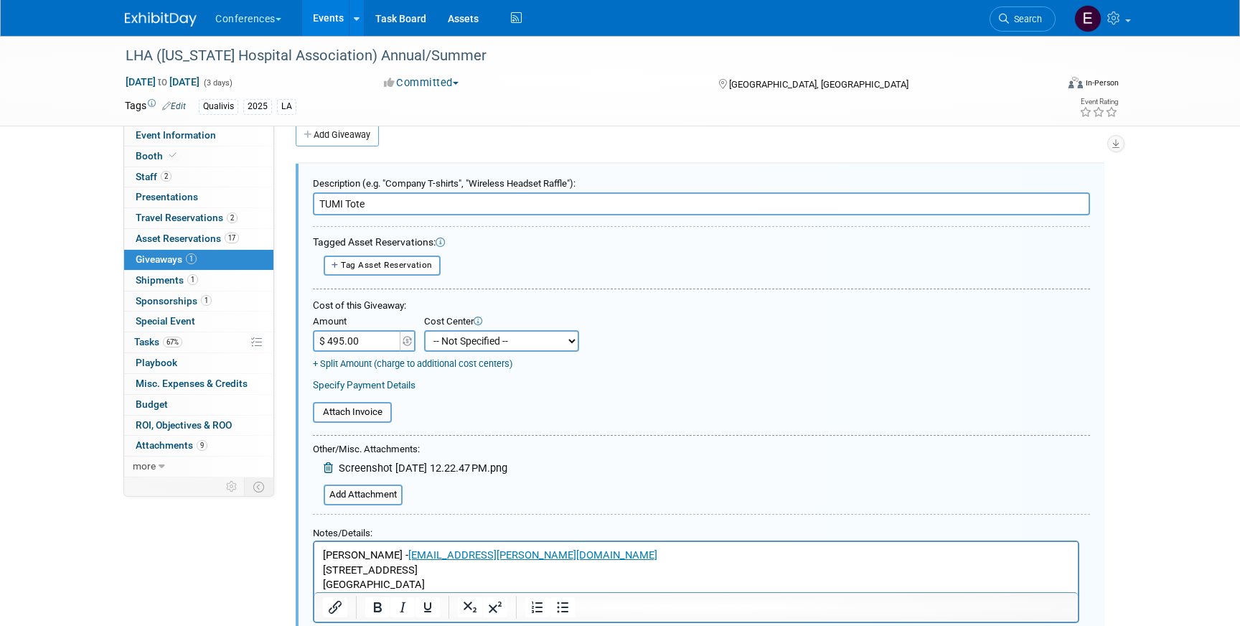
click at [466, 347] on select "-- Not Specified -- Aya Education Aya Healthcare Aya Locums Bespoke Corporate […" at bounding box center [501, 341] width 155 height 22
select select "18965874"
click at [424, 330] on select "-- Not Specified -- Aya Education Aya Healthcare Aya Locums Bespoke Corporate […" at bounding box center [501, 341] width 155 height 22
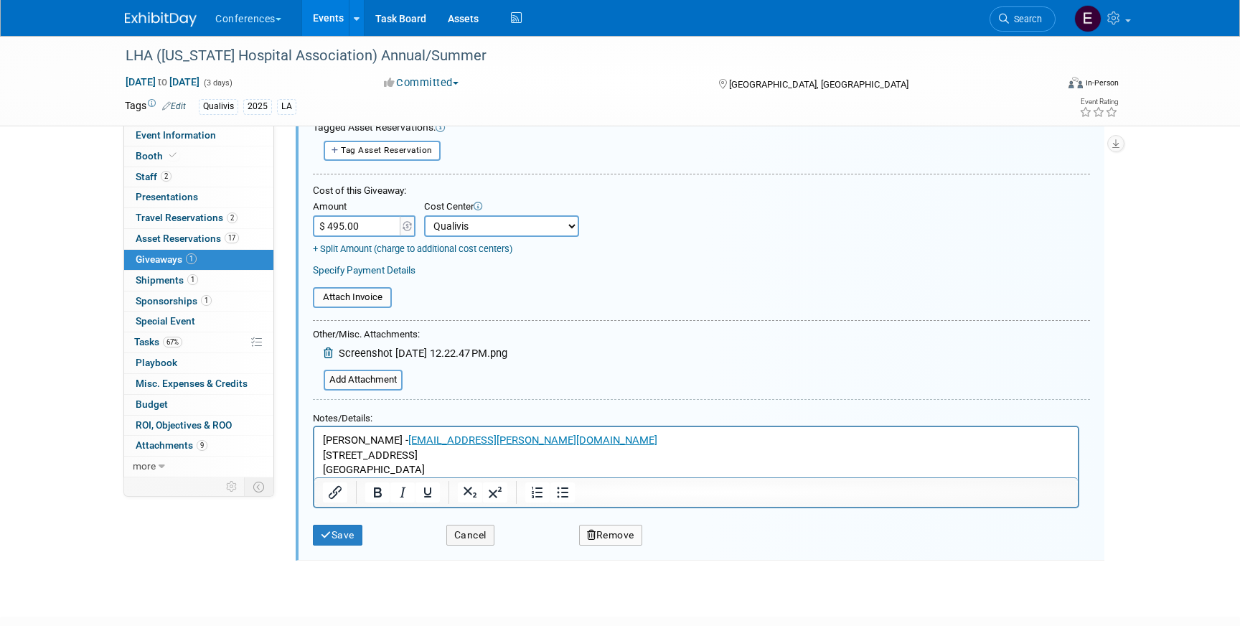
scroll to position [143, 0]
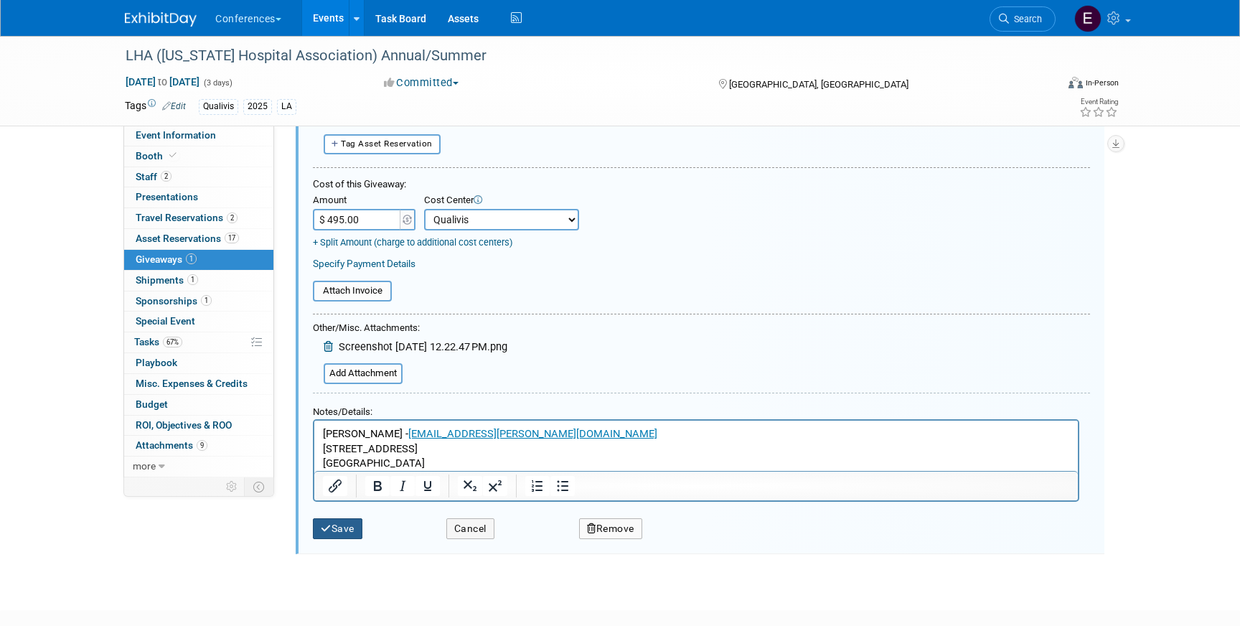
click at [339, 526] on button "Save" at bounding box center [338, 528] width 50 height 21
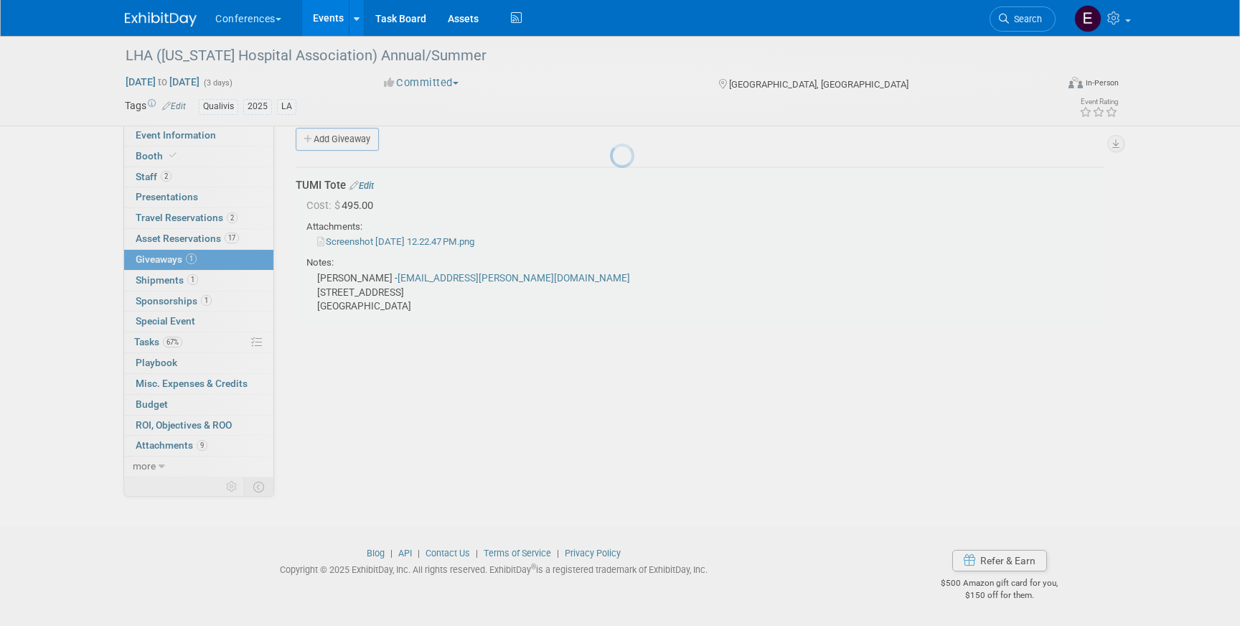
scroll to position [17, 0]
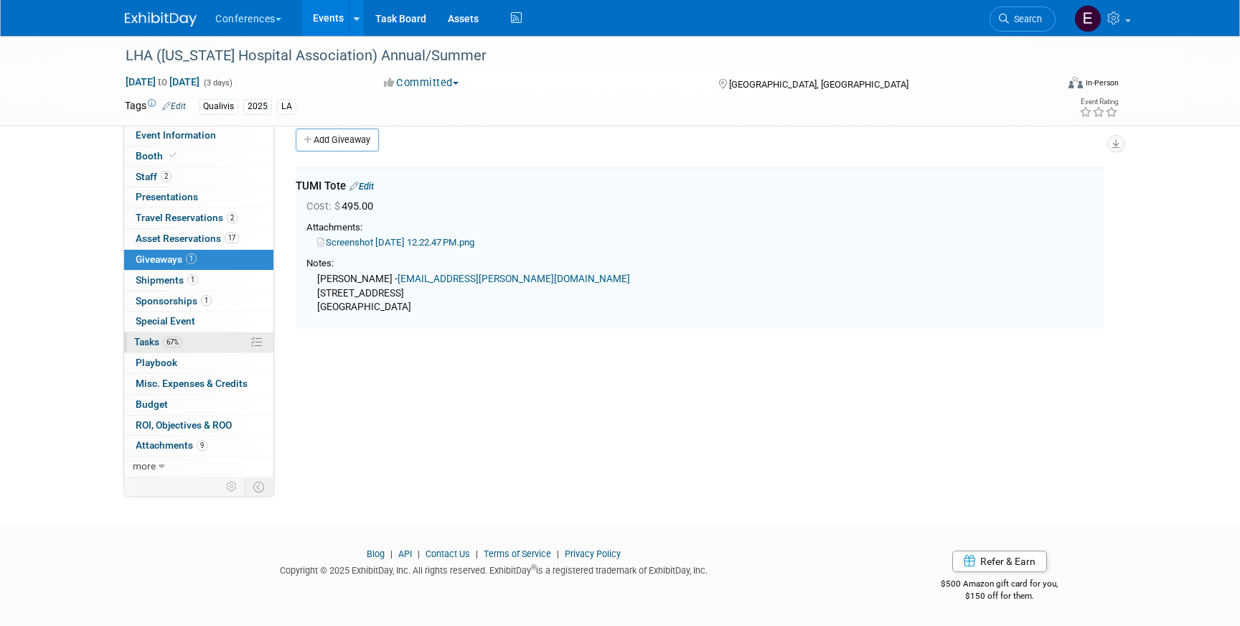
click at [213, 342] on link "67% Tasks 67%" at bounding box center [198, 342] width 149 height 20
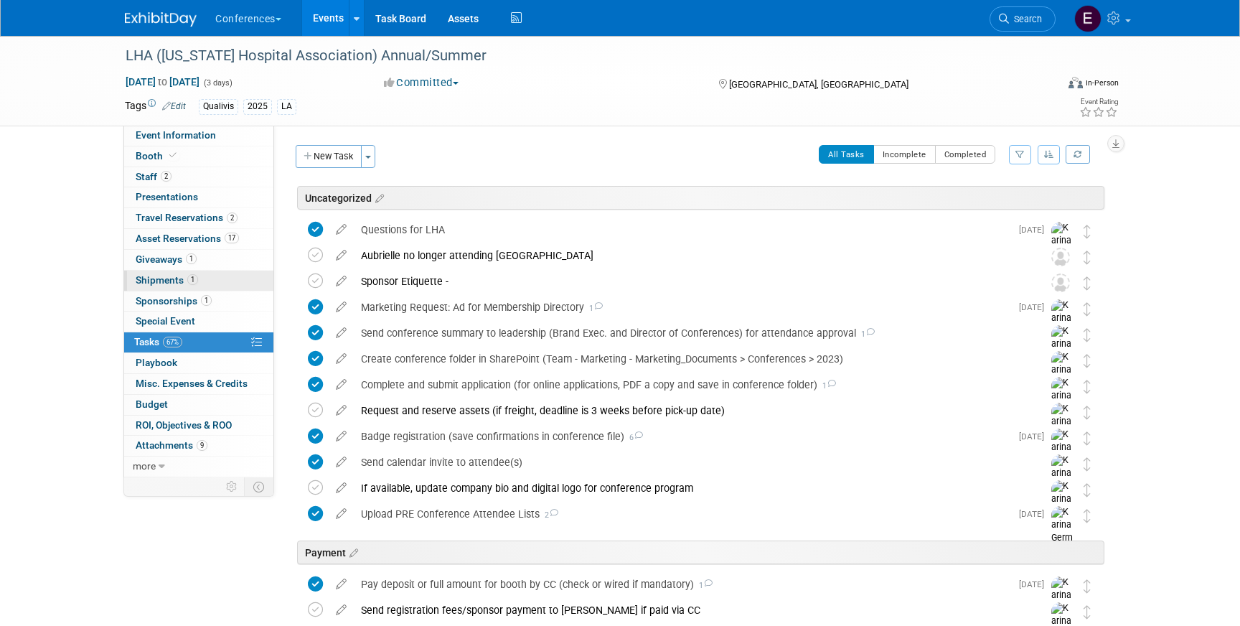
click at [203, 288] on link "1 Shipments 1" at bounding box center [198, 281] width 149 height 20
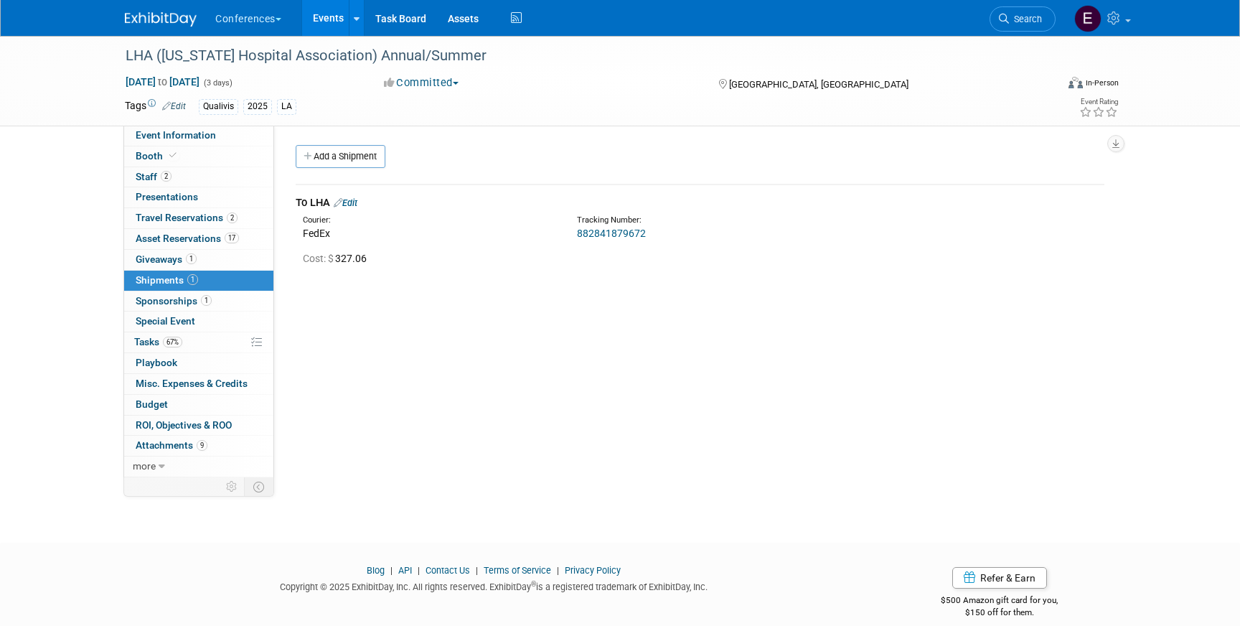
click at [357, 205] on link "Edit" at bounding box center [346, 202] width 24 height 11
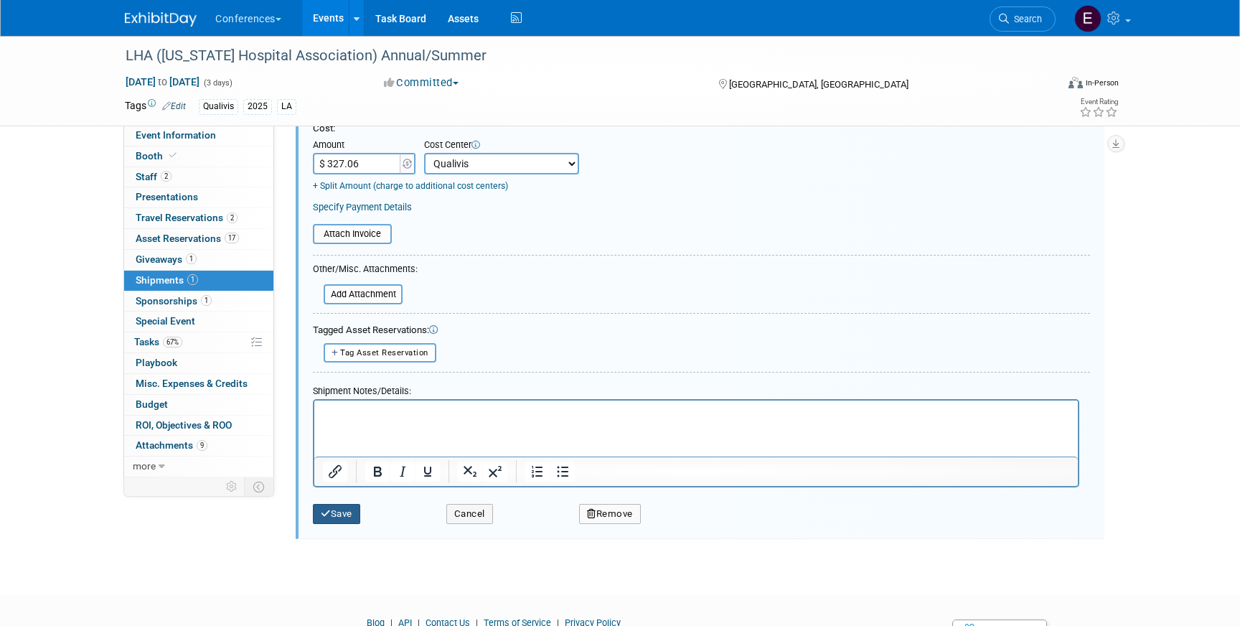
click at [335, 523] on button "Save" at bounding box center [336, 514] width 47 height 20
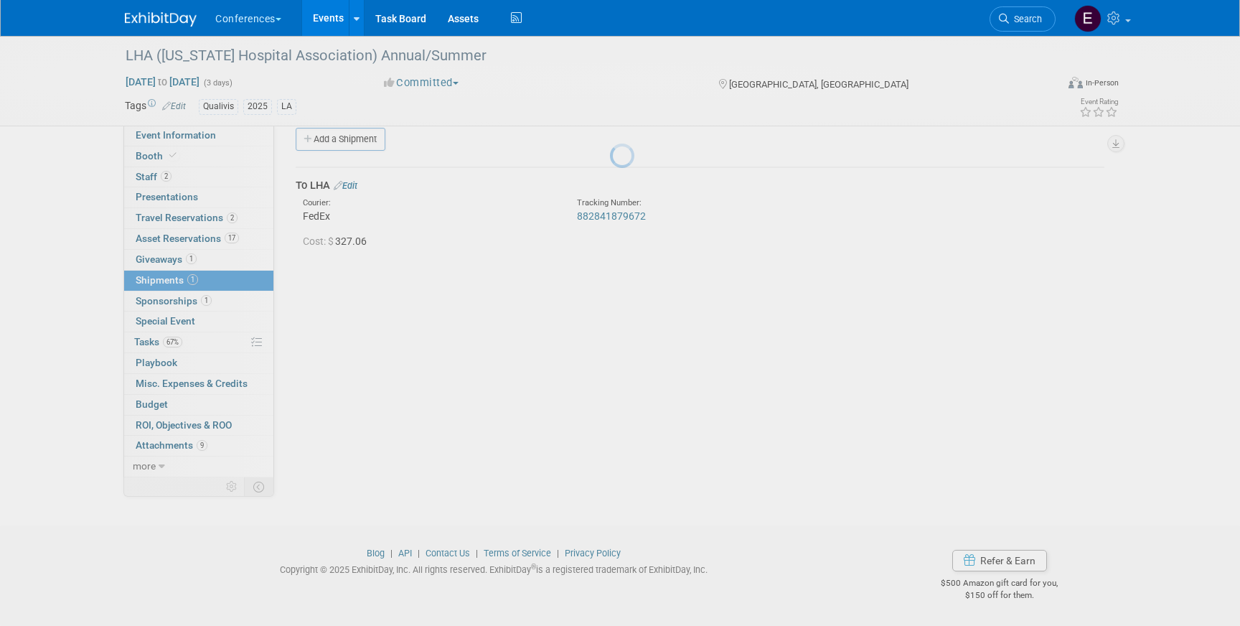
scroll to position [17, 0]
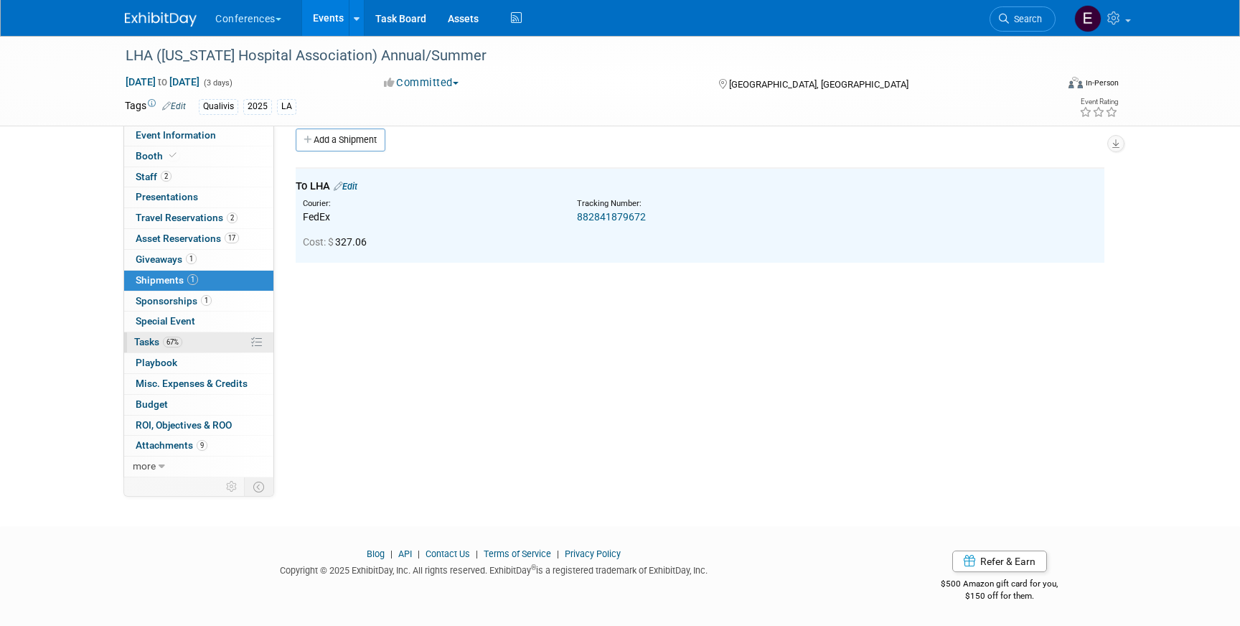
click at [215, 332] on div "Event Information Event Info Booth Booth 2 Staff 2 Staff 0 Presentations 0 Pres…" at bounding box center [198, 302] width 151 height 352
click at [217, 334] on link "67% Tasks 67%" at bounding box center [198, 342] width 149 height 20
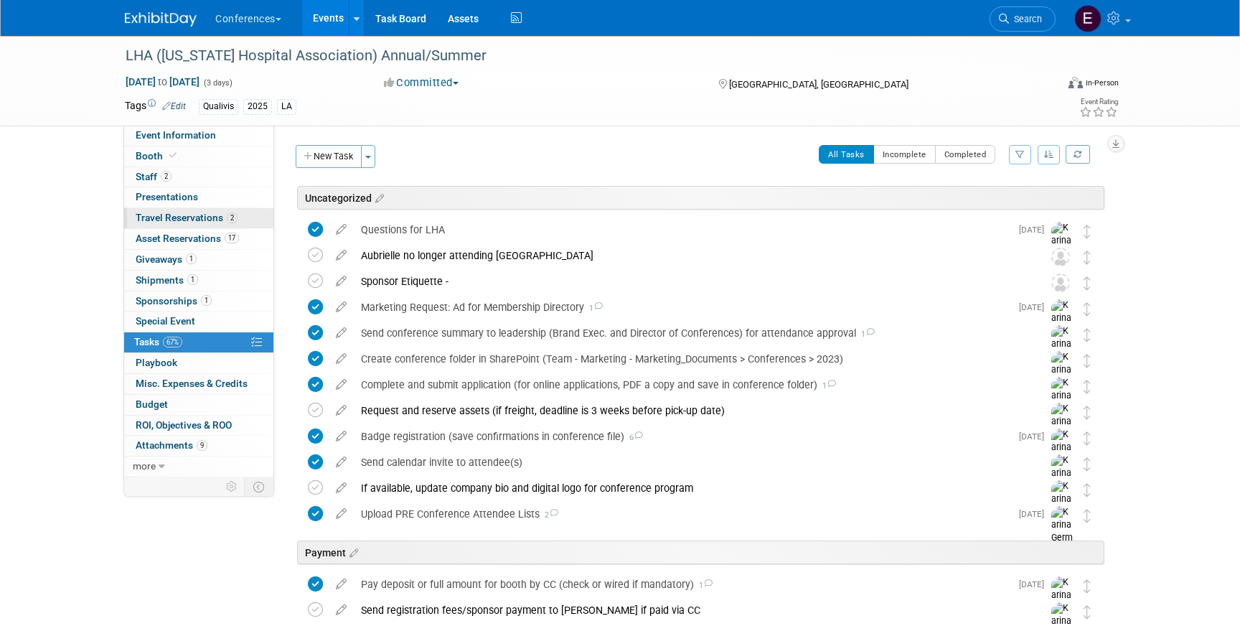
click at [214, 215] on span "Travel Reservations 2" at bounding box center [187, 217] width 102 height 11
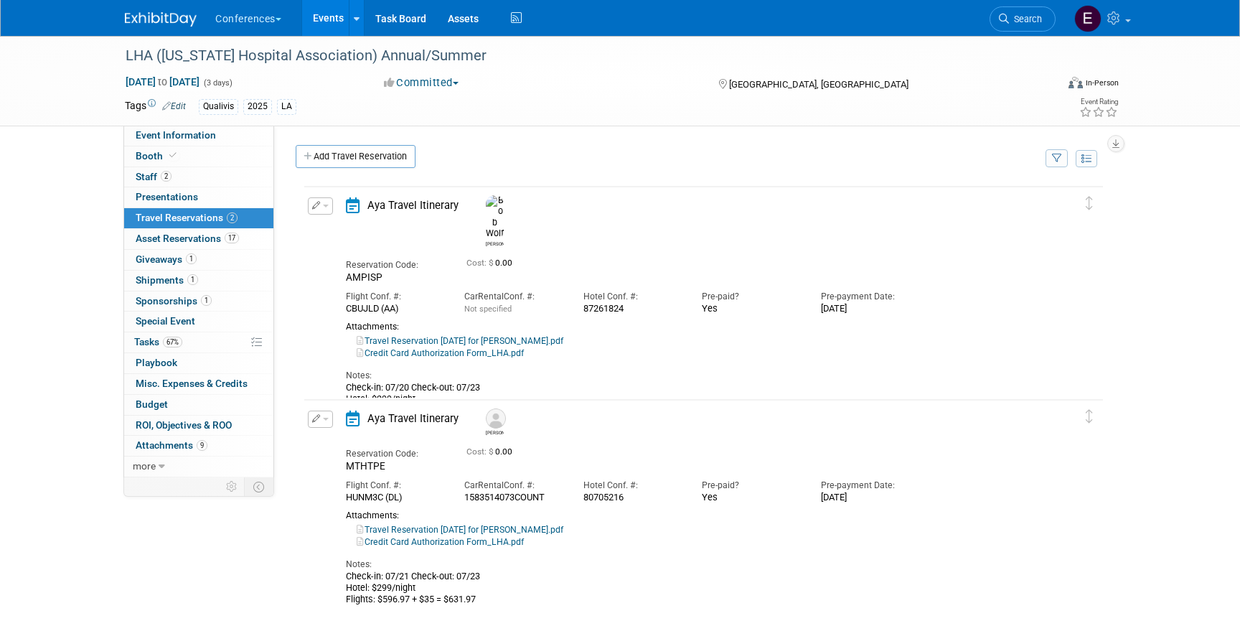
click at [314, 203] on icon "button" at bounding box center [316, 205] width 9 height 8
click at [339, 230] on button "Edit Reservation" at bounding box center [369, 230] width 121 height 21
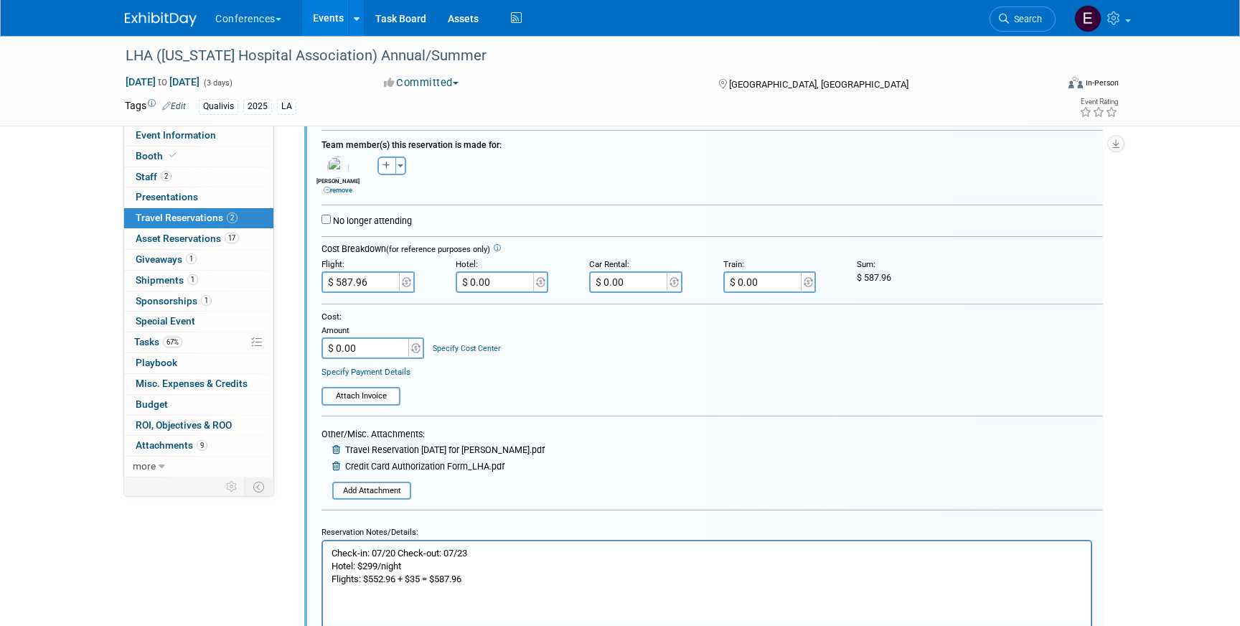
scroll to position [240, 0]
drag, startPoint x: 379, startPoint y: 562, endPoint x: 362, endPoint y: 564, distance: 16.6
click at [362, 564] on p "Check-in: 07/20 Check-out: 07/23 Hotel: $299/night Flights: $552.96 + $35 = $58…" at bounding box center [708, 562] width 752 height 39
copy p "299"
drag, startPoint x: 417, startPoint y: 561, endPoint x: 366, endPoint y: 560, distance: 51.0
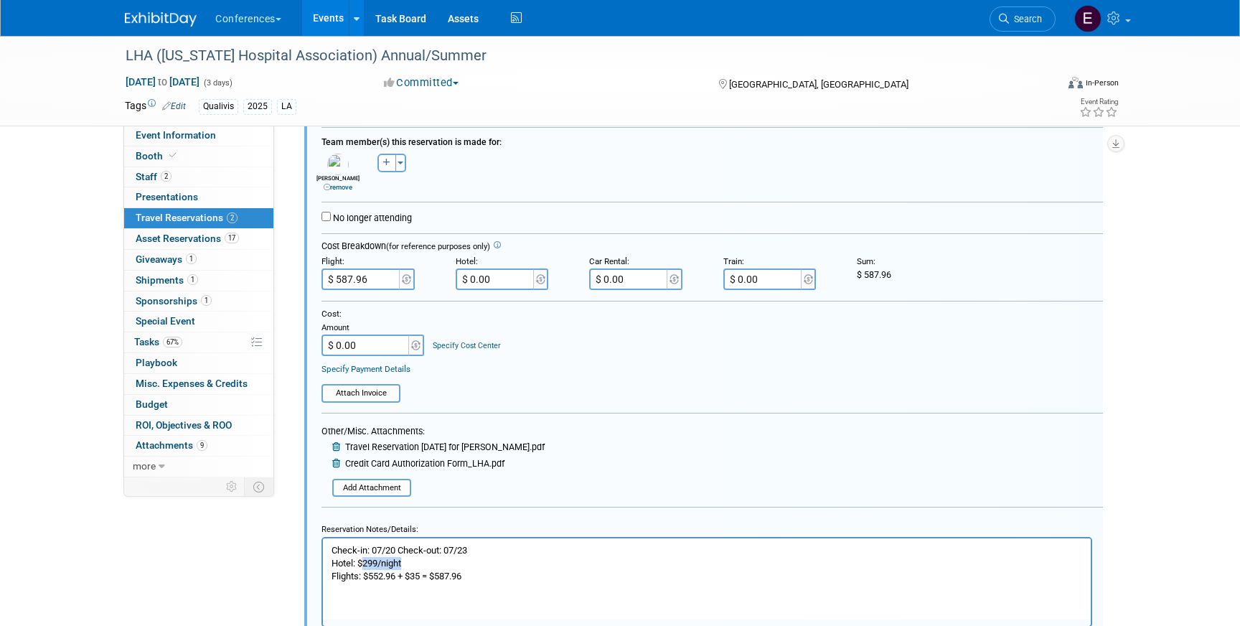
click at [366, 560] on p "Check-in: 07/20 Check-out: 07/23 Hotel: $299/night Flights: $552.96 + $35 = $58…" at bounding box center [708, 562] width 752 height 39
click at [401, 563] on p "Check-in: 07/20 Check-out: 07/23 Hotel: $897 Flights: $552.96 + $35 = $587.96" at bounding box center [708, 562] width 752 height 39
click at [429, 563] on p "Check-in: 07/20 Check-out: 07/23 Hotel: $897 est. total + $997 Flights: $552.96…" at bounding box center [708, 562] width 752 height 39
drag, startPoint x: 477, startPoint y: 563, endPoint x: 441, endPoint y: 563, distance: 35.9
click at [441, 563] on p "Check-in: 07/20 Check-out: 07/23 Hotel: $897 est. total + 10 $997 Flights: $552…" at bounding box center [708, 562] width 752 height 39
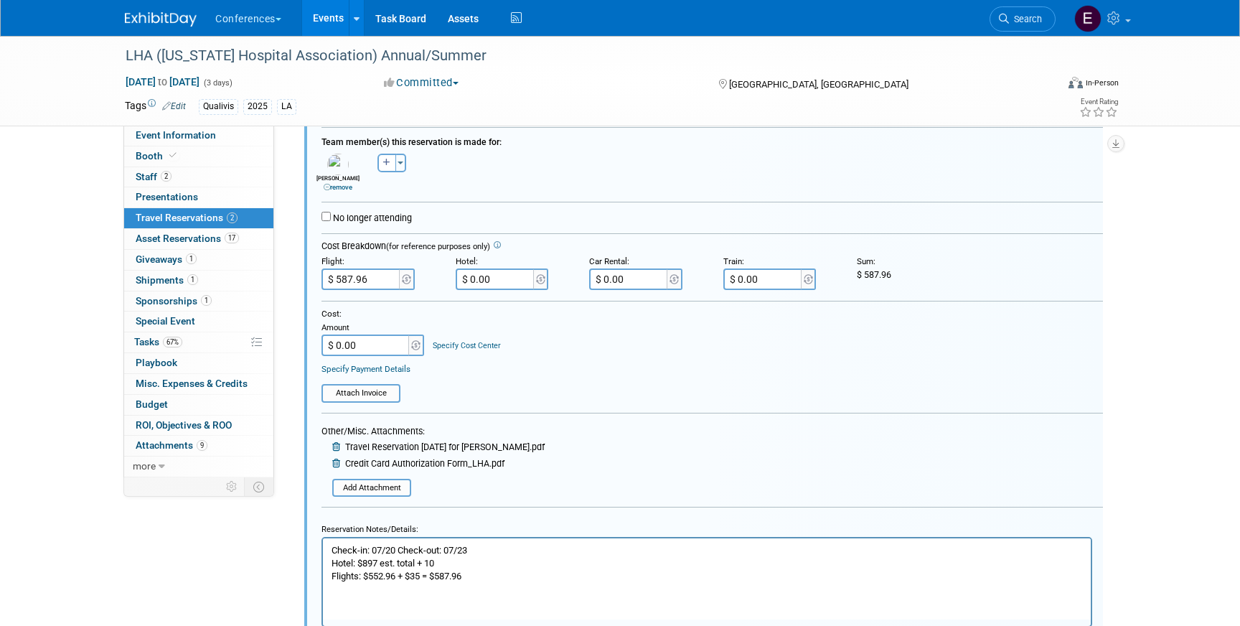
click at [502, 281] on input "$ 0.00" at bounding box center [496, 279] width 80 height 22
type input "$ 997.00"
click at [362, 347] on input "$ 0.00" at bounding box center [367, 345] width 90 height 22
type input "$ 1,584.96"
click at [459, 340] on div "Specify Cost Center" at bounding box center [467, 339] width 68 height 24
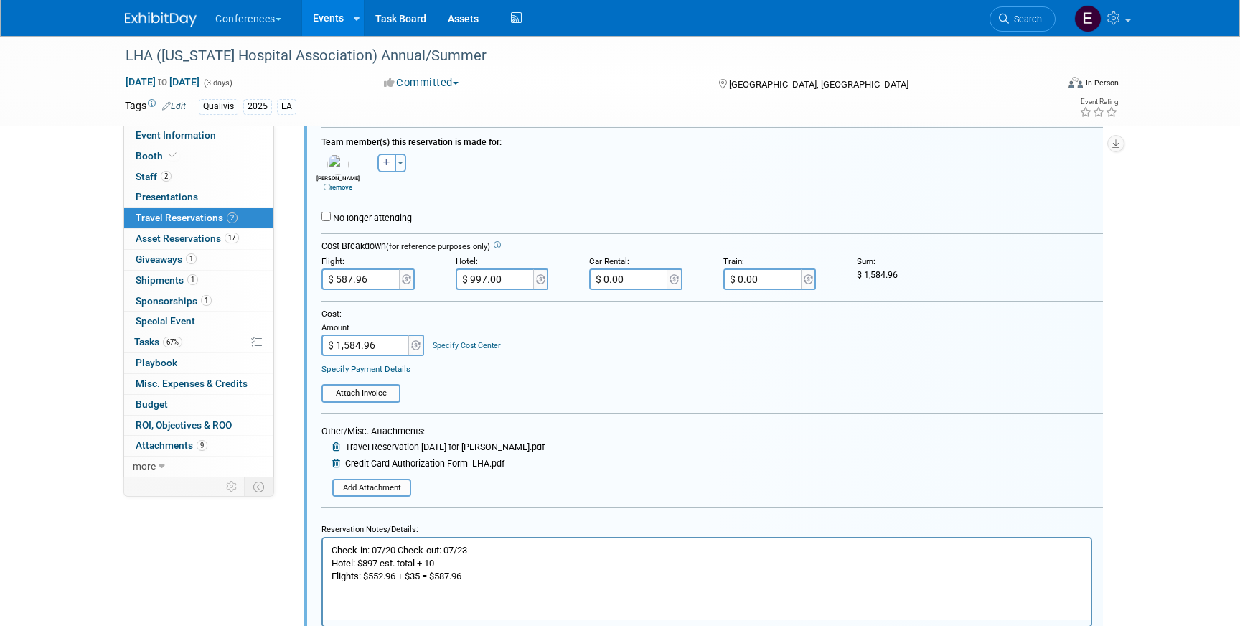
click at [459, 345] on link "Specify Cost Center" at bounding box center [467, 345] width 68 height 9
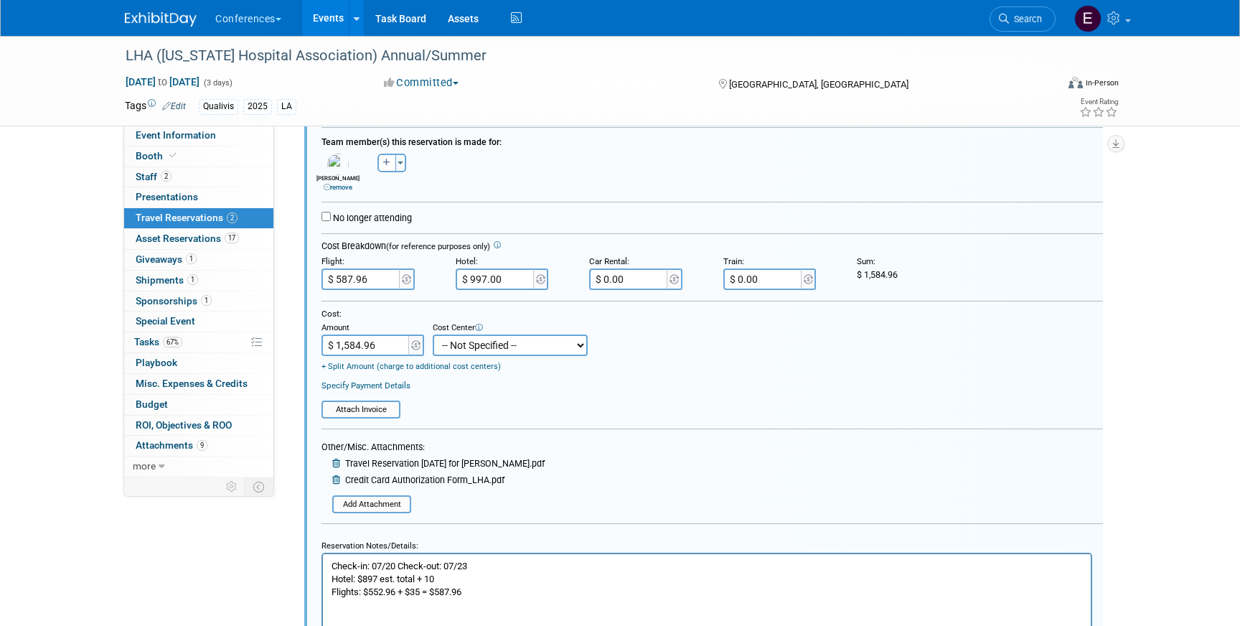
click at [459, 352] on select "-- Not Specified -- Aya Education Aya Healthcare Aya Locums Bespoke Corporate D…" at bounding box center [510, 345] width 155 height 22
select select "18965874"
click at [433, 335] on select "-- Not Specified -- Aya Education Aya Healthcare Aya Locums Bespoke Corporate D…" at bounding box center [510, 345] width 155 height 22
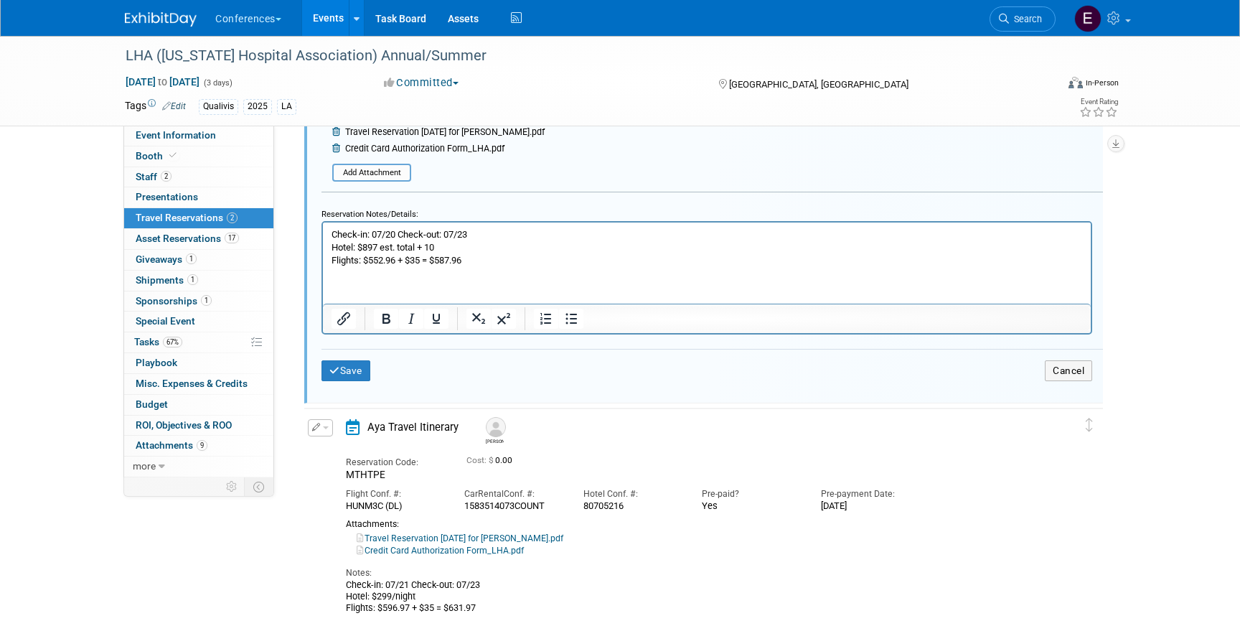
scroll to position [596, 0]
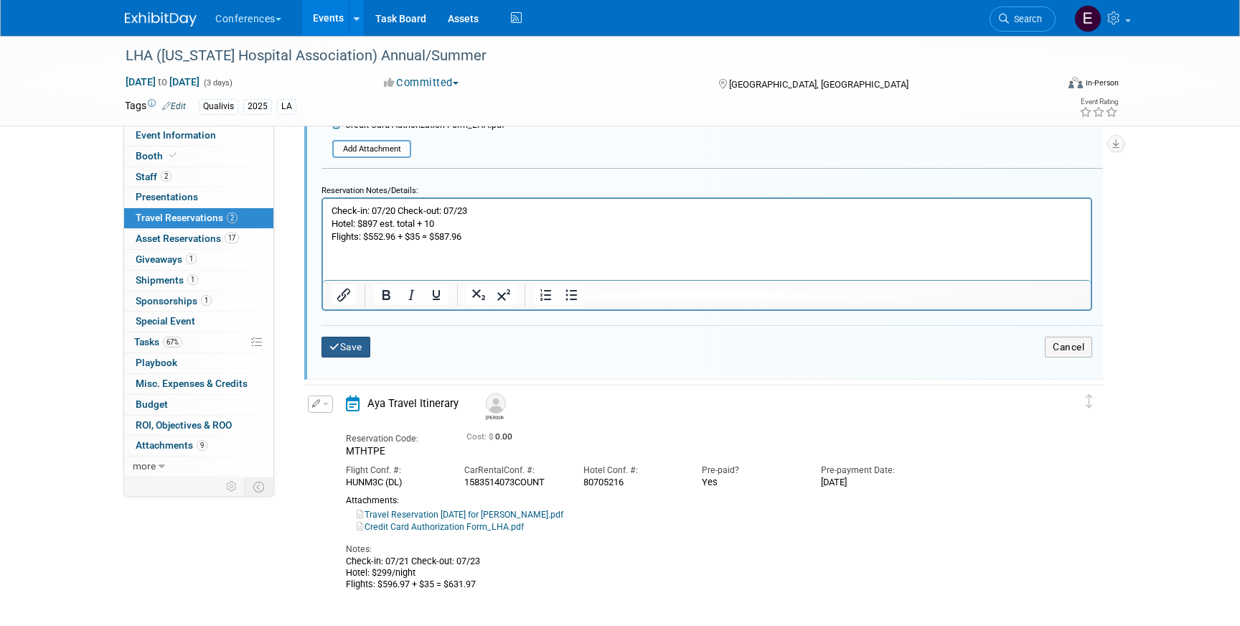
click at [353, 355] on button "Save" at bounding box center [346, 347] width 49 height 21
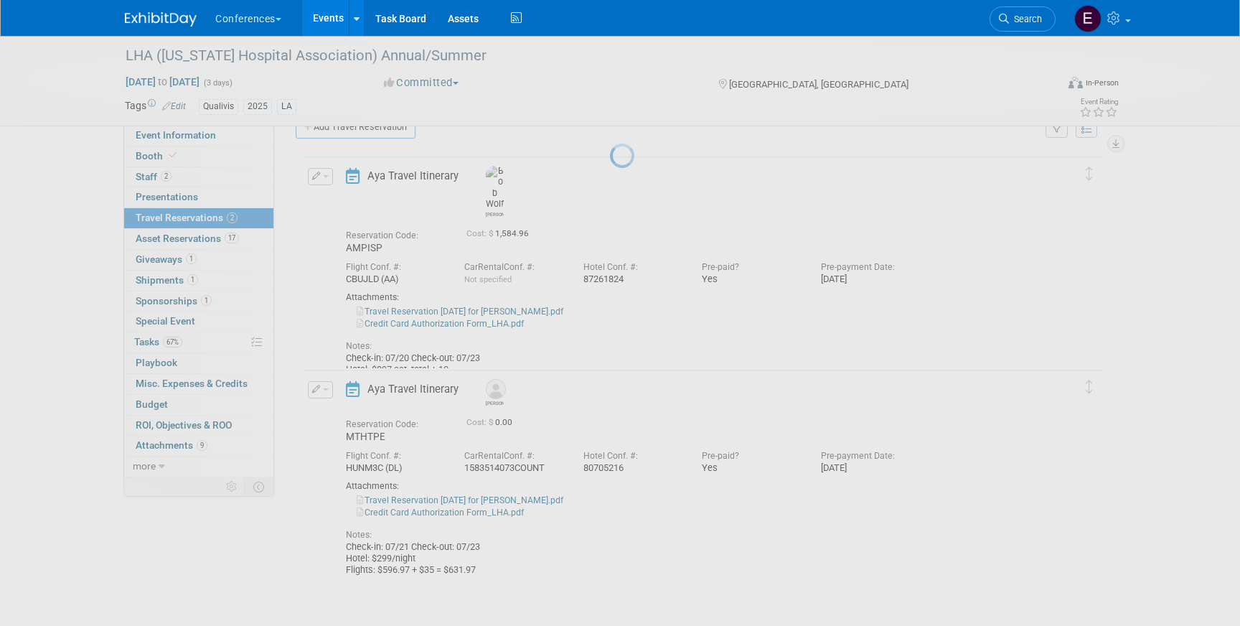
scroll to position [20, 0]
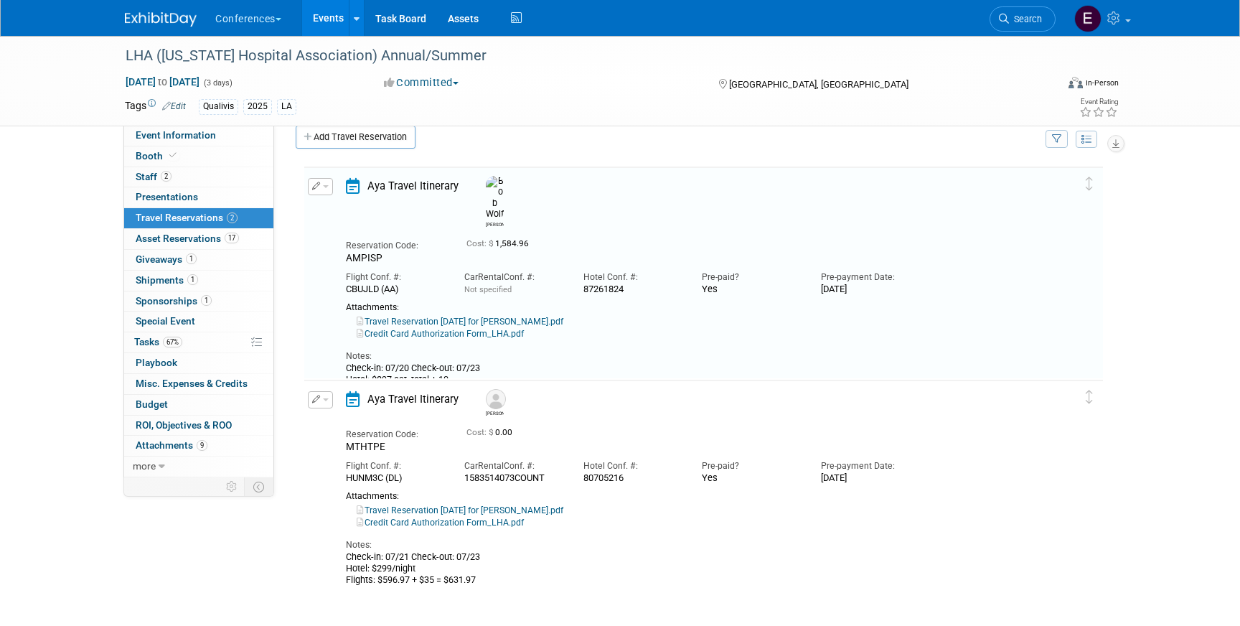
click at [319, 396] on icon "button" at bounding box center [316, 399] width 9 height 8
click at [335, 423] on button "Edit Reservation" at bounding box center [369, 424] width 121 height 21
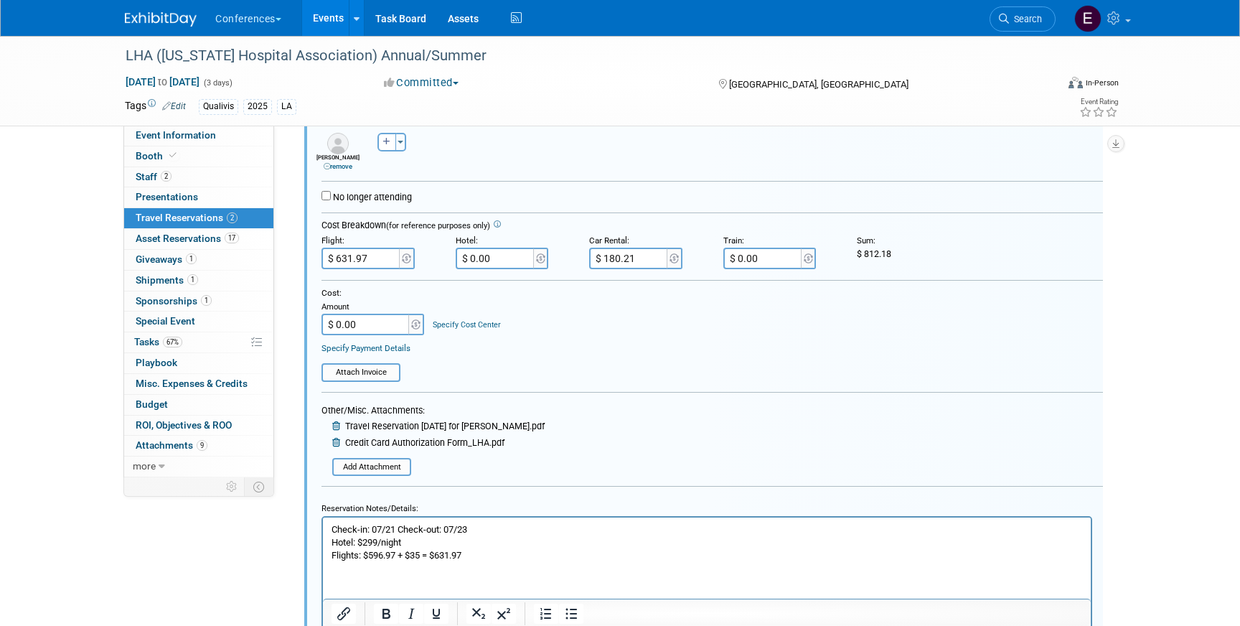
scroll to position [487, 0]
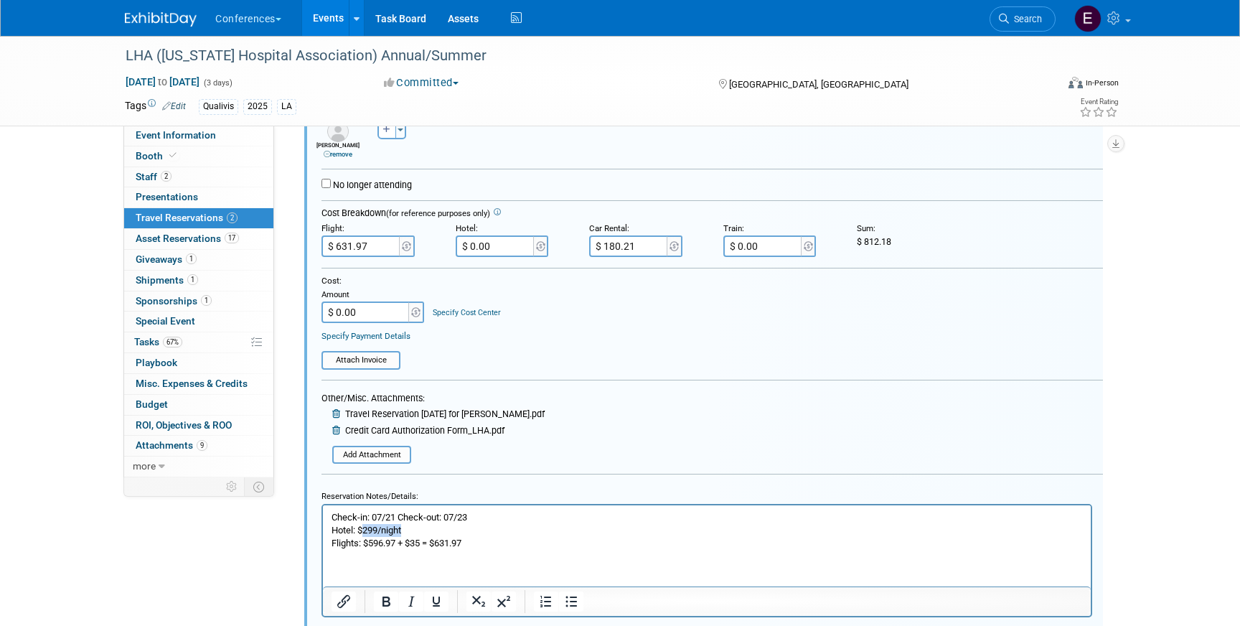
drag, startPoint x: 413, startPoint y: 530, endPoint x: 365, endPoint y: 531, distance: 48.1
click at [365, 531] on p "Check-in: 07/21 Check-out: 07/23 Hotel: $299/night Flights: $596.97 + $35 = $63…" at bounding box center [708, 529] width 752 height 39
click at [420, 525] on p "Check-in: 07/21 Check-out: 07/23 Hotel: $598 Flights: $596.97 + $35 = $631.97" at bounding box center [708, 529] width 752 height 39
click at [516, 248] on input "$ 0.00" at bounding box center [496, 246] width 80 height 22
type input "$ 608.00"
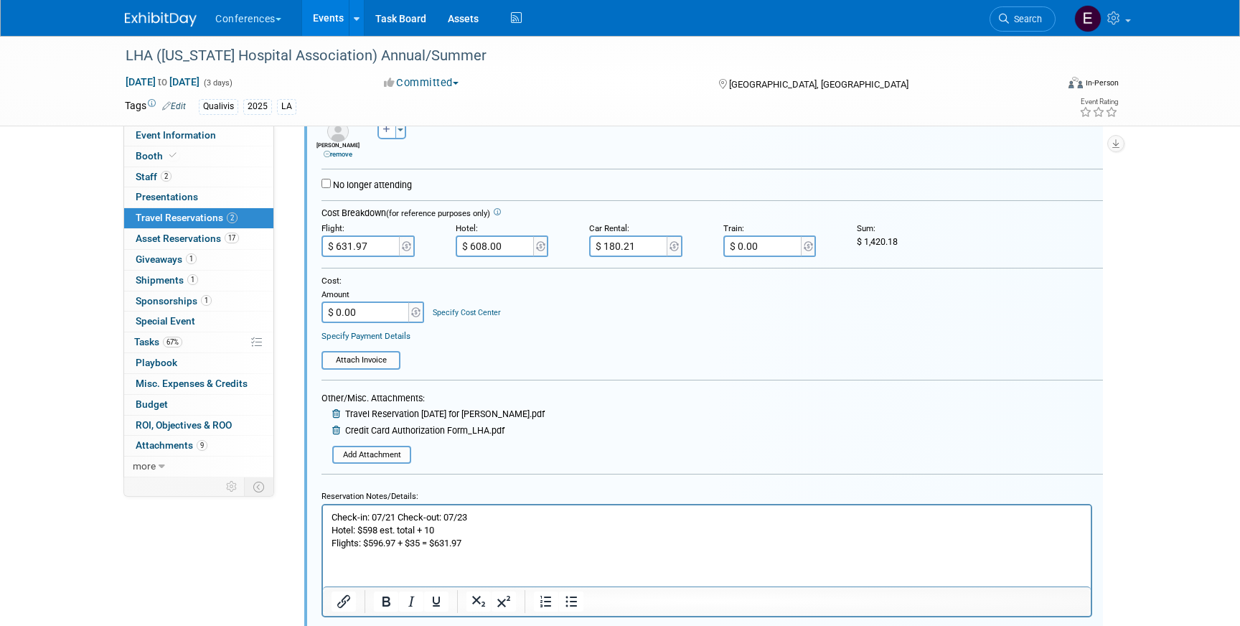
click at [406, 313] on input "$ 0.00" at bounding box center [367, 312] width 90 height 22
type input "$ 1,420.18"
click at [493, 307] on div "Specify Cost Center" at bounding box center [467, 306] width 68 height 24
click at [482, 312] on link "Specify Cost Center" at bounding box center [467, 312] width 68 height 9
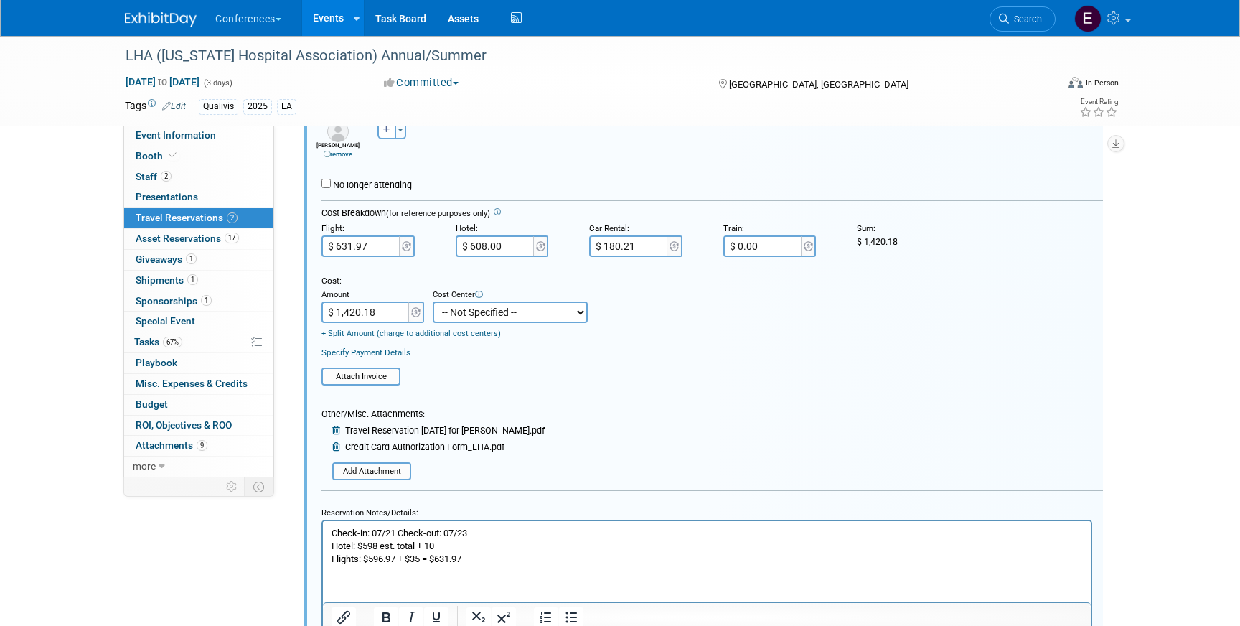
click at [482, 319] on select "-- Not Specified -- Aya Education Aya Healthcare Aya Locums Bespoke Corporate D…" at bounding box center [510, 312] width 155 height 22
select select "18965874"
click at [433, 302] on select "-- Not Specified -- Aya Education Aya Healthcare Aya Locums Bespoke Corporate D…" at bounding box center [510, 312] width 155 height 22
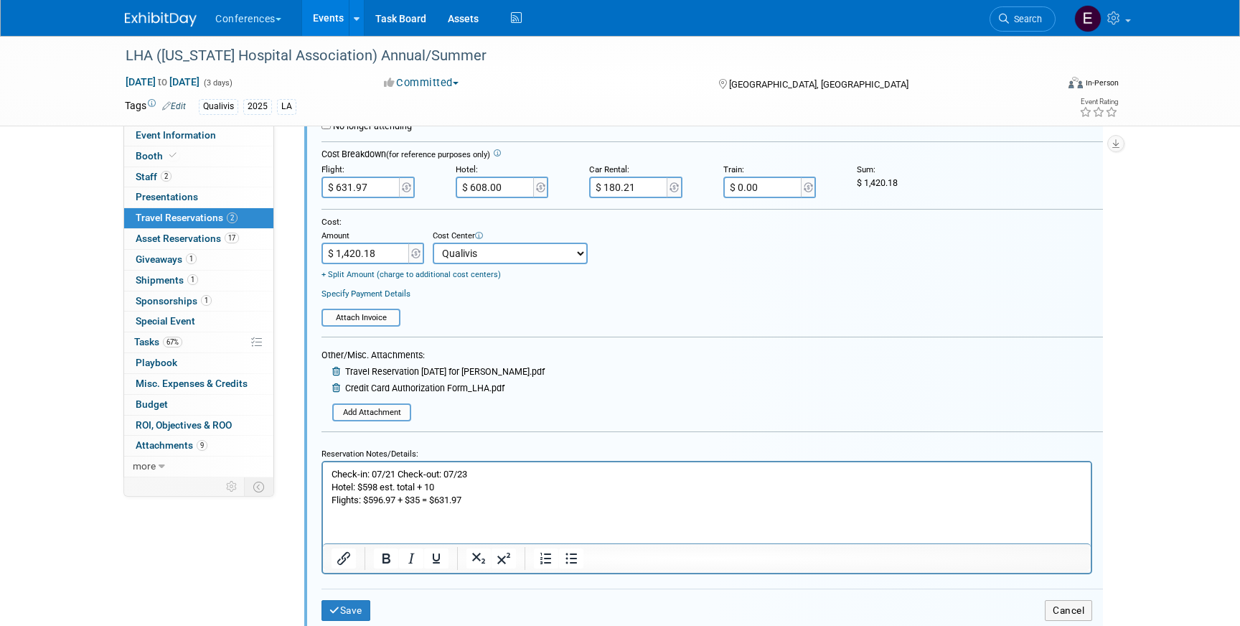
scroll to position [580, 0]
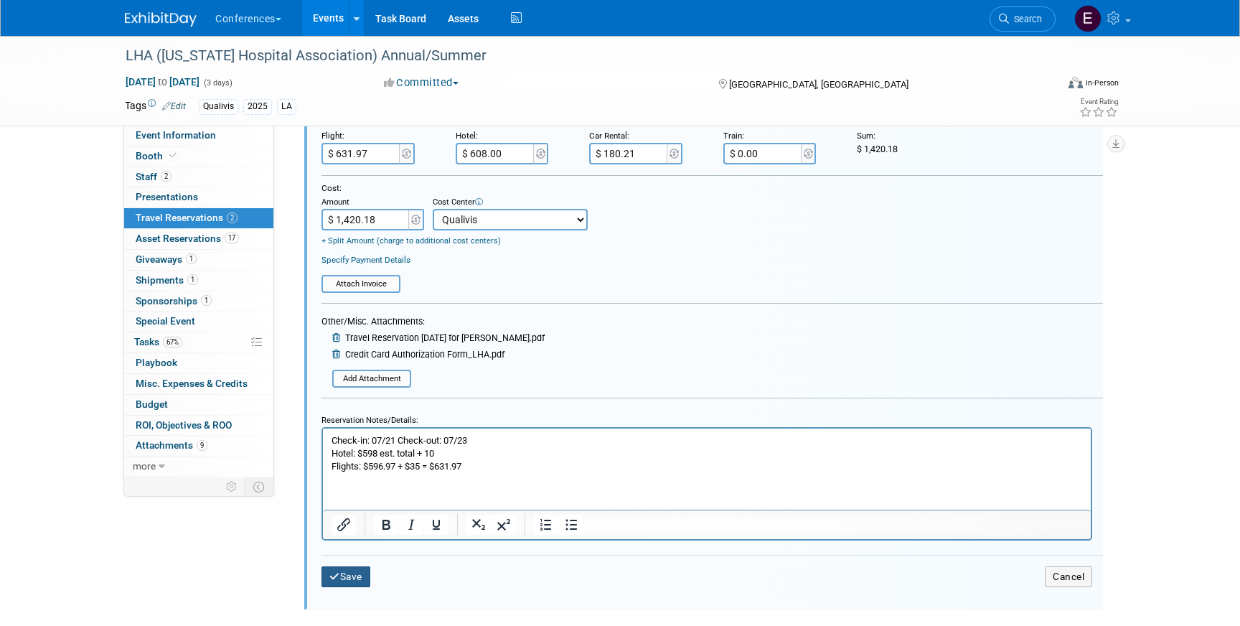
click at [350, 584] on button "Save" at bounding box center [346, 576] width 49 height 21
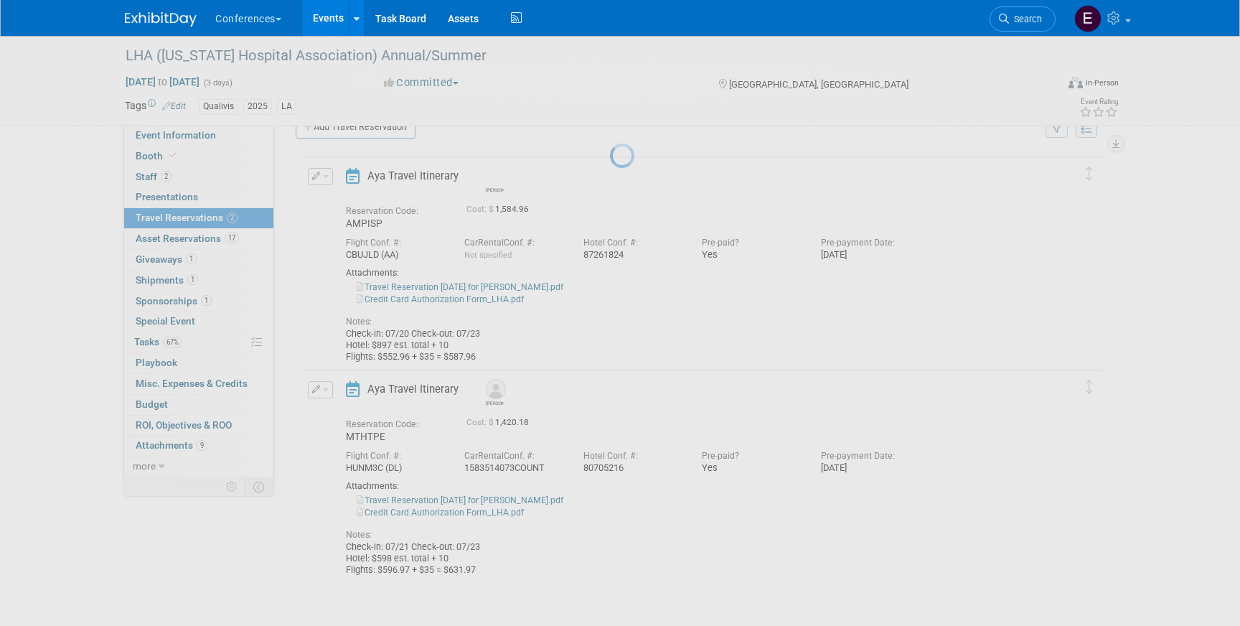
scroll to position [20, 0]
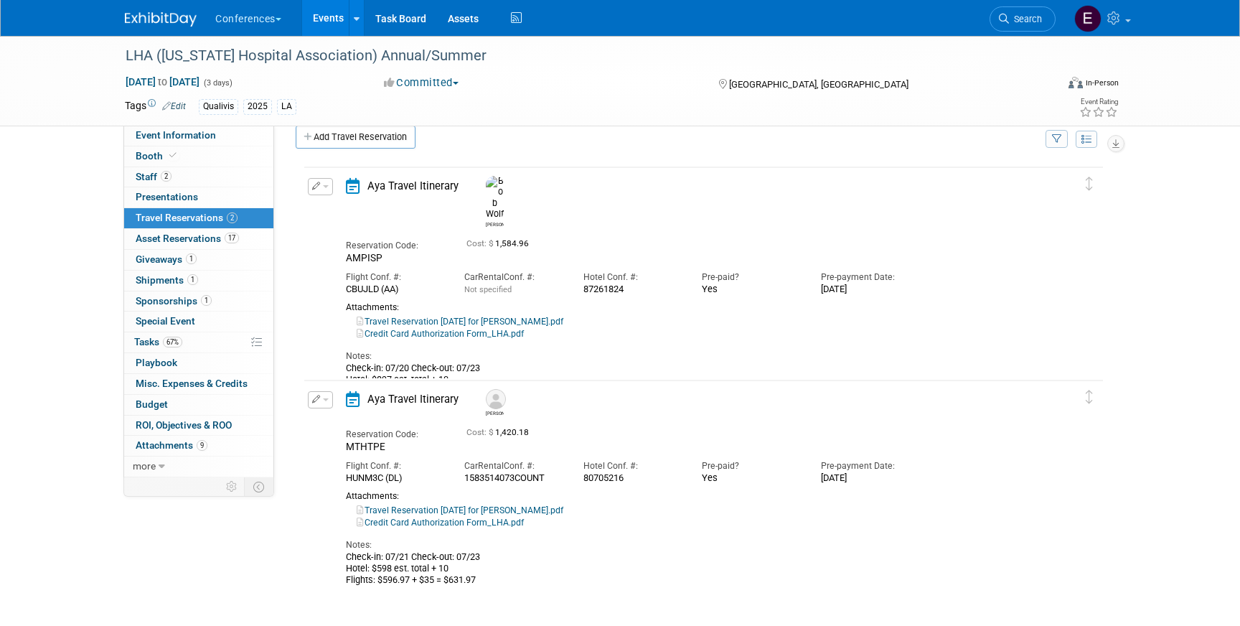
click at [322, 401] on button "button" at bounding box center [320, 399] width 25 height 17
click at [347, 421] on button "Edit Reservation" at bounding box center [369, 424] width 121 height 21
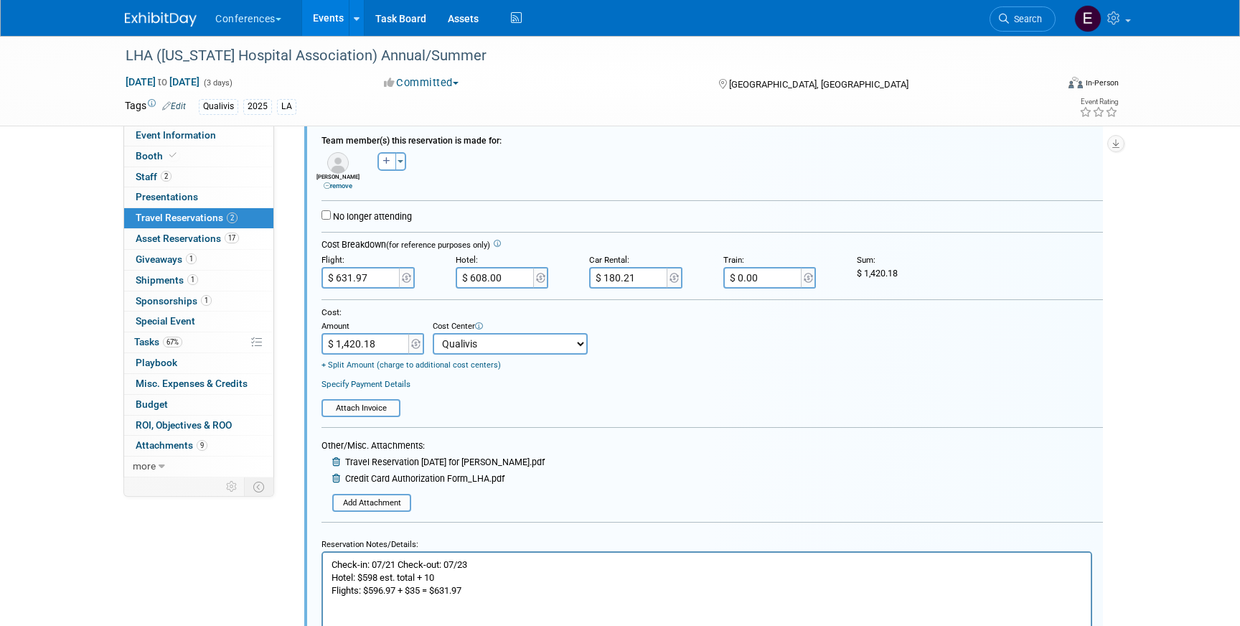
scroll to position [596, 0]
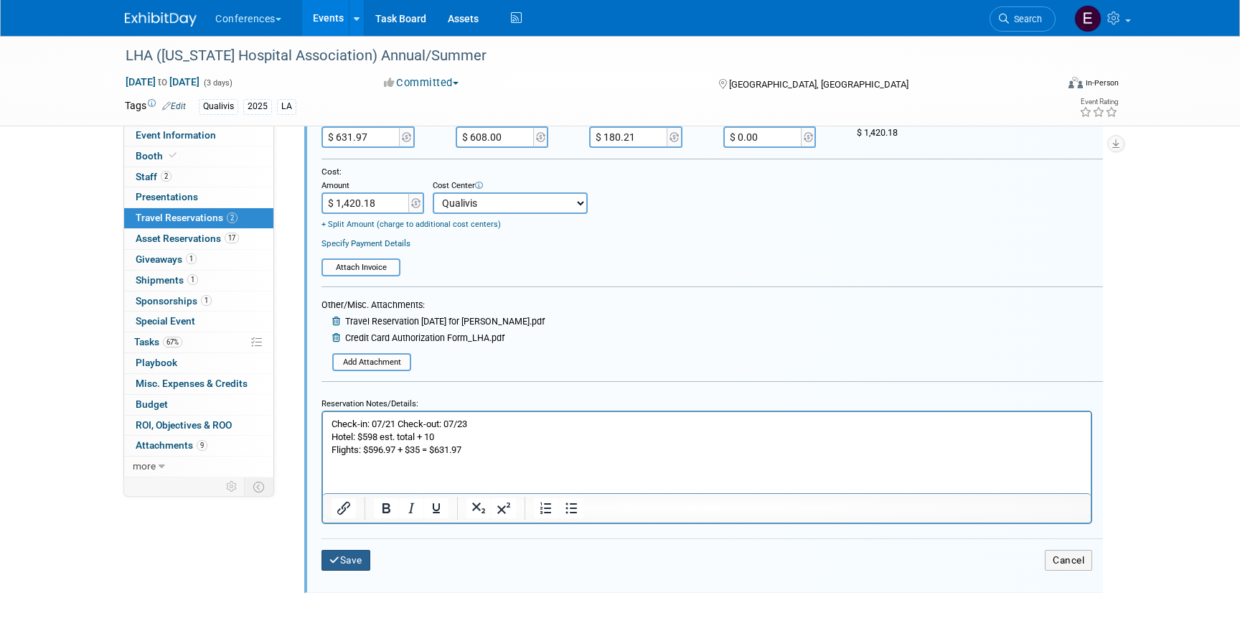
click at [360, 563] on button "Save" at bounding box center [346, 560] width 49 height 21
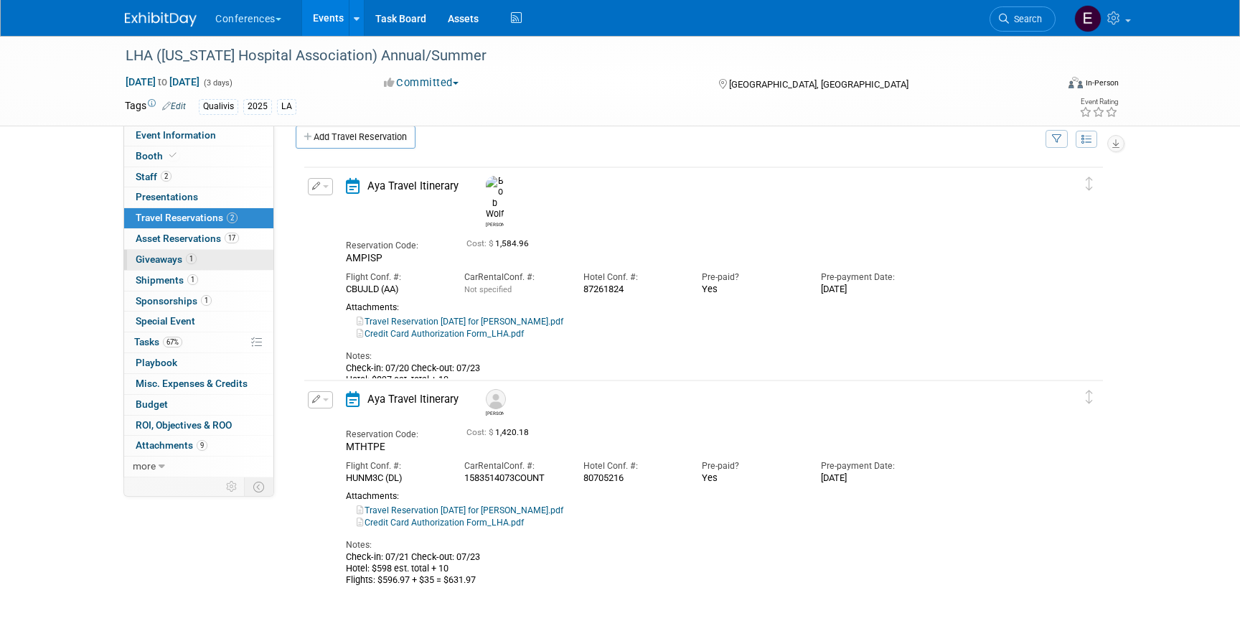
click at [174, 262] on span "Giveaways 1" at bounding box center [166, 258] width 61 height 11
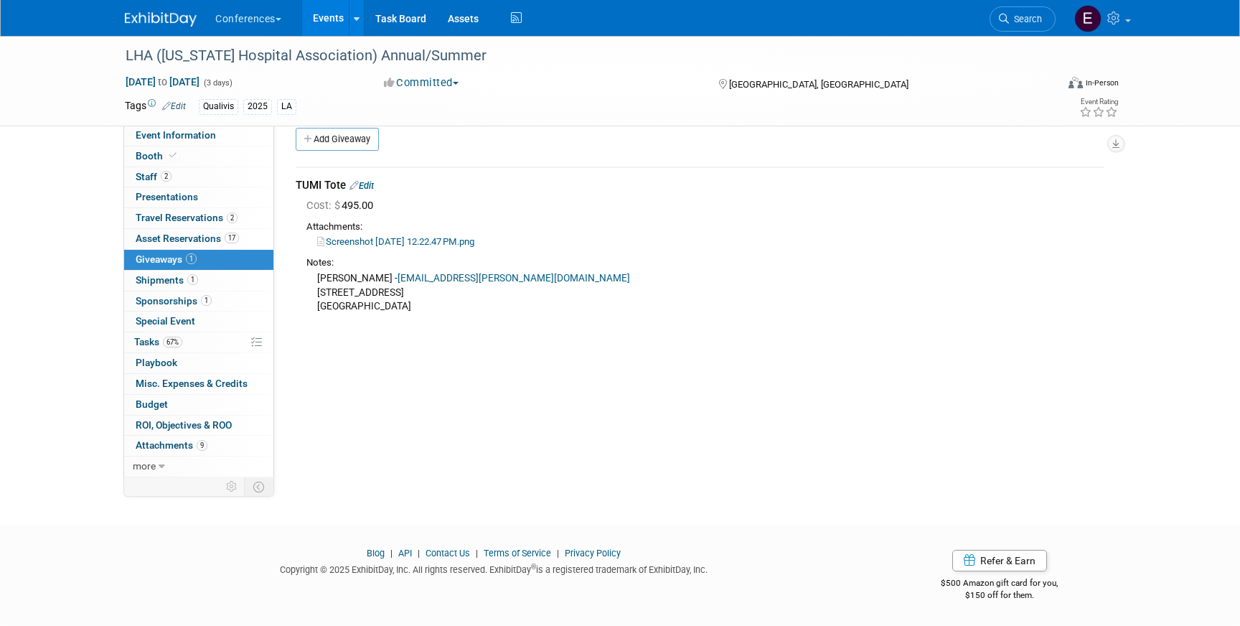
scroll to position [17, 0]
click at [374, 182] on link "Edit" at bounding box center [362, 186] width 24 height 11
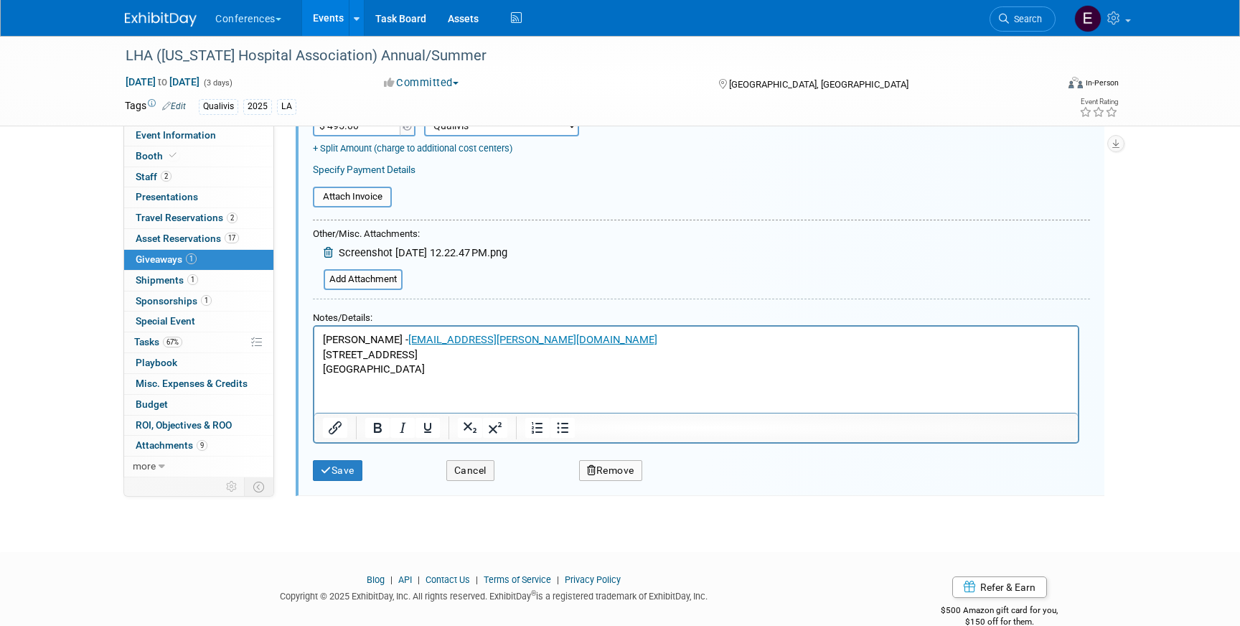
scroll to position [263, 0]
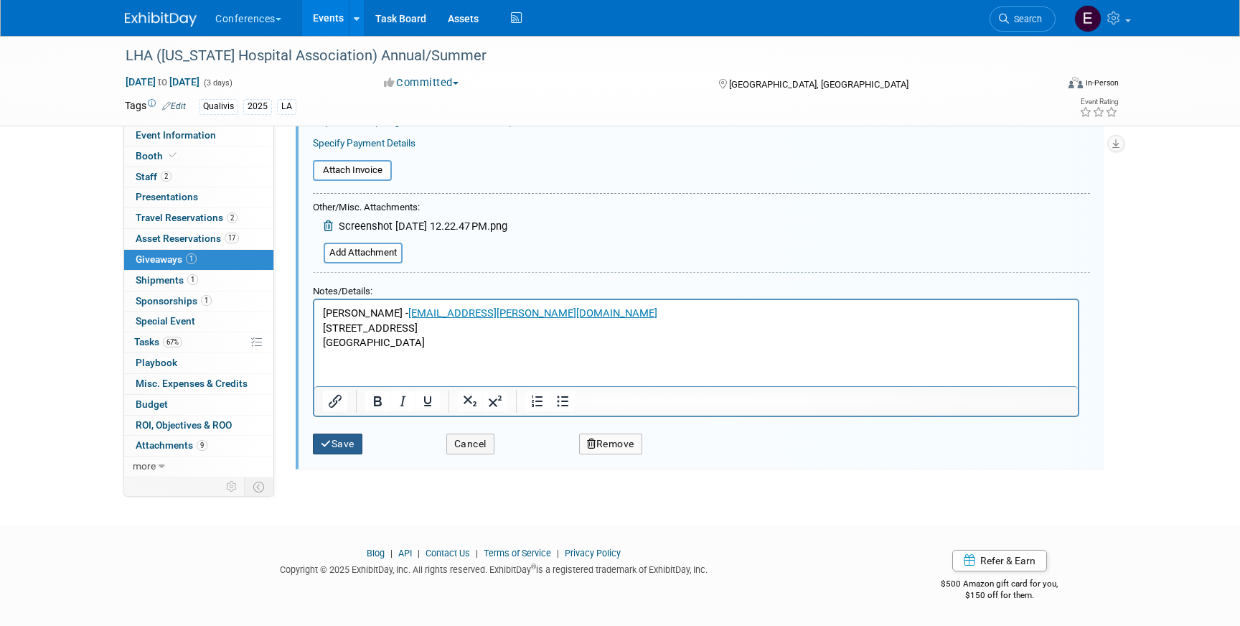
click at [316, 442] on button "Save" at bounding box center [338, 444] width 50 height 21
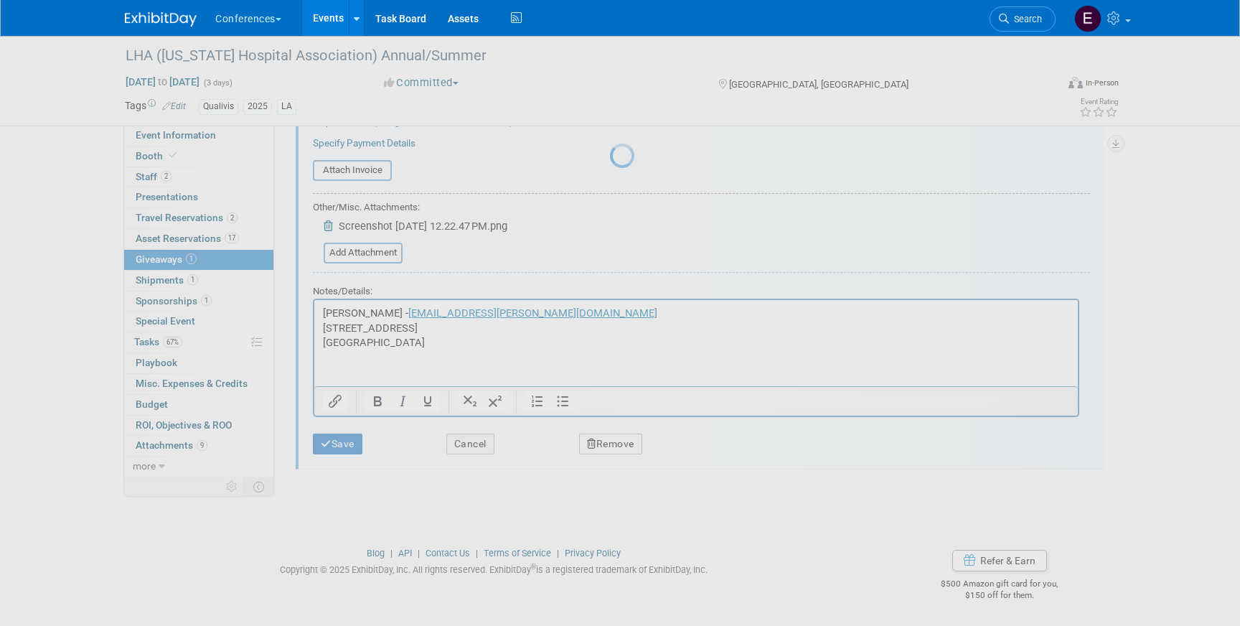
scroll to position [17, 0]
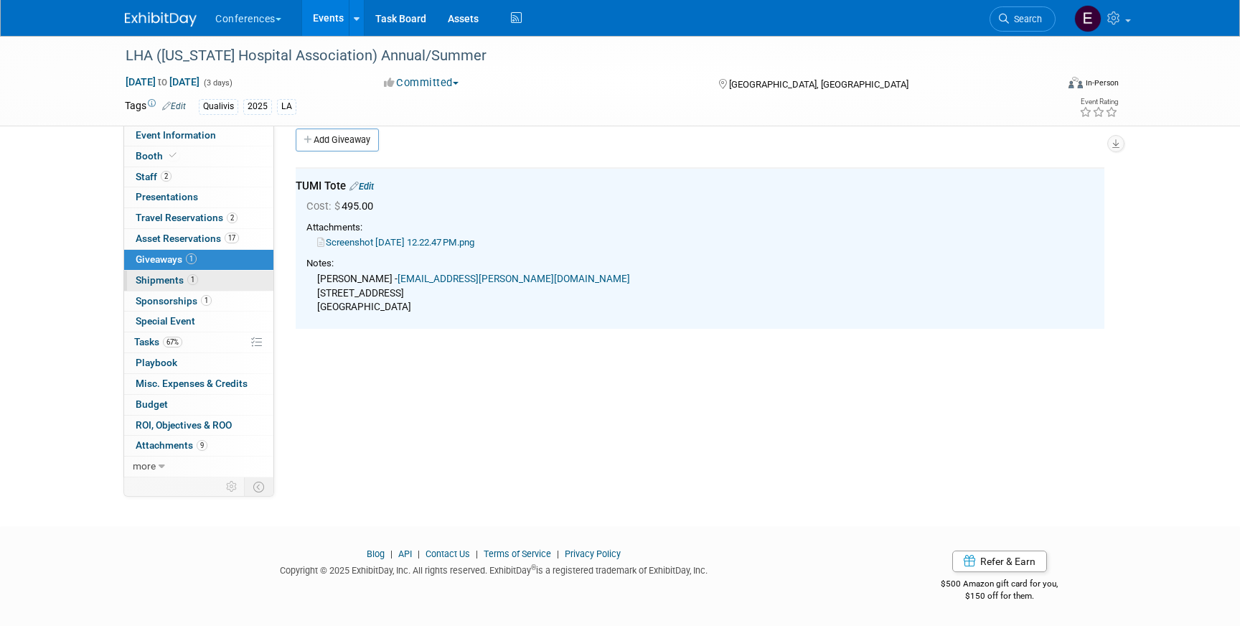
click at [177, 278] on span "Shipments 1" at bounding box center [167, 279] width 62 height 11
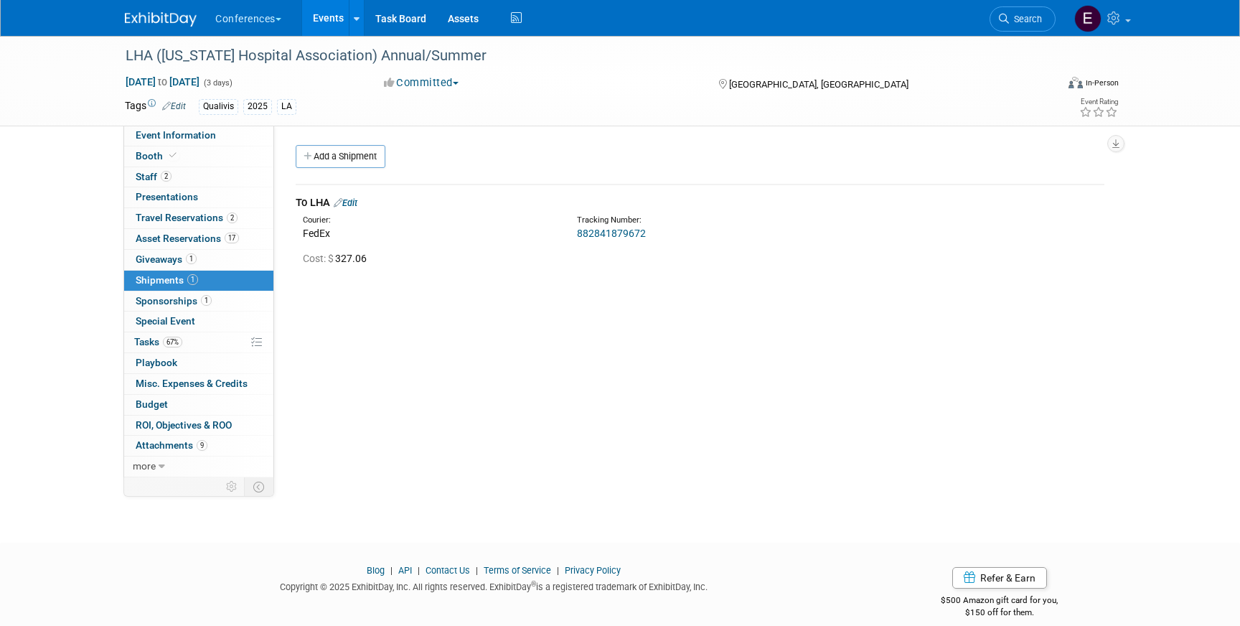
click at [354, 201] on link "Edit" at bounding box center [346, 202] width 24 height 11
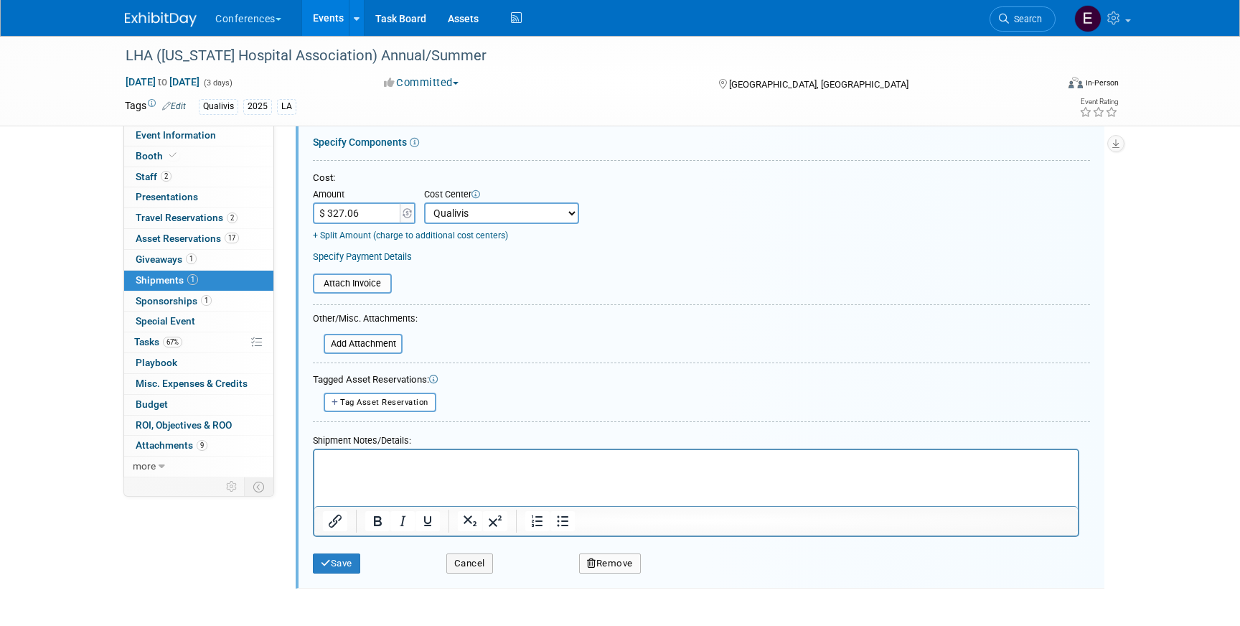
scroll to position [252, 0]
click at [339, 568] on button "Save" at bounding box center [336, 561] width 47 height 20
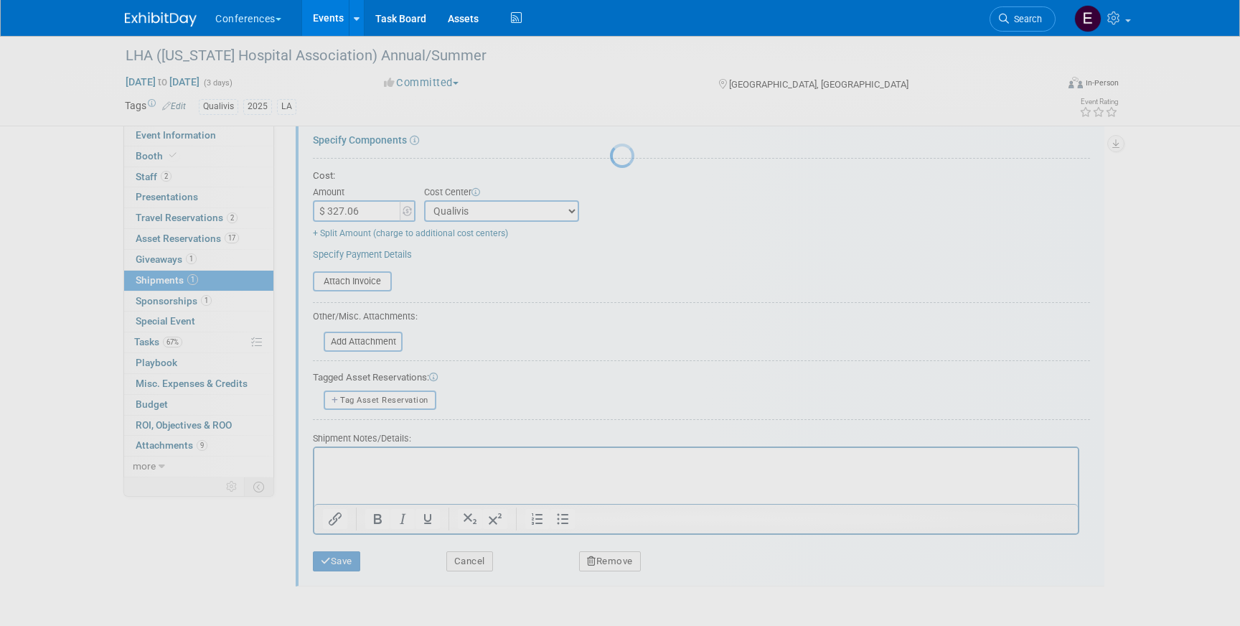
scroll to position [17, 0]
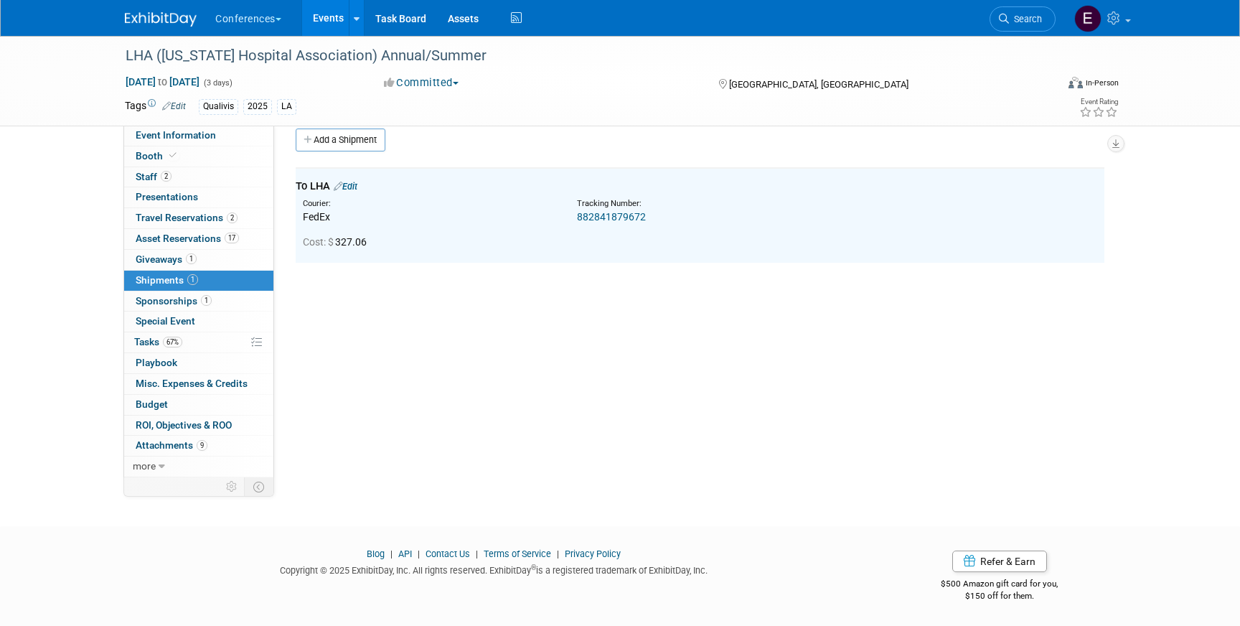
click at [201, 347] on link "67% Tasks 67%" at bounding box center [198, 342] width 149 height 20
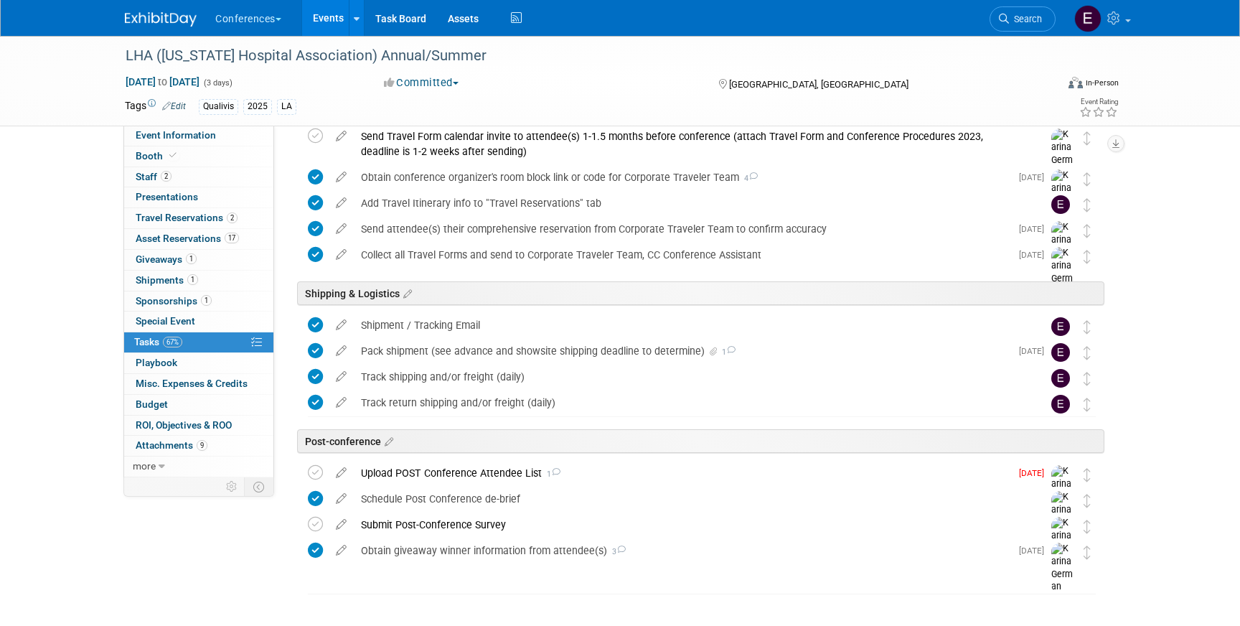
scroll to position [647, 0]
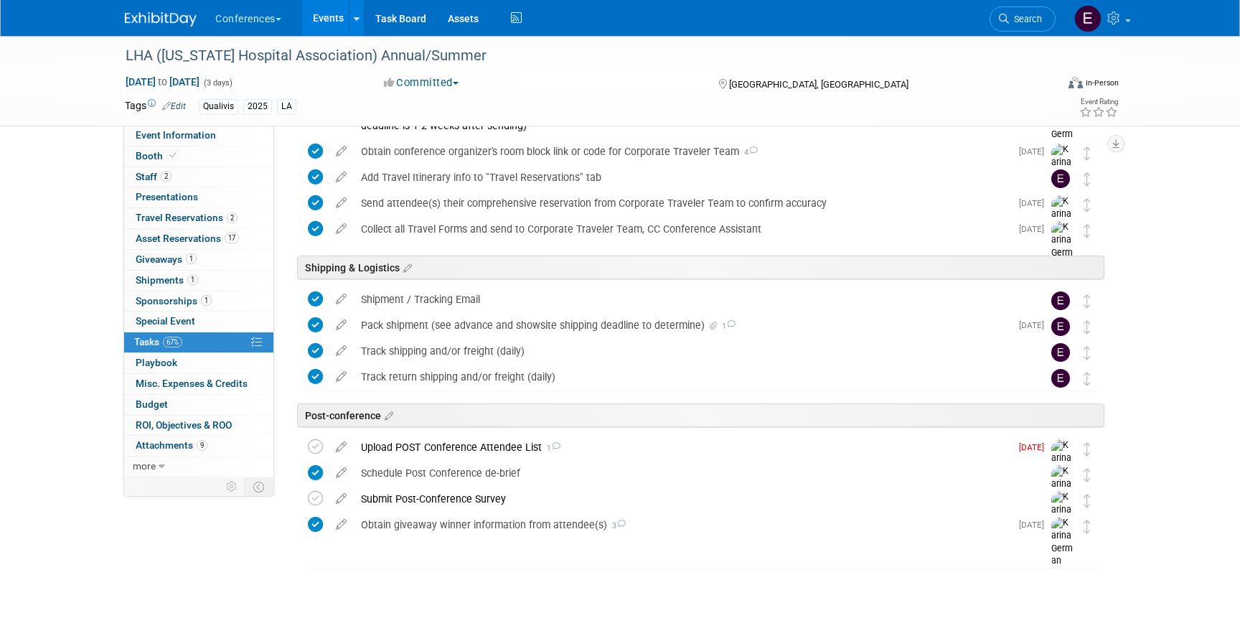
click at [146, 12] on img at bounding box center [161, 19] width 72 height 14
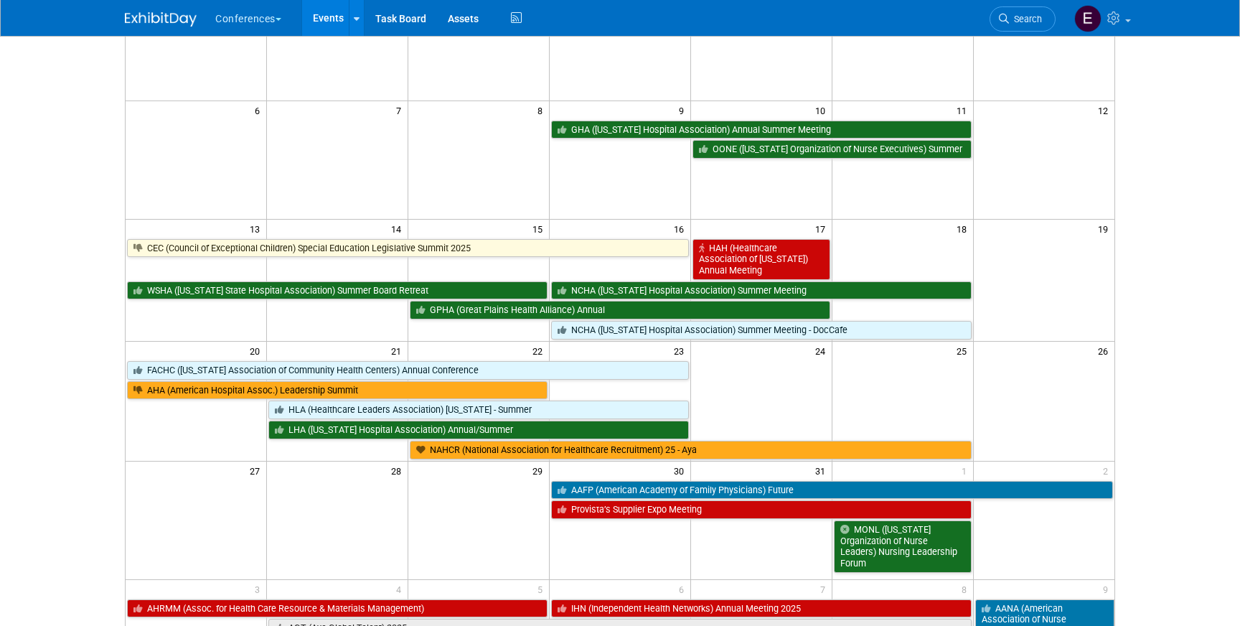
scroll to position [182, 0]
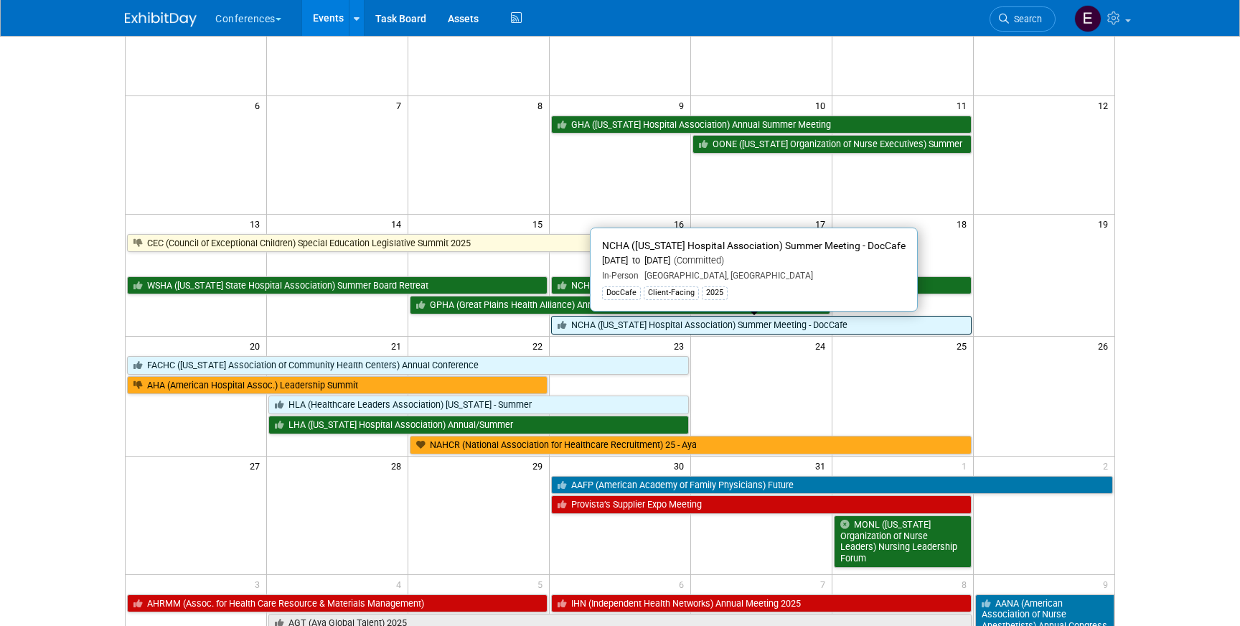
click at [646, 322] on link "NCHA ([US_STATE] Hospital Association) Summer Meeting - DocCafe" at bounding box center [761, 325] width 421 height 19
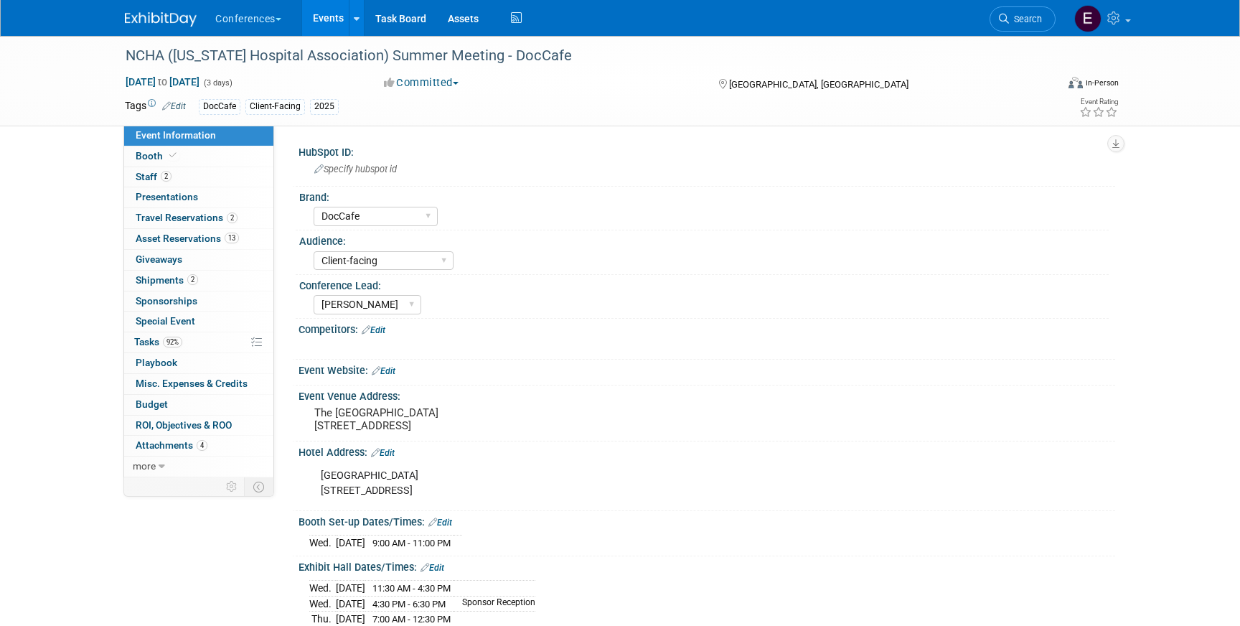
select select "DocCafe"
select select "Client-facing"
select select "[PERSON_NAME]"
click at [135, 12] on img at bounding box center [161, 19] width 72 height 14
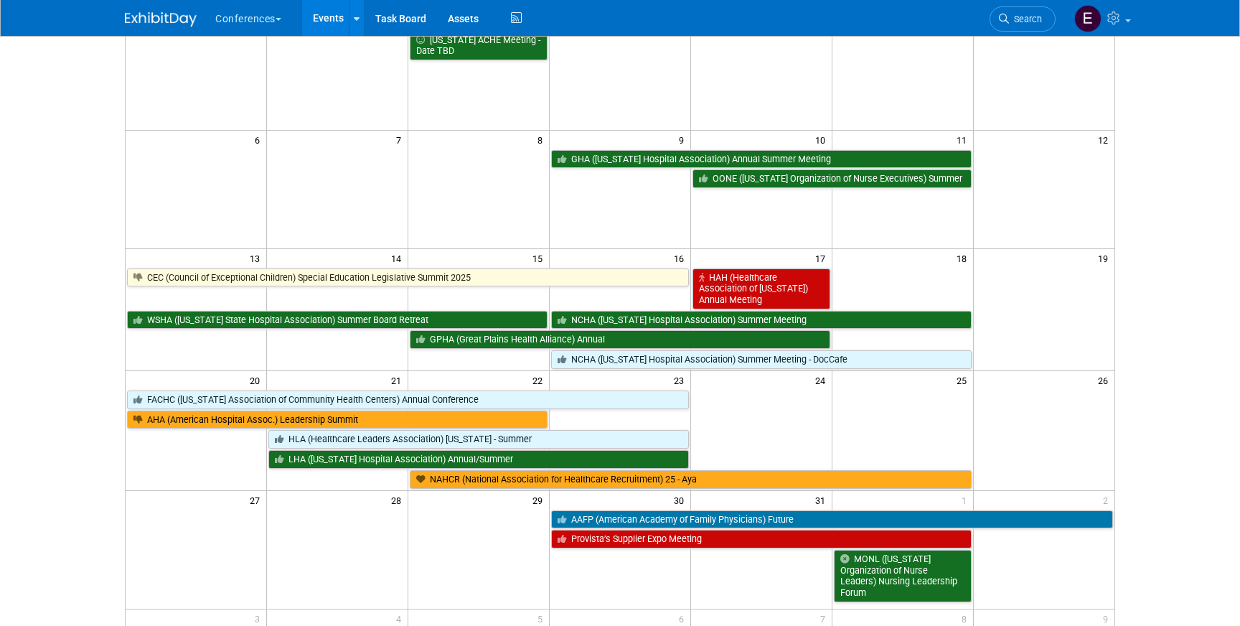
scroll to position [169, 0]
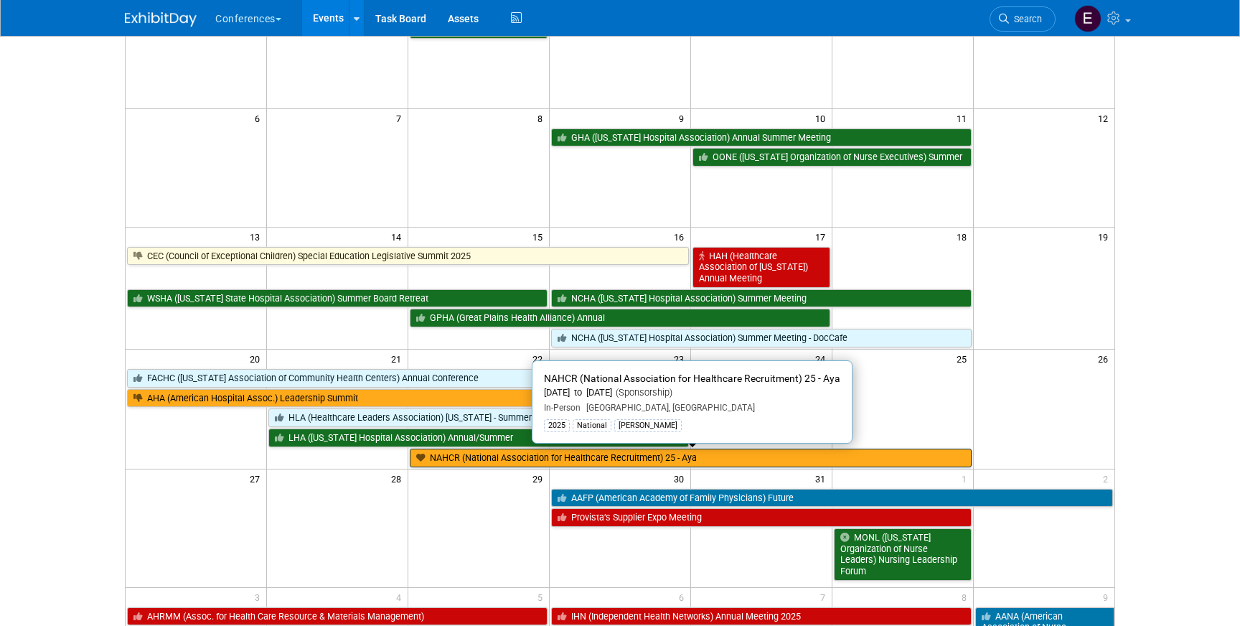
click at [444, 459] on link "NAHCR (National Association for Healthcare Recruitment) 25 - Aya" at bounding box center [690, 458] width 561 height 19
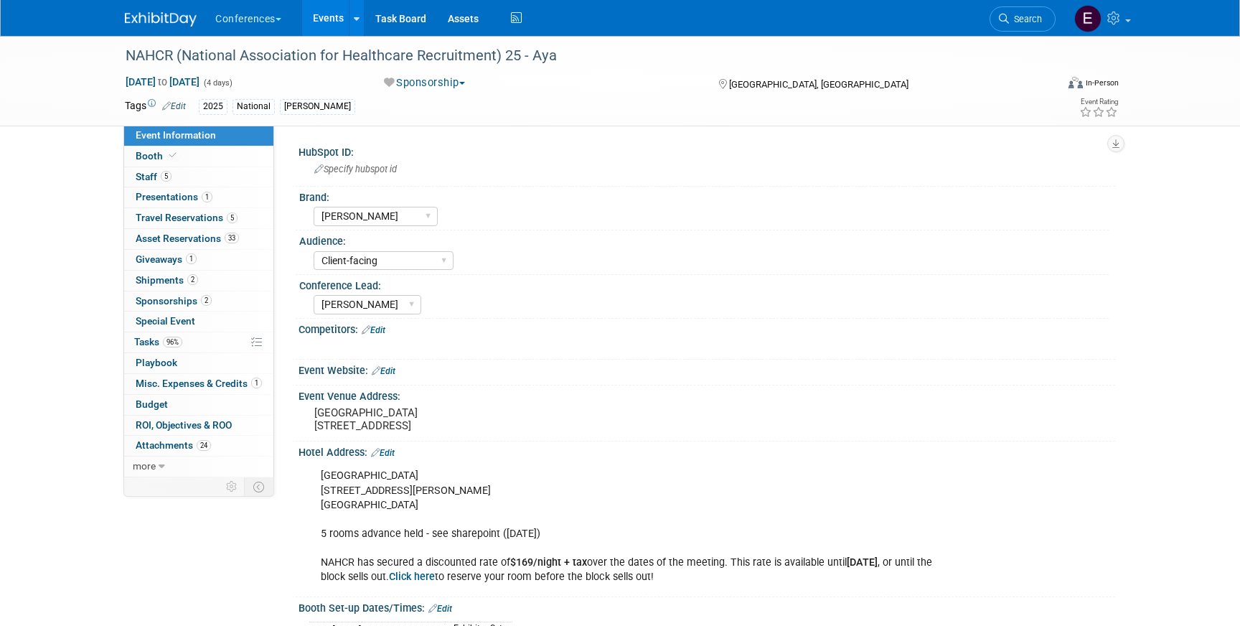
select select "[PERSON_NAME]"
select select "Client-facing"
select select "[PERSON_NAME]"
click at [189, 215] on span "Travel Reservations 5" at bounding box center [187, 217] width 102 height 11
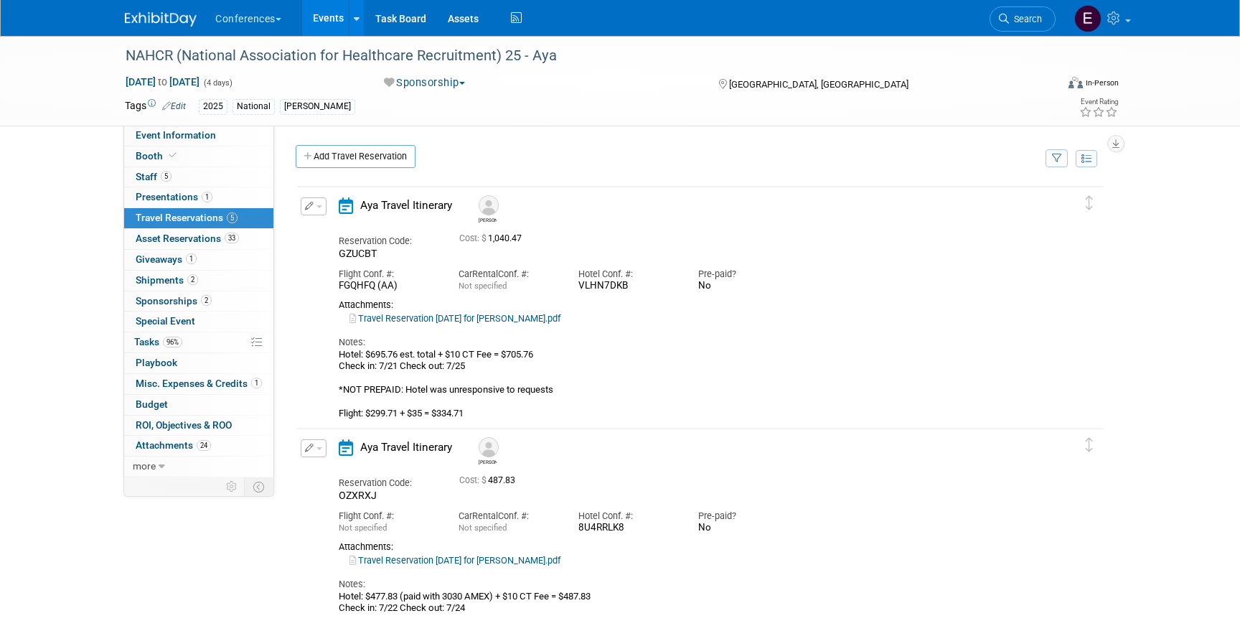
click at [318, 215] on button "button" at bounding box center [314, 206] width 26 height 18
click at [338, 228] on button "Edit Reservation" at bounding box center [361, 231] width 121 height 21
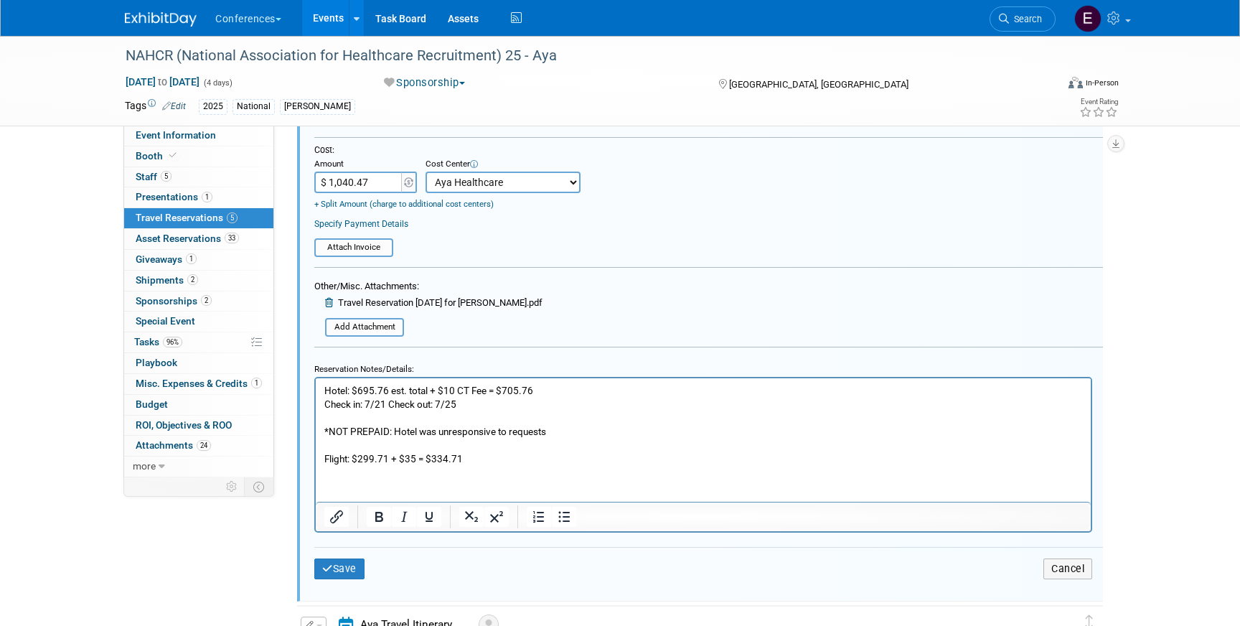
scroll to position [422, 0]
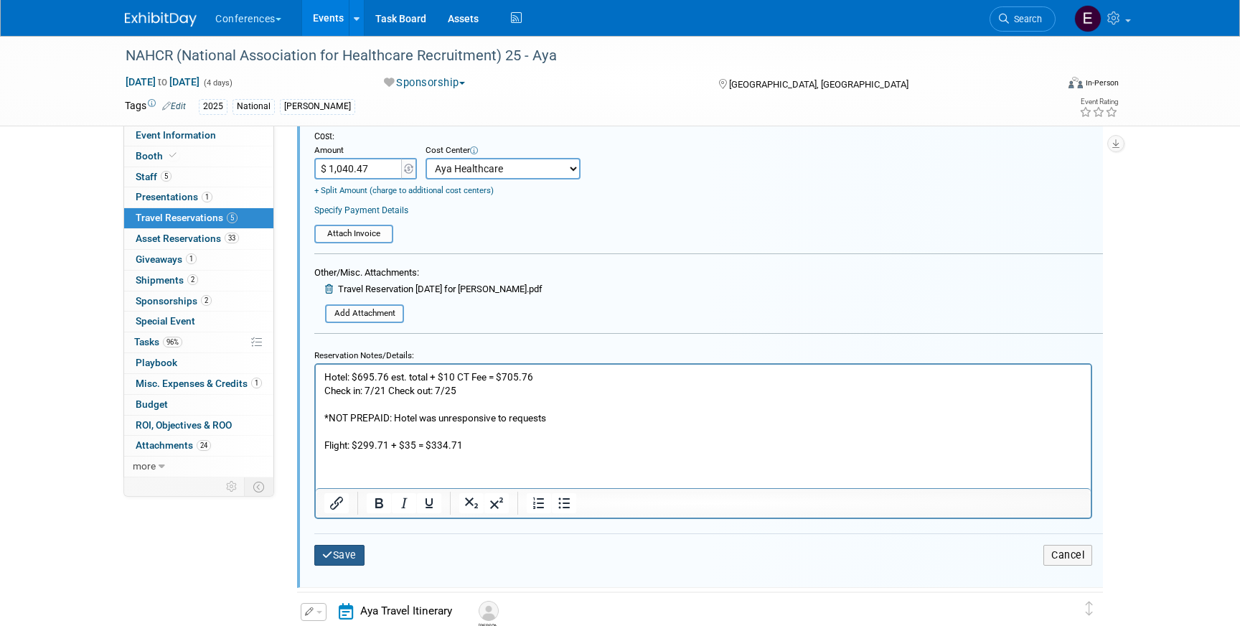
click at [338, 558] on button "Save" at bounding box center [339, 555] width 50 height 21
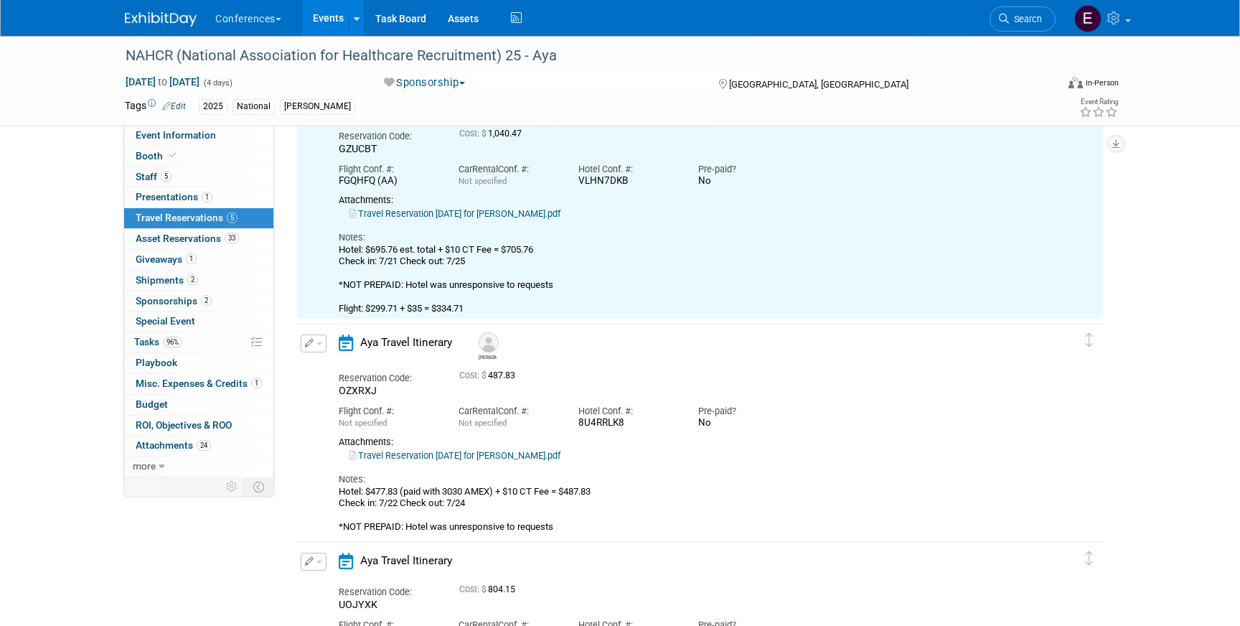
scroll to position [159, 0]
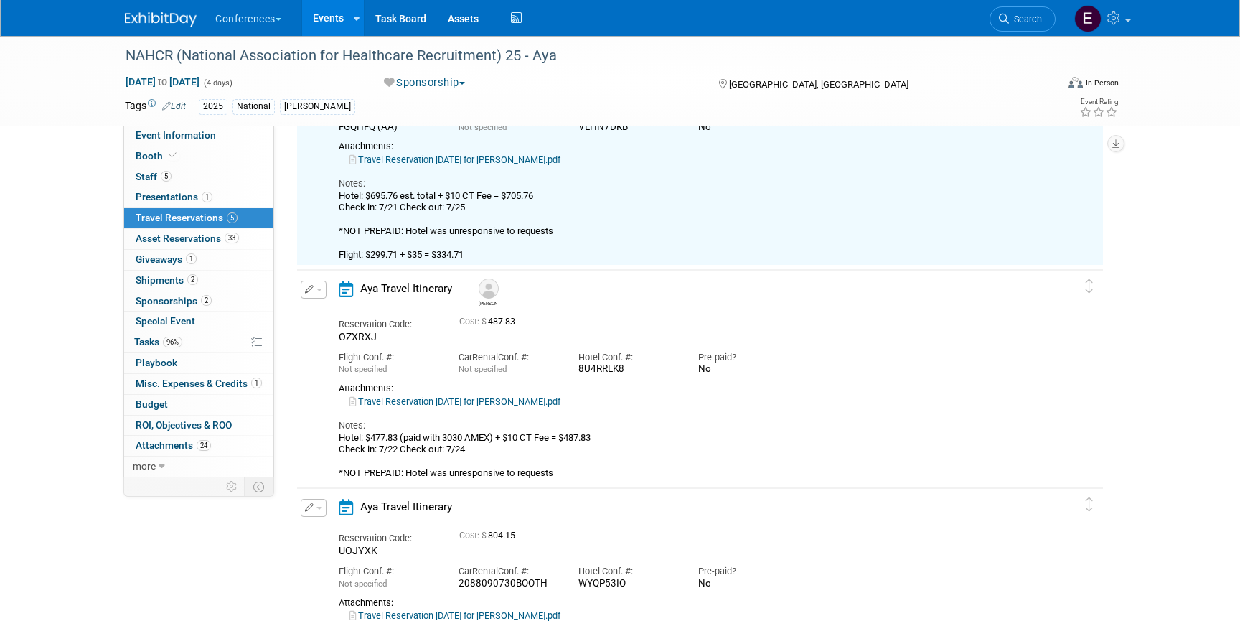
click at [305, 289] on icon "button" at bounding box center [309, 289] width 9 height 9
click at [332, 309] on button "Edit Reservation" at bounding box center [361, 314] width 121 height 21
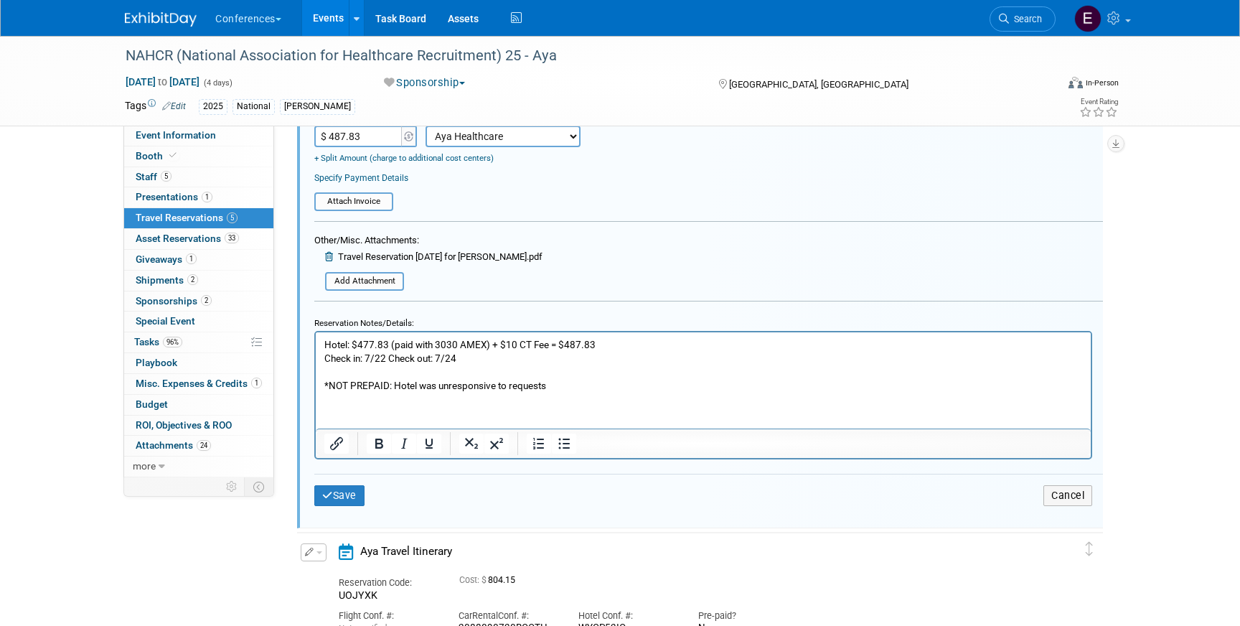
scroll to position [719, 0]
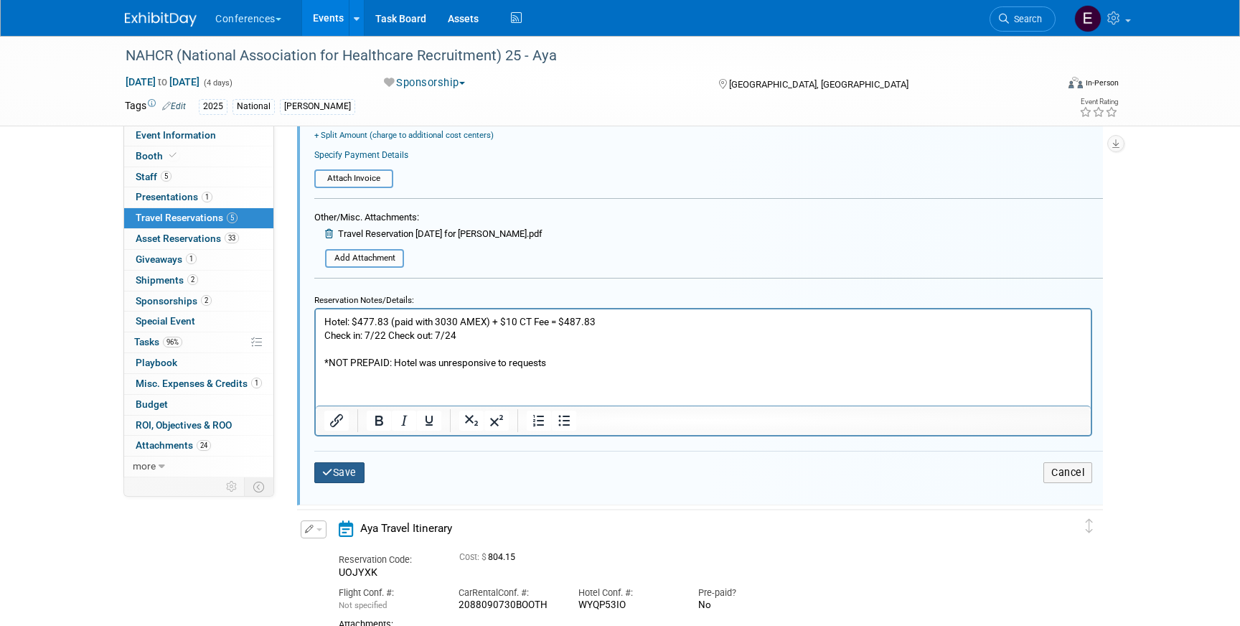
click at [331, 465] on button "Save" at bounding box center [339, 472] width 50 height 21
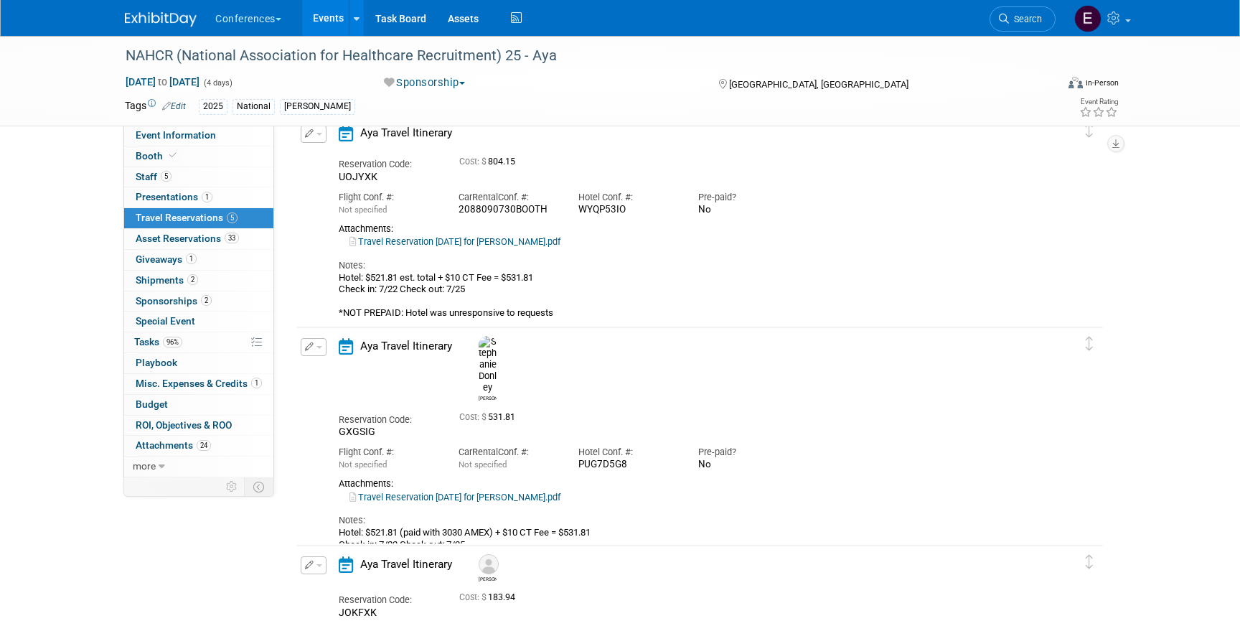
scroll to position [561, 0]
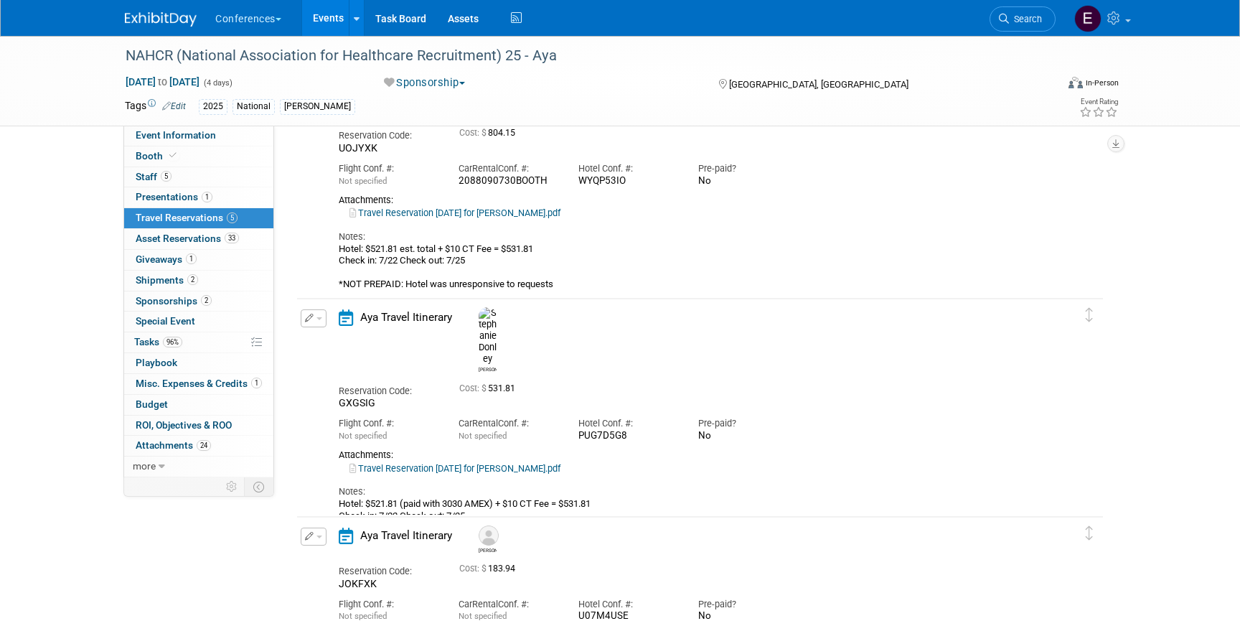
click at [312, 318] on icon "button" at bounding box center [309, 318] width 9 height 9
click at [324, 340] on button "Edit Reservation" at bounding box center [361, 343] width 121 height 21
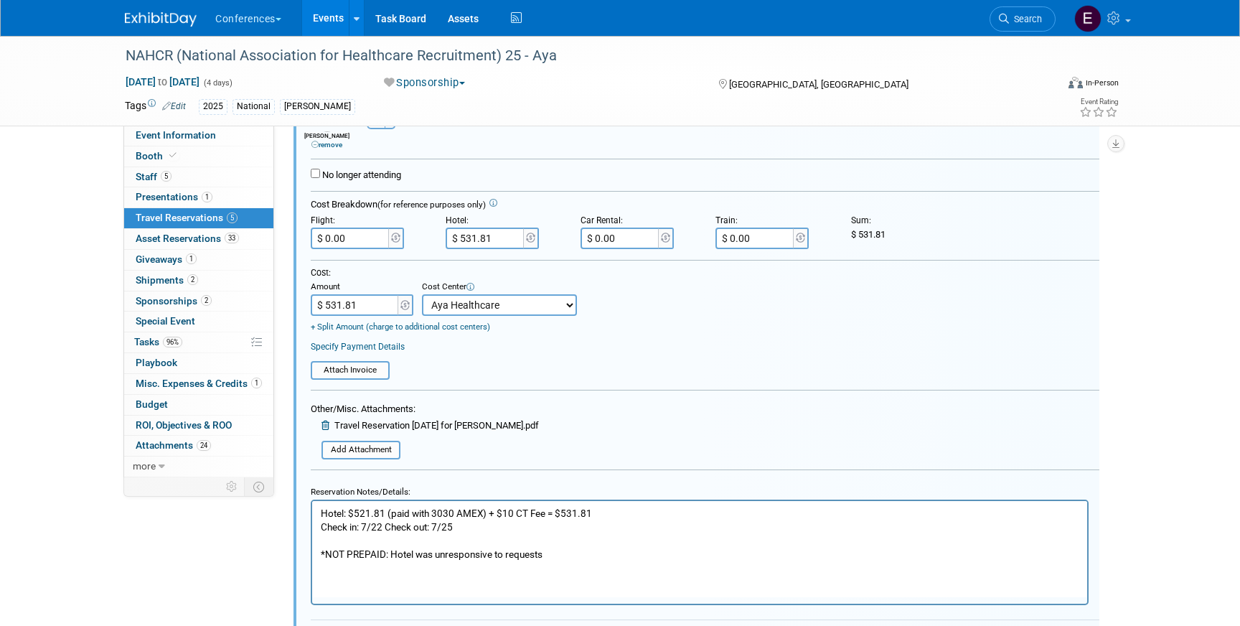
scroll to position [960, 6]
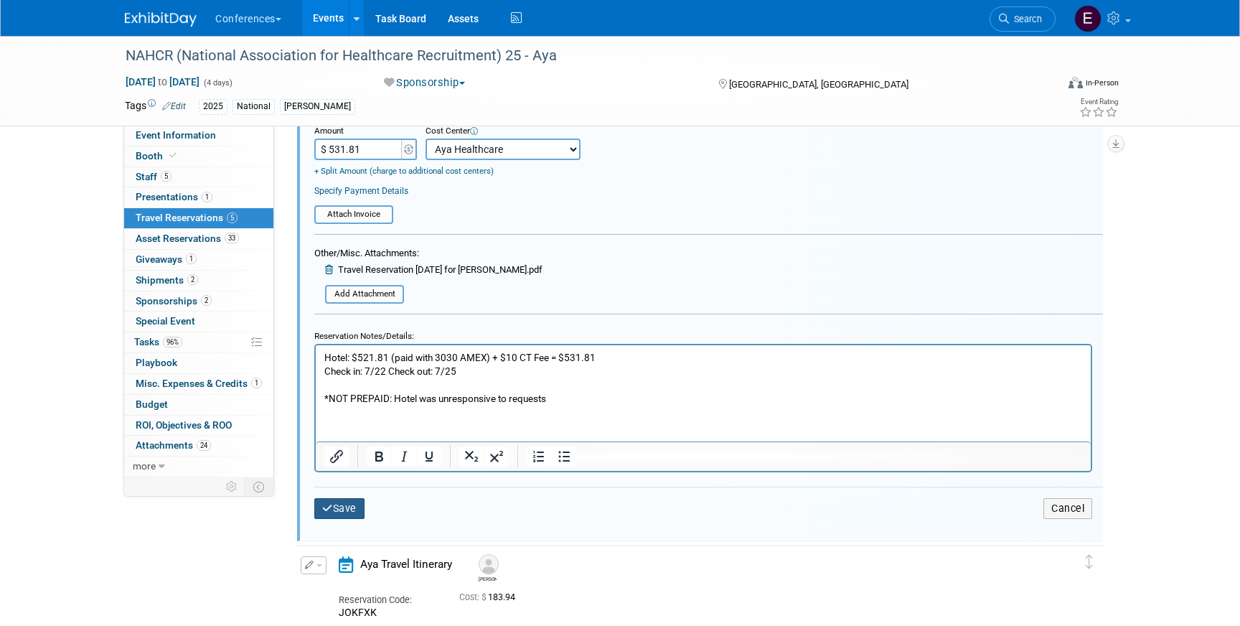
click at [353, 510] on button "Save" at bounding box center [339, 508] width 50 height 21
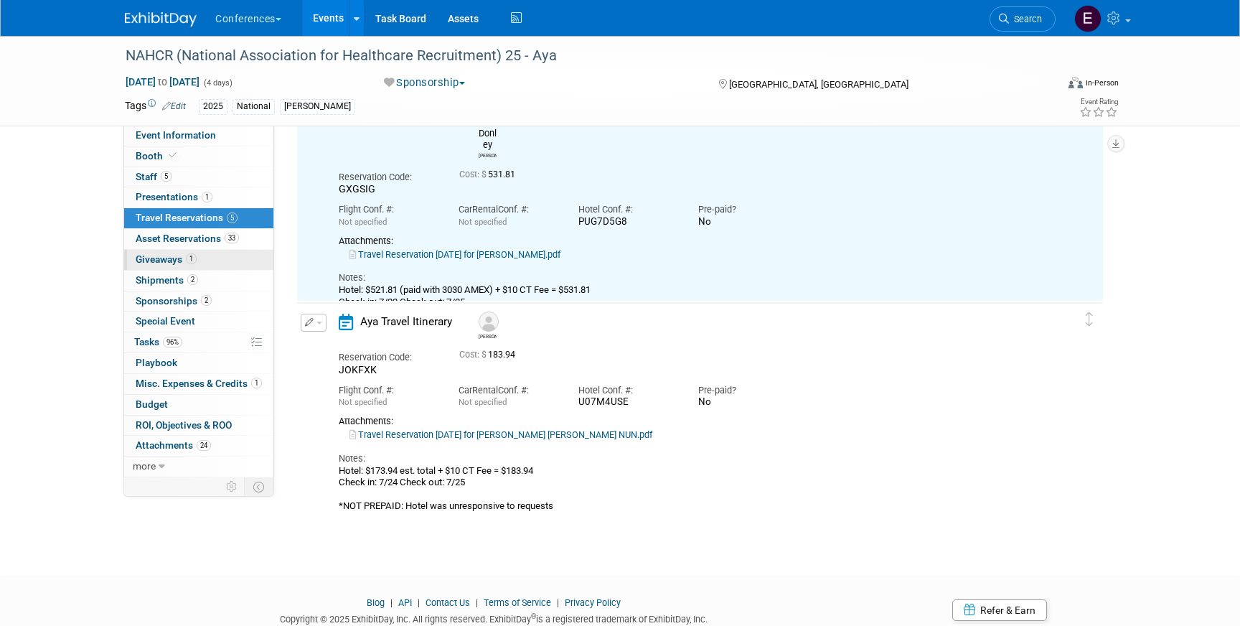
scroll to position [698, 0]
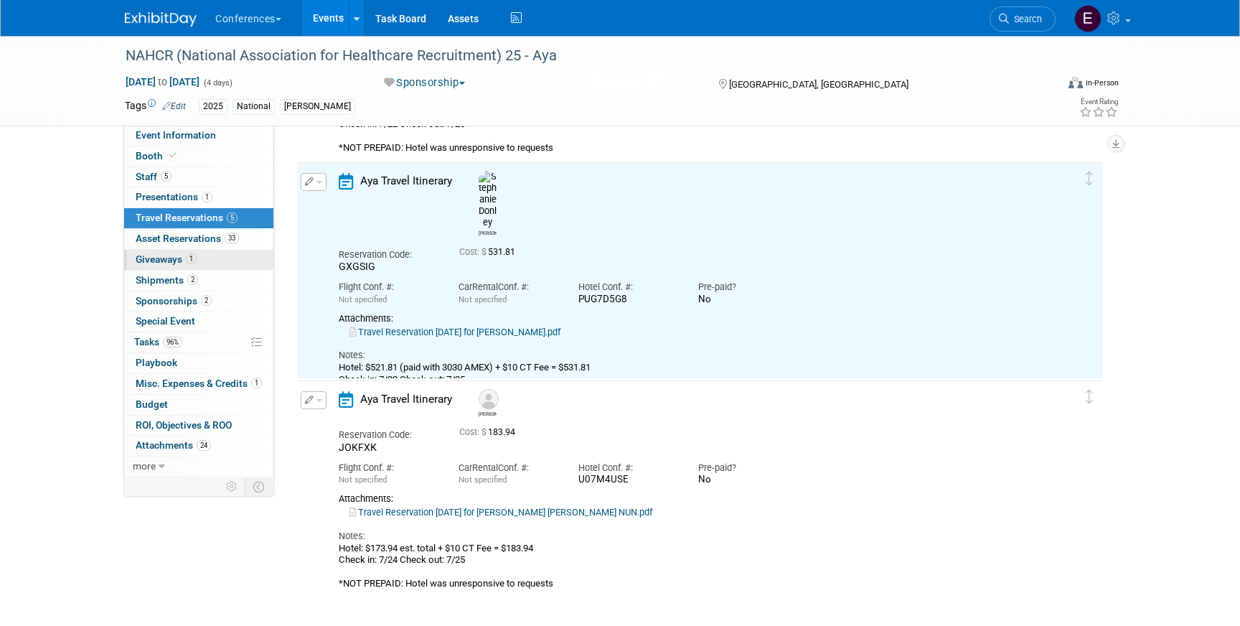
click at [201, 258] on link "1 Giveaways 1" at bounding box center [198, 260] width 149 height 20
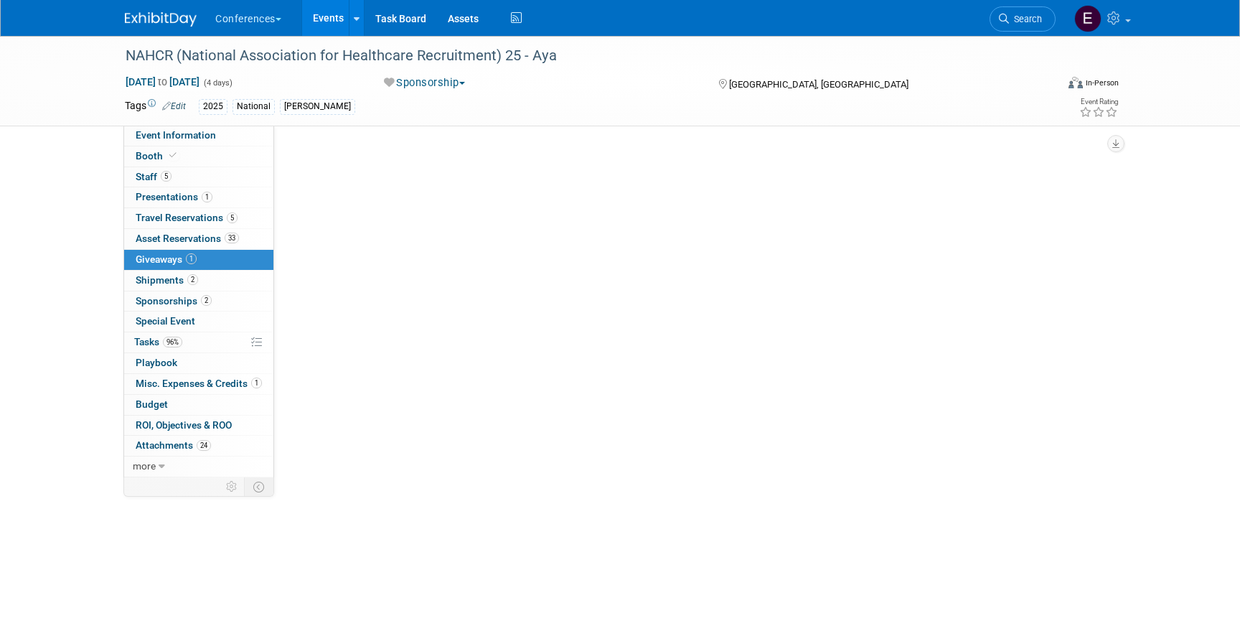
scroll to position [0, 0]
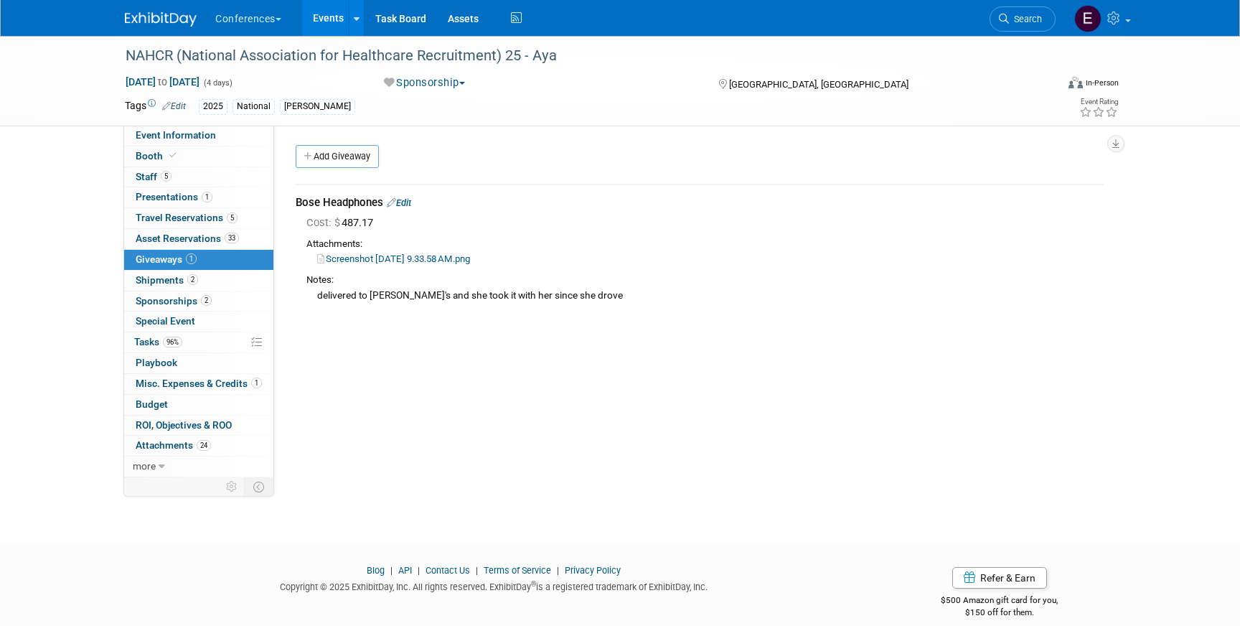
click at [410, 201] on link "Edit" at bounding box center [399, 202] width 24 height 11
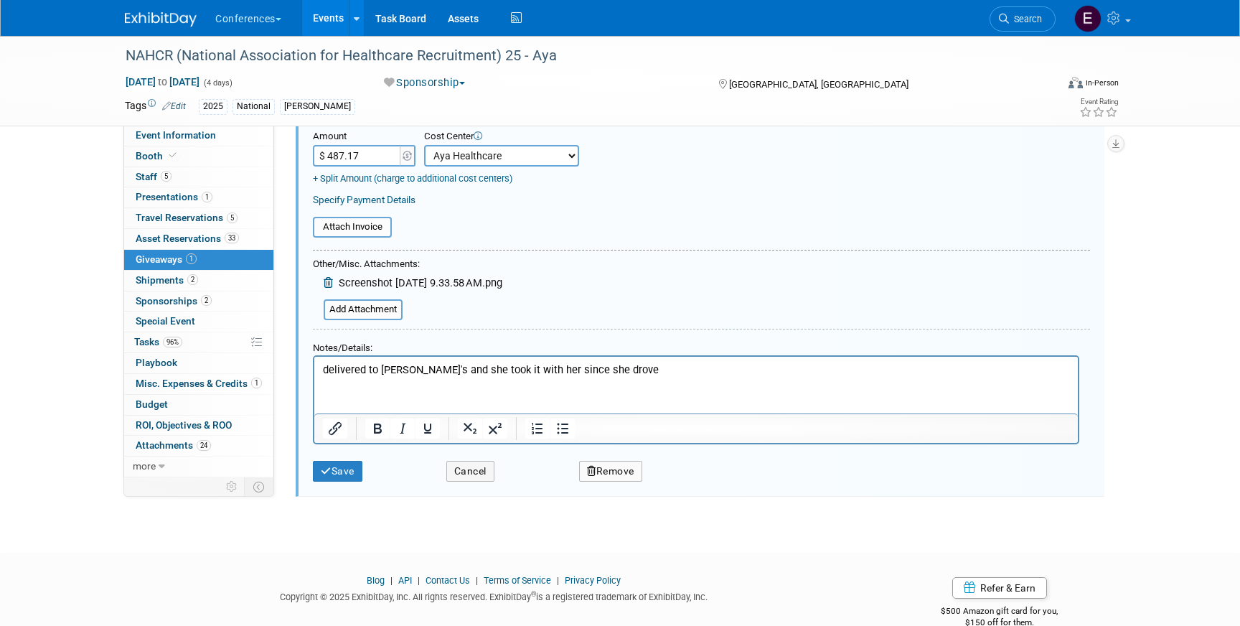
scroll to position [217, 0]
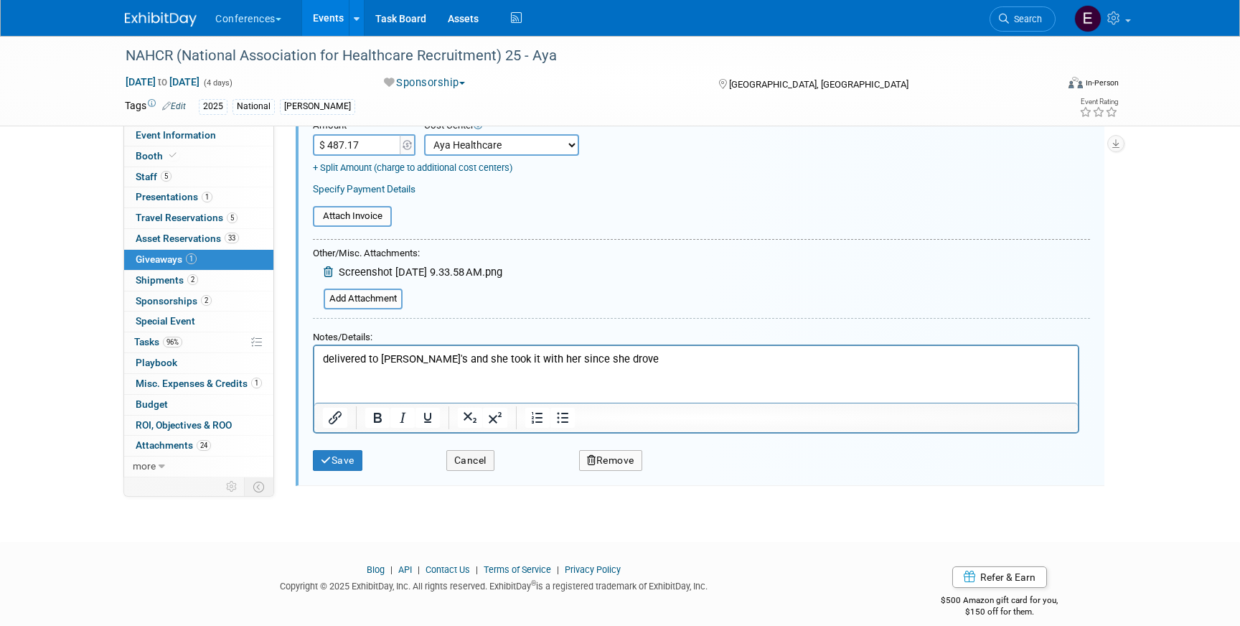
click at [333, 472] on div "Save Cancel Remove" at bounding box center [701, 456] width 777 height 45
click at [332, 466] on button "Save" at bounding box center [338, 460] width 50 height 21
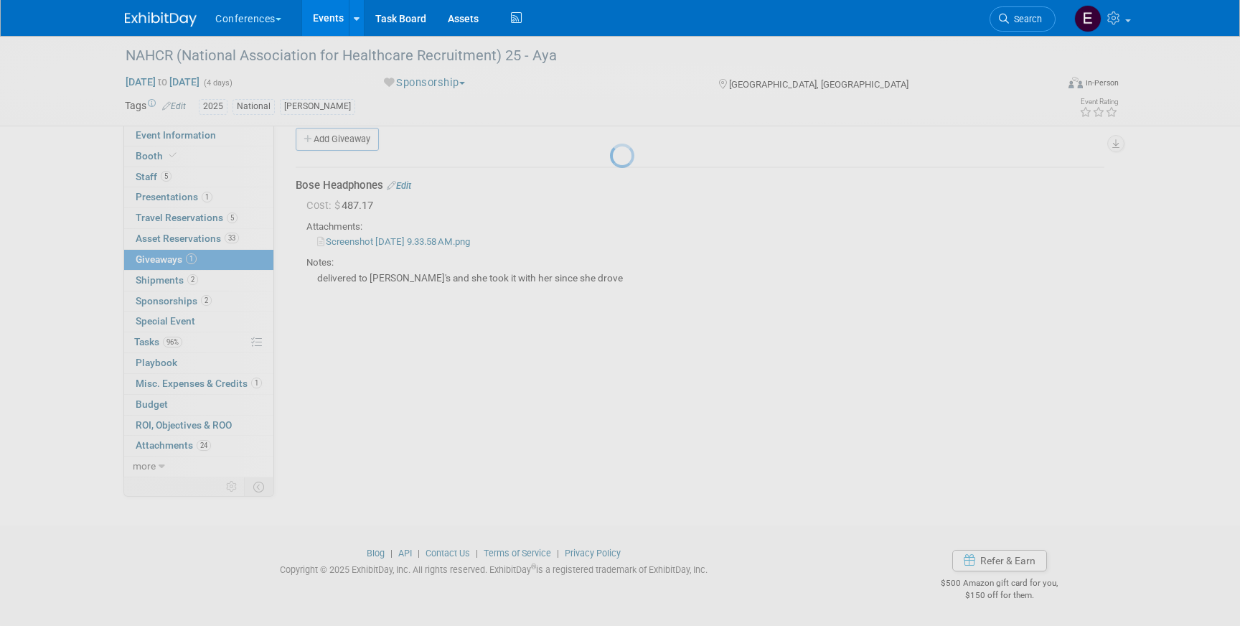
scroll to position [17, 0]
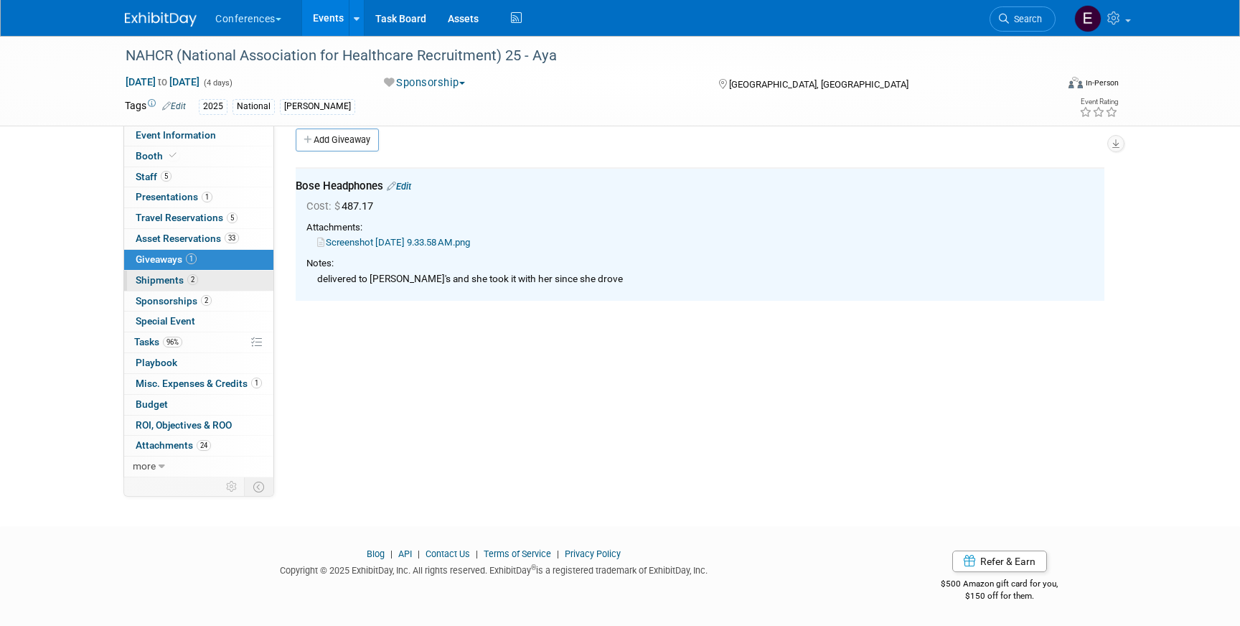
click at [206, 281] on link "2 Shipments 2" at bounding box center [198, 281] width 149 height 20
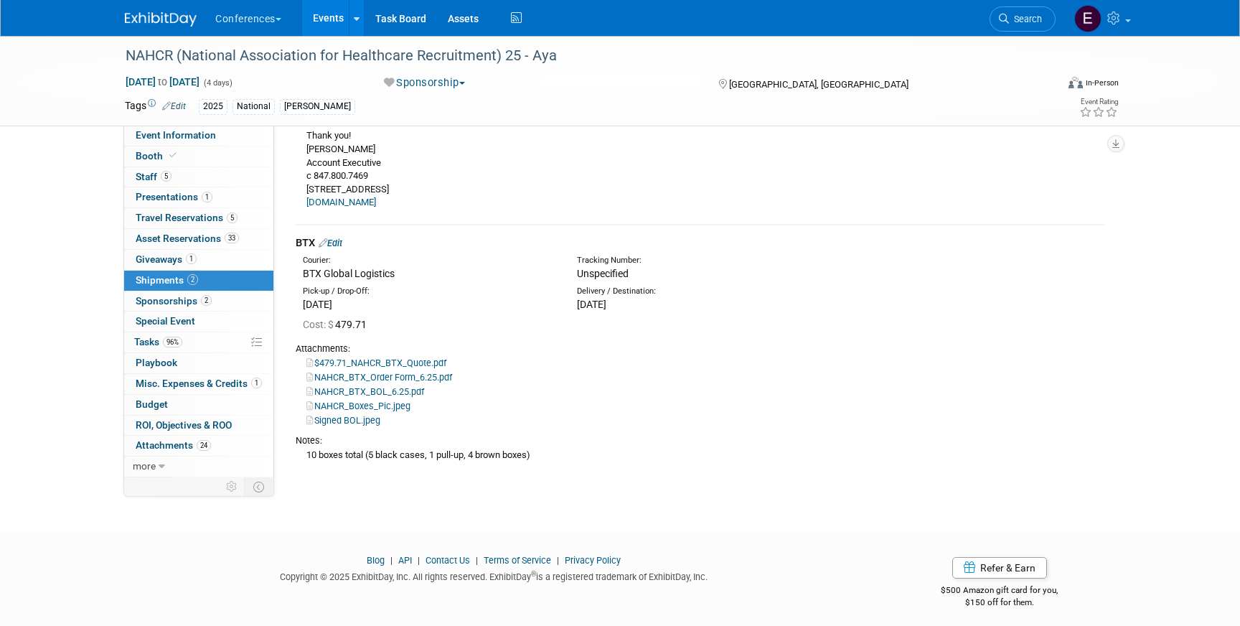
scroll to position [408, 0]
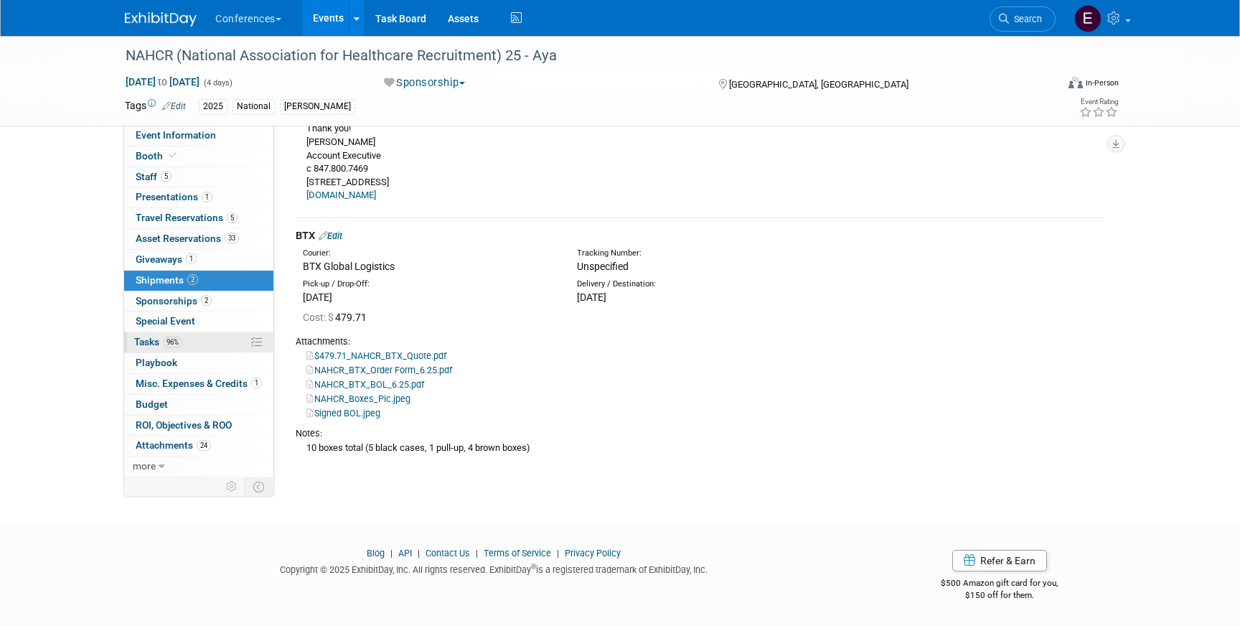
click at [202, 347] on link "96% Tasks 96%" at bounding box center [198, 342] width 149 height 20
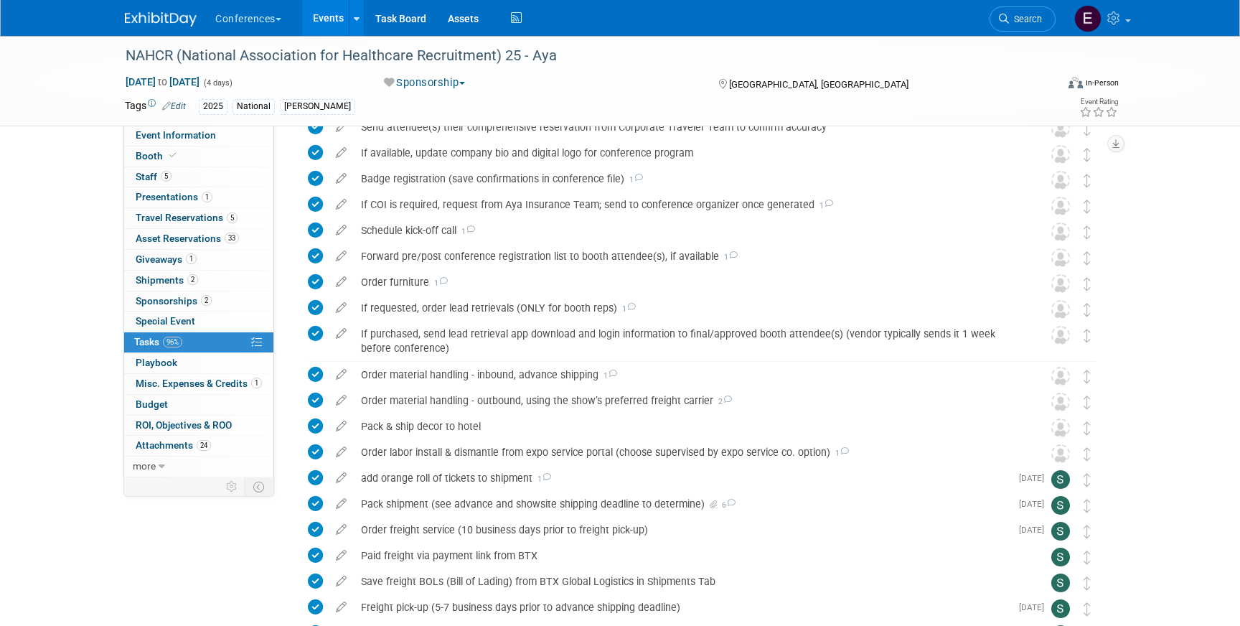
scroll to position [893, 0]
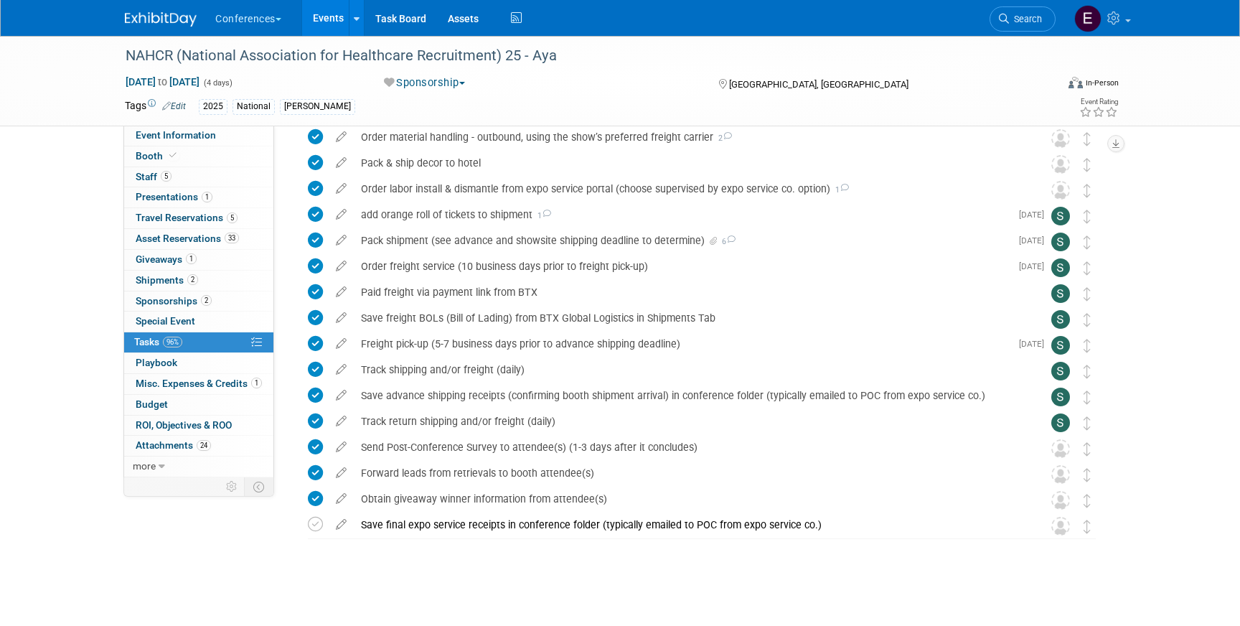
click at [141, 14] on img at bounding box center [161, 19] width 72 height 14
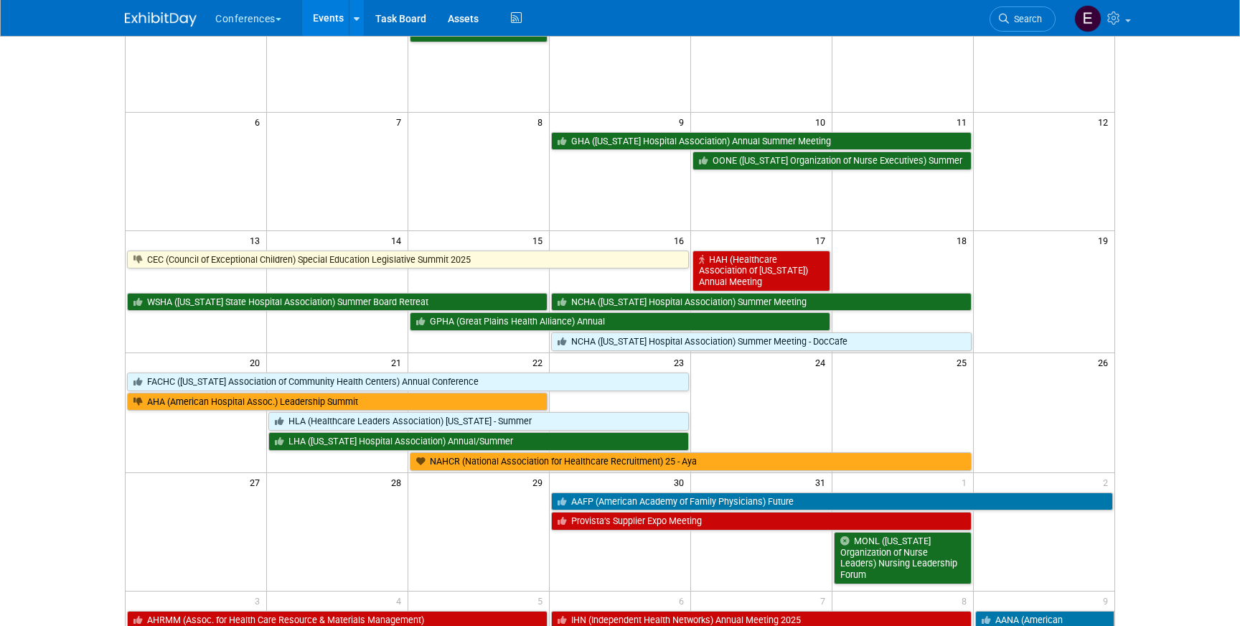
scroll to position [175, 0]
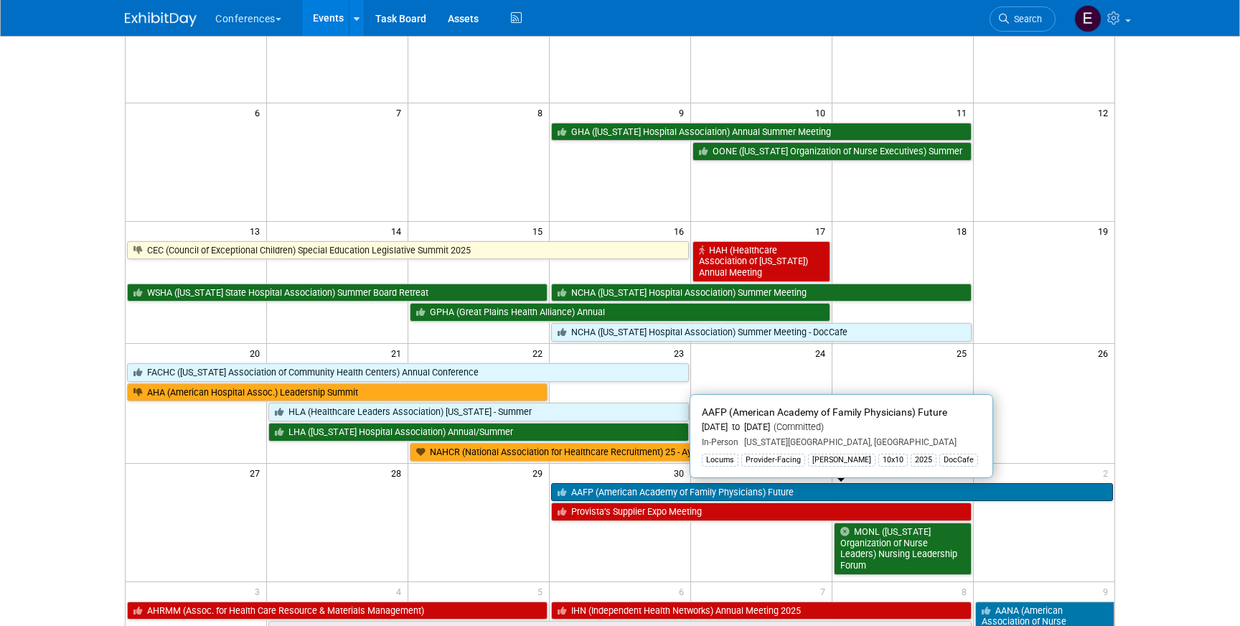
click at [586, 490] on link "AAFP (American Academy of Family Physicians) Future" at bounding box center [832, 492] width 562 height 19
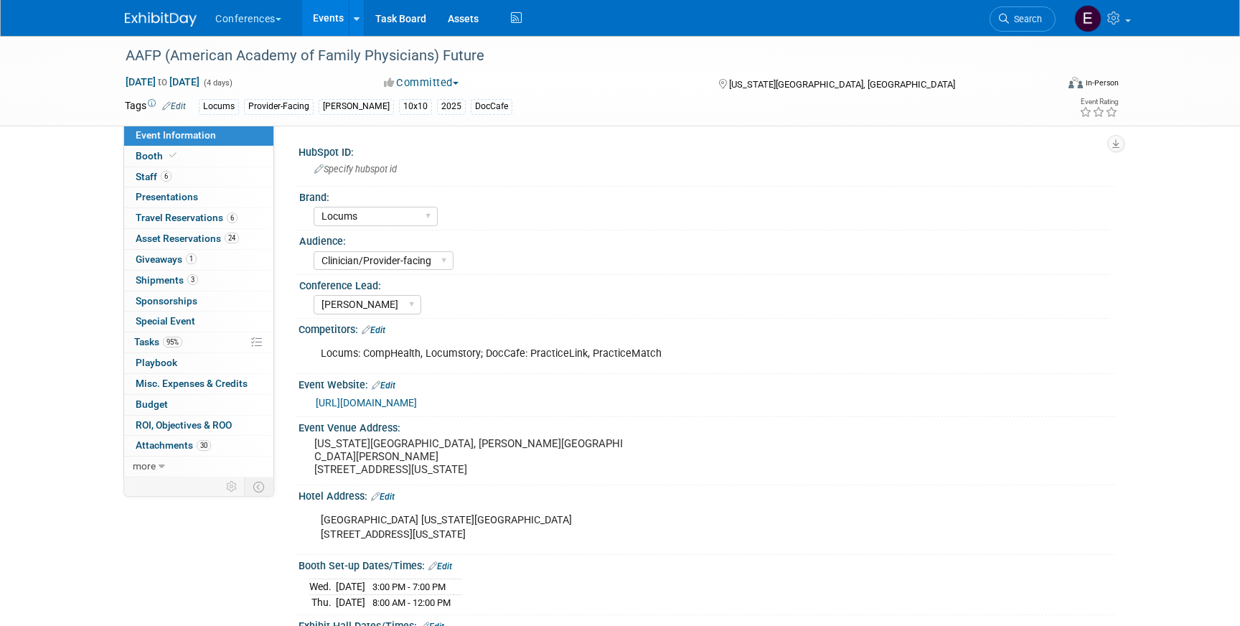
select select "Locums"
select select "Clinician/Provider-facing"
select select "[PERSON_NAME]"
click at [200, 263] on link "1 Giveaways 1" at bounding box center [198, 260] width 149 height 20
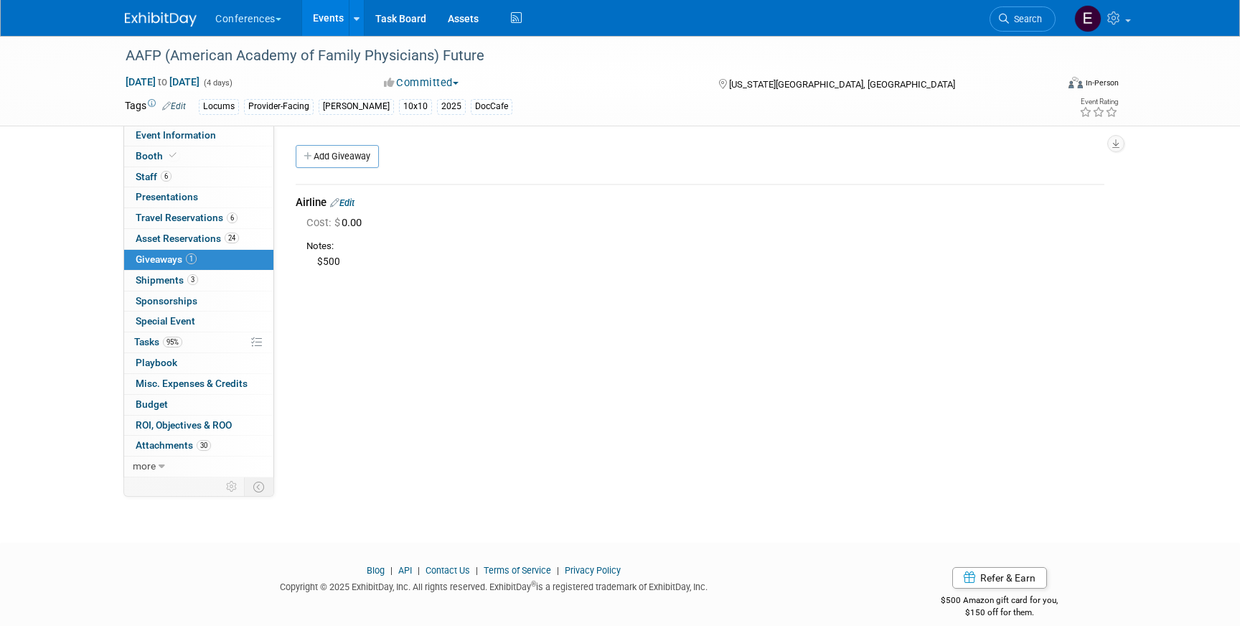
click at [352, 204] on link "Edit" at bounding box center [342, 202] width 24 height 11
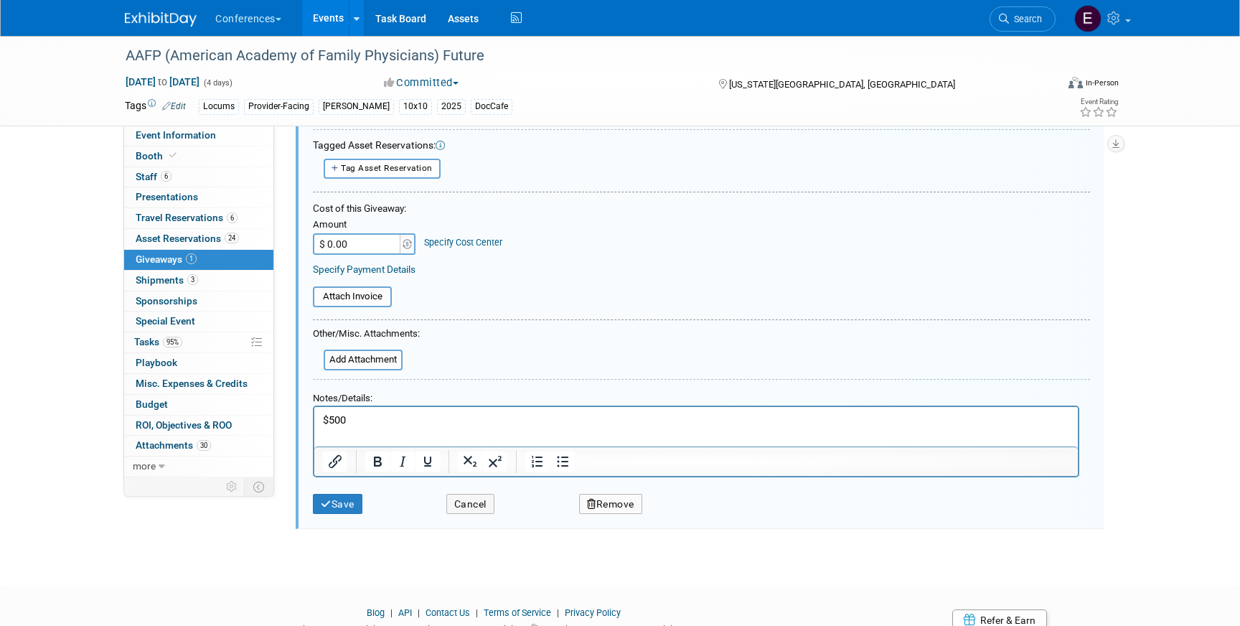
scroll to position [128, 0]
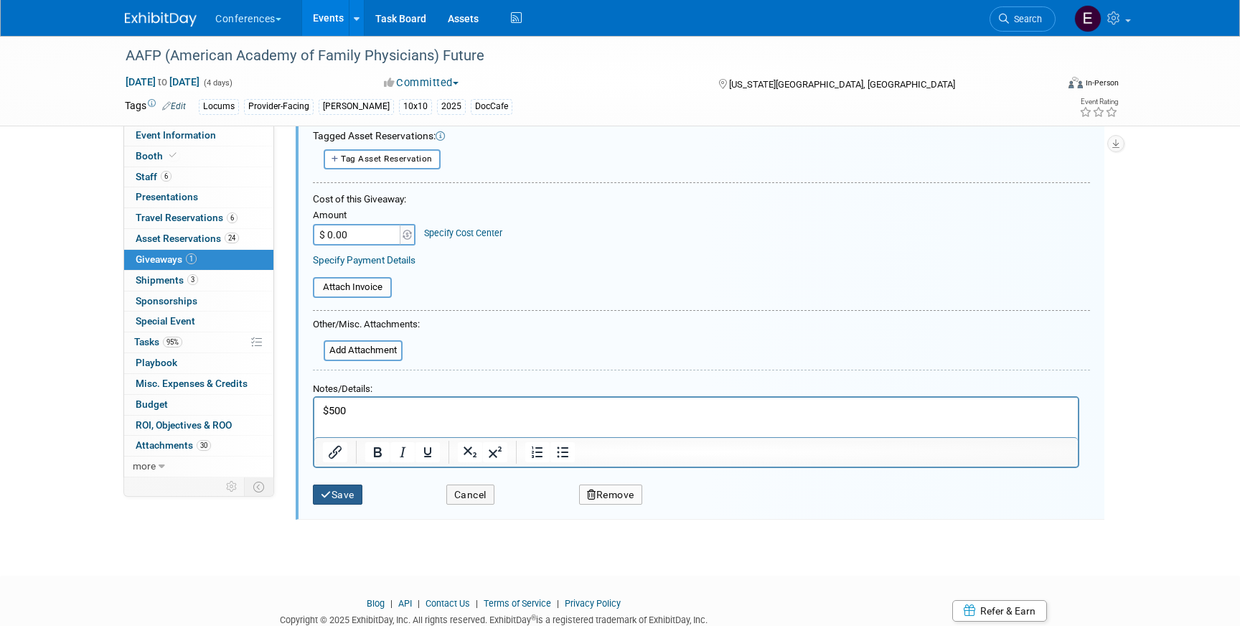
click at [332, 497] on button "Save" at bounding box center [338, 495] width 50 height 21
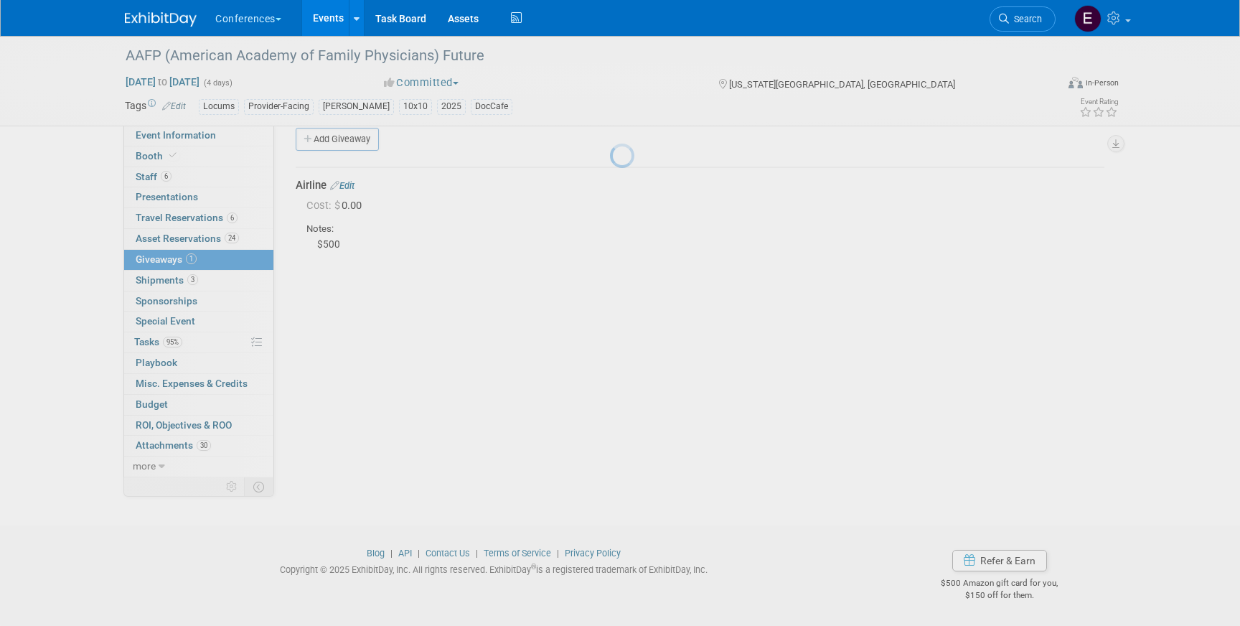
scroll to position [17, 0]
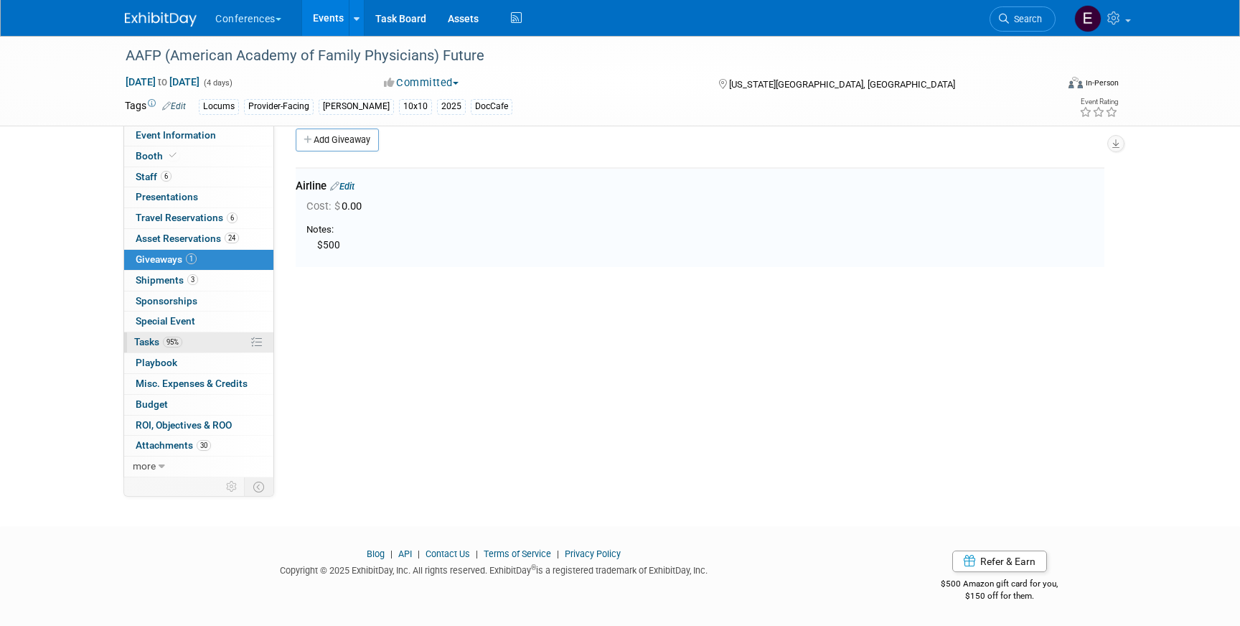
click at [217, 344] on link "95% Tasks 95%" at bounding box center [198, 342] width 149 height 20
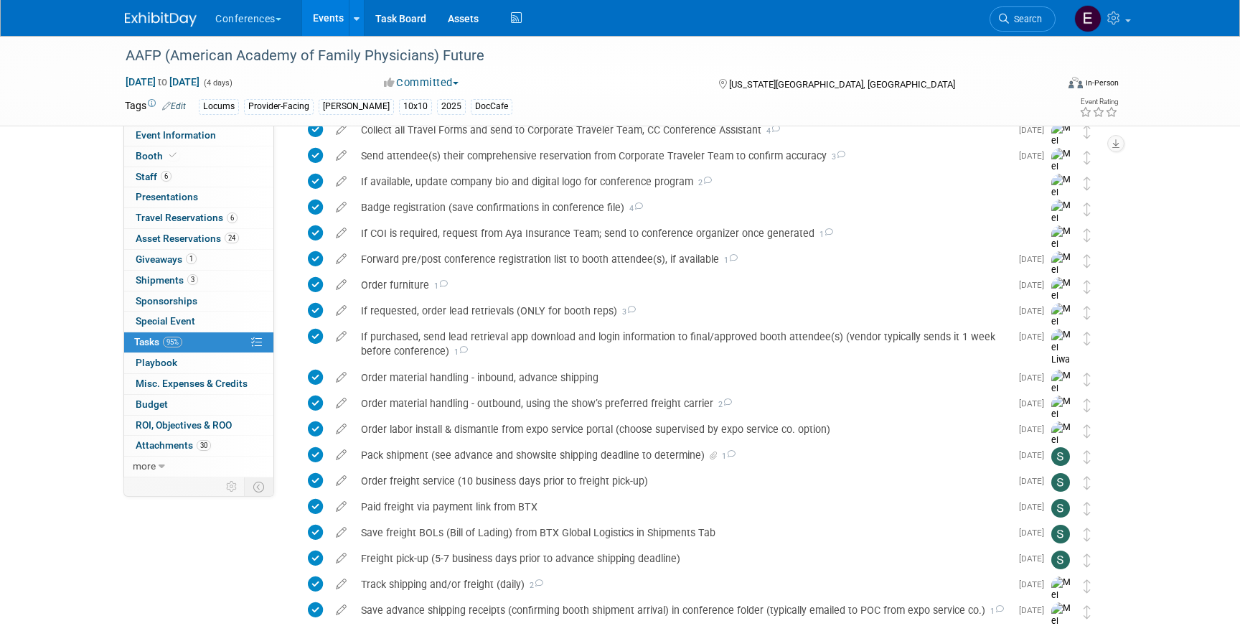
scroll to position [815, 0]
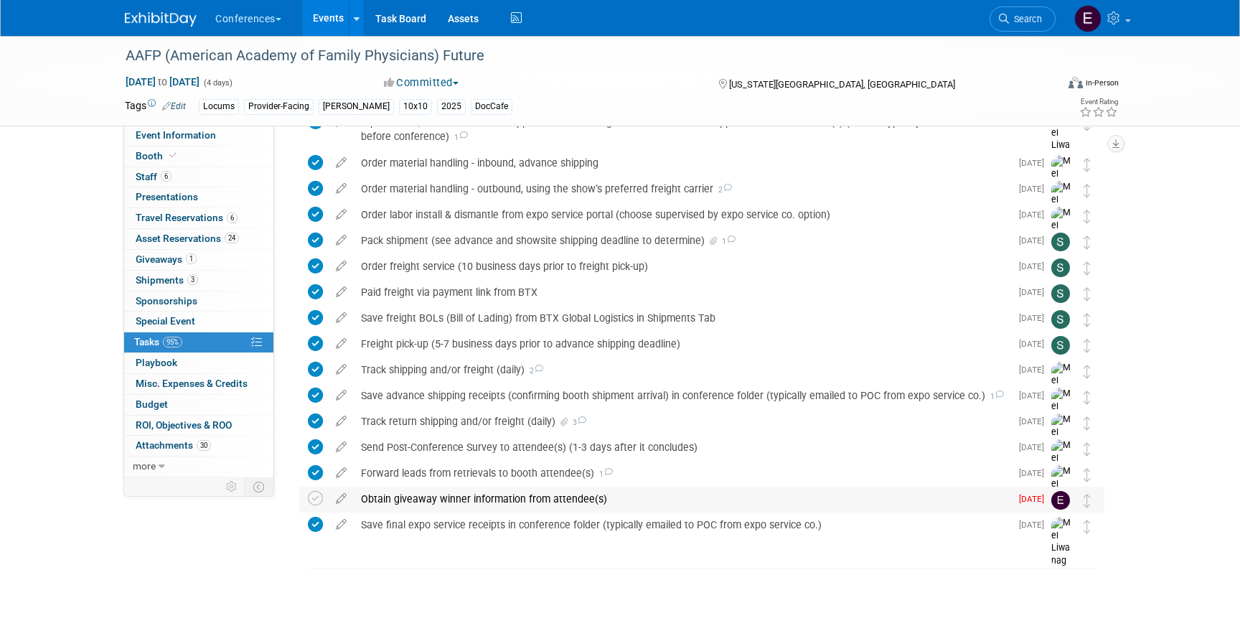
click at [482, 501] on div "Obtain giveaway winner information from attendee(s)" at bounding box center [682, 499] width 657 height 24
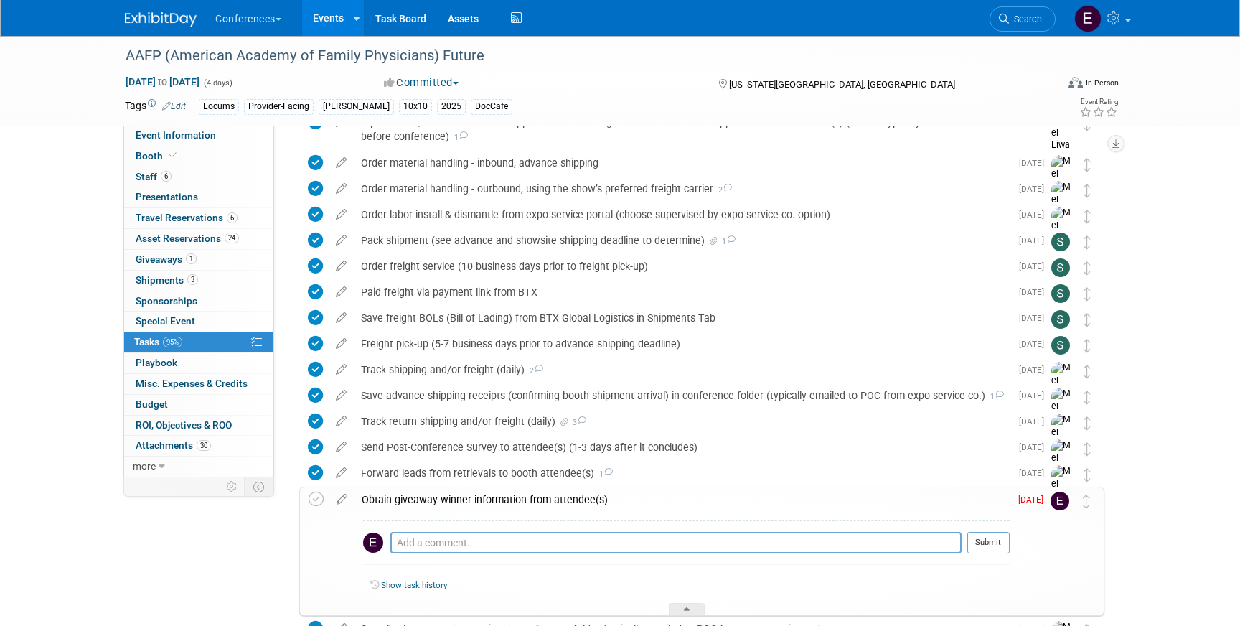
scroll to position [919, 0]
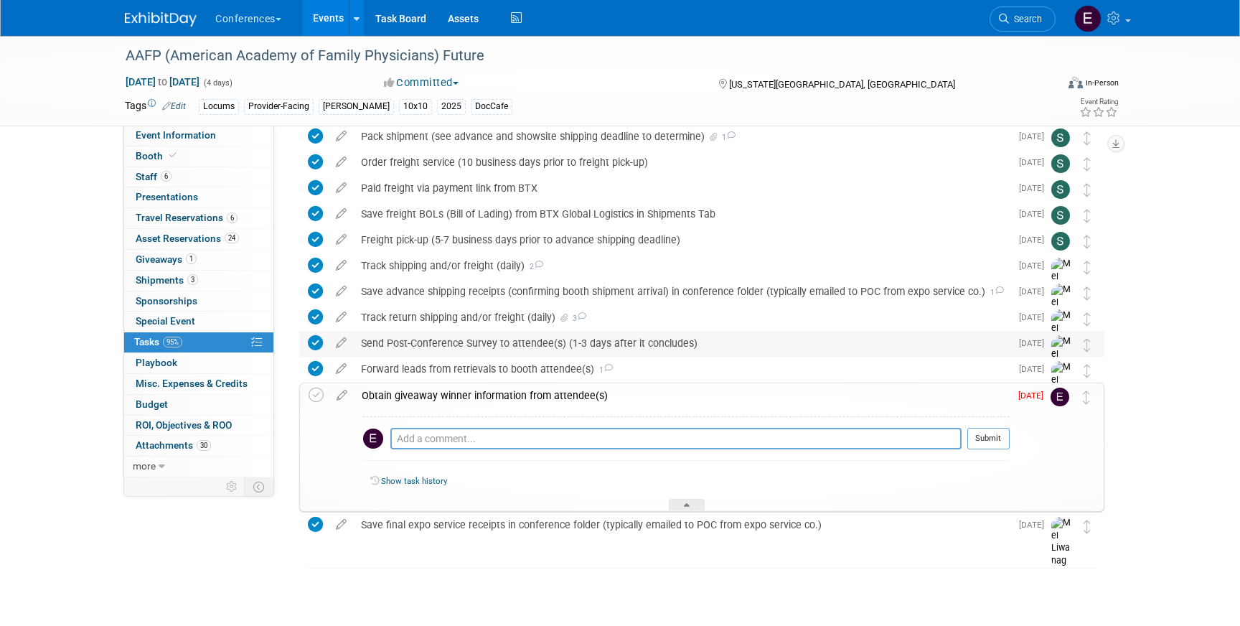
click at [447, 347] on div "Send Post-Conference Survey to attendee(s) (1-3 days after it concludes)" at bounding box center [682, 343] width 657 height 24
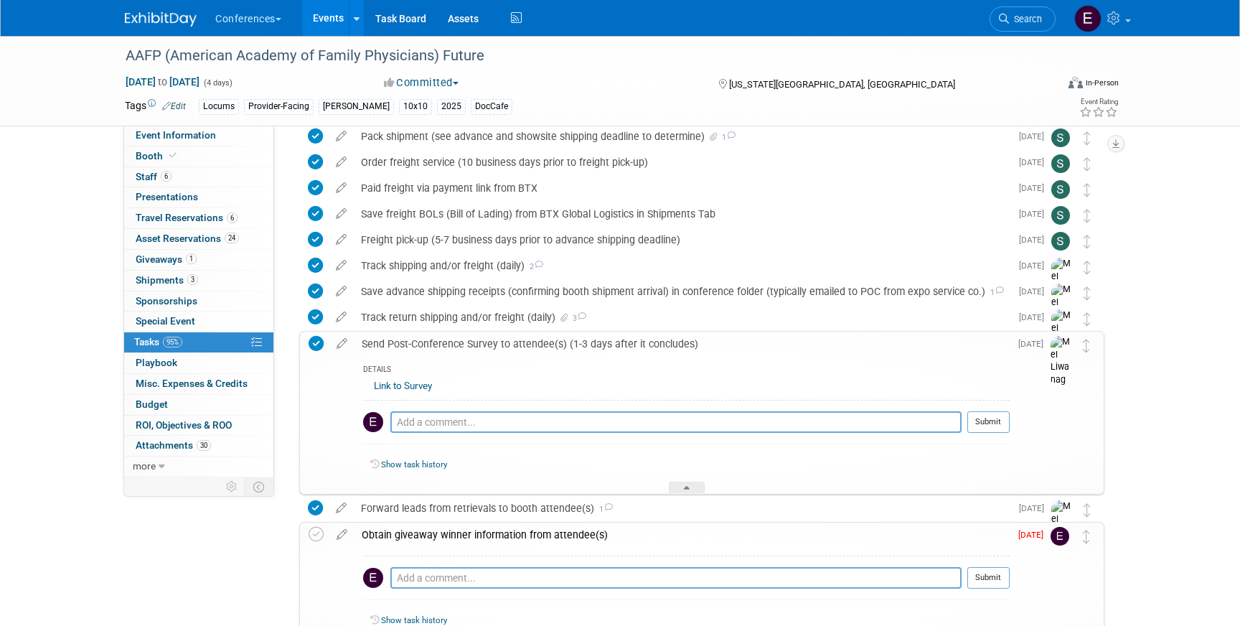
click at [408, 387] on link "Link to Survey" at bounding box center [403, 385] width 58 height 11
click at [1020, 17] on span "Search" at bounding box center [1025, 19] width 33 height 11
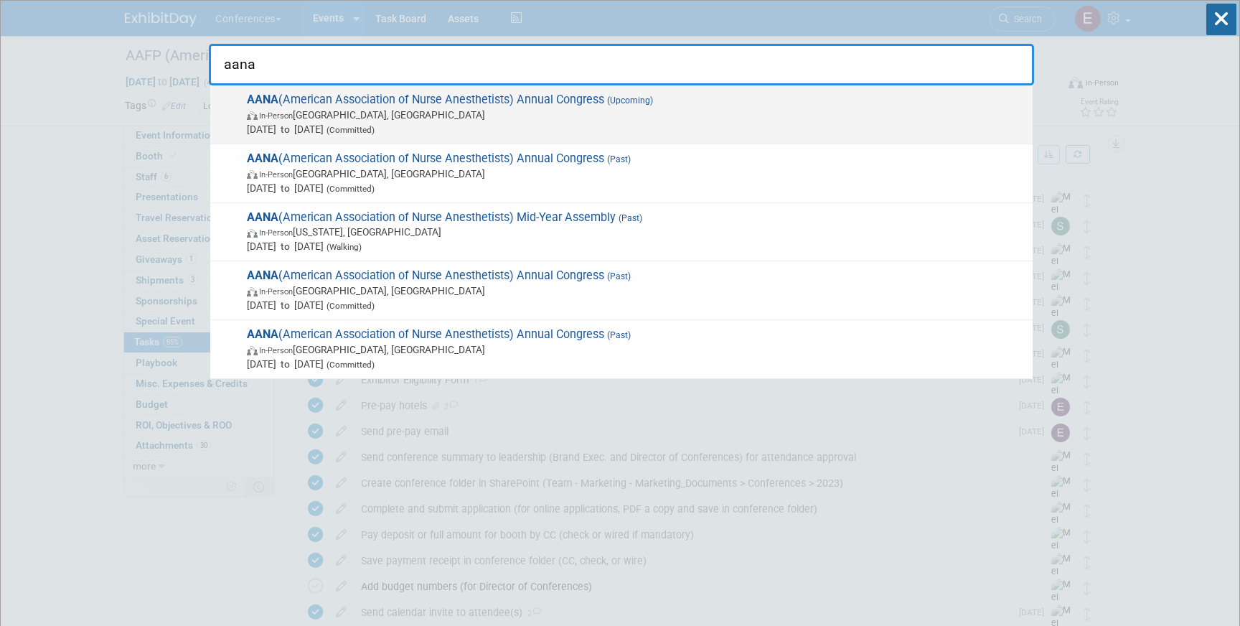
type input "aana"
click at [576, 102] on span "AANA (American Association of Nurse Anesthetists) Annual Congress (Upcoming) In…" at bounding box center [634, 115] width 783 height 44
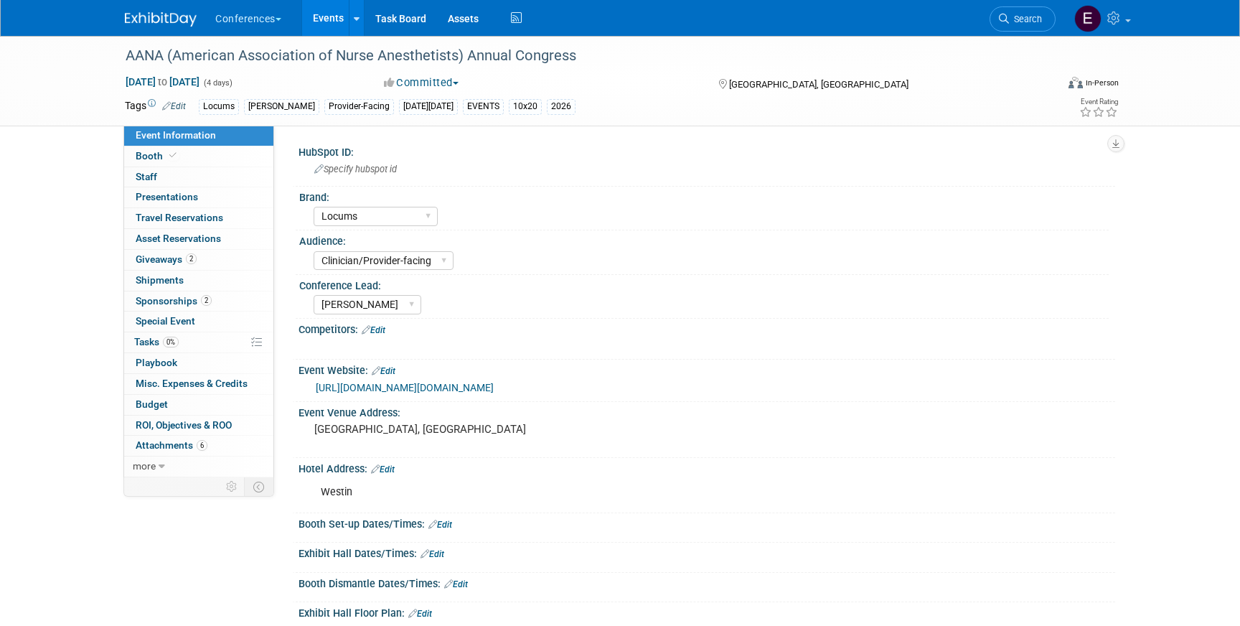
select select "Locums"
select select "Clinician/Provider-facing"
select select "[PERSON_NAME]"
click at [1044, 34] on li "Search" at bounding box center [1023, 17] width 66 height 35
click at [1039, 30] on link "Search" at bounding box center [1023, 18] width 66 height 25
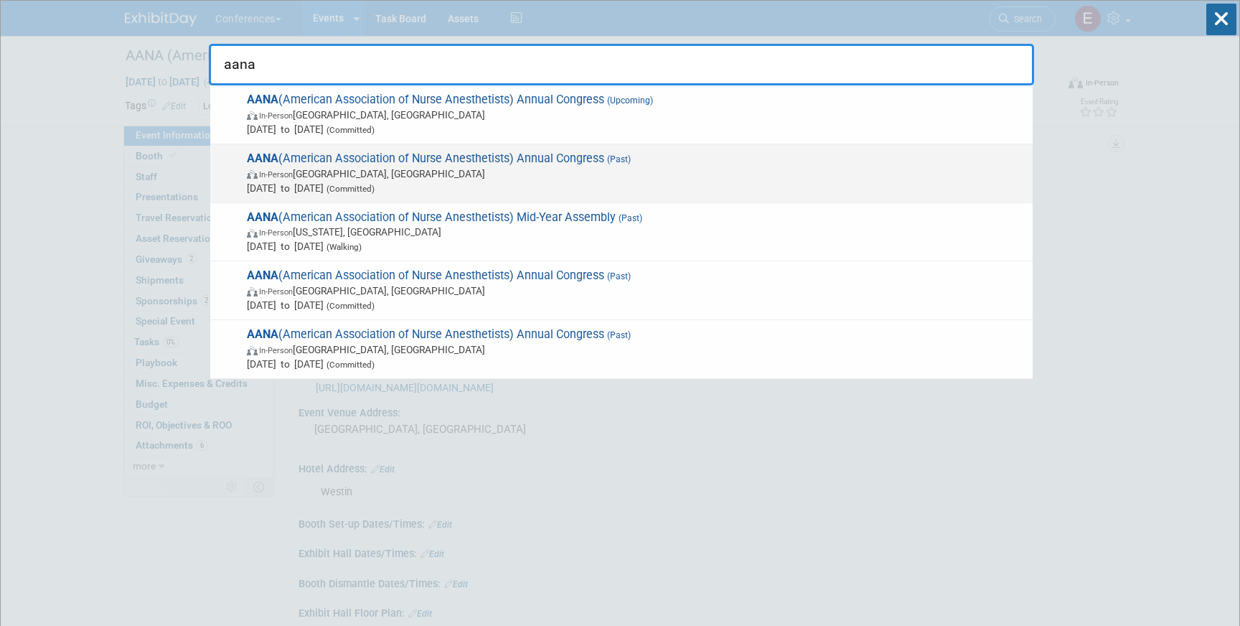
type input "aana"
click at [625, 165] on span "AANA (American Association of Nurse Anesthetists) Annual Congress (Past) In-Per…" at bounding box center [634, 173] width 783 height 44
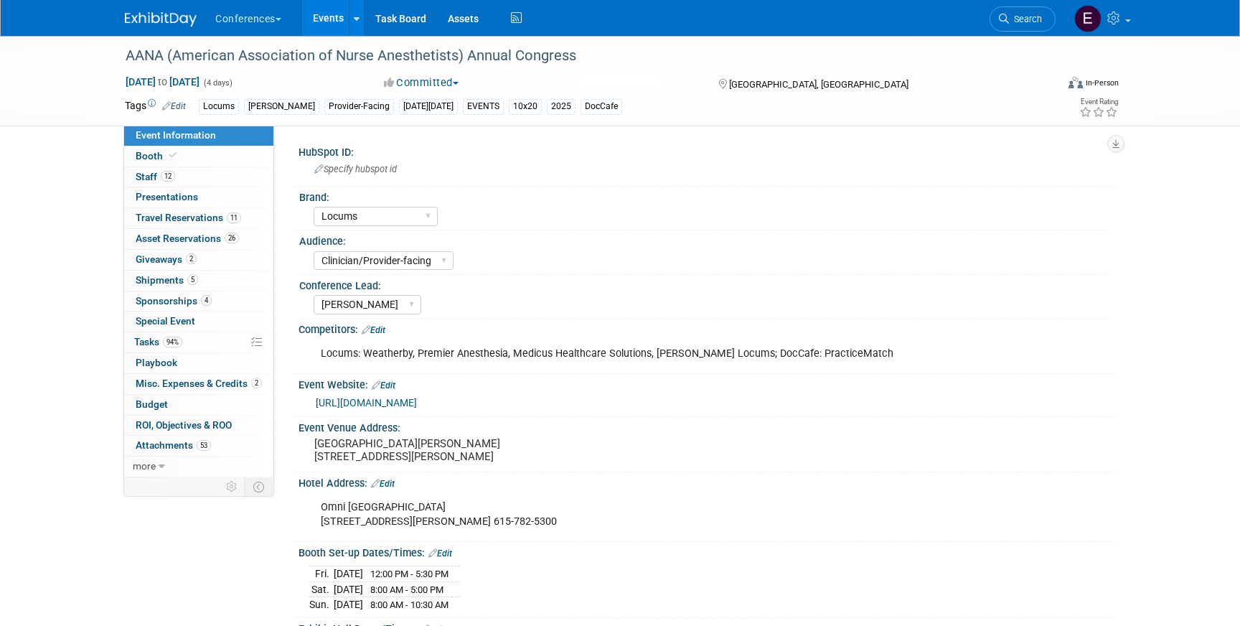
select select "Locums"
select select "Clinician/Provider-facing"
select select "[PERSON_NAME]"
click at [215, 349] on link "94% Tasks 94%" at bounding box center [198, 342] width 149 height 20
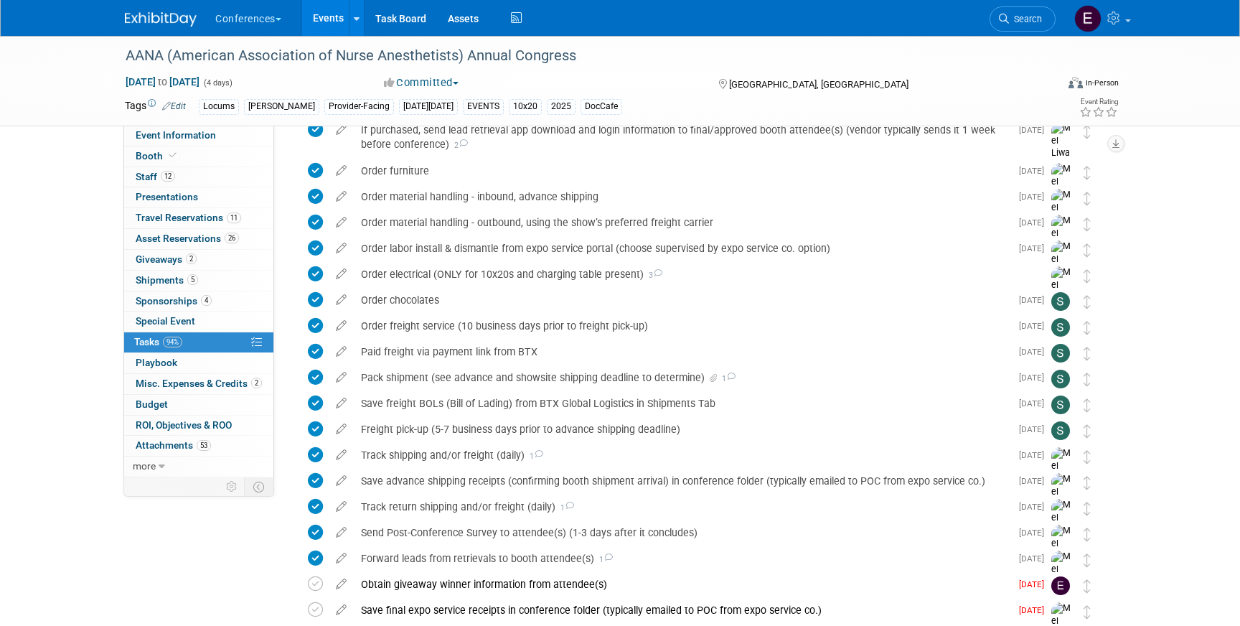
scroll to position [1384, 0]
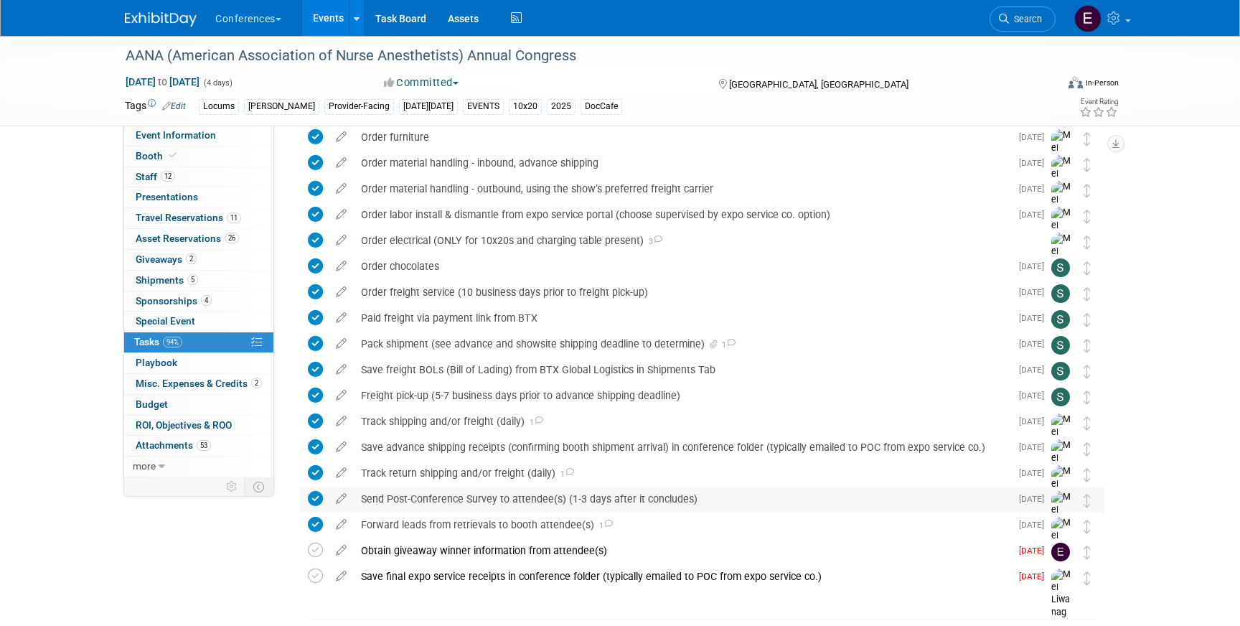
click at [513, 493] on div "Send Post-Conference Survey to attendee(s) (1-3 days after it concludes)" at bounding box center [682, 499] width 657 height 24
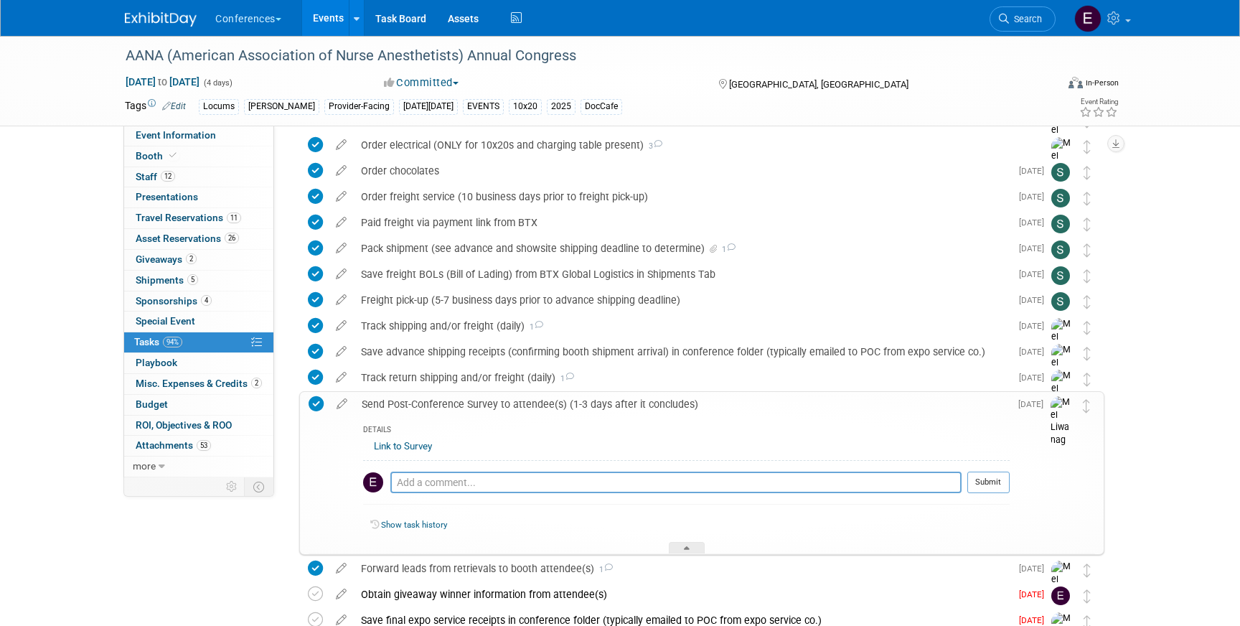
scroll to position [1575, 0]
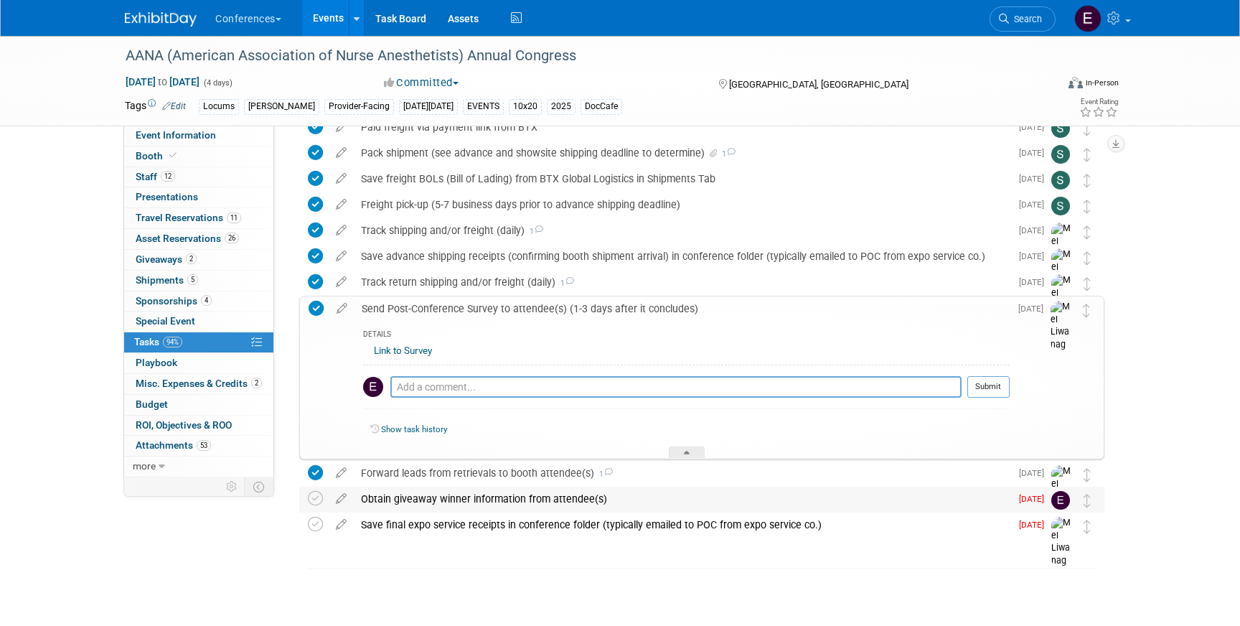
click at [482, 499] on div "Obtain giveaway winner information from attendee(s)" at bounding box center [682, 499] width 657 height 24
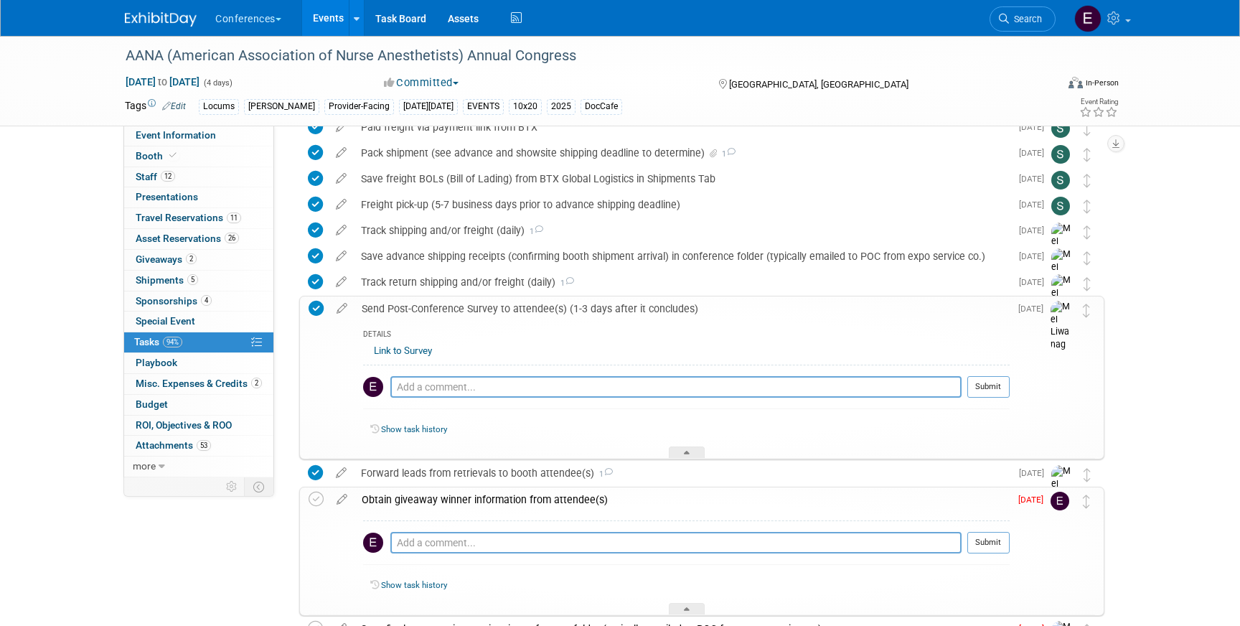
scroll to position [1679, 0]
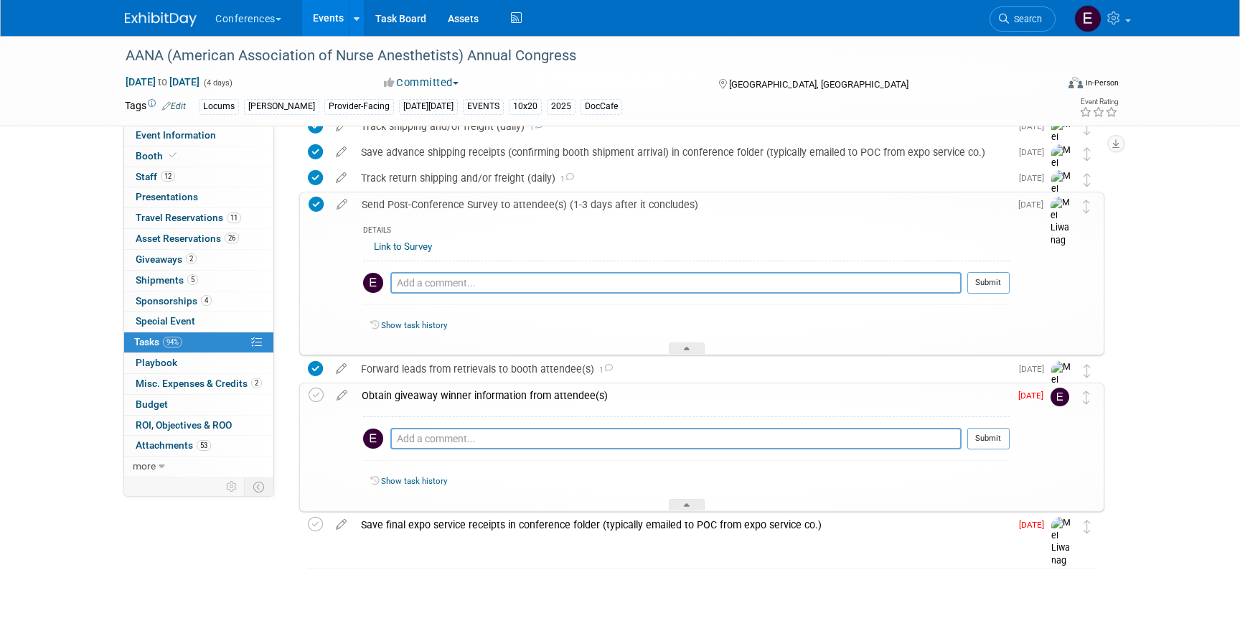
click at [146, 10] on link at bounding box center [169, 11] width 89 height 11
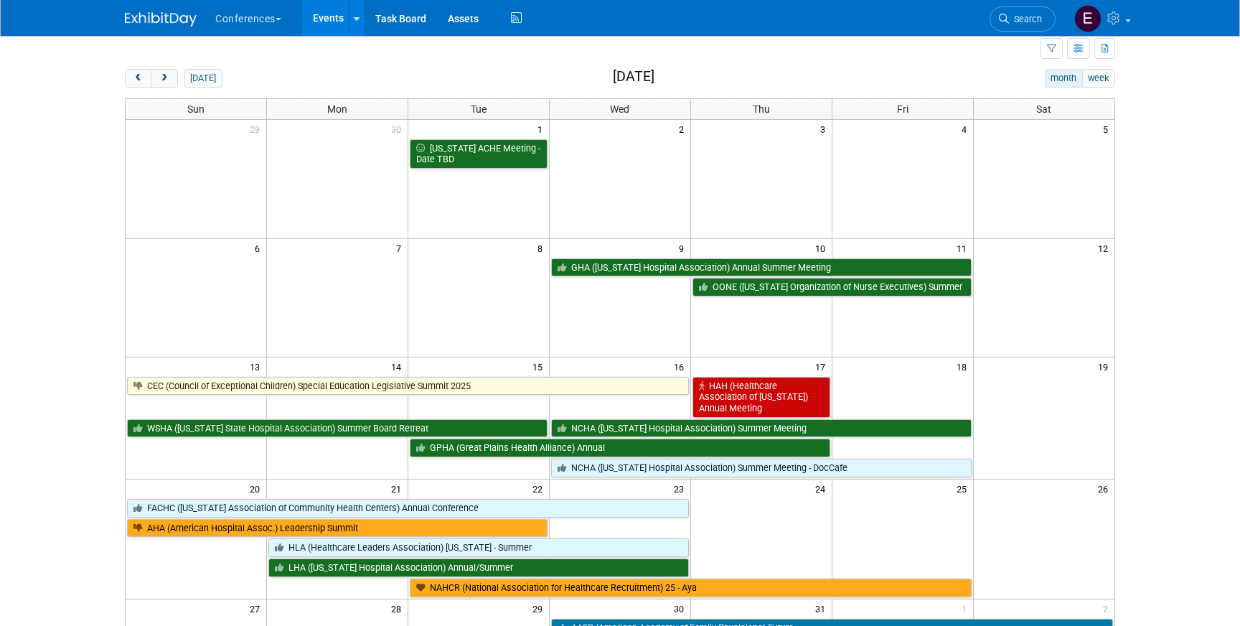
scroll to position [39, 0]
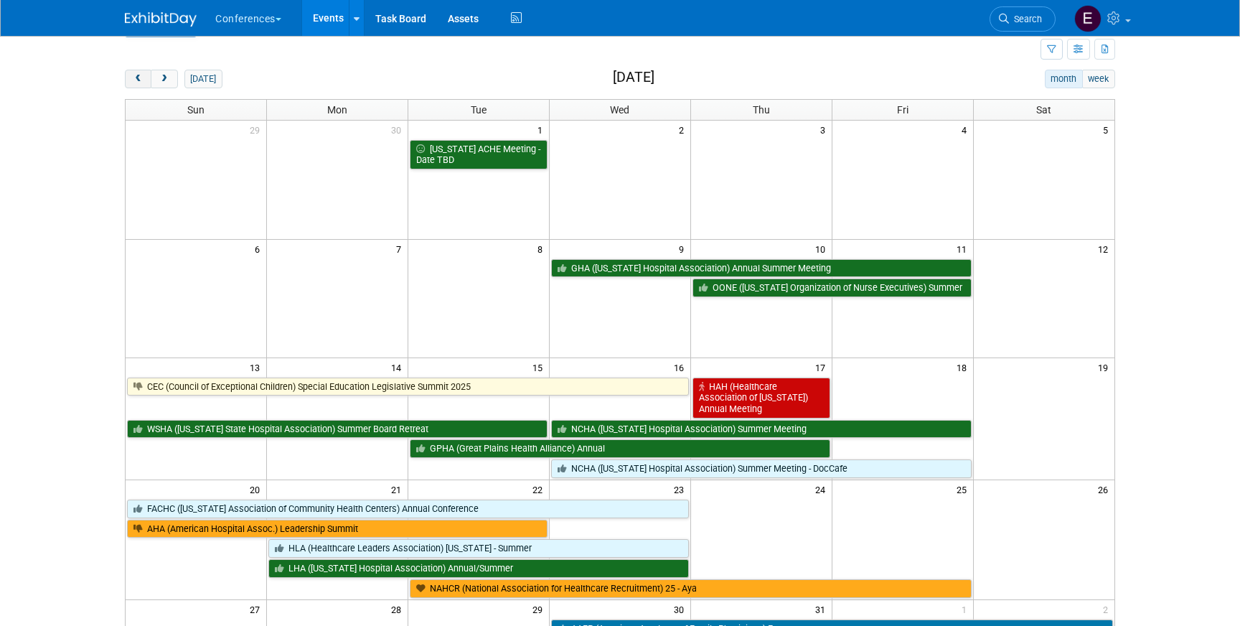
click at [131, 78] on button "prev" at bounding box center [138, 79] width 27 height 19
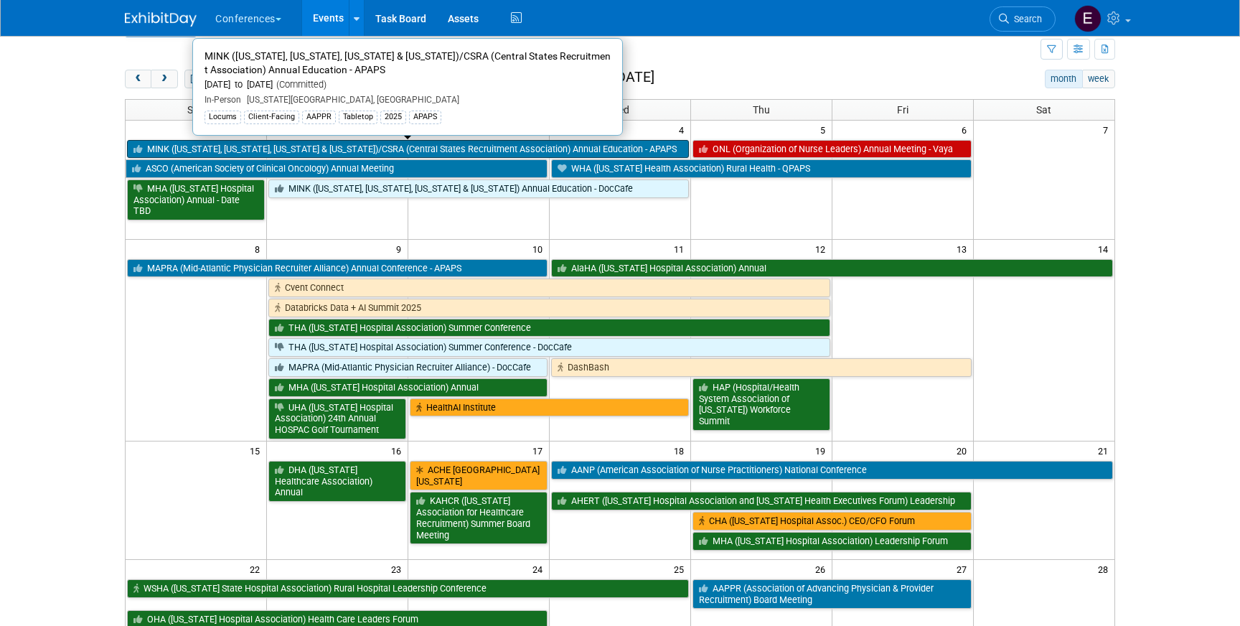
click at [317, 144] on link "MINK ([US_STATE], [US_STATE], [US_STATE] & [US_STATE])/CSRA (Central States Rec…" at bounding box center [408, 149] width 562 height 19
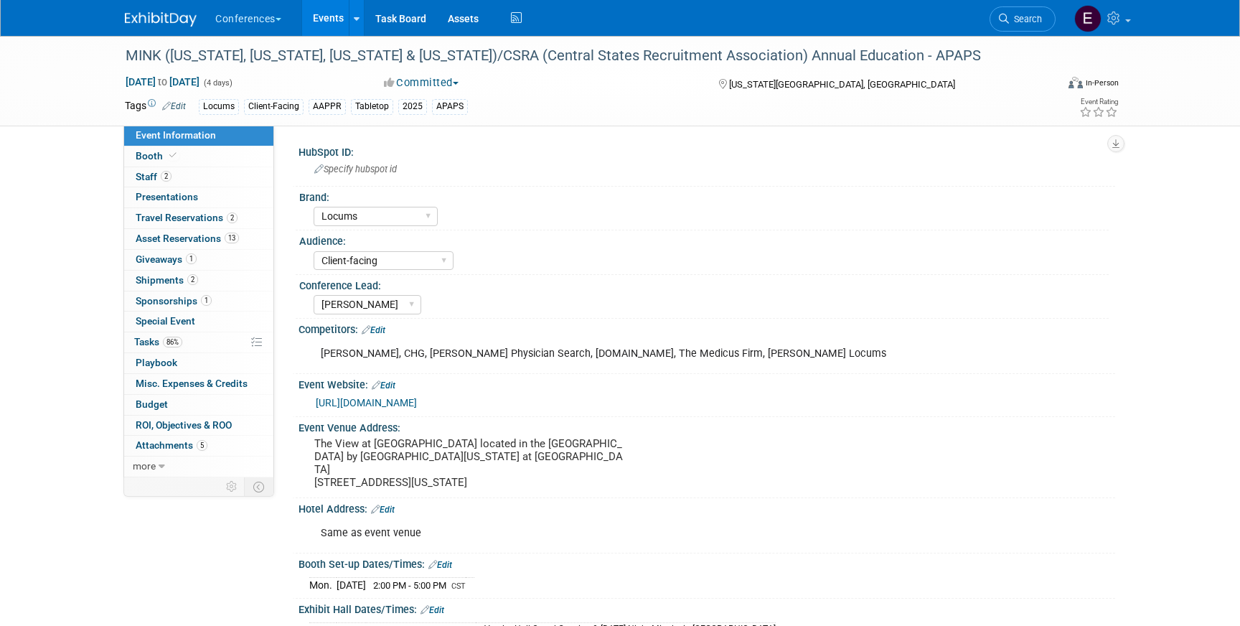
select select "Locums"
select select "Client-facing"
select select "[PERSON_NAME]"
click at [202, 217] on span "Travel Reservations 2" at bounding box center [187, 217] width 102 height 11
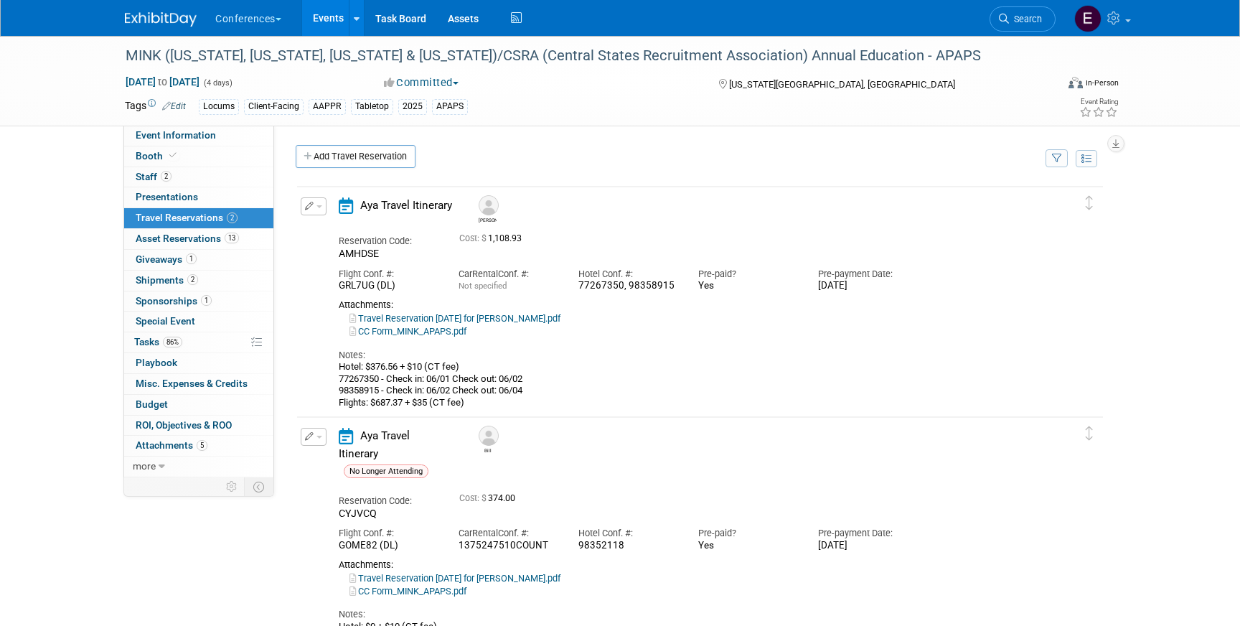
click at [318, 215] on button "button" at bounding box center [314, 206] width 26 height 18
click at [338, 232] on button "Edit Reservation" at bounding box center [361, 231] width 121 height 21
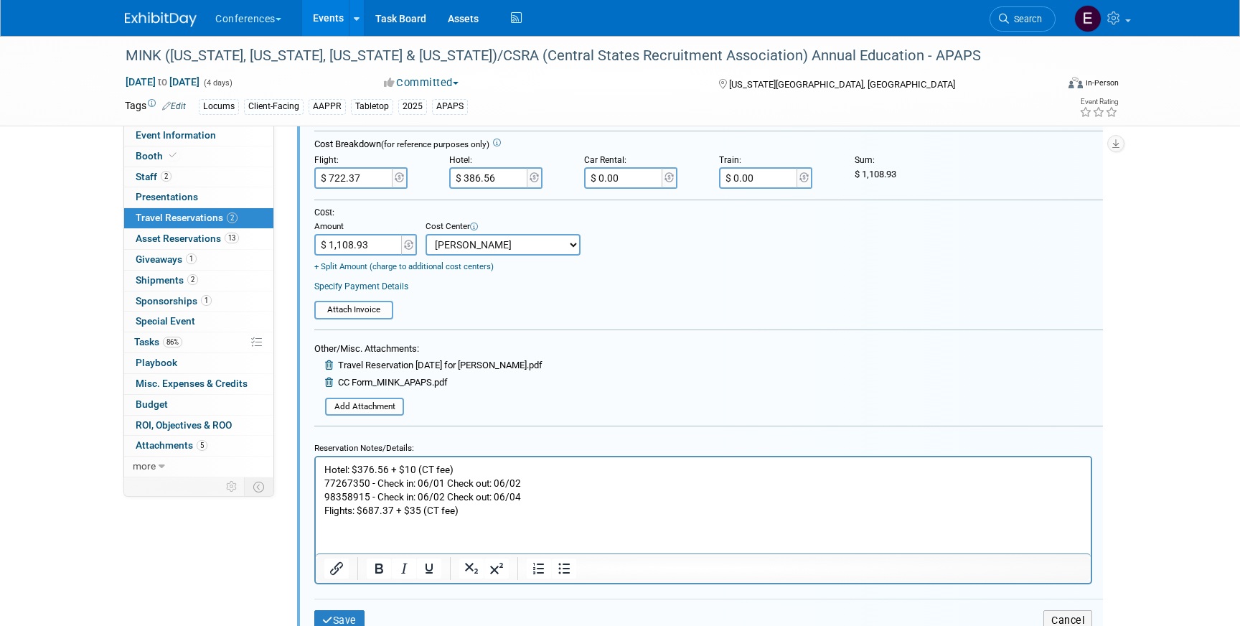
scroll to position [352, 0]
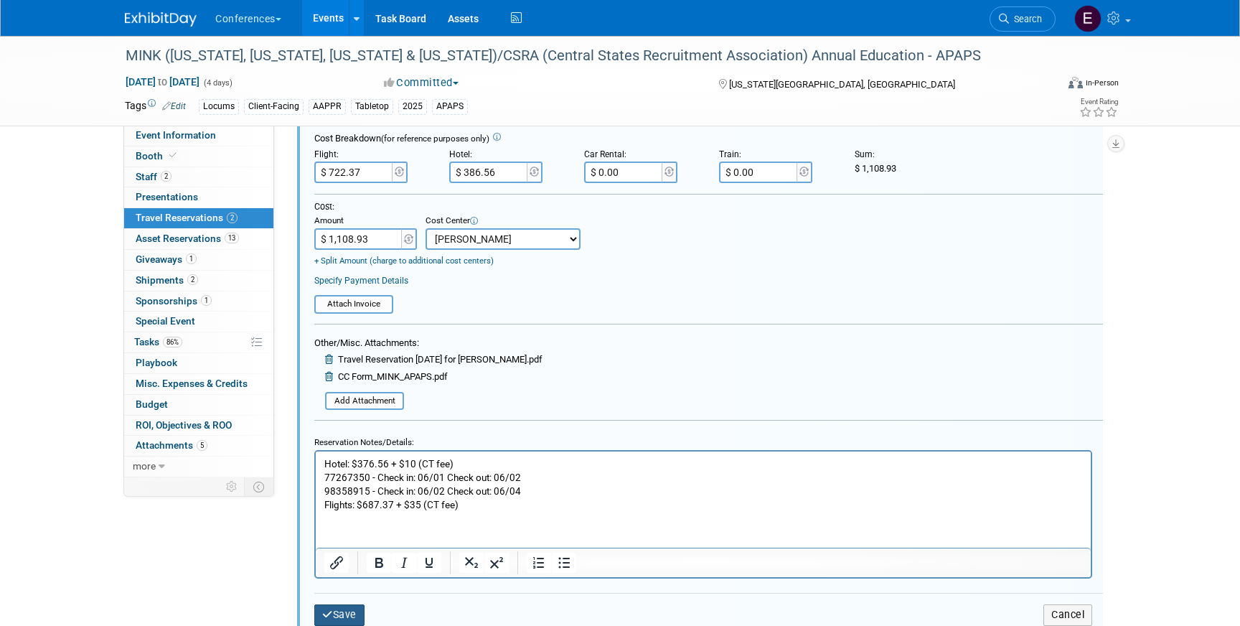
click at [345, 614] on button "Save" at bounding box center [339, 614] width 50 height 21
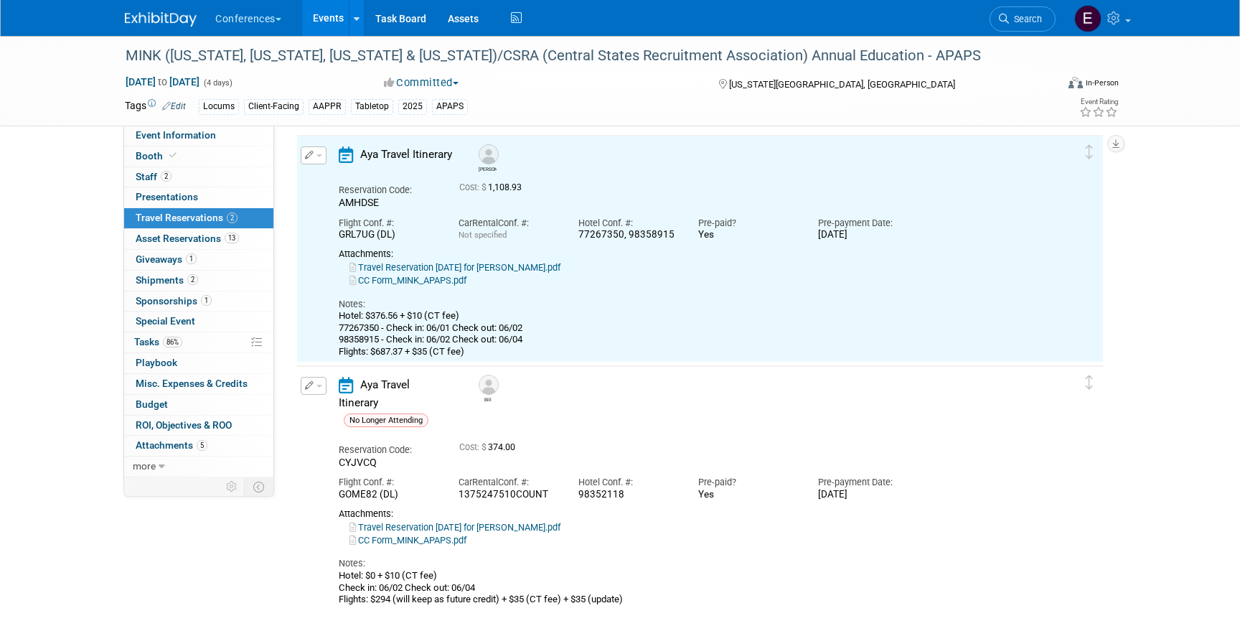
scroll to position [24, 0]
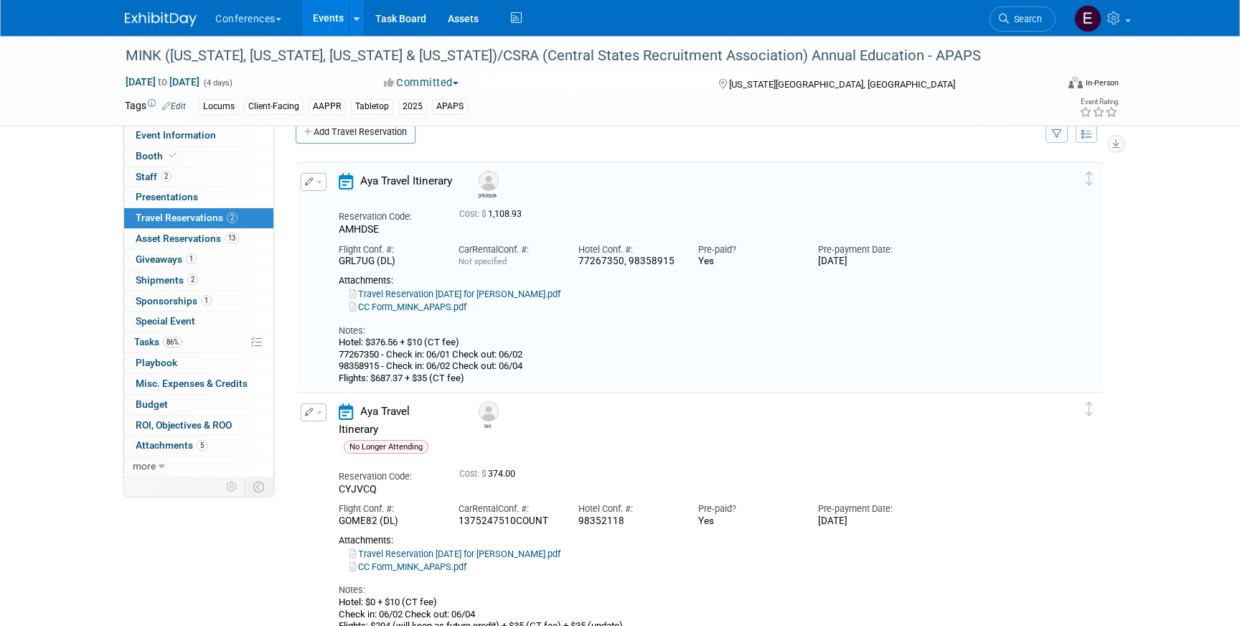
click at [429, 306] on link "CC Form_MINK_APAPS.pdf" at bounding box center [408, 306] width 117 height 11
click at [411, 294] on link "Travel Reservation June 01 for MCKENZIE R DINOME.pdf" at bounding box center [455, 294] width 211 height 11
click at [313, 178] on icon "button" at bounding box center [309, 181] width 9 height 9
click at [319, 205] on icon "button" at bounding box center [316, 207] width 11 height 10
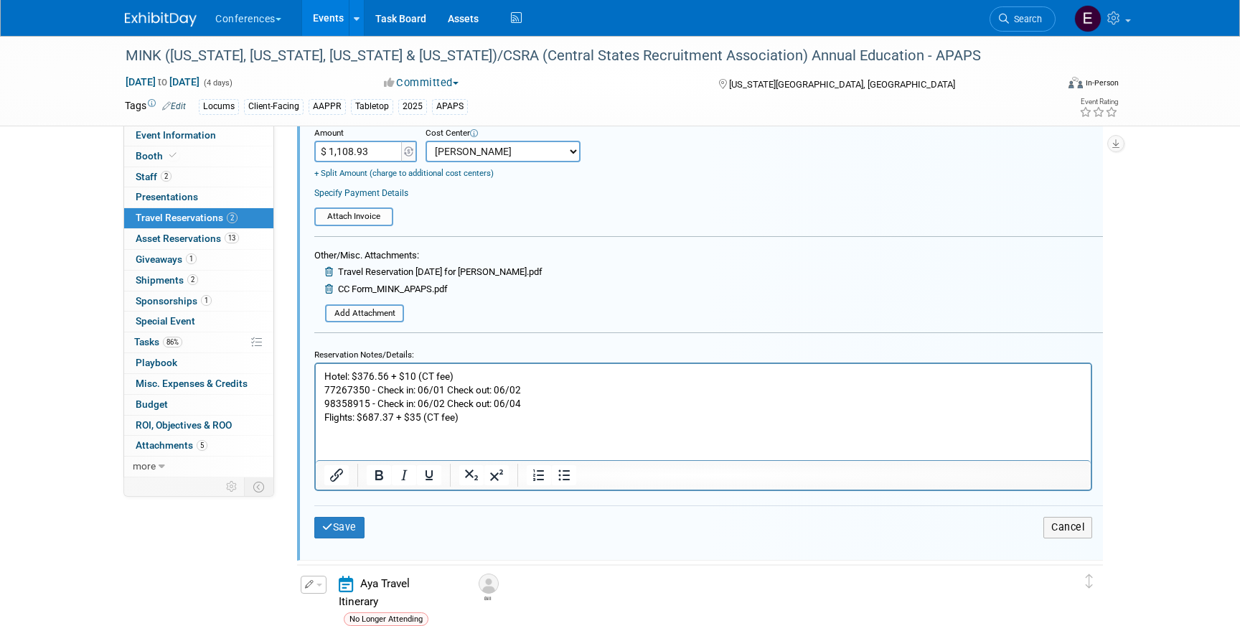
scroll to position [441, 0]
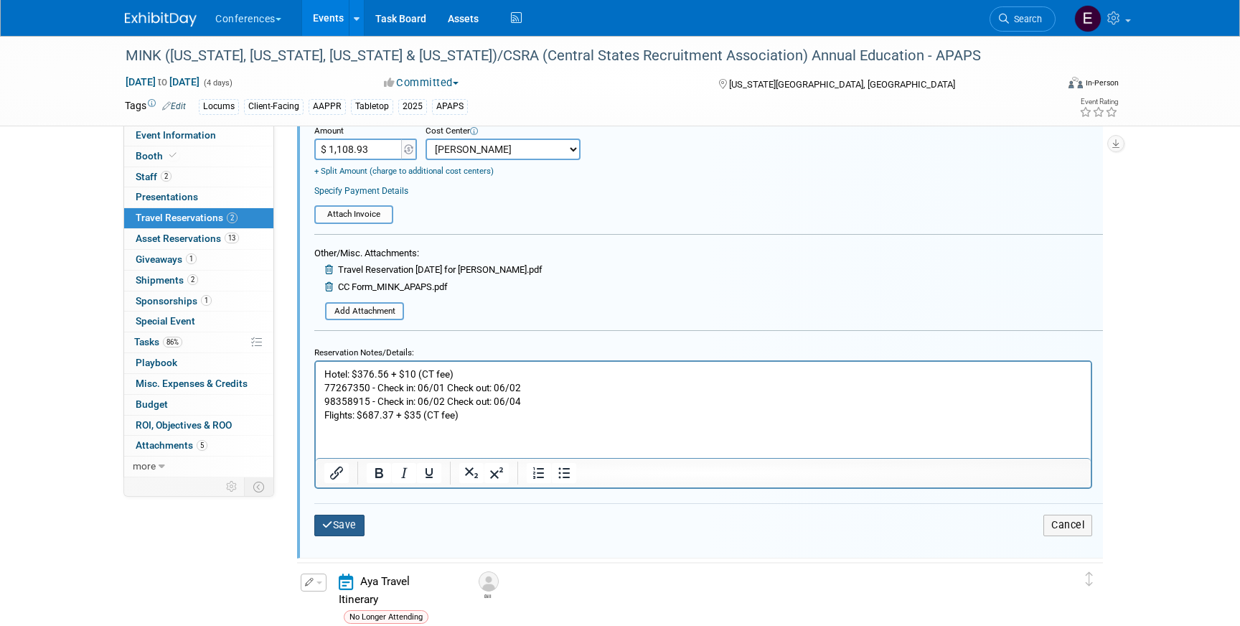
click at [349, 523] on button "Save" at bounding box center [339, 525] width 50 height 21
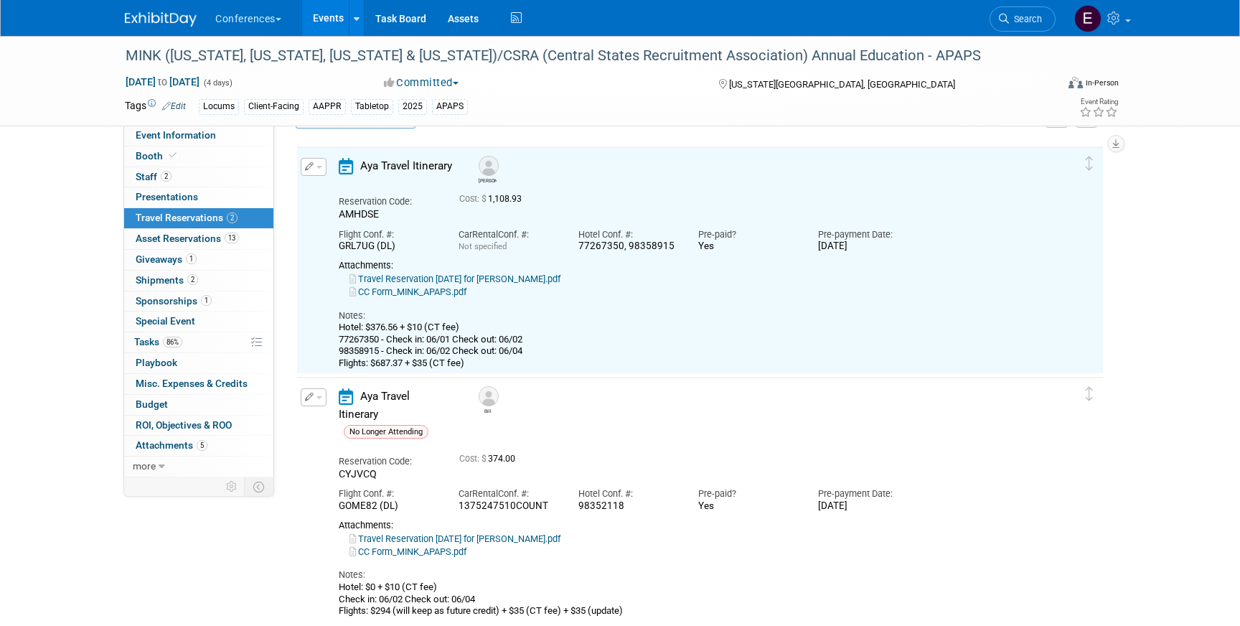
scroll to position [24, 0]
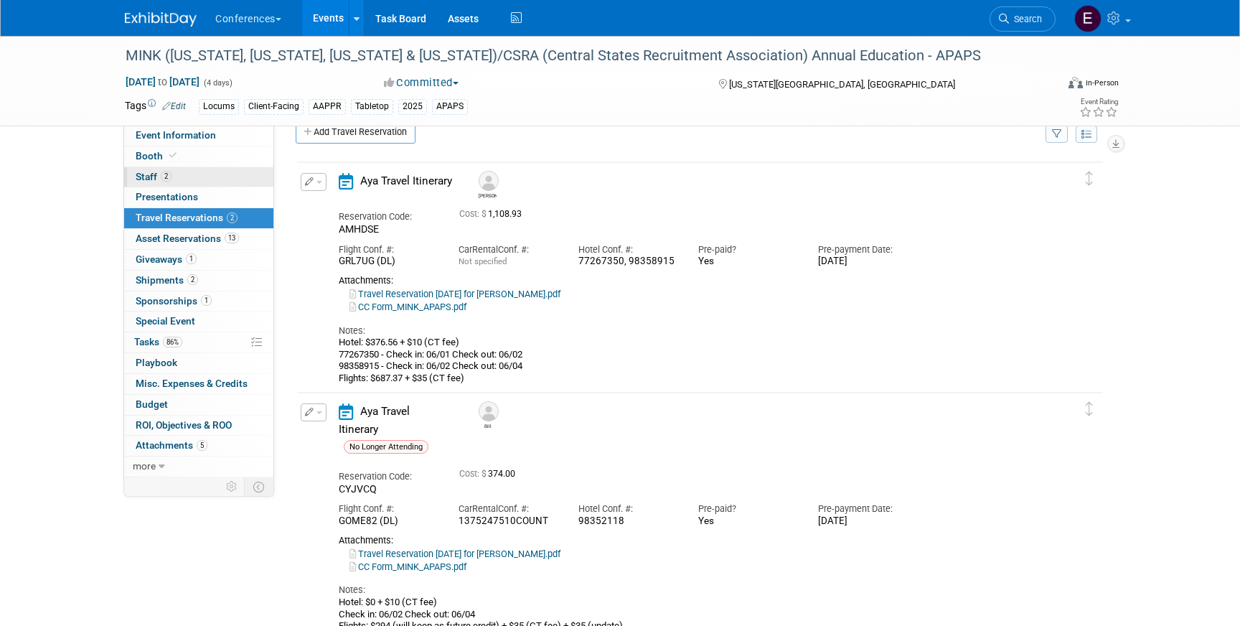
click at [207, 174] on link "2 Staff 2" at bounding box center [198, 177] width 149 height 20
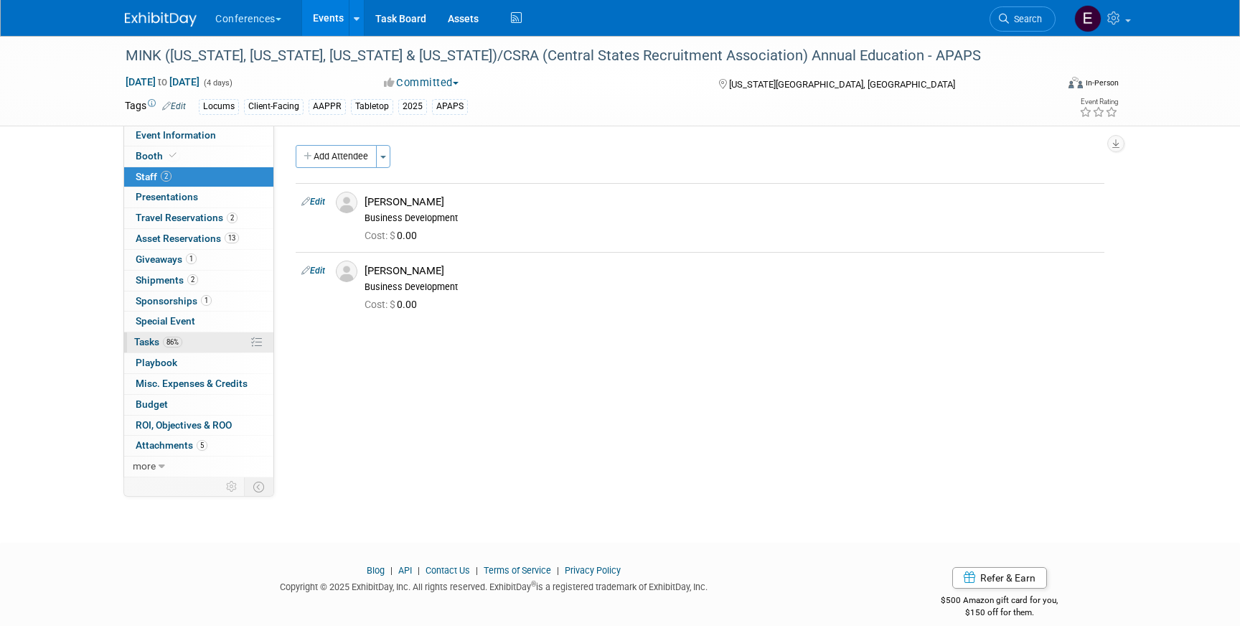
click at [195, 346] on link "86% Tasks 86%" at bounding box center [198, 342] width 149 height 20
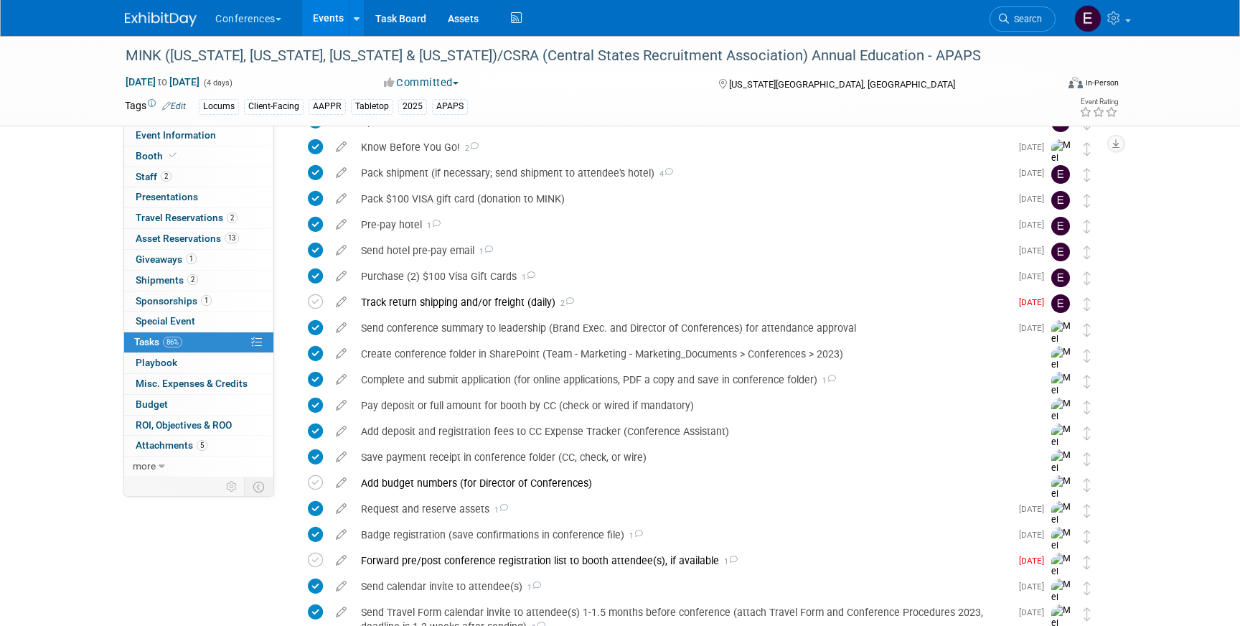
scroll to position [104, 0]
click at [415, 274] on div "Purchase (2) $100 Visa Gift Cards 1" at bounding box center [682, 275] width 657 height 24
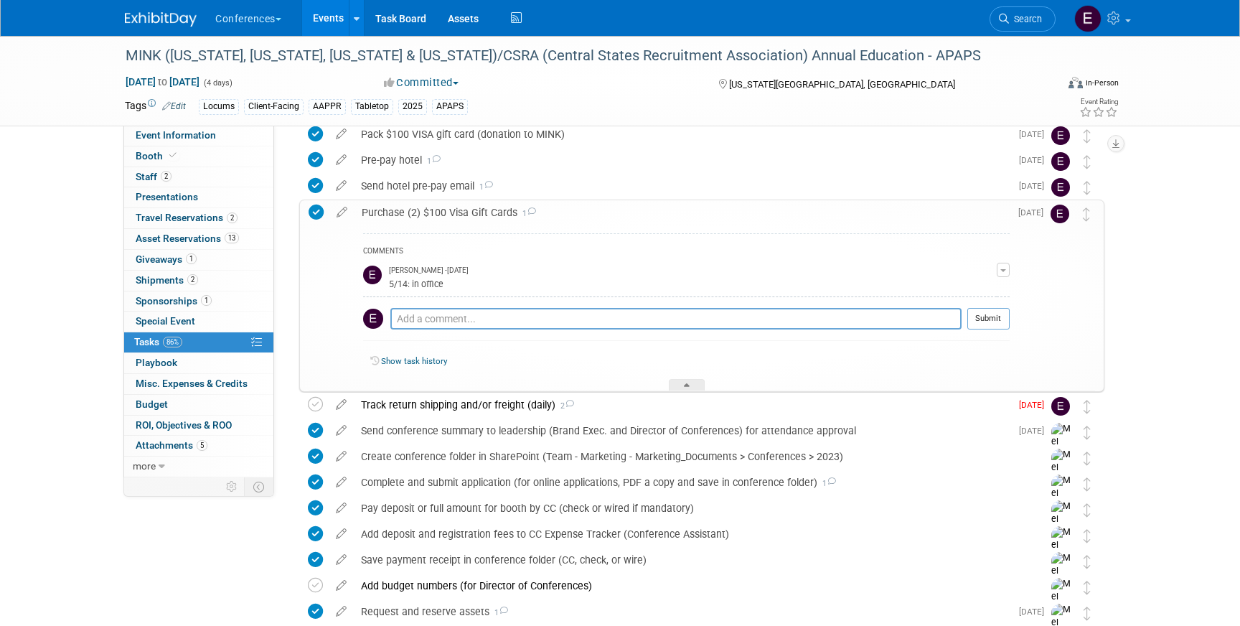
scroll to position [203, 0]
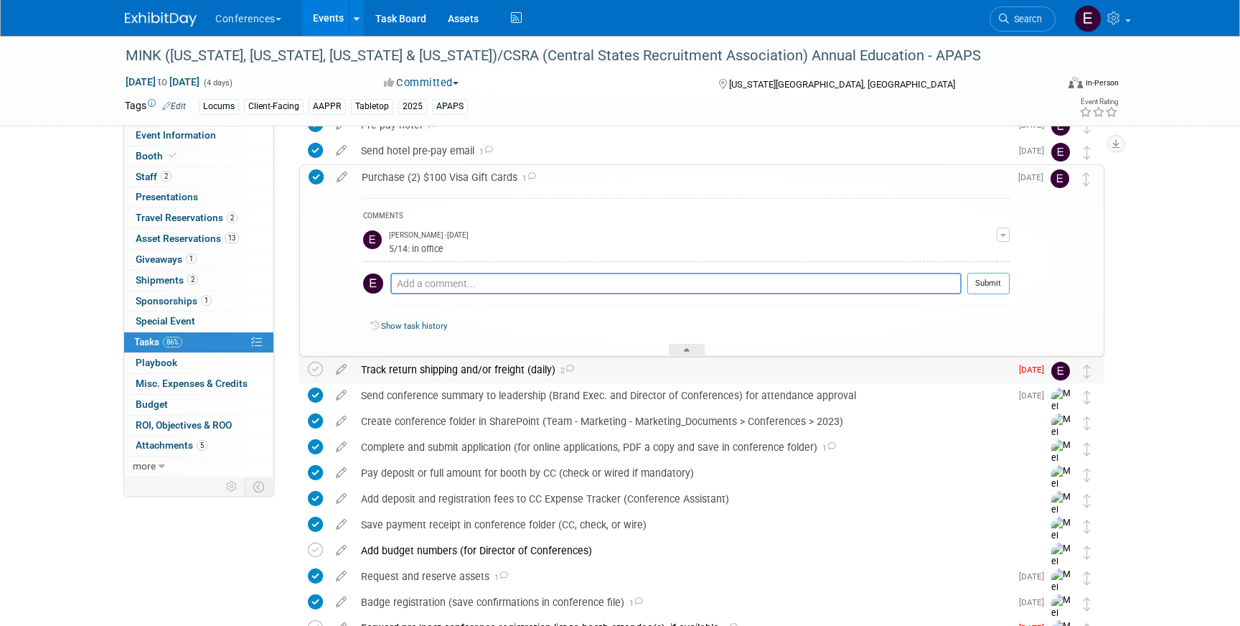
click at [406, 368] on div "Track return shipping and/or freight (daily) 2" at bounding box center [682, 369] width 657 height 24
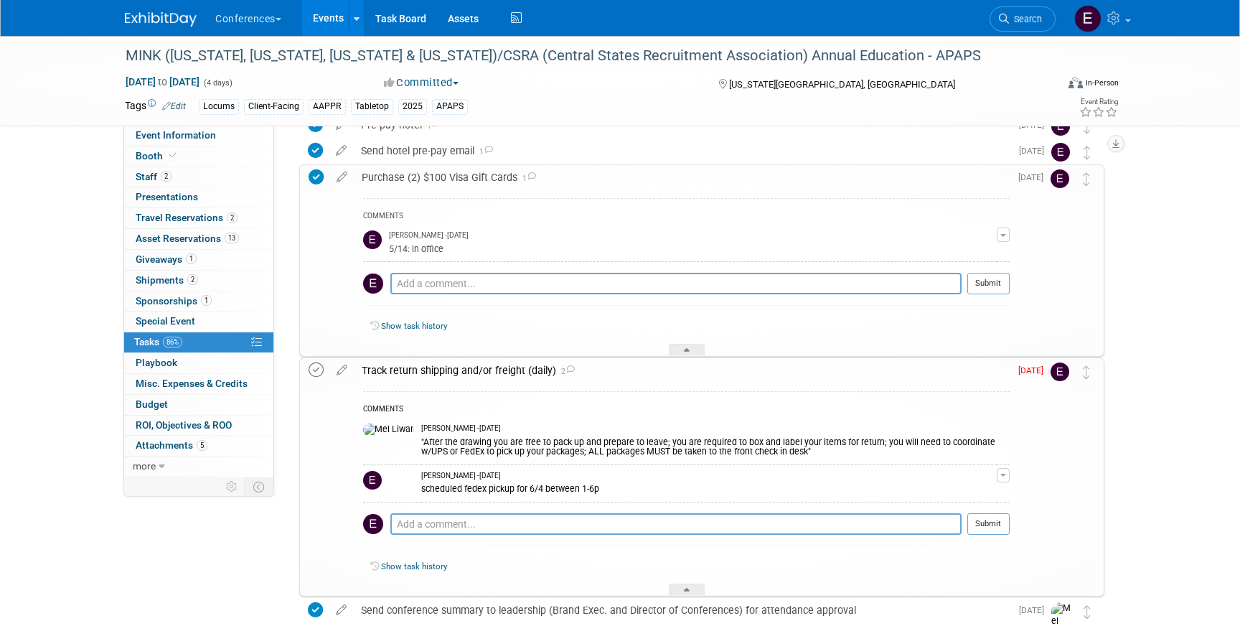
click at [316, 369] on icon at bounding box center [316, 369] width 15 height 15
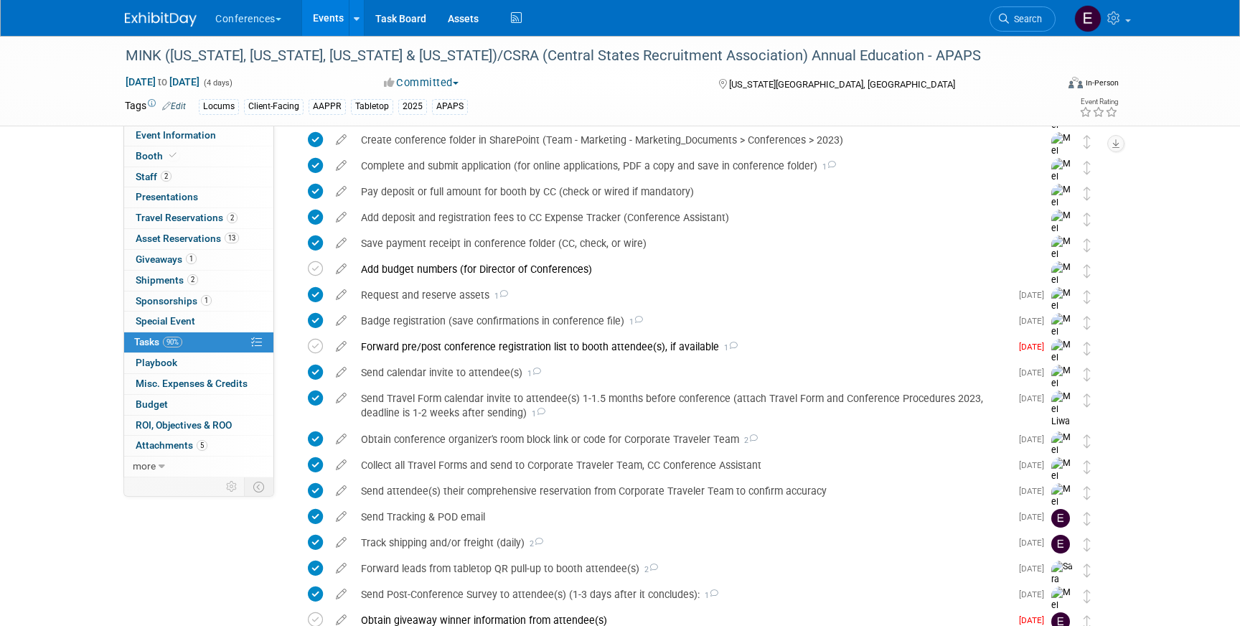
scroll to position [795, 0]
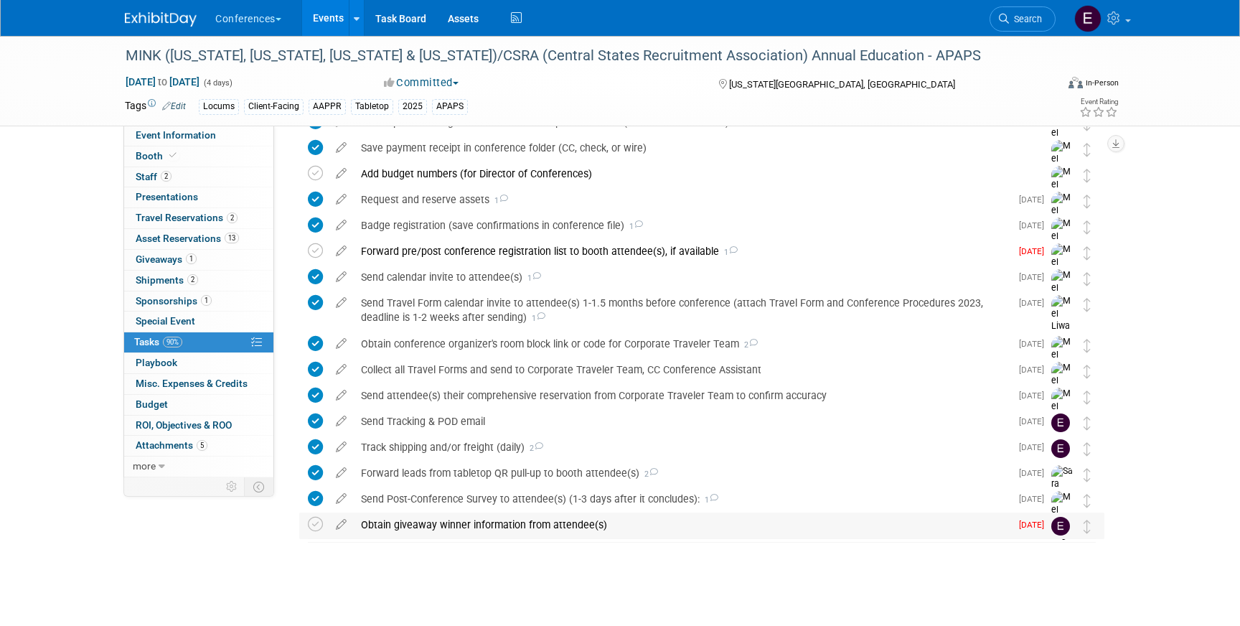
click at [444, 532] on div "Obtain giveaway winner information from attendee(s)" at bounding box center [682, 525] width 657 height 24
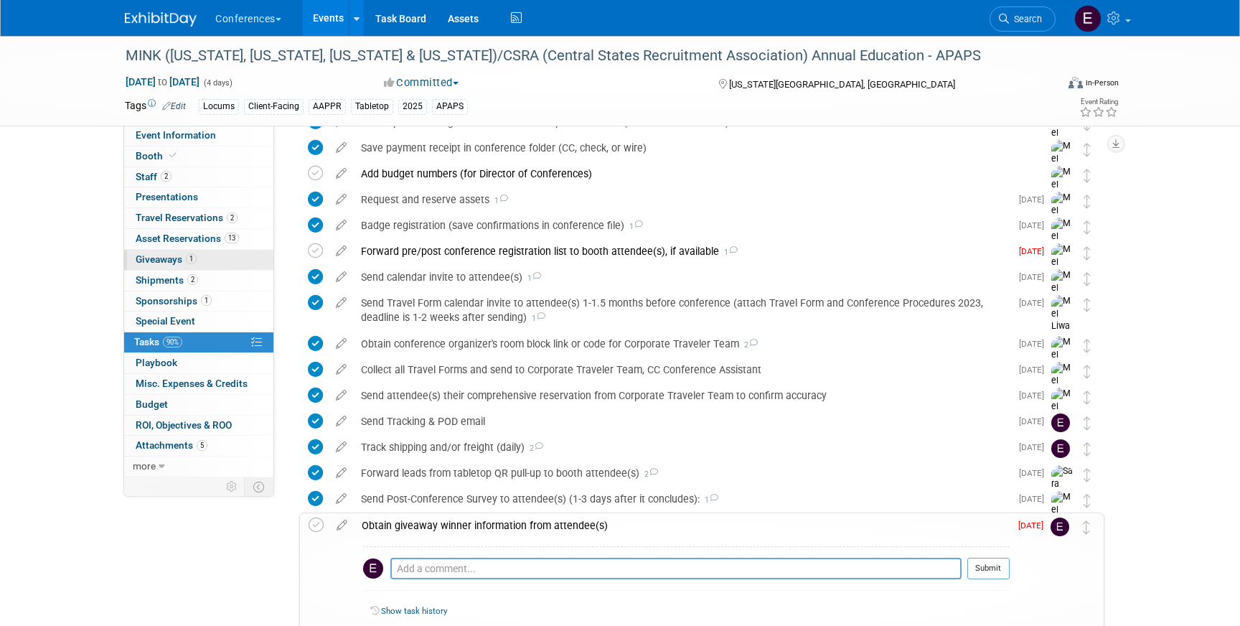
click at [172, 253] on link "1 Giveaways 1" at bounding box center [198, 260] width 149 height 20
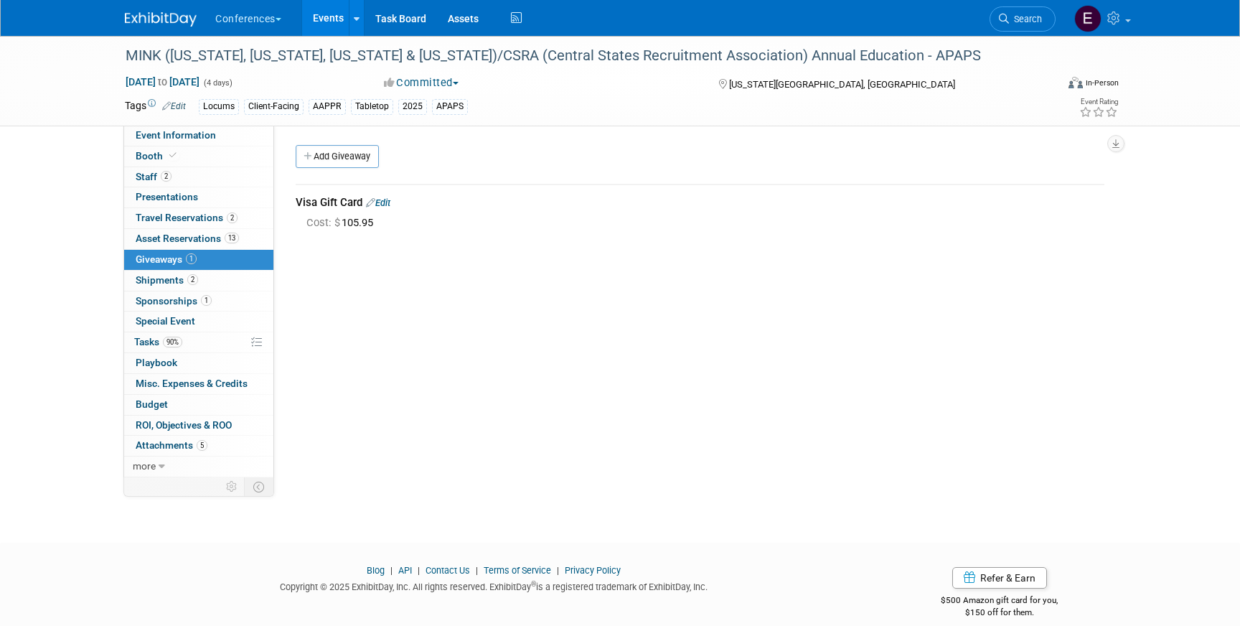
click at [383, 201] on link "Edit" at bounding box center [378, 202] width 24 height 11
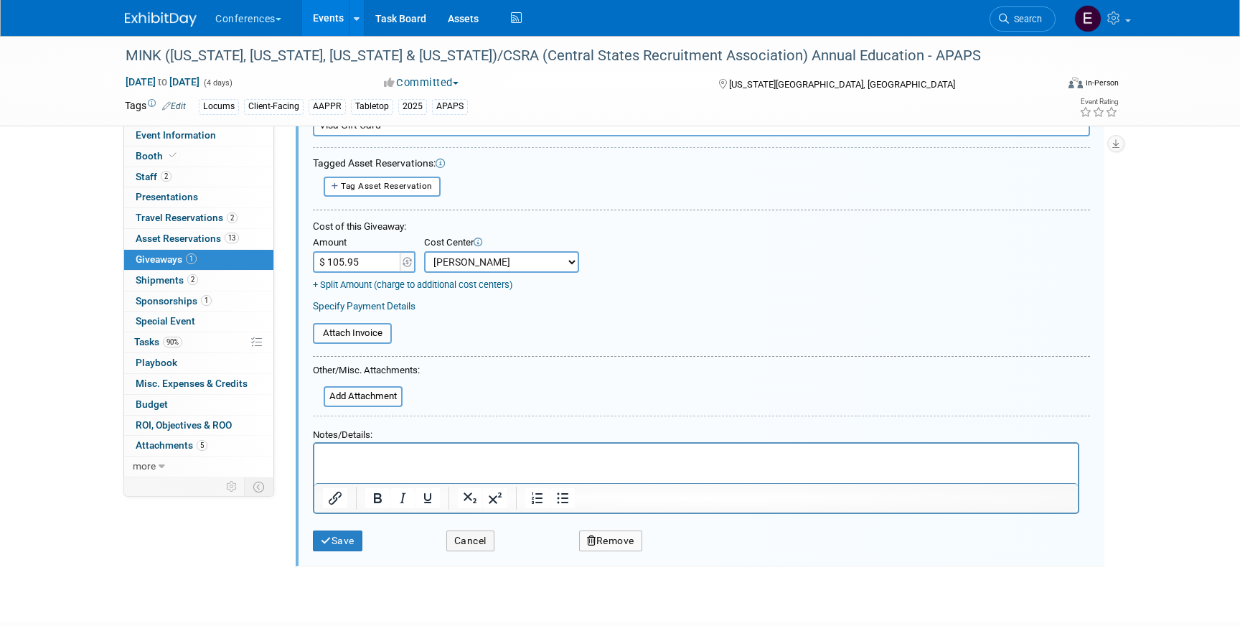
scroll to position [107, 0]
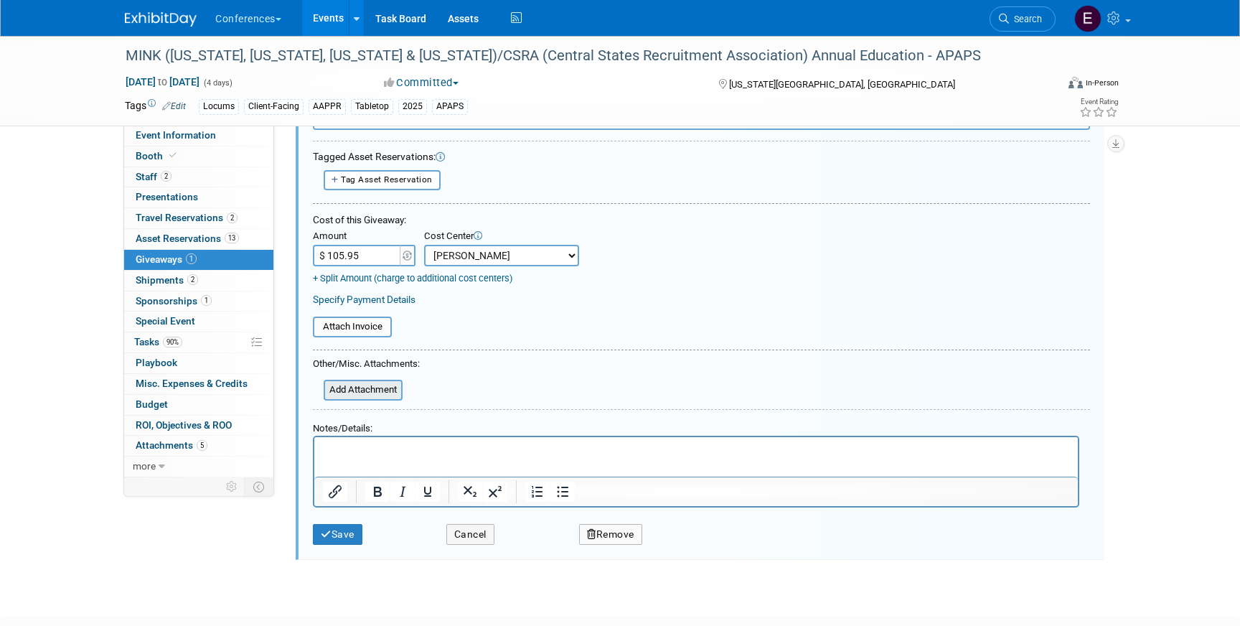
click at [365, 389] on input "file" at bounding box center [315, 390] width 171 height 18
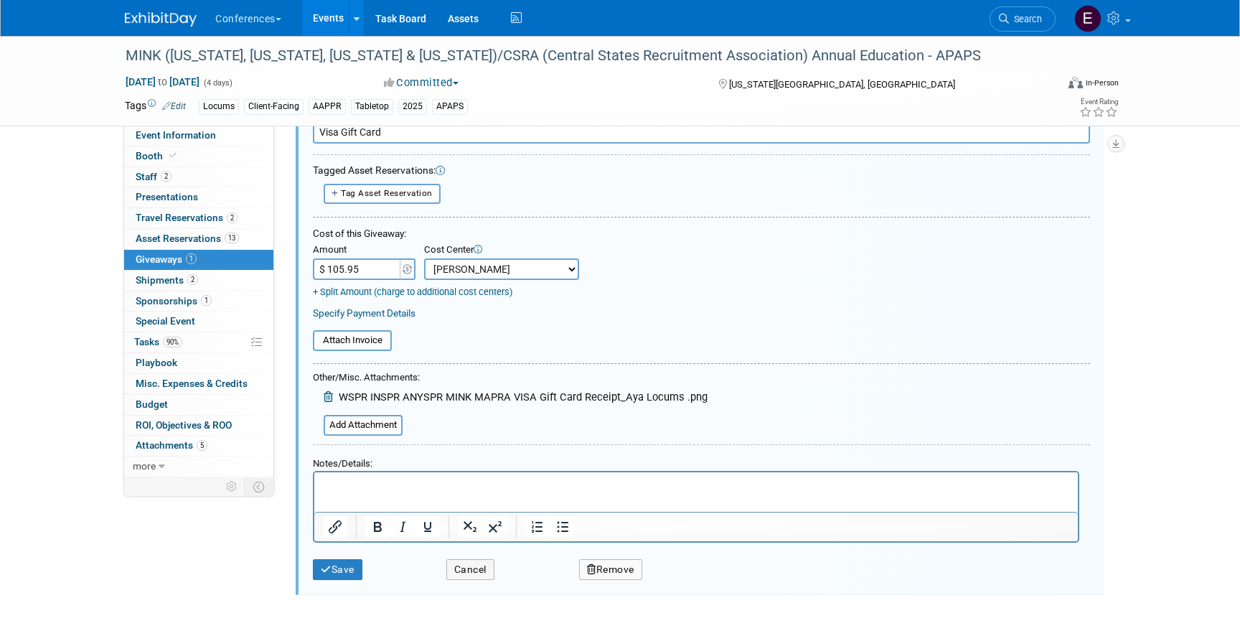
scroll to position [92, 0]
click at [323, 566] on icon "submit" at bounding box center [326, 571] width 11 height 10
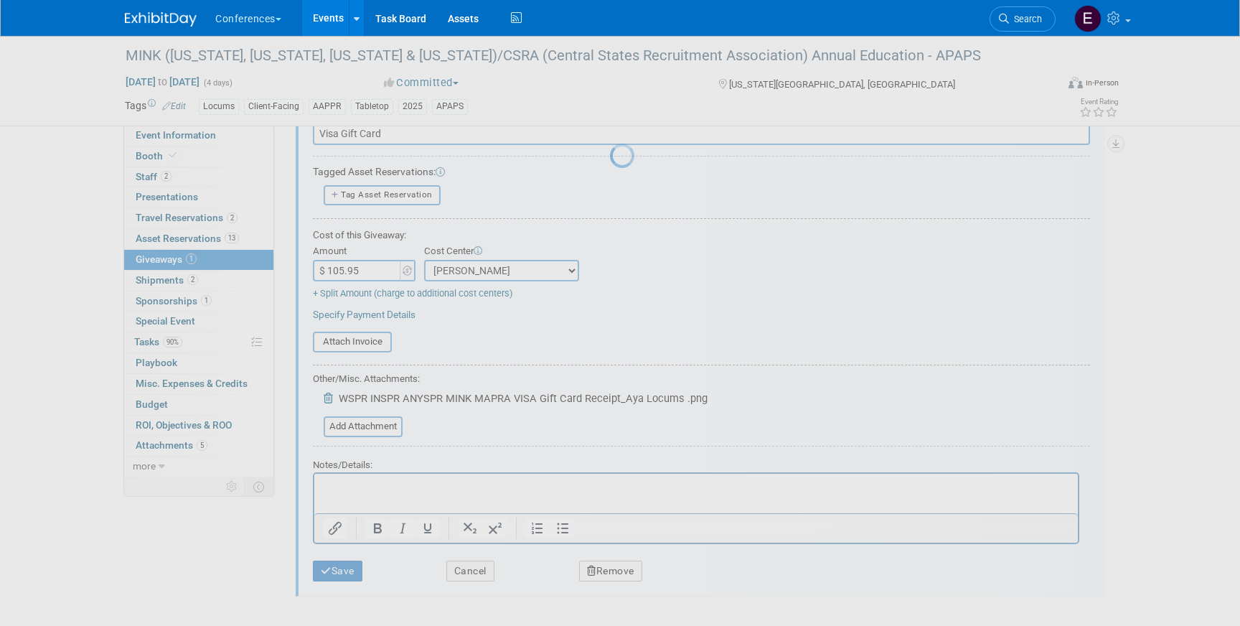
scroll to position [17, 0]
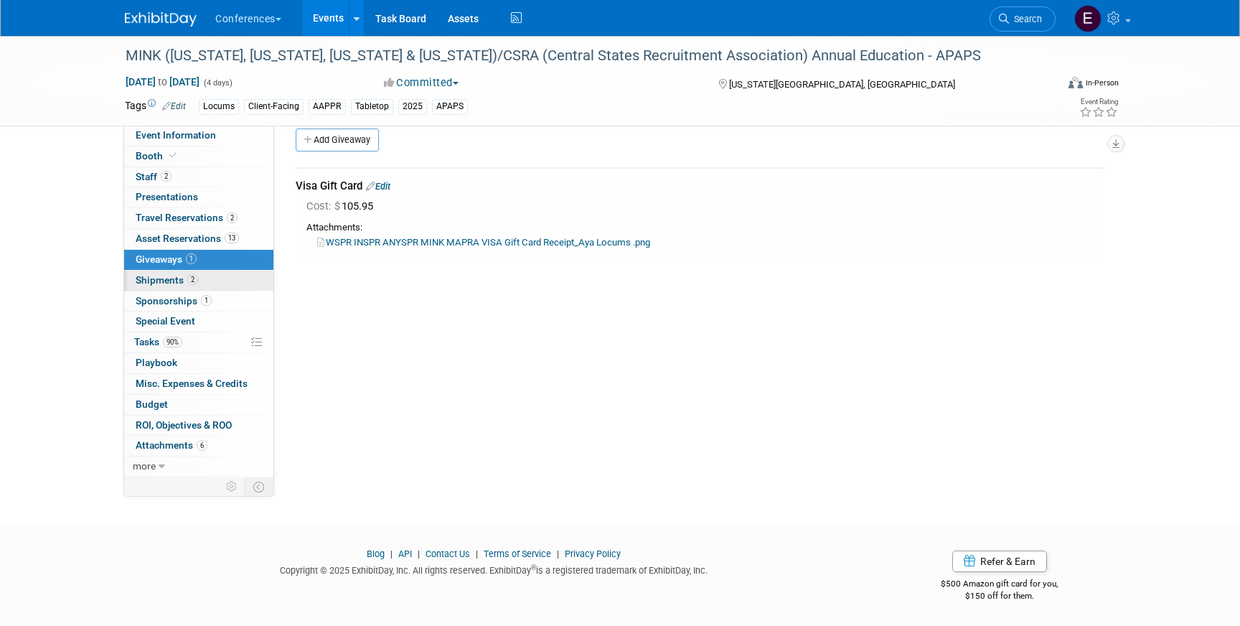
click at [235, 284] on link "2 Shipments 2" at bounding box center [198, 281] width 149 height 20
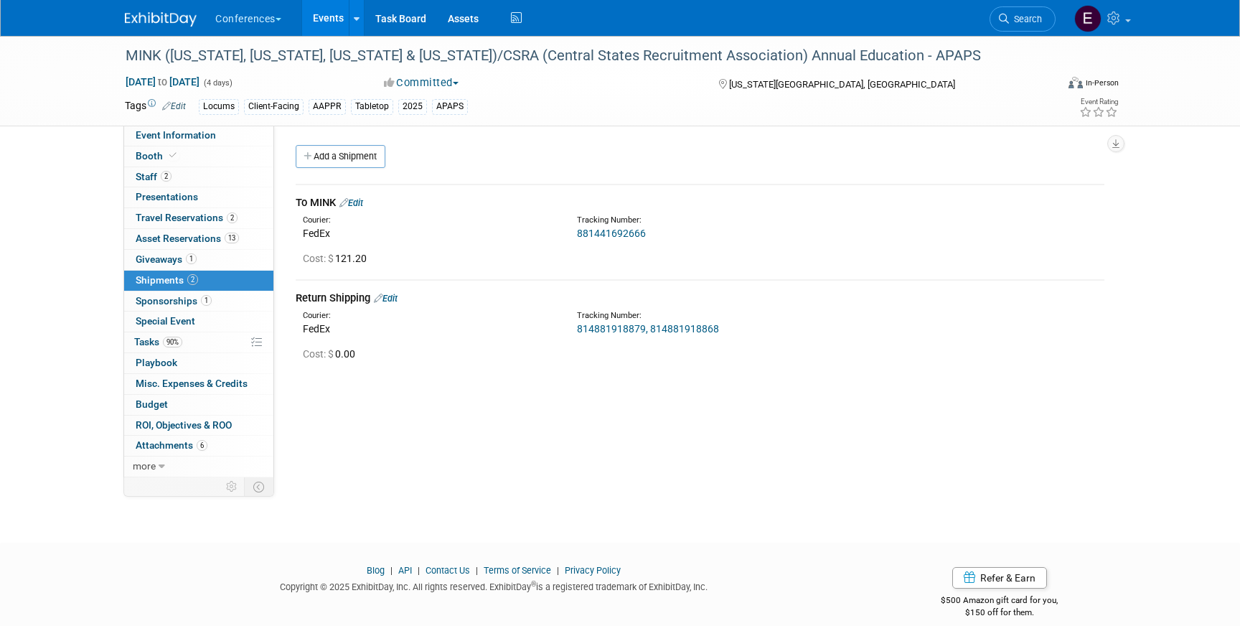
click at [360, 205] on link "Edit" at bounding box center [352, 202] width 24 height 11
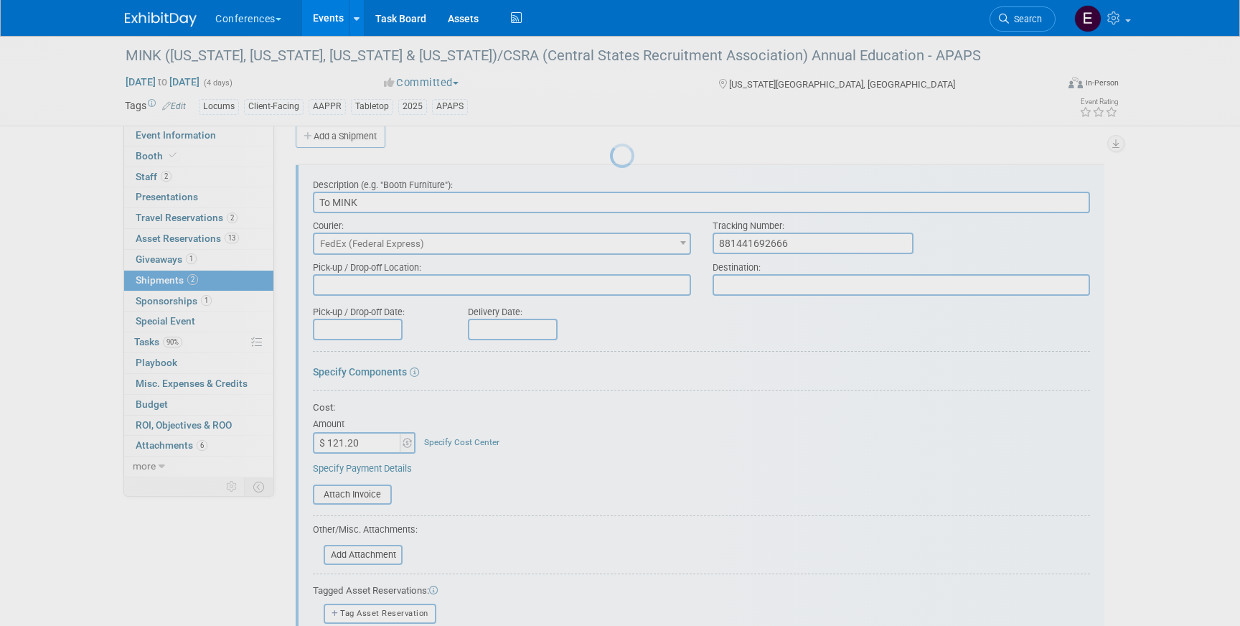
scroll to position [22, 0]
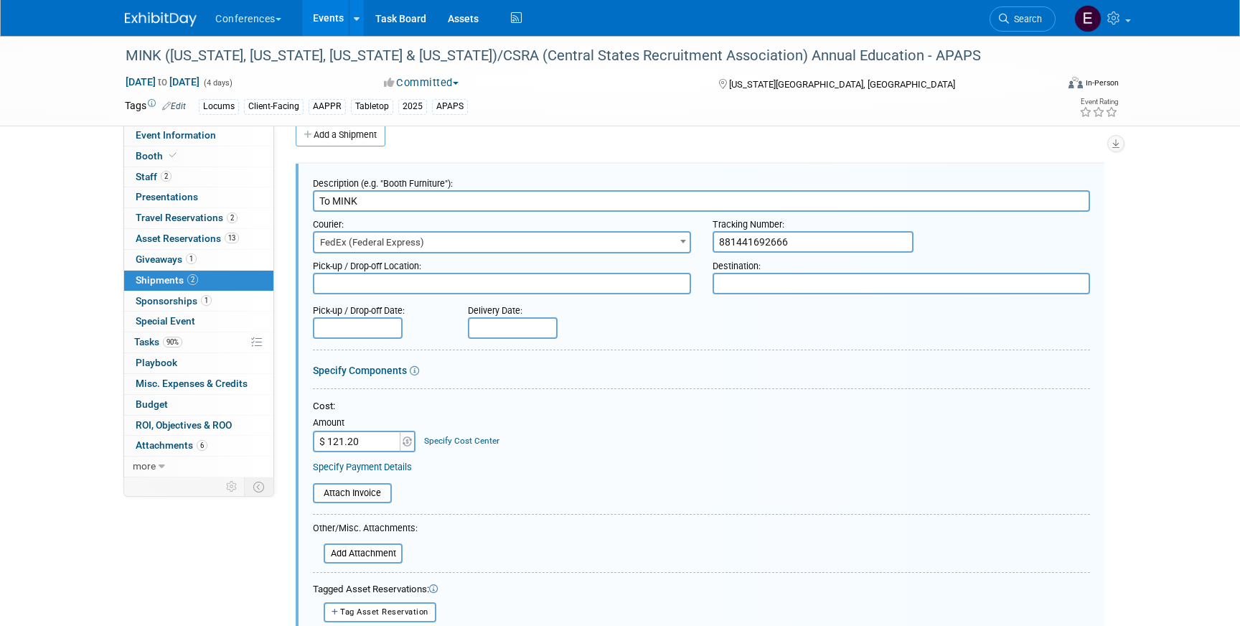
click at [444, 439] on link "Specify Cost Center" at bounding box center [461, 441] width 75 height 10
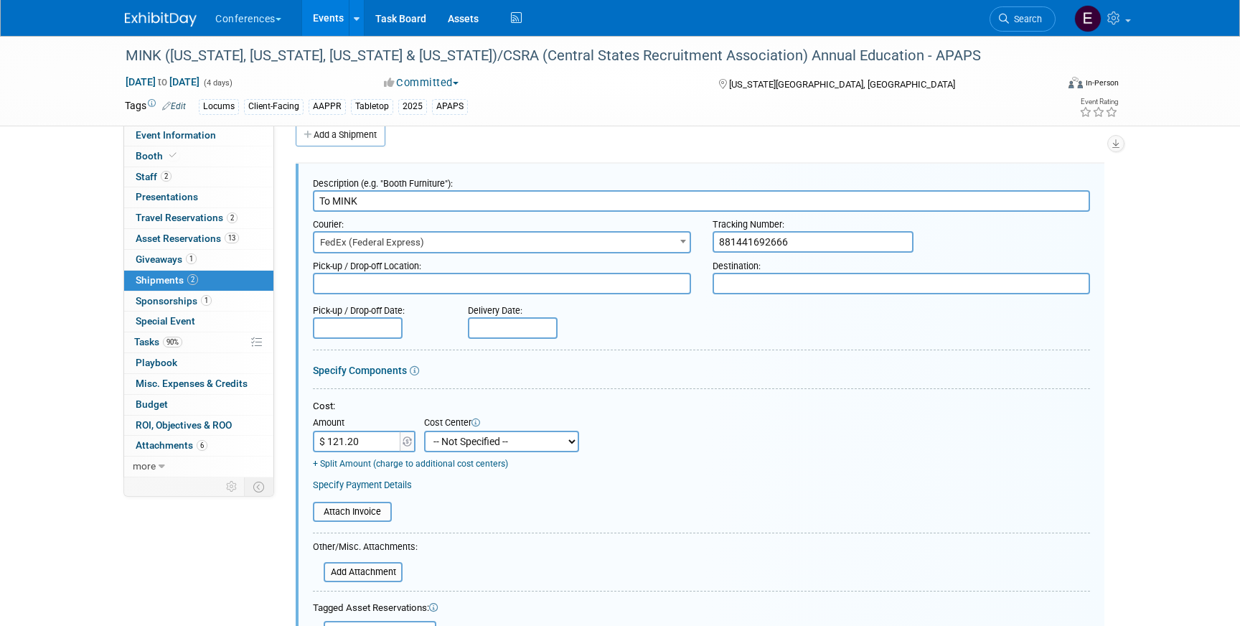
click at [453, 441] on select "-- Not Specified -- Aya Education Aya Healthcare Aya Locums Bespoke Corporate […" at bounding box center [501, 442] width 155 height 22
select select "18965873"
click at [424, 431] on select "-- Not Specified -- Aya Education Aya Healthcare Aya Locums Bespoke Corporate […" at bounding box center [501, 442] width 155 height 22
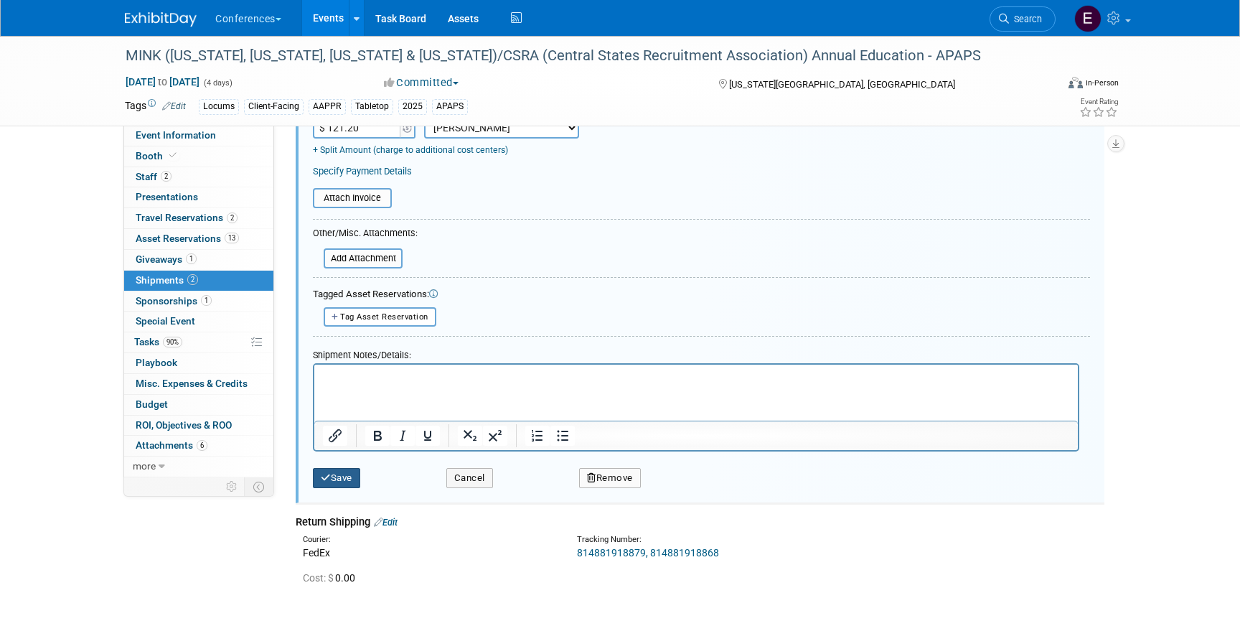
click at [329, 479] on icon "submit" at bounding box center [326, 477] width 10 height 9
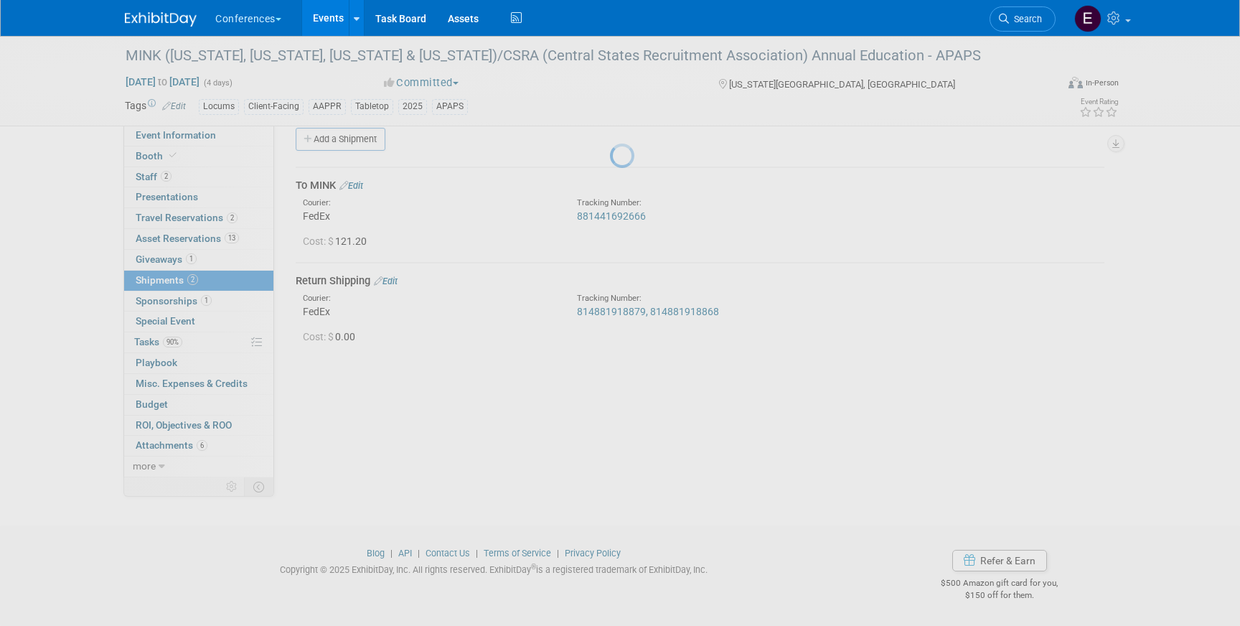
scroll to position [17, 0]
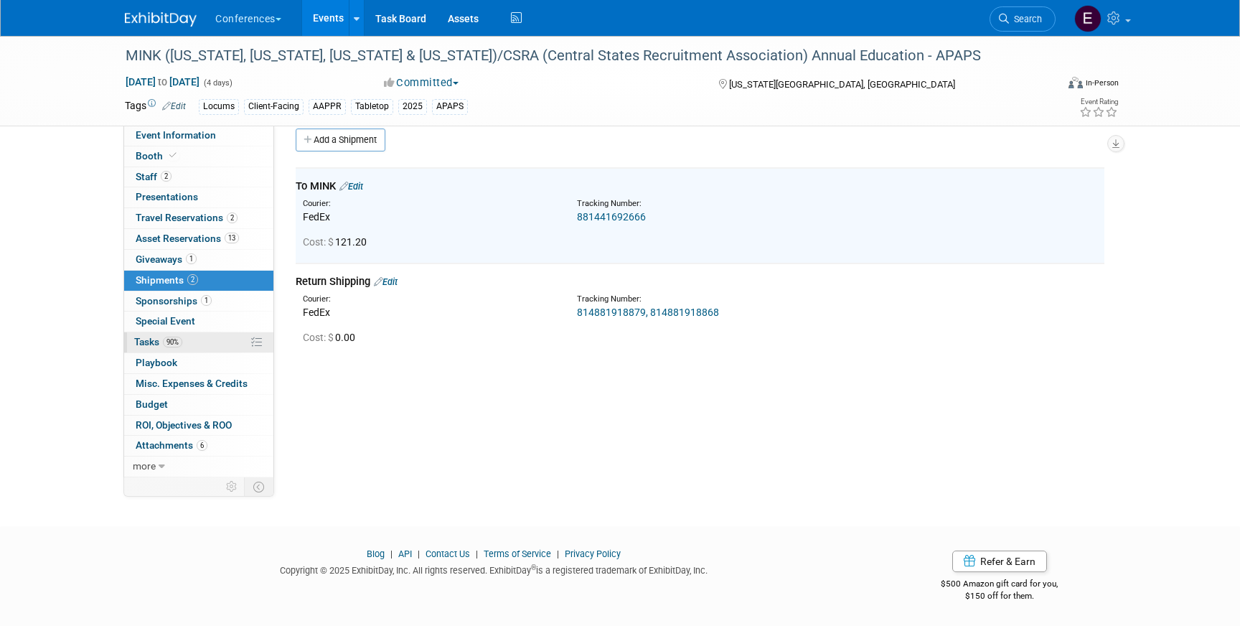
click at [156, 337] on span "Tasks 90%" at bounding box center [158, 341] width 48 height 11
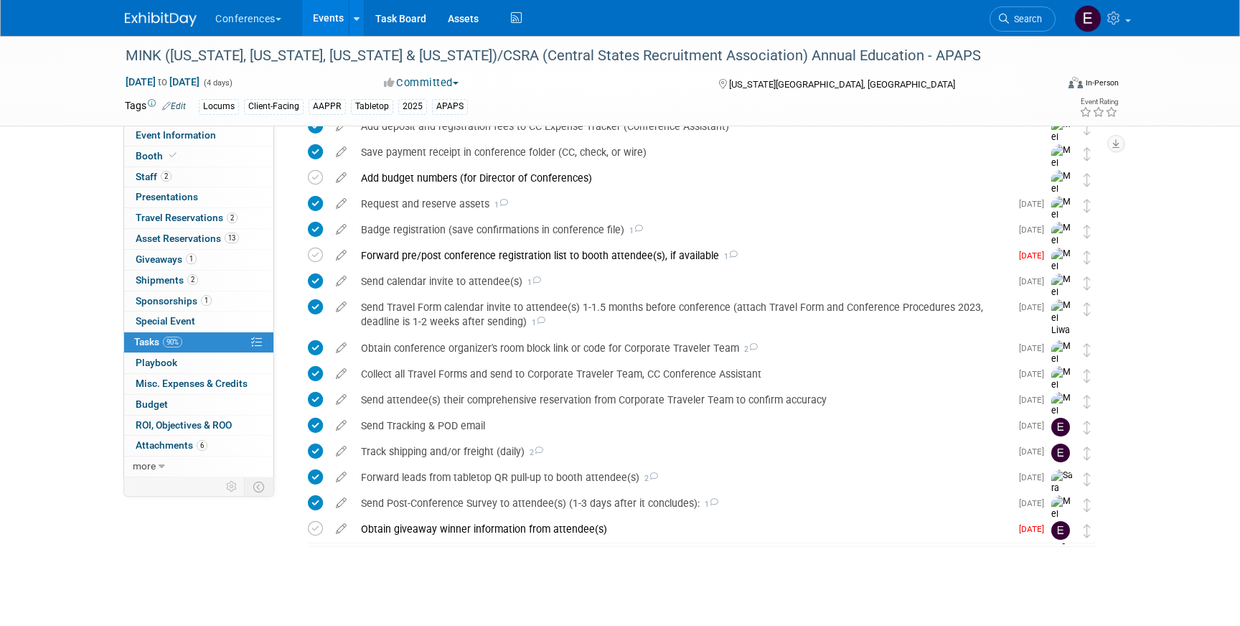
scroll to position [412, 0]
click at [489, 523] on div "Obtain giveaway winner information from attendee(s)" at bounding box center [682, 525] width 657 height 24
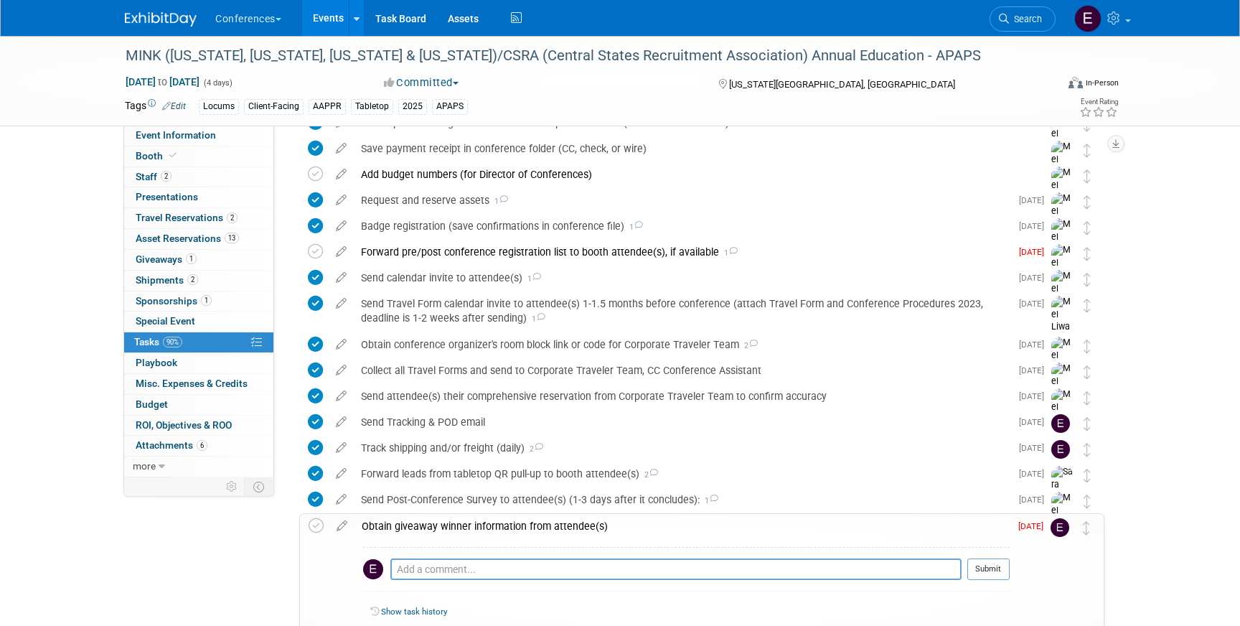
scroll to position [517, 0]
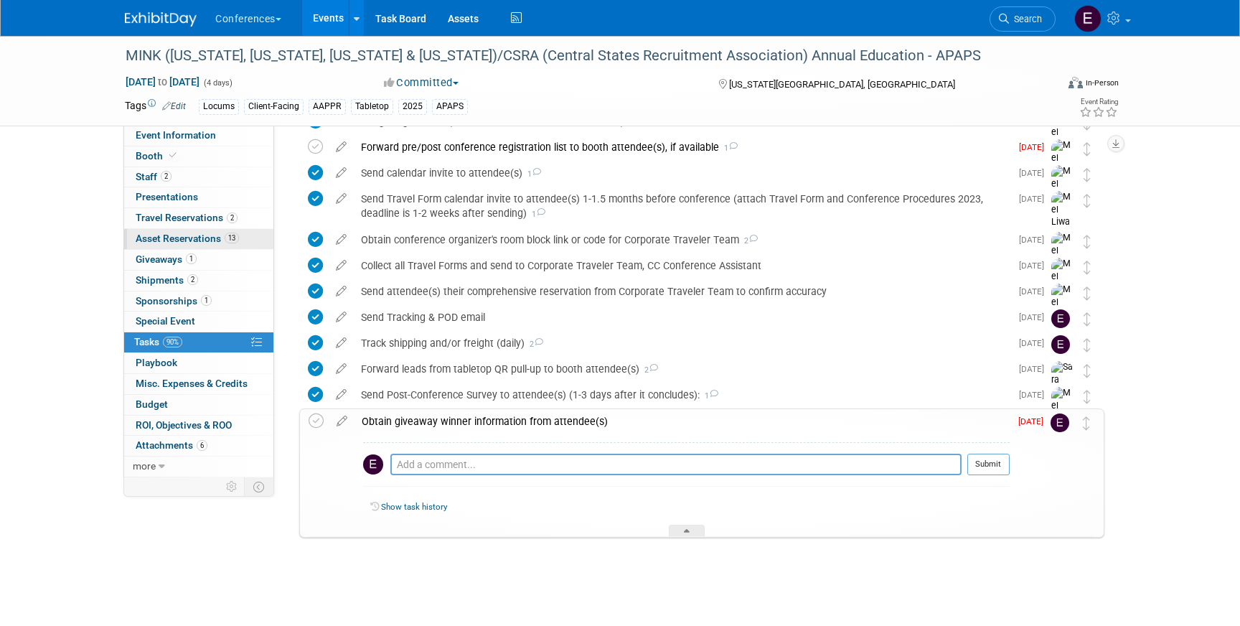
click at [210, 234] on span "Asset Reservations 13" at bounding box center [187, 238] width 103 height 11
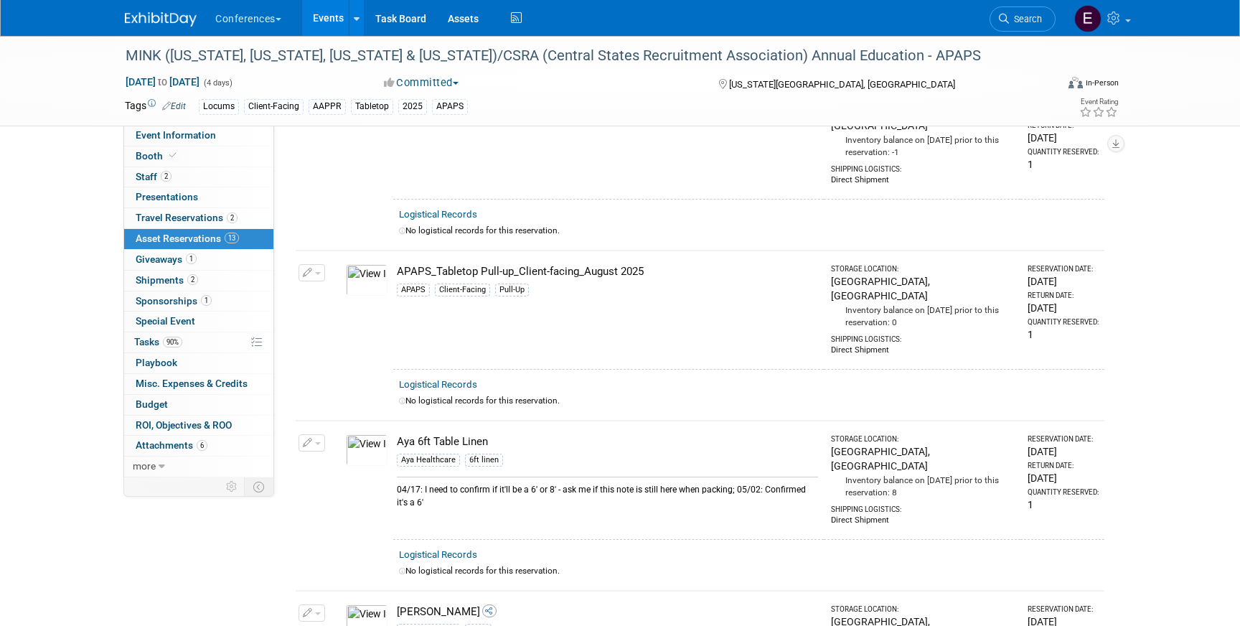
scroll to position [121, 0]
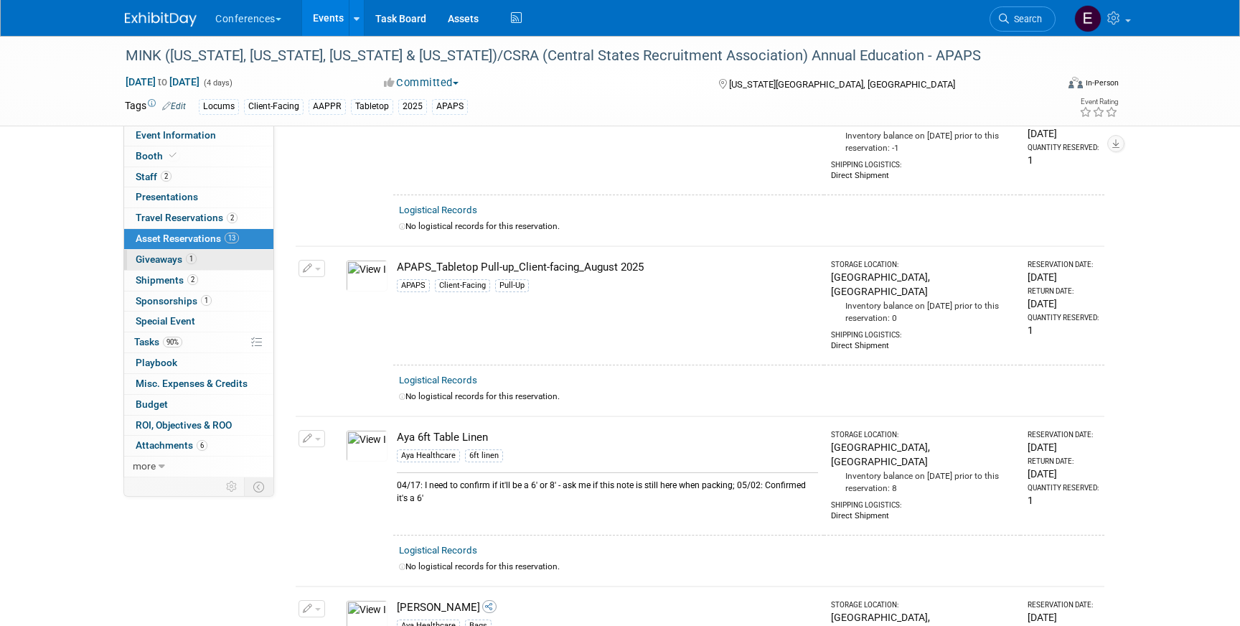
click at [212, 266] on link "1 Giveaways 1" at bounding box center [198, 260] width 149 height 20
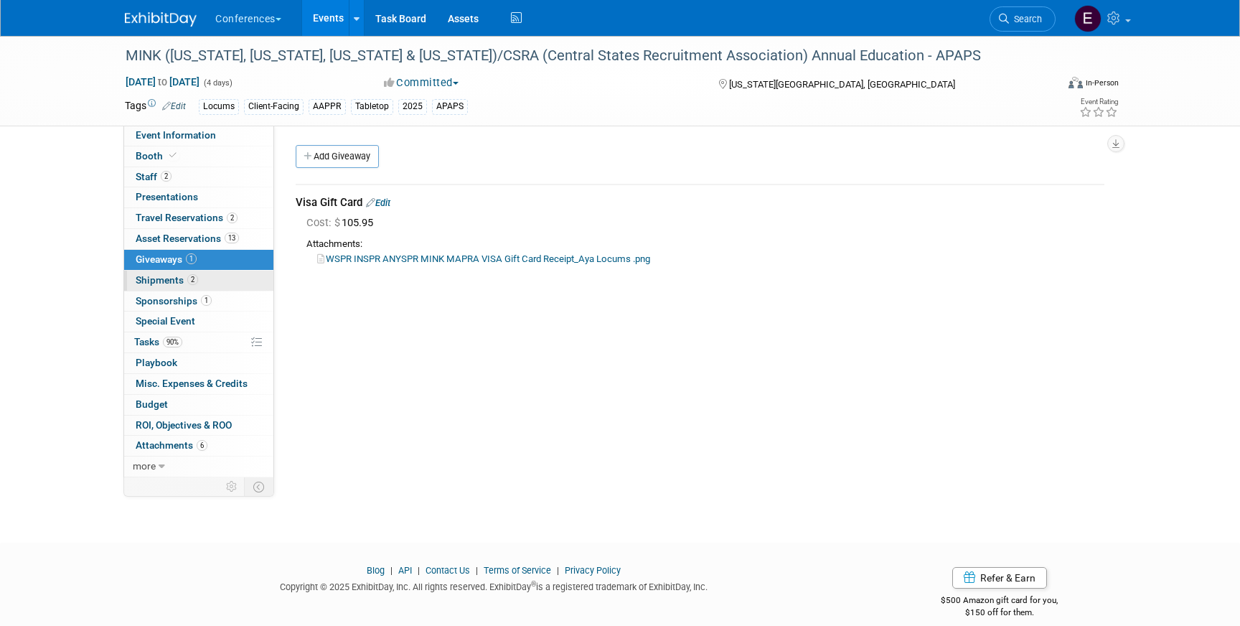
click at [217, 281] on link "2 Shipments 2" at bounding box center [198, 281] width 149 height 20
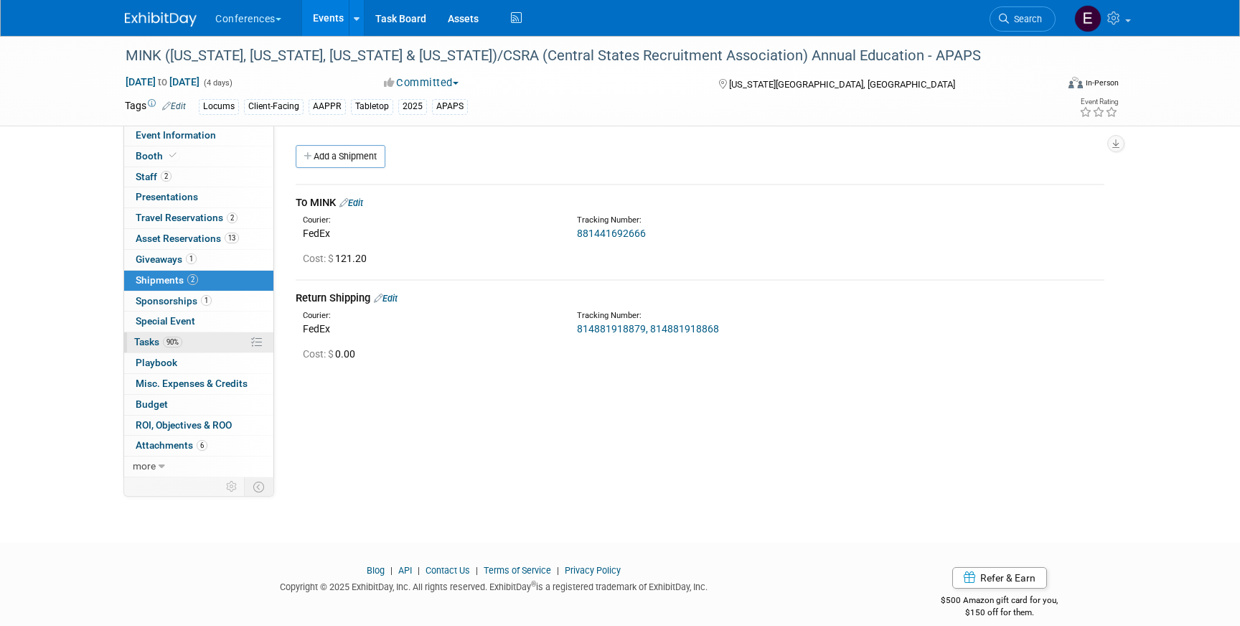
click at [211, 342] on link "90% Tasks 90%" at bounding box center [198, 342] width 149 height 20
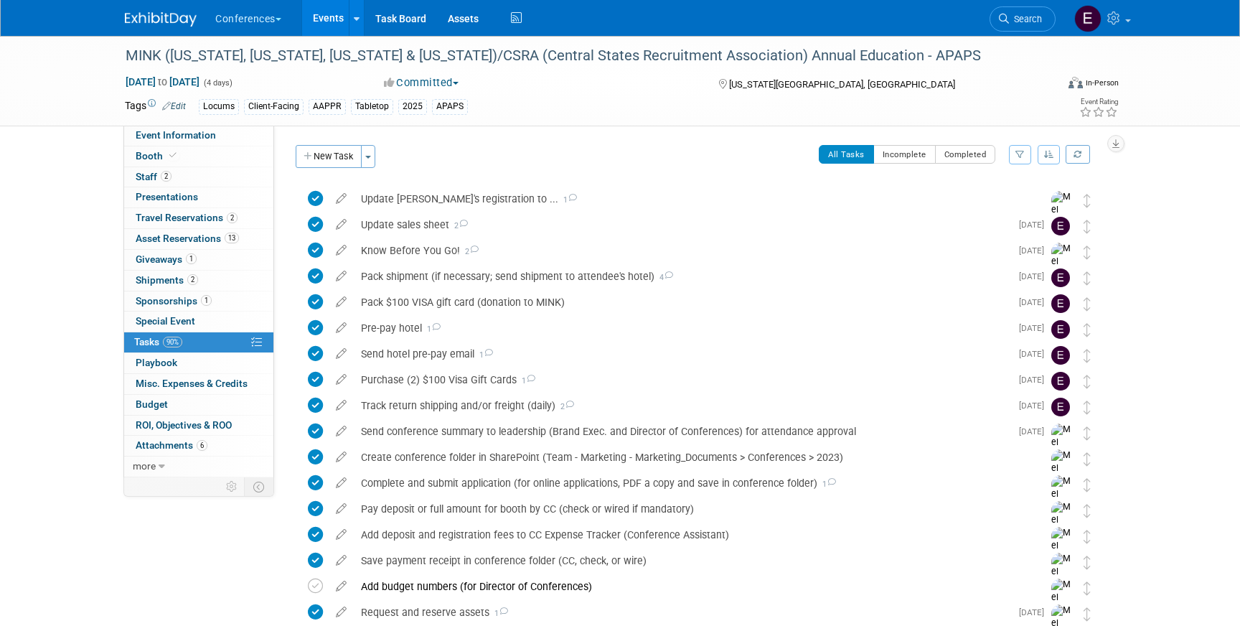
scroll to position [413, 0]
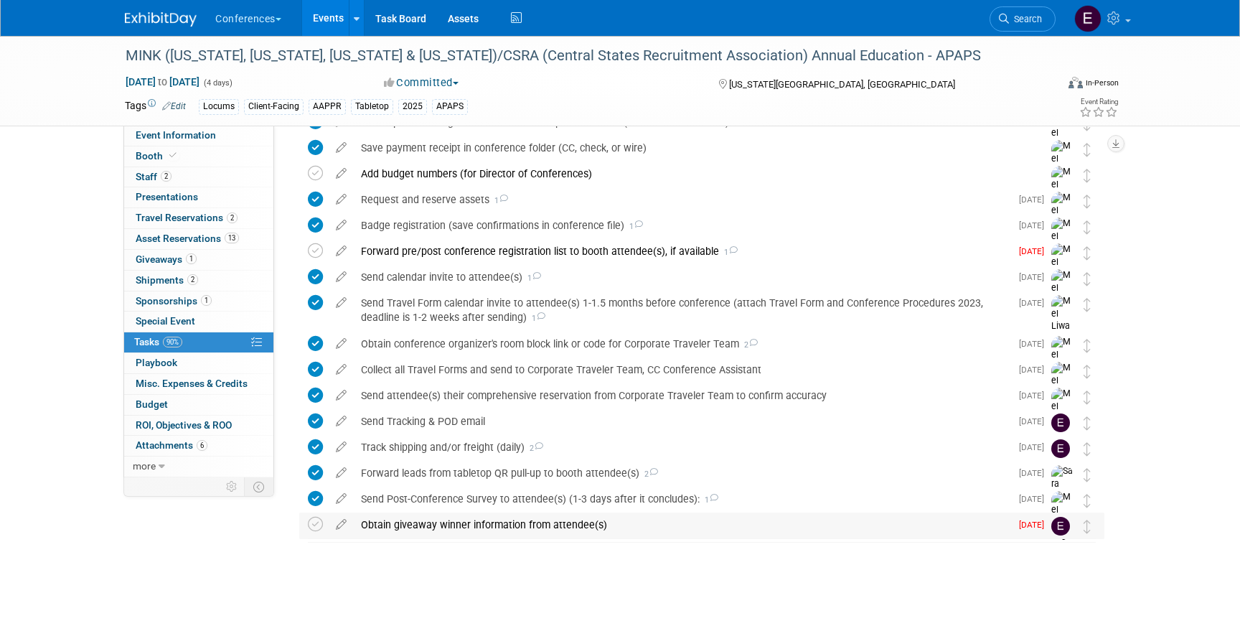
click at [510, 527] on div "Obtain giveaway winner information from attendee(s)" at bounding box center [682, 525] width 657 height 24
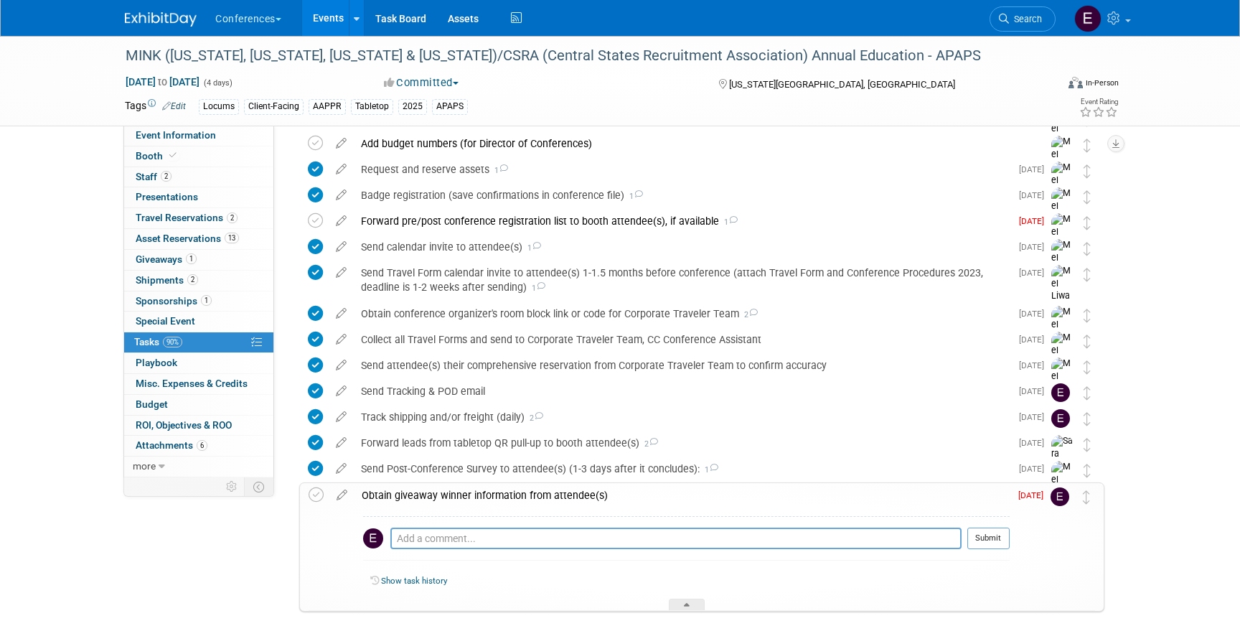
scroll to position [451, 0]
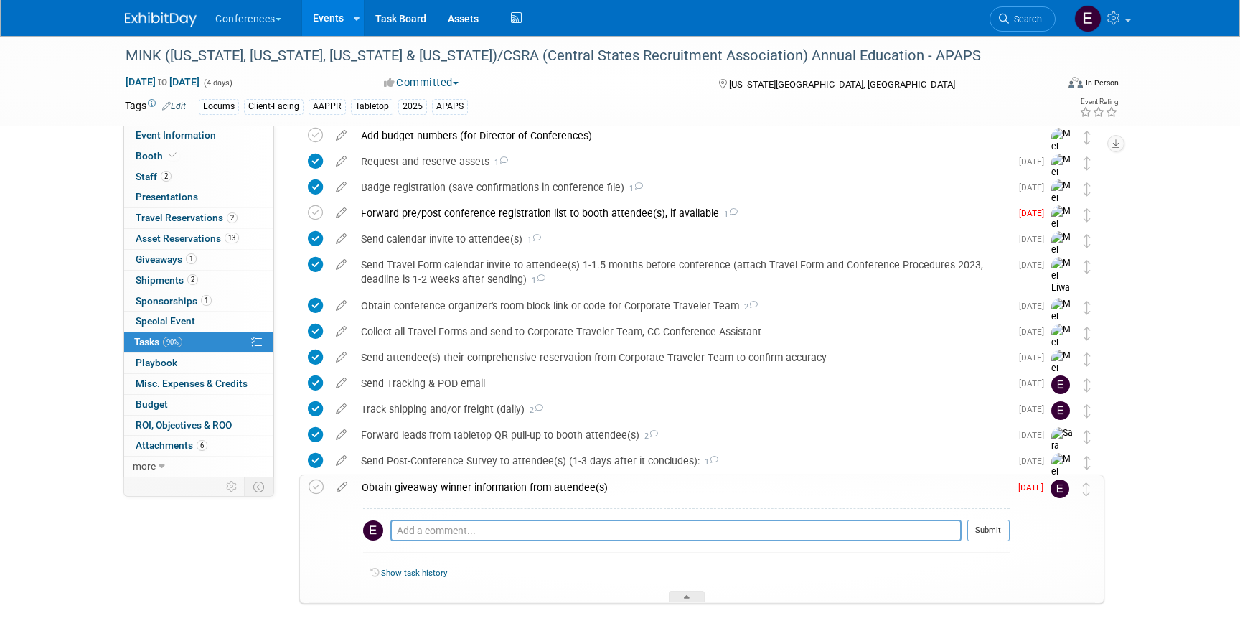
click at [177, 22] on img at bounding box center [161, 19] width 72 height 14
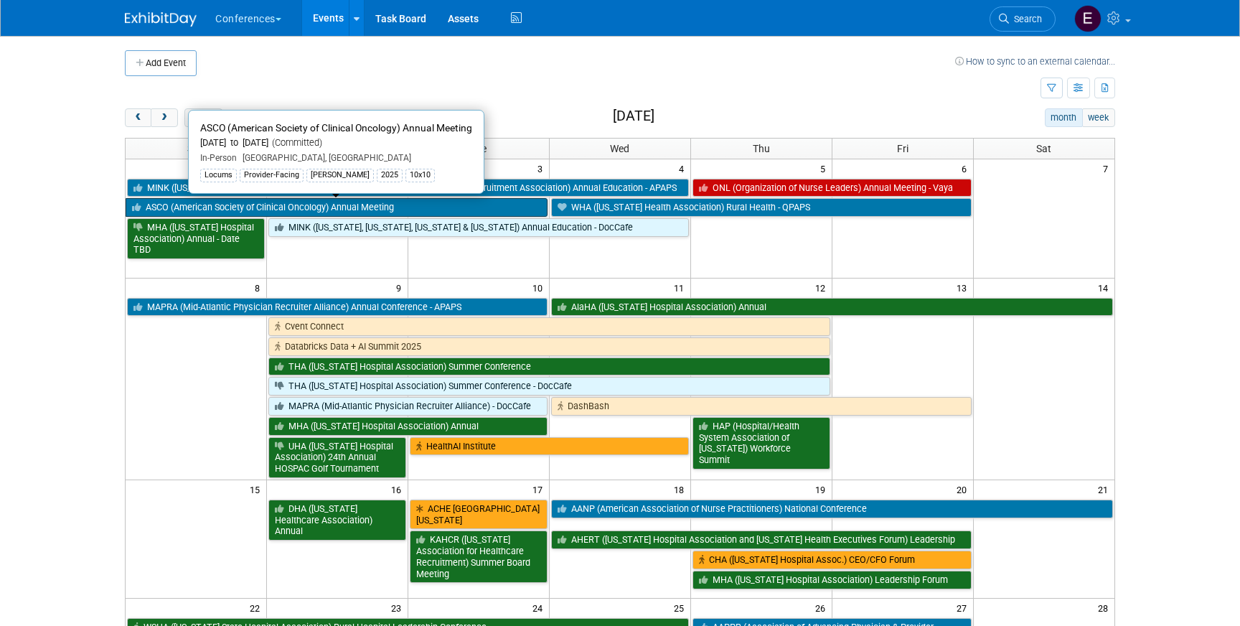
click at [269, 211] on link "ASCO (American Society of Clinical Oncology) Annual Meeting" at bounding box center [337, 207] width 422 height 19
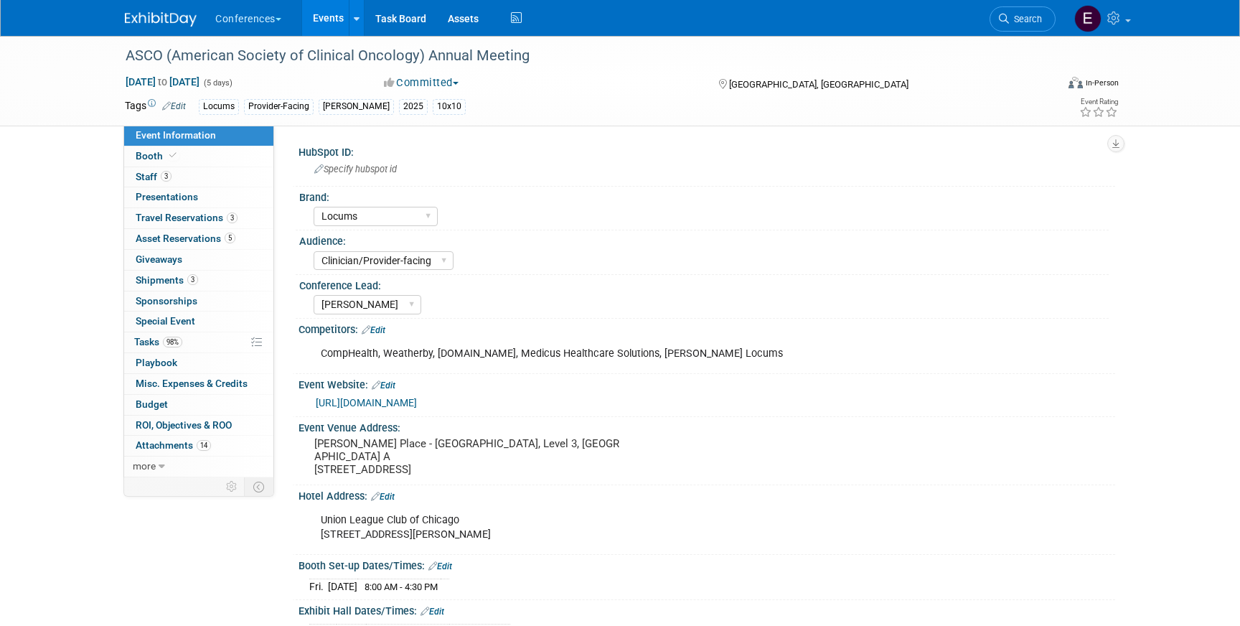
select select "Locums"
select select "Clinician/Provider-facing"
select select "[PERSON_NAME]"
click at [201, 217] on span "Travel Reservations 3" at bounding box center [187, 217] width 102 height 11
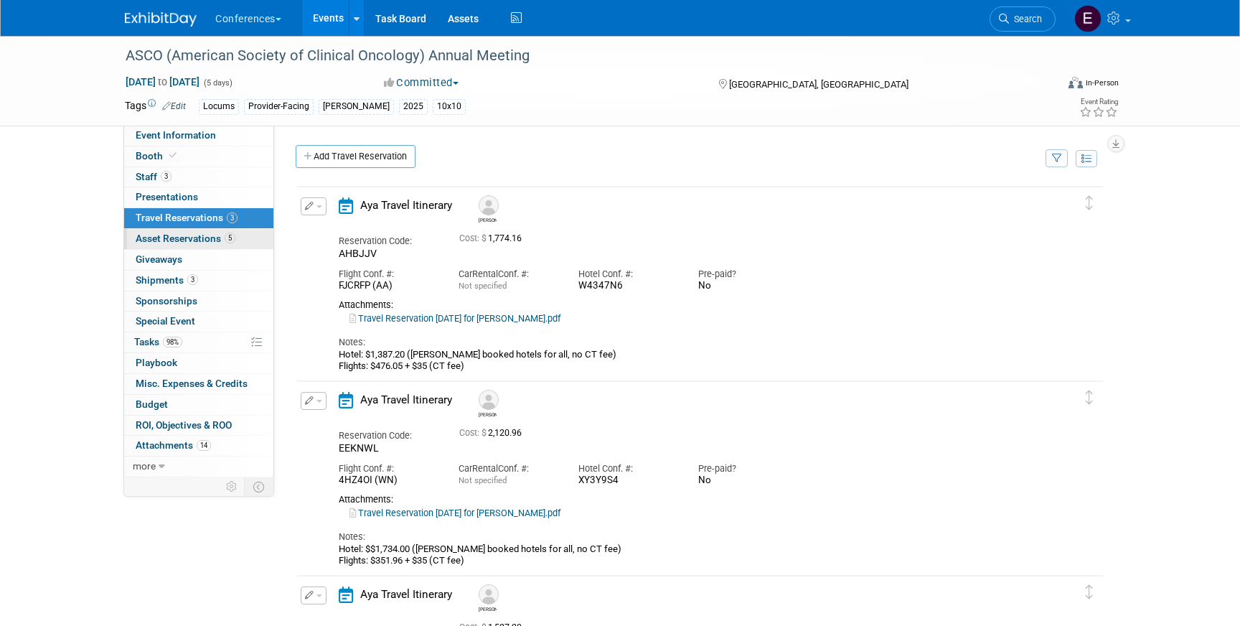
click at [192, 235] on span "Asset Reservations 5" at bounding box center [186, 238] width 100 height 11
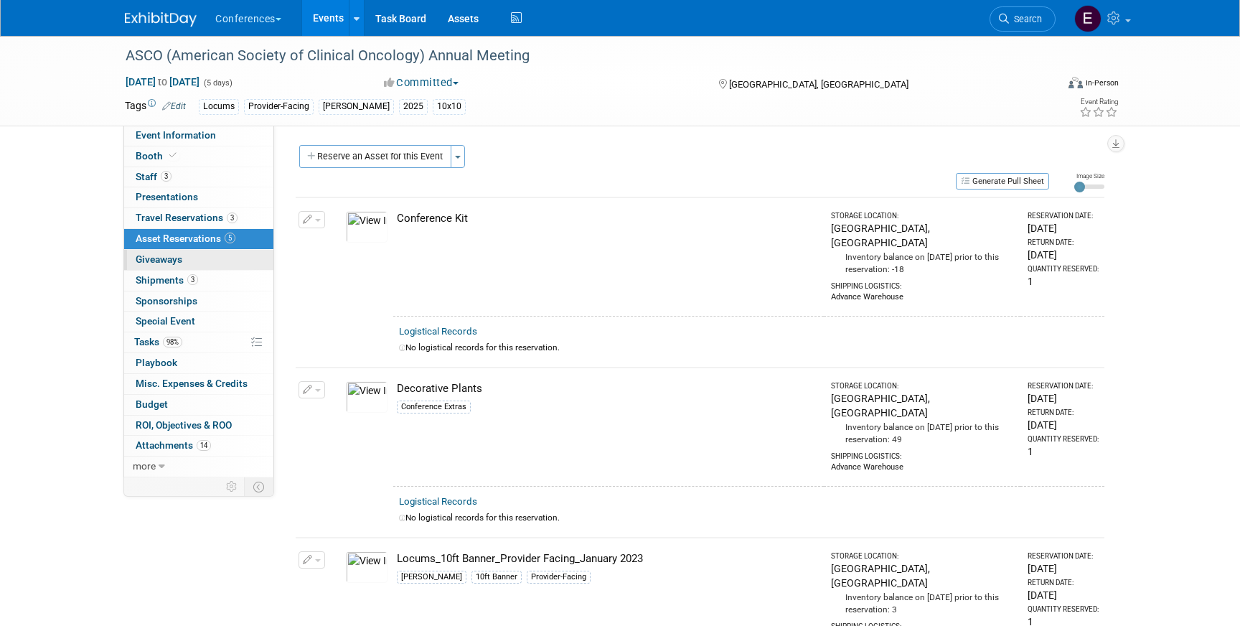
click at [187, 251] on link "0 Giveaways 0" at bounding box center [198, 260] width 149 height 20
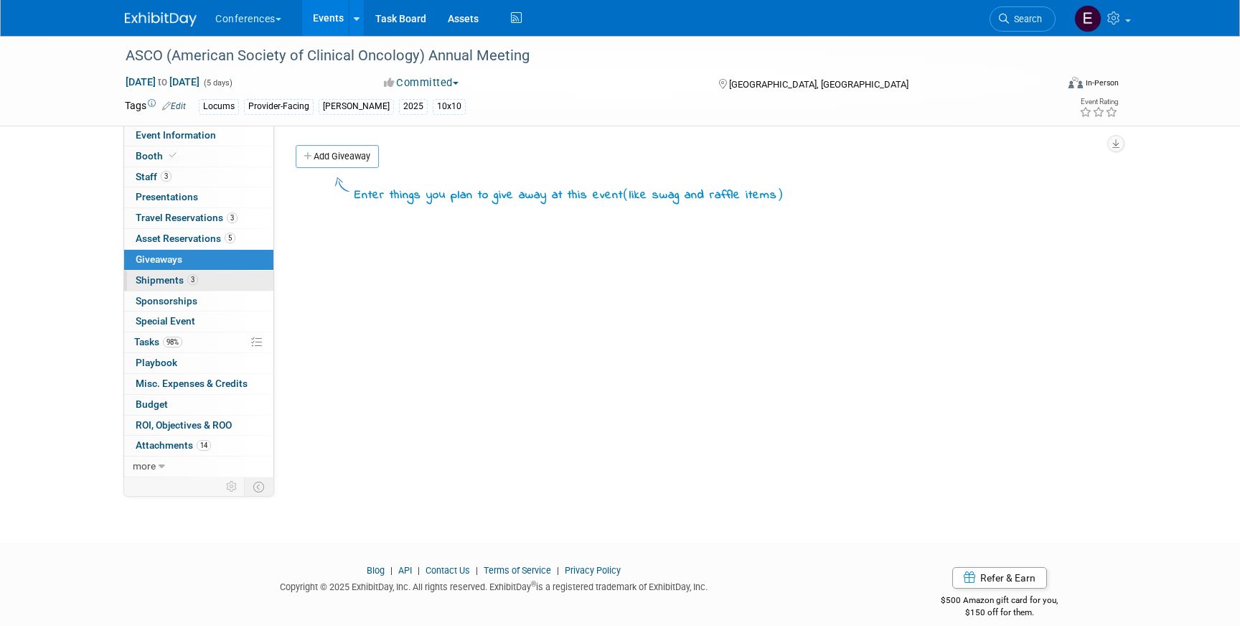
click at [169, 278] on span "Shipments 3" at bounding box center [167, 279] width 62 height 11
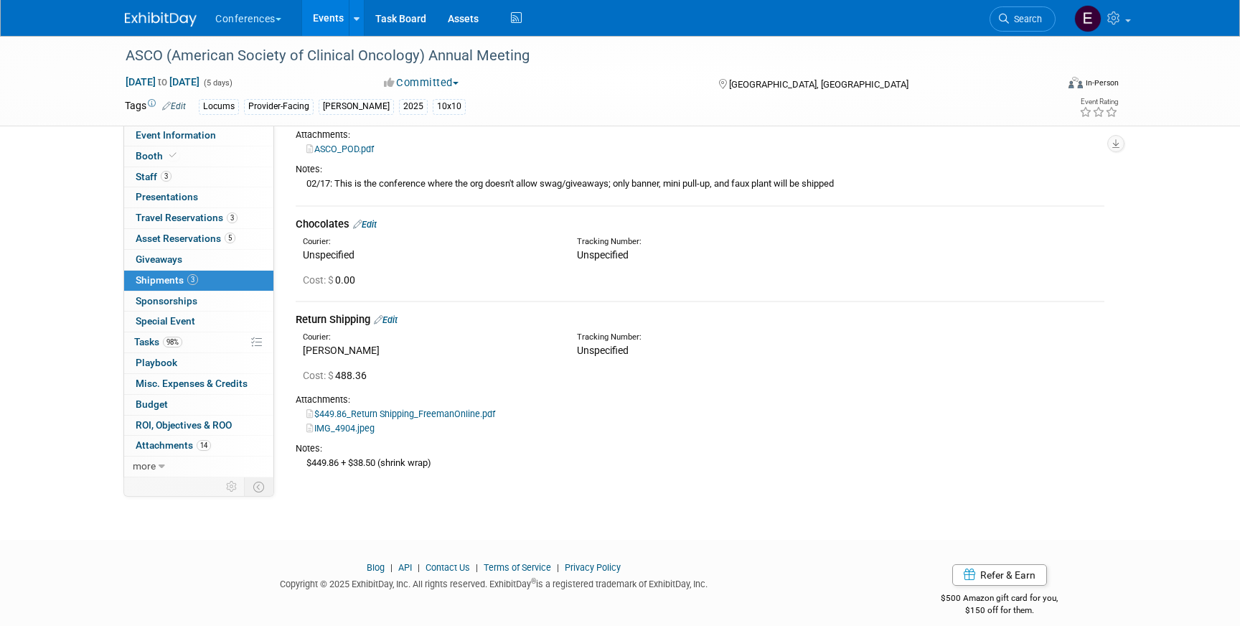
scroll to position [151, 0]
click at [169, 349] on link "98% Tasks 98%" at bounding box center [198, 342] width 149 height 20
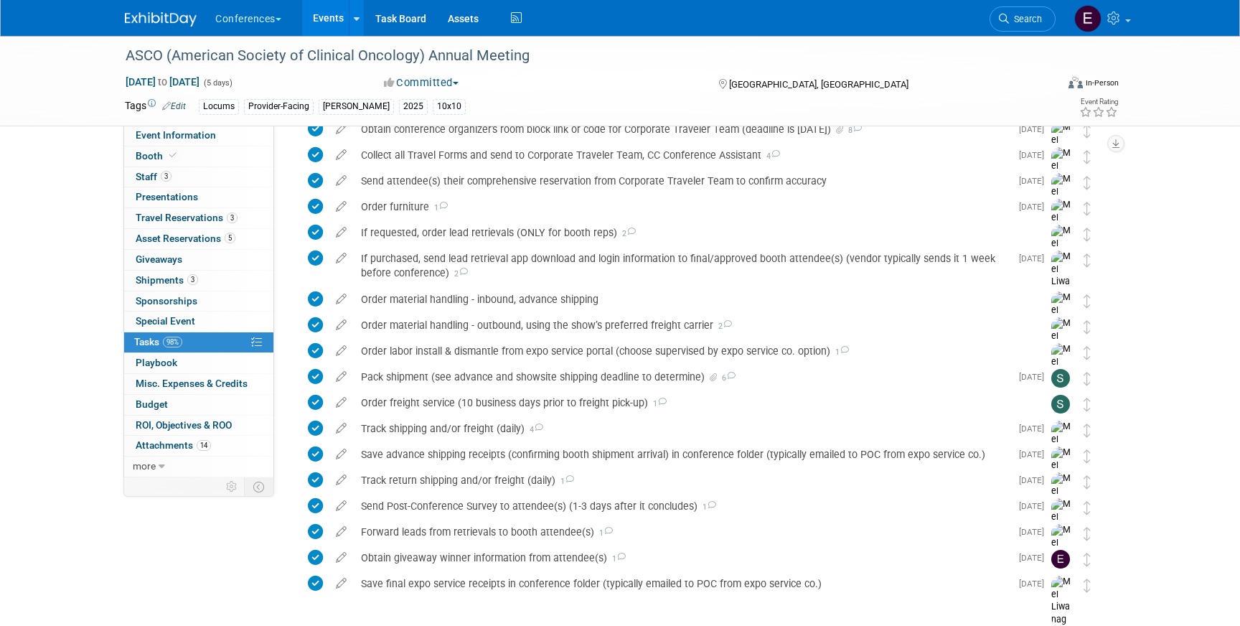
scroll to position [738, 0]
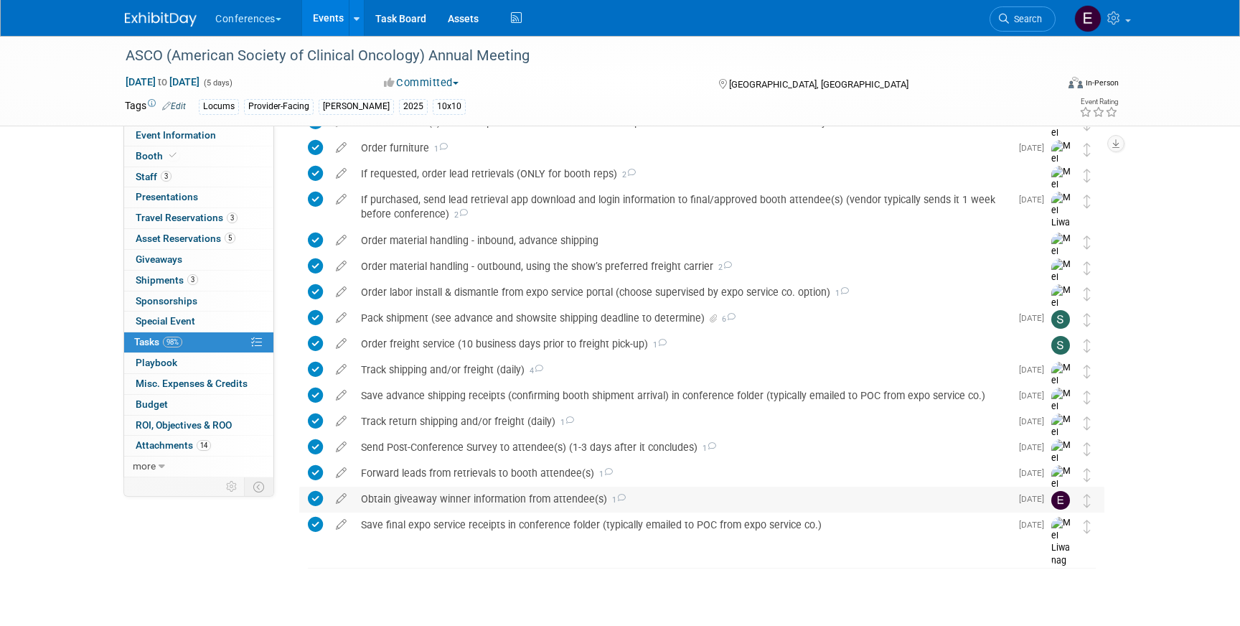
click at [390, 490] on div "Obtain giveaway winner information from attendee(s) 1" at bounding box center [682, 499] width 657 height 24
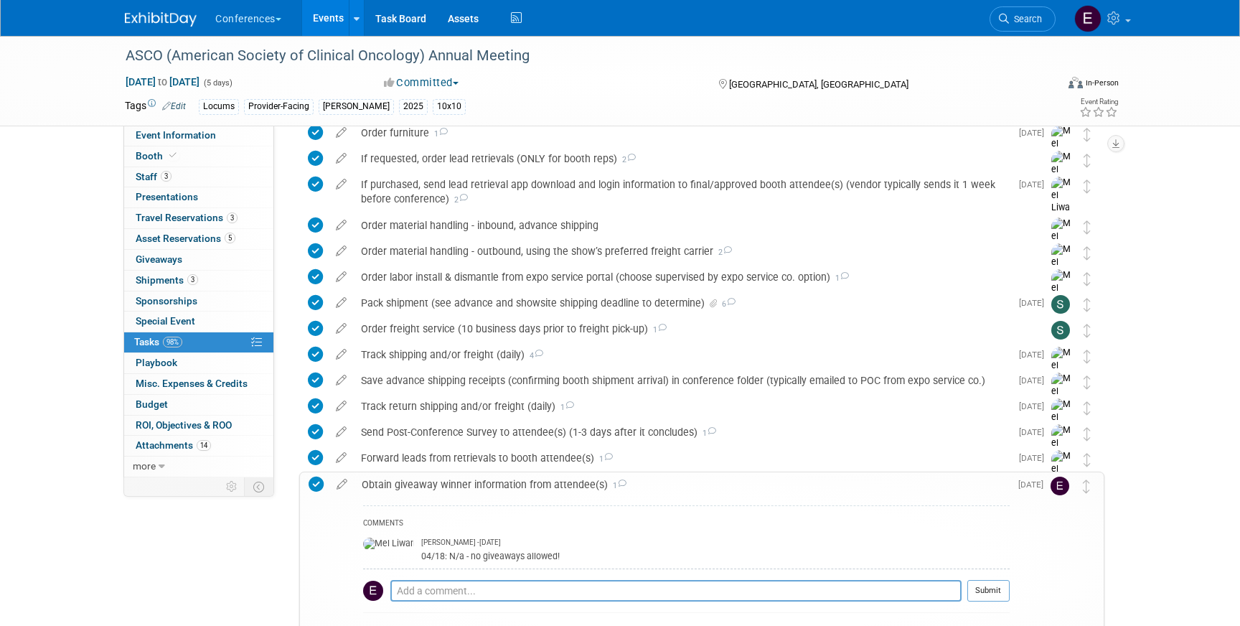
scroll to position [754, 0]
click at [151, 19] on img at bounding box center [161, 19] width 72 height 14
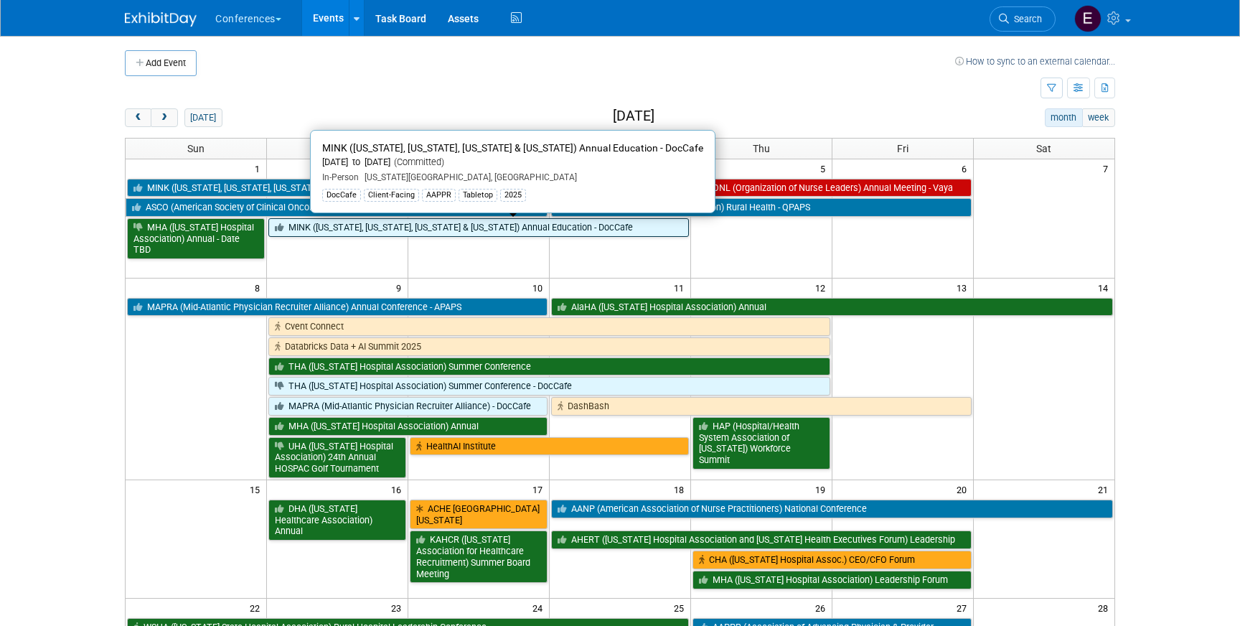
click at [306, 228] on link "MINK ([US_STATE], [US_STATE], [US_STATE] & [US_STATE]) Annual Education - DocCa…" at bounding box center [478, 227] width 421 height 19
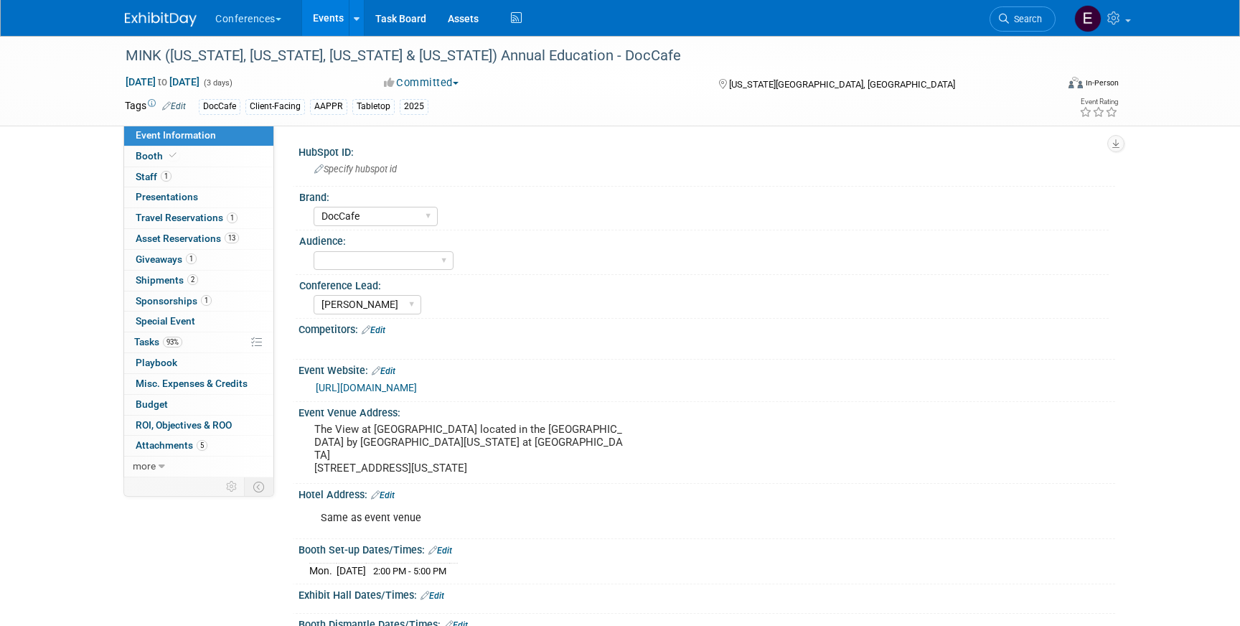
select select "DocCafe"
select select "[PERSON_NAME]"
click at [164, 258] on span "Giveaways 1" at bounding box center [166, 258] width 61 height 11
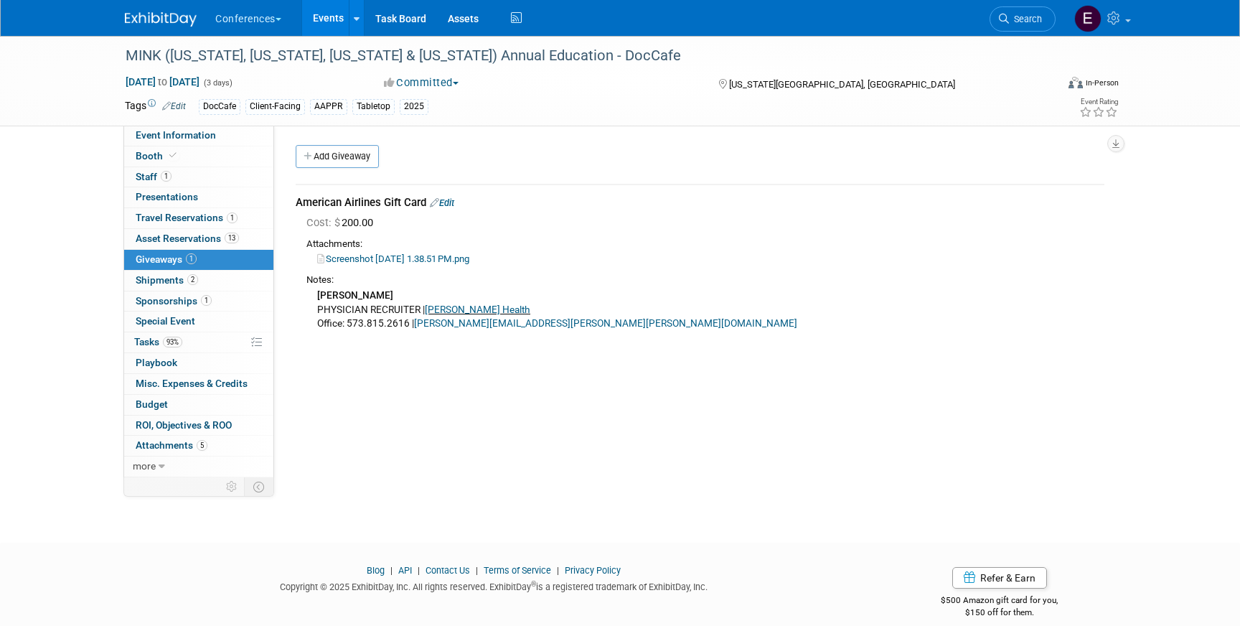
click at [454, 202] on link "Edit" at bounding box center [442, 202] width 24 height 11
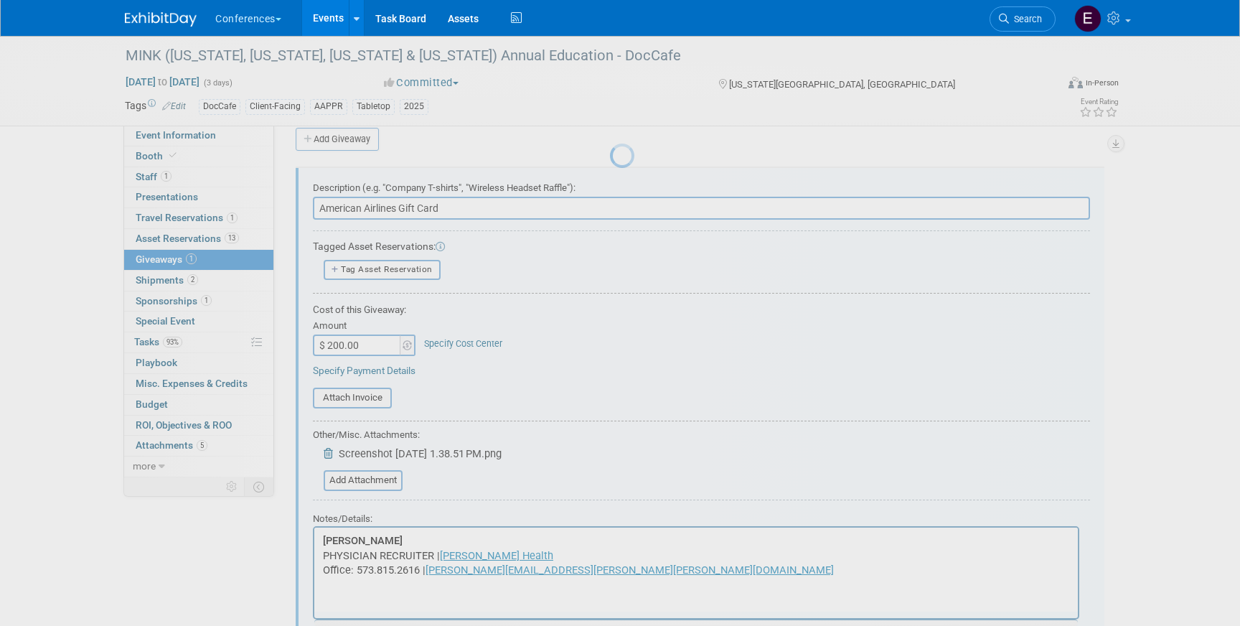
scroll to position [22, 0]
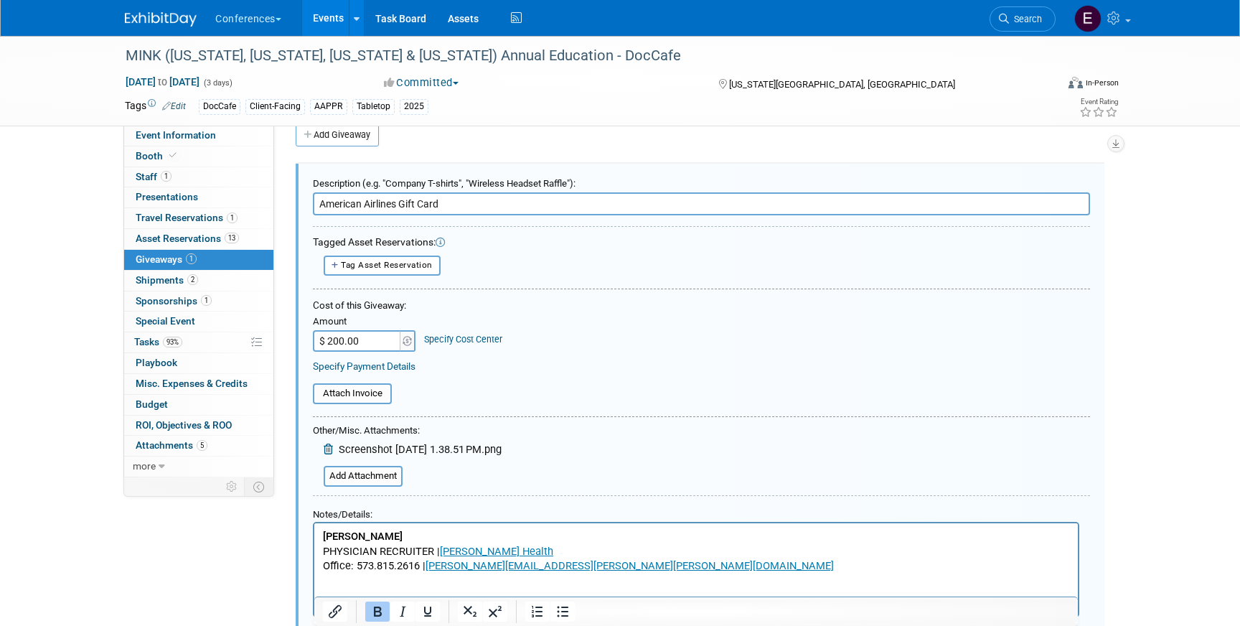
click at [461, 340] on link "Specify Cost Center" at bounding box center [463, 339] width 78 height 11
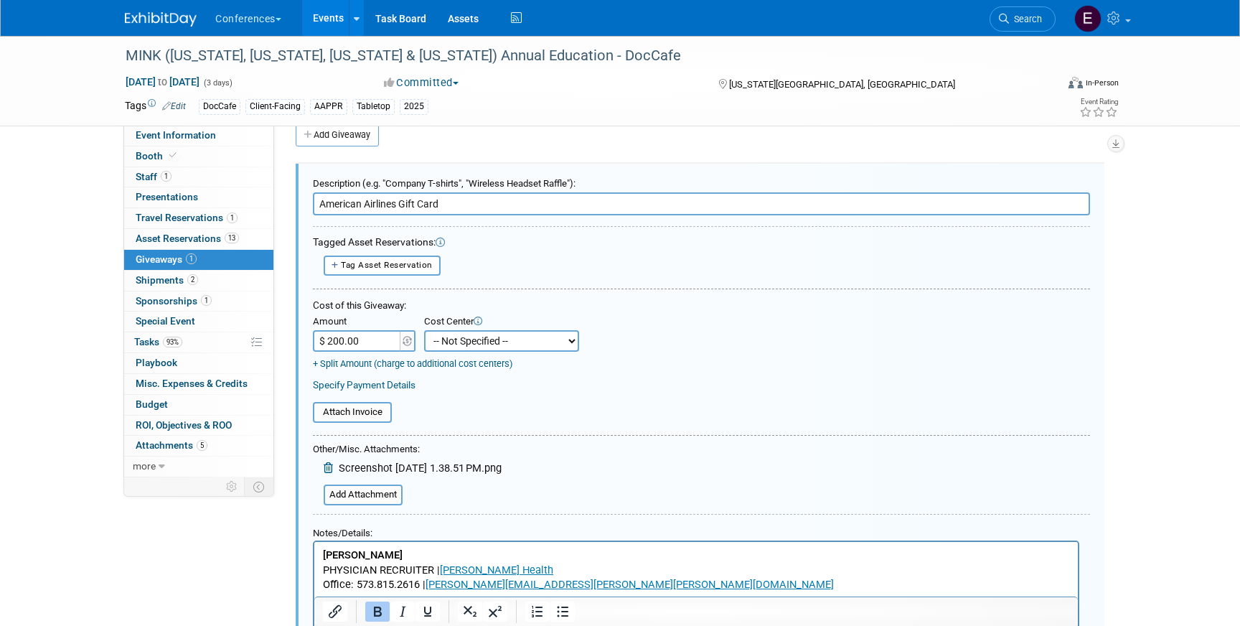
click at [461, 340] on select "-- Not Specified -- Aya Education Aya Healthcare Aya Locums Bespoke Corporate D…" at bounding box center [501, 341] width 155 height 22
select select "18965878"
click at [424, 330] on select "-- Not Specified -- Aya Education Aya Healthcare Aya Locums Bespoke Corporate D…" at bounding box center [501, 341] width 155 height 22
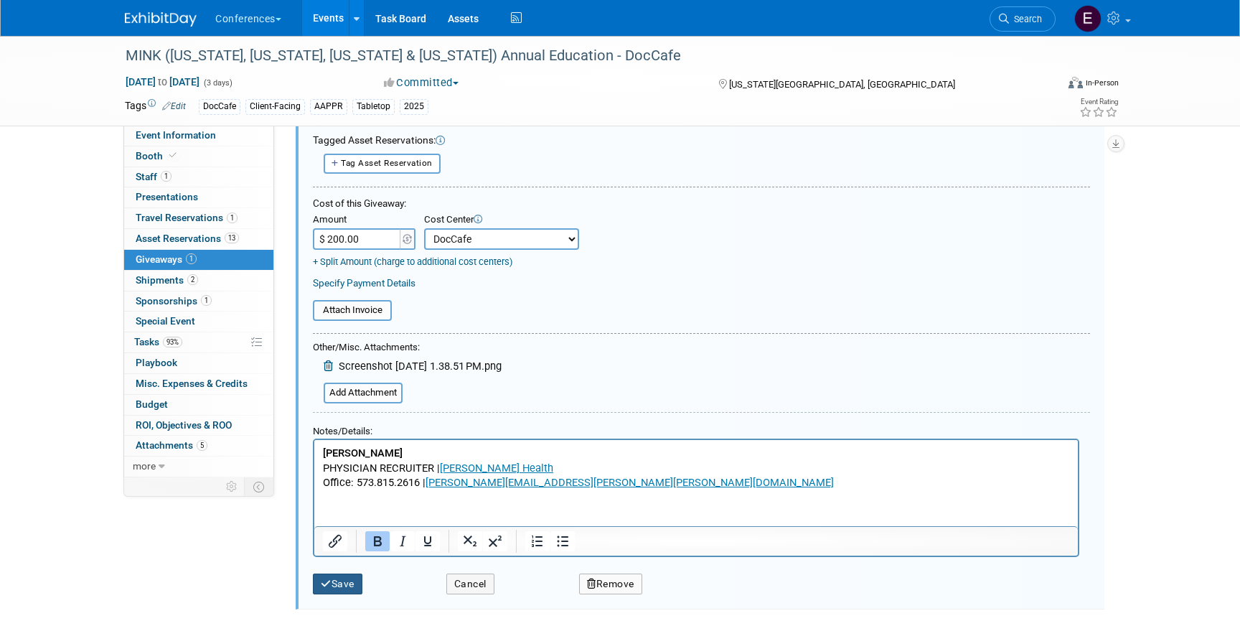
click at [334, 581] on button "Save" at bounding box center [338, 584] width 50 height 21
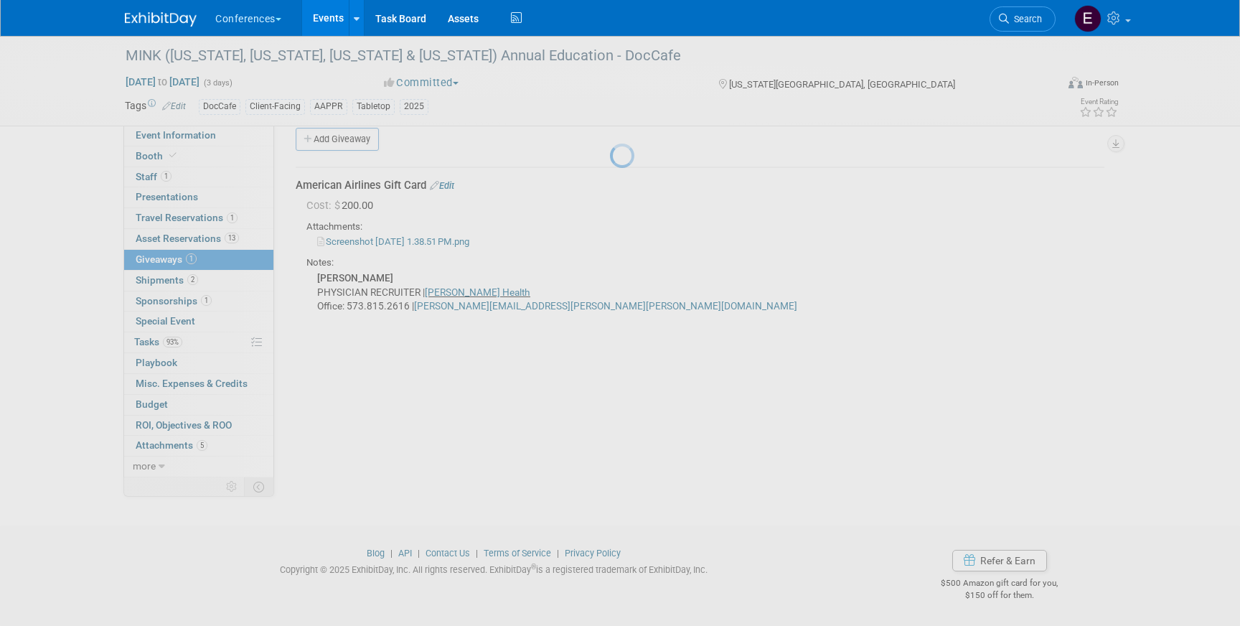
scroll to position [17, 0]
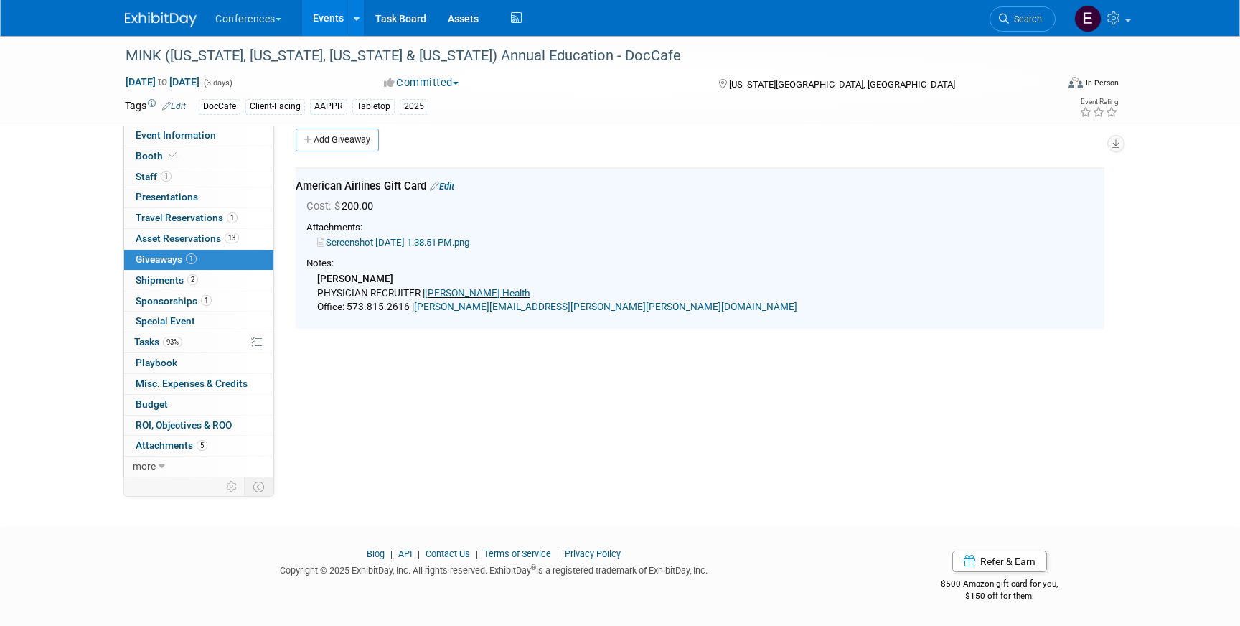
click at [358, 146] on link "Add Giveaway" at bounding box center [337, 139] width 83 height 23
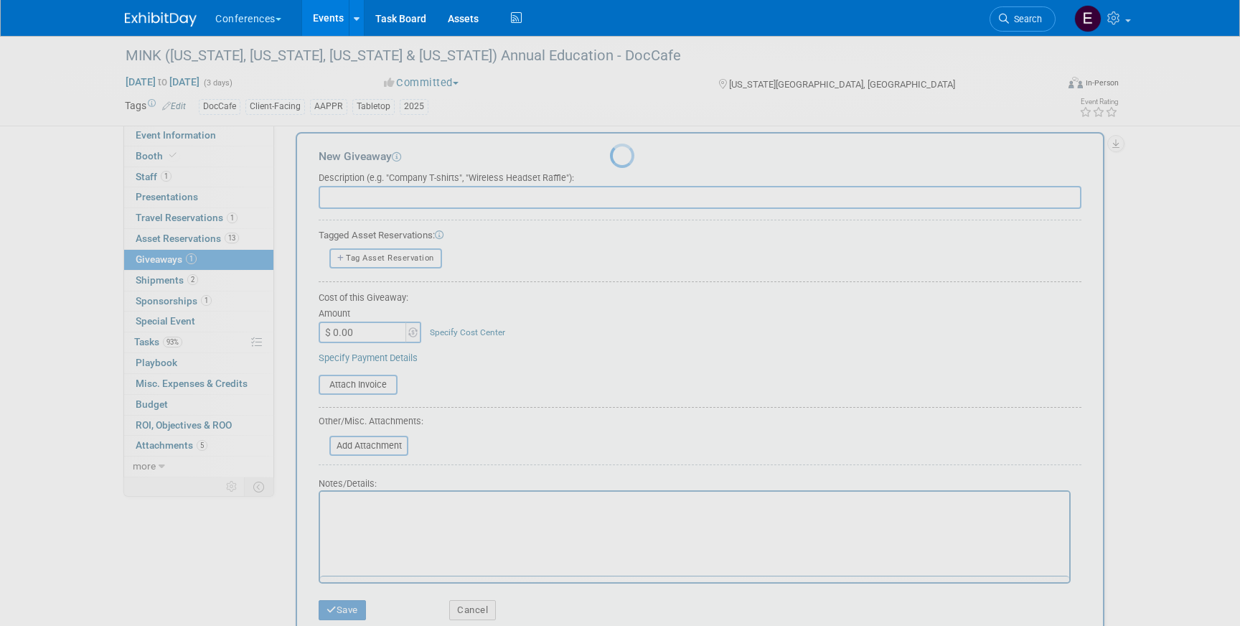
scroll to position [0, 0]
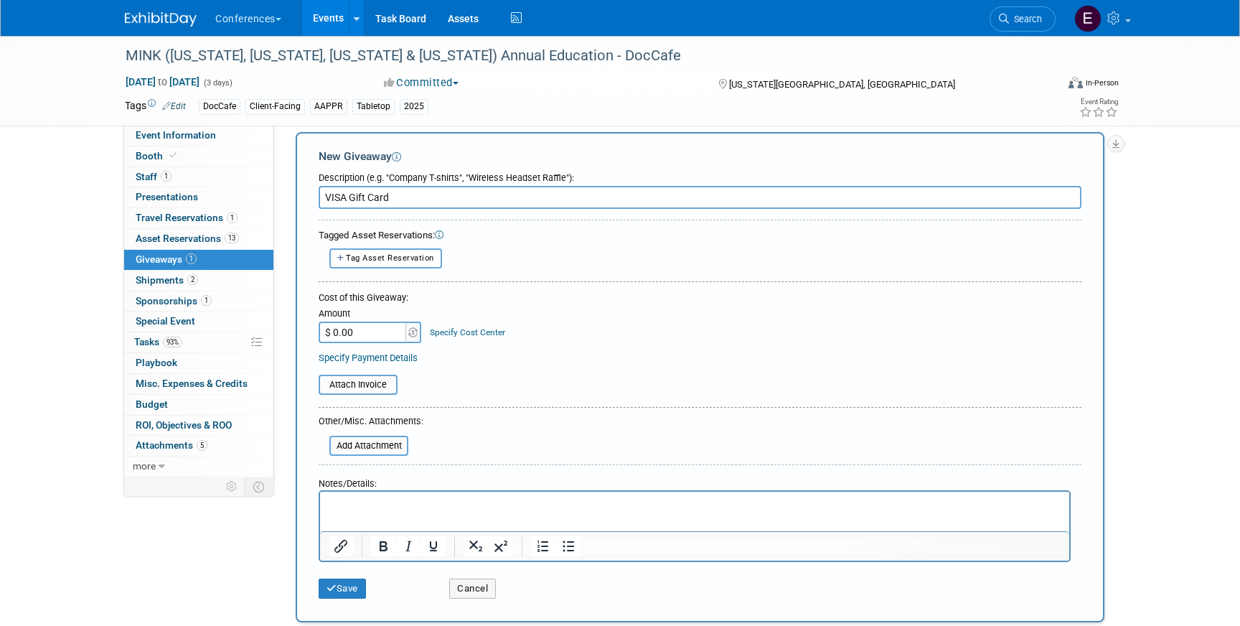
type input "VISA Gift Card"
click at [372, 337] on input "$ 0.00" at bounding box center [364, 333] width 90 height 22
type input "$ 105.95"
click at [475, 327] on link "Specify Cost Center" at bounding box center [467, 332] width 75 height 10
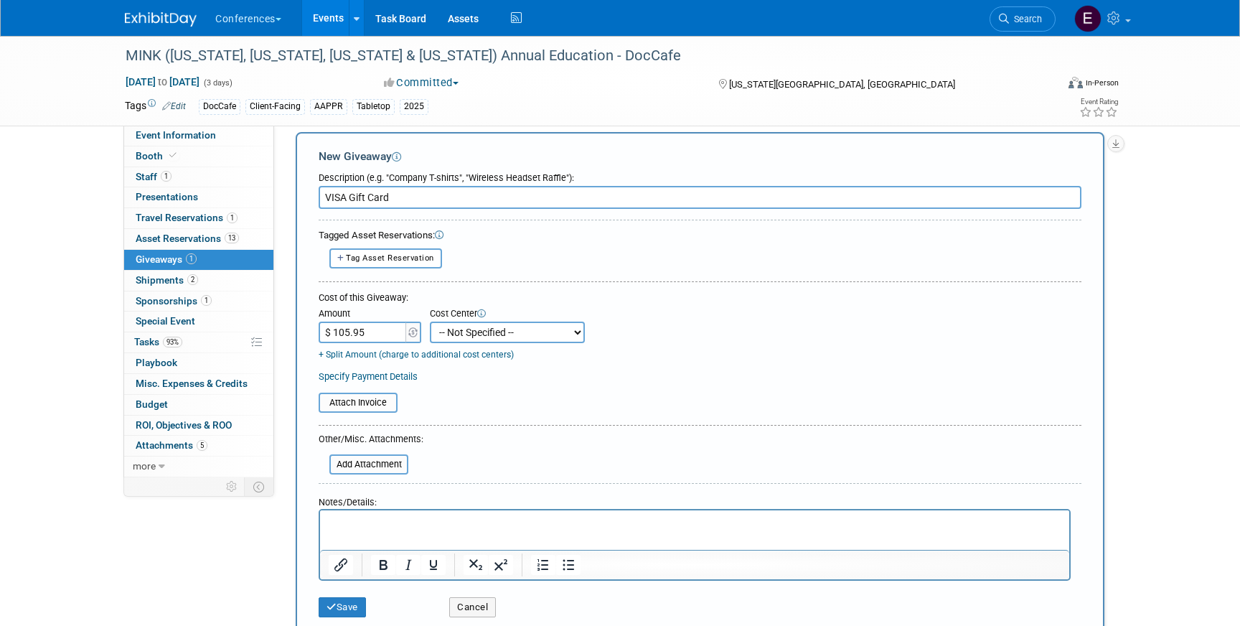
click at [473, 334] on select "-- Not Specified -- Aya Education Aya Healthcare Aya Locums Bespoke Corporate D…" at bounding box center [507, 333] width 155 height 22
select select "18965878"
click at [430, 322] on select "-- Not Specified -- Aya Education Aya Healthcare Aya Locums Bespoke Corporate D…" at bounding box center [507, 333] width 155 height 22
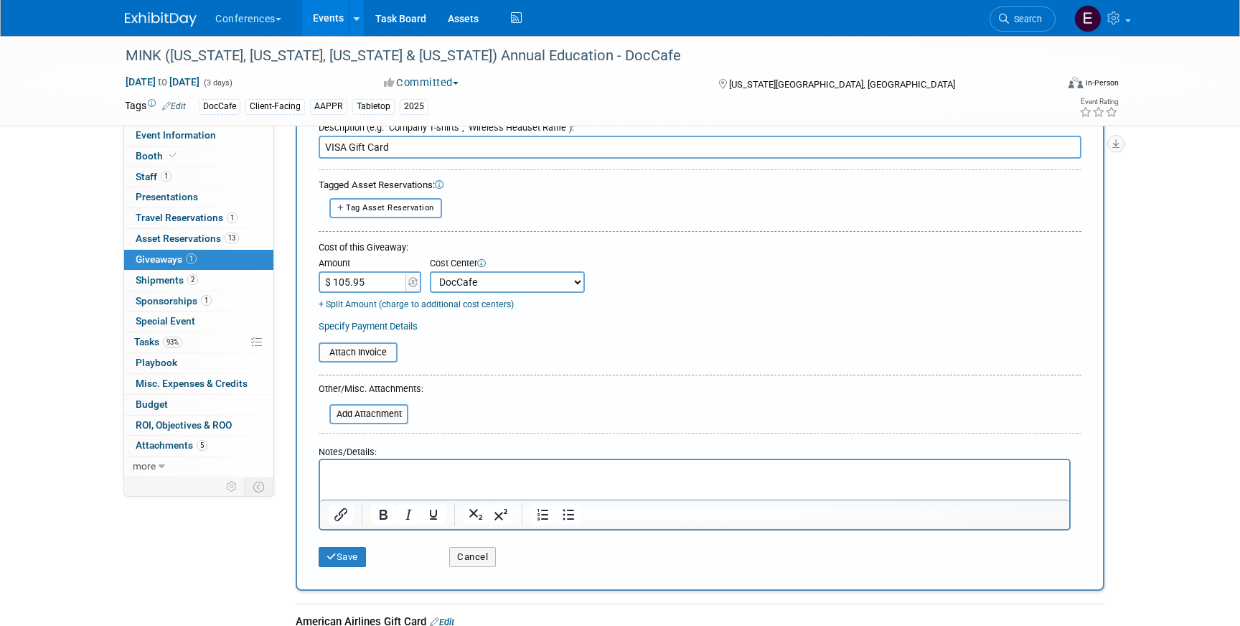
scroll to position [68, 0]
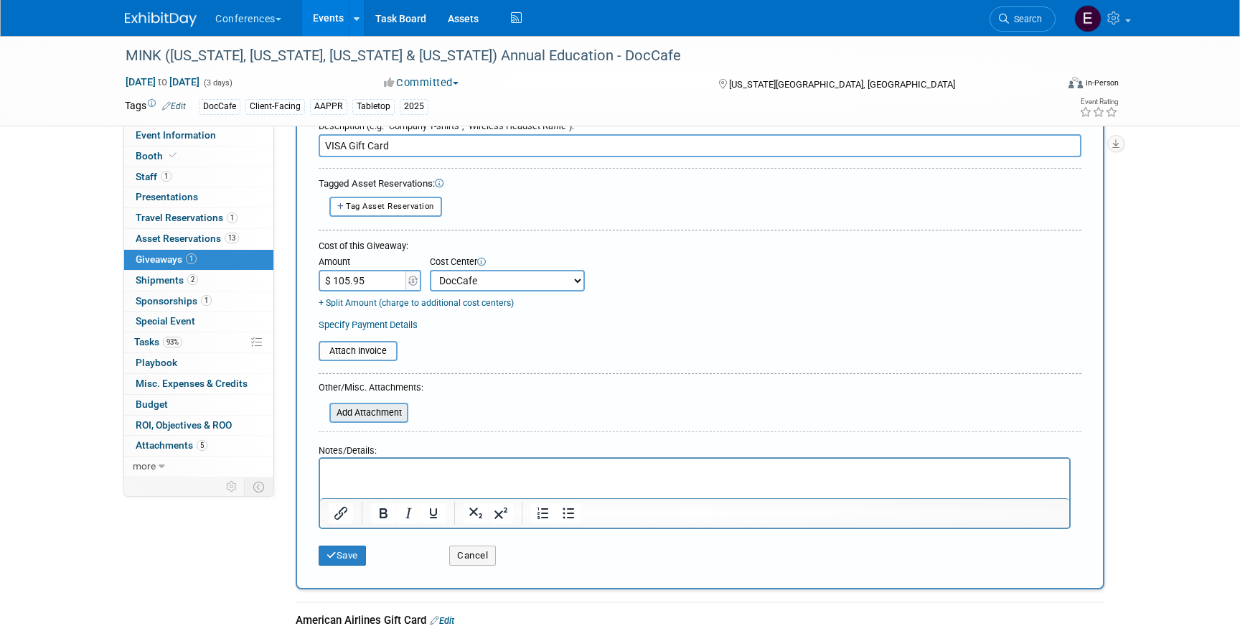
click at [367, 411] on input "file" at bounding box center [321, 412] width 171 height 17
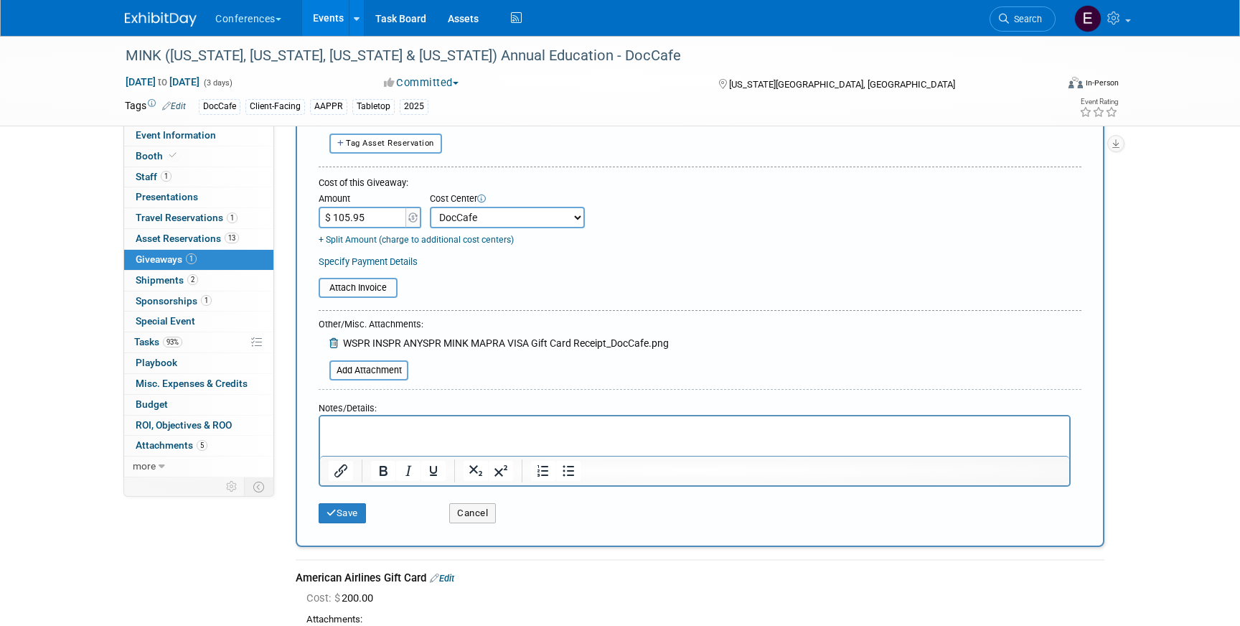
scroll to position [132, 0]
click at [339, 506] on button "Save" at bounding box center [342, 512] width 47 height 20
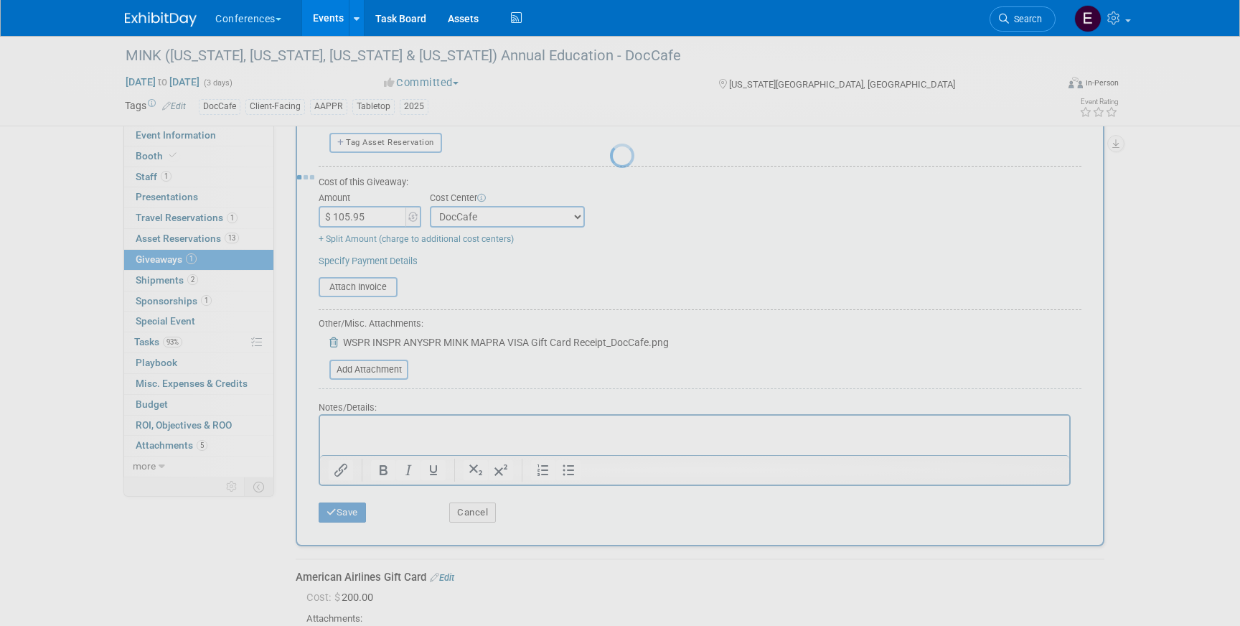
scroll to position [17, 0]
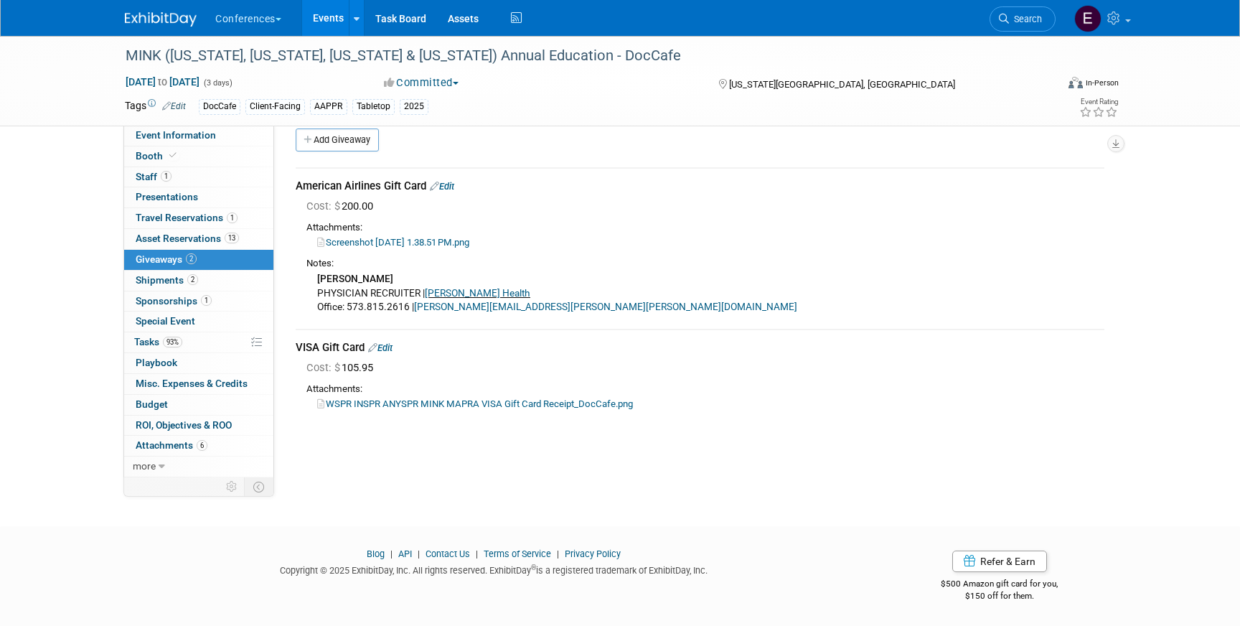
click at [388, 350] on link "Edit" at bounding box center [380, 347] width 24 height 11
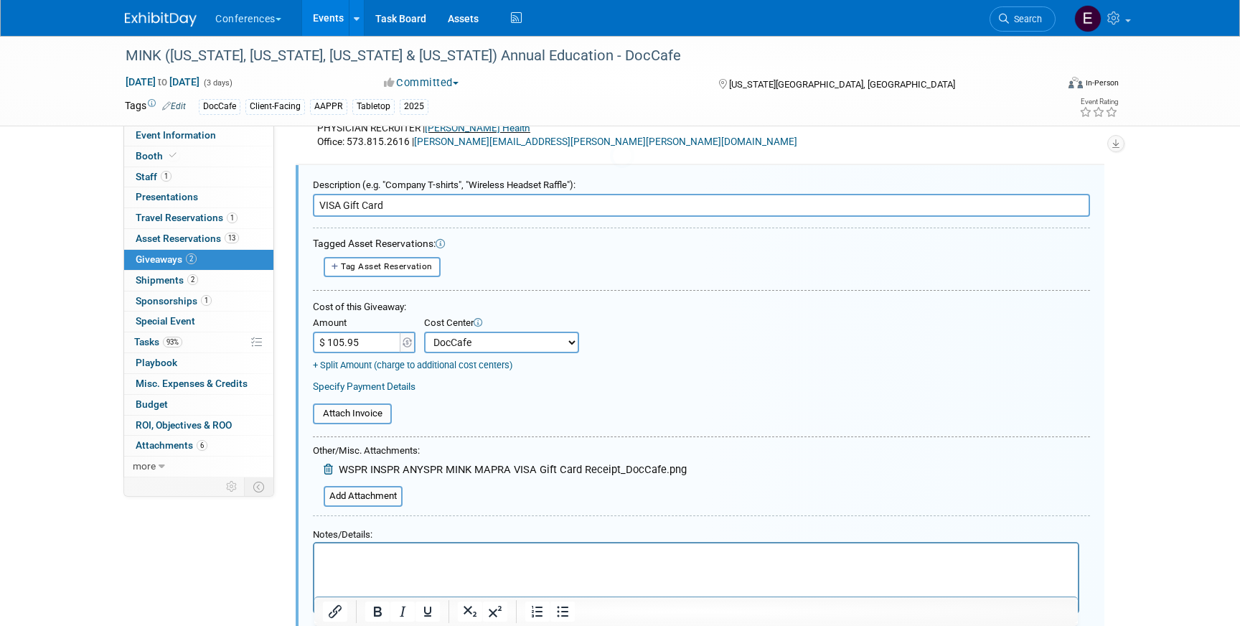
scroll to position [0, 0]
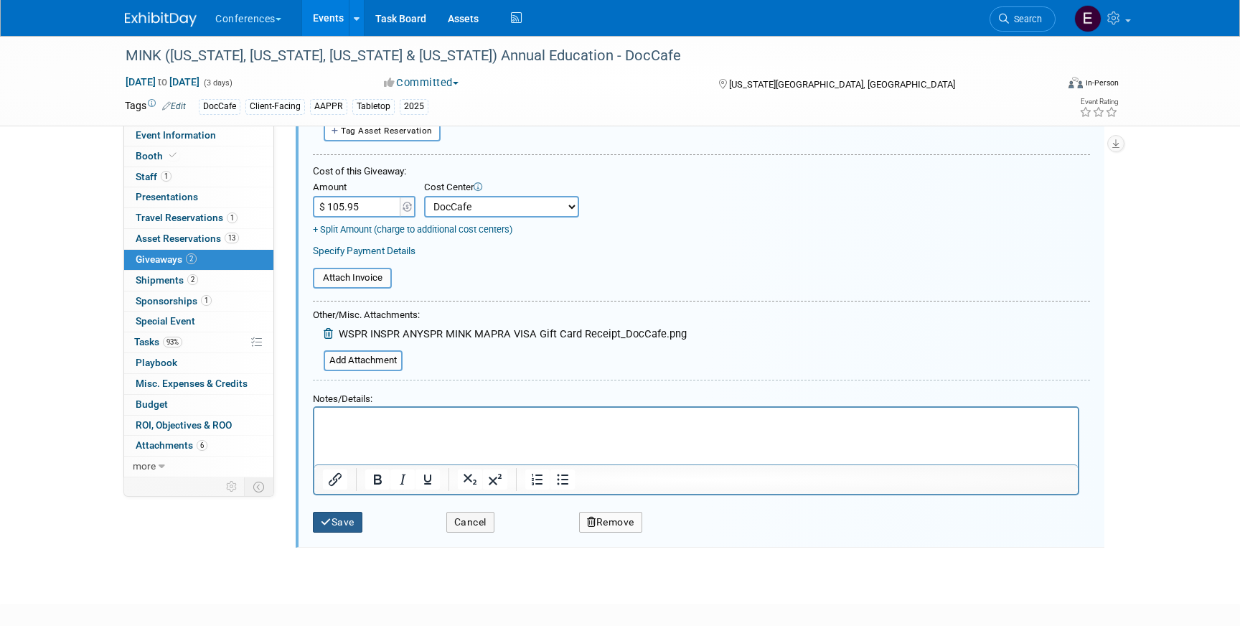
click at [335, 530] on button "Save" at bounding box center [338, 522] width 50 height 21
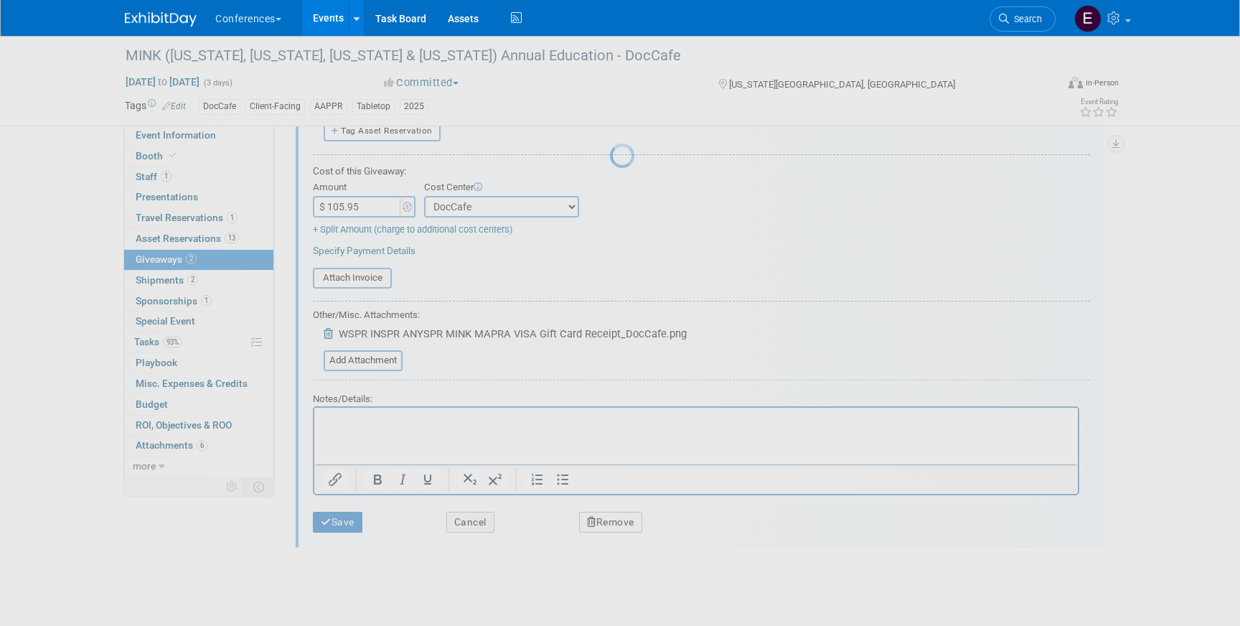
scroll to position [17, 0]
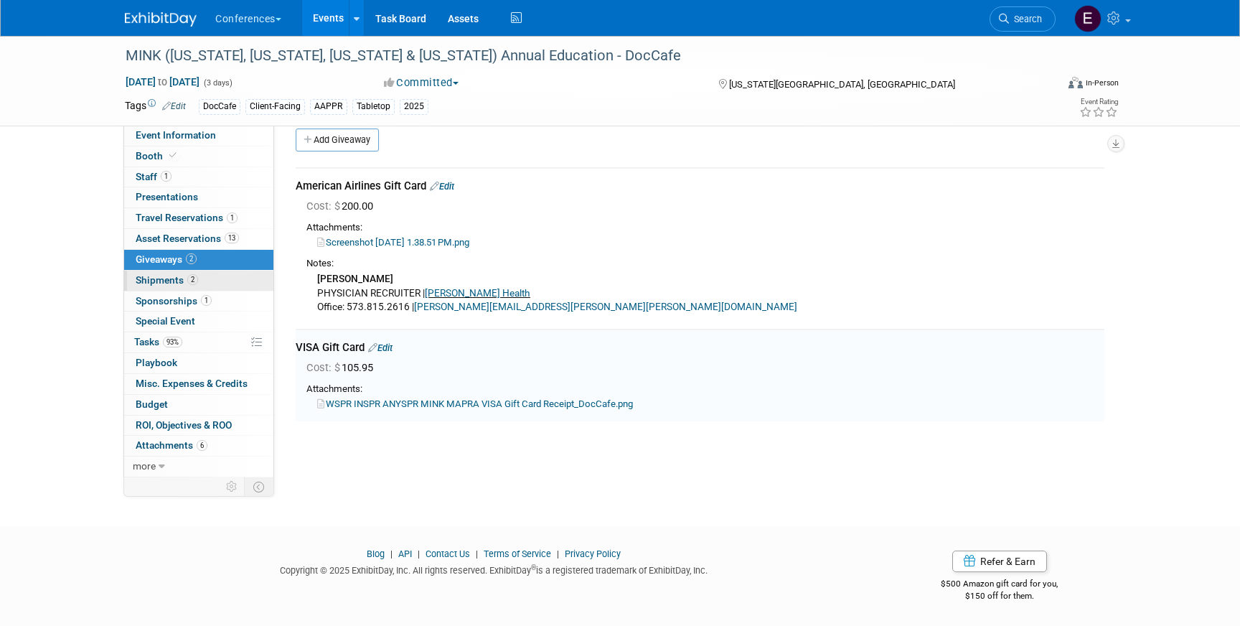
click at [240, 286] on link "2 Shipments 2" at bounding box center [198, 281] width 149 height 20
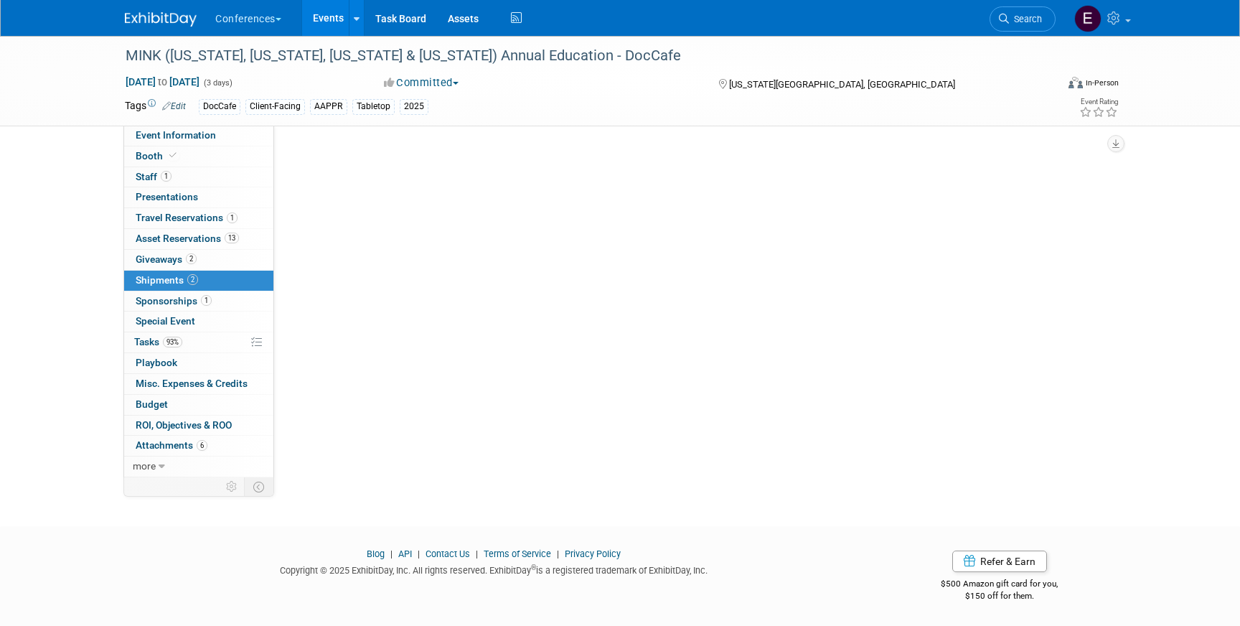
scroll to position [0, 0]
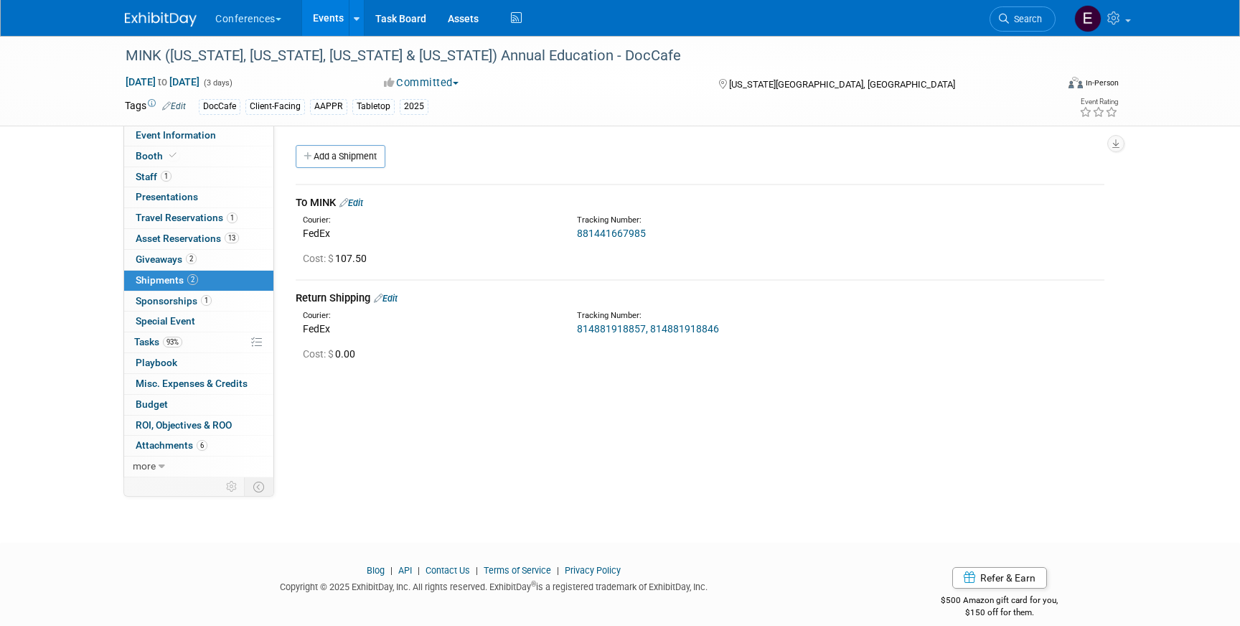
click at [357, 205] on link "Edit" at bounding box center [352, 202] width 24 height 11
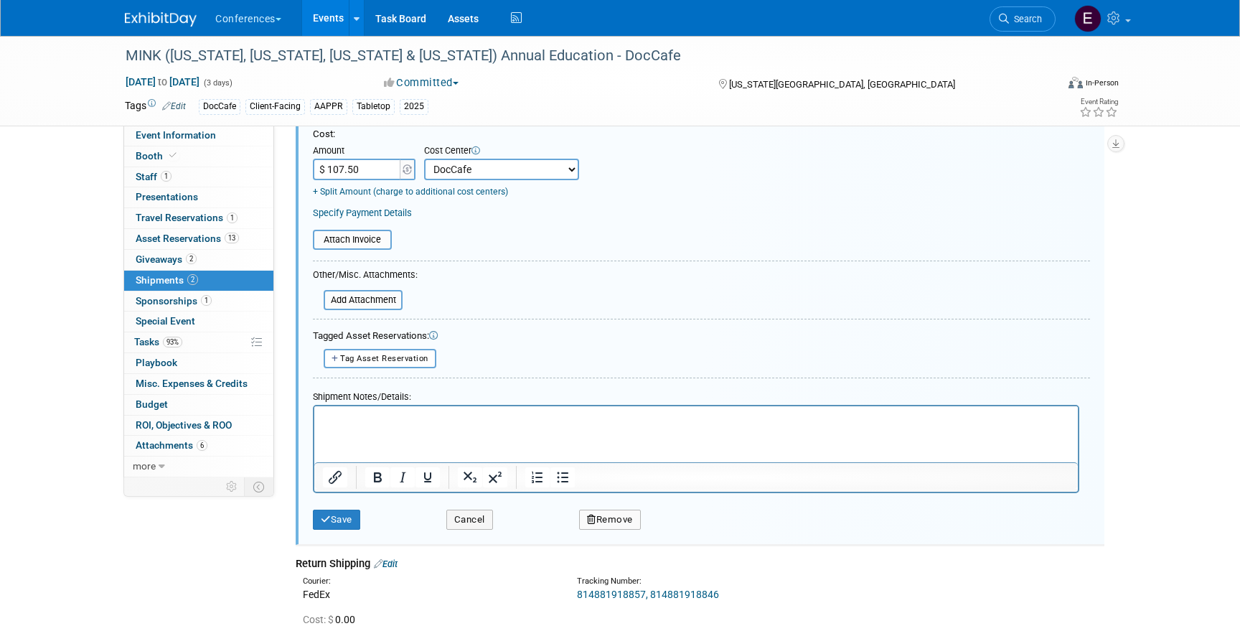
scroll to position [292, 0]
click at [346, 513] on button "Save" at bounding box center [336, 521] width 47 height 20
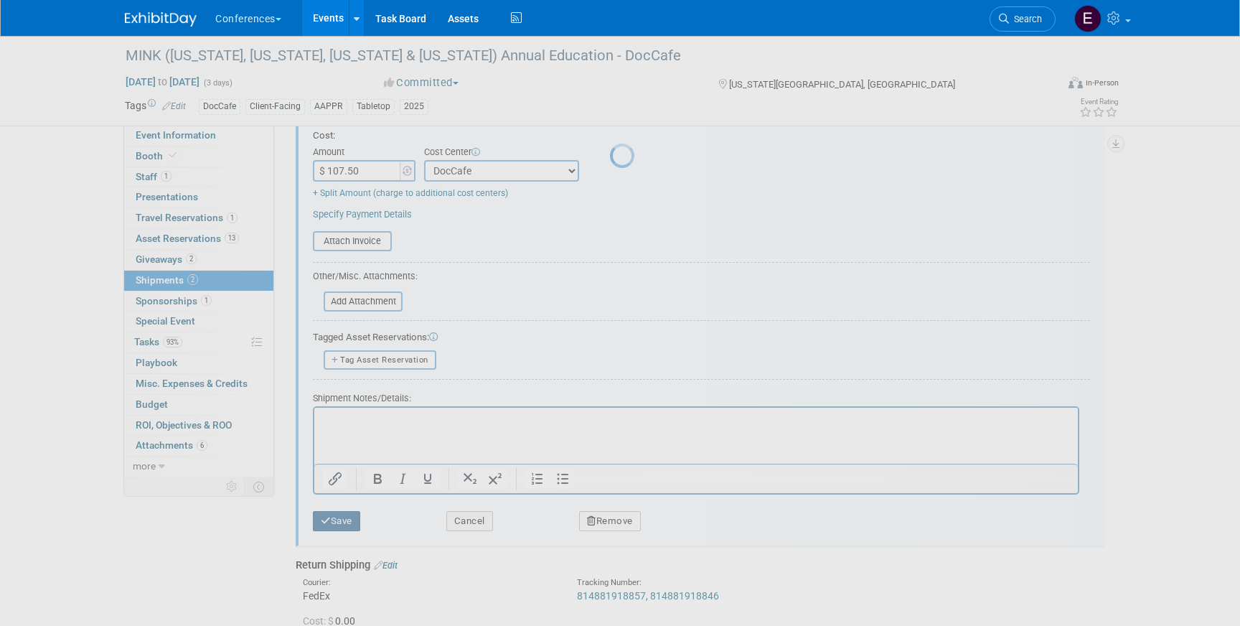
scroll to position [17, 0]
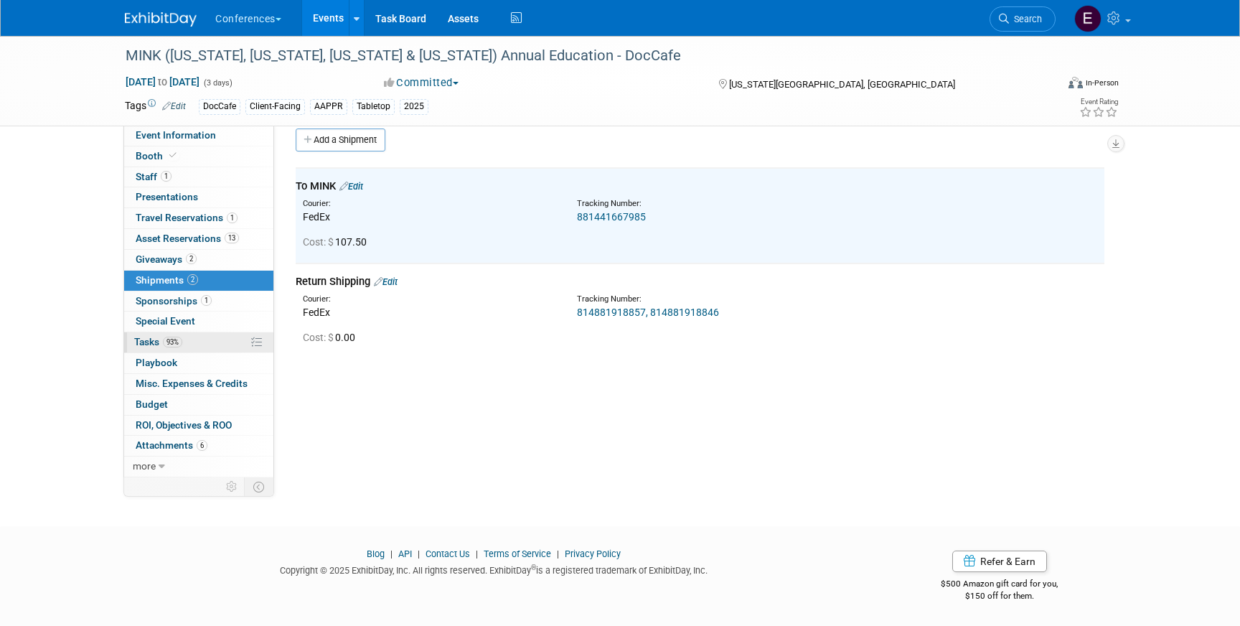
click at [199, 340] on link "93% Tasks 93%" at bounding box center [198, 342] width 149 height 20
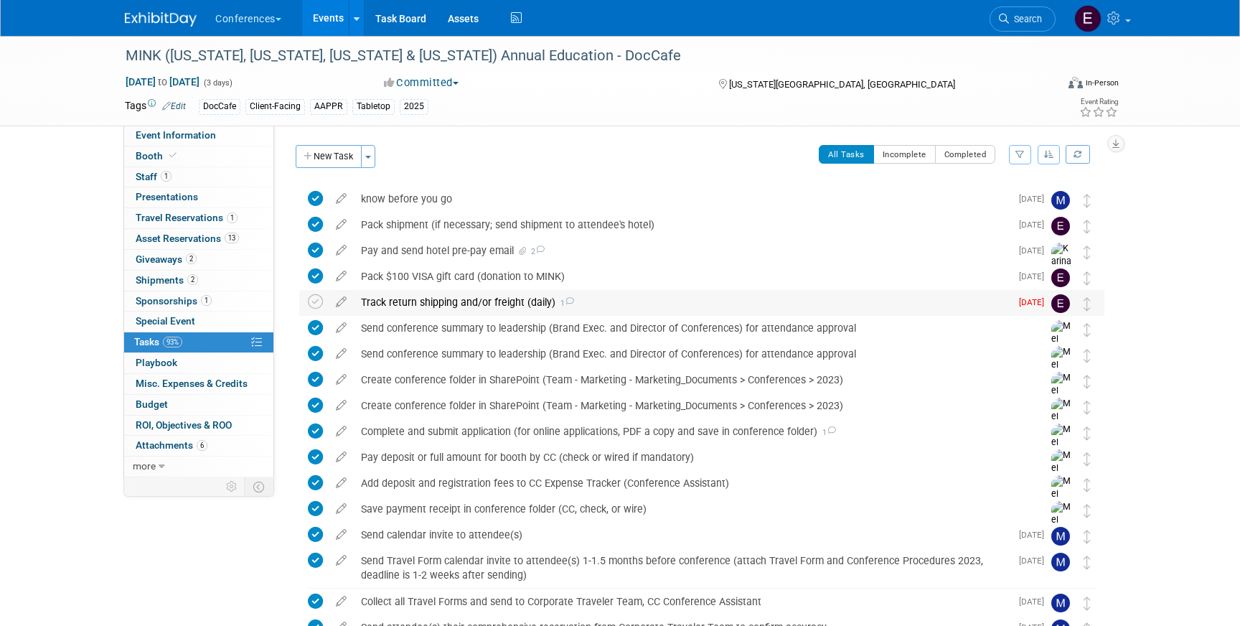
click at [472, 296] on div "Track return shipping and/or freight (daily) 1" at bounding box center [682, 302] width 657 height 24
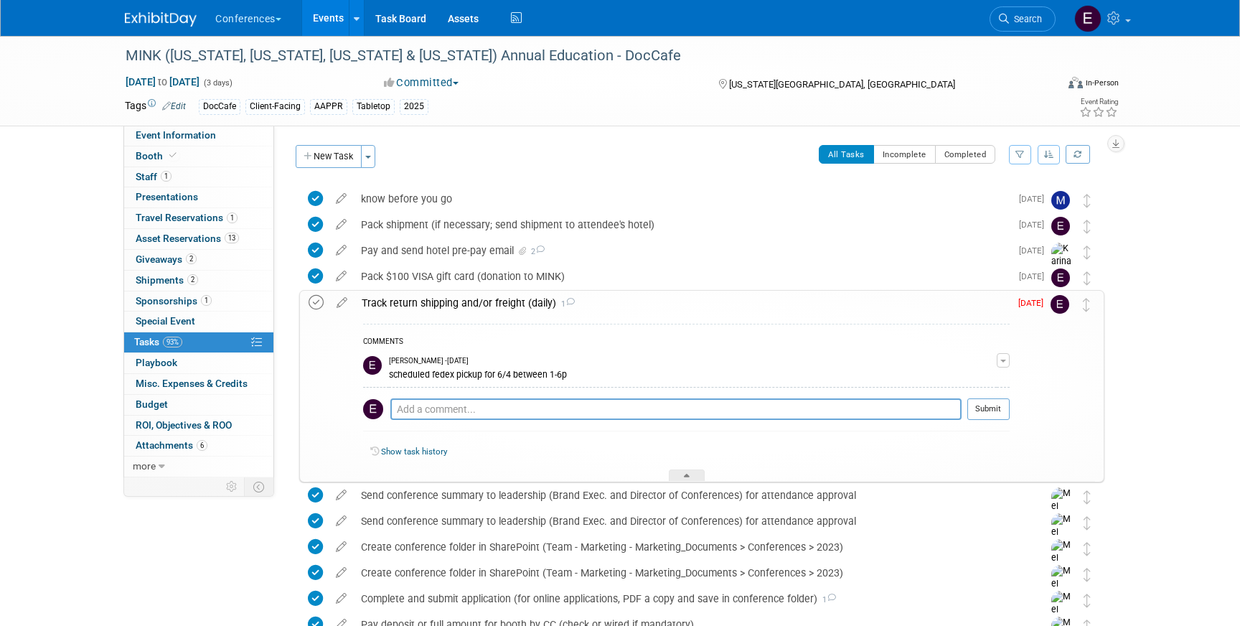
click at [315, 301] on icon at bounding box center [316, 302] width 15 height 15
click at [197, 215] on span "Travel Reservations 1" at bounding box center [187, 217] width 102 height 11
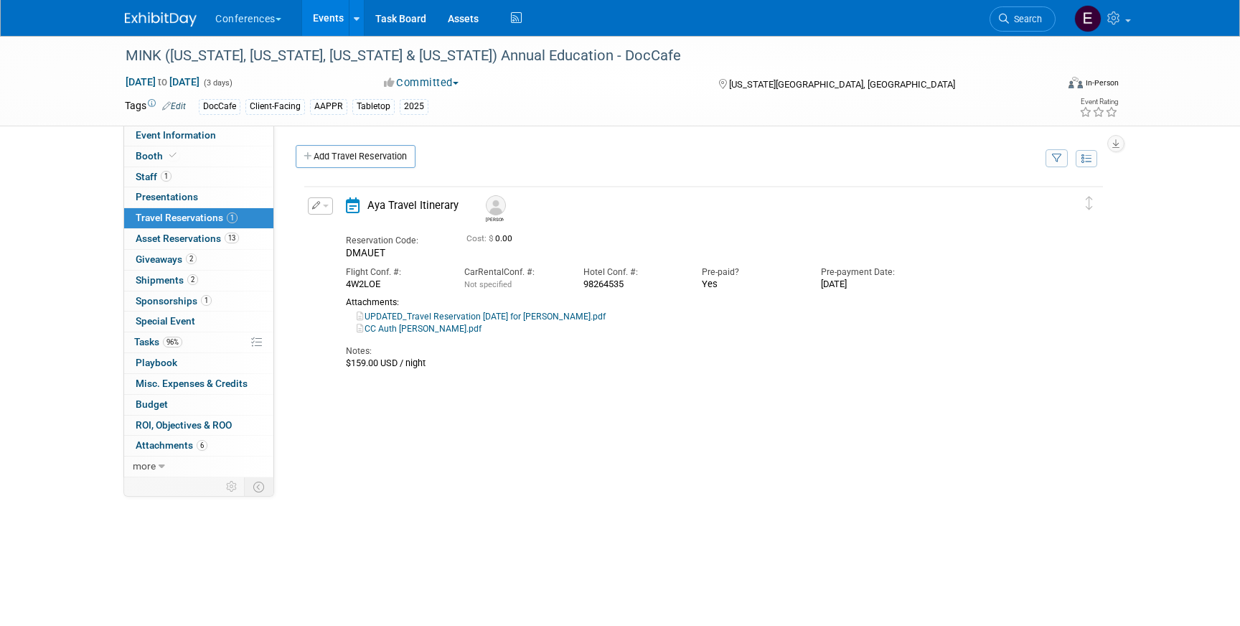
click at [324, 202] on button "button" at bounding box center [320, 205] width 25 height 17
click at [325, 228] on icon "button" at bounding box center [323, 230] width 11 height 10
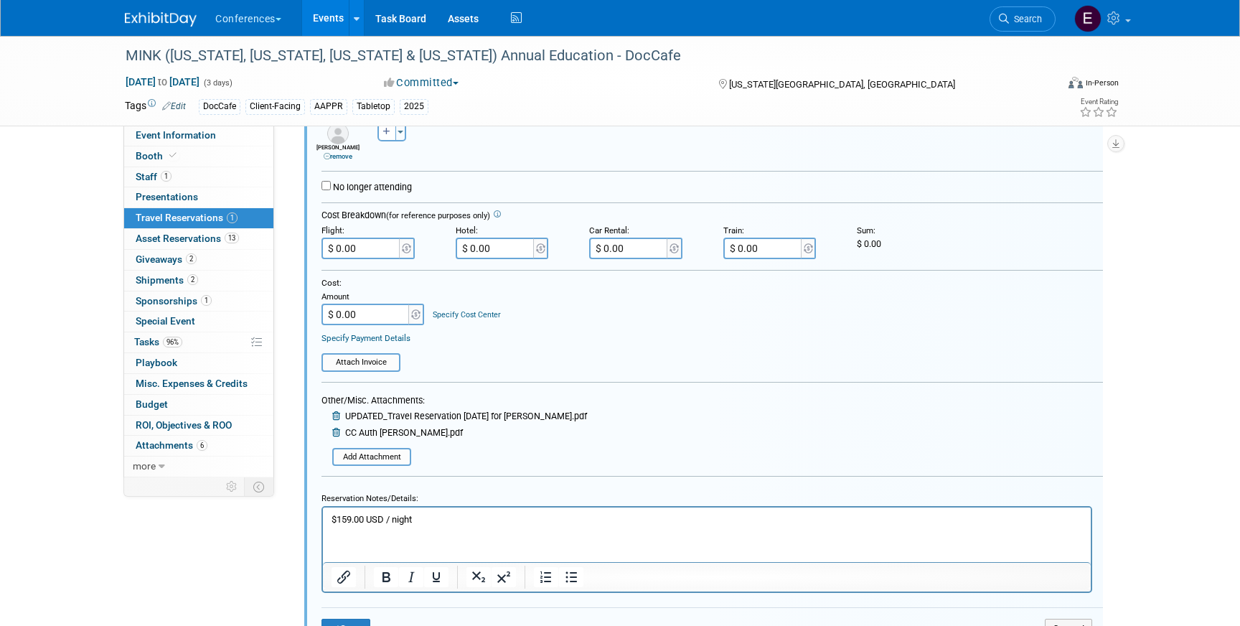
scroll to position [266, 0]
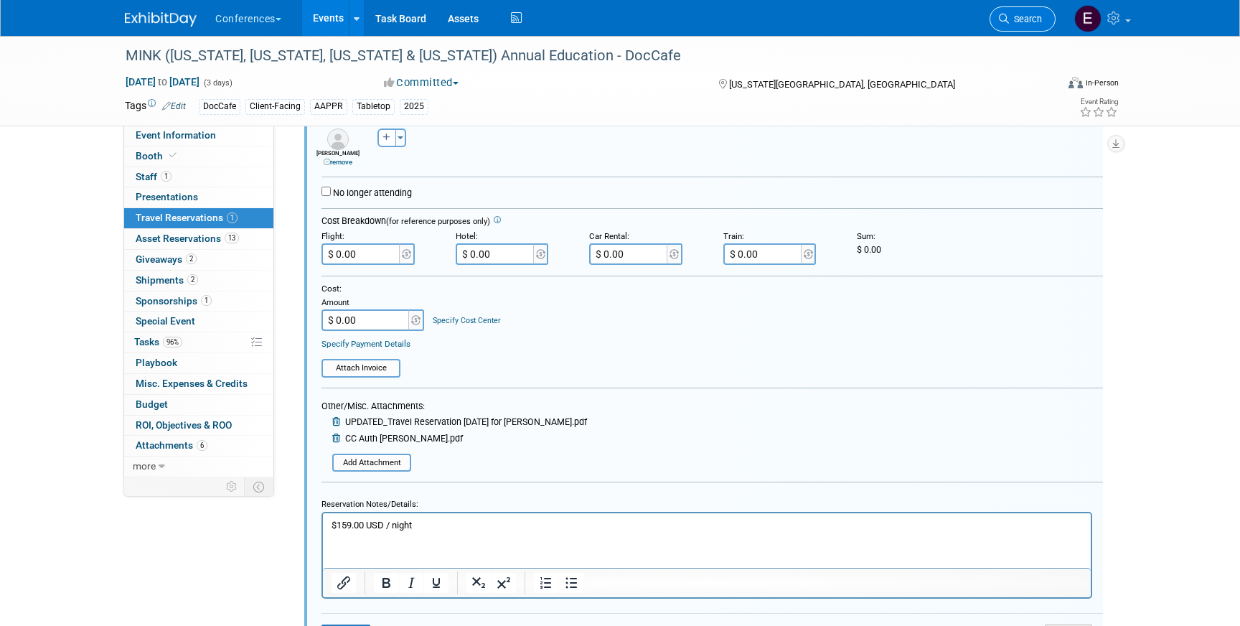
click at [1030, 14] on span "Search" at bounding box center [1025, 19] width 33 height 11
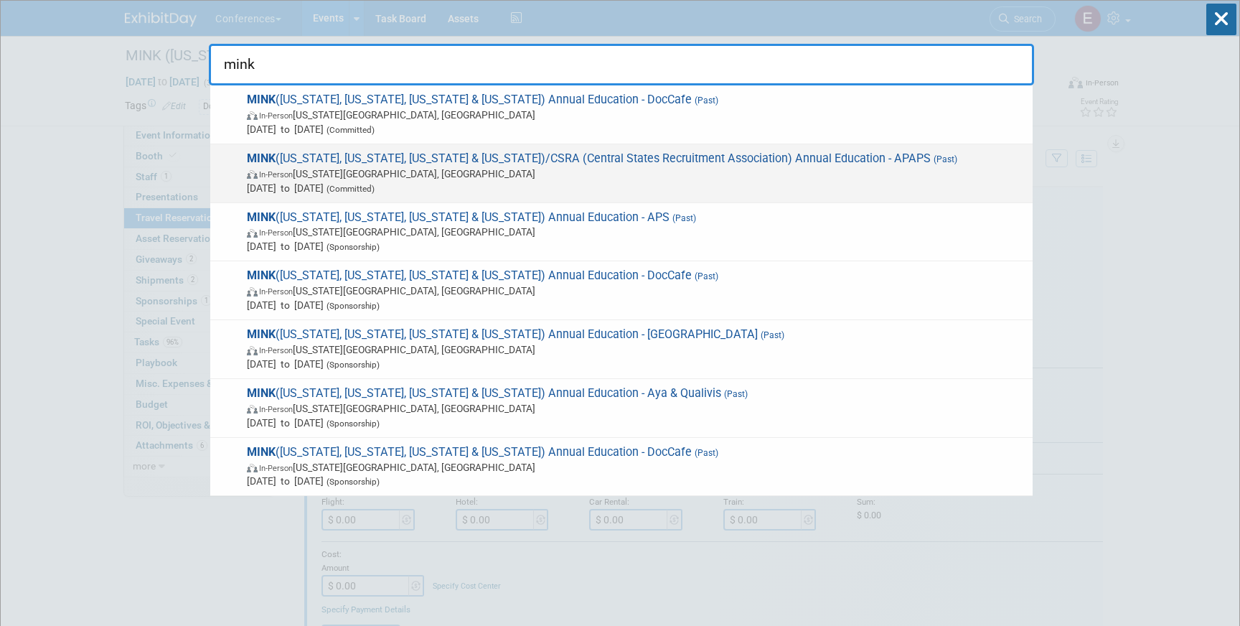
type input "mink"
click at [588, 177] on span "In-Person Kansas City, MO" at bounding box center [636, 174] width 779 height 14
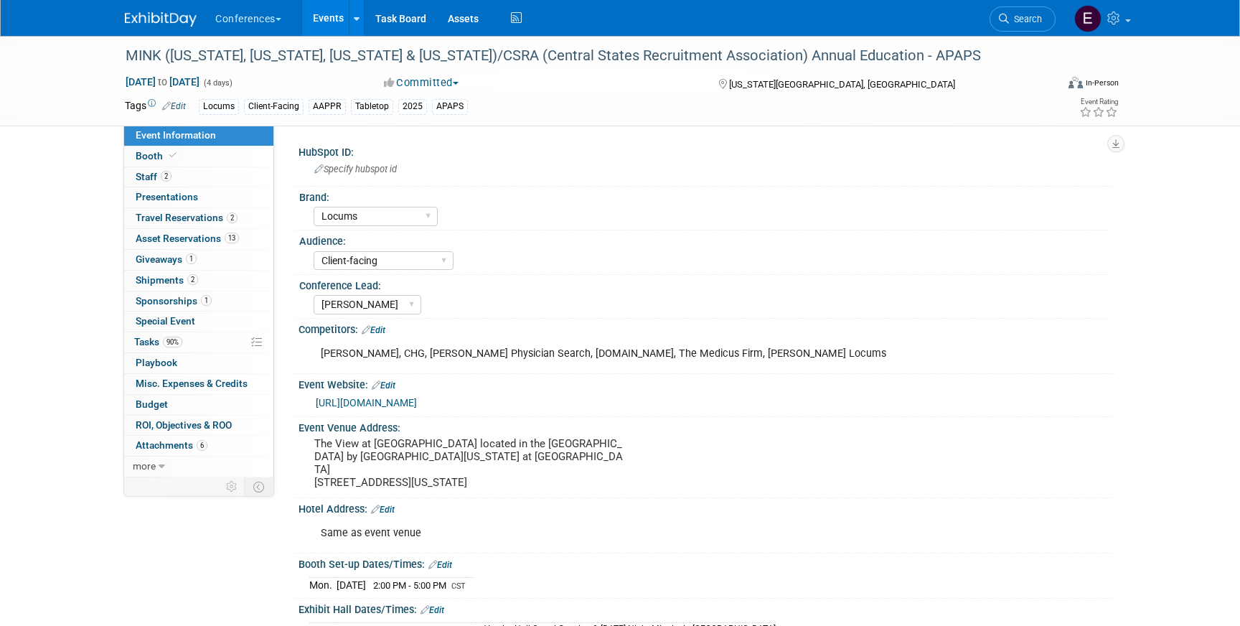
select select "Locums"
select select "Client-facing"
select select "[PERSON_NAME]"
click at [188, 217] on span "Travel Reservations 2" at bounding box center [187, 217] width 102 height 11
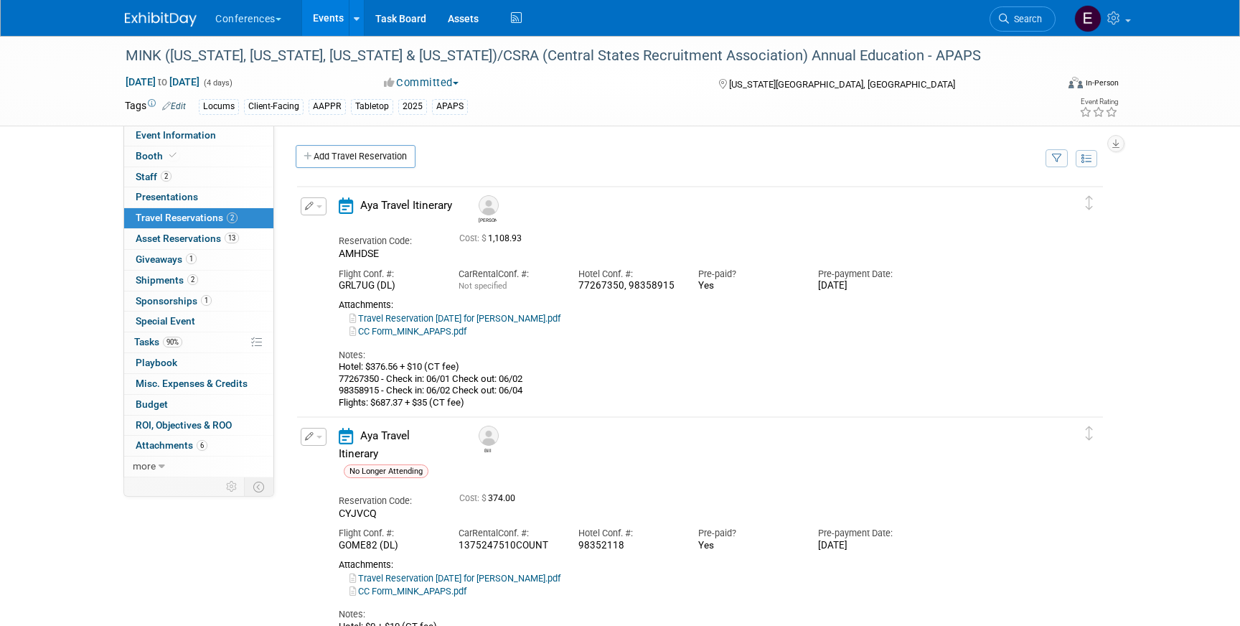
click at [313, 206] on icon "button" at bounding box center [309, 206] width 9 height 9
click at [338, 224] on button "Edit Reservation" at bounding box center [361, 231] width 121 height 21
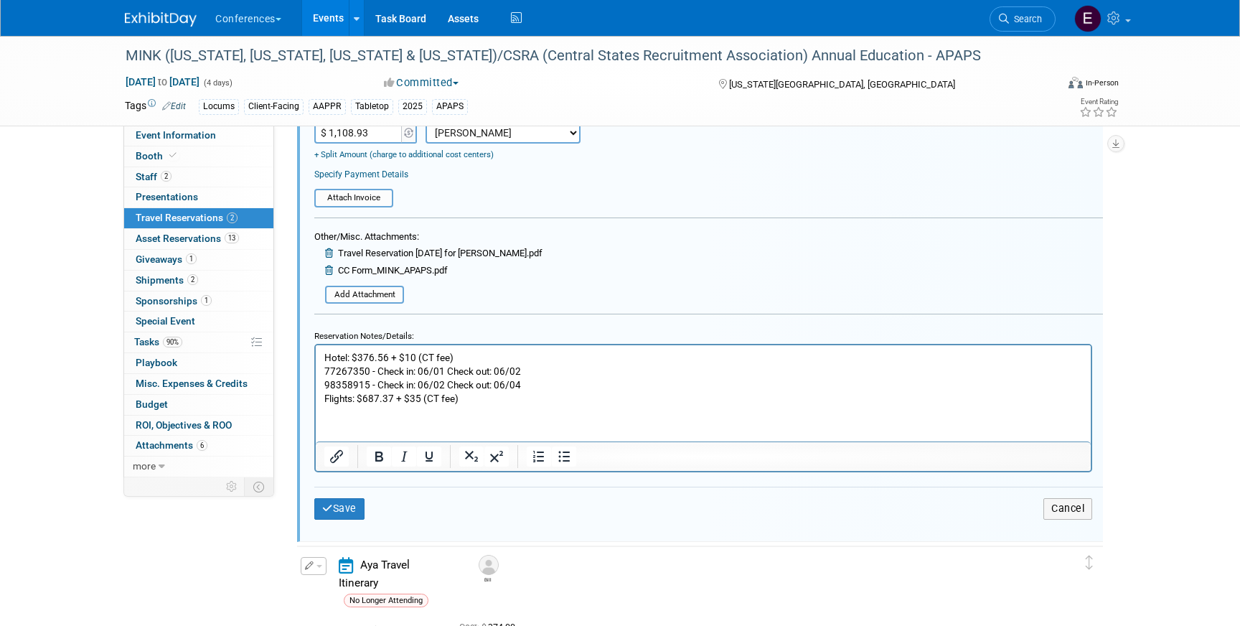
scroll to position [476, 0]
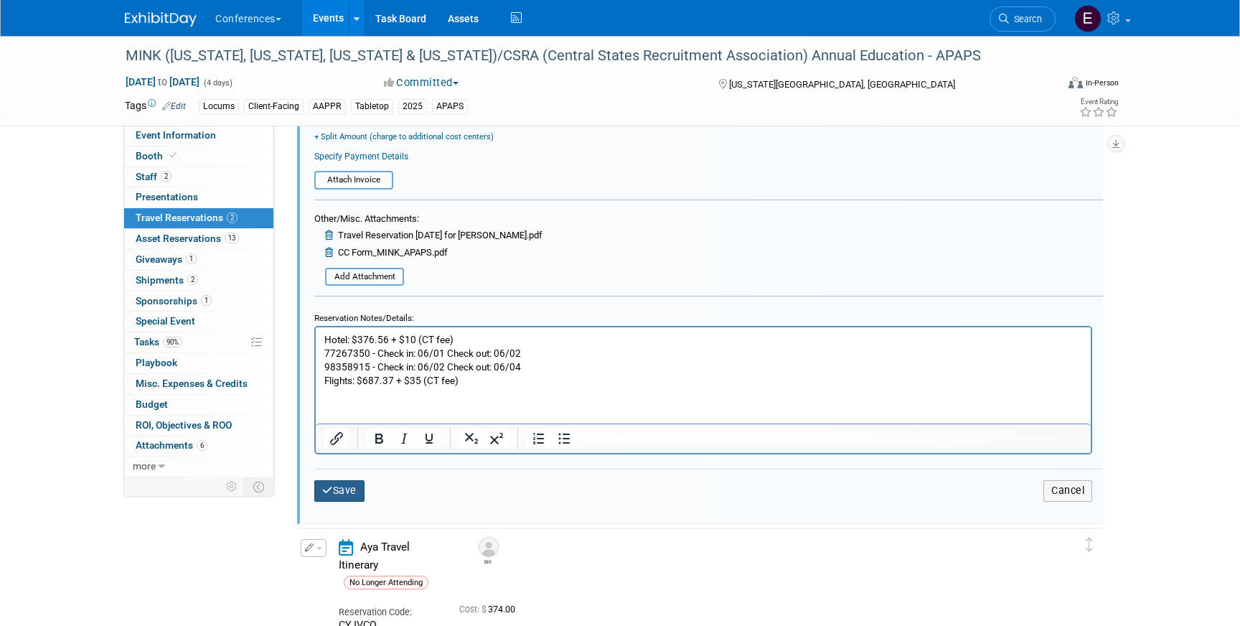
click at [333, 492] on button "Save" at bounding box center [339, 490] width 50 height 21
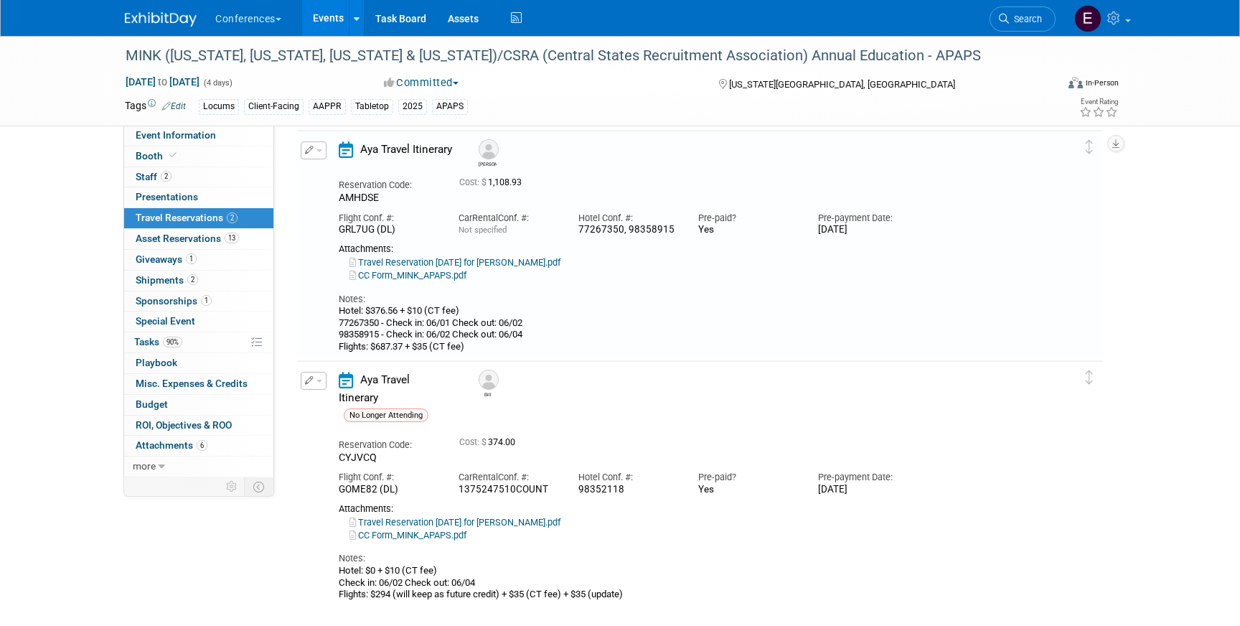
scroll to position [24, 0]
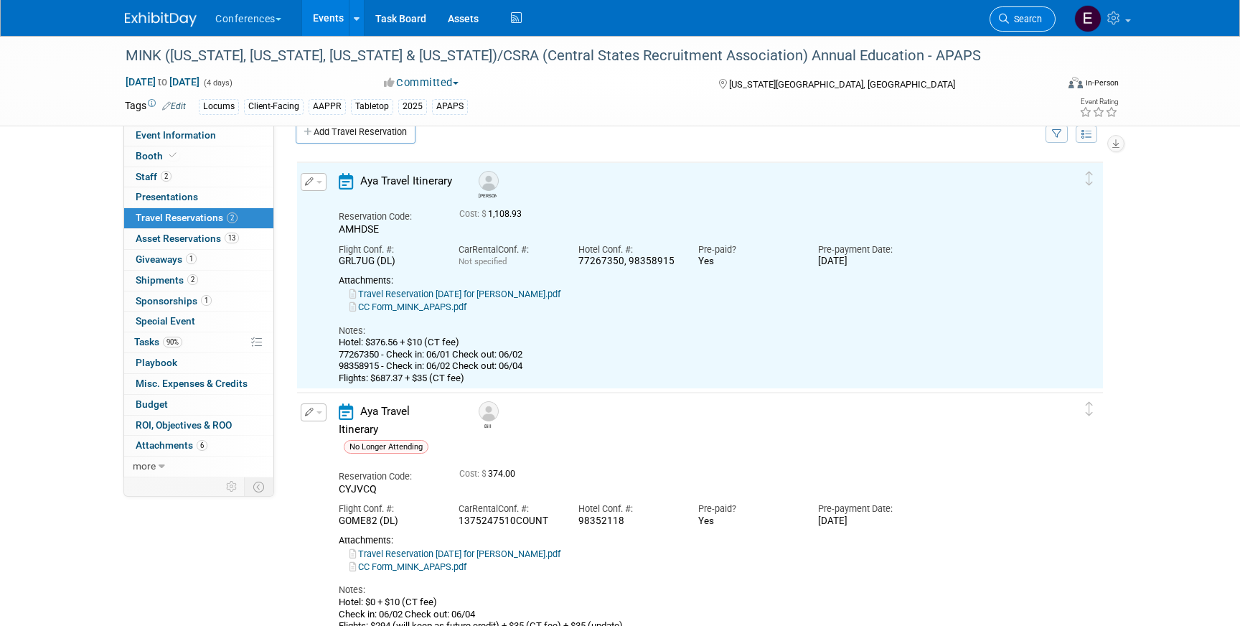
click at [1026, 27] on link "Search" at bounding box center [1023, 18] width 66 height 25
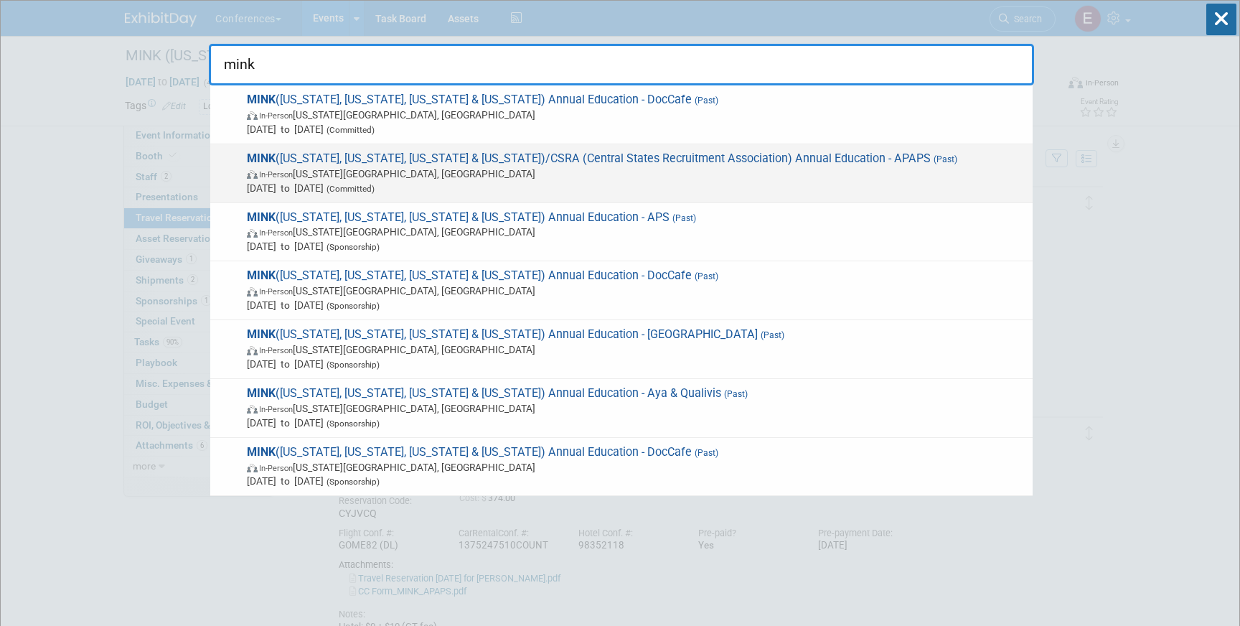
type input "mink"
click at [602, 156] on span "MINK ([US_STATE], [US_STATE], [US_STATE] & [US_STATE])/CSRA (Central States Rec…" at bounding box center [634, 173] width 783 height 44
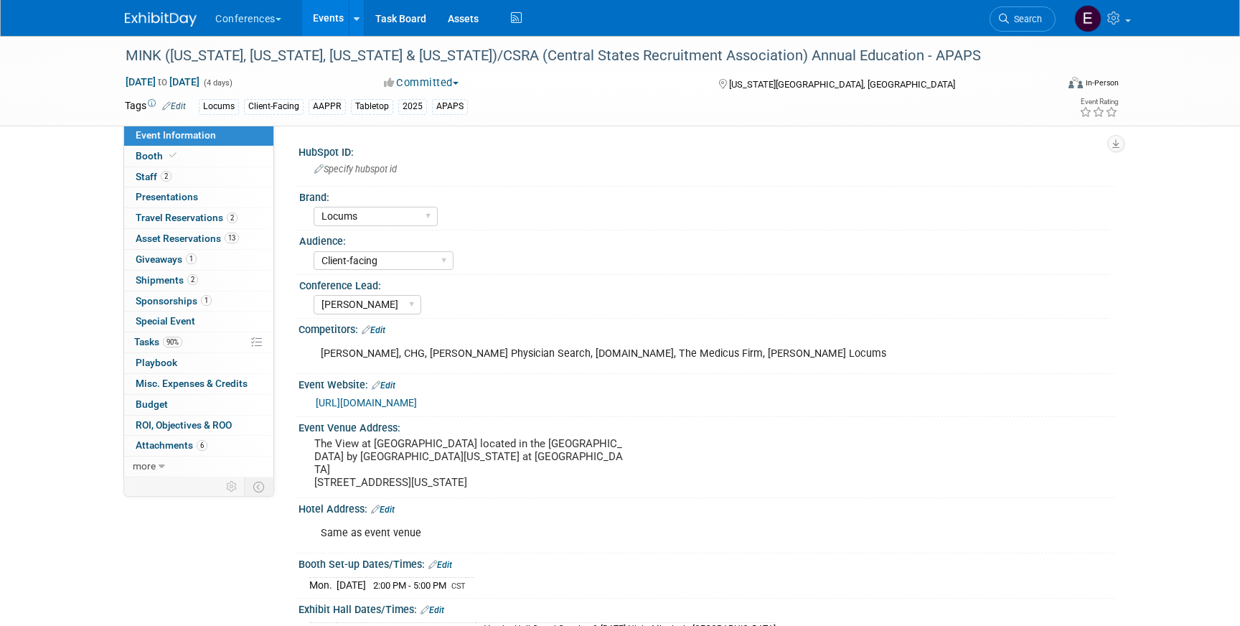
select select "Locums"
select select "Client-facing"
select select "[PERSON_NAME]"
click at [137, 284] on span "Shipments 2" at bounding box center [167, 279] width 62 height 11
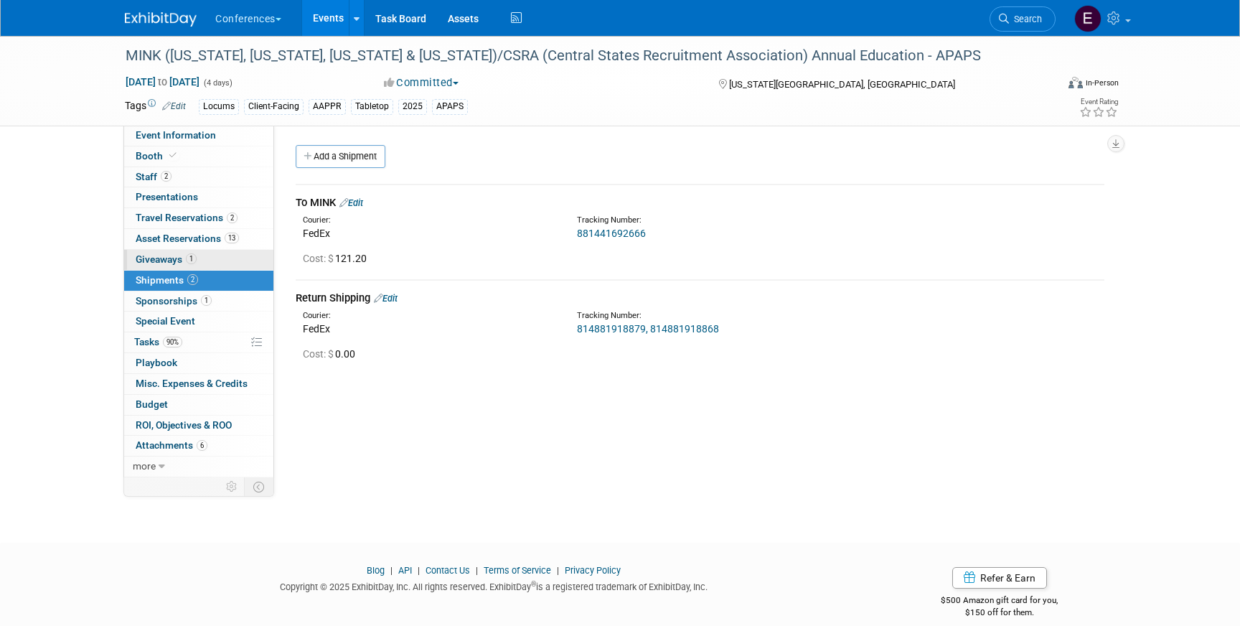
click at [220, 261] on link "1 Giveaways 1" at bounding box center [198, 260] width 149 height 20
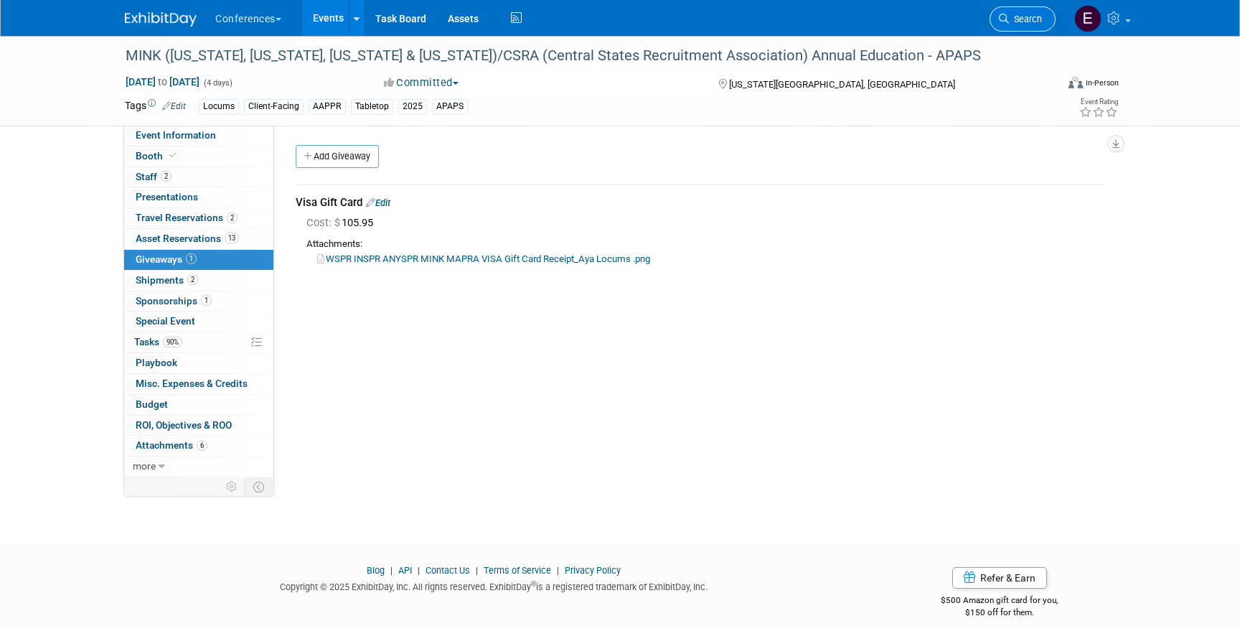
click at [1018, 16] on span "Search" at bounding box center [1025, 19] width 33 height 11
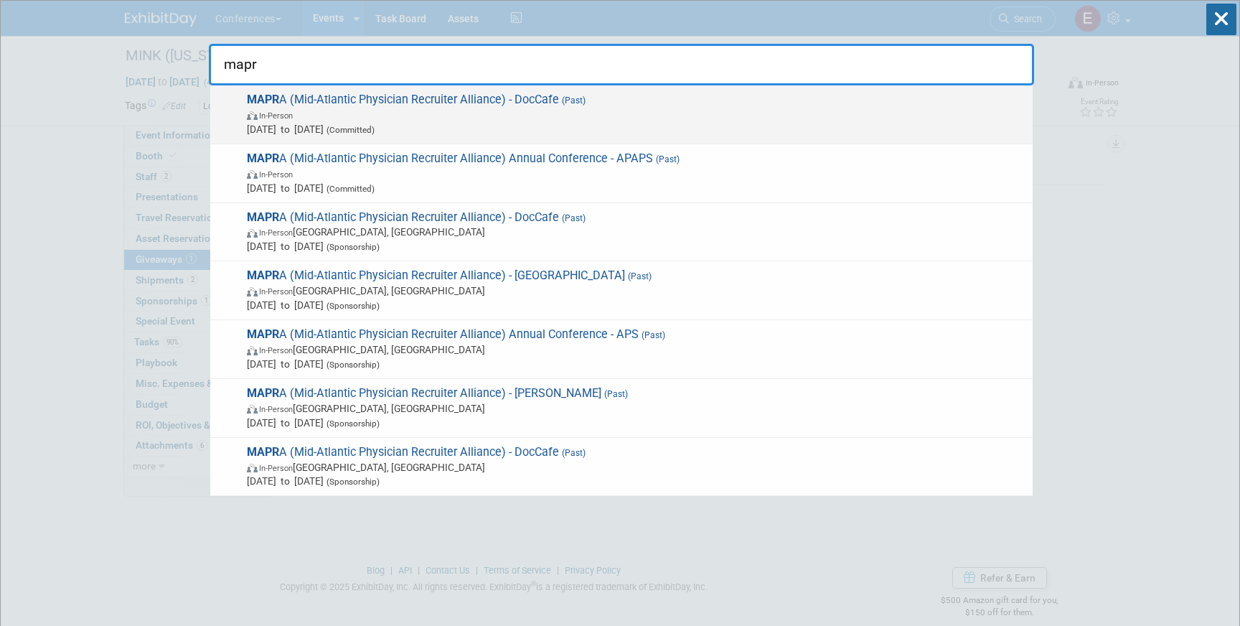
type input "mapr"
click at [479, 111] on span "In-Person" at bounding box center [636, 115] width 779 height 14
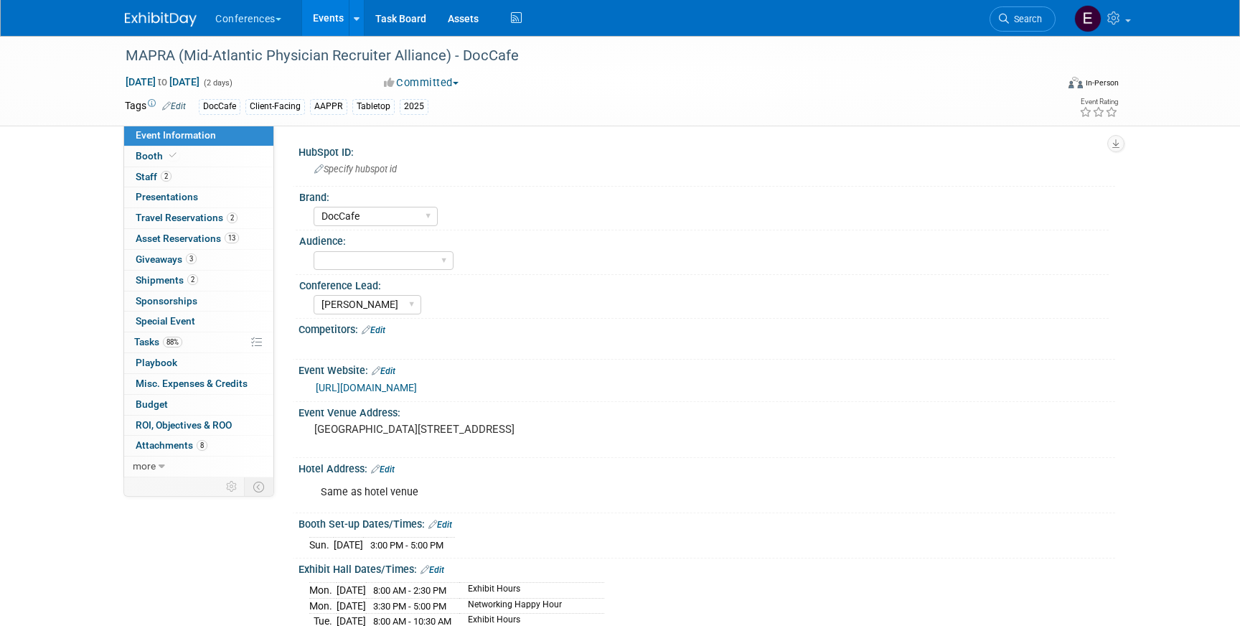
select select "DocCafe"
select select "[PERSON_NAME]"
click at [156, 253] on link "3 Giveaways 3" at bounding box center [198, 260] width 149 height 20
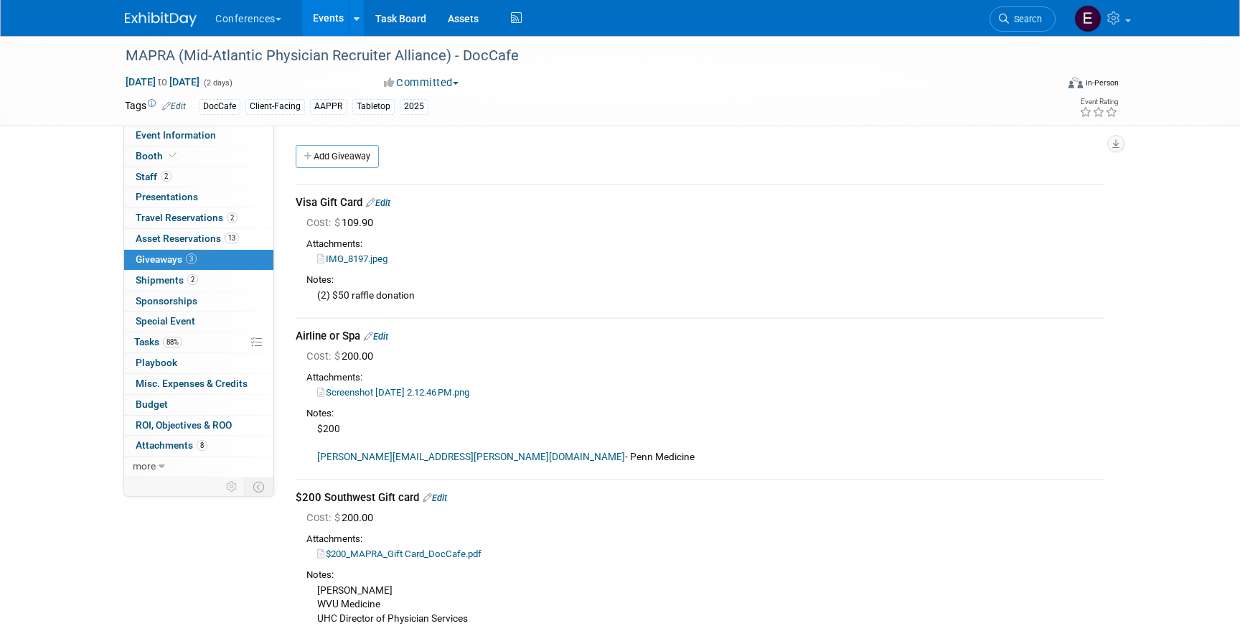
click at [369, 258] on link "IMG_8197.jpeg" at bounding box center [352, 258] width 70 height 11
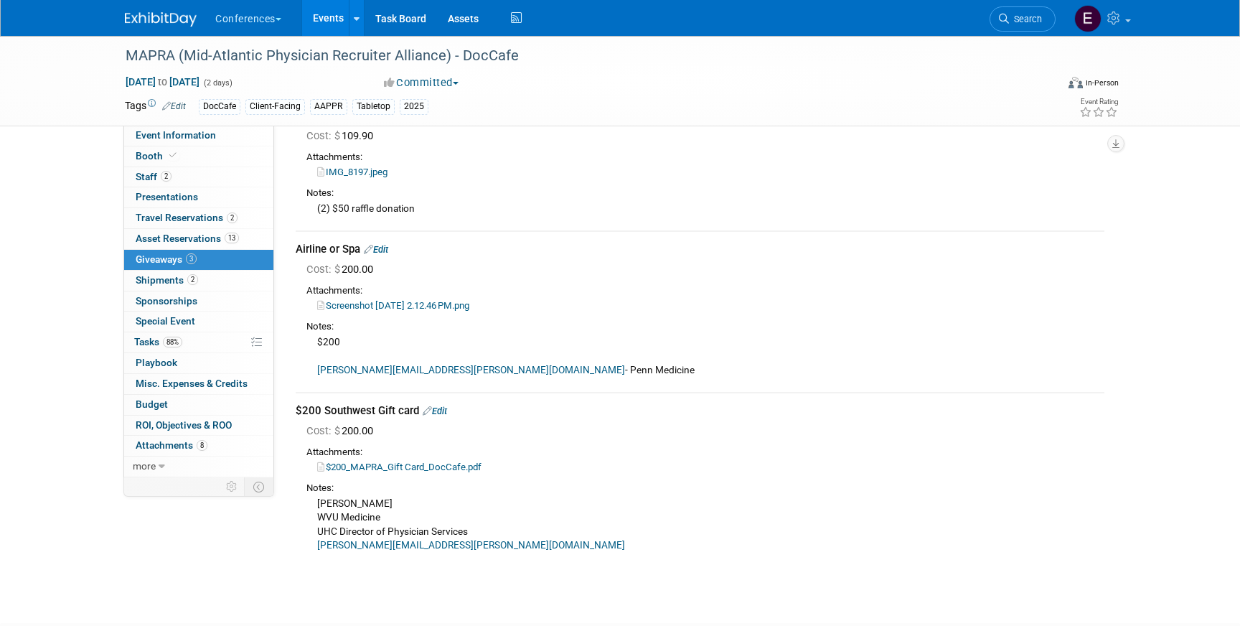
scroll to position [92, 0]
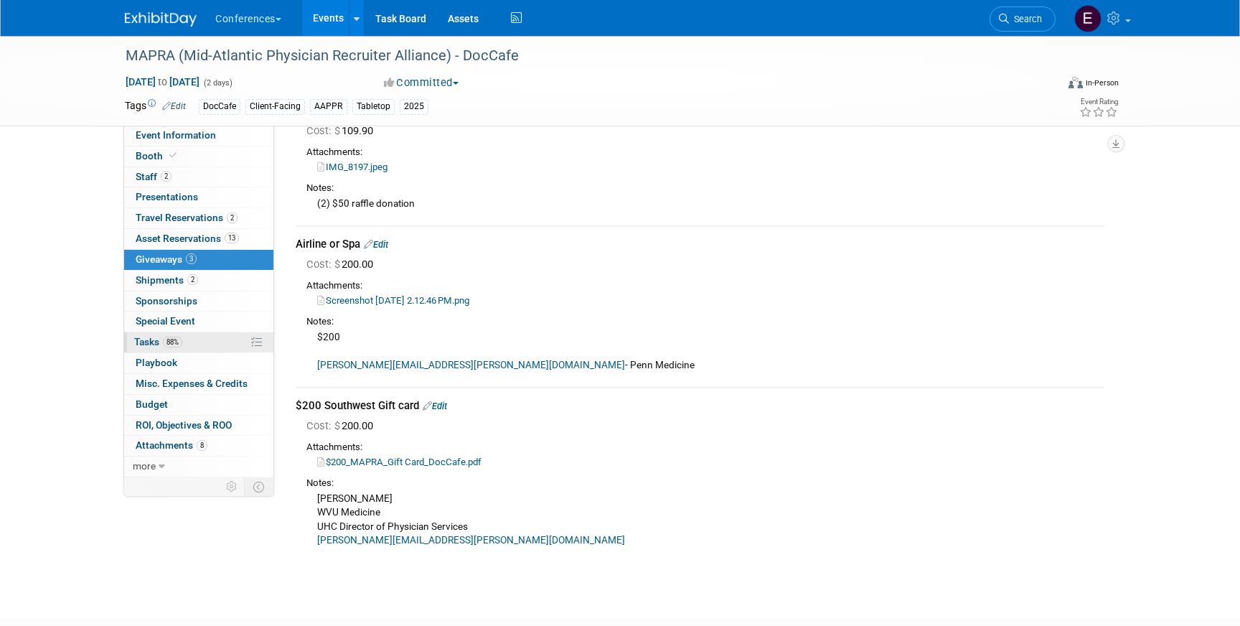
click at [195, 340] on link "88% Tasks 88%" at bounding box center [198, 342] width 149 height 20
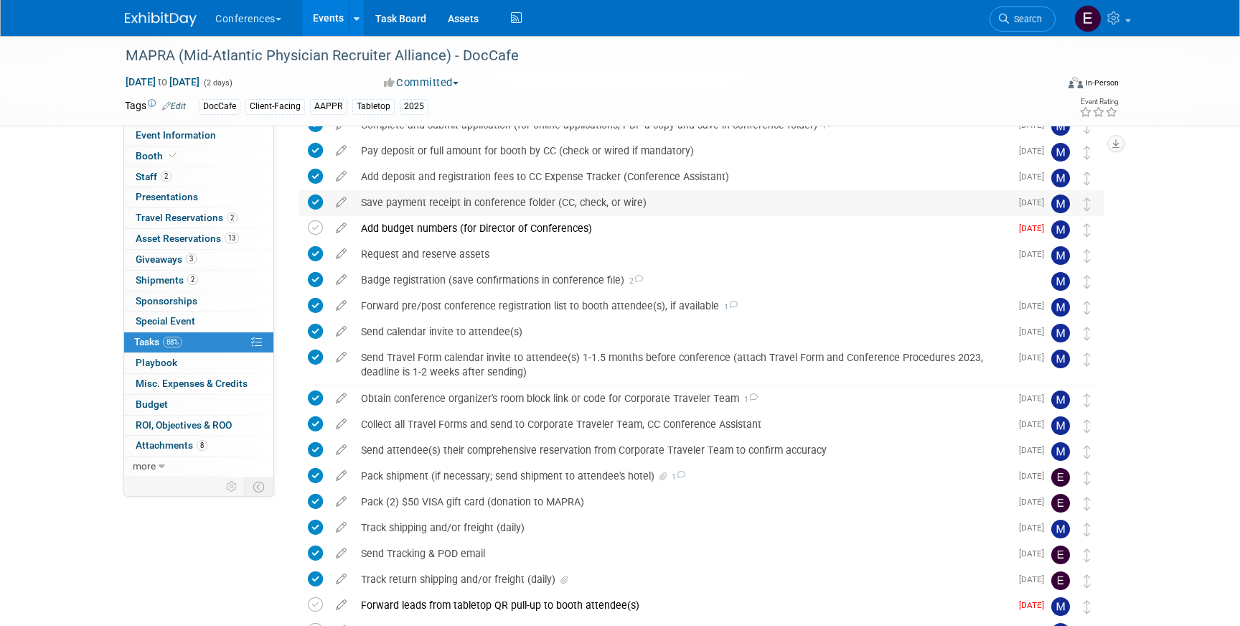
scroll to position [309, 0]
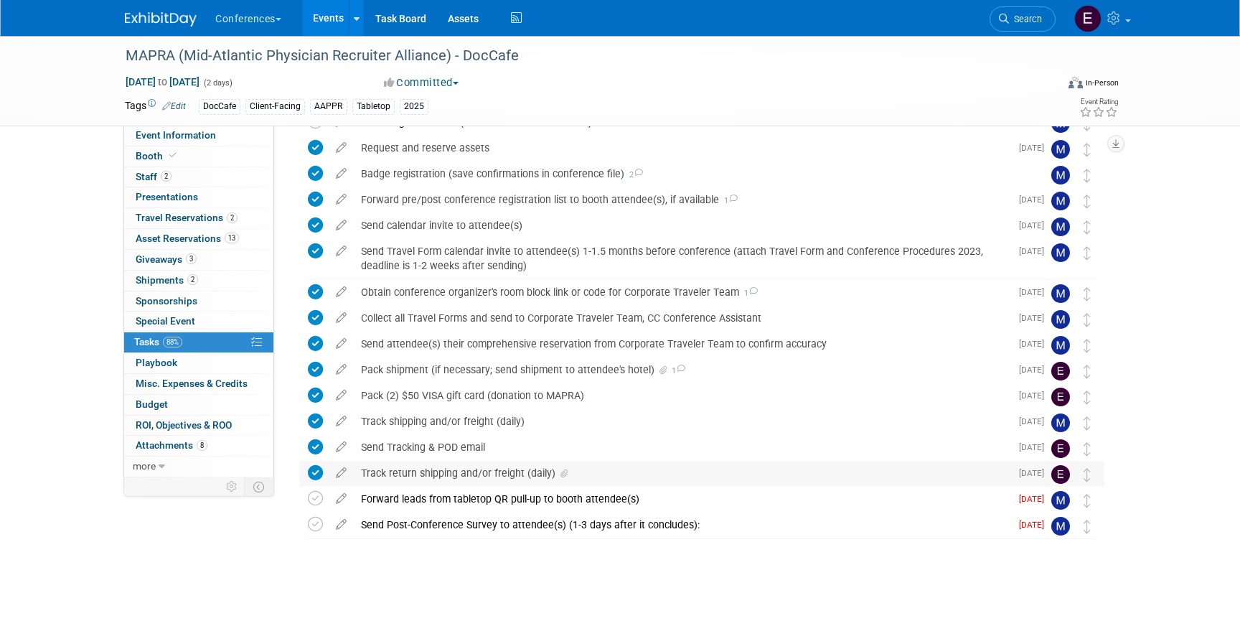
click at [459, 468] on div "Track return shipping and/or freight (daily)" at bounding box center [682, 473] width 657 height 24
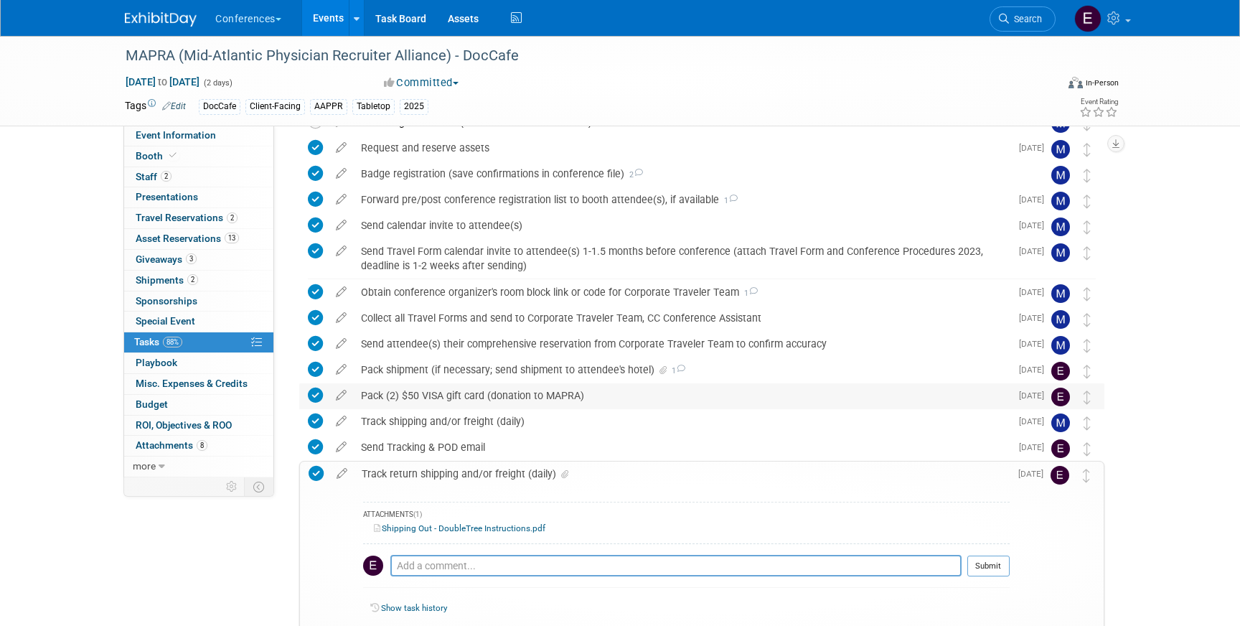
click at [461, 401] on div "Pack (2) $50 VISA gift card (donation to MAPRA)" at bounding box center [682, 395] width 657 height 24
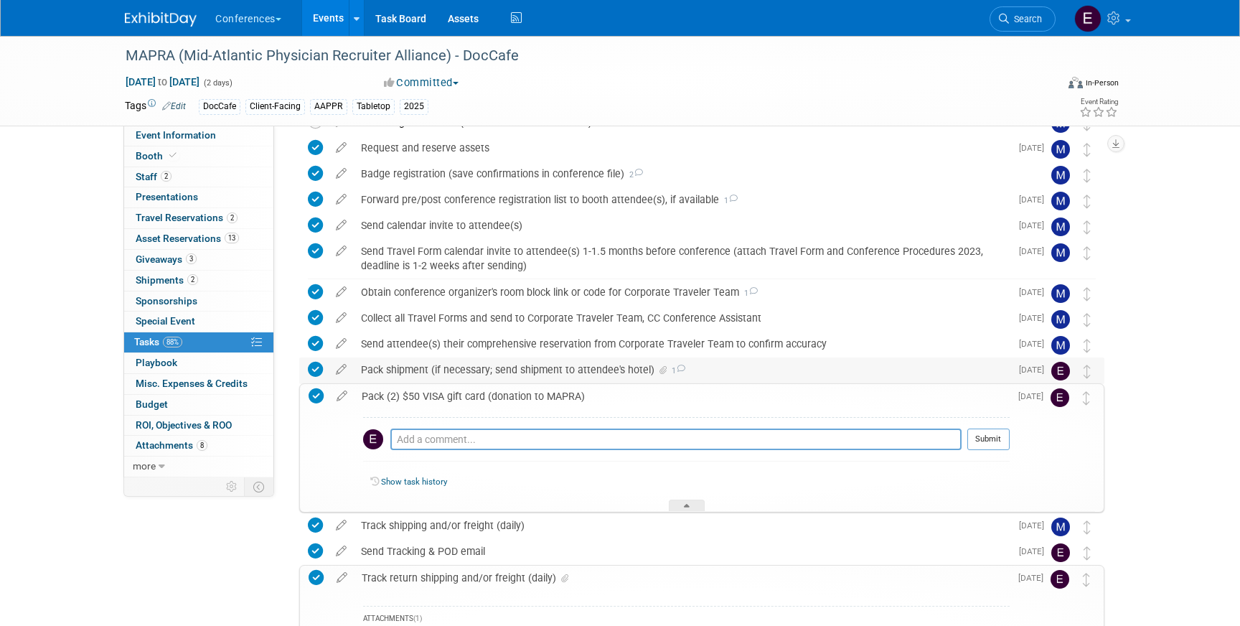
click at [459, 371] on div "Pack shipment (if necessary; send shipment to attendee's hotel) 1" at bounding box center [682, 369] width 657 height 24
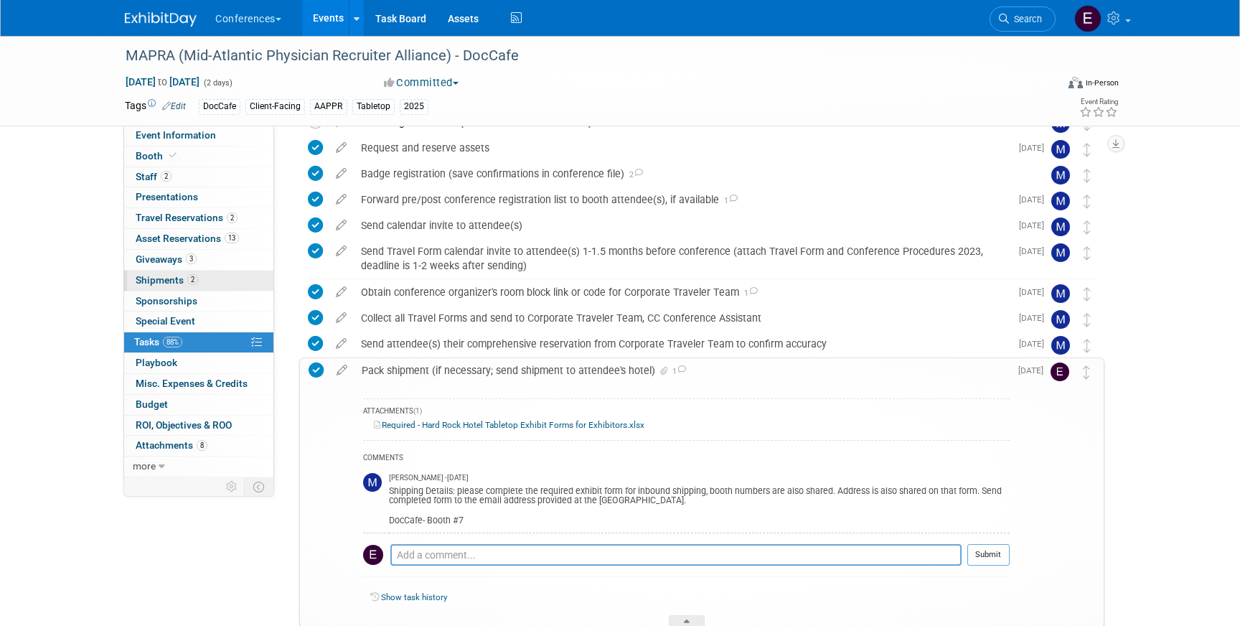
click at [173, 271] on link "2 Shipments 2" at bounding box center [198, 281] width 149 height 20
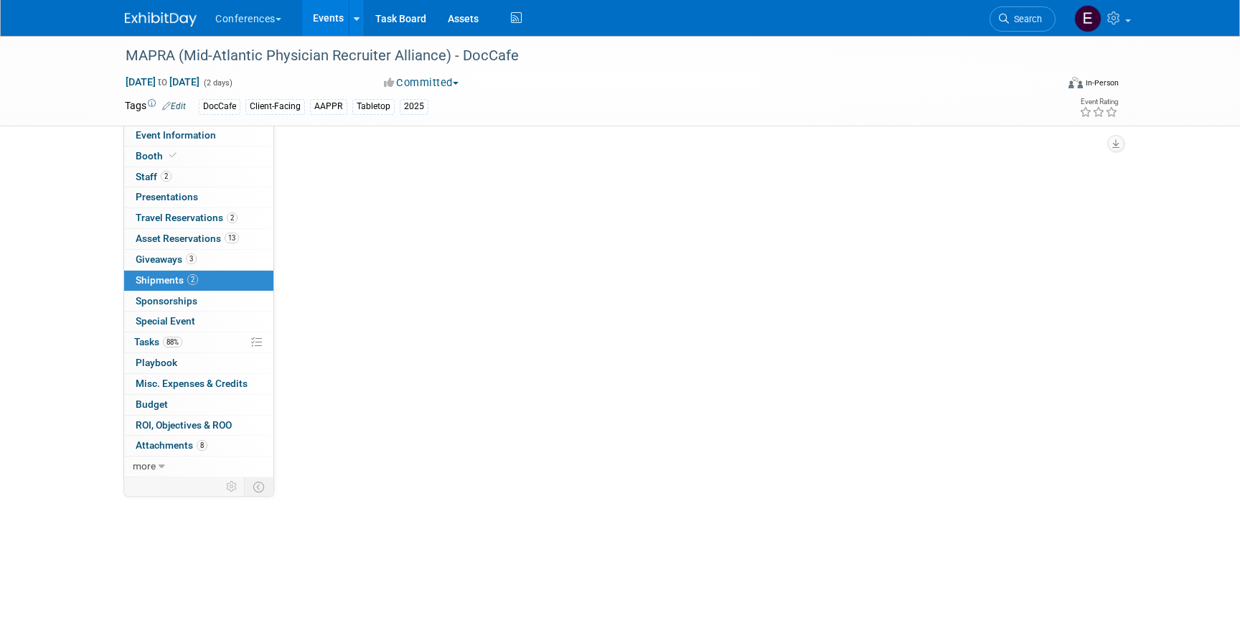
scroll to position [0, 0]
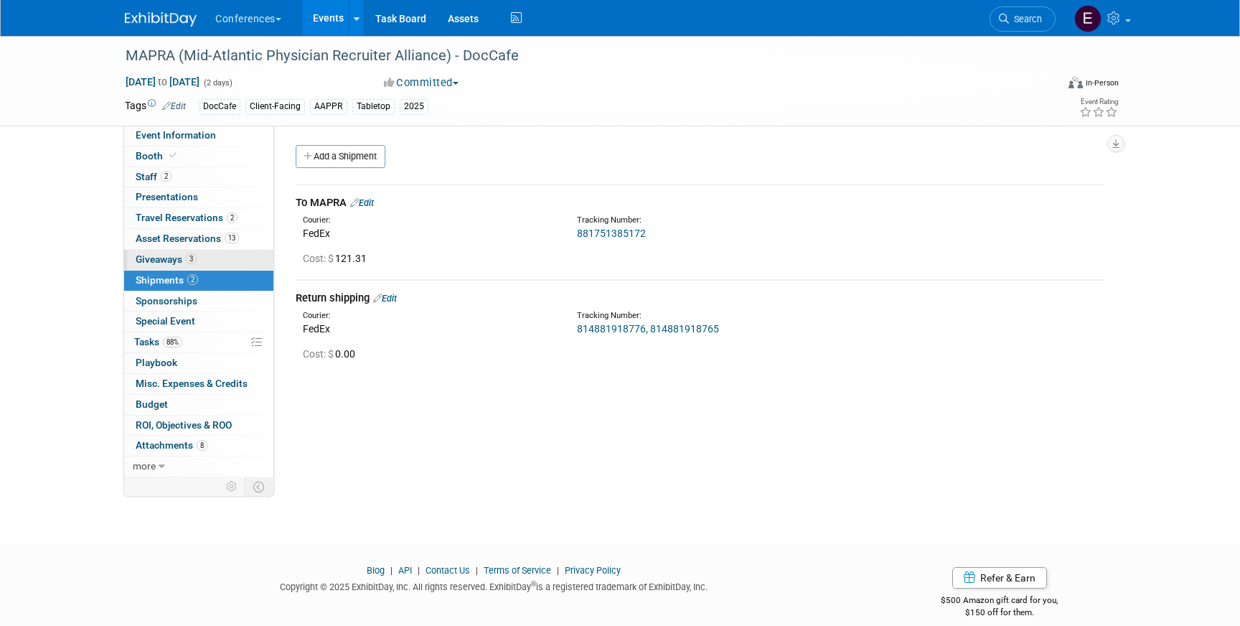
click at [174, 254] on span "Giveaways 3" at bounding box center [166, 258] width 61 height 11
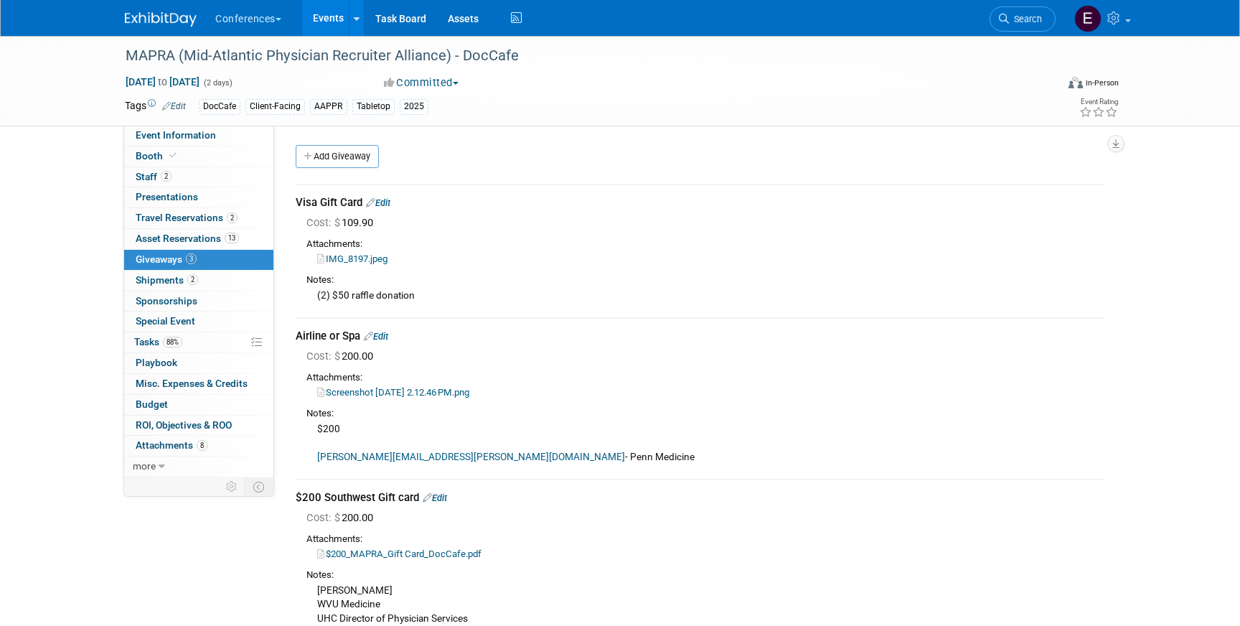
click at [365, 258] on link "IMG_8197.jpeg" at bounding box center [352, 258] width 70 height 11
click at [384, 209] on div "Visa Gift Card Edit" at bounding box center [700, 202] width 809 height 15
click at [383, 203] on link "Edit" at bounding box center [378, 202] width 24 height 11
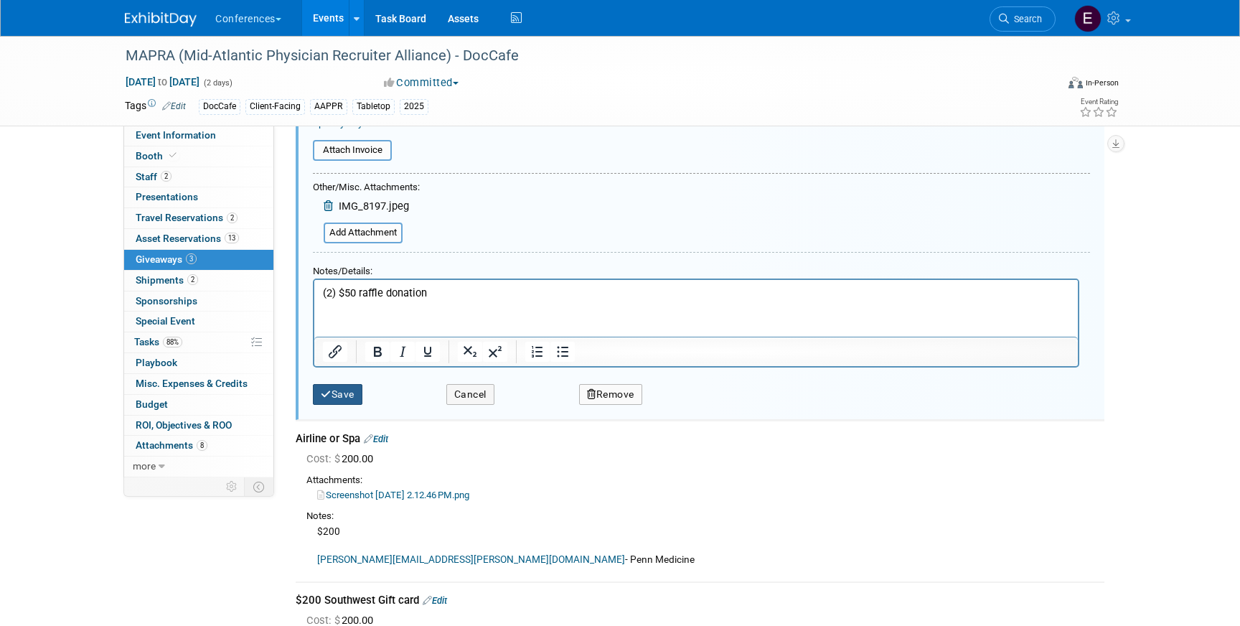
click at [328, 400] on button "Save" at bounding box center [338, 394] width 50 height 21
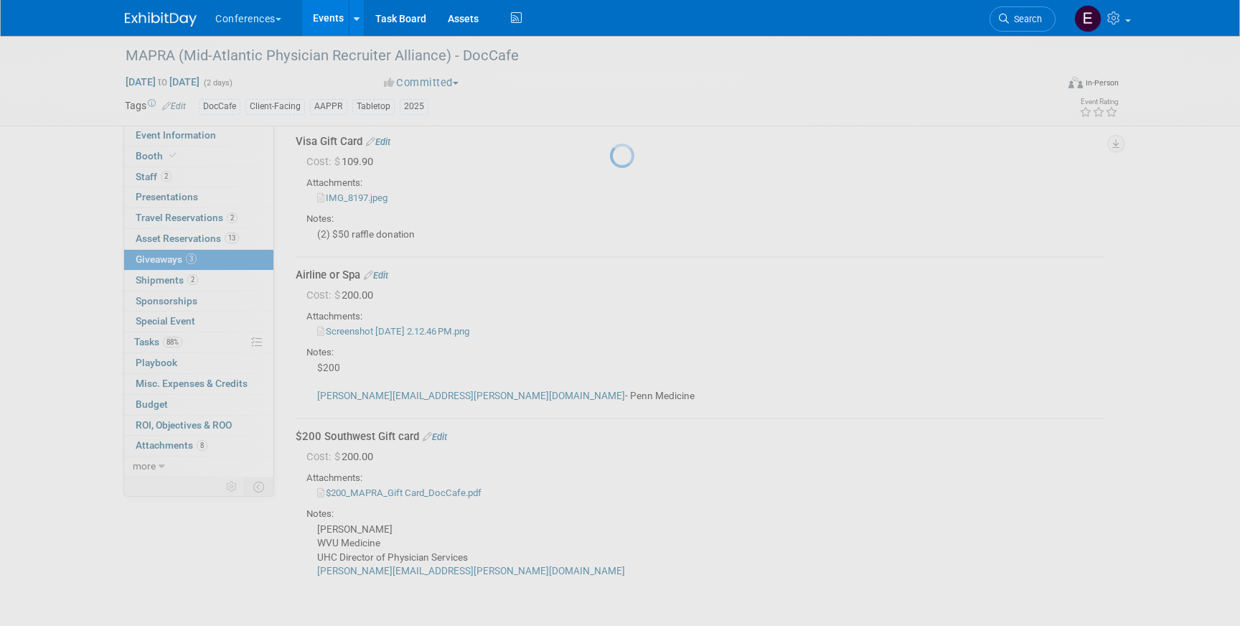
scroll to position [22, 0]
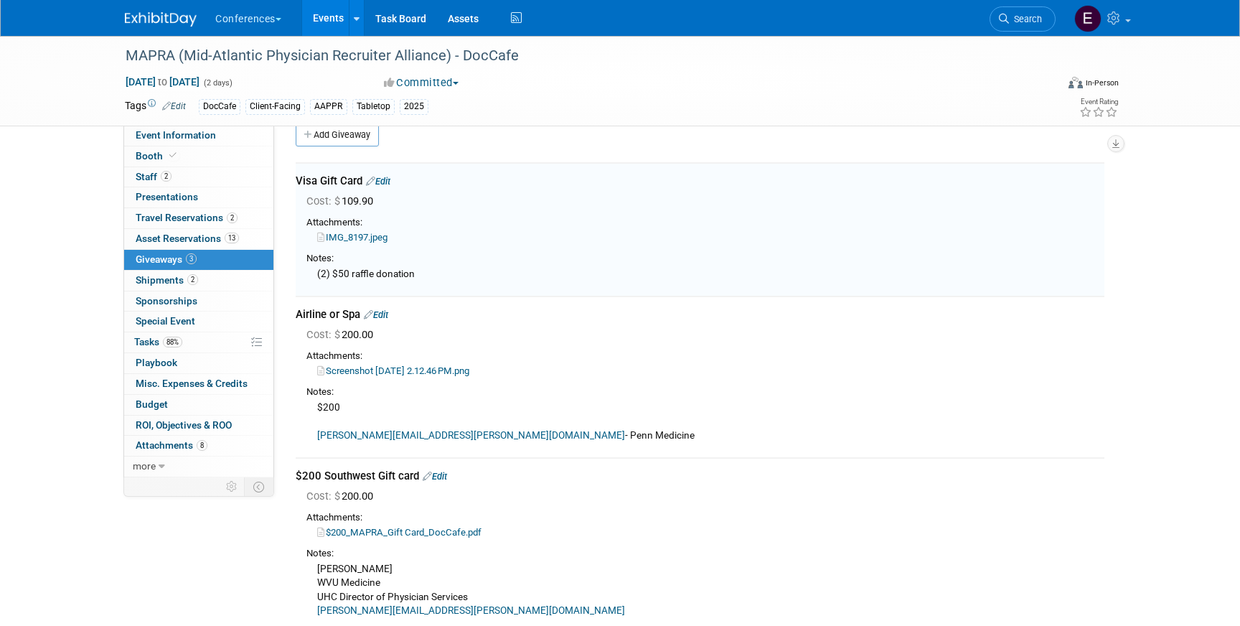
click at [348, 371] on link "Screenshot 2024-06-06 at 2.12.46 PM.png" at bounding box center [393, 370] width 152 height 11
click at [386, 316] on link "Edit" at bounding box center [376, 314] width 24 height 11
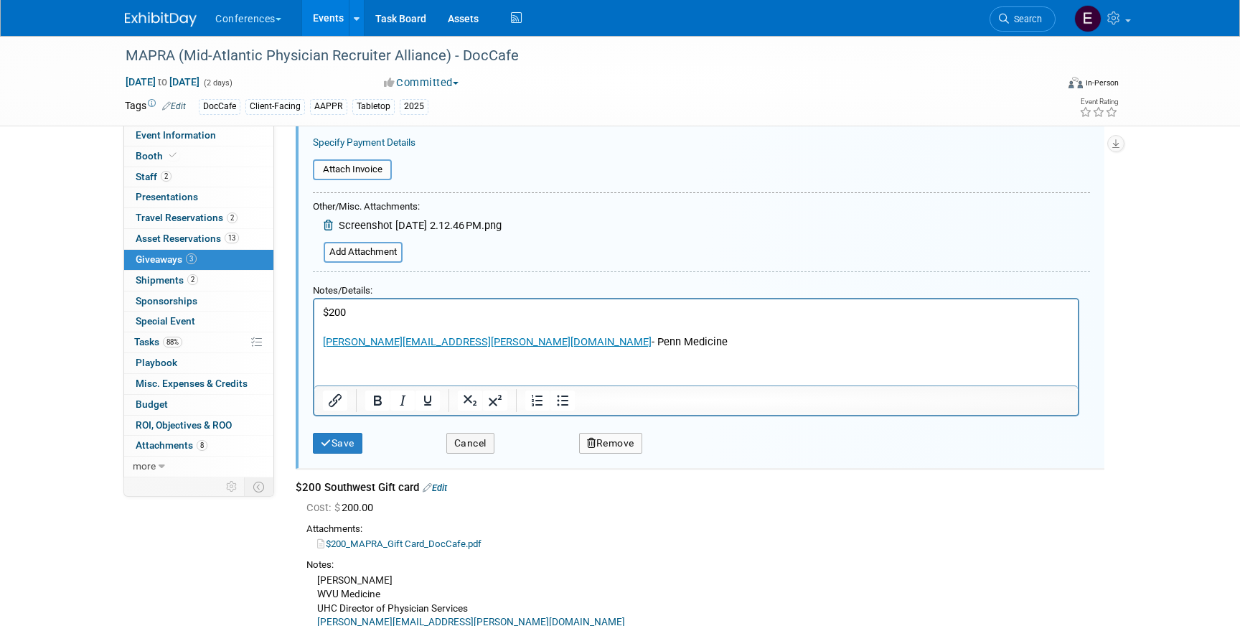
scroll to position [407, 0]
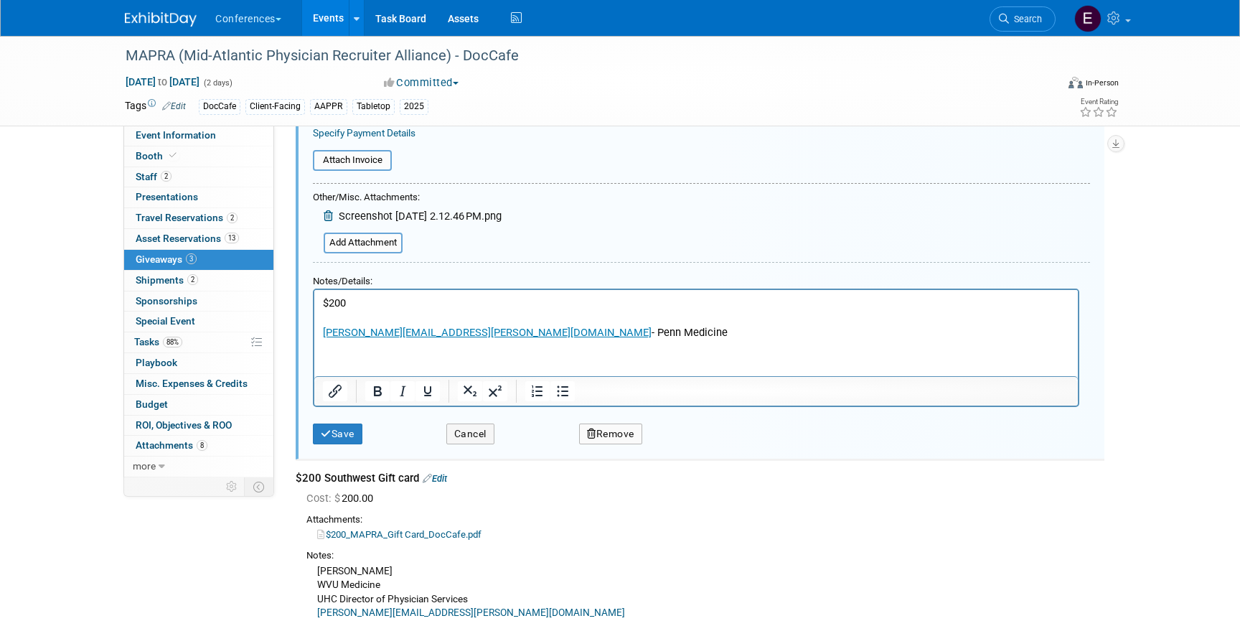
click at [594, 435] on icon "button" at bounding box center [591, 434] width 9 height 10
click at [681, 443] on icon at bounding box center [682, 446] width 9 height 8
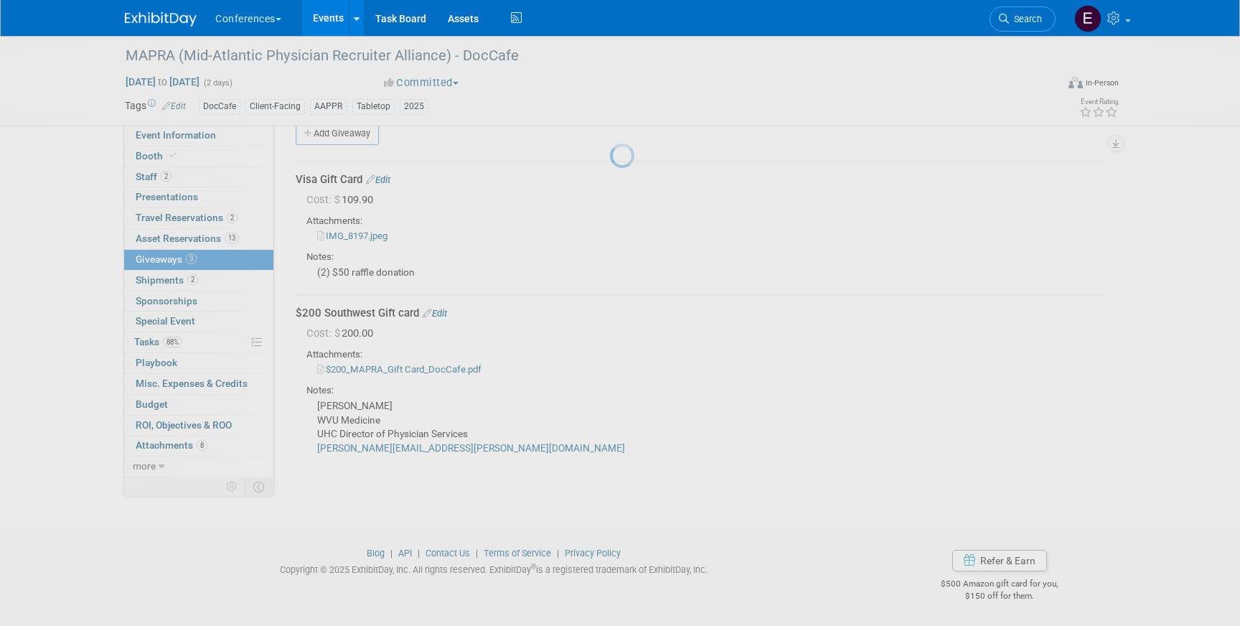
scroll to position [23, 0]
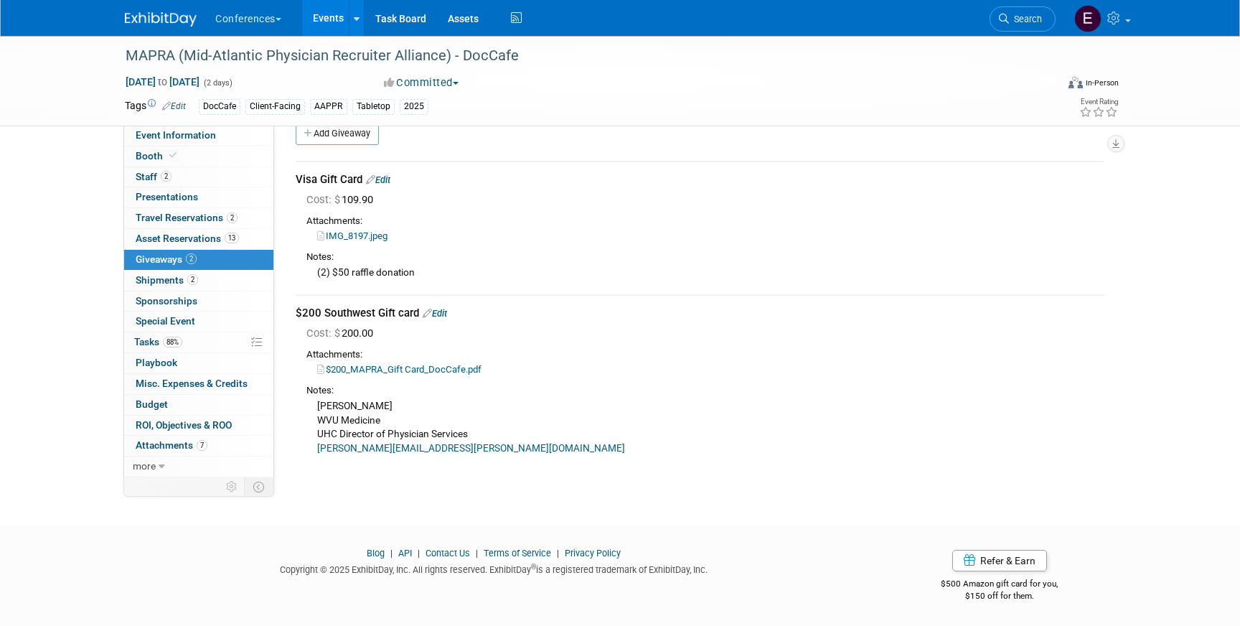
click at [423, 375] on div "$200_MAPRA_Gift Card_DocCafe.pdf" at bounding box center [705, 369] width 798 height 15
click at [423, 375] on link "$200_MAPRA_Gift Card_DocCafe.pdf" at bounding box center [399, 369] width 164 height 11
click at [441, 311] on link "Edit" at bounding box center [435, 313] width 24 height 11
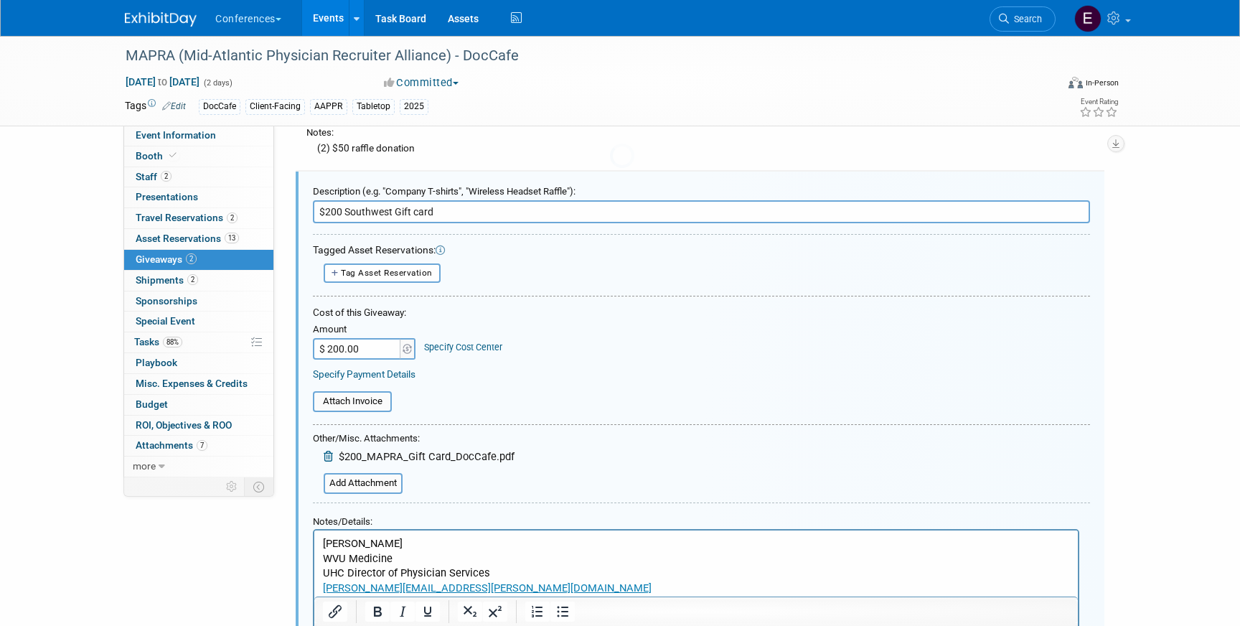
scroll to position [154, 0]
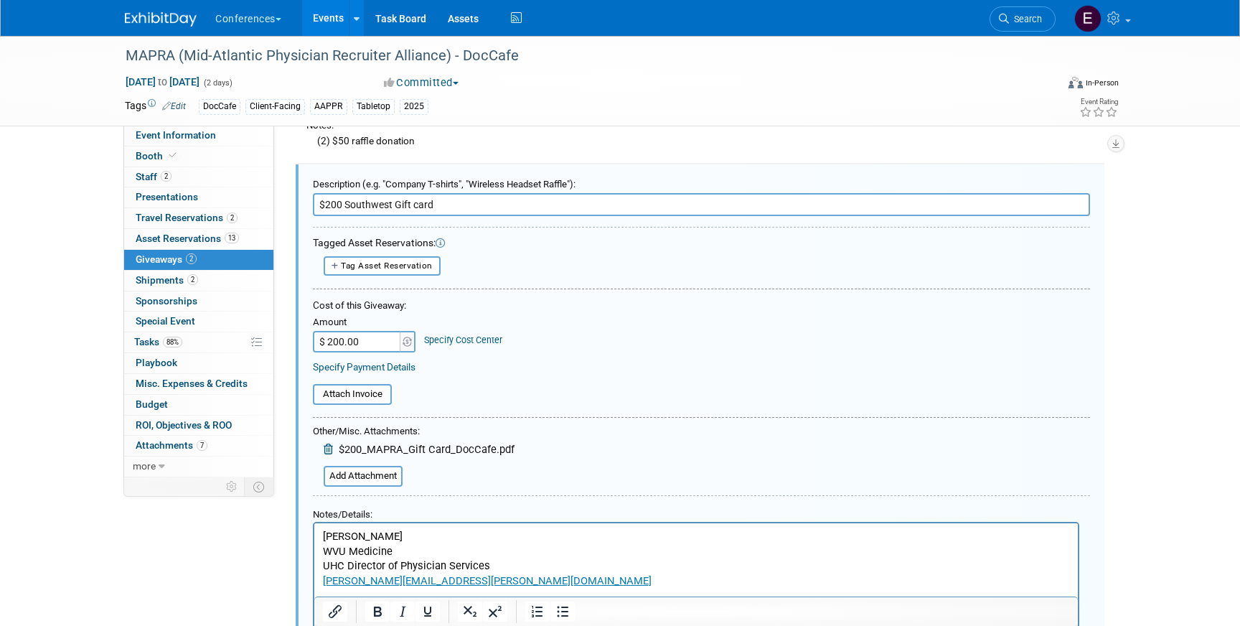
click at [447, 342] on link "Specify Cost Center" at bounding box center [463, 339] width 78 height 11
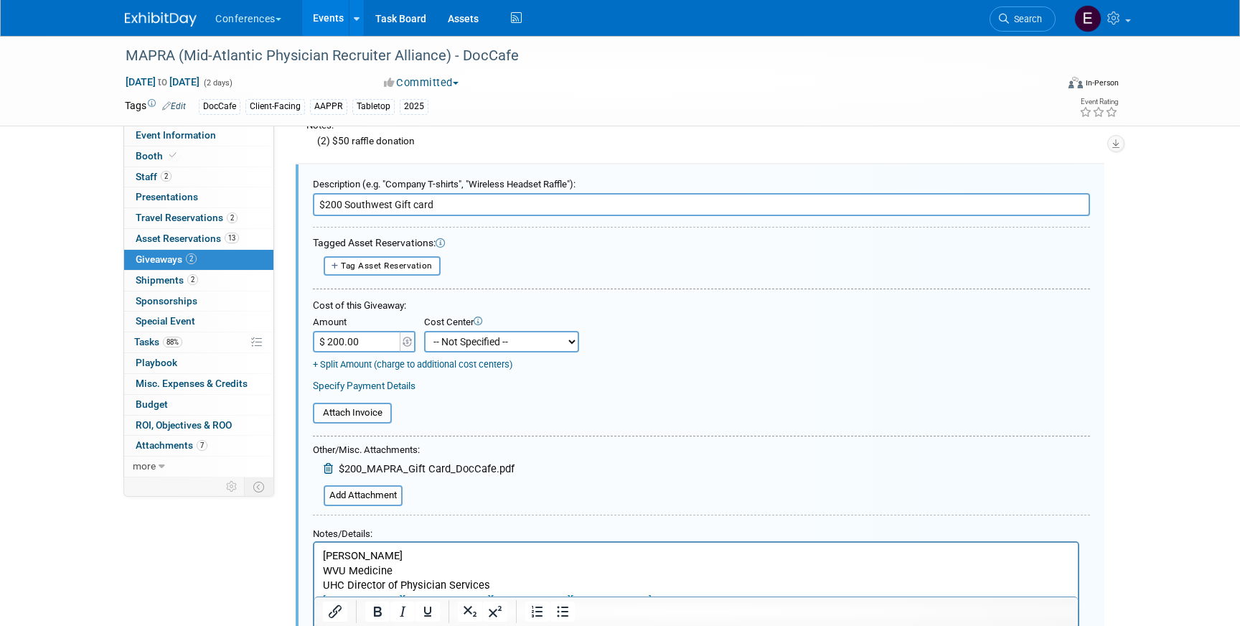
click at [449, 342] on select "-- Not Specified -- Aya Education Aya Healthcare Aya Locums Bespoke Corporate […" at bounding box center [501, 342] width 155 height 22
select select "18965878"
click at [424, 331] on select "-- Not Specified -- Aya Education Aya Healthcare Aya Locums Bespoke Corporate […" at bounding box center [501, 342] width 155 height 22
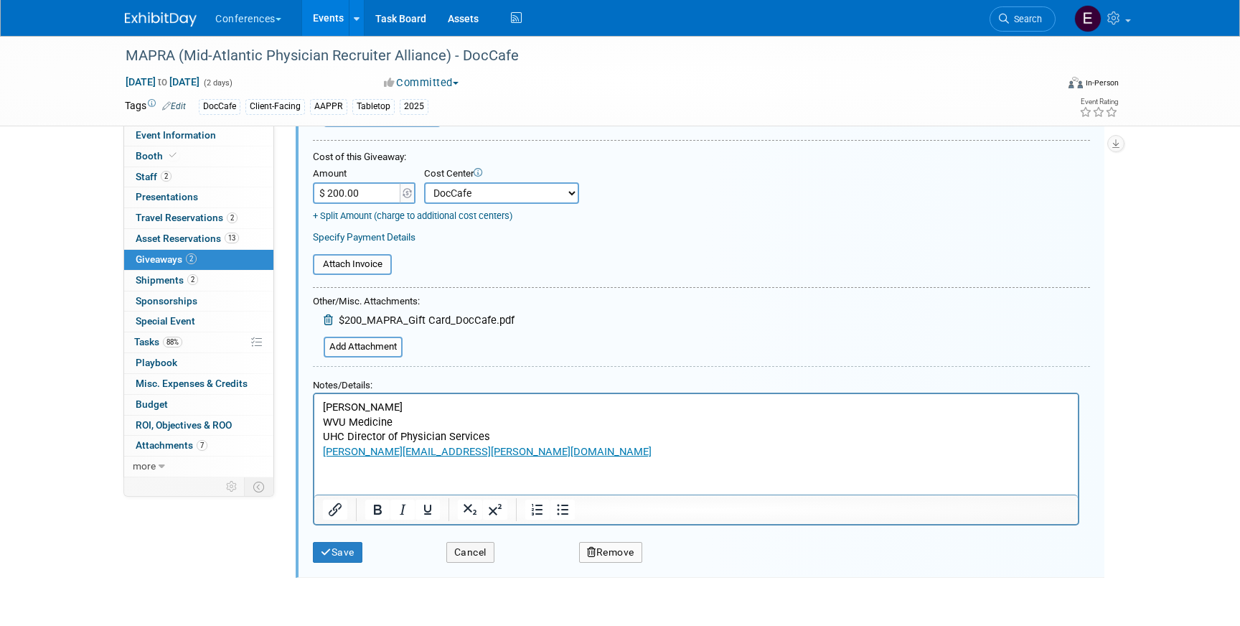
scroll to position [306, 0]
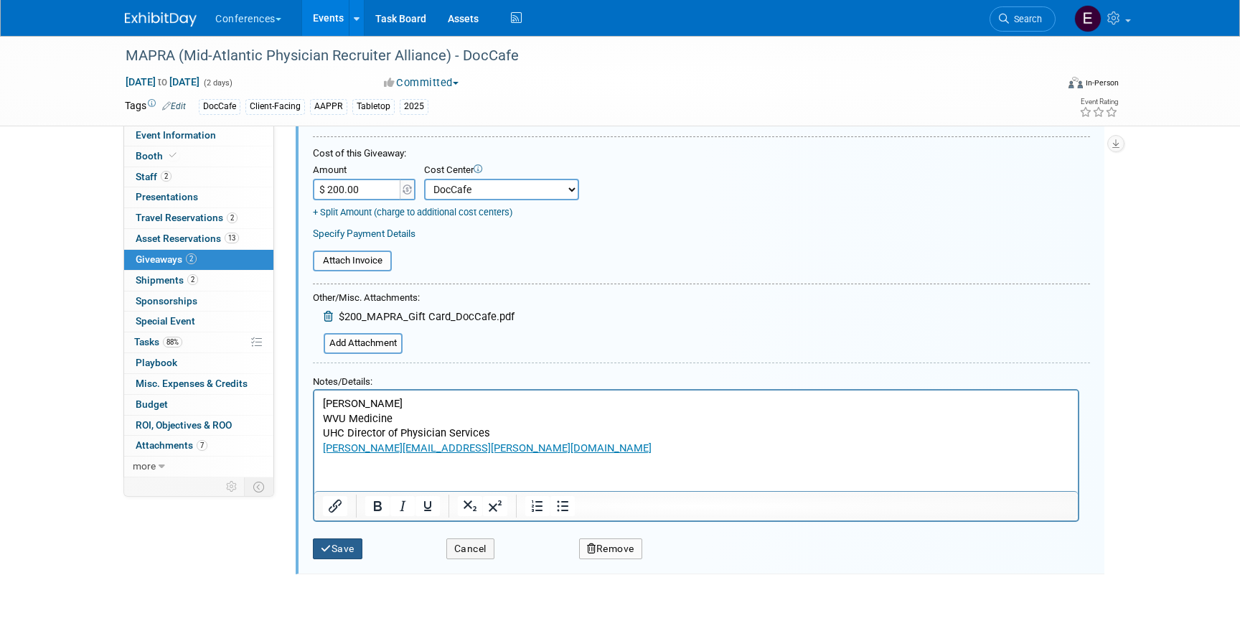
click at [341, 549] on button "Save" at bounding box center [338, 548] width 50 height 21
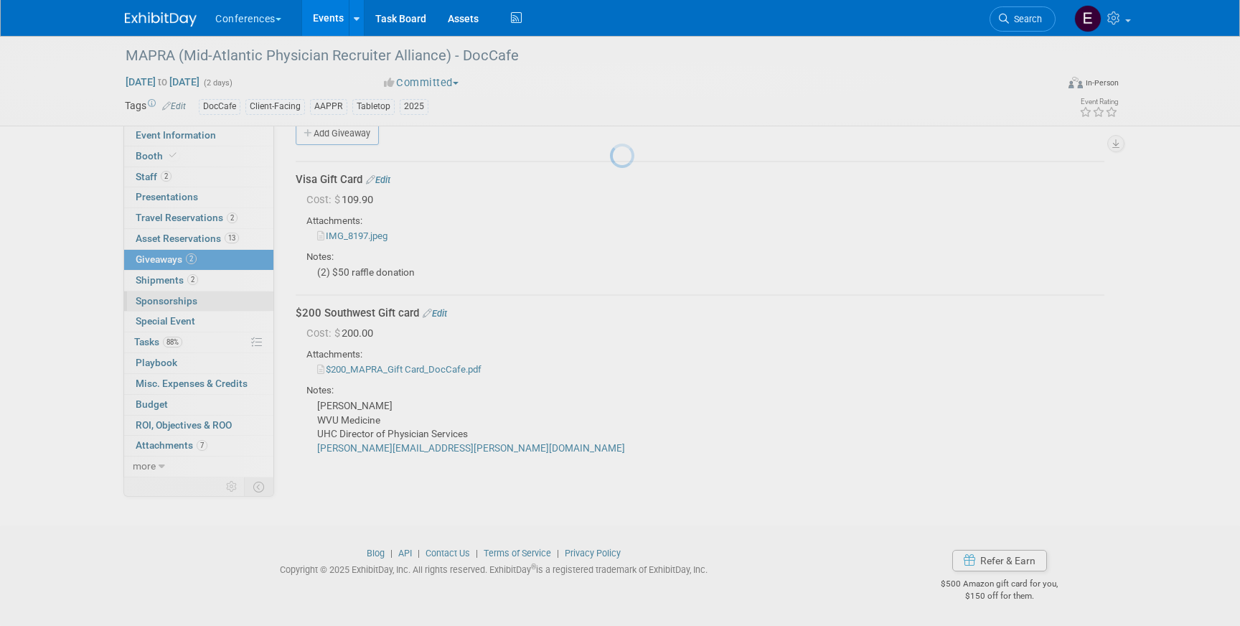
scroll to position [23, 0]
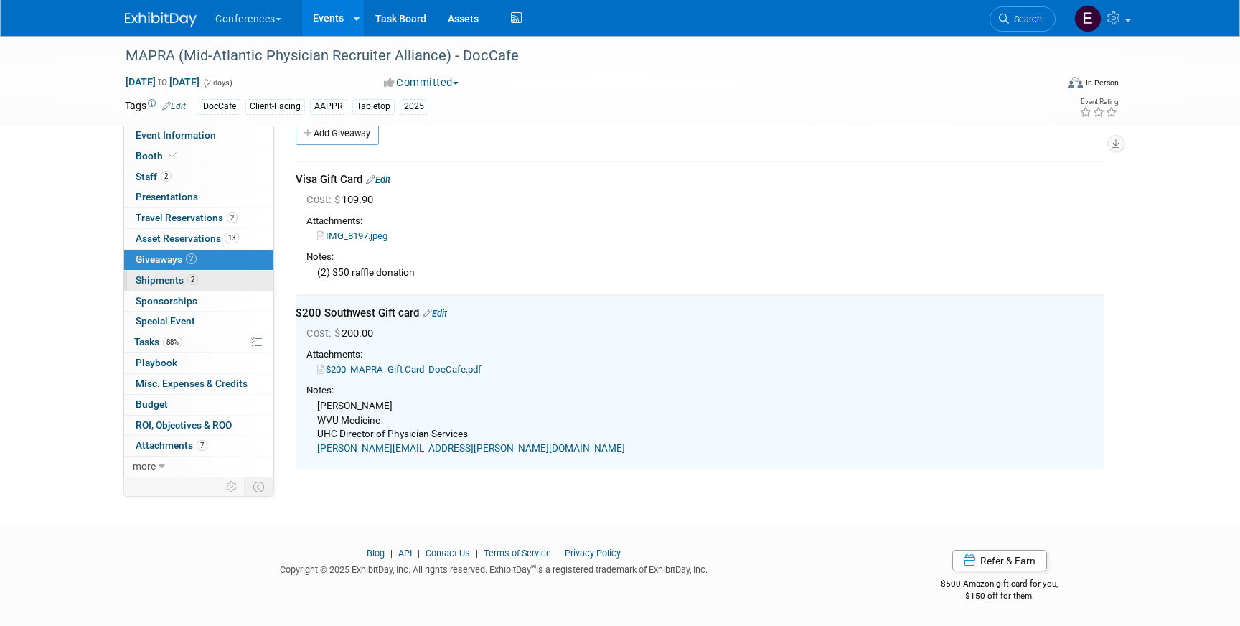
click at [205, 287] on link "2 Shipments 2" at bounding box center [198, 281] width 149 height 20
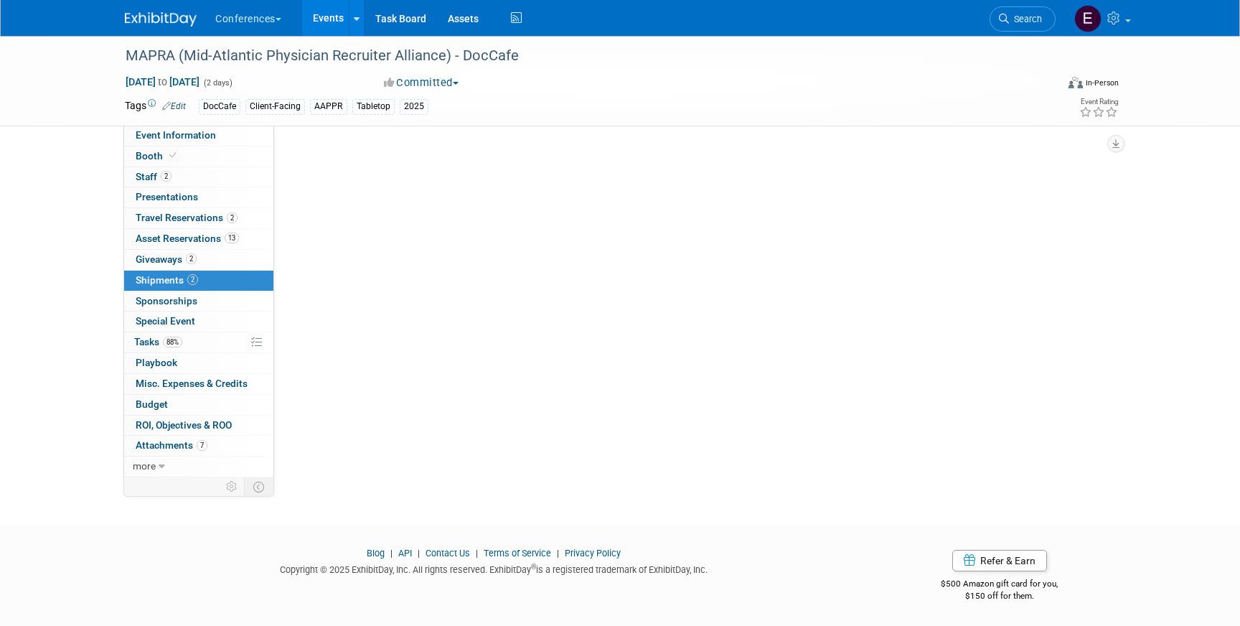
scroll to position [0, 0]
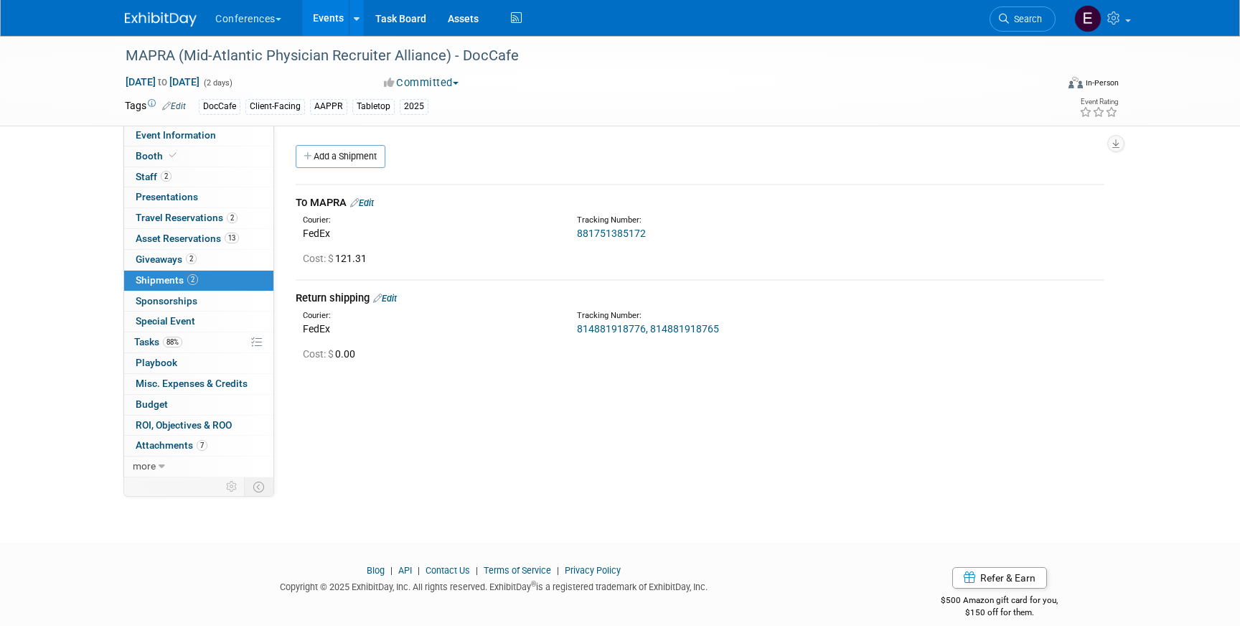
click at [379, 199] on div "To MAPRA Edit" at bounding box center [700, 202] width 809 height 15
click at [370, 203] on link "Edit" at bounding box center [362, 202] width 24 height 11
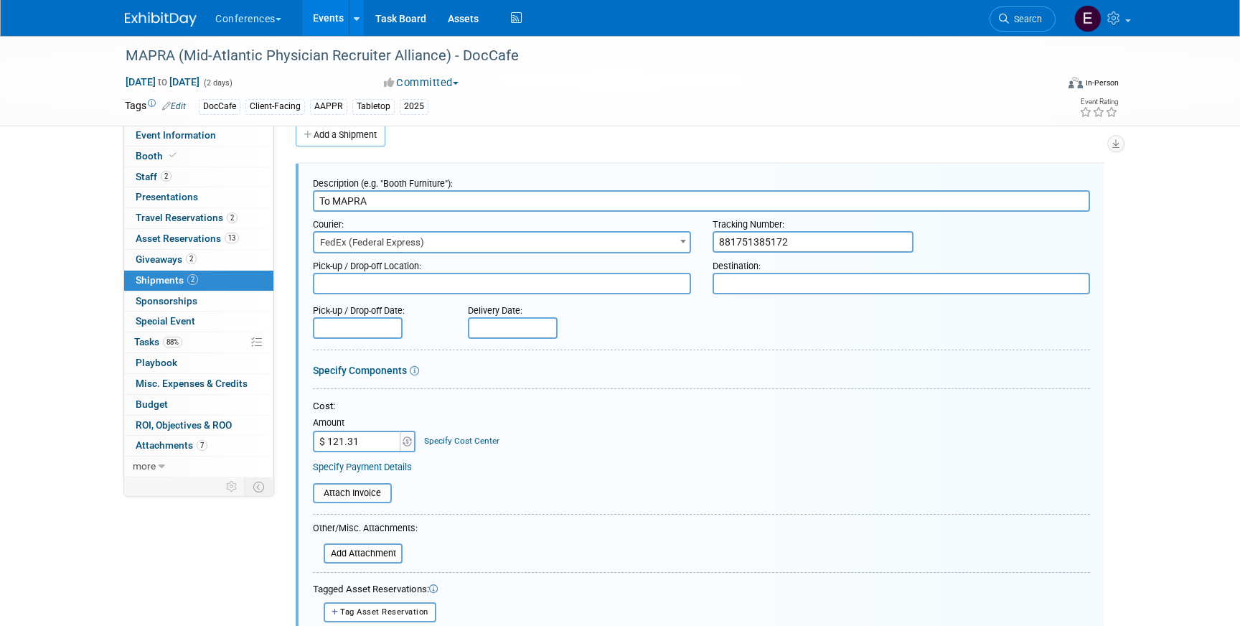
click at [449, 448] on td "Specify Cost Center Cost Center -- Not Specified -- Aya Education Aya Healthcar…" at bounding box center [458, 432] width 83 height 39
click at [449, 442] on link "Specify Cost Center" at bounding box center [461, 441] width 75 height 10
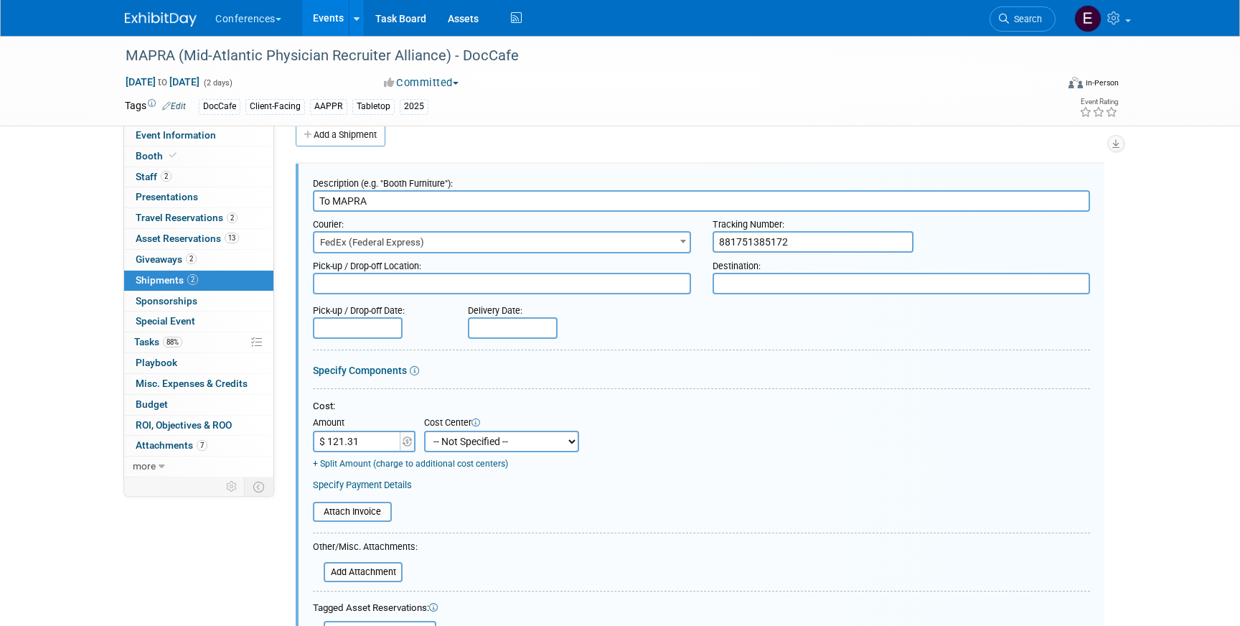
click at [460, 436] on select "-- Not Specified -- Aya Education Aya Healthcare Aya Locums Bespoke Corporate D…" at bounding box center [501, 442] width 155 height 22
select select "18965878"
click at [424, 431] on select "-- Not Specified -- Aya Education Aya Healthcare Aya Locums Bespoke Corporate D…" at bounding box center [501, 442] width 155 height 22
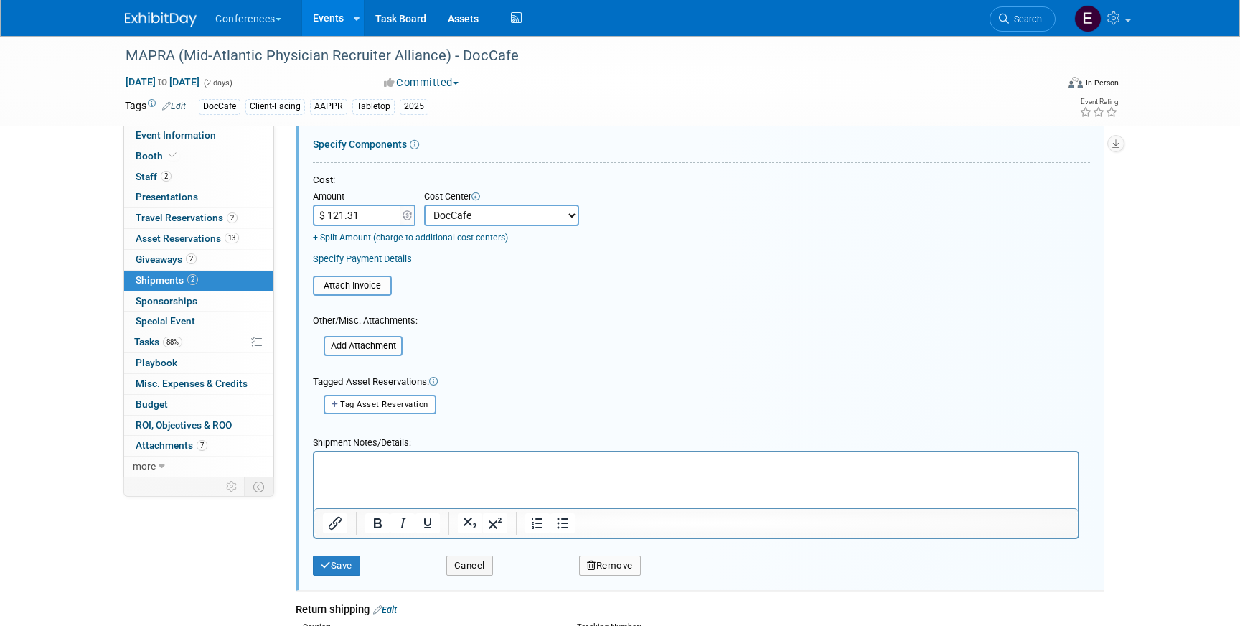
scroll to position [258, 0]
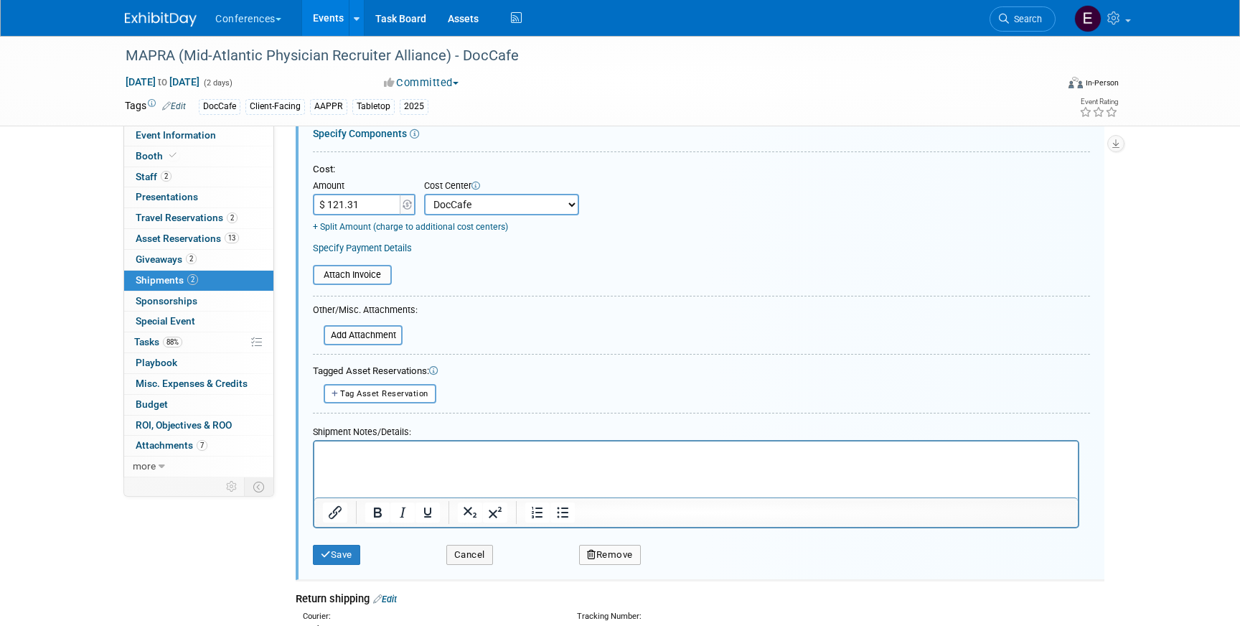
click at [310, 556] on div "Save" at bounding box center [369, 549] width 134 height 29
click at [322, 560] on button "Save" at bounding box center [336, 555] width 47 height 20
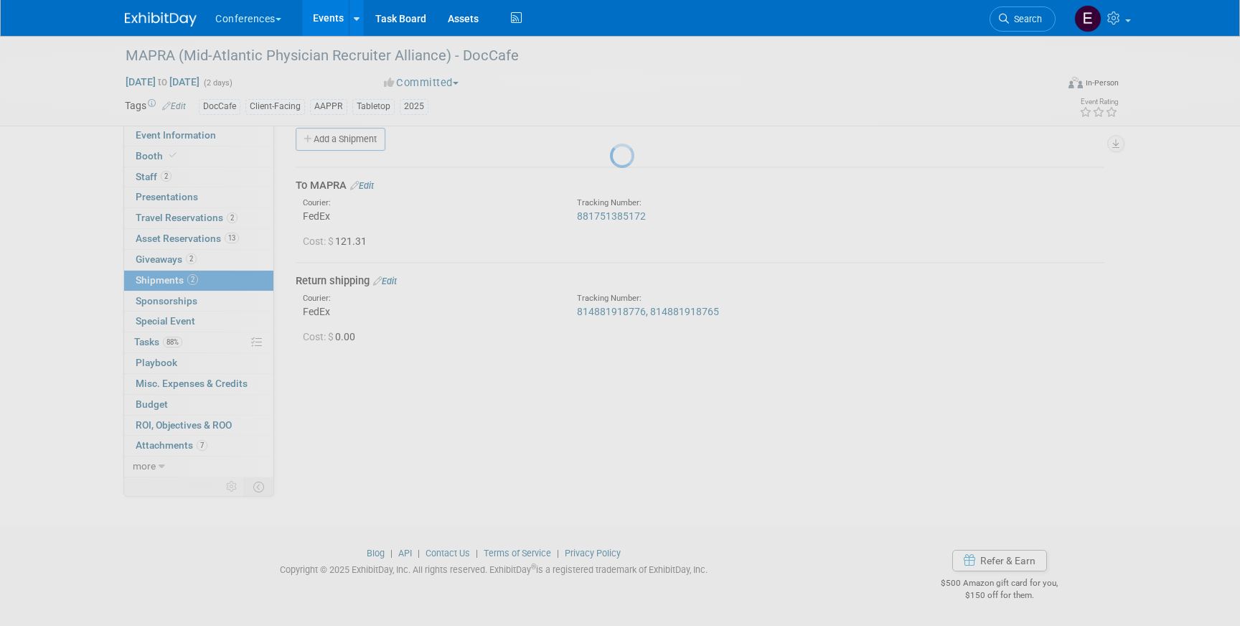
scroll to position [17, 0]
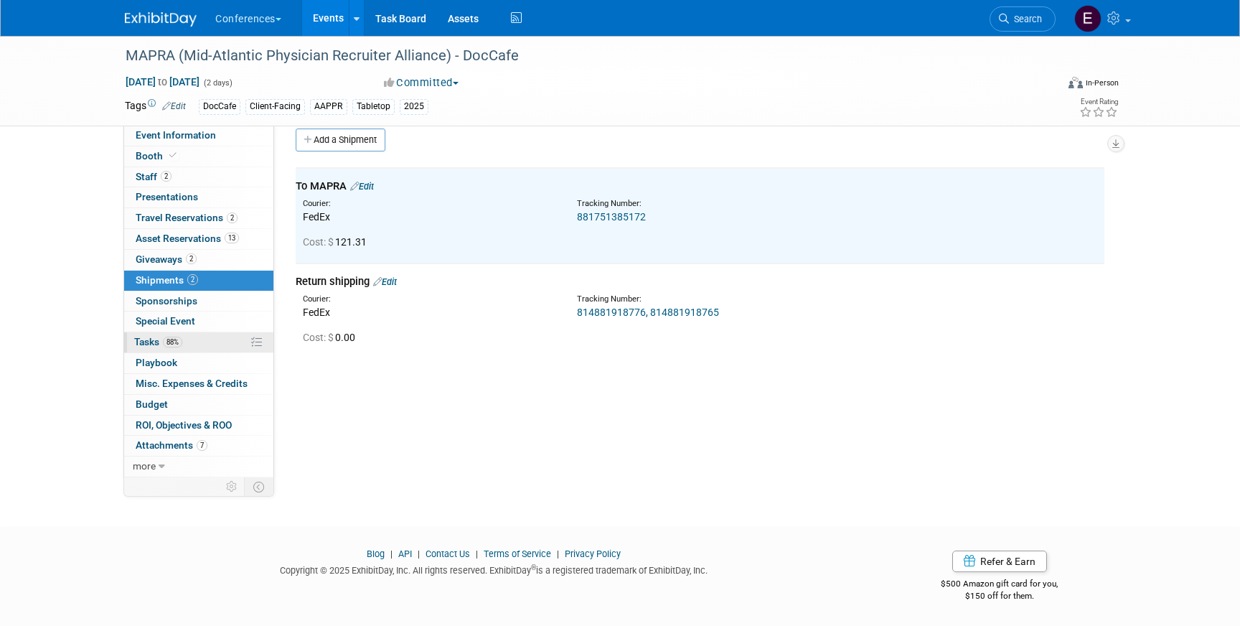
click at [182, 349] on link "88% Tasks 88%" at bounding box center [198, 342] width 149 height 20
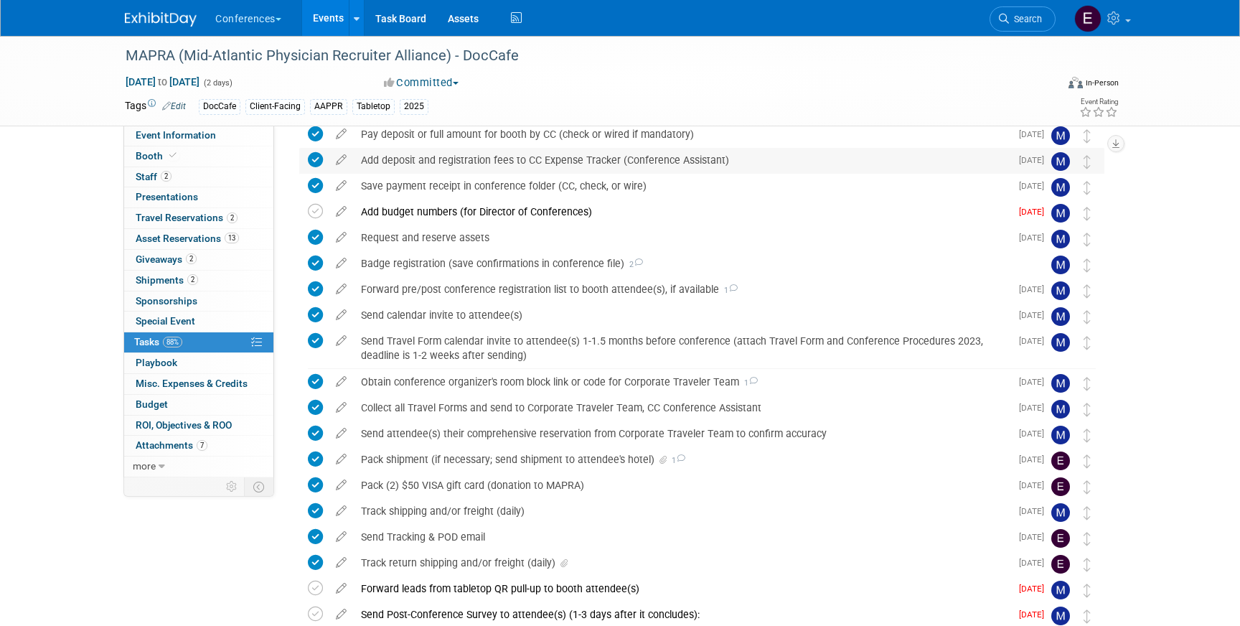
scroll to position [309, 0]
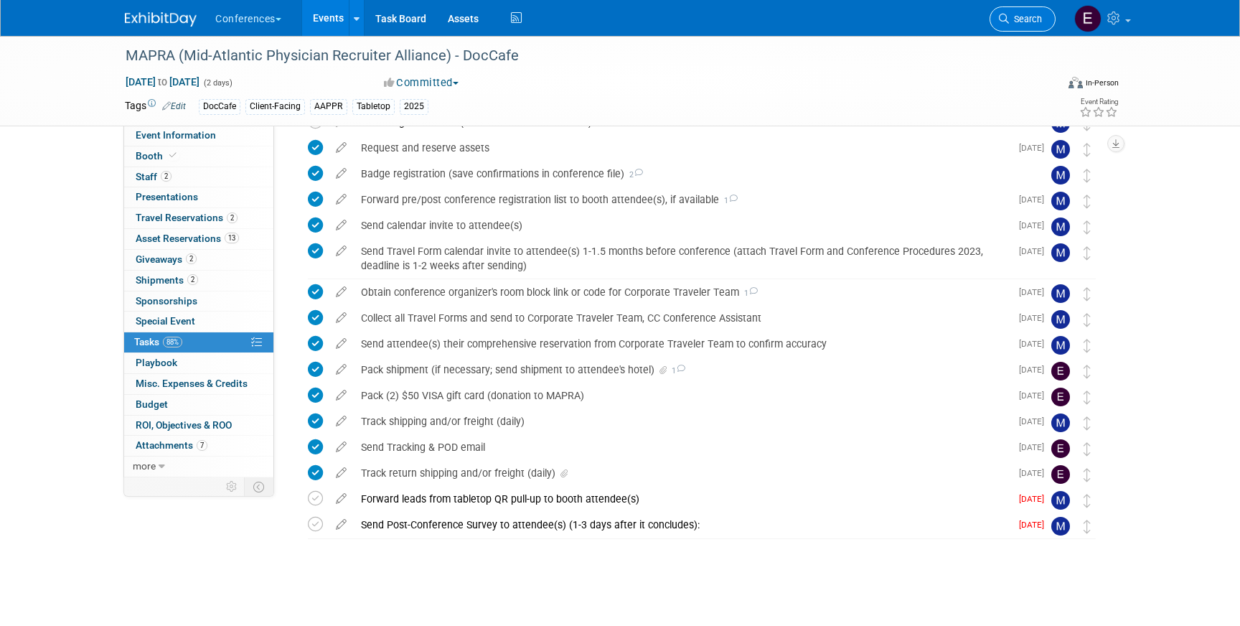
click at [1003, 11] on link "Search" at bounding box center [1023, 18] width 66 height 25
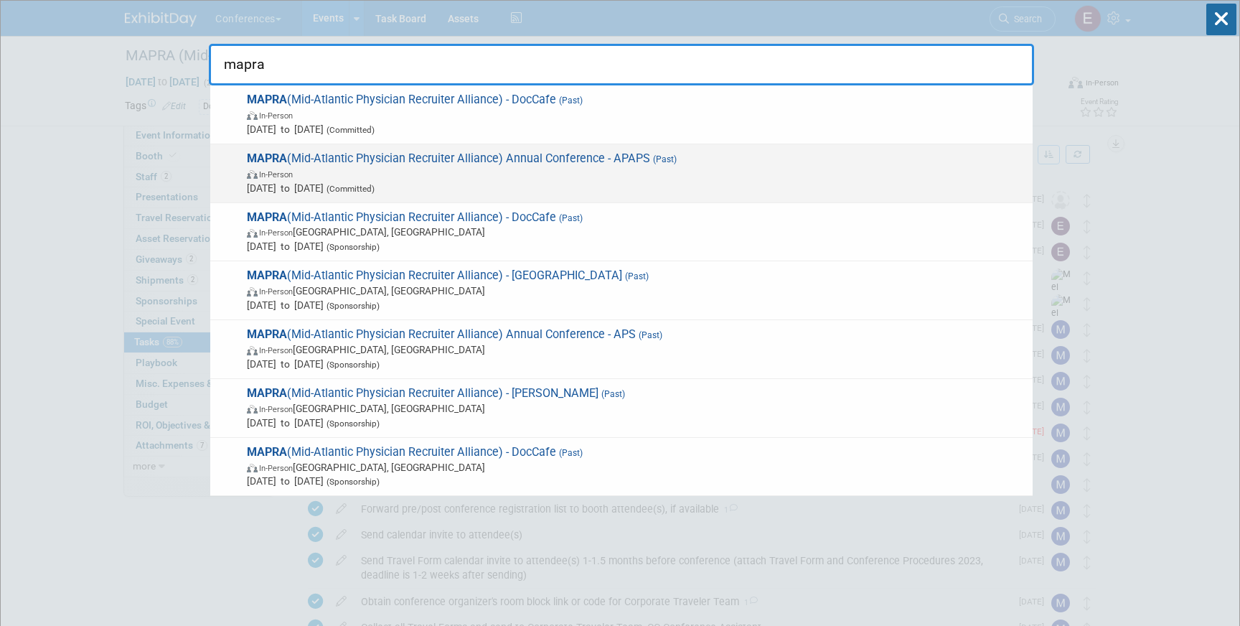
type input "mapra"
click at [775, 156] on span "MAPRA (Mid-Atlantic Physician Recruiter Alliance) Annual Conference - APAPS (Pa…" at bounding box center [634, 173] width 783 height 44
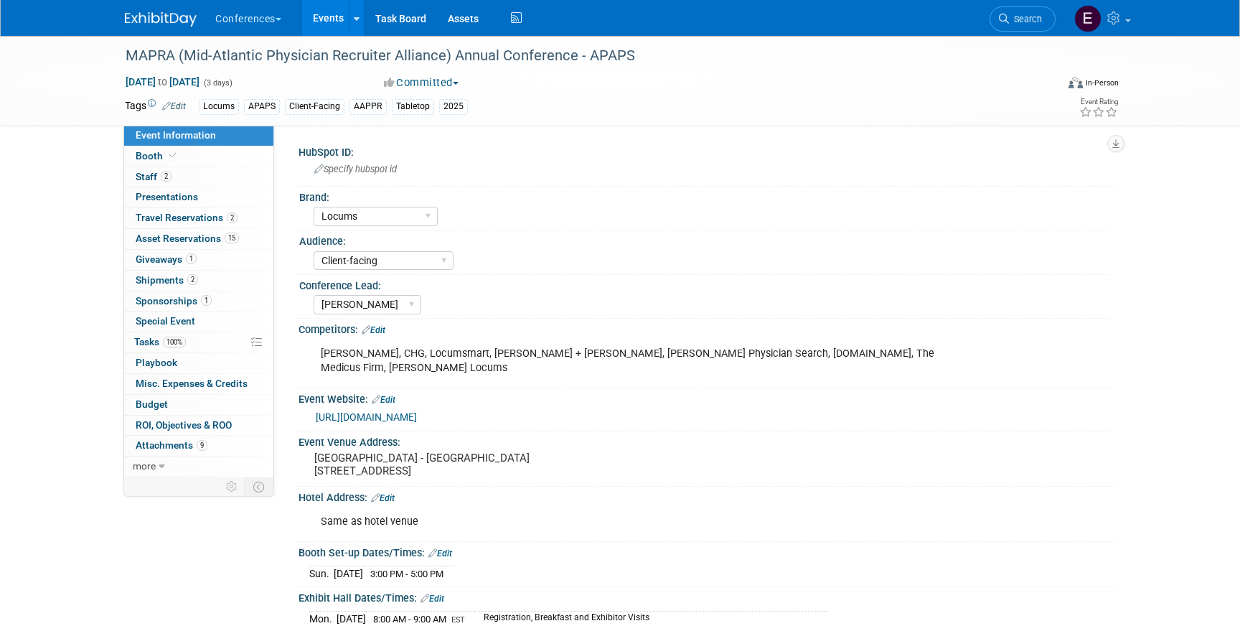
select select "Locums"
select select "Client-facing"
select select "[PERSON_NAME]"
click at [167, 264] on span "Giveaways 1" at bounding box center [166, 258] width 61 height 11
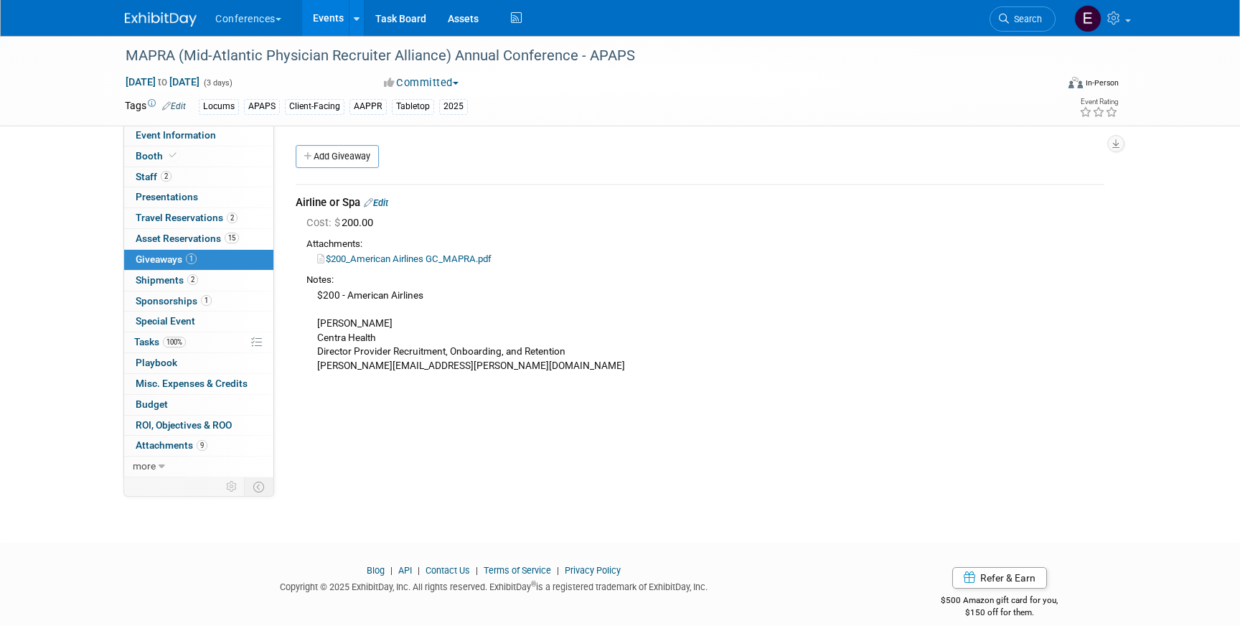
click at [385, 204] on link "Edit" at bounding box center [376, 202] width 24 height 11
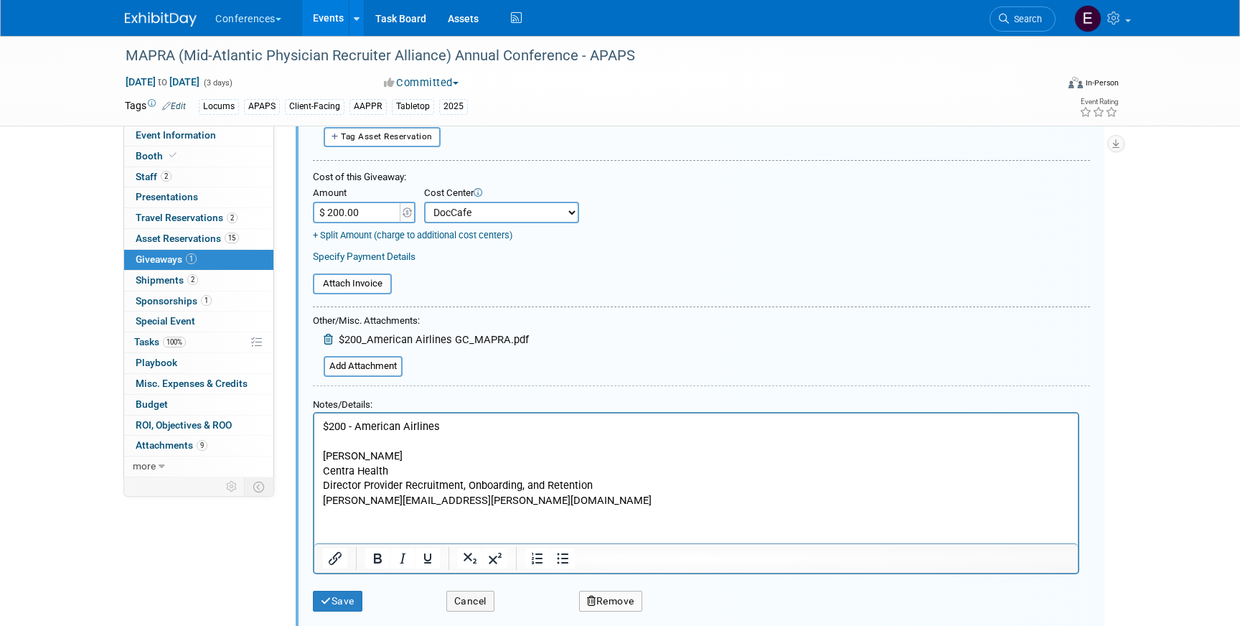
scroll to position [152, 0]
click at [342, 605] on button "Save" at bounding box center [338, 599] width 50 height 21
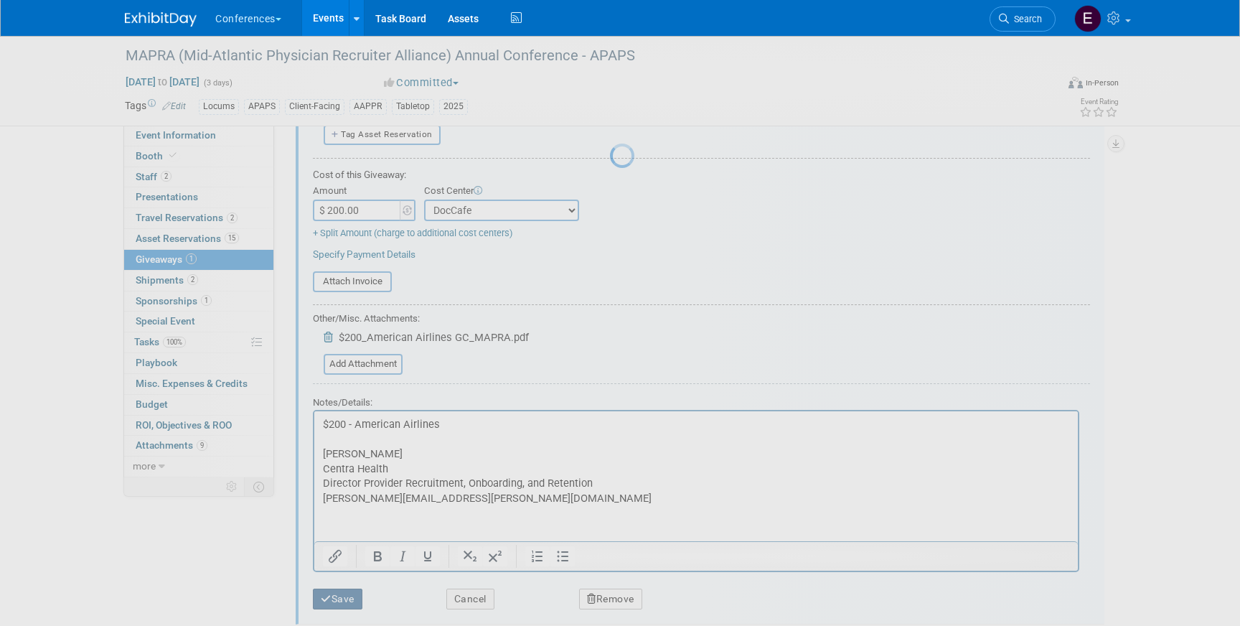
scroll to position [17, 0]
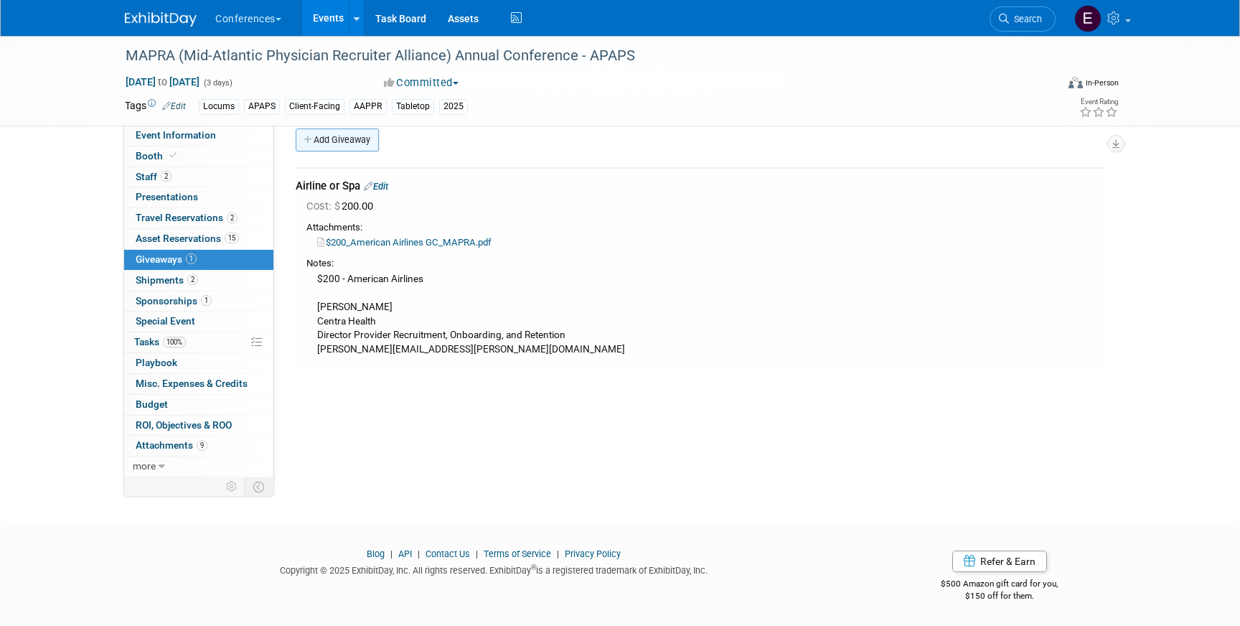
click at [349, 142] on link "Add Giveaway" at bounding box center [337, 139] width 83 height 23
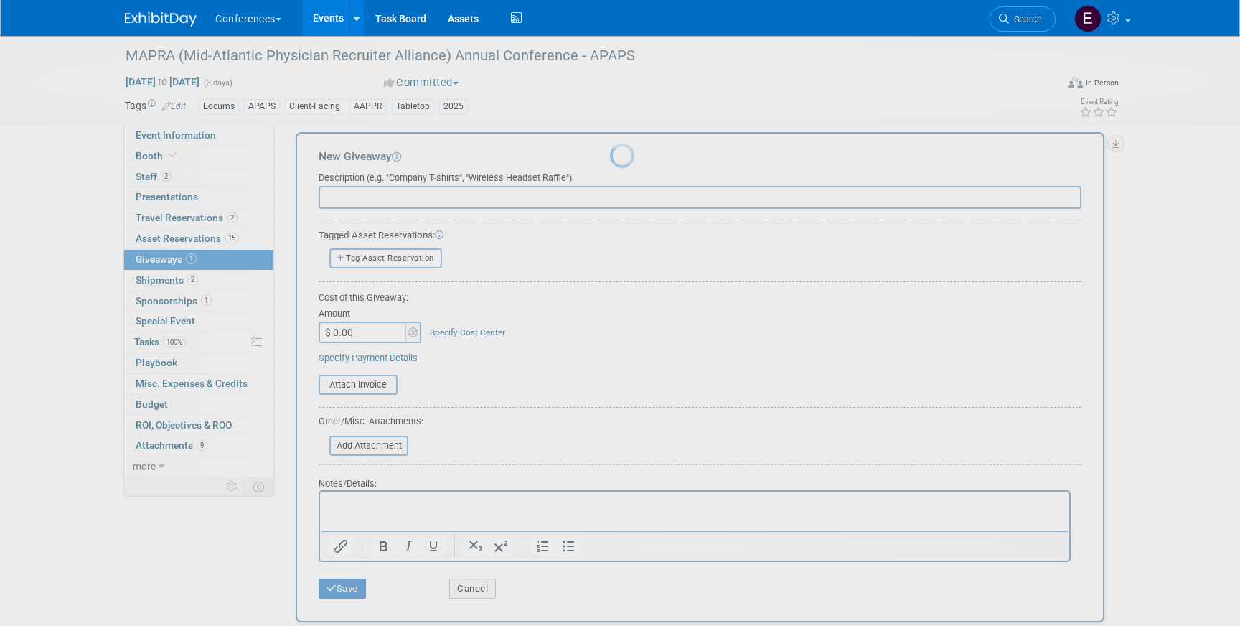
scroll to position [0, 0]
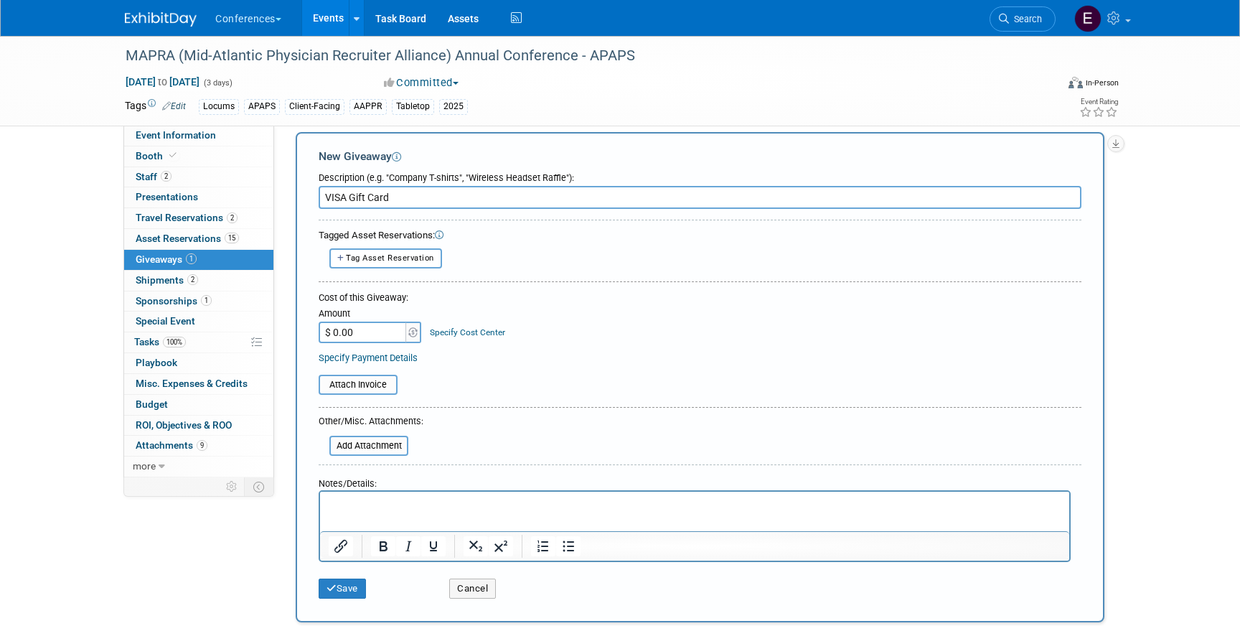
type input "VISA Gift Card"
click at [387, 334] on input "$ 0.00" at bounding box center [364, 333] width 90 height 22
type input "$ 105.95"
click at [477, 333] on link "Specify Cost Center" at bounding box center [467, 332] width 75 height 10
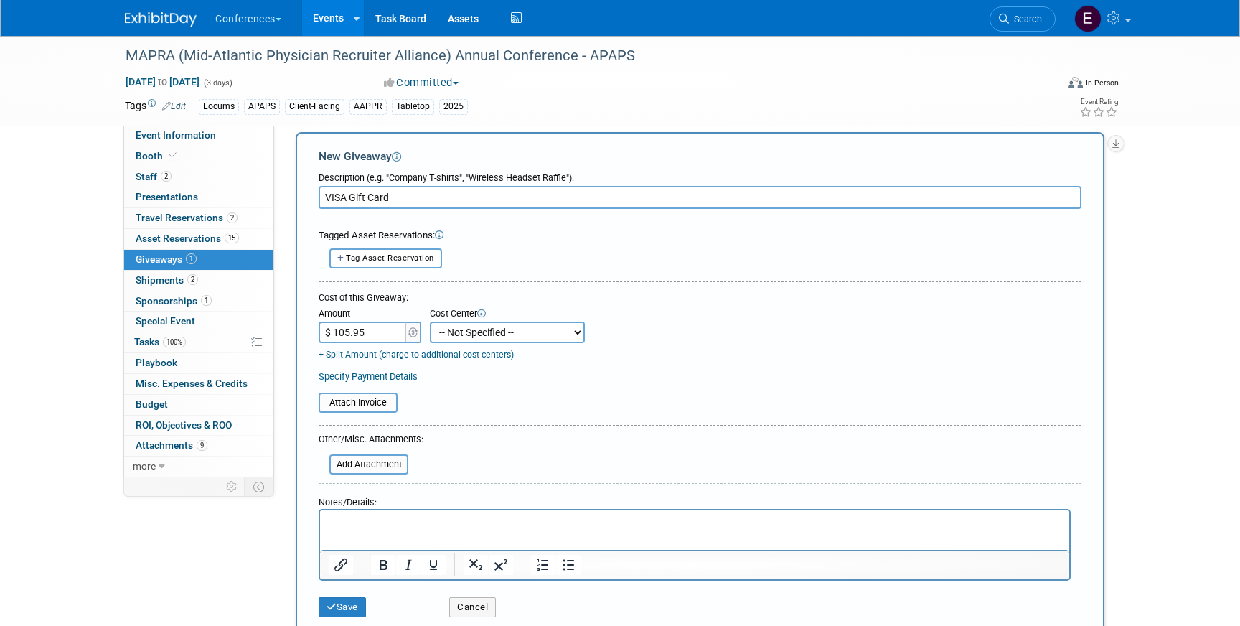
click at [477, 333] on select "-- Not Specified -- Aya Education Aya Healthcare Aya Locums Bespoke Corporate […" at bounding box center [507, 333] width 155 height 22
select select "18965873"
click at [430, 322] on select "-- Not Specified -- Aya Education Aya Healthcare Aya Locums Bespoke Corporate […" at bounding box center [507, 333] width 155 height 22
click at [345, 466] on input "file" at bounding box center [321, 464] width 171 height 17
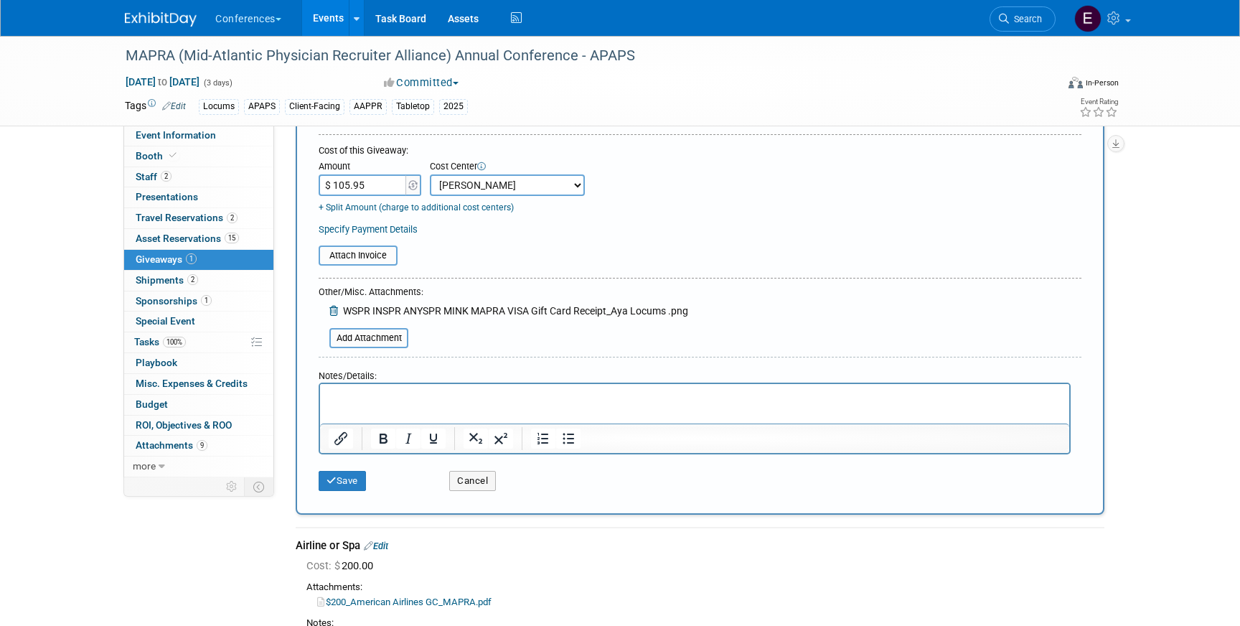
scroll to position [164, 0]
click at [345, 478] on button "Save" at bounding box center [342, 480] width 47 height 20
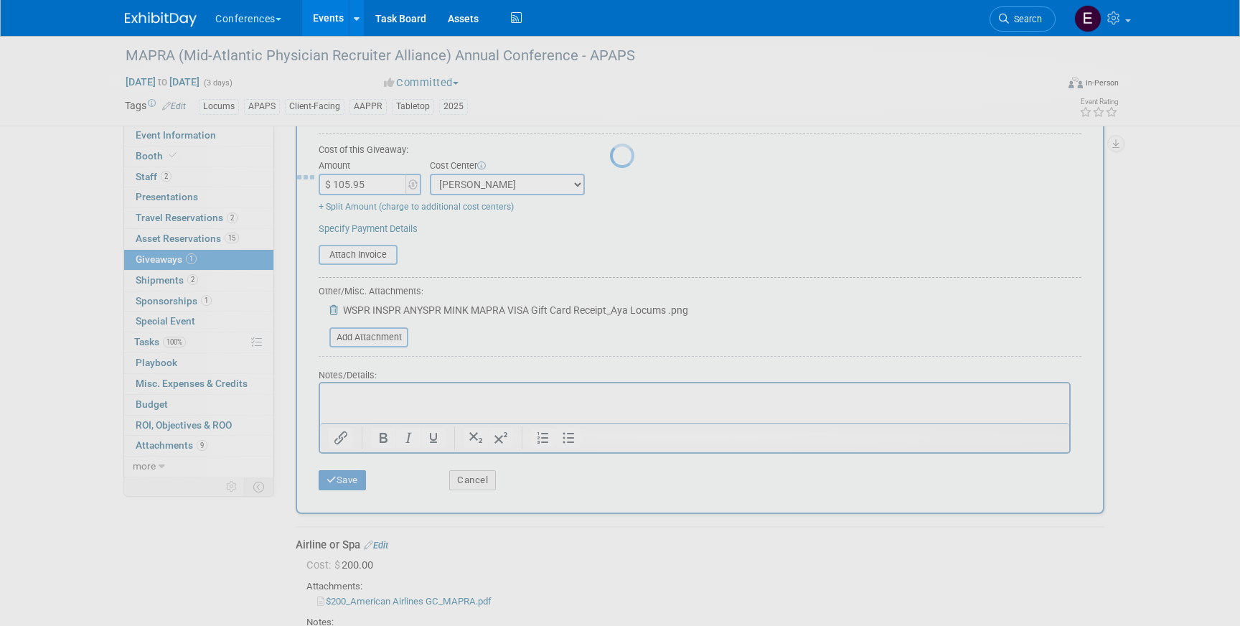
scroll to position [17, 0]
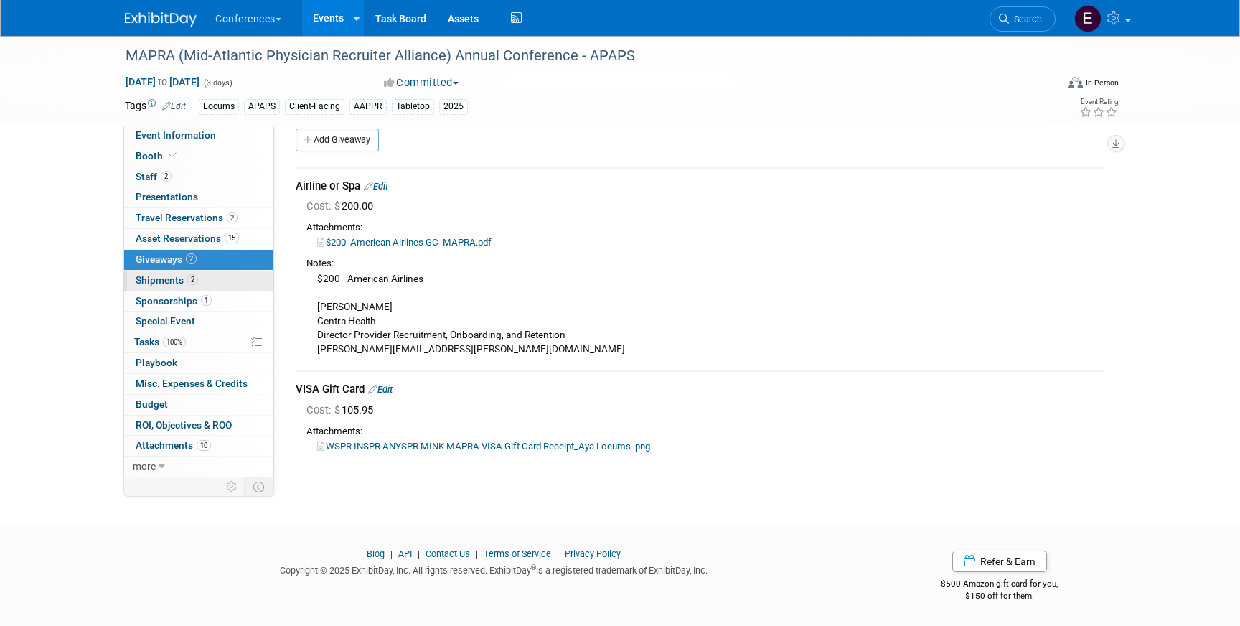
click at [228, 286] on link "2 Shipments 2" at bounding box center [198, 281] width 149 height 20
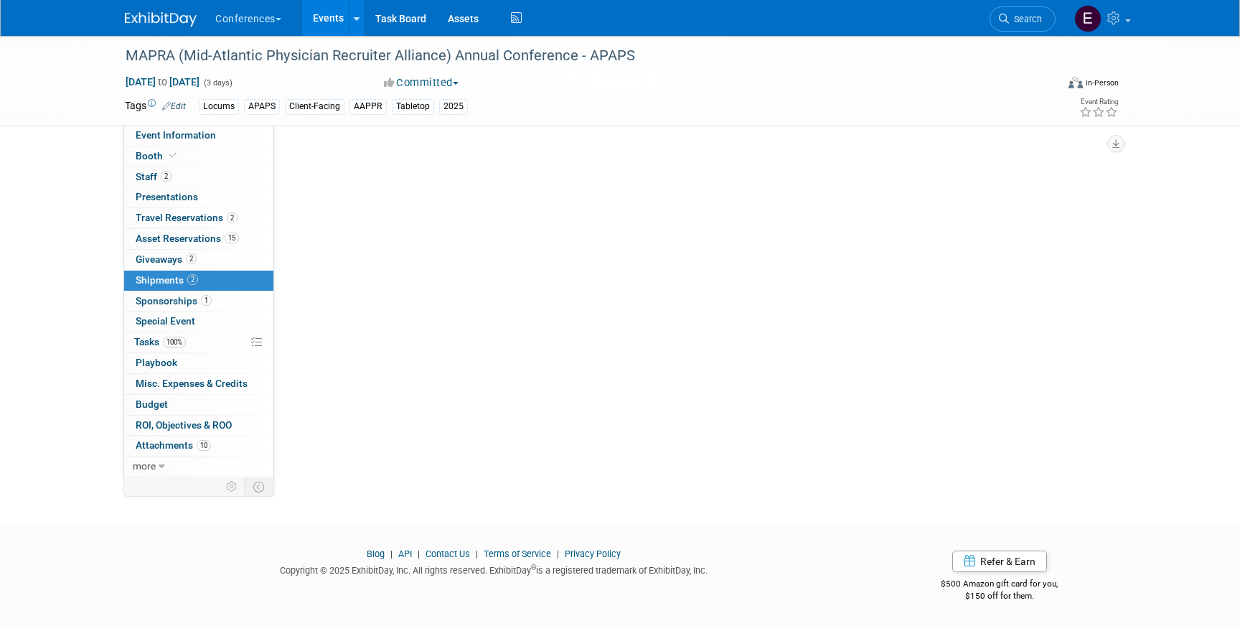
scroll to position [0, 0]
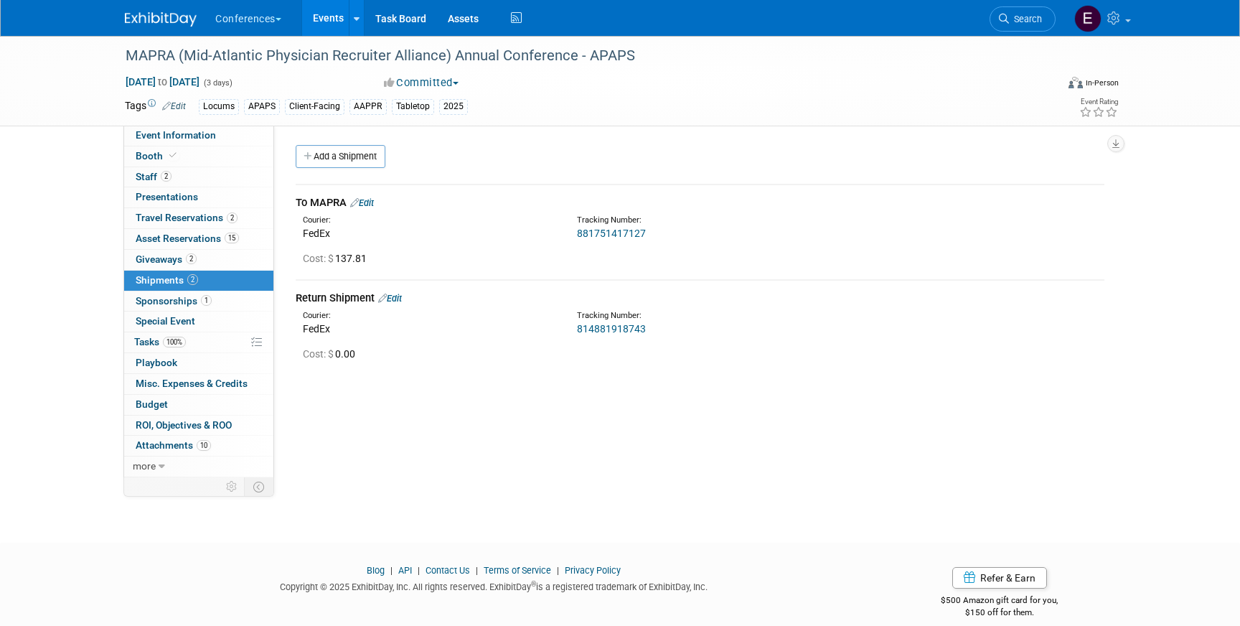
click at [373, 212] on div "Courier: FedEx Tracking Number: 881751417127" at bounding box center [700, 225] width 830 height 31
click at [370, 207] on link "Edit" at bounding box center [362, 202] width 24 height 11
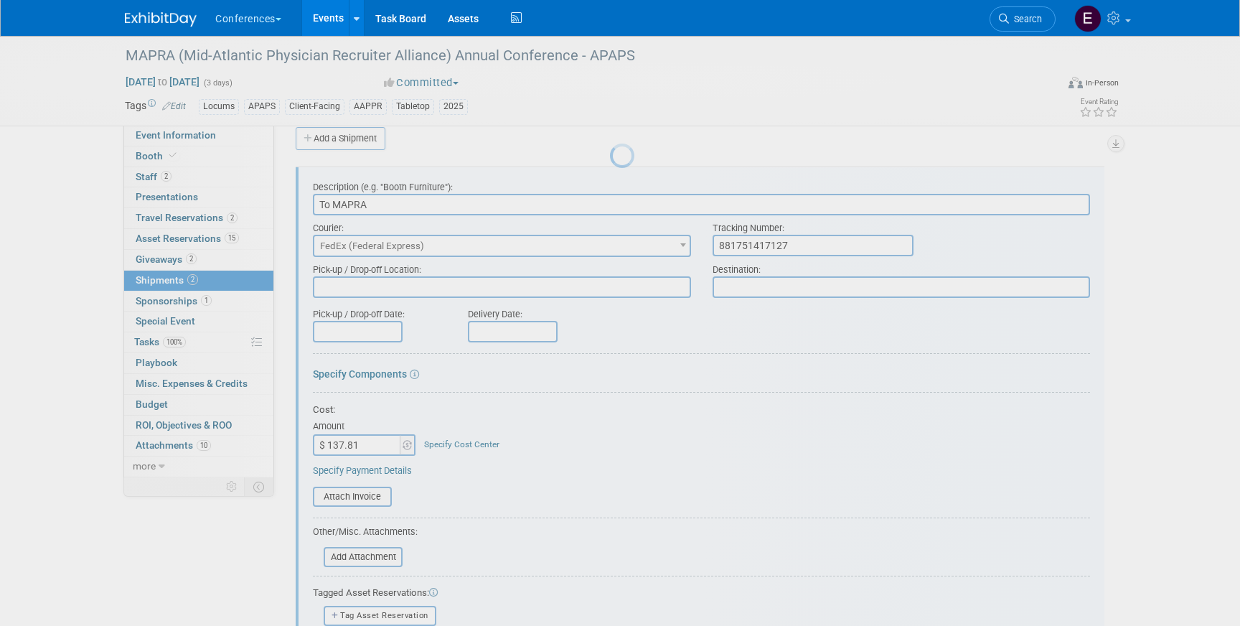
scroll to position [22, 0]
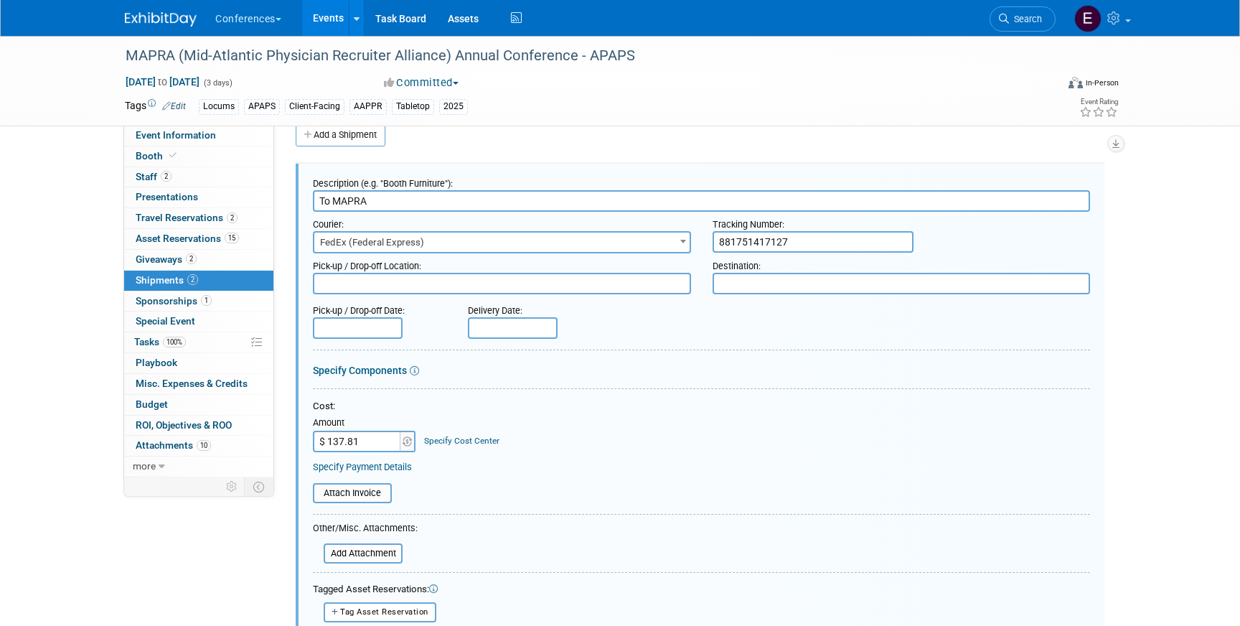
click at [446, 443] on link "Specify Cost Center" at bounding box center [461, 441] width 75 height 10
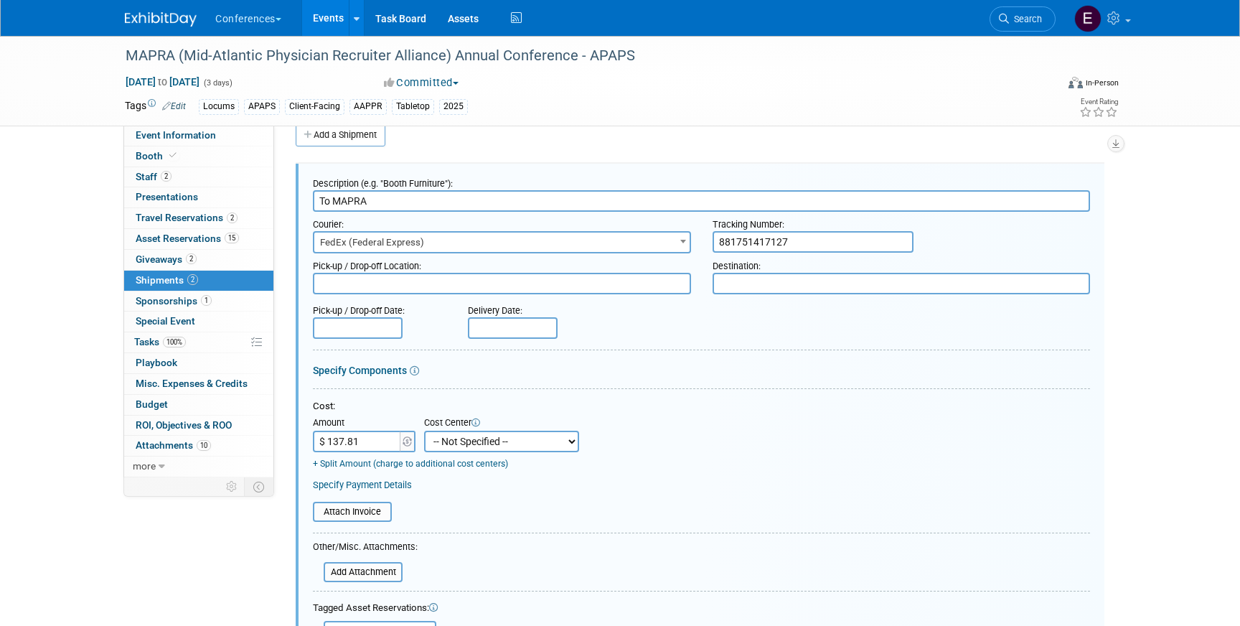
click at [467, 439] on select "-- Not Specified -- Aya Education Aya Healthcare Aya Locums Bespoke Corporate D…" at bounding box center [501, 442] width 155 height 22
click at [424, 431] on select "-- Not Specified -- Aya Education Aya Healthcare Aya Locums Bespoke Corporate D…" at bounding box center [501, 442] width 155 height 22
click at [501, 435] on select "-- Not Specified -- Aya Education Aya Healthcare Aya Locums Bespoke Corporate D…" at bounding box center [501, 442] width 155 height 22
select select "18965873"
click at [424, 431] on select "-- Not Specified -- Aya Education Aya Healthcare Aya Locums Bespoke Corporate D…" at bounding box center [501, 442] width 155 height 22
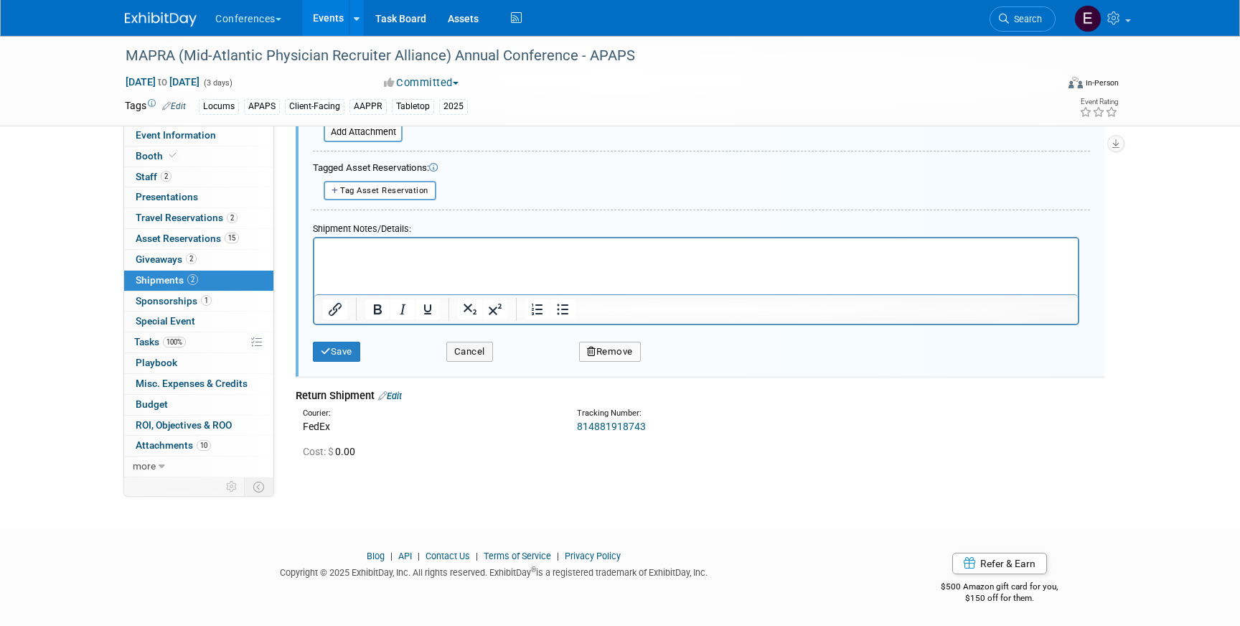
scroll to position [460, 0]
click at [337, 355] on button "Save" at bounding box center [336, 353] width 47 height 20
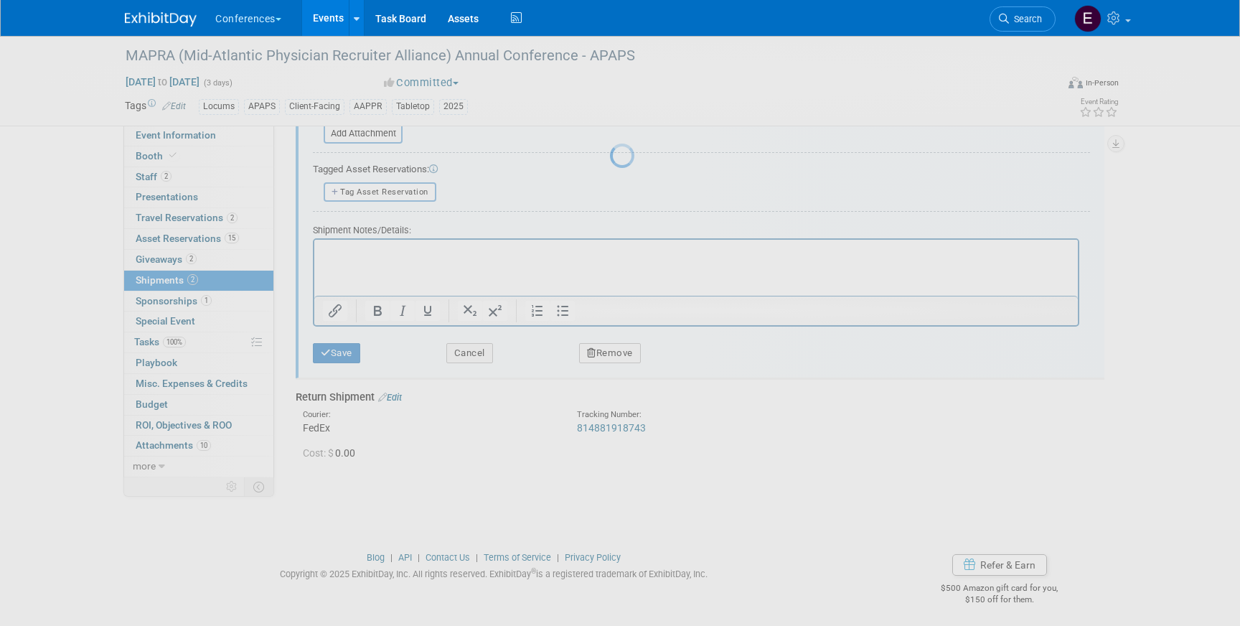
scroll to position [17, 0]
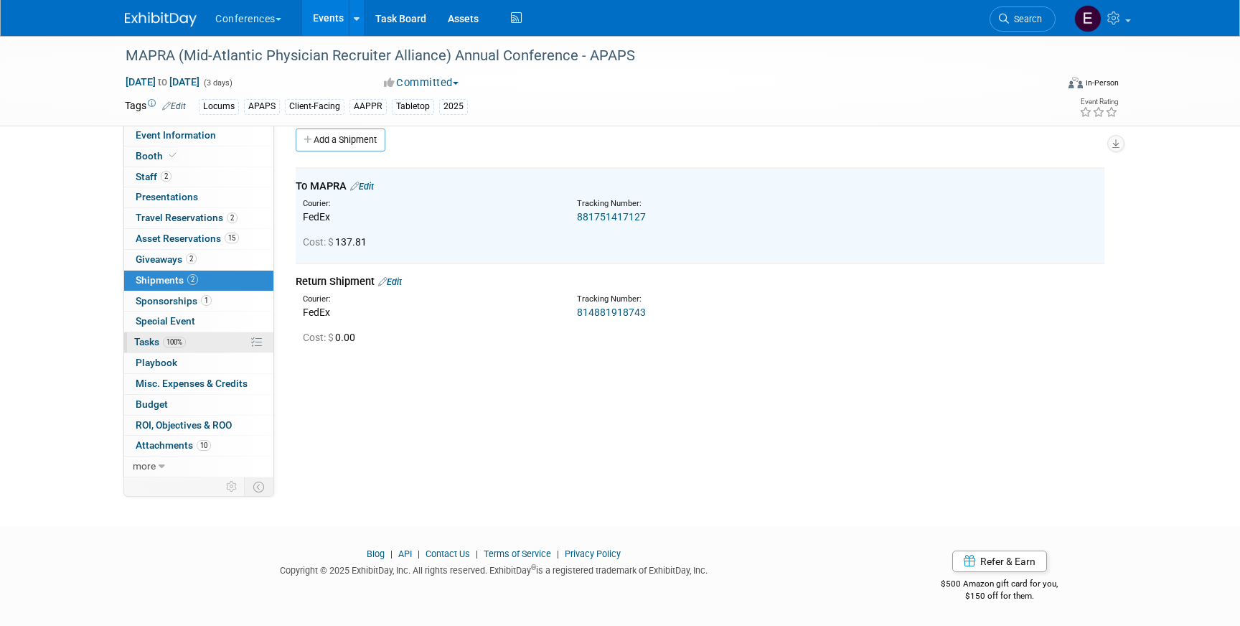
click at [230, 343] on link "100% Tasks 100%" at bounding box center [198, 342] width 149 height 20
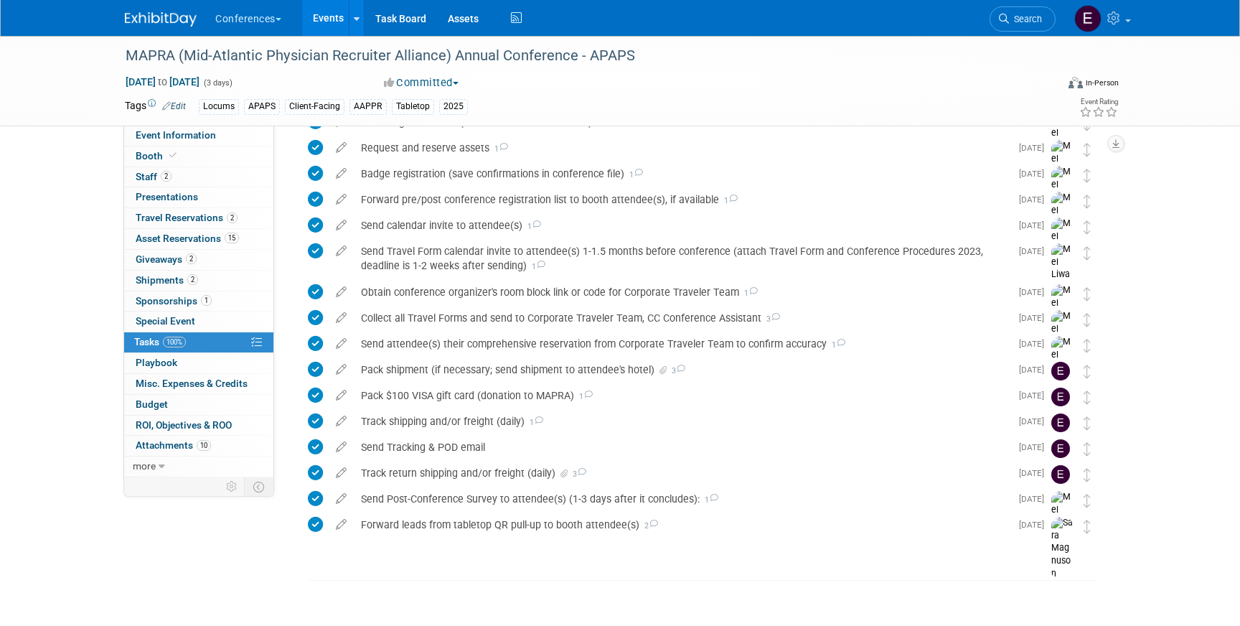
scroll to position [0, 0]
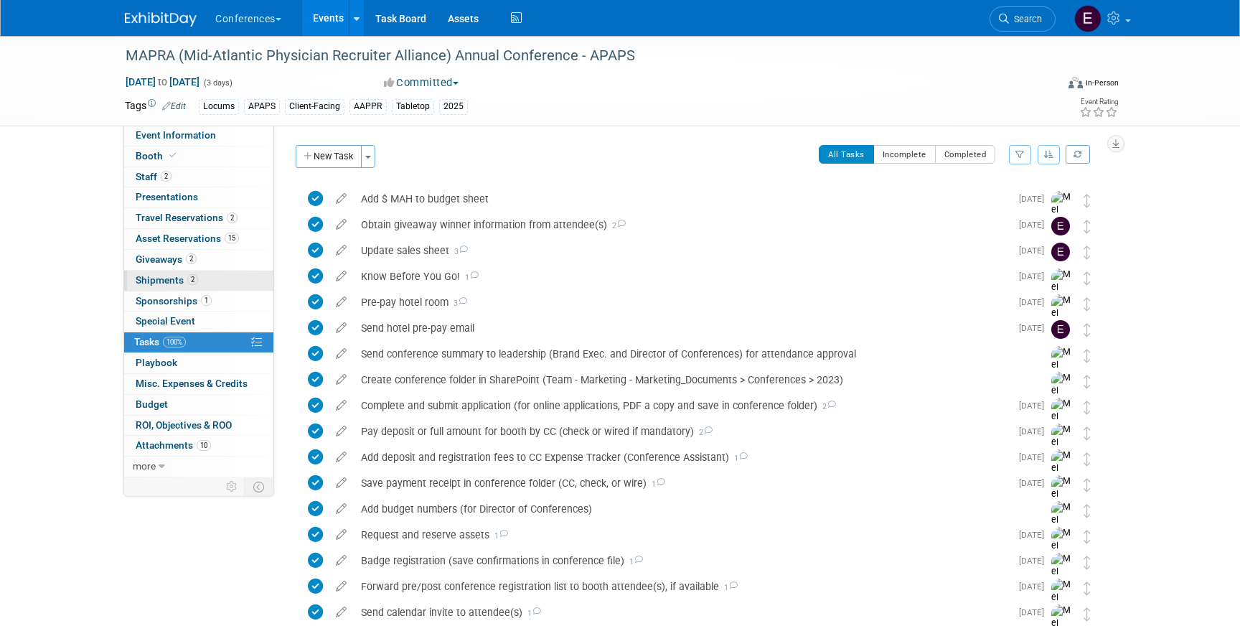
click at [165, 273] on link "2 Shipments 2" at bounding box center [198, 281] width 149 height 20
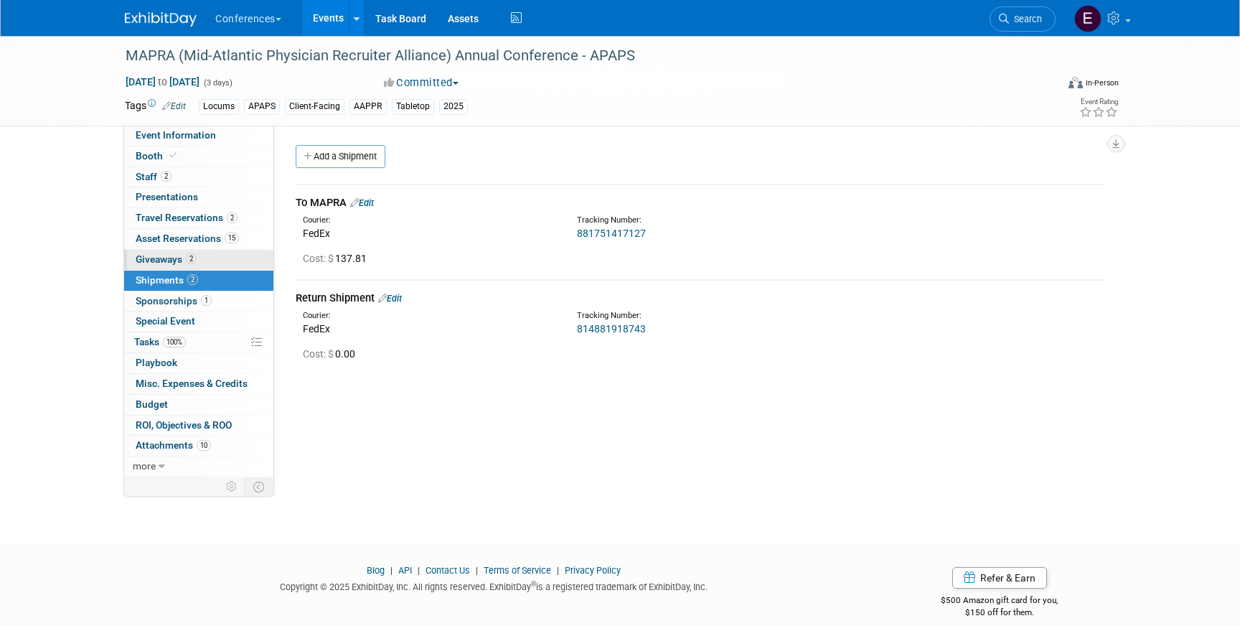
click at [167, 251] on link "2 Giveaways 2" at bounding box center [198, 260] width 149 height 20
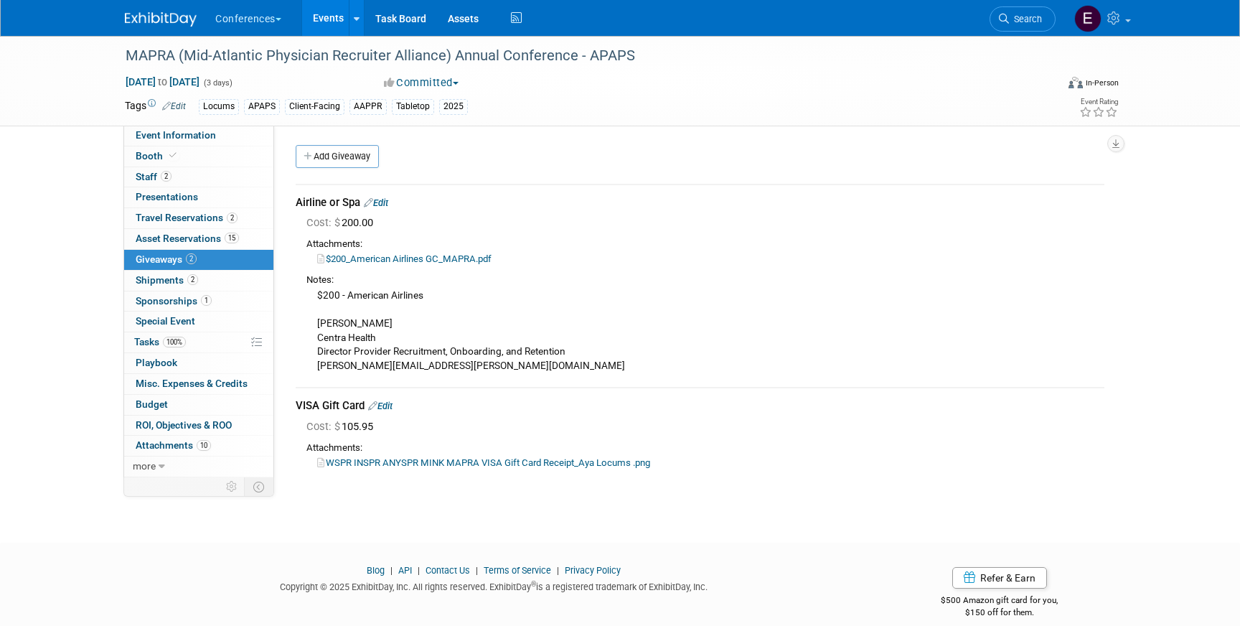
click at [385, 201] on link "Edit" at bounding box center [376, 202] width 24 height 11
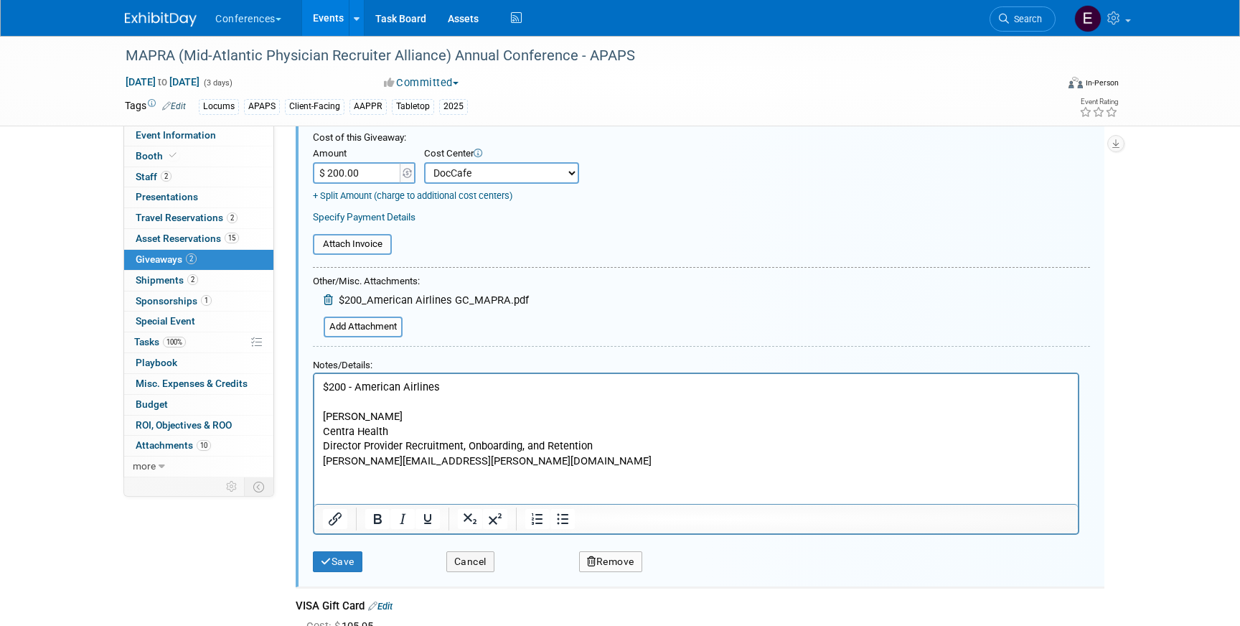
scroll to position [180, 0]
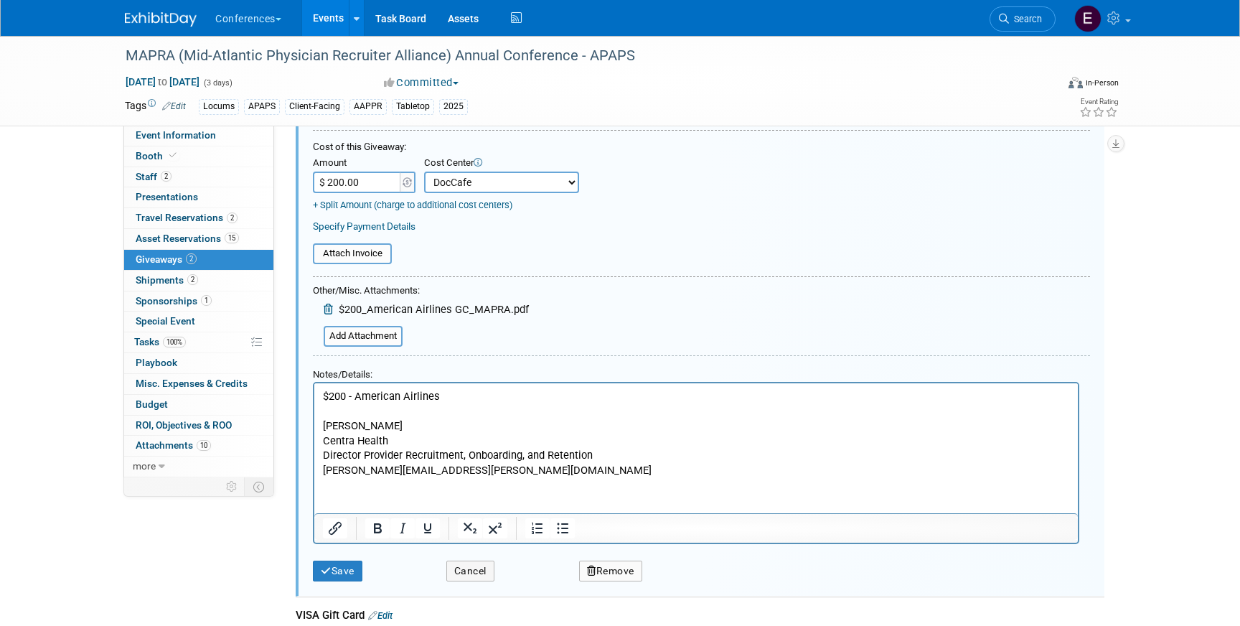
click at [474, 179] on select "-- Not Specified -- Aya Education Aya Healthcare Aya Locums Bespoke Corporate D…" at bounding box center [501, 183] width 155 height 22
select select "18965873"
click at [424, 172] on select "-- Not Specified -- Aya Education Aya Healthcare Aya Locums Bespoke Corporate […" at bounding box center [501, 183] width 155 height 22
click at [337, 576] on button "Save" at bounding box center [338, 571] width 50 height 21
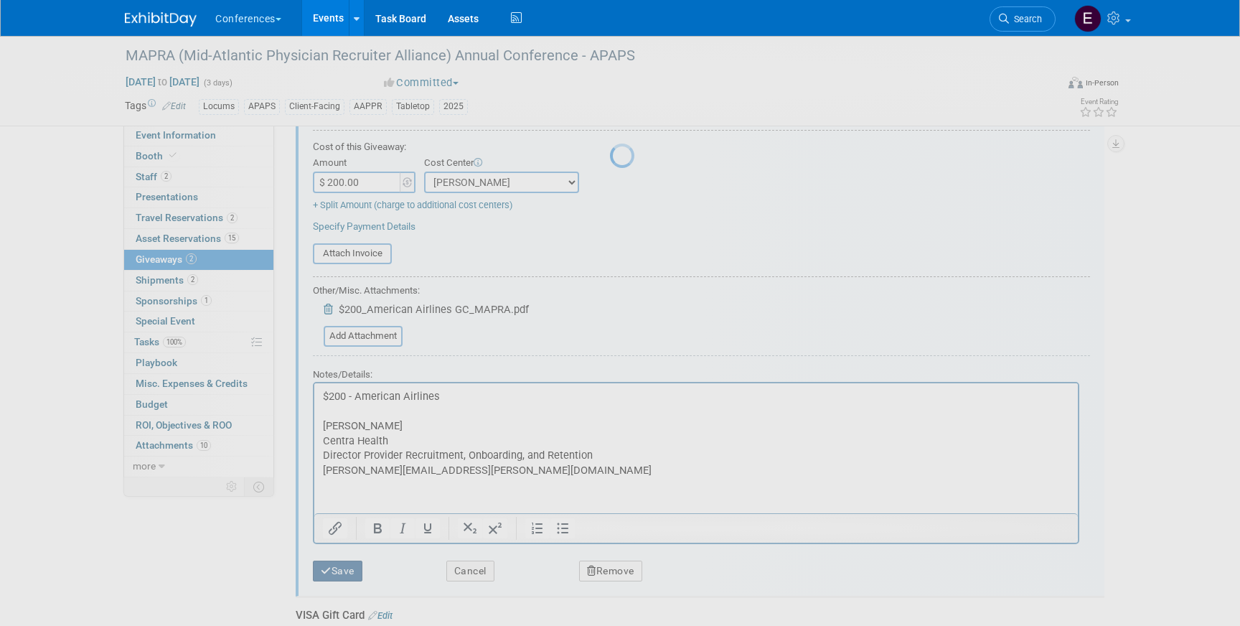
scroll to position [17, 0]
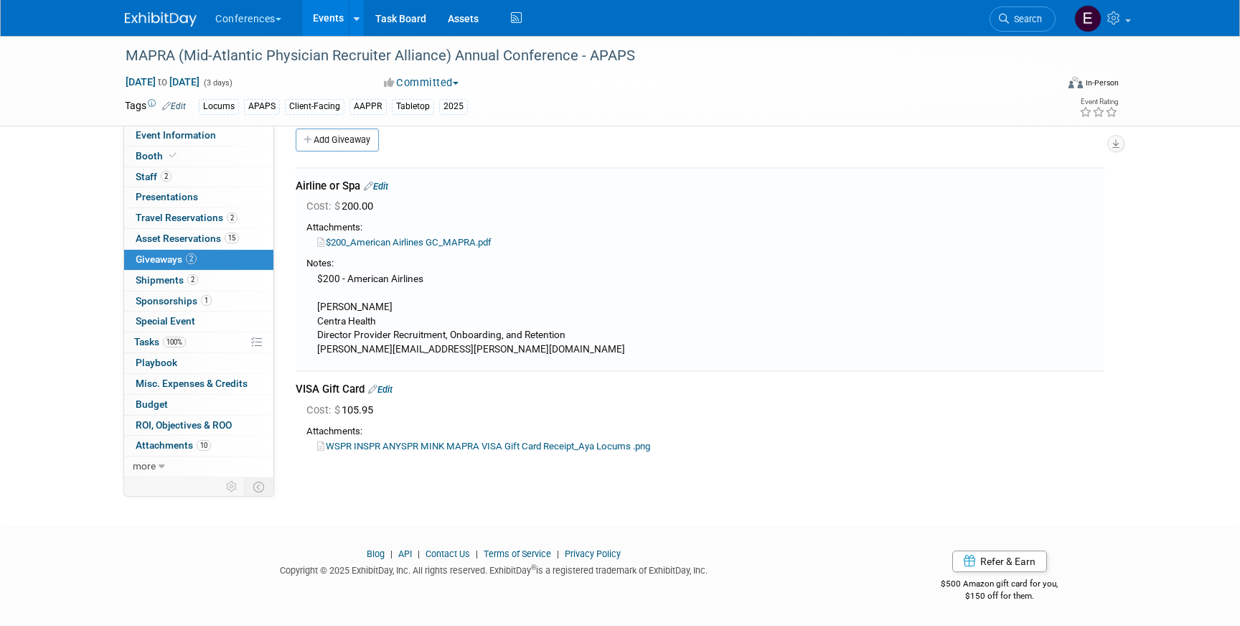
click at [387, 393] on link "Edit" at bounding box center [380, 389] width 24 height 11
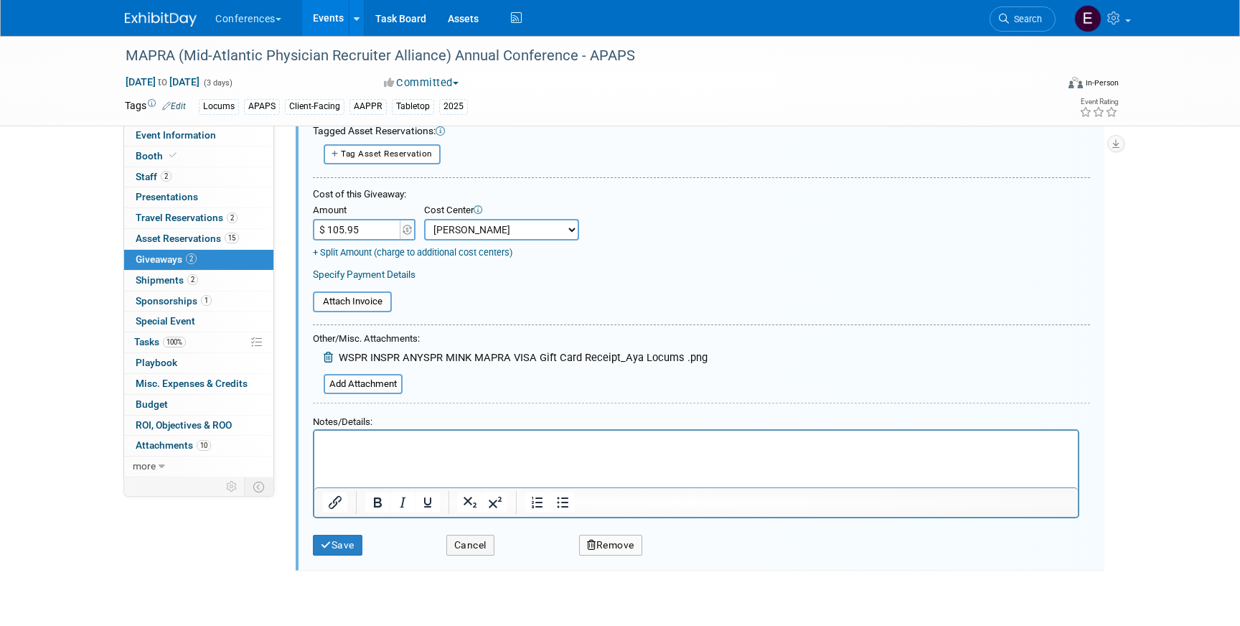
scroll to position [340, 0]
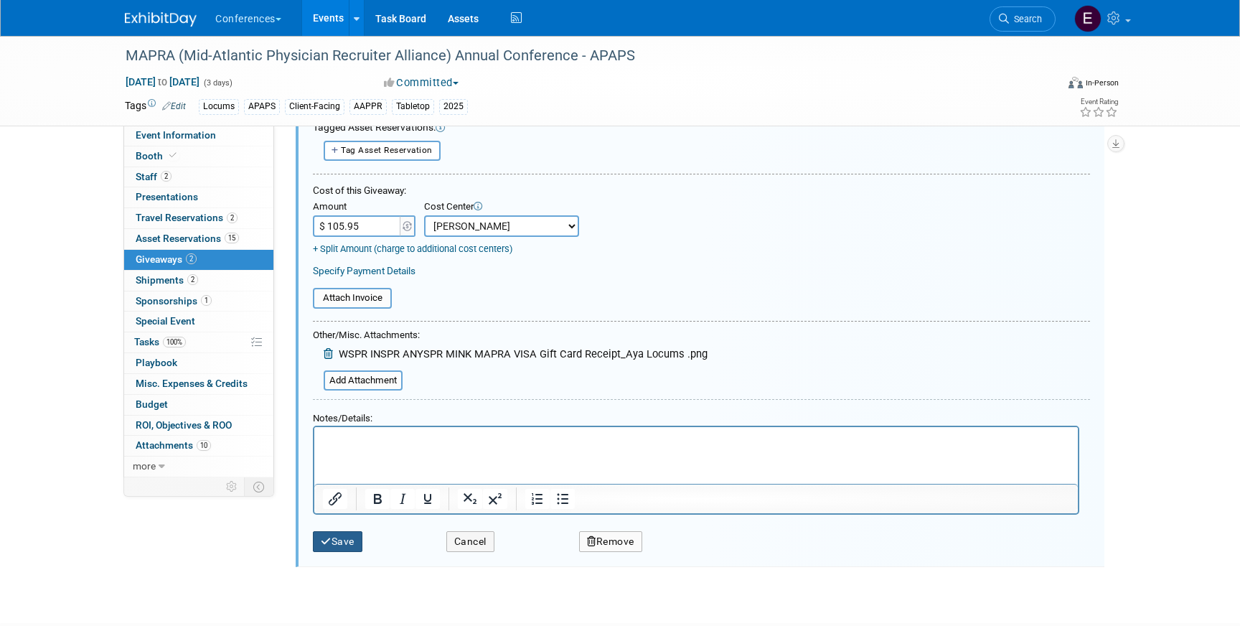
click at [342, 542] on button "Save" at bounding box center [338, 541] width 50 height 21
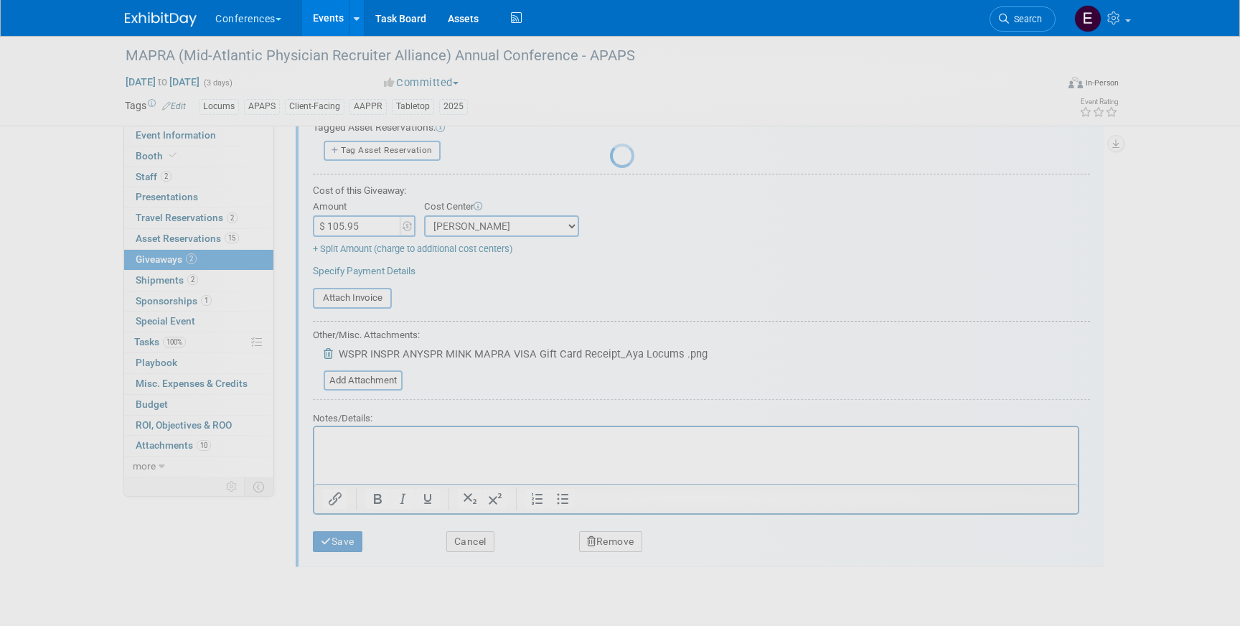
scroll to position [17, 0]
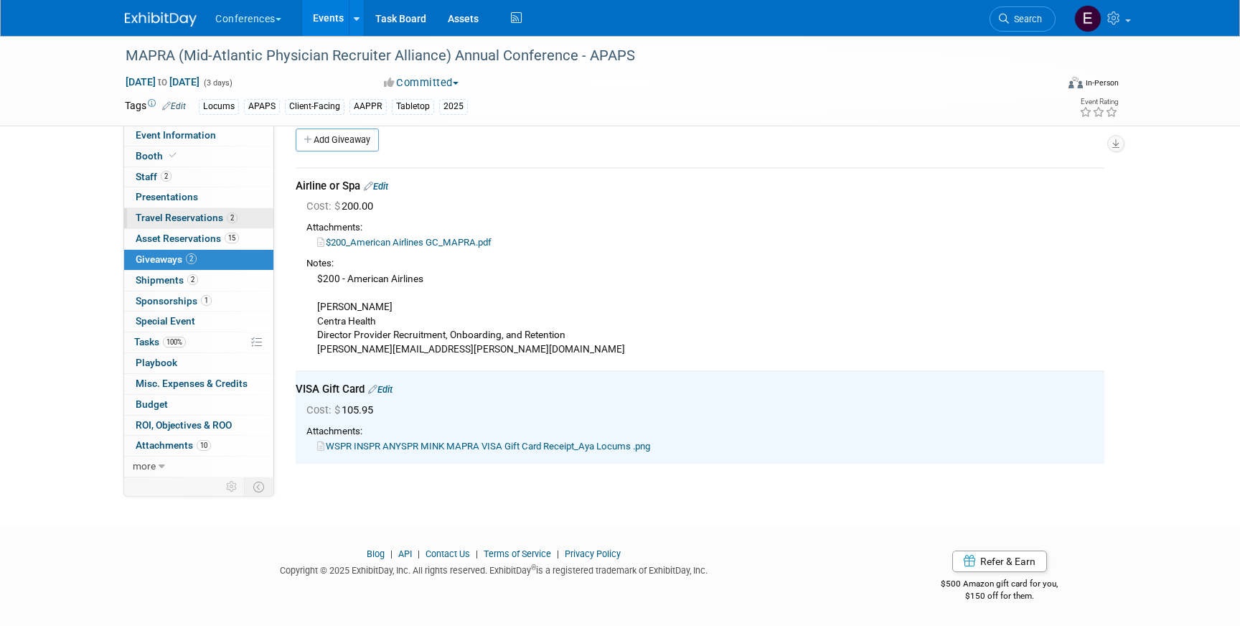
click at [219, 215] on span "Travel Reservations 2" at bounding box center [187, 217] width 102 height 11
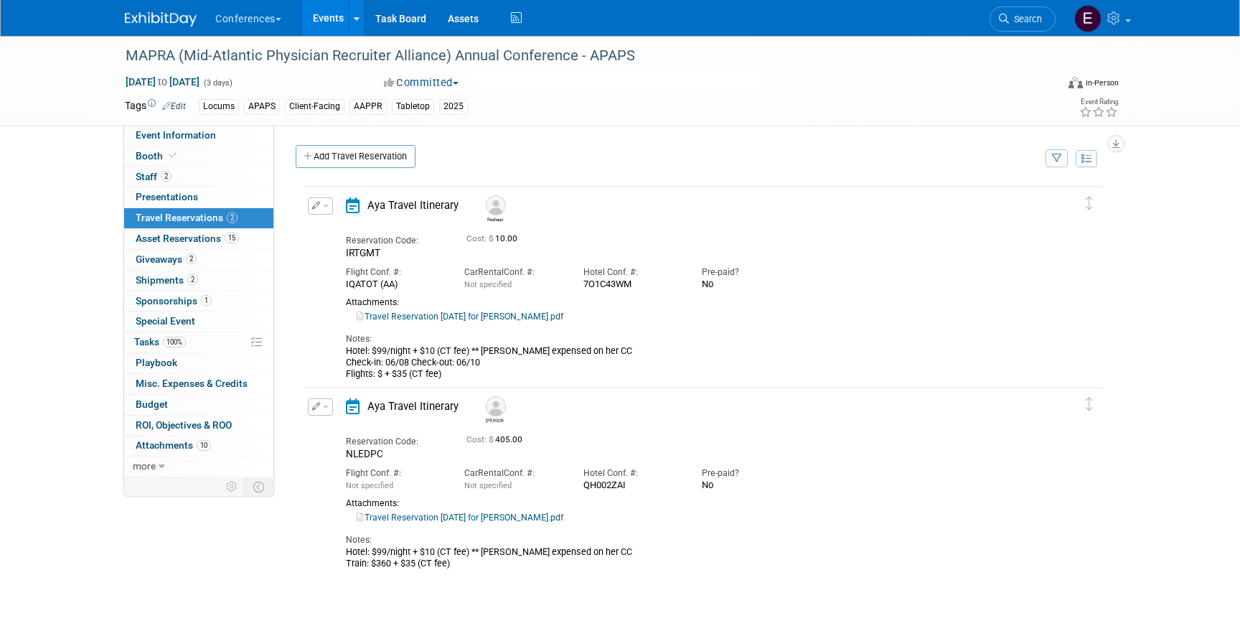
click at [336, 406] on div "Aya Travel Itinerary" at bounding box center [407, 410] width 144 height 24
click at [331, 406] on button "button" at bounding box center [320, 406] width 25 height 17
click at [339, 432] on button "Edit Reservation" at bounding box center [369, 431] width 121 height 21
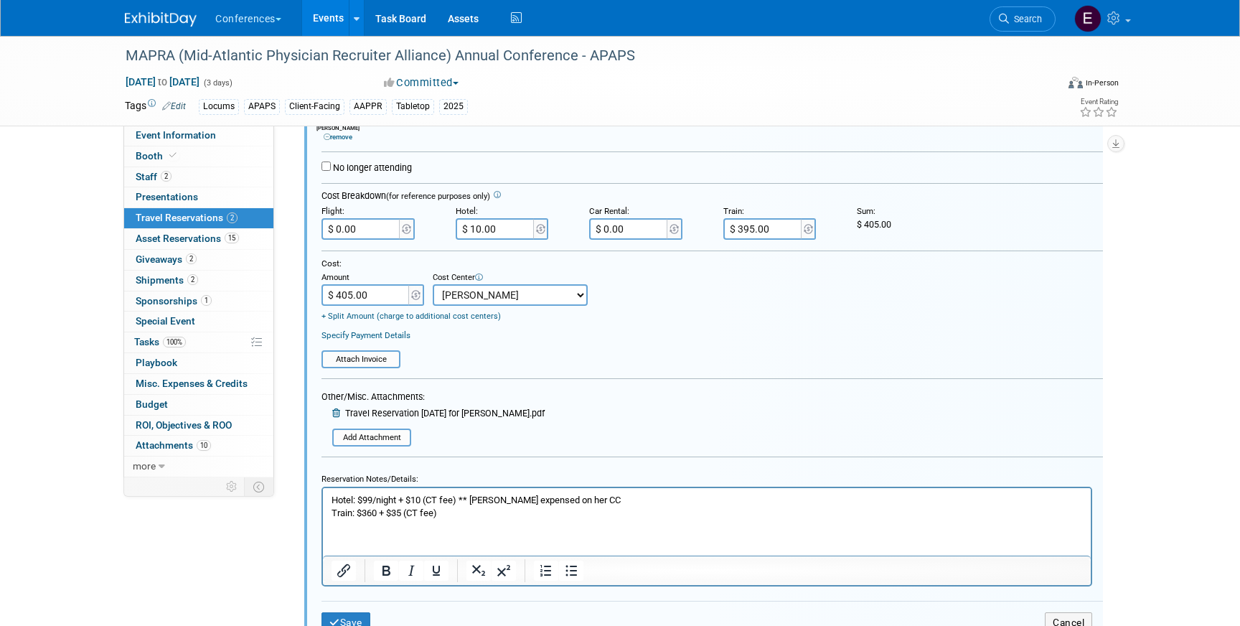
scroll to position [555, 0]
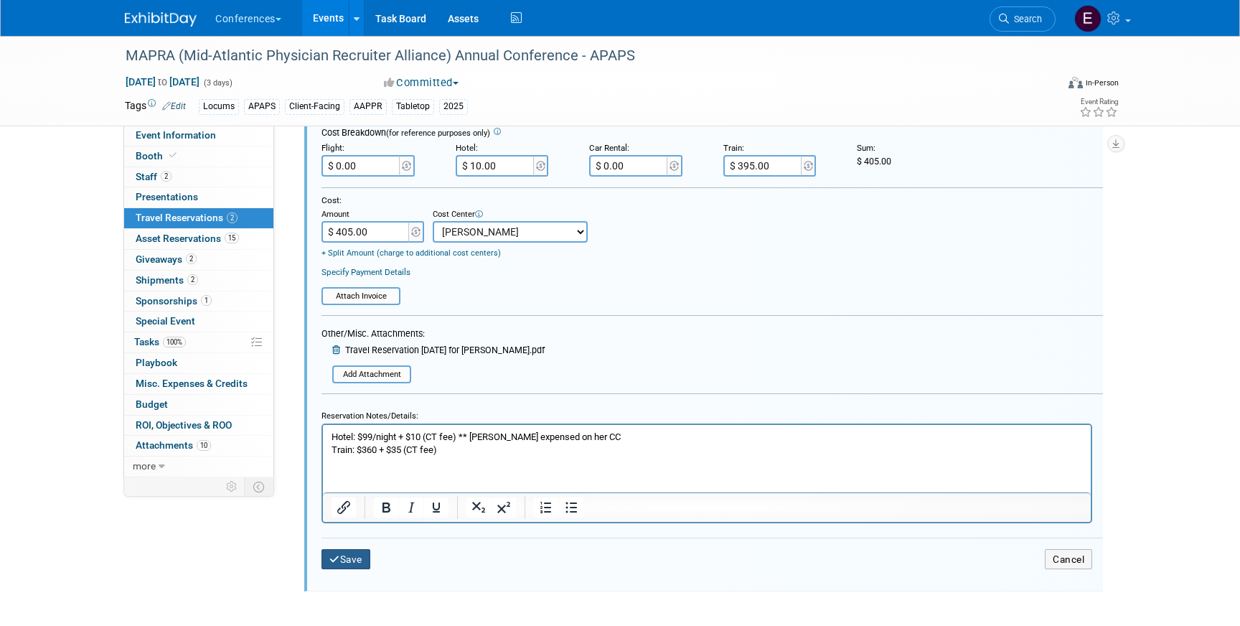
click at [350, 557] on button "Save" at bounding box center [346, 559] width 49 height 21
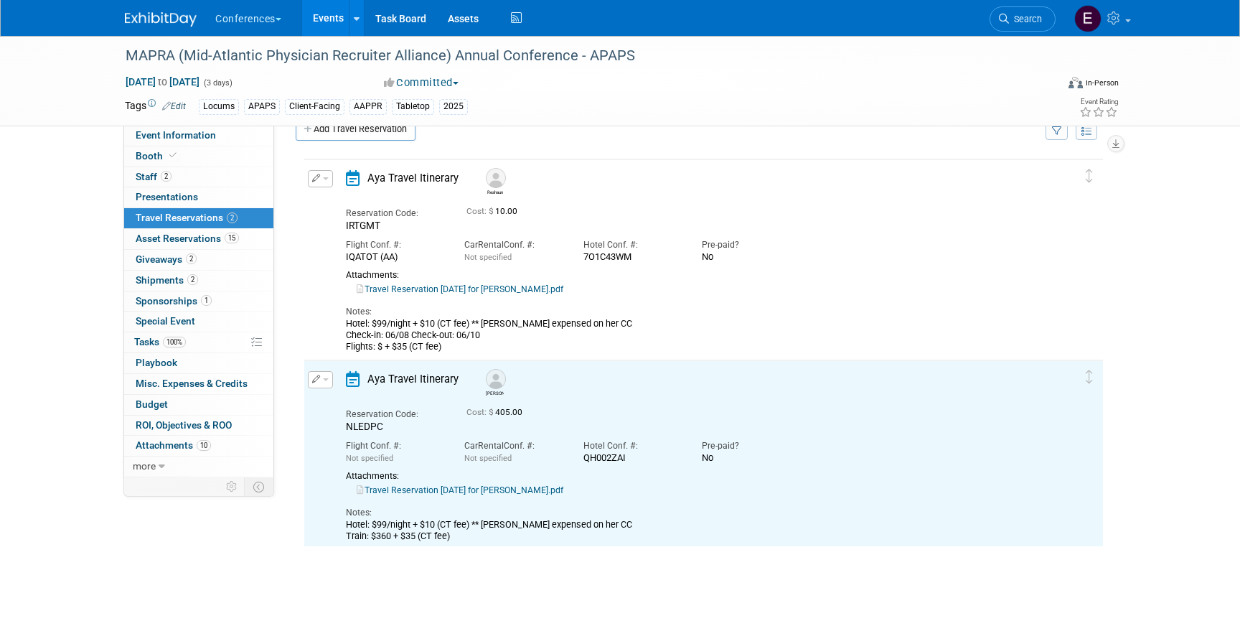
scroll to position [16, 0]
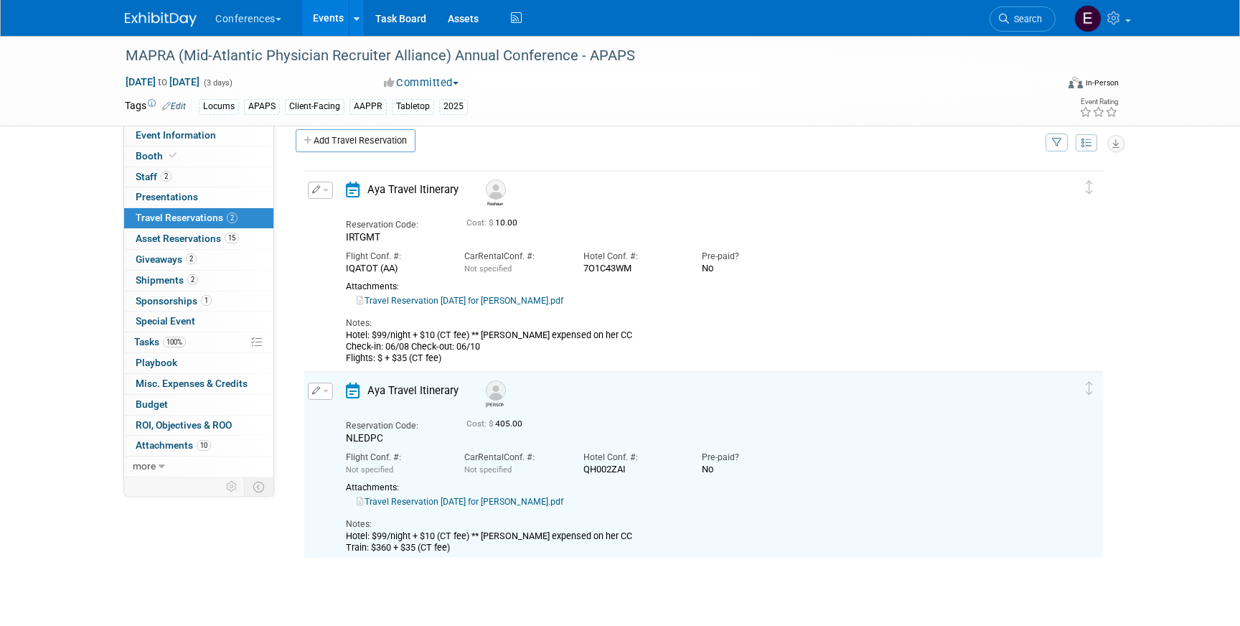
click at [321, 193] on button "button" at bounding box center [320, 190] width 25 height 17
click at [331, 214] on button "Edit Reservation" at bounding box center [369, 215] width 121 height 21
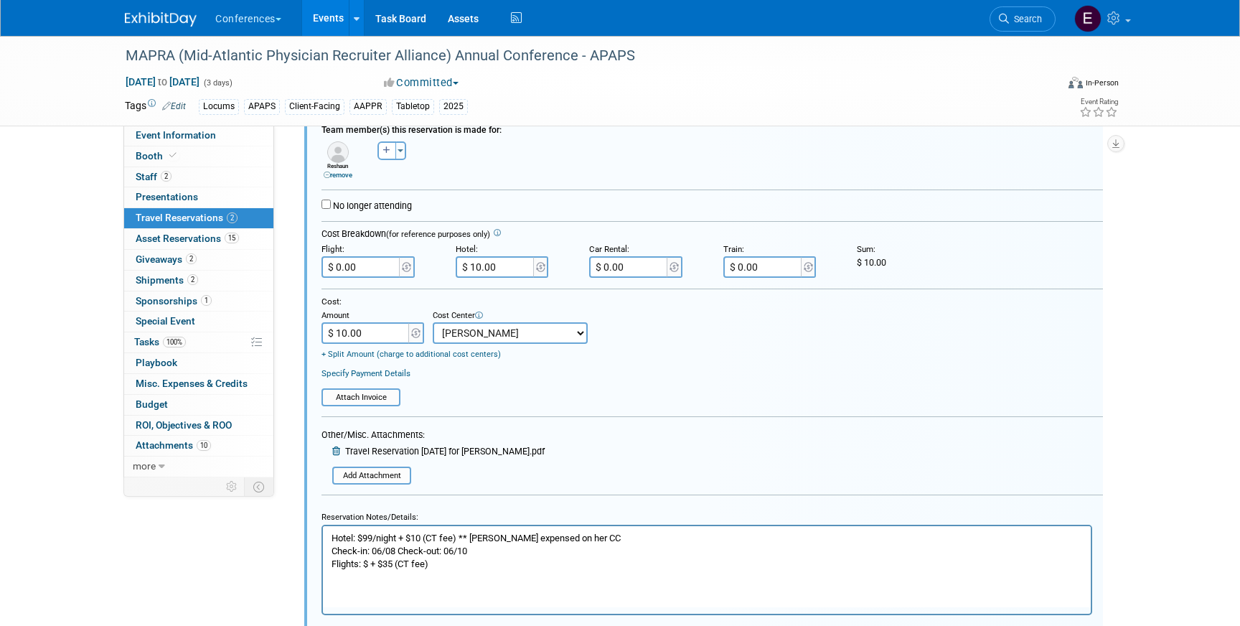
scroll to position [367, 0]
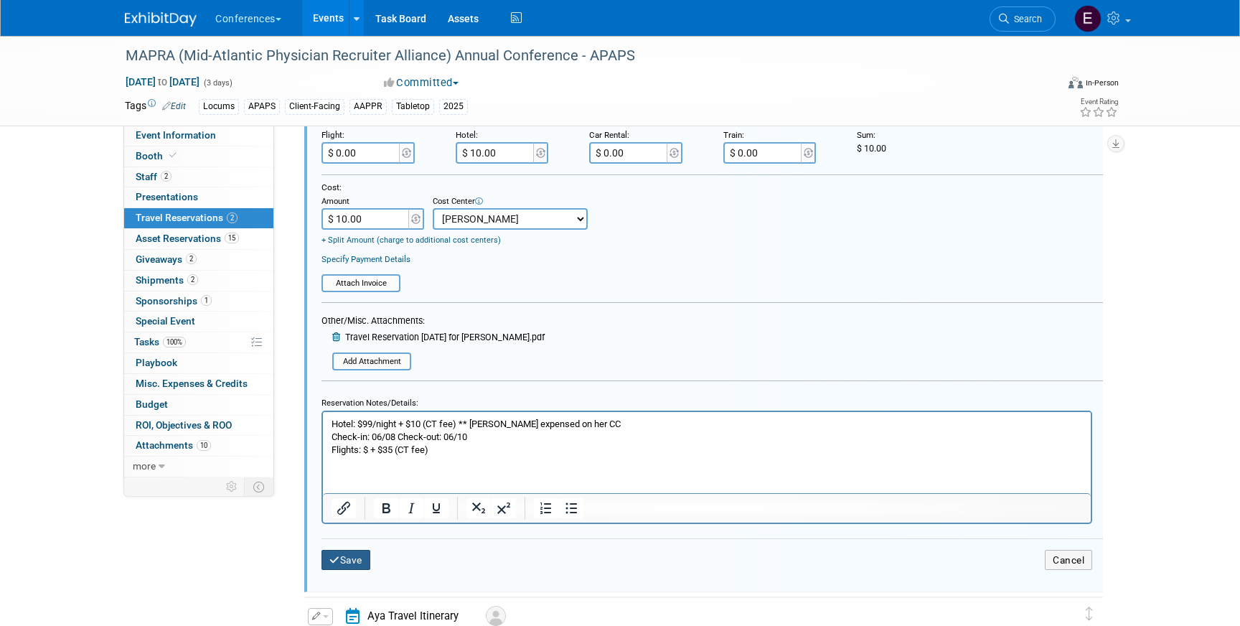
click at [345, 561] on button "Save" at bounding box center [346, 560] width 49 height 21
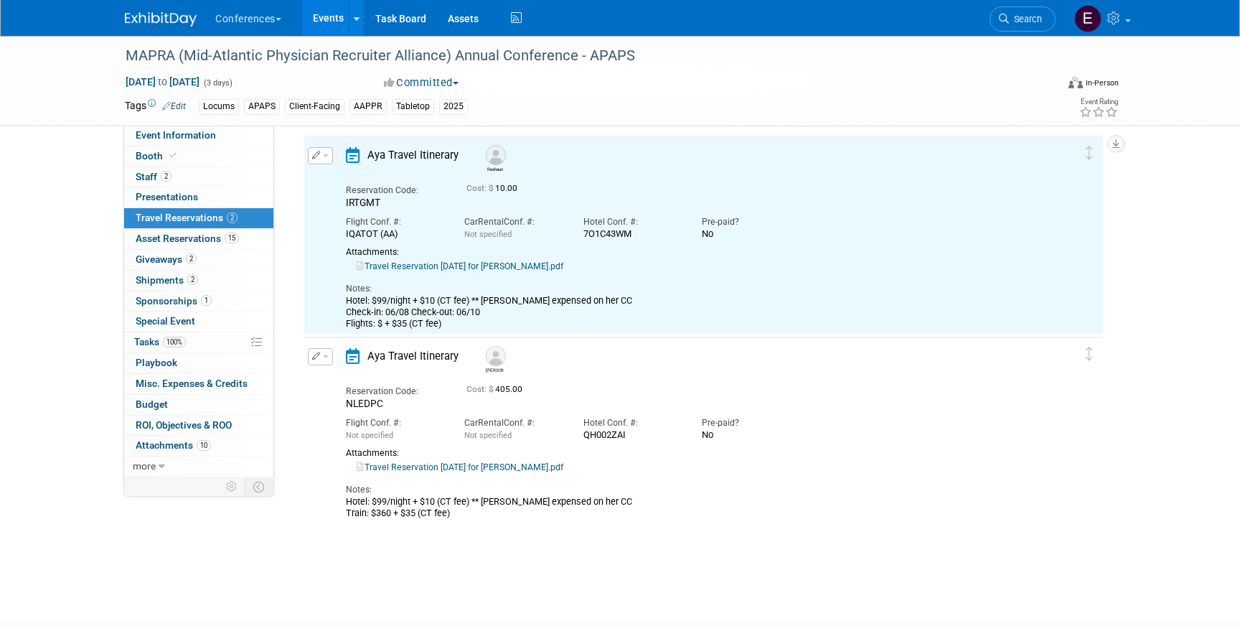
scroll to position [24, 0]
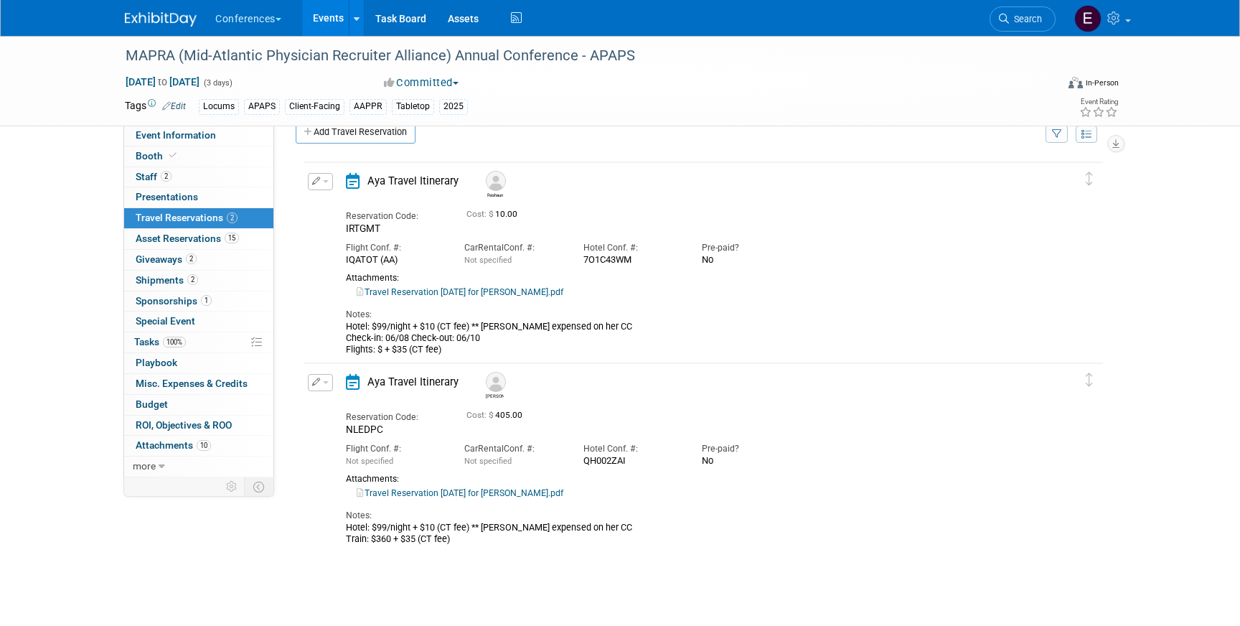
click at [164, 23] on img at bounding box center [161, 19] width 72 height 14
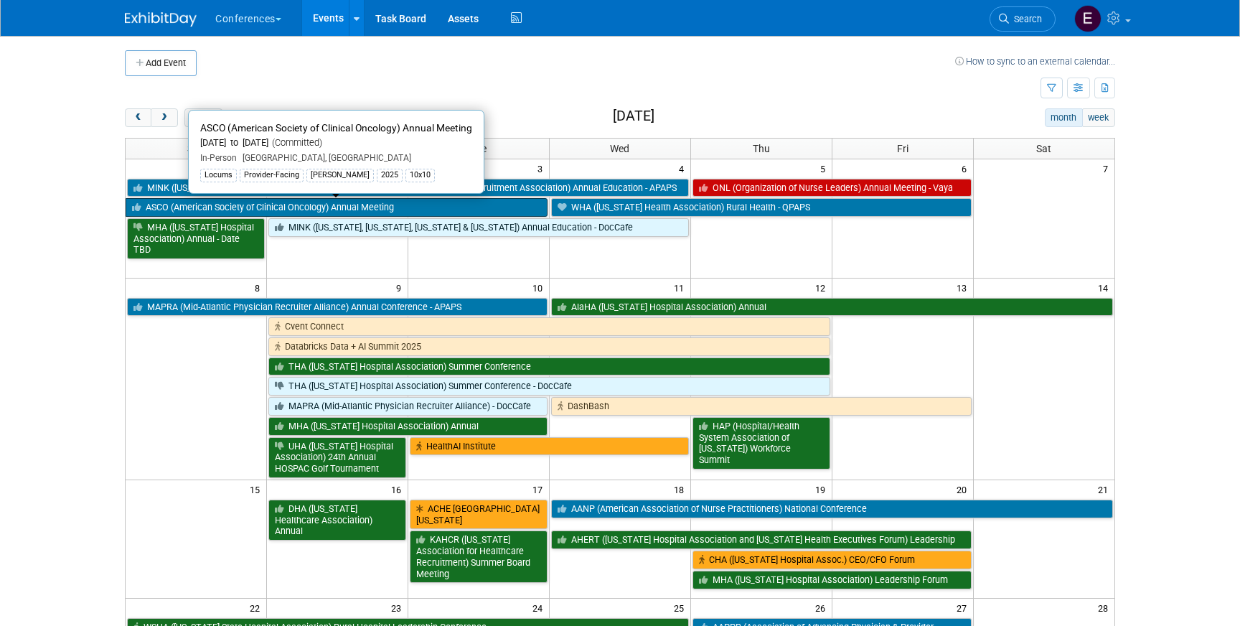
click at [429, 211] on link "ASCO (American Society of Clinical Oncology) Annual Meeting" at bounding box center [337, 207] width 422 height 19
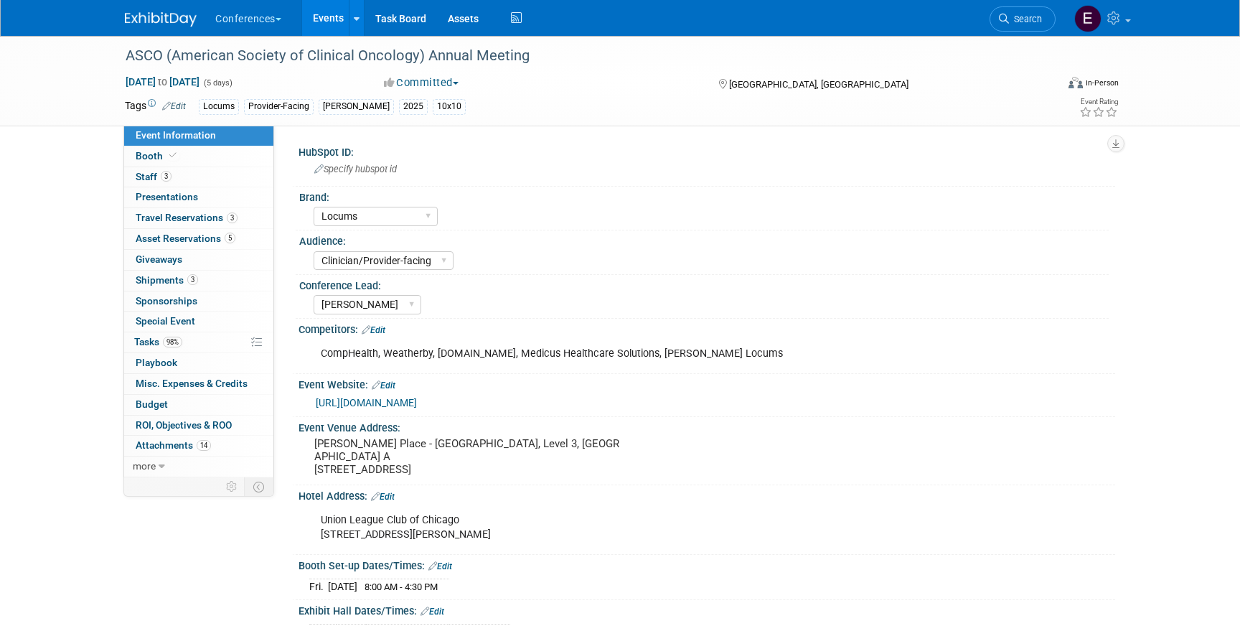
select select "Locums"
select select "Clinician/Provider-facing"
select select "[PERSON_NAME]"
click at [149, 275] on span "Shipments 3" at bounding box center [167, 279] width 62 height 11
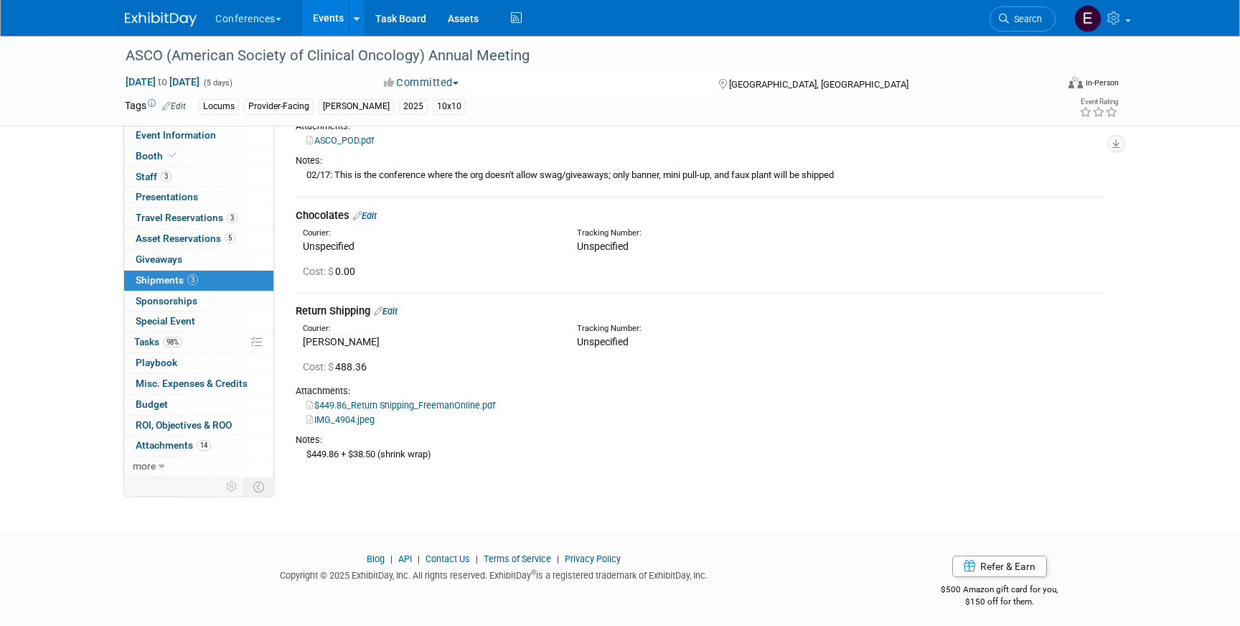
scroll to position [162, 0]
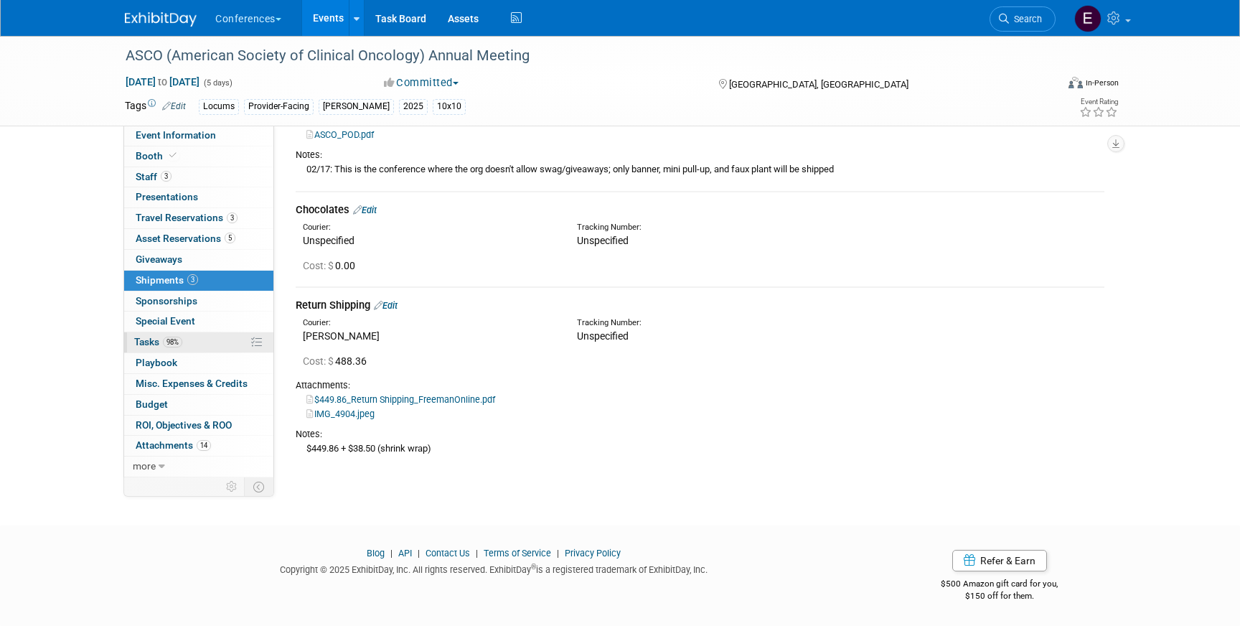
click at [149, 343] on span "Tasks 98%" at bounding box center [158, 341] width 48 height 11
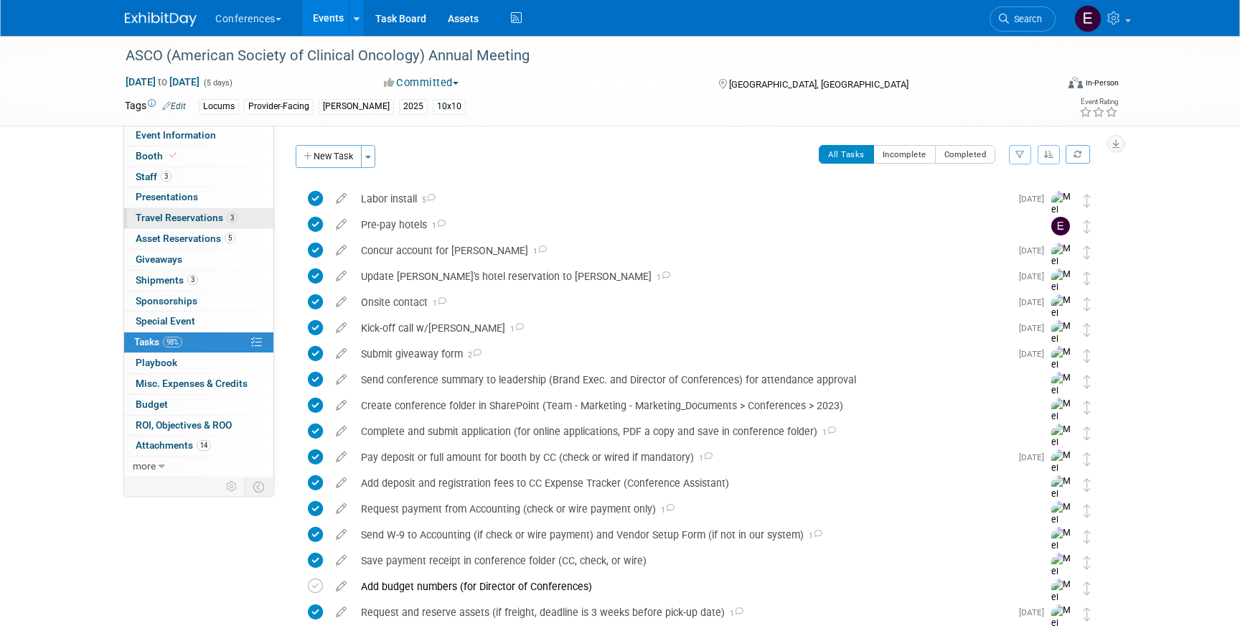
click at [188, 220] on span "Travel Reservations 3" at bounding box center [187, 217] width 102 height 11
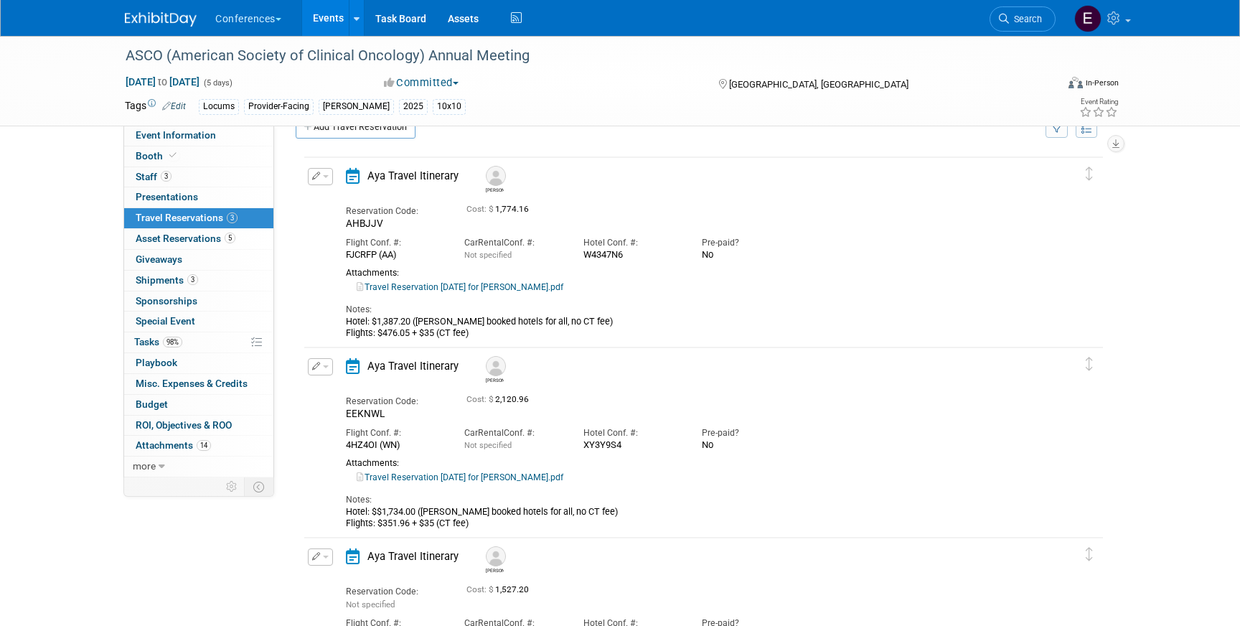
scroll to position [32, 0]
click at [322, 173] on button "button" at bounding box center [320, 173] width 25 height 17
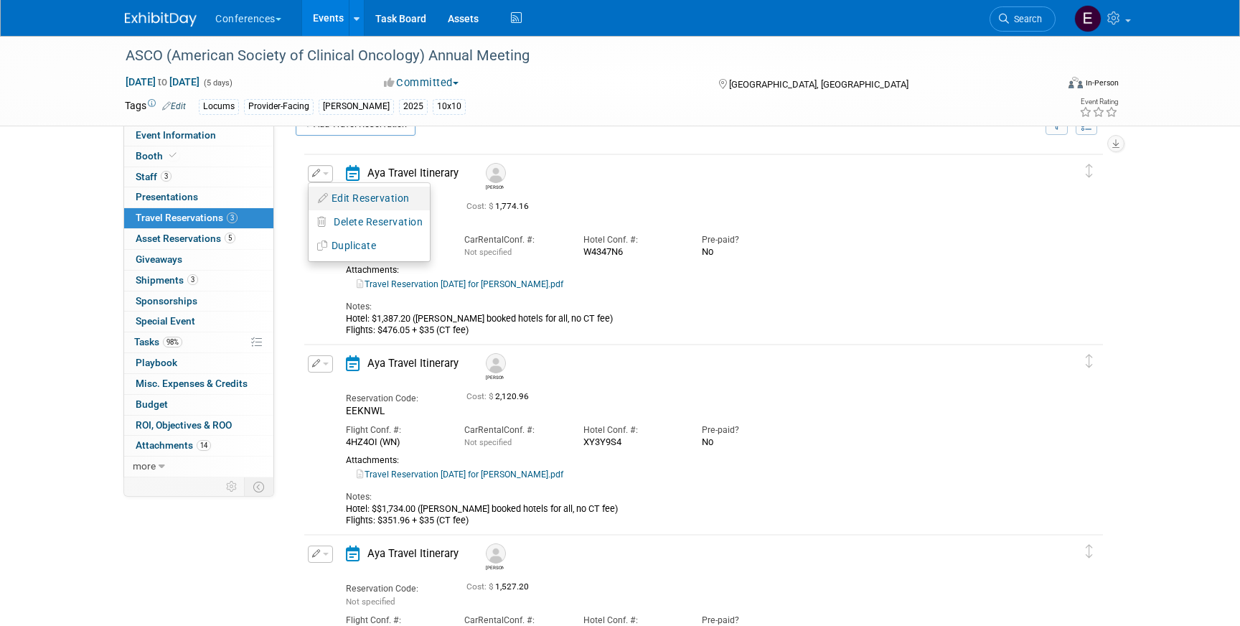
click at [345, 195] on button "Edit Reservation" at bounding box center [369, 198] width 121 height 21
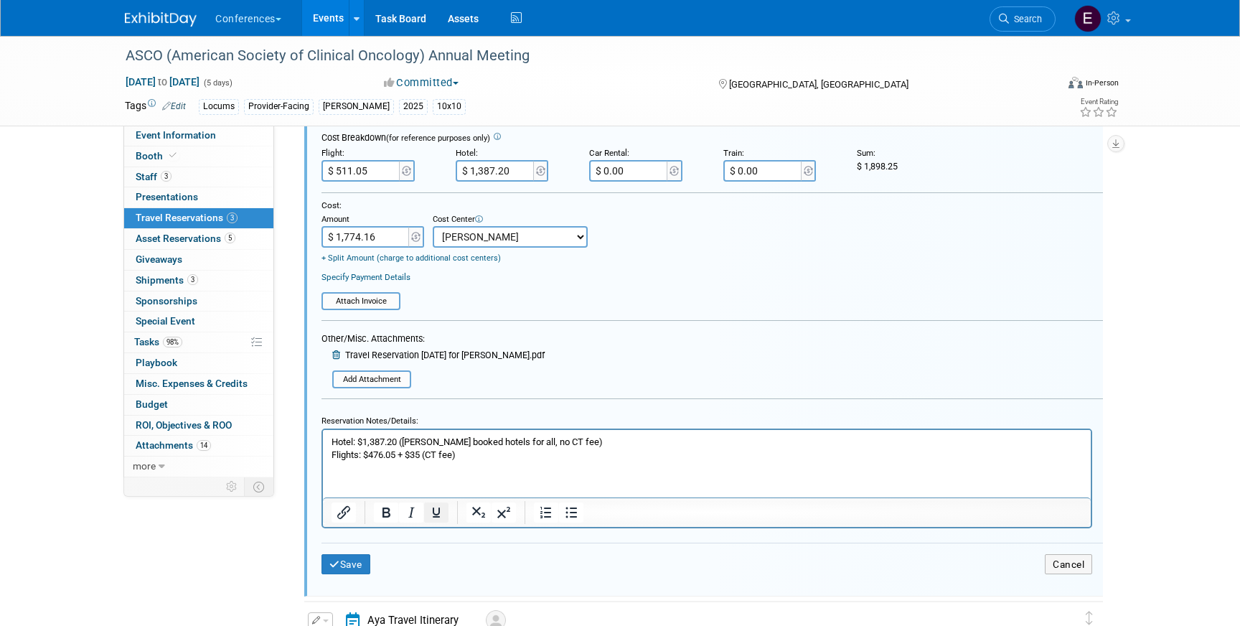
scroll to position [335, 0]
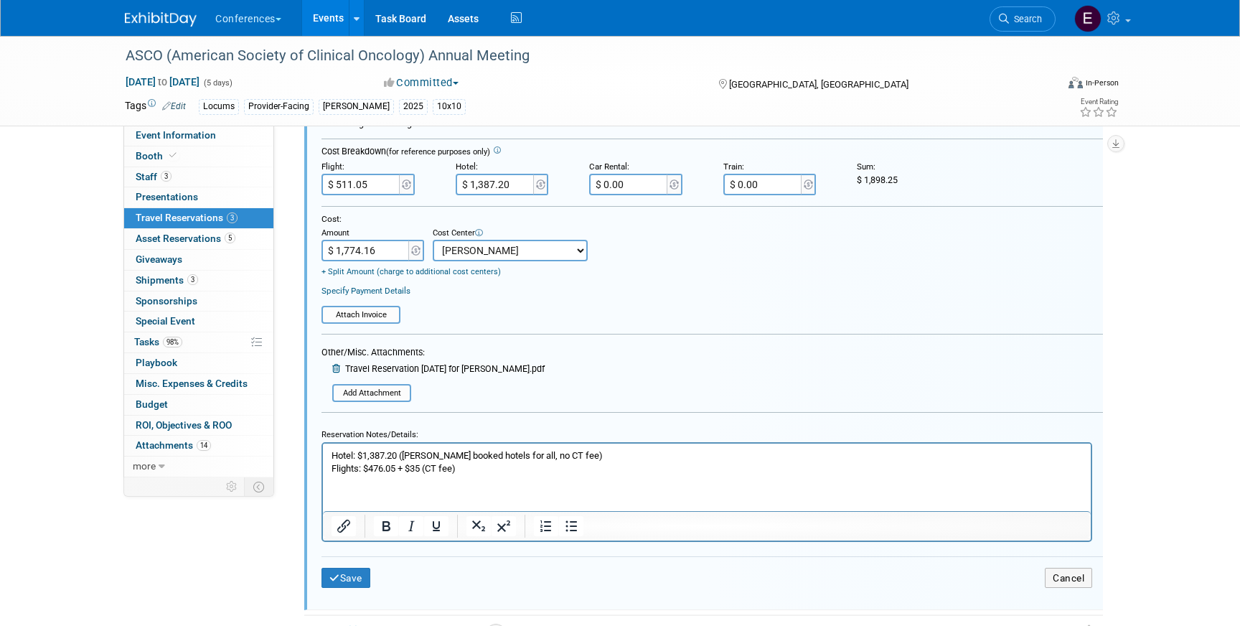
click at [384, 252] on input "$ 1,774.16" at bounding box center [367, 251] width 90 height 22
type input "$ 1,898.25"
click at [349, 574] on button "Save" at bounding box center [346, 578] width 49 height 21
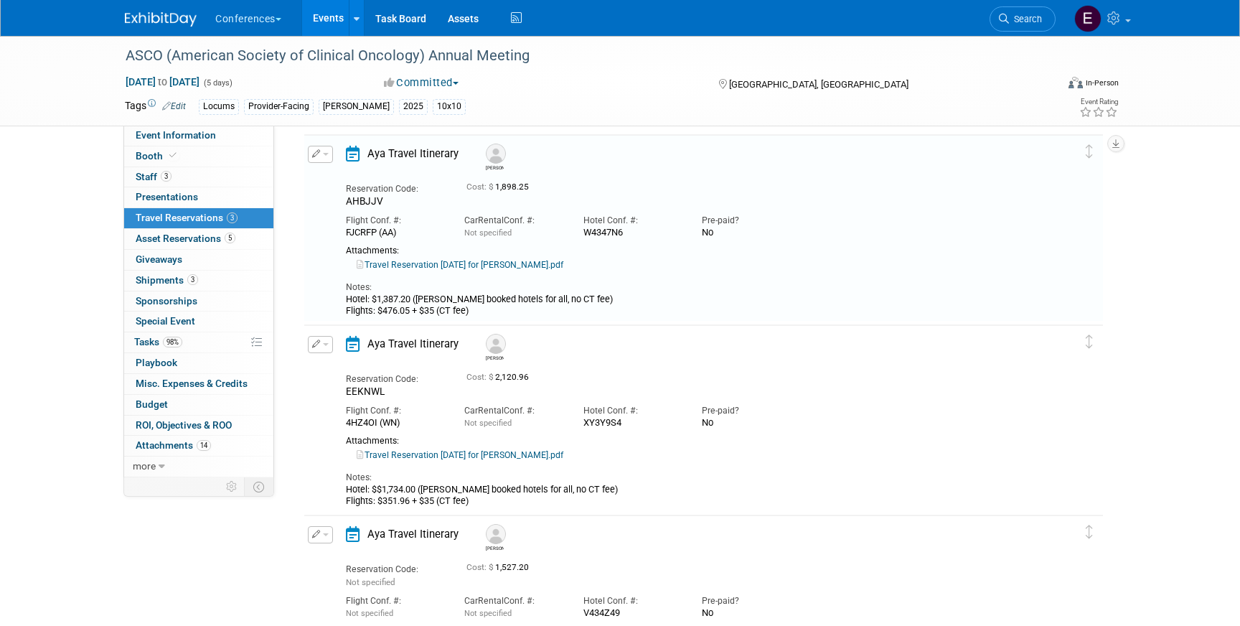
scroll to position [24, 0]
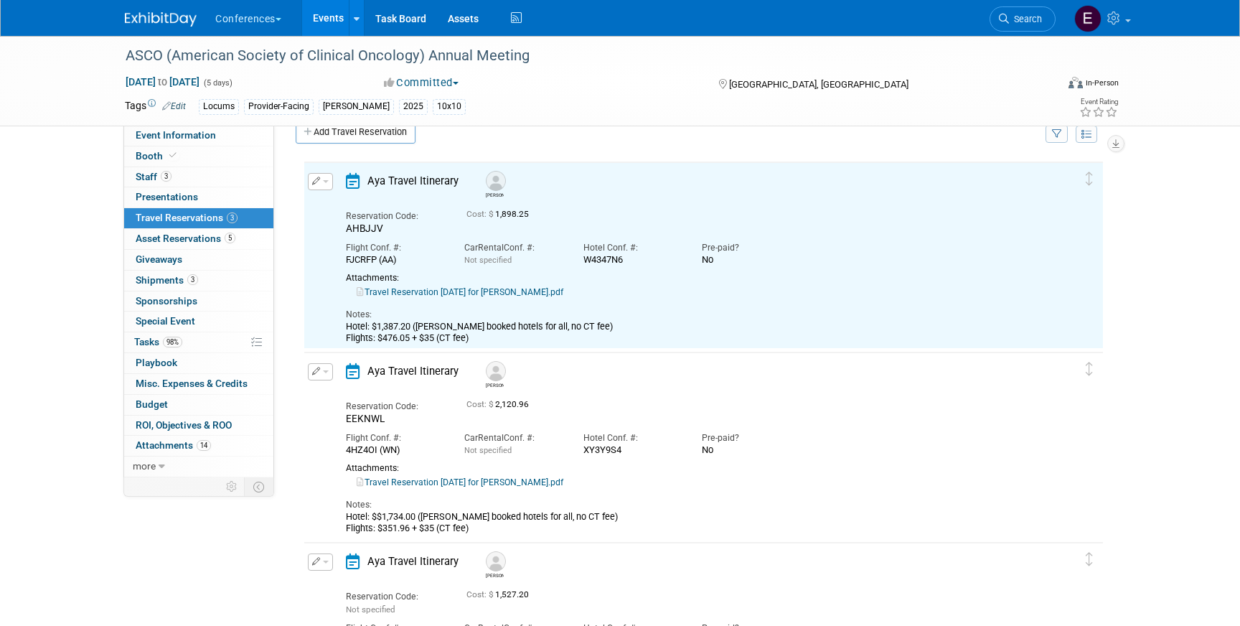
click at [317, 367] on button "button" at bounding box center [320, 371] width 25 height 17
click at [329, 394] on button "Edit Reservation" at bounding box center [369, 396] width 121 height 21
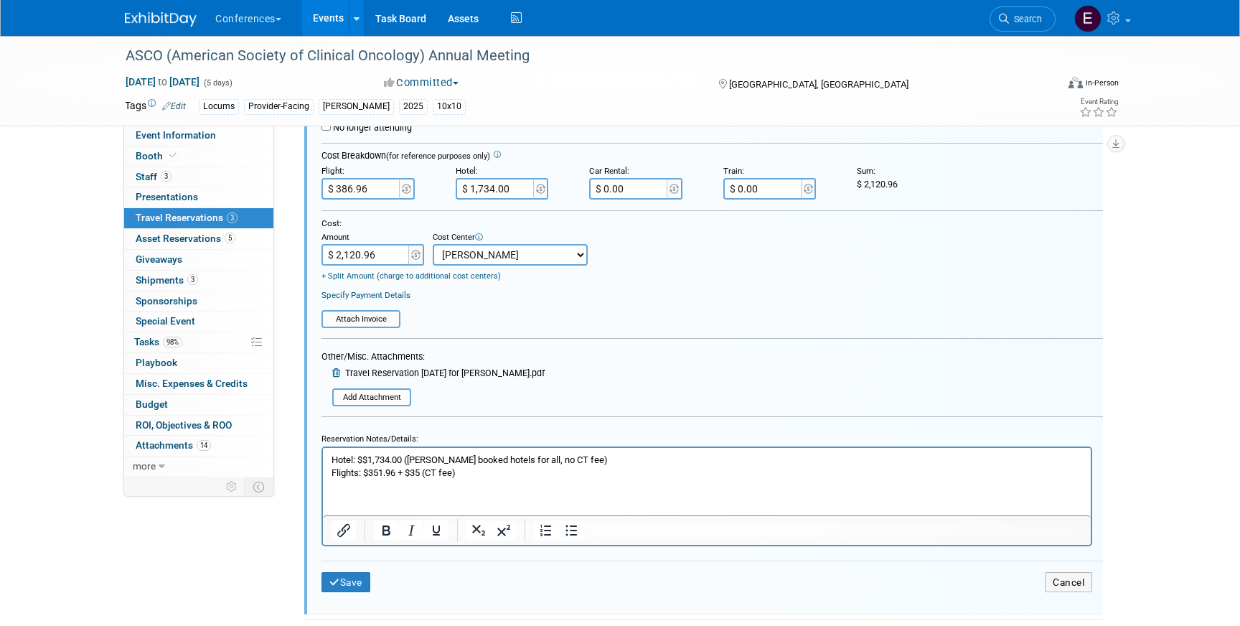
scroll to position [525, 0]
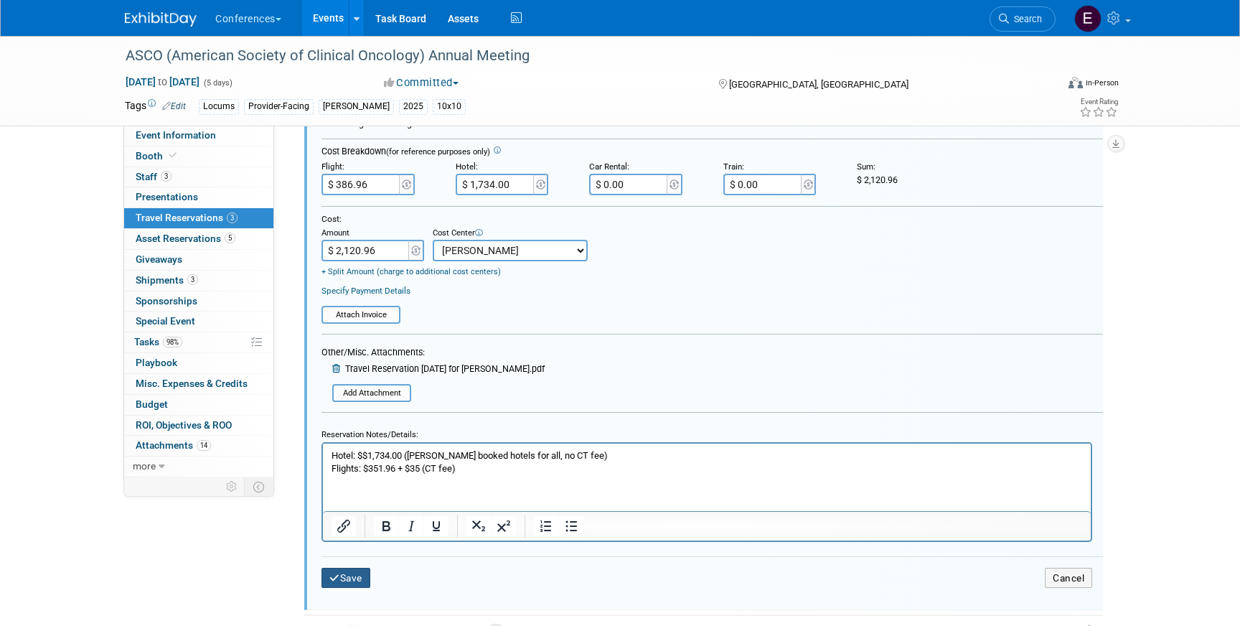
click at [360, 582] on button "Save" at bounding box center [346, 578] width 49 height 21
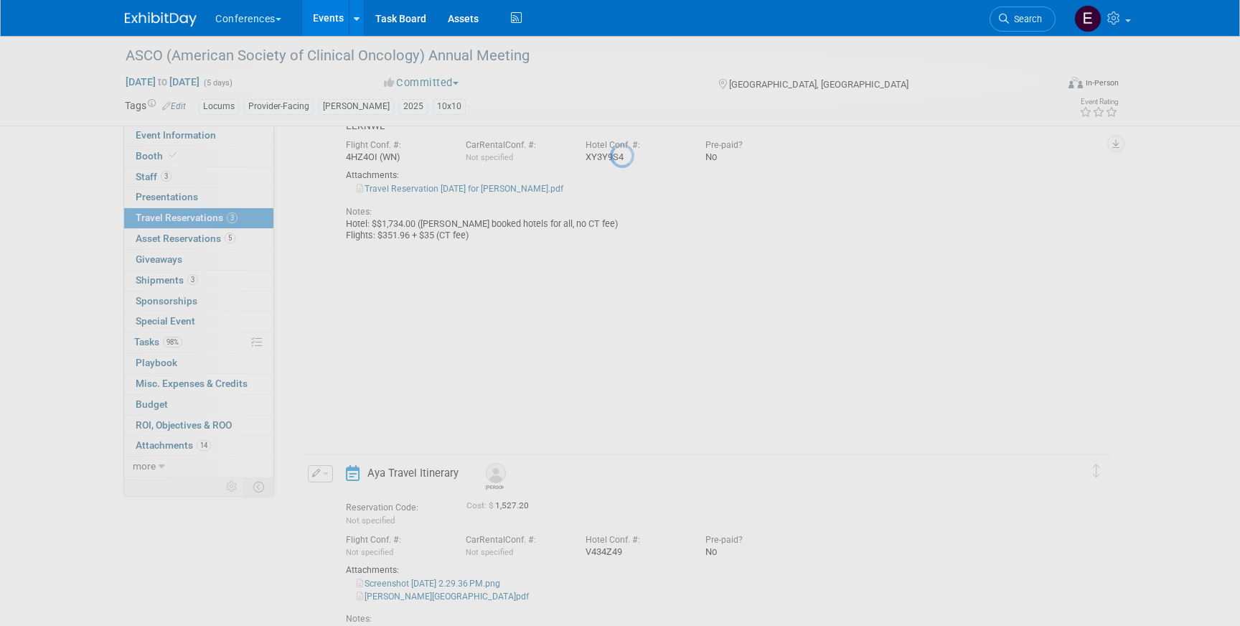
scroll to position [172, 0]
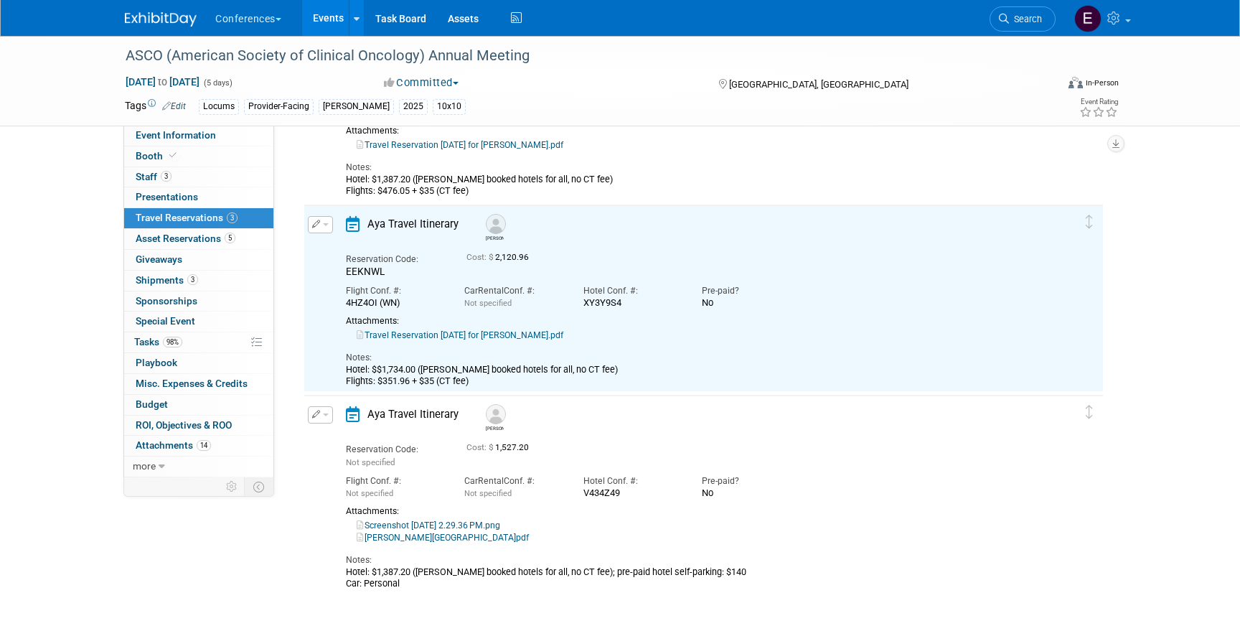
click at [321, 408] on button "button" at bounding box center [320, 414] width 25 height 17
click at [341, 432] on button "Edit Reservation" at bounding box center [369, 439] width 121 height 21
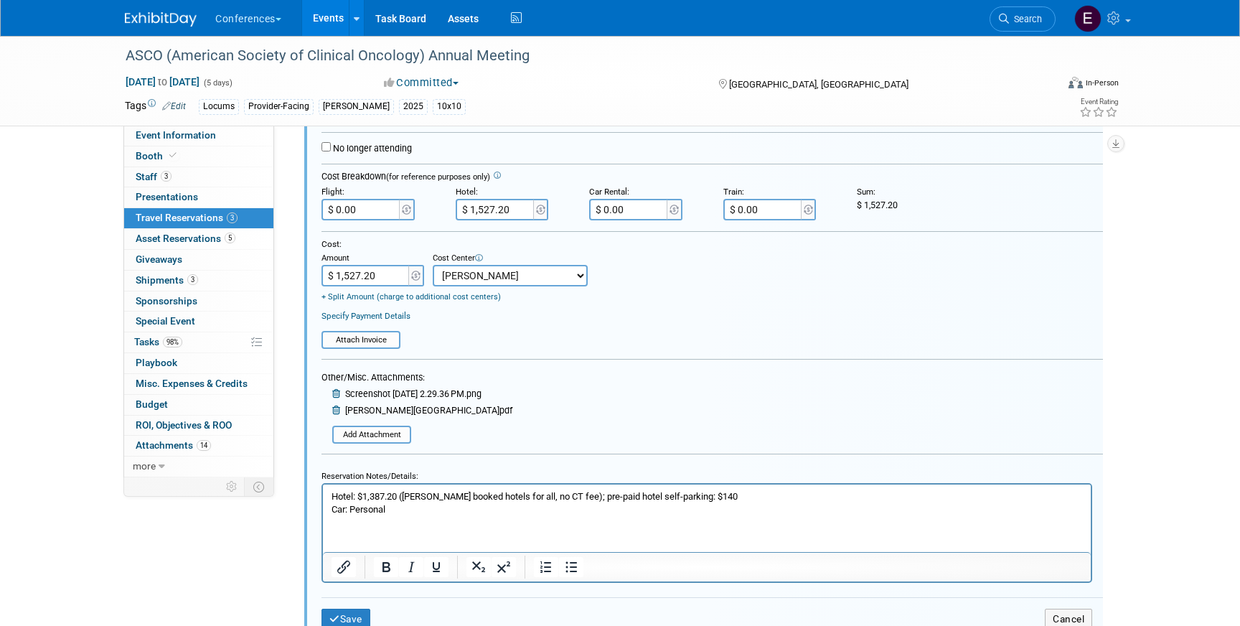
scroll to position [750, 0]
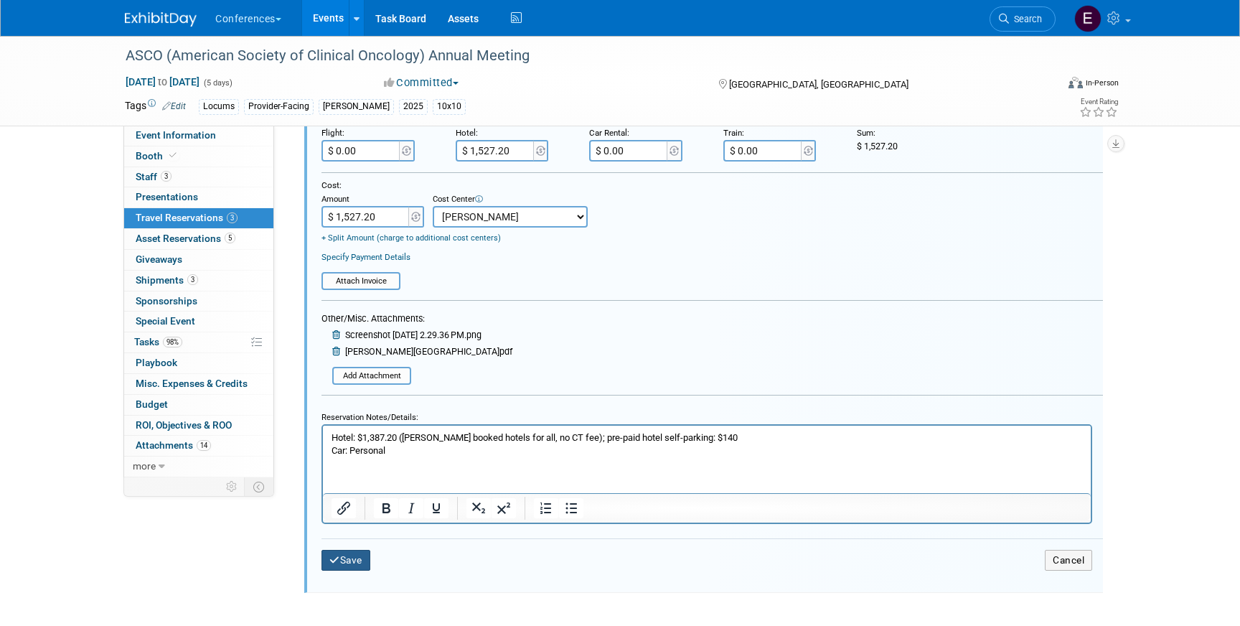
click at [347, 552] on button "Save" at bounding box center [346, 560] width 49 height 21
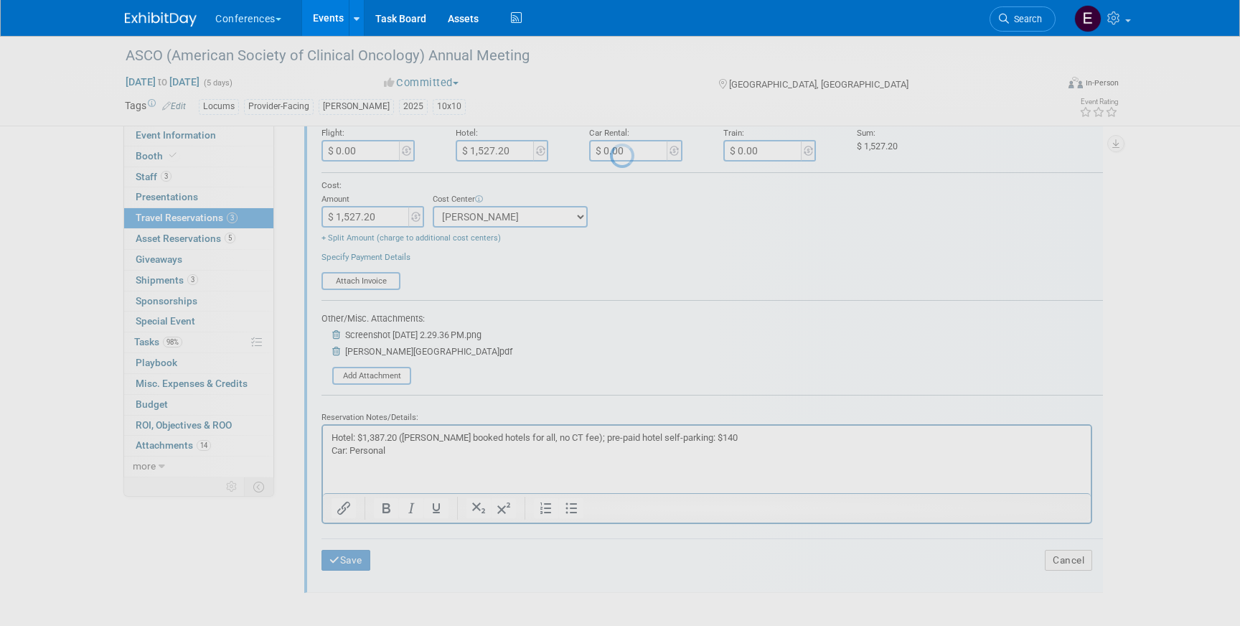
scroll to position [172, 0]
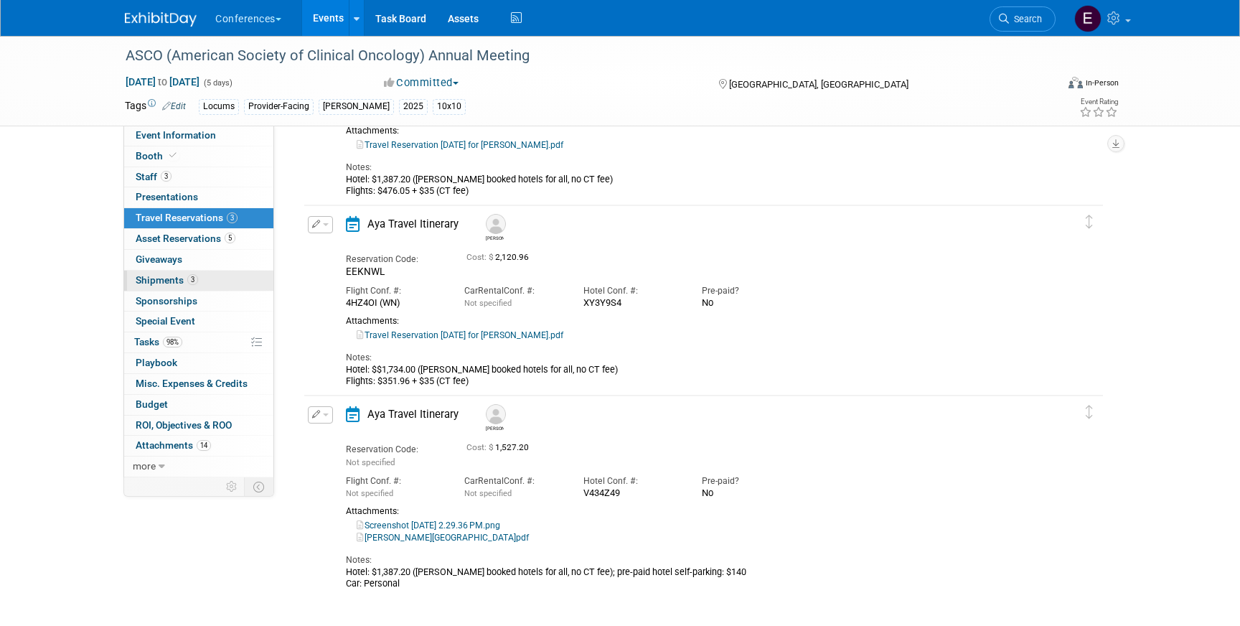
click at [207, 281] on link "3 Shipments 3" at bounding box center [198, 281] width 149 height 20
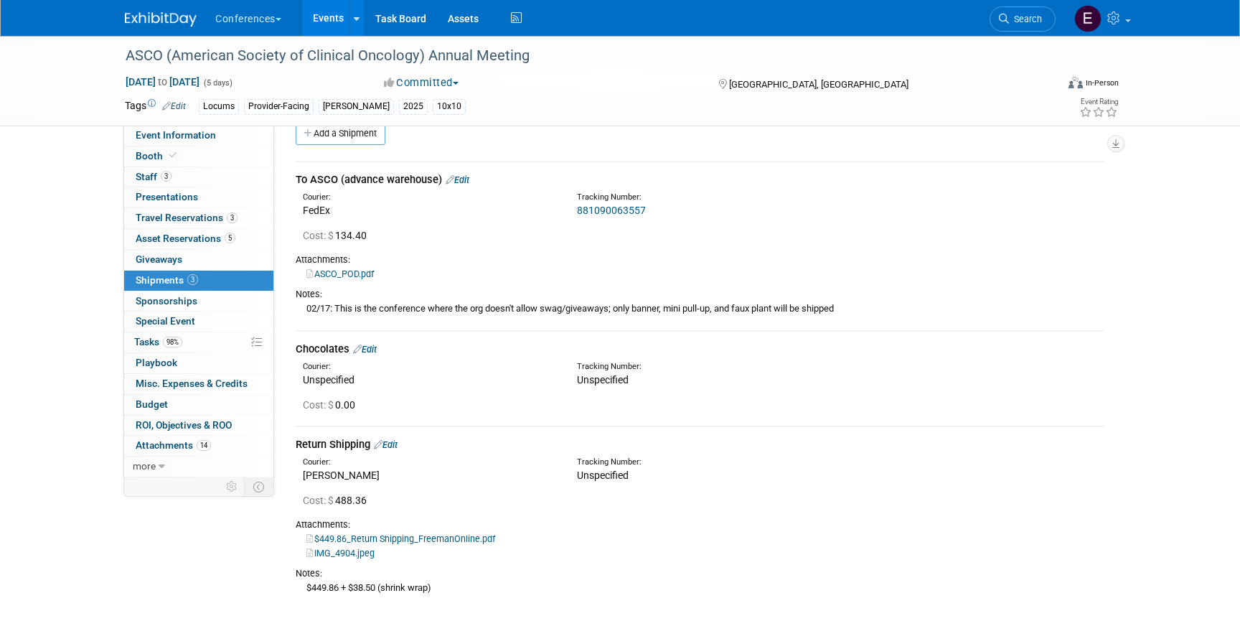
scroll to position [0, 0]
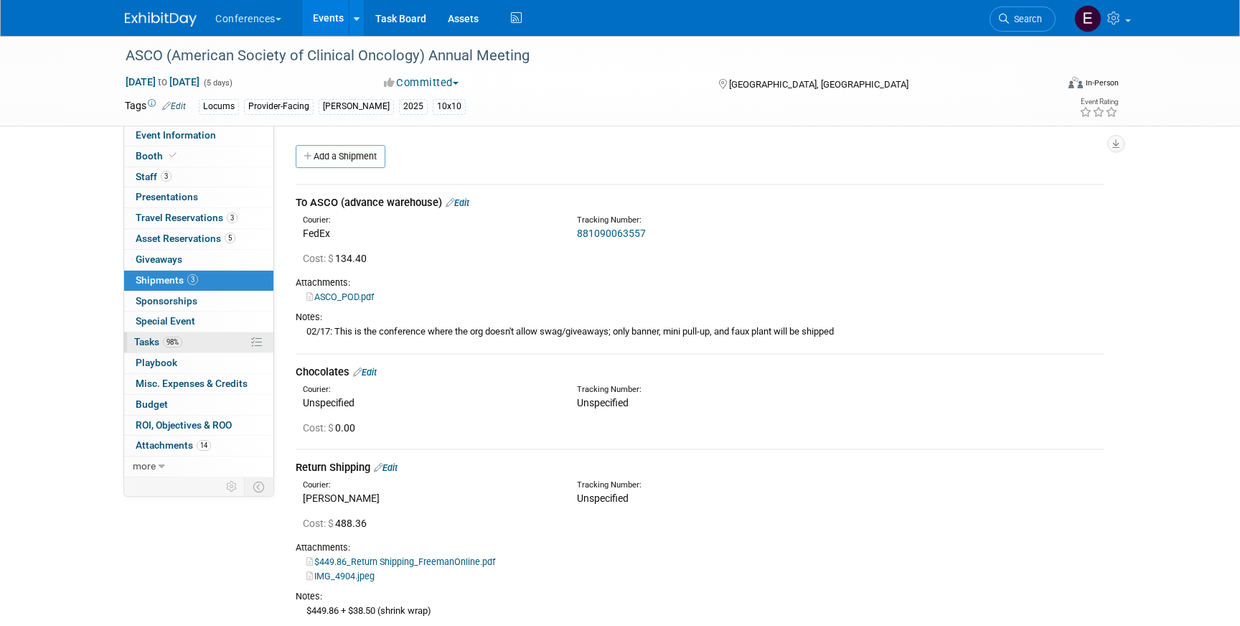
click at [211, 344] on link "98% Tasks 98%" at bounding box center [198, 342] width 149 height 20
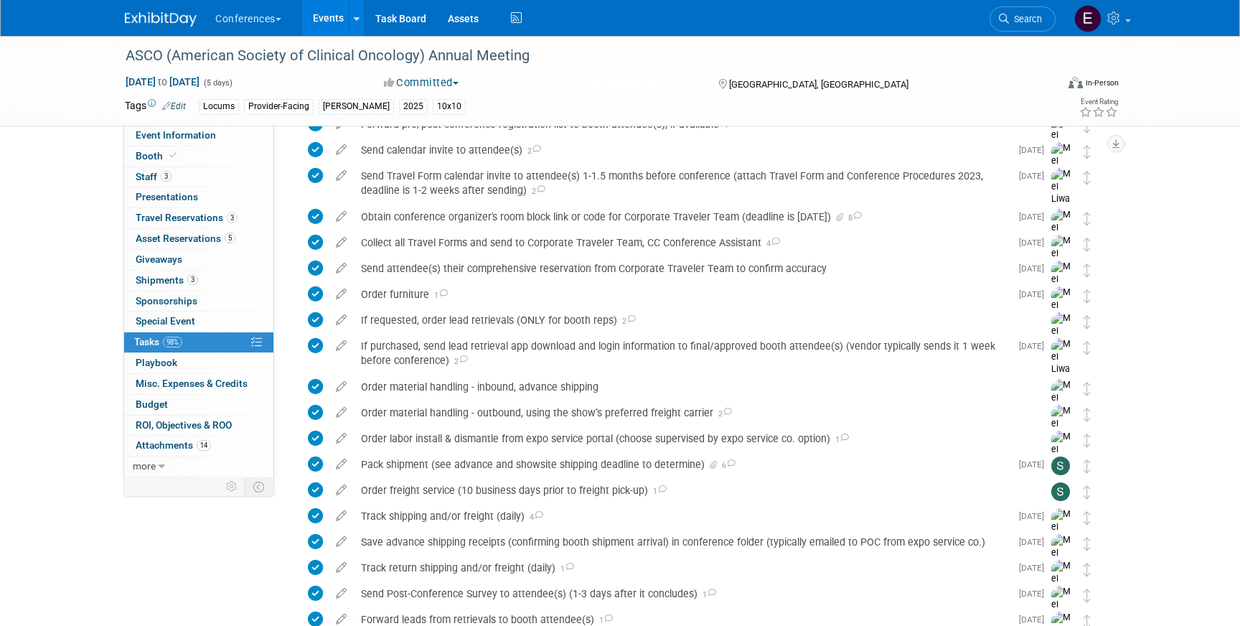
scroll to position [738, 0]
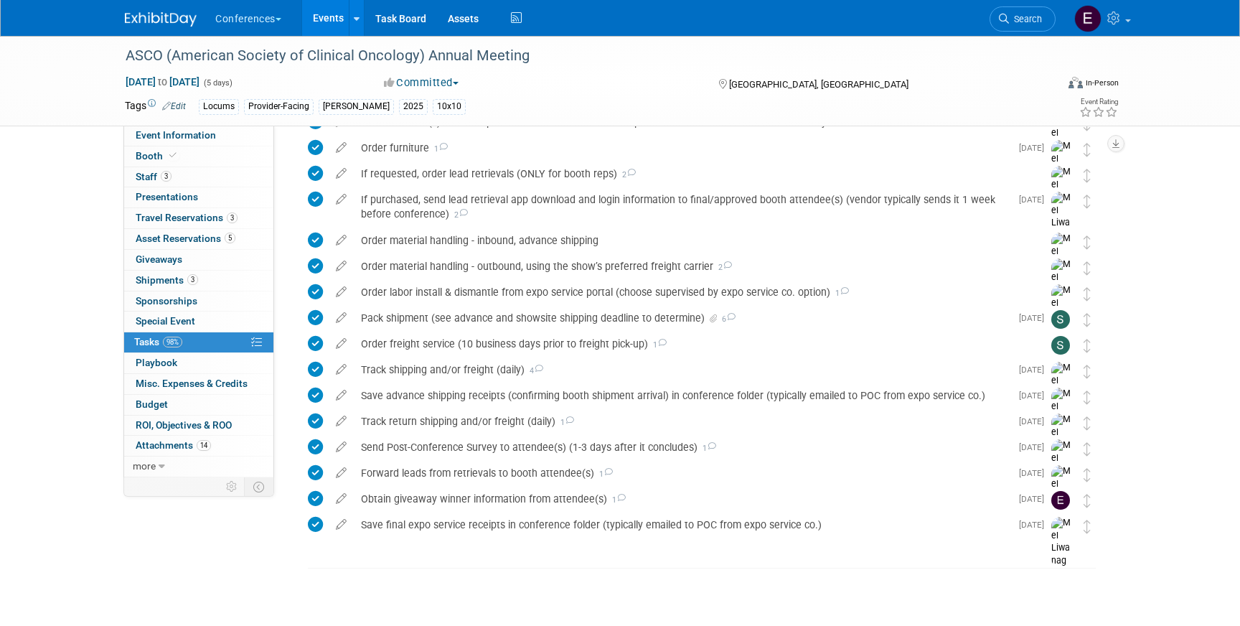
click at [150, 26] on img at bounding box center [161, 19] width 72 height 14
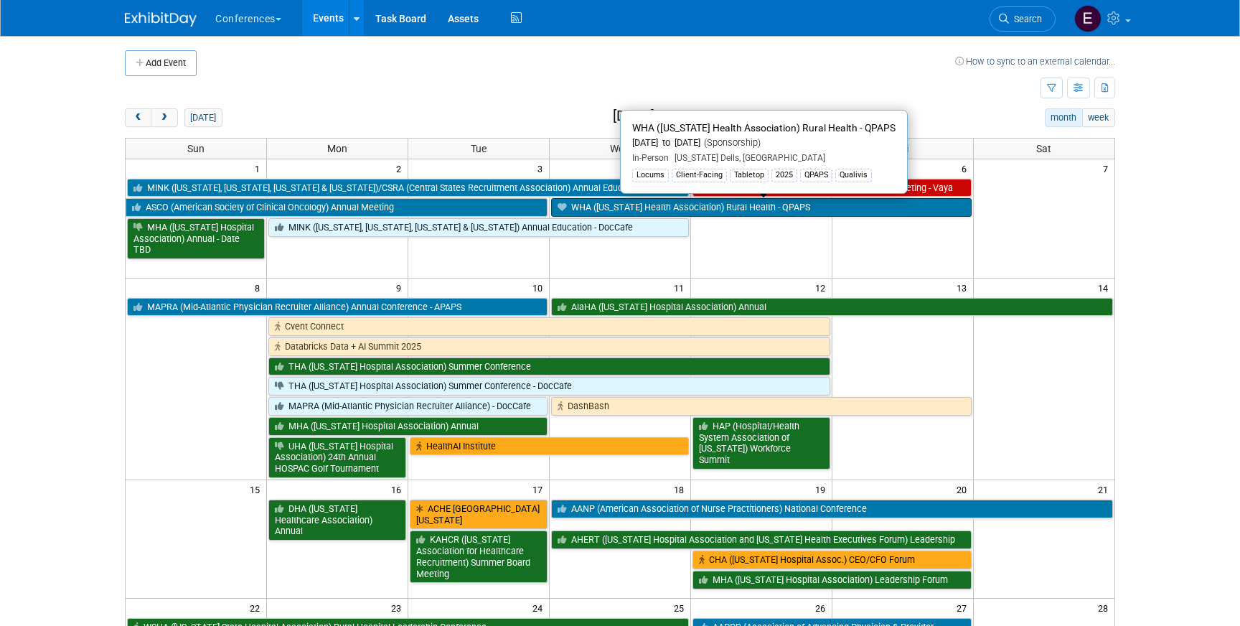
click at [644, 204] on link "WHA ([US_STATE] Health Association) Rural Health - QPAPS" at bounding box center [761, 207] width 421 height 19
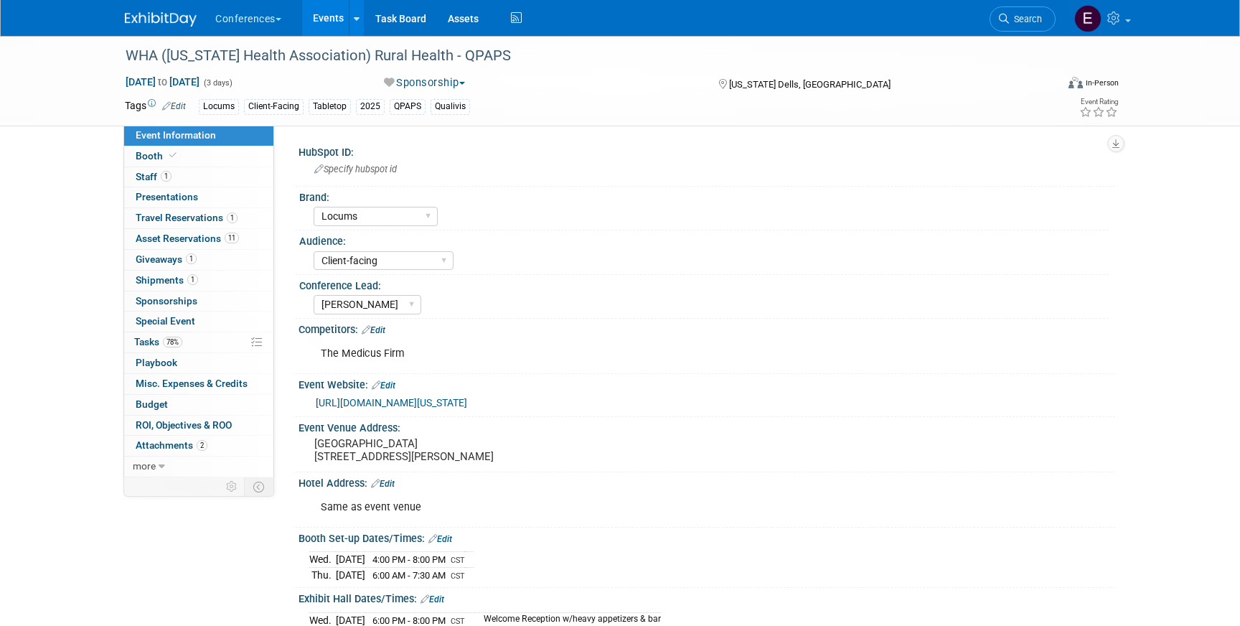
select select "Locums"
select select "Client-facing"
select select "[PERSON_NAME]"
click at [201, 215] on span "Travel Reservations 1" at bounding box center [187, 217] width 102 height 11
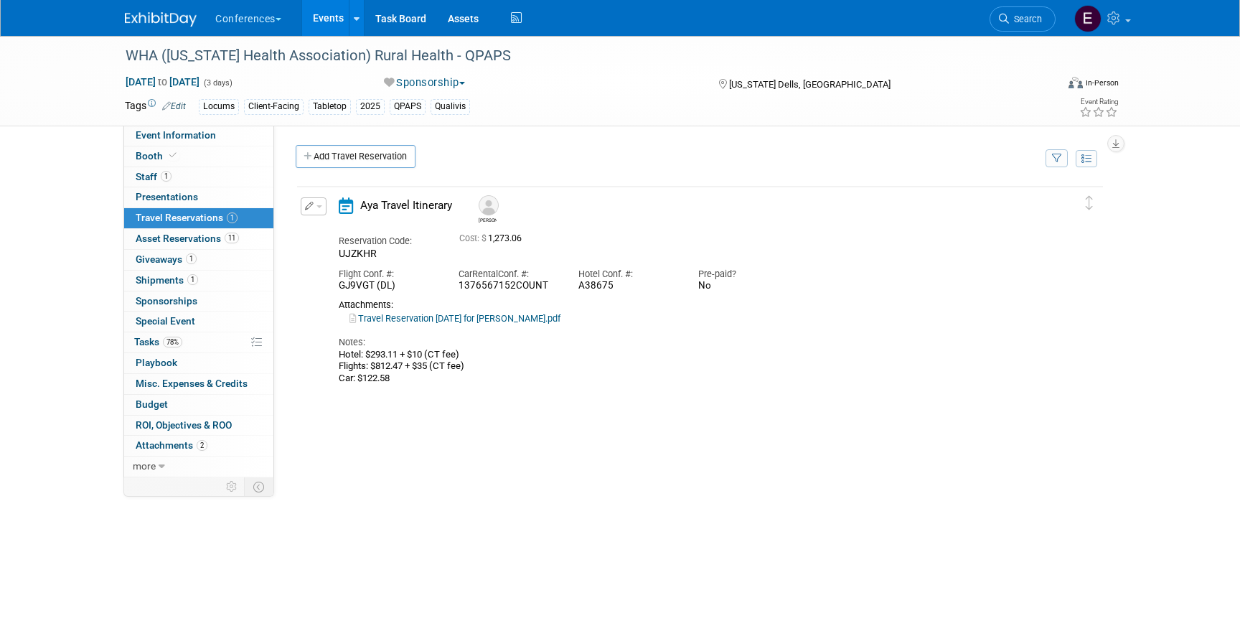
click at [314, 202] on button "button" at bounding box center [314, 206] width 26 height 18
click at [325, 230] on button "Edit Reservation" at bounding box center [361, 231] width 121 height 21
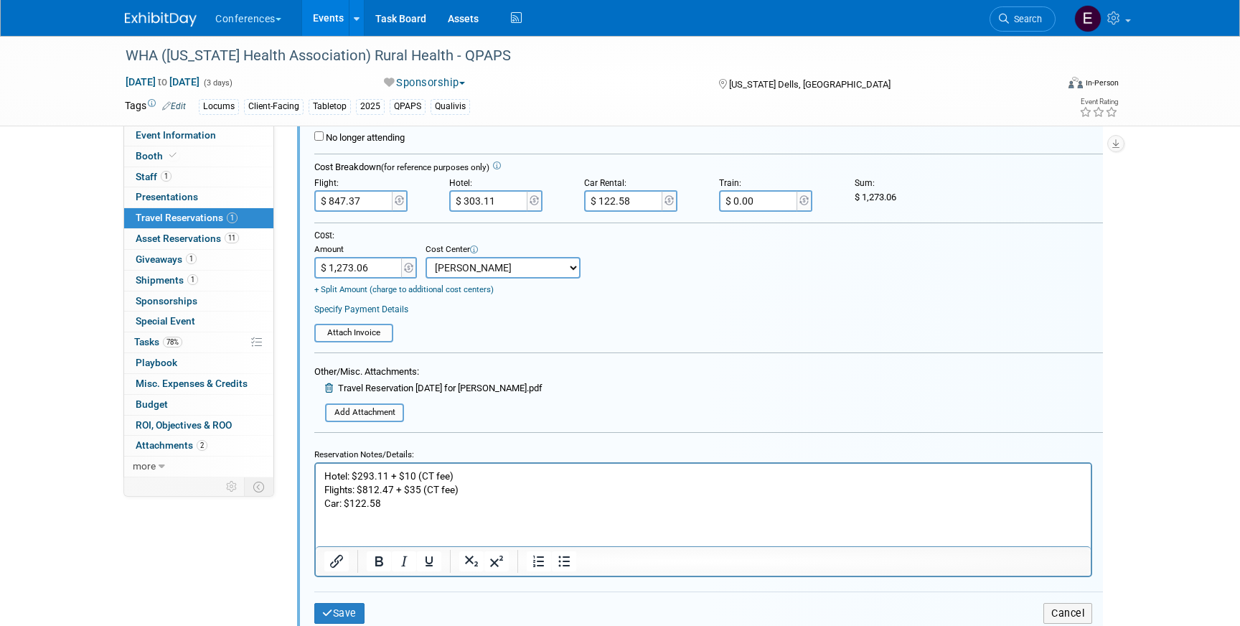
scroll to position [339, 0]
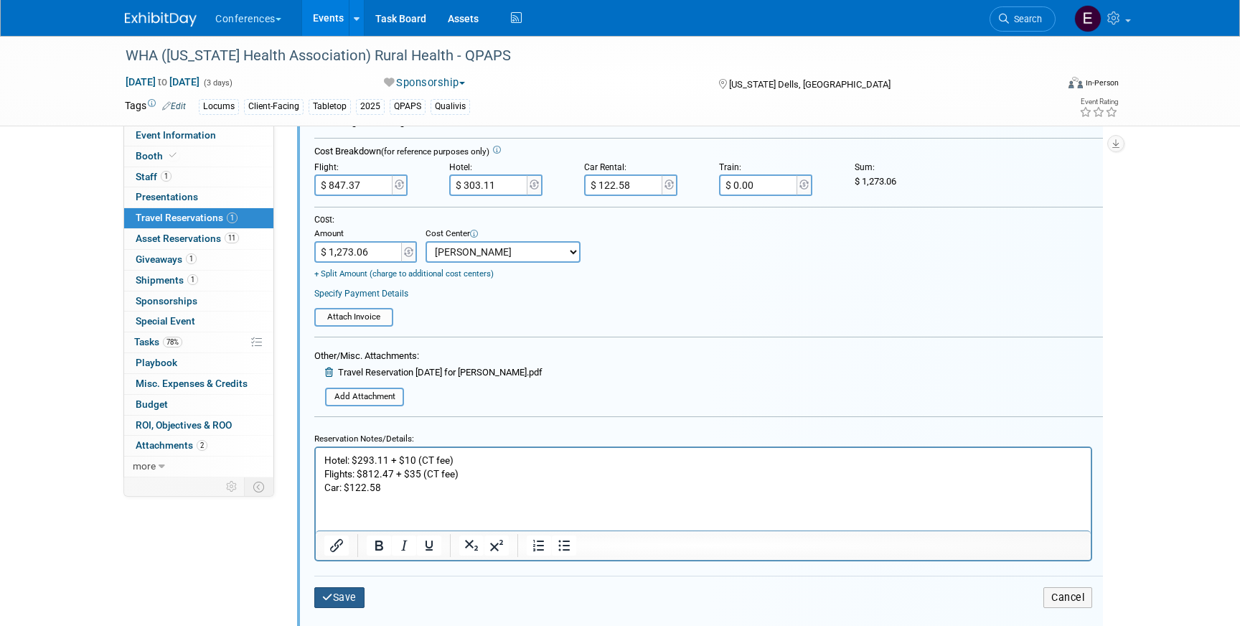
click at [347, 594] on button "Save" at bounding box center [339, 597] width 50 height 21
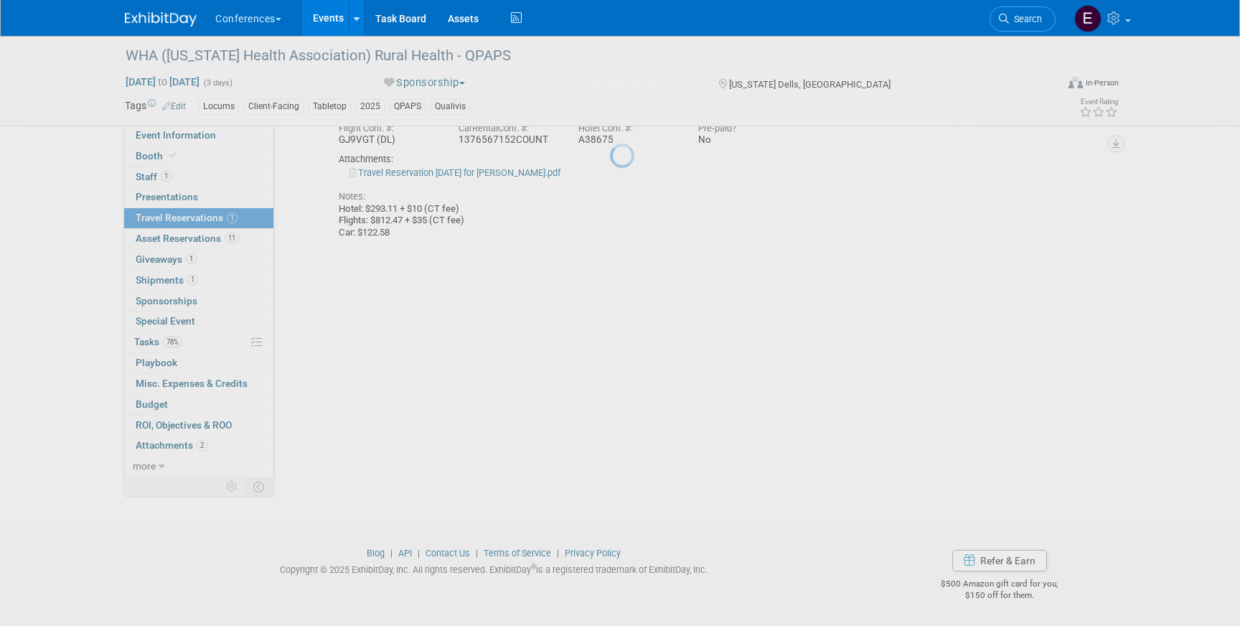
scroll to position [146, 0]
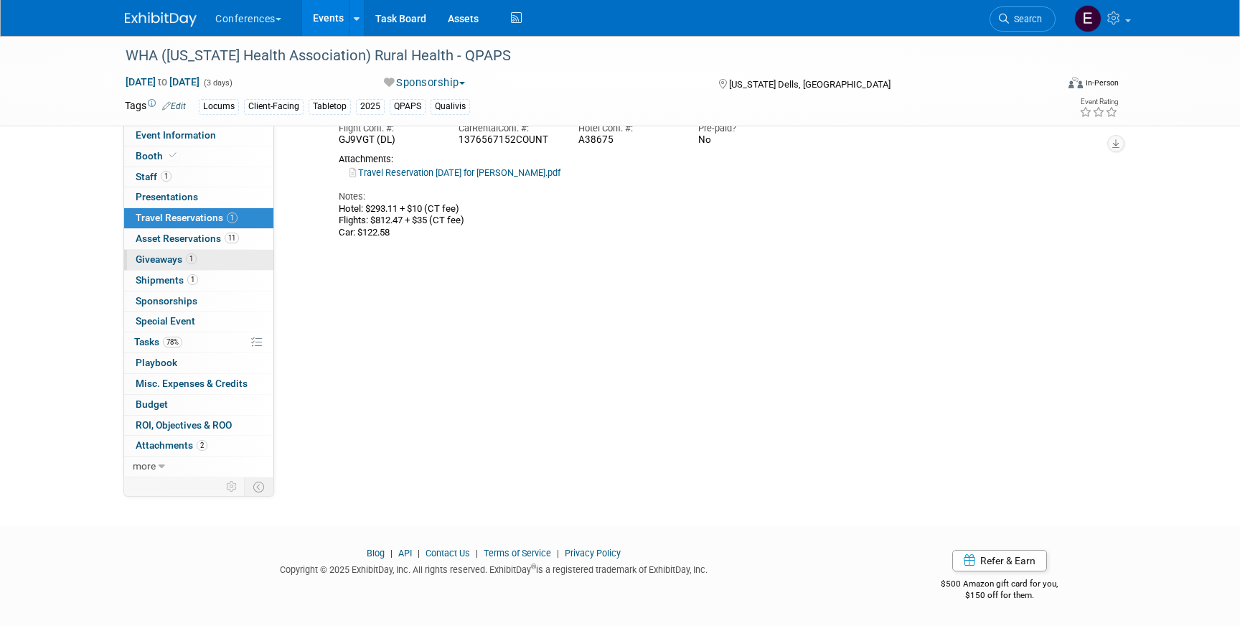
click at [154, 266] on link "1 Giveaways 1" at bounding box center [198, 260] width 149 height 20
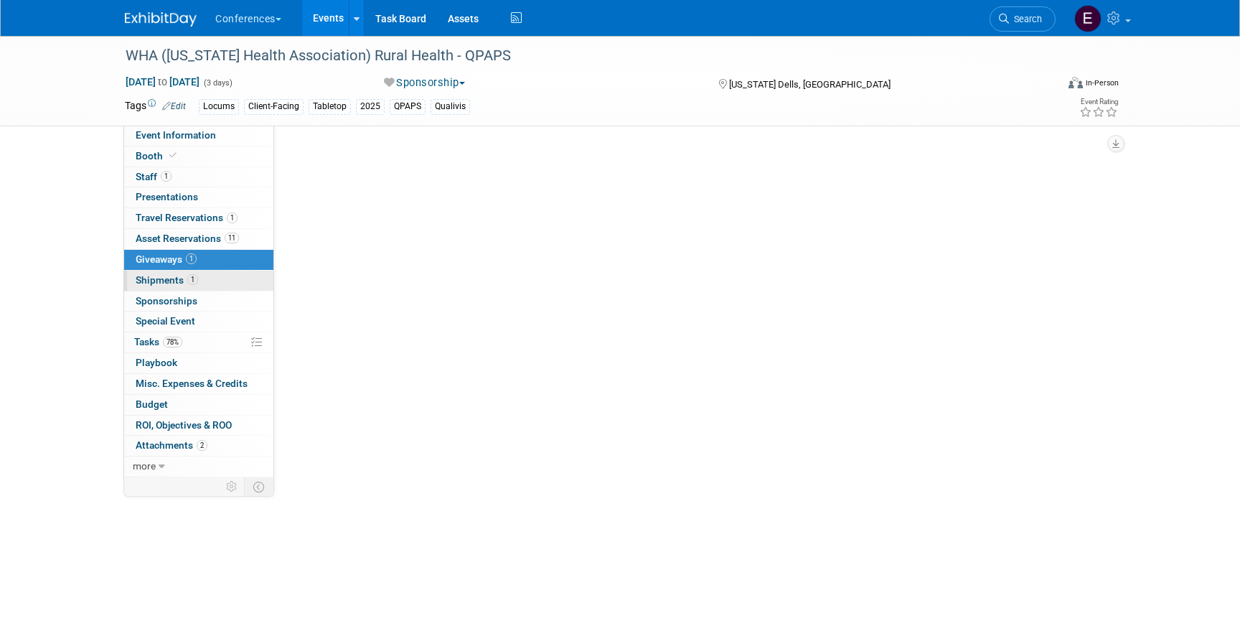
scroll to position [17, 0]
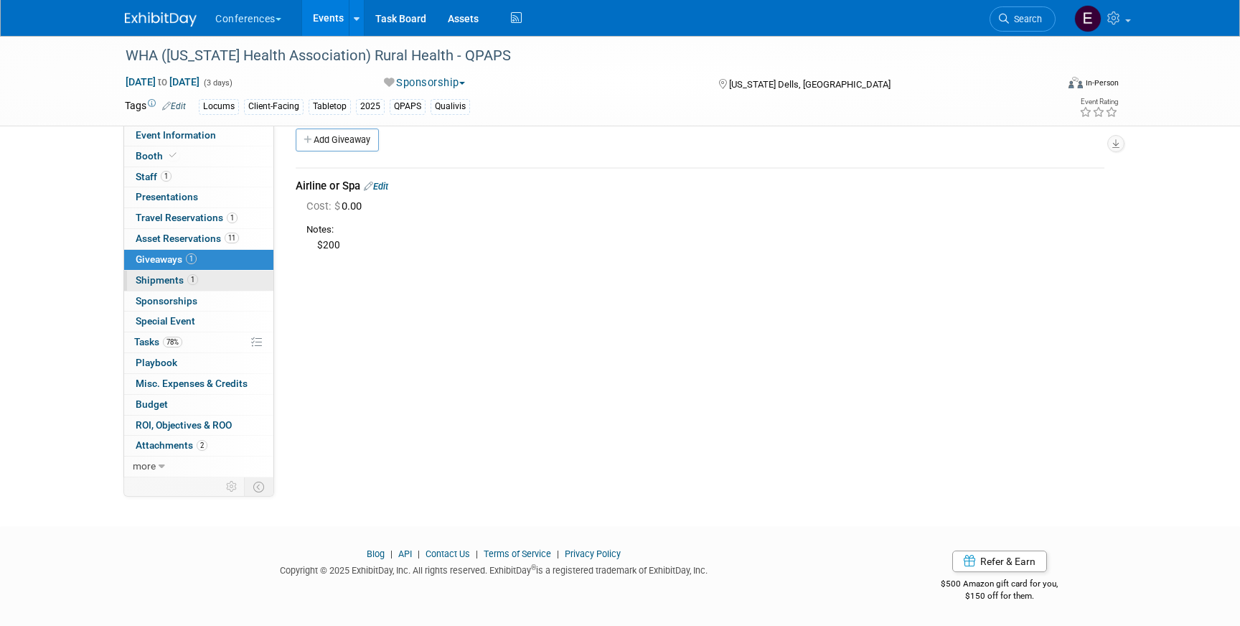
click at [223, 287] on link "1 Shipments 1" at bounding box center [198, 281] width 149 height 20
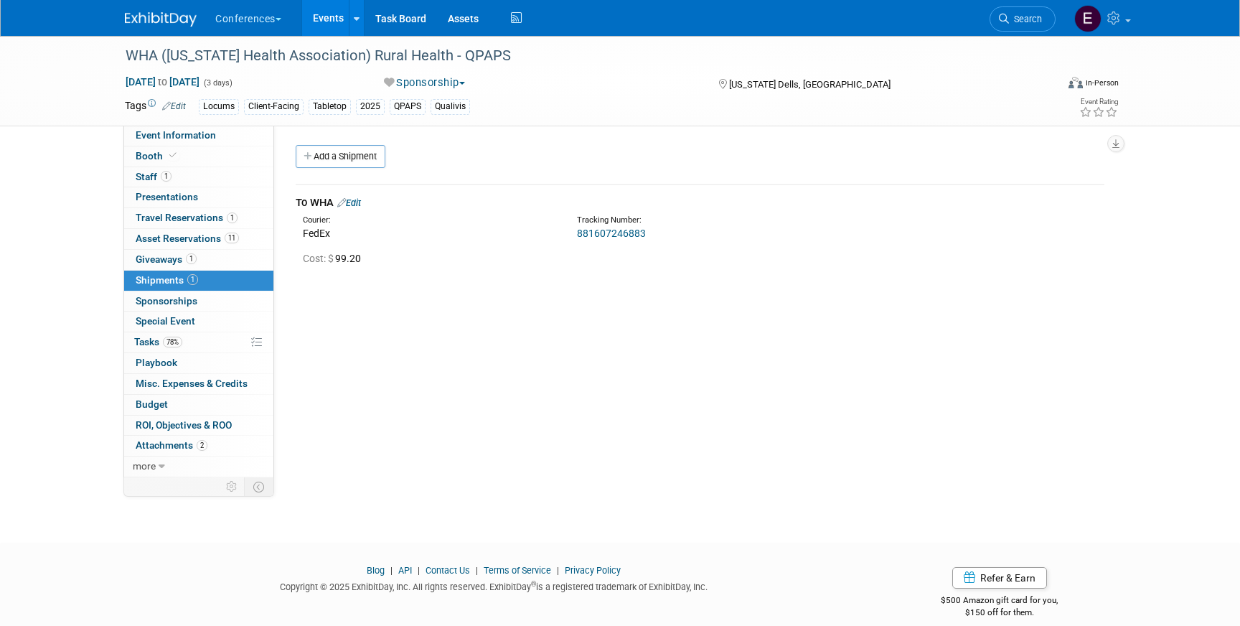
click at [360, 206] on link "Edit" at bounding box center [349, 202] width 24 height 11
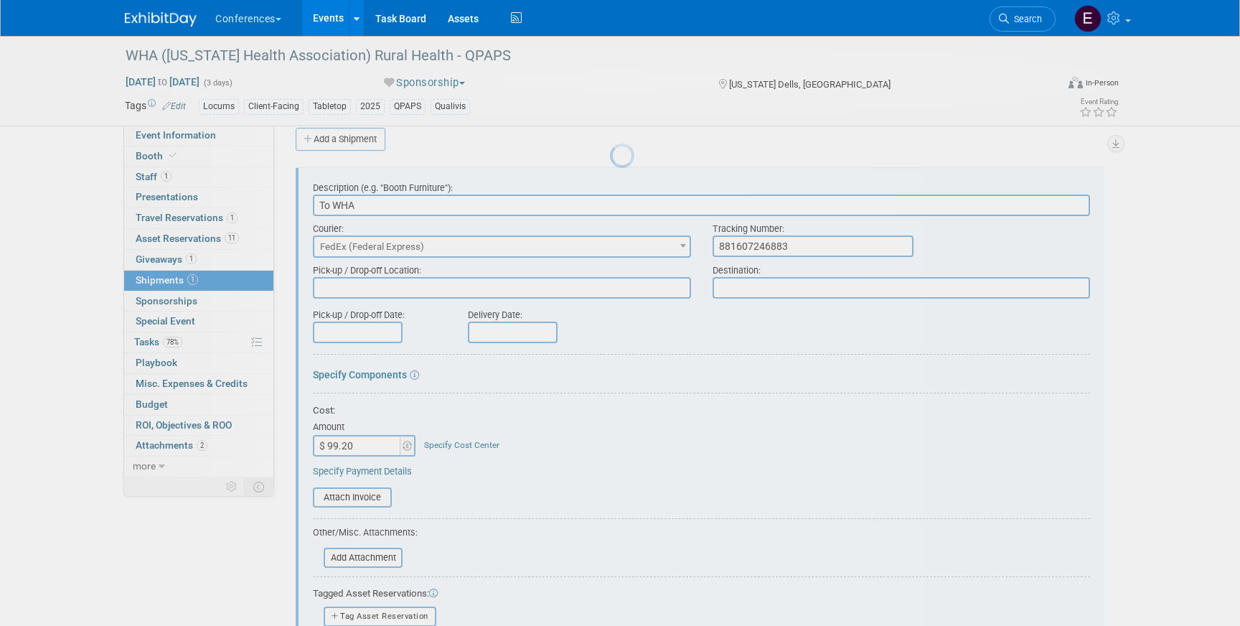
scroll to position [22, 0]
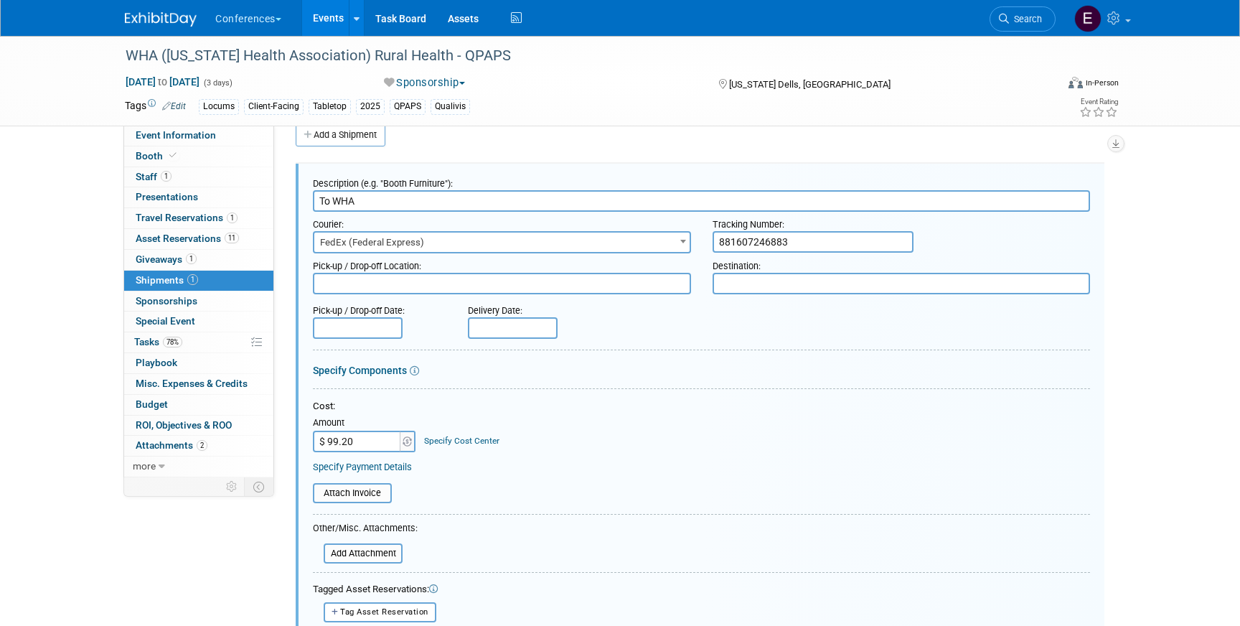
click at [455, 439] on link "Specify Cost Center" at bounding box center [461, 441] width 75 height 10
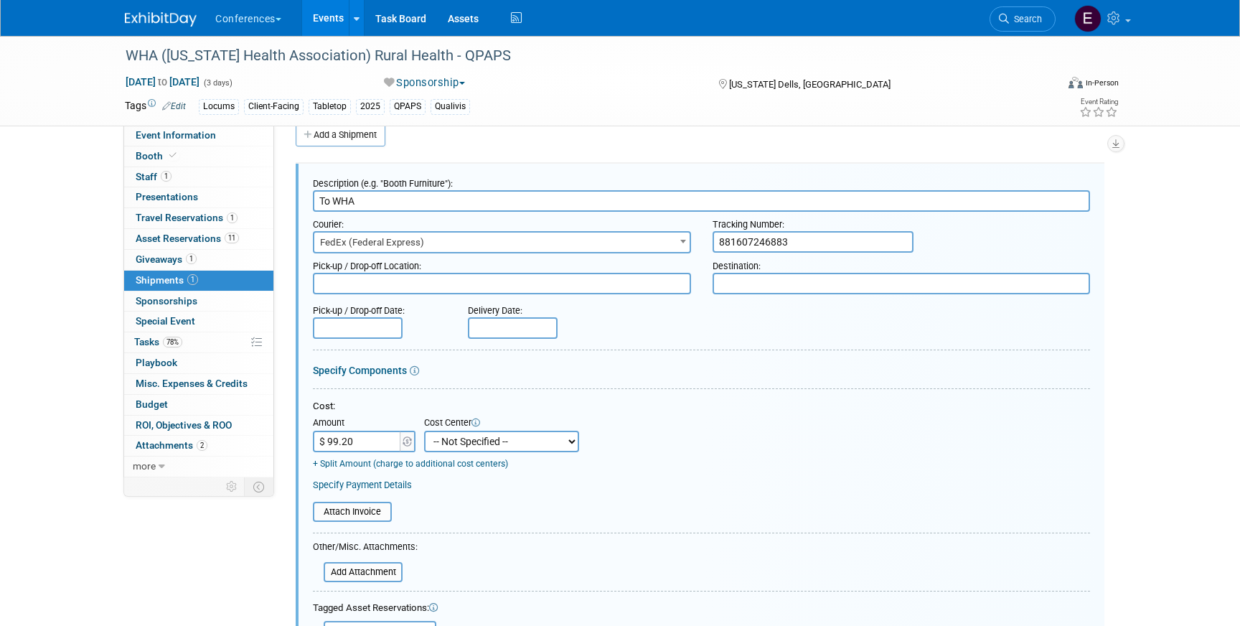
click at [459, 442] on select "-- Not Specified -- Aya Education Aya Healthcare Aya Locums Bespoke Corporate […" at bounding box center [501, 442] width 155 height 22
select select "18965873"
click at [424, 431] on select "-- Not Specified -- Aya Education Aya Healthcare Aya Locums Bespoke Corporate […" at bounding box center [501, 442] width 155 height 22
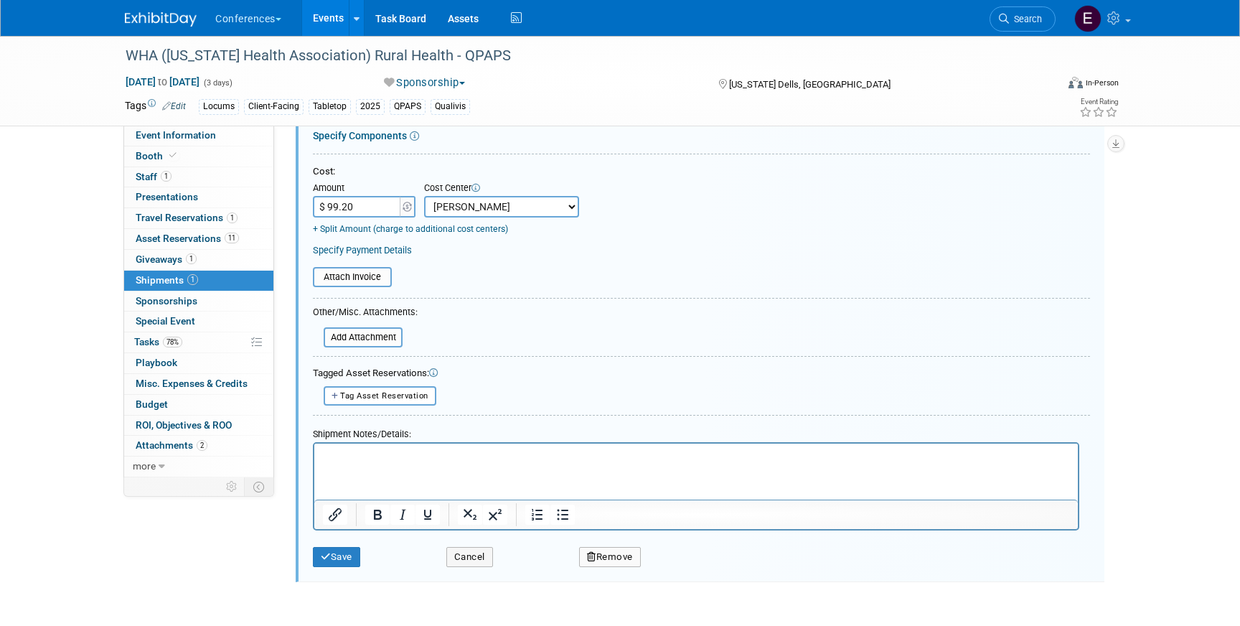
scroll to position [256, 0]
click at [342, 560] on button "Save" at bounding box center [336, 558] width 47 height 20
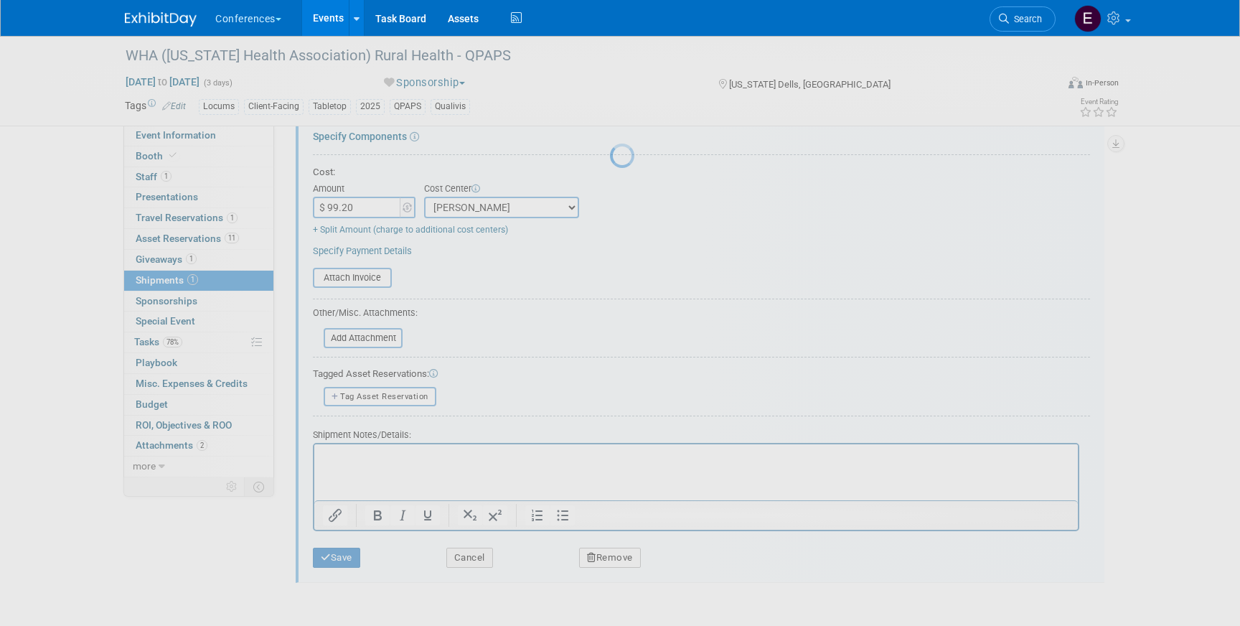
scroll to position [17, 0]
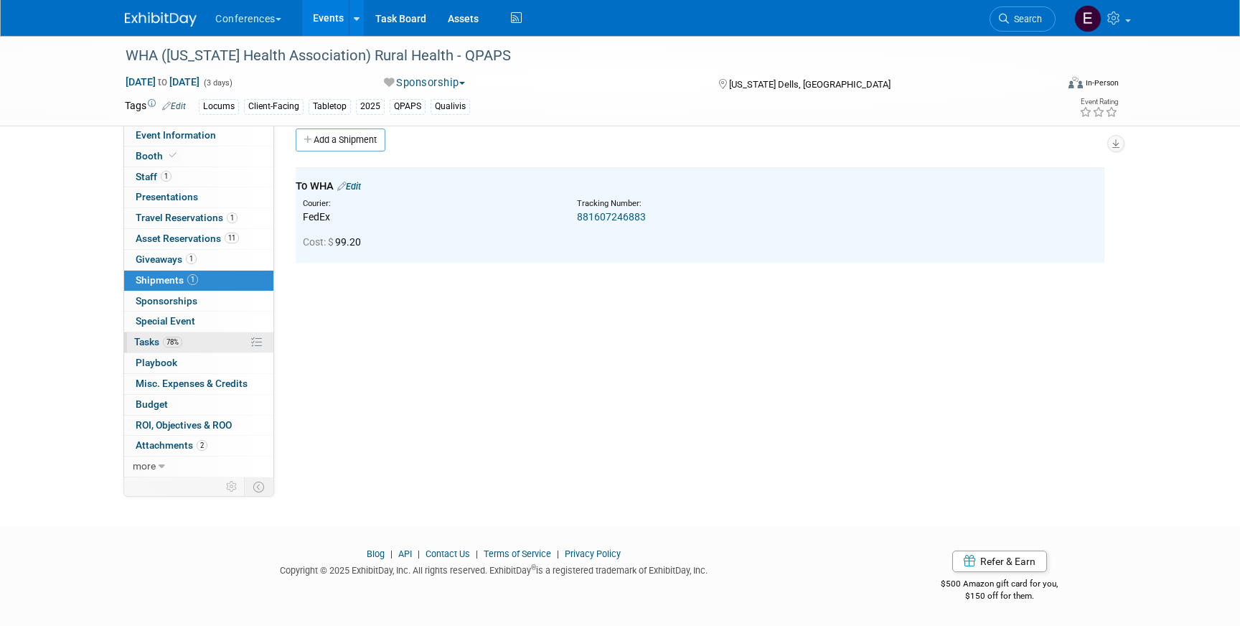
click at [202, 337] on link "78% Tasks 78%" at bounding box center [198, 342] width 149 height 20
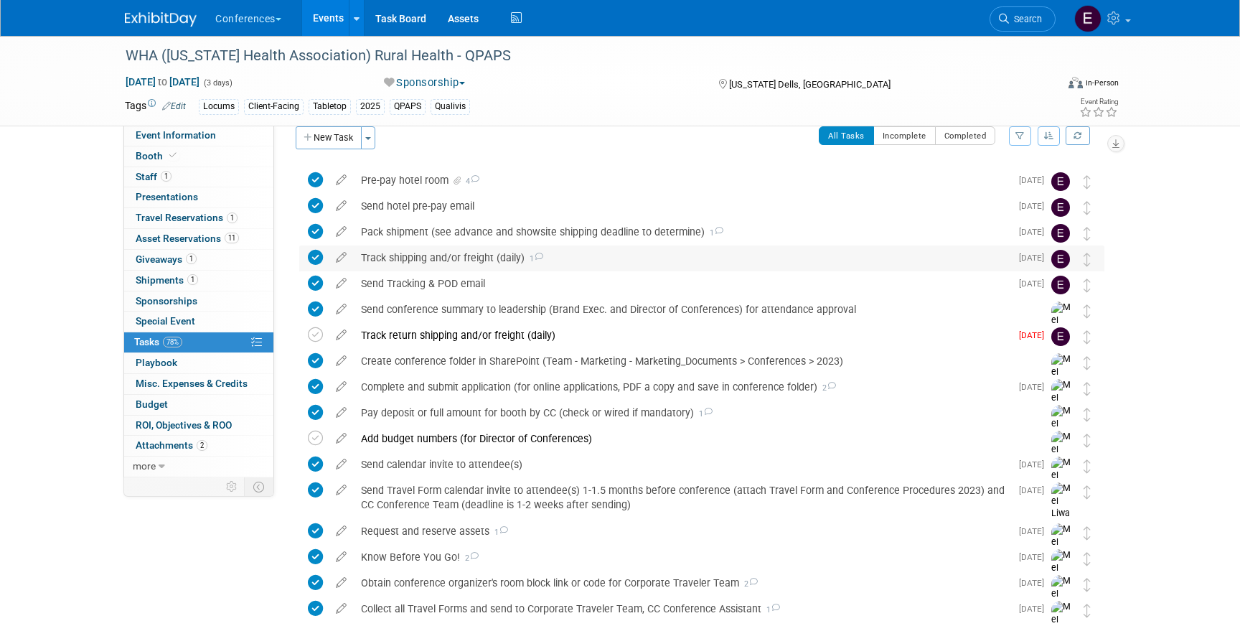
scroll to position [26, 0]
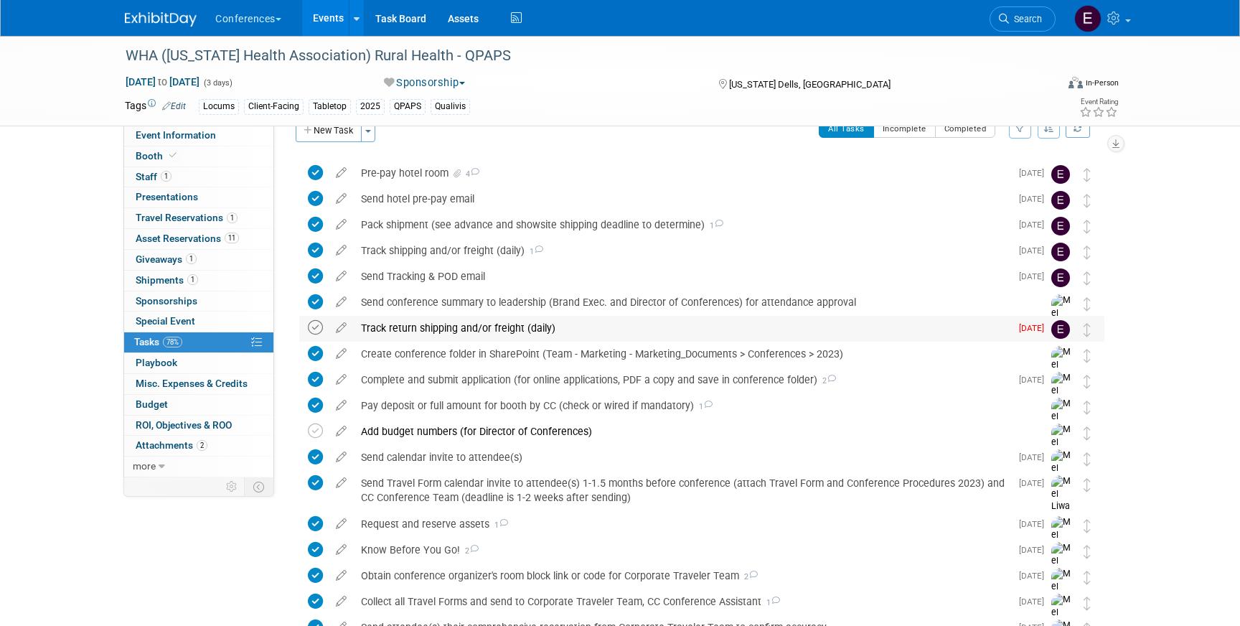
click at [314, 327] on icon at bounding box center [315, 327] width 15 height 15
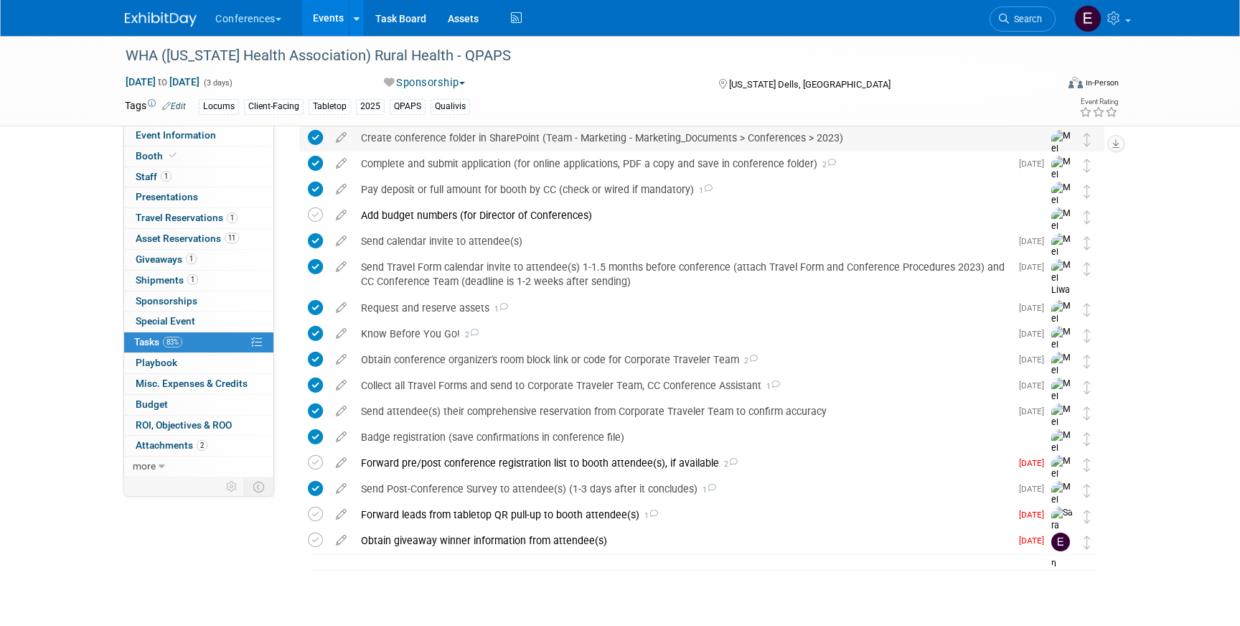
scroll to position [239, 0]
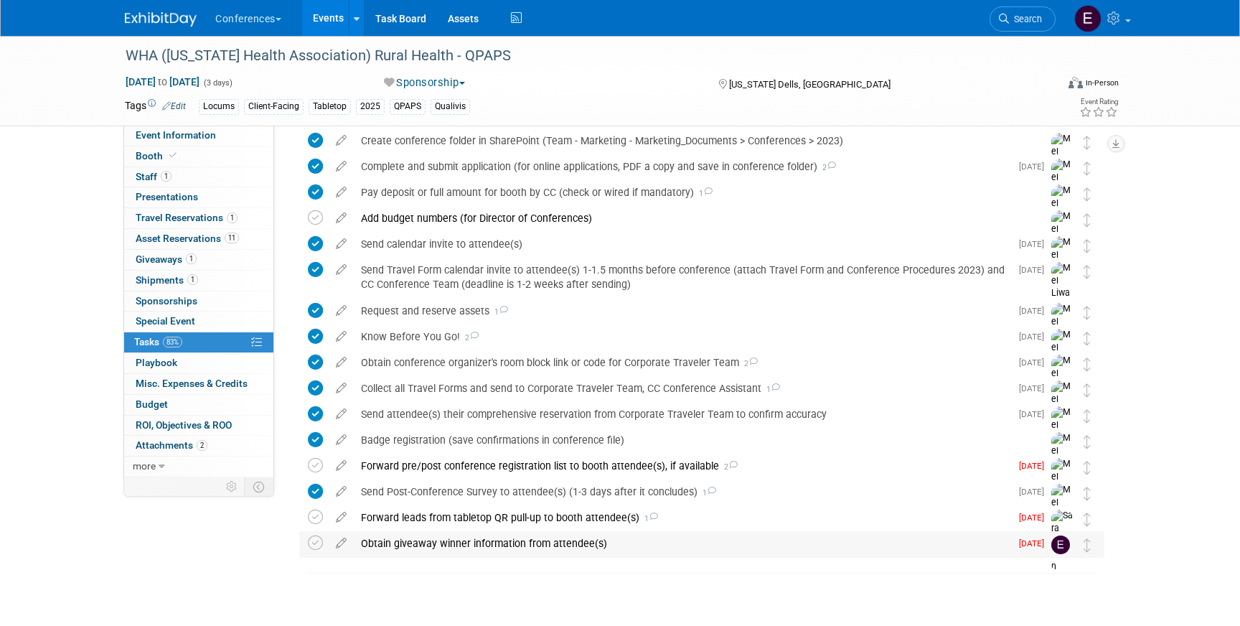
click at [437, 533] on div "Obtain giveaway winner information from attendee(s)" at bounding box center [682, 543] width 657 height 24
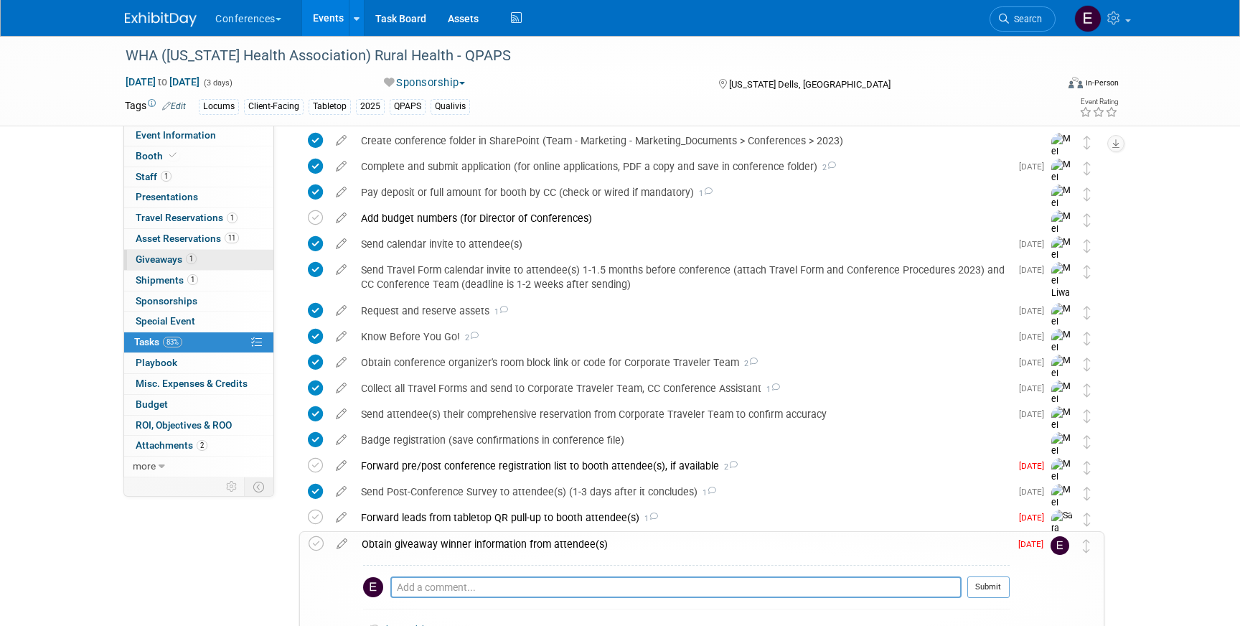
click at [214, 261] on link "1 Giveaways 1" at bounding box center [198, 260] width 149 height 20
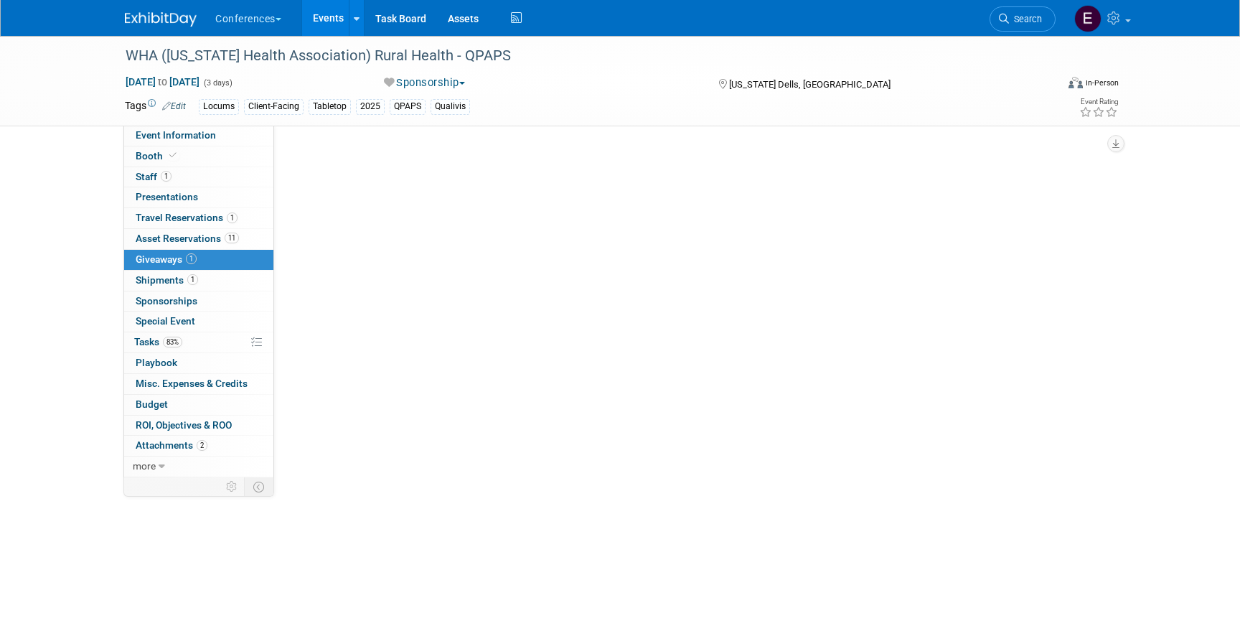
scroll to position [0, 0]
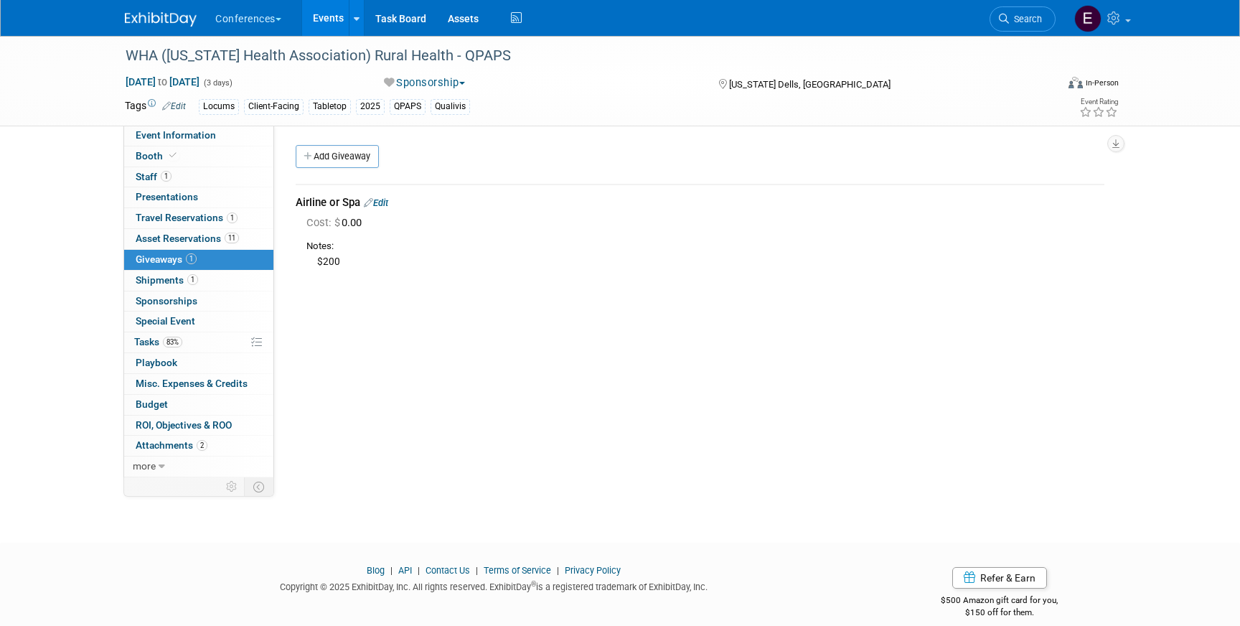
click at [388, 205] on link "Edit" at bounding box center [376, 202] width 24 height 11
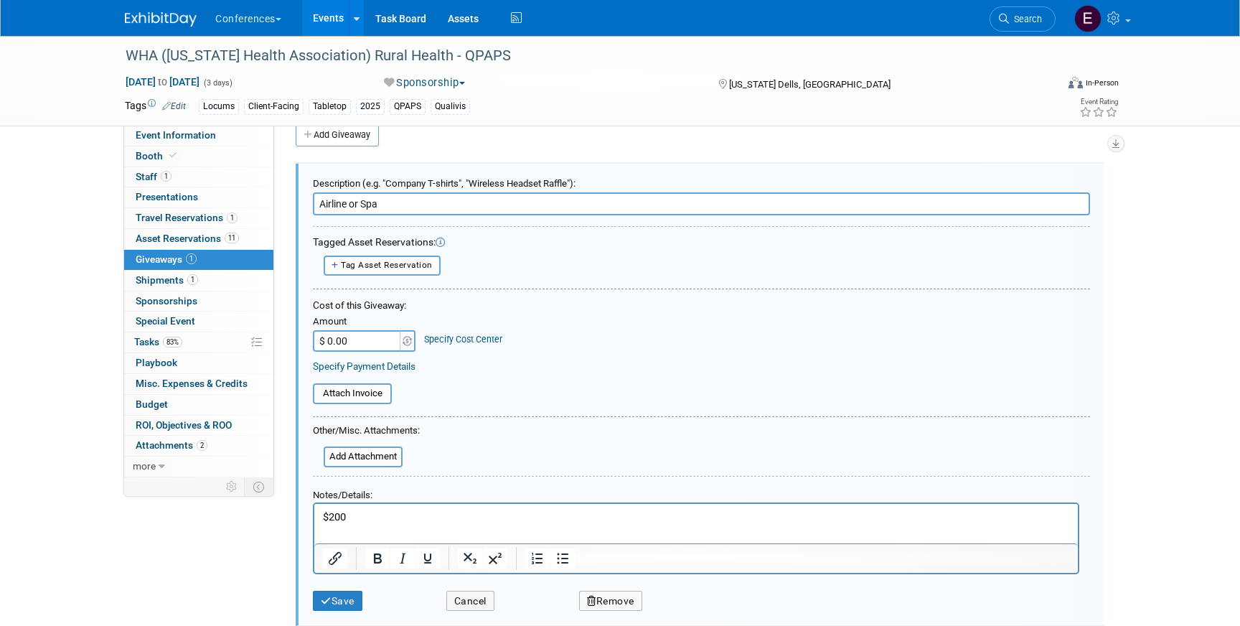
scroll to position [29, 0]
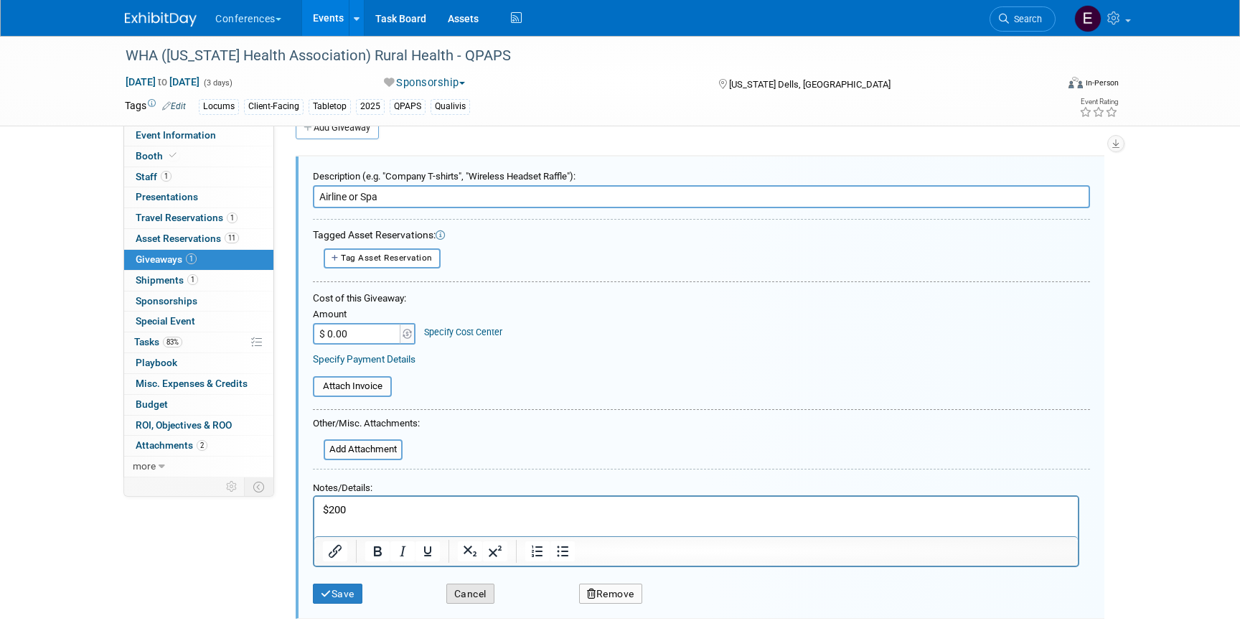
click at [462, 593] on button "Cancel" at bounding box center [470, 594] width 48 height 21
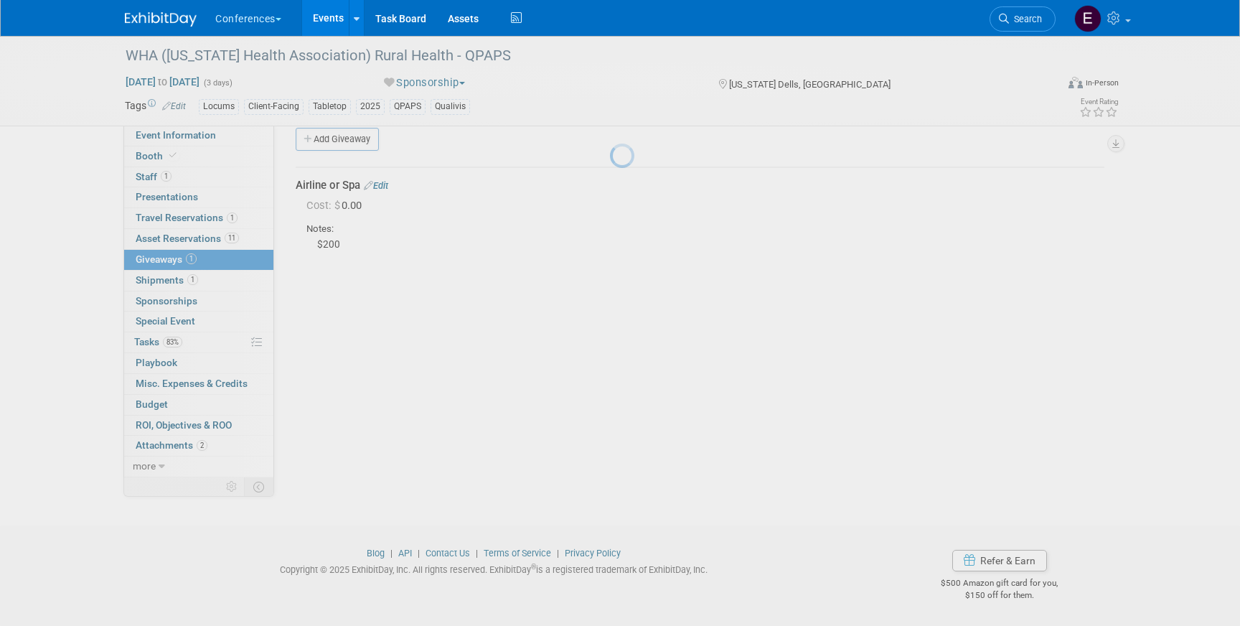
scroll to position [17, 0]
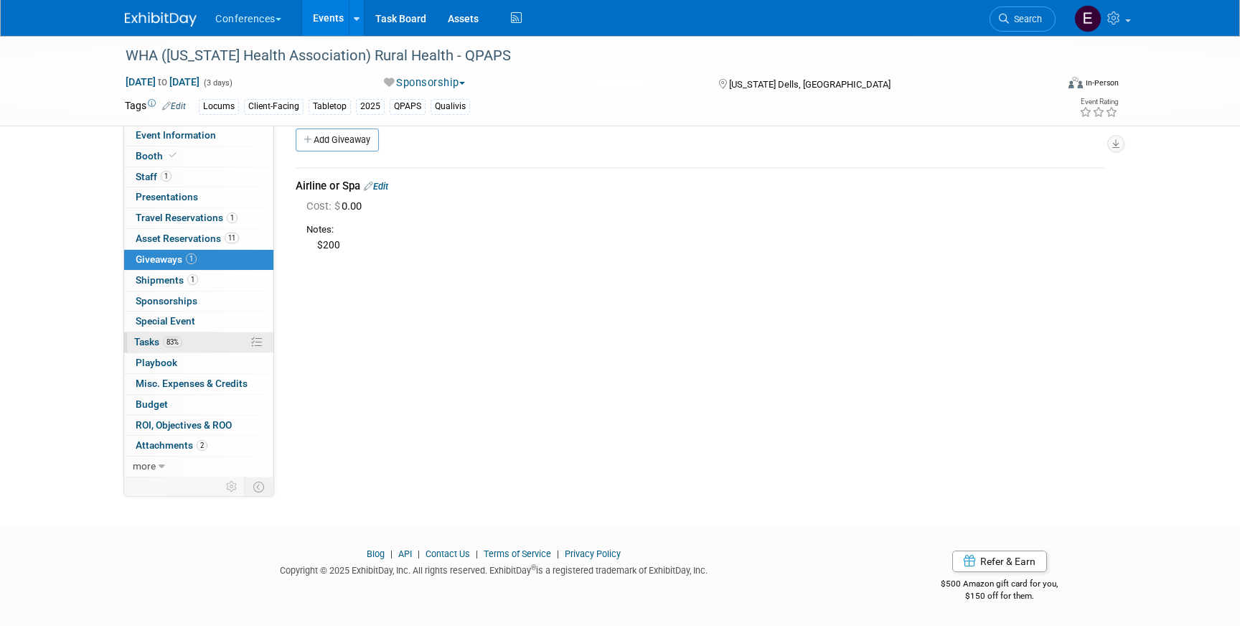
click at [201, 339] on link "83% Tasks 83%" at bounding box center [198, 342] width 149 height 20
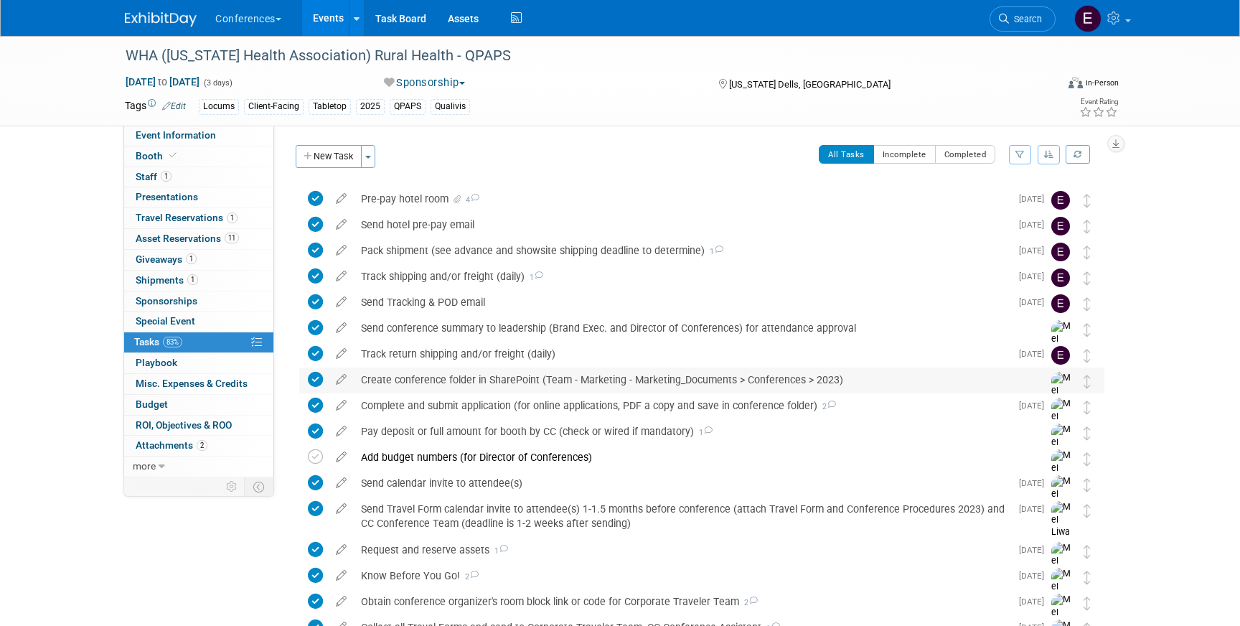
scroll to position [258, 0]
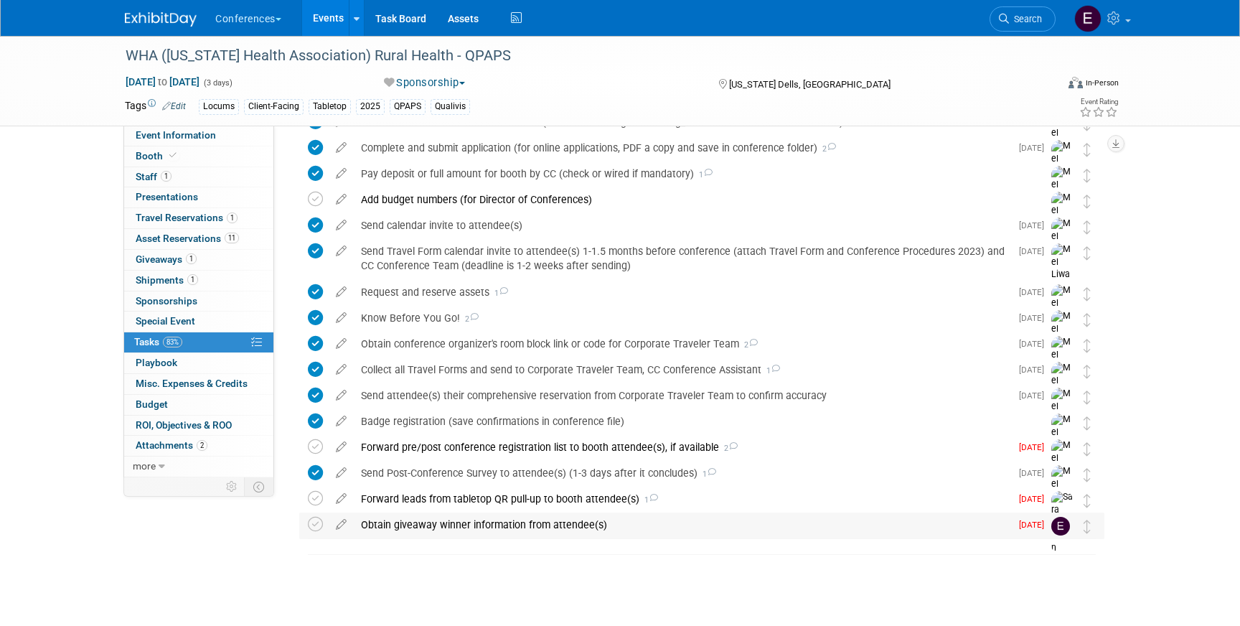
click at [416, 525] on div "Obtain giveaway winner information from attendee(s)" at bounding box center [682, 525] width 657 height 24
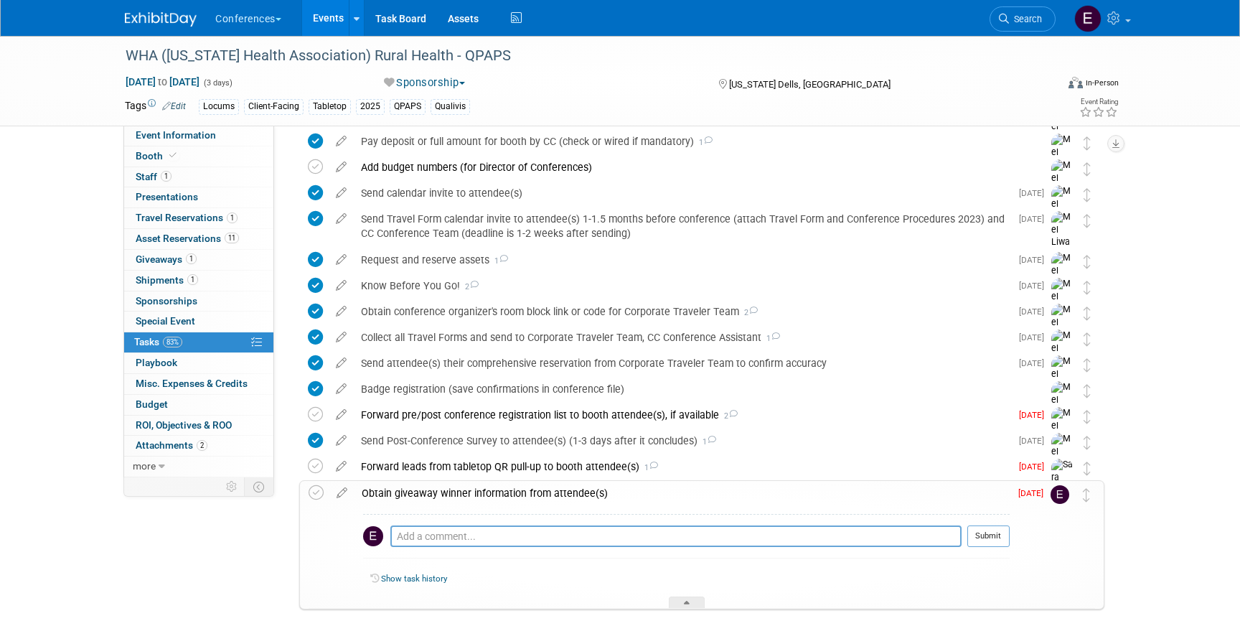
scroll to position [292, 0]
click at [164, 183] on link "1 Staff 1" at bounding box center [198, 177] width 149 height 20
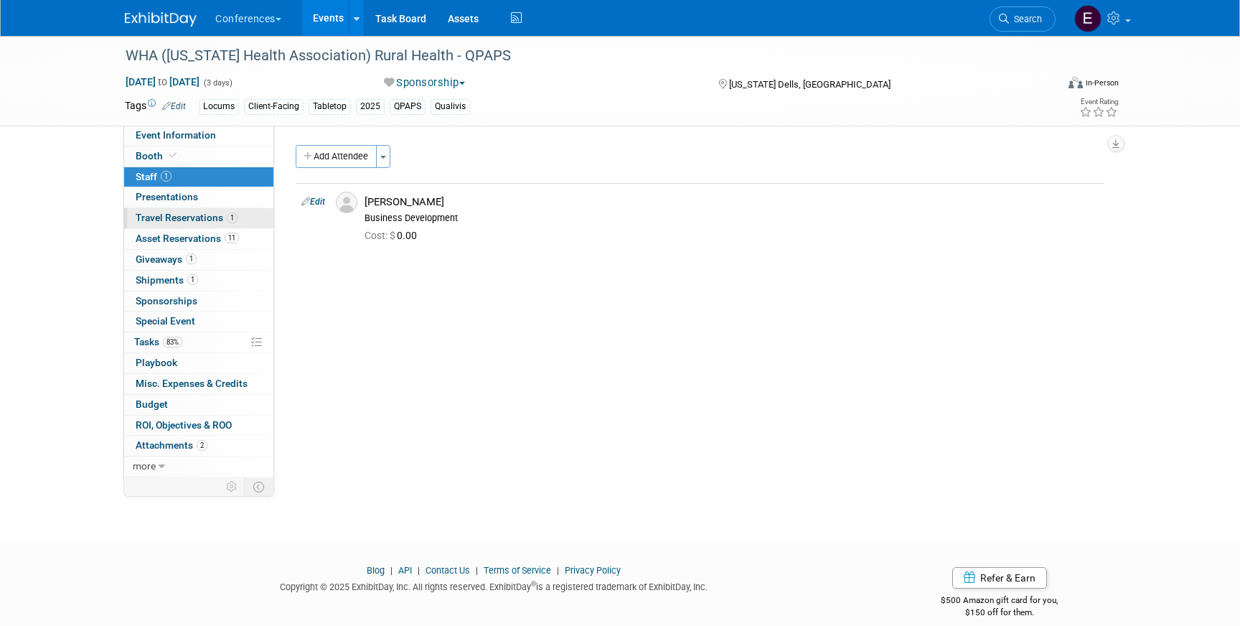
click at [169, 210] on link "1 Travel Reservations 1" at bounding box center [198, 218] width 149 height 20
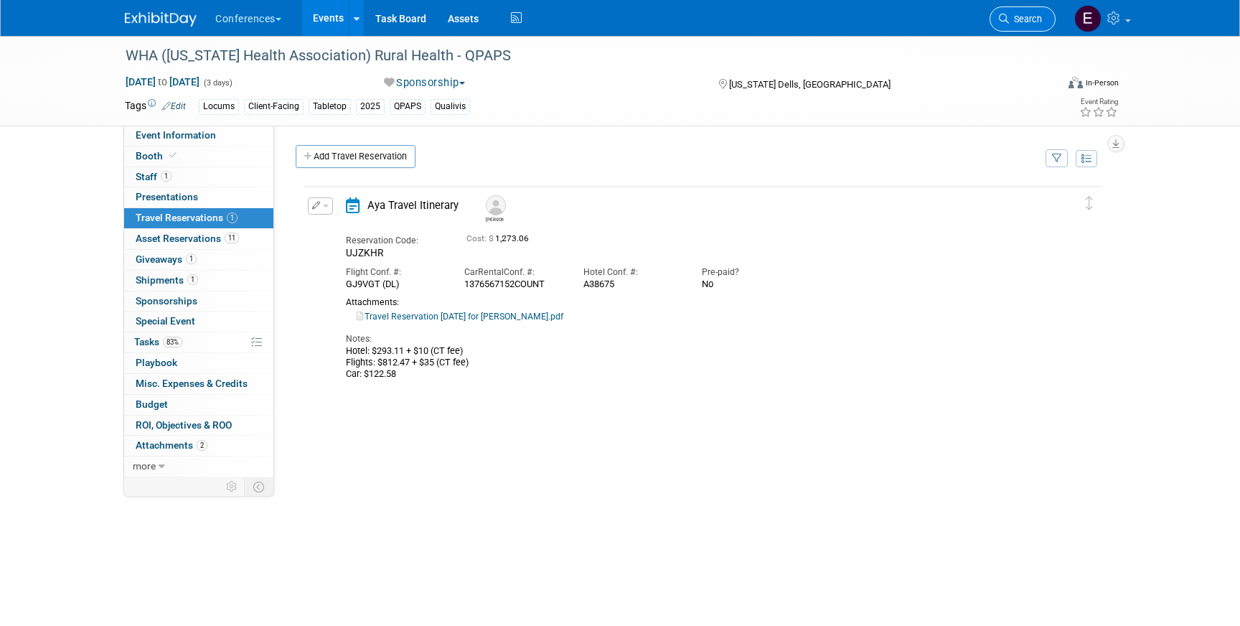
click at [1017, 21] on span "Search" at bounding box center [1025, 19] width 33 height 11
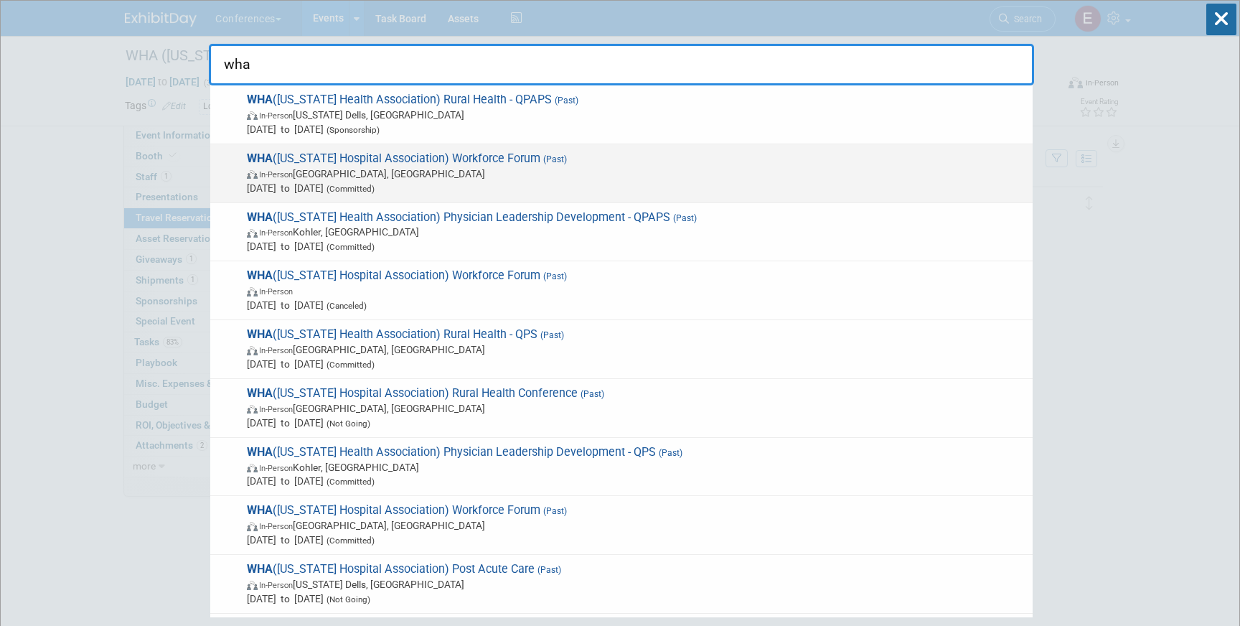
type input "wha"
click at [505, 164] on span "WHA (Wisconsin Hospital Association) Workforce Forum (Past) In-Person Stevens P…" at bounding box center [634, 173] width 783 height 44
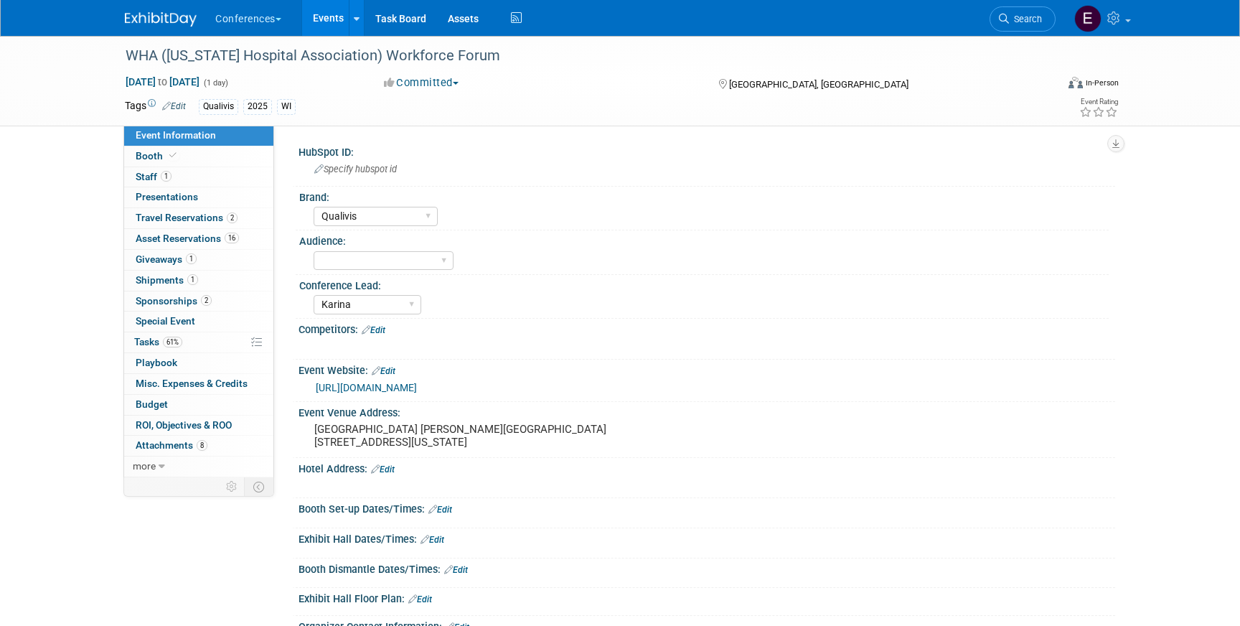
select select "Qualivis"
select select "Karina"
click at [184, 218] on span "Travel Reservations 2" at bounding box center [187, 217] width 102 height 11
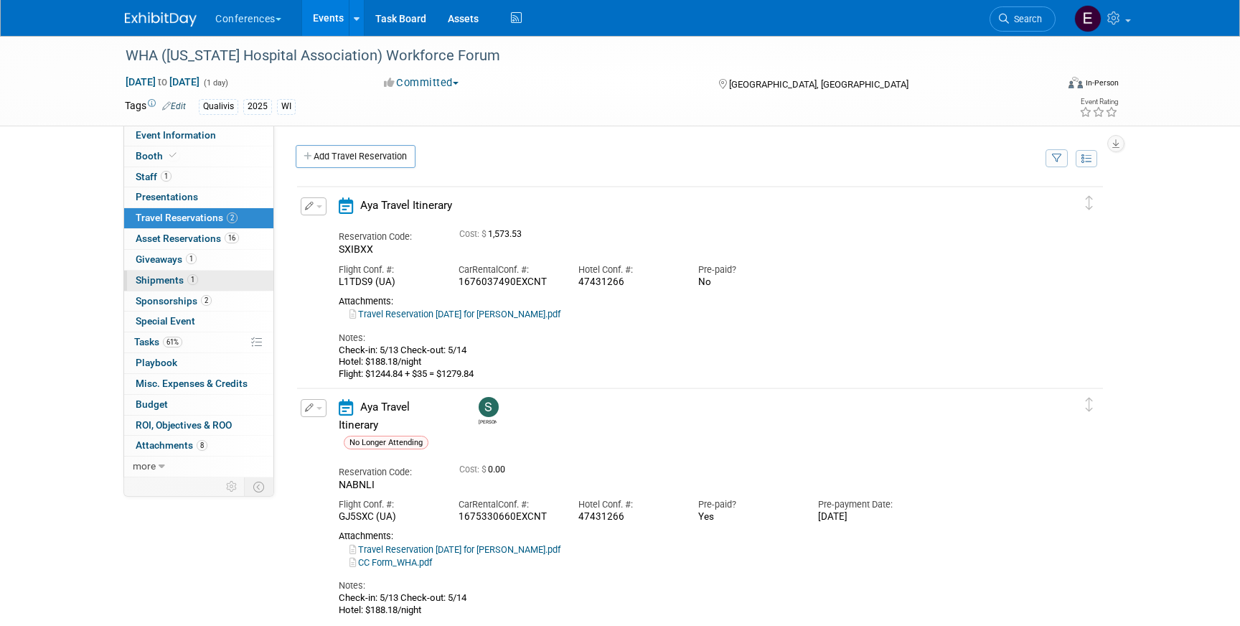
click at [204, 284] on link "1 Shipments 1" at bounding box center [198, 281] width 149 height 20
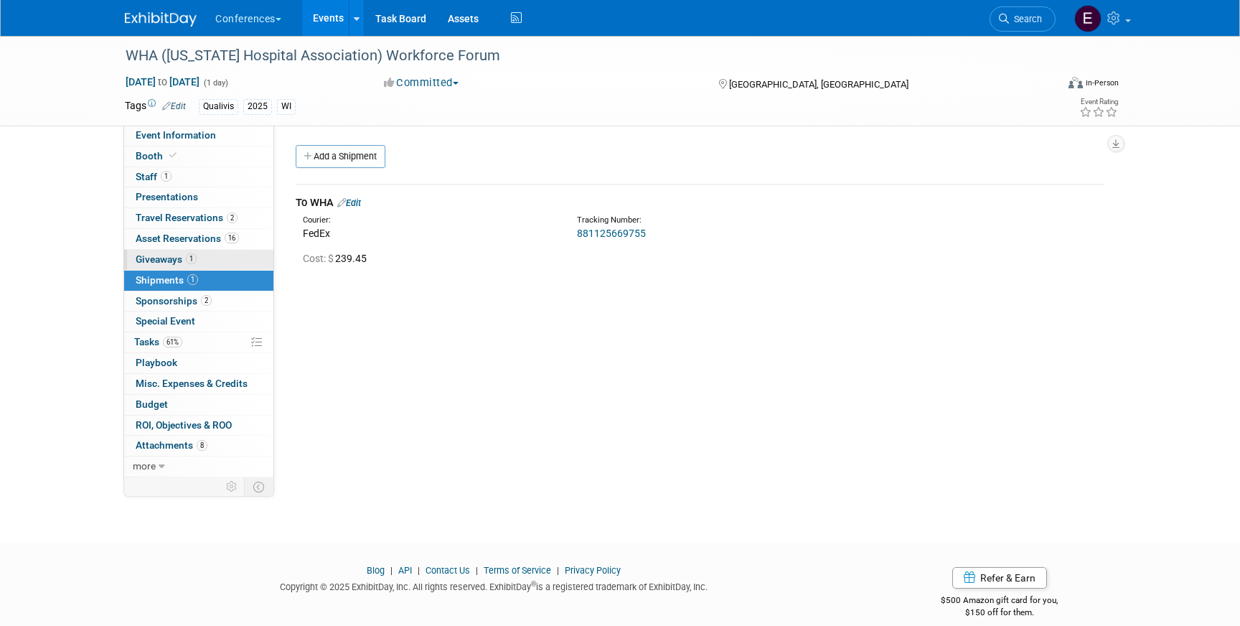
click at [211, 265] on link "1 Giveaways 1" at bounding box center [198, 260] width 149 height 20
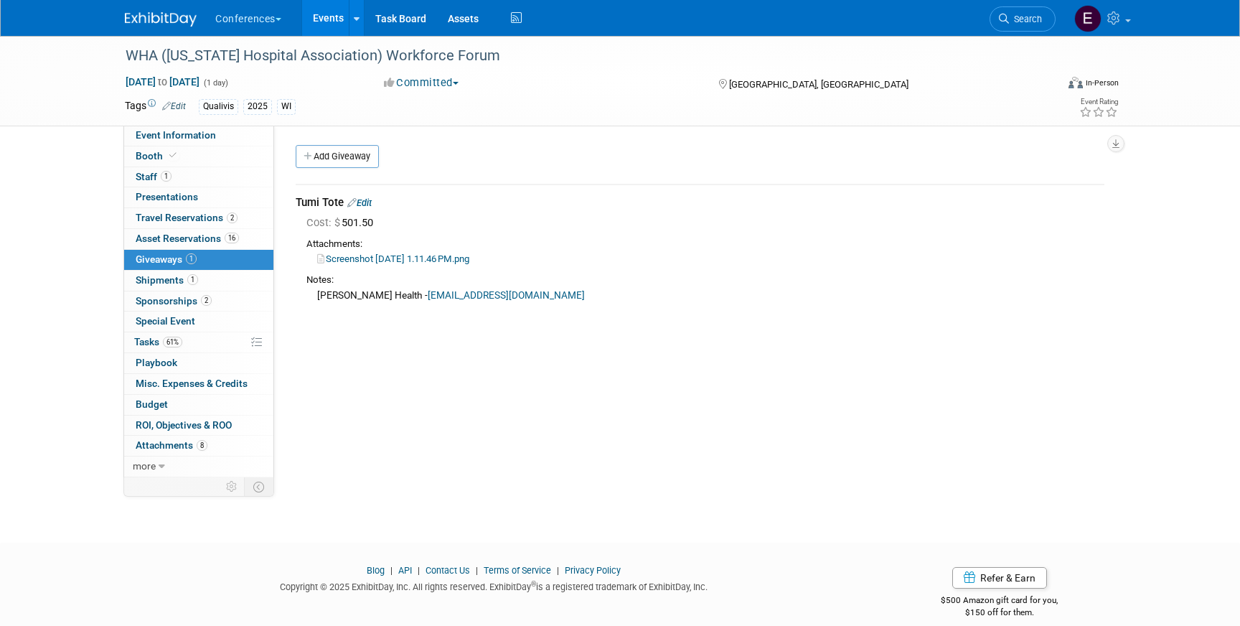
click at [370, 204] on link "Edit" at bounding box center [359, 202] width 24 height 11
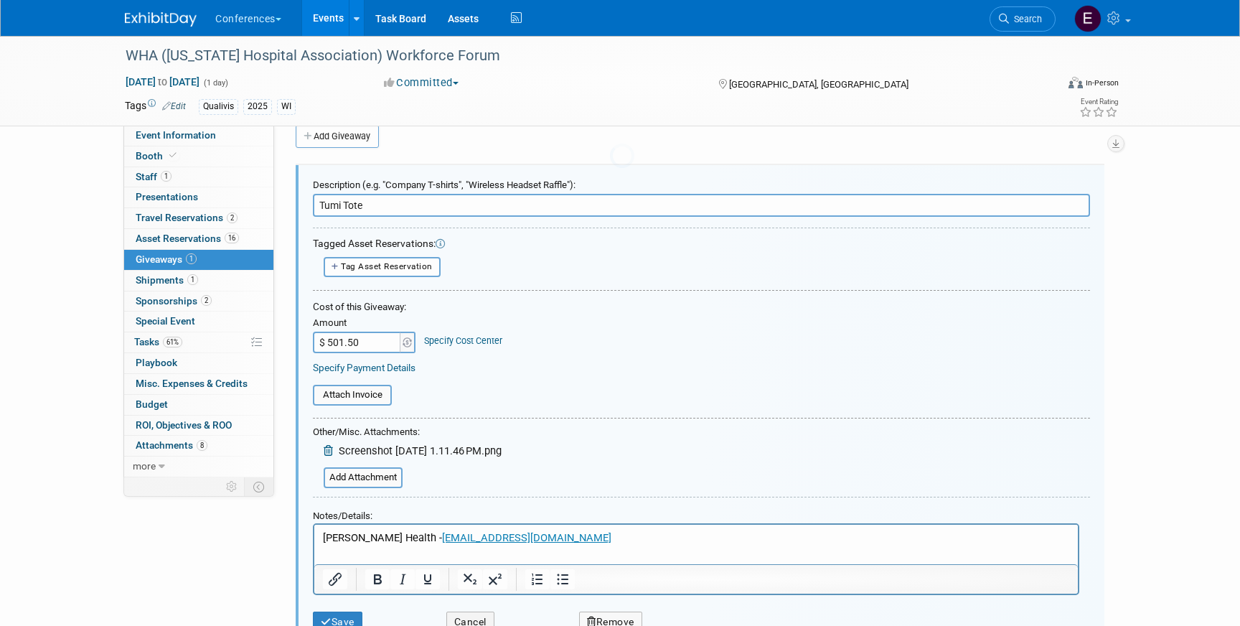
scroll to position [22, 0]
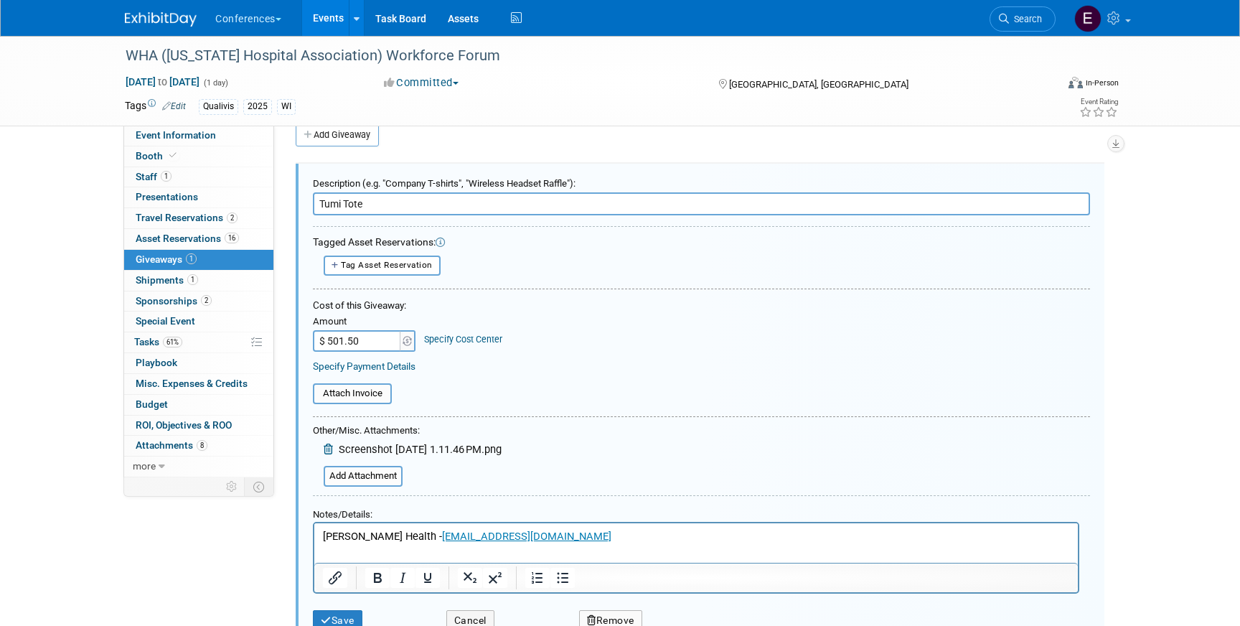
click at [459, 337] on link "Specify Cost Center" at bounding box center [463, 339] width 78 height 11
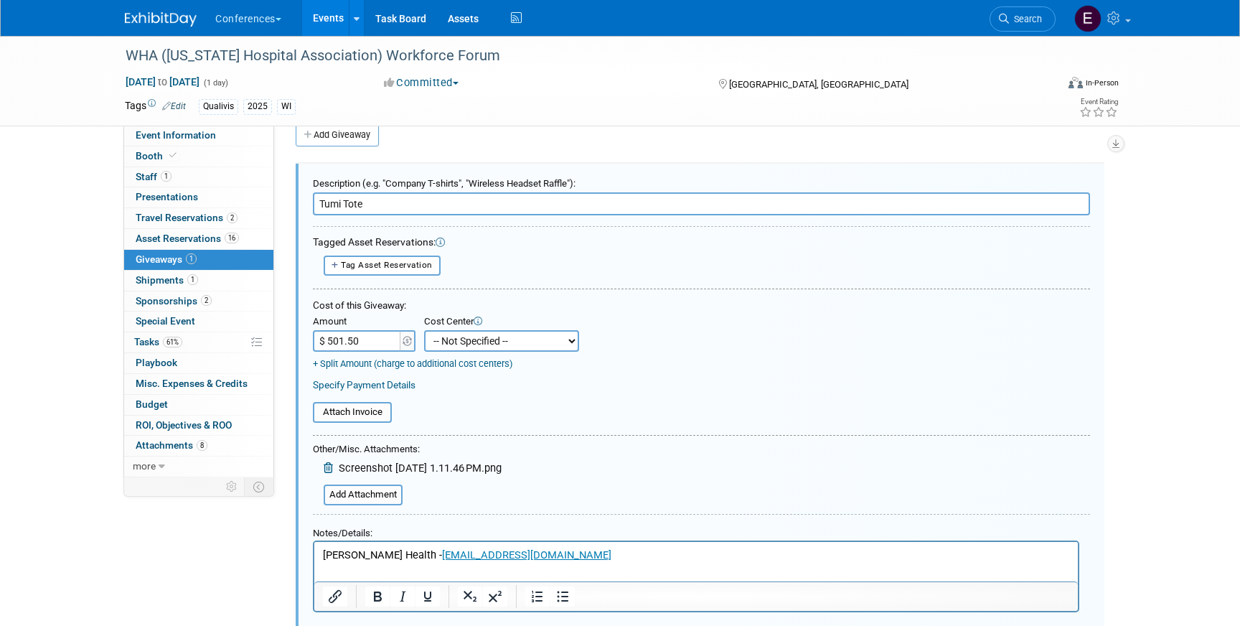
click at [459, 337] on select "-- Not Specified -- Aya Education Aya Healthcare Aya Locums Bespoke Corporate […" at bounding box center [501, 341] width 155 height 22
select select "18965874"
click at [424, 330] on select "-- Not Specified -- Aya Education Aya Healthcare Aya Locums Bespoke Corporate […" at bounding box center [501, 341] width 155 height 22
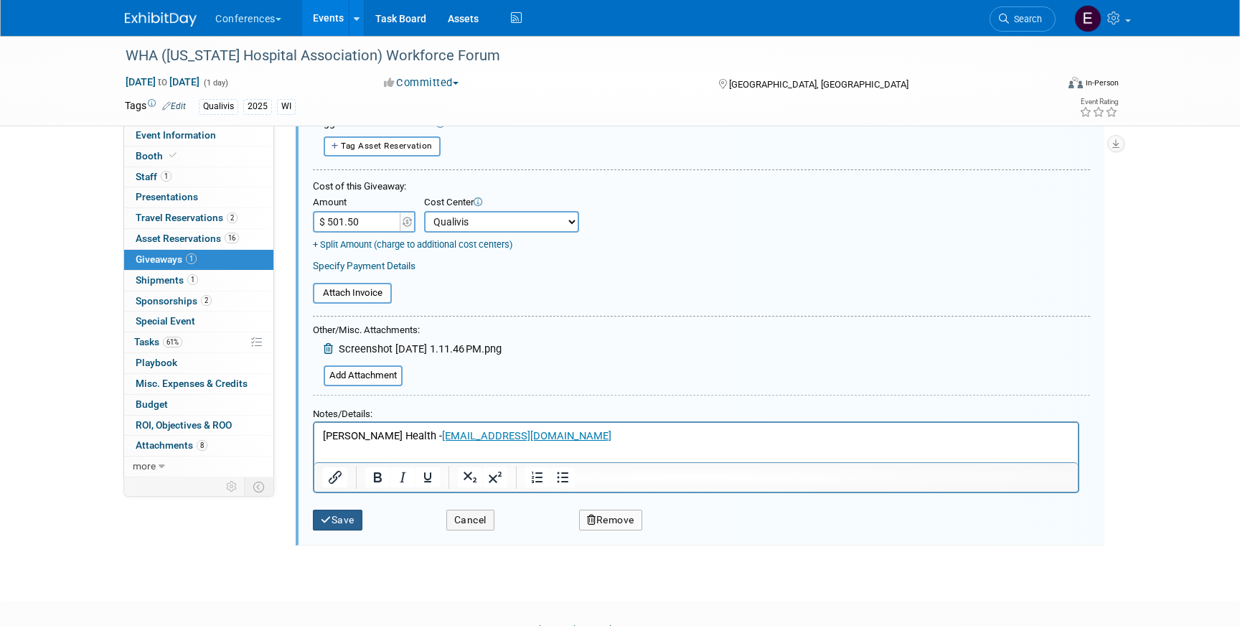
click at [336, 510] on button "Save" at bounding box center [338, 520] width 50 height 21
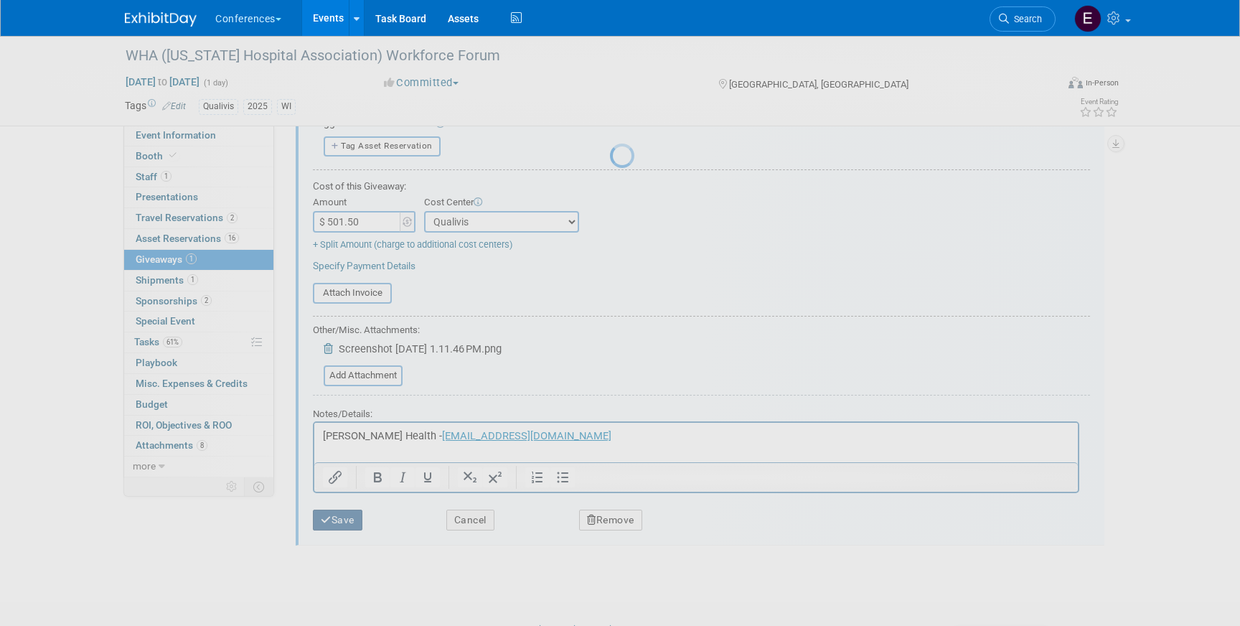
scroll to position [17, 0]
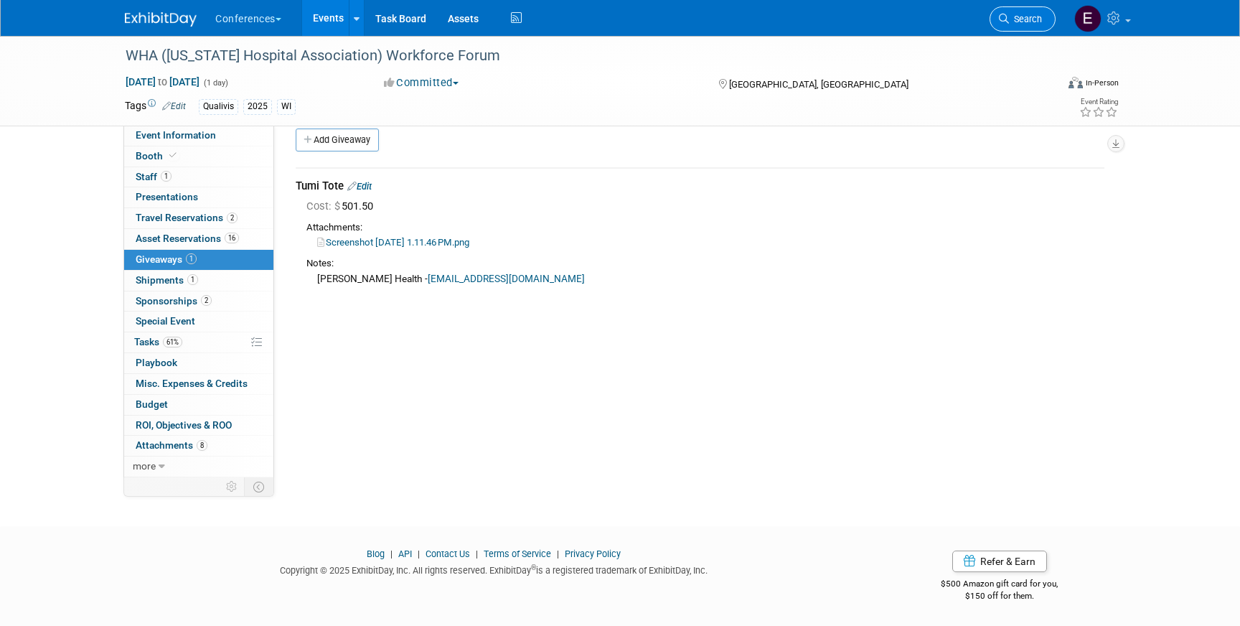
click at [1018, 22] on span "Search" at bounding box center [1025, 19] width 33 height 11
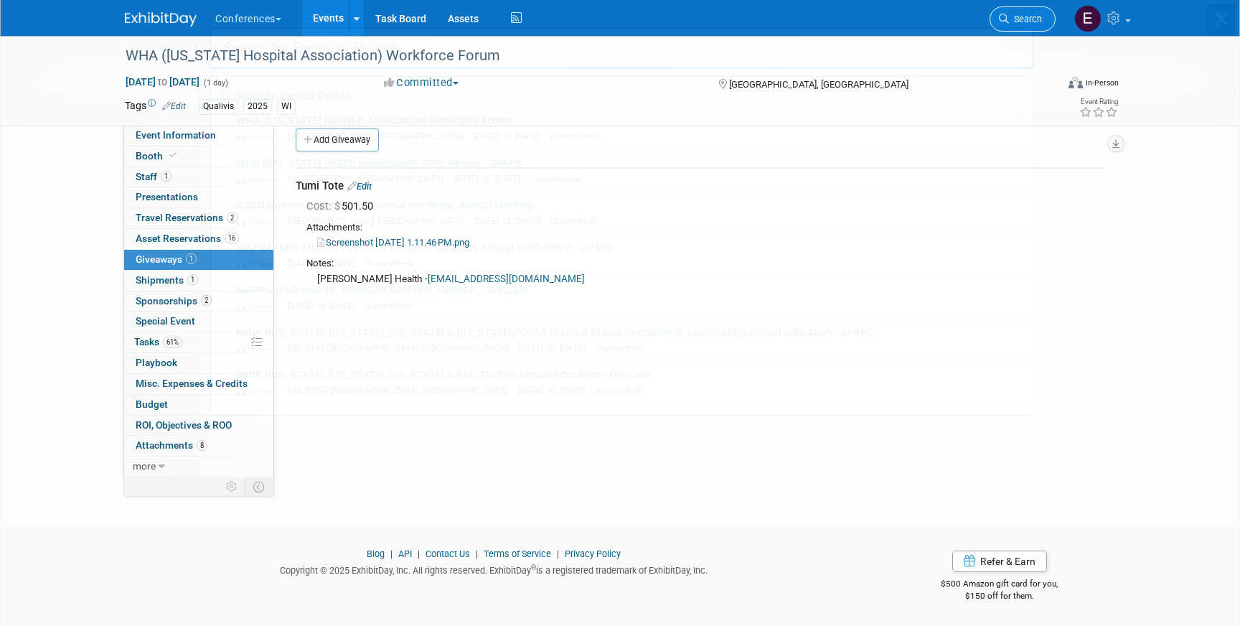
scroll to position [0, 0]
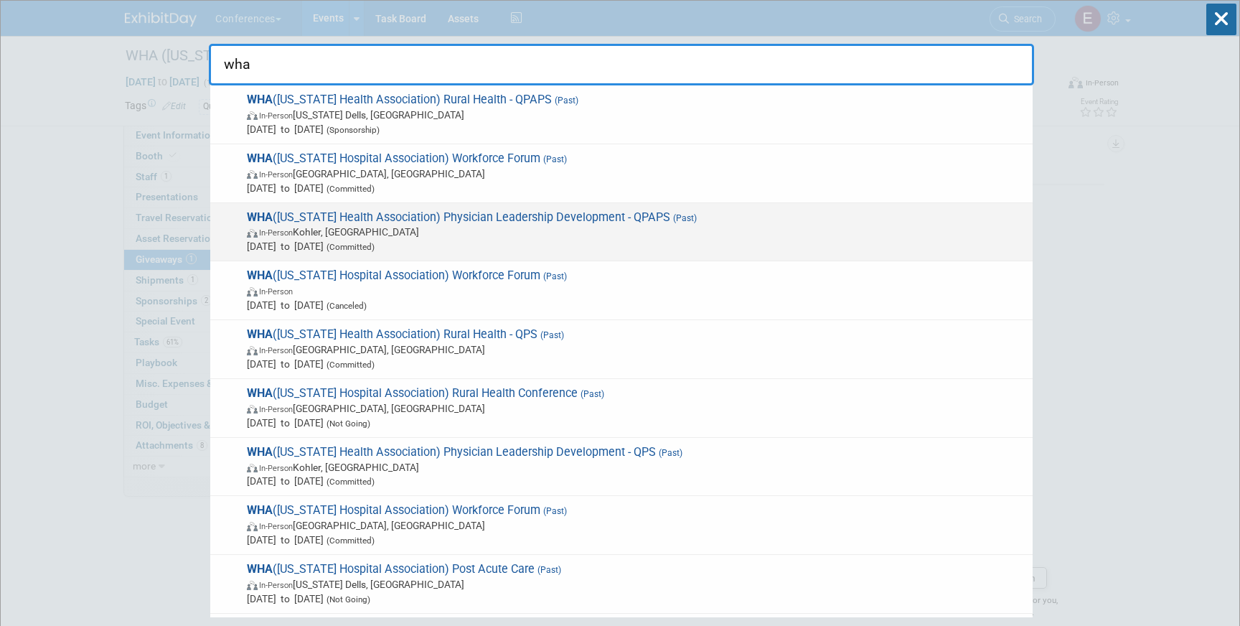
type input "wha"
click at [561, 206] on div "WHA (Wisconsin Health Association) Physician Leadership Development - QPAPS (Pa…" at bounding box center [621, 232] width 823 height 59
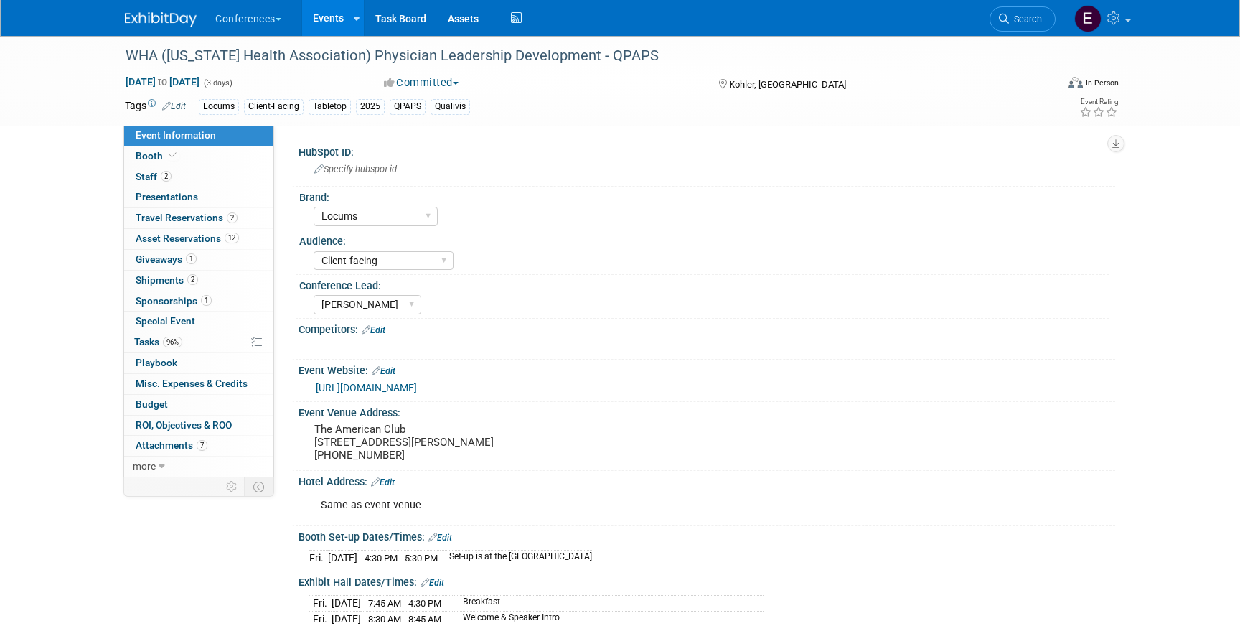
select select "Locums"
select select "Client-facing"
select select "[PERSON_NAME]"
click at [156, 14] on img at bounding box center [161, 19] width 72 height 14
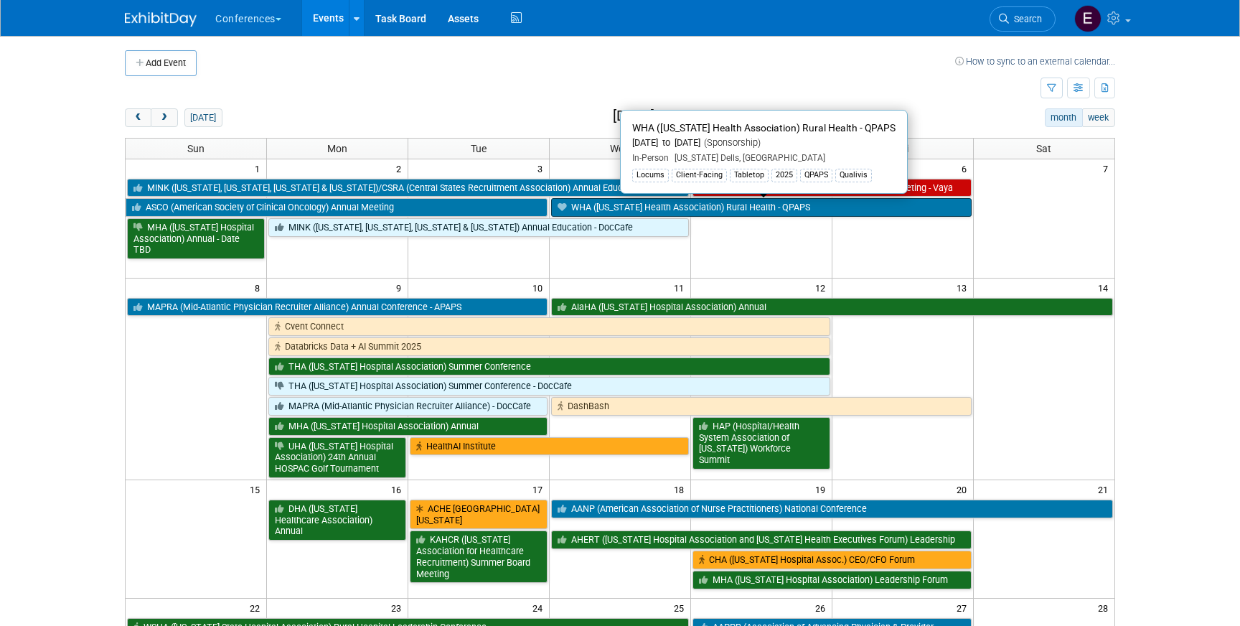
click at [586, 205] on link "WHA ([US_STATE] Health Association) Rural Health - QPAPS" at bounding box center [761, 207] width 421 height 19
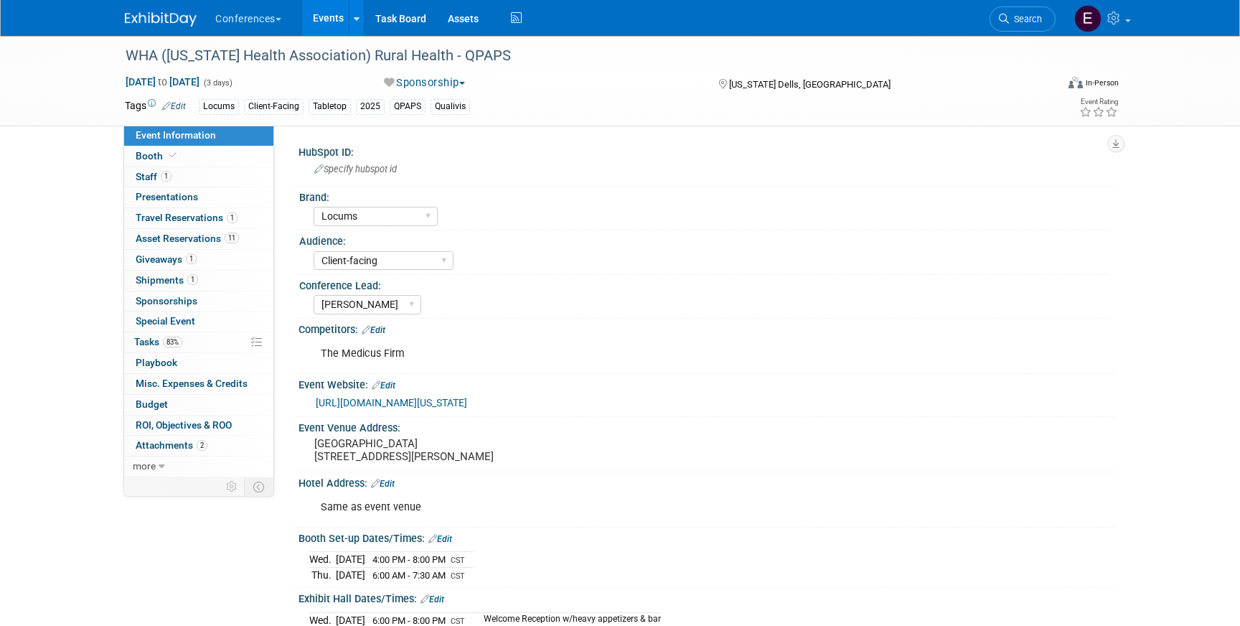
select select "Locums"
select select "Client-facing"
select select "[PERSON_NAME]"
click at [182, 279] on span "Shipments 1" at bounding box center [167, 279] width 62 height 11
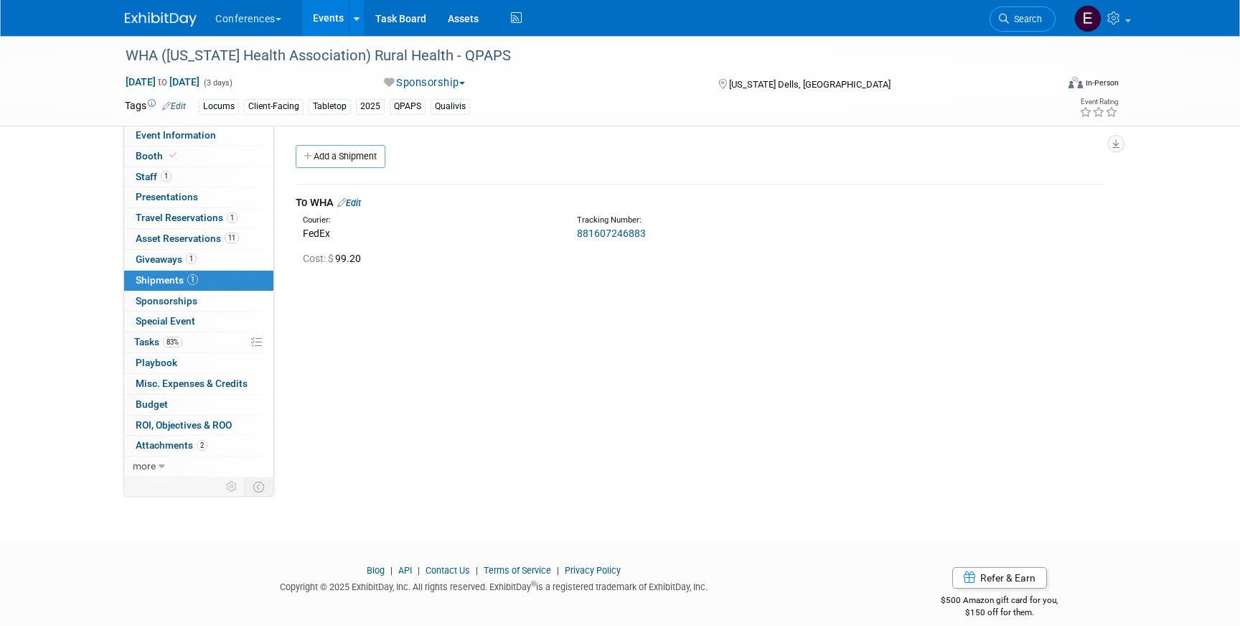
click at [366, 200] on div "To WHA Edit" at bounding box center [700, 202] width 809 height 15
click at [361, 200] on link "Edit" at bounding box center [349, 202] width 24 height 11
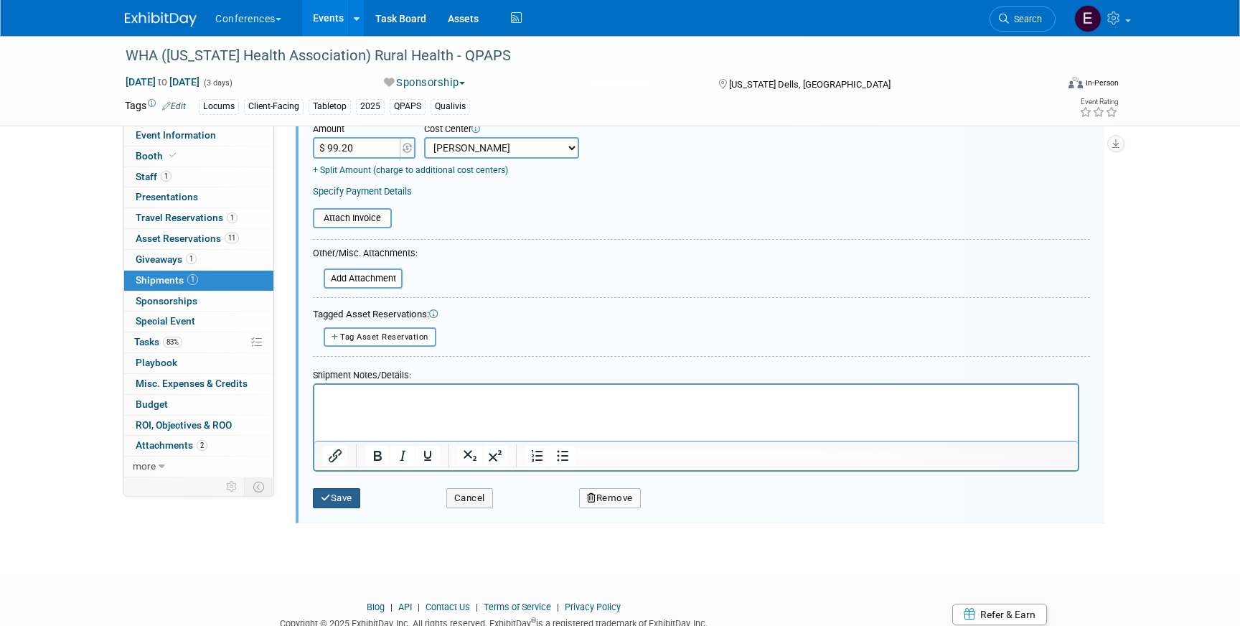
click at [332, 499] on button "Save" at bounding box center [336, 498] width 47 height 20
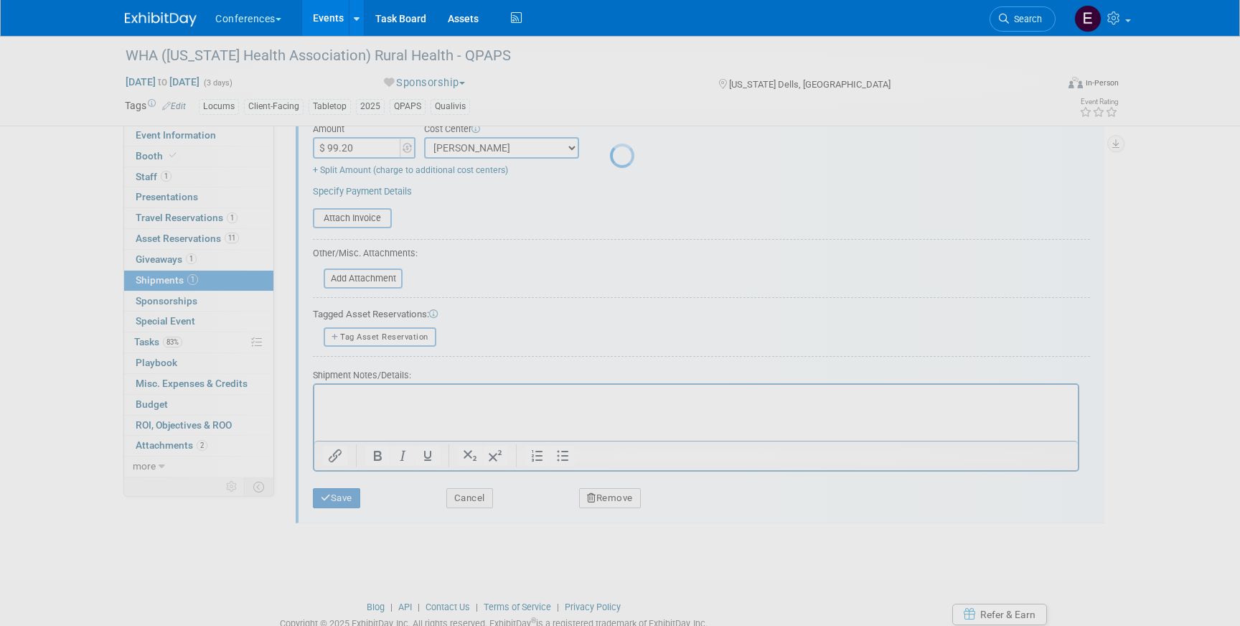
scroll to position [17, 0]
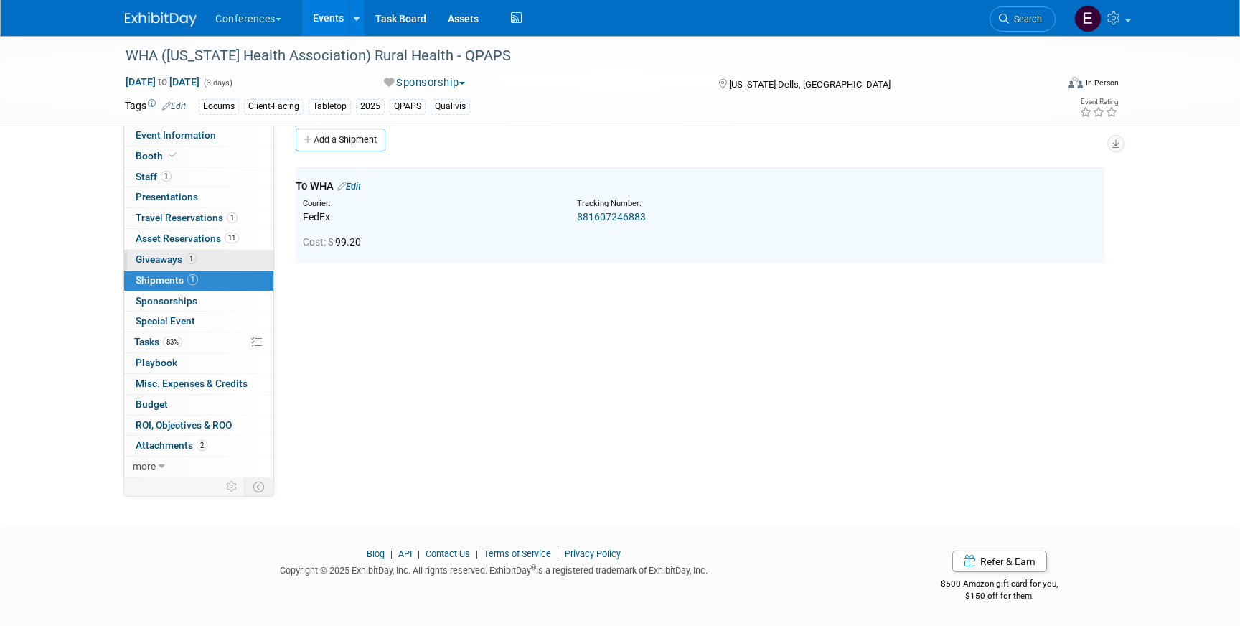
click at [182, 264] on span "Giveaways 1" at bounding box center [166, 258] width 61 height 11
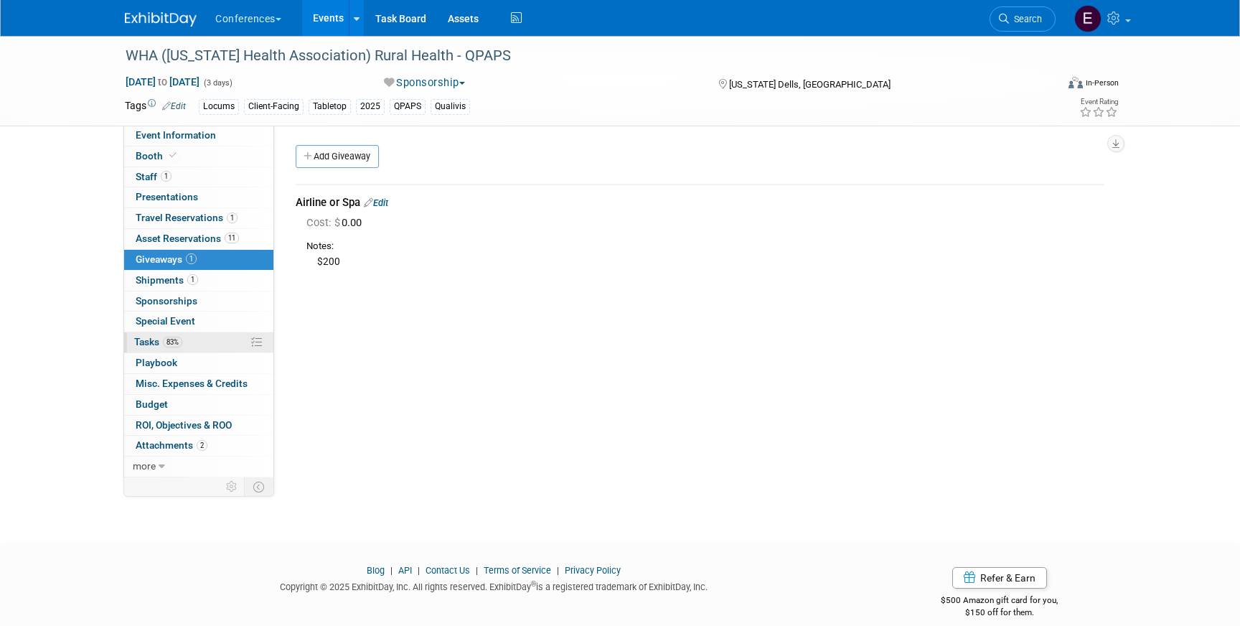
click at [205, 342] on link "83% Tasks 83%" at bounding box center [198, 342] width 149 height 20
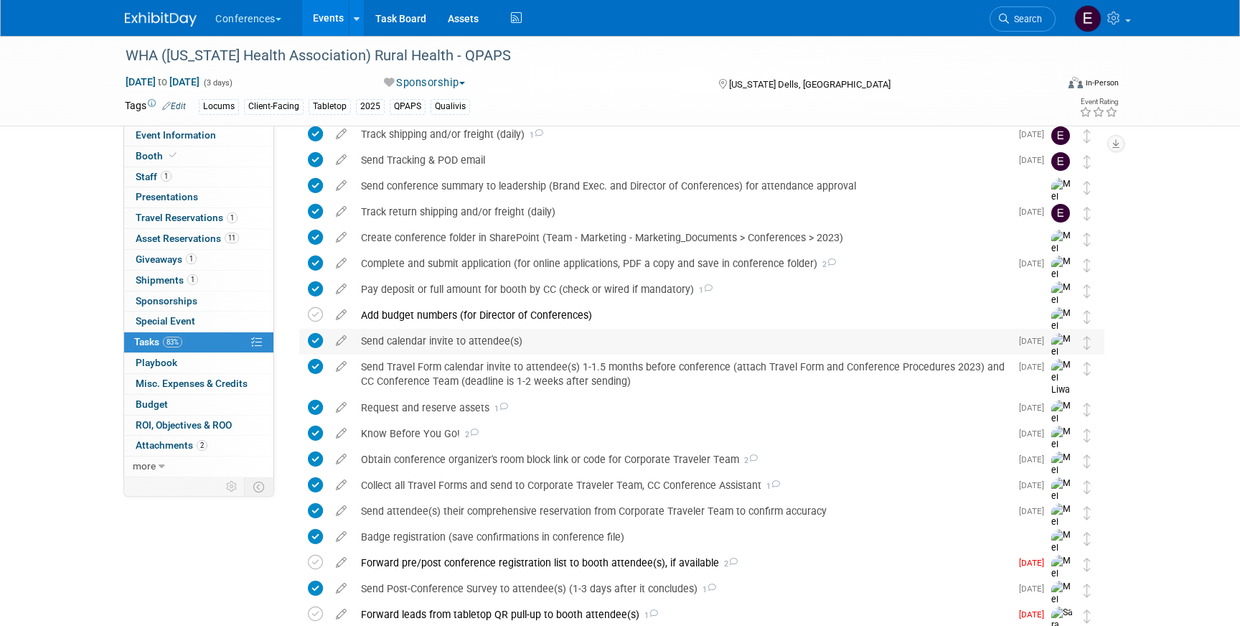
scroll to position [258, 0]
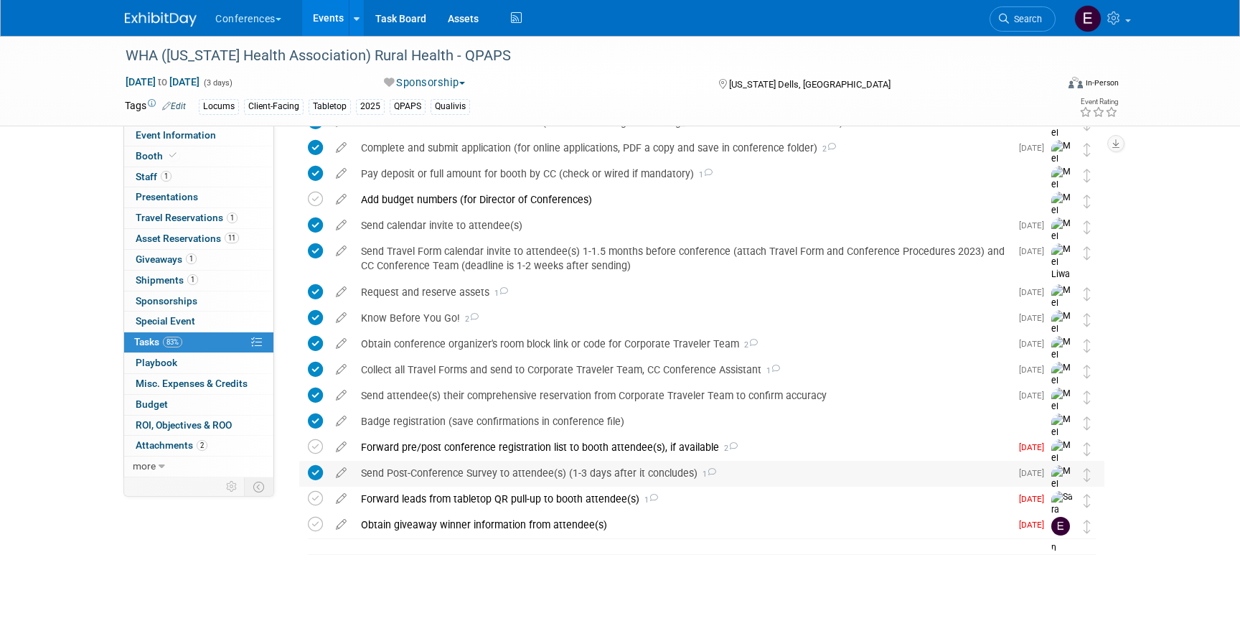
click at [406, 474] on div "Send Post-Conference Survey to attendee(s) (1-3 days after it concludes) 1" at bounding box center [682, 473] width 657 height 24
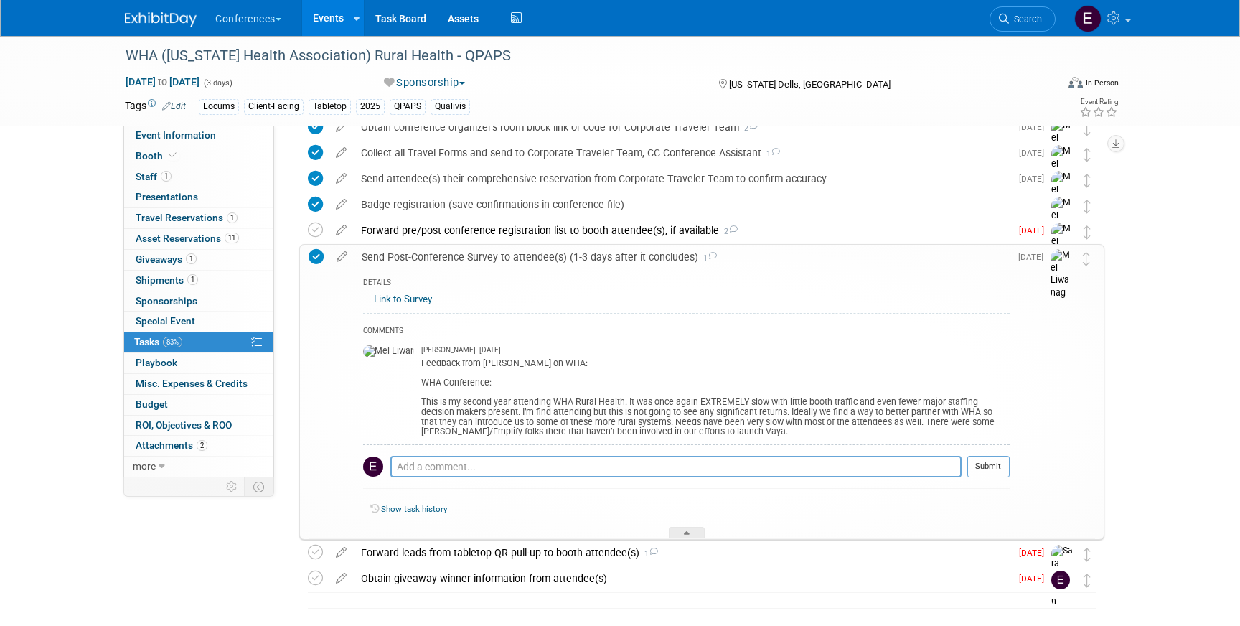
scroll to position [528, 0]
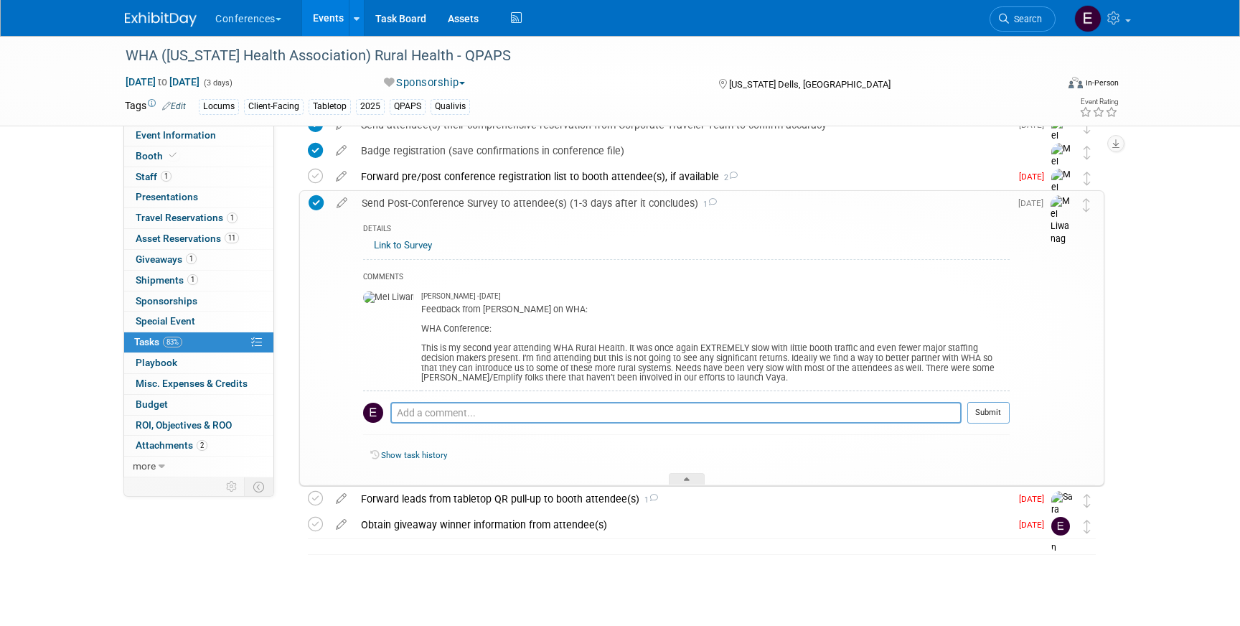
click at [160, 19] on img at bounding box center [161, 19] width 72 height 14
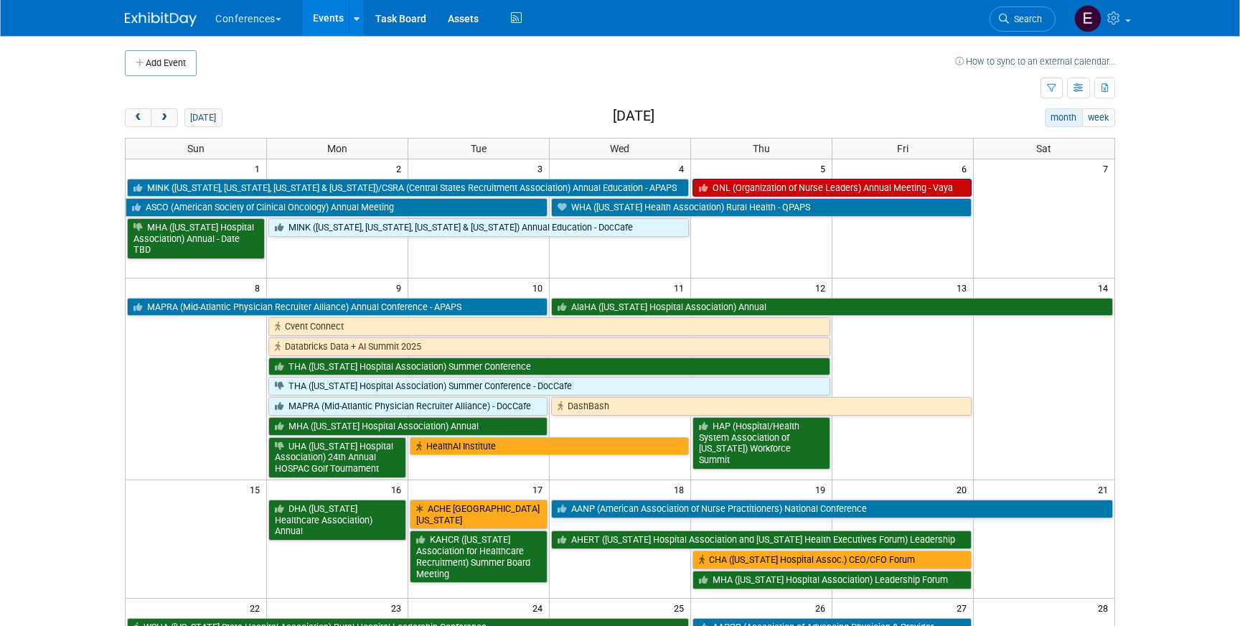
click at [785, 188] on link "ONL (Organization of Nurse Leaders) Annual Meeting - Vaya" at bounding box center [832, 188] width 279 height 19
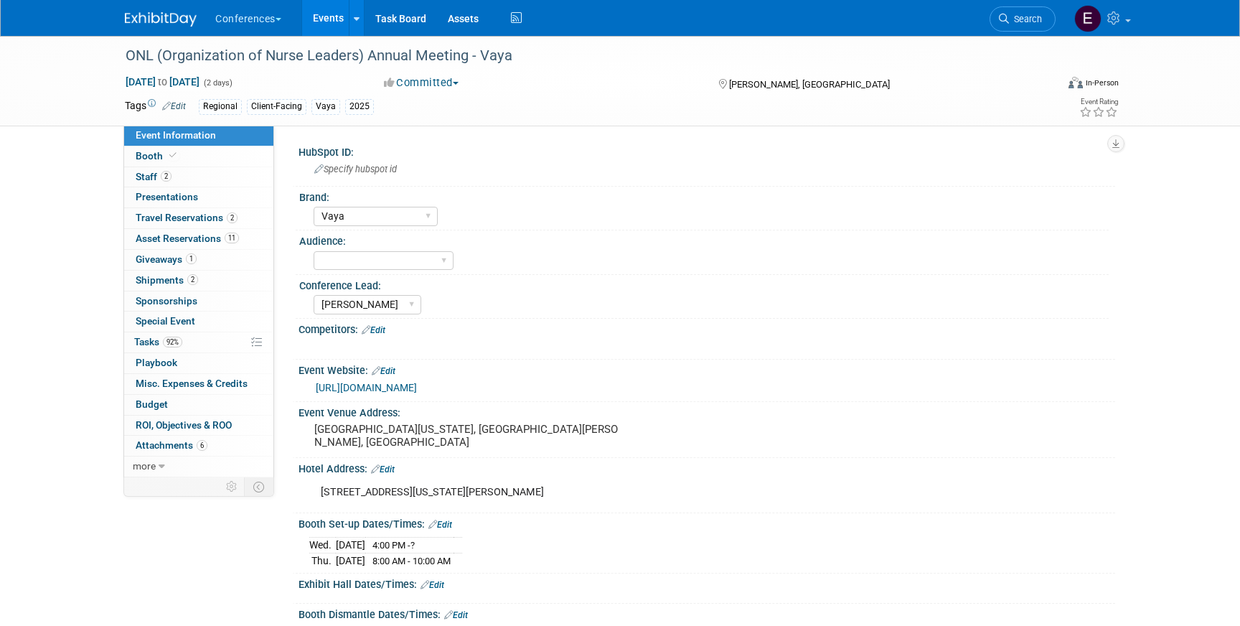
select select "Vaya"
select select "[PERSON_NAME]"
click at [160, 217] on span "Travel Reservations 2" at bounding box center [187, 217] width 102 height 11
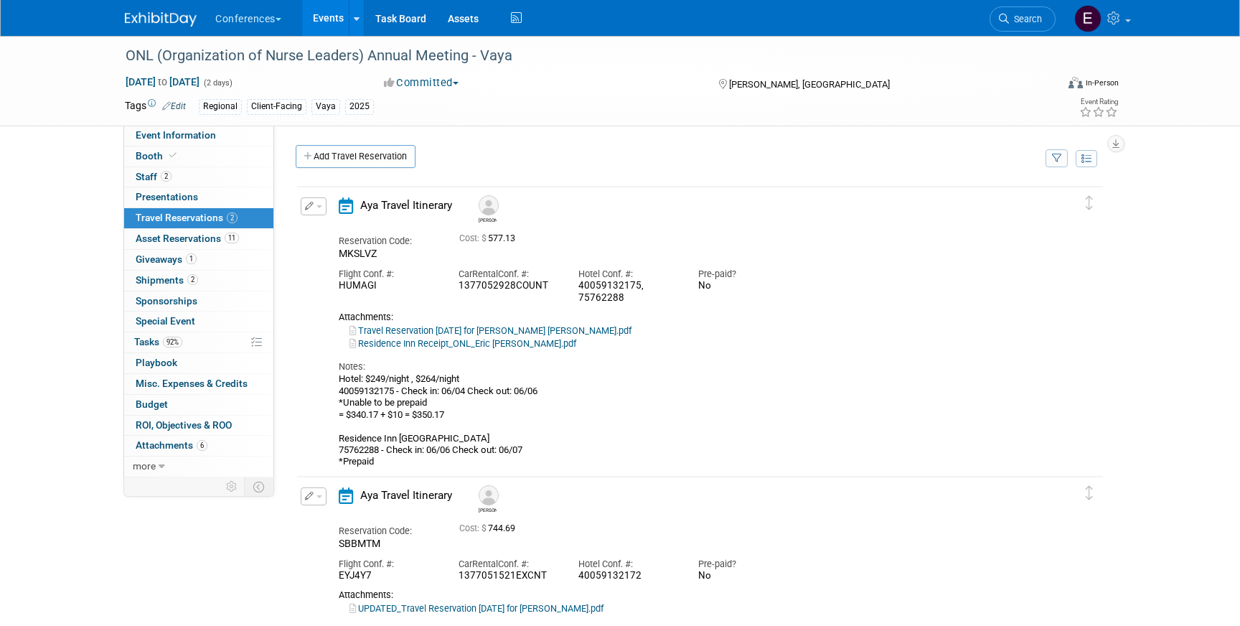
click at [306, 207] on icon "button" at bounding box center [309, 206] width 9 height 9
click at [329, 233] on button "Edit Reservation" at bounding box center [361, 231] width 121 height 21
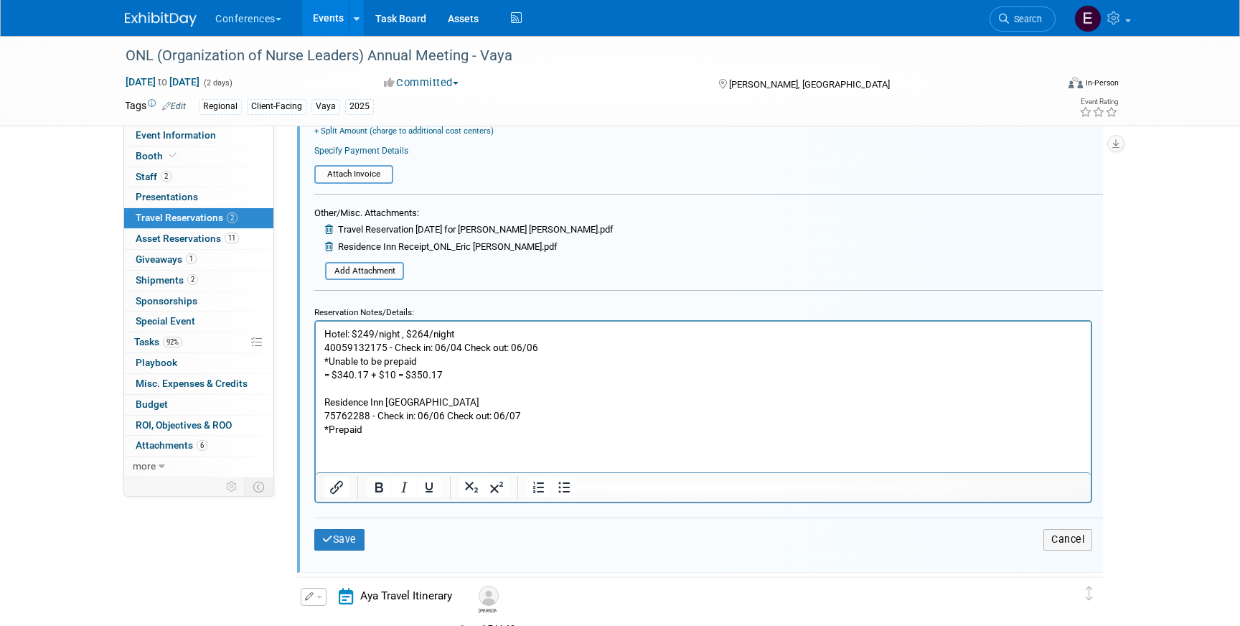
scroll to position [496, 0]
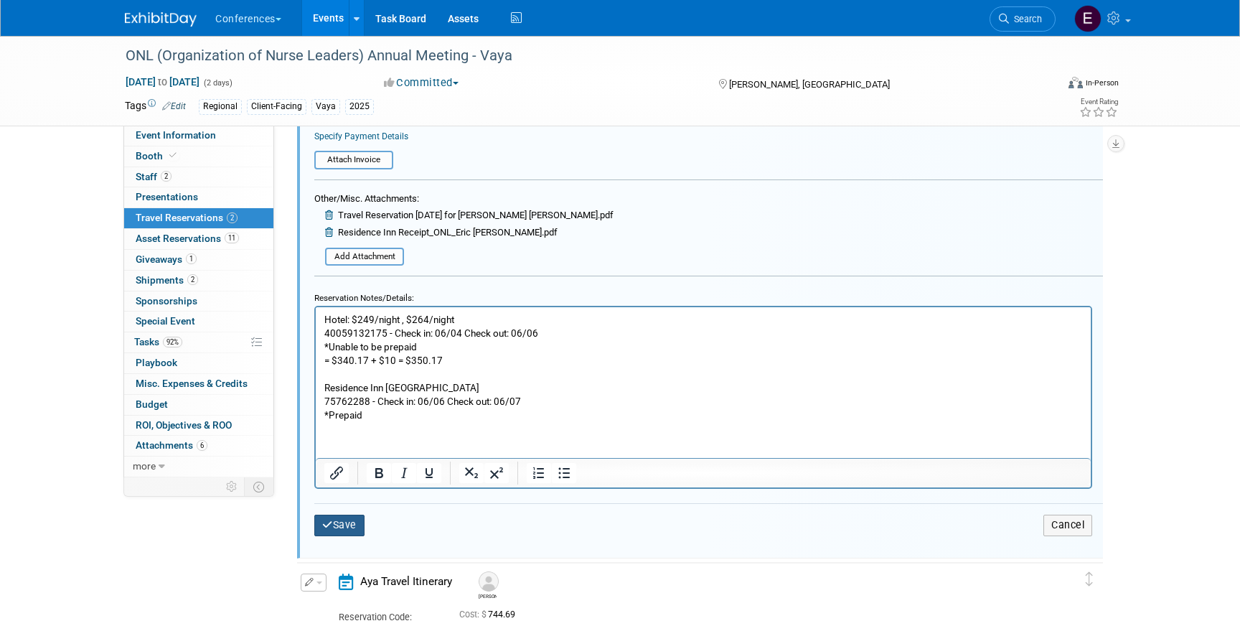
click at [349, 527] on button "Save" at bounding box center [339, 525] width 50 height 21
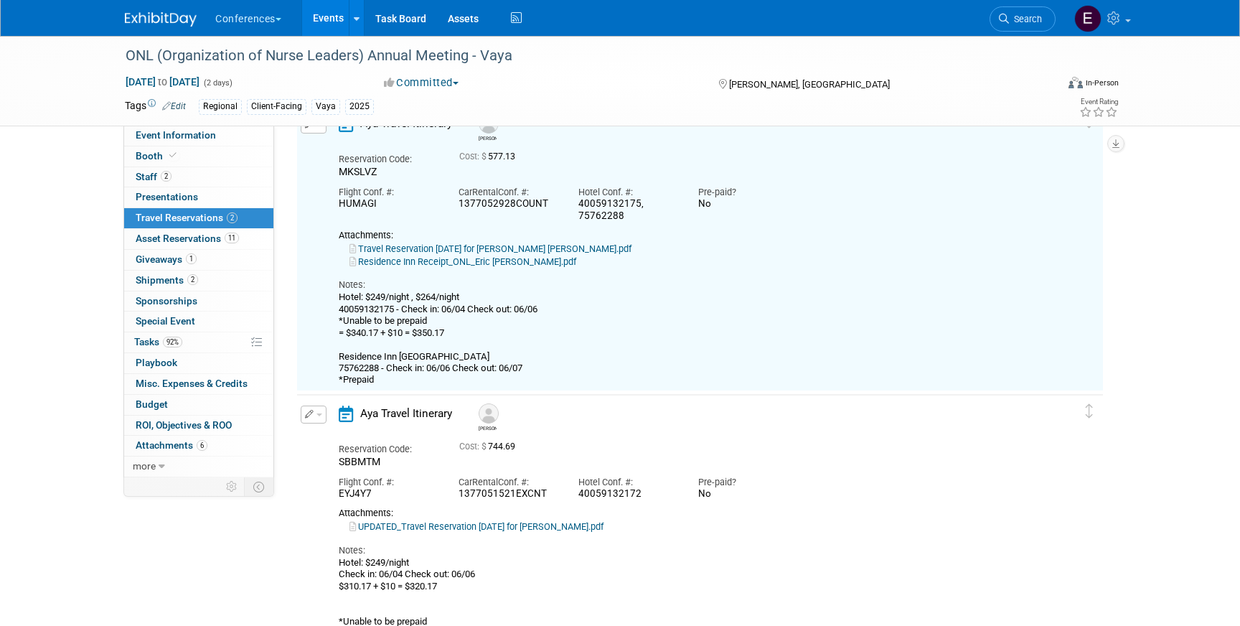
scroll to position [24, 0]
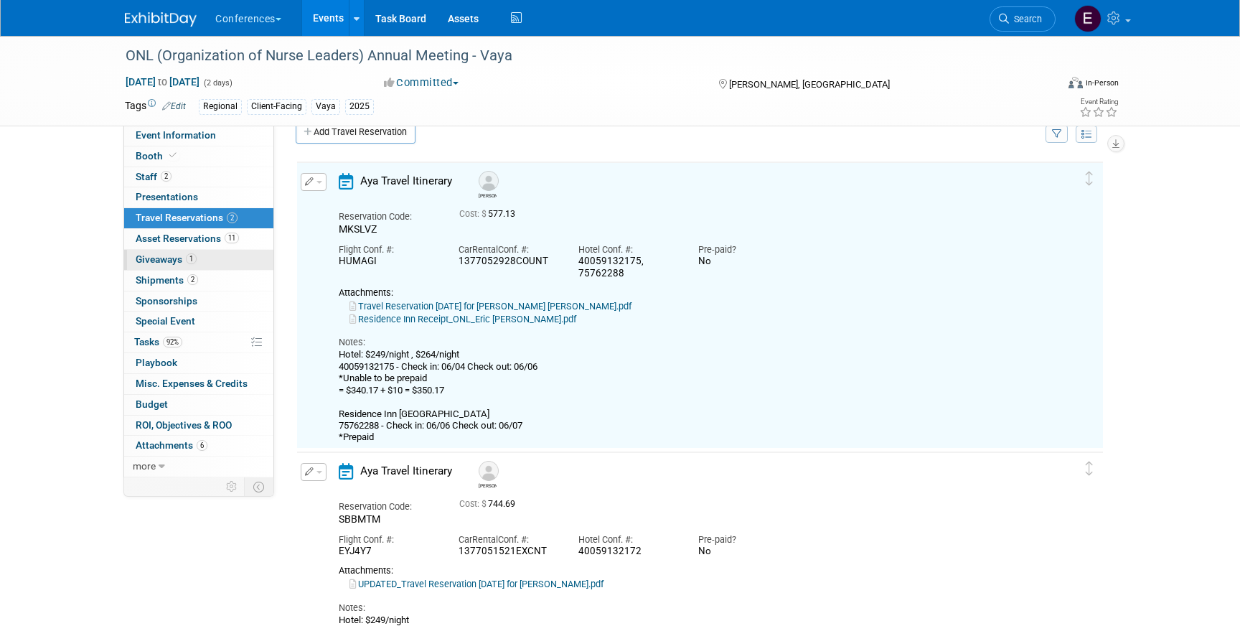
click at [170, 261] on span "Giveaways 1" at bounding box center [166, 258] width 61 height 11
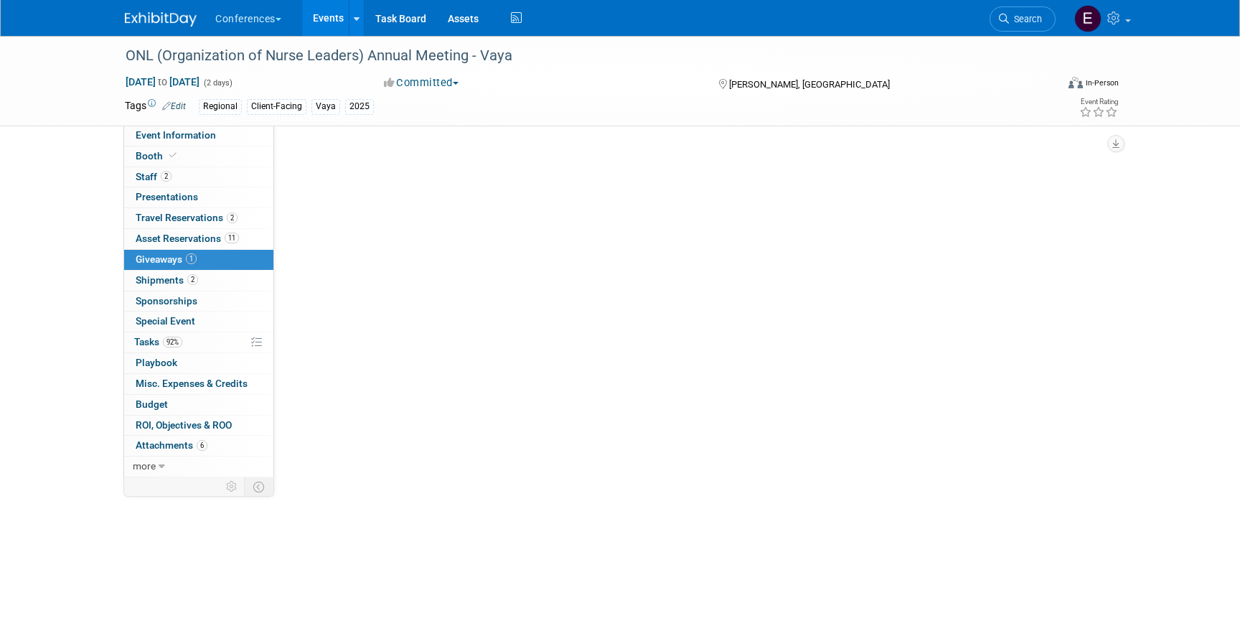
scroll to position [0, 0]
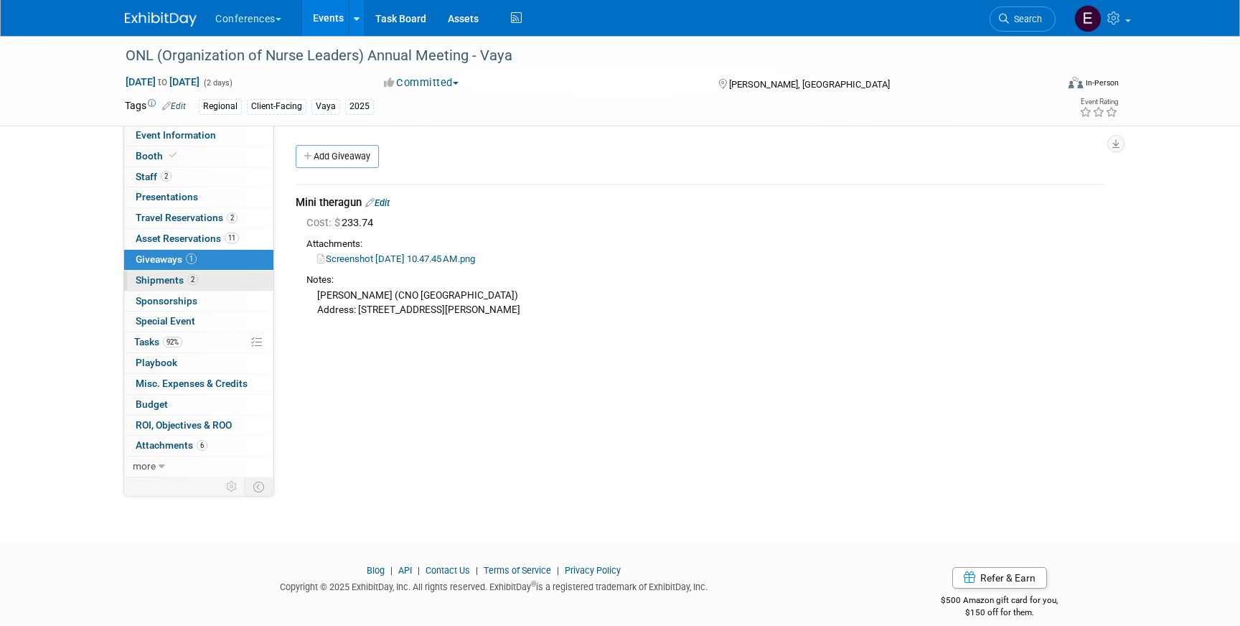
click at [149, 280] on span "Shipments 2" at bounding box center [167, 279] width 62 height 11
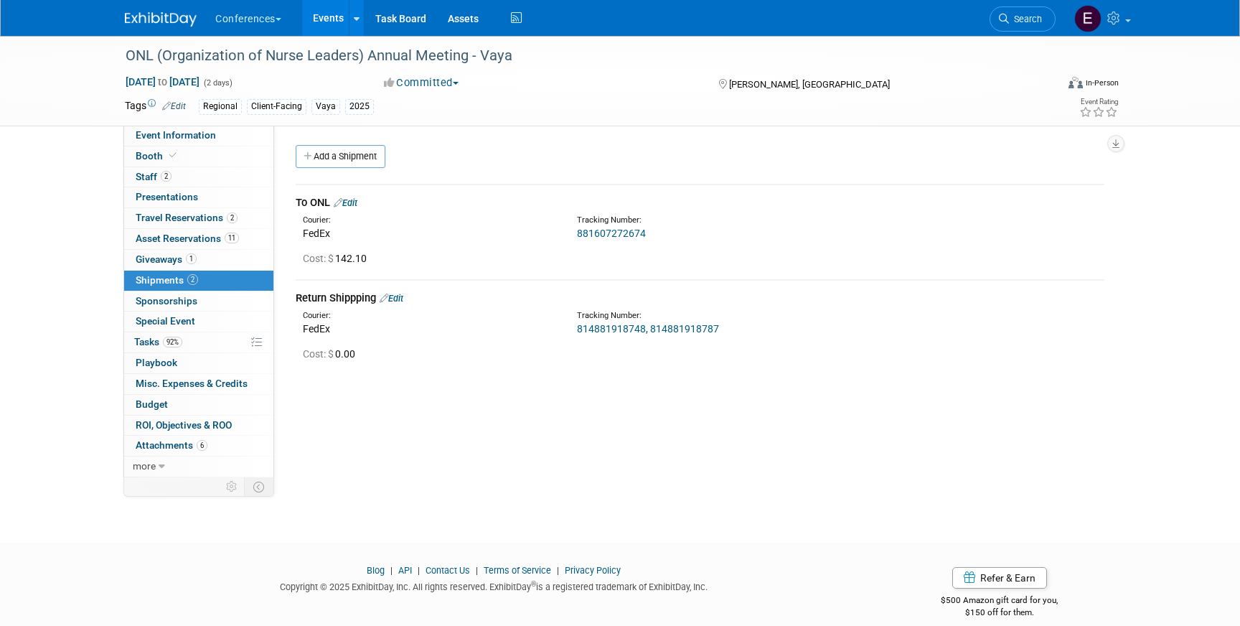
click at [357, 198] on link "Edit" at bounding box center [346, 202] width 24 height 11
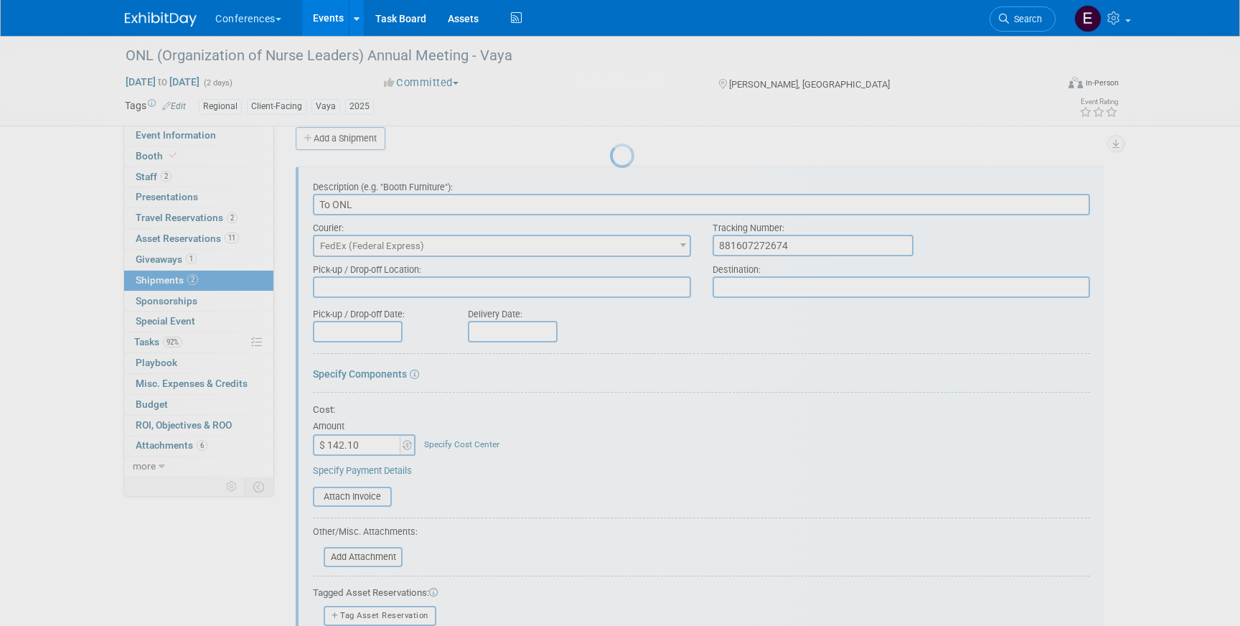
scroll to position [22, 0]
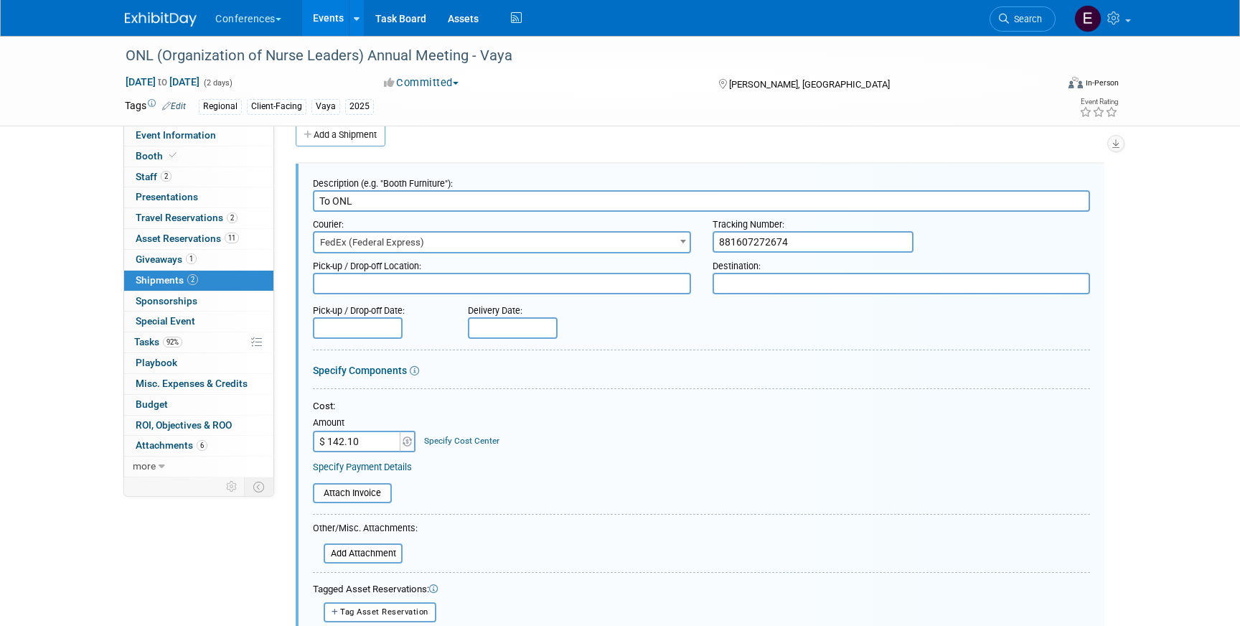
click at [448, 440] on link "Specify Cost Center" at bounding box center [461, 441] width 75 height 10
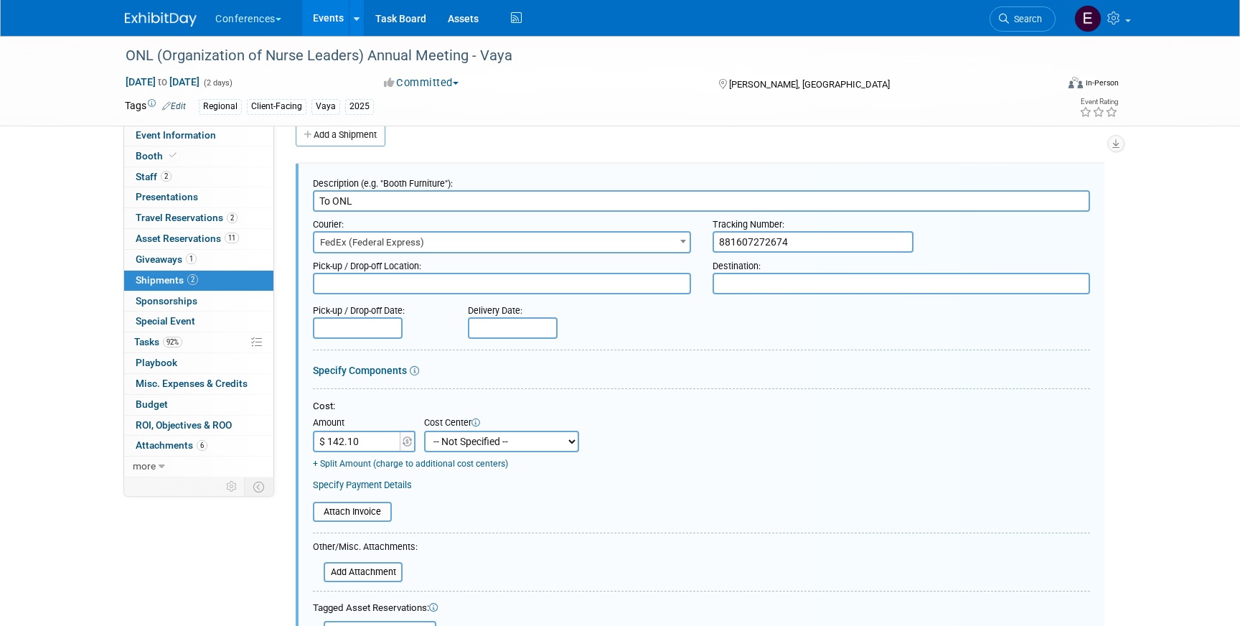
click at [450, 443] on select "-- Not Specified -- Aya Education Aya Healthcare Aya Locums Bespoke Corporate D…" at bounding box center [501, 442] width 155 height 22
select select "18965876"
click at [424, 431] on select "-- Not Specified -- Aya Education Aya Healthcare Aya Locums Bespoke Corporate D…" at bounding box center [501, 442] width 155 height 22
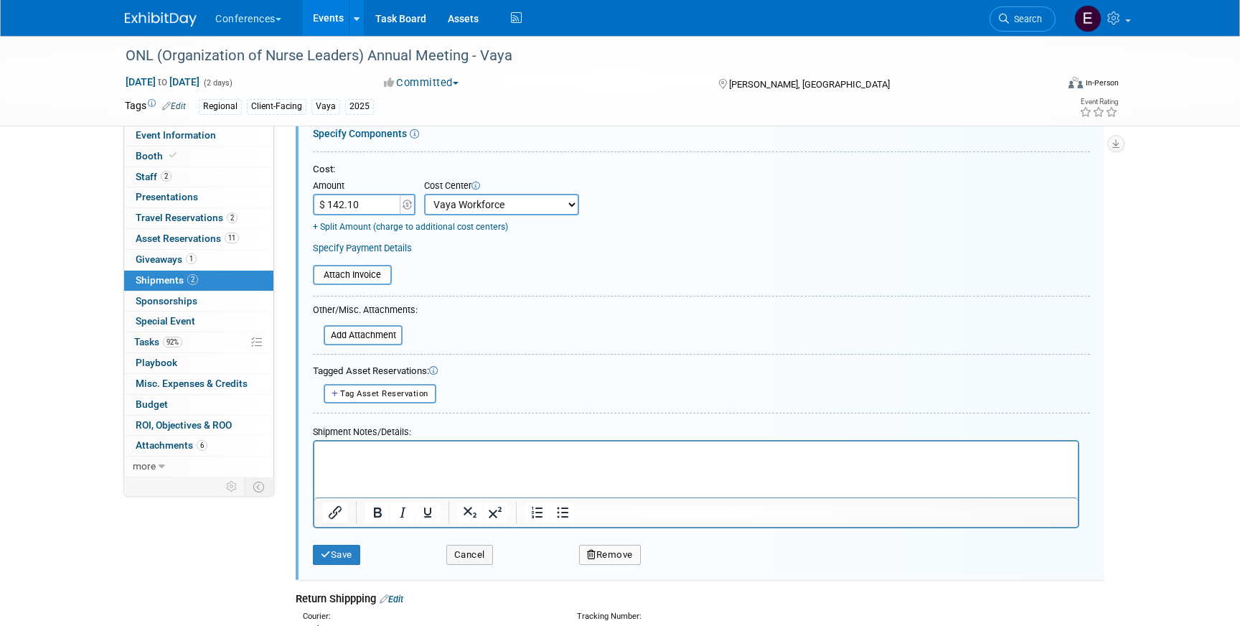
scroll to position [267, 0]
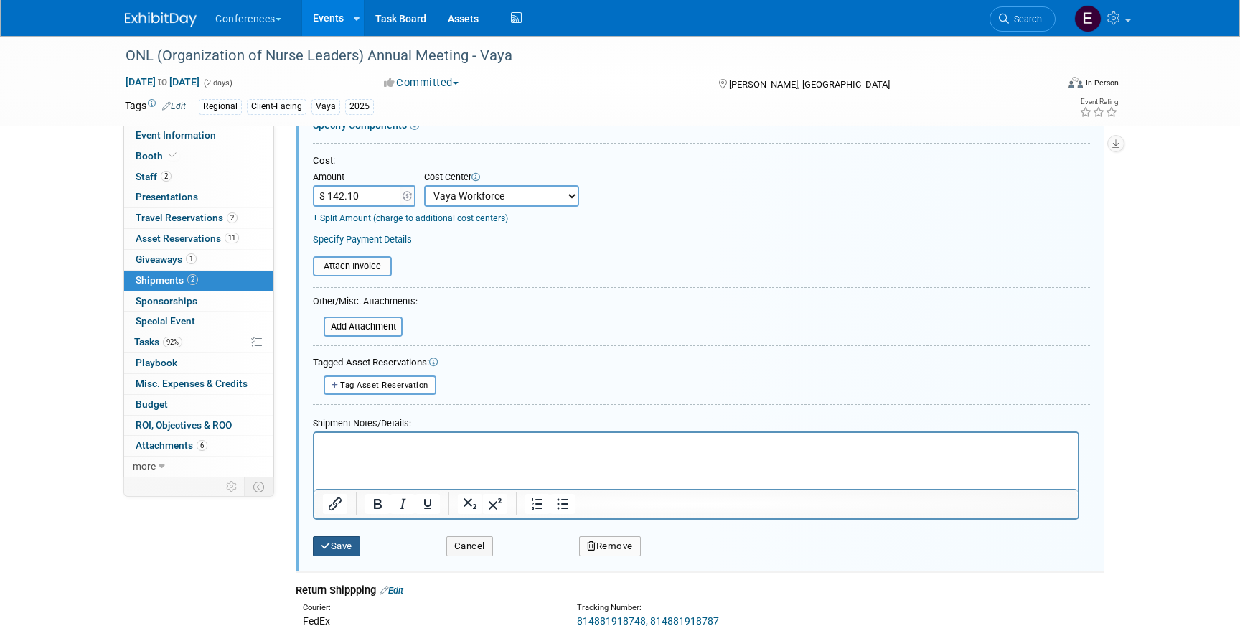
click at [321, 550] on icon "submit" at bounding box center [326, 545] width 10 height 9
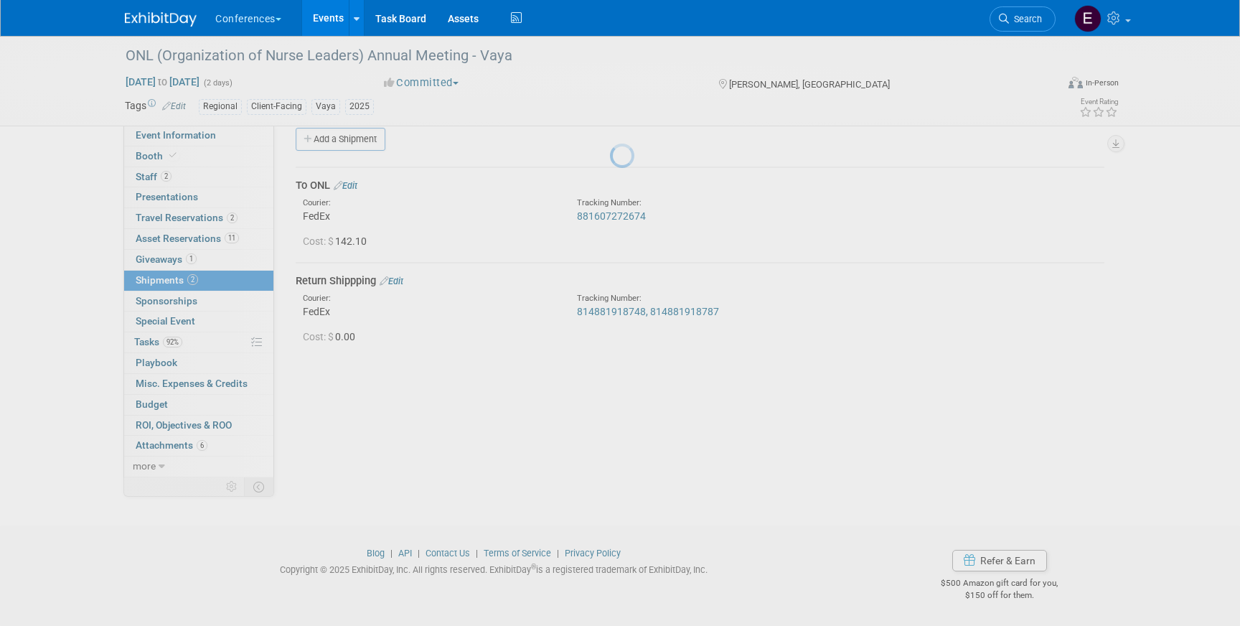
scroll to position [17, 0]
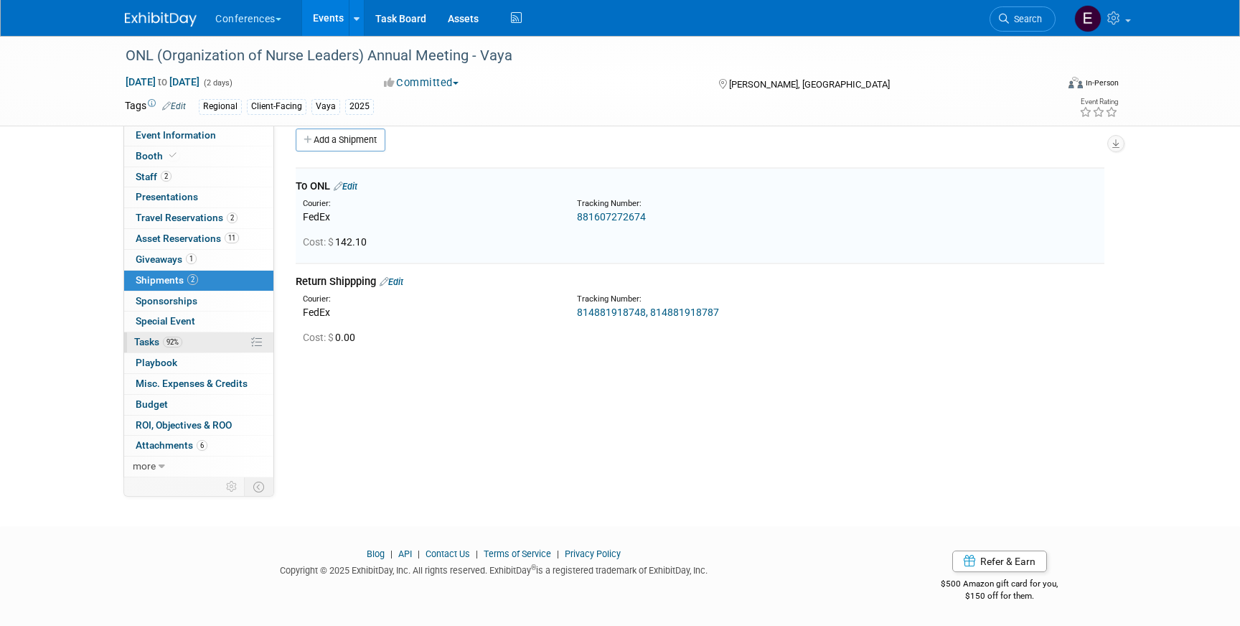
click at [206, 340] on link "92% Tasks 92%" at bounding box center [198, 342] width 149 height 20
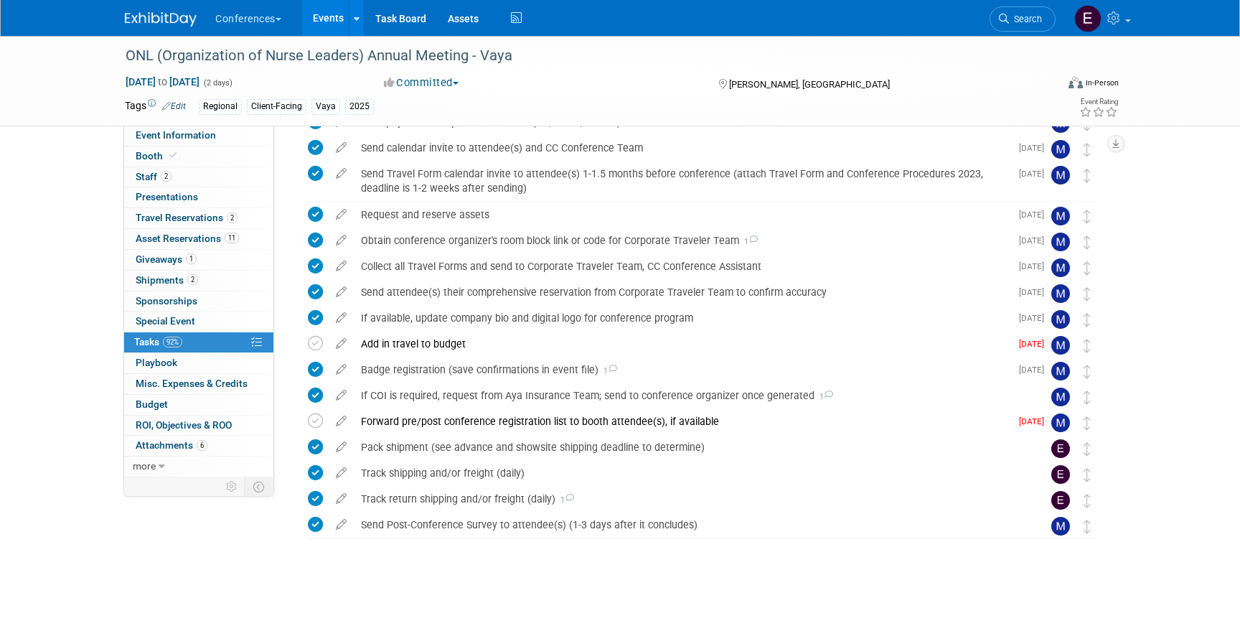
scroll to position [279, 0]
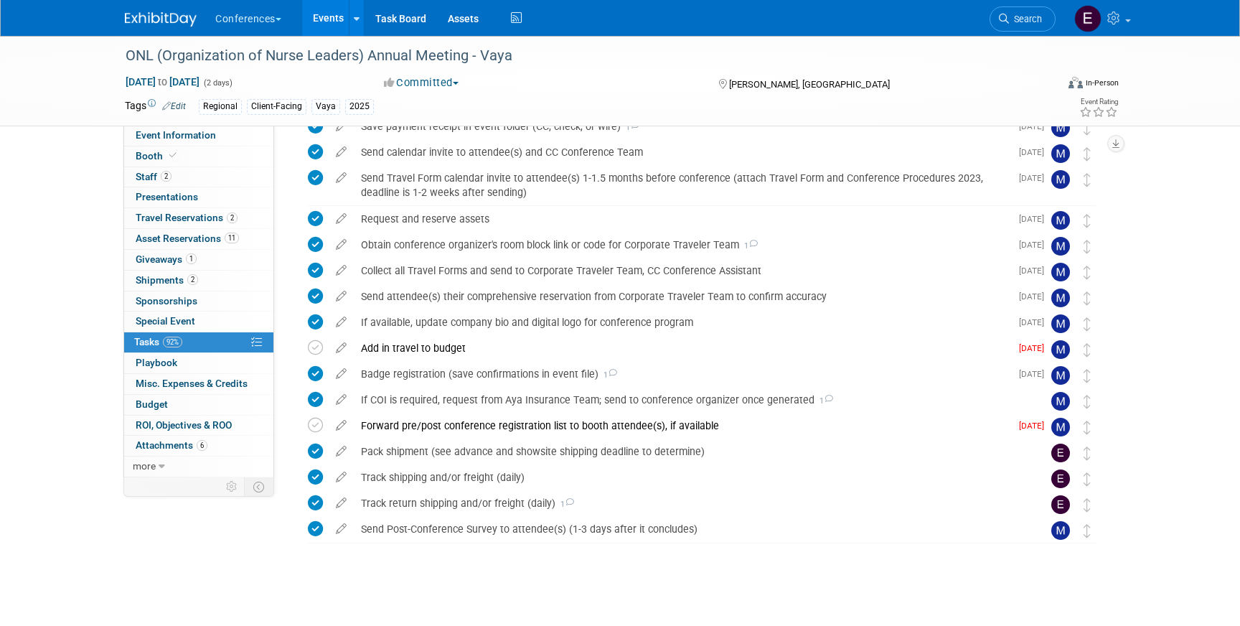
click at [150, 19] on img at bounding box center [161, 19] width 72 height 14
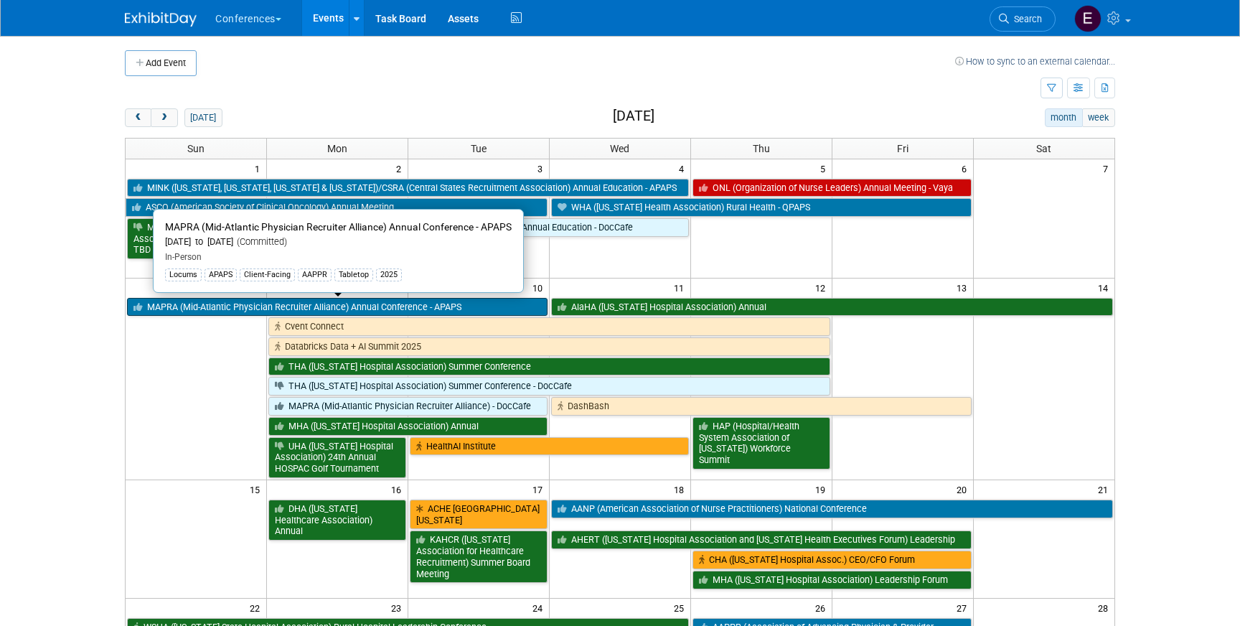
click at [243, 301] on link "MAPRA (Mid-Atlantic Physician Recruiter Alliance) Annual Conference - APAPS" at bounding box center [337, 307] width 421 height 19
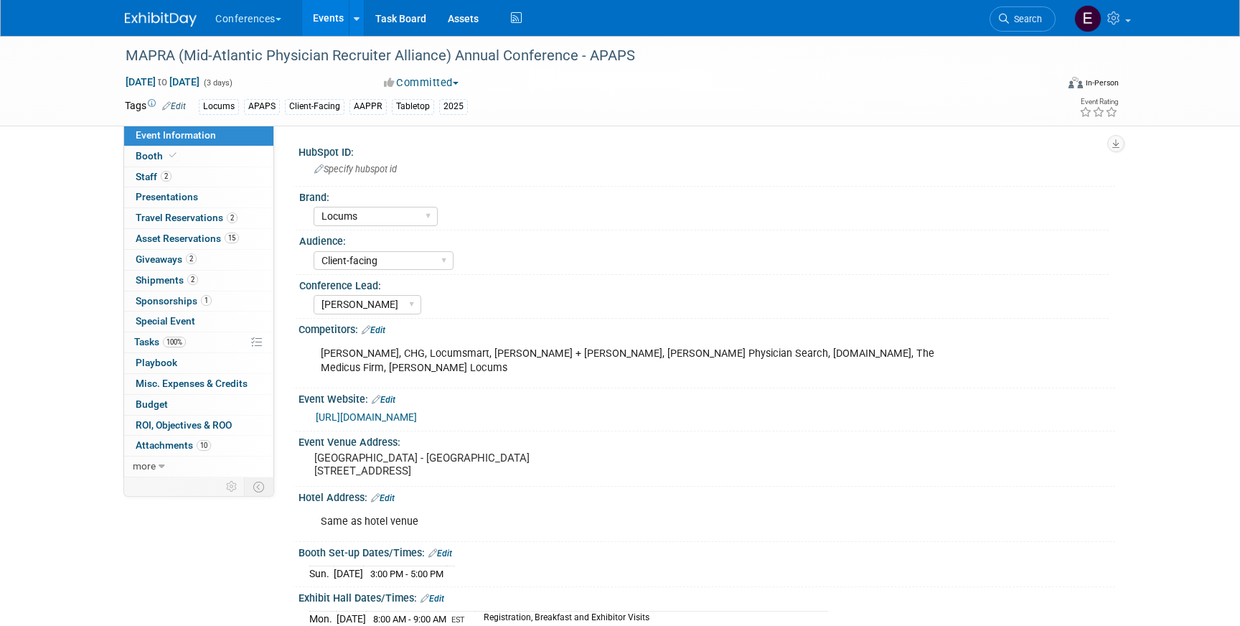
select select "Locums"
select select "Client-facing"
select select "Mel"
click at [204, 257] on link "2 Giveaways 2" at bounding box center [198, 260] width 149 height 20
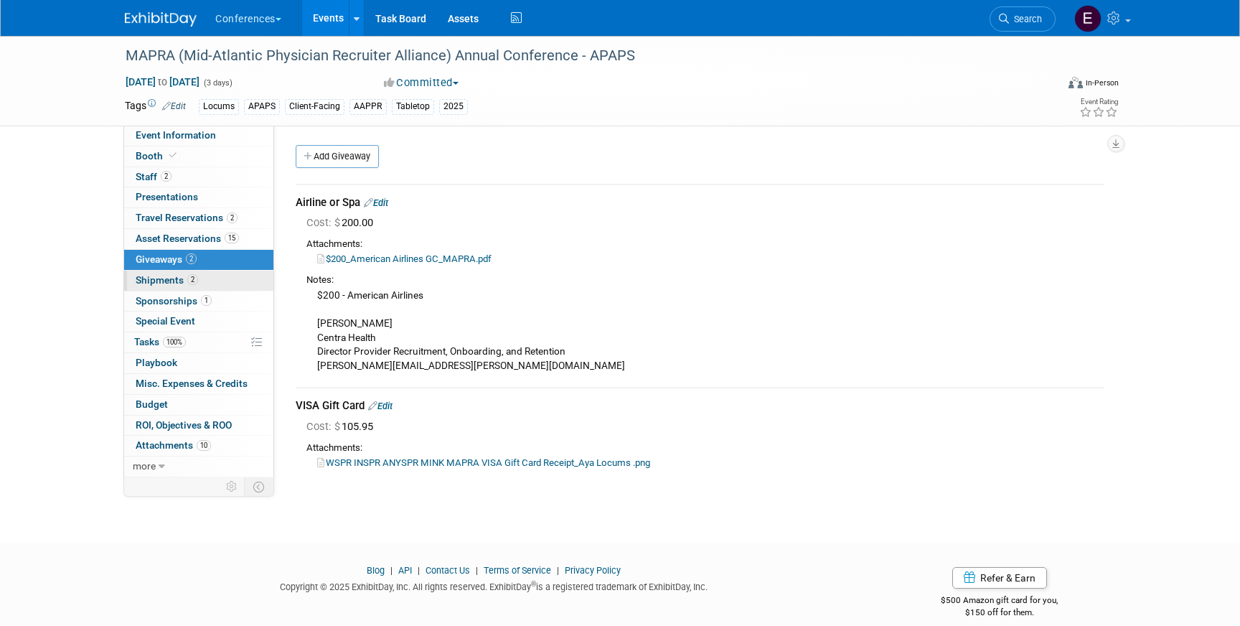
click at [227, 281] on link "2 Shipments 2" at bounding box center [198, 281] width 149 height 20
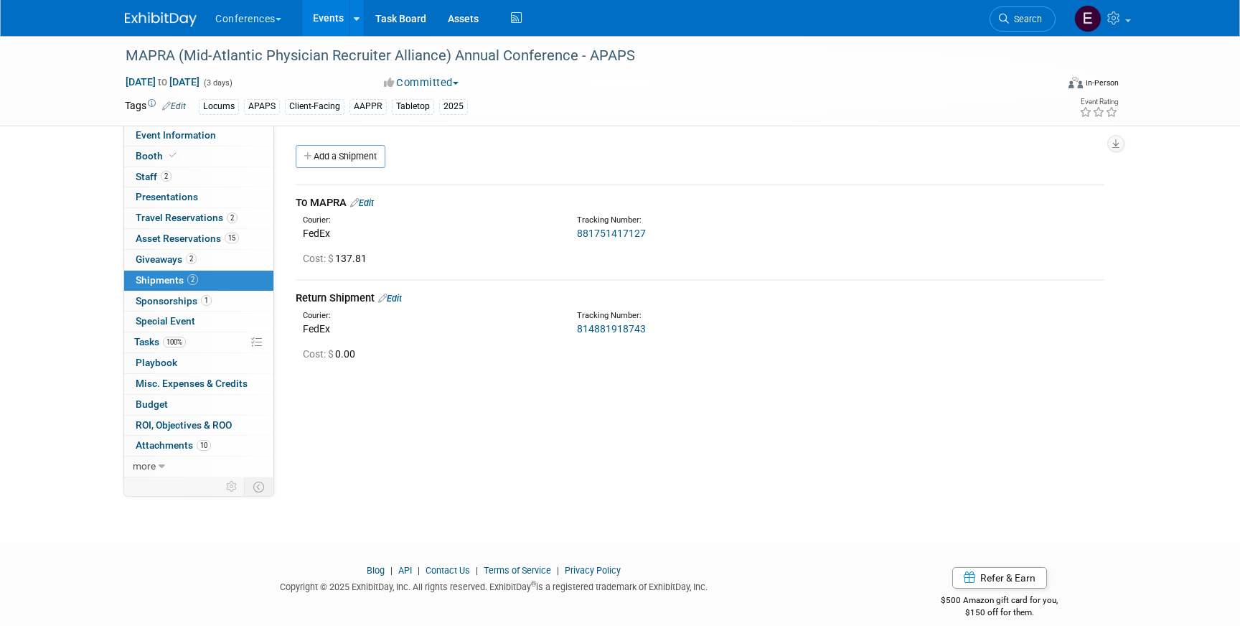
click at [370, 206] on link "Edit" at bounding box center [362, 202] width 24 height 11
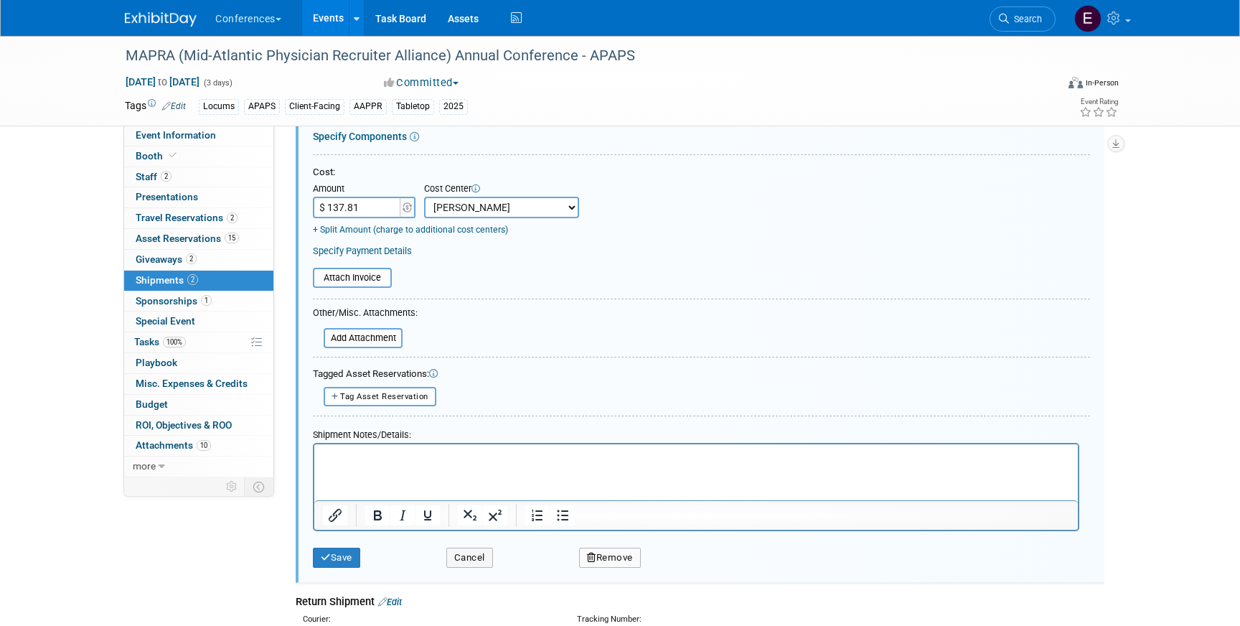
scroll to position [267, 0]
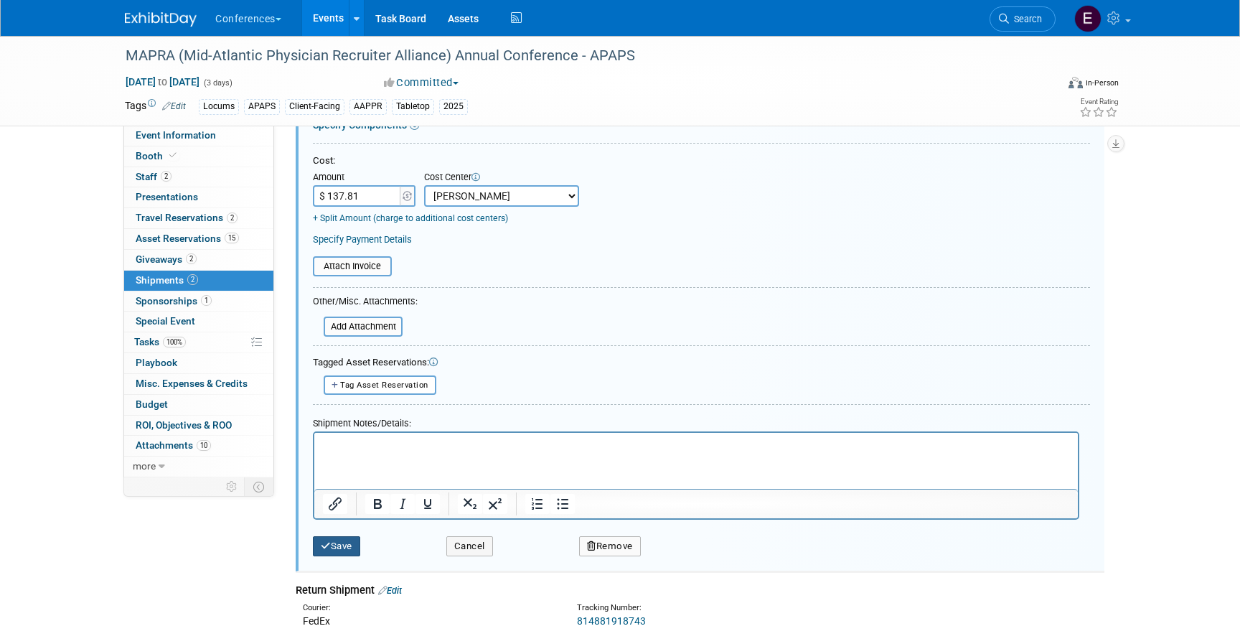
click at [335, 543] on button "Save" at bounding box center [336, 546] width 47 height 20
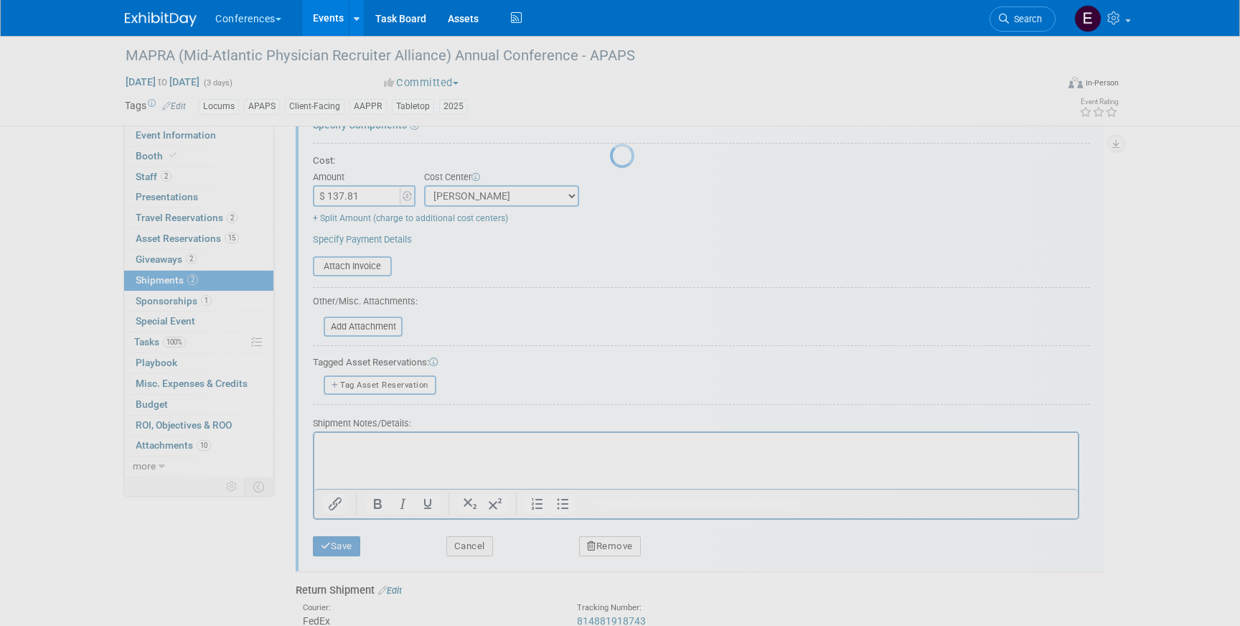
scroll to position [17, 0]
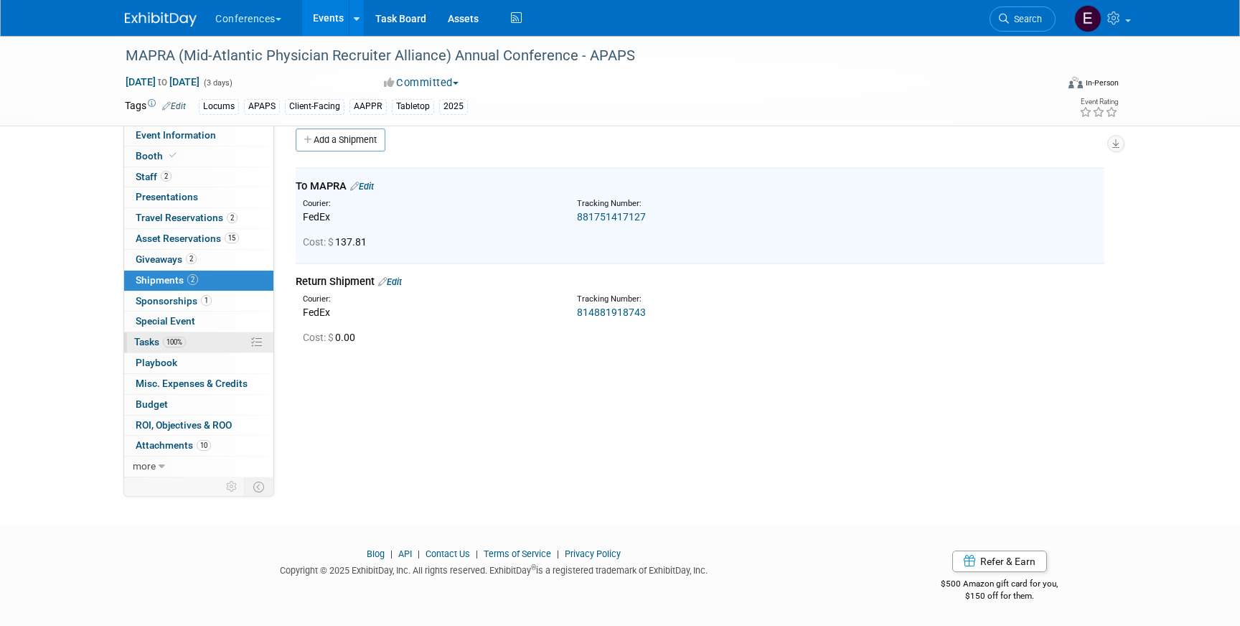
click at [159, 340] on span "Tasks 100%" at bounding box center [160, 341] width 52 height 11
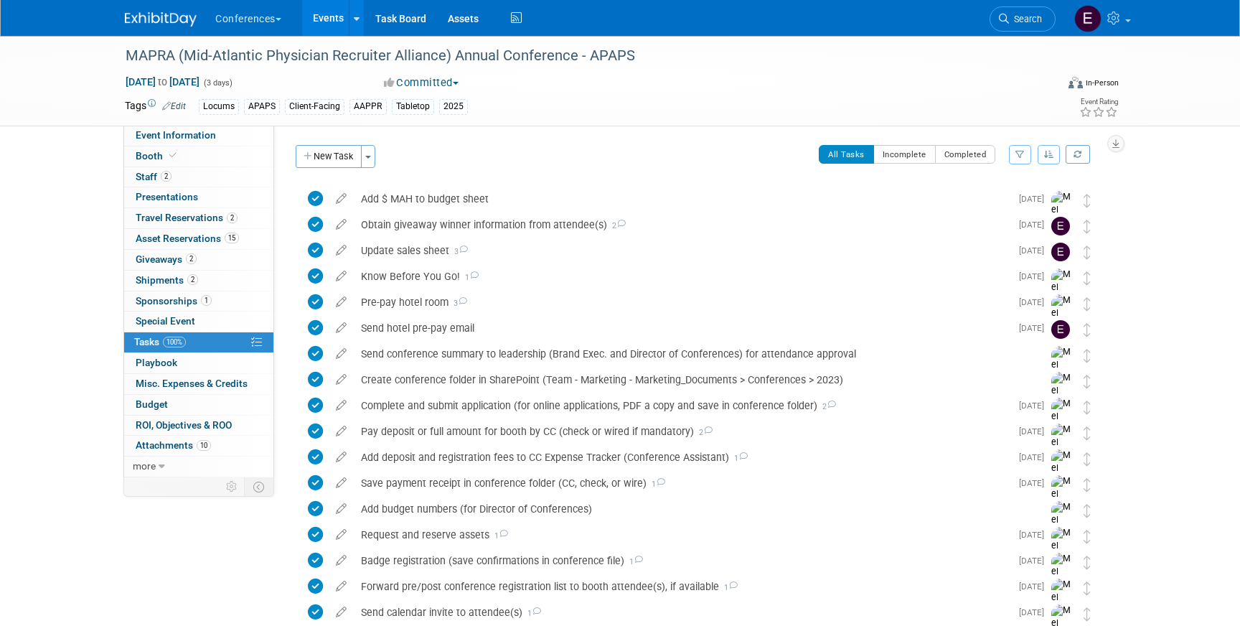
click at [151, 24] on img at bounding box center [161, 19] width 72 height 14
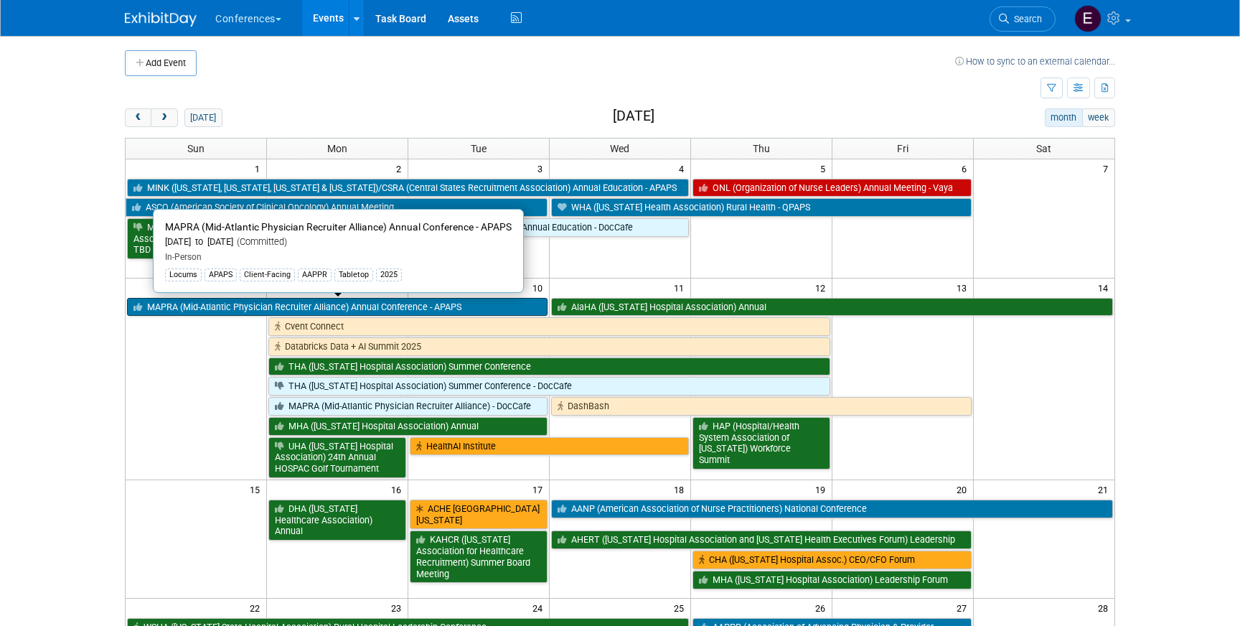
click at [207, 310] on link "MAPRA (Mid-Atlantic Physician Recruiter Alliance) Annual Conference - APAPS" at bounding box center [337, 307] width 421 height 19
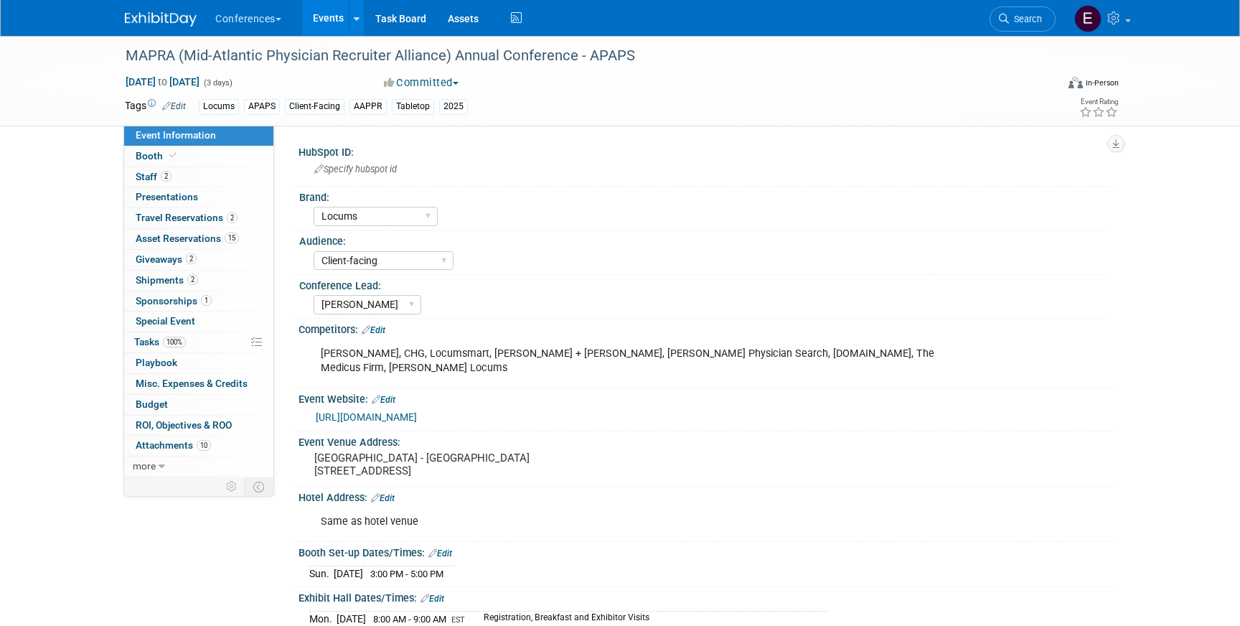
select select "Locums"
select select "Client-facing"
select select "[PERSON_NAME]"
click at [187, 344] on link "100% Tasks 100%" at bounding box center [198, 342] width 149 height 20
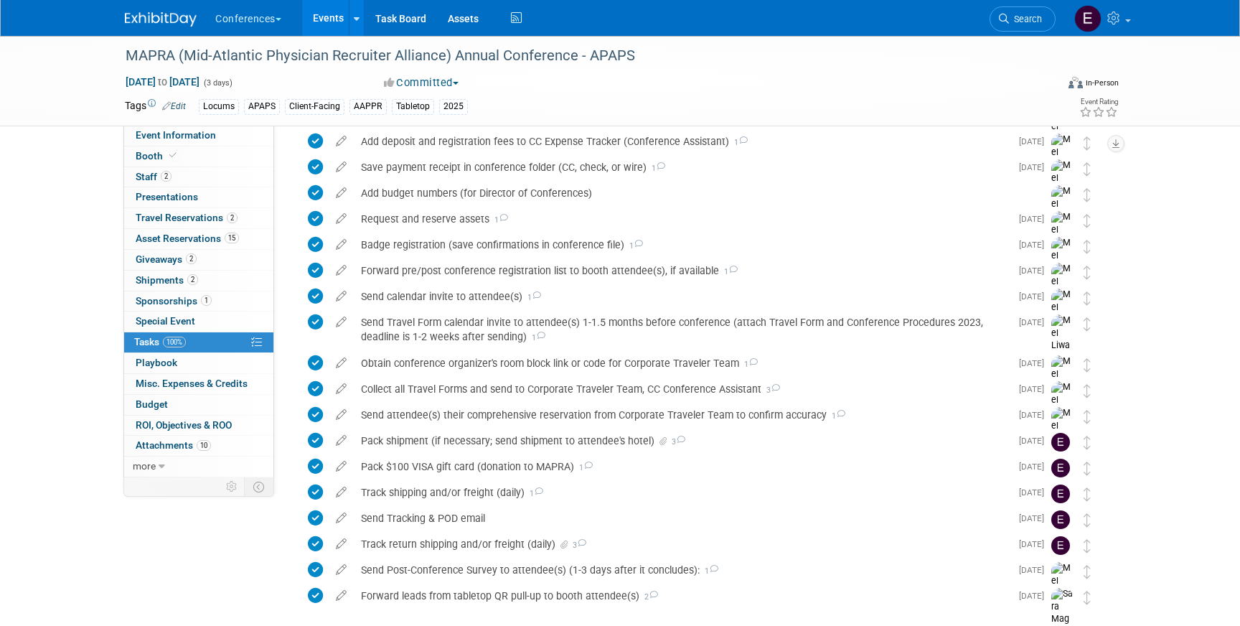
scroll to position [332, 0]
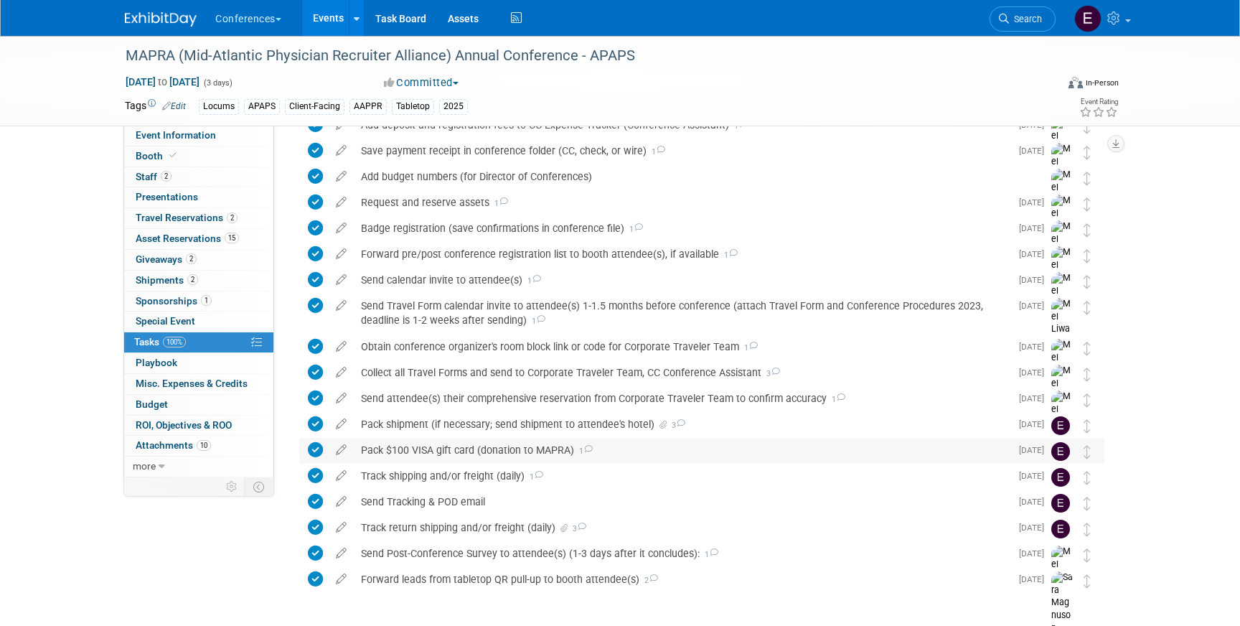
click at [444, 446] on div "Pack $100 VISA gift card (donation to MAPRA) 1" at bounding box center [682, 450] width 657 height 24
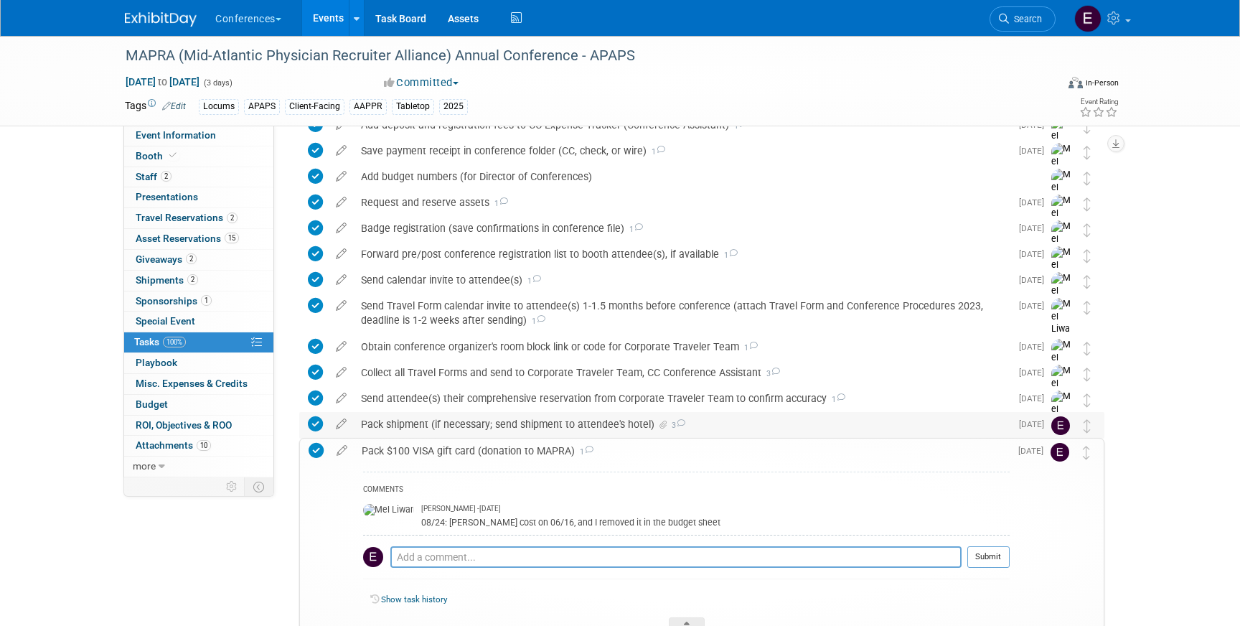
click at [444, 432] on div "Pack shipment (if necessary; send shipment to attendee's hotel) 3" at bounding box center [682, 424] width 657 height 24
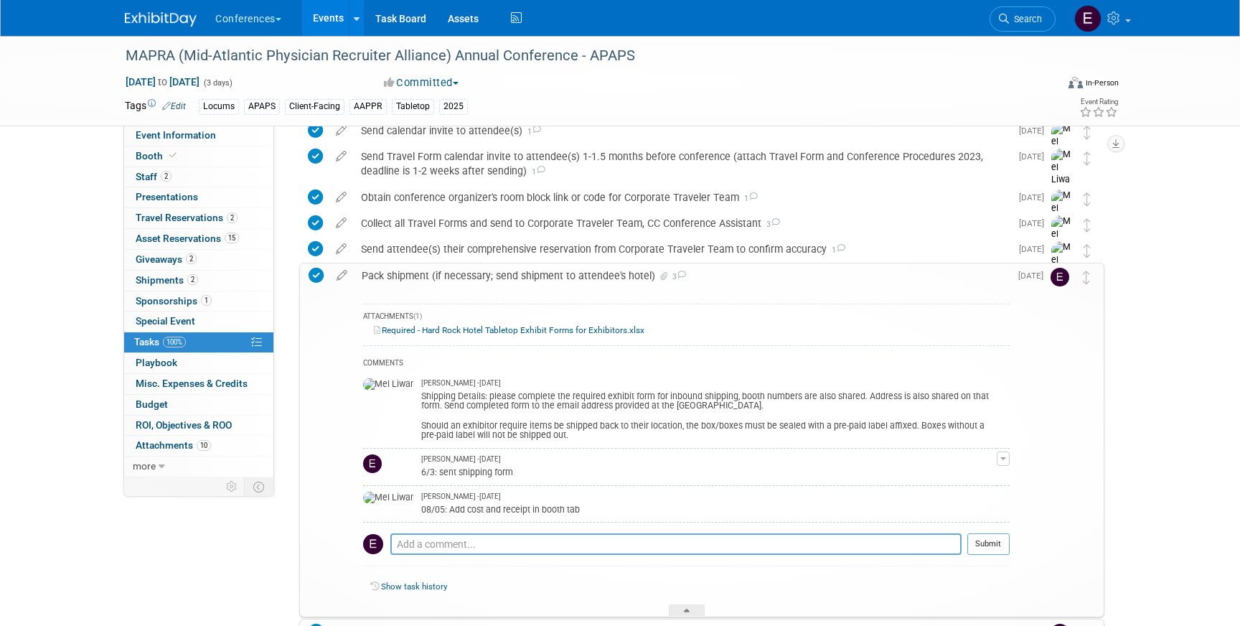
scroll to position [490, 0]
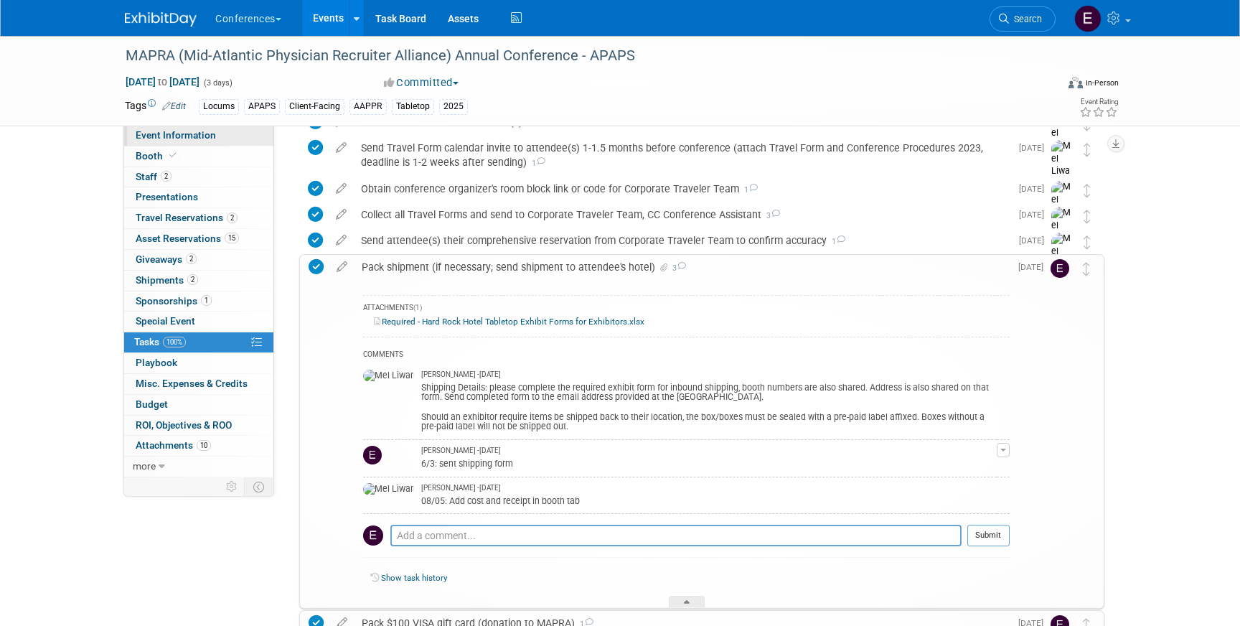
click at [177, 134] on span "Event Information" at bounding box center [176, 134] width 80 height 11
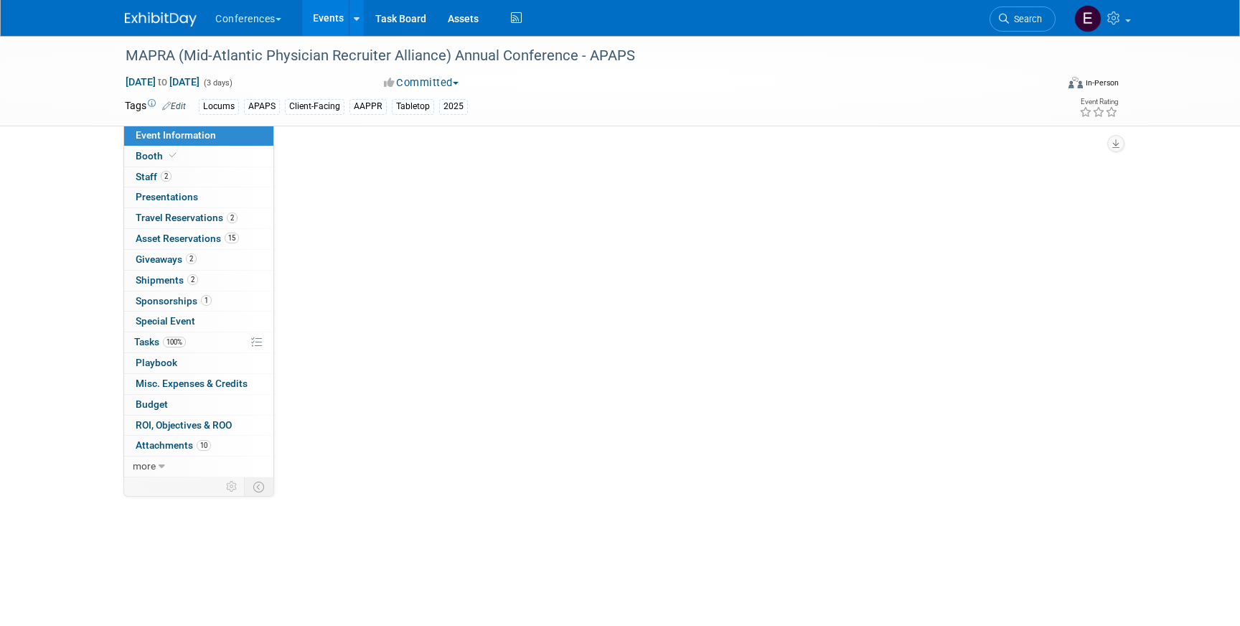
scroll to position [0, 0]
select select "Locums"
select select "Client-facing"
select select "[PERSON_NAME]"
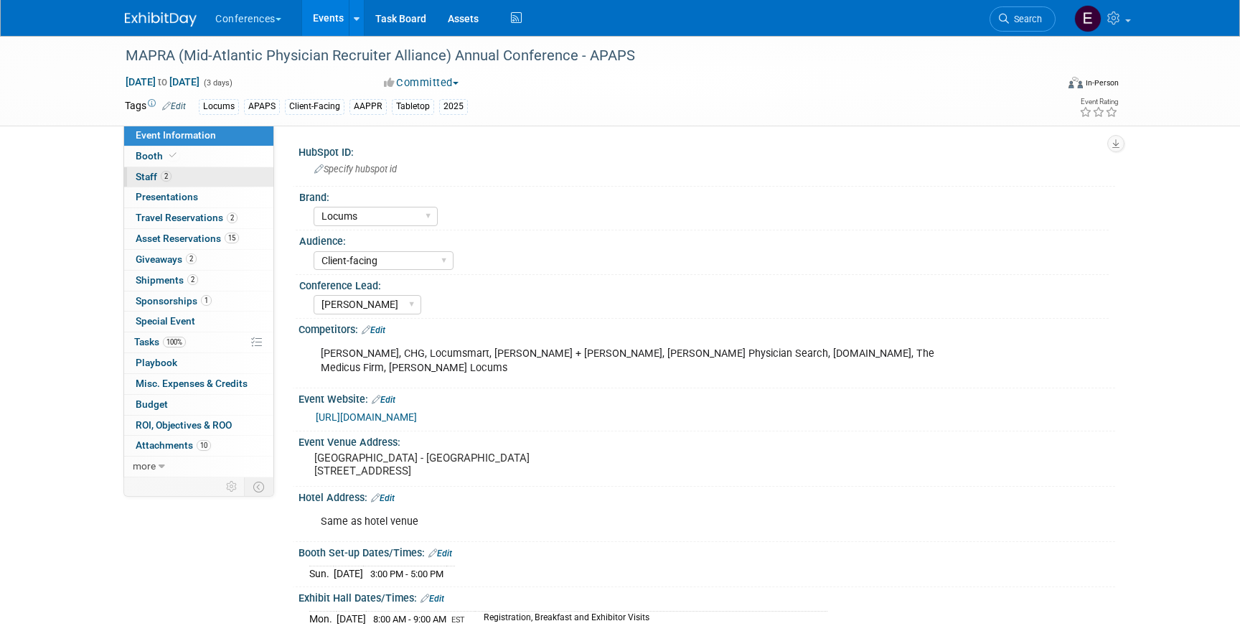
click at [182, 169] on link "2 Staff 2" at bounding box center [198, 177] width 149 height 20
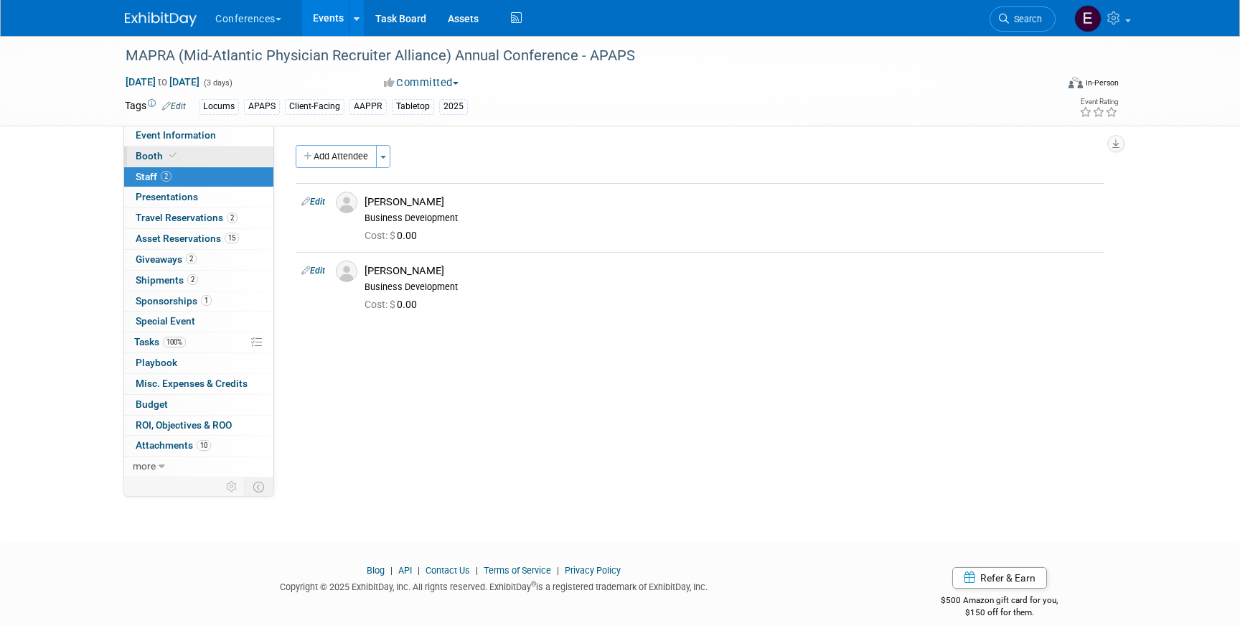
click at [192, 159] on link "Booth" at bounding box center [198, 156] width 149 height 20
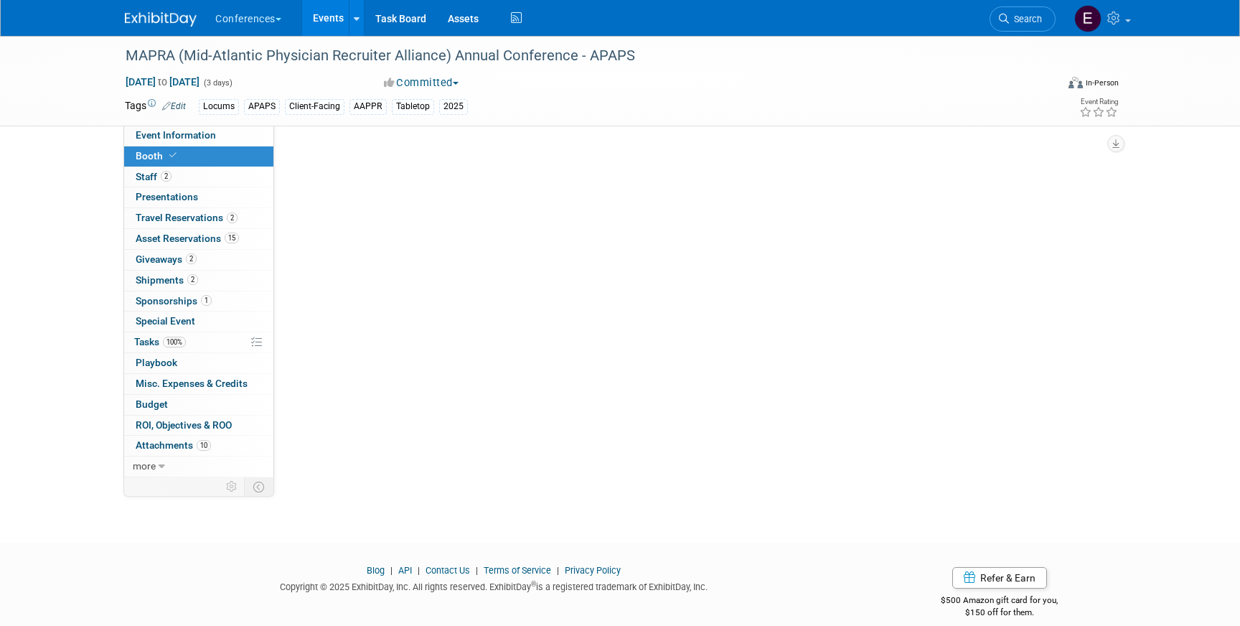
select select "6' tabletop"
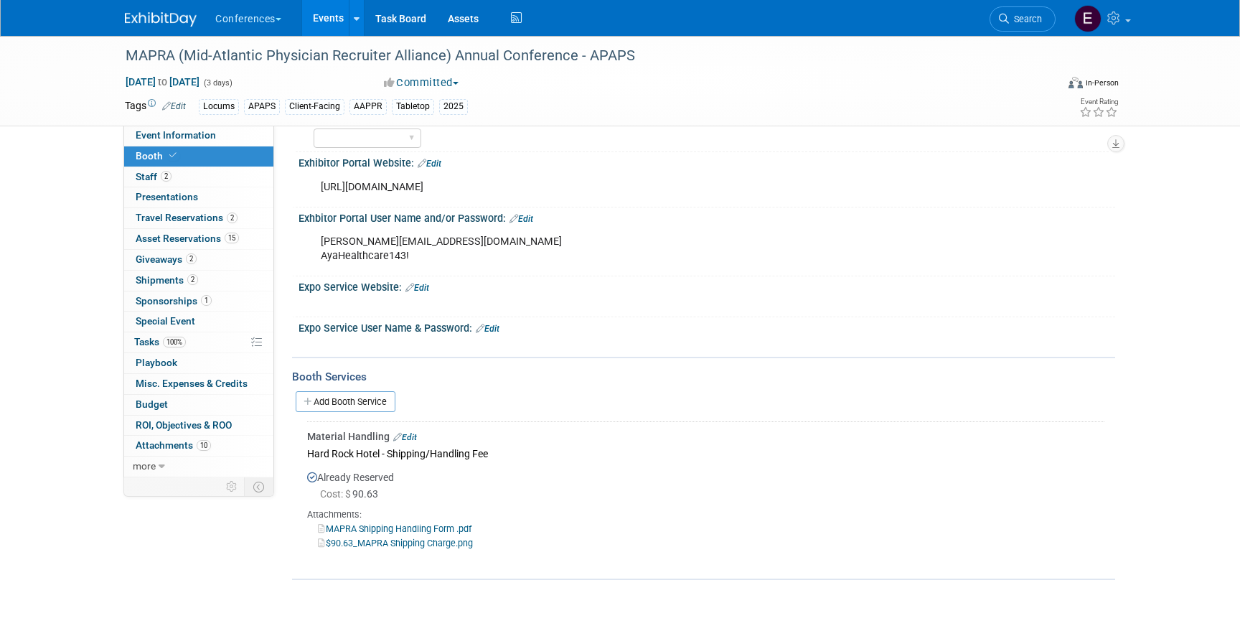
scroll to position [245, 0]
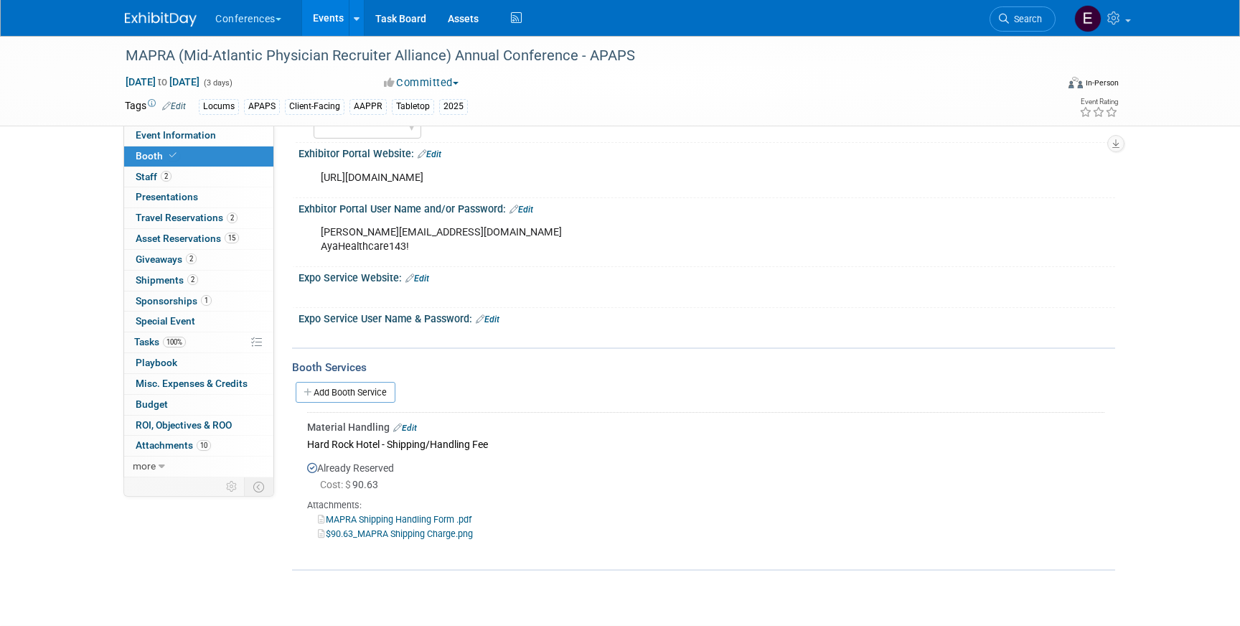
click at [161, 14] on img at bounding box center [161, 19] width 72 height 14
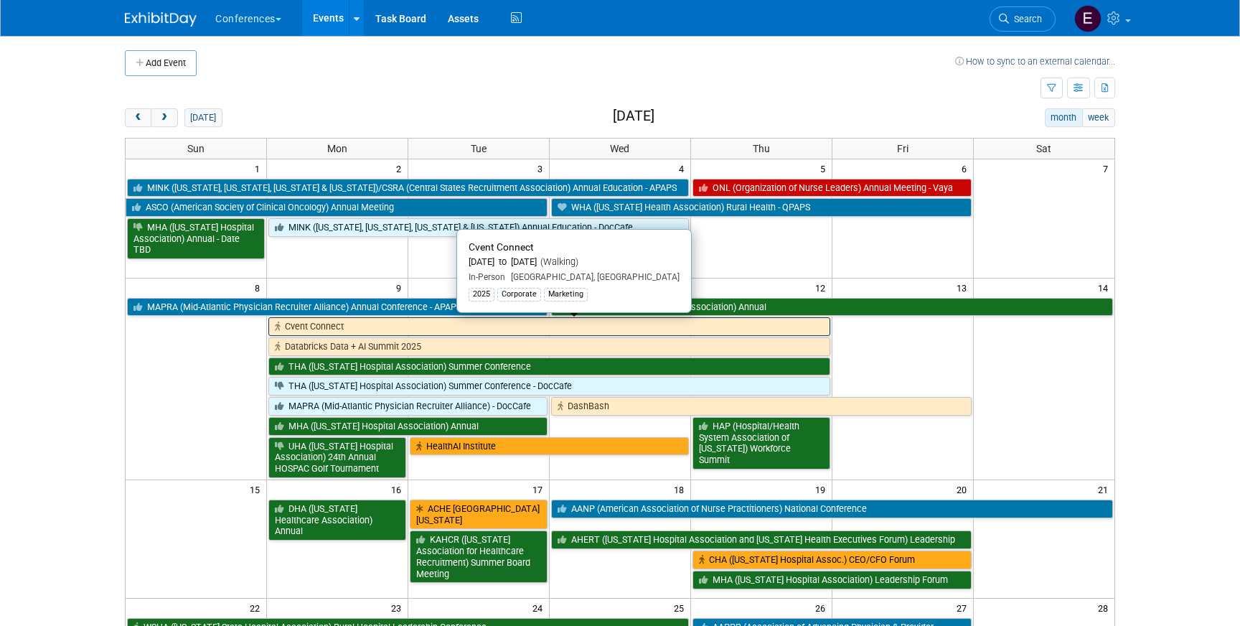
click at [397, 326] on link "Cvent Connect" at bounding box center [548, 326] width 561 height 19
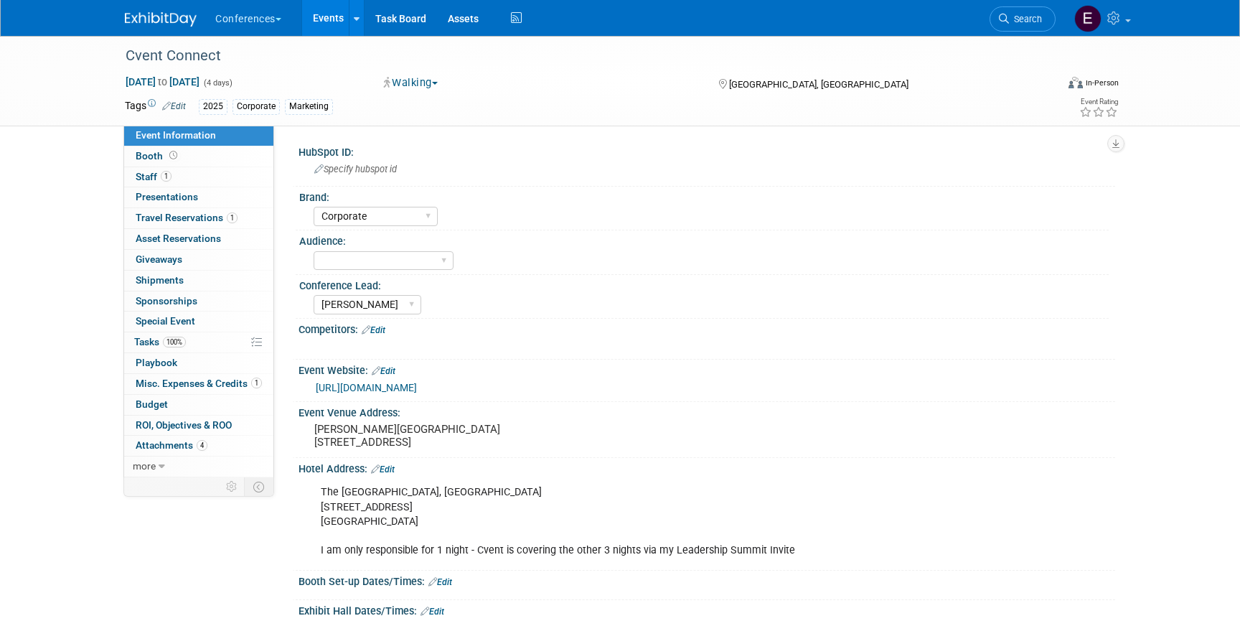
select select "Corporate"
select select "Stephanie"
click at [194, 215] on span "Travel Reservations 1" at bounding box center [187, 217] width 102 height 11
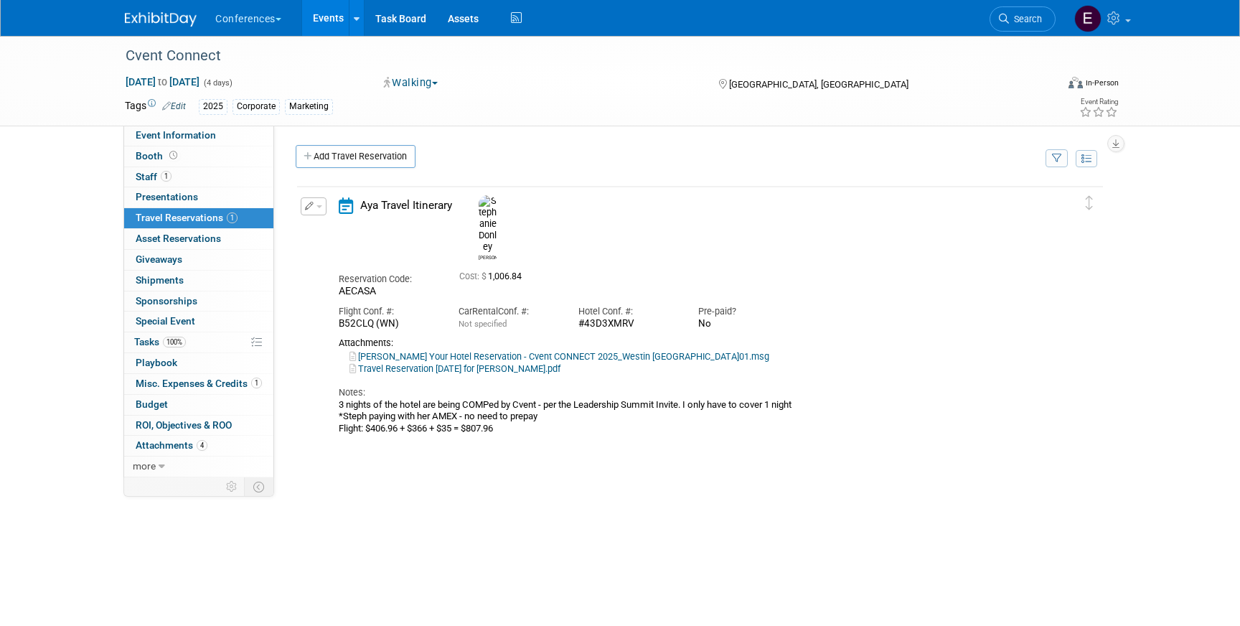
click at [319, 210] on button "button" at bounding box center [314, 206] width 26 height 18
click at [332, 225] on button "Edit Reservation" at bounding box center [361, 231] width 121 height 21
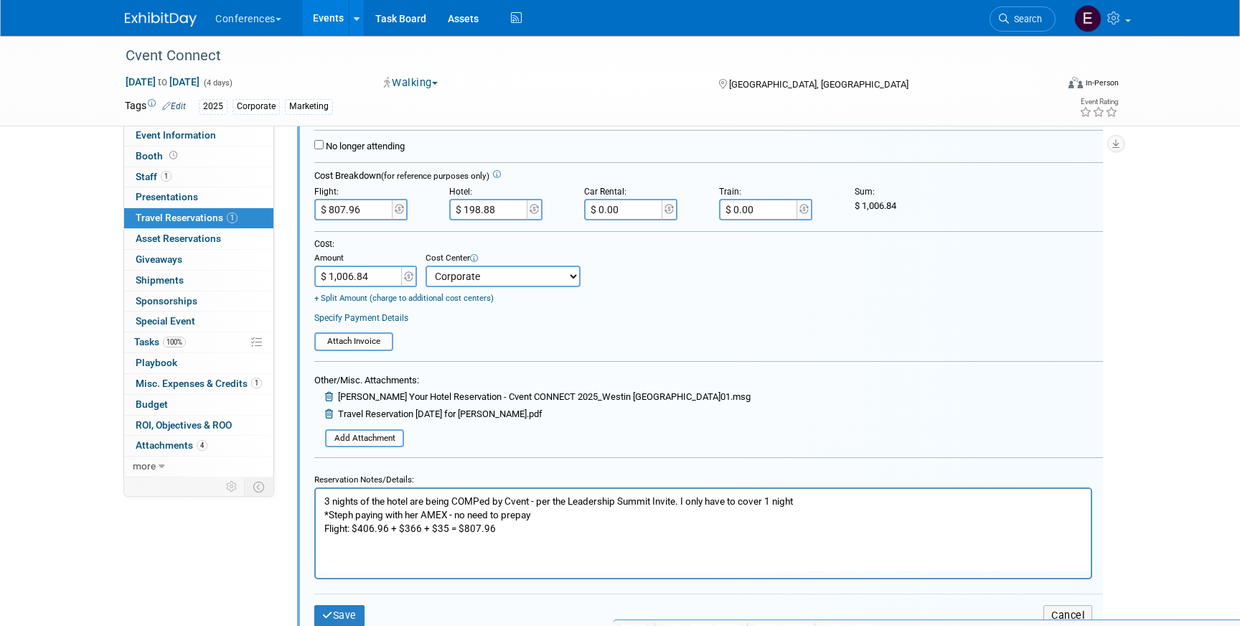
scroll to position [360, 0]
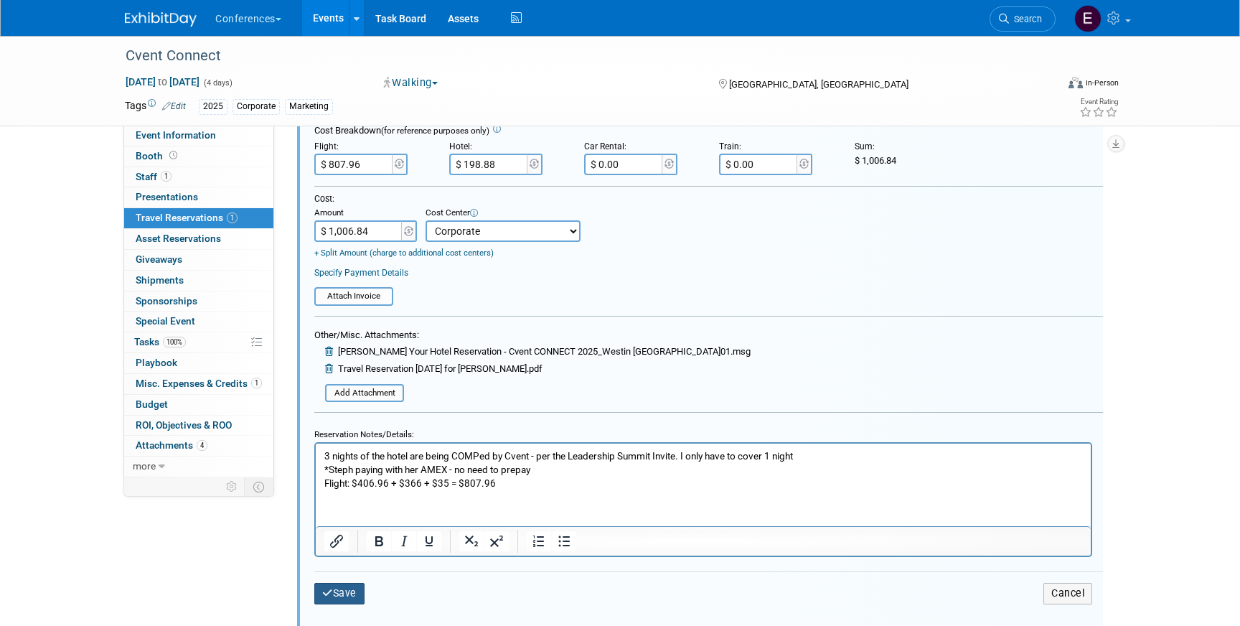
click at [339, 590] on button "Save" at bounding box center [339, 593] width 50 height 21
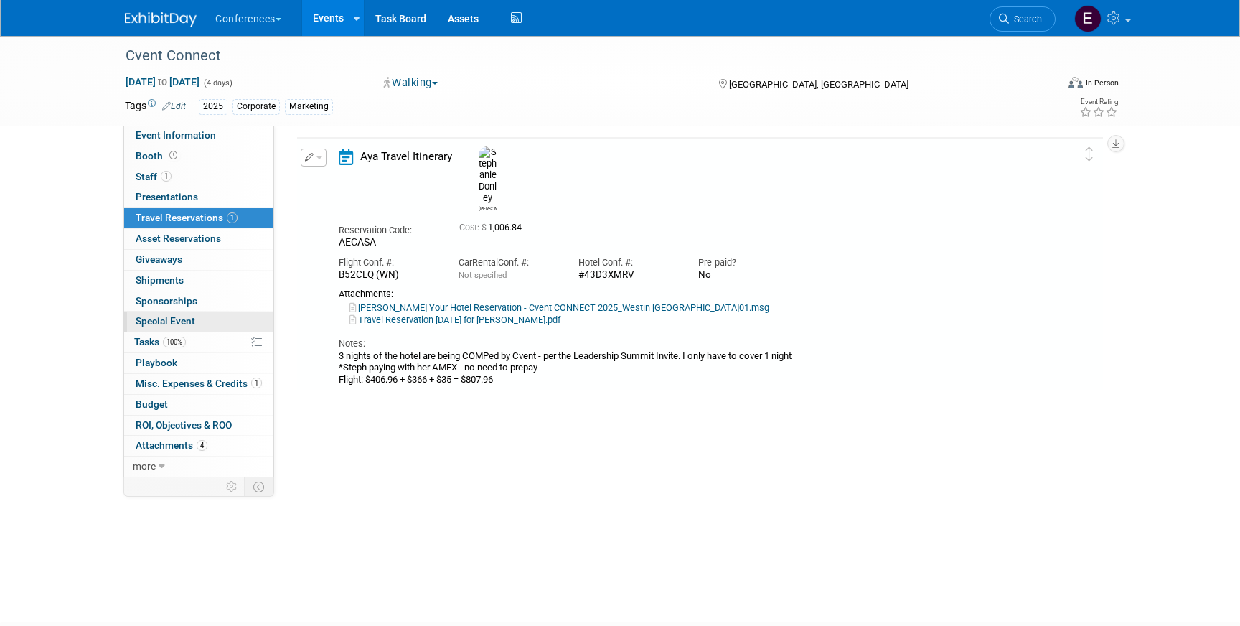
scroll to position [24, 0]
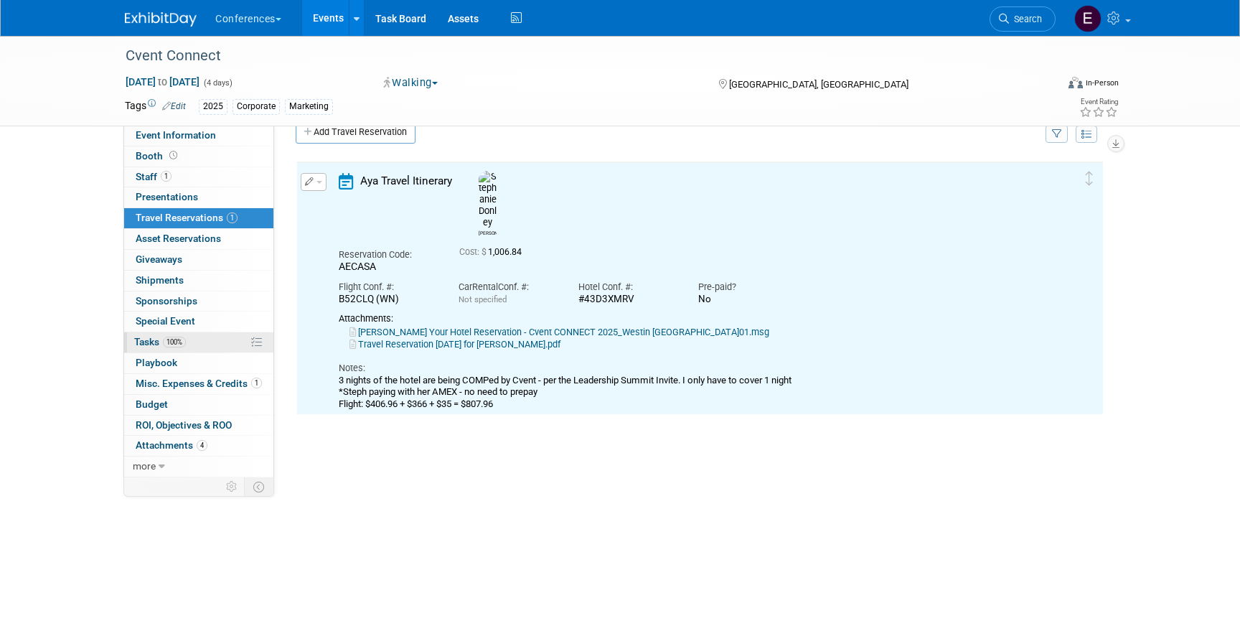
click at [207, 339] on link "100% Tasks 100%" at bounding box center [198, 342] width 149 height 20
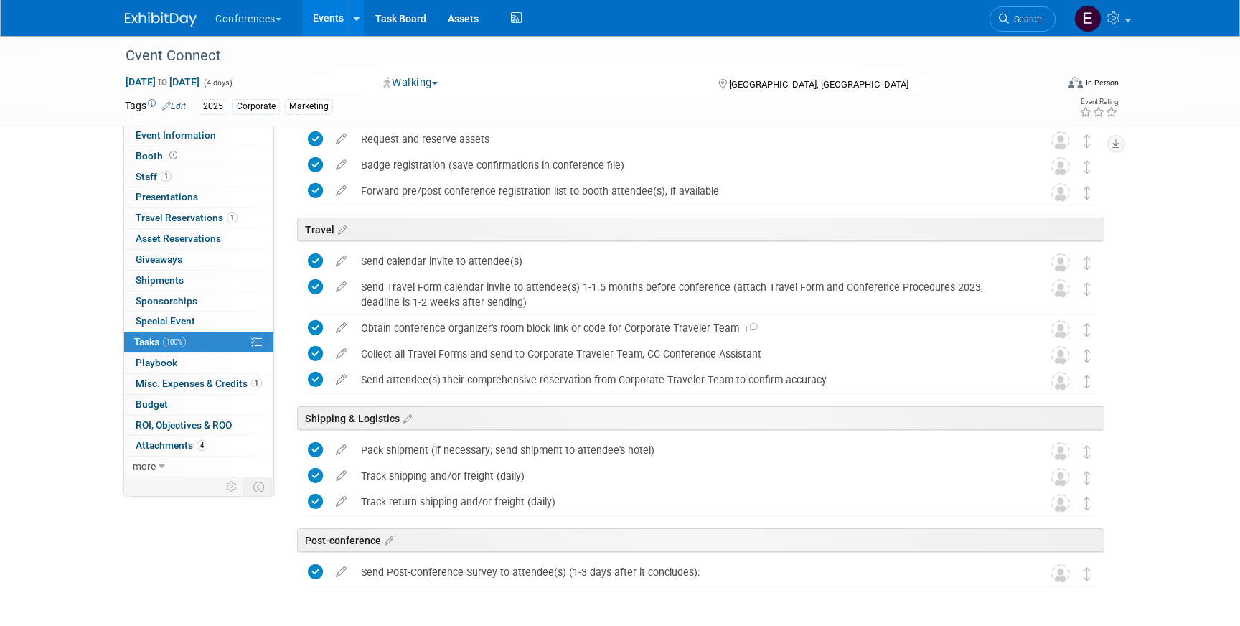
scroll to position [319, 0]
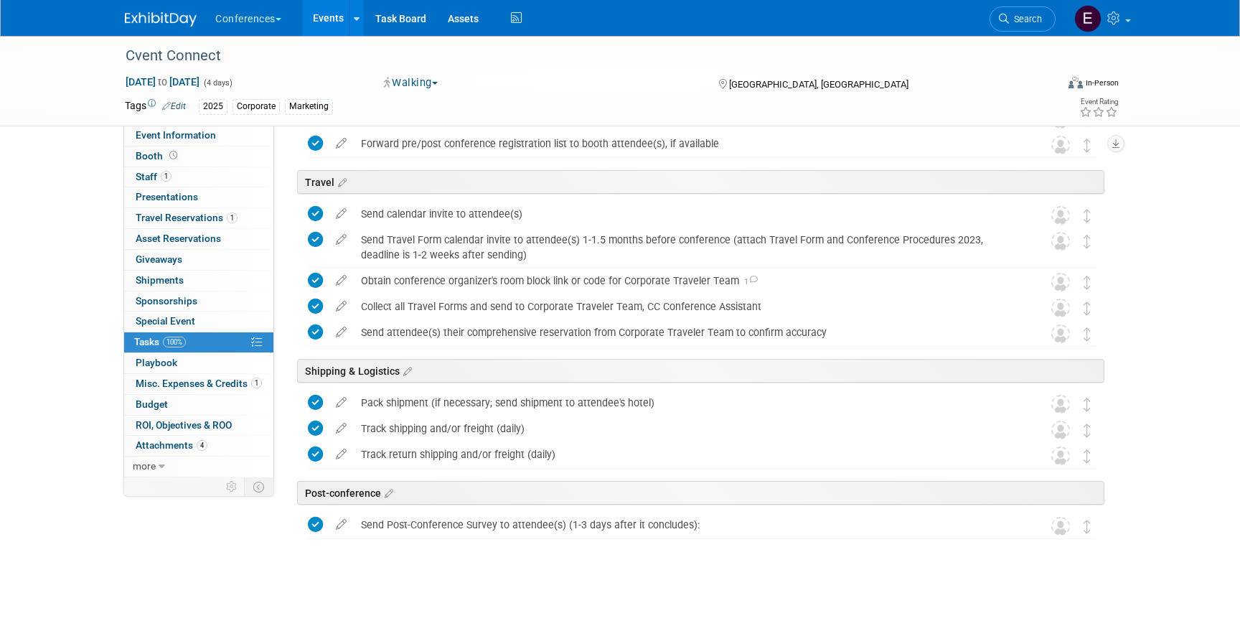
click at [160, 19] on img at bounding box center [161, 19] width 72 height 14
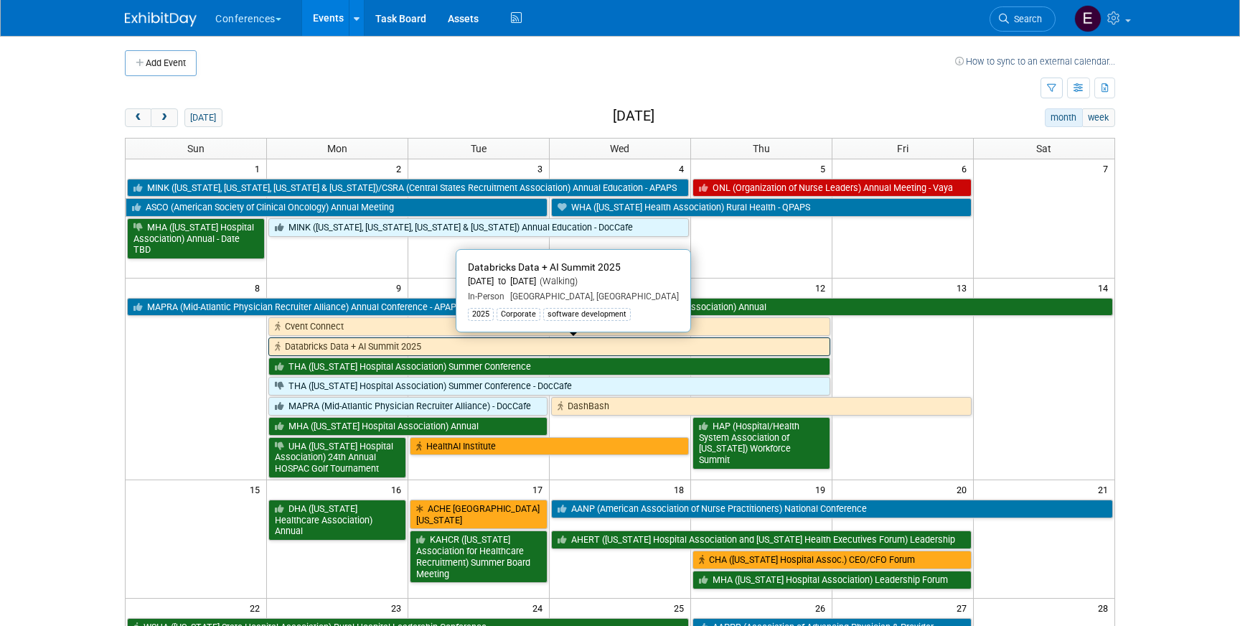
click at [378, 341] on link "Databricks Data + AI Summit 2025" at bounding box center [548, 346] width 561 height 19
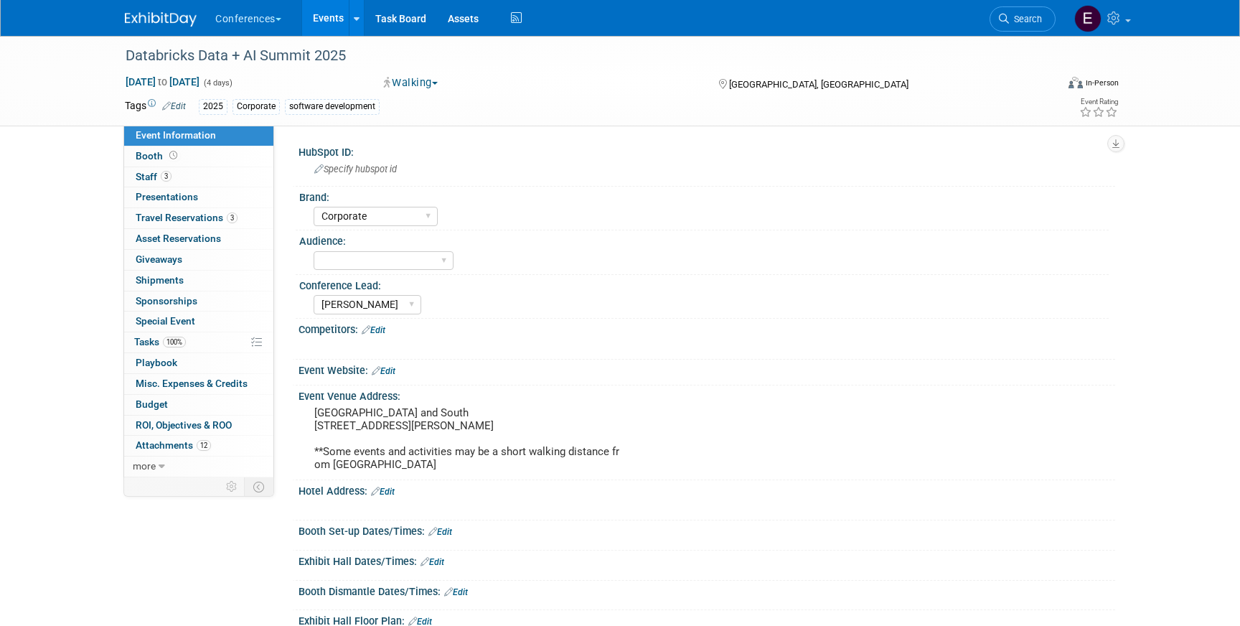
select select "Corporate"
select select "[PERSON_NAME]"
click at [186, 212] on span "Travel Reservations 3" at bounding box center [187, 217] width 102 height 11
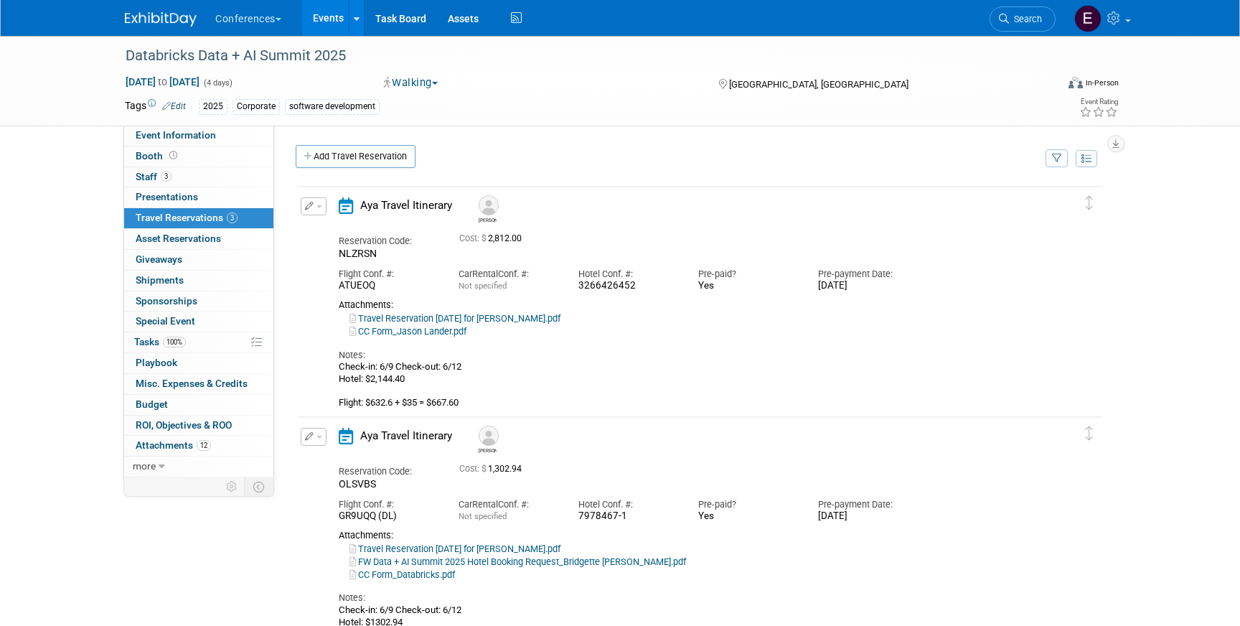
click at [307, 210] on button "button" at bounding box center [314, 206] width 26 height 18
click at [322, 220] on li "Edit Reservation" at bounding box center [361, 232] width 121 height 24
click at [305, 207] on icon "button" at bounding box center [309, 206] width 9 height 9
click at [318, 230] on icon "button" at bounding box center [316, 231] width 11 height 10
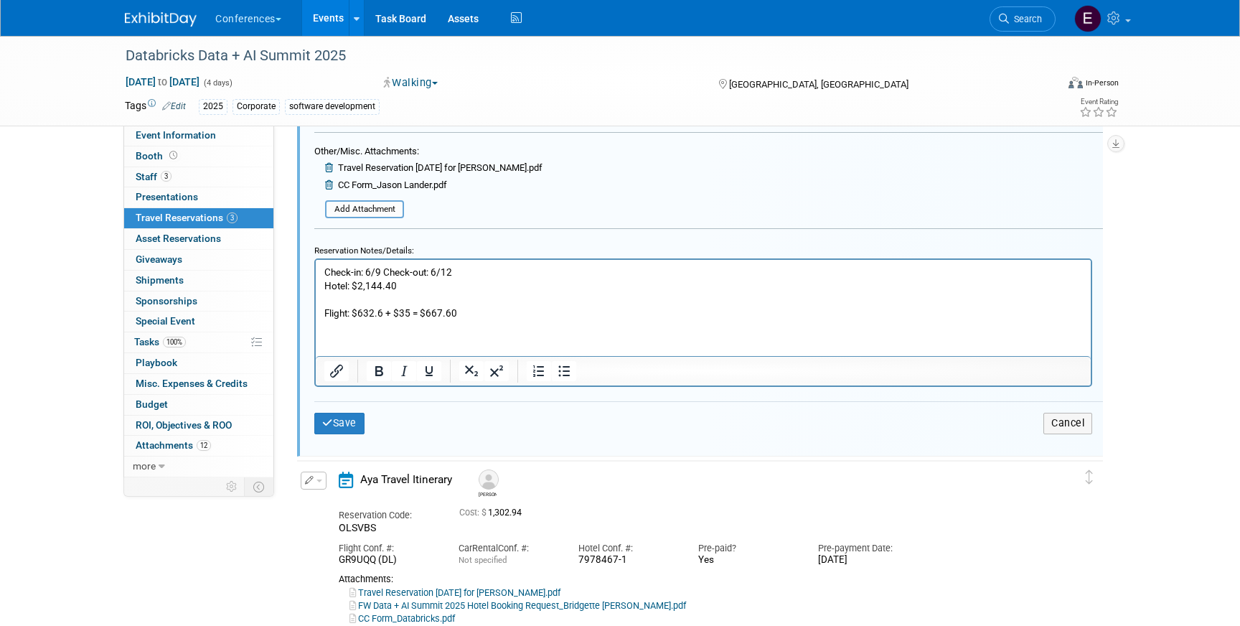
scroll to position [561, 0]
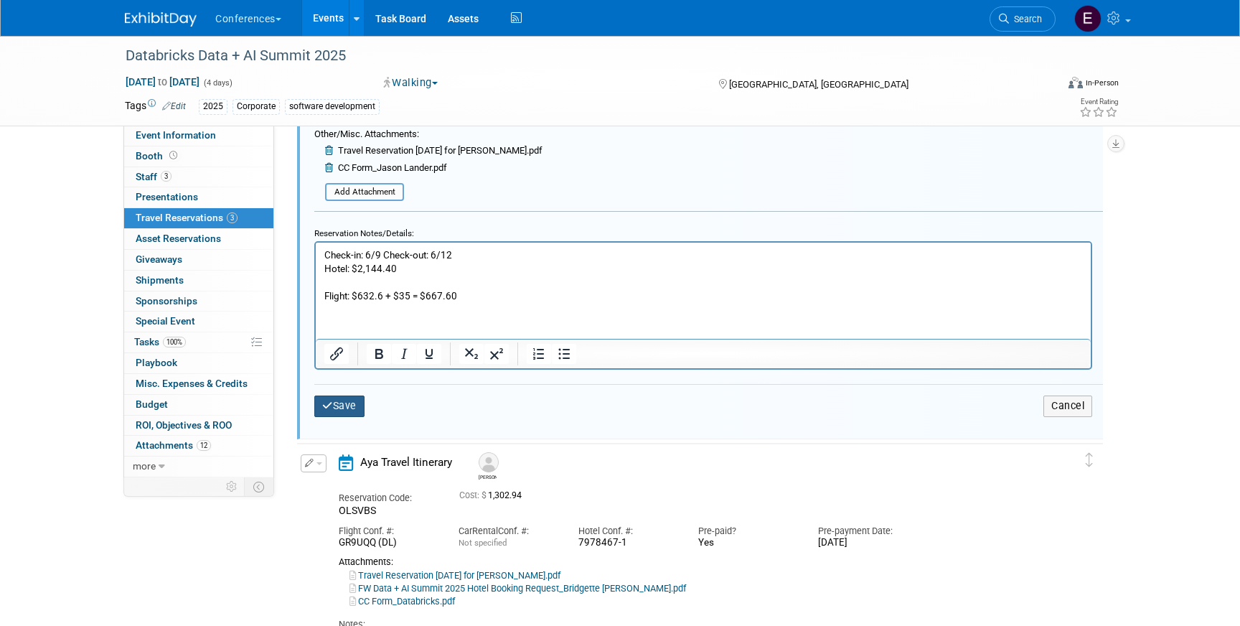
click at [328, 406] on icon "submit" at bounding box center [327, 406] width 11 height 10
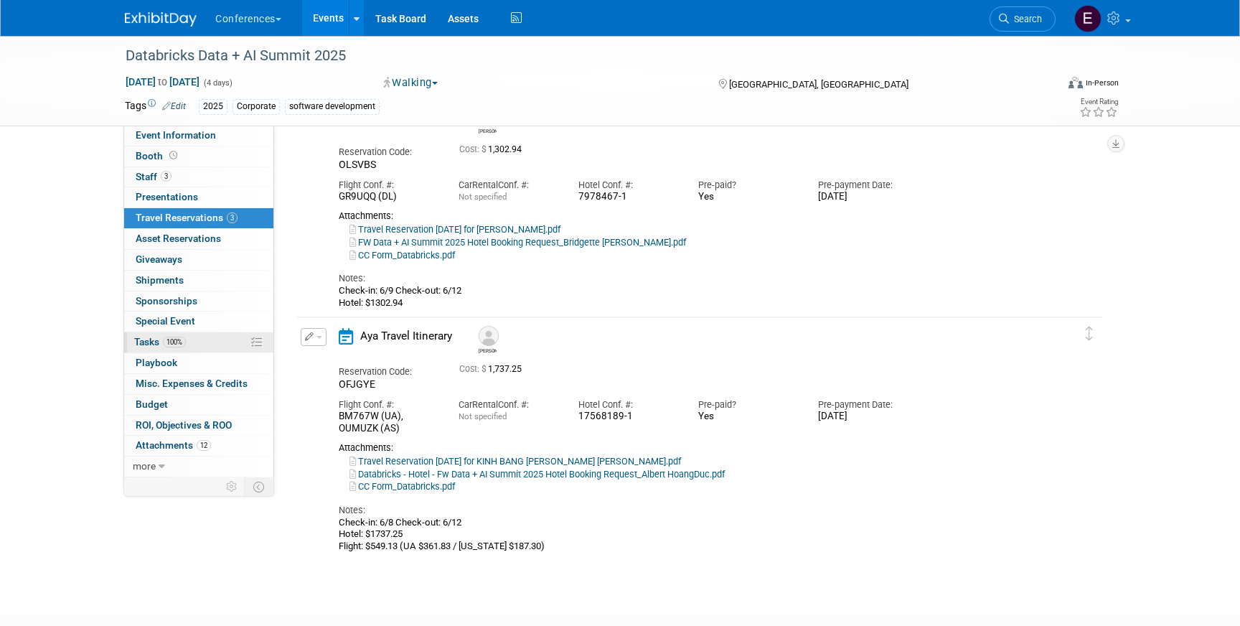
click at [189, 338] on link "100% Tasks 100%" at bounding box center [198, 342] width 149 height 20
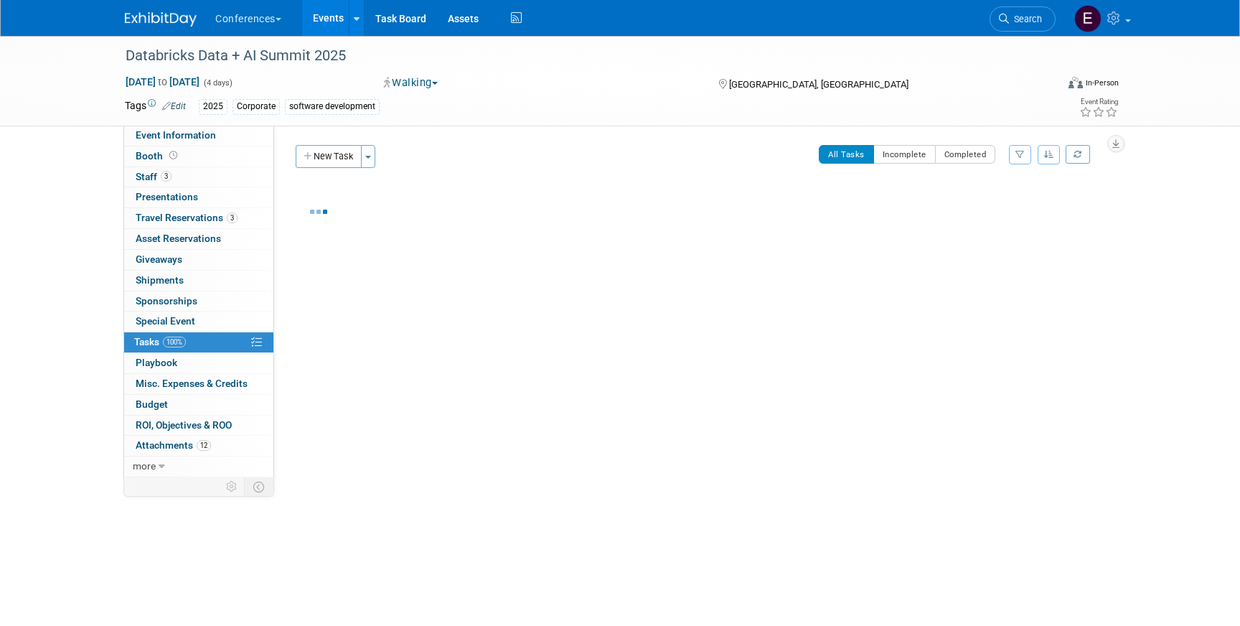
scroll to position [0, 0]
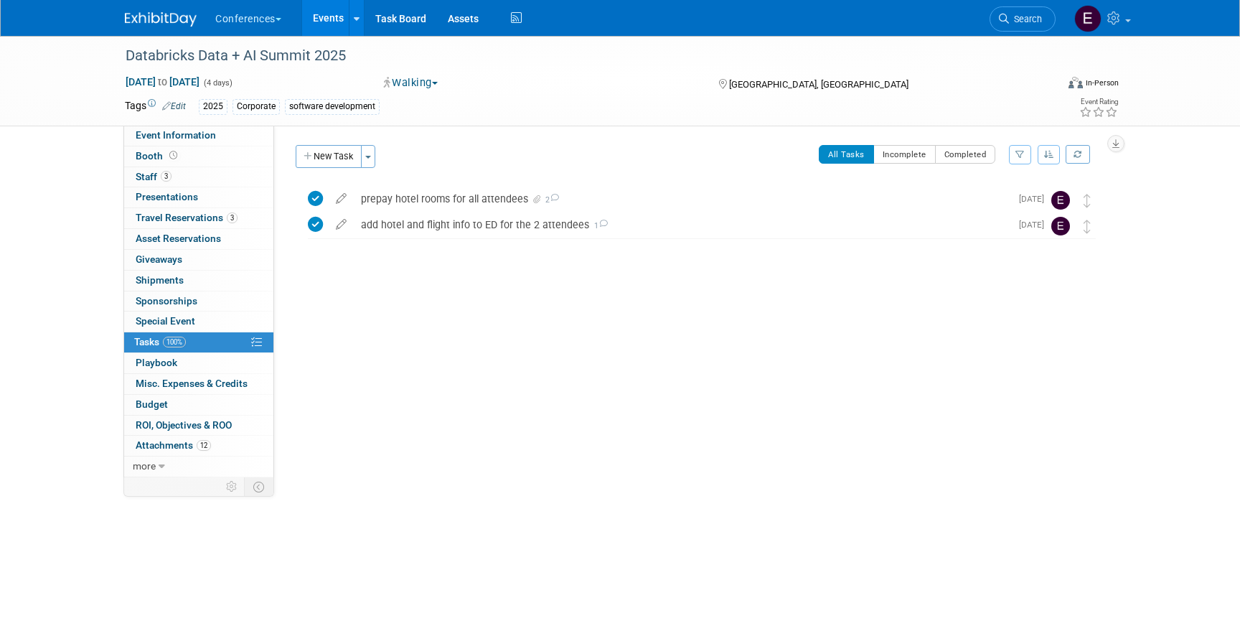
click at [155, 19] on img at bounding box center [161, 19] width 72 height 14
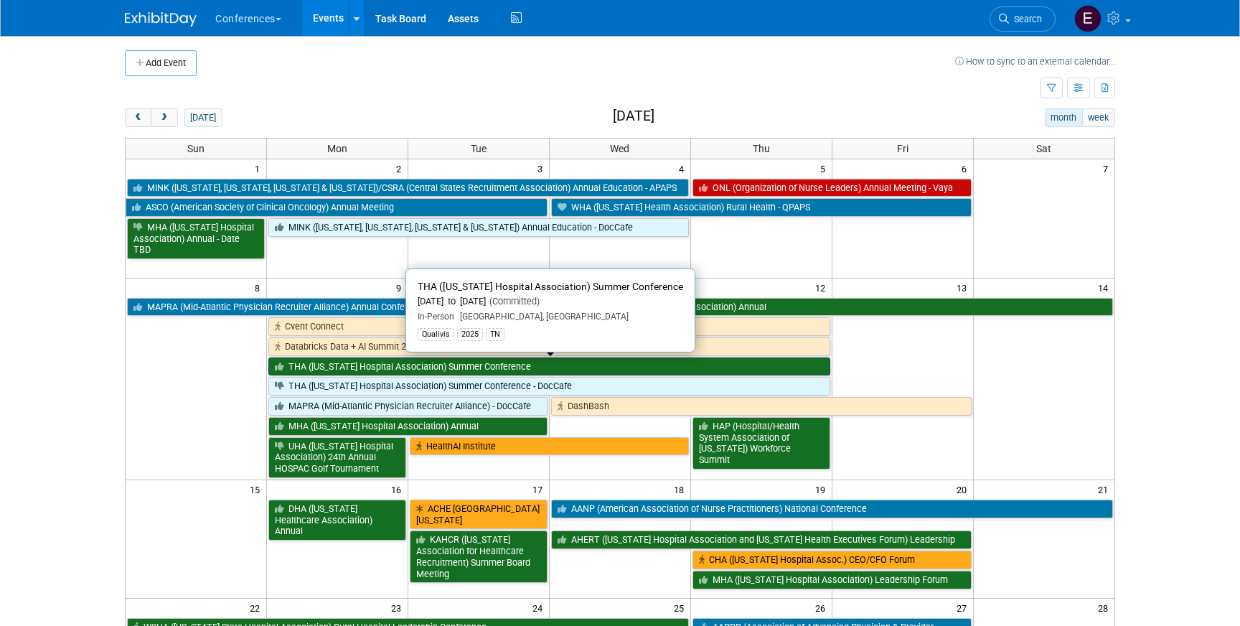
click at [352, 366] on link "THA ([US_STATE] Hospital Association) Summer Conference" at bounding box center [548, 366] width 561 height 19
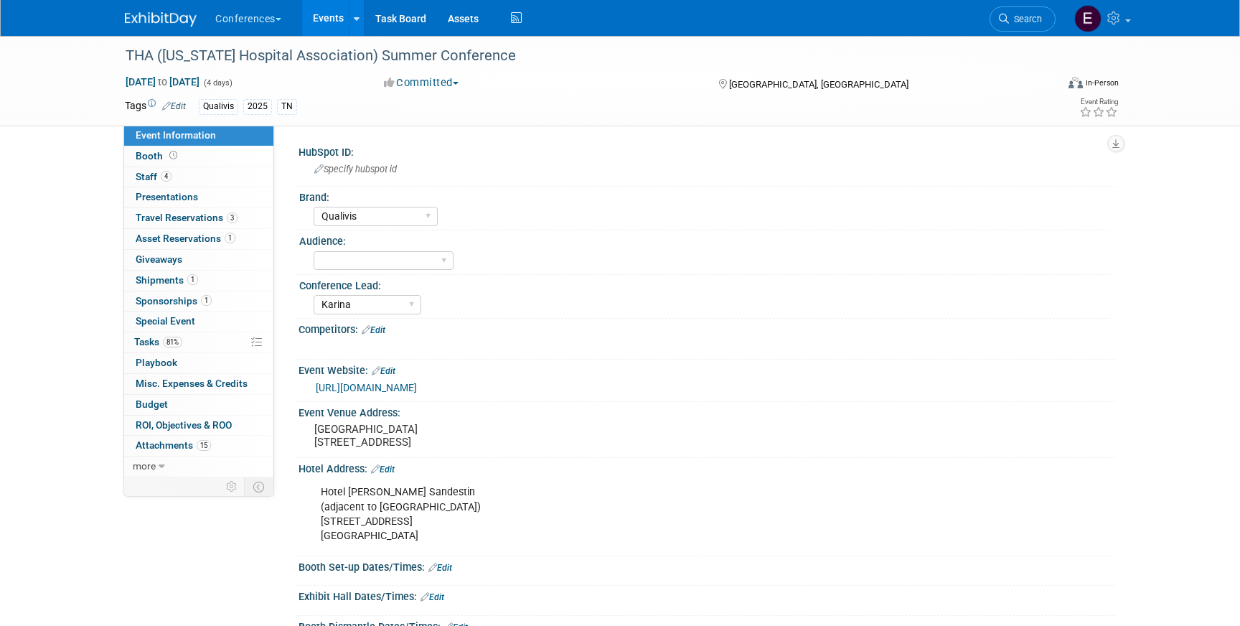
select select "Qualivis"
select select "Karina"
click at [213, 176] on link "4 Staff 4" at bounding box center [198, 177] width 149 height 20
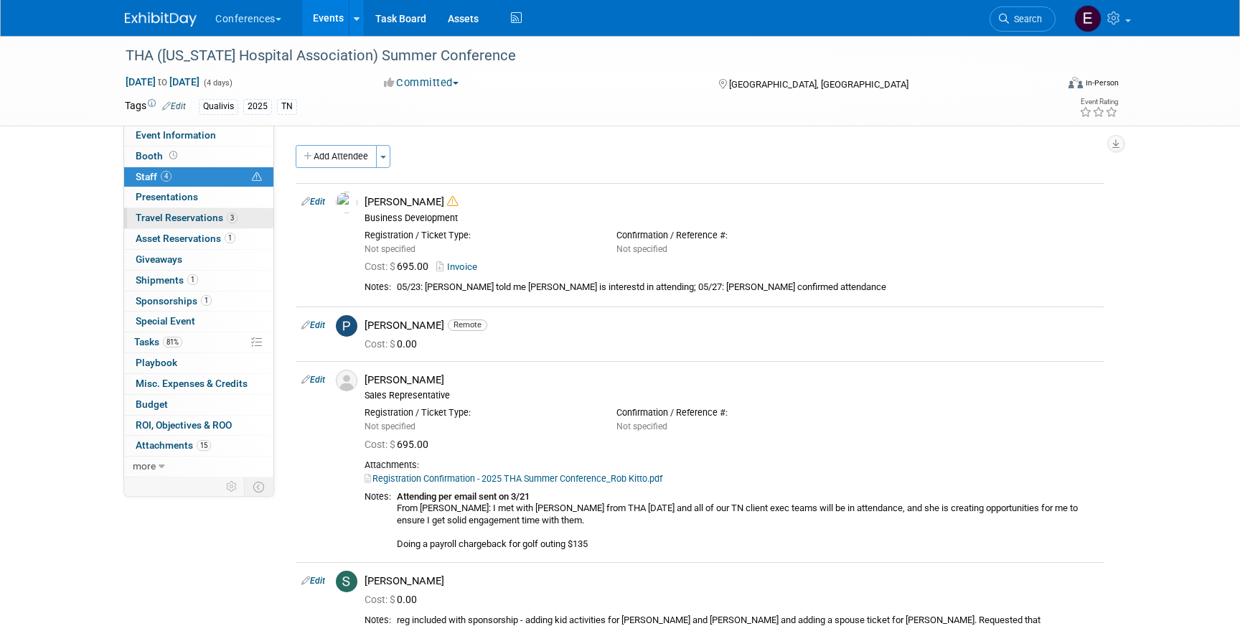
click at [214, 216] on span "Travel Reservations 3" at bounding box center [187, 217] width 102 height 11
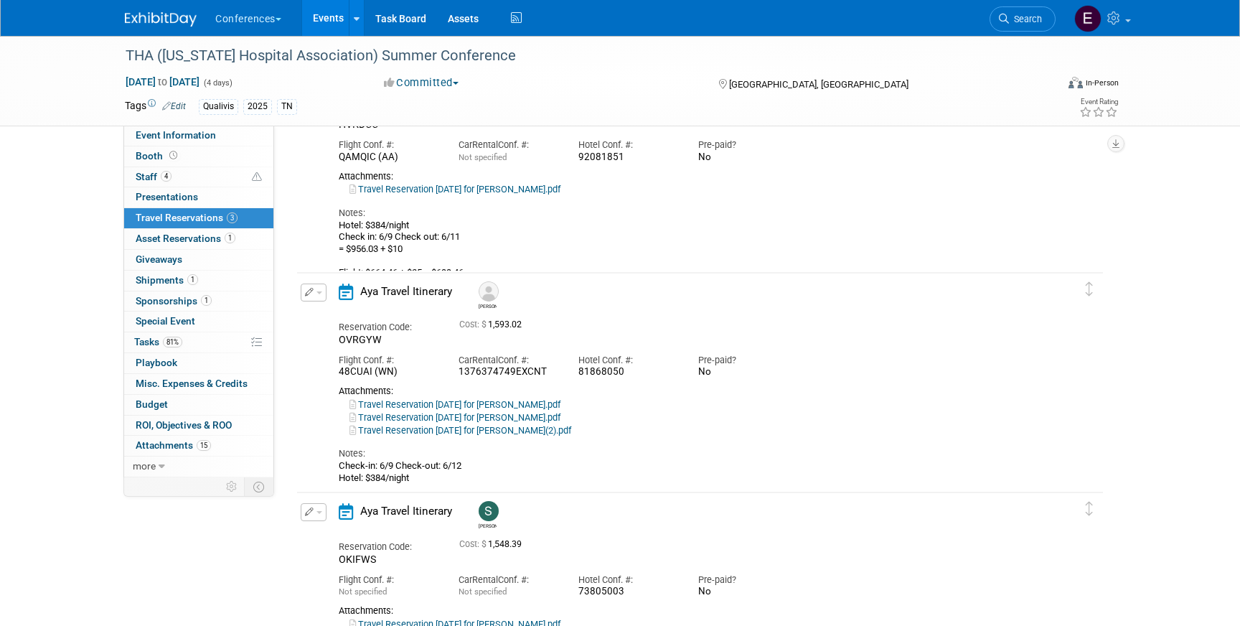
scroll to position [154, 0]
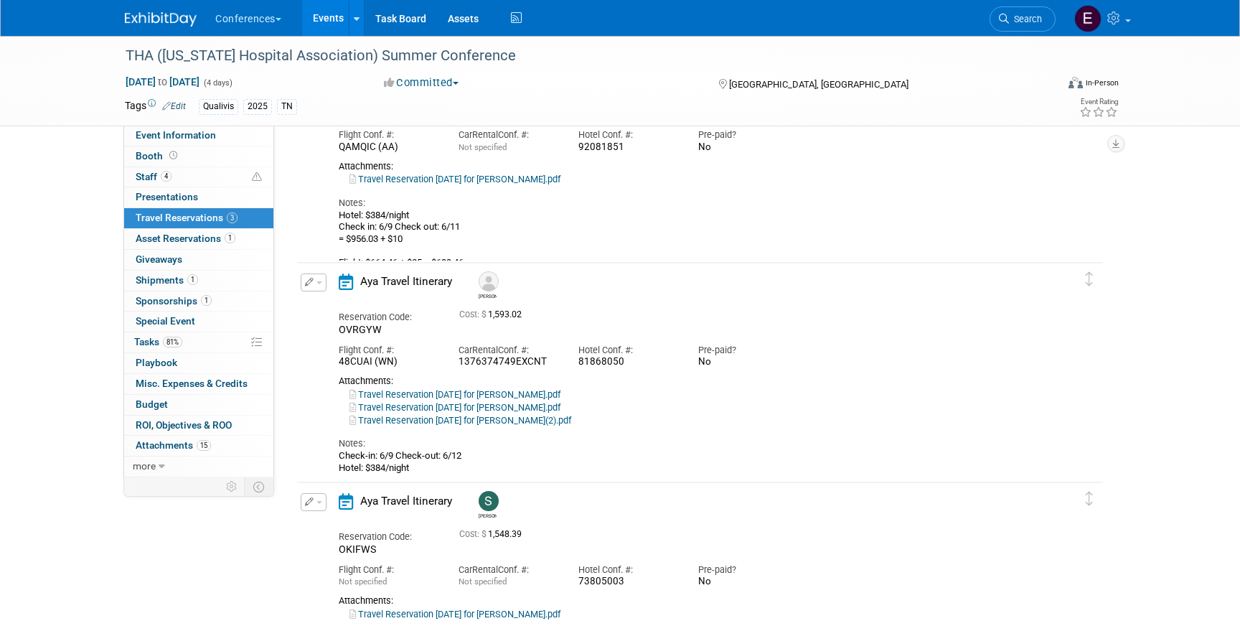
click at [306, 286] on icon "button" at bounding box center [309, 282] width 9 height 9
click at [328, 301] on button "Edit Reservation" at bounding box center [361, 307] width 121 height 21
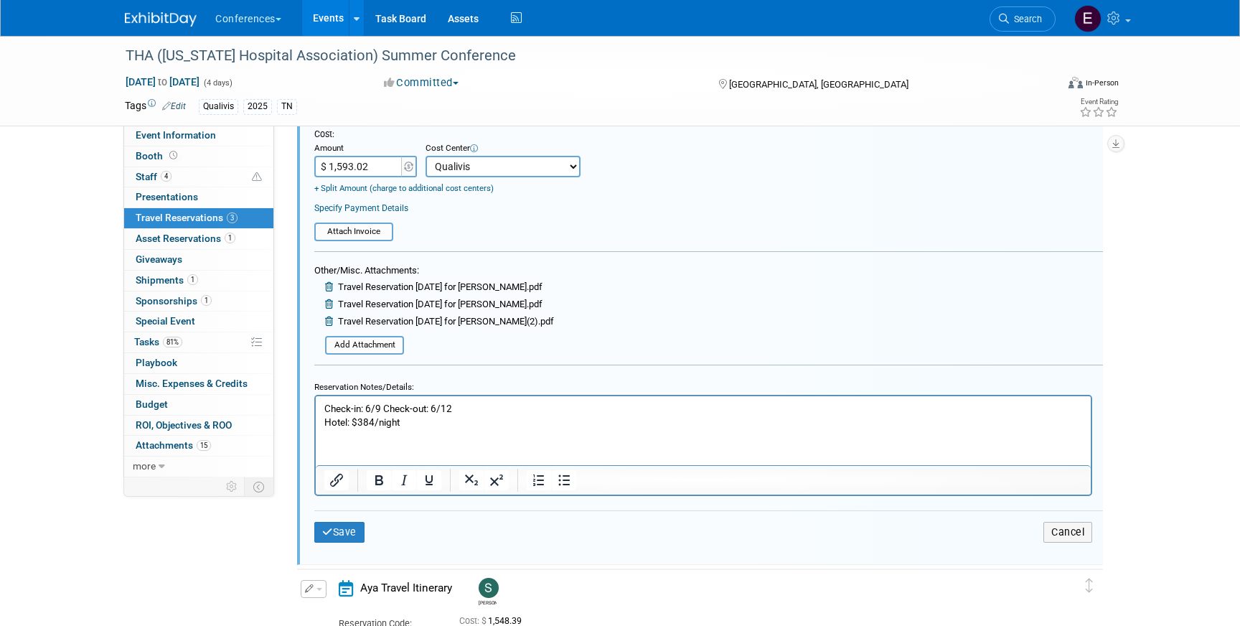
scroll to position [713, 0]
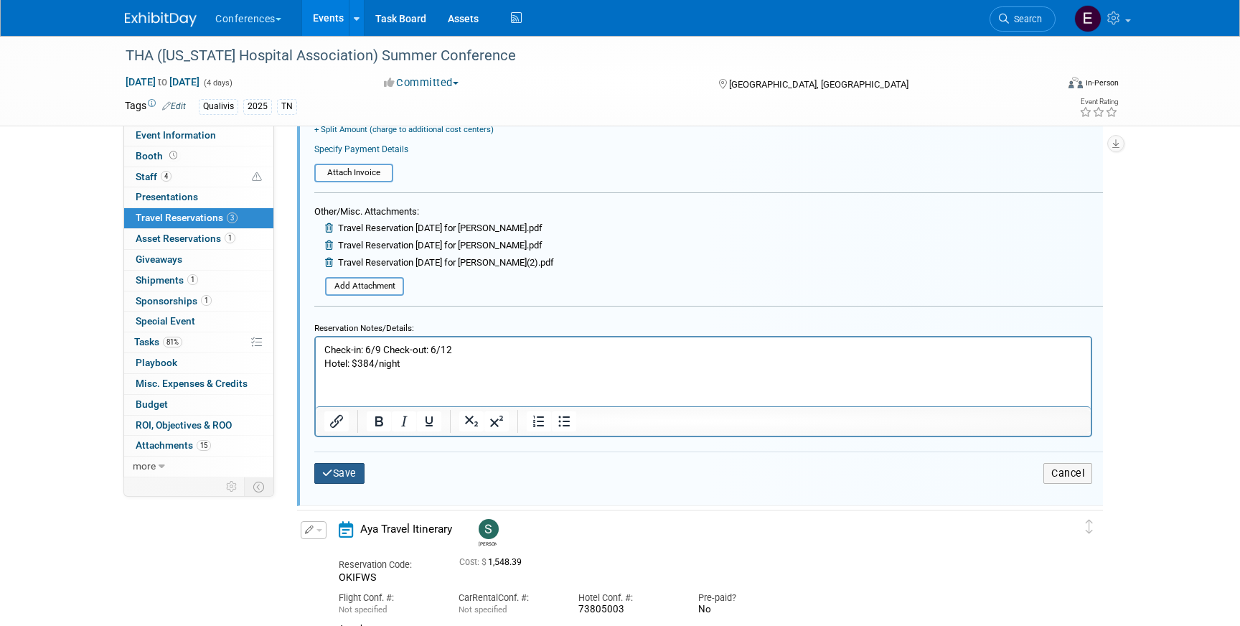
click at [334, 474] on button "Save" at bounding box center [339, 473] width 50 height 21
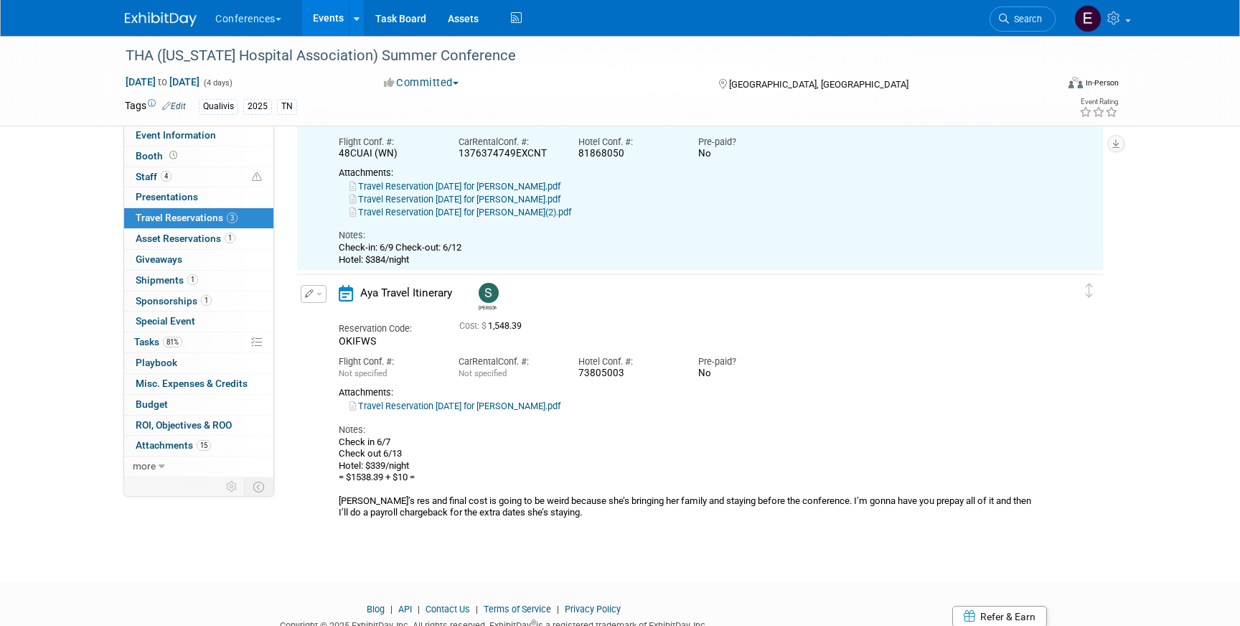
scroll to position [364, 0]
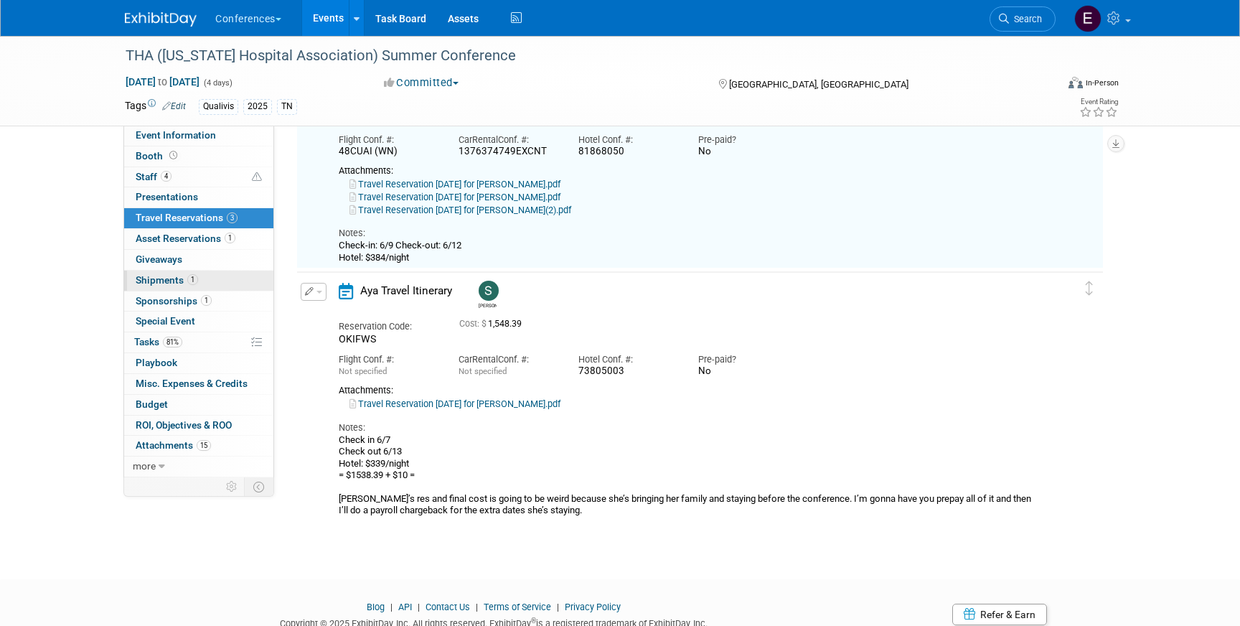
click at [169, 278] on span "Shipments 1" at bounding box center [167, 279] width 62 height 11
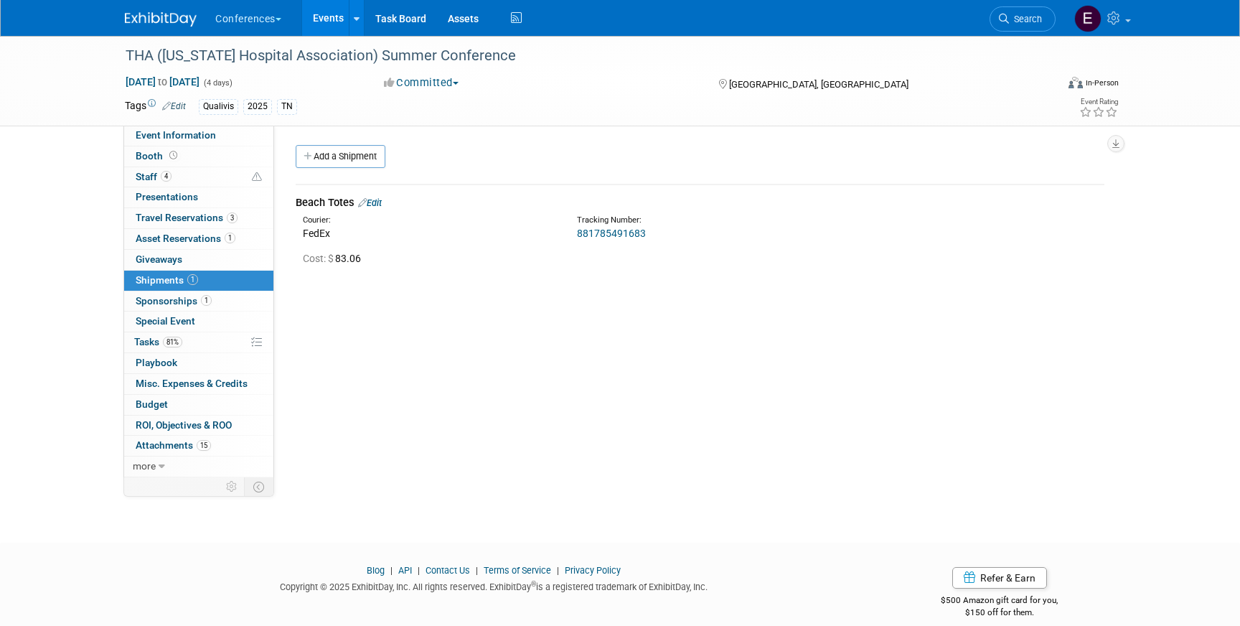
click at [379, 201] on link "Edit" at bounding box center [370, 202] width 24 height 11
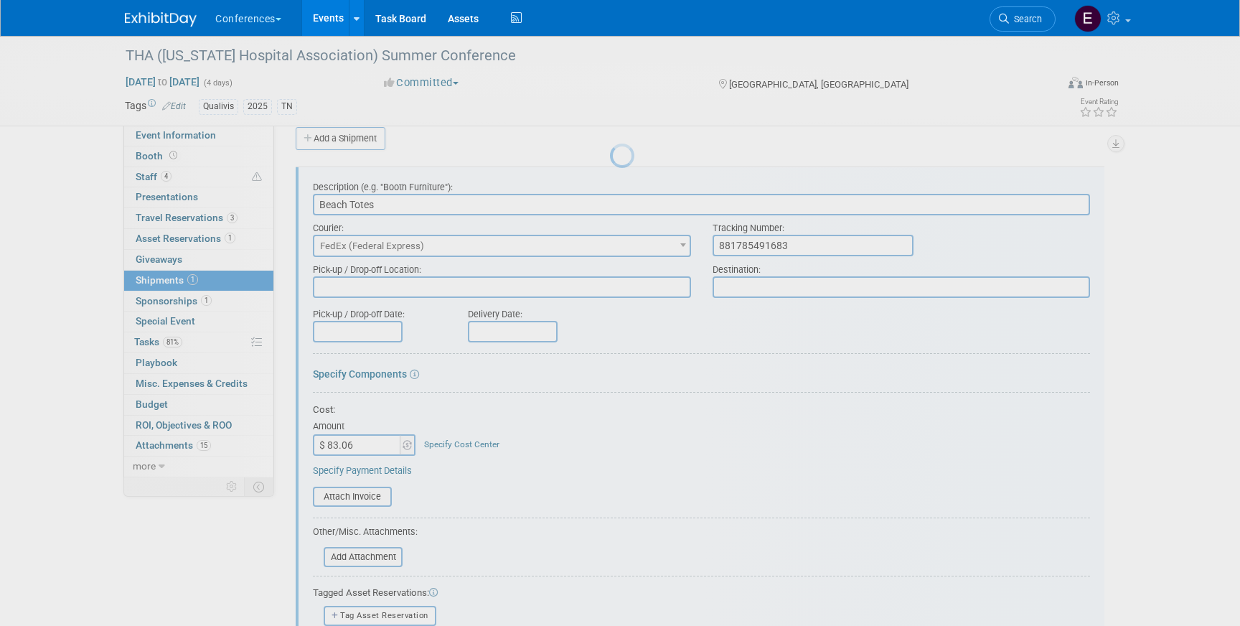
scroll to position [22, 0]
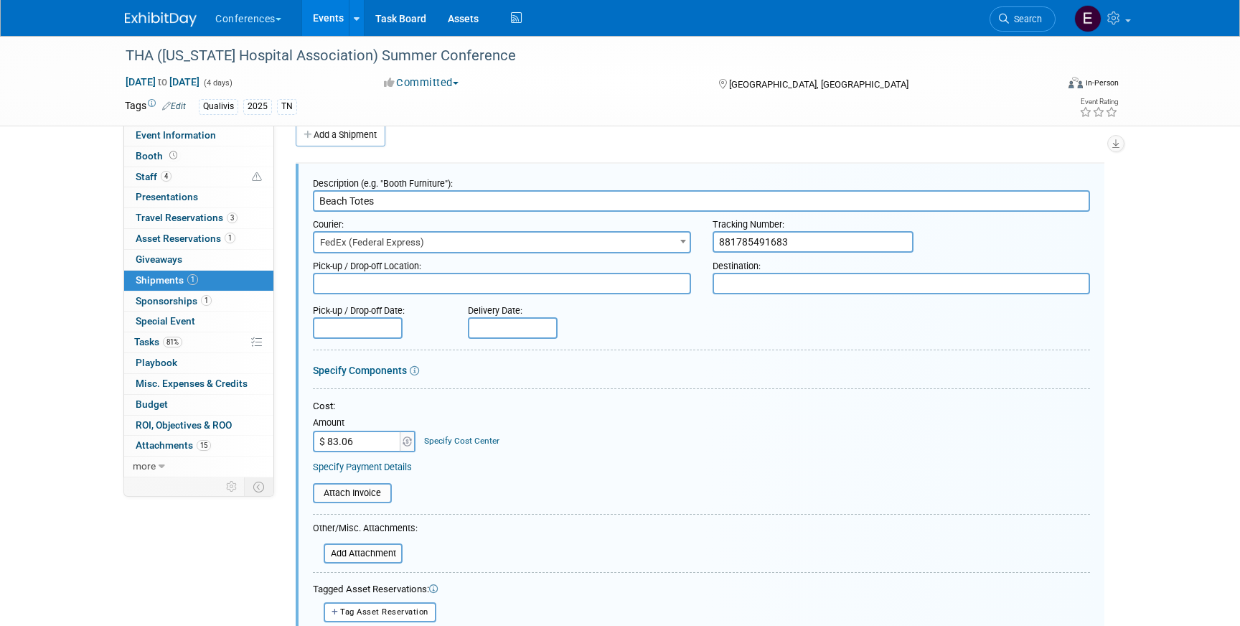
click at [443, 439] on link "Specify Cost Center" at bounding box center [461, 441] width 75 height 10
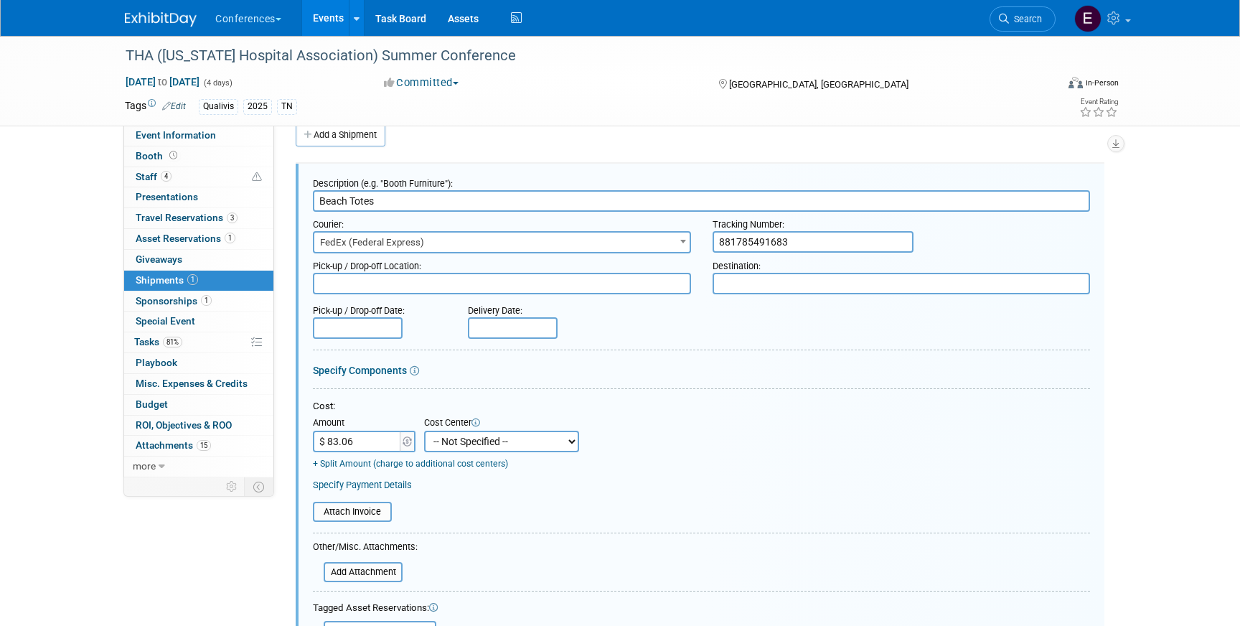
click at [454, 447] on select "-- Not Specified -- Aya Education Aya Healthcare Aya Locums Bespoke Corporate […" at bounding box center [501, 442] width 155 height 22
select select "18965874"
click at [424, 431] on select "-- Not Specified -- Aya Education Aya Healthcare Aya Locums Bespoke Corporate […" at bounding box center [501, 442] width 155 height 22
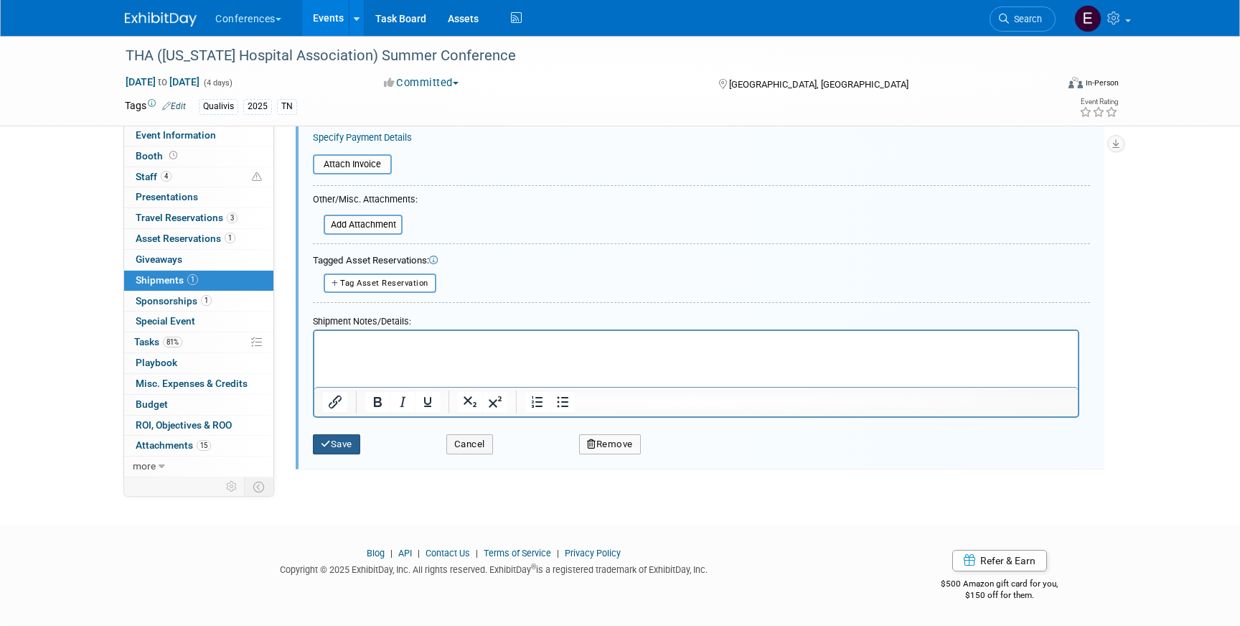
click at [330, 442] on icon "submit" at bounding box center [326, 443] width 10 height 9
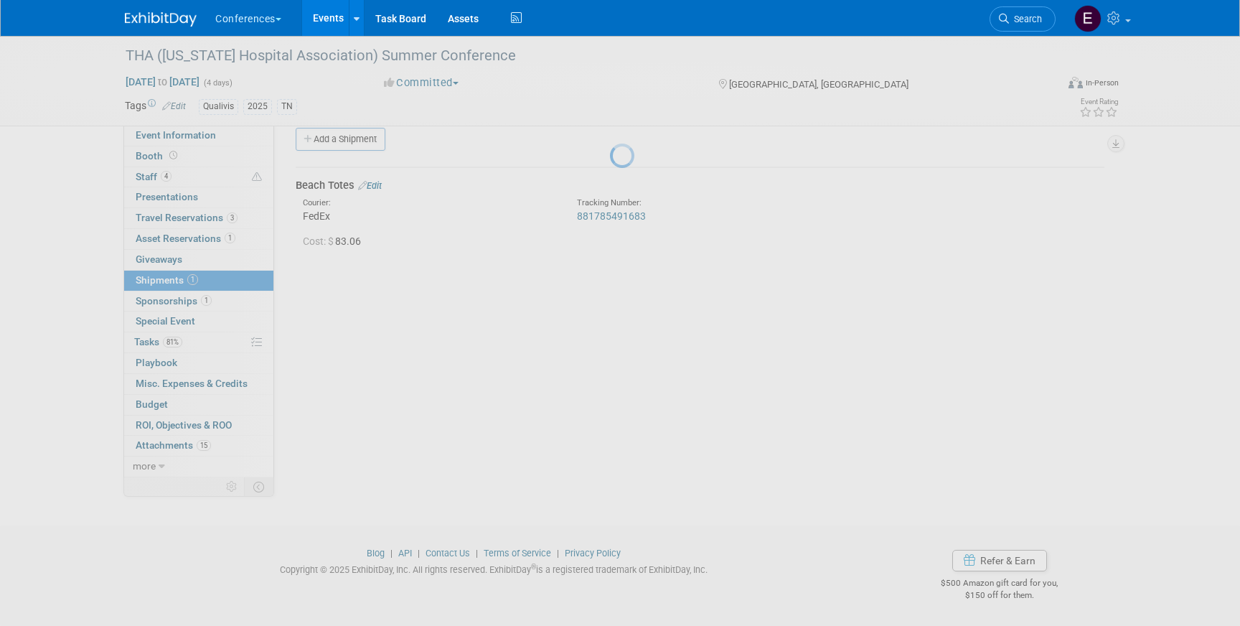
scroll to position [17, 0]
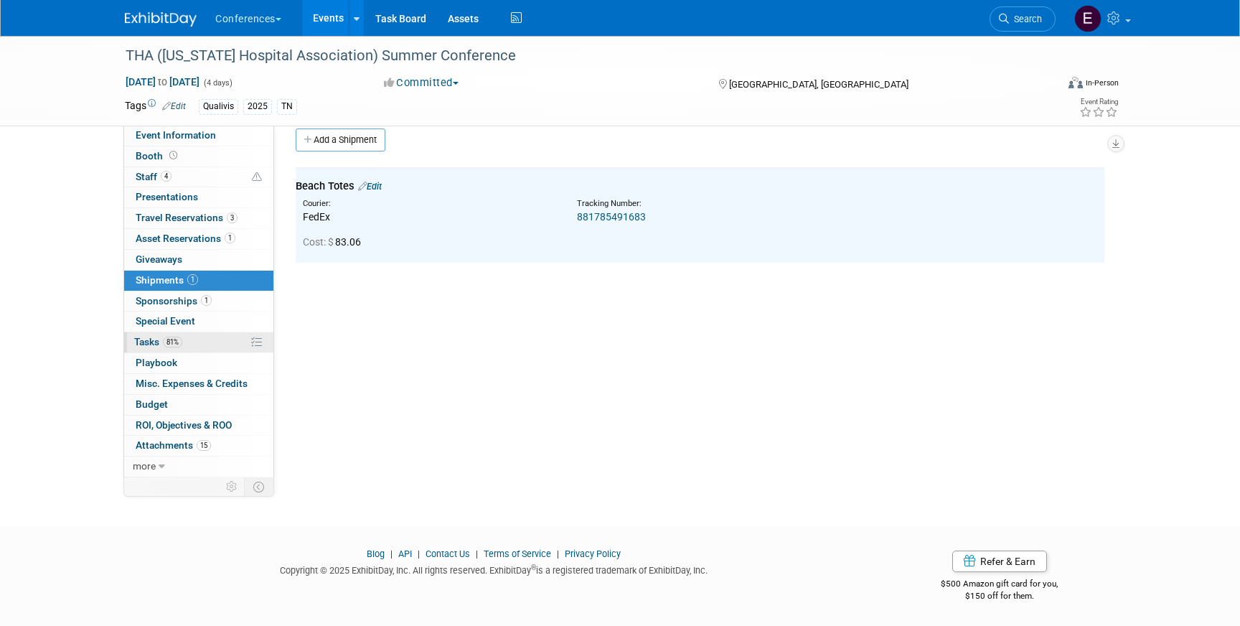
click at [195, 334] on link "81% Tasks 81%" at bounding box center [198, 342] width 149 height 20
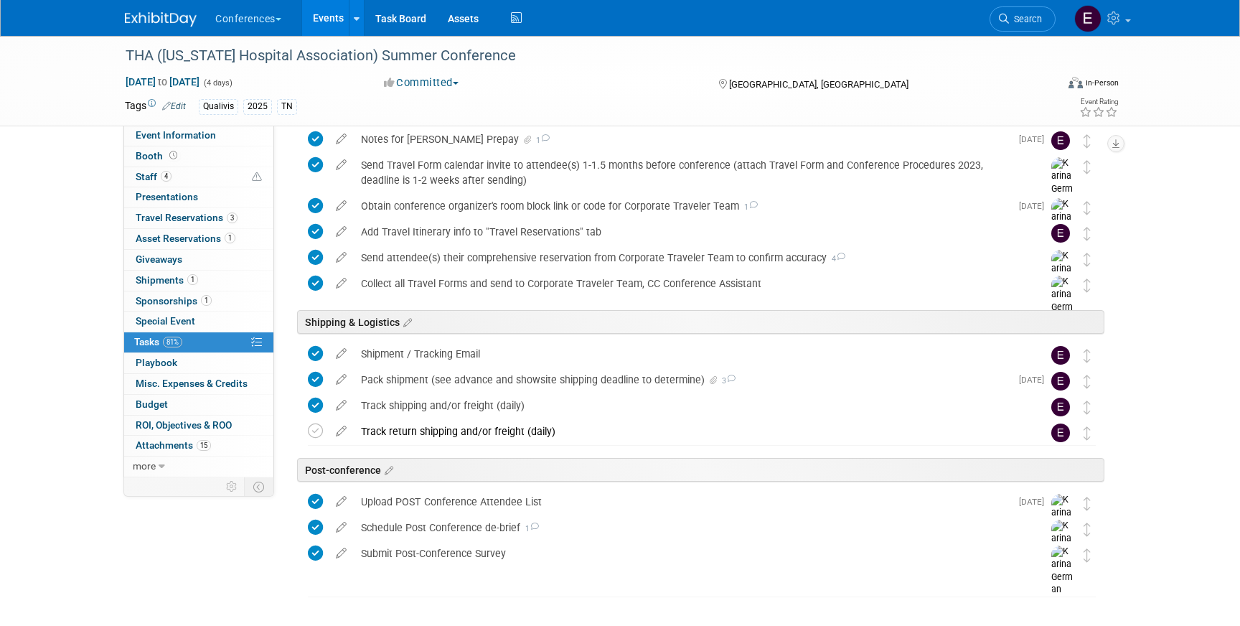
scroll to position [673, 0]
click at [314, 426] on icon at bounding box center [315, 428] width 15 height 15
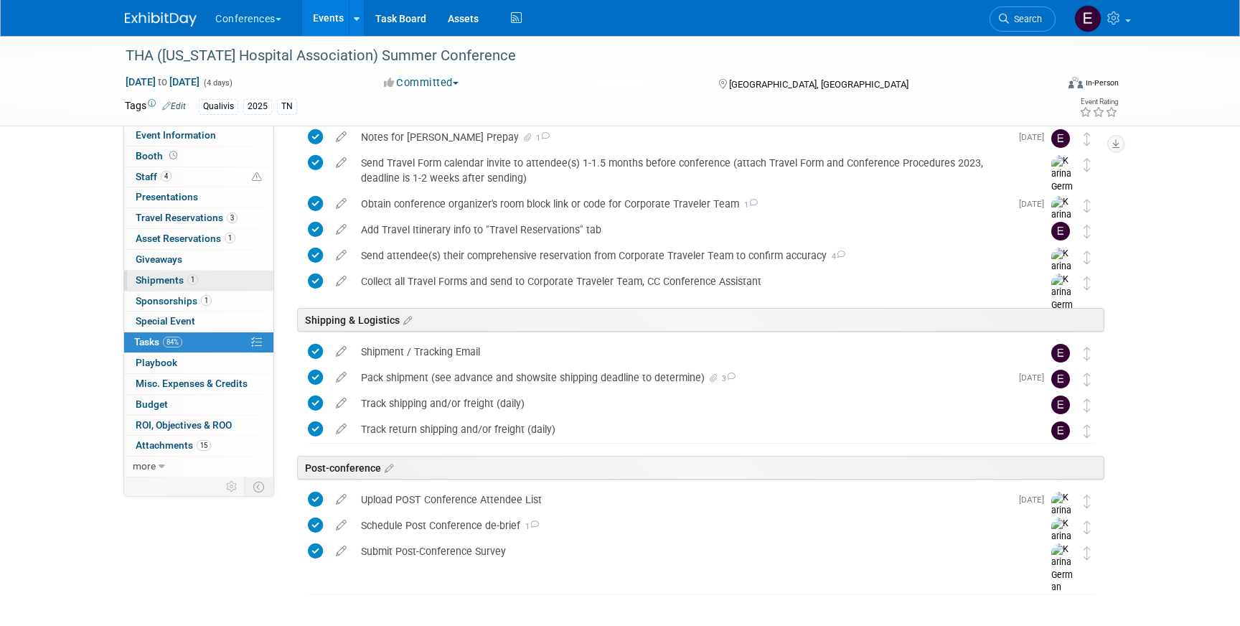
click at [169, 280] on span "Shipments 1" at bounding box center [167, 279] width 62 height 11
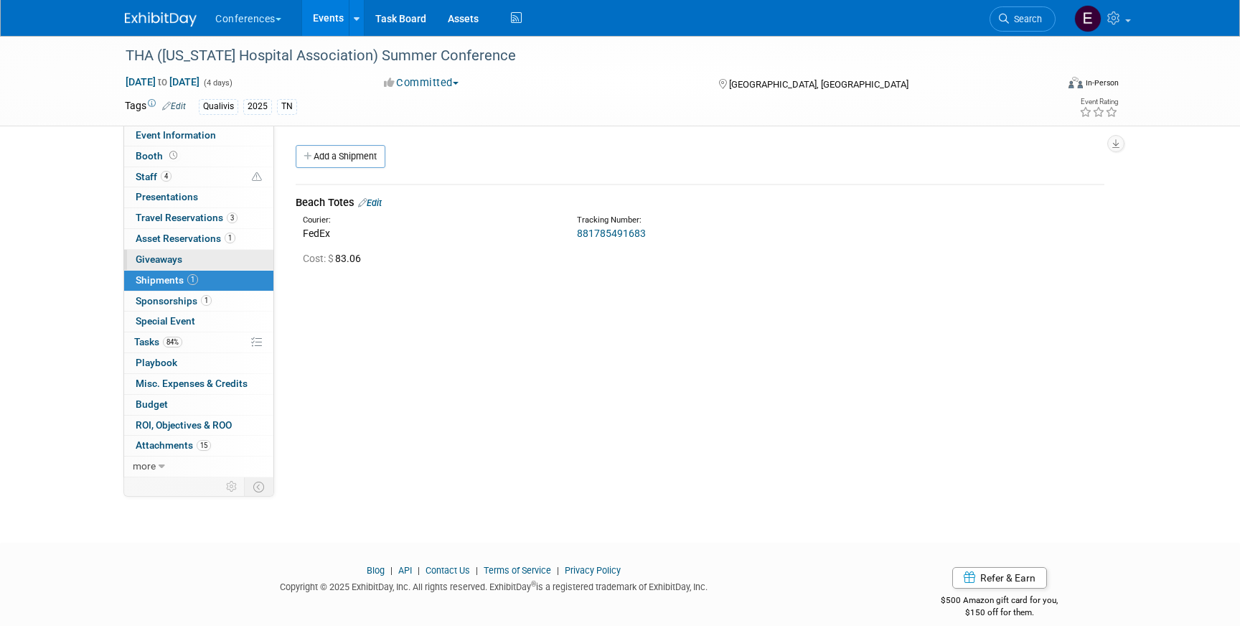
click at [172, 263] on span "Giveaways 0" at bounding box center [159, 258] width 47 height 11
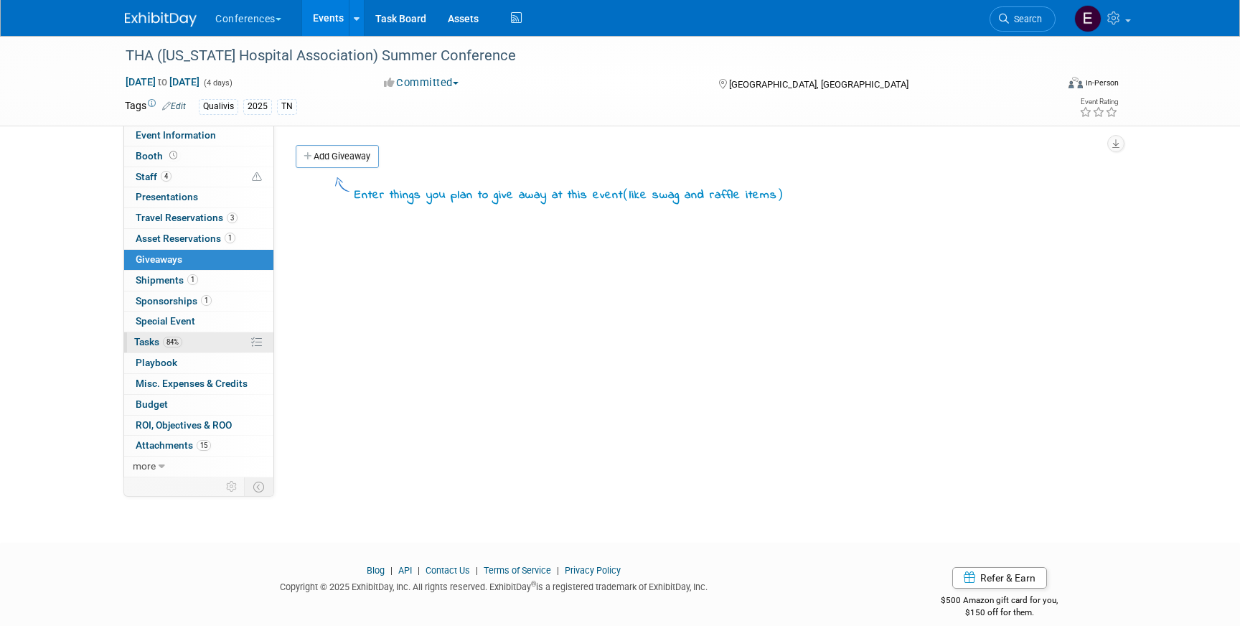
click at [168, 335] on link "84% Tasks 84%" at bounding box center [198, 342] width 149 height 20
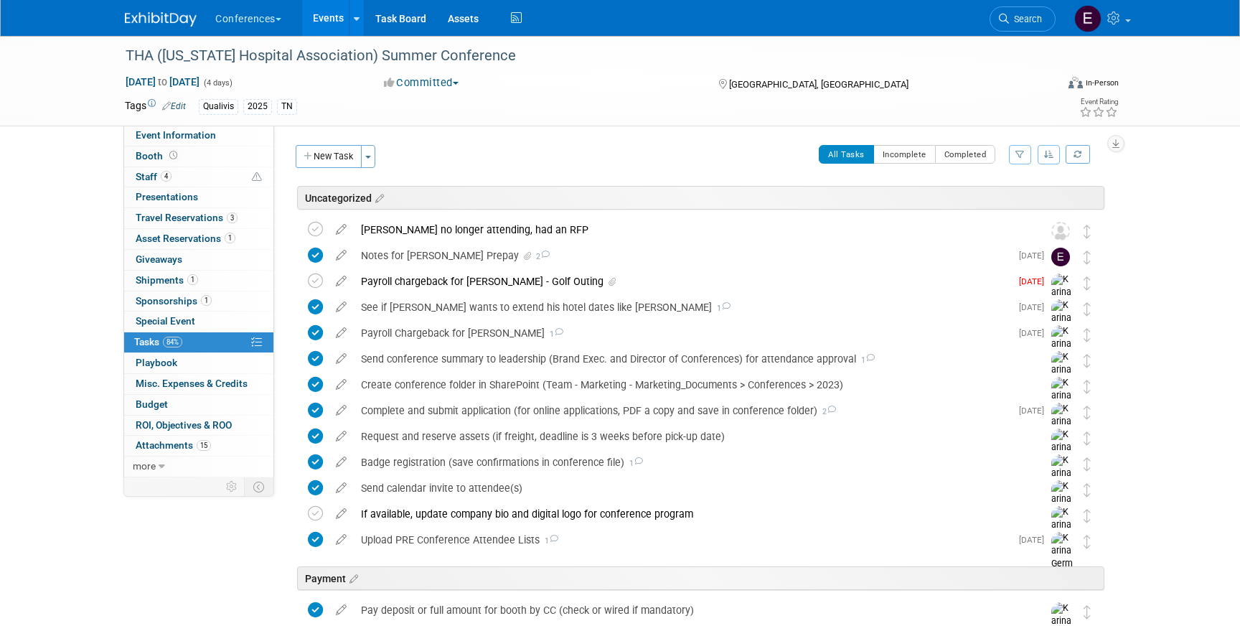
click at [148, 18] on img at bounding box center [161, 19] width 72 height 14
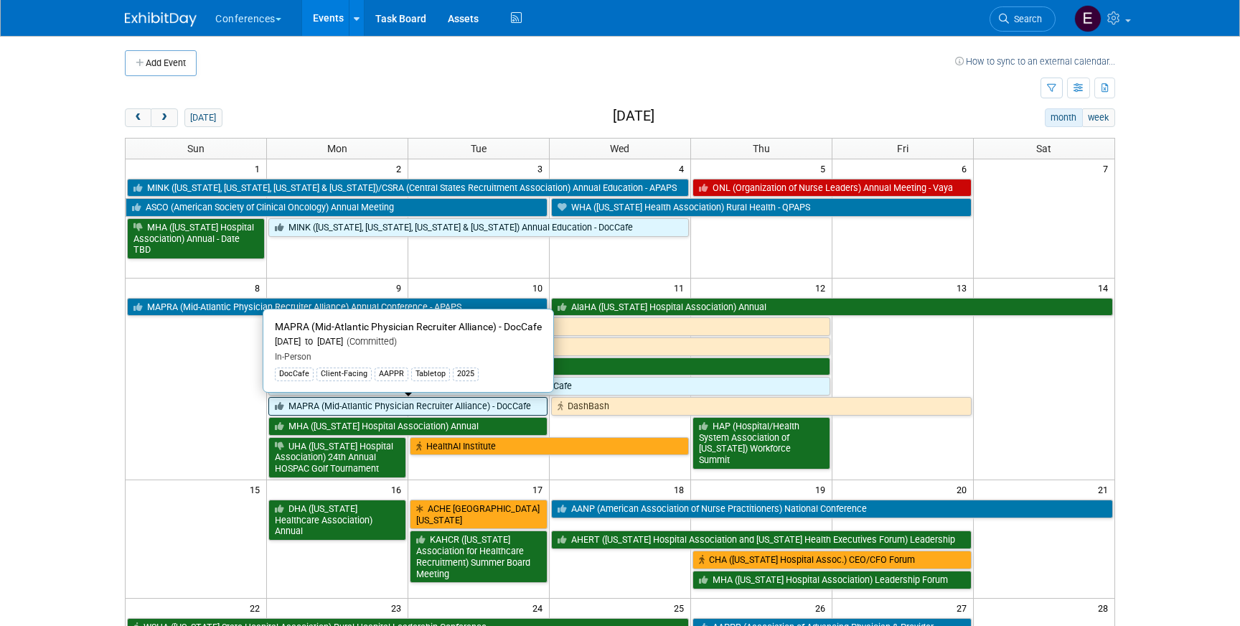
click at [357, 406] on link "MAPRA (Mid-Atlantic Physician Recruiter Alliance) - DocCafe" at bounding box center [407, 406] width 279 height 19
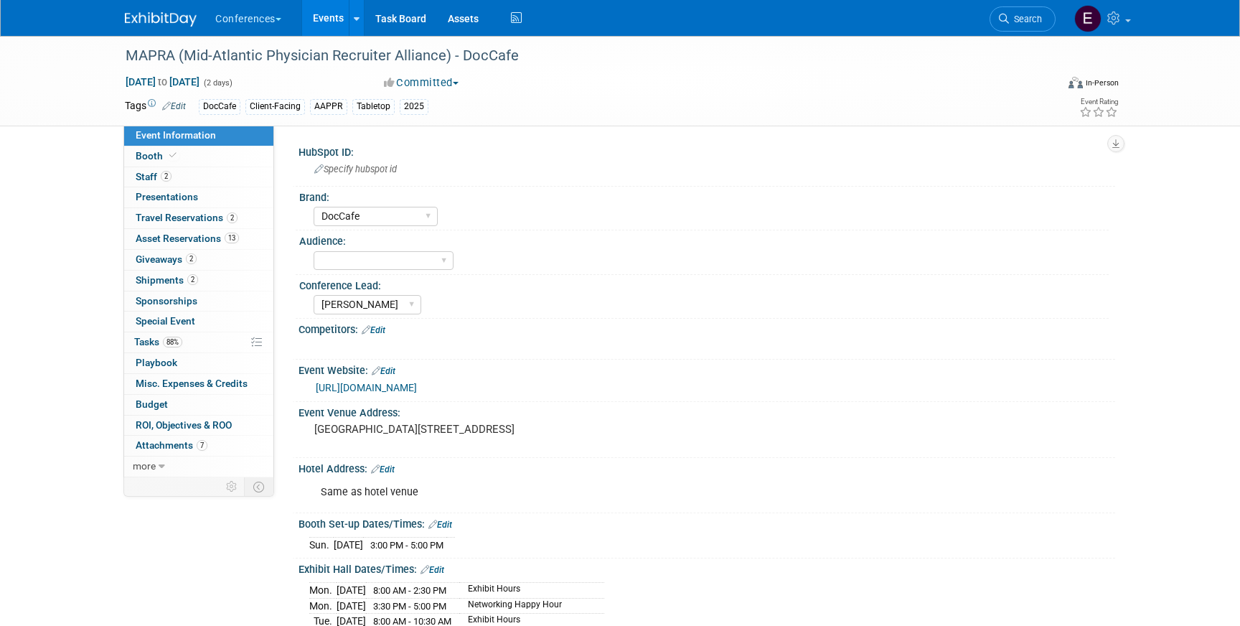
select select "DocCafe"
select select "[PERSON_NAME]"
click at [164, 277] on span "Shipments 2" at bounding box center [167, 279] width 62 height 11
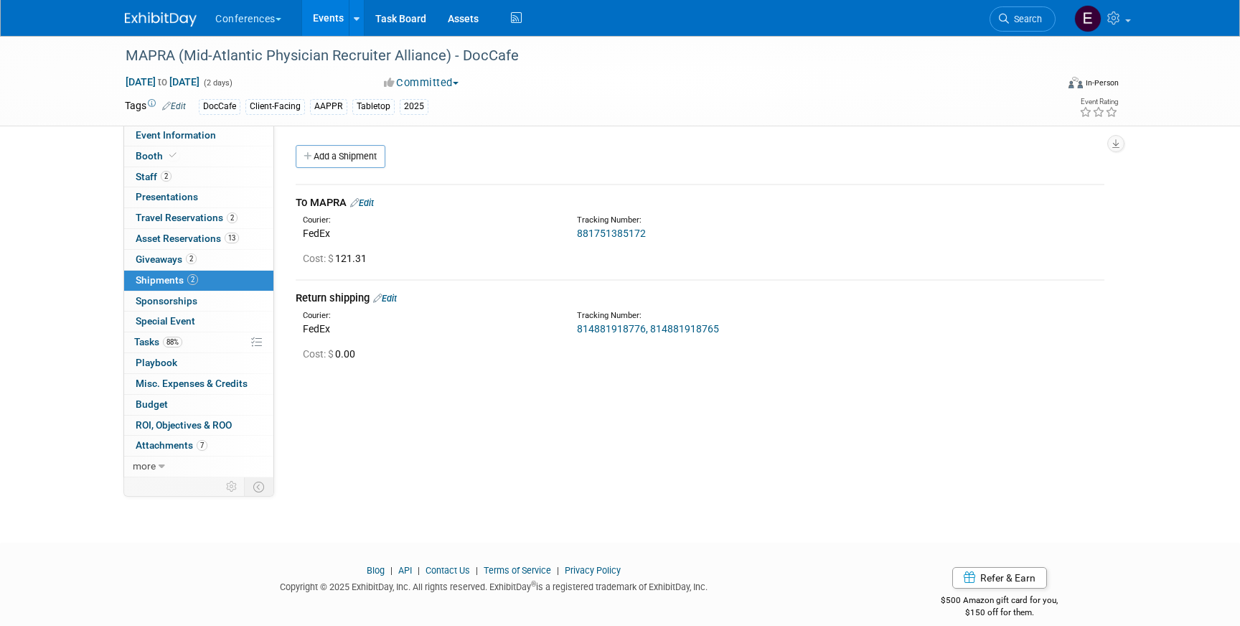
click at [377, 197] on div "To MAPRA Edit" at bounding box center [700, 202] width 809 height 15
click at [372, 205] on link "Edit" at bounding box center [362, 202] width 24 height 11
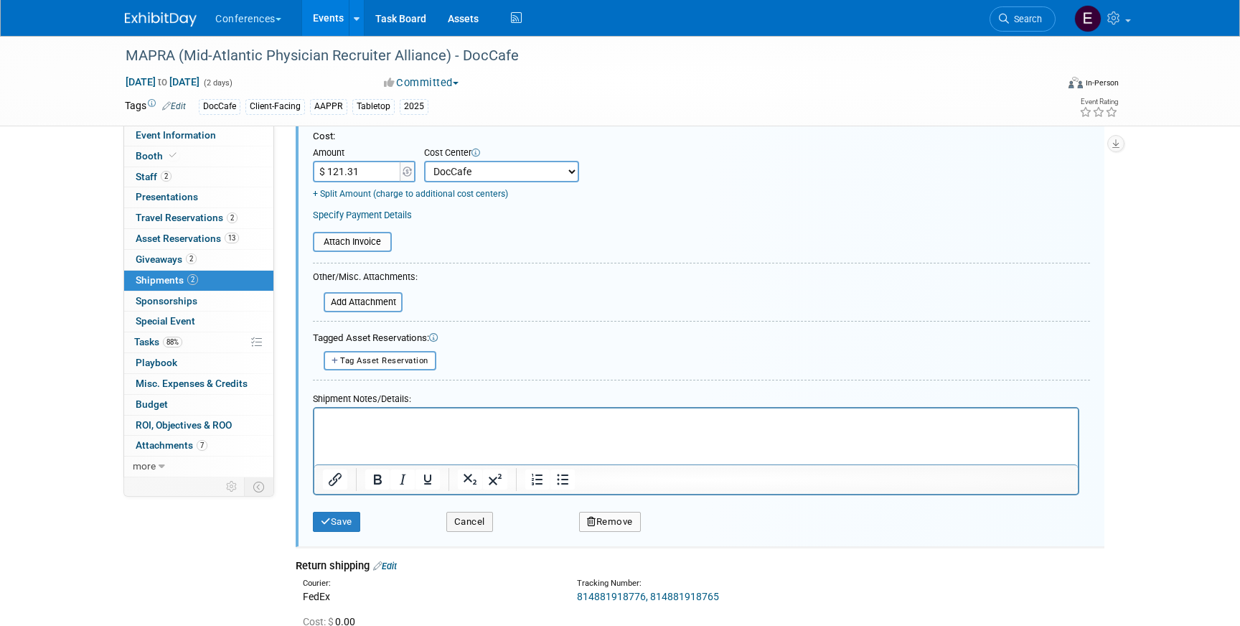
scroll to position [397, 0]
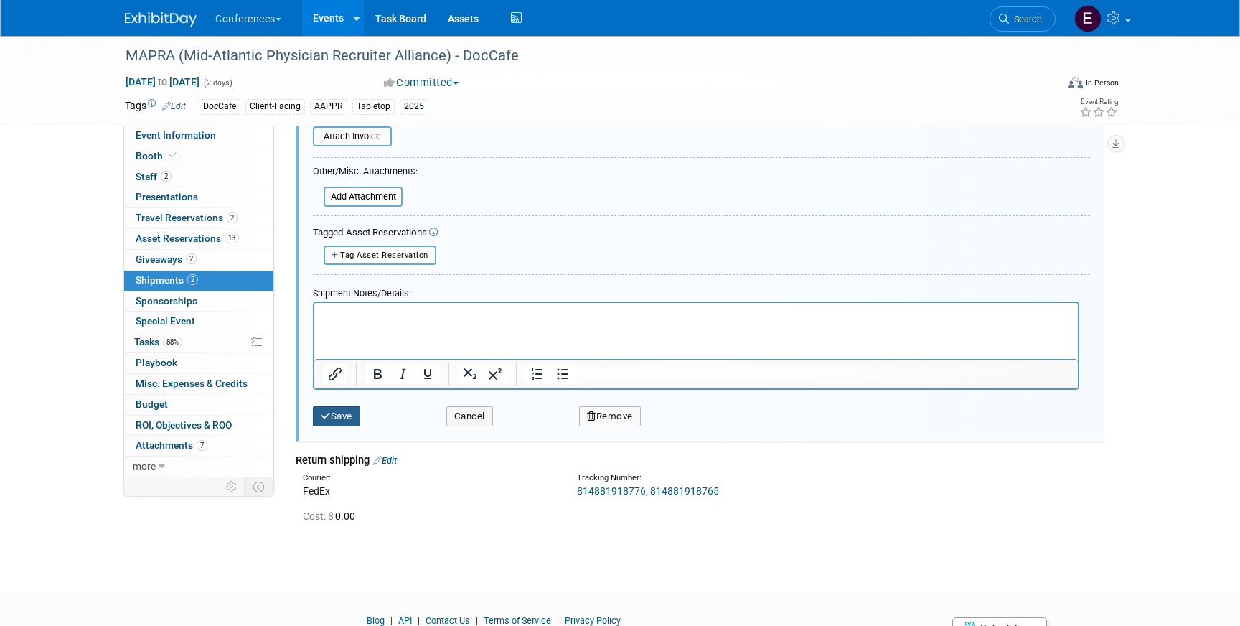
click at [335, 419] on button "Save" at bounding box center [336, 416] width 47 height 20
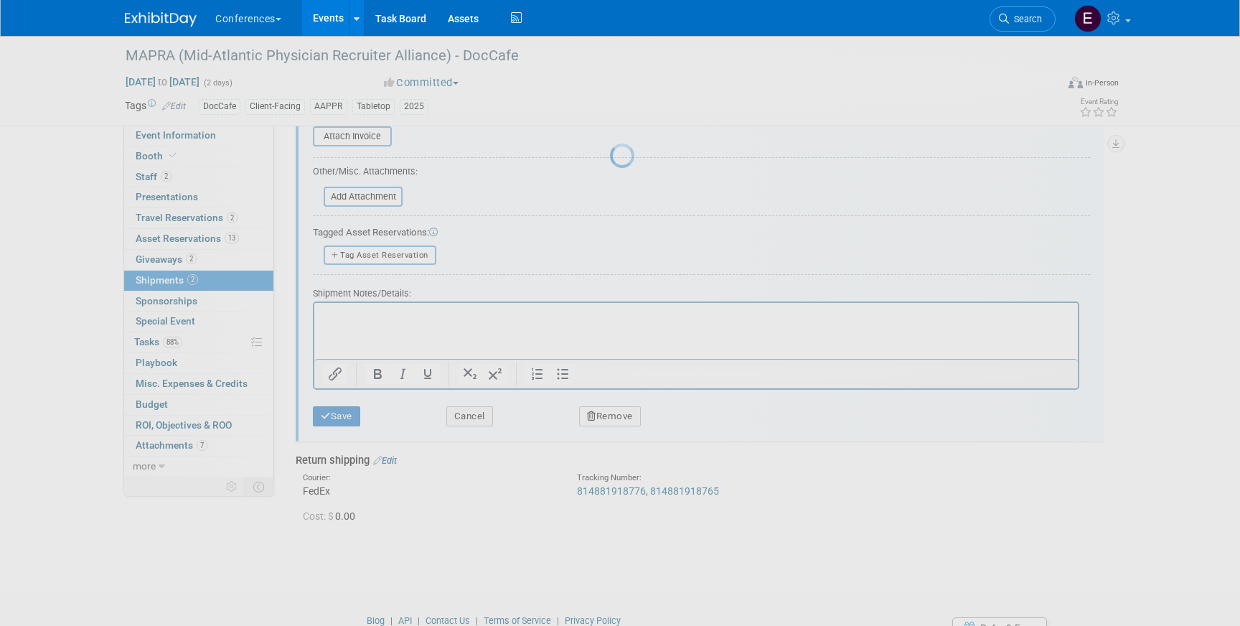
scroll to position [17, 0]
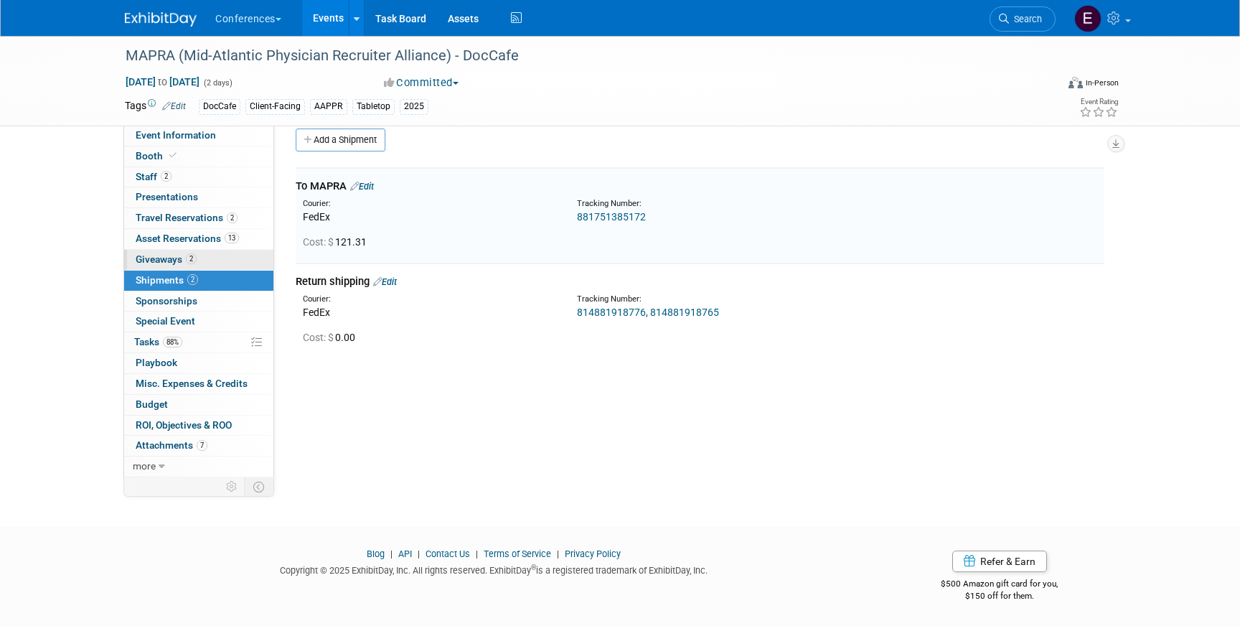
click at [215, 264] on link "2 Giveaways 2" at bounding box center [198, 260] width 149 height 20
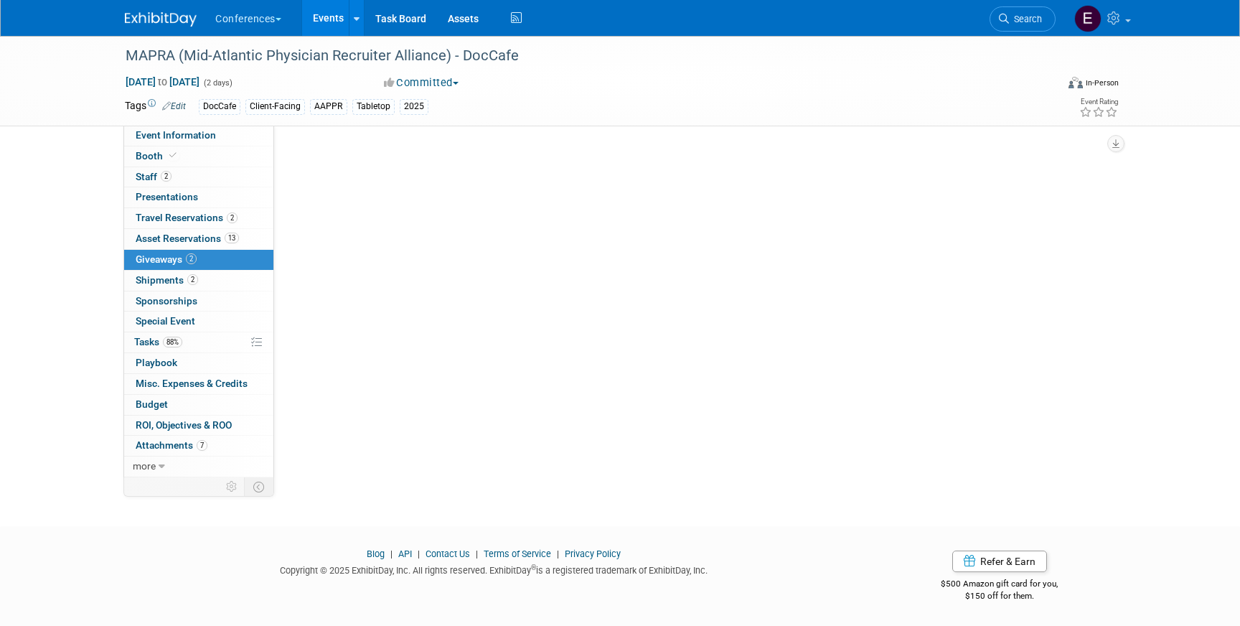
scroll to position [0, 0]
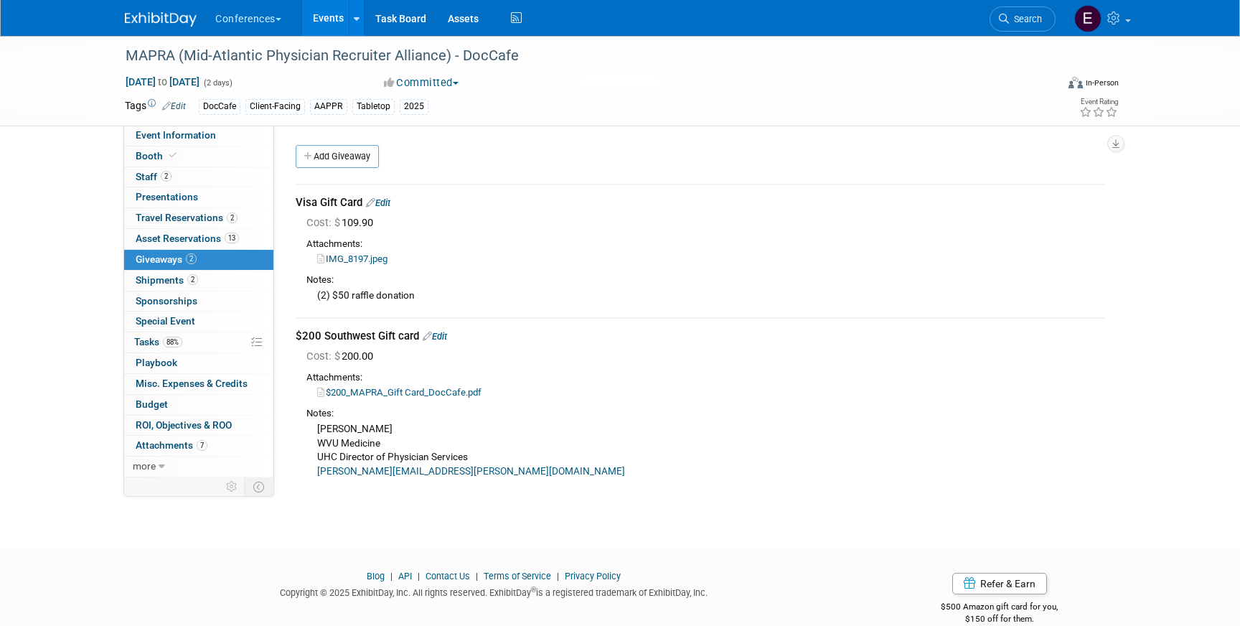
click at [447, 336] on link "Edit" at bounding box center [435, 336] width 24 height 11
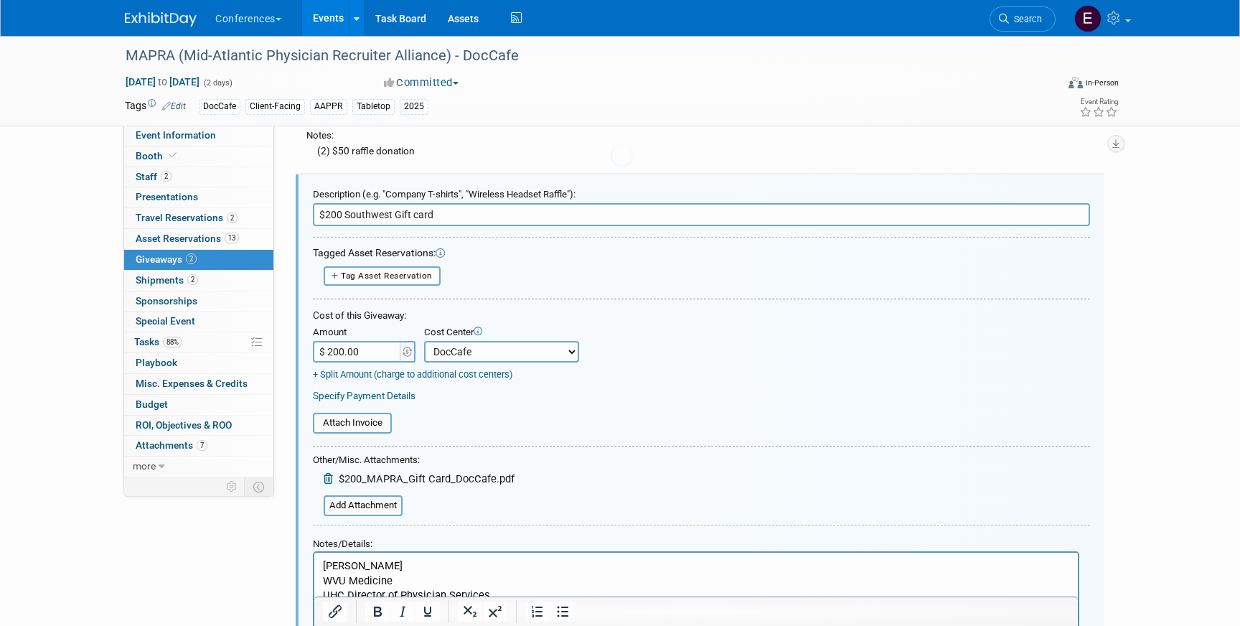
scroll to position [154, 0]
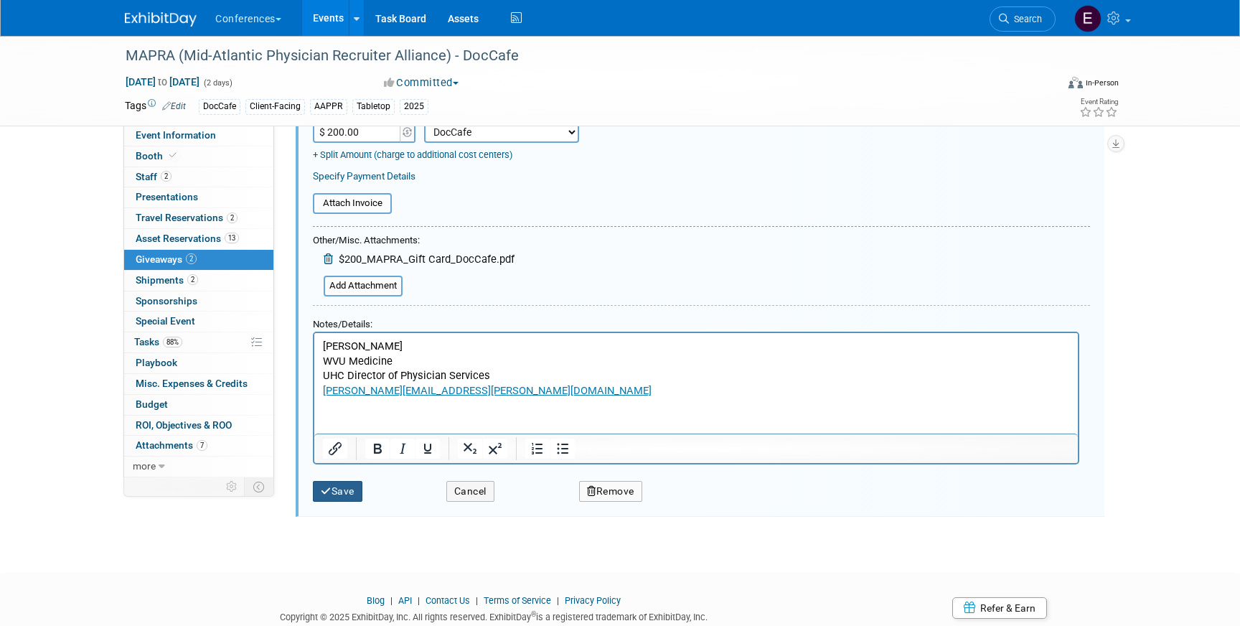
click at [344, 496] on button "Save" at bounding box center [338, 491] width 50 height 21
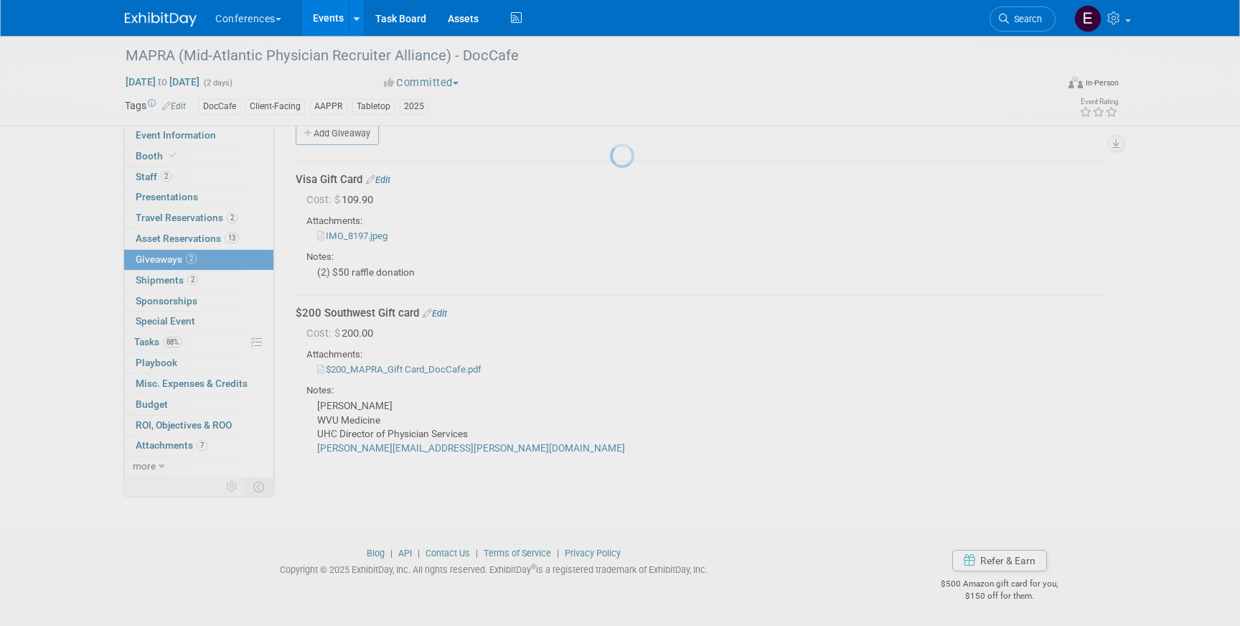
scroll to position [23, 0]
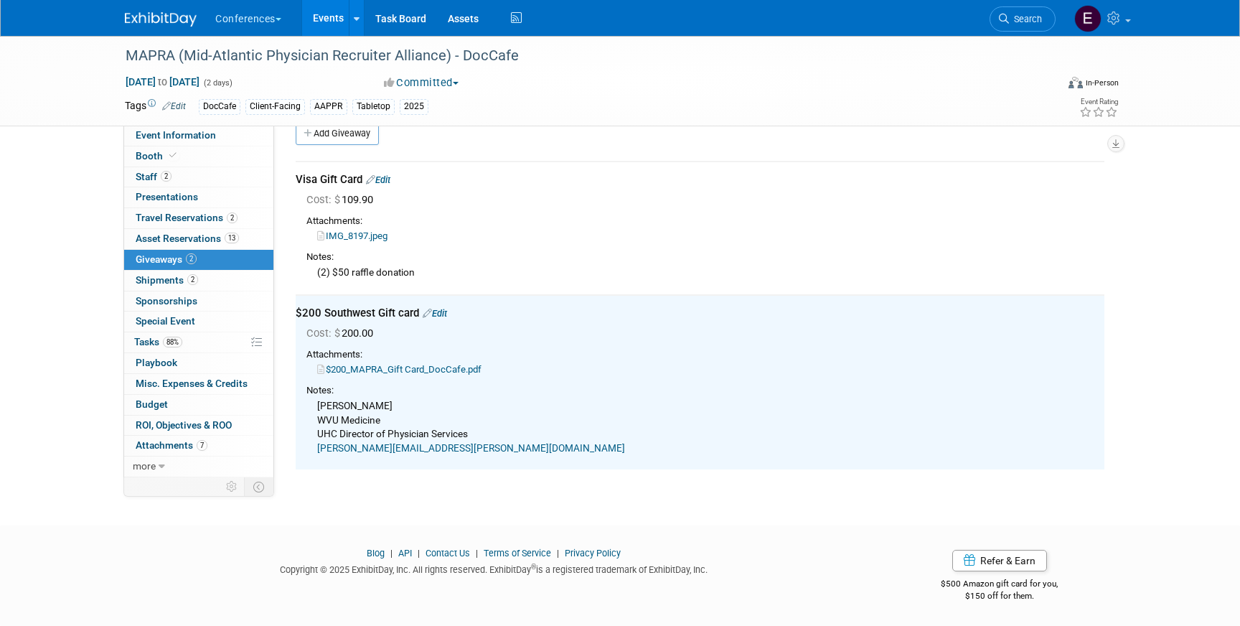
click at [194, 352] on div "88% Tasks 88% Tasks" at bounding box center [198, 342] width 149 height 21
click at [201, 350] on link "88% Tasks 88%" at bounding box center [198, 342] width 149 height 20
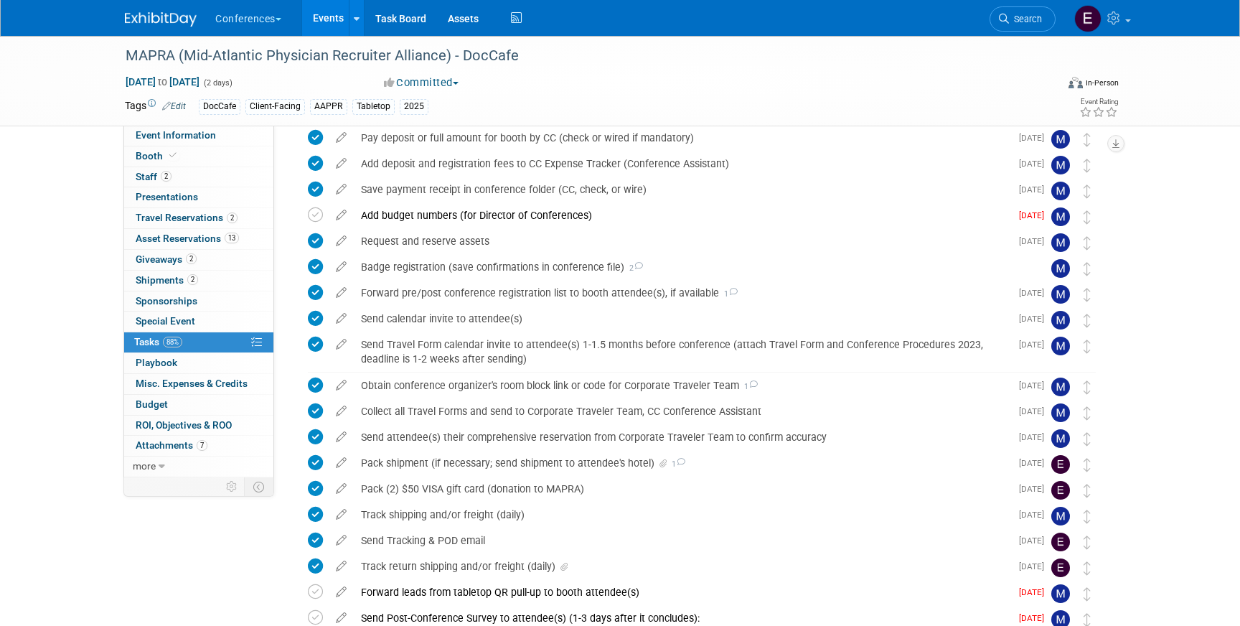
scroll to position [309, 0]
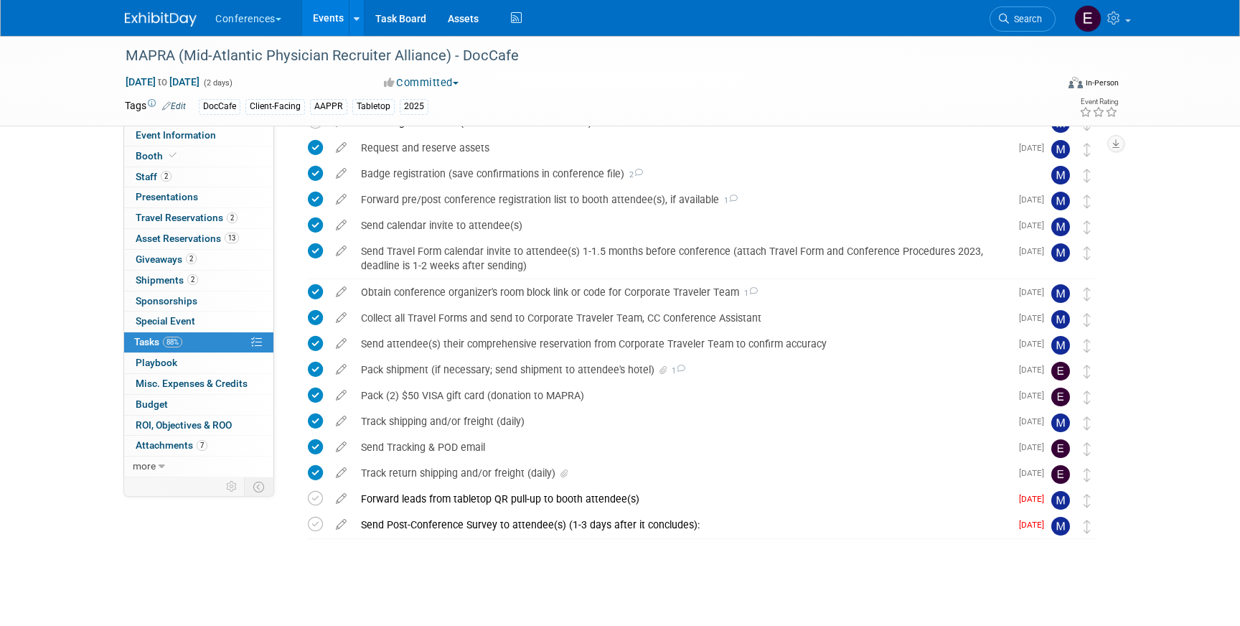
click at [144, 16] on img at bounding box center [161, 19] width 72 height 14
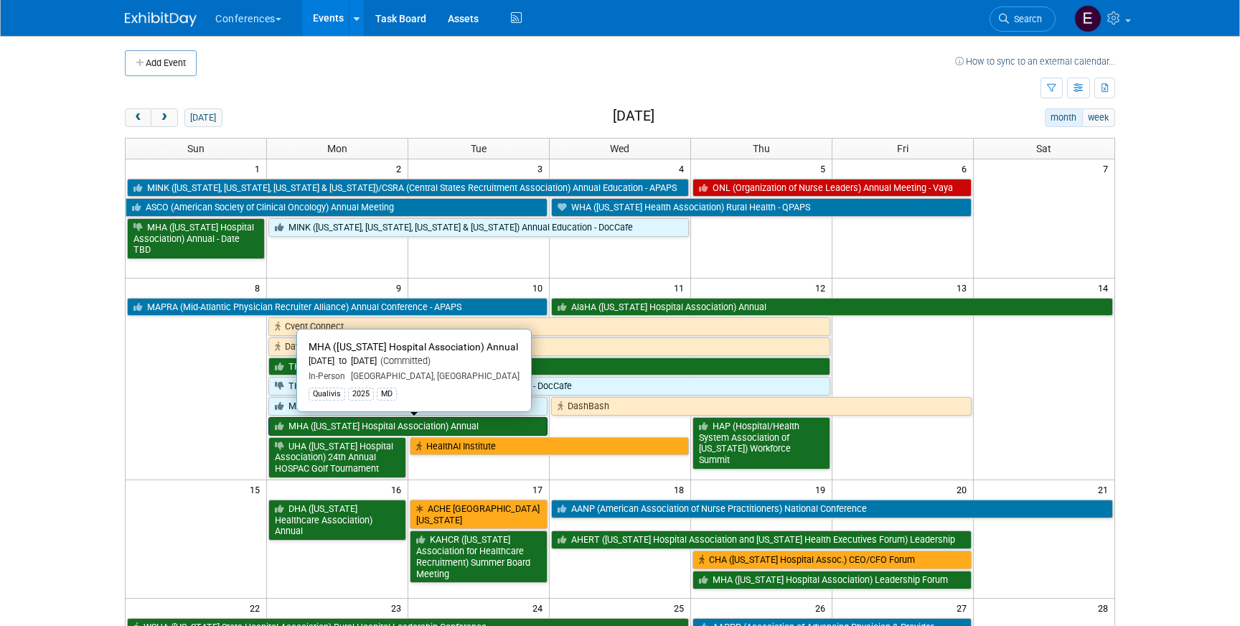
click at [444, 426] on link "MHA ([US_STATE] Hospital Association) Annual" at bounding box center [407, 426] width 279 height 19
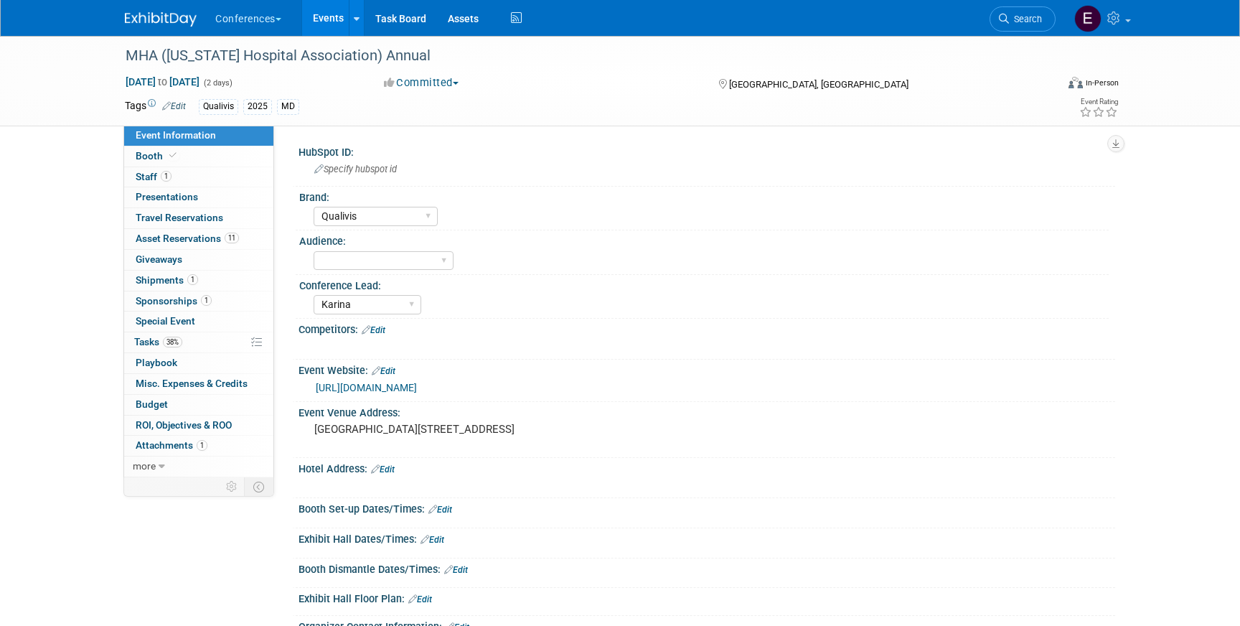
select select "Qualivis"
select select "Karina"
click at [156, 276] on span "Shipments 1" at bounding box center [167, 279] width 62 height 11
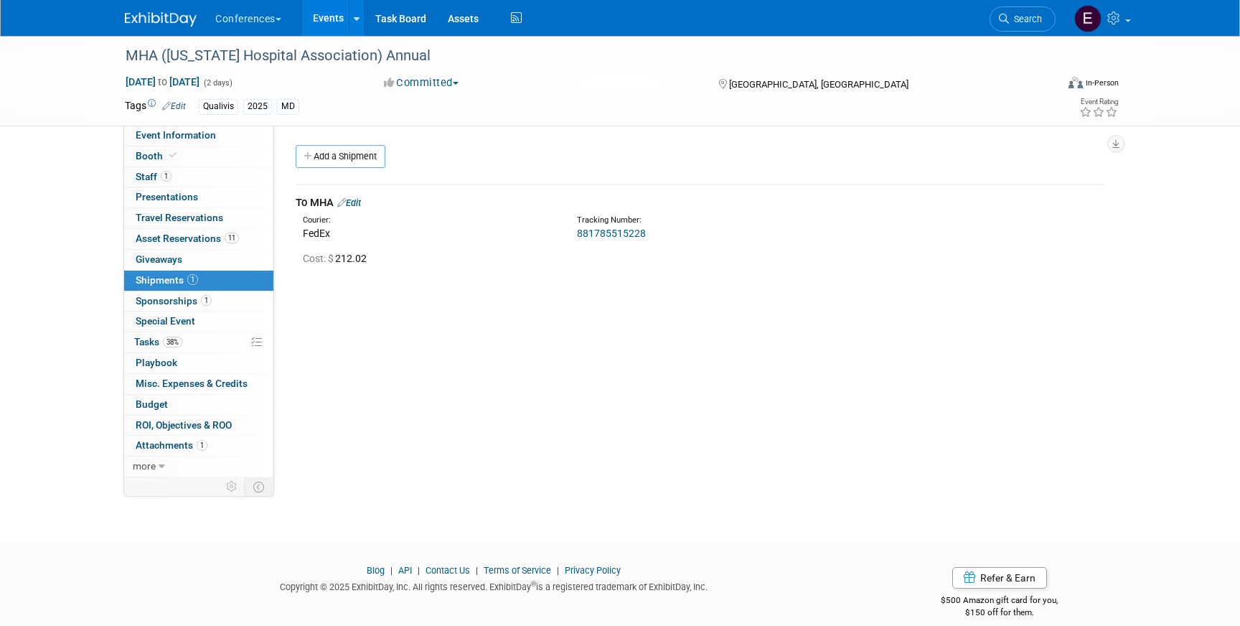
click at [359, 205] on link "Edit" at bounding box center [349, 202] width 24 height 11
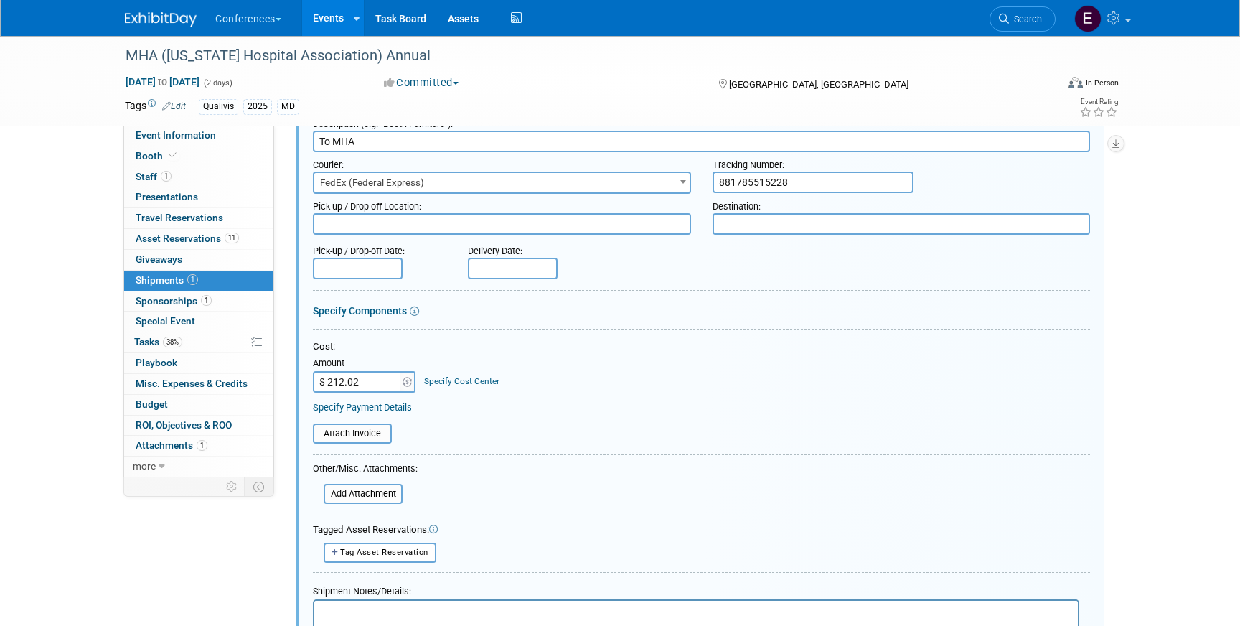
scroll to position [82, 0]
click at [451, 379] on link "Specify Cost Center" at bounding box center [461, 380] width 75 height 10
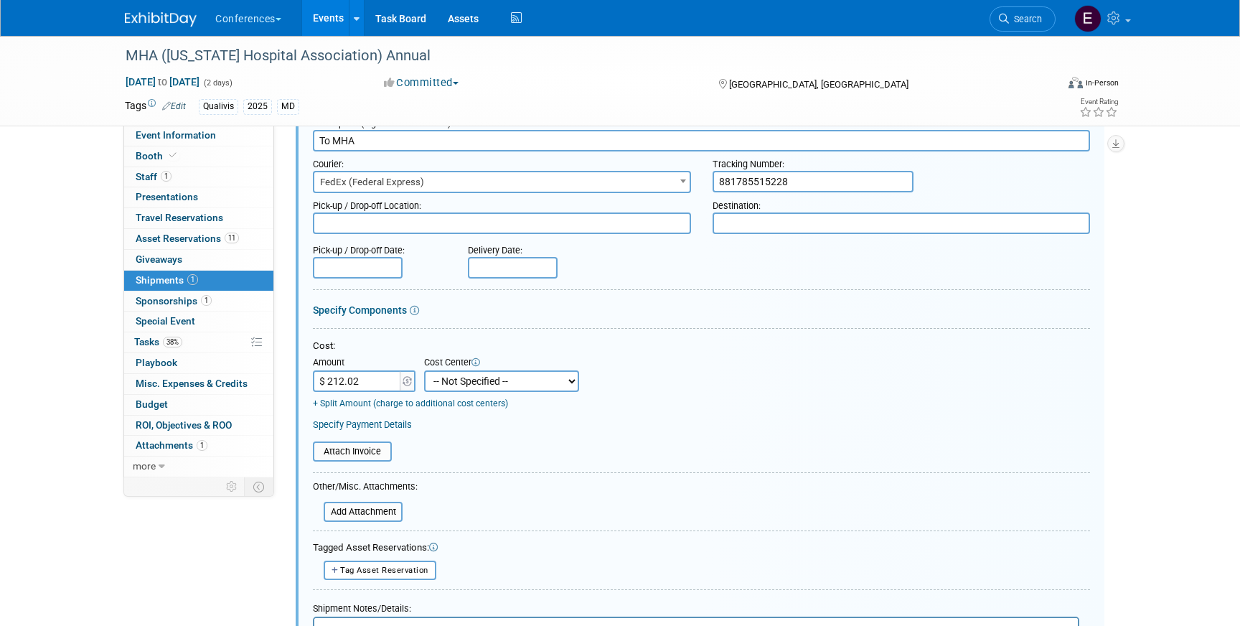
click at [451, 379] on select "-- Not Specified -- Aya Education Aya Healthcare Aya Locums Bespoke Corporate […" at bounding box center [501, 381] width 155 height 22
select select "18965874"
click at [424, 370] on select "-- Not Specified -- Aya Education Aya Healthcare Aya Locums Bespoke Corporate […" at bounding box center [501, 381] width 155 height 22
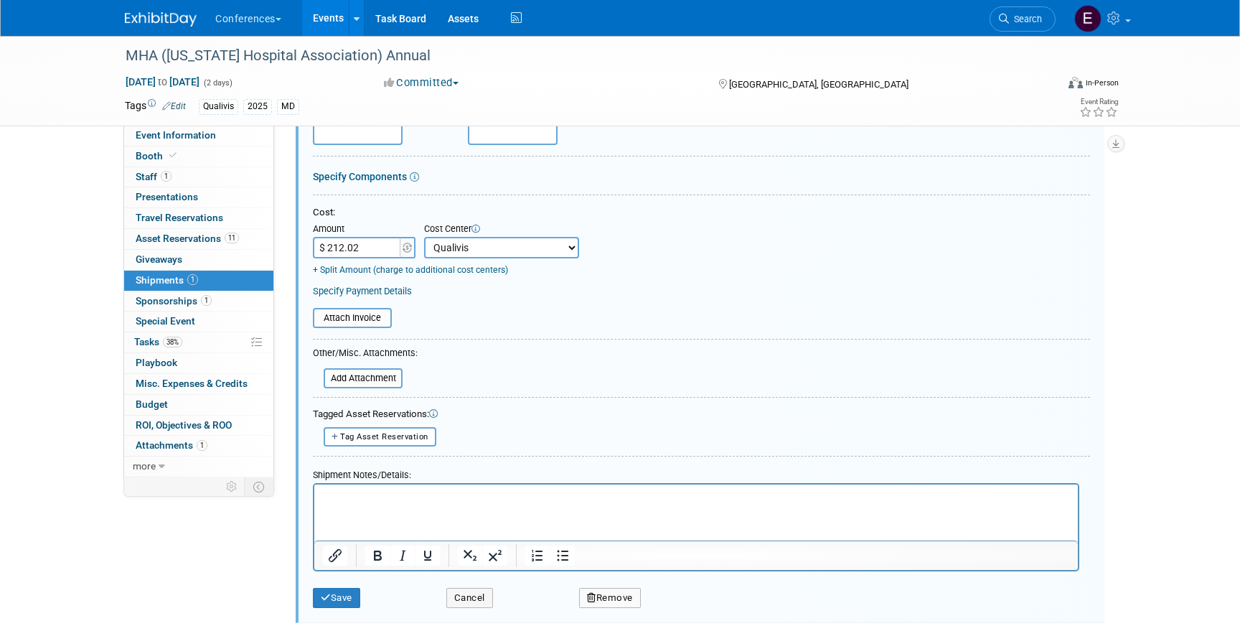
scroll to position [341, 0]
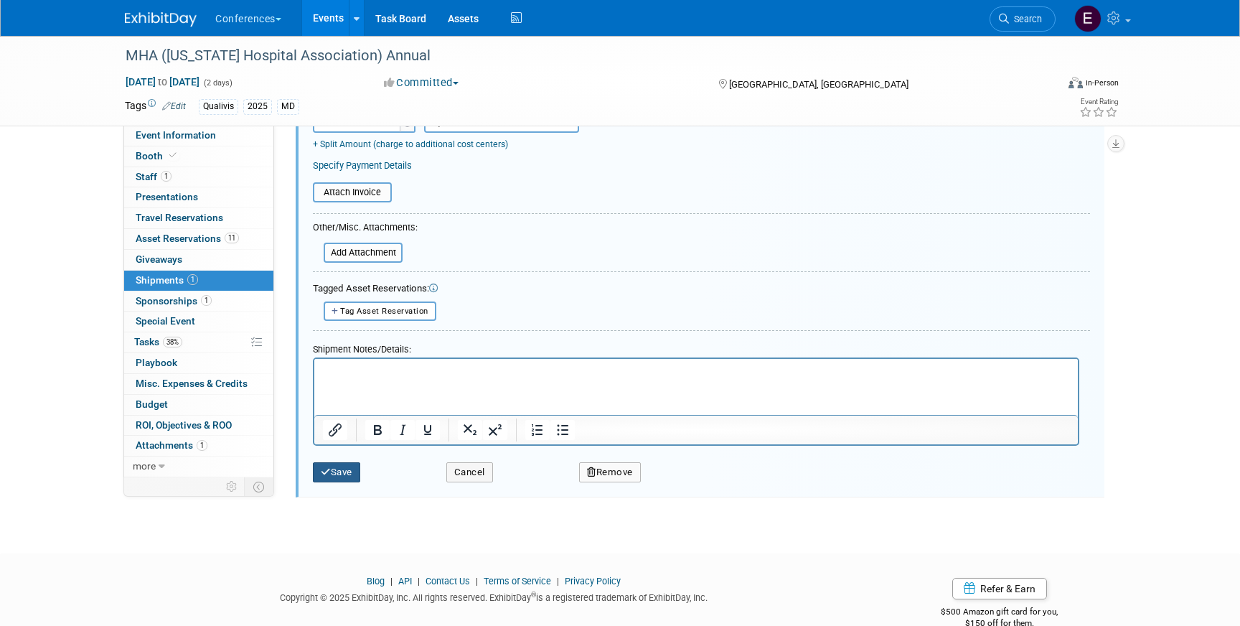
click at [333, 476] on button "Save" at bounding box center [336, 472] width 47 height 20
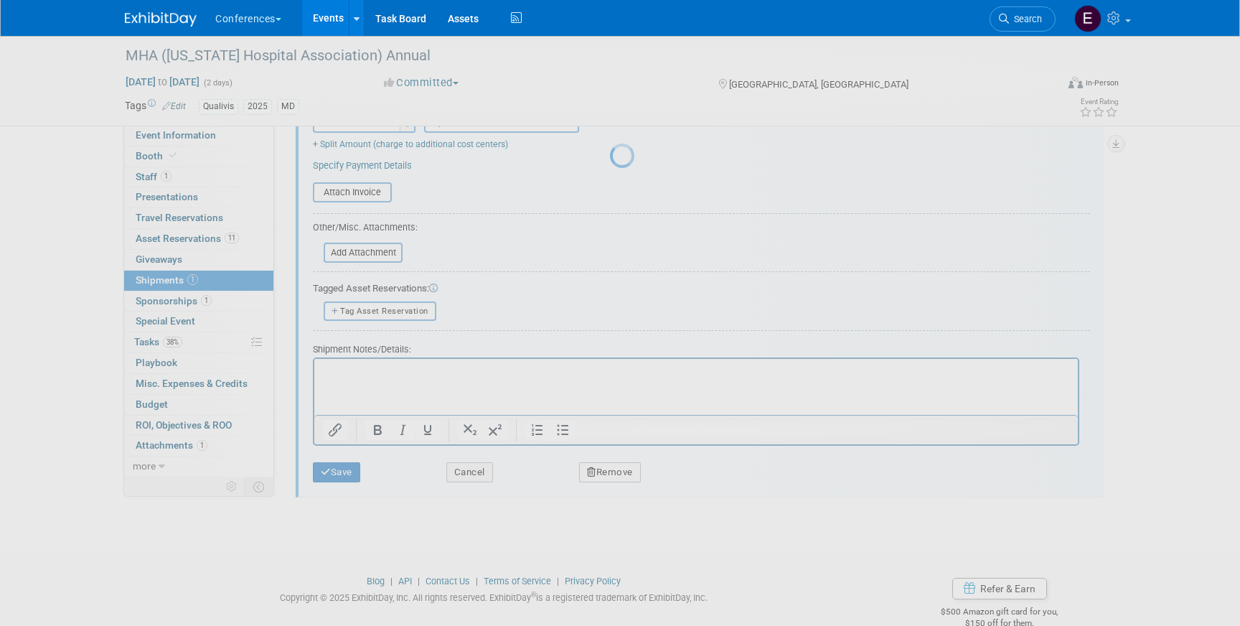
scroll to position [17, 0]
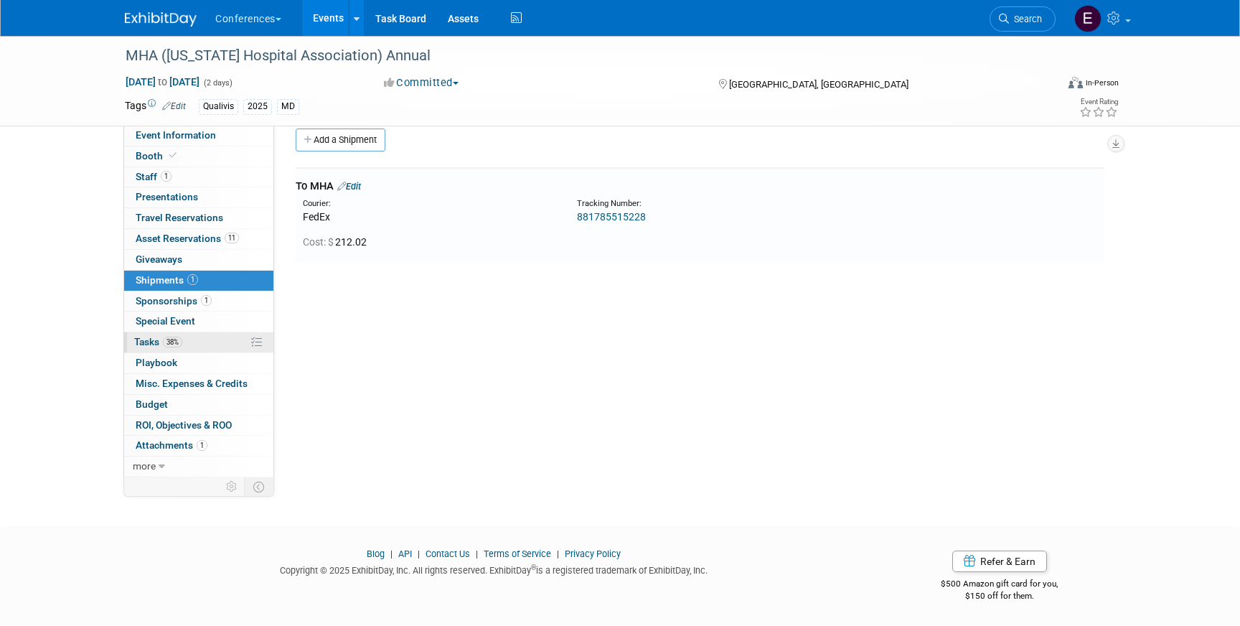
click at [161, 348] on link "38% Tasks 38%" at bounding box center [198, 342] width 149 height 20
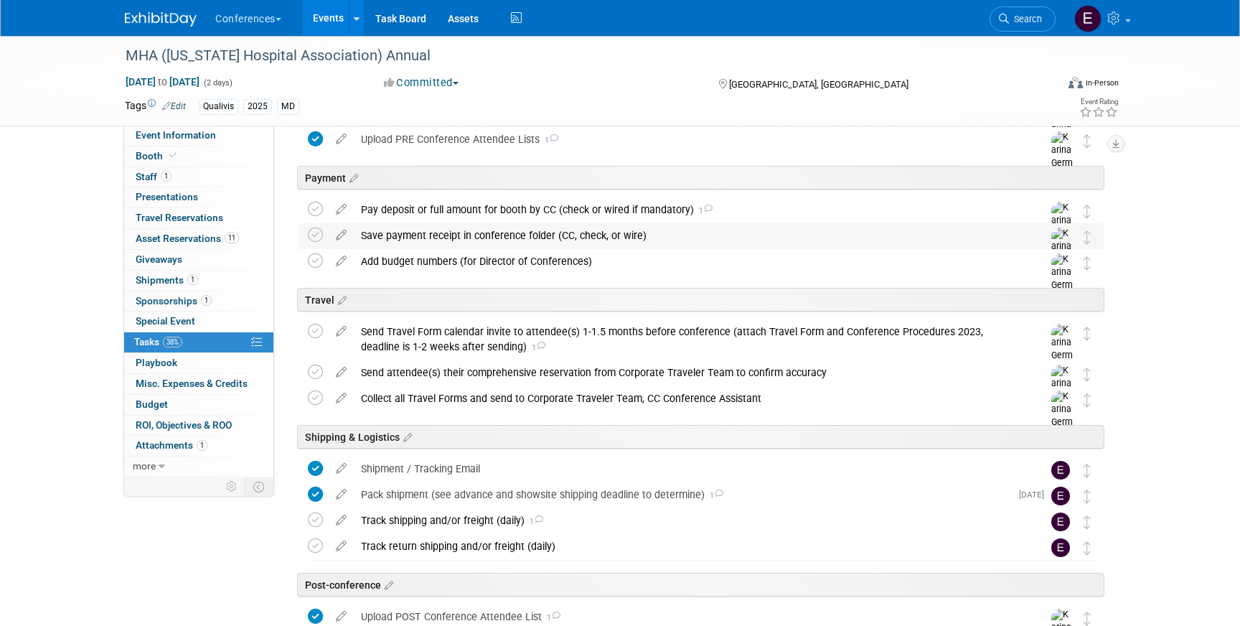
scroll to position [382, 0]
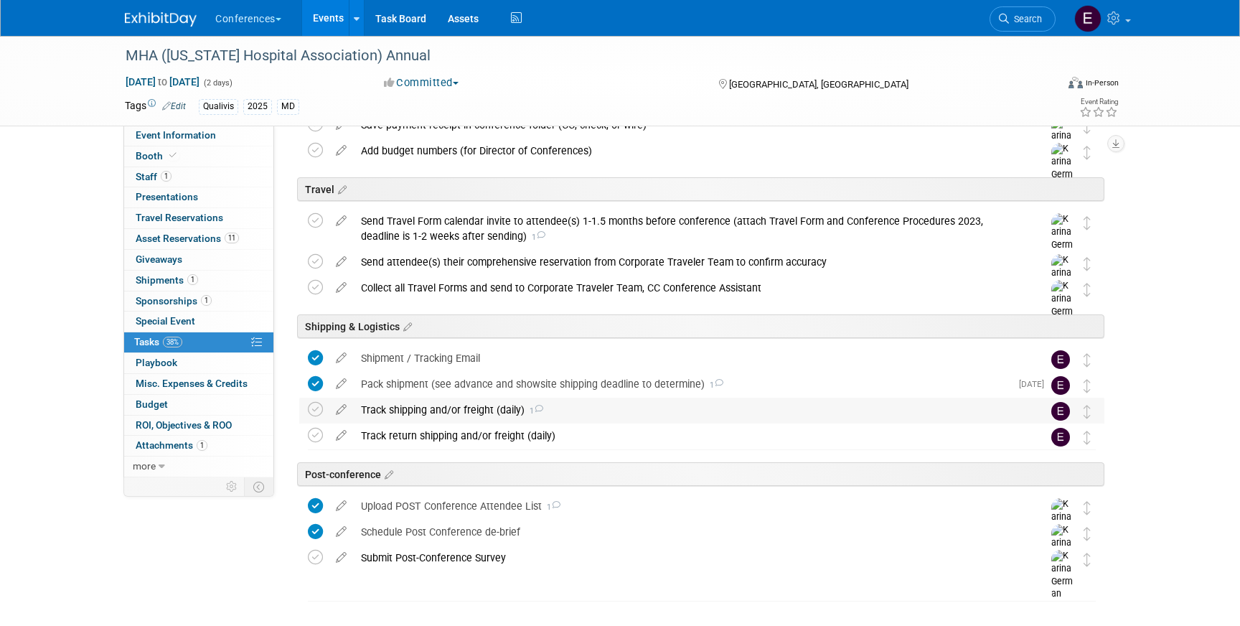
click at [504, 415] on div "Track shipping and/or freight (daily) 1" at bounding box center [688, 410] width 669 height 24
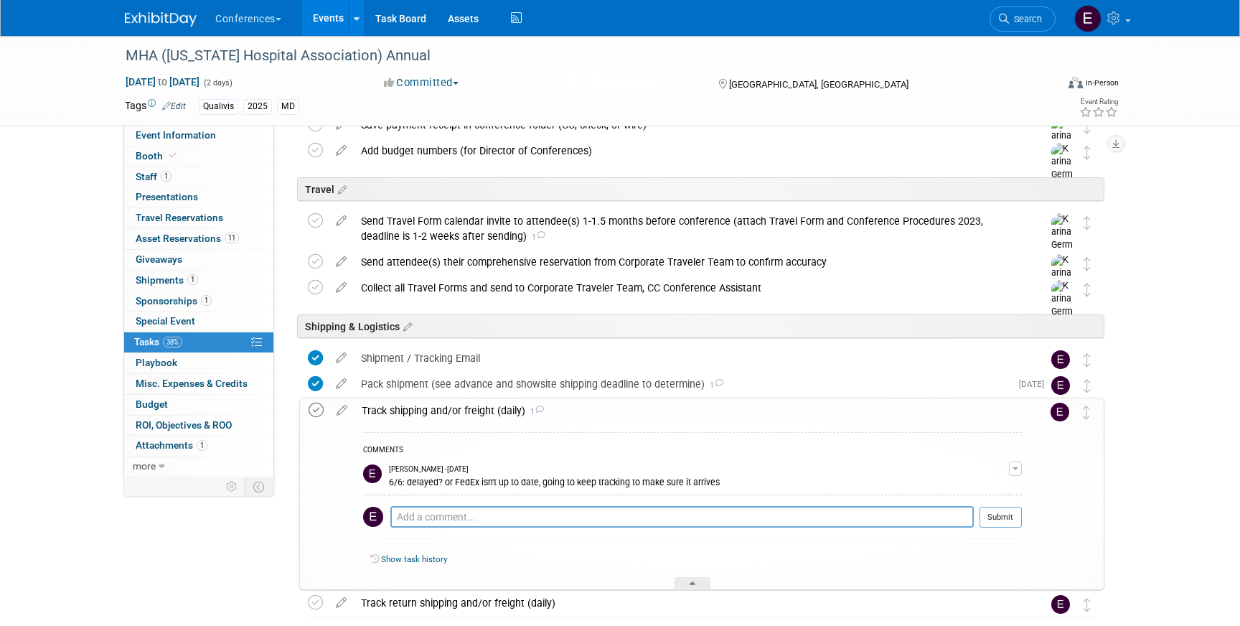
click at [314, 408] on icon at bounding box center [316, 410] width 15 height 15
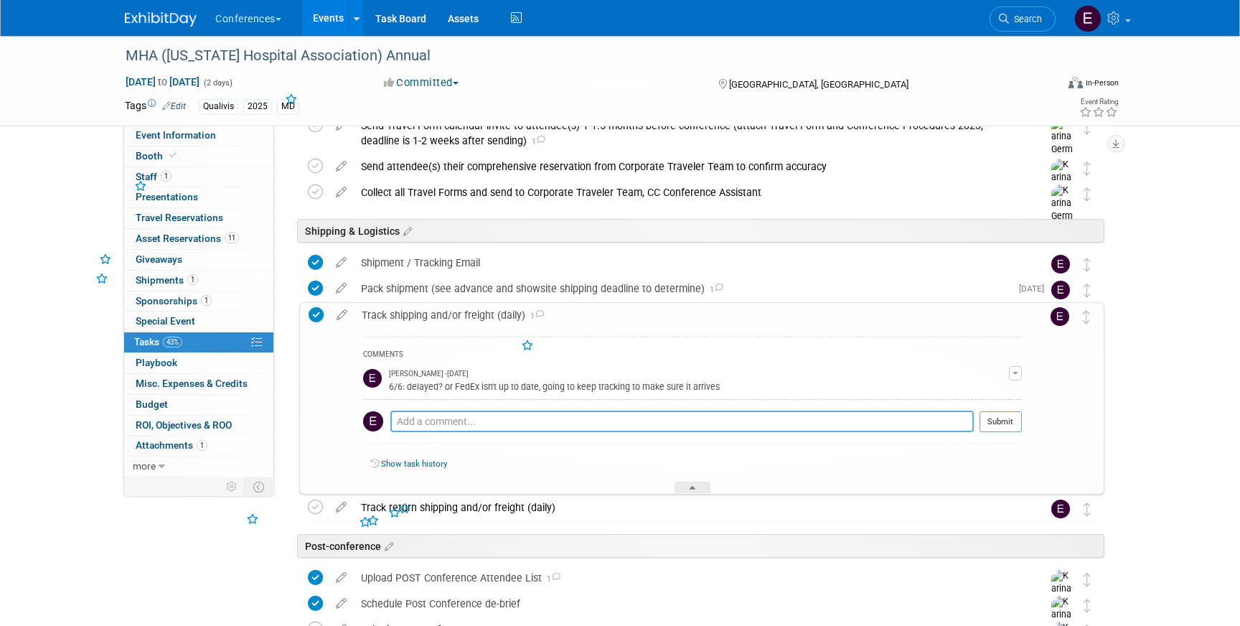
scroll to position [494, 0]
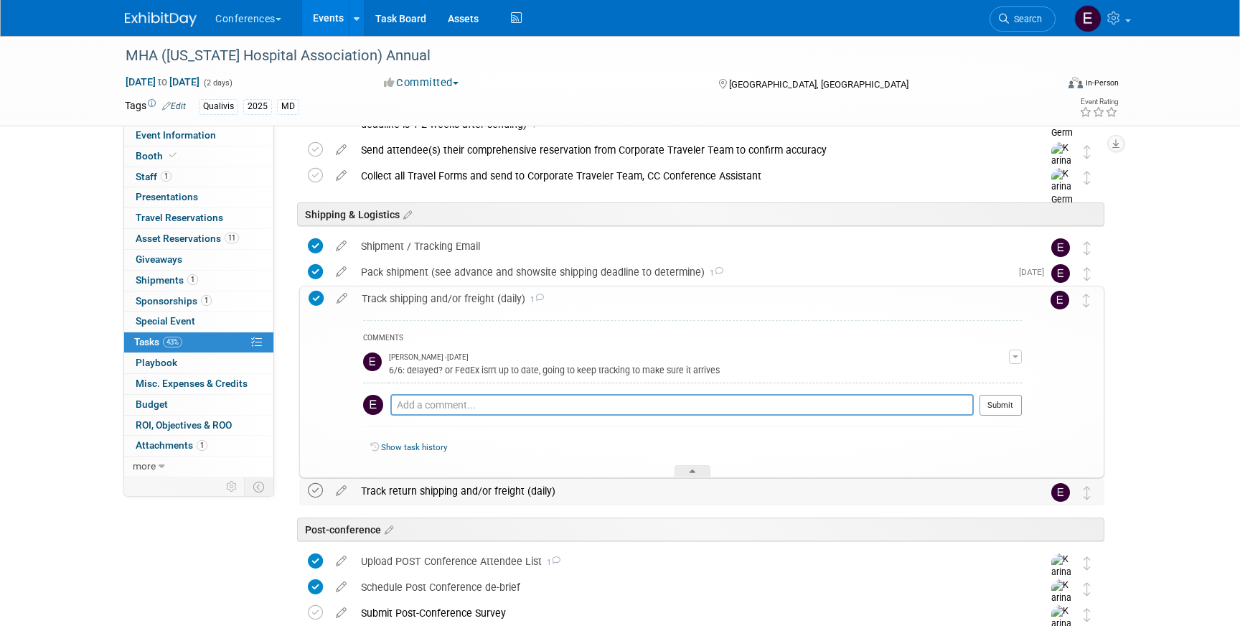
click at [317, 493] on icon at bounding box center [315, 490] width 15 height 15
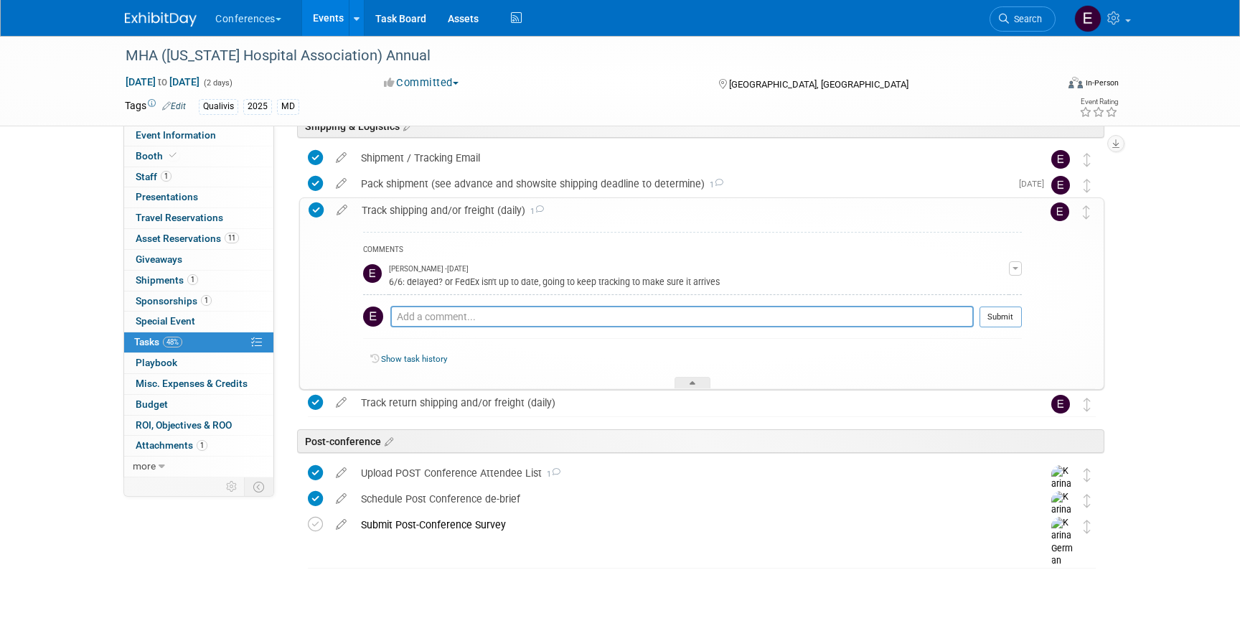
click at [147, 21] on img at bounding box center [161, 19] width 72 height 14
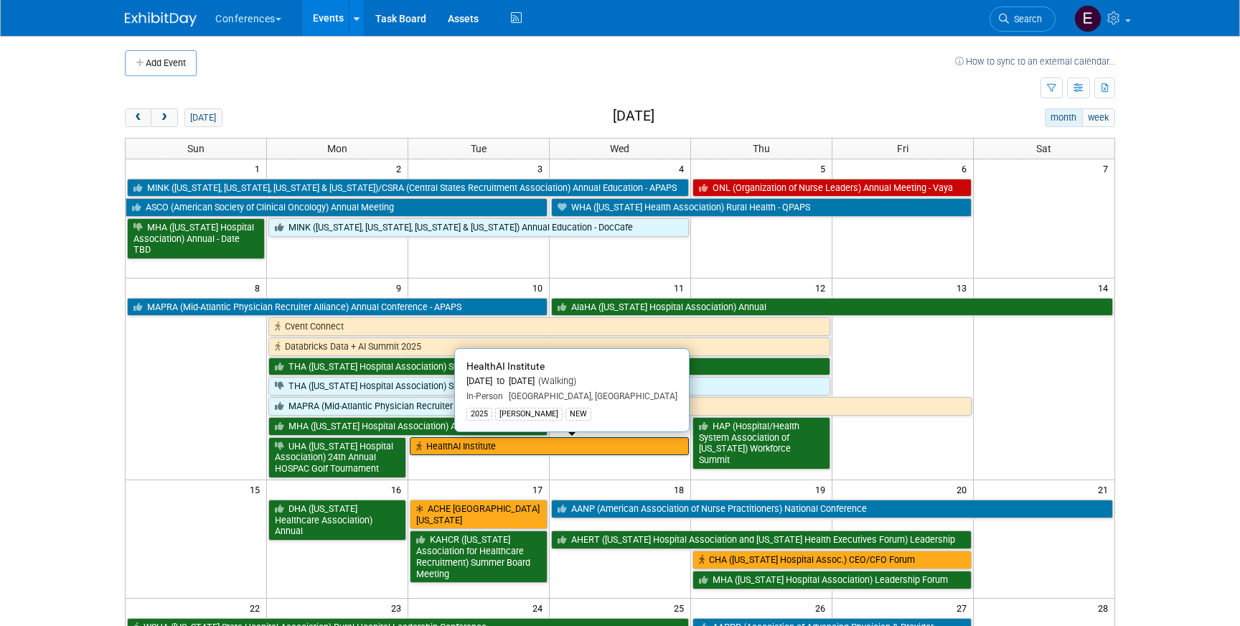
click at [465, 446] on link "HealthAI Institute" at bounding box center [549, 446] width 279 height 19
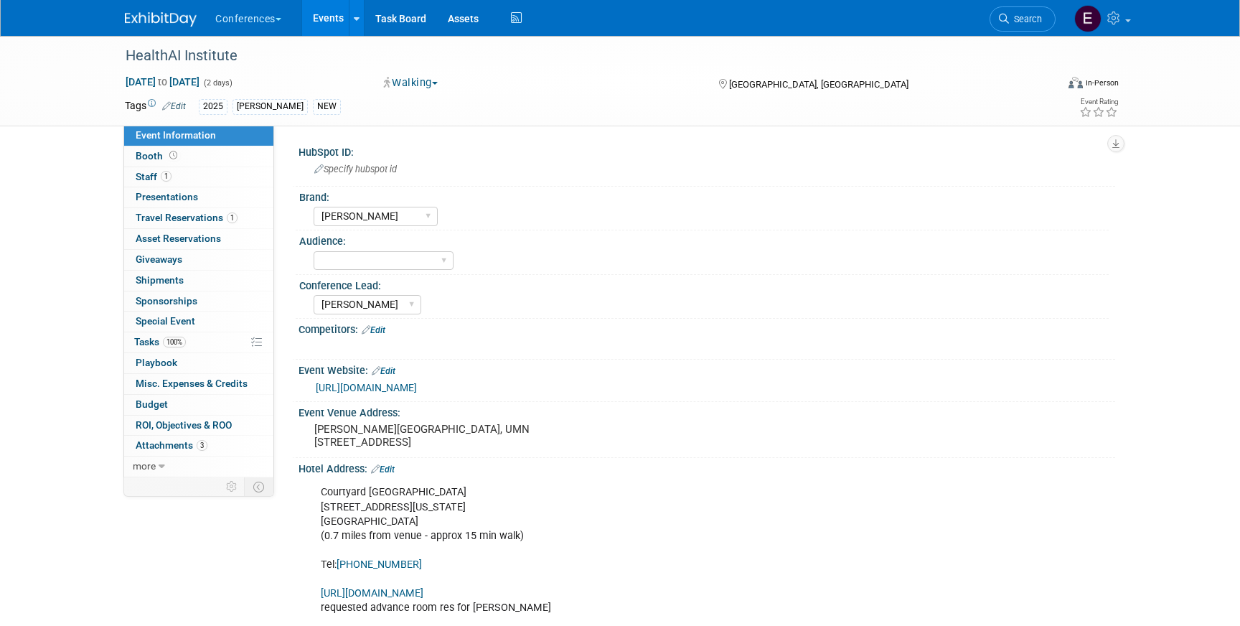
select select "[PERSON_NAME]"
click at [223, 210] on link "1 Travel Reservations 1" at bounding box center [198, 218] width 149 height 20
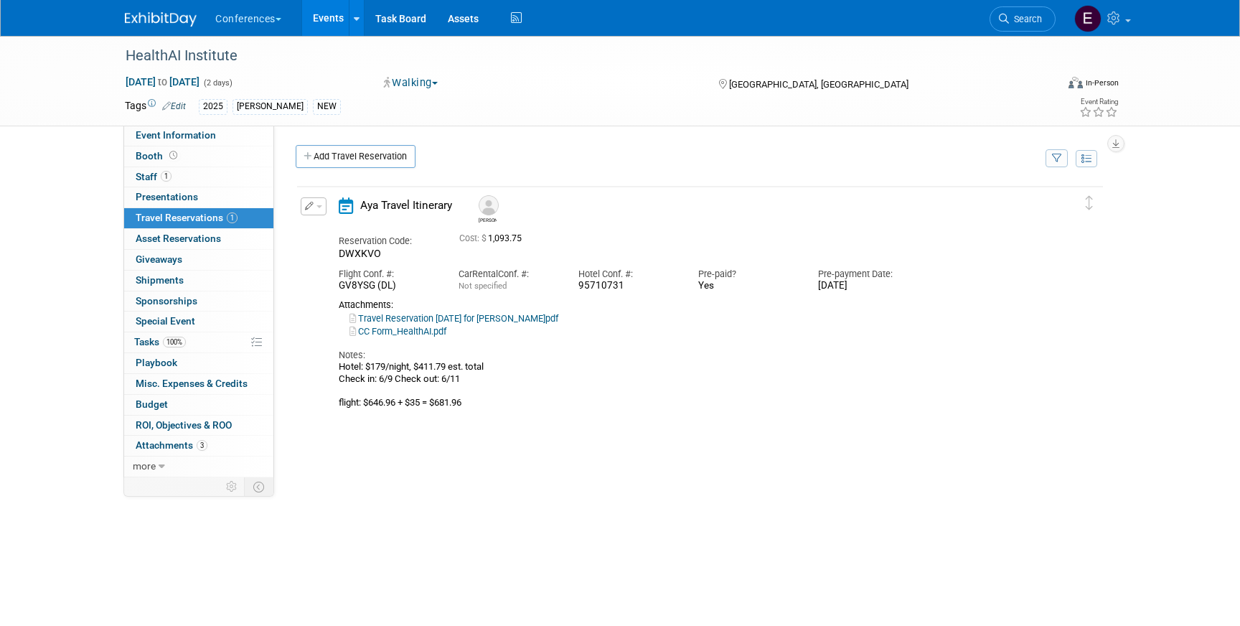
click at [310, 210] on icon "button" at bounding box center [309, 206] width 9 height 9
click at [340, 225] on button "Edit Reservation" at bounding box center [361, 231] width 121 height 21
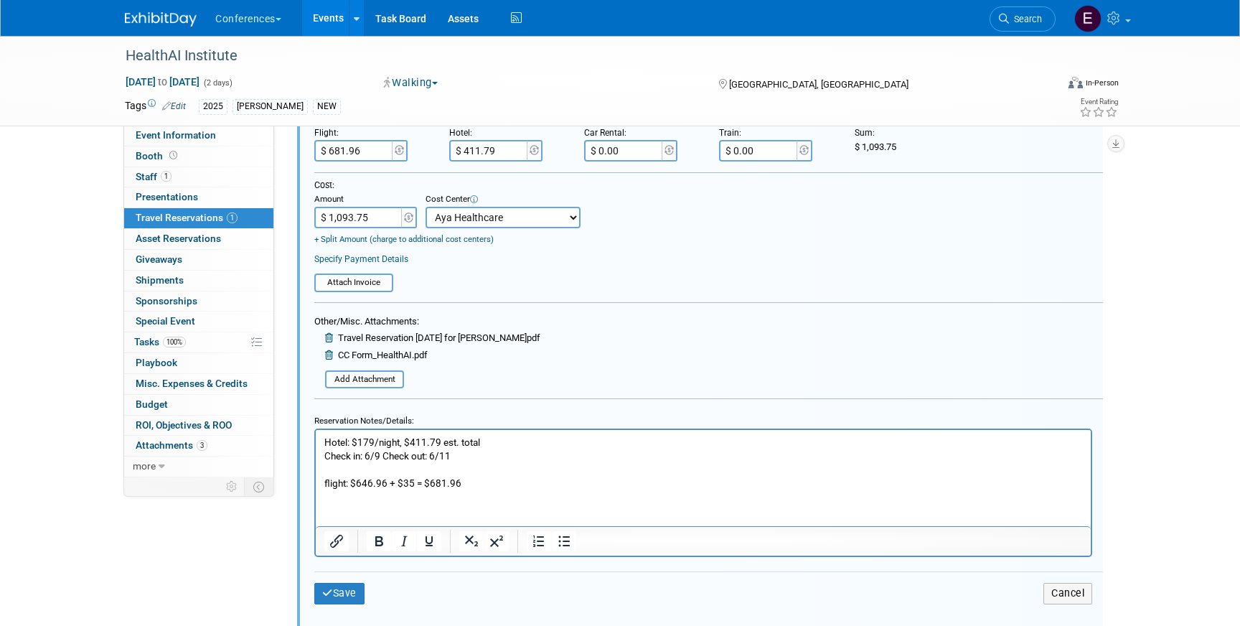
scroll to position [423, 0]
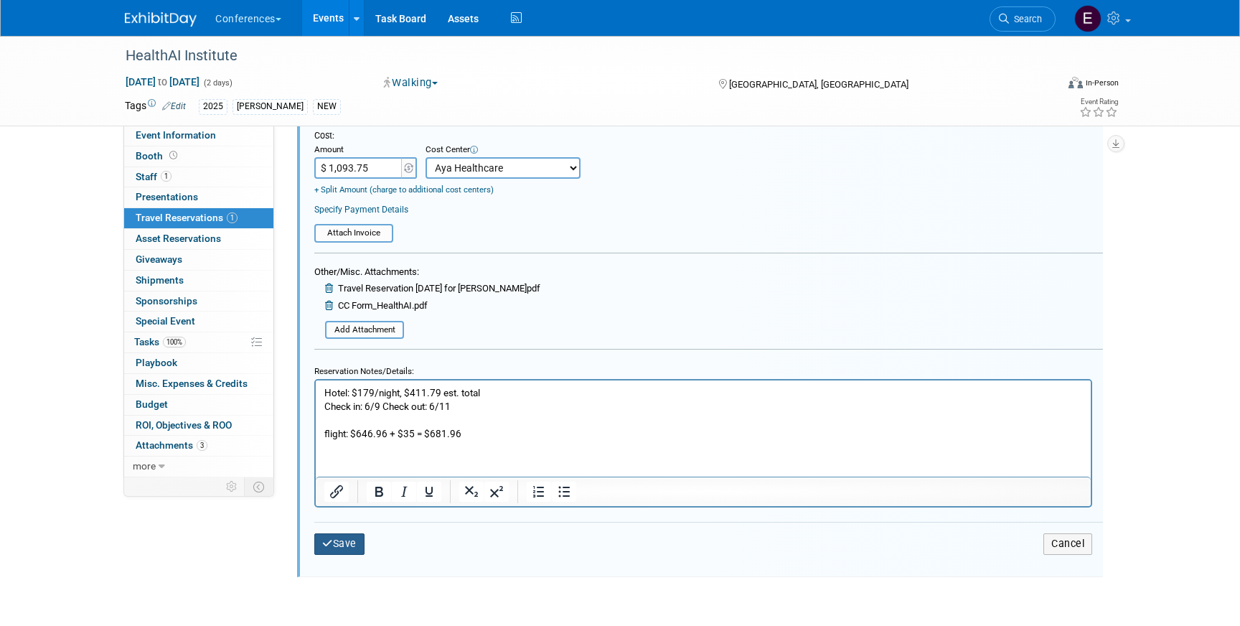
click at [336, 546] on button "Save" at bounding box center [339, 543] width 50 height 21
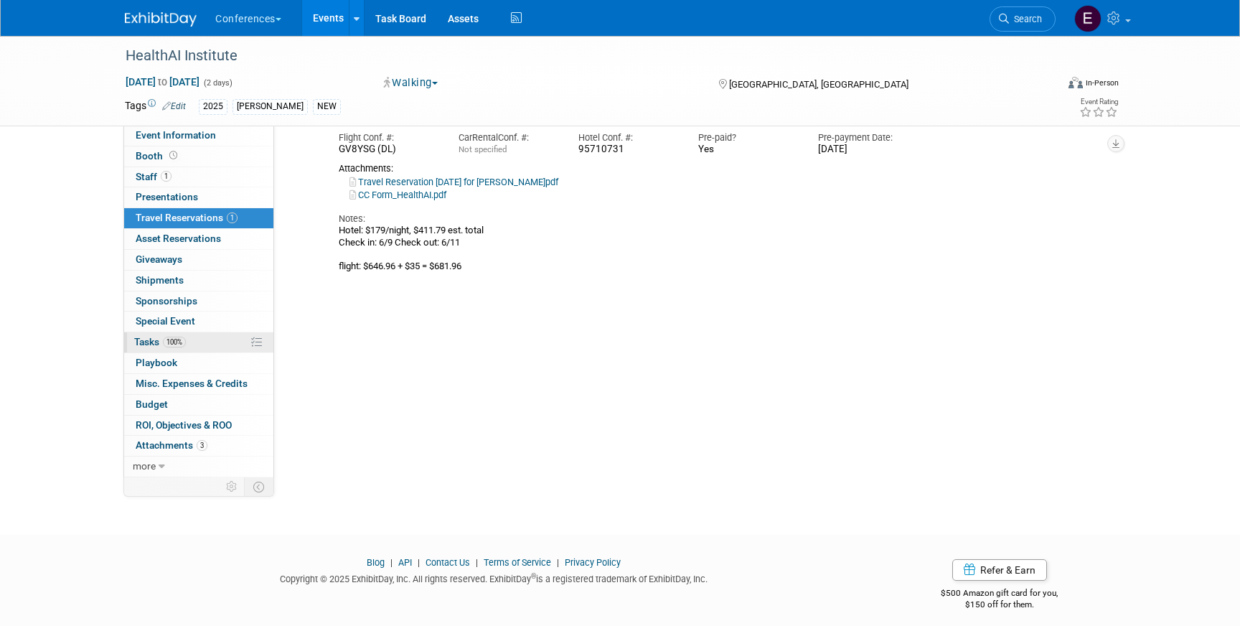
click at [154, 342] on span "Tasks 100%" at bounding box center [160, 341] width 52 height 11
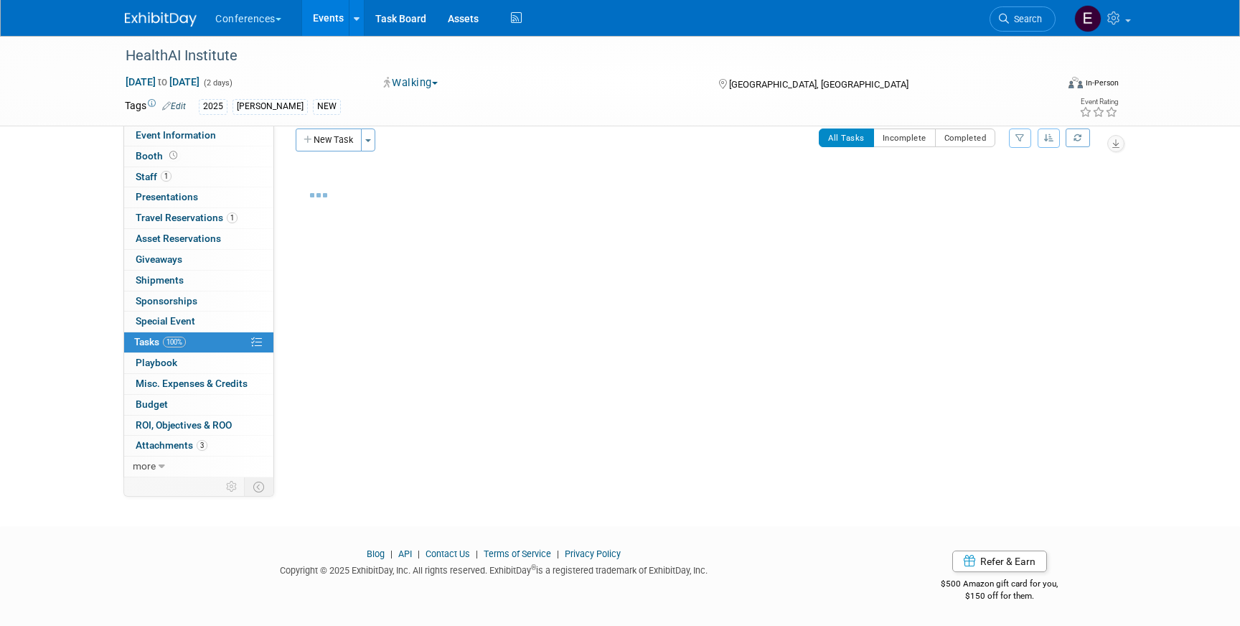
scroll to position [0, 0]
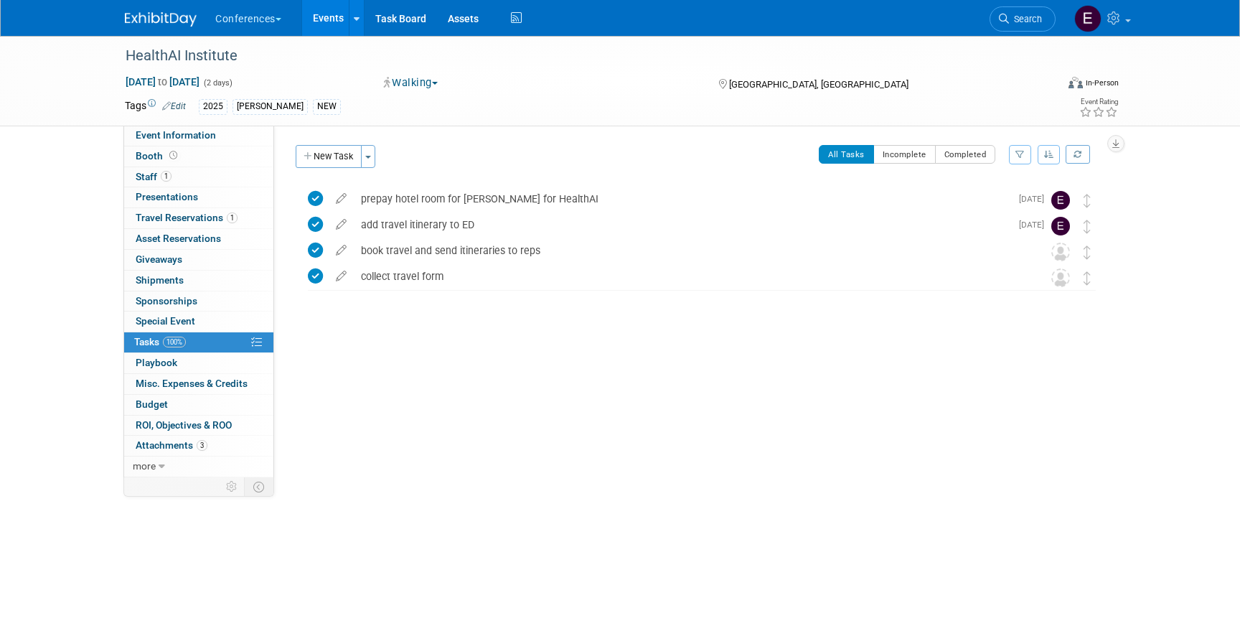
click at [153, 17] on img at bounding box center [161, 19] width 72 height 14
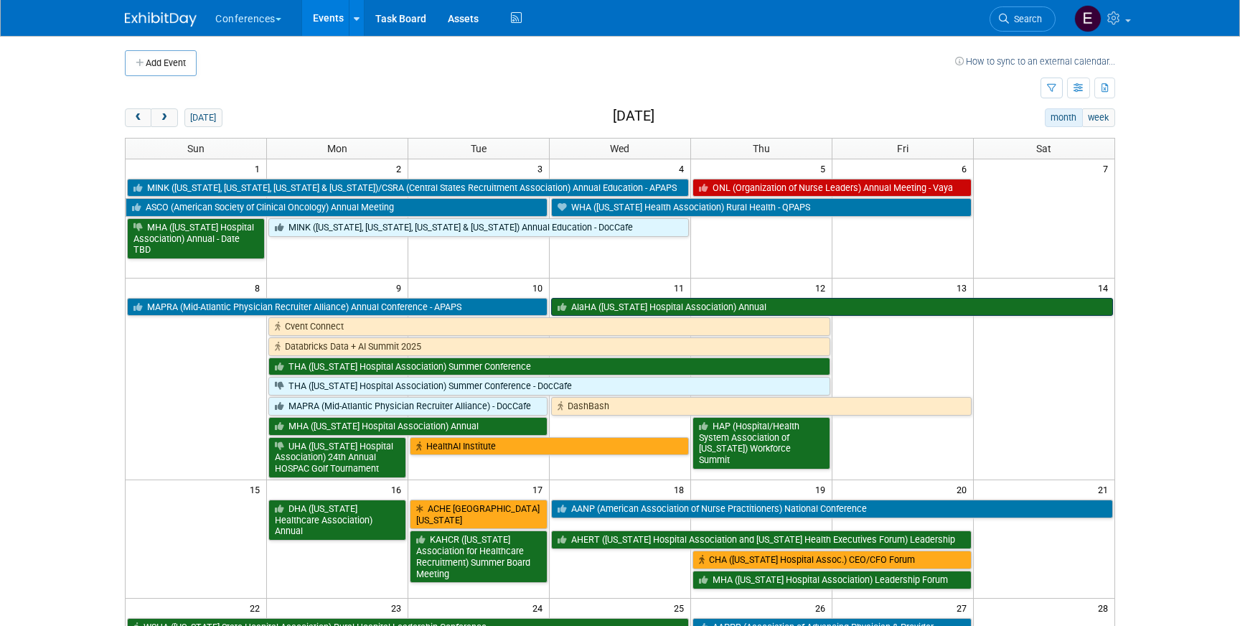
click at [626, 304] on link "AlaHA ([US_STATE] Hospital Association) Annual" at bounding box center [832, 307] width 562 height 19
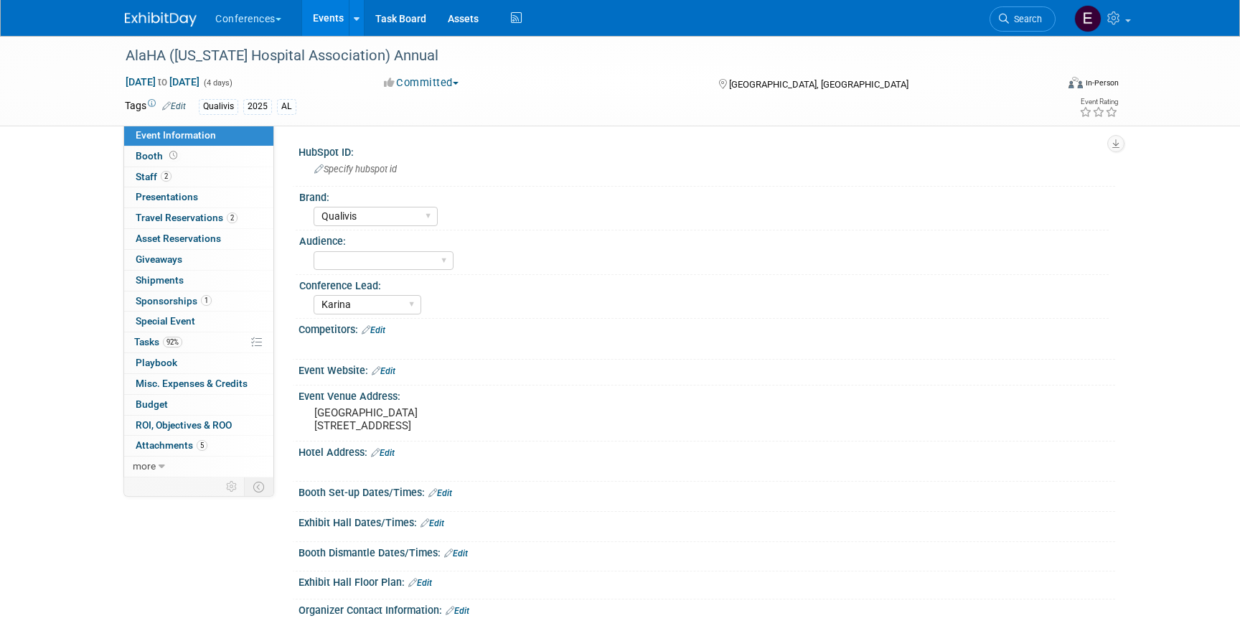
select select "Qualivis"
select select "Karina"
click at [182, 215] on span "Travel Reservations 2" at bounding box center [187, 217] width 102 height 11
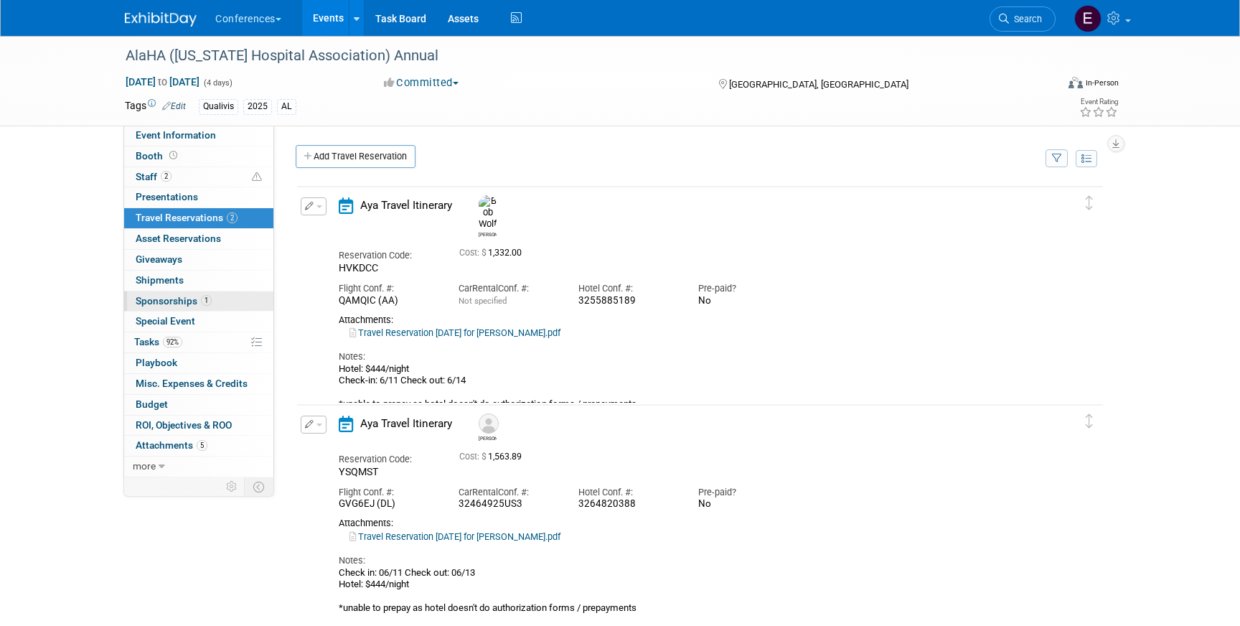
click at [160, 304] on span "Sponsorships 1" at bounding box center [174, 300] width 76 height 11
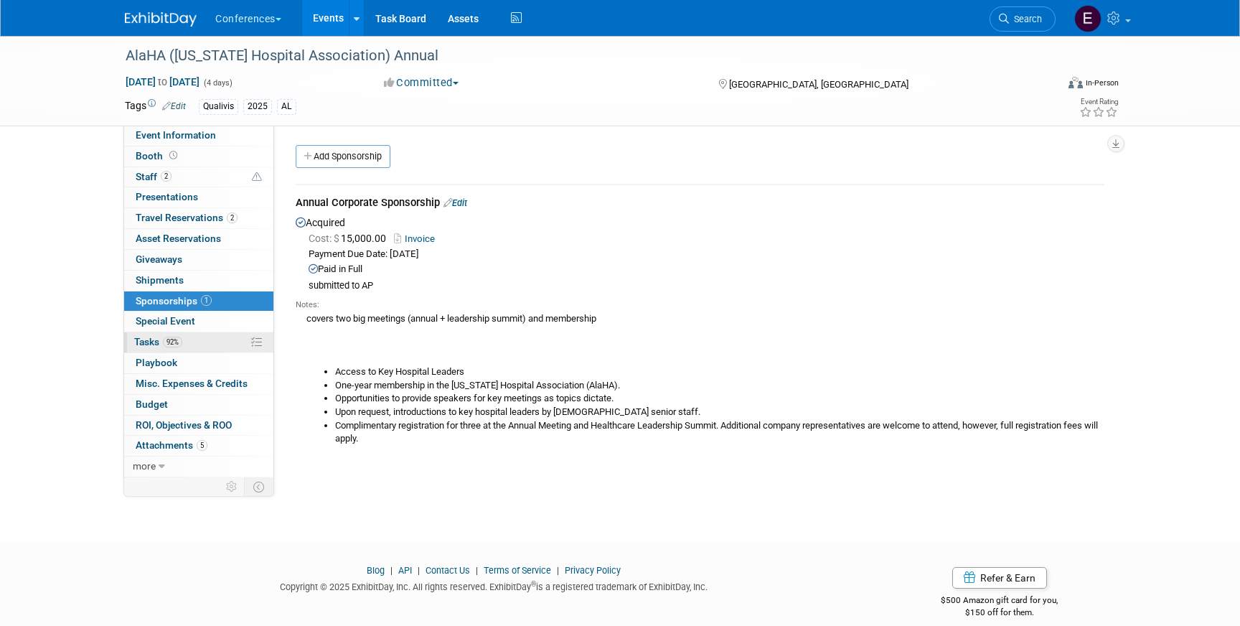
click at [162, 340] on span "Tasks 92%" at bounding box center [158, 341] width 48 height 11
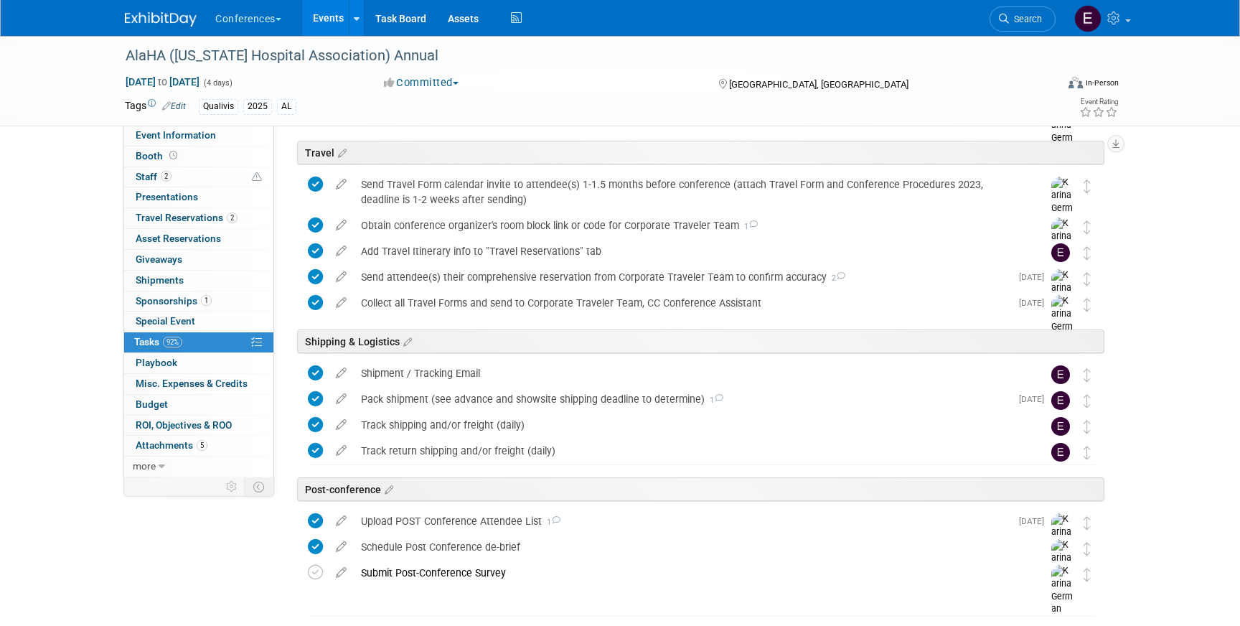
scroll to position [544, 0]
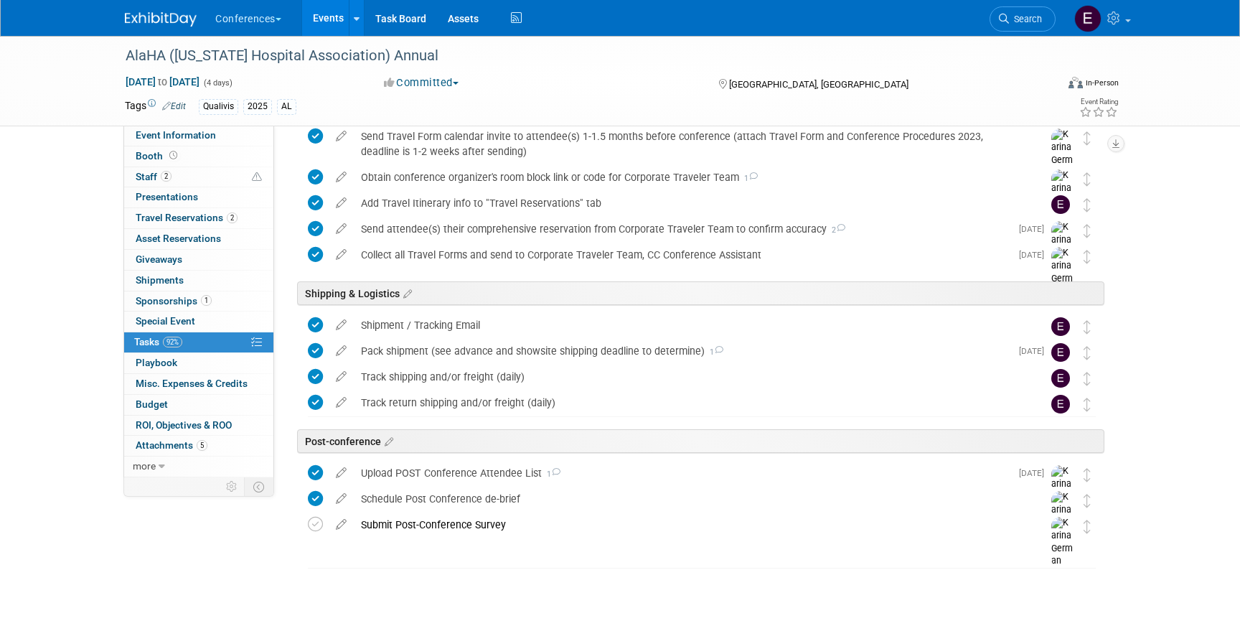
click at [143, 23] on img at bounding box center [161, 19] width 72 height 14
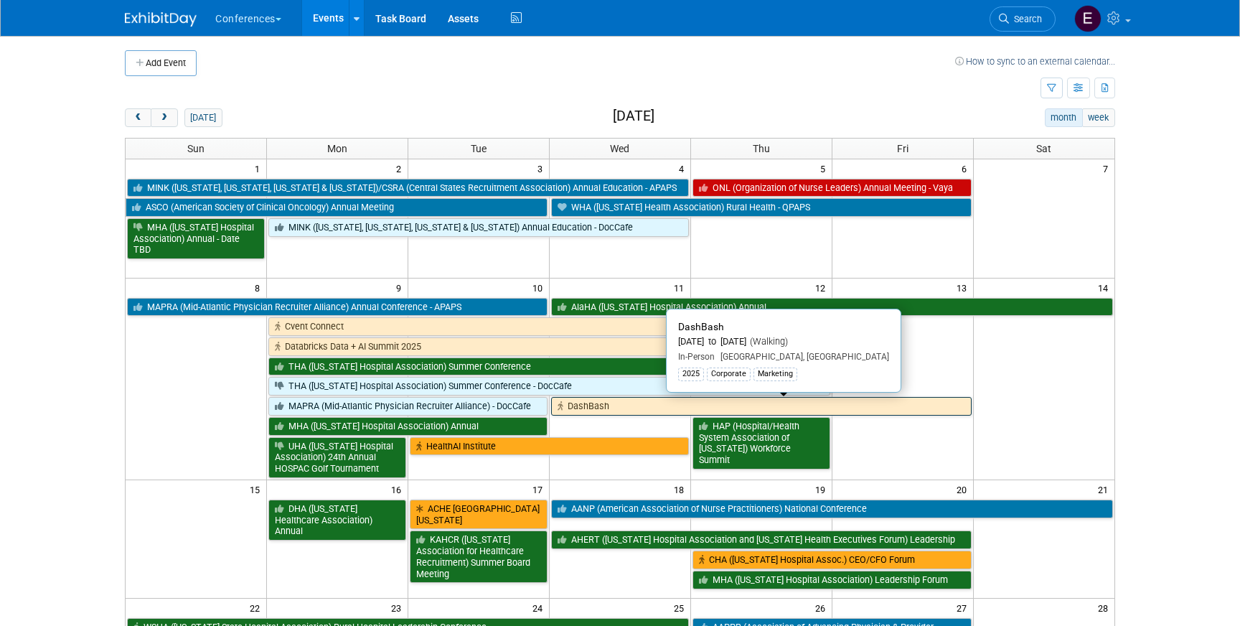
click at [609, 408] on link "DashBash" at bounding box center [761, 406] width 421 height 19
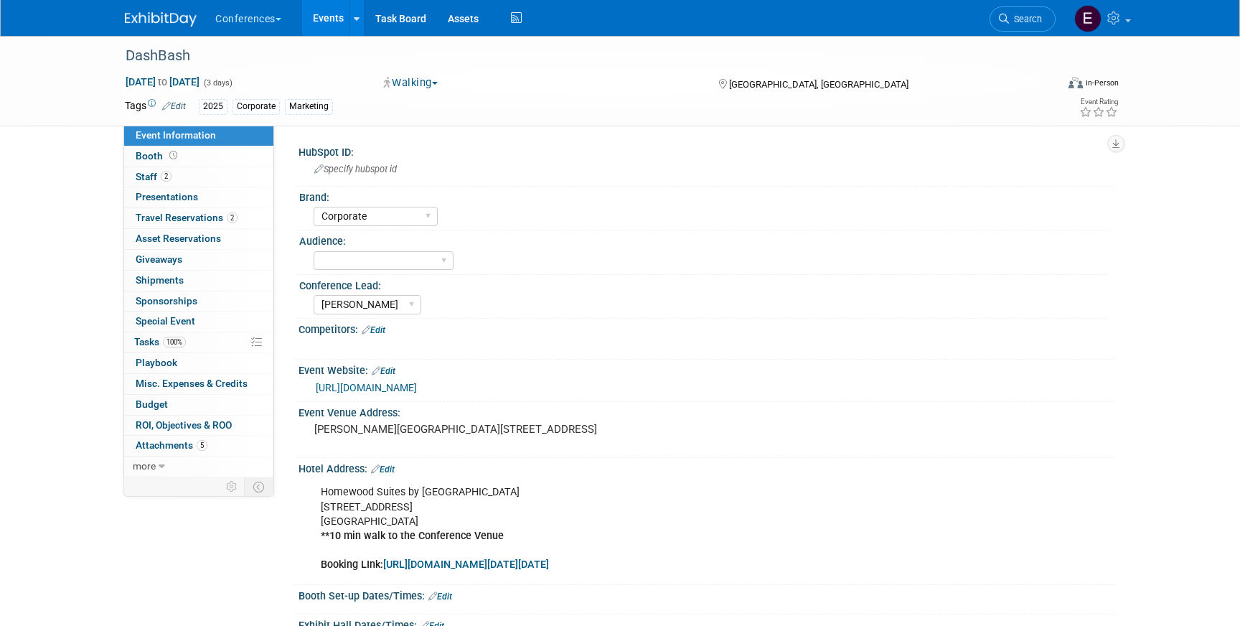
select select "Corporate"
select select "[PERSON_NAME]"
click at [189, 217] on span "Travel Reservations 2" at bounding box center [187, 217] width 102 height 11
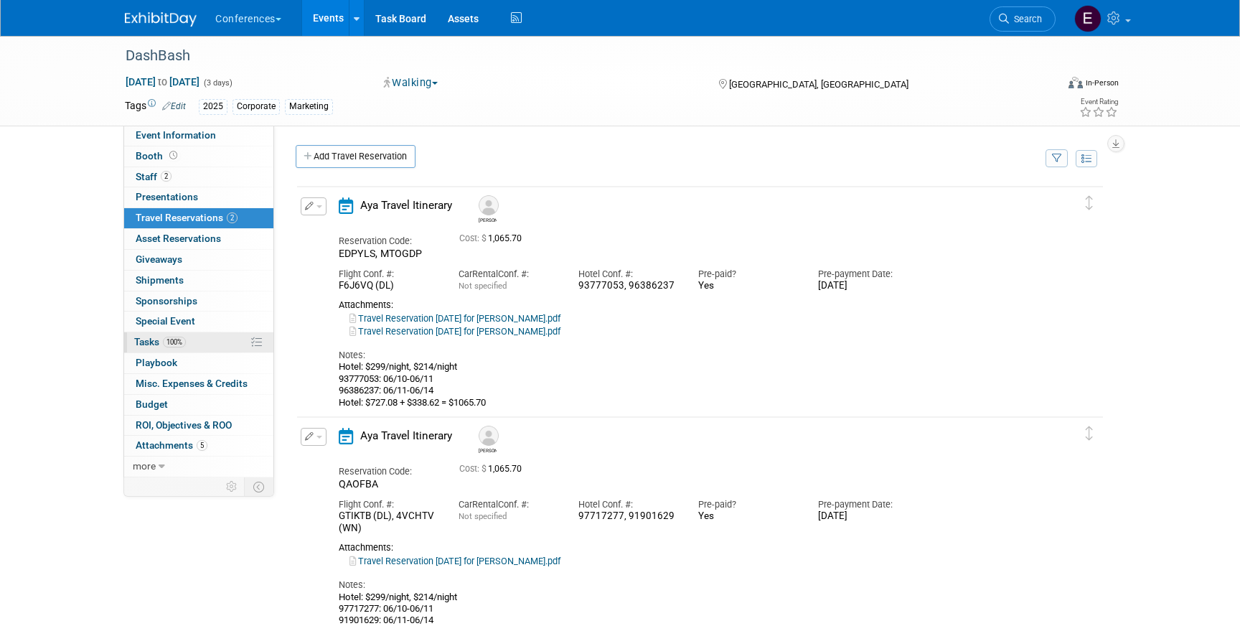
click at [212, 342] on link "100% Tasks 100%" at bounding box center [198, 342] width 149 height 20
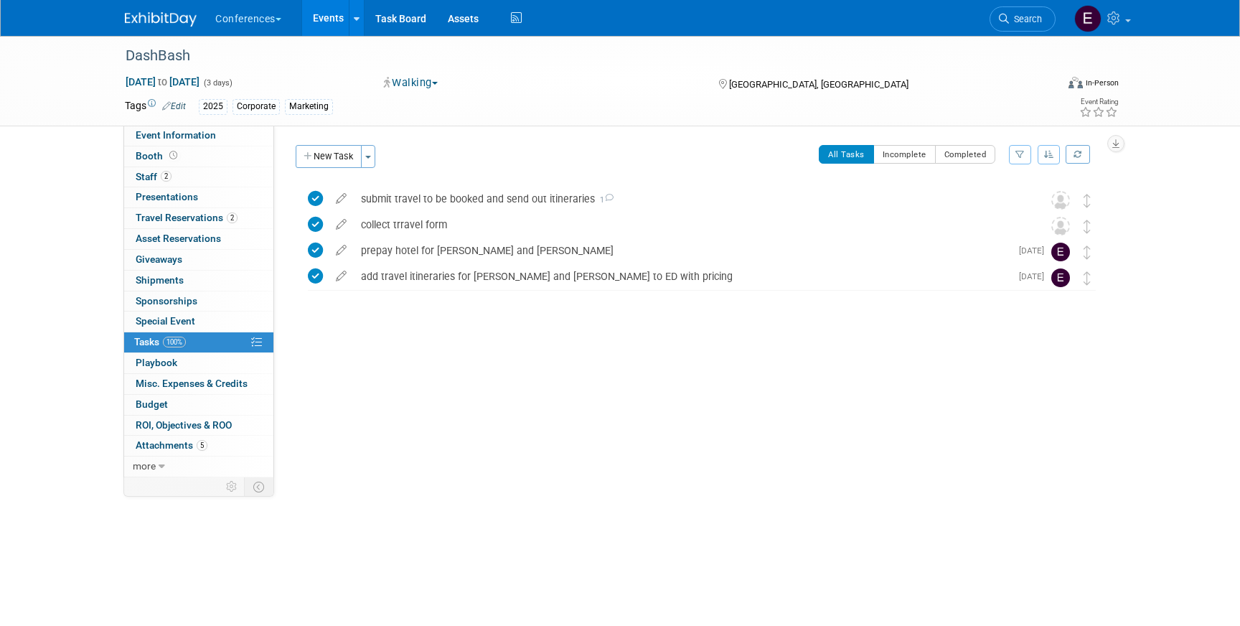
click at [156, 25] on img at bounding box center [161, 19] width 72 height 14
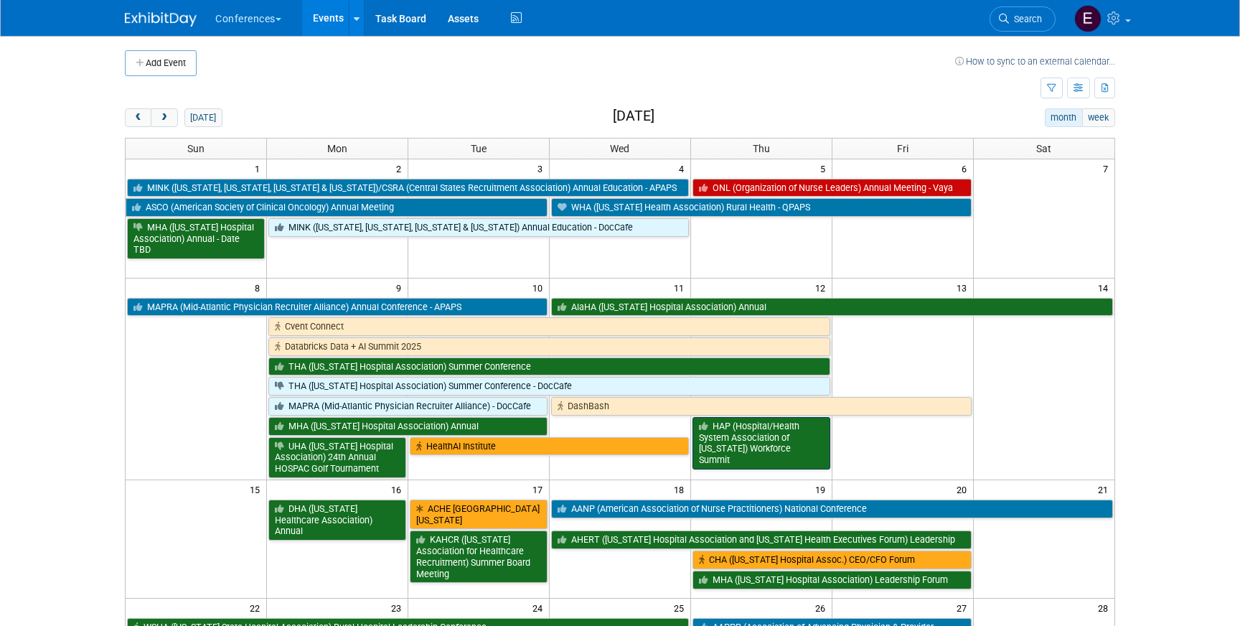
click at [777, 457] on link "HAP (Hospital/Health System Association of [US_STATE]) Workforce Summit" at bounding box center [762, 443] width 138 height 52
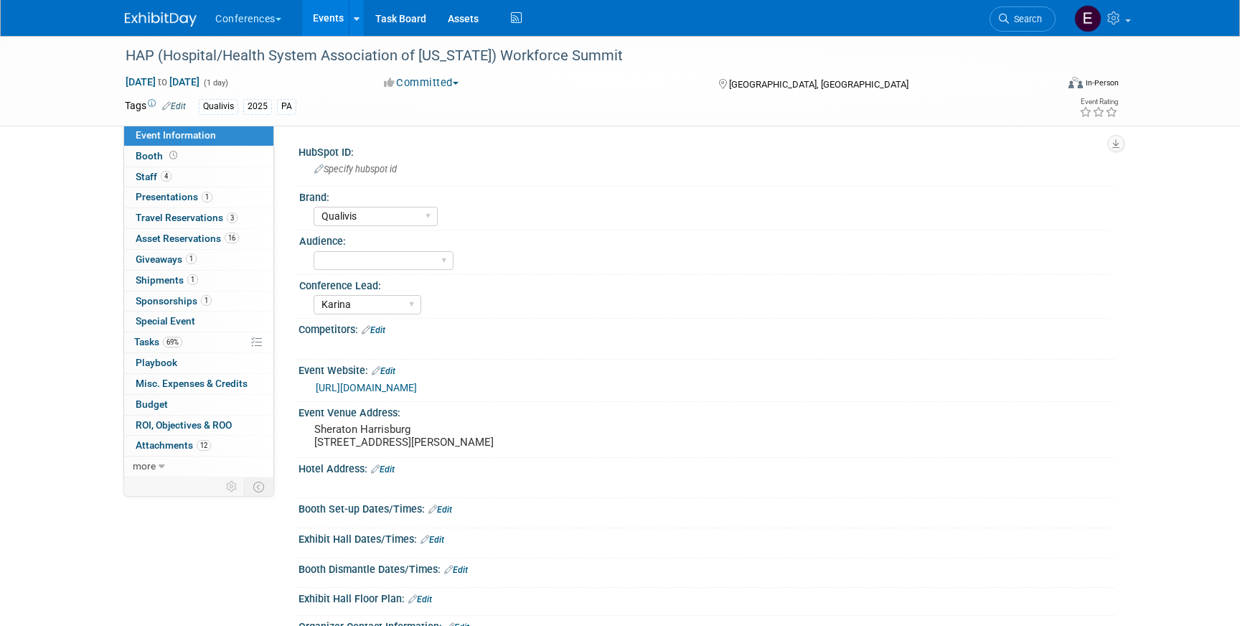
select select "Qualivis"
select select "Karina"
click at [223, 222] on span "Travel Reservations 3" at bounding box center [187, 217] width 102 height 11
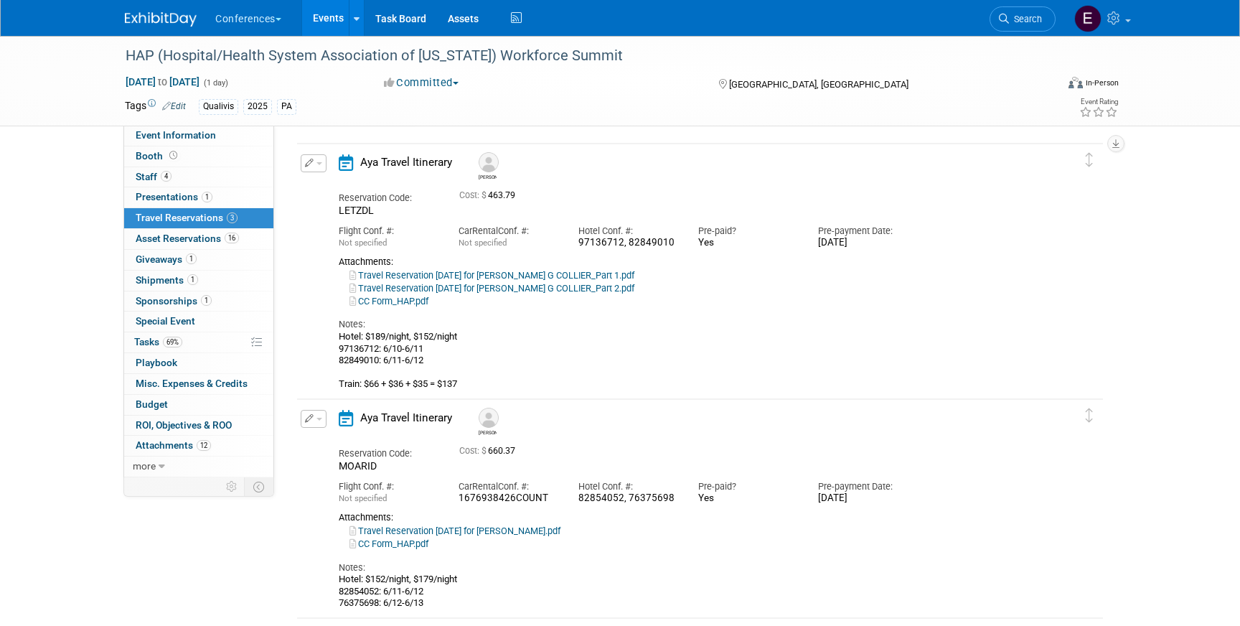
scroll to position [64, 0]
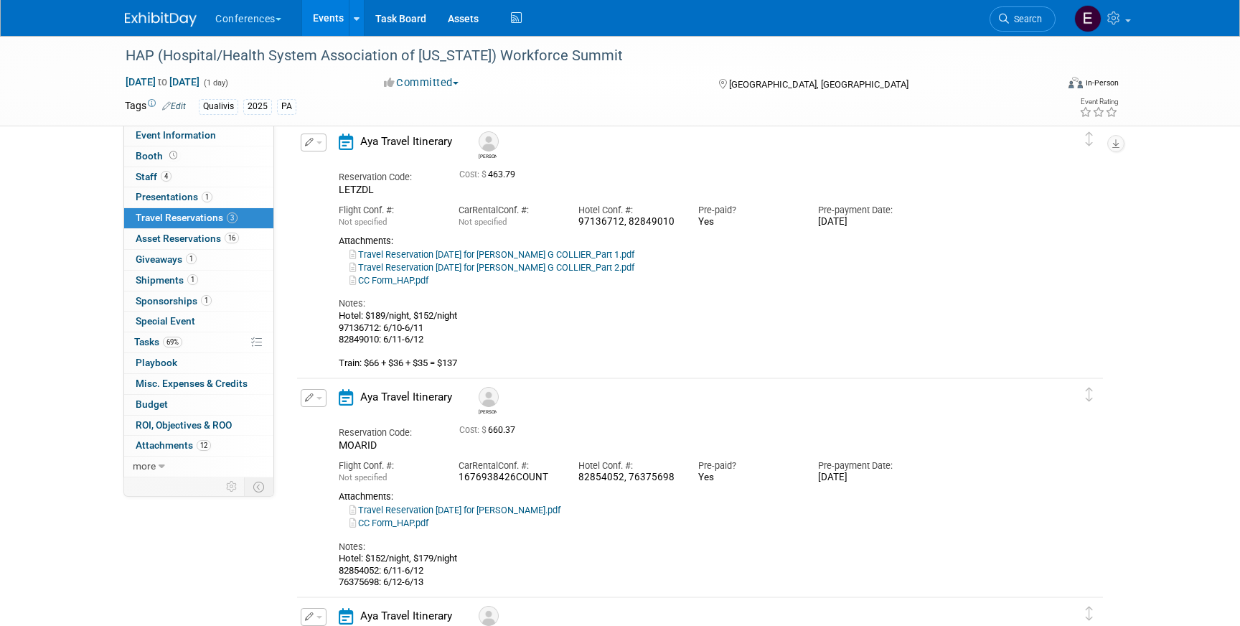
click at [317, 144] on span "button" at bounding box center [320, 142] width 6 height 3
click at [326, 162] on button "Edit Reservation" at bounding box center [361, 167] width 121 height 21
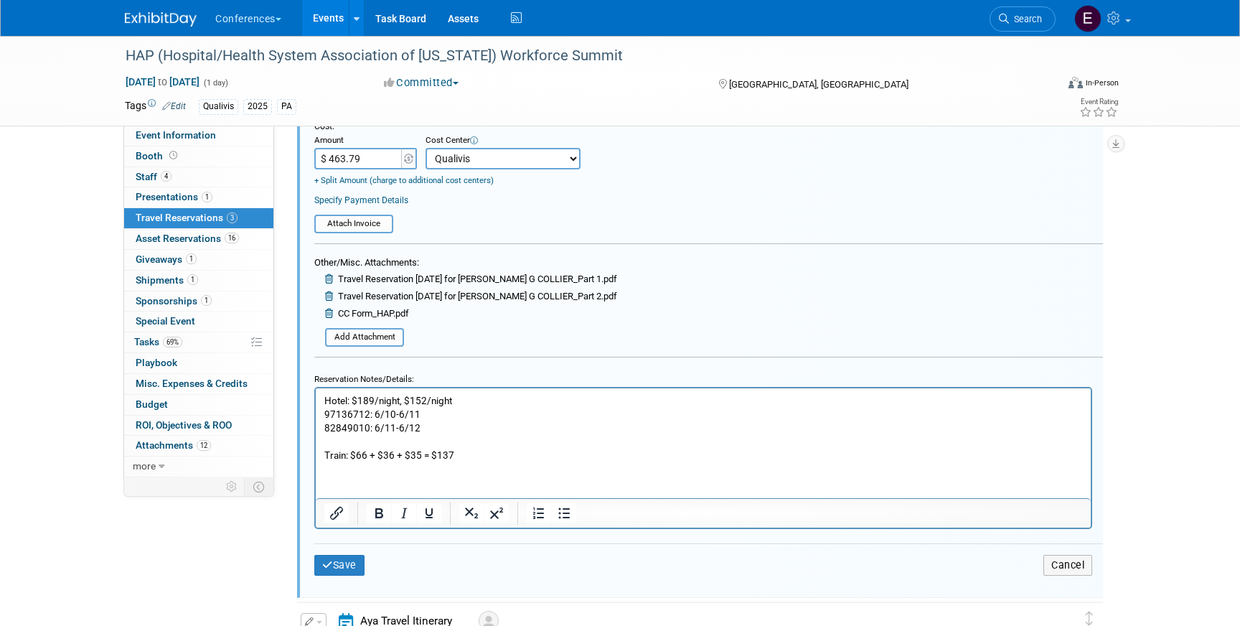
scroll to position [445, 0]
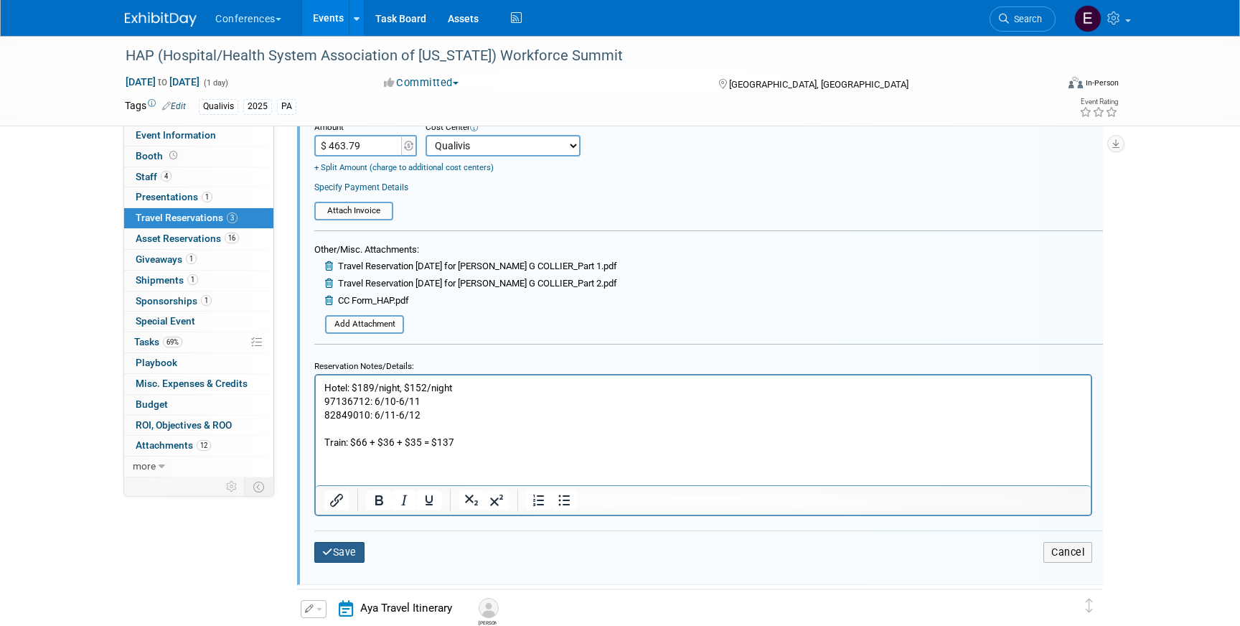
click at [344, 548] on button "Save" at bounding box center [339, 552] width 50 height 21
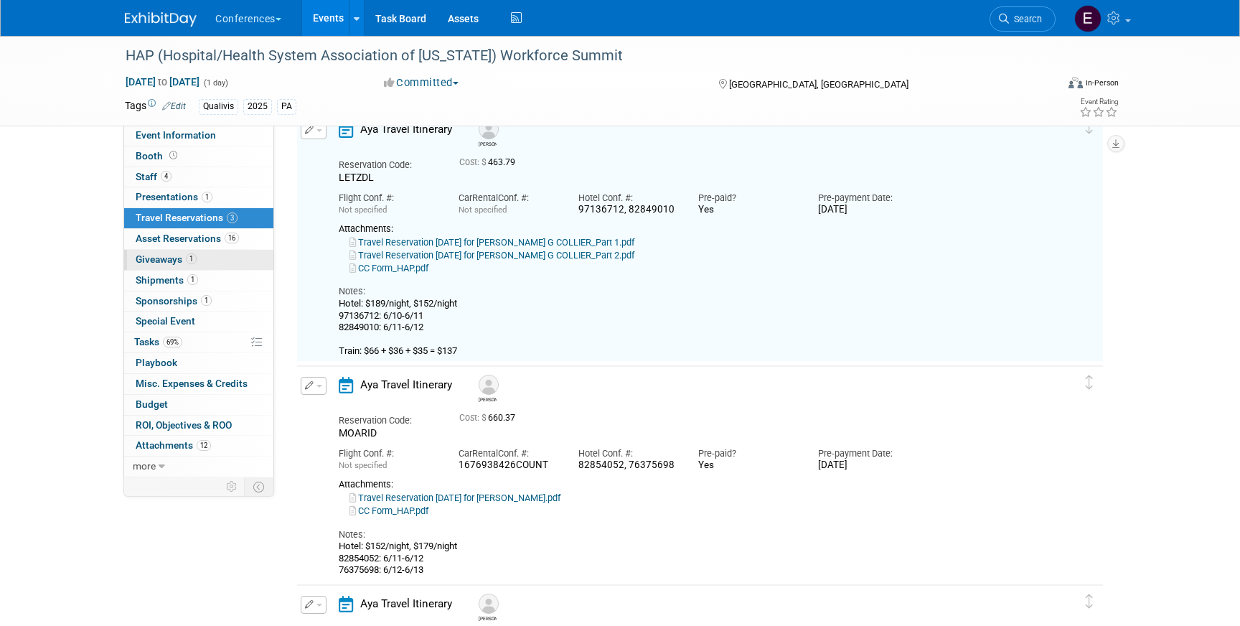
click at [164, 264] on span "Giveaways 1" at bounding box center [166, 258] width 61 height 11
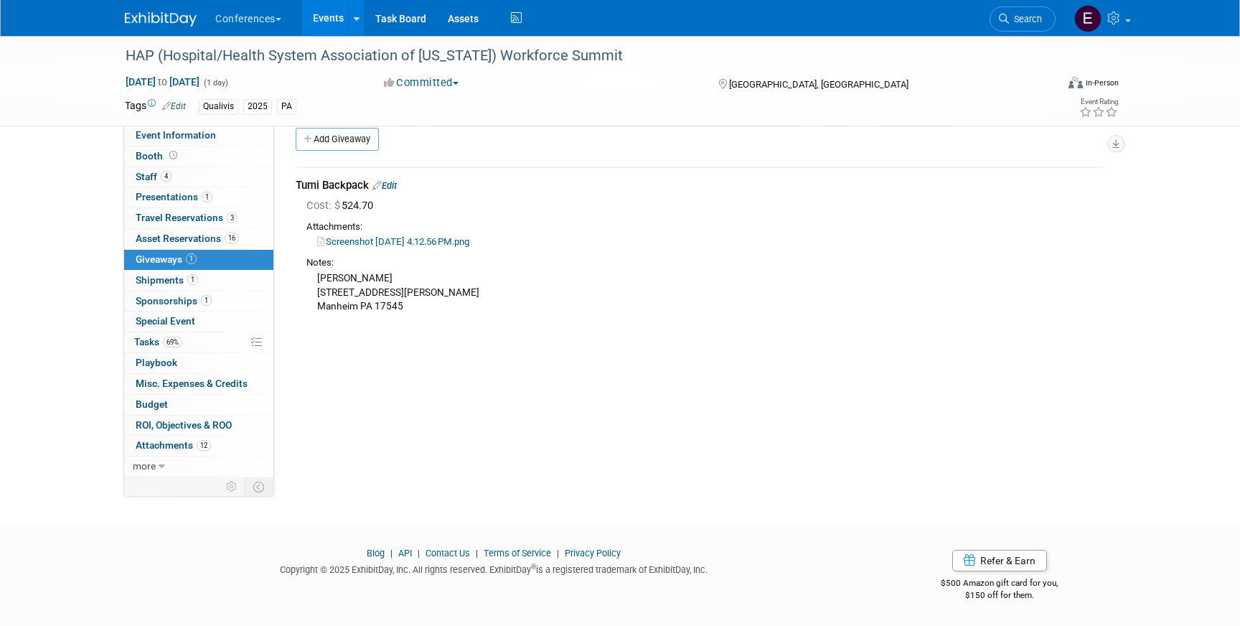
scroll to position [17, 0]
click at [392, 187] on link "Edit" at bounding box center [385, 186] width 24 height 11
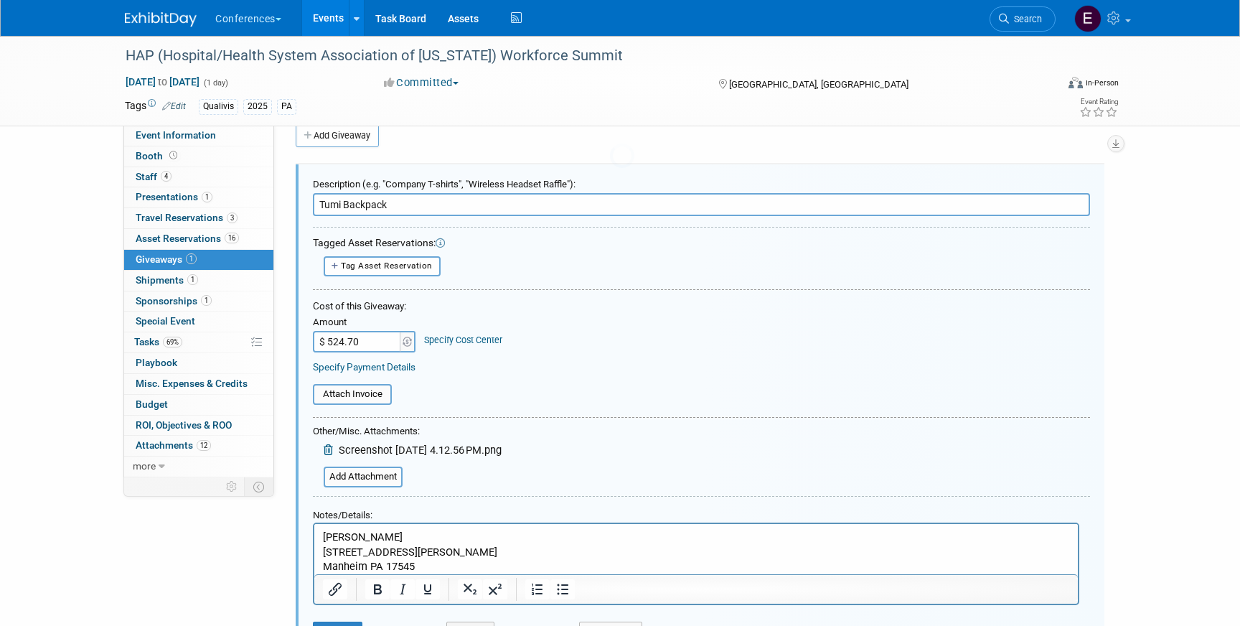
scroll to position [22, 0]
click at [482, 335] on link "Specify Cost Center" at bounding box center [463, 339] width 78 height 11
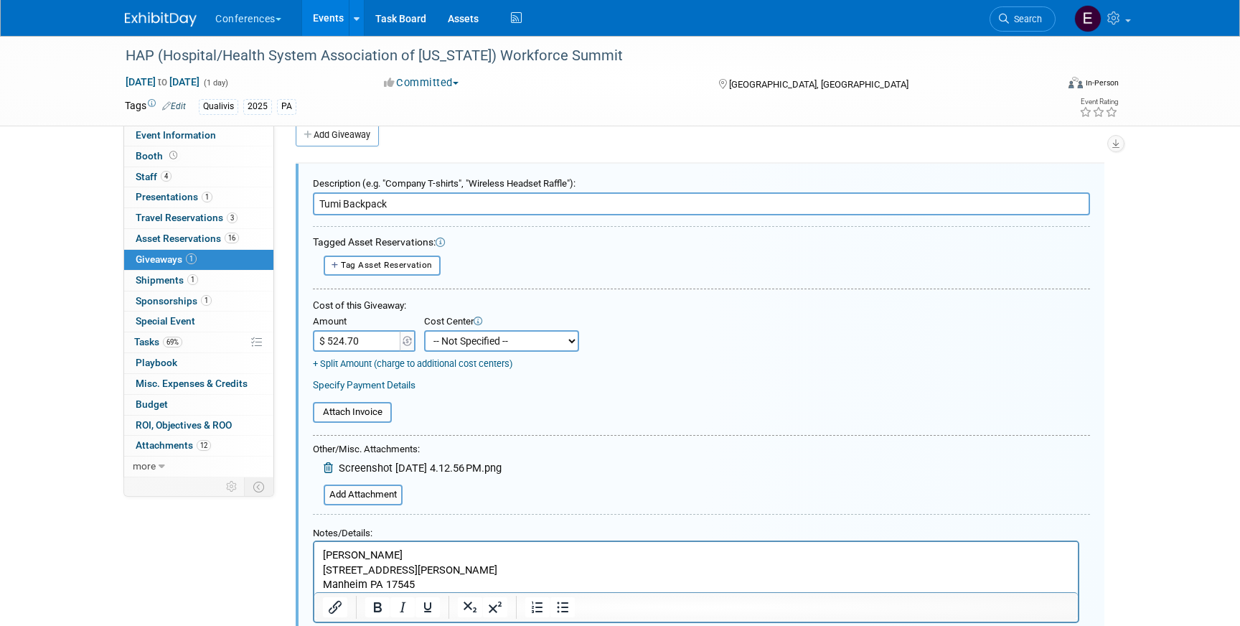
click at [479, 342] on select "-- Not Specified -- Aya Education Aya Healthcare Aya Locums Bespoke Corporate D…" at bounding box center [501, 341] width 155 height 22
select select "18965874"
click at [424, 330] on select "-- Not Specified -- Aya Education Aya Healthcare Aya Locums Bespoke Corporate D…" at bounding box center [501, 341] width 155 height 22
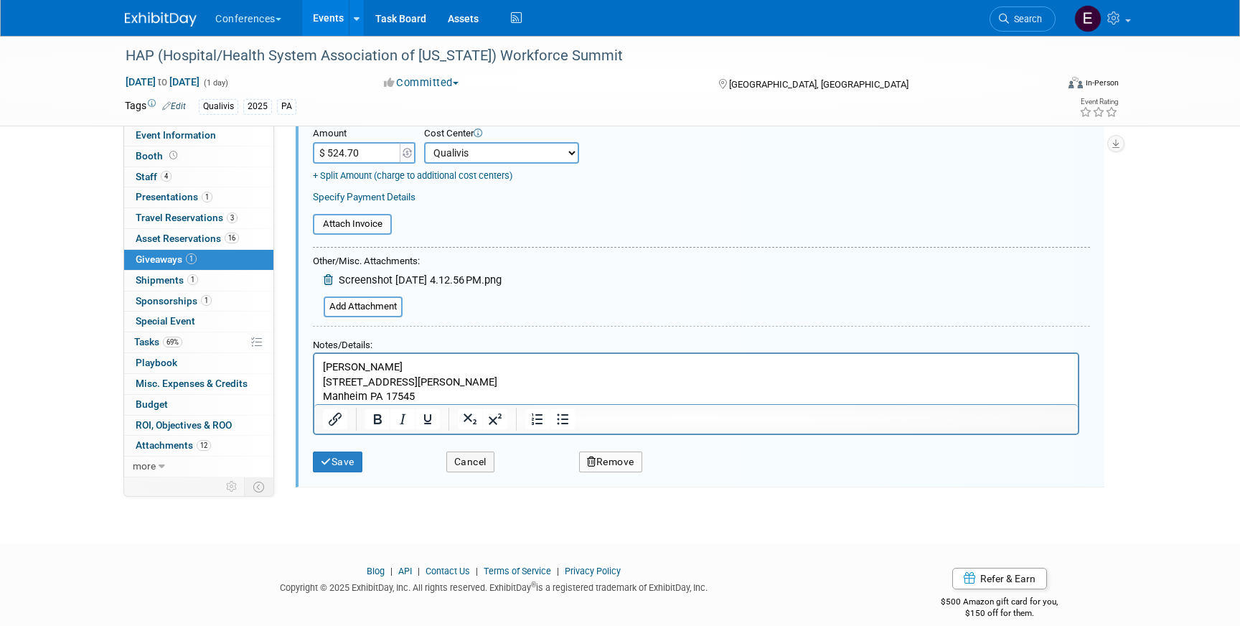
scroll to position [228, 0]
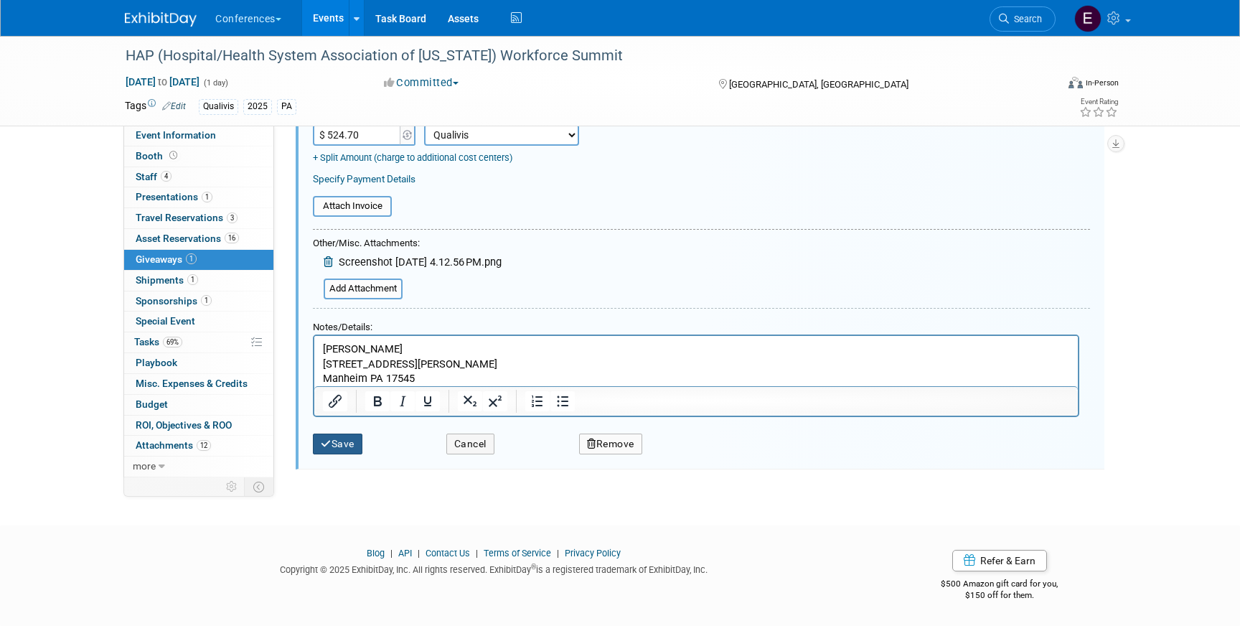
click at [340, 444] on button "Save" at bounding box center [338, 444] width 50 height 21
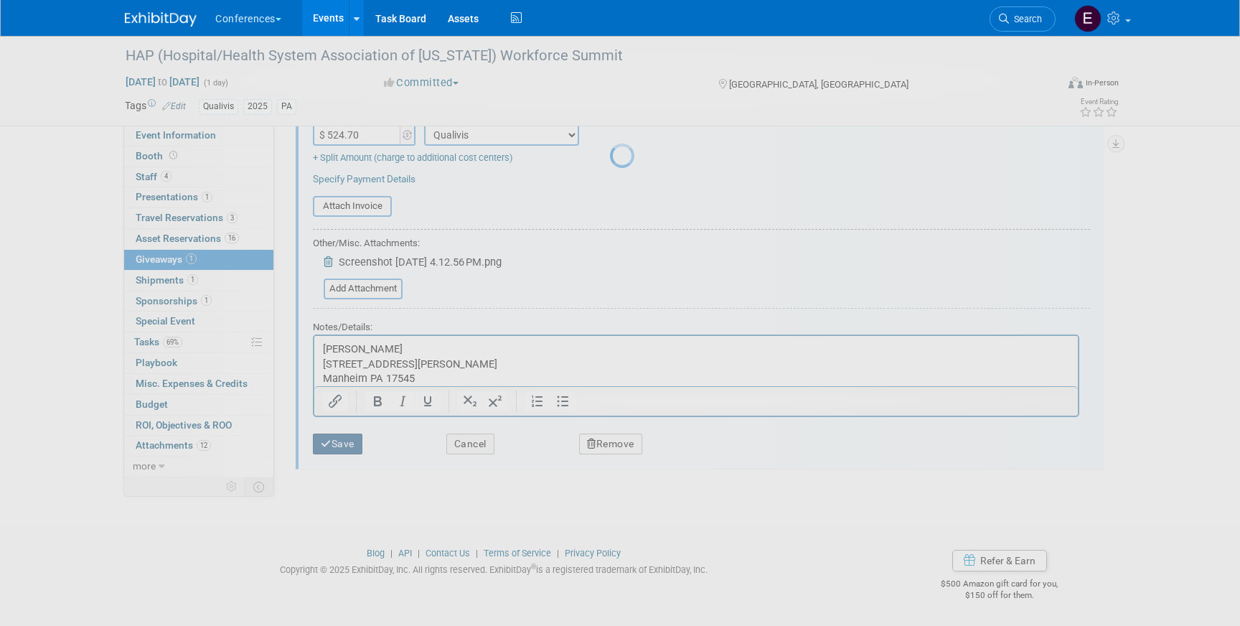
scroll to position [17, 0]
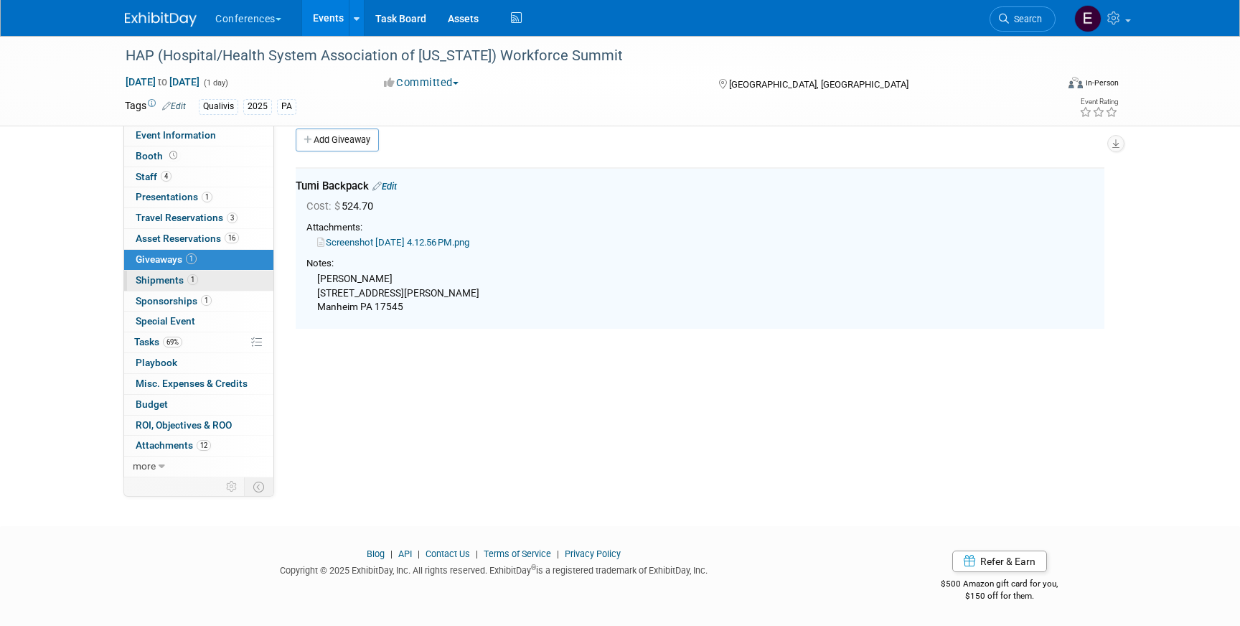
click at [148, 280] on span "Shipments 1" at bounding box center [167, 279] width 62 height 11
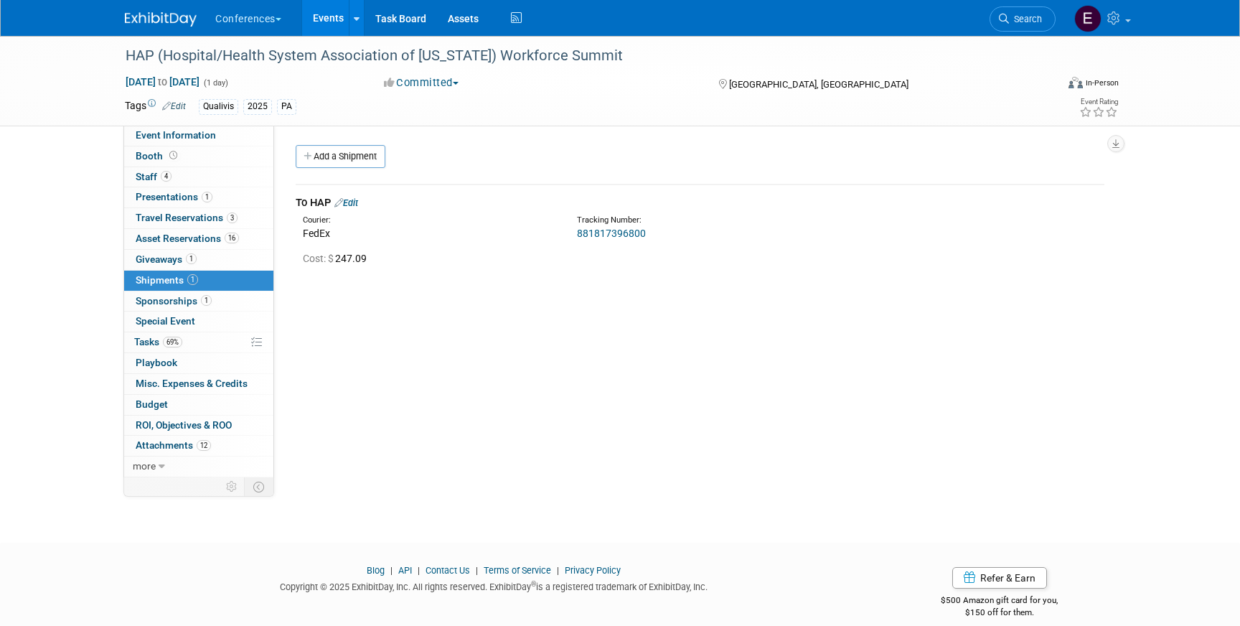
click at [355, 200] on link "Edit" at bounding box center [346, 202] width 24 height 11
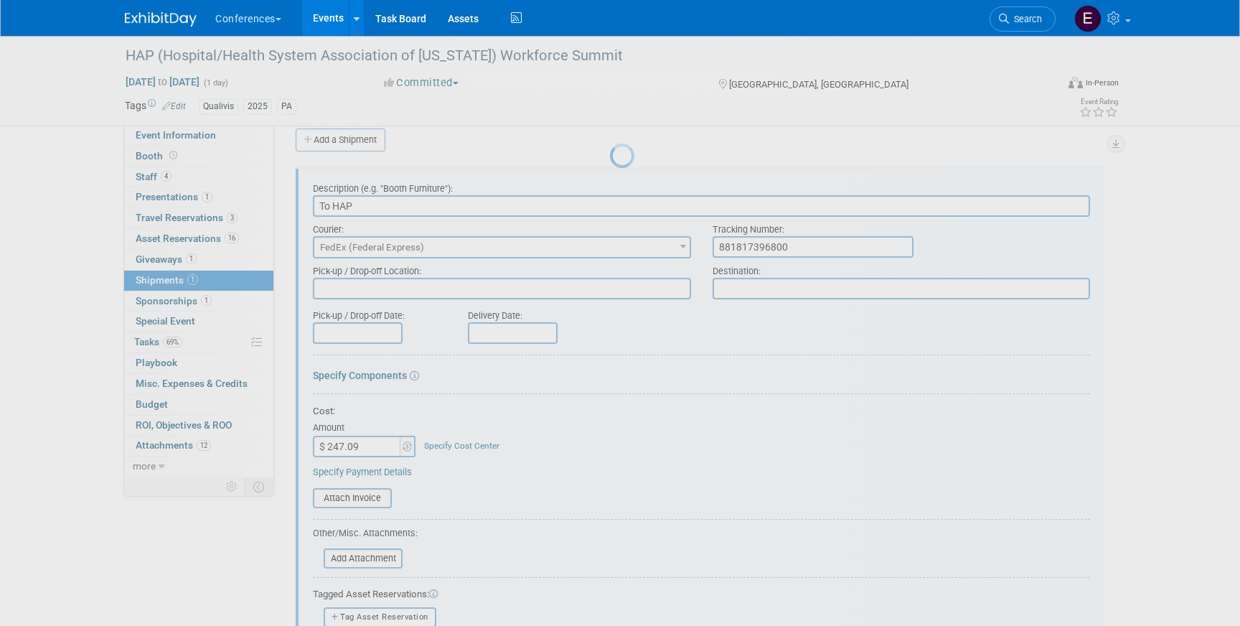
scroll to position [22, 0]
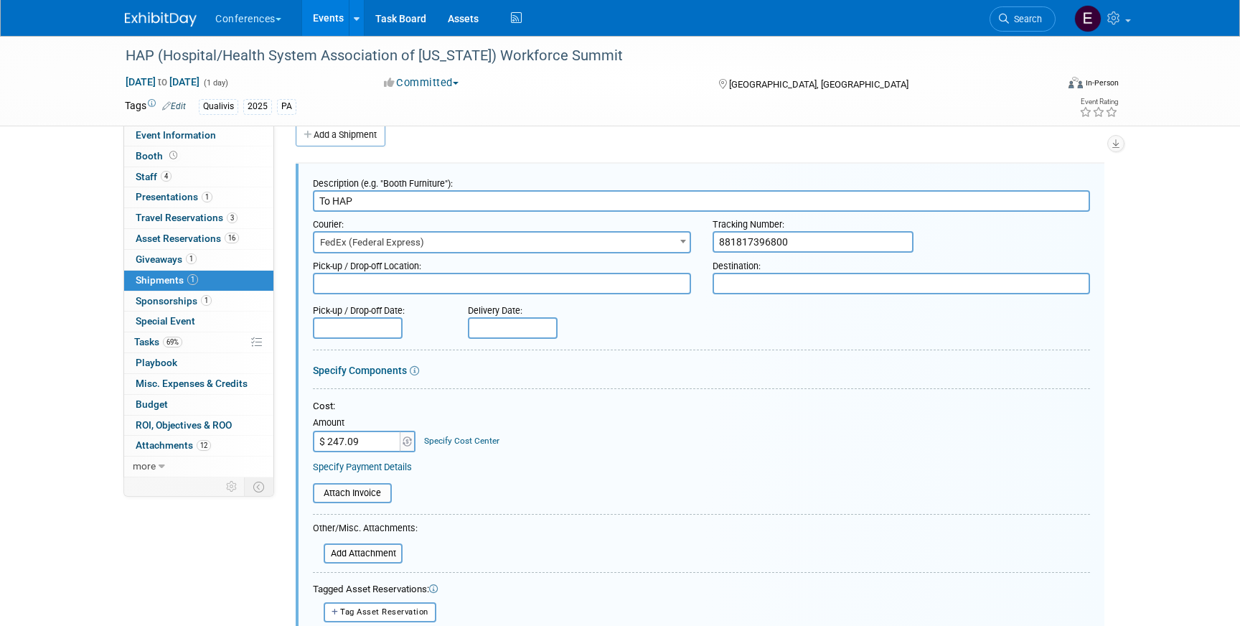
click at [440, 436] on link "Specify Cost Center" at bounding box center [461, 441] width 75 height 10
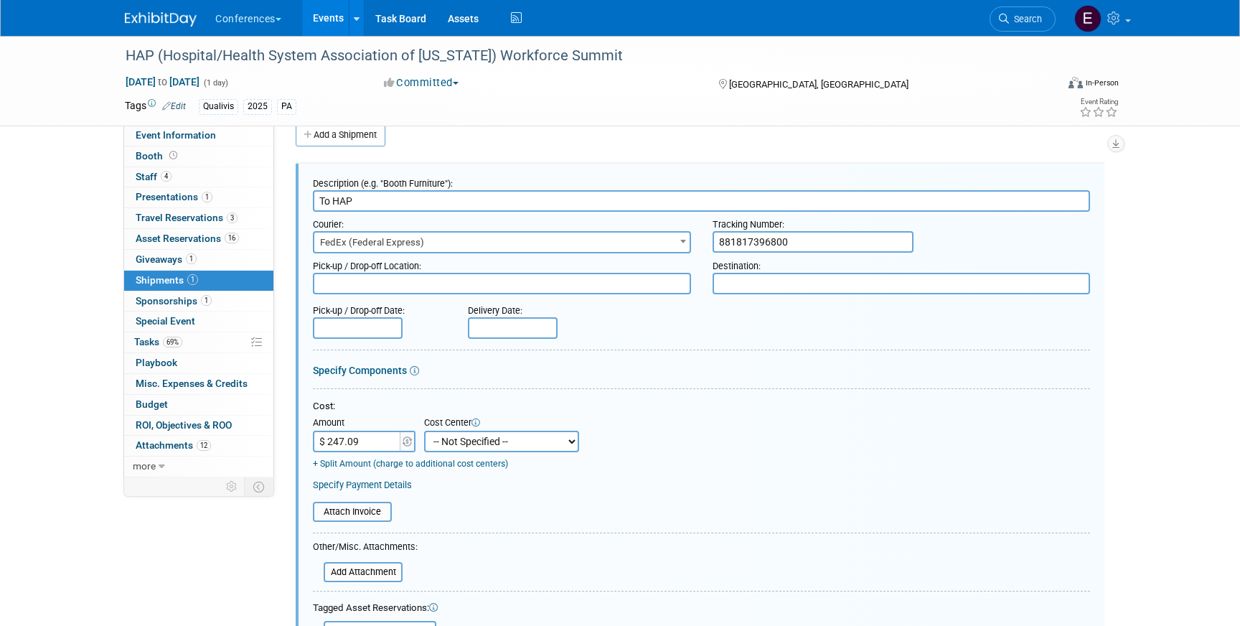
click at [440, 444] on select "-- Not Specified -- Aya Education Aya Healthcare Aya Locums Bespoke Corporate D…" at bounding box center [501, 442] width 155 height 22
select select "18965874"
click at [424, 431] on select "-- Not Specified -- Aya Education Aya Healthcare Aya Locums Bespoke Corporate D…" at bounding box center [501, 442] width 155 height 22
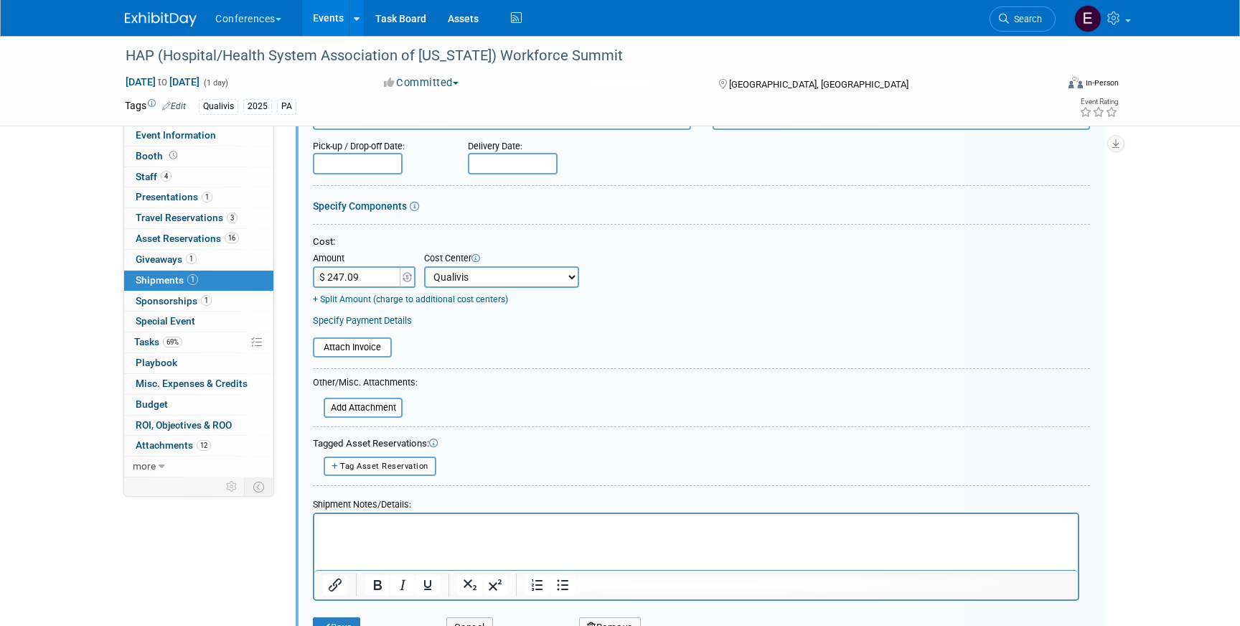
scroll to position [215, 0]
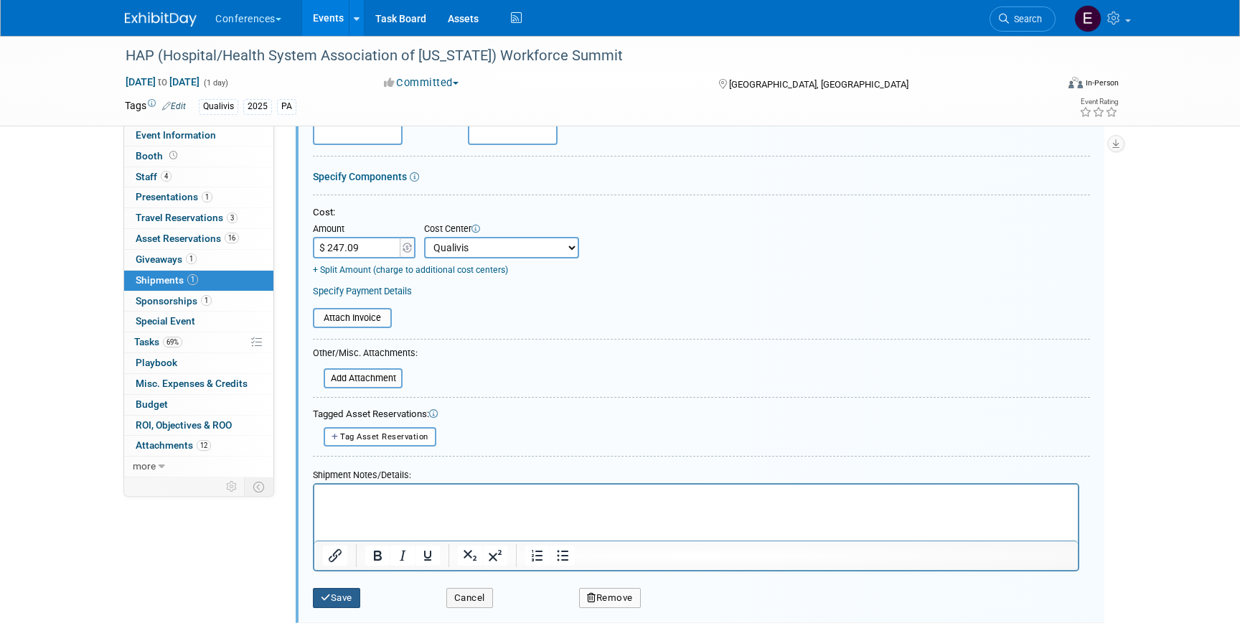
click at [324, 593] on icon "submit" at bounding box center [326, 597] width 10 height 9
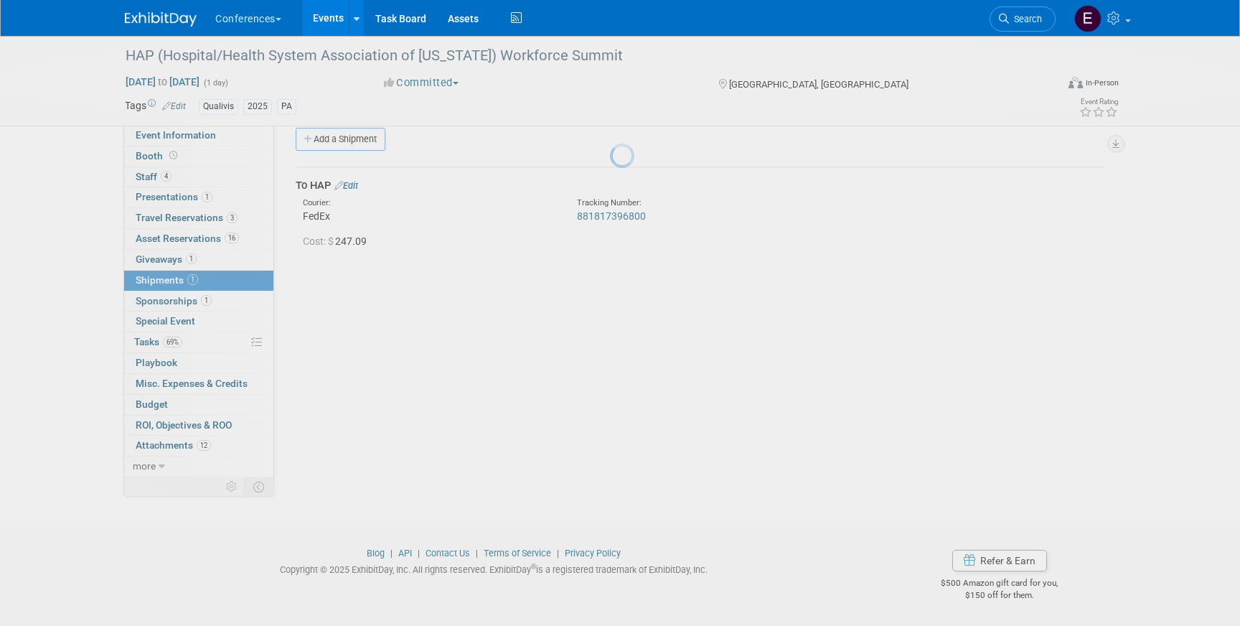
scroll to position [17, 0]
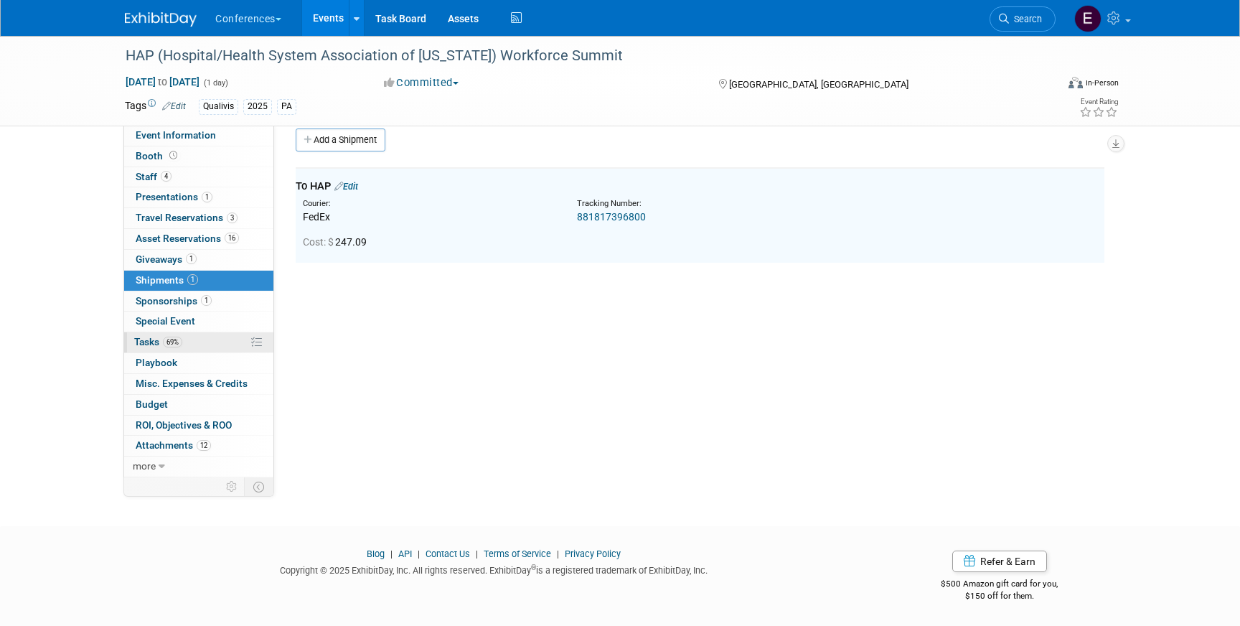
click at [223, 342] on link "69% Tasks 69%" at bounding box center [198, 342] width 149 height 20
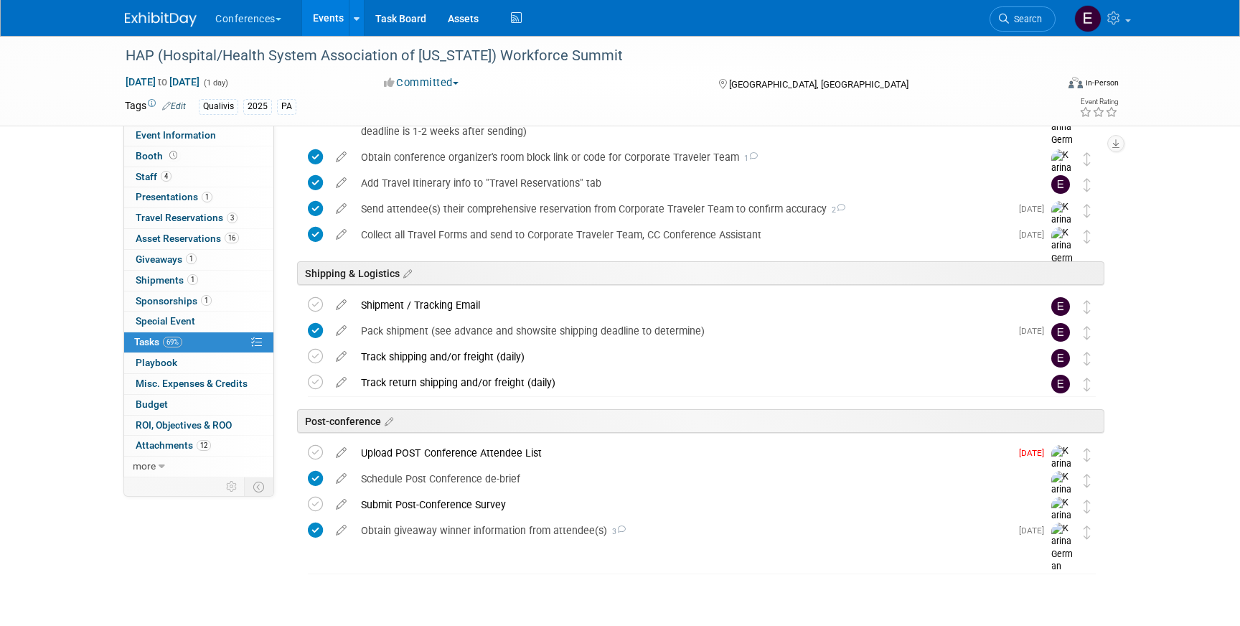
scroll to position [619, 0]
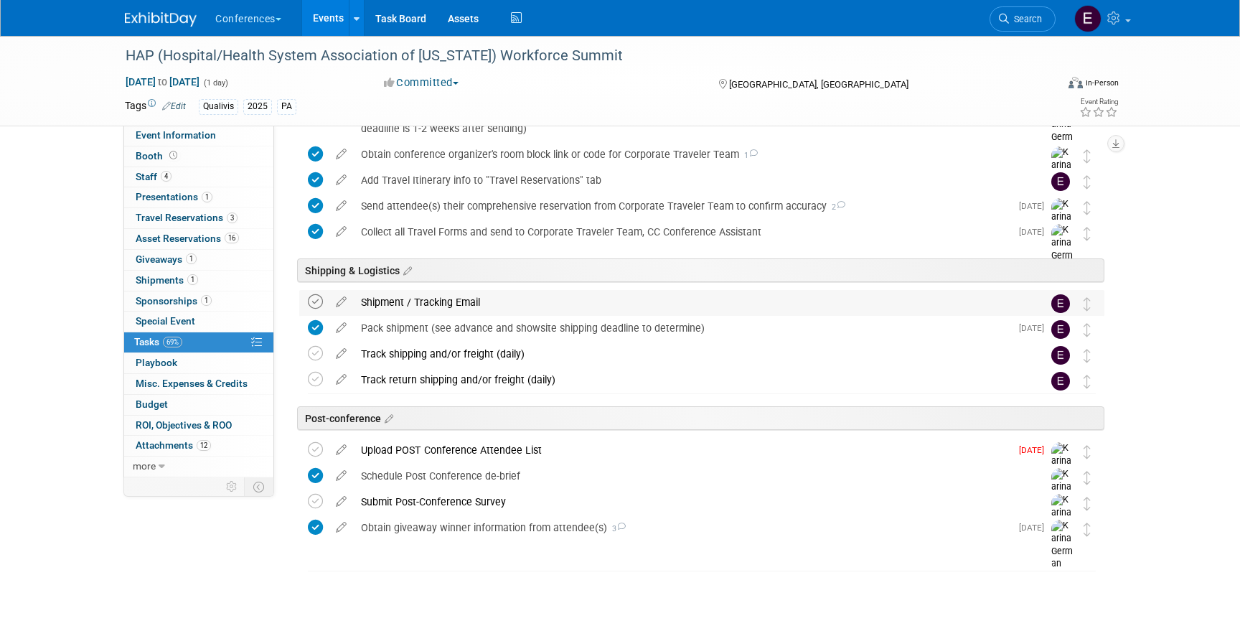
click at [310, 306] on icon at bounding box center [315, 301] width 15 height 15
click at [312, 345] on td at bounding box center [318, 355] width 21 height 26
click at [314, 354] on icon at bounding box center [315, 353] width 15 height 15
click at [315, 378] on icon at bounding box center [315, 379] width 15 height 15
click at [162, 272] on link "1 Shipments 1" at bounding box center [198, 281] width 149 height 20
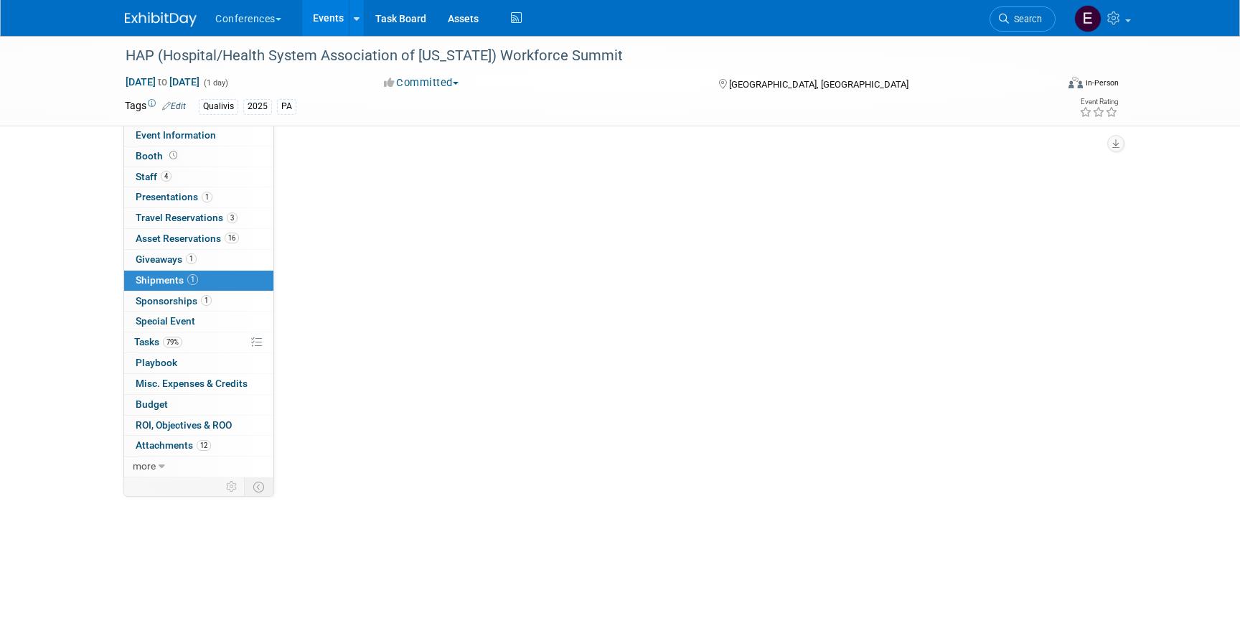
scroll to position [0, 0]
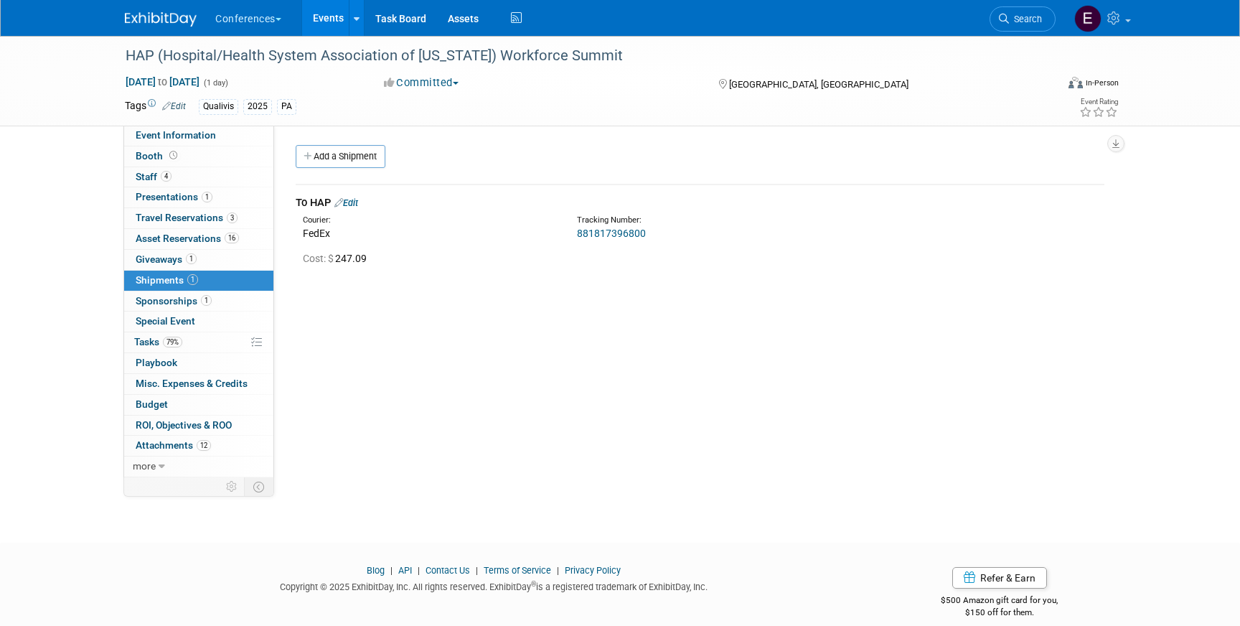
click at [354, 202] on link "Edit" at bounding box center [346, 202] width 24 height 11
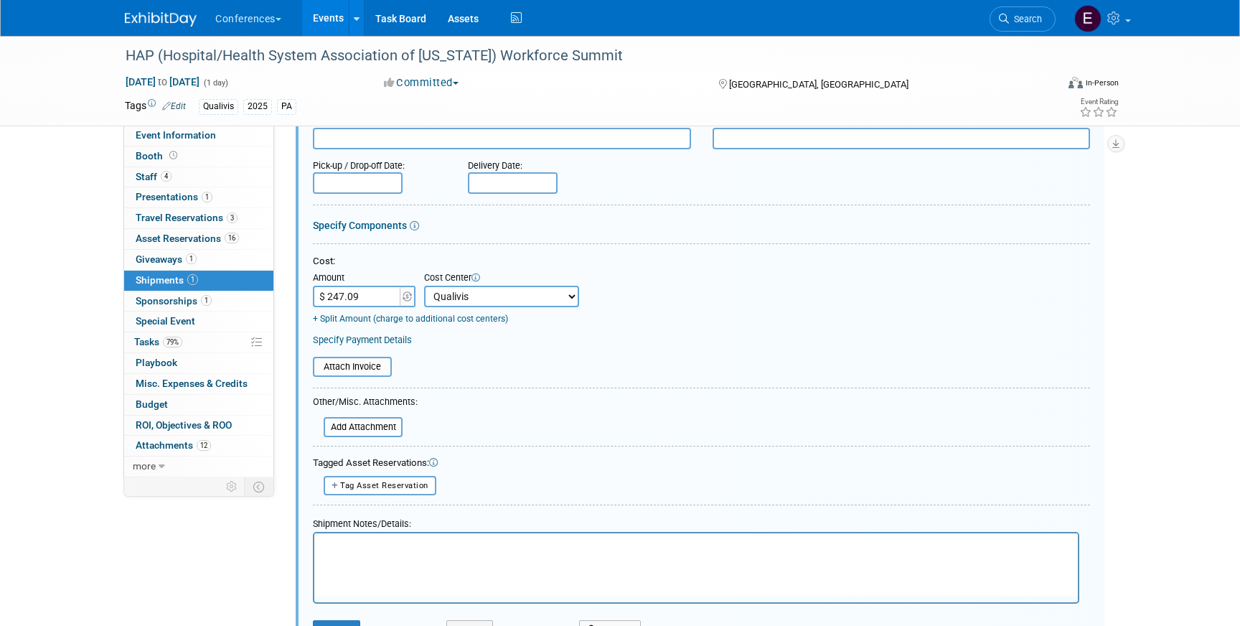
scroll to position [369, 0]
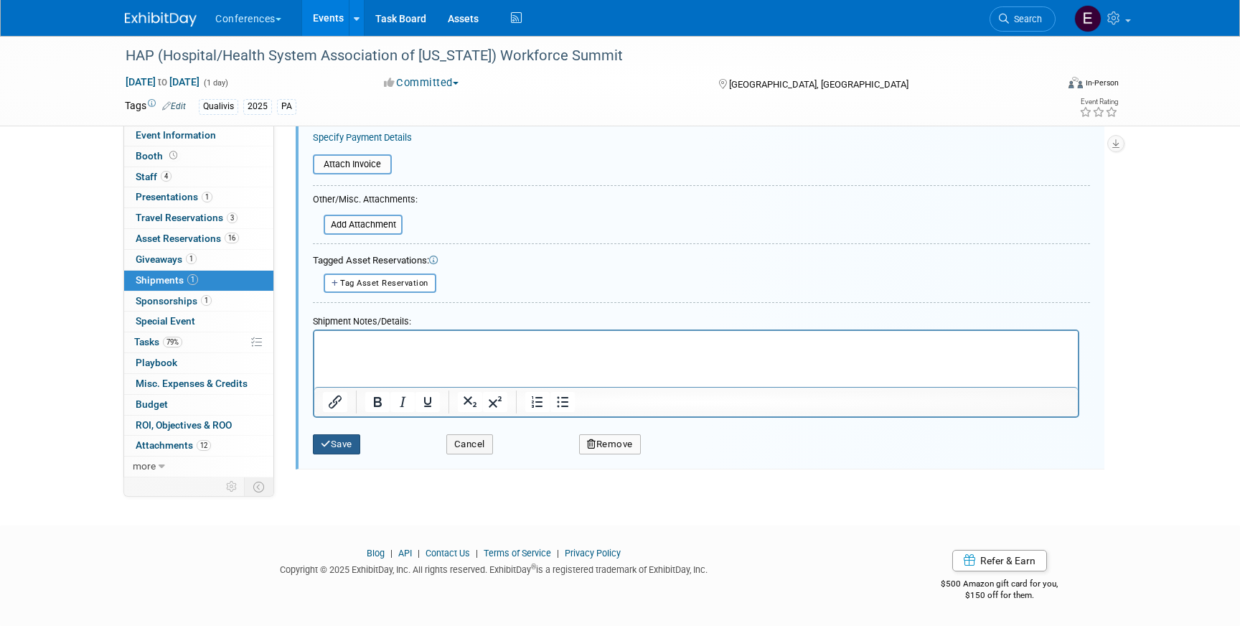
click at [332, 444] on button "Save" at bounding box center [336, 444] width 47 height 20
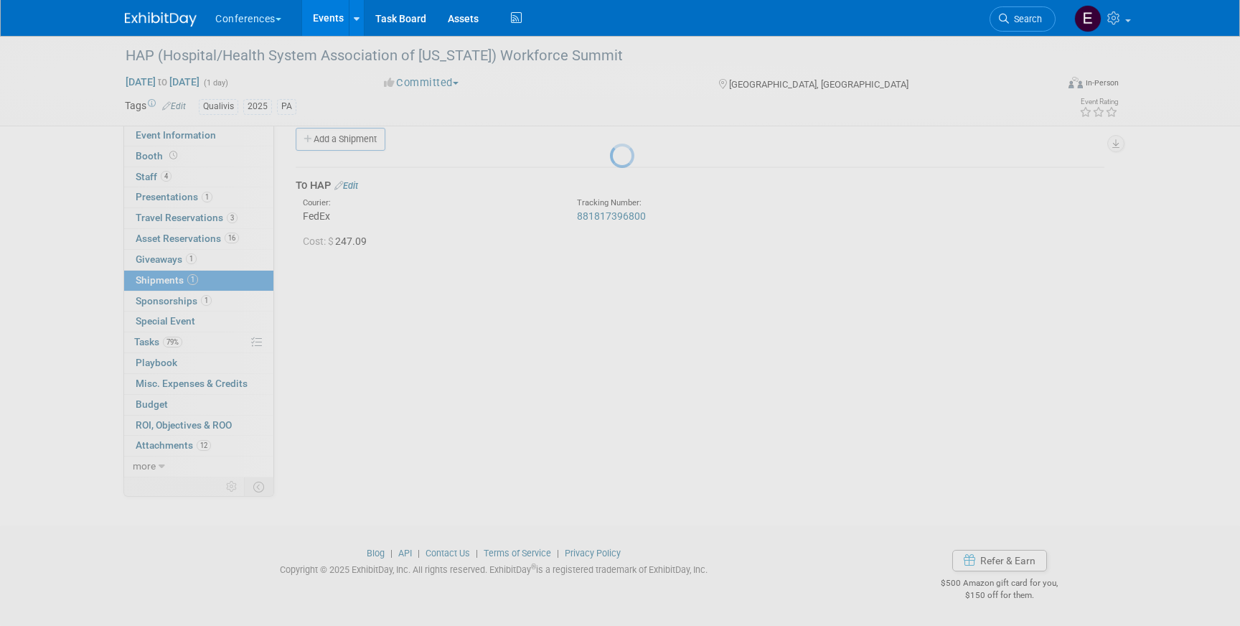
scroll to position [17, 0]
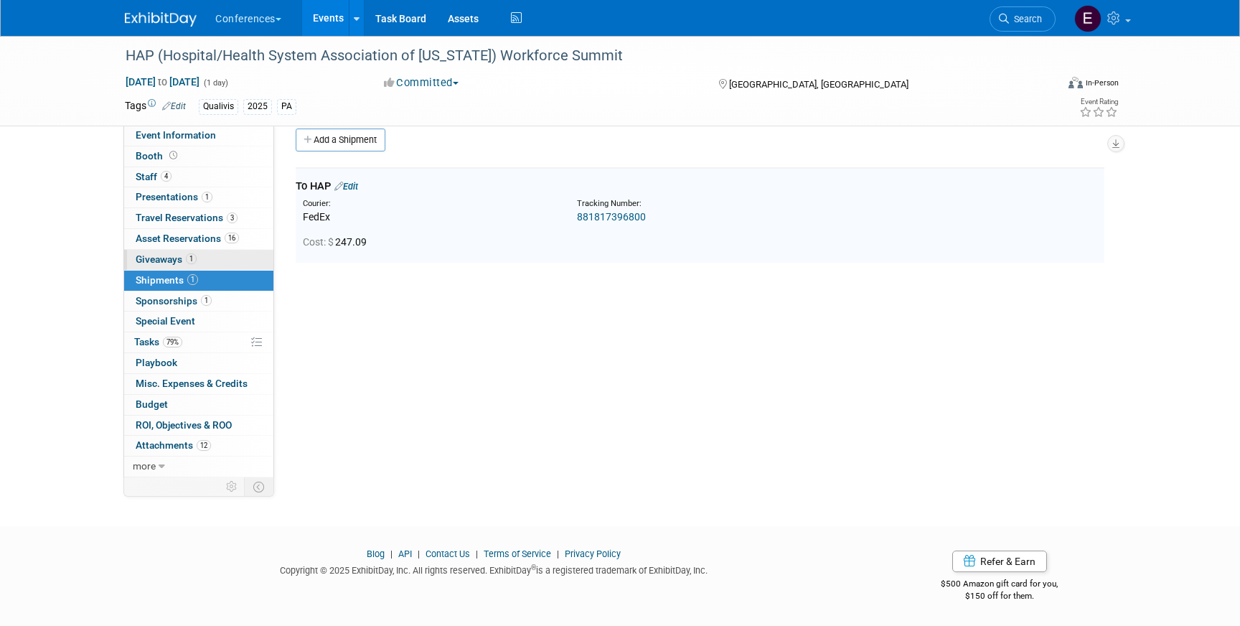
click at [196, 263] on span "Giveaways 1" at bounding box center [166, 258] width 61 height 11
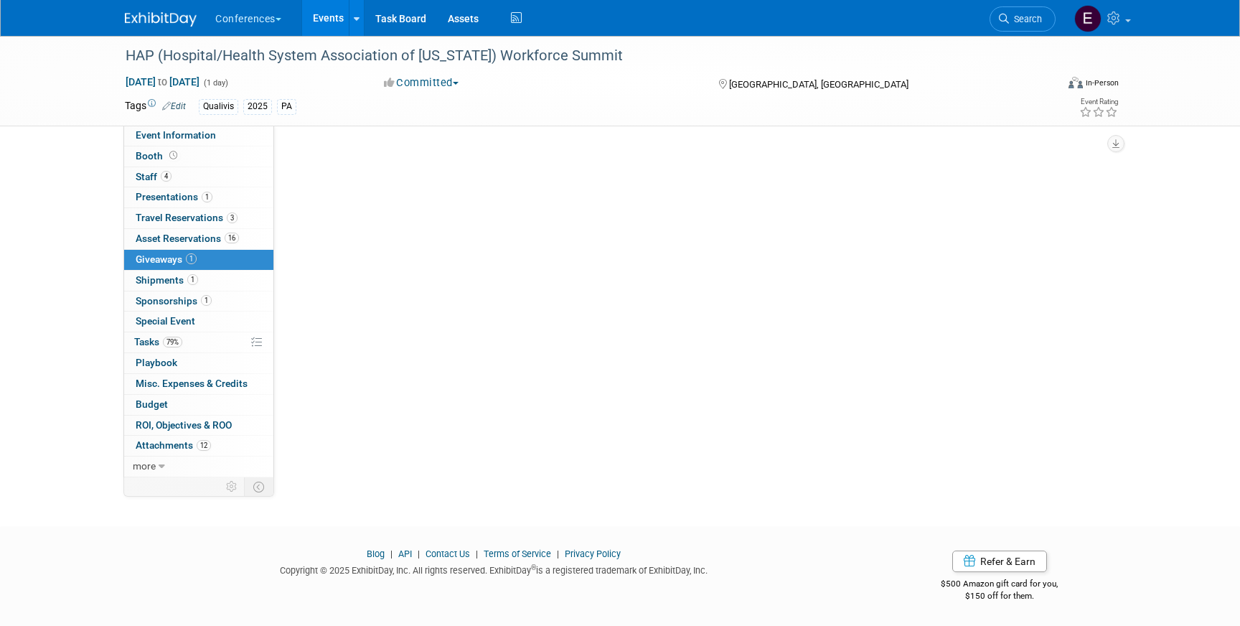
scroll to position [0, 0]
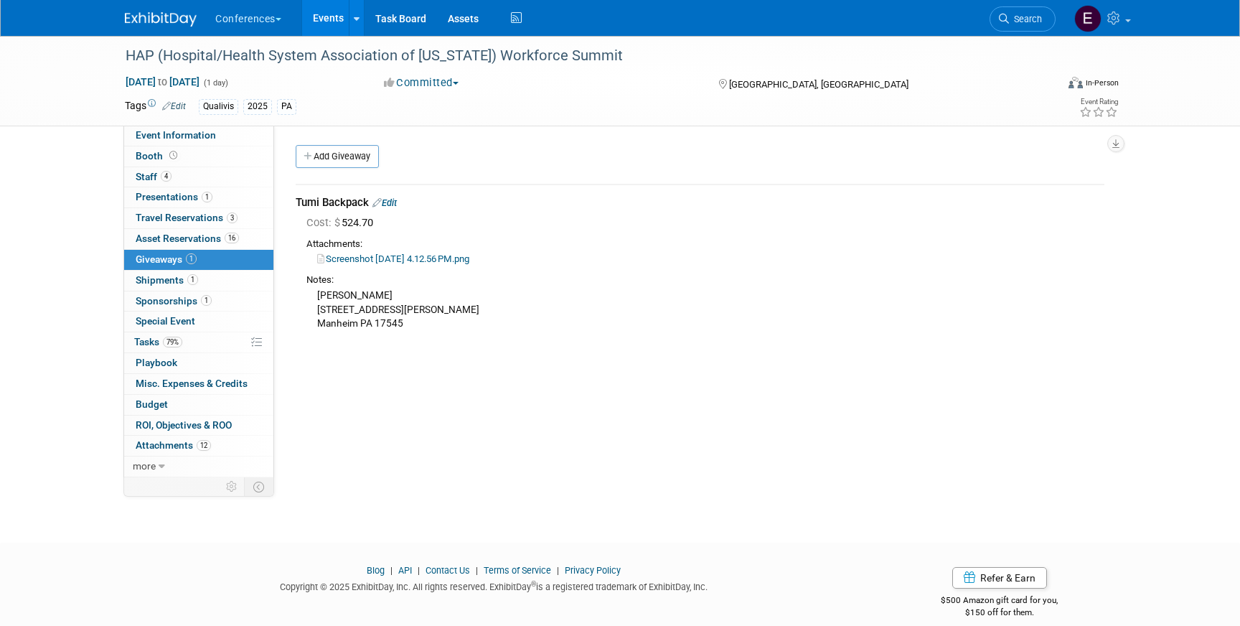
click at [388, 205] on link "Edit" at bounding box center [385, 202] width 24 height 11
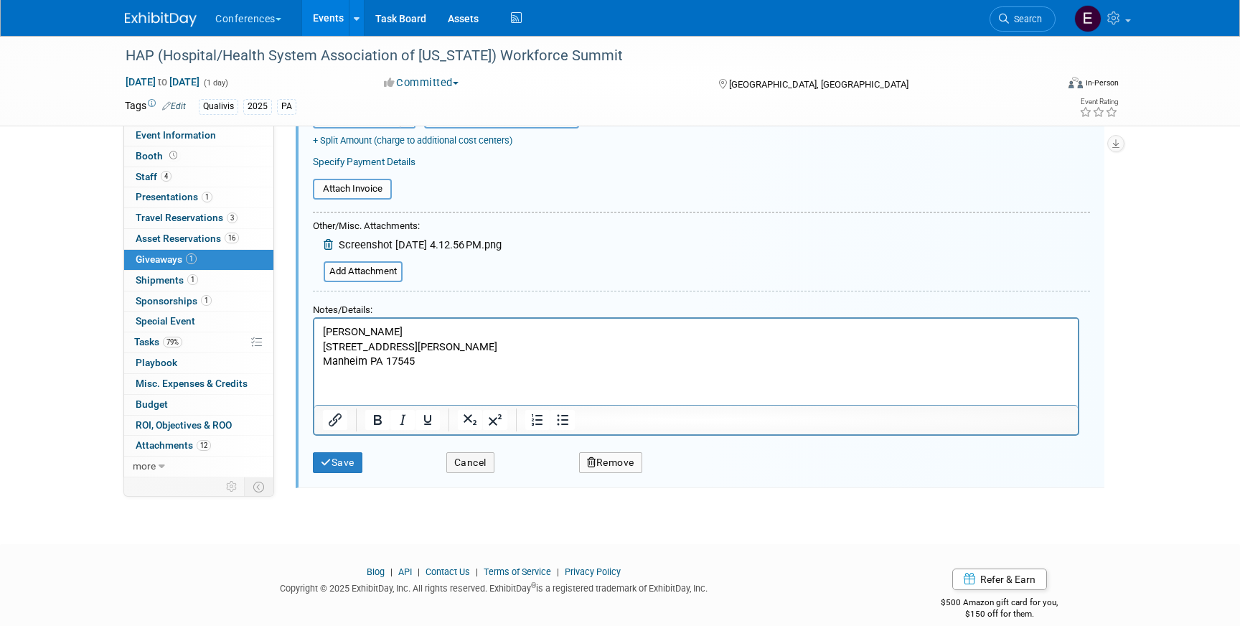
scroll to position [249, 0]
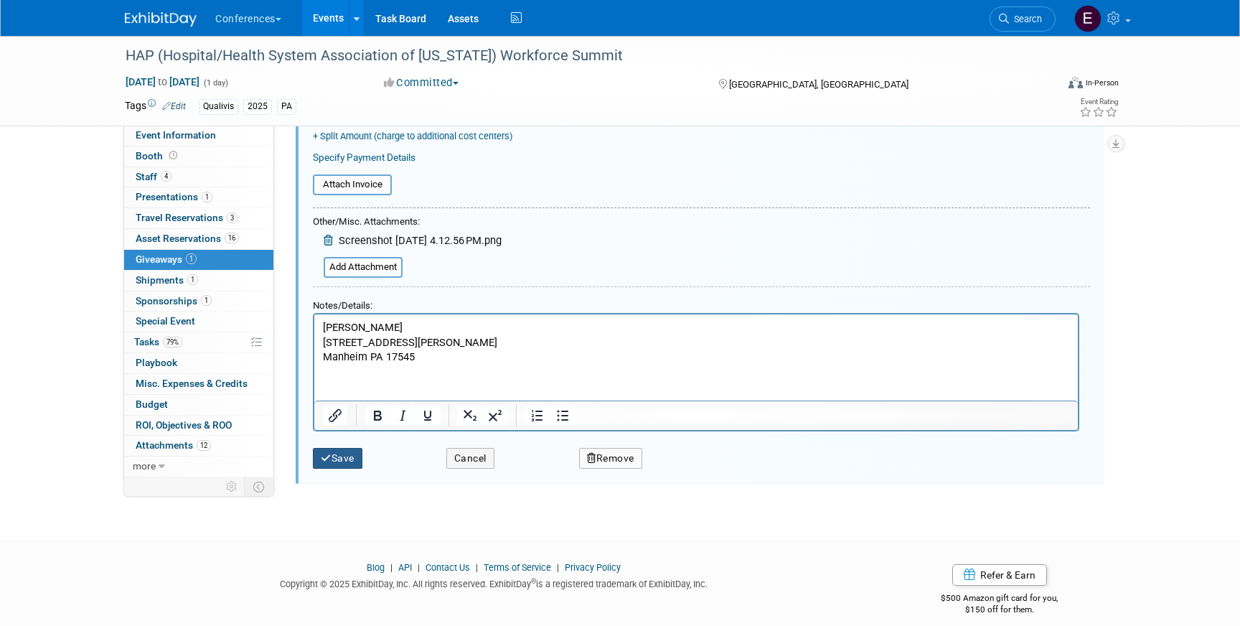
click at [329, 463] on button "Save" at bounding box center [338, 458] width 50 height 21
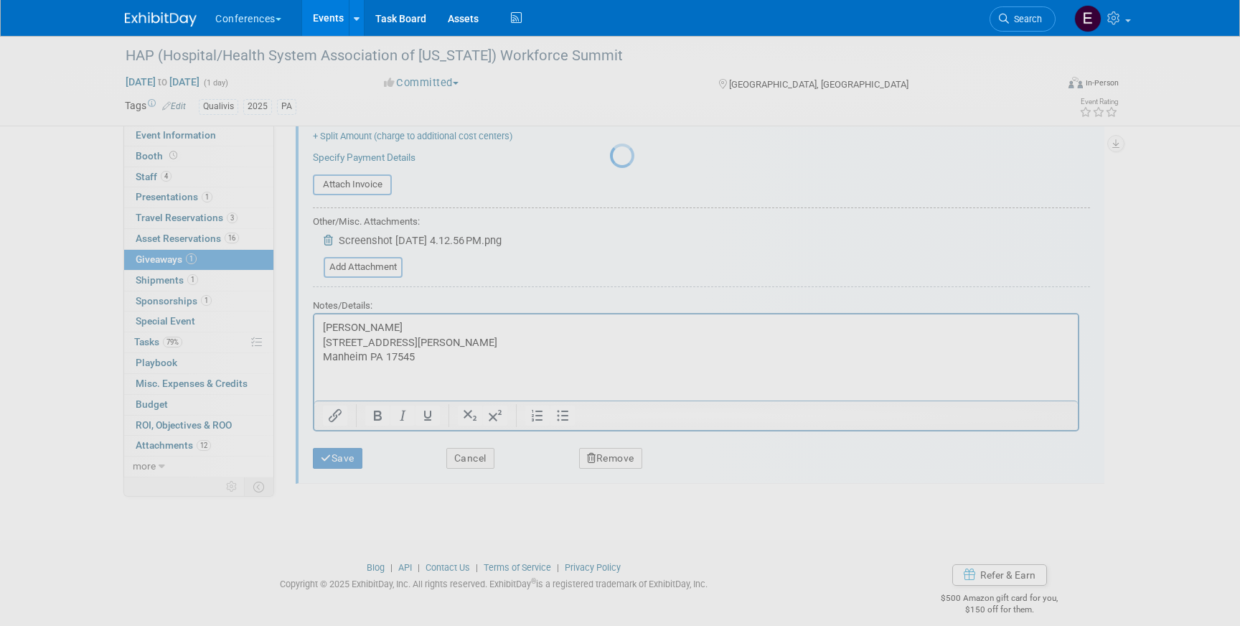
scroll to position [17, 0]
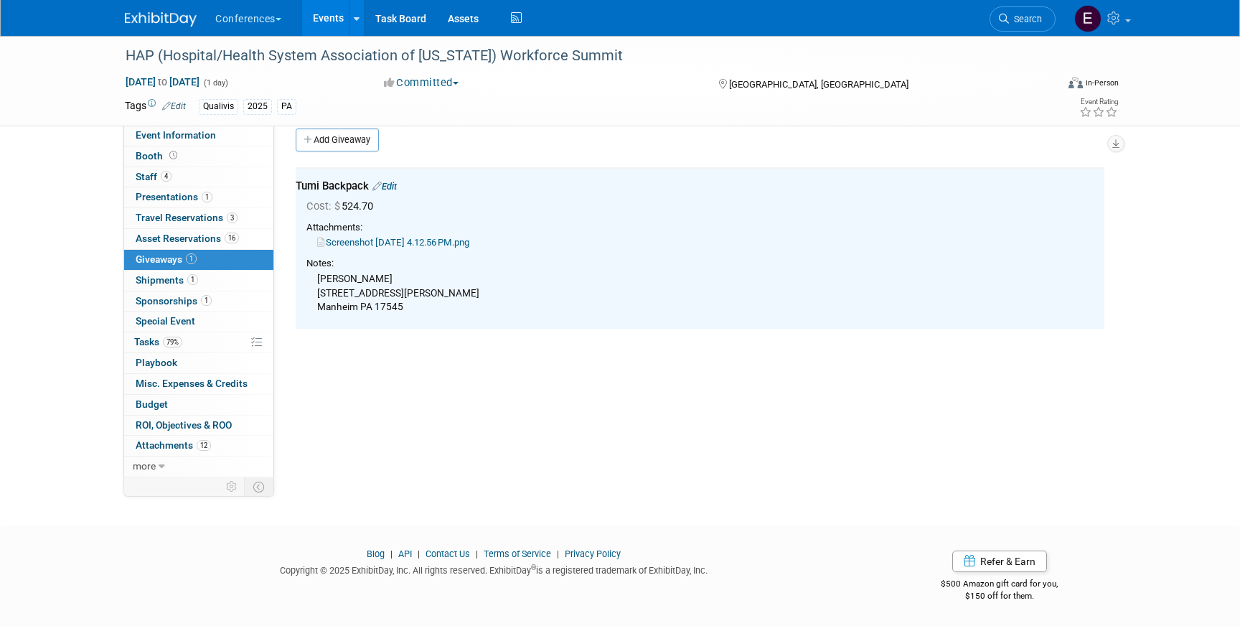
click at [153, 15] on img at bounding box center [161, 19] width 72 height 14
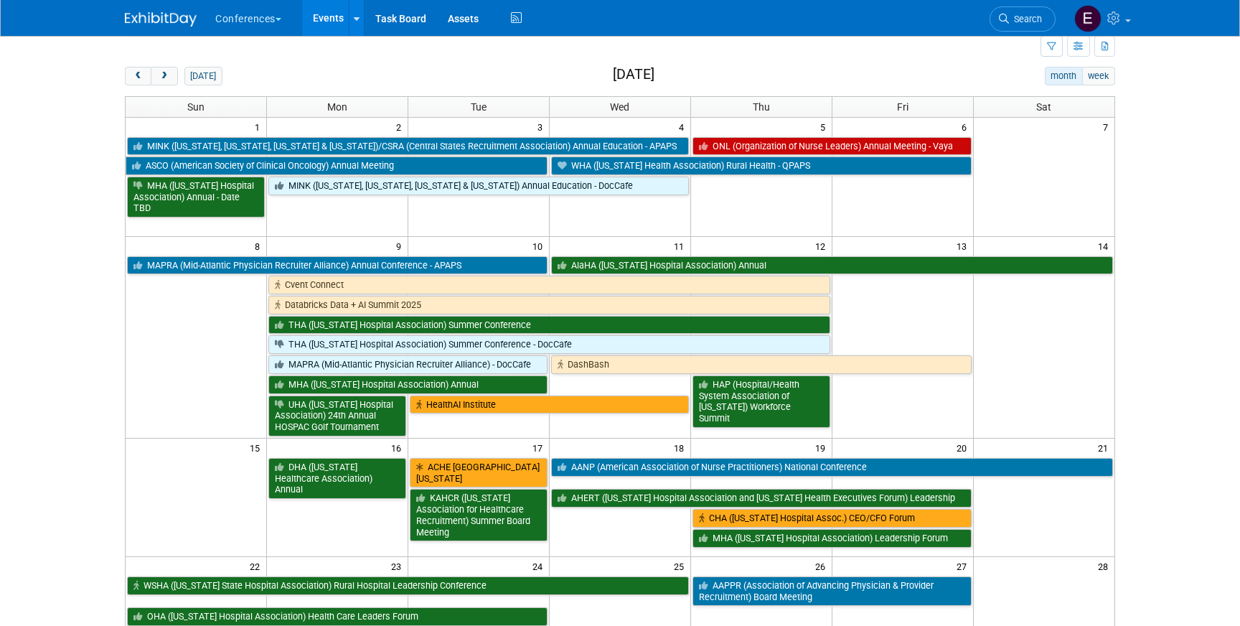
scroll to position [70, 0]
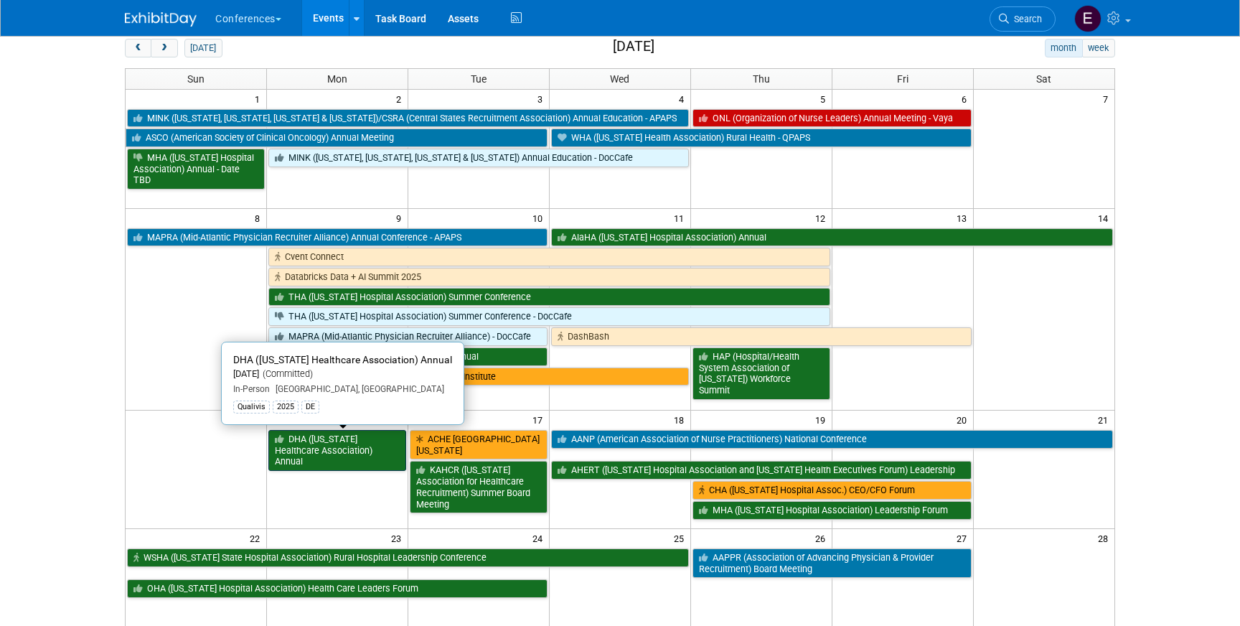
click at [312, 445] on link "DHA ([US_STATE] Healthcare Association) Annual" at bounding box center [337, 450] width 138 height 41
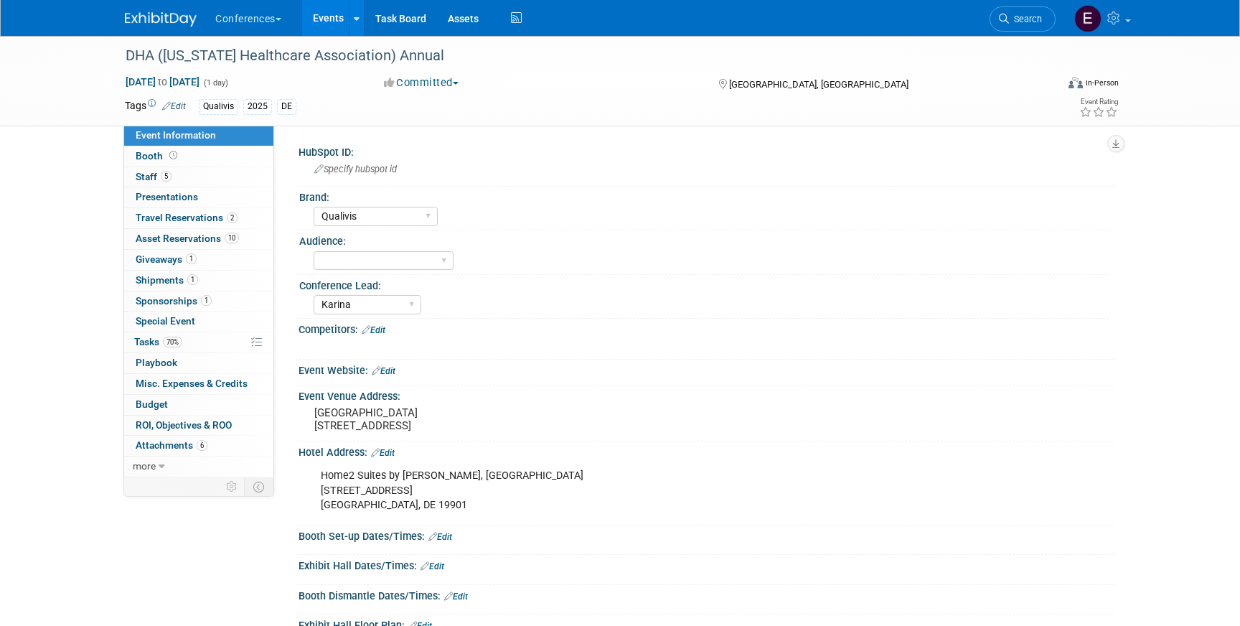
select select "Qualivis"
select select "Karina"
click at [170, 220] on span "Travel Reservations 2" at bounding box center [187, 217] width 102 height 11
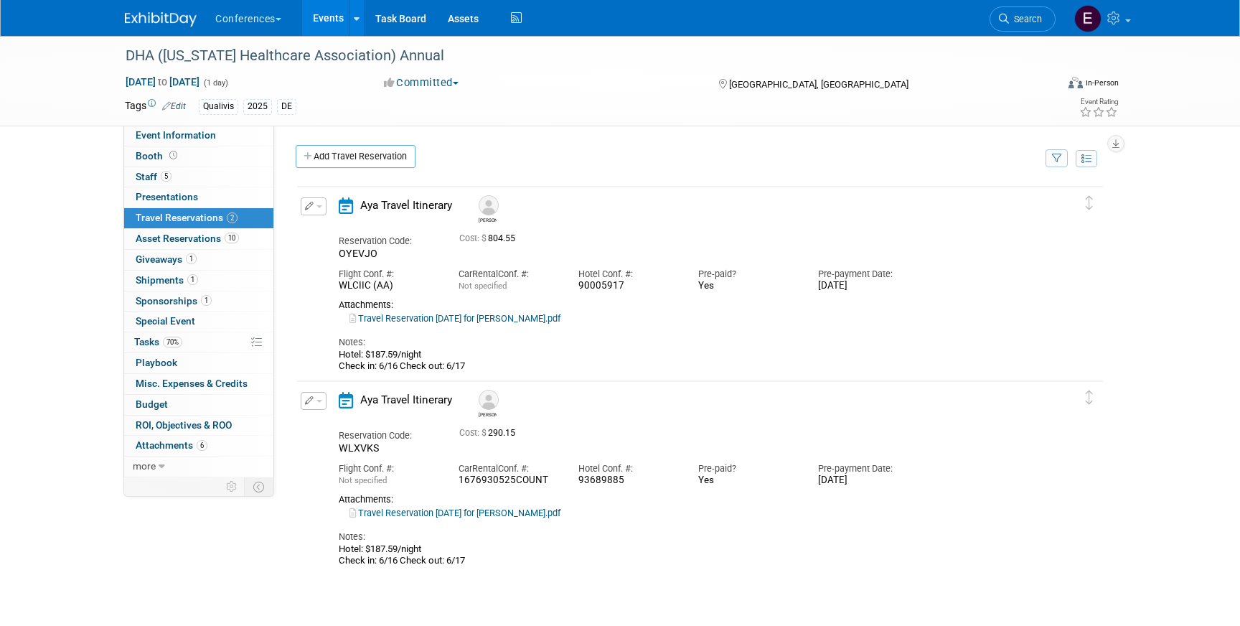
click at [312, 202] on icon "button" at bounding box center [309, 206] width 9 height 9
click at [324, 231] on button "Edit Reservation" at bounding box center [361, 231] width 121 height 21
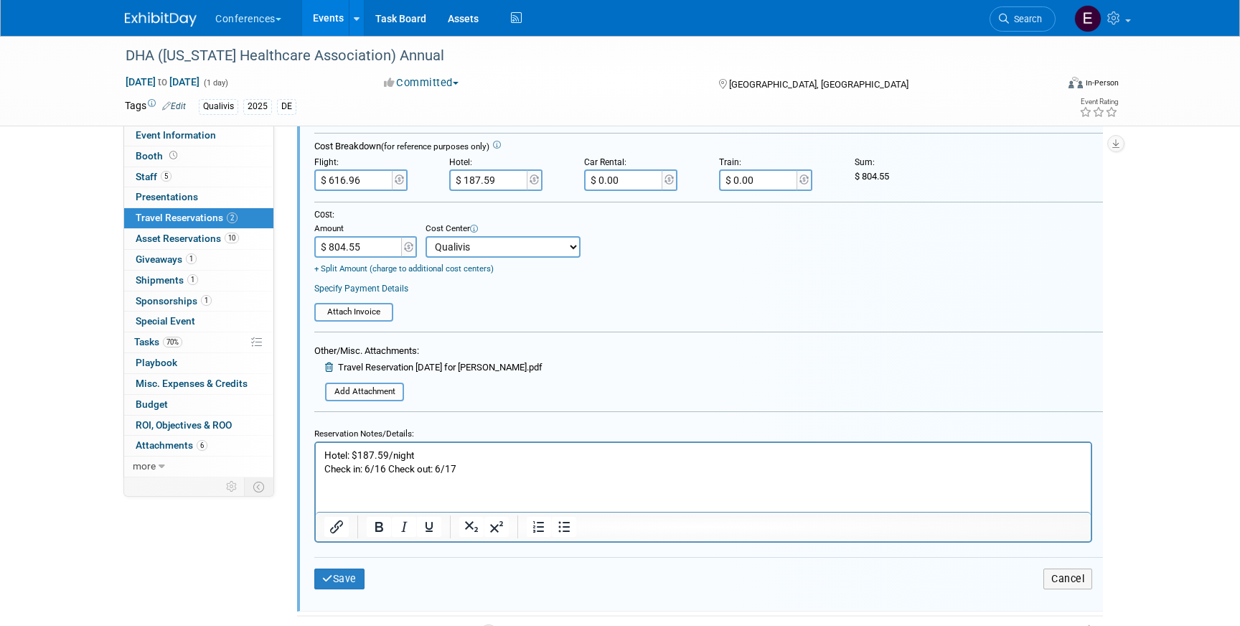
scroll to position [380, 0]
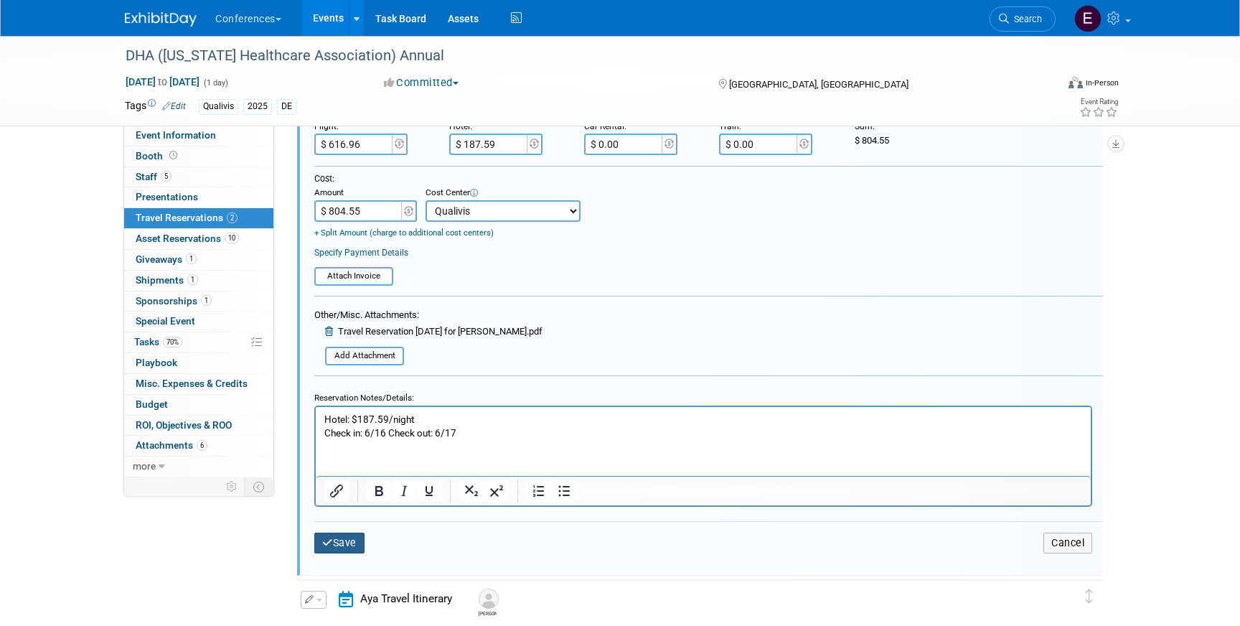
click at [347, 546] on button "Save" at bounding box center [339, 543] width 50 height 21
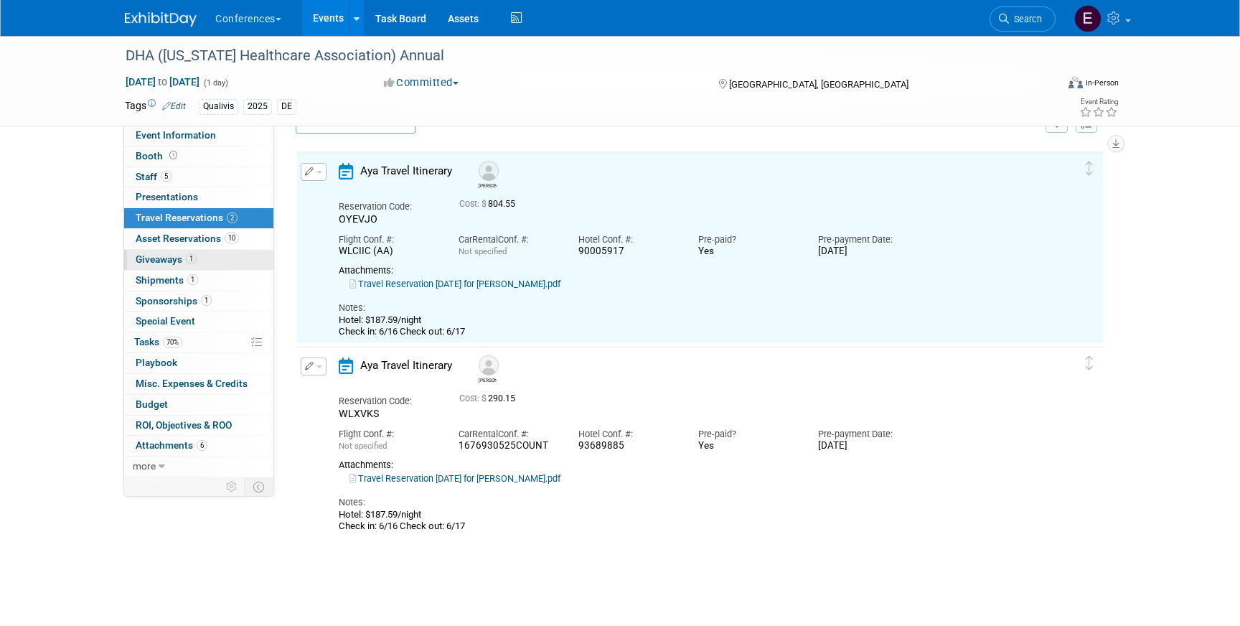
scroll to position [0, 0]
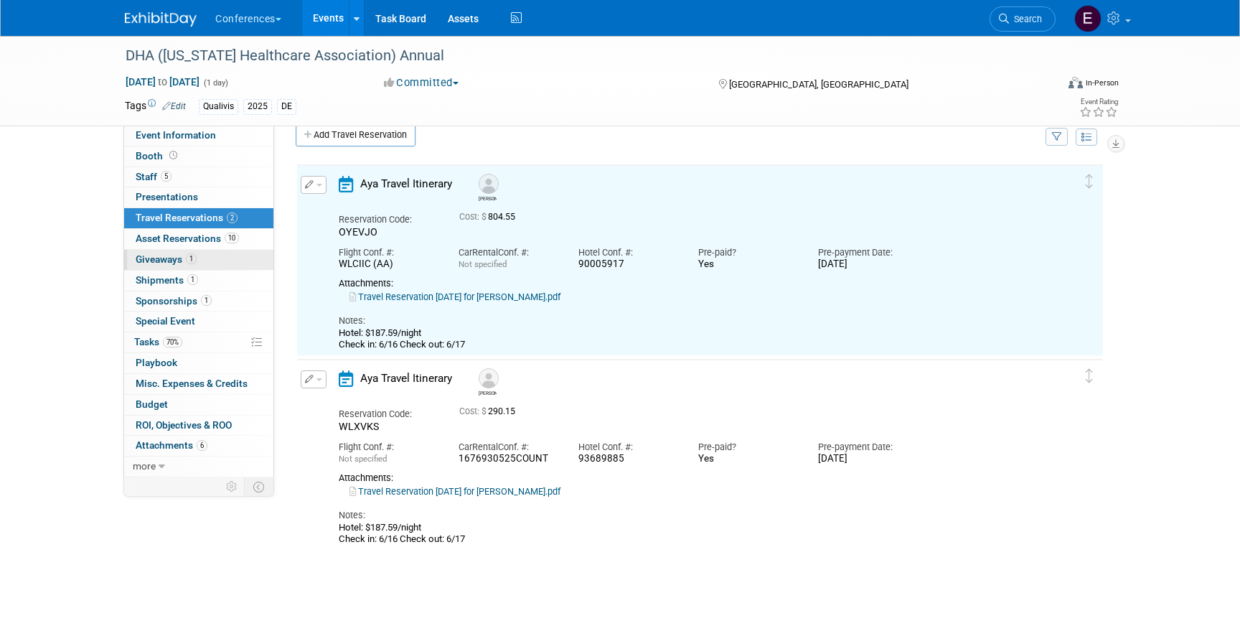
click at [180, 258] on span "Giveaways 1" at bounding box center [166, 258] width 61 height 11
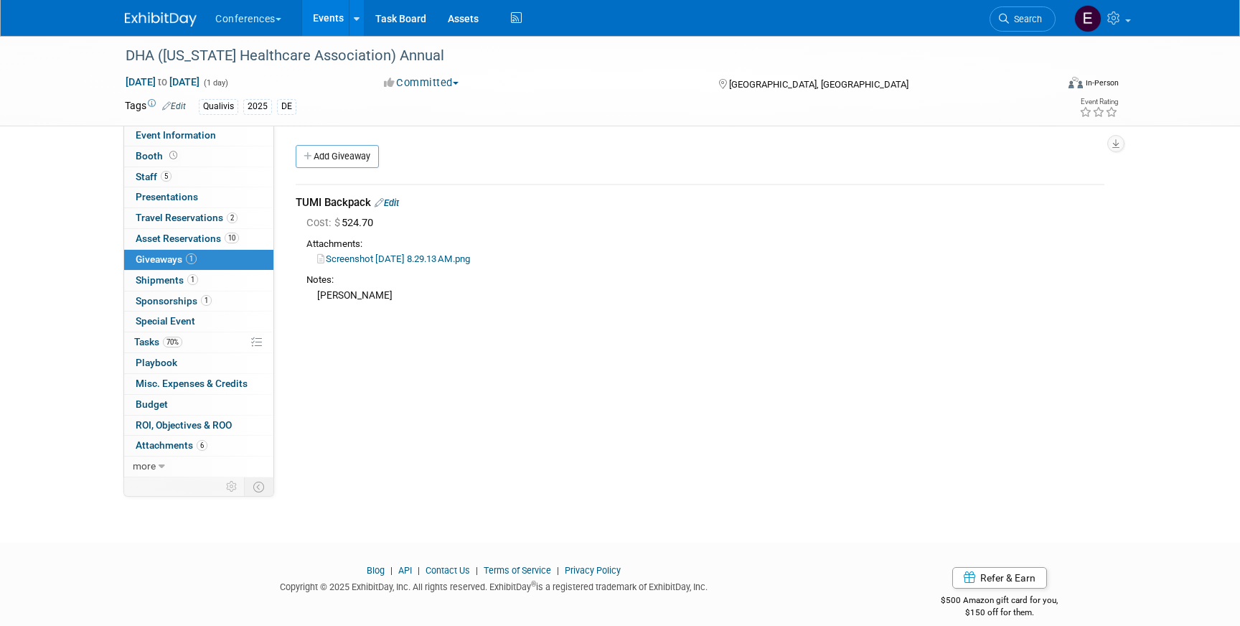
click at [394, 200] on link "Edit" at bounding box center [387, 202] width 24 height 11
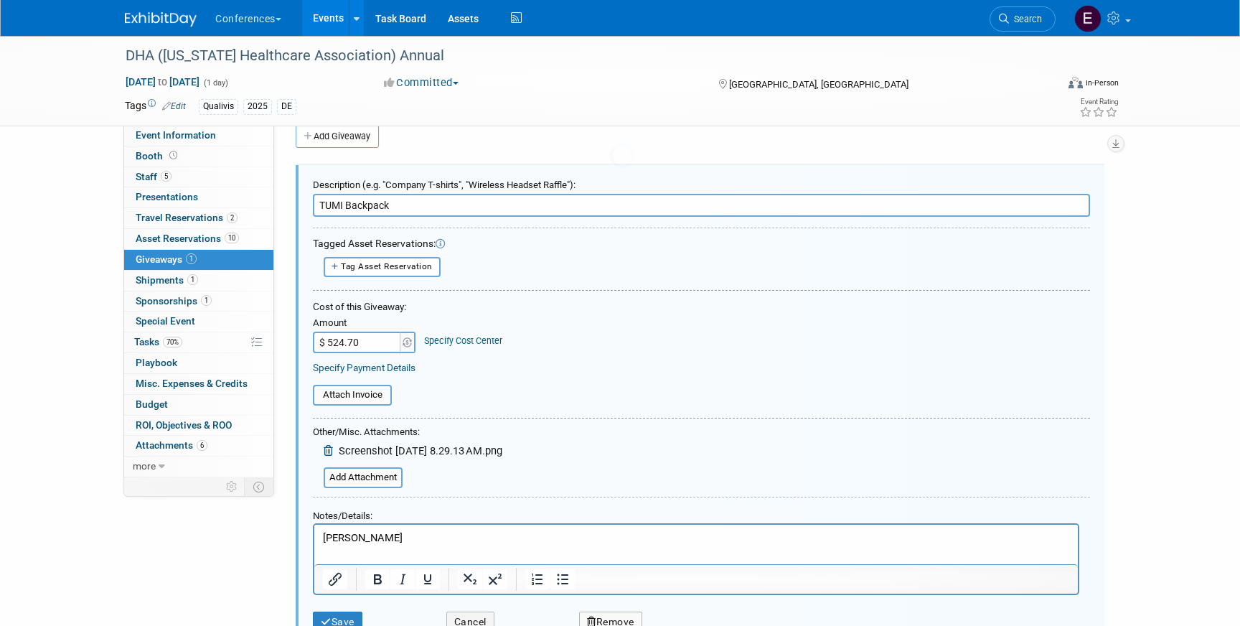
scroll to position [22, 0]
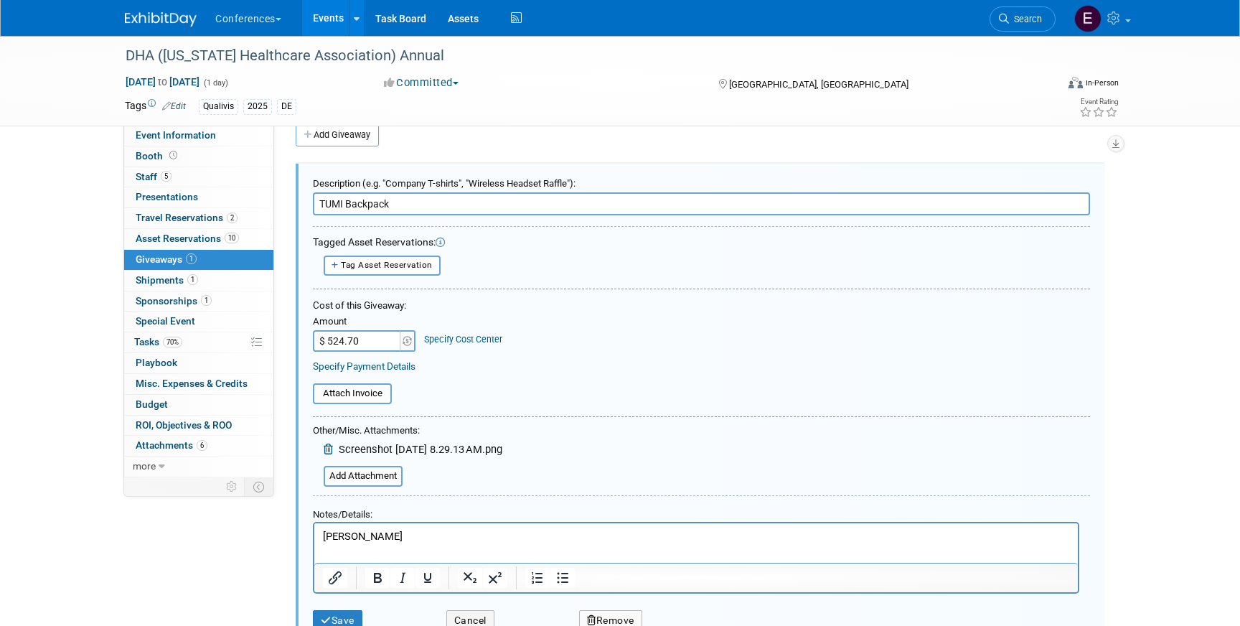
click at [456, 337] on link "Specify Cost Center" at bounding box center [463, 339] width 78 height 11
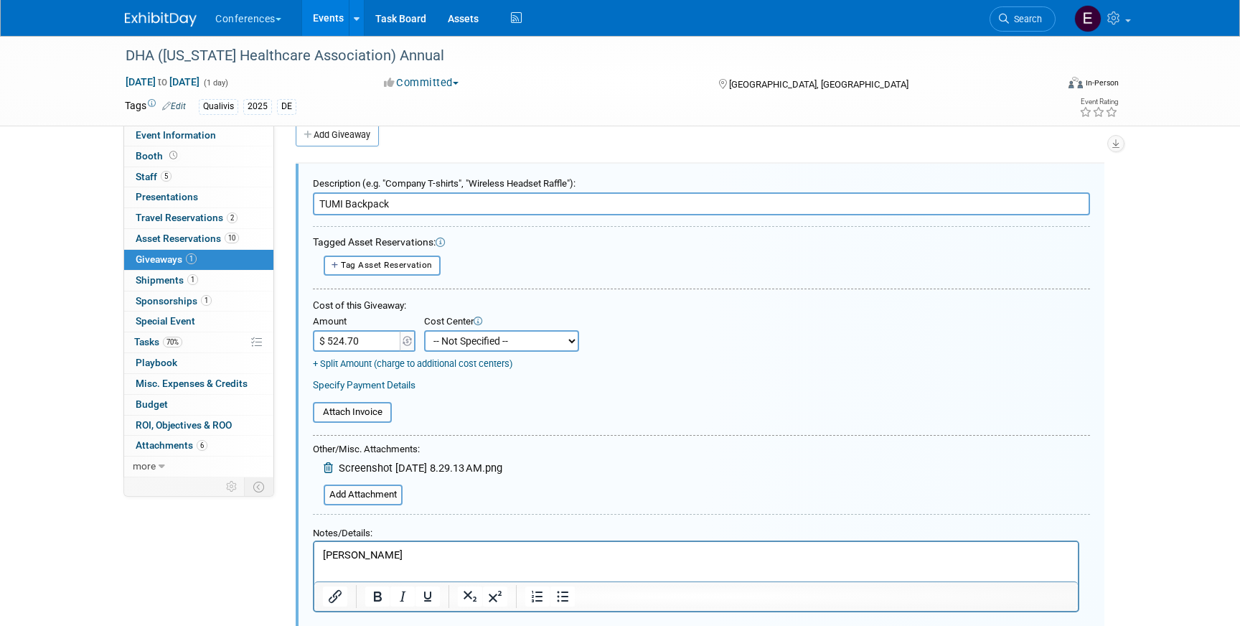
click at [457, 338] on select "-- Not Specified -- Aya Education Aya Healthcare Aya Locums Bespoke Corporate D…" at bounding box center [501, 341] width 155 height 22
select select "18965874"
click at [424, 330] on select "-- Not Specified -- Aya Education Aya Healthcare Aya Locums Bespoke Corporate D…" at bounding box center [501, 341] width 155 height 22
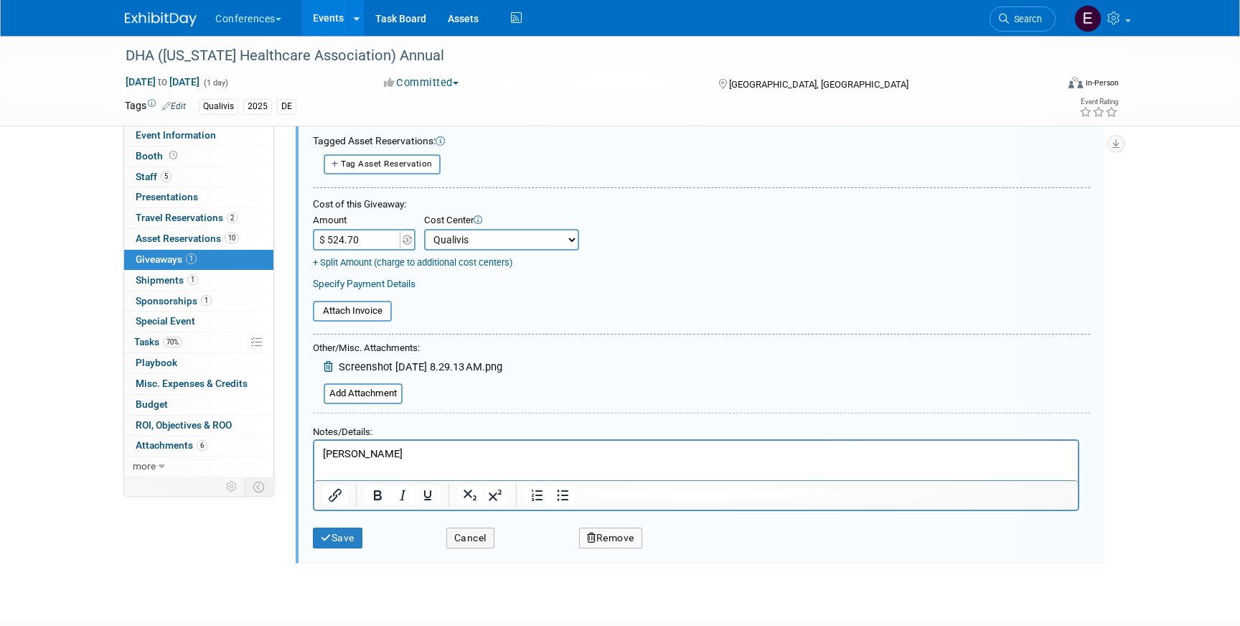
scroll to position [217, 0]
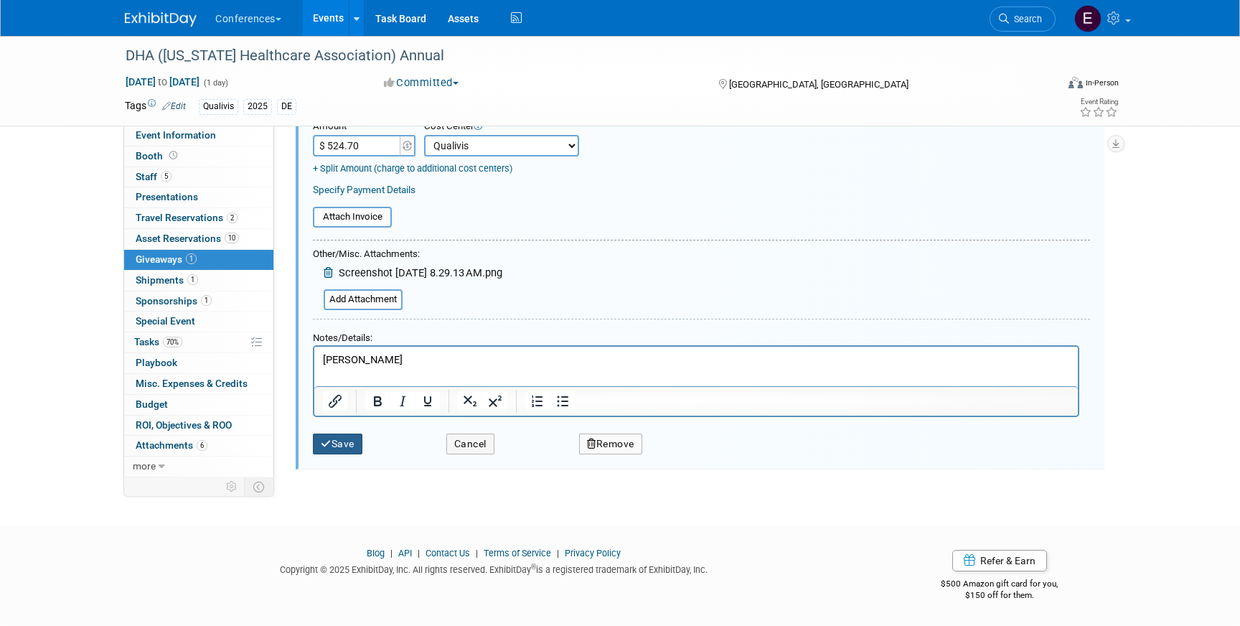
click at [336, 444] on button "Save" at bounding box center [338, 444] width 50 height 21
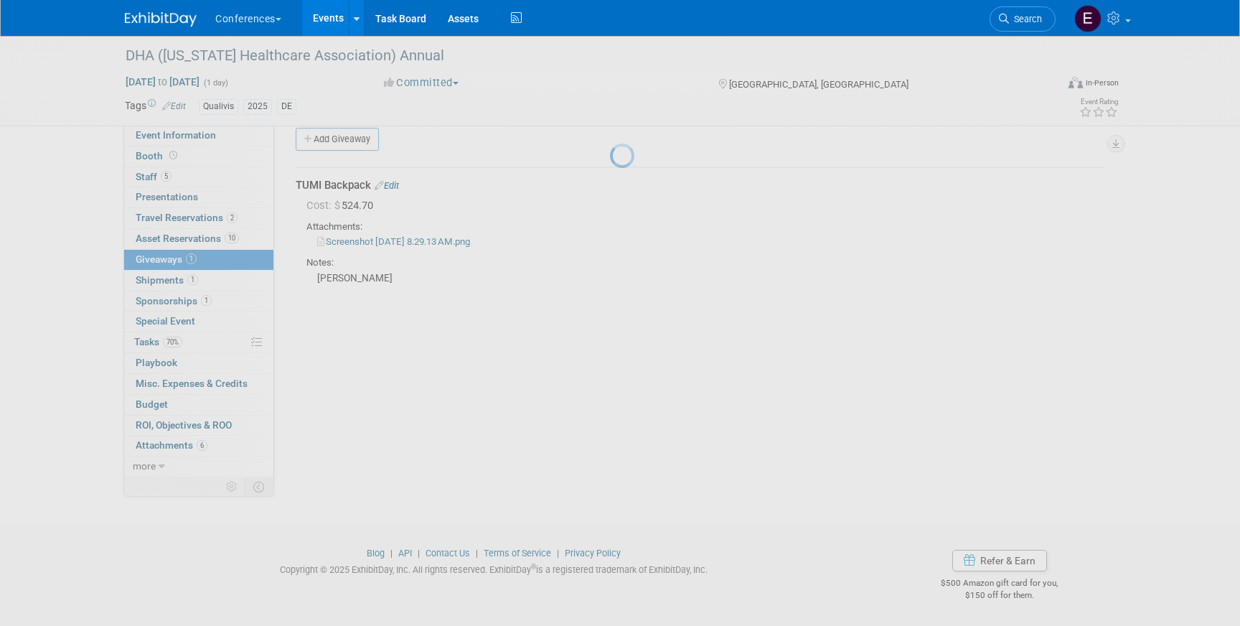
scroll to position [17, 0]
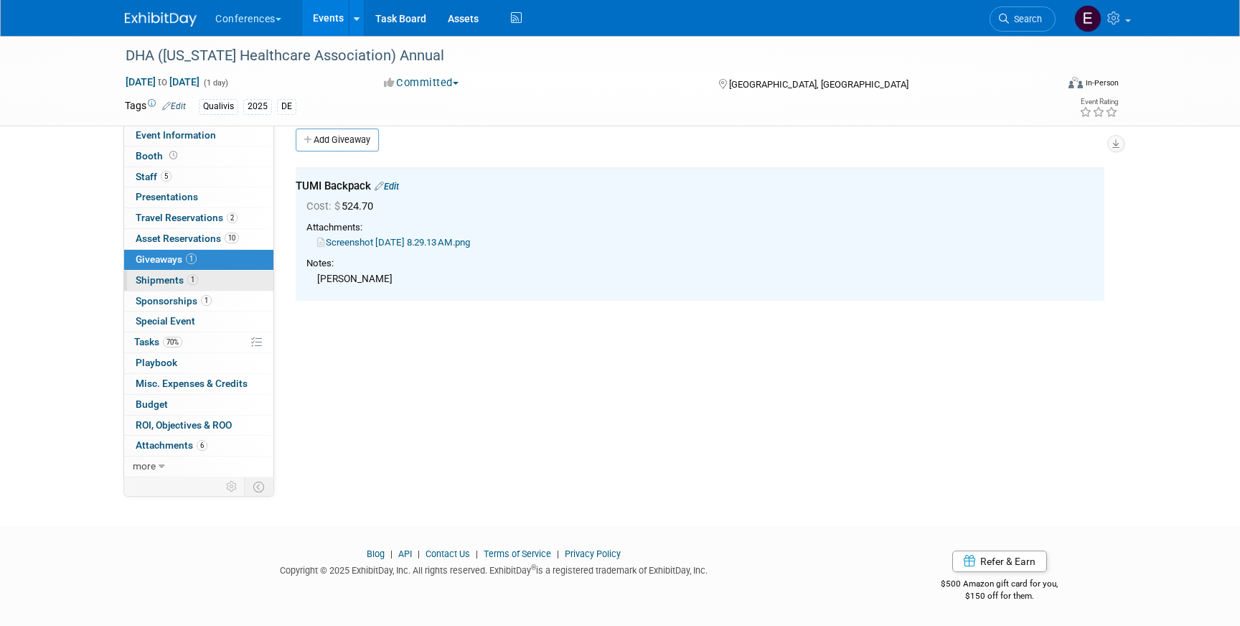
click at [162, 273] on link "1 Shipments 1" at bounding box center [198, 281] width 149 height 20
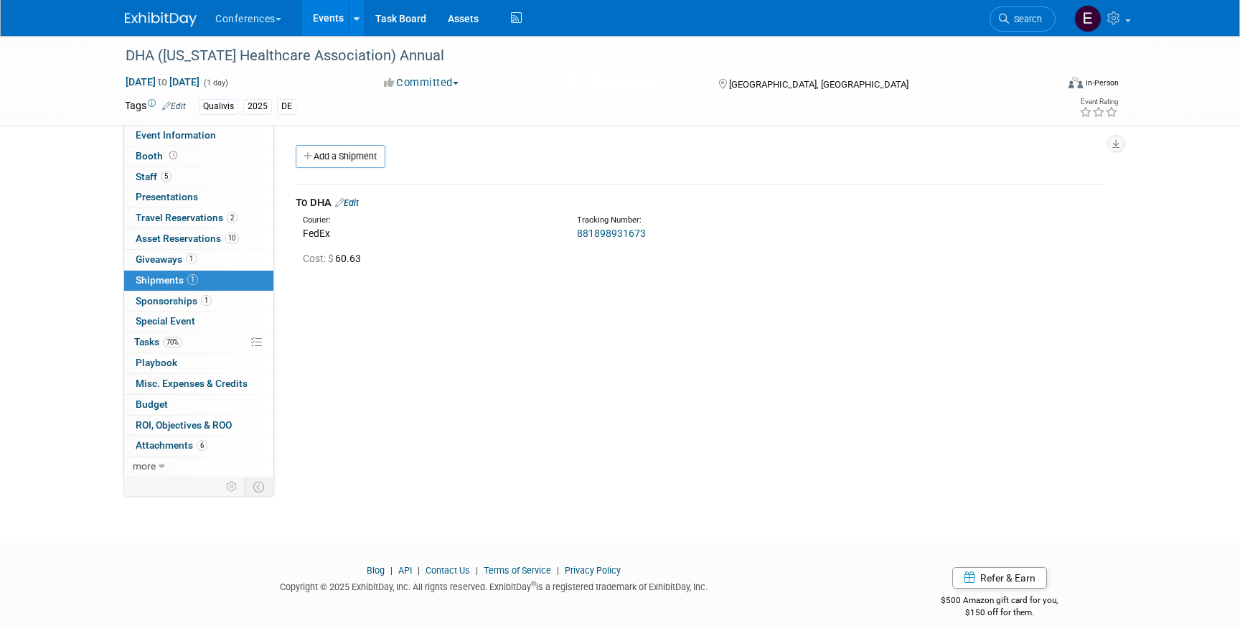
click at [354, 203] on link "Edit" at bounding box center [347, 202] width 24 height 11
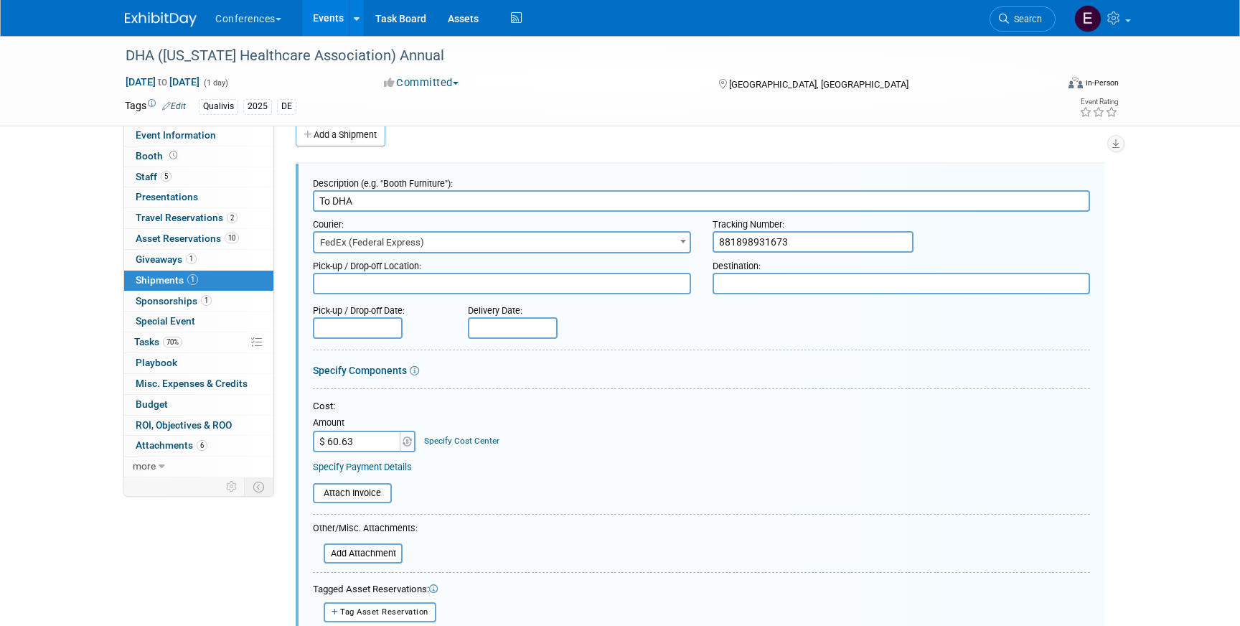
click at [476, 440] on link "Specify Cost Center" at bounding box center [461, 441] width 75 height 10
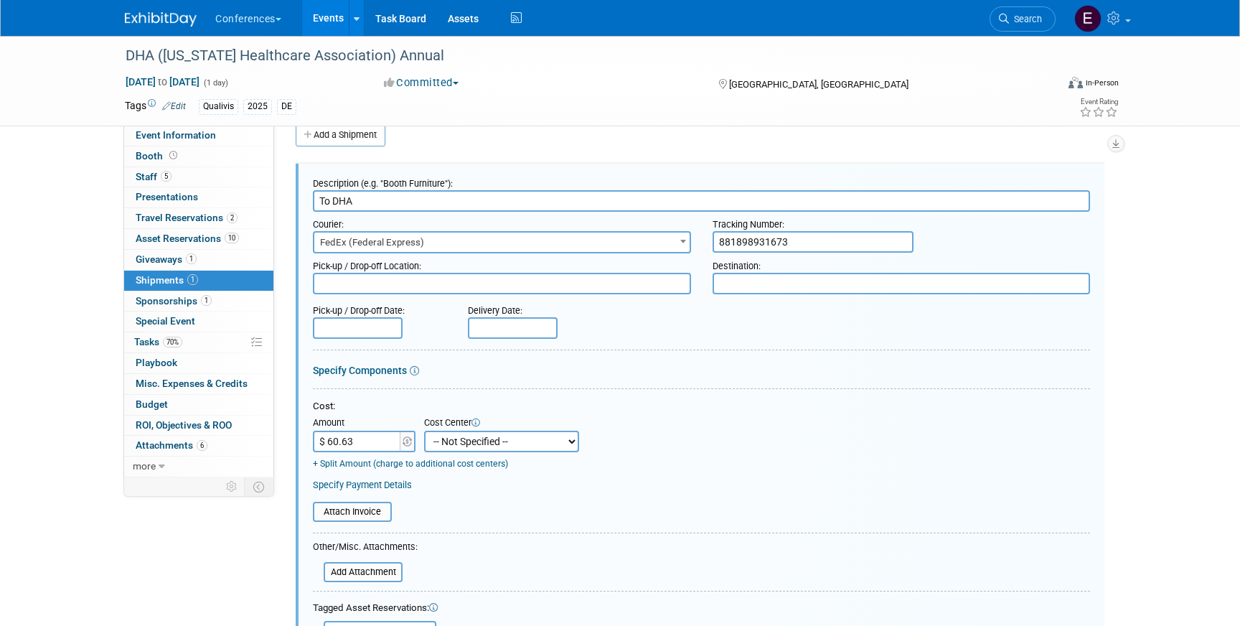
click at [476, 440] on select "-- Not Specified -- Aya Education Aya Healthcare Aya Locums Bespoke Corporate D…" at bounding box center [501, 442] width 155 height 22
select select "18965874"
click at [424, 431] on select "-- Not Specified -- Aya Education Aya Healthcare Aya Locums Bespoke Corporate D…" at bounding box center [501, 442] width 155 height 22
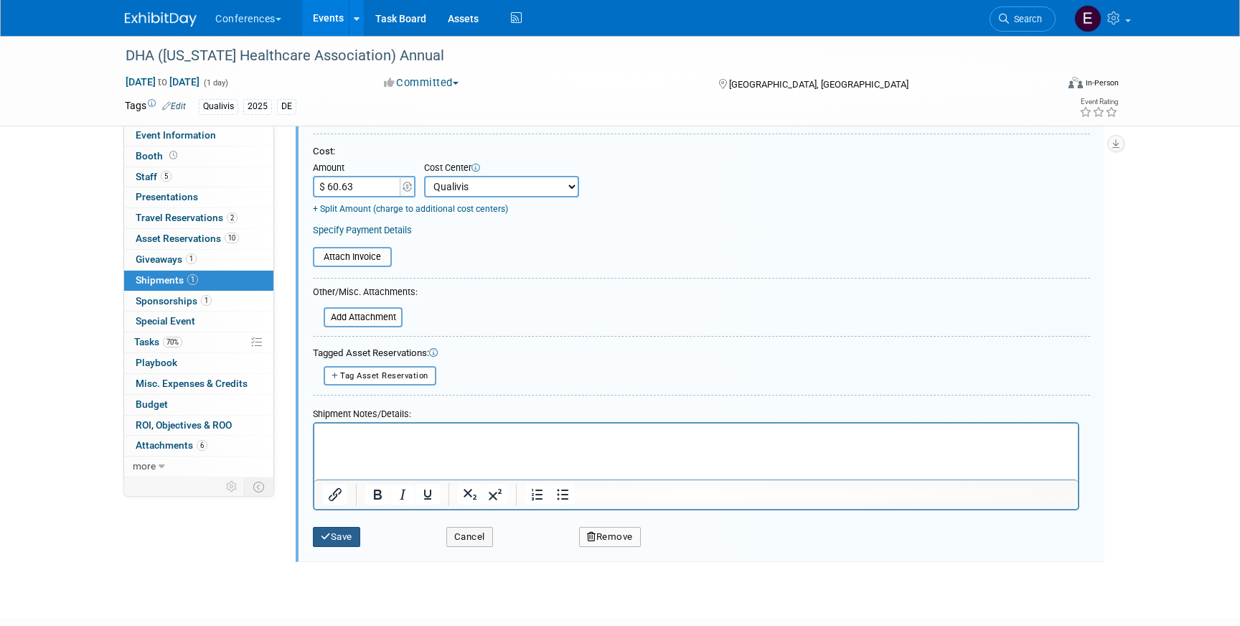
click at [353, 543] on button "Save" at bounding box center [336, 537] width 47 height 20
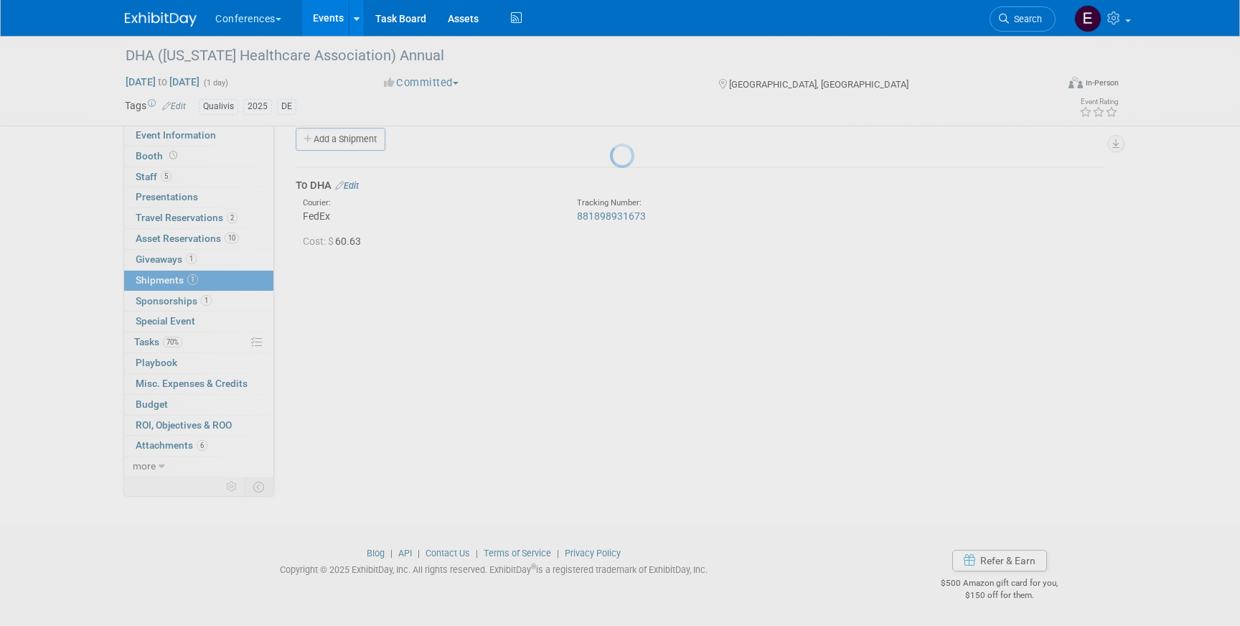
scroll to position [17, 0]
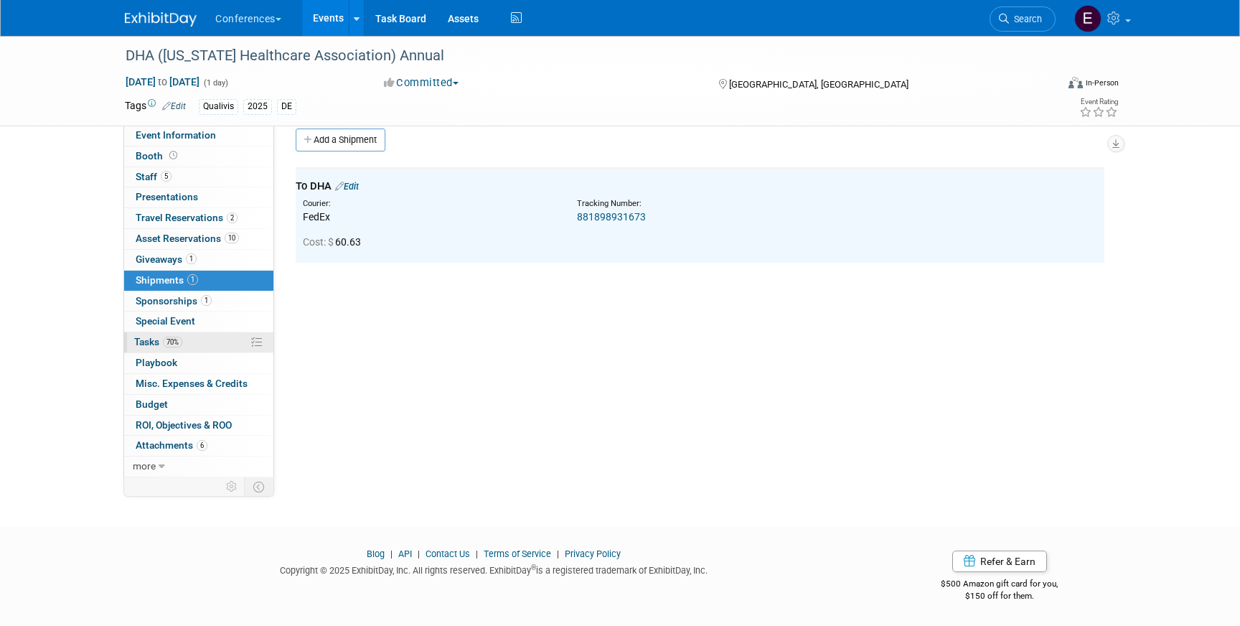
click at [214, 342] on link "70% Tasks 70%" at bounding box center [198, 342] width 149 height 20
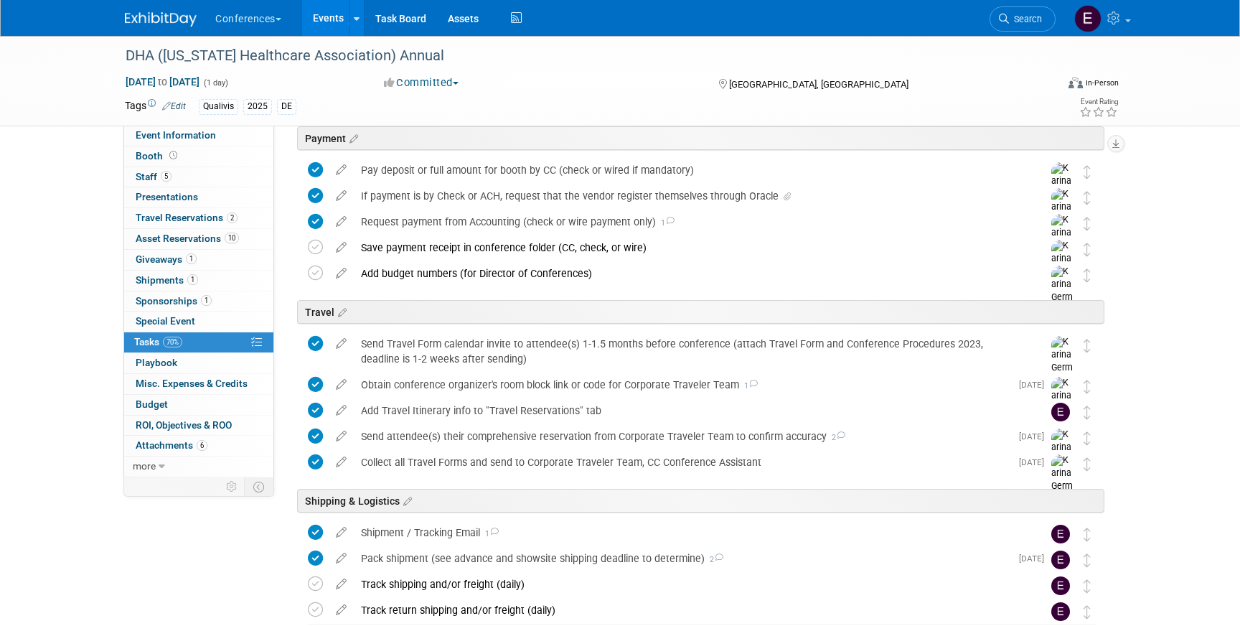
scroll to position [564, 0]
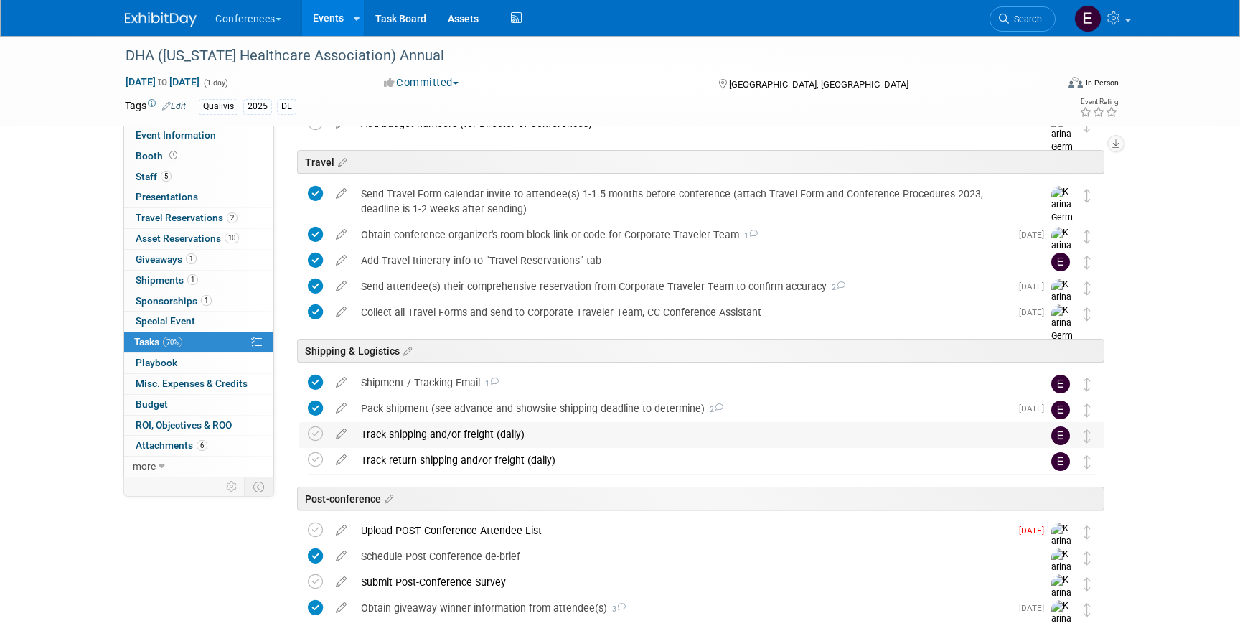
click at [407, 426] on div "Track shipping and/or freight (daily)" at bounding box center [688, 434] width 669 height 24
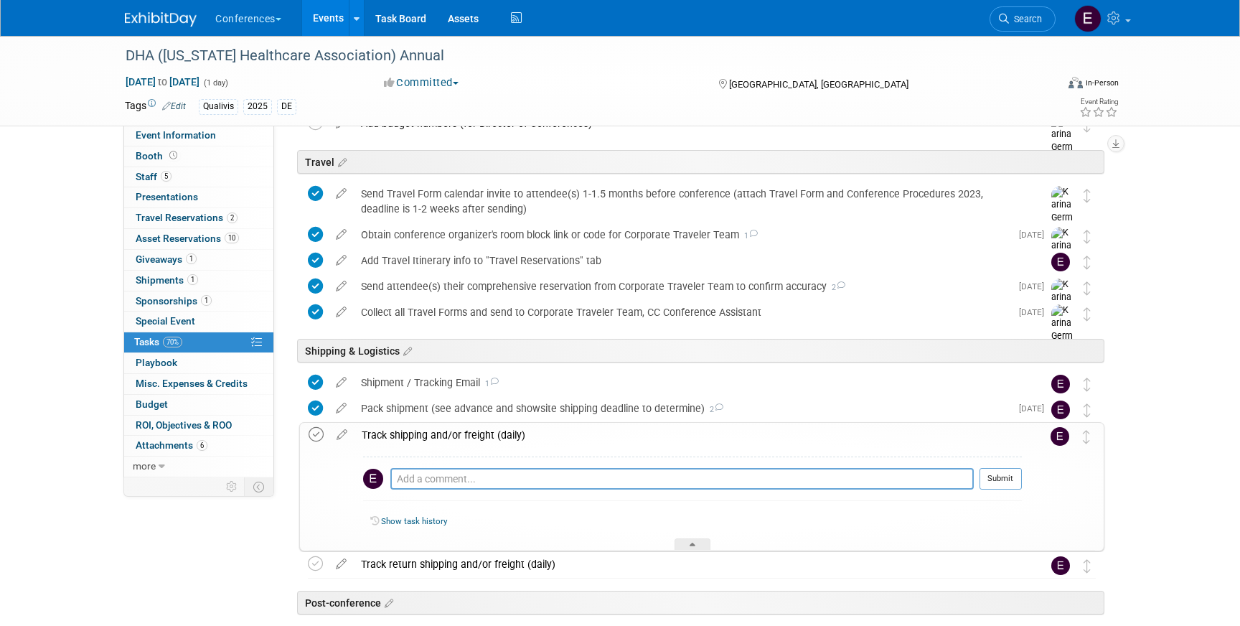
click at [320, 433] on icon at bounding box center [316, 434] width 15 height 15
click at [311, 564] on icon at bounding box center [315, 563] width 15 height 15
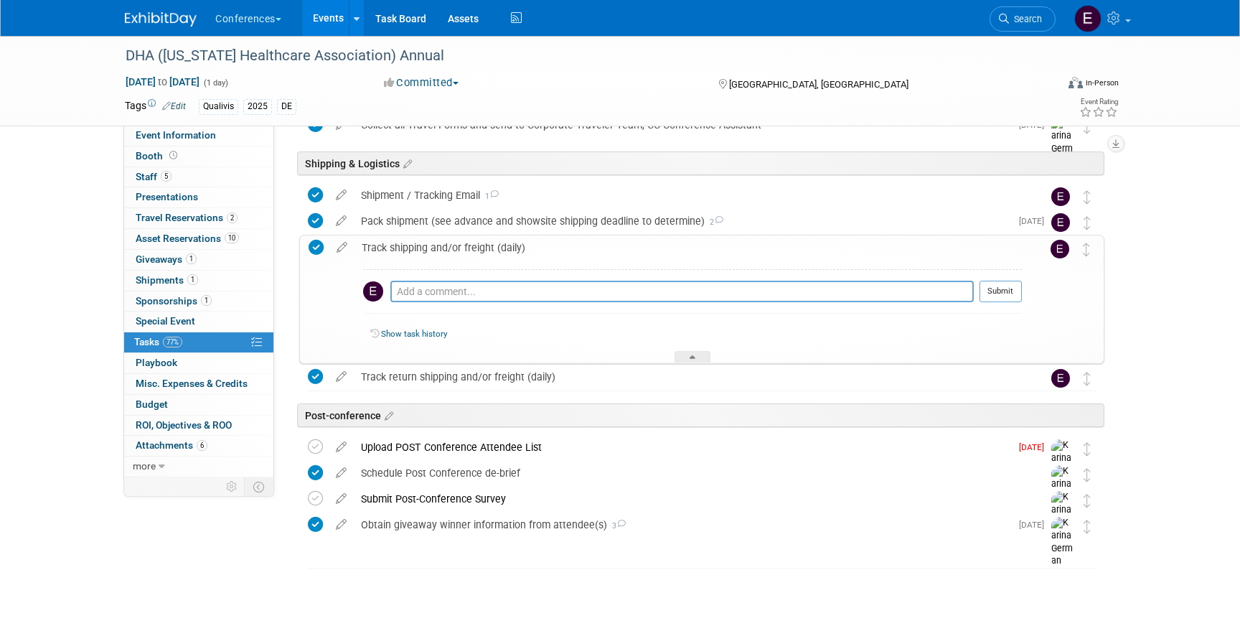
click at [159, 23] on img at bounding box center [161, 19] width 72 height 14
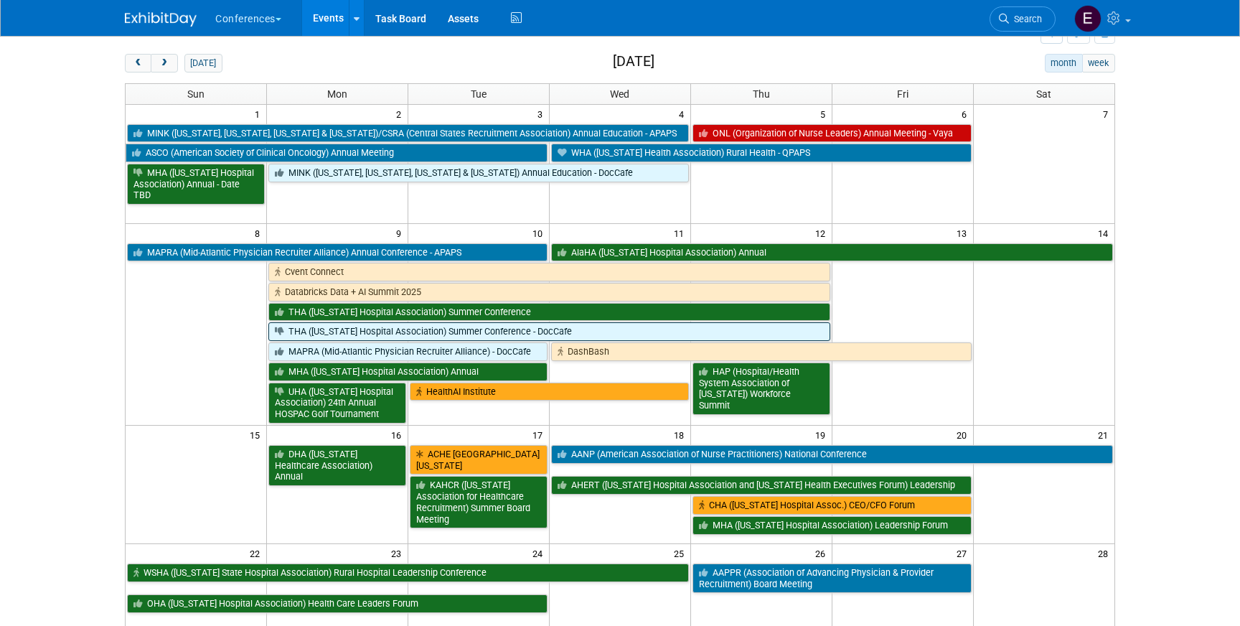
scroll to position [60, 0]
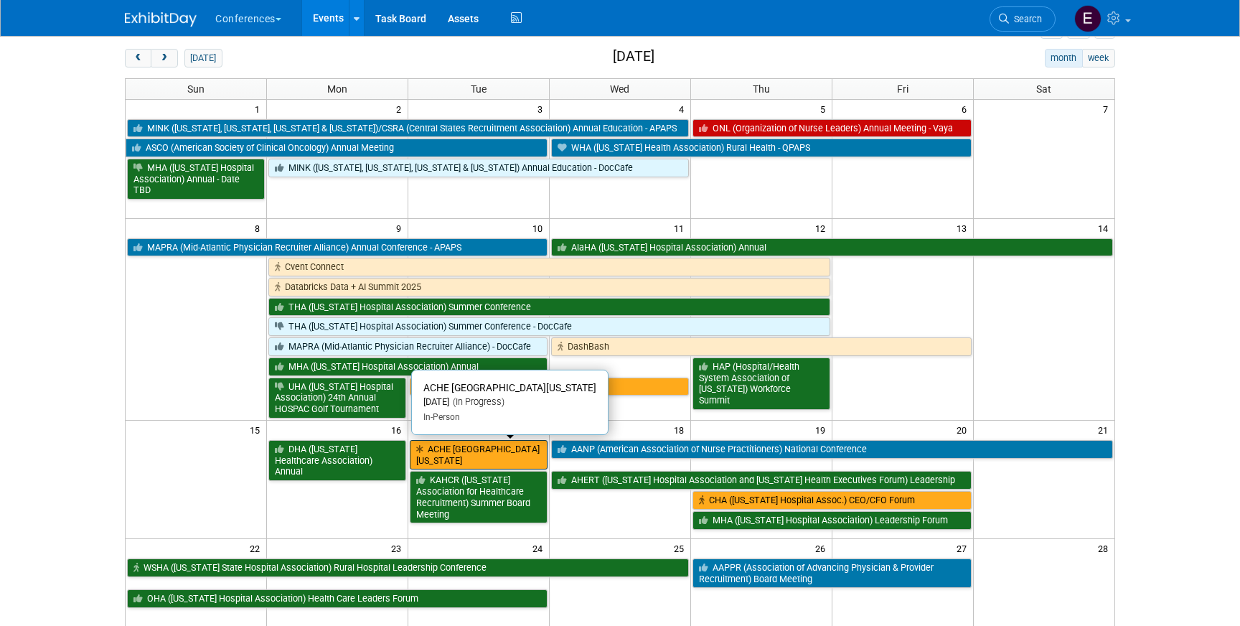
click at [452, 445] on link "ACHE [GEOGRAPHIC_DATA][US_STATE]" at bounding box center [479, 454] width 138 height 29
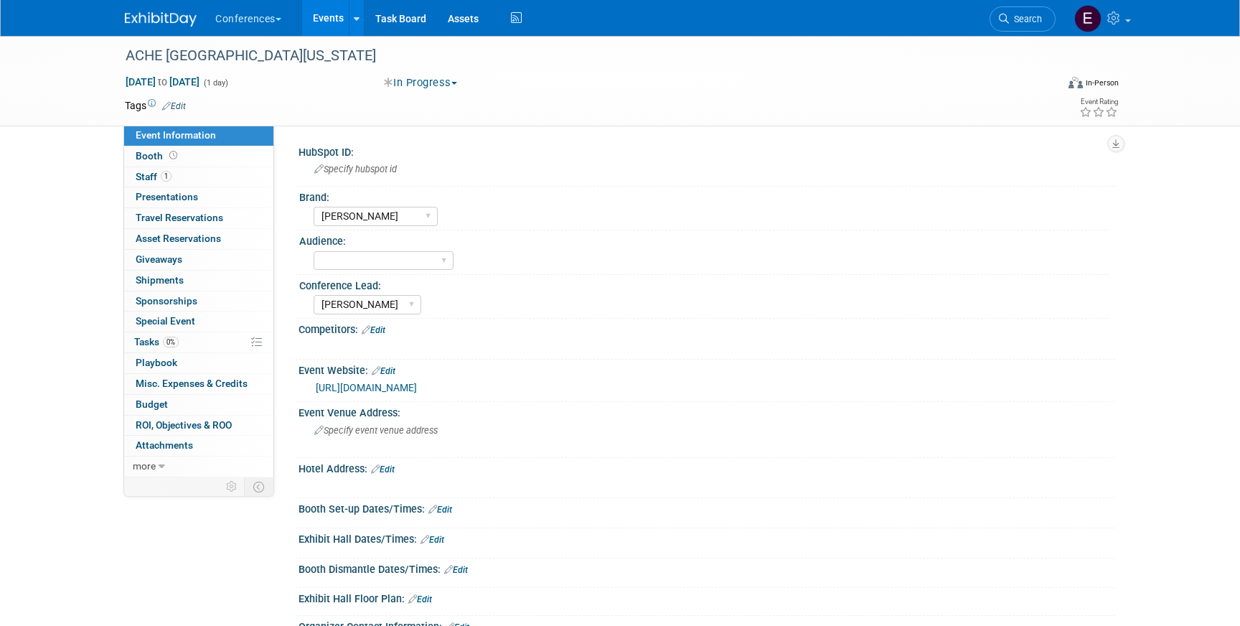
select select "[PERSON_NAME]"
click at [203, 179] on link "1 Staff 1" at bounding box center [198, 177] width 149 height 20
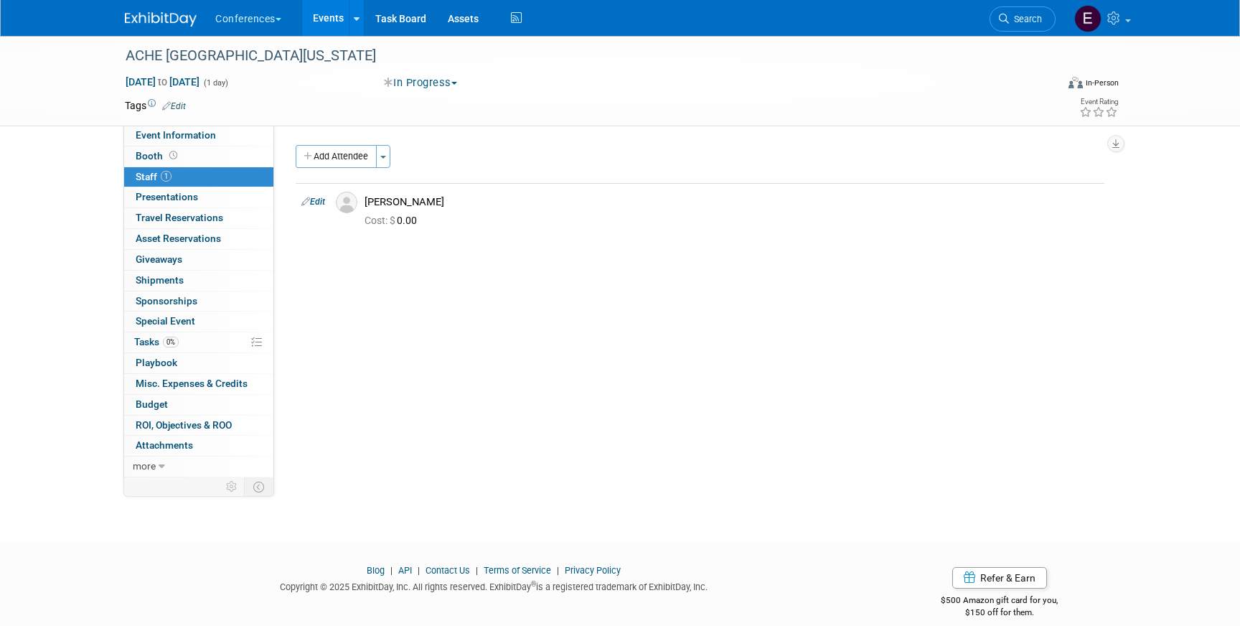
click at [152, 19] on img at bounding box center [161, 19] width 72 height 14
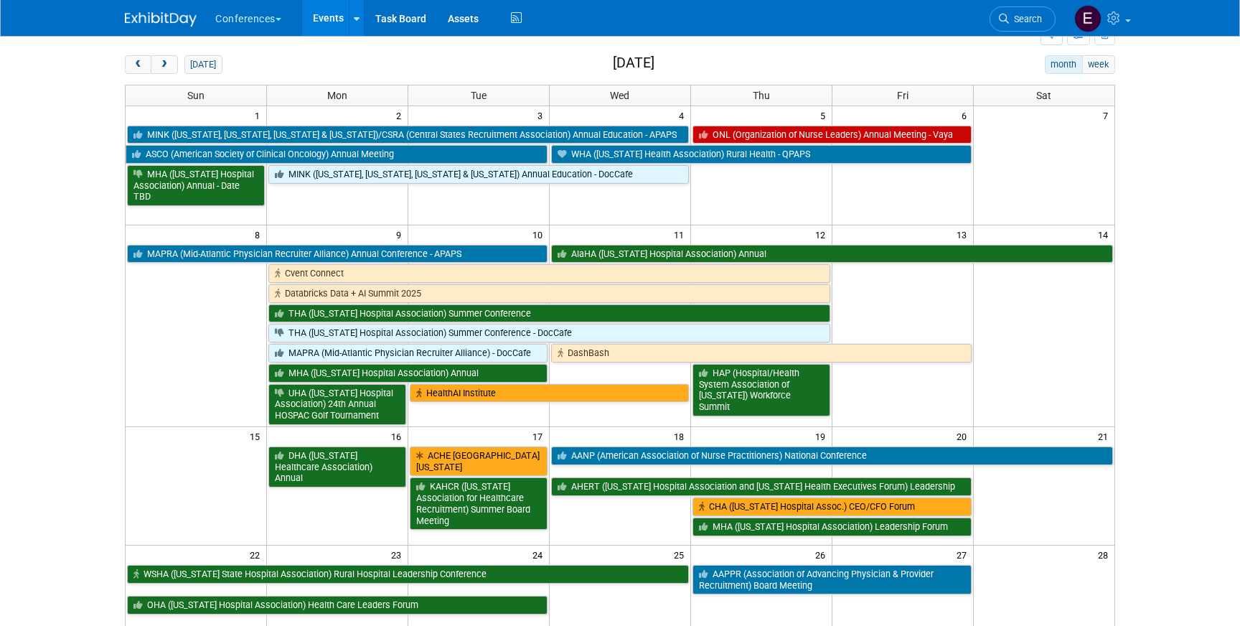
scroll to position [65, 0]
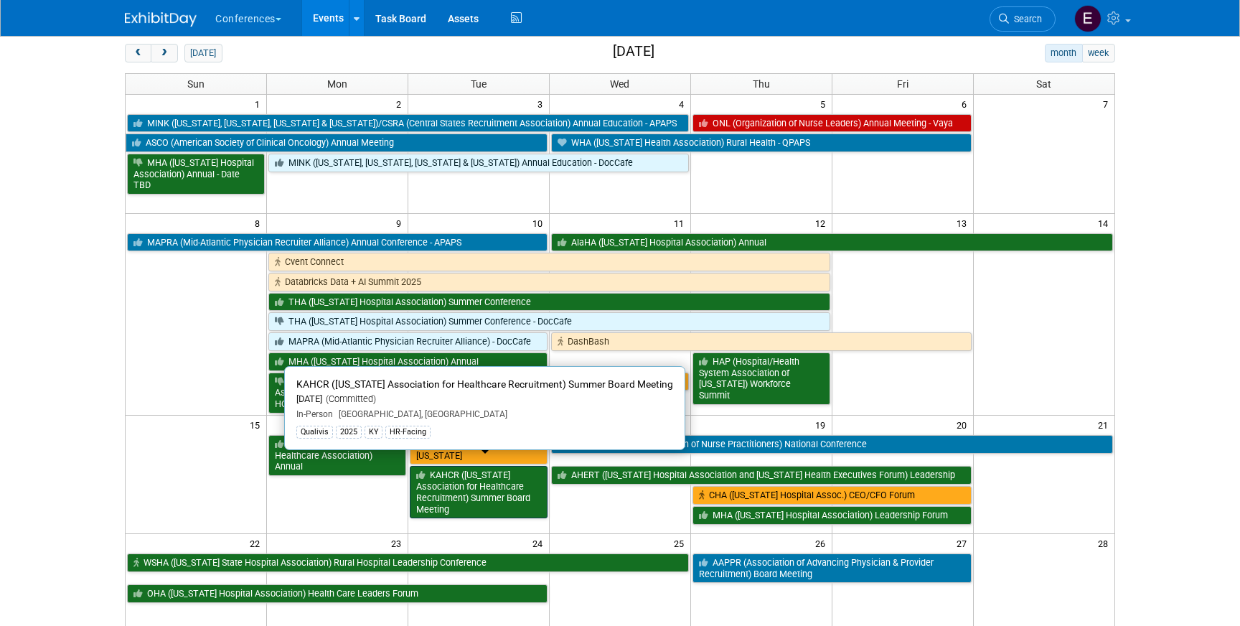
click at [499, 479] on link "KAHCR ([US_STATE] Association for Healthcare Recruitment) Summer Board Meeting" at bounding box center [479, 492] width 138 height 52
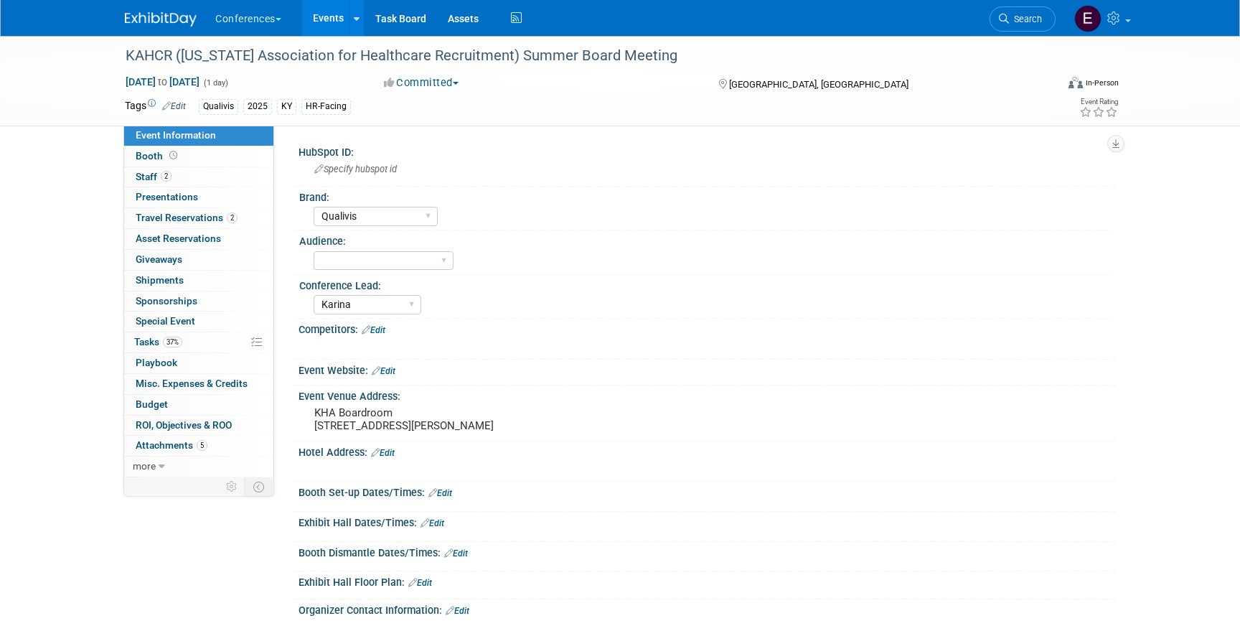
select select "Qualivis"
select select "Karina"
click at [162, 220] on span "Travel Reservations 2" at bounding box center [187, 217] width 102 height 11
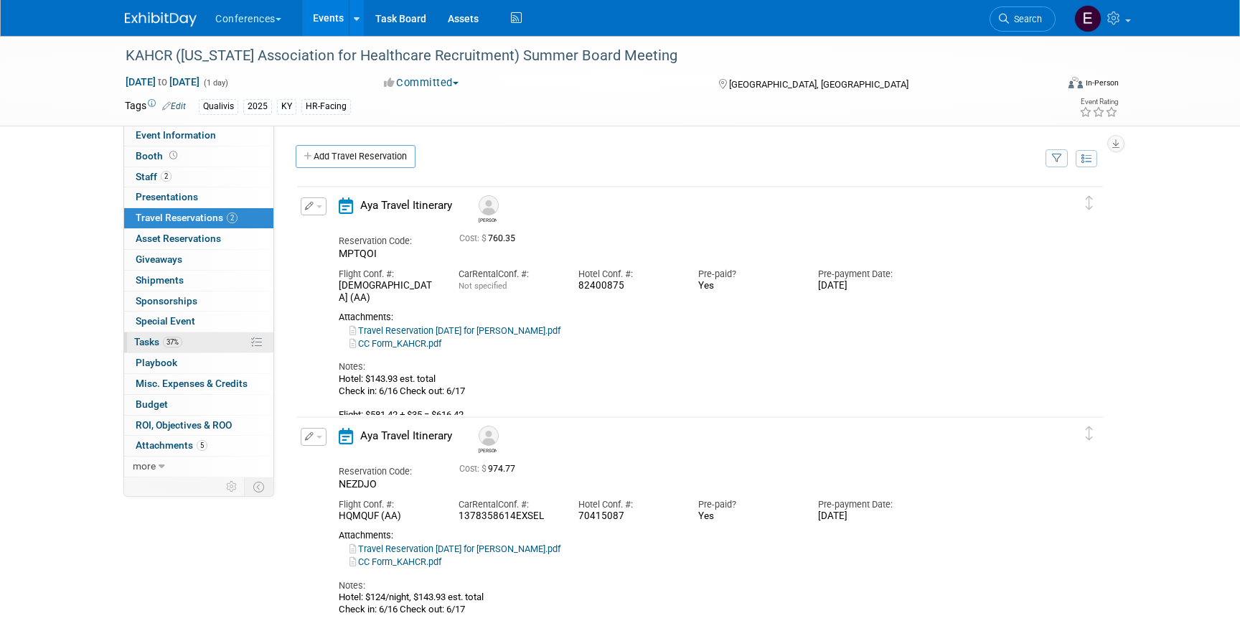
click at [207, 348] on link "37% Tasks 37%" at bounding box center [198, 342] width 149 height 20
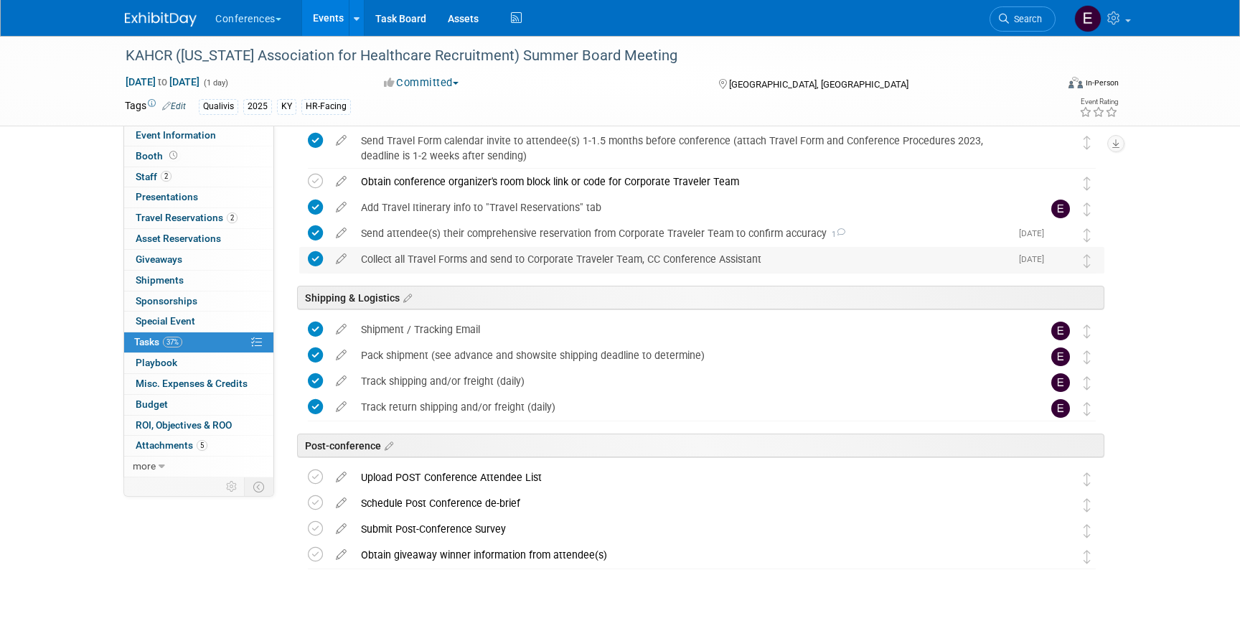
scroll to position [570, 0]
